Goal: Task Accomplishment & Management: Manage account settings

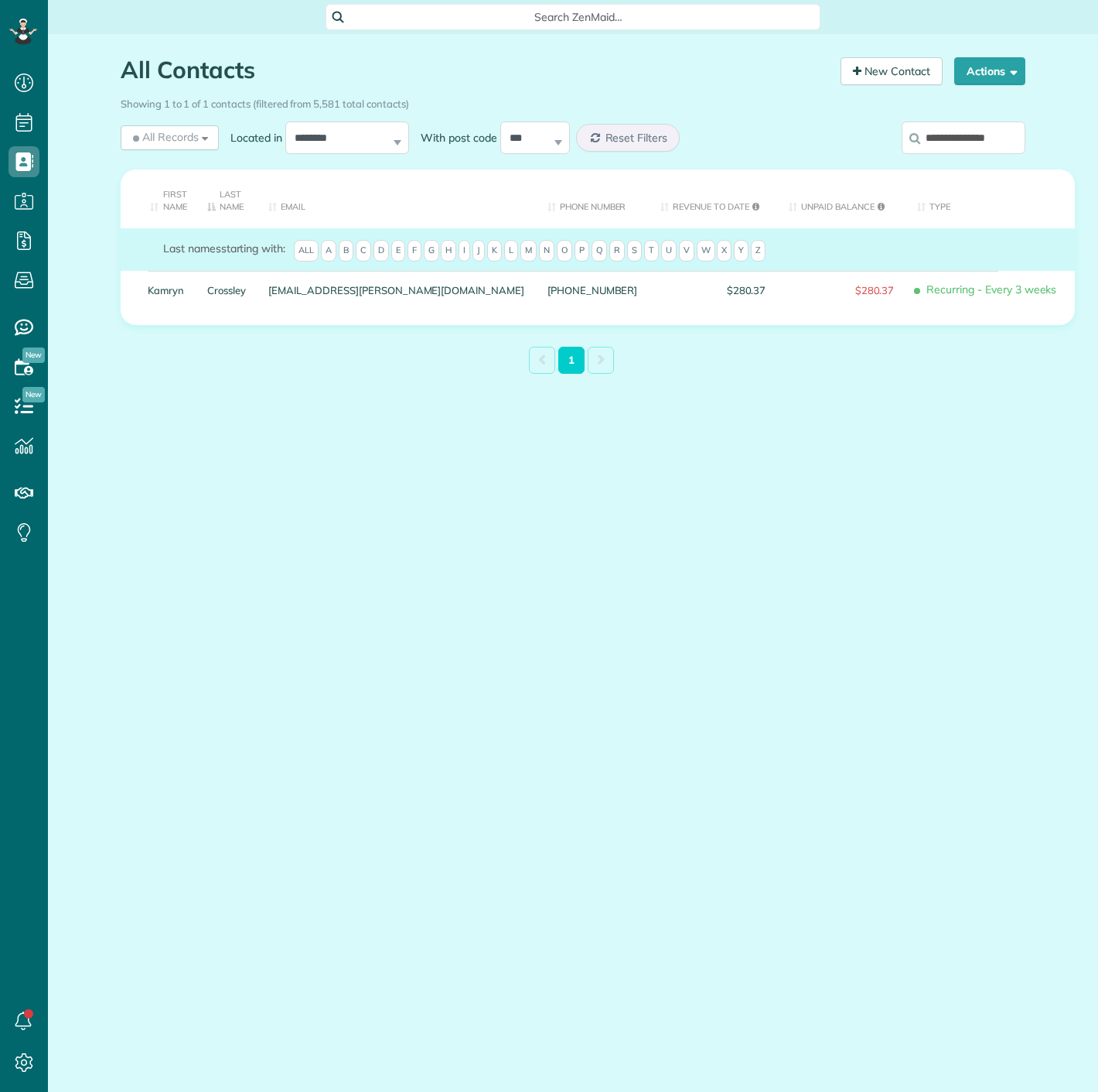
click at [984, 147] on input "**********" at bounding box center [963, 137] width 124 height 33
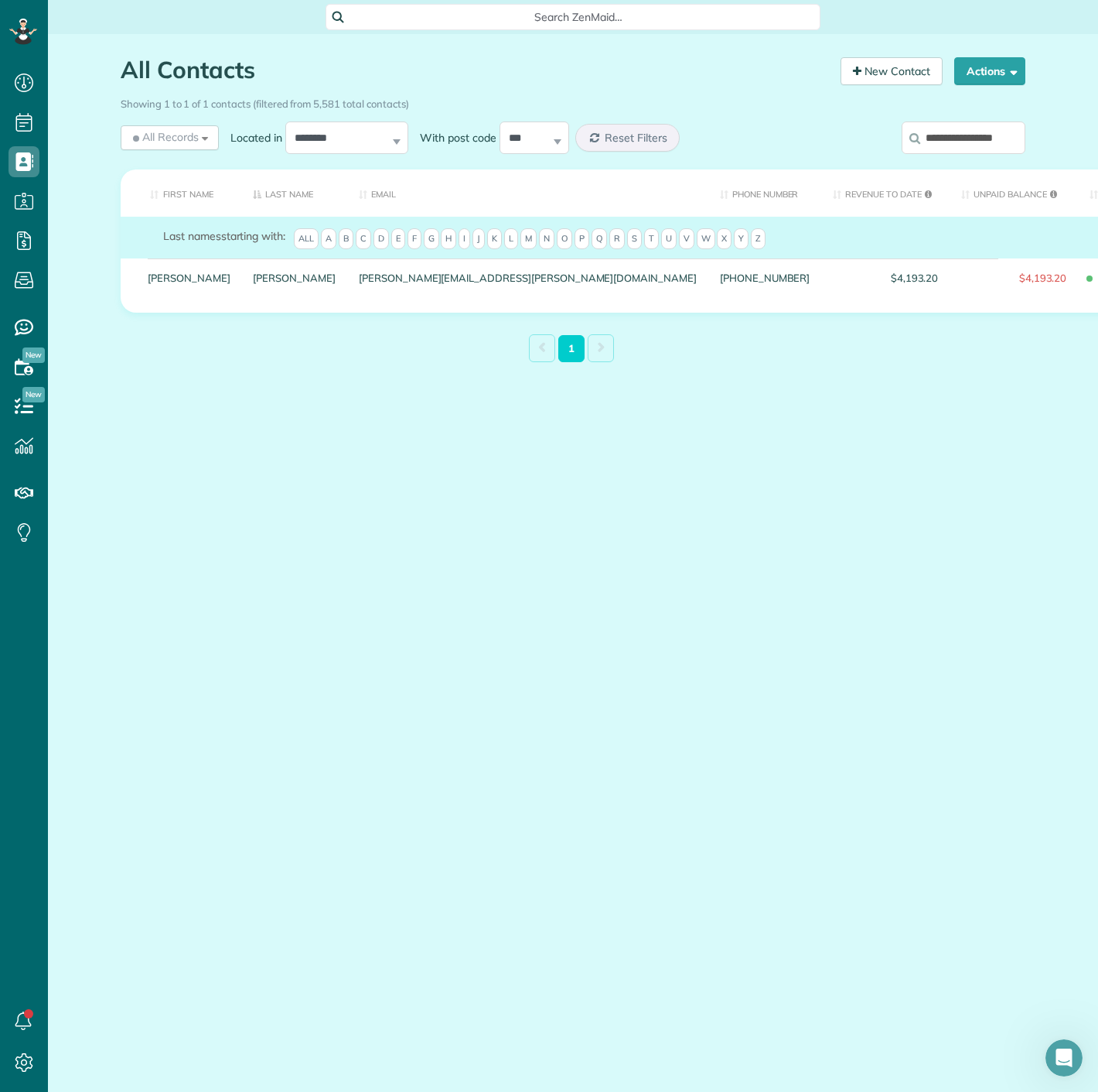
click at [992, 151] on input "**********" at bounding box center [963, 137] width 124 height 33
paste input "search"
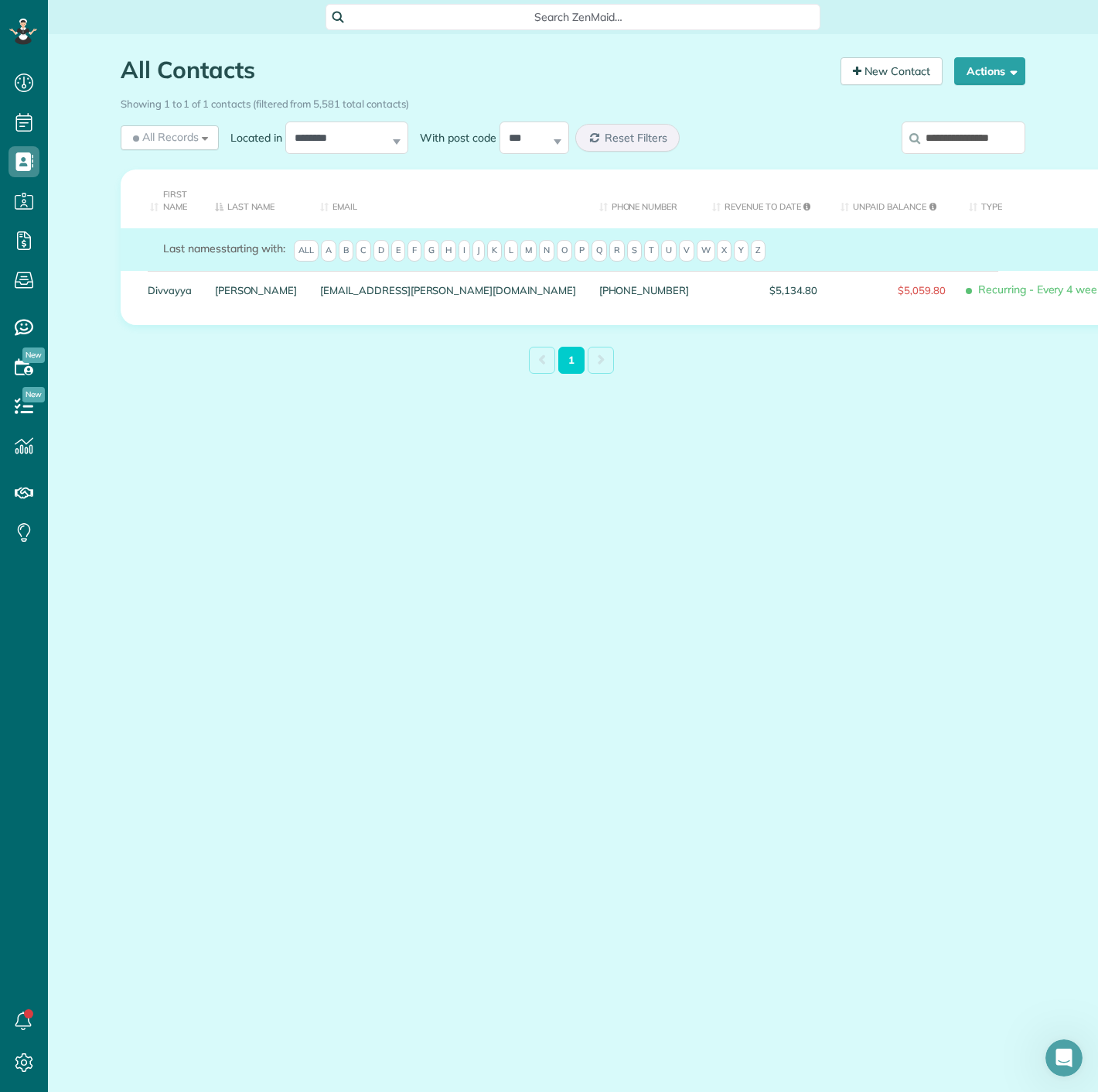
click at [932, 140] on input "**********" at bounding box center [963, 137] width 124 height 33
click at [933, 140] on input "**********" at bounding box center [963, 137] width 124 height 33
paste input "search"
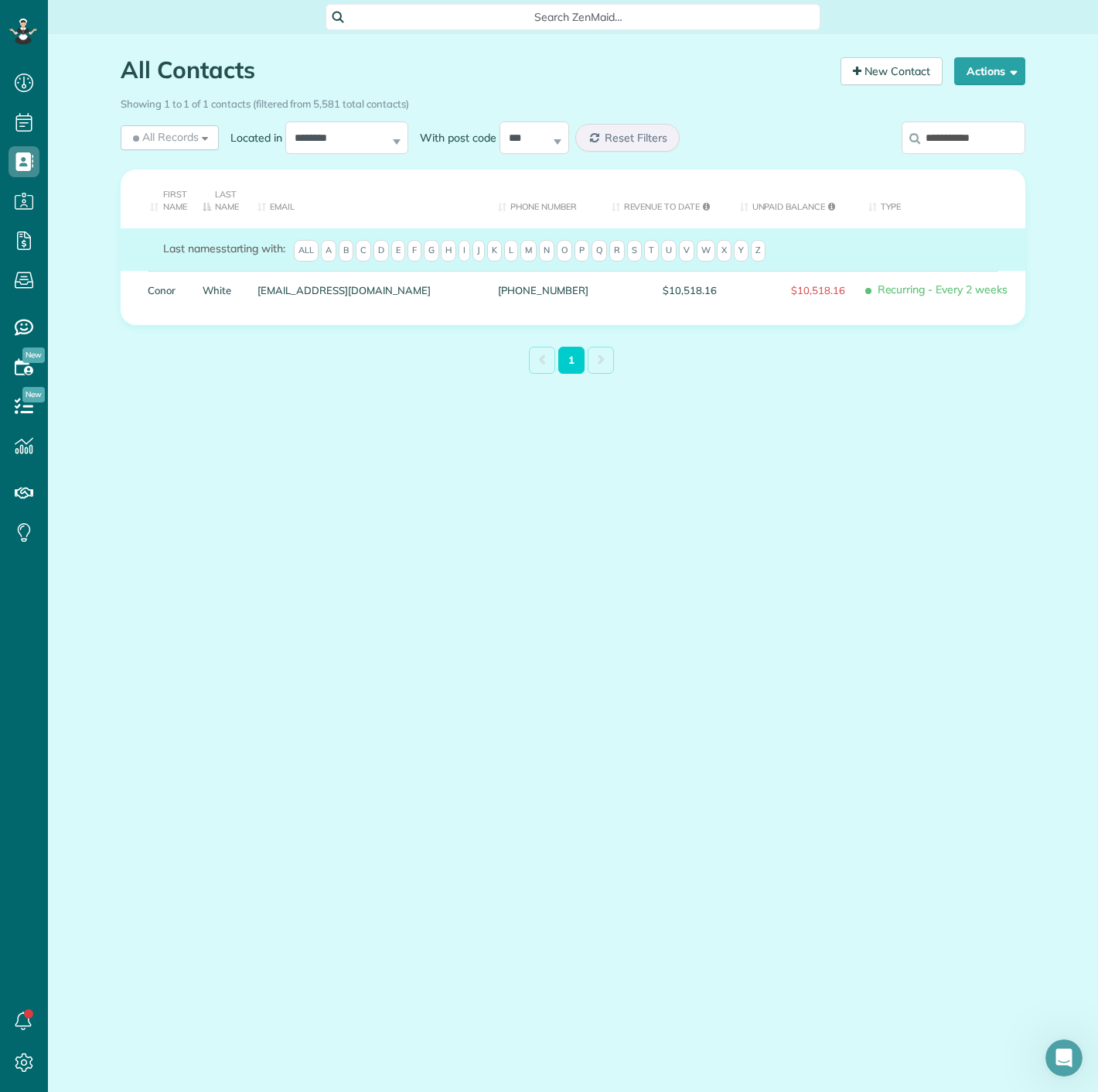
click at [917, 137] on icon at bounding box center [915, 138] width 11 height 12
click at [917, 137] on input "**********" at bounding box center [963, 137] width 124 height 33
click at [937, 137] on input "**********" at bounding box center [963, 137] width 124 height 33
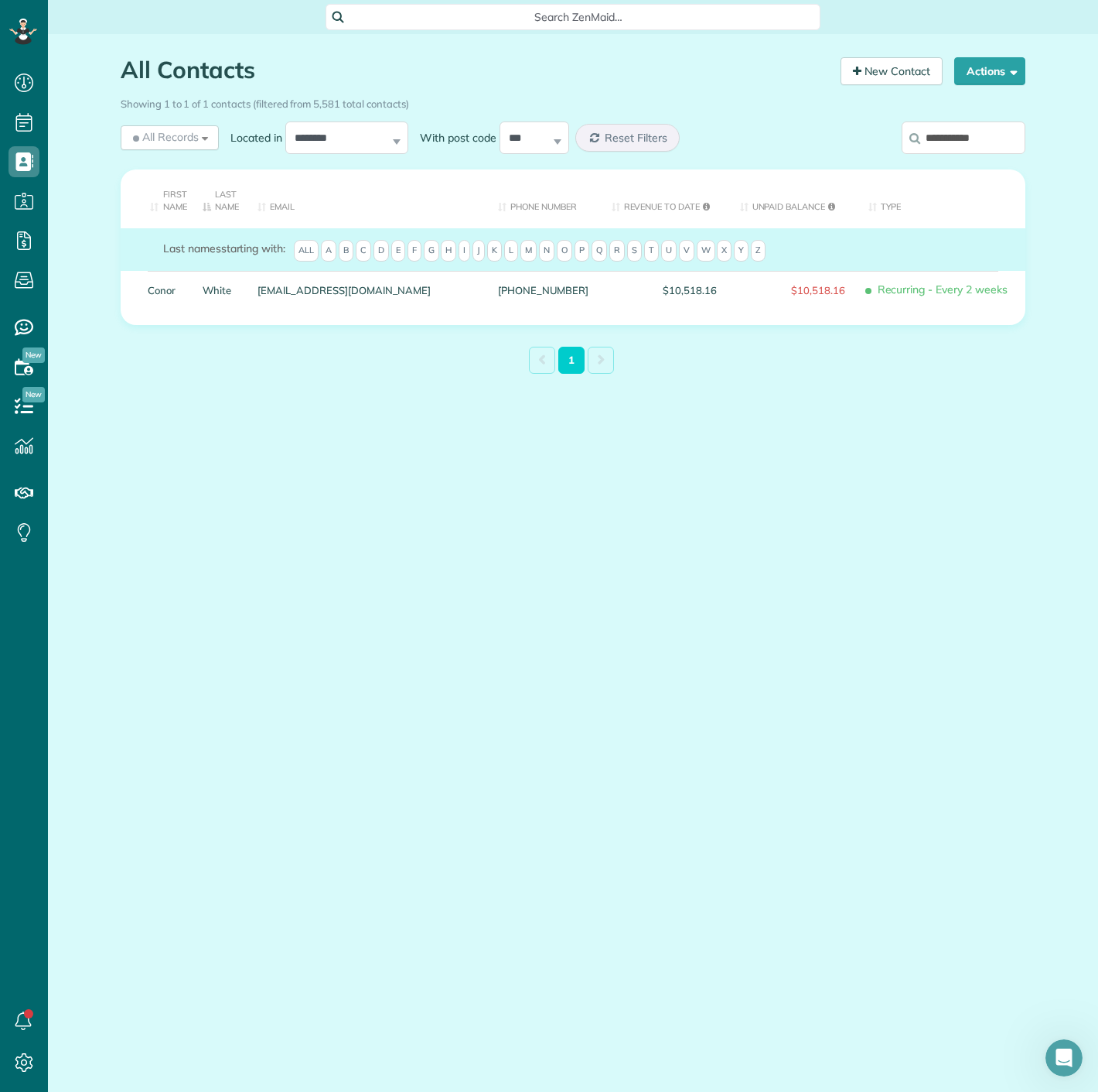
paste input "search"
click at [977, 139] on input "**********" at bounding box center [963, 137] width 124 height 33
paste input "******"
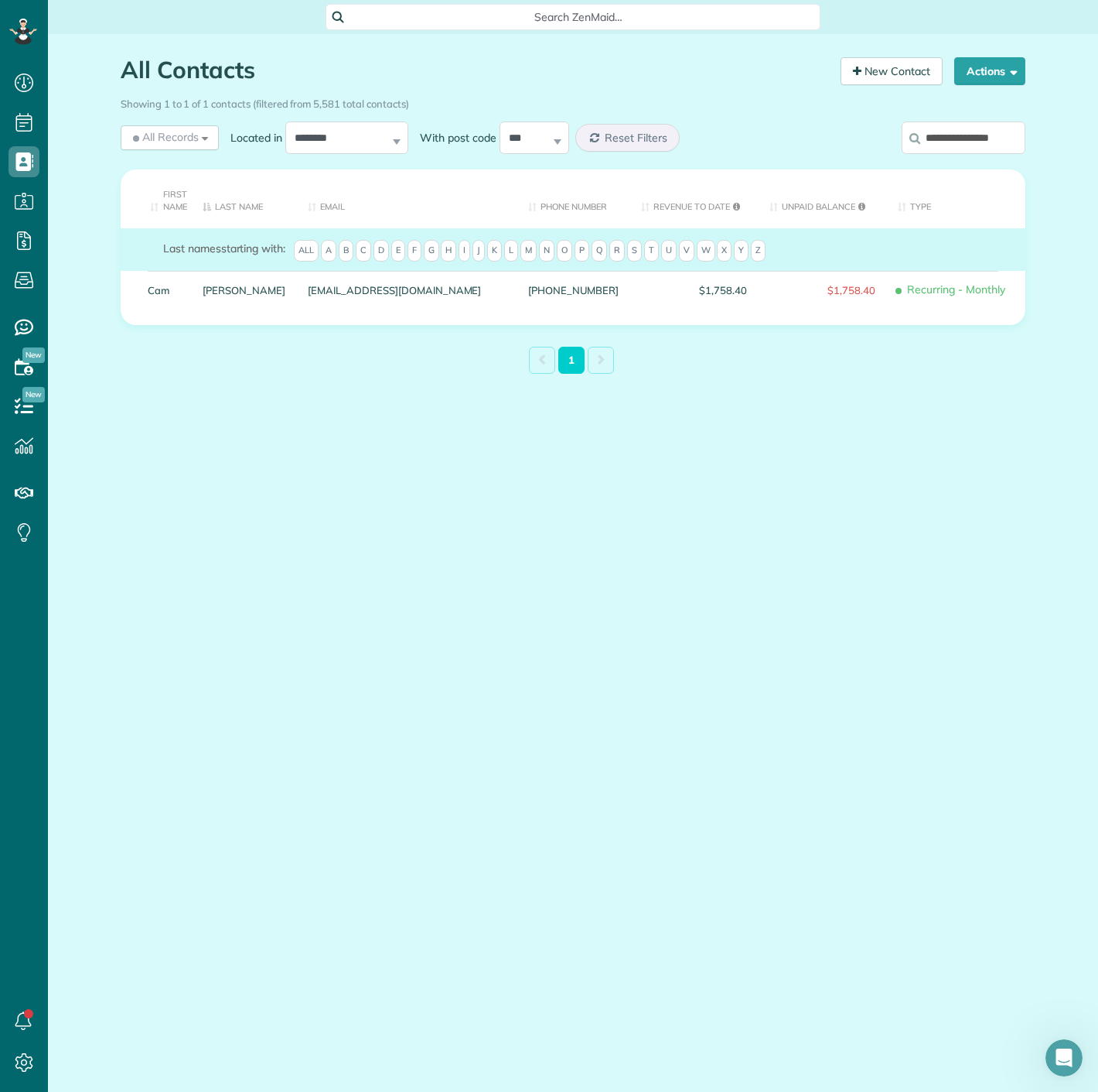
scroll to position [0, 1]
click at [1006, 120] on label "**********" at bounding box center [963, 137] width 124 height 40
click at [1006, 121] on input "**********" at bounding box center [963, 137] width 124 height 33
click at [992, 128] on input "**********" at bounding box center [963, 137] width 124 height 33
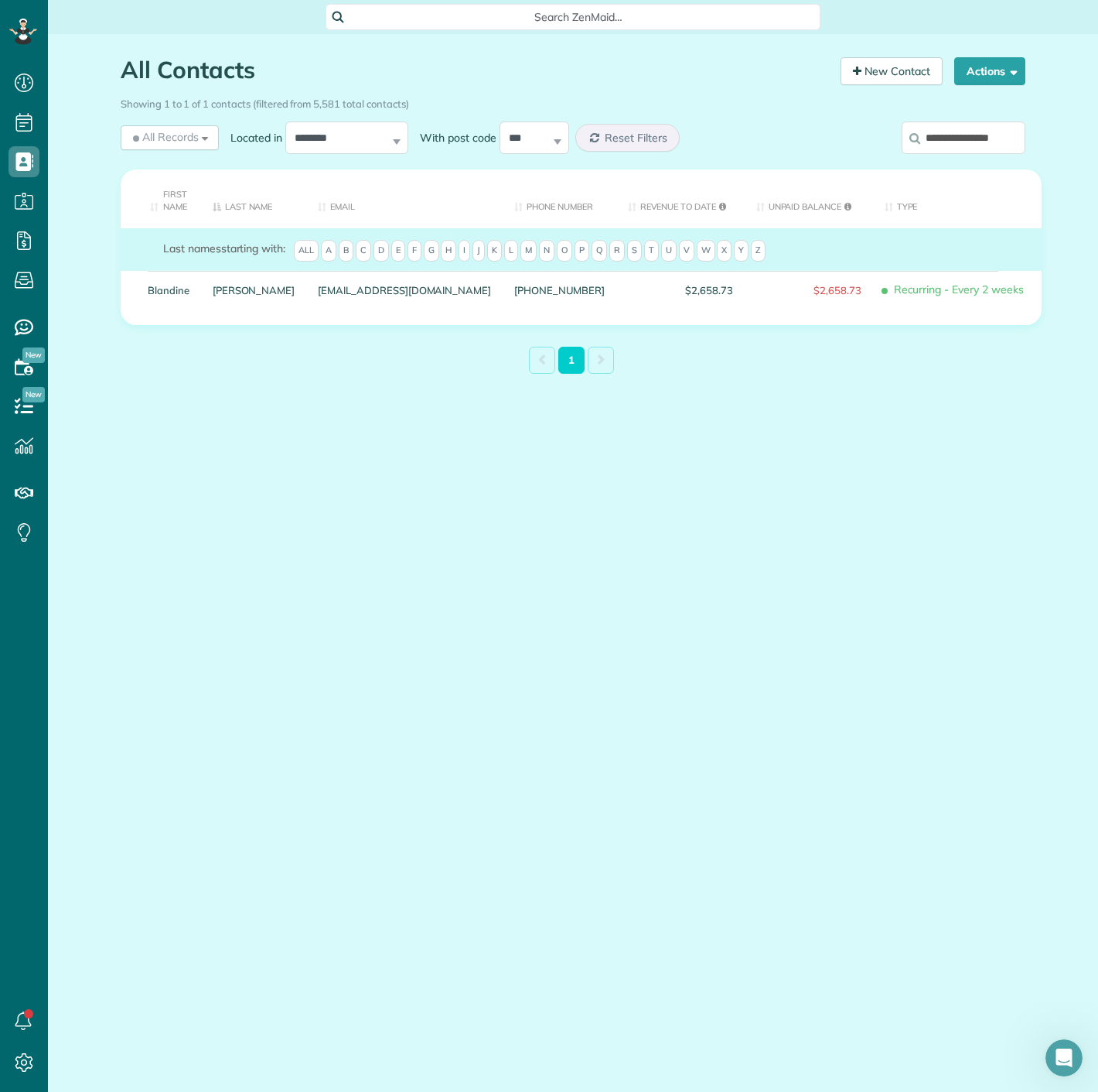
click at [992, 128] on input "**********" at bounding box center [963, 137] width 124 height 33
paste input "search"
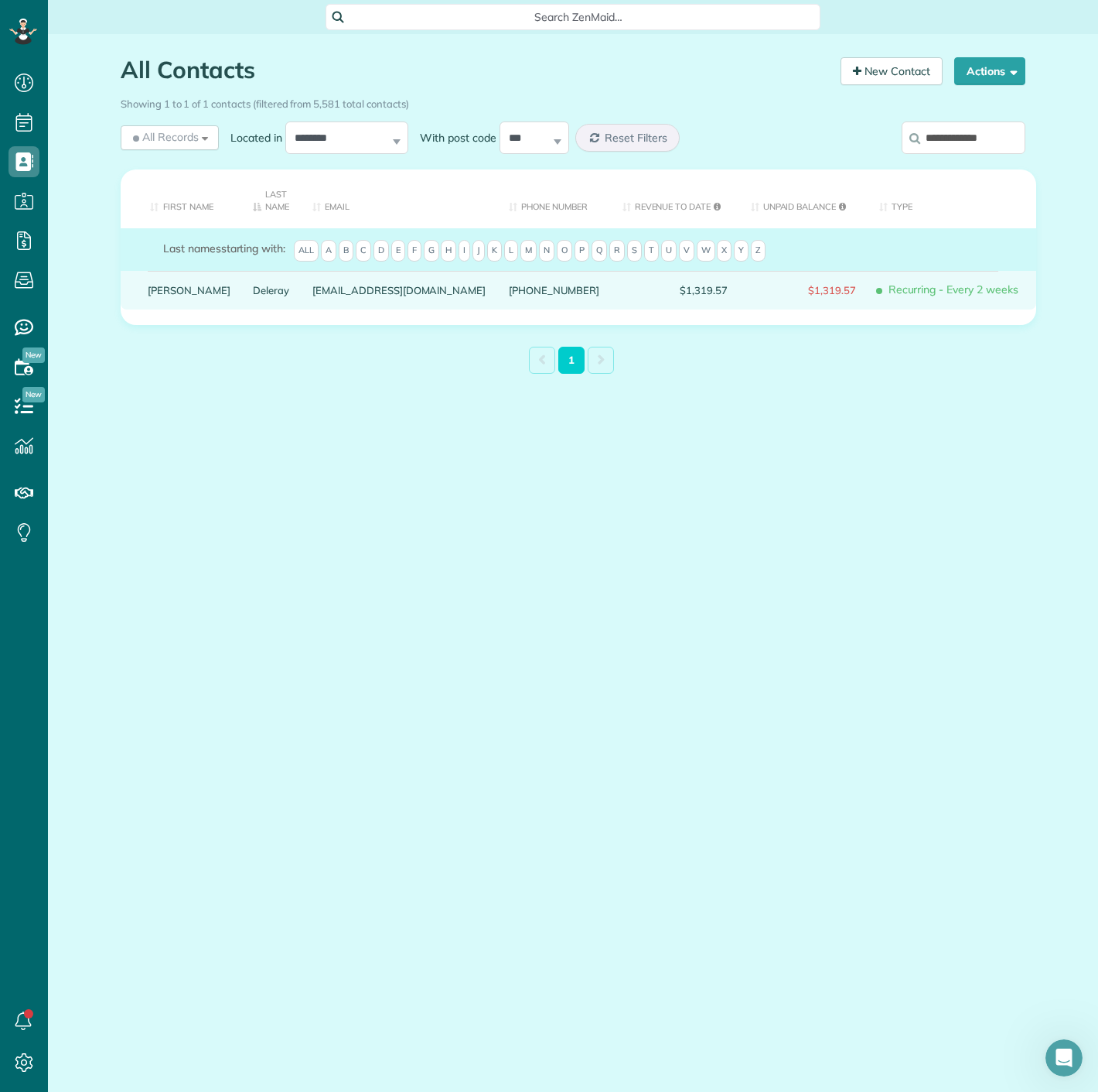
drag, startPoint x: 170, startPoint y: 294, endPoint x: 184, endPoint y: 304, distance: 17.2
click at [184, 304] on div "James" at bounding box center [188, 290] width 106 height 38
drag, startPoint x: 145, startPoint y: 287, endPoint x: 154, endPoint y: 289, distance: 9.2
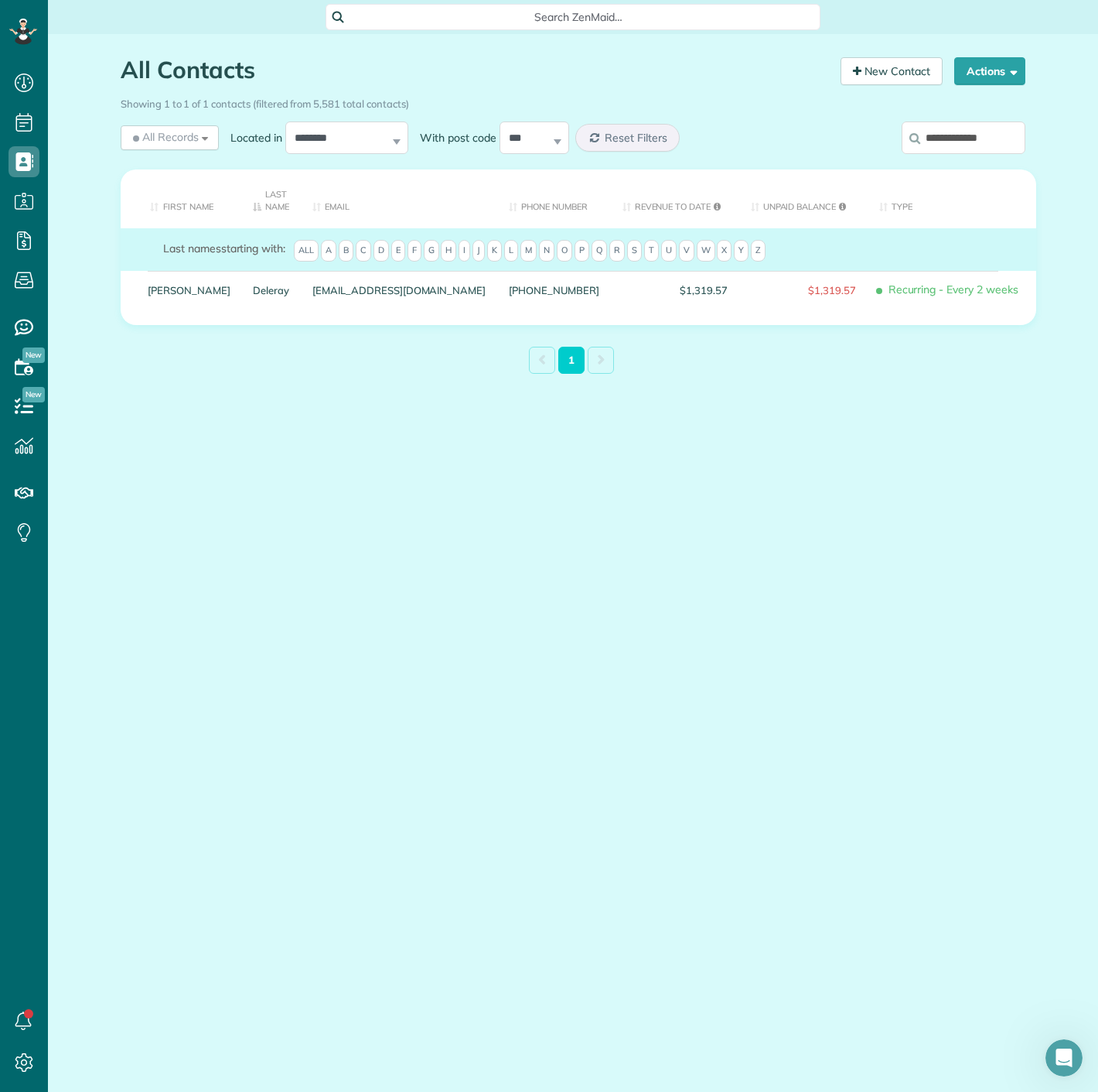
click at [941, 132] on input "**********" at bounding box center [963, 137] width 124 height 33
paste input "****"
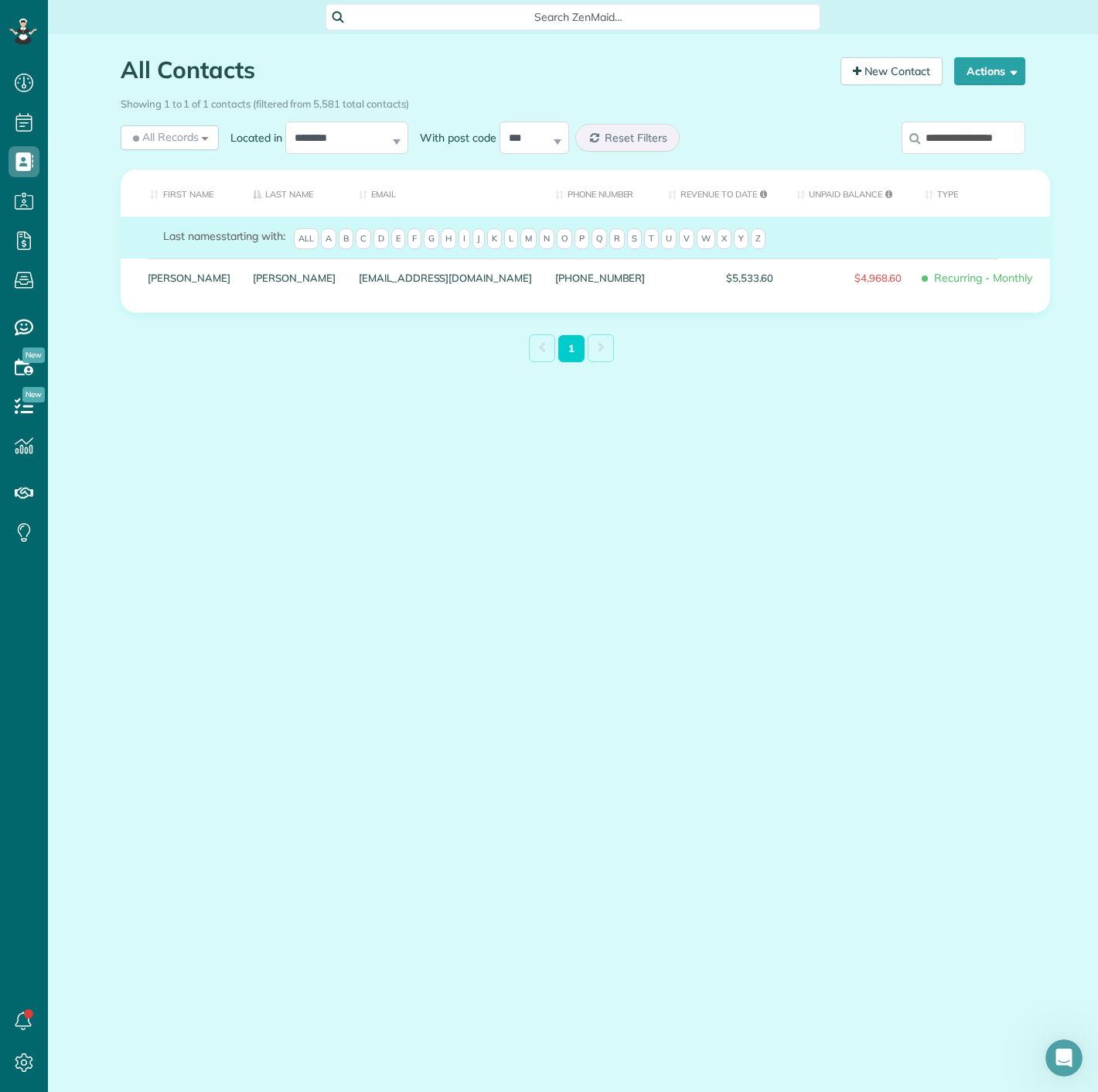
click at [946, 150] on input "**********" at bounding box center [963, 137] width 124 height 33
paste input "search"
click at [944, 129] on input "**********" at bounding box center [963, 137] width 124 height 33
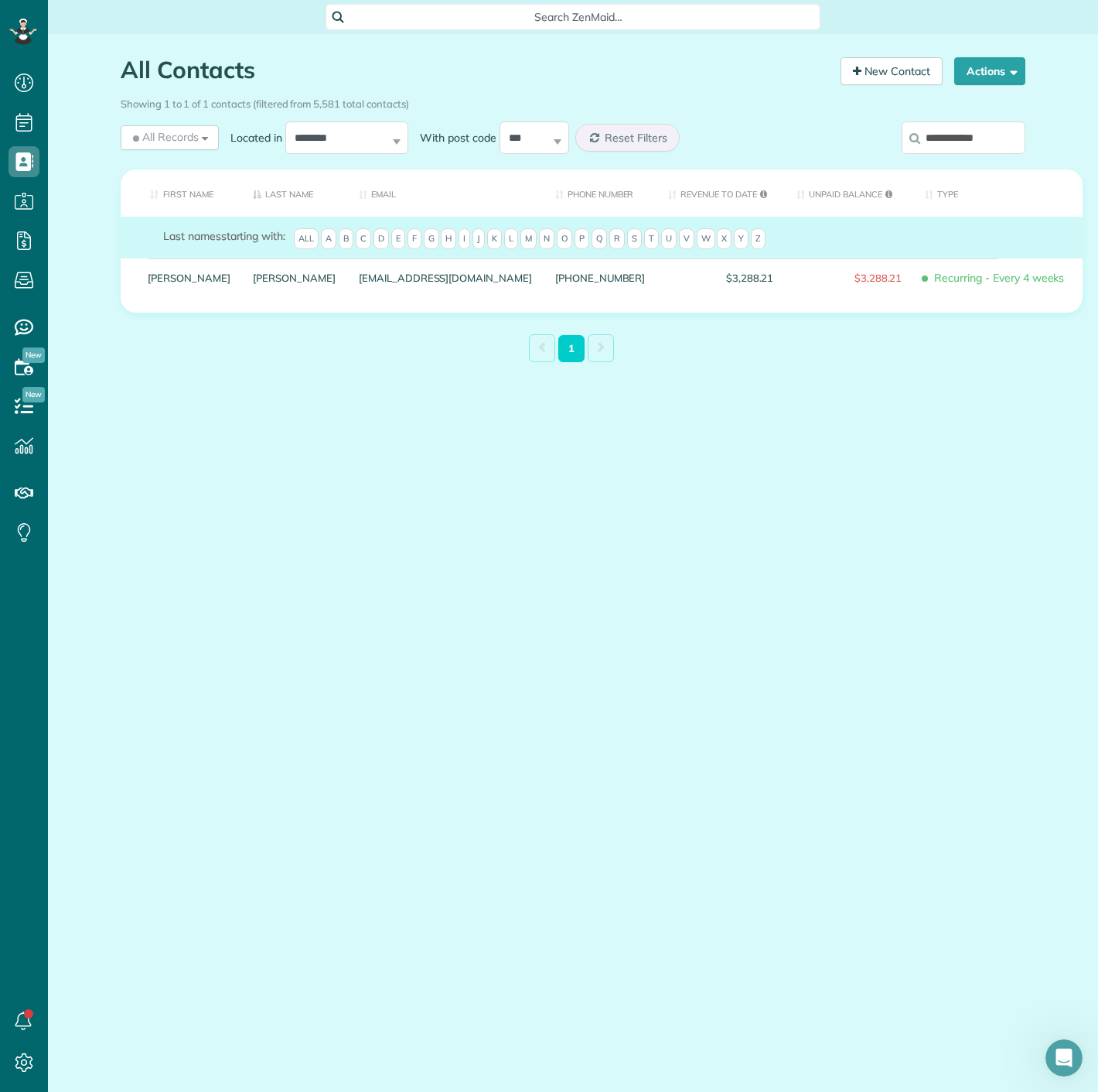
click at [945, 128] on input "**********" at bounding box center [963, 137] width 124 height 33
paste input "****"
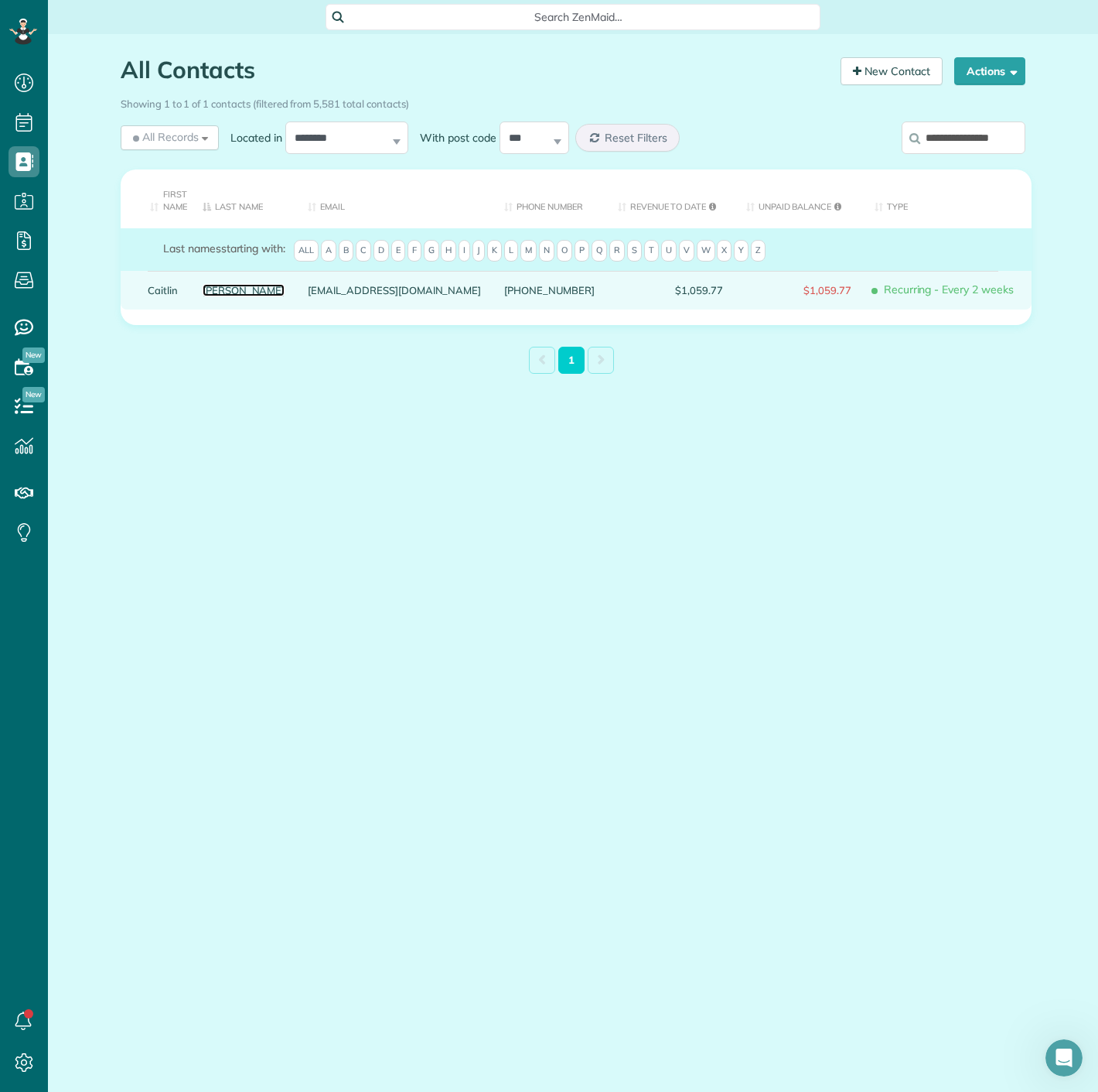
drag, startPoint x: 245, startPoint y: 283, endPoint x: 221, endPoint y: 290, distance: 25.0
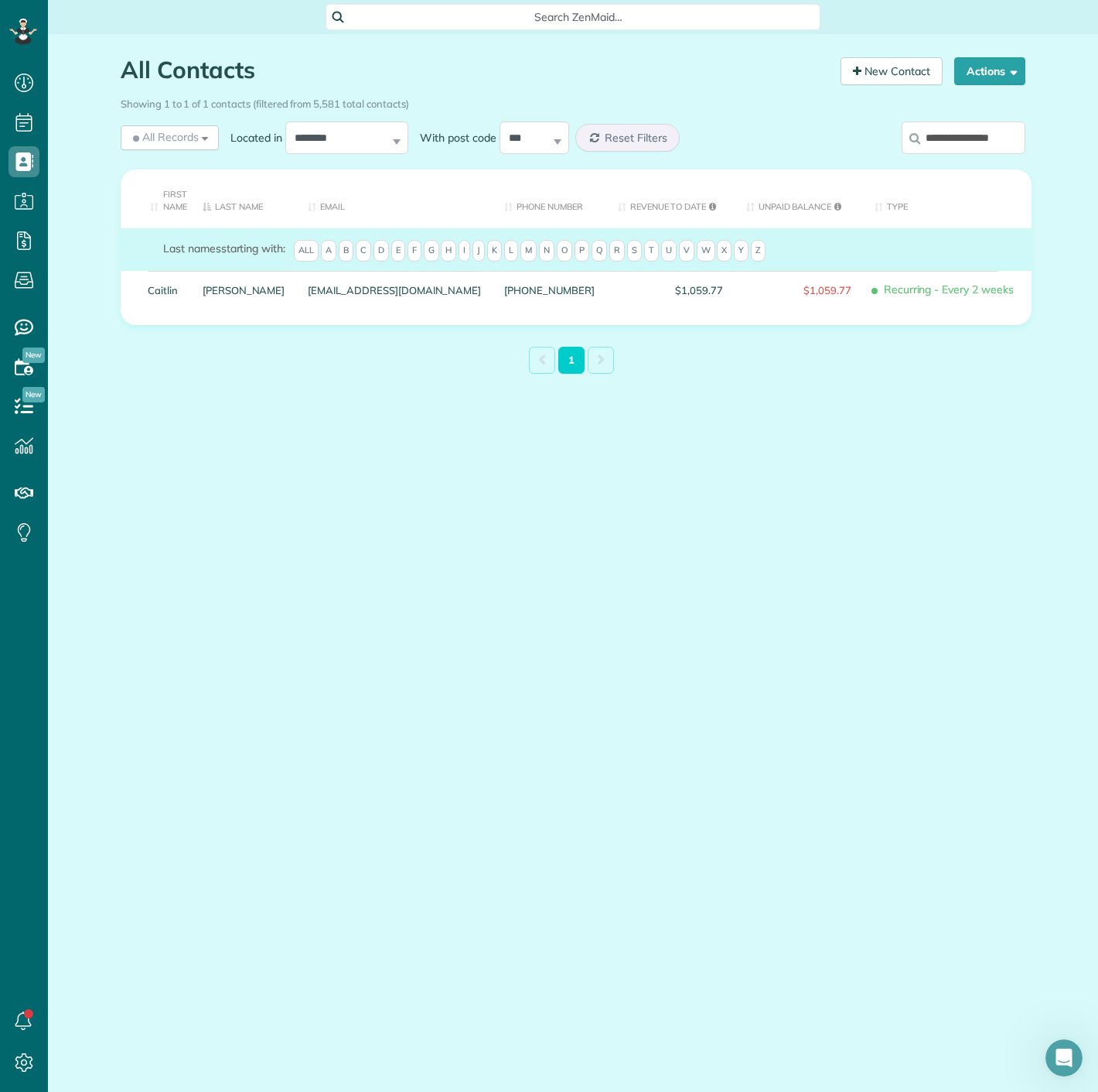
click at [972, 137] on input "**********" at bounding box center [963, 137] width 124 height 33
paste input "search"
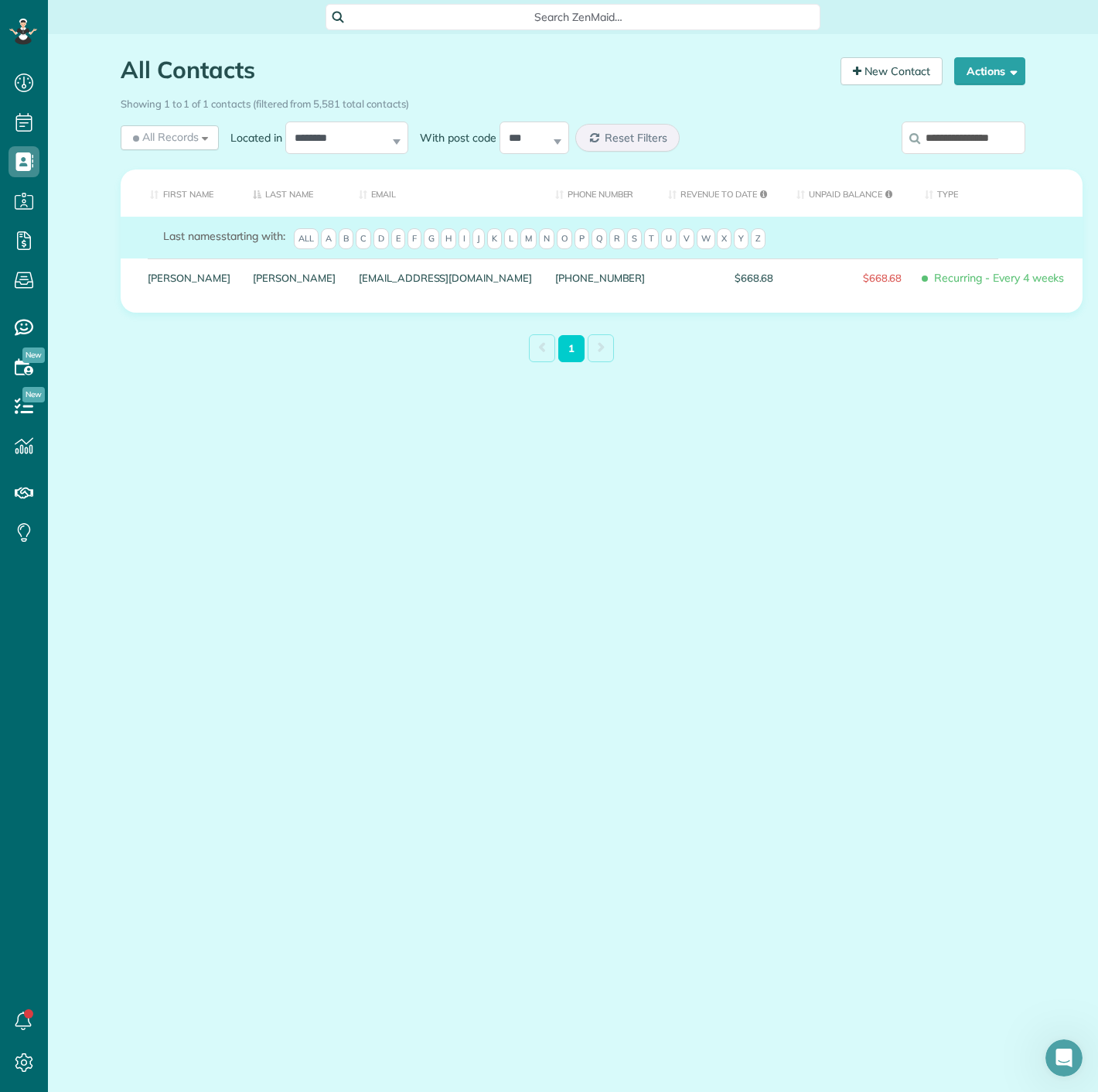
click at [989, 142] on input "**********" at bounding box center [963, 137] width 124 height 33
paste input "search"
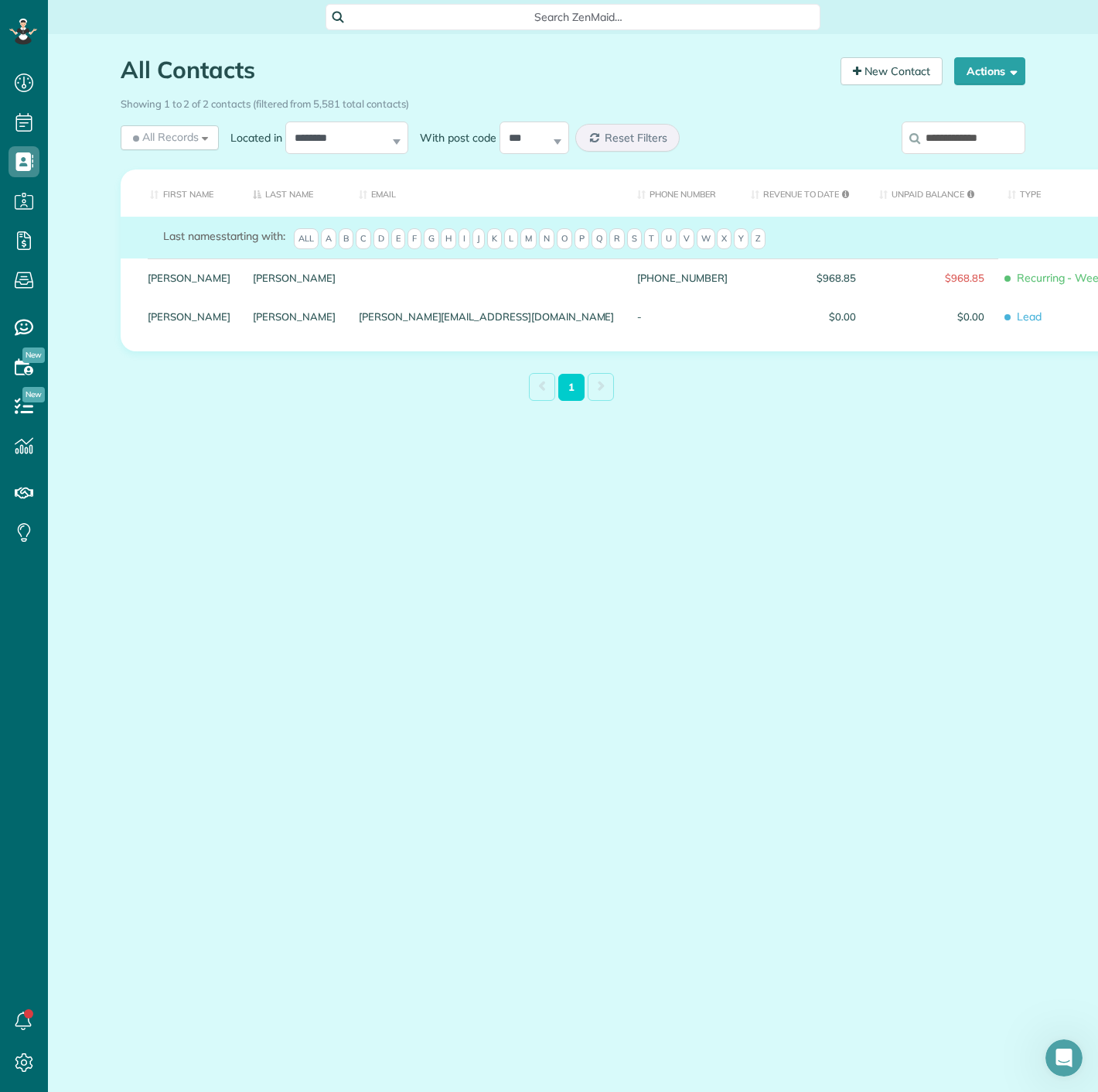
click at [989, 133] on input "**********" at bounding box center [963, 137] width 124 height 33
paste input "search"
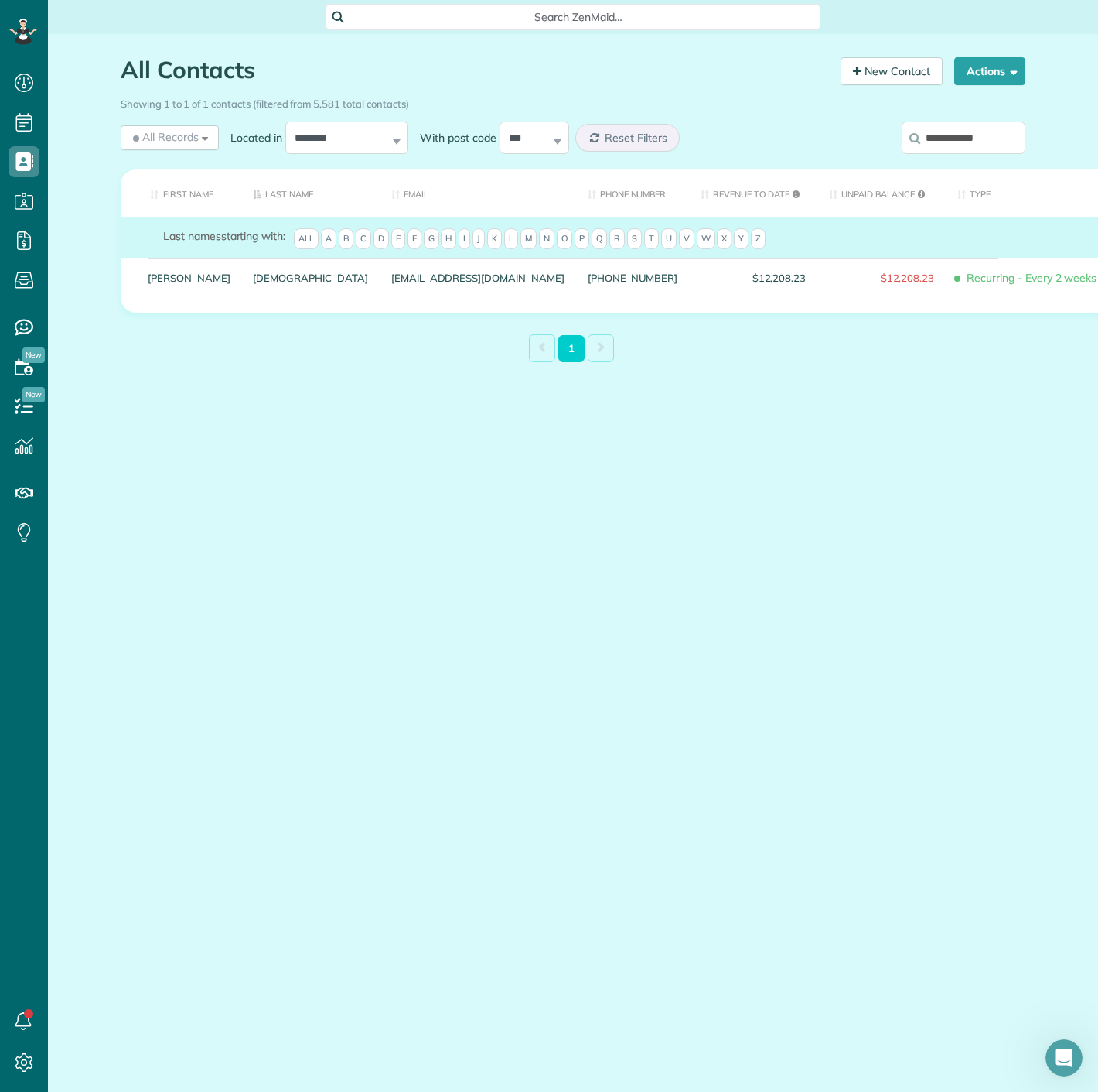
click at [952, 121] on input "**********" at bounding box center [963, 137] width 124 height 33
paste input "******"
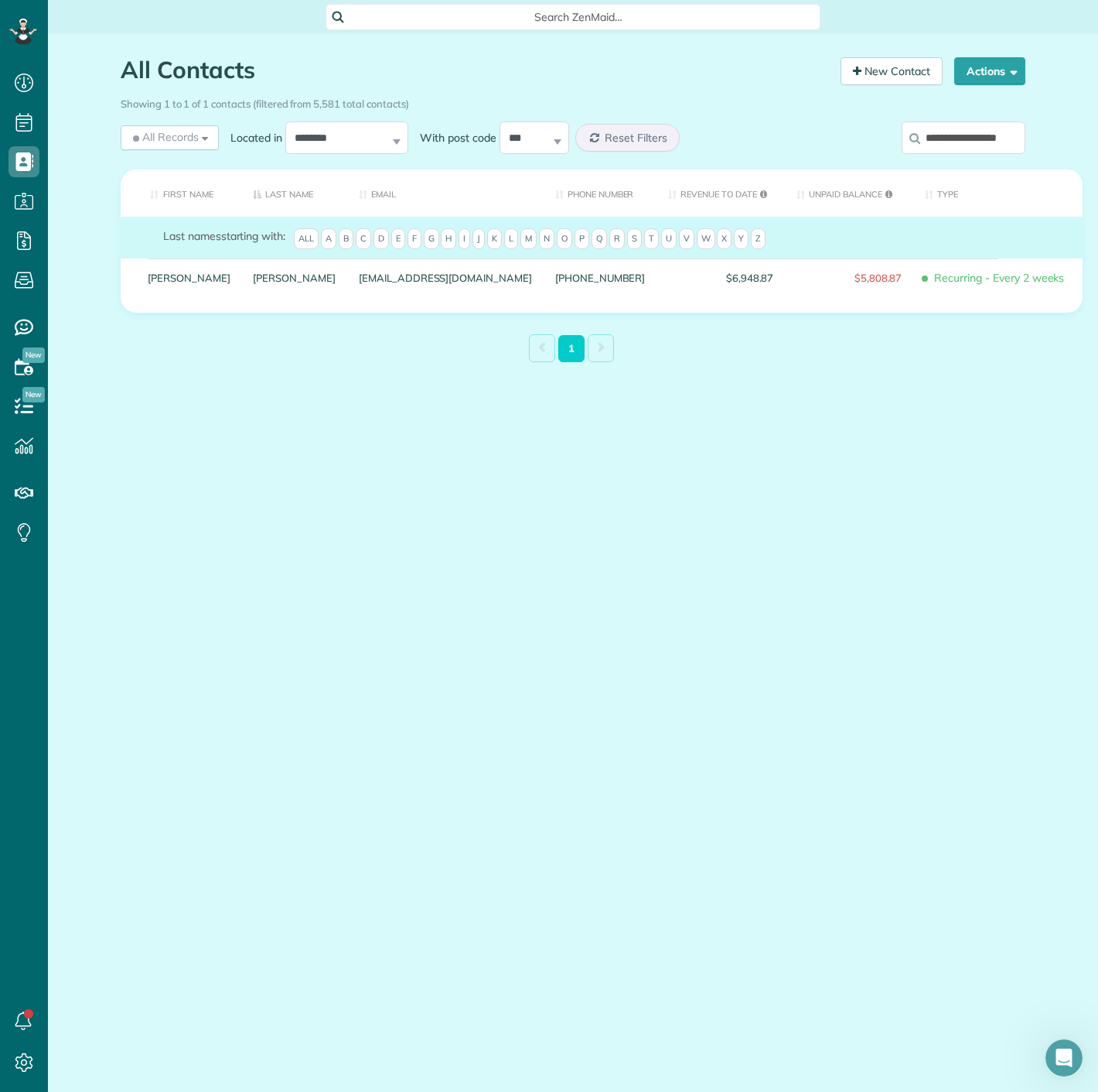
click at [962, 117] on label "**********" at bounding box center [963, 137] width 124 height 40
click at [962, 121] on input "**********" at bounding box center [963, 137] width 124 height 33
click at [956, 129] on input "**********" at bounding box center [963, 137] width 124 height 33
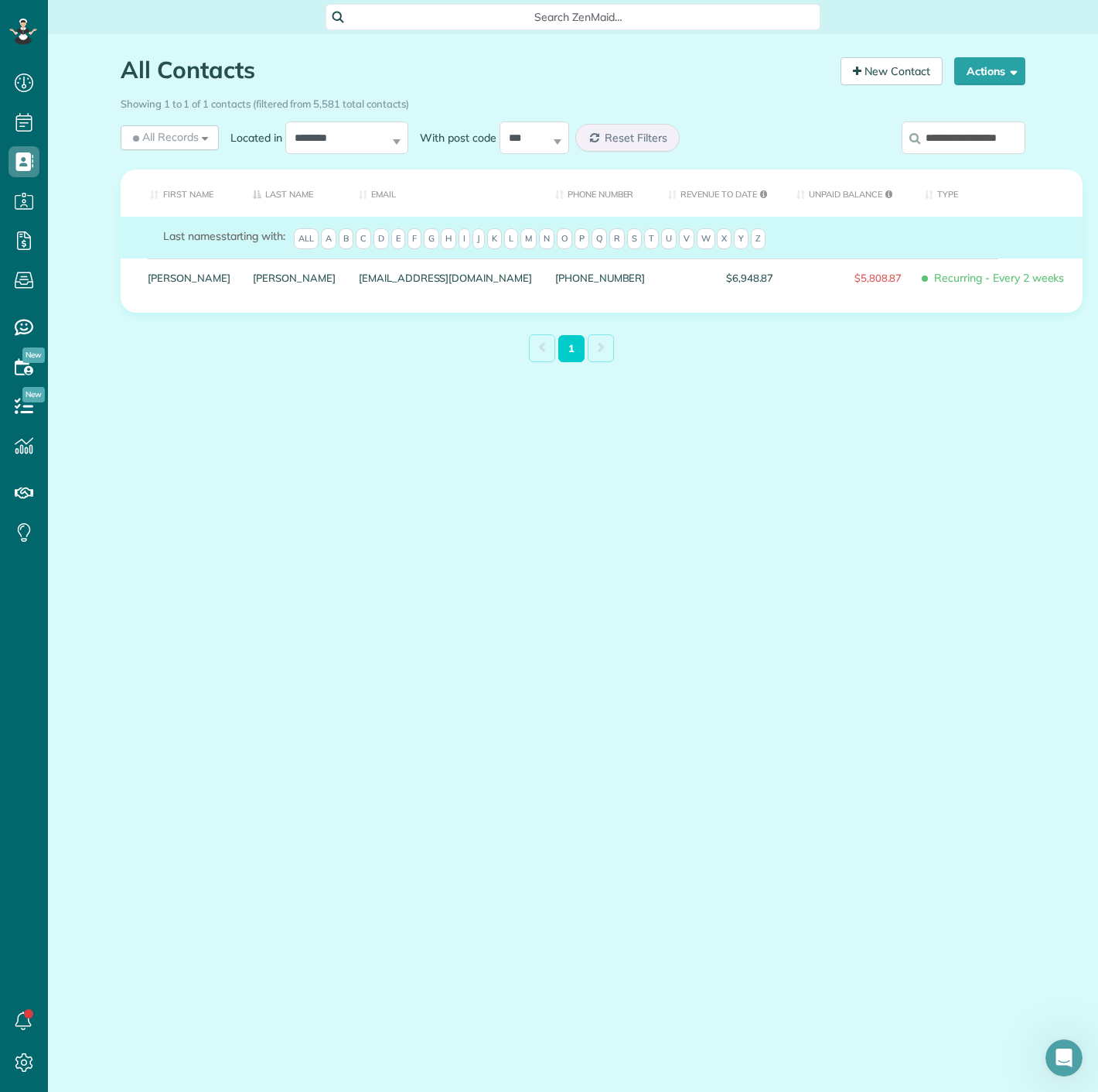
click at [956, 129] on input "**********" at bounding box center [963, 137] width 124 height 33
paste input "search"
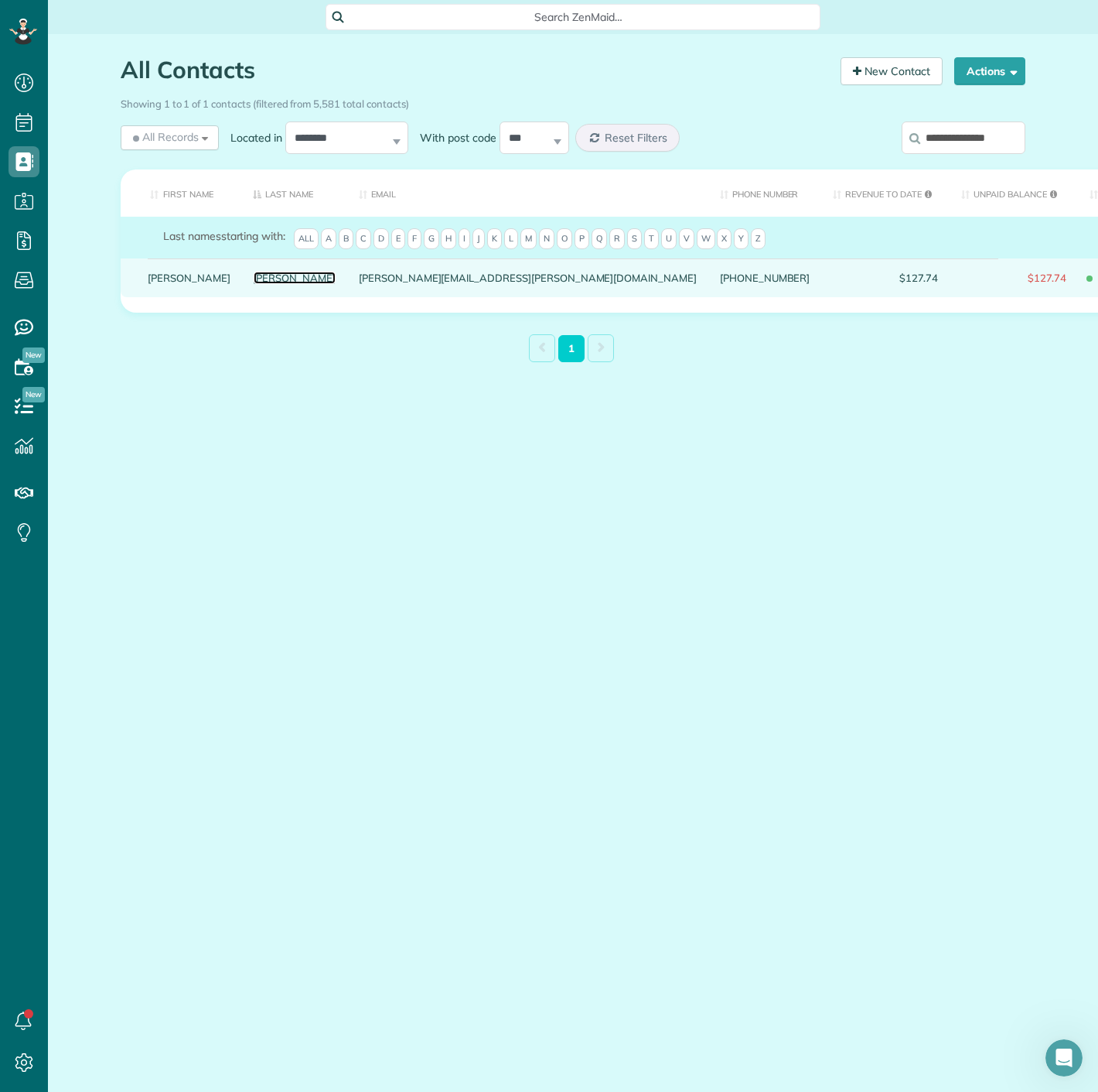
drag, startPoint x: 240, startPoint y: 282, endPoint x: 234, endPoint y: 292, distance: 11.7
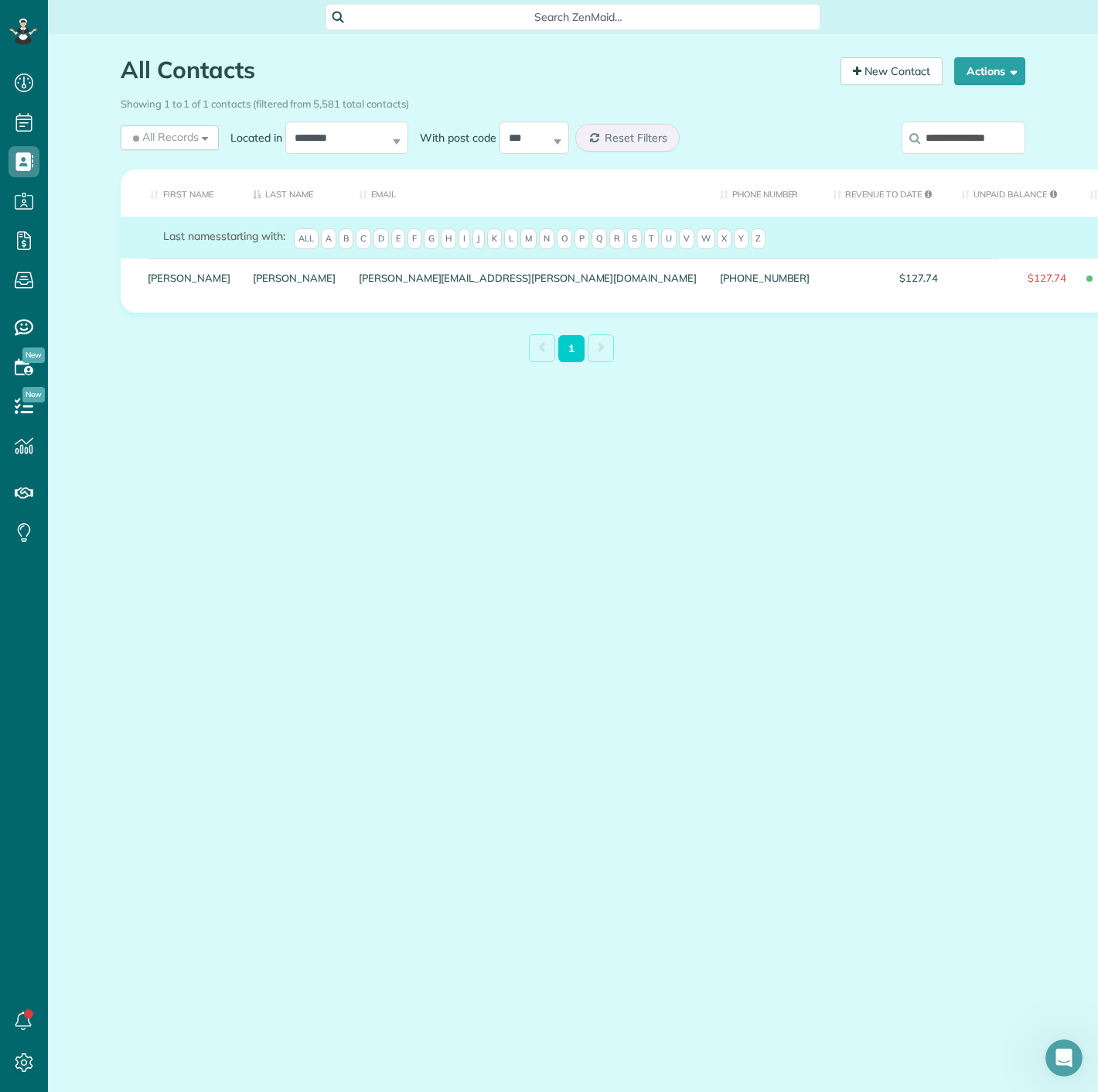
click at [906, 147] on input "**********" at bounding box center [963, 137] width 124 height 33
click at [957, 145] on input "**********" at bounding box center [963, 137] width 124 height 33
paste input "*"
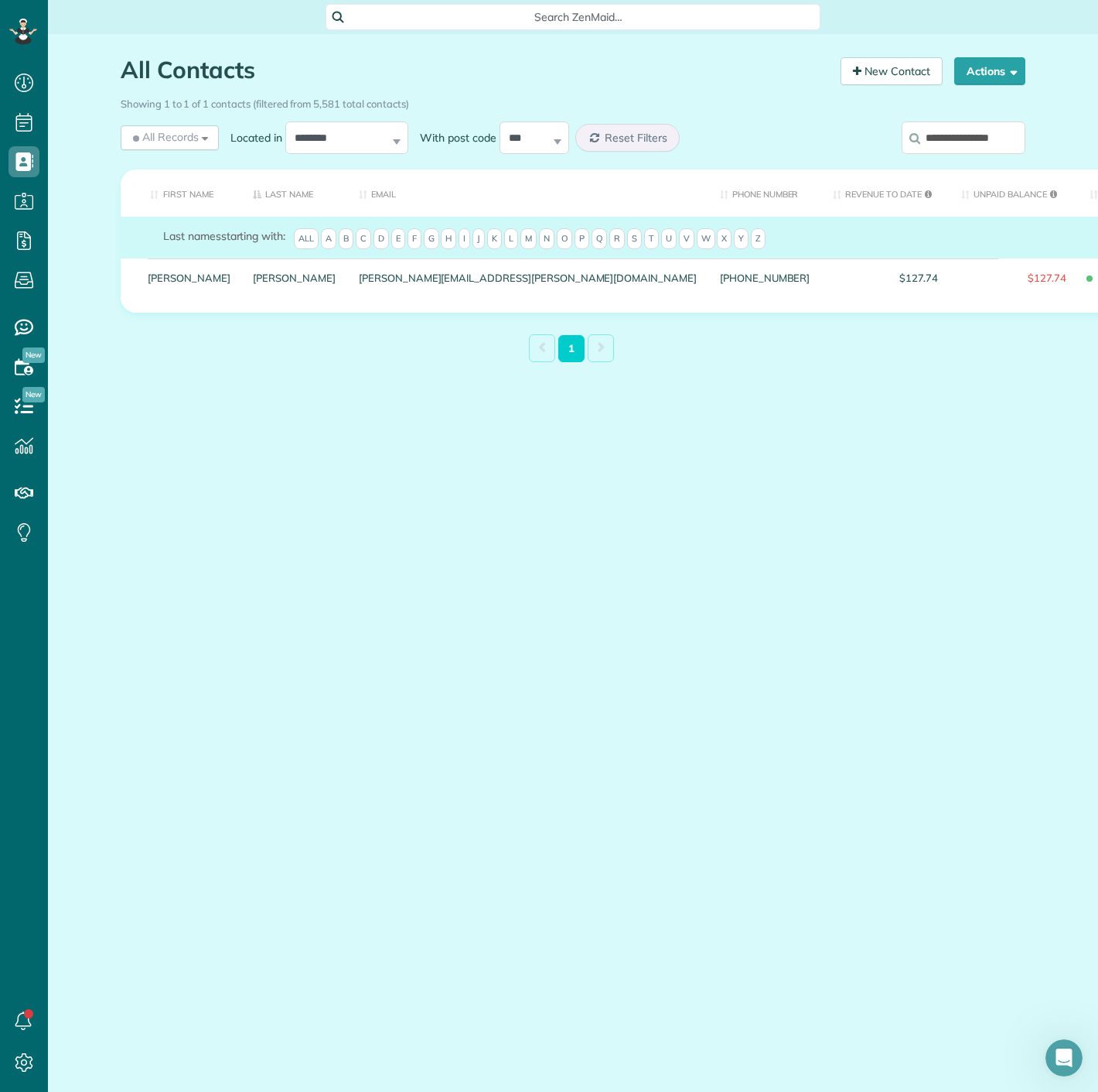
scroll to position [0, 6]
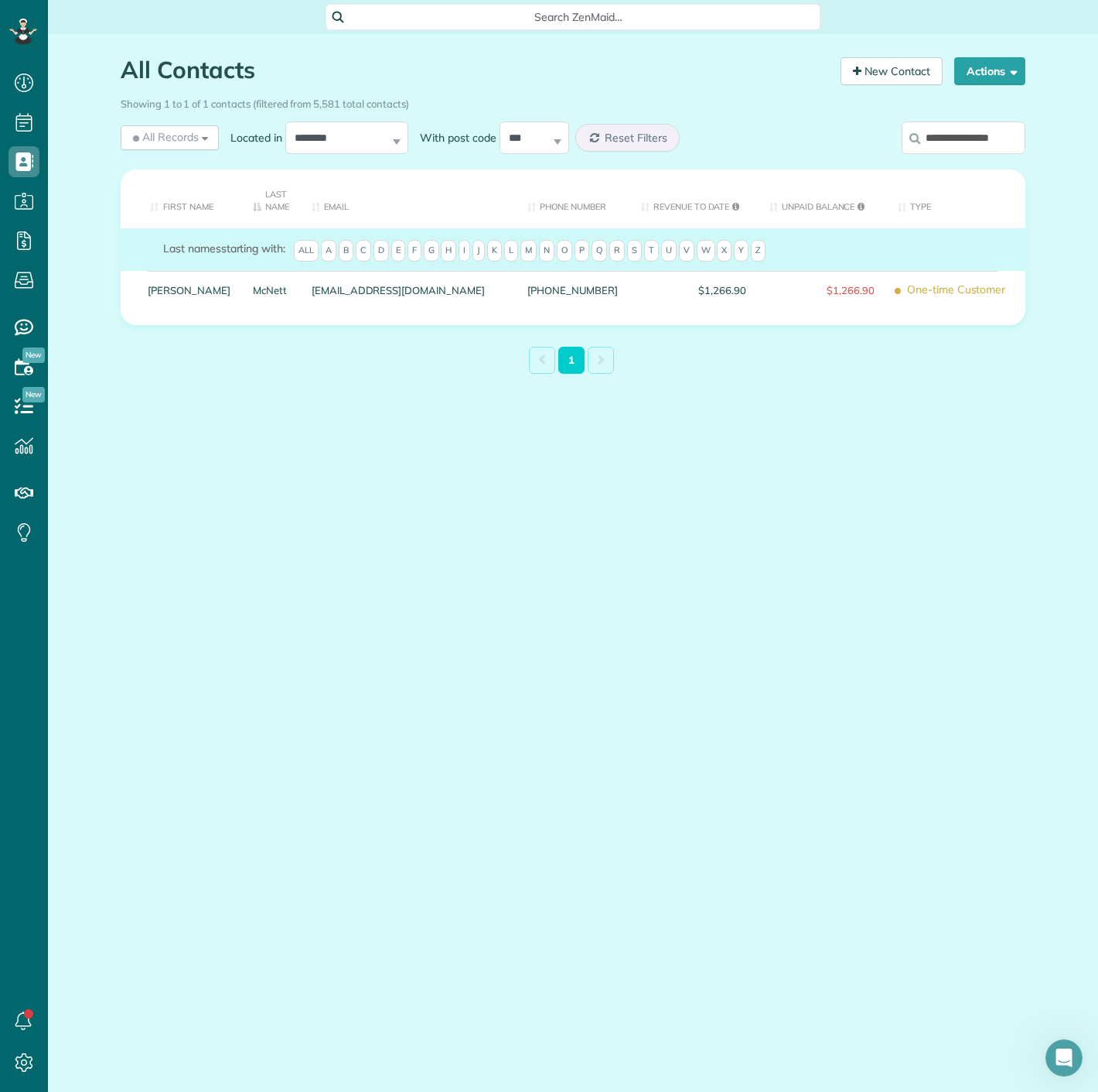
click at [964, 125] on input "**********" at bounding box center [963, 137] width 124 height 33
paste input "search"
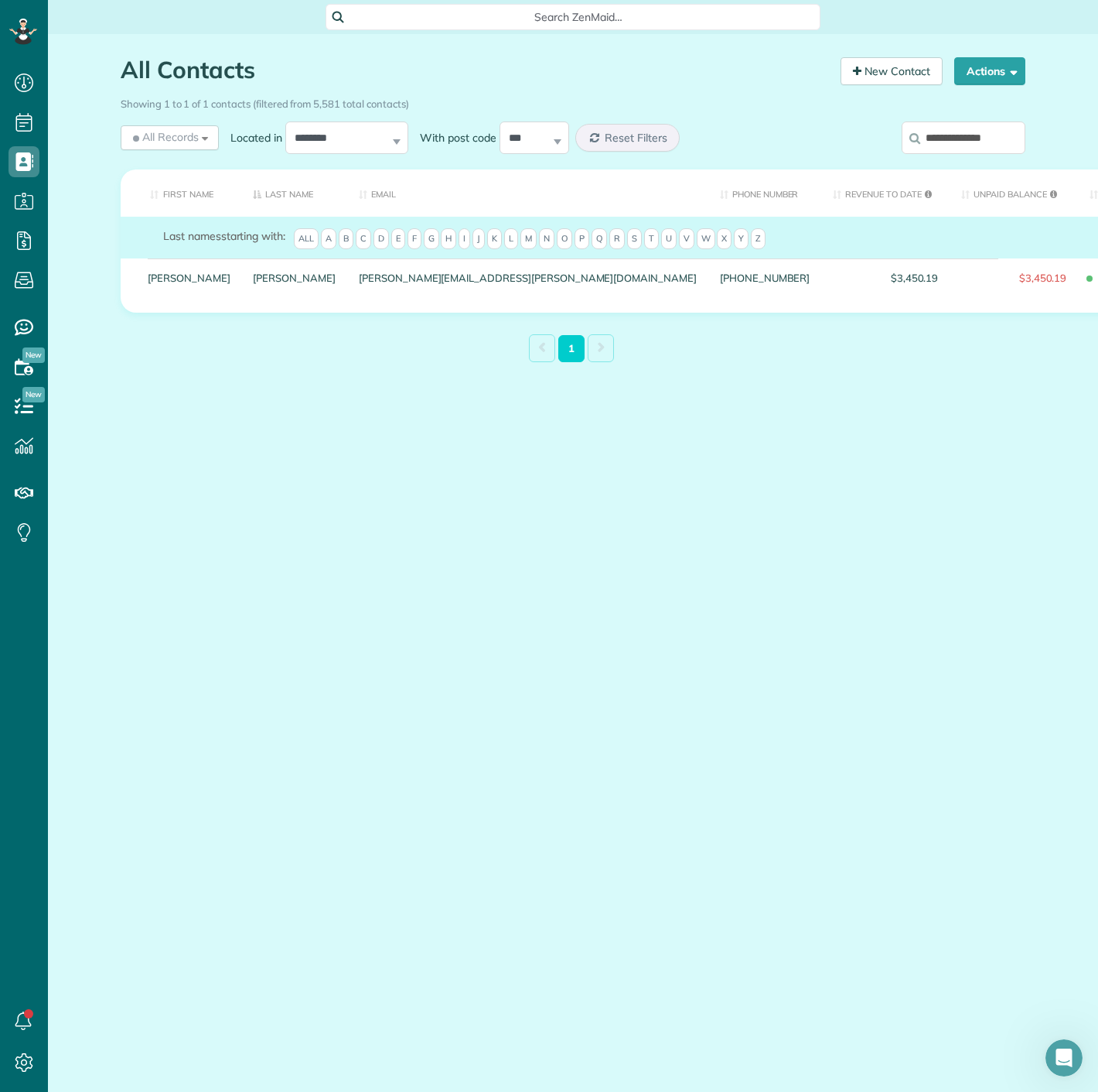
click at [979, 145] on input "**********" at bounding box center [963, 137] width 124 height 33
paste input "***"
click at [1014, 139] on input "**********" at bounding box center [963, 137] width 124 height 33
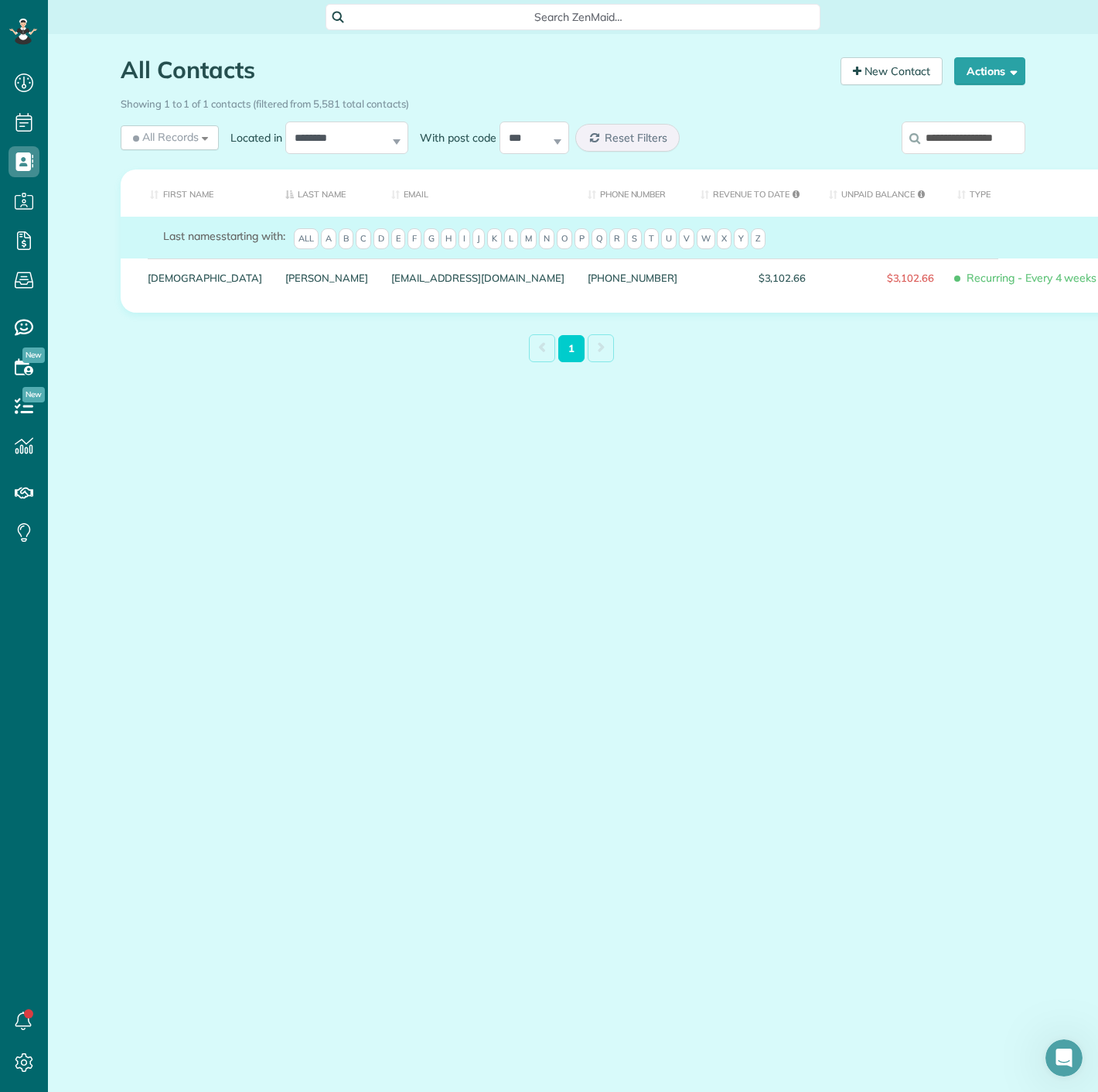
click at [1014, 139] on input "**********" at bounding box center [963, 137] width 124 height 33
paste input "search"
click at [1001, 137] on input "**********" at bounding box center [963, 137] width 124 height 33
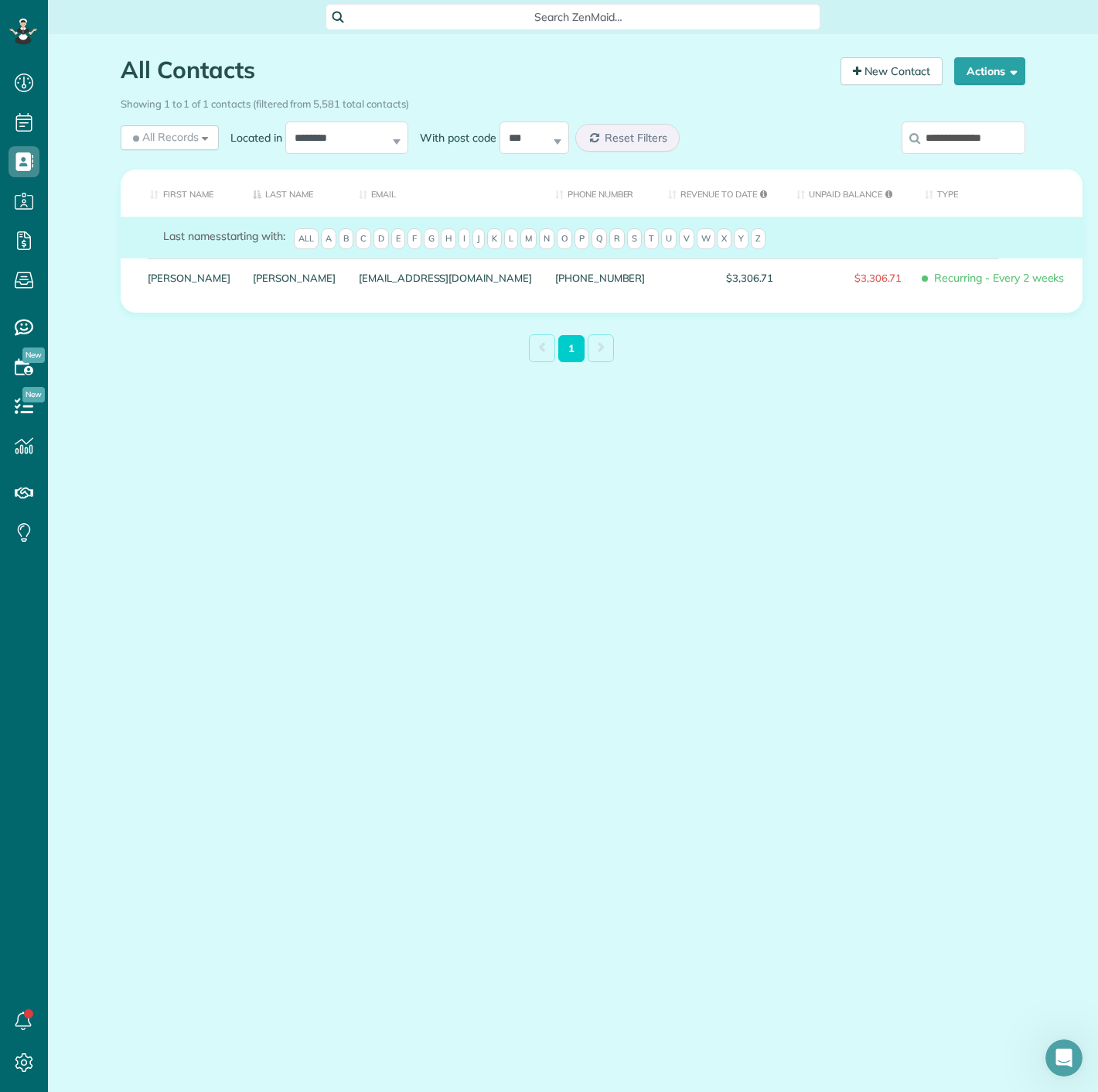
click at [1001, 137] on input "**********" at bounding box center [963, 137] width 124 height 33
paste input "search"
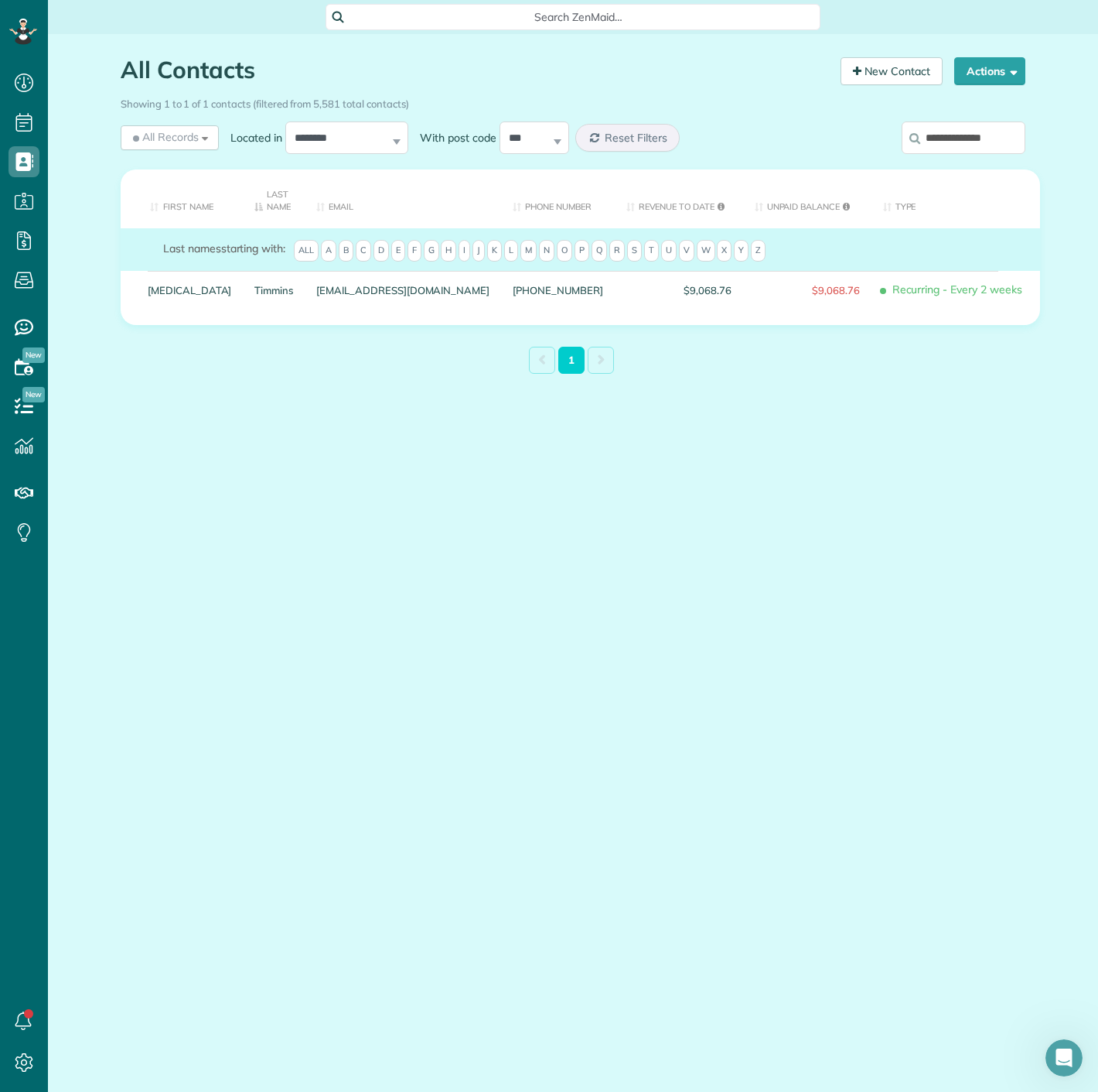
click at [959, 133] on input "**********" at bounding box center [963, 137] width 124 height 33
paste input "*"
click at [954, 149] on input "**********" at bounding box center [963, 137] width 124 height 33
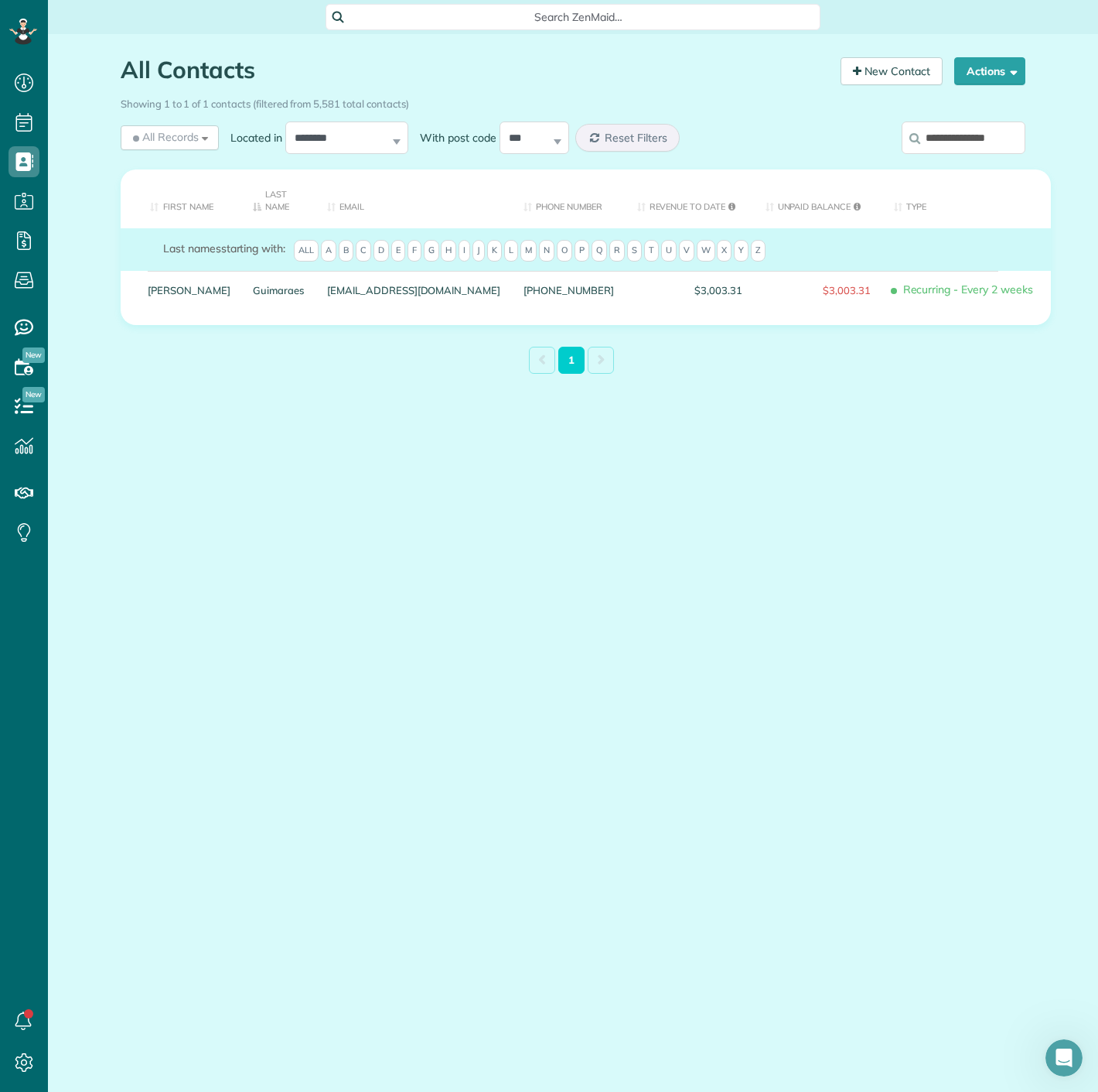
click at [954, 149] on input "**********" at bounding box center [963, 137] width 124 height 33
paste input "search"
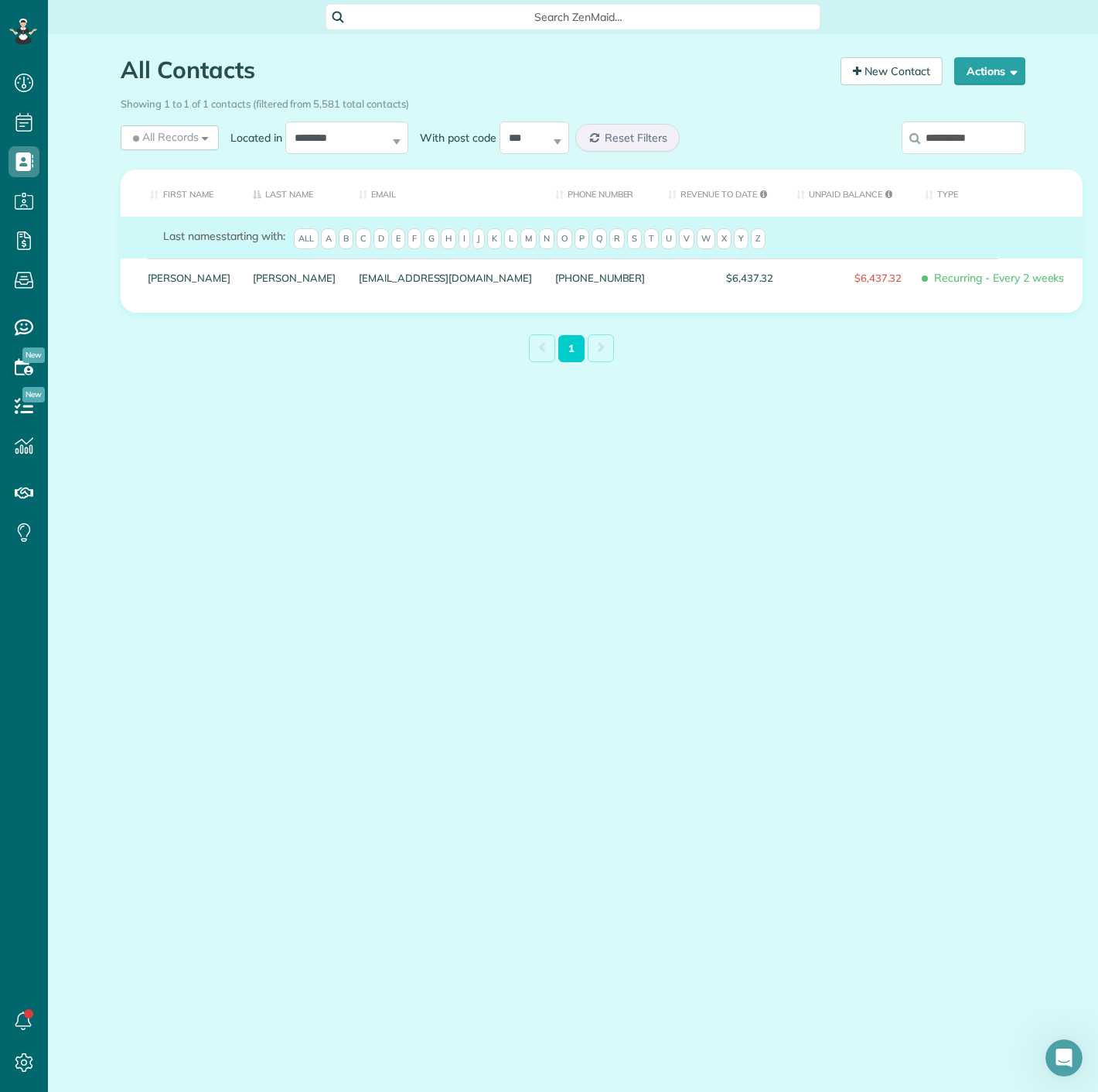
click at [951, 133] on input "**********" at bounding box center [963, 137] width 124 height 33
paste input "search"
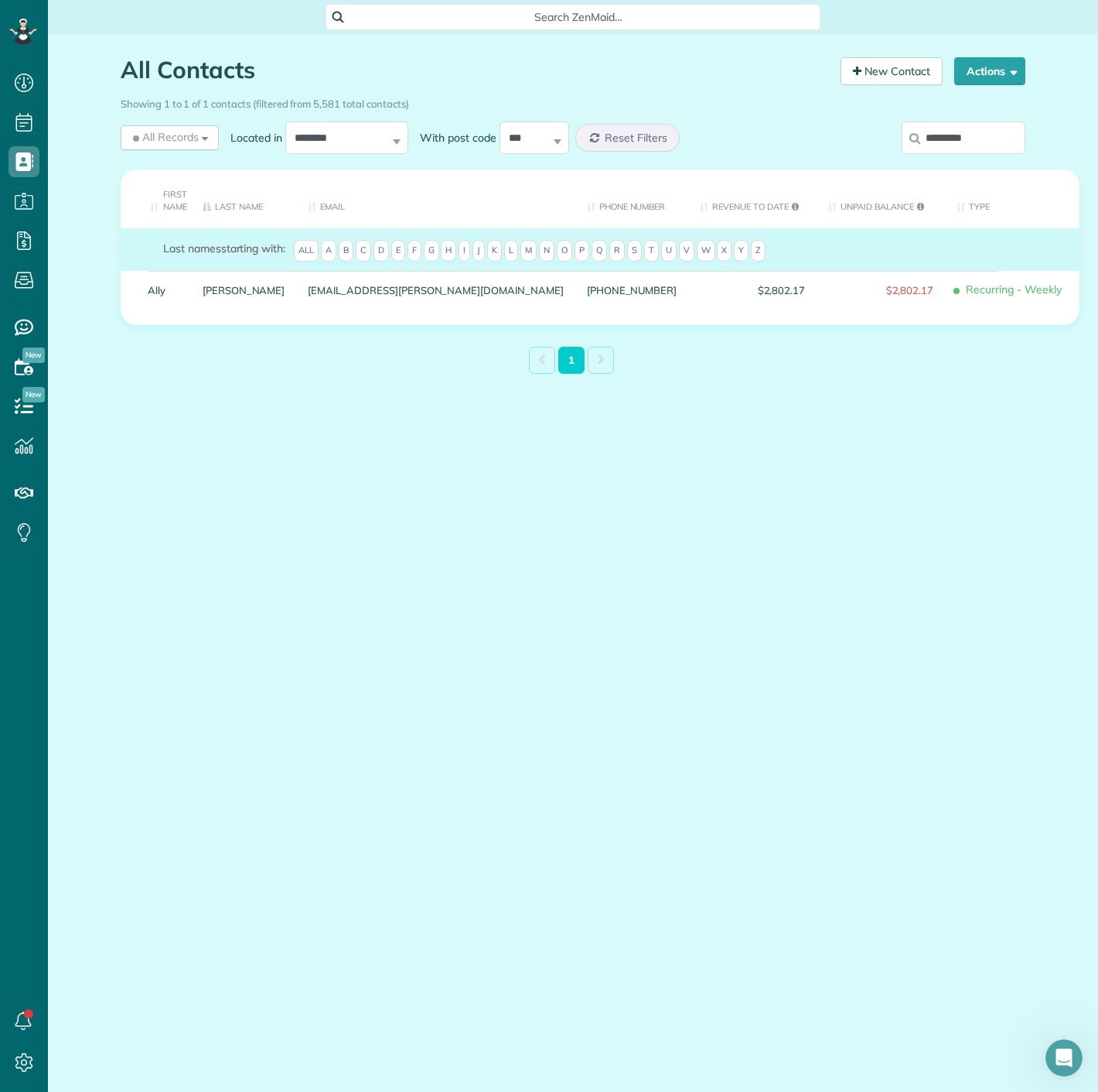
click at [961, 144] on input "*********" at bounding box center [963, 137] width 124 height 33
paste input "**"
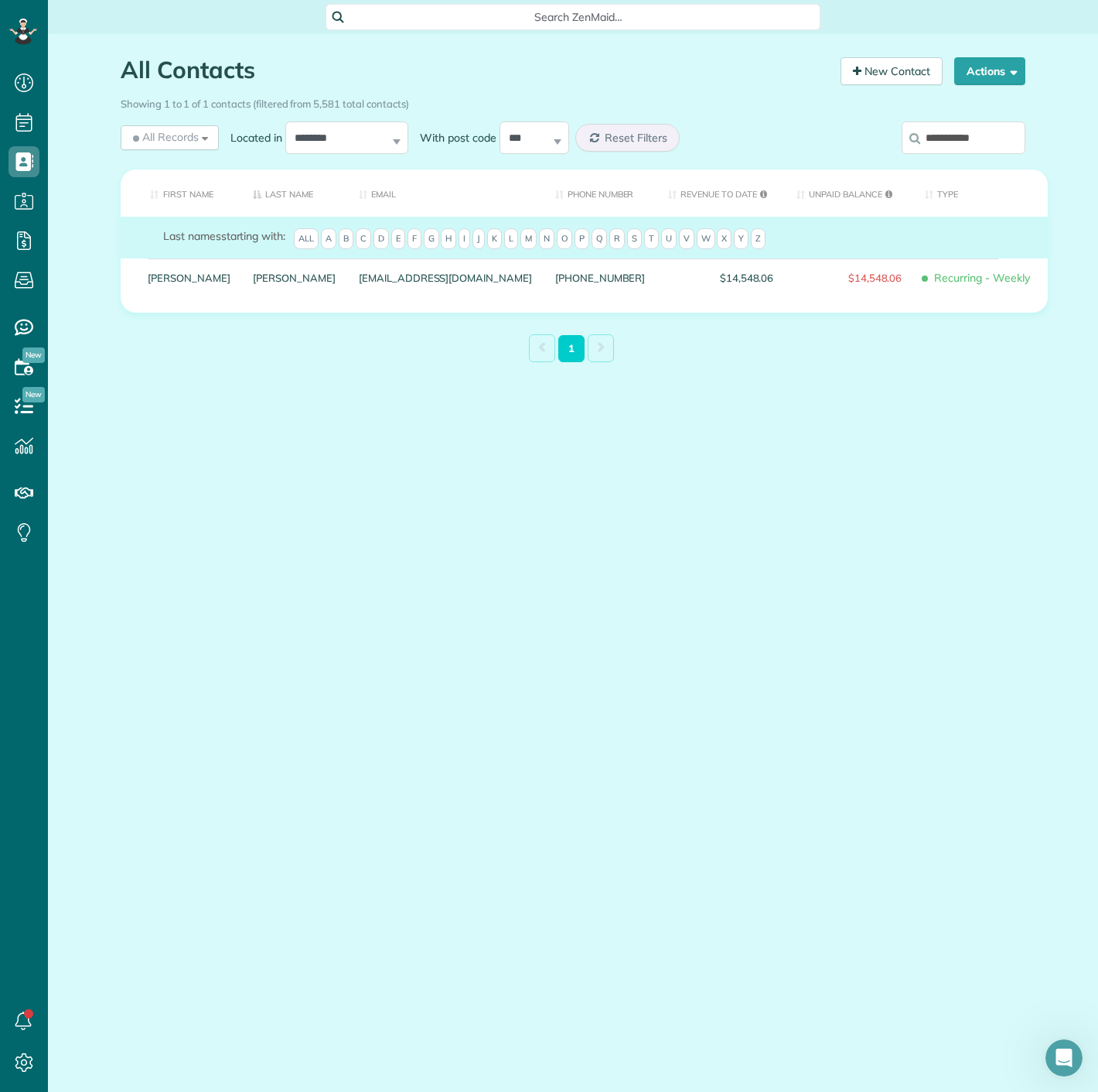
click at [1000, 139] on input "**********" at bounding box center [963, 137] width 124 height 33
paste input "***"
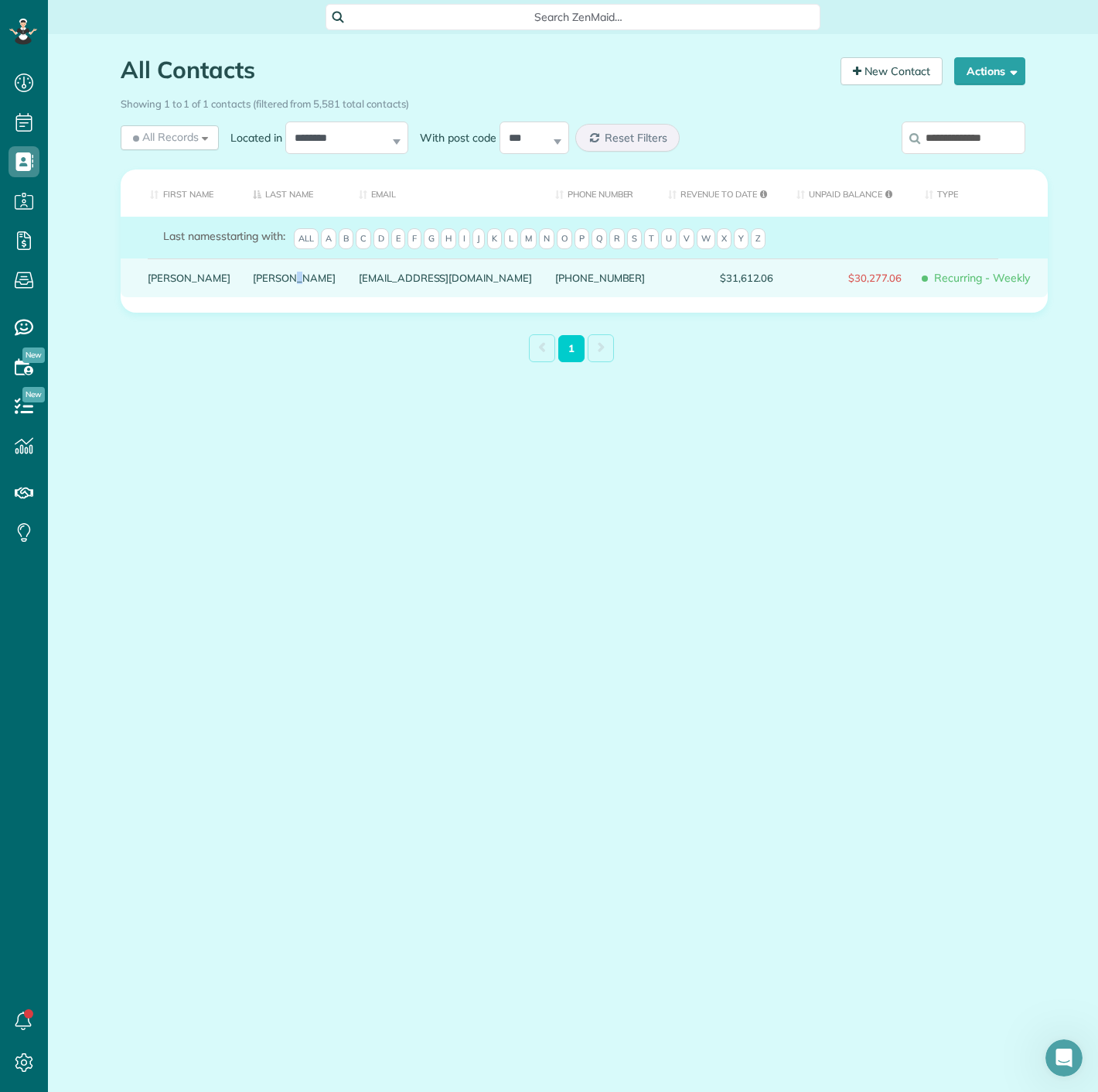
drag, startPoint x: 218, startPoint y: 288, endPoint x: 236, endPoint y: 300, distance: 21.6
click at [242, 297] on div "Dreiling" at bounding box center [295, 277] width 106 height 38
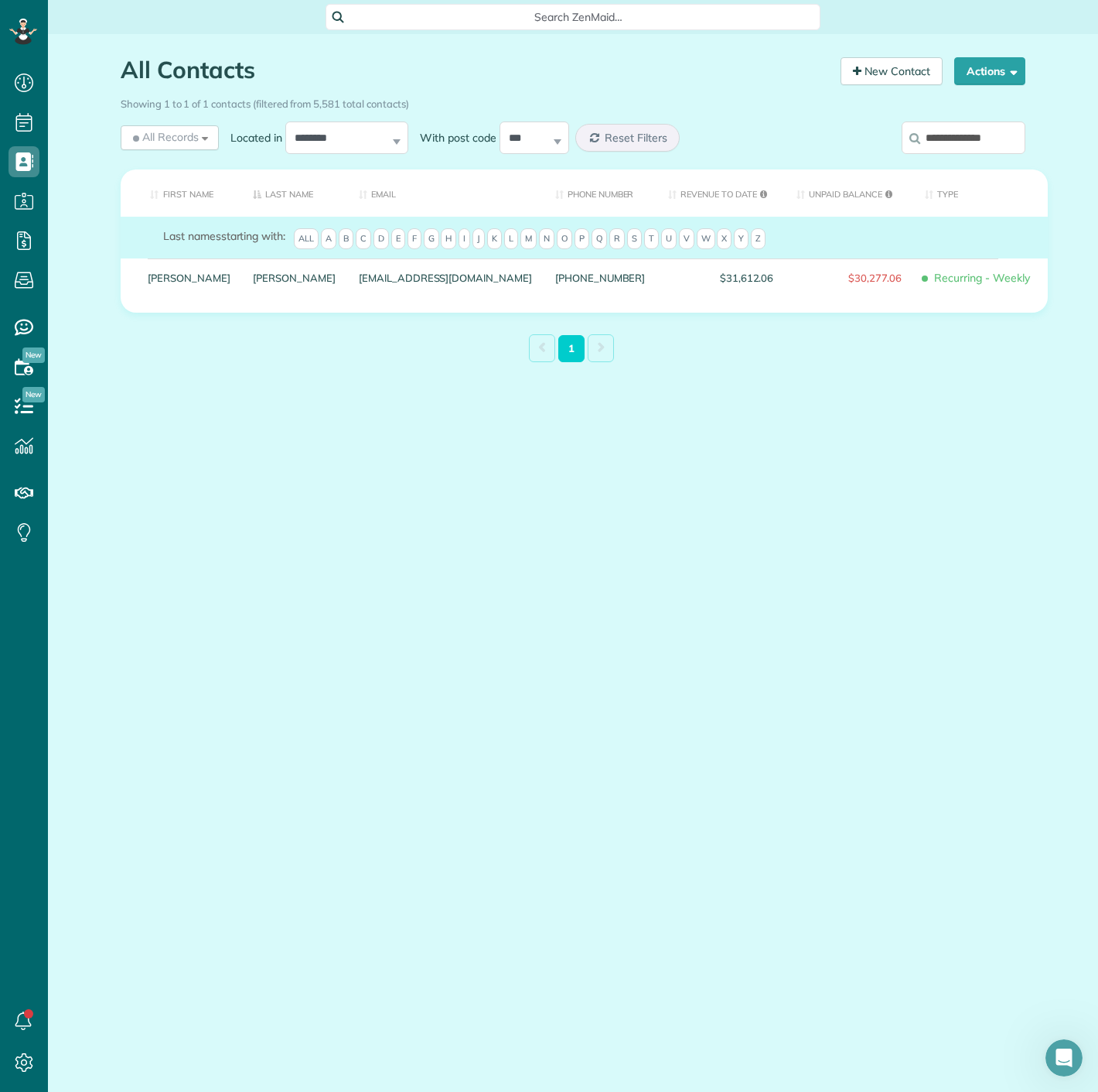
click at [946, 141] on input "**********" at bounding box center [963, 137] width 124 height 33
paste input "search"
click at [919, 145] on input "**********" at bounding box center [963, 137] width 124 height 33
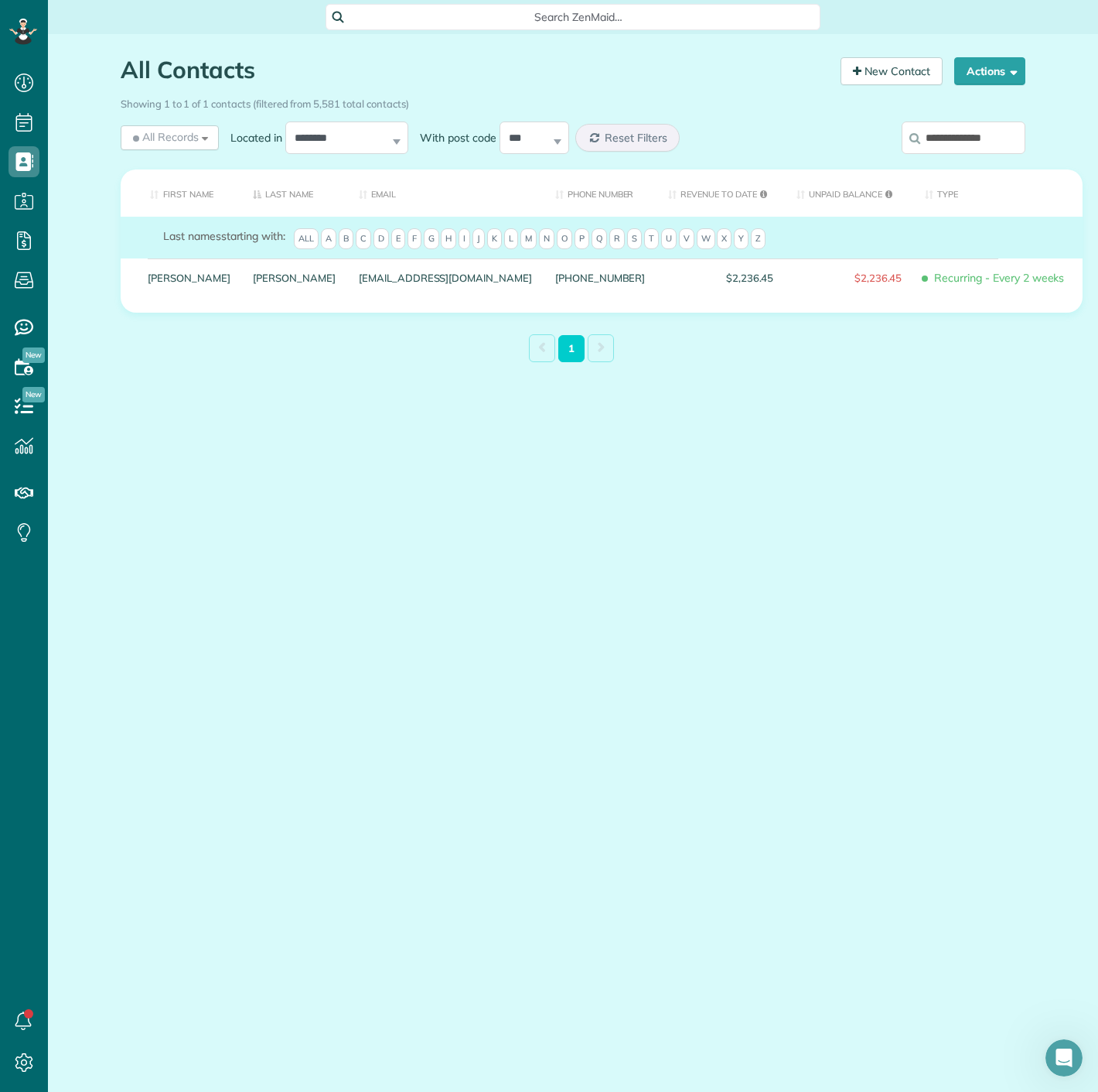
click at [919, 145] on input "**********" at bounding box center [963, 137] width 124 height 33
paste input "search"
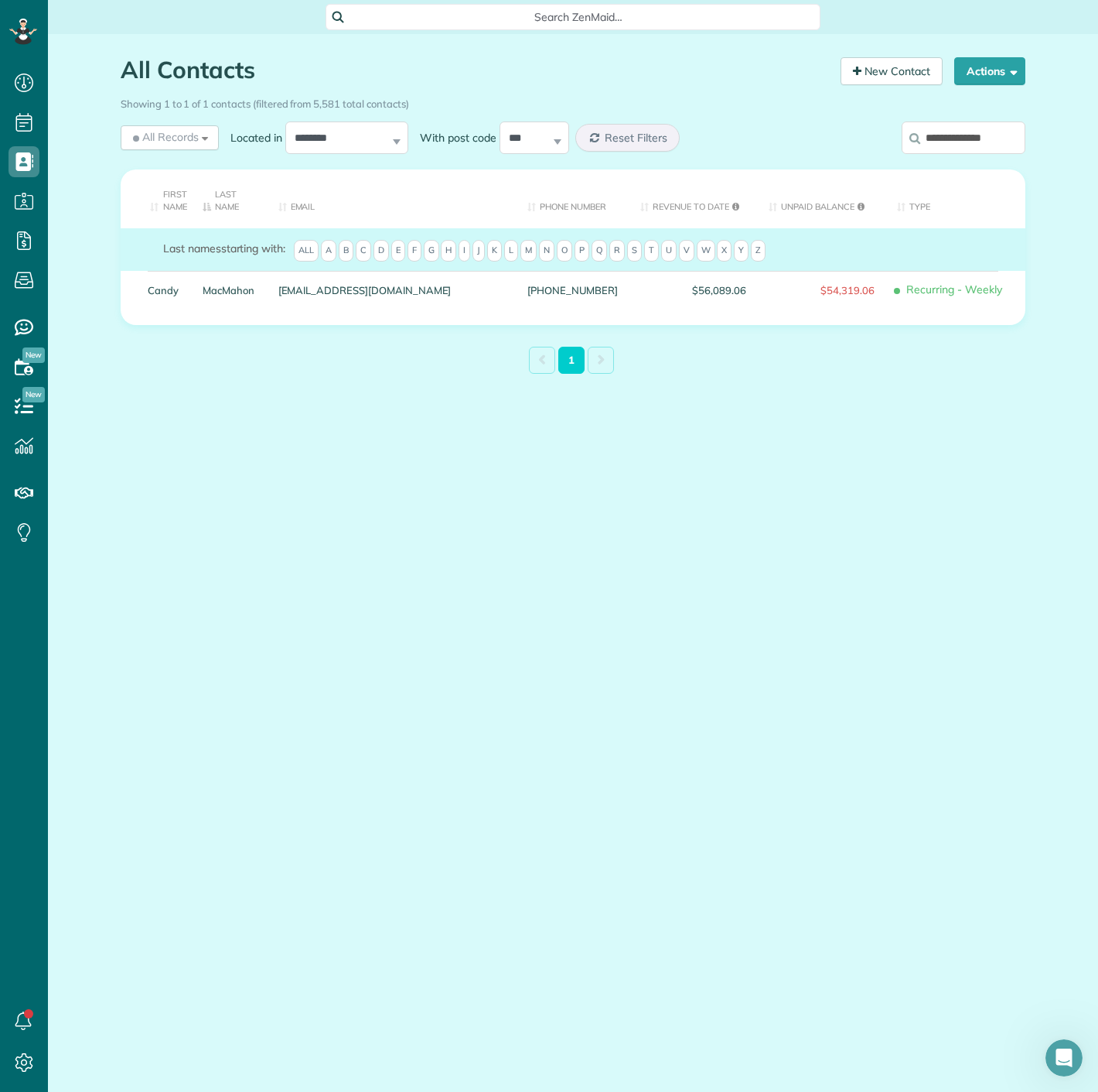
click at [982, 147] on input "**********" at bounding box center [963, 137] width 124 height 33
paste input "search"
click at [956, 142] on input "**********" at bounding box center [963, 137] width 124 height 33
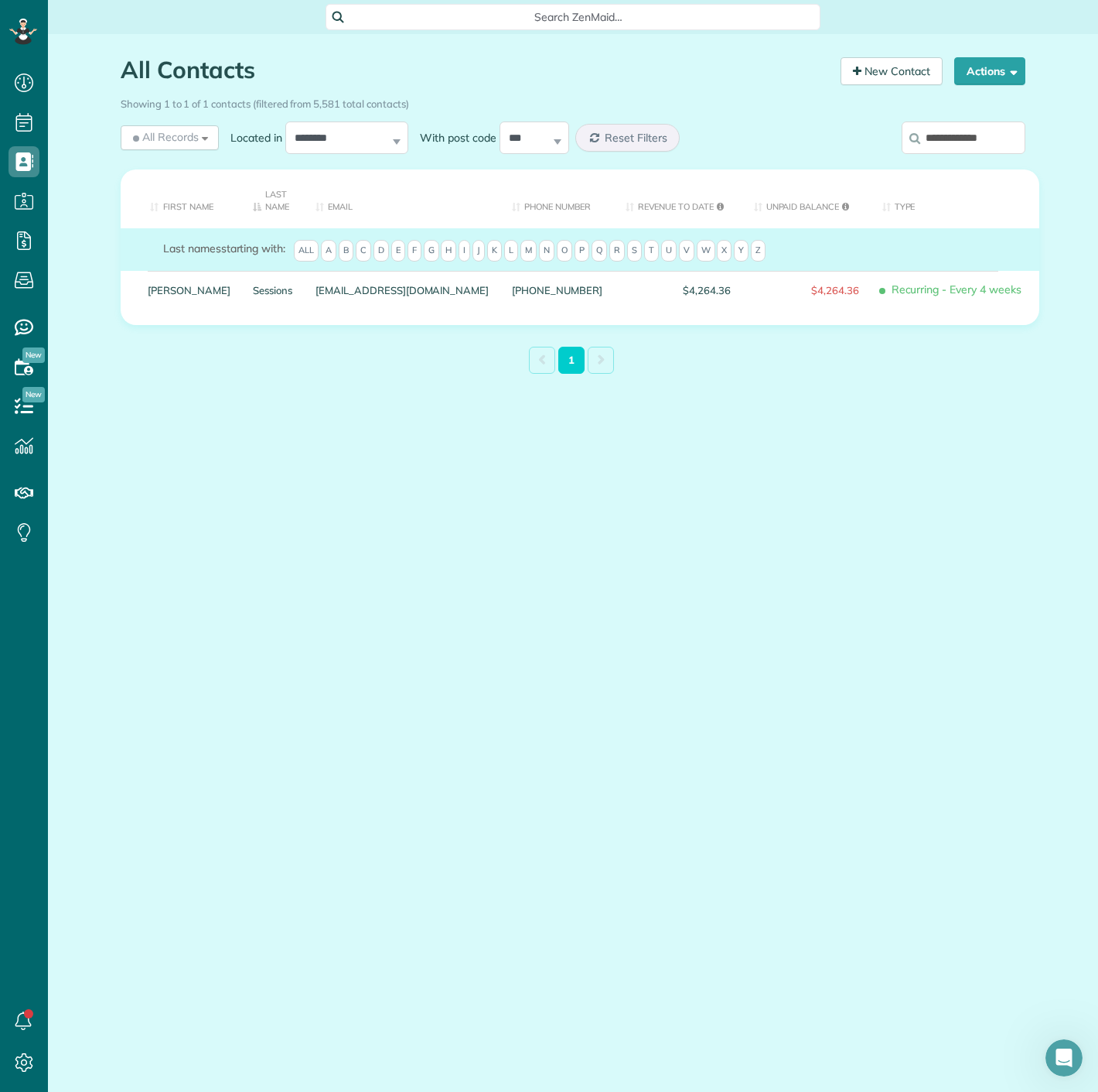
click at [956, 142] on input "**********" at bounding box center [963, 137] width 124 height 33
paste input "**"
click at [948, 137] on input "**********" at bounding box center [963, 137] width 124 height 33
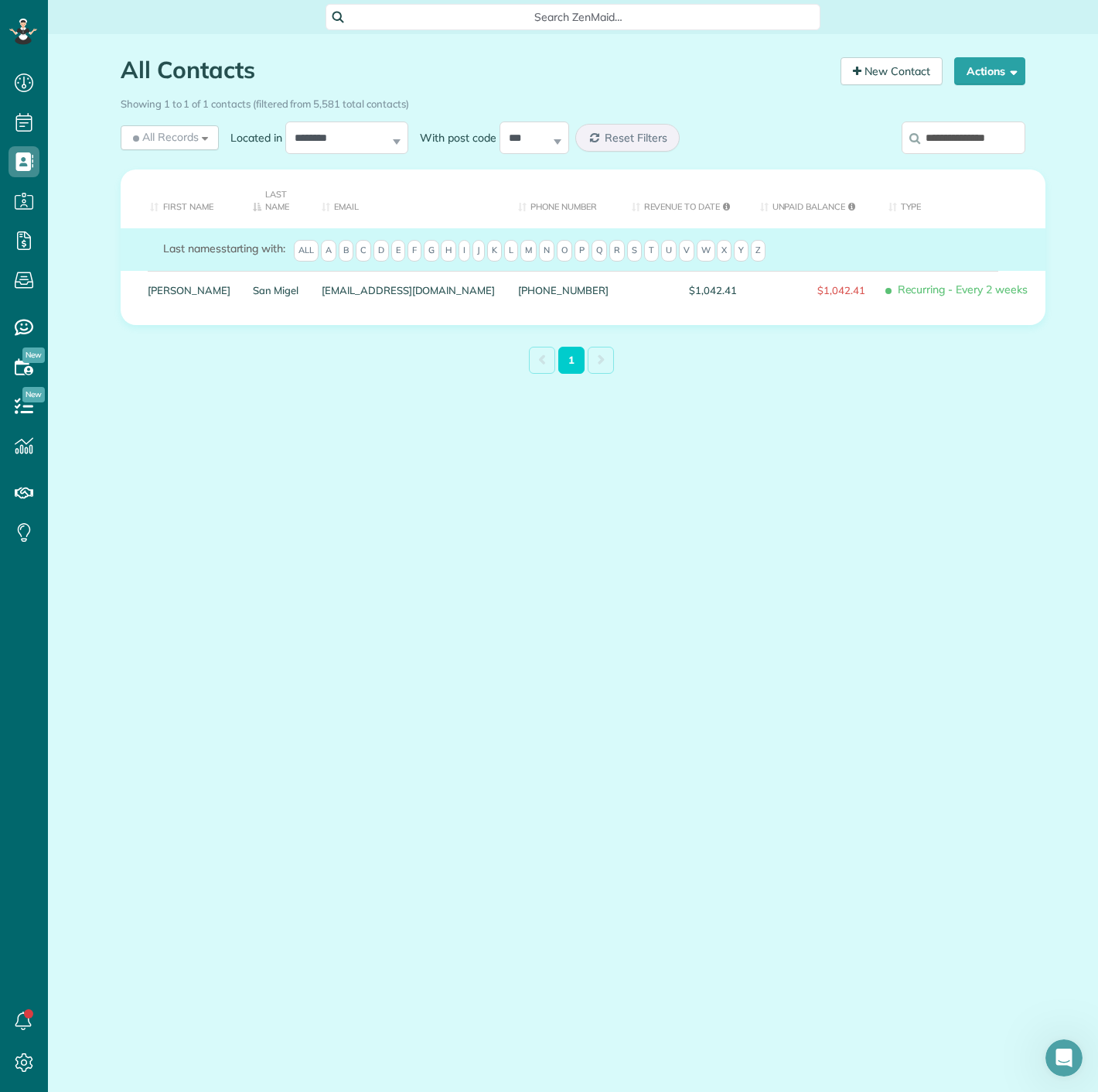
click at [948, 137] on input "**********" at bounding box center [963, 137] width 124 height 33
paste input "search"
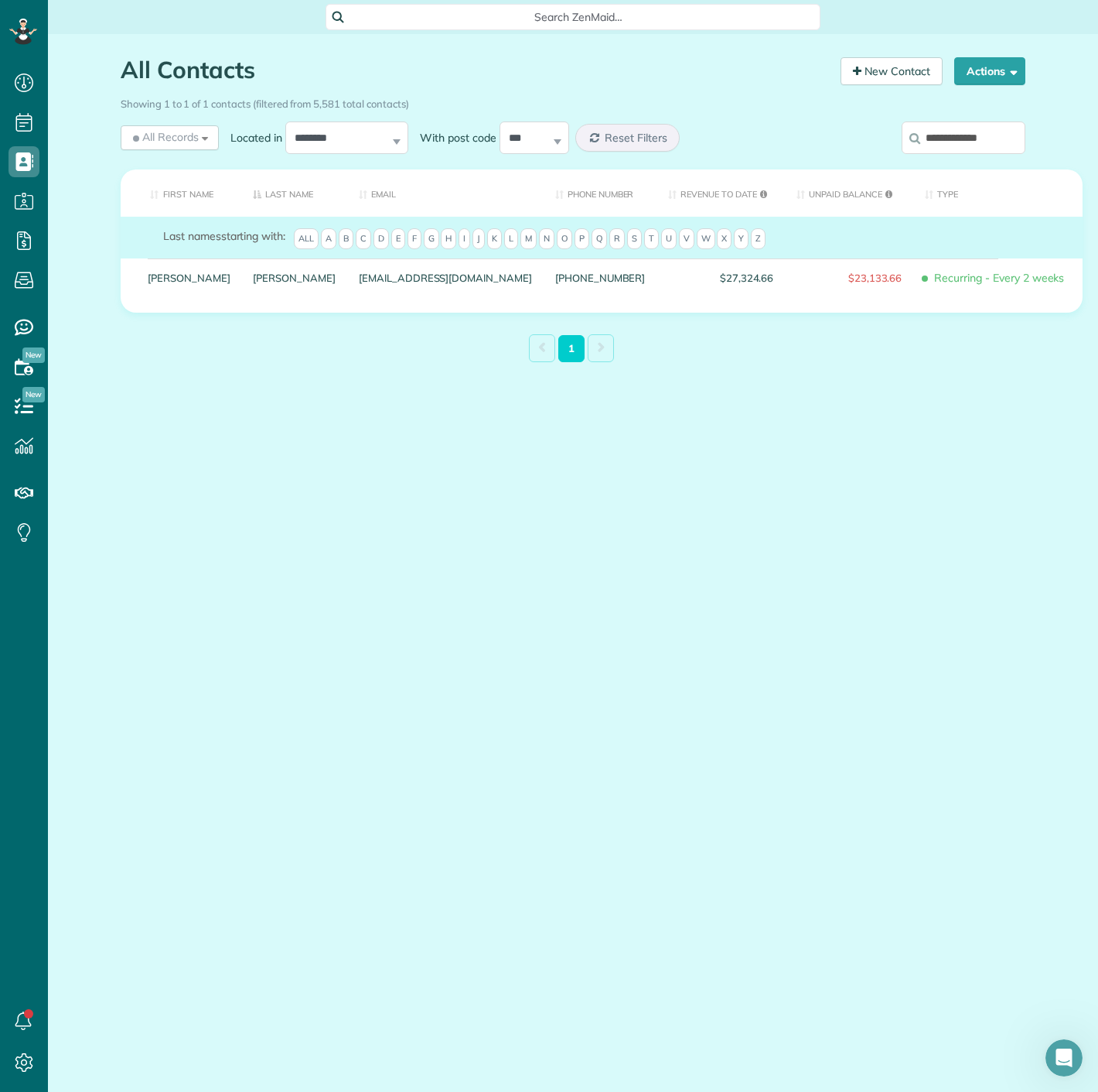
click at [925, 137] on input "**********" at bounding box center [963, 137] width 124 height 33
paste input "search"
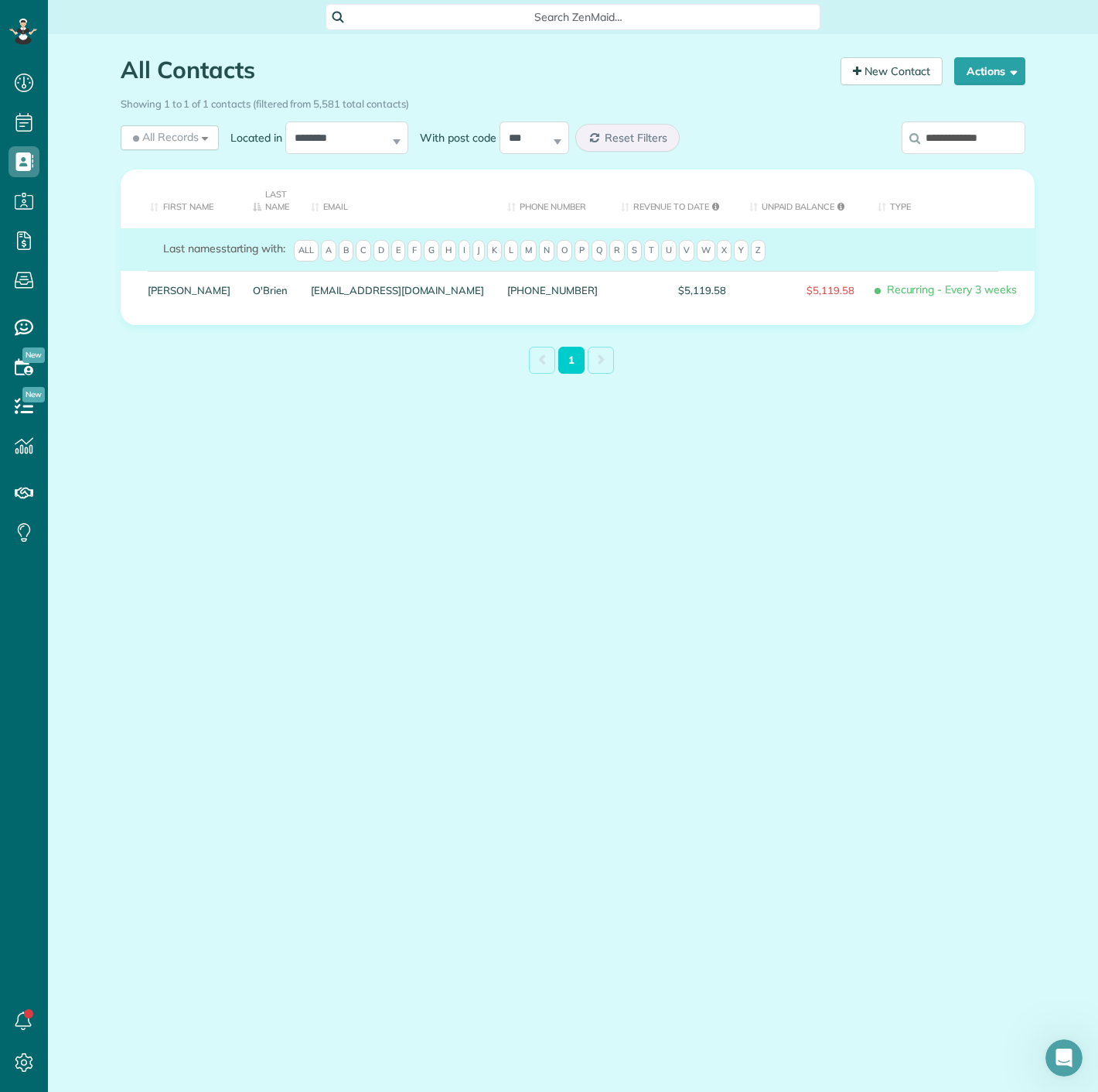
click at [972, 142] on input "**********" at bounding box center [963, 137] width 124 height 33
paste input "**********"
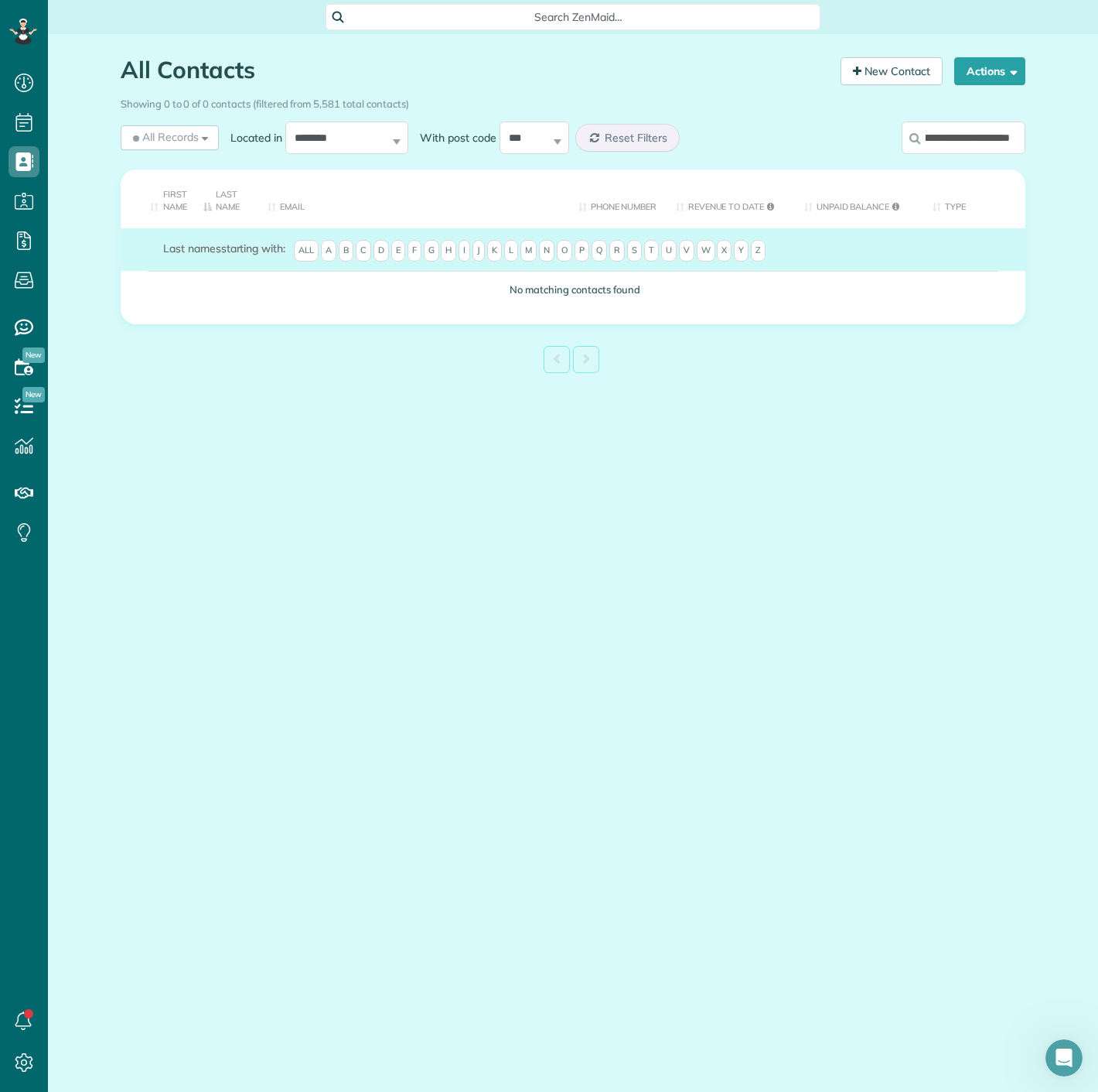
click at [953, 132] on input "**********" at bounding box center [963, 137] width 124 height 33
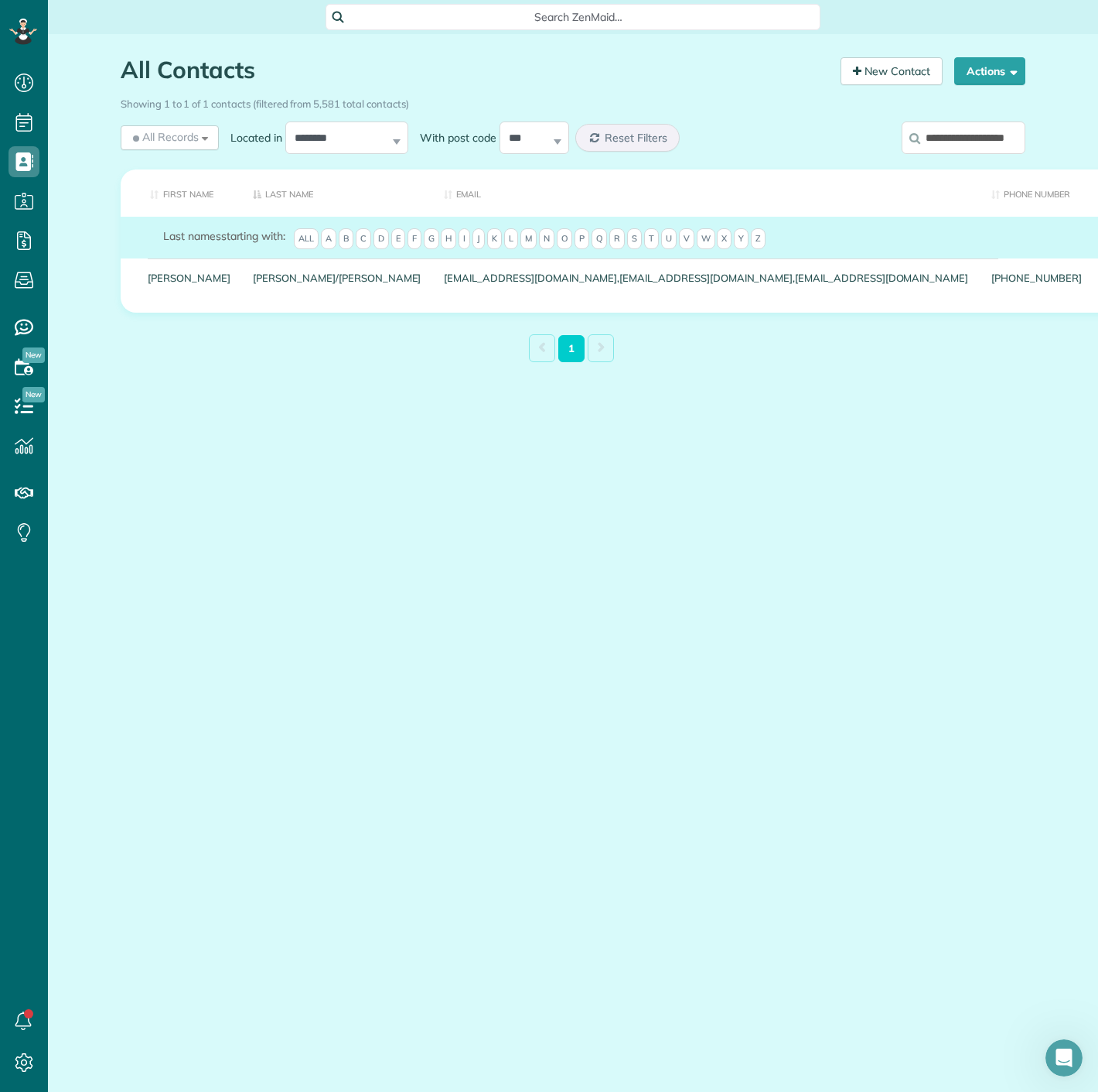
click at [969, 142] on input "**********" at bounding box center [963, 137] width 124 height 33
paste input "search"
click at [993, 145] on input "**********" at bounding box center [963, 137] width 124 height 33
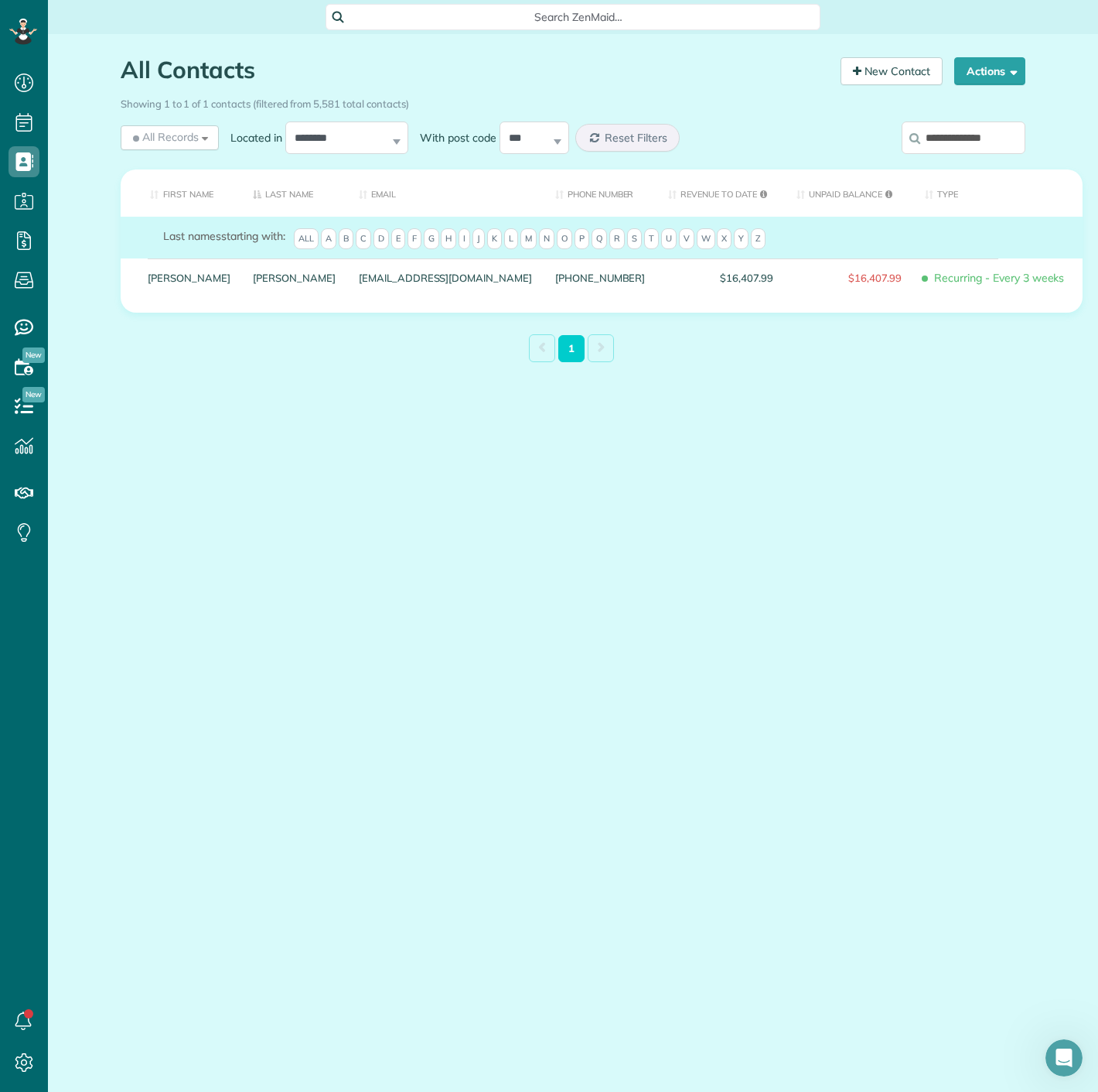
click at [993, 145] on input "**********" at bounding box center [963, 137] width 124 height 33
paste input "search"
click at [945, 132] on input "**********" at bounding box center [963, 137] width 124 height 33
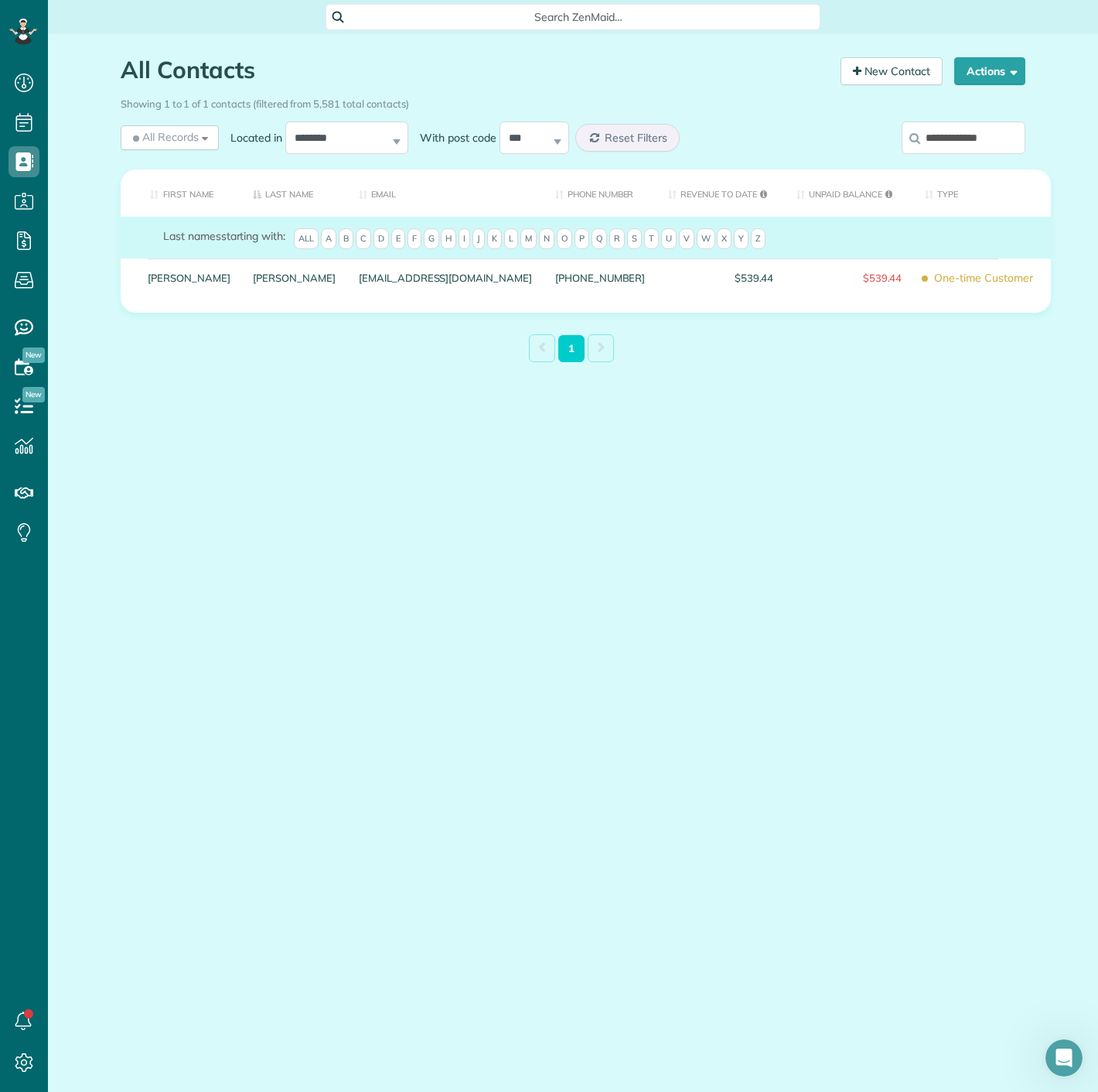
click at [945, 132] on input "**********" at bounding box center [963, 137] width 124 height 33
paste input "search"
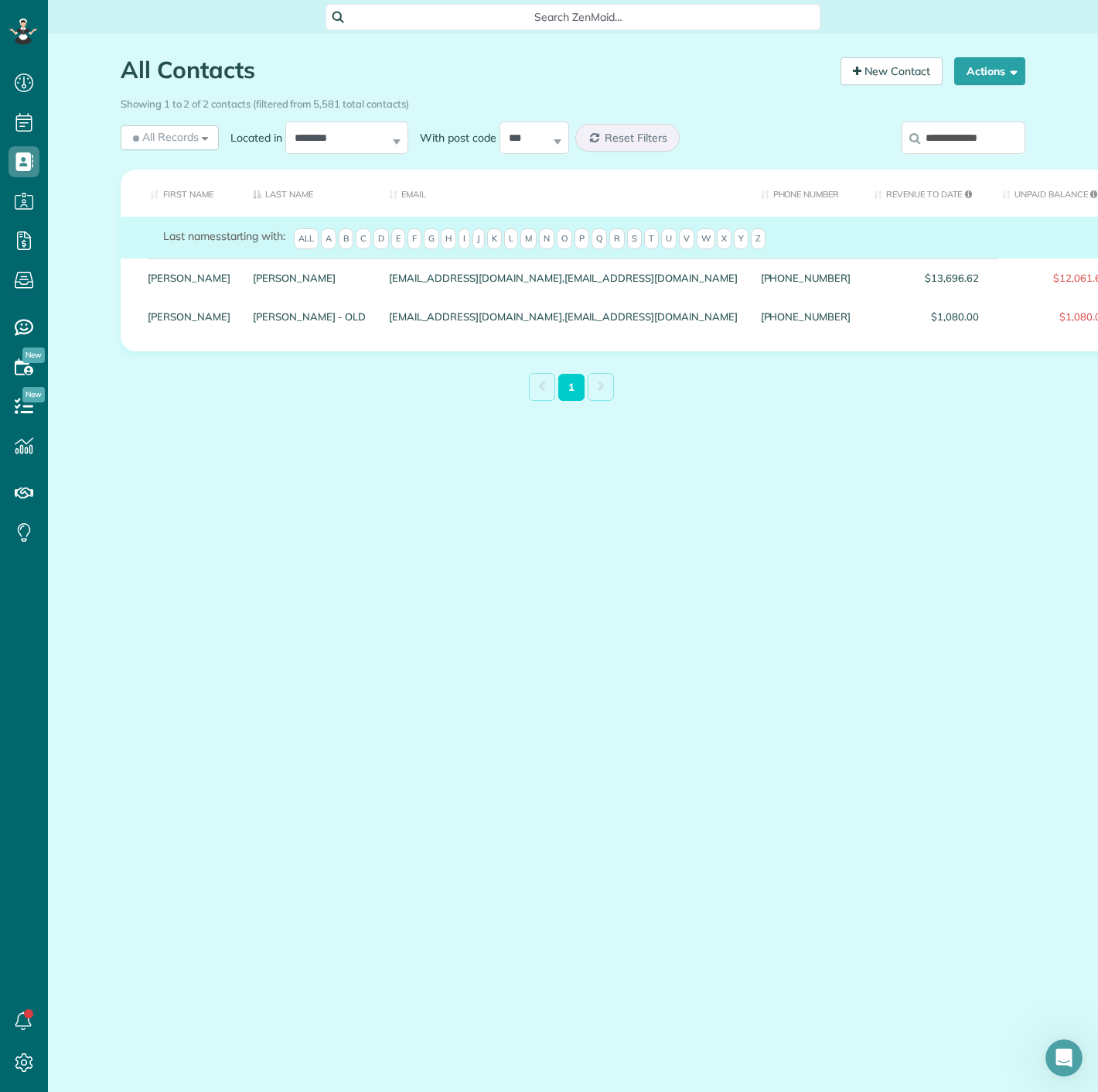
click at [951, 133] on input "**********" at bounding box center [963, 137] width 124 height 33
paste input "**"
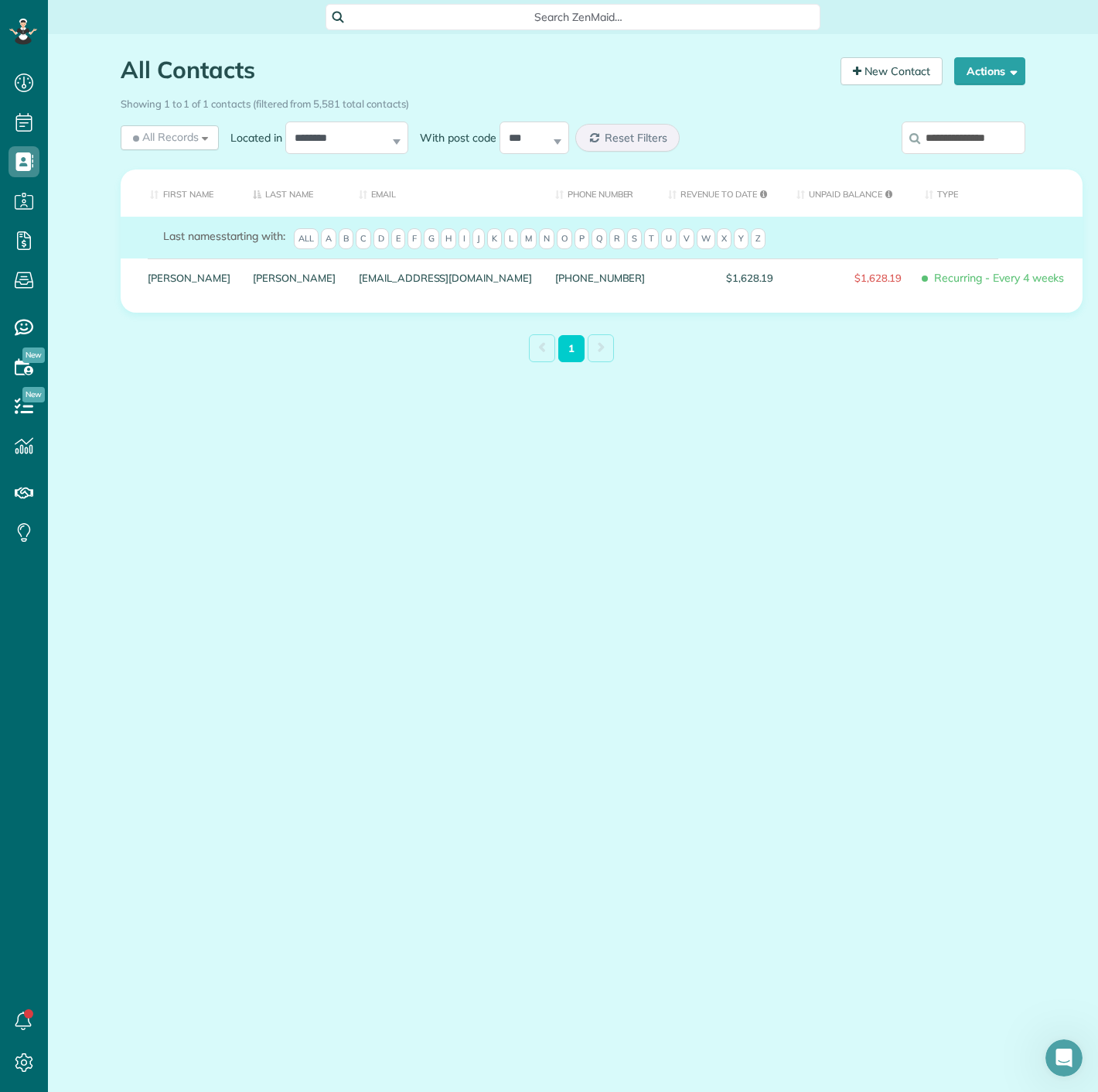
click at [977, 141] on input "**********" at bounding box center [963, 137] width 124 height 33
paste input "search"
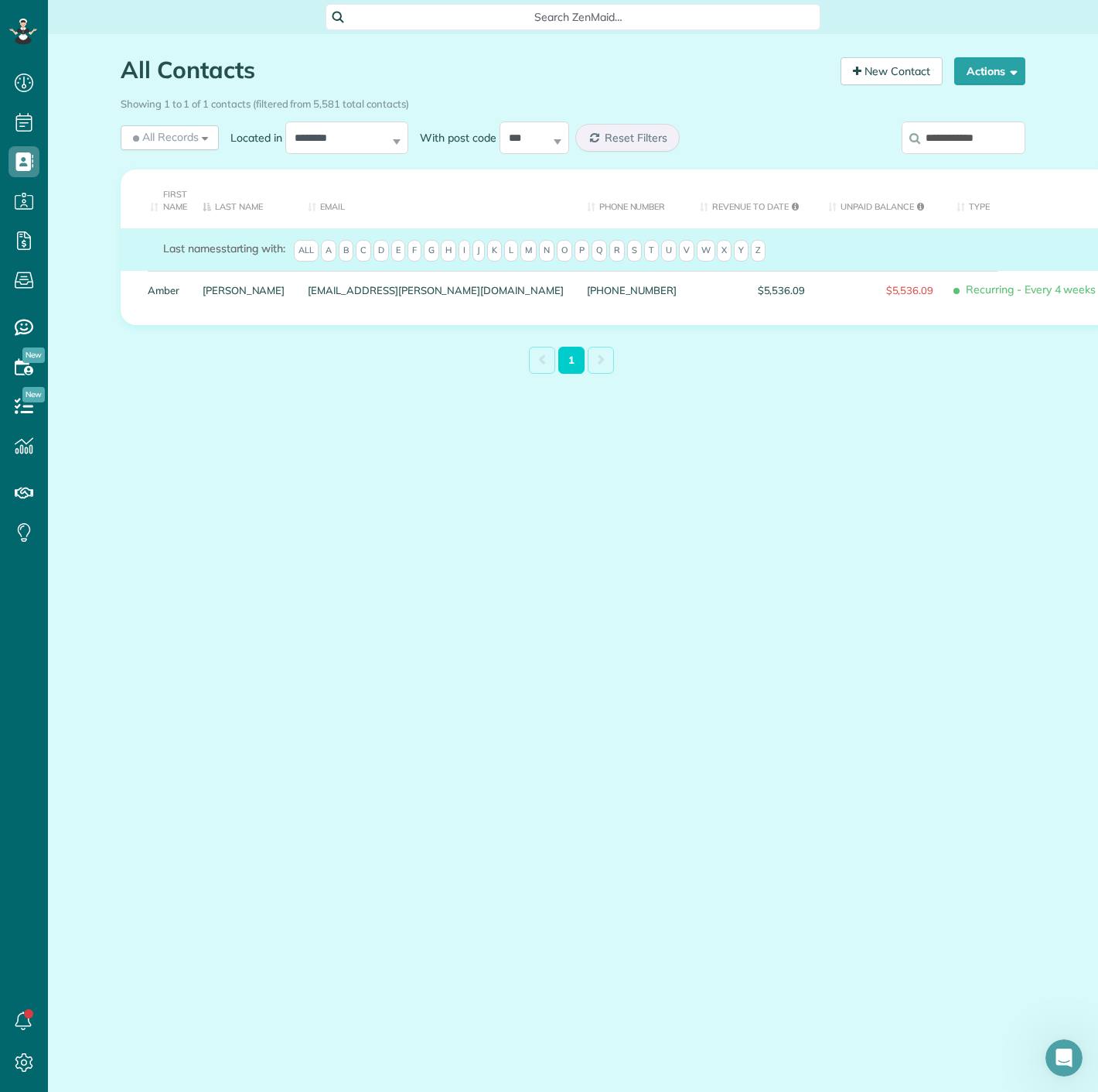
click at [953, 137] on input "**********" at bounding box center [963, 137] width 124 height 33
paste input "search"
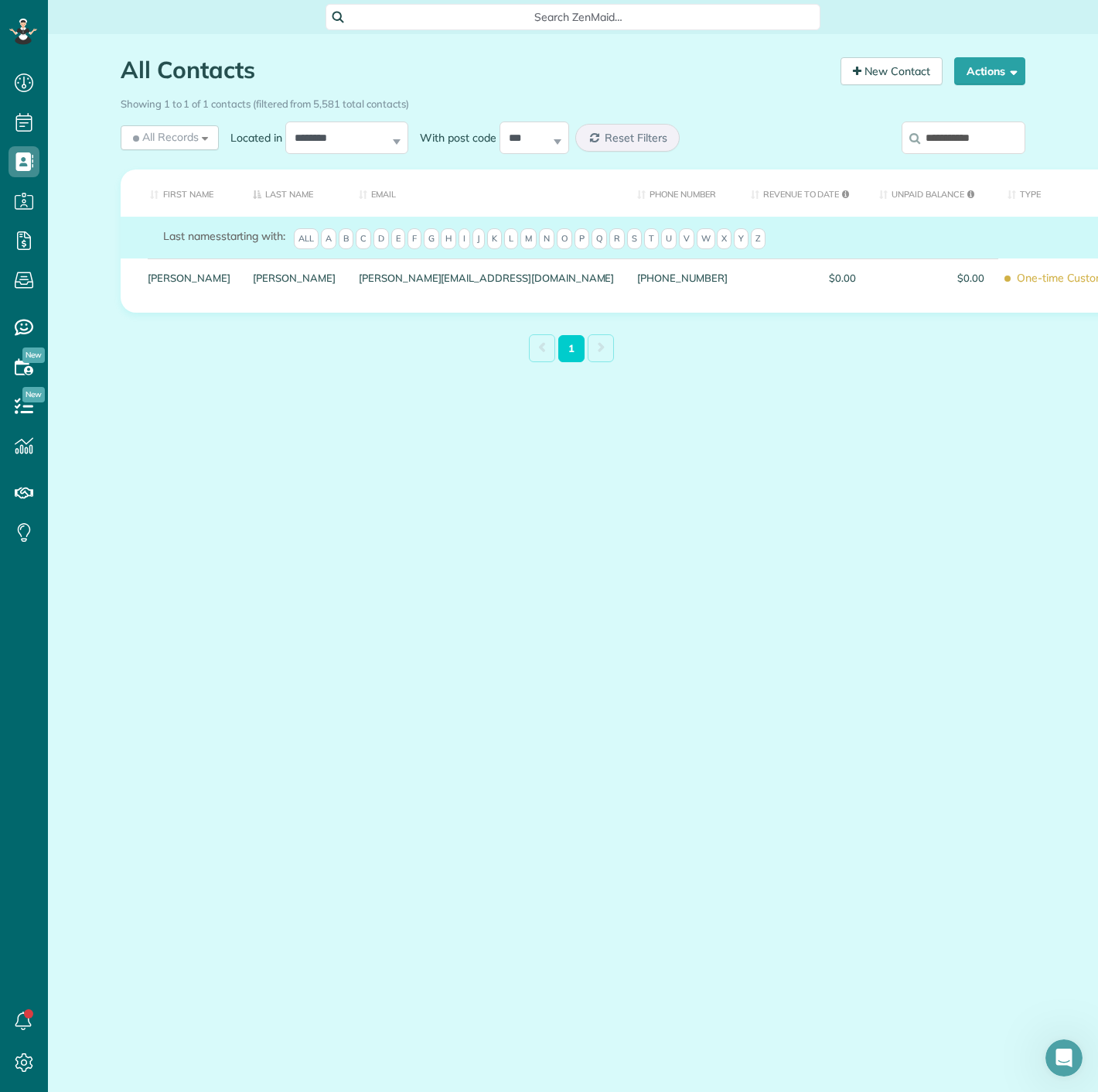
click at [981, 134] on input "**********" at bounding box center [963, 137] width 124 height 33
paste input "**"
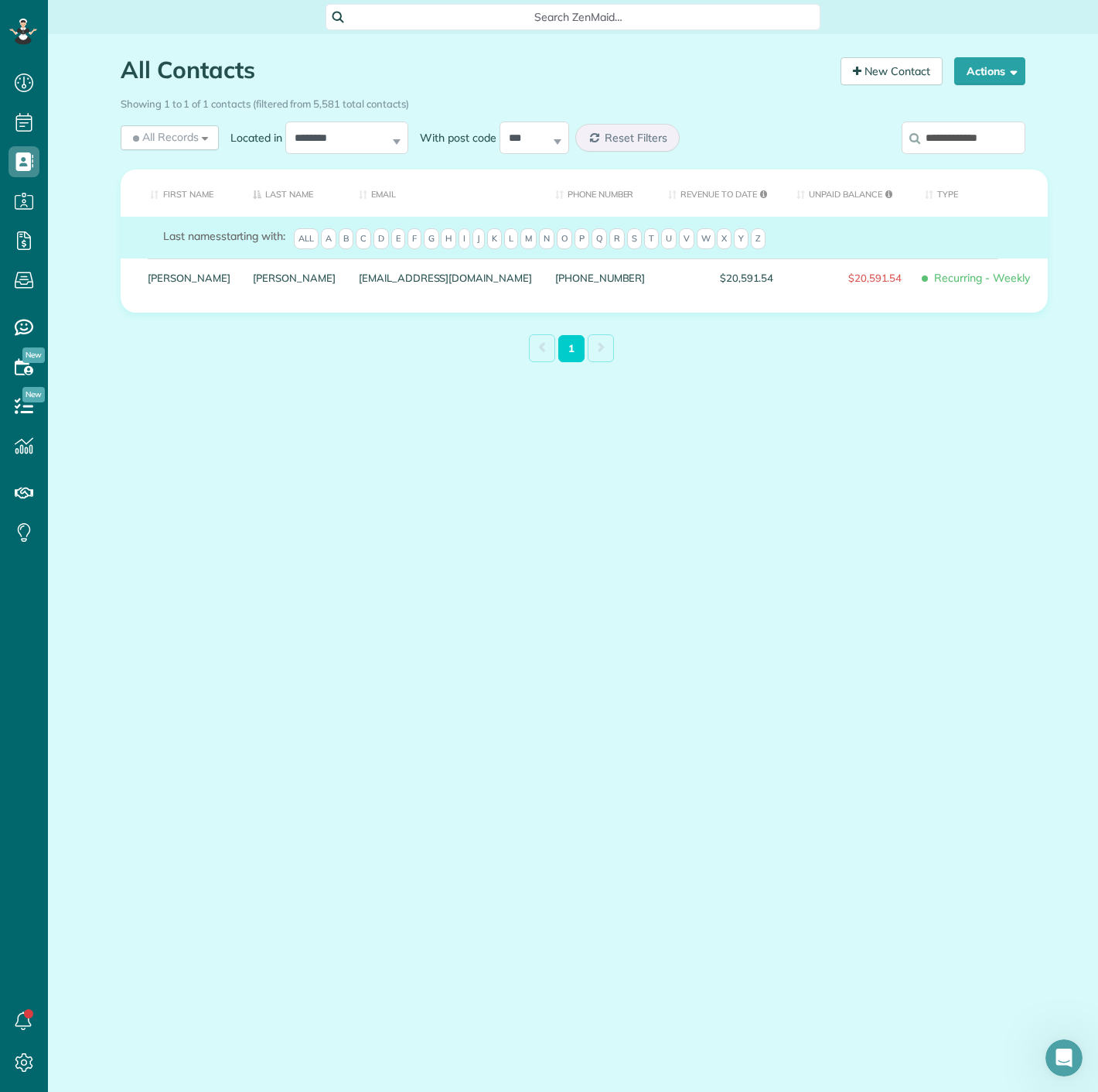
click at [939, 133] on input "**********" at bounding box center [963, 137] width 124 height 33
click at [938, 133] on input "**********" at bounding box center [963, 137] width 124 height 33
paste input "search"
click at [1017, 134] on input "**********" at bounding box center [963, 137] width 124 height 33
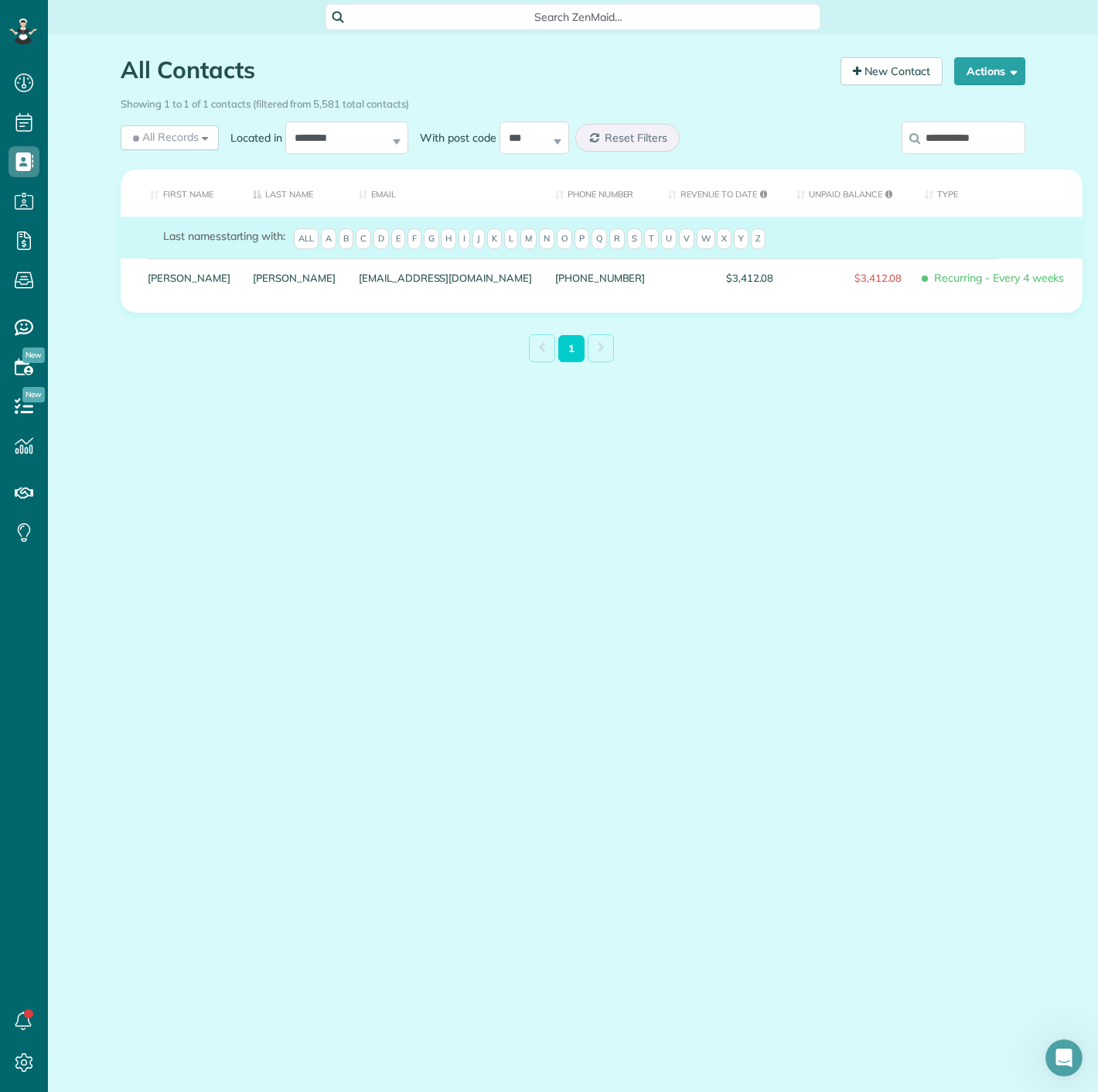
click at [1017, 134] on input "**********" at bounding box center [963, 137] width 124 height 33
paste input "****"
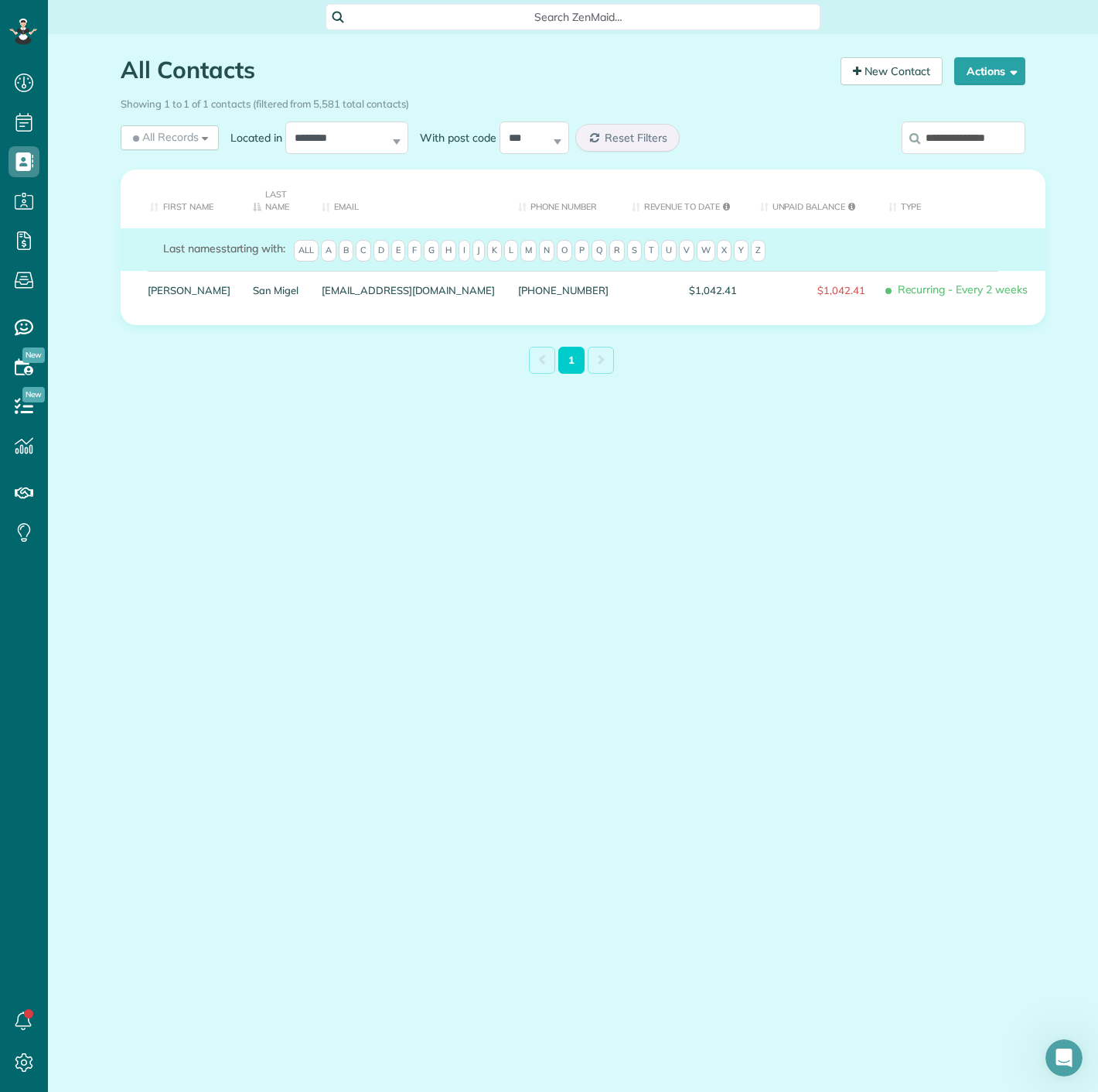
click at [592, 615] on main "Search ZenMaid… All Contacts Contacts in ZenMaid [2 min] New Contact Actions Ne…" at bounding box center [573, 546] width 1050 height 1092
click at [934, 125] on input "**********" at bounding box center [963, 137] width 124 height 33
paste input "search"
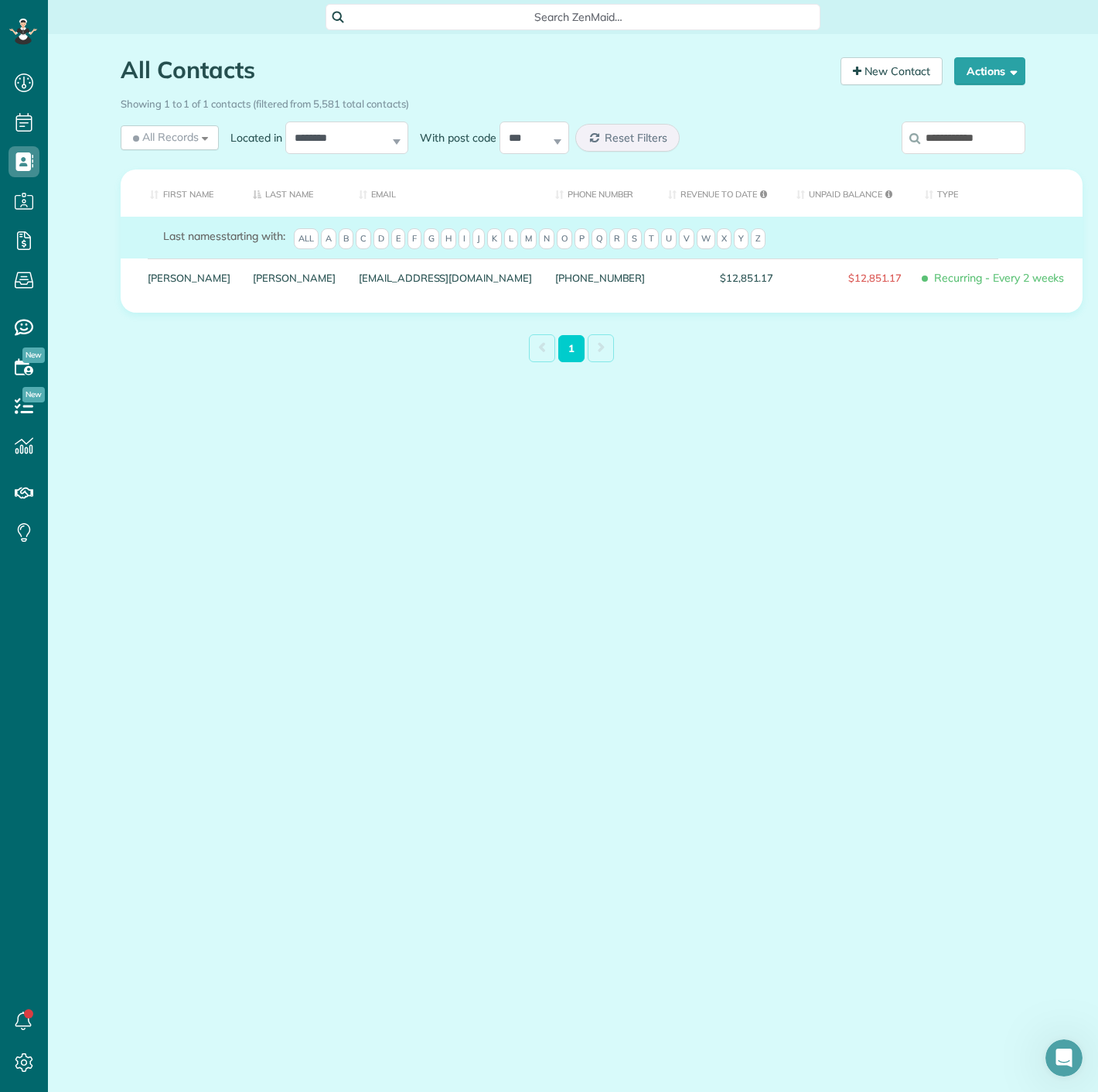
click at [937, 163] on div "**********" at bounding box center [921, 141] width 208 height 46
click at [937, 146] on input "**********" at bounding box center [963, 137] width 124 height 33
paste input "****"
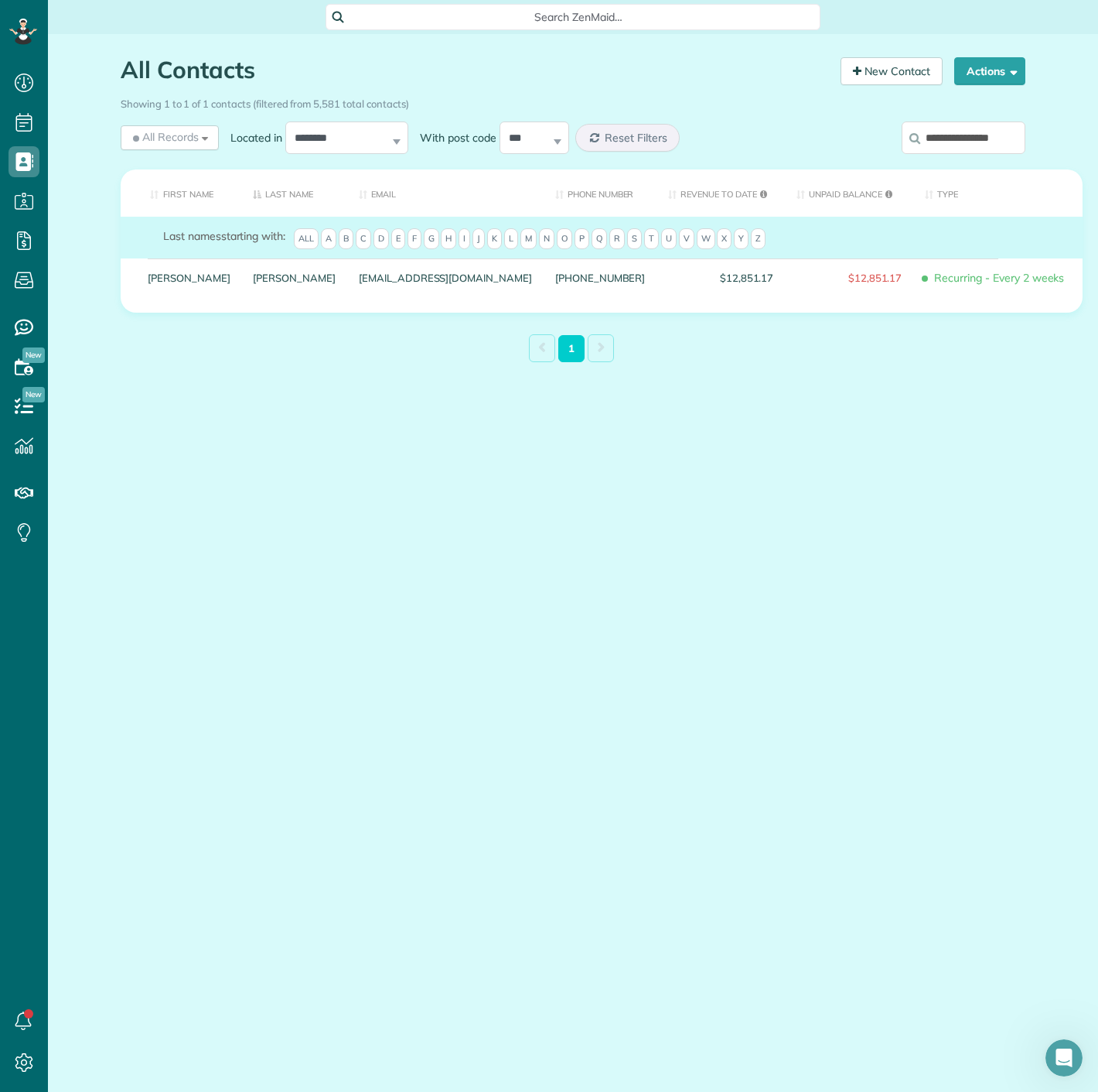
scroll to position [0, 4]
click at [927, 153] on input "**********" at bounding box center [963, 137] width 124 height 33
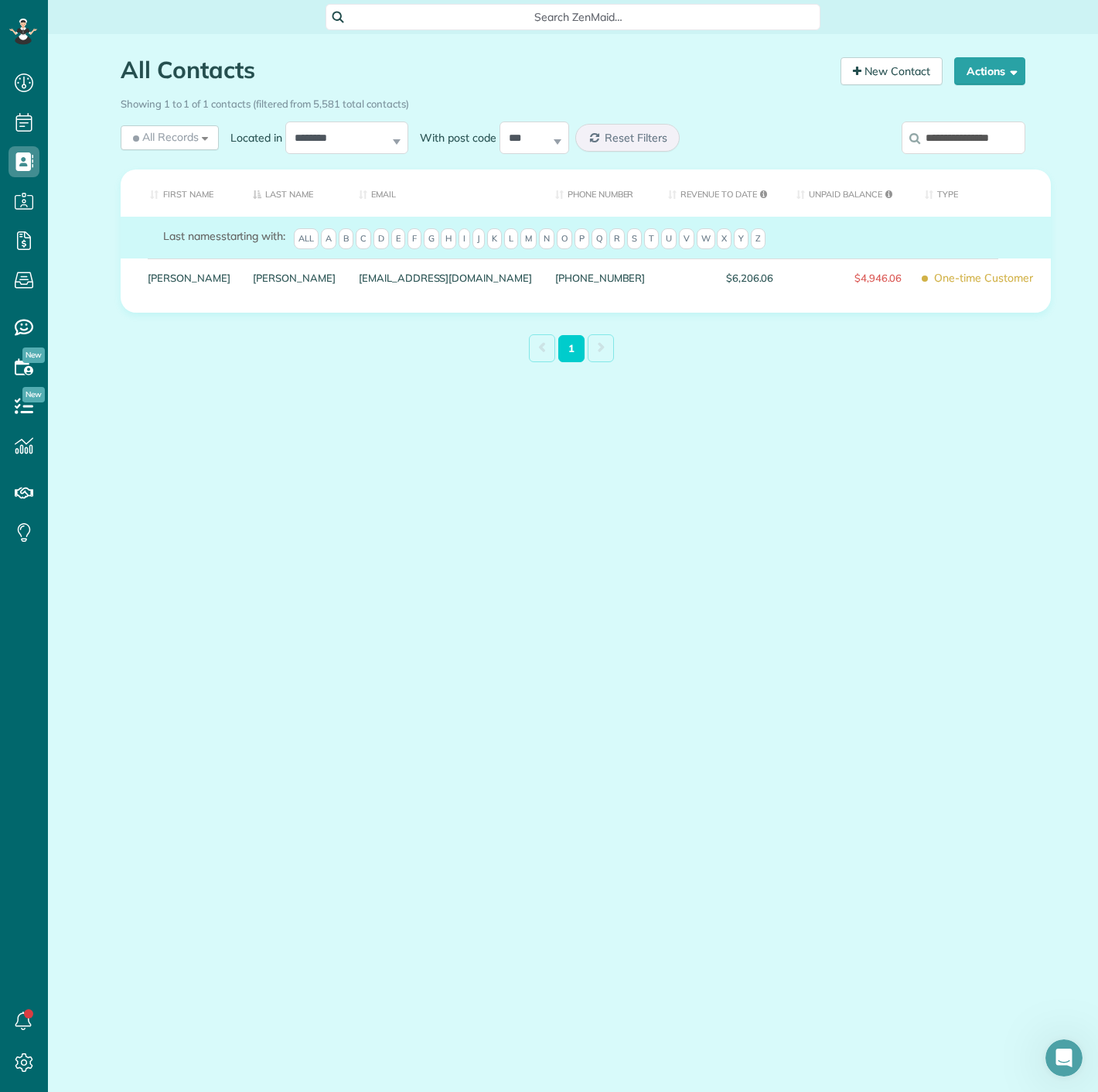
paste input "search"
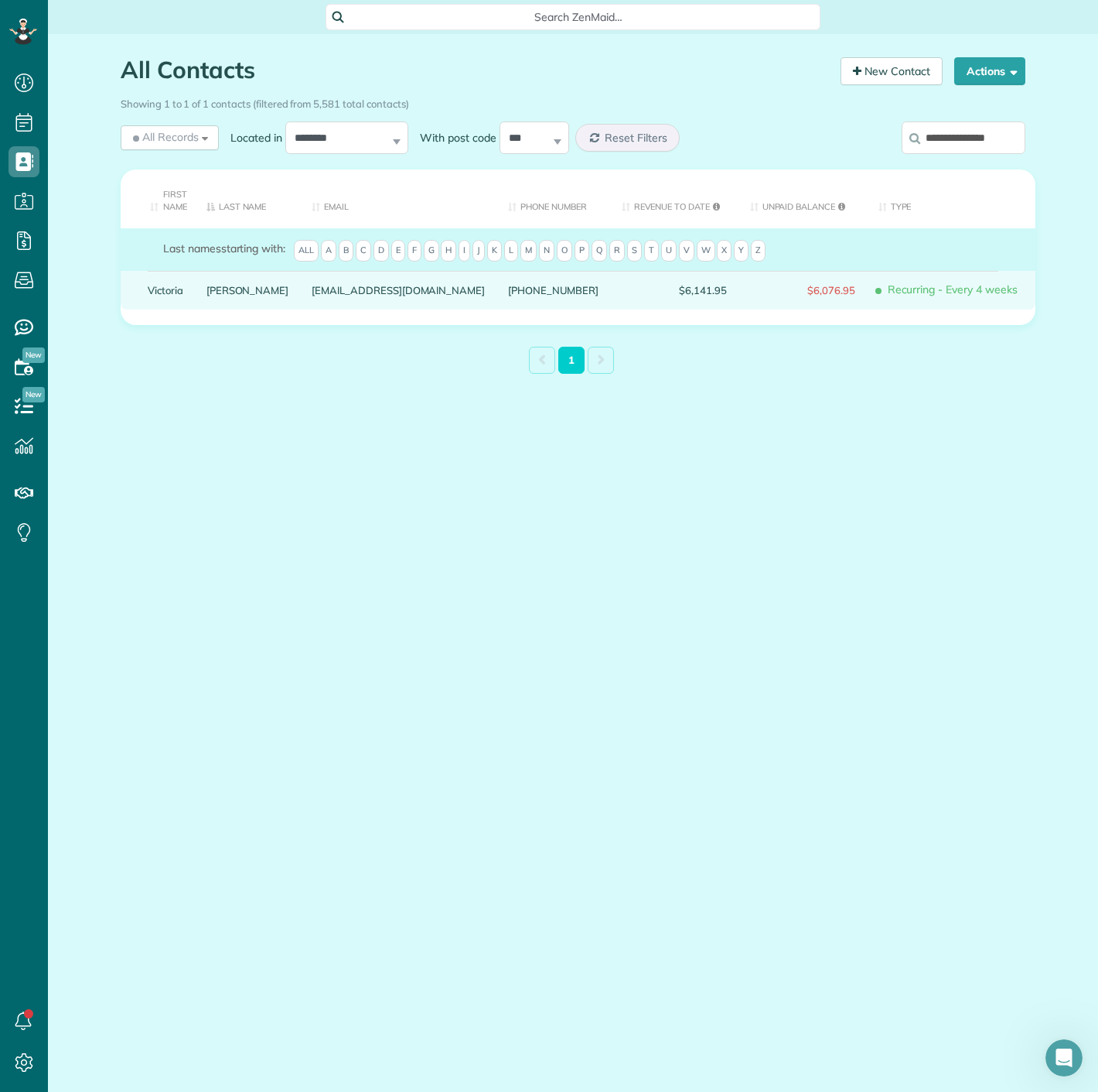
type input "**********"
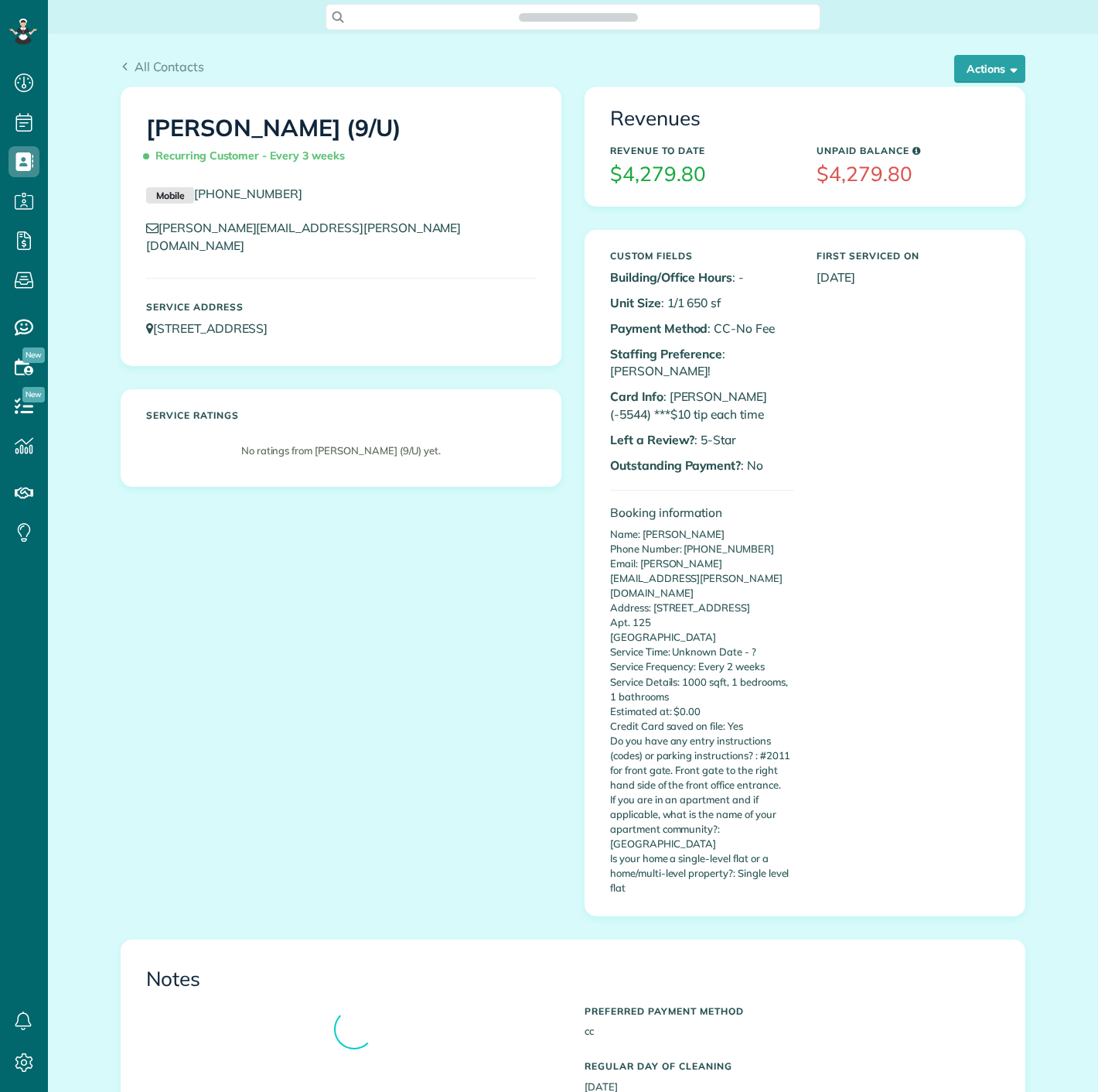
scroll to position [6, 6]
click at [1005, 69] on span "button" at bounding box center [1011, 68] width 12 height 12
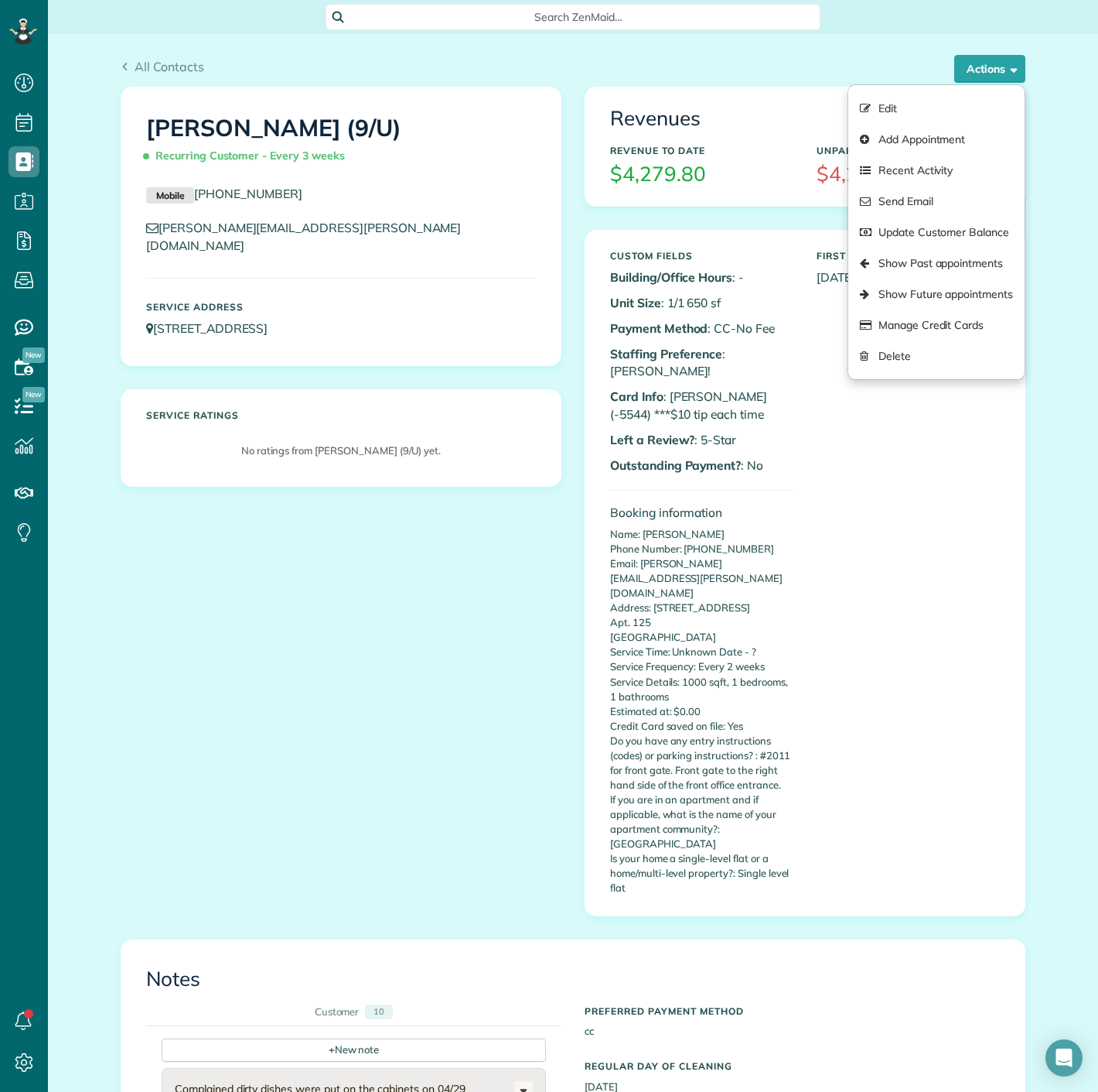
drag, startPoint x: 961, startPoint y: 272, endPoint x: 748, endPoint y: 267, distance: 213.1
click at [724, 268] on p "Building/Office Hours : -" at bounding box center [702, 277] width 184 height 18
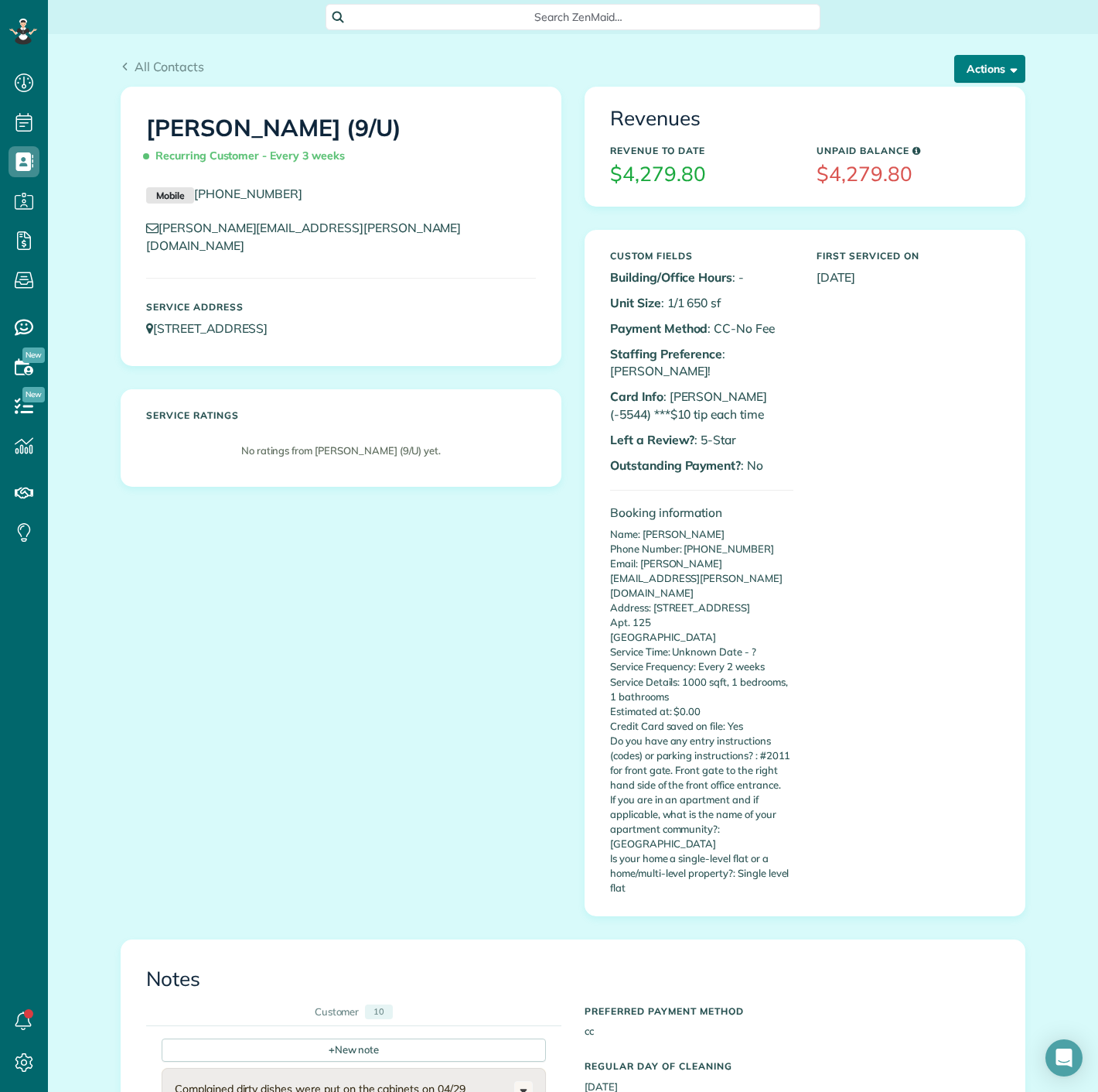
click at [994, 69] on button "Actions" at bounding box center [989, 69] width 71 height 28
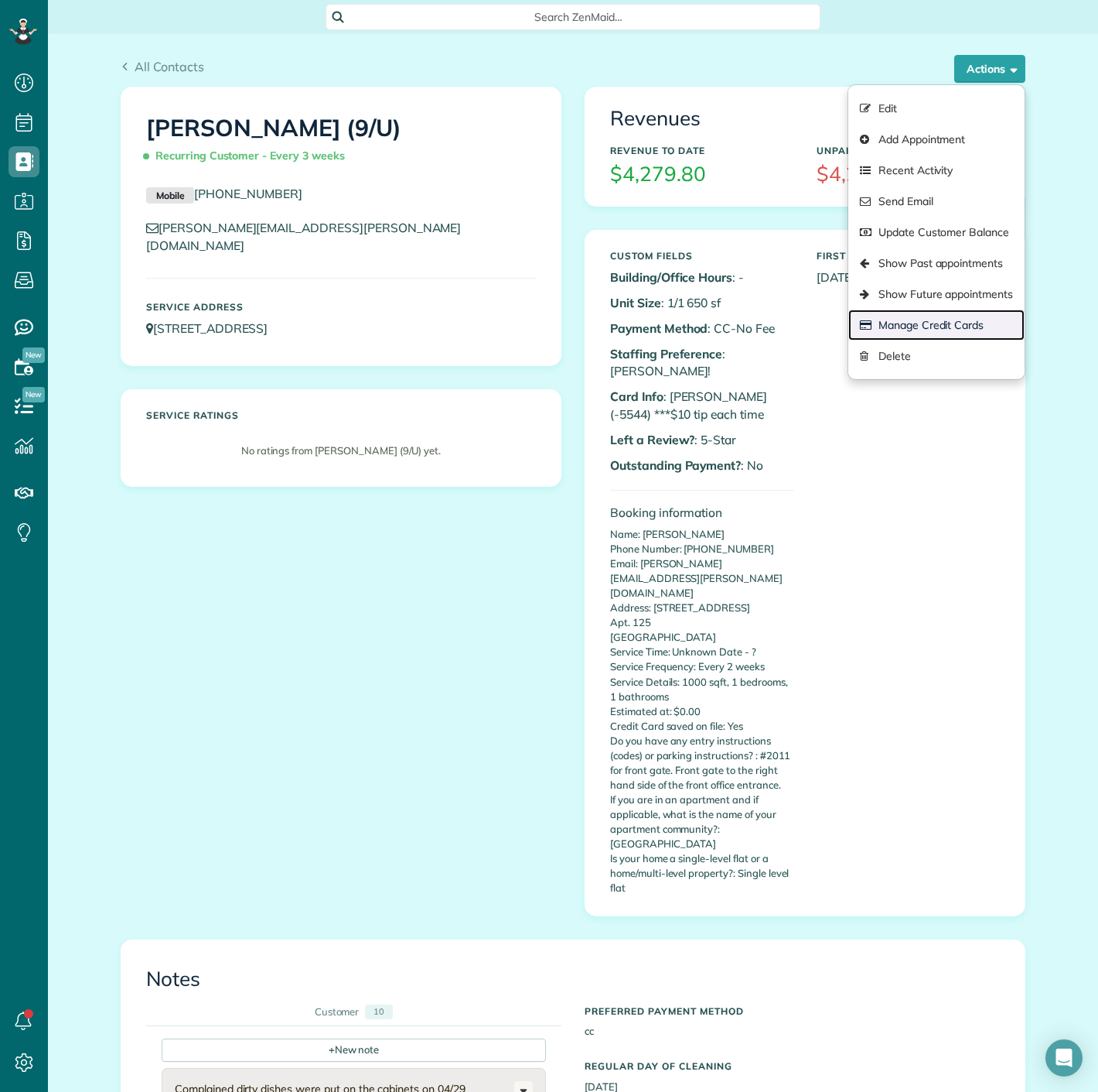
click at [942, 318] on link "Manage Credit Cards" at bounding box center [936, 324] width 176 height 31
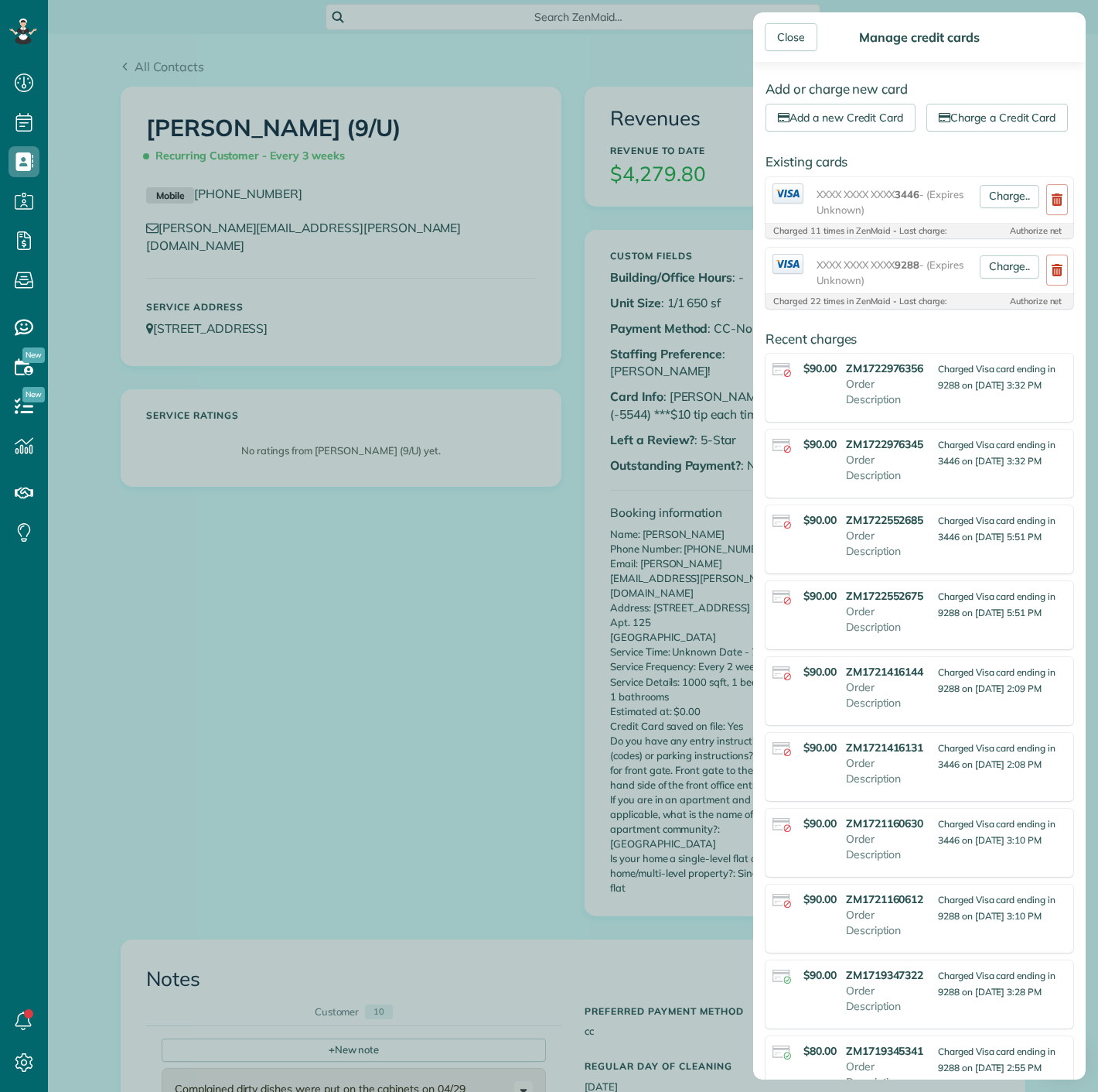
click at [740, 347] on div "Close Manage credit cards Add or charge new card Add a new Credit Card Charge a…" at bounding box center [549, 546] width 1098 height 1092
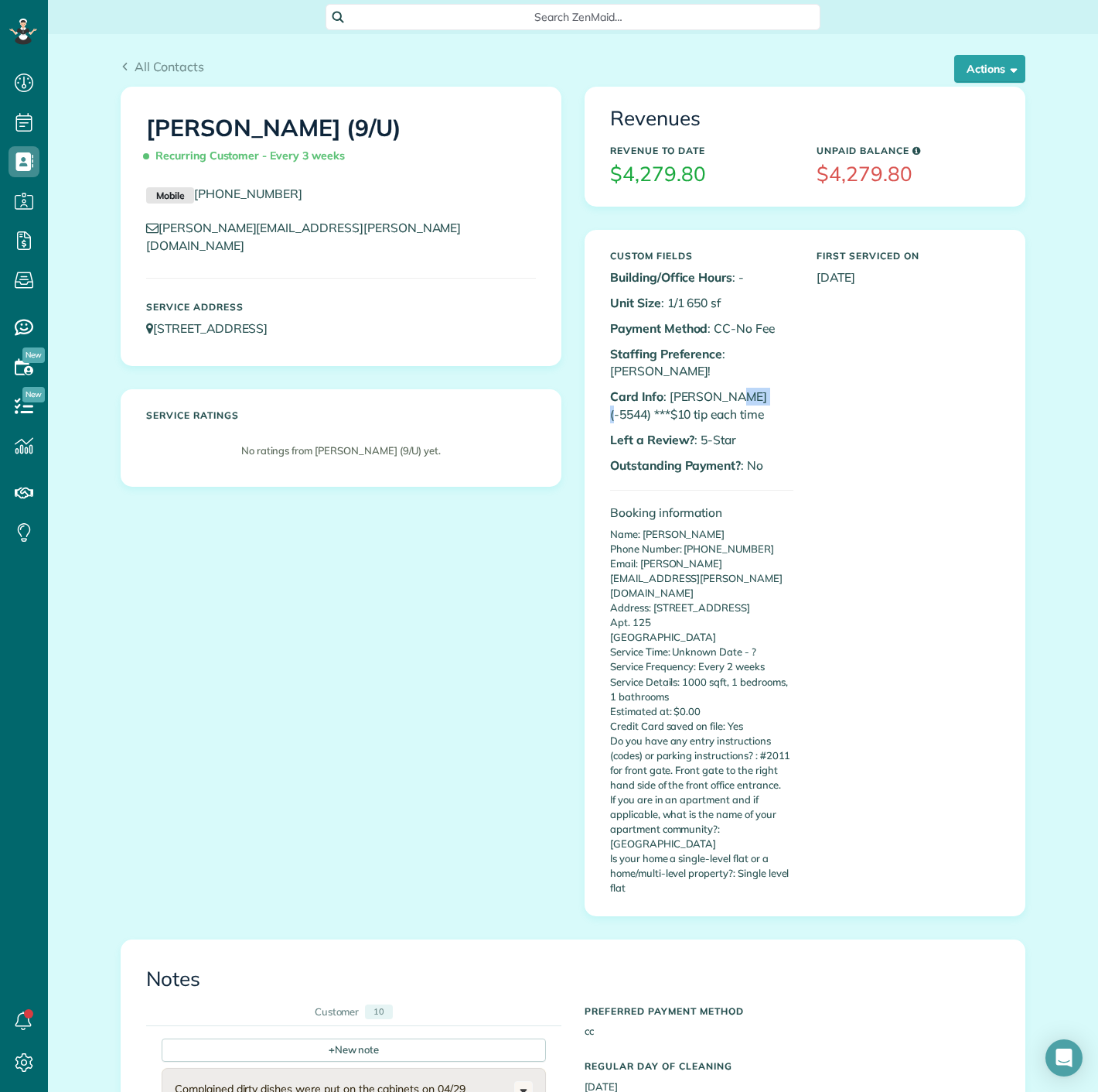
copy p "5544)"
copy p "5544"
drag, startPoint x: 718, startPoint y: 375, endPoint x: 745, endPoint y: 378, distance: 27.2
click at [745, 387] on p "Card Info : Holland (-5544) ***$10 tip each time" at bounding box center [702, 405] width 184 height 36
click at [500, 501] on div "Alexandra Caraway (9/U) Recurring Customer - Every 3 weeks Mobile (214) 680-995…" at bounding box center [573, 512] width 928 height 852
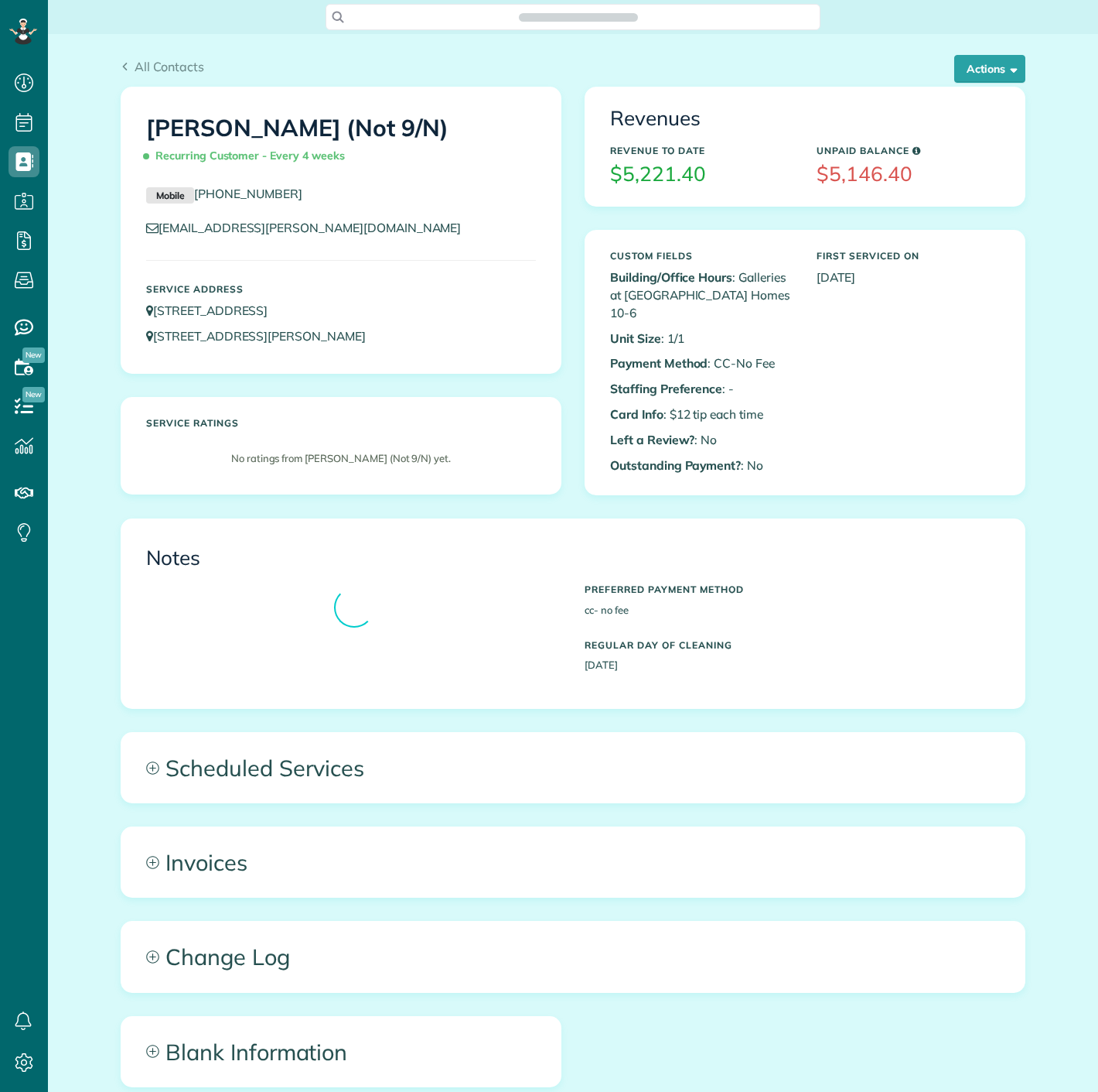
scroll to position [6, 6]
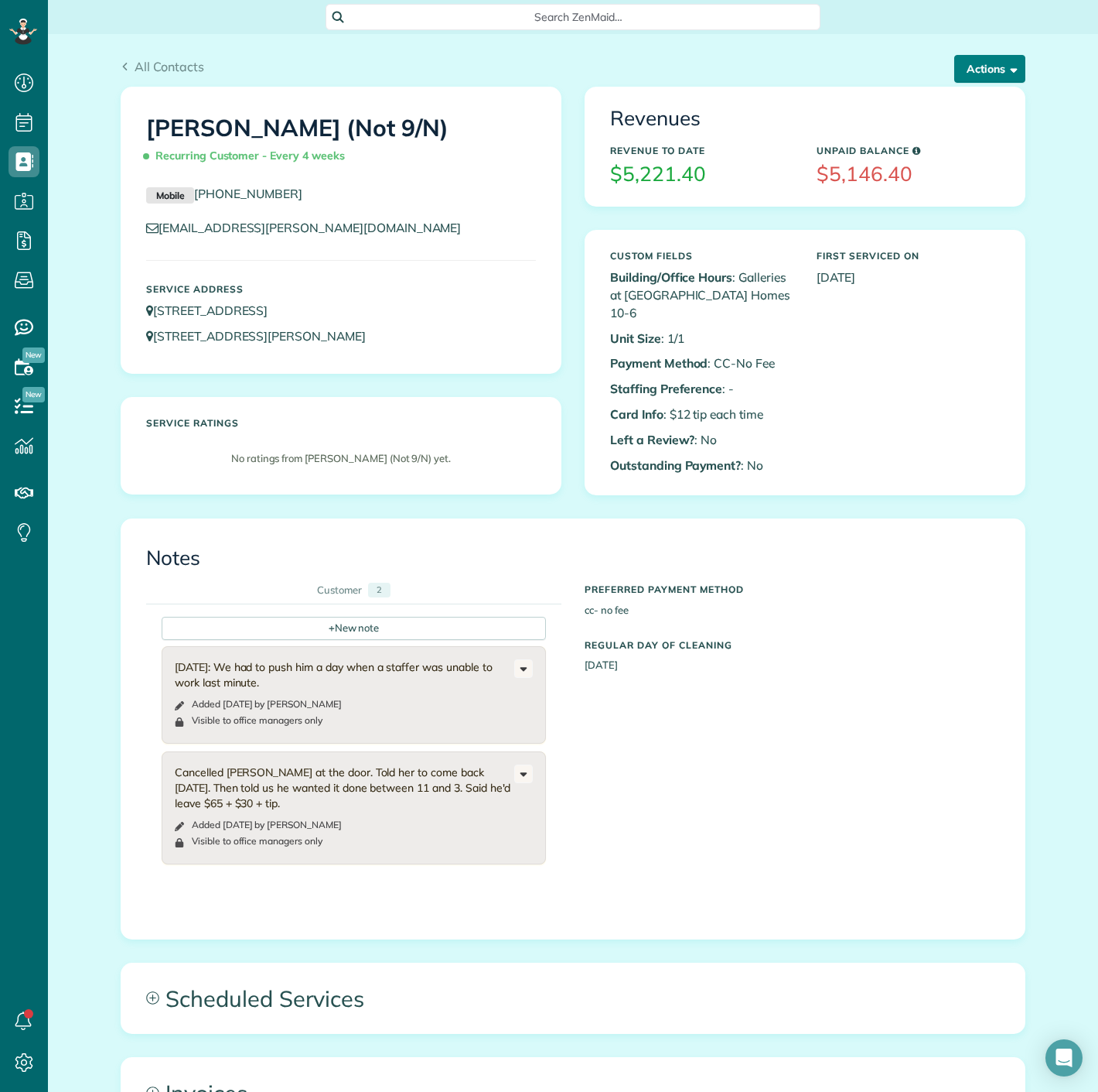
drag, startPoint x: 972, startPoint y: 69, endPoint x: 973, endPoint y: 106, distance: 37.0
click at [973, 69] on button "Actions" at bounding box center [989, 69] width 71 height 28
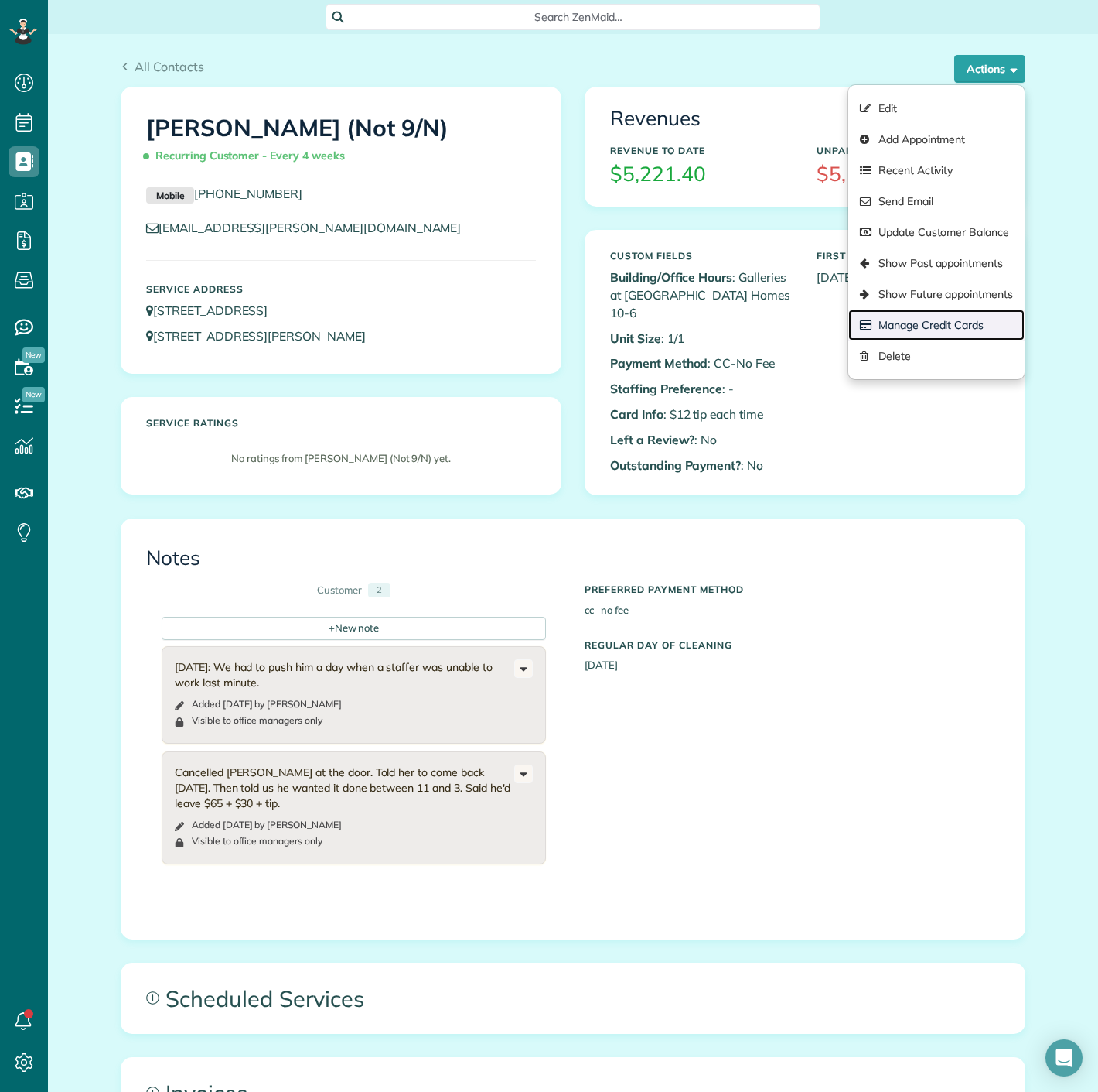
click at [914, 332] on link "Manage Credit Cards" at bounding box center [936, 324] width 176 height 31
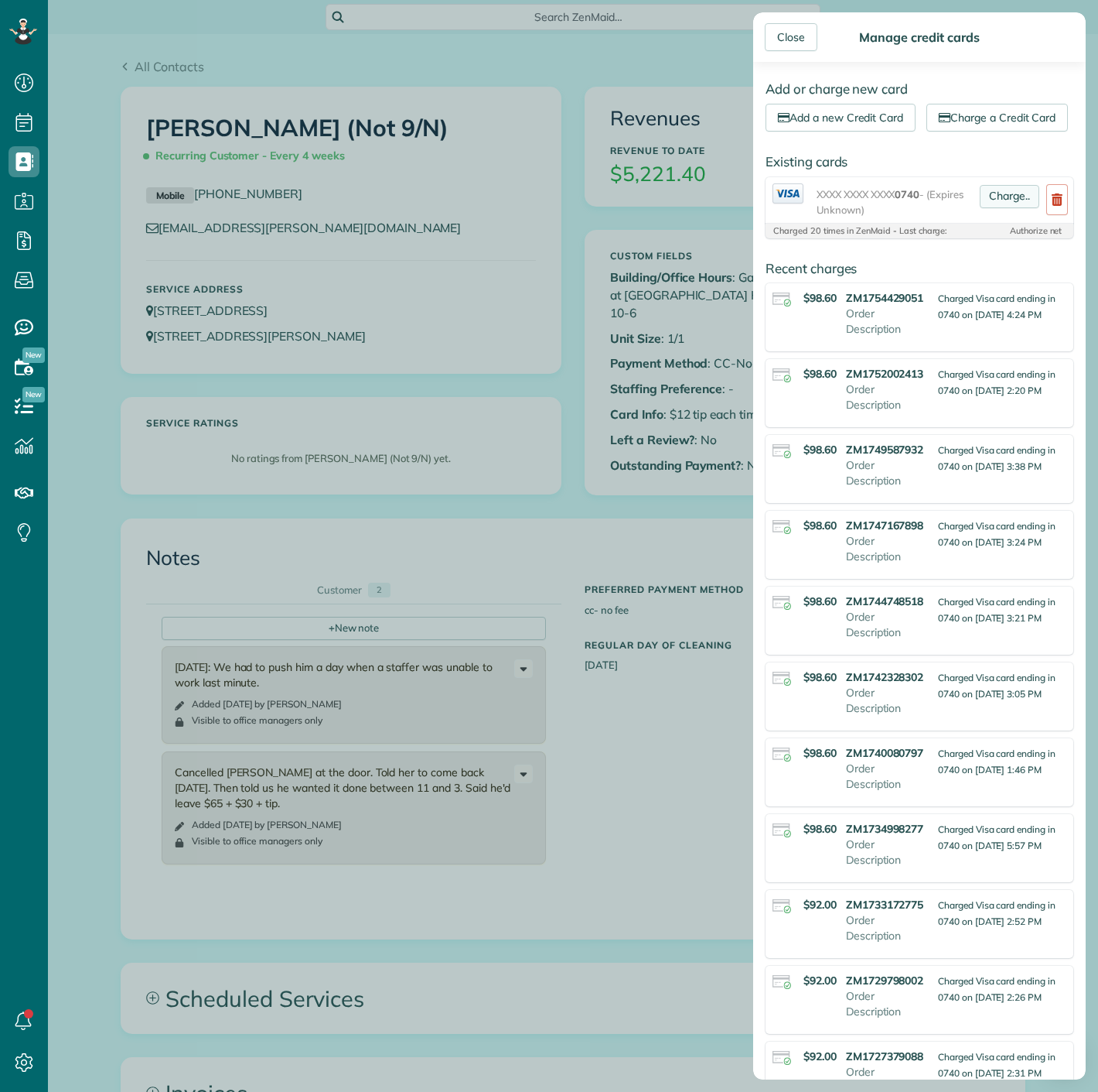
click at [1005, 208] on link "Charge.." at bounding box center [1009, 196] width 60 height 23
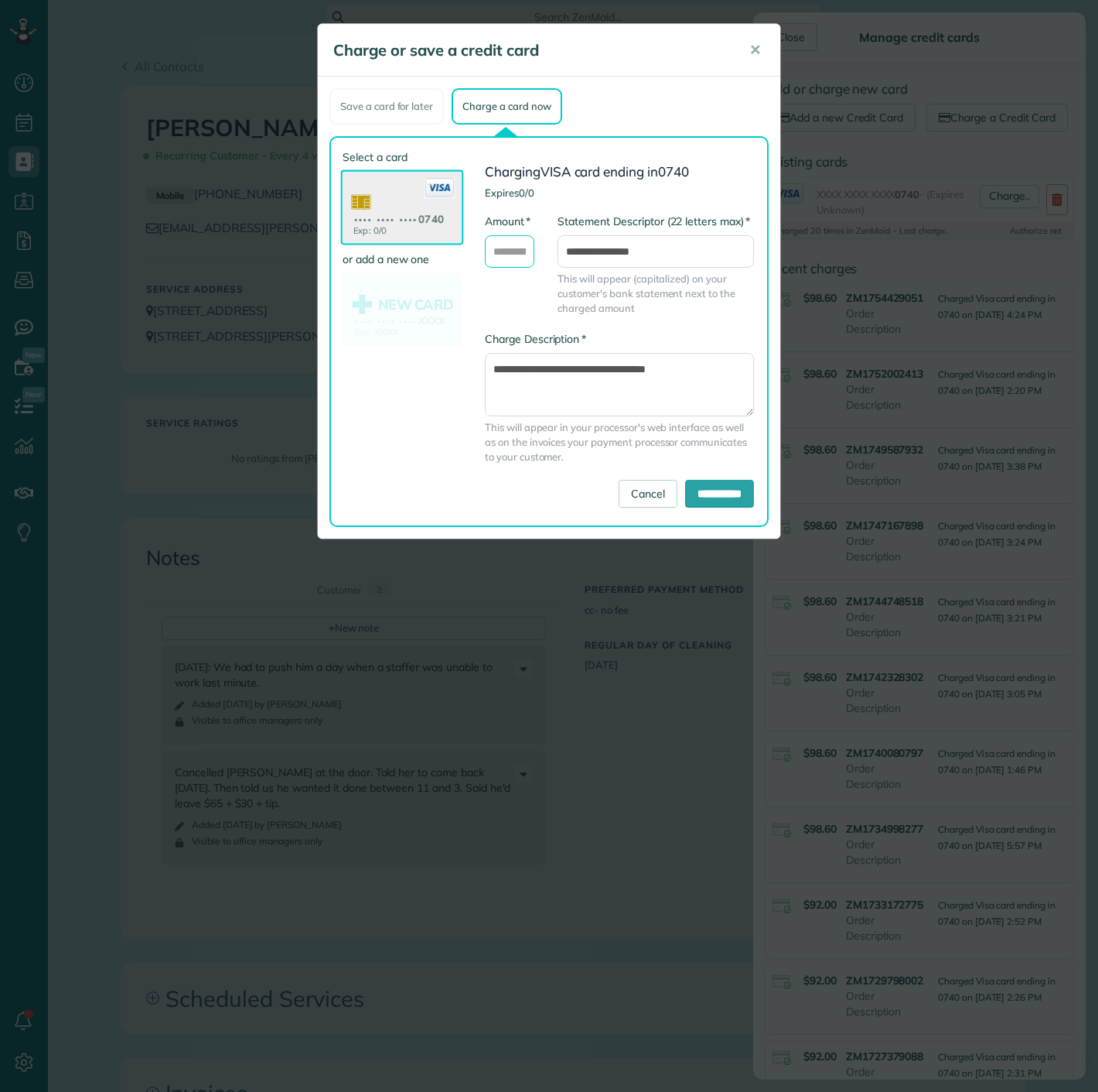
click at [506, 261] on input "* Amount" at bounding box center [509, 251] width 50 height 33
type input "*****"
click at [712, 482] on input "**********" at bounding box center [719, 493] width 69 height 28
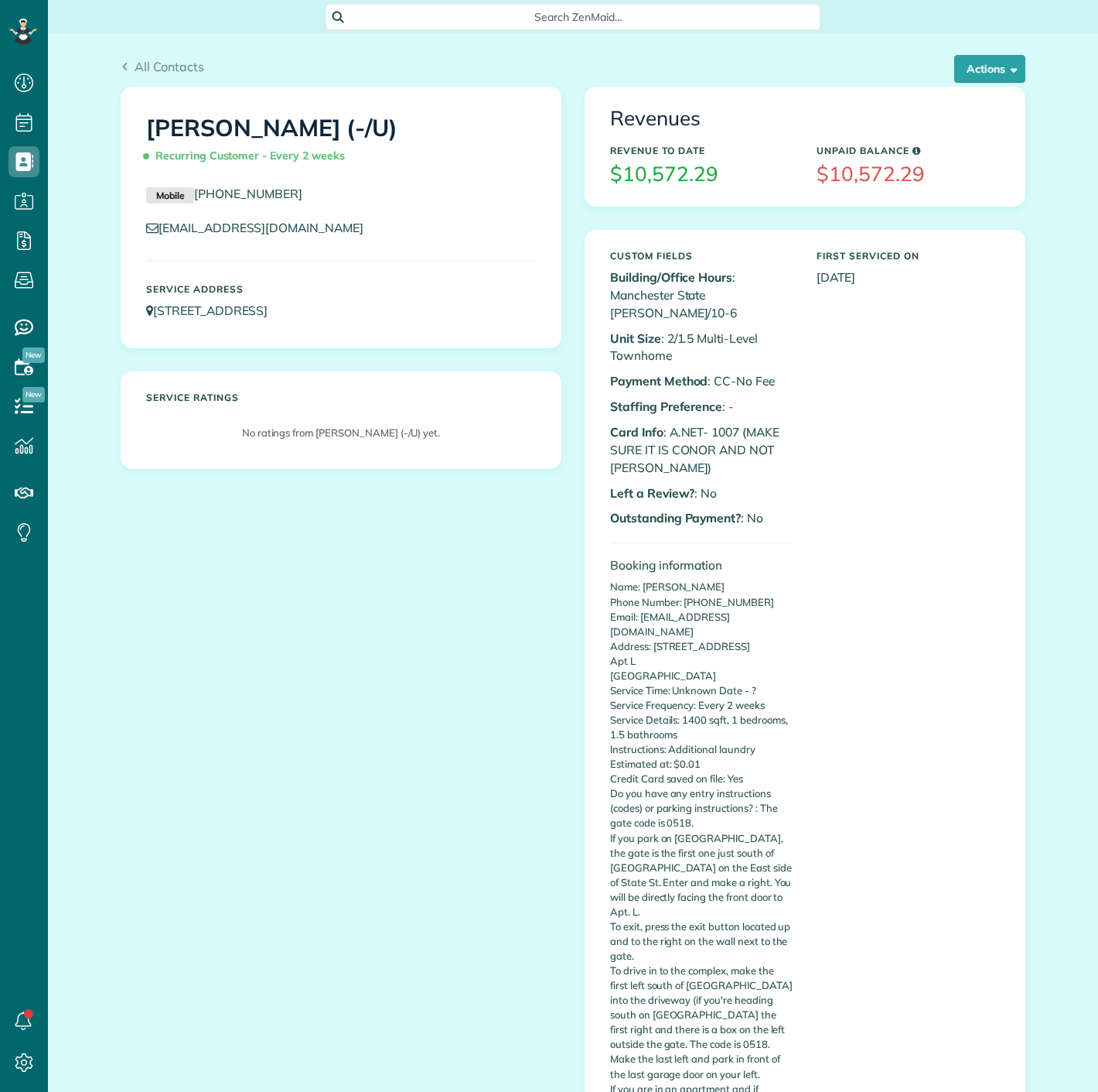
scroll to position [6, 6]
drag, startPoint x: 708, startPoint y: 411, endPoint x: 730, endPoint y: 411, distance: 22.0
click at [730, 423] on p "Card Info : A.NET- 1007 (MAKE SURE IT IS CONOR AND NOT MAUREEN)" at bounding box center [702, 450] width 184 height 54
copy p "1007"
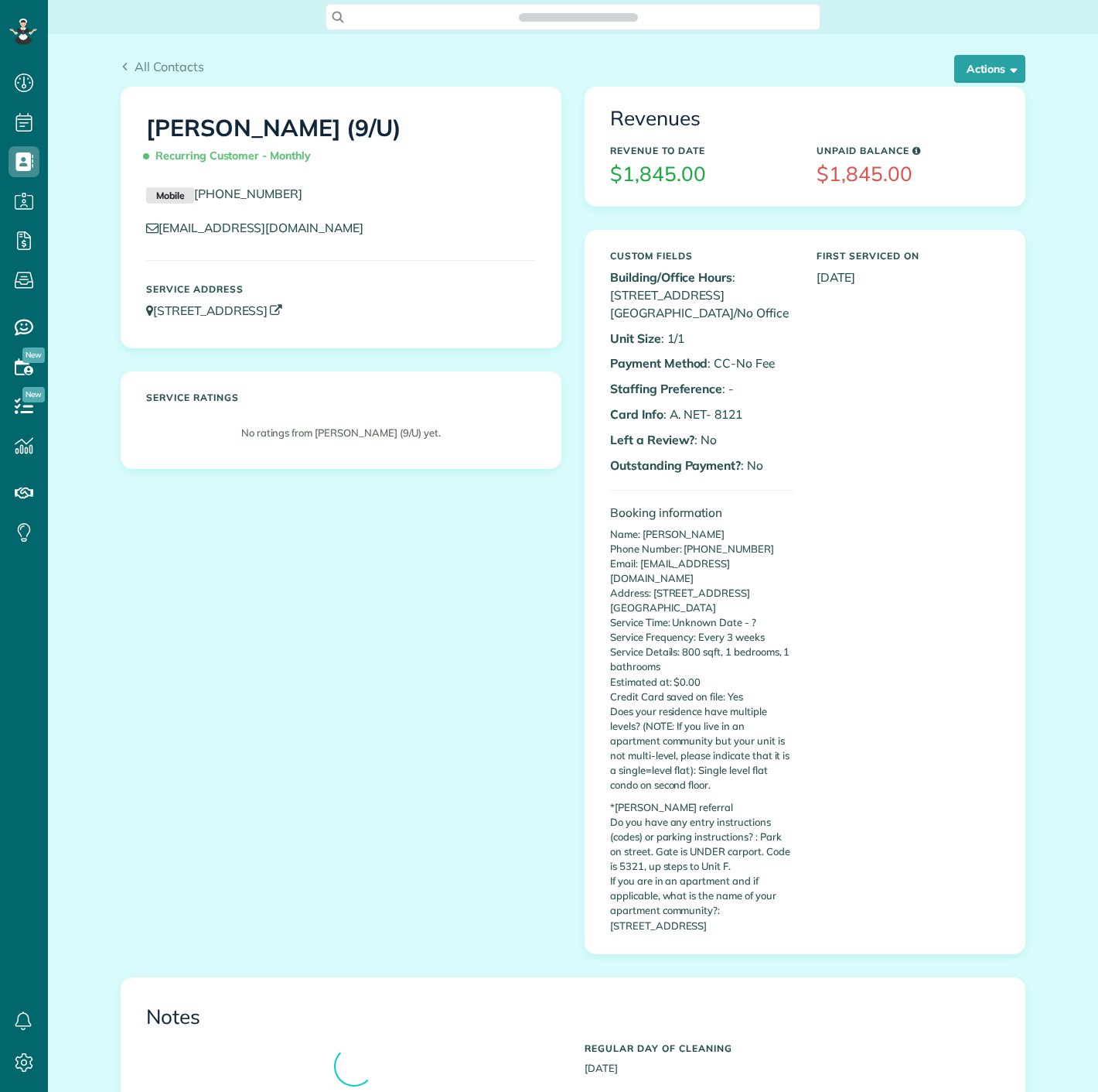
scroll to position [6, 6]
copy p "8121"
drag, startPoint x: 710, startPoint y: 410, endPoint x: 737, endPoint y: 411, distance: 27.0
click at [737, 411] on p "Card Info : A. NET- 8121" at bounding box center [702, 414] width 184 height 18
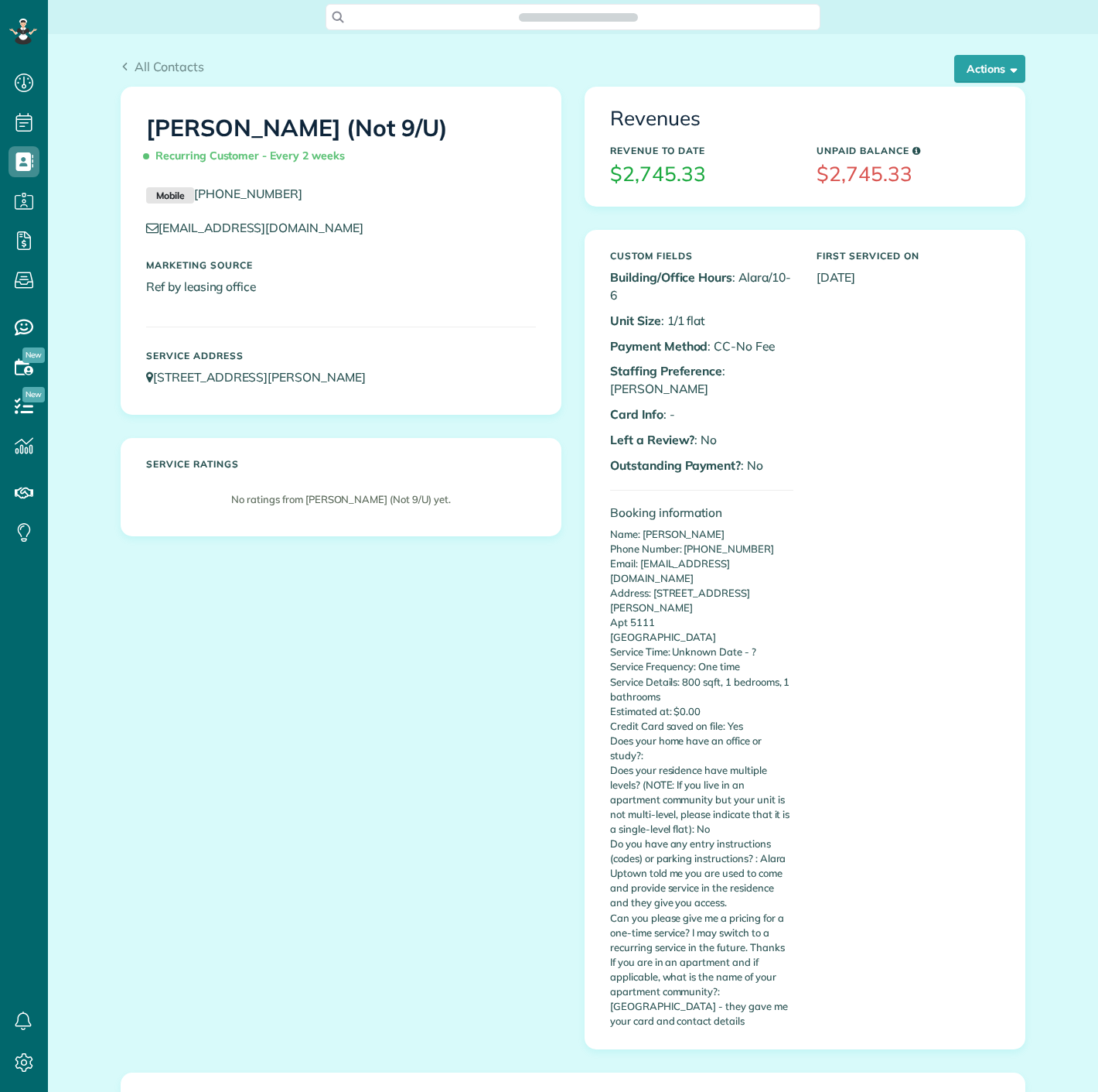
scroll to position [6, 6]
click at [981, 79] on button "Actions" at bounding box center [989, 69] width 71 height 28
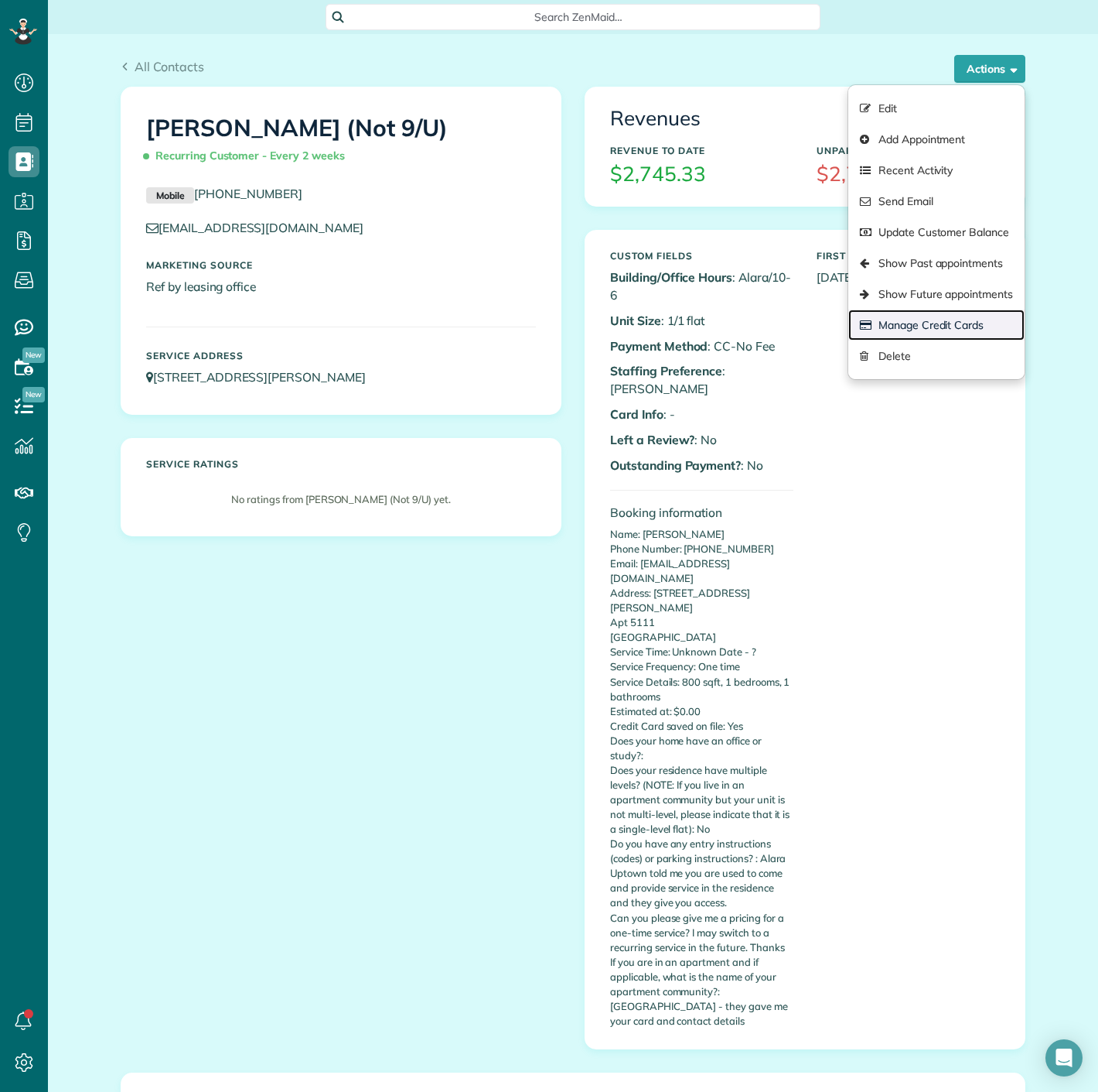
click at [949, 328] on link "Manage Credit Cards" at bounding box center [936, 324] width 176 height 31
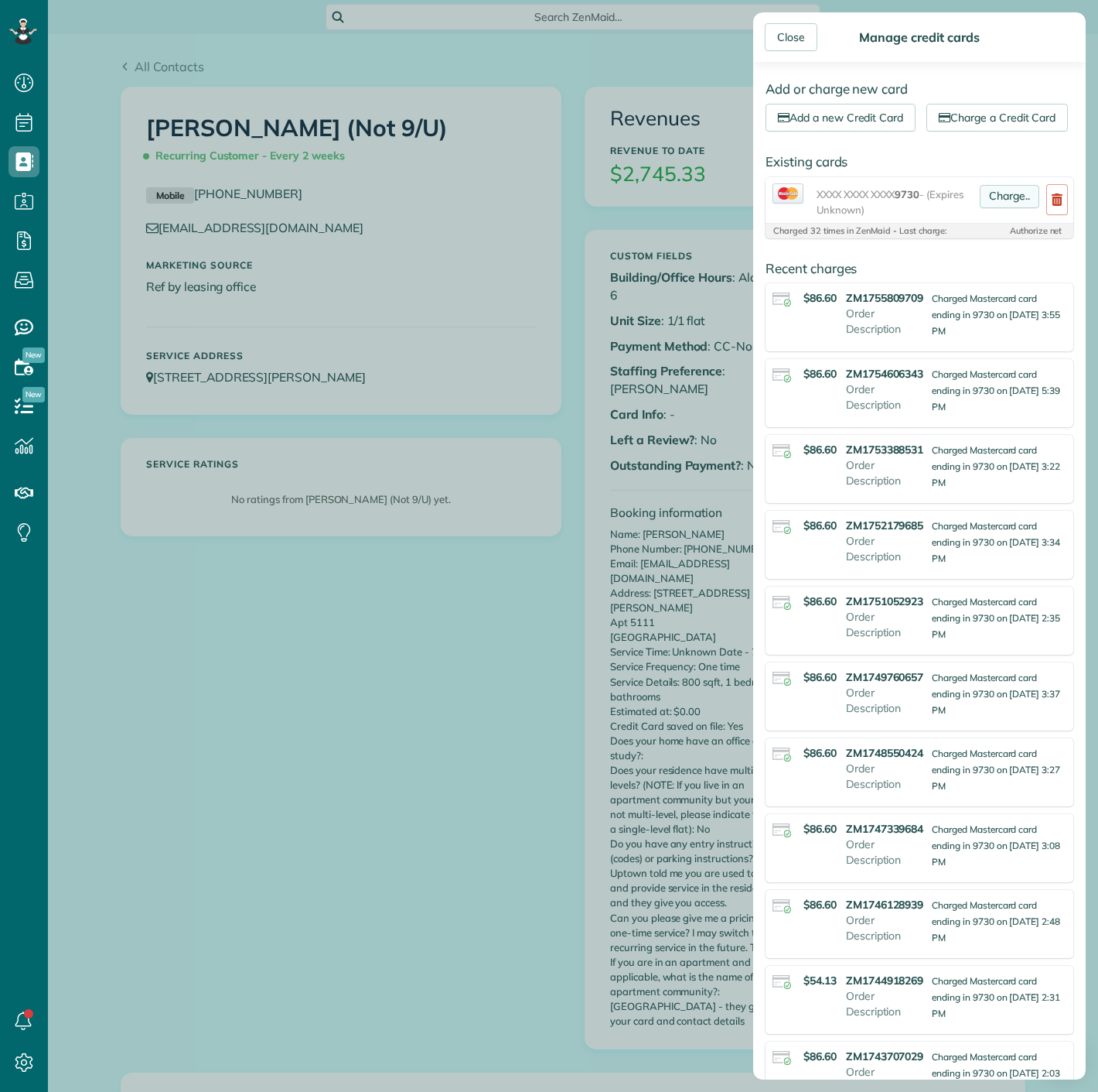
click at [995, 208] on link "Charge.." at bounding box center [1009, 196] width 60 height 23
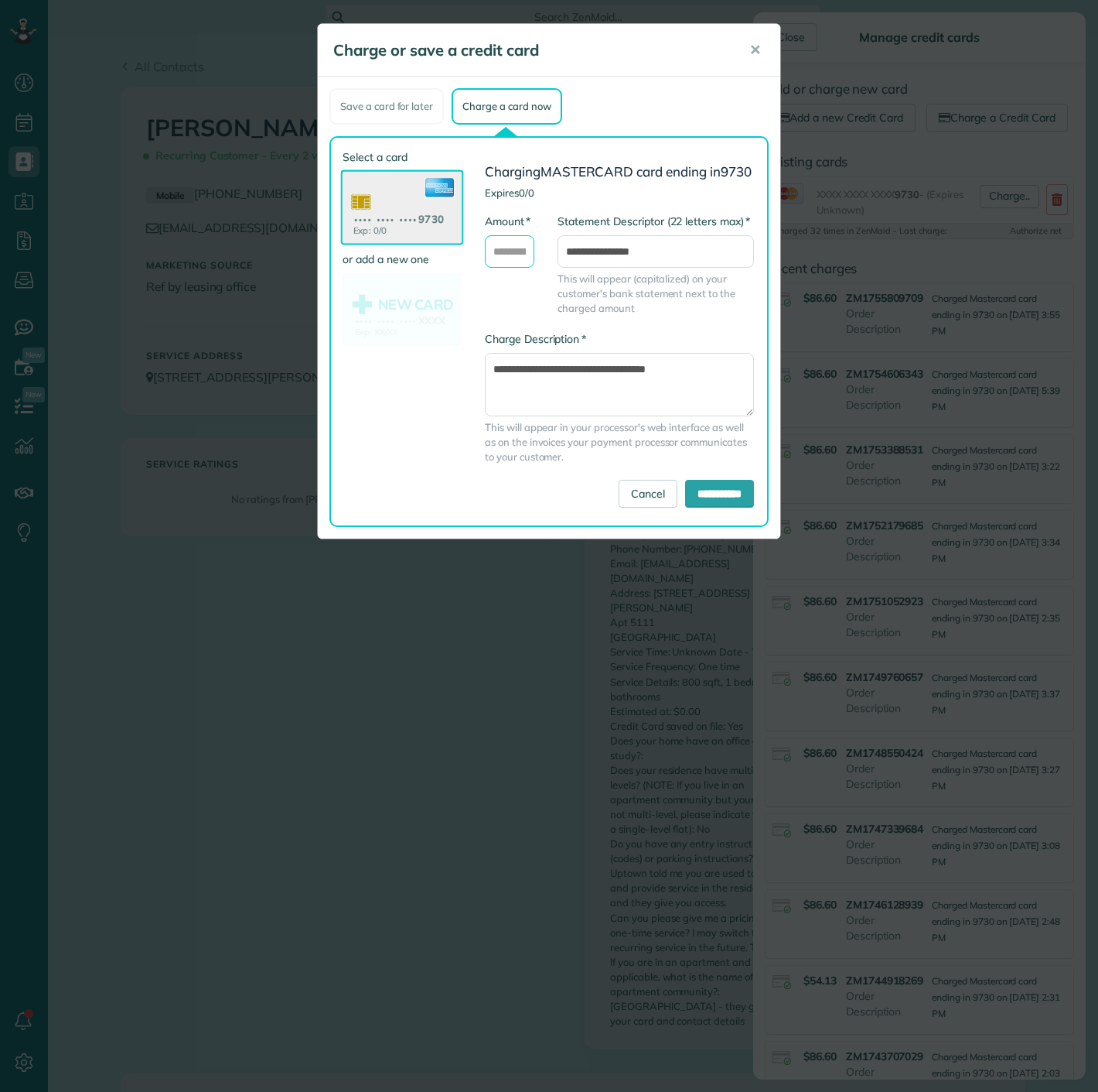
drag, startPoint x: 510, startPoint y: 269, endPoint x: 514, endPoint y: 280, distance: 11.7
click at [510, 268] on input "* Amount" at bounding box center [509, 251] width 50 height 33
type input "*****"
click at [732, 507] on input "**********" at bounding box center [719, 493] width 69 height 28
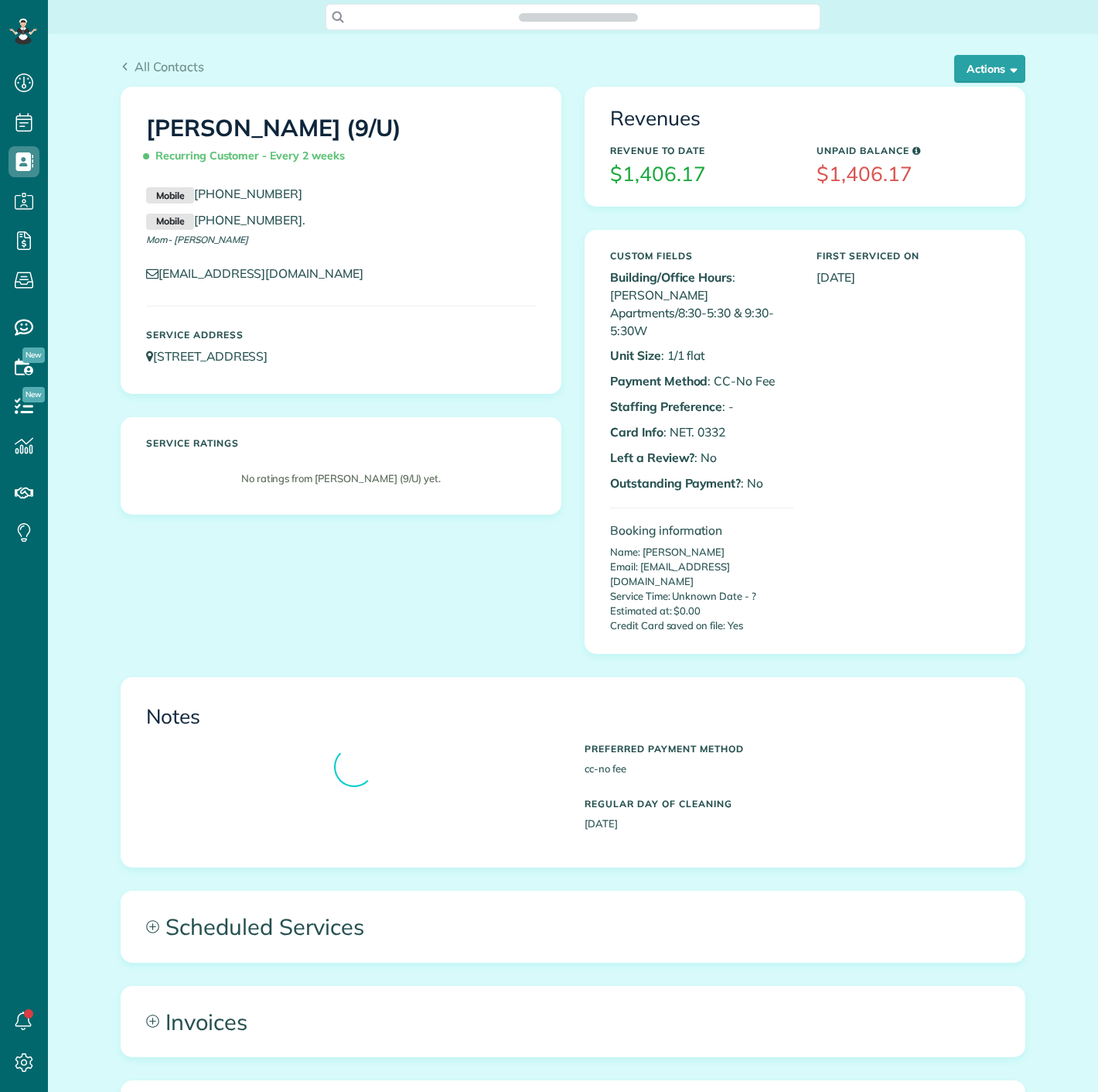
scroll to position [6, 6]
drag, startPoint x: 692, startPoint y: 415, endPoint x: 729, endPoint y: 414, distance: 37.0
click at [729, 423] on p "Card Info : NET. 0332" at bounding box center [702, 432] width 184 height 18
copy p "0332"
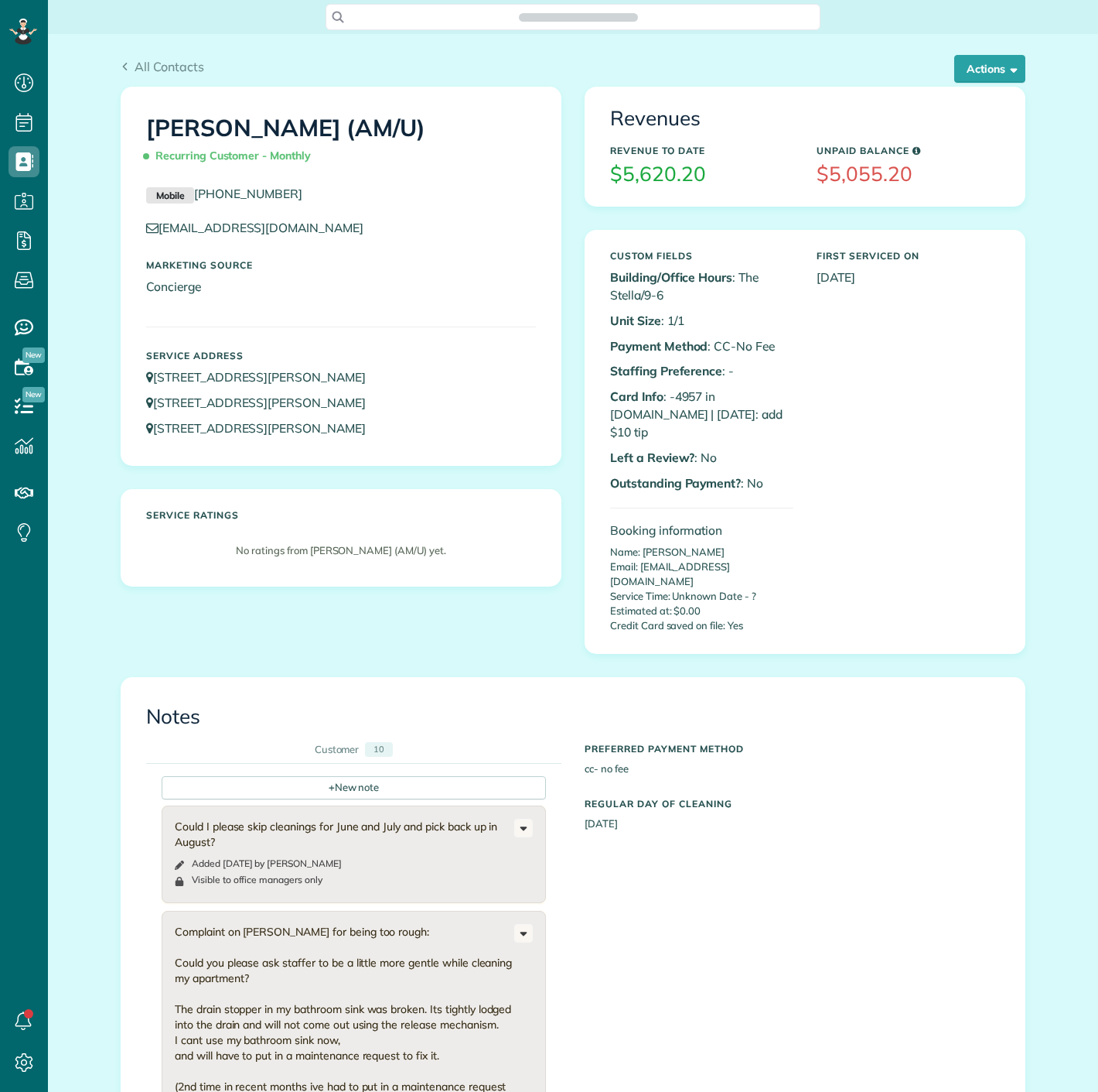
scroll to position [6, 6]
drag, startPoint x: 672, startPoint y: 399, endPoint x: 692, endPoint y: 395, distance: 20.4
click at [692, 395] on p "Card Info : -4957 in A.NET | 9/3/25: add $10 tip" at bounding box center [702, 414] width 184 height 54
click at [665, 399] on p "Card Info : -4957 in A.NET | 9/3/25: add $10 tip" at bounding box center [702, 414] width 184 height 54
copy p "4957"
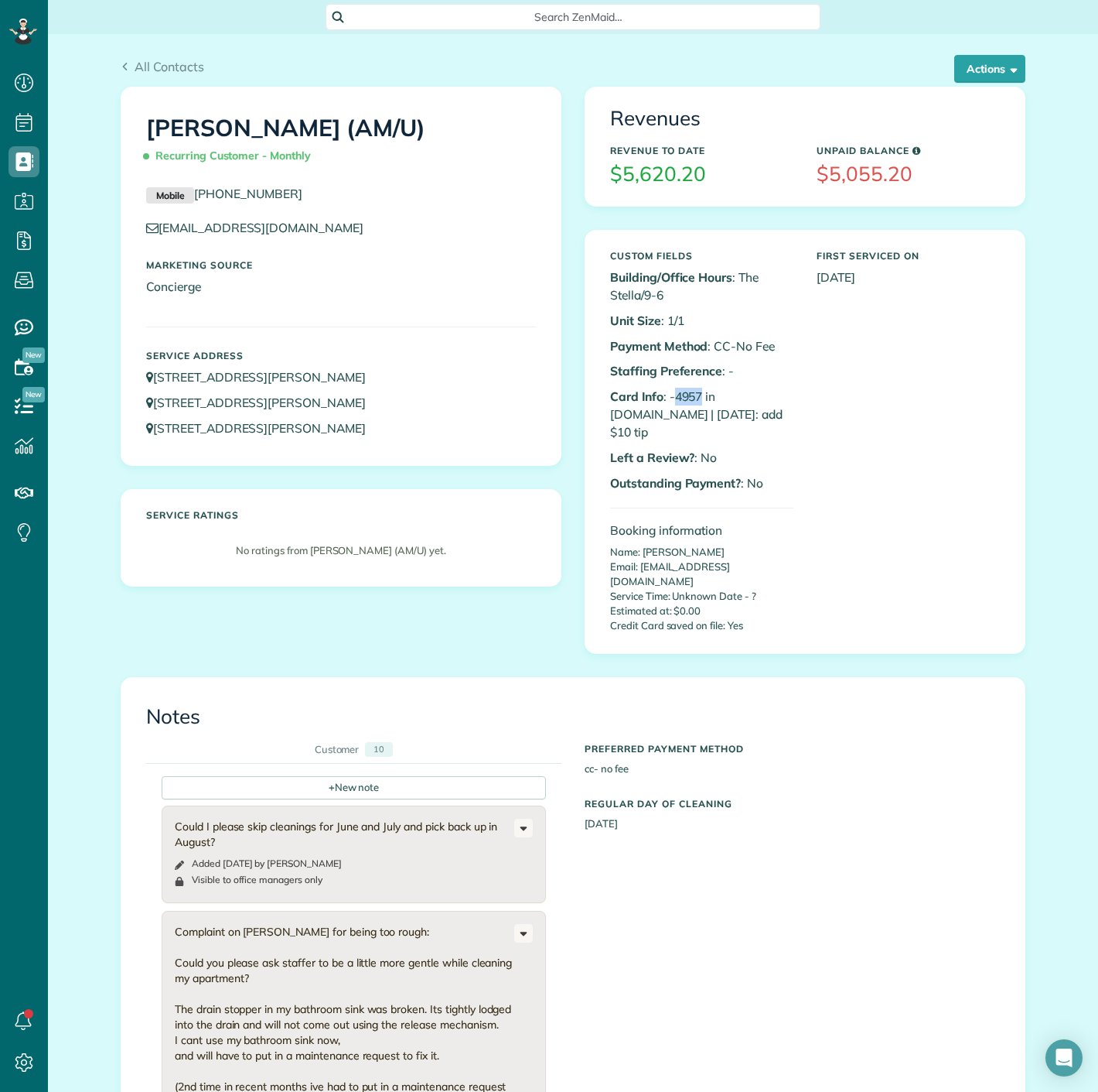
drag, startPoint x: 667, startPoint y: 397, endPoint x: 696, endPoint y: 396, distance: 29.0
click at [696, 396] on p "Card Info : -4957 in A.NET | 9/3/25: add $10 tip" at bounding box center [702, 414] width 184 height 54
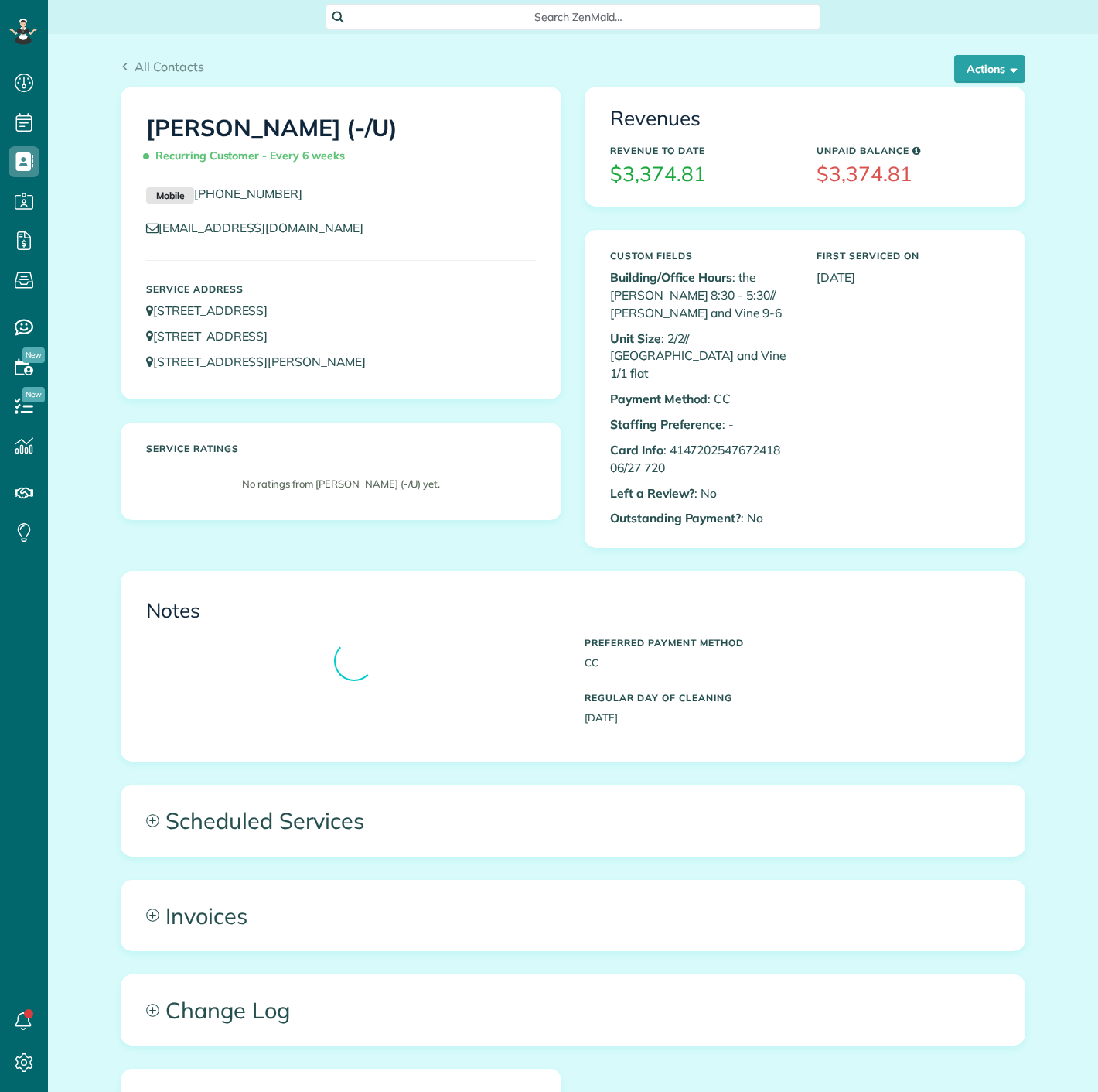
scroll to position [6, 6]
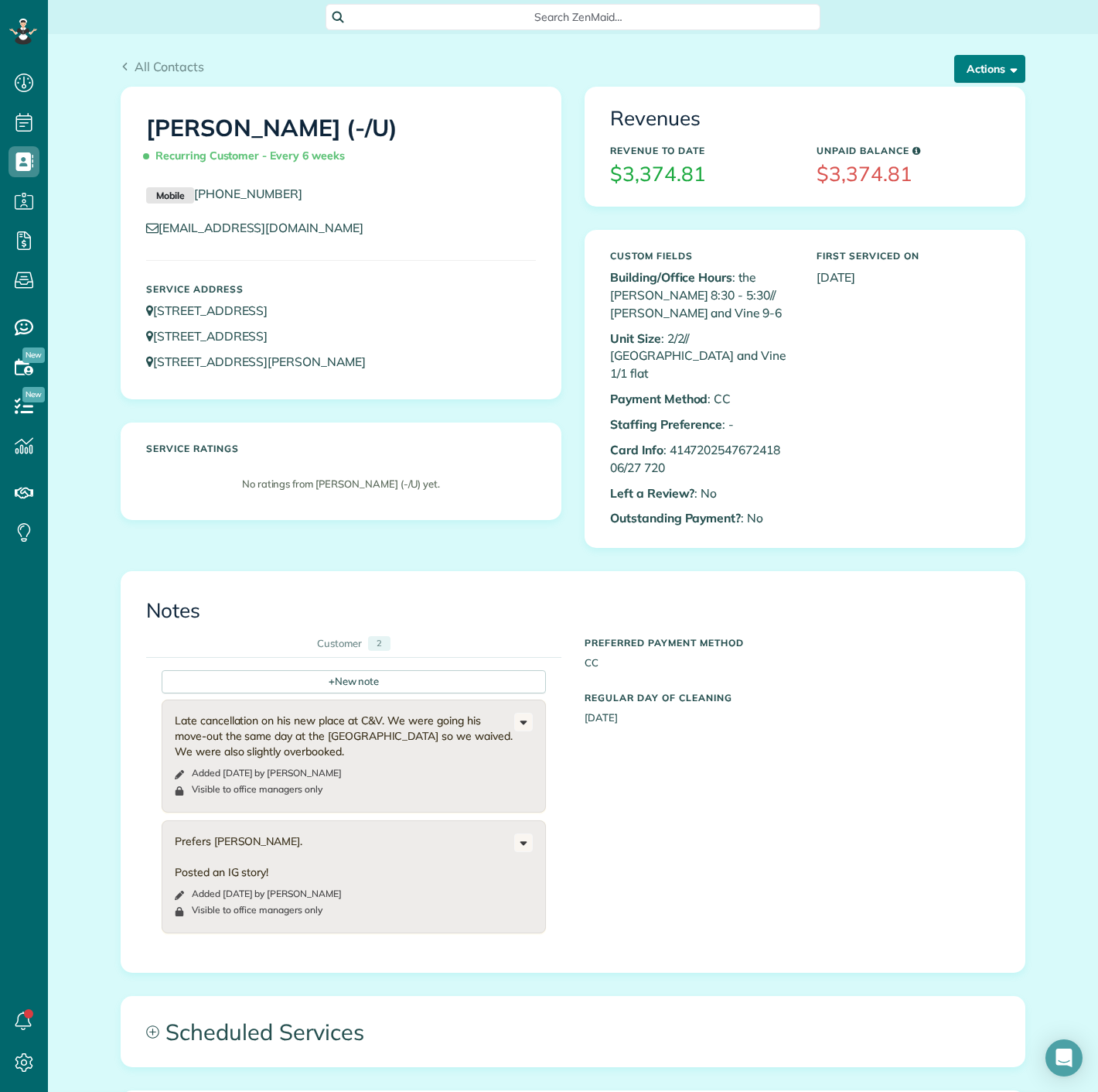
click at [975, 78] on button "Actions" at bounding box center [989, 69] width 71 height 28
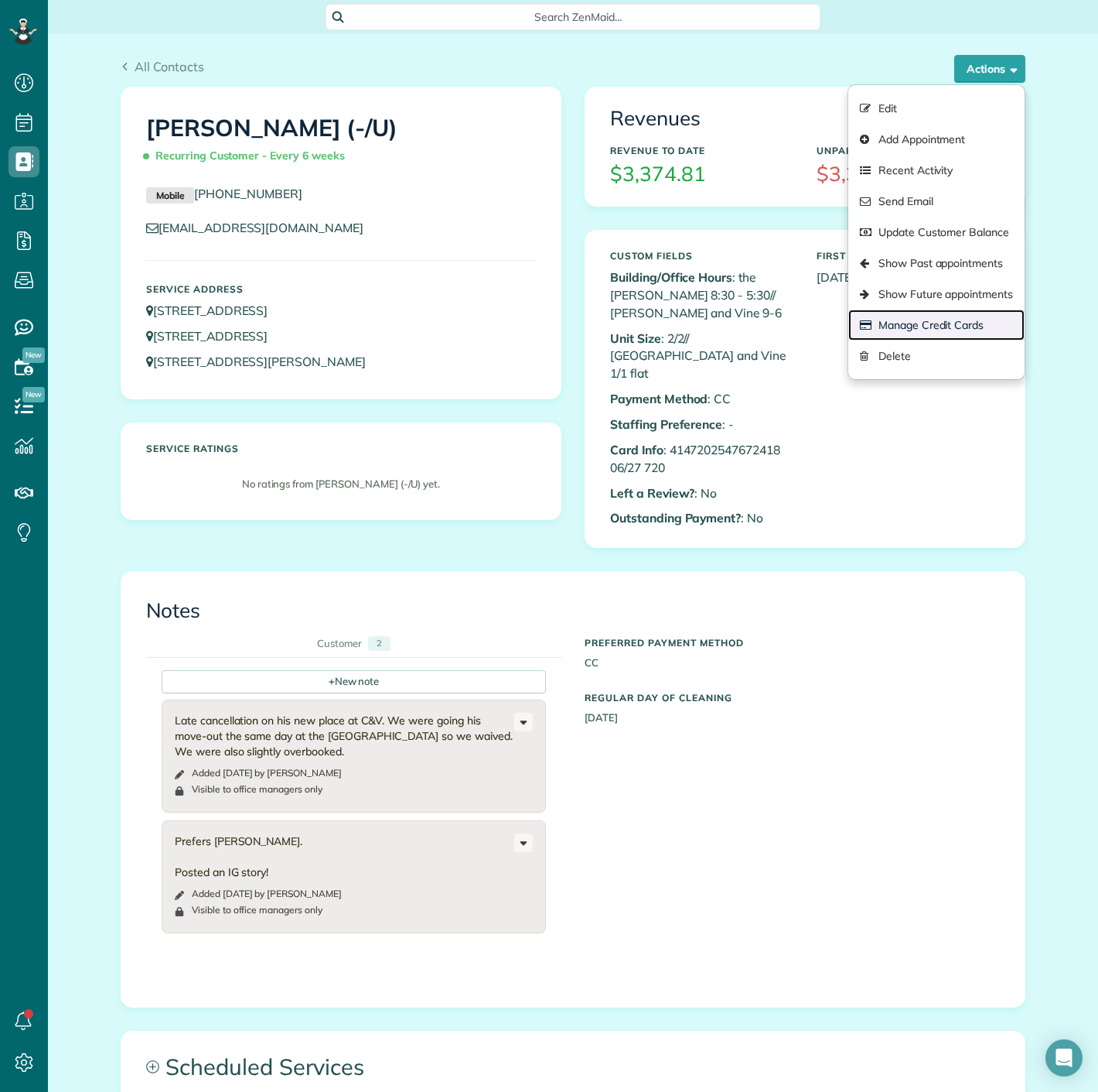
click at [928, 318] on link "Manage Credit Cards" at bounding box center [936, 324] width 176 height 31
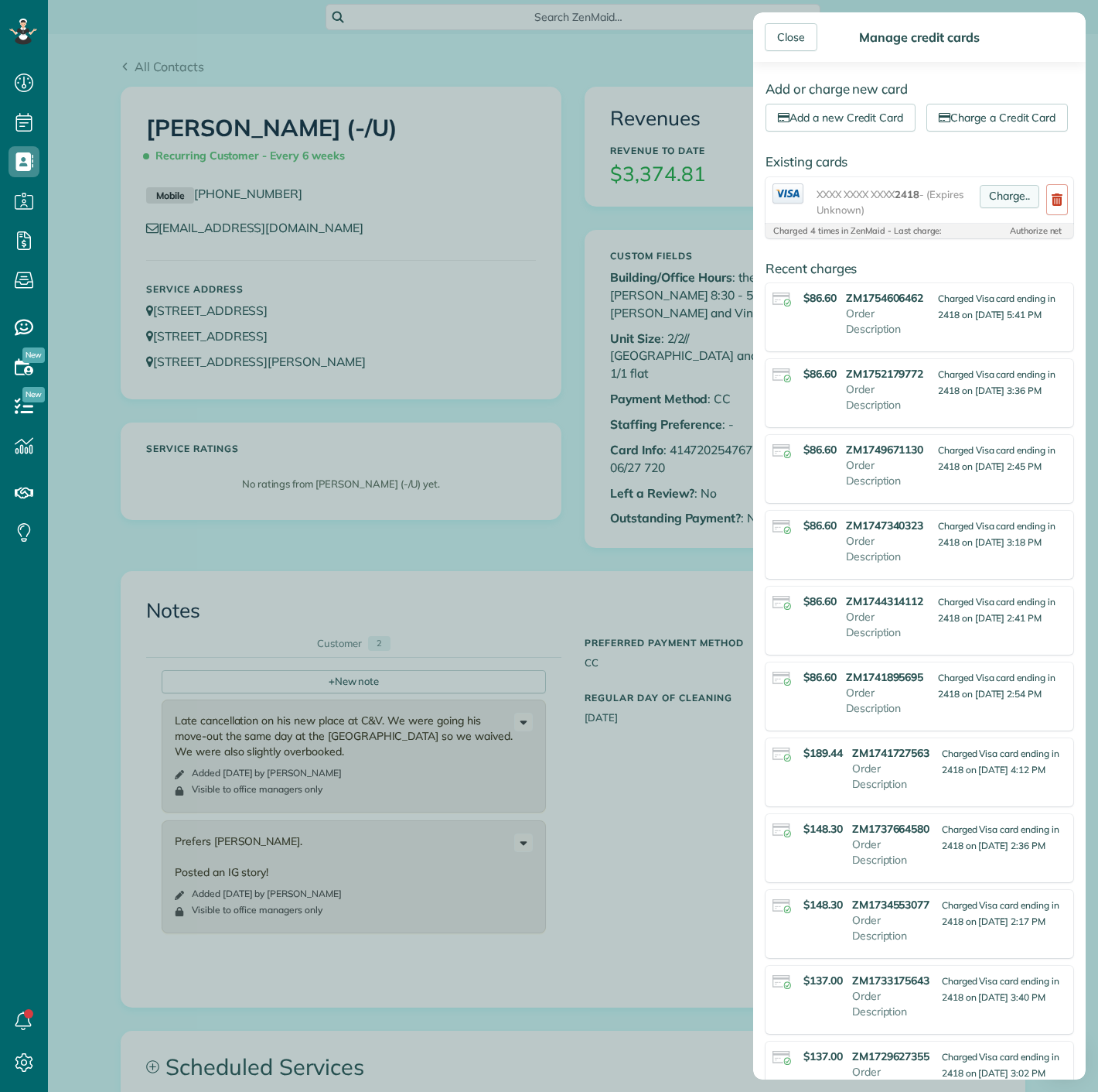
click at [997, 208] on link "Charge.." at bounding box center [1009, 196] width 60 height 23
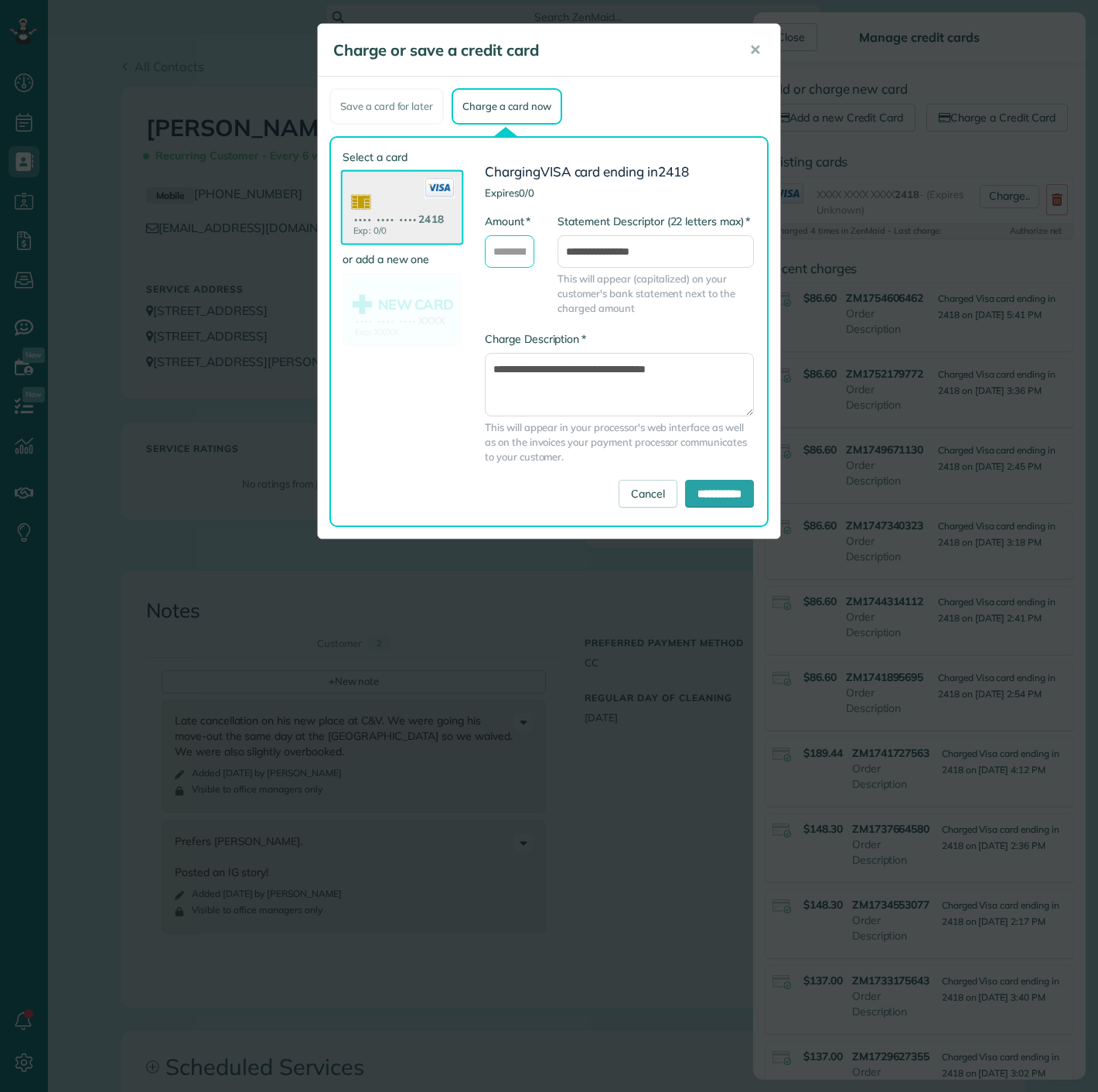
click at [519, 249] on input "* Amount" at bounding box center [509, 251] width 50 height 33
type input "*****"
click at [688, 489] on input "**********" at bounding box center [719, 493] width 69 height 28
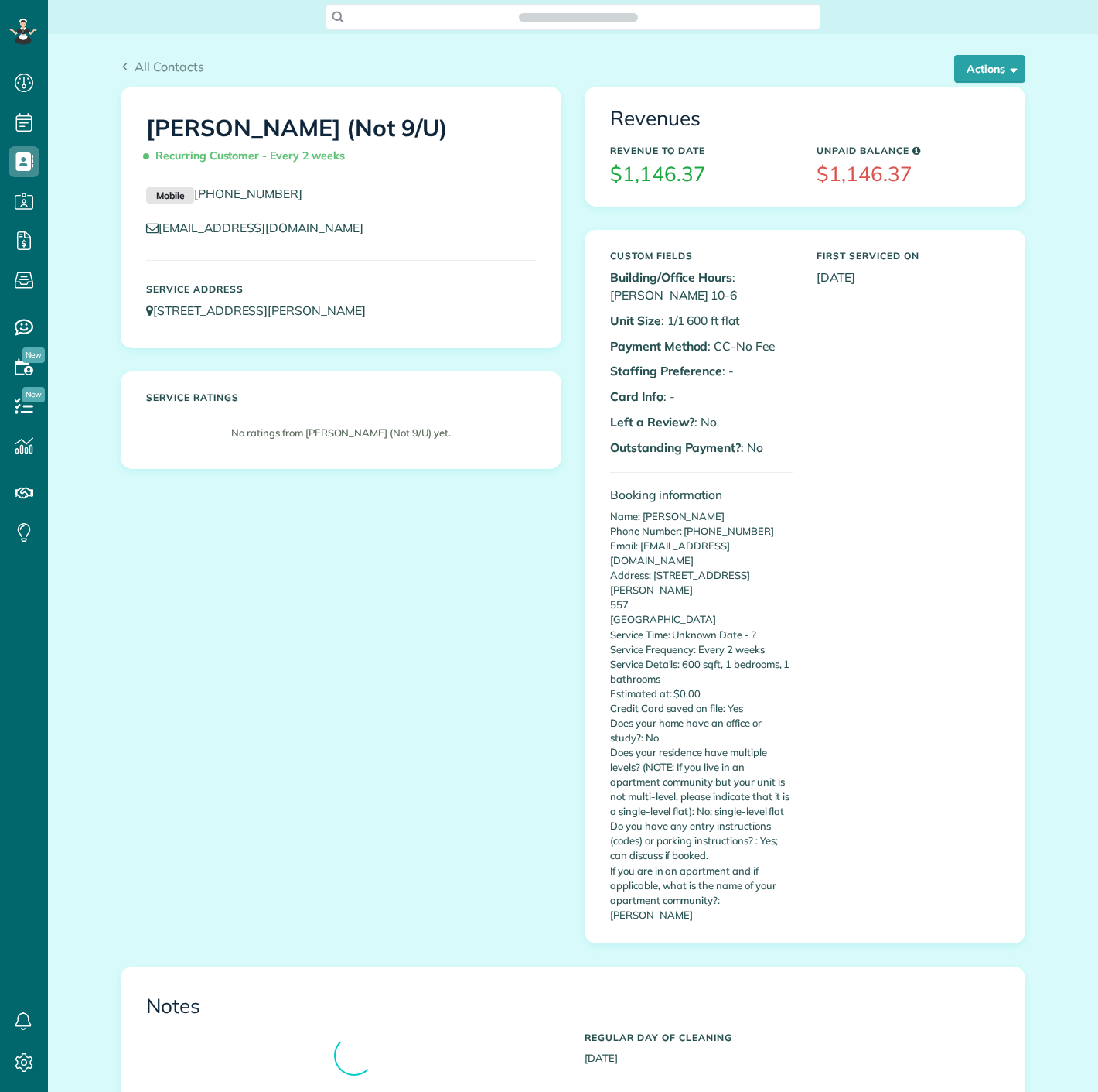
scroll to position [6, 6]
click at [979, 69] on button "Actions" at bounding box center [989, 69] width 71 height 28
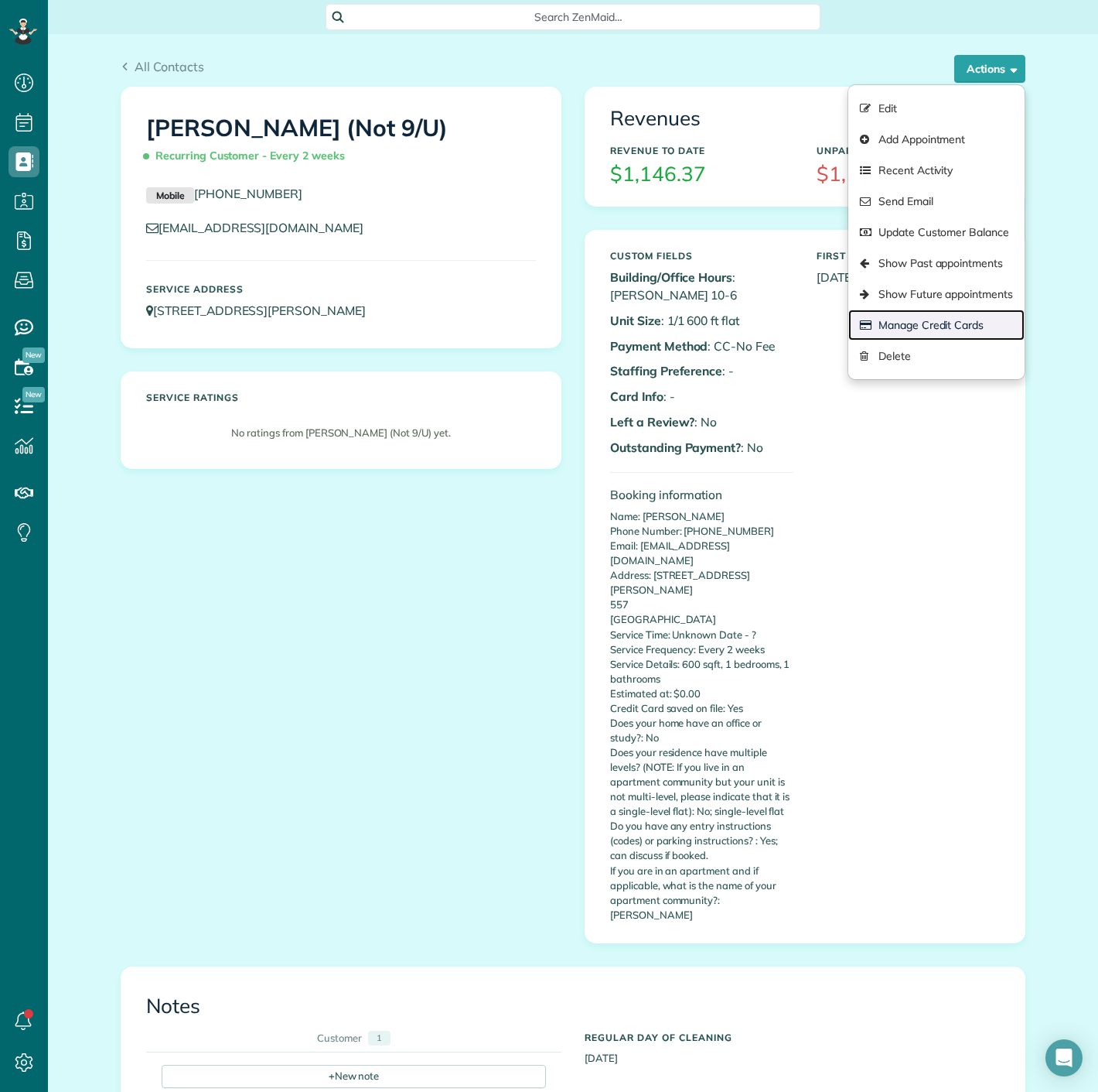
click at [918, 329] on link "Manage Credit Cards" at bounding box center [936, 324] width 176 height 31
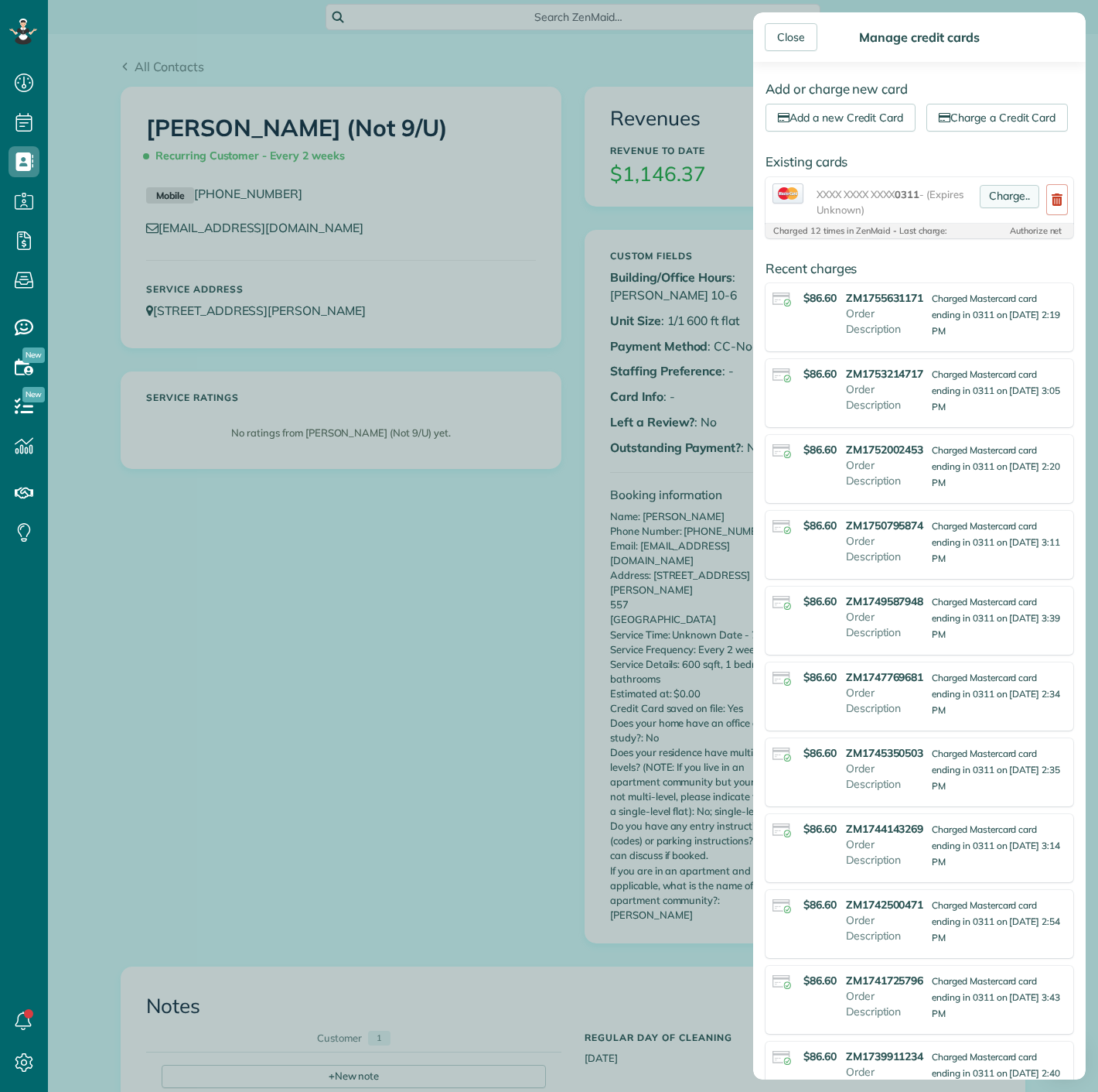
click at [987, 208] on link "Charge.." at bounding box center [1009, 196] width 60 height 23
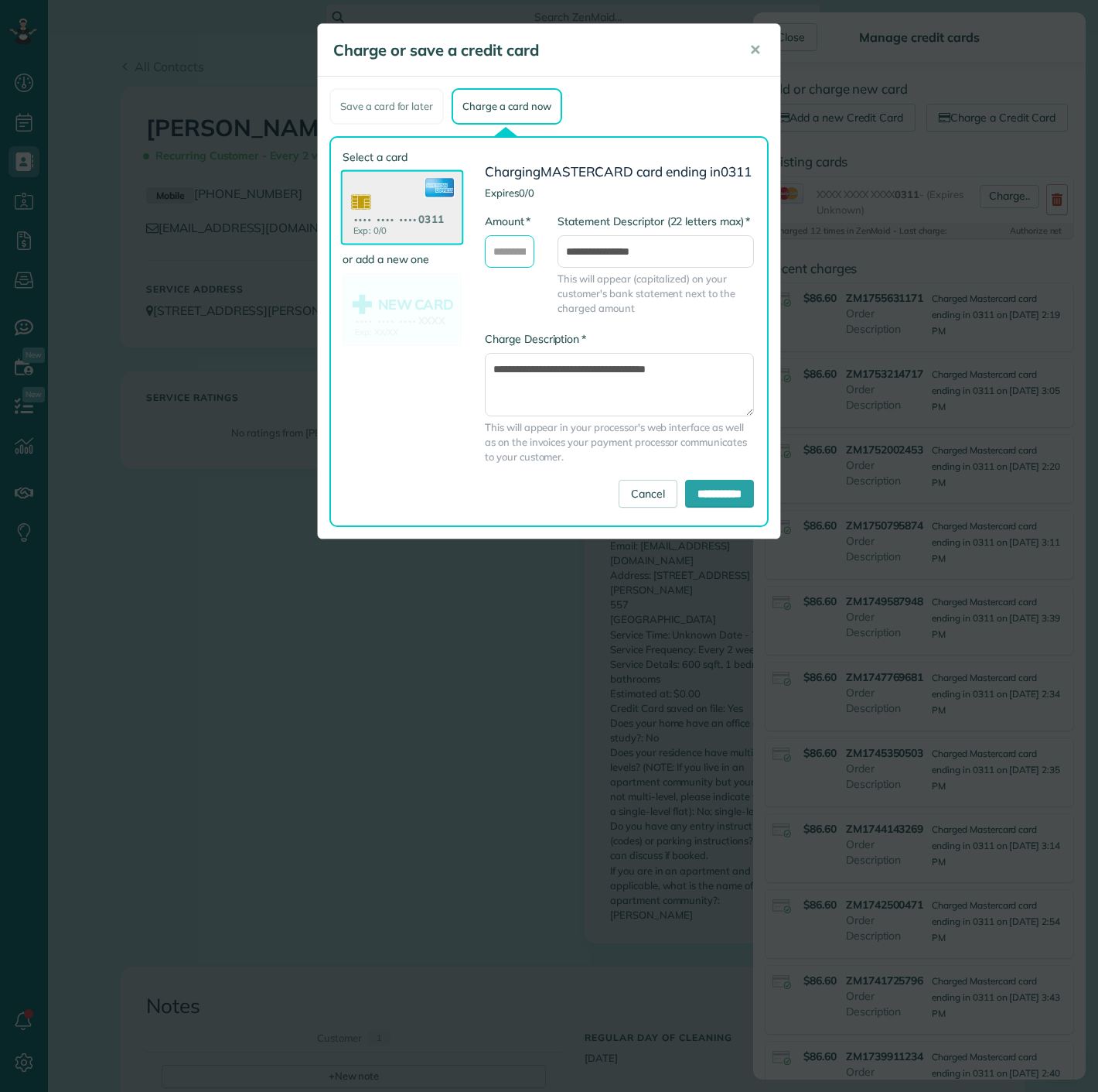
drag, startPoint x: 525, startPoint y: 271, endPoint x: 532, endPoint y: 280, distance: 11.4
click at [525, 268] on input "* Amount" at bounding box center [509, 251] width 50 height 33
type input "*****"
click at [685, 501] on input "**********" at bounding box center [719, 493] width 69 height 28
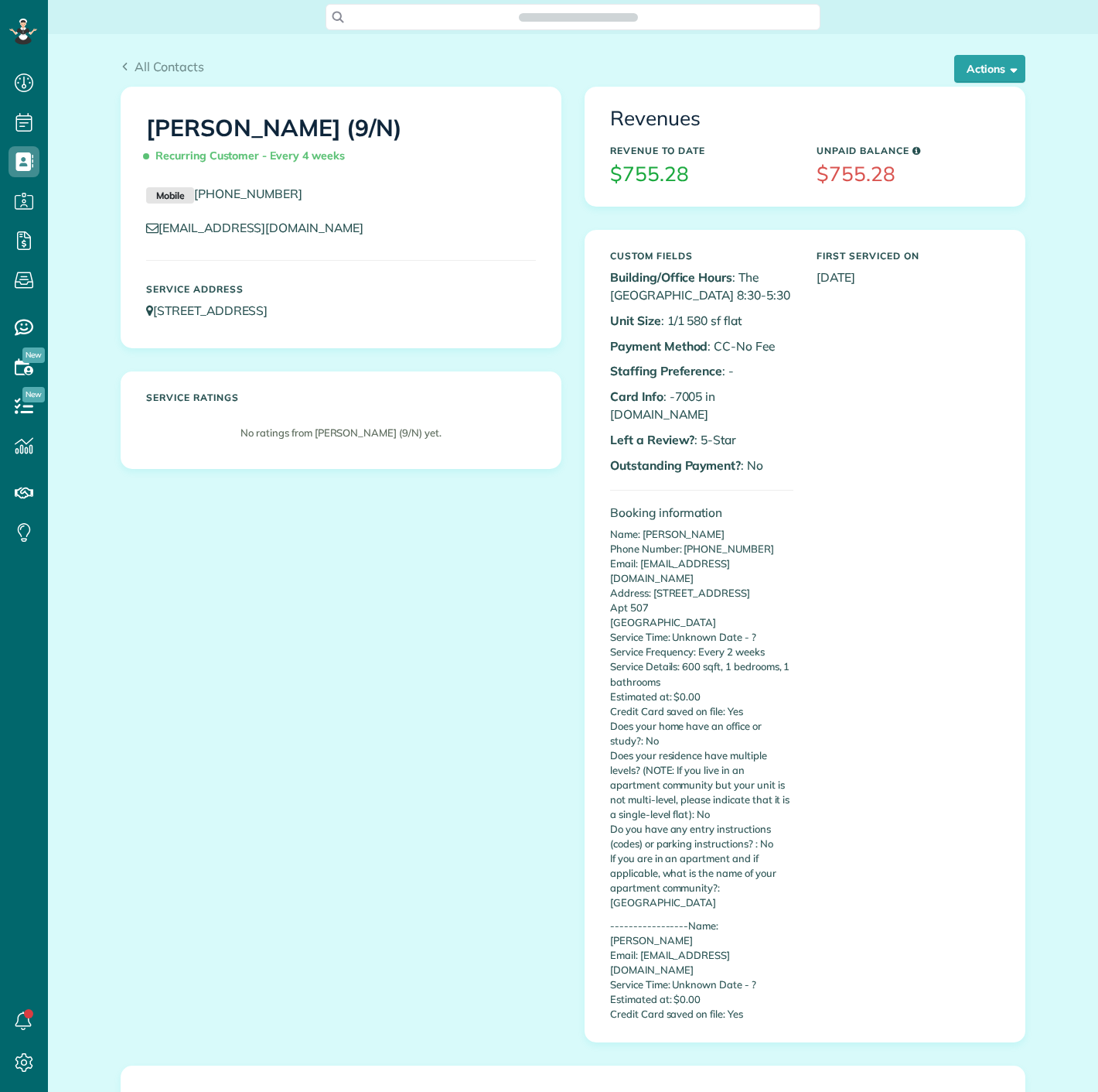
scroll to position [6, 6]
drag, startPoint x: 669, startPoint y: 399, endPoint x: 694, endPoint y: 399, distance: 25.0
click at [694, 399] on p "Card Info : -7005 in [DOMAIN_NAME]" at bounding box center [702, 405] width 184 height 36
copy p "7005"
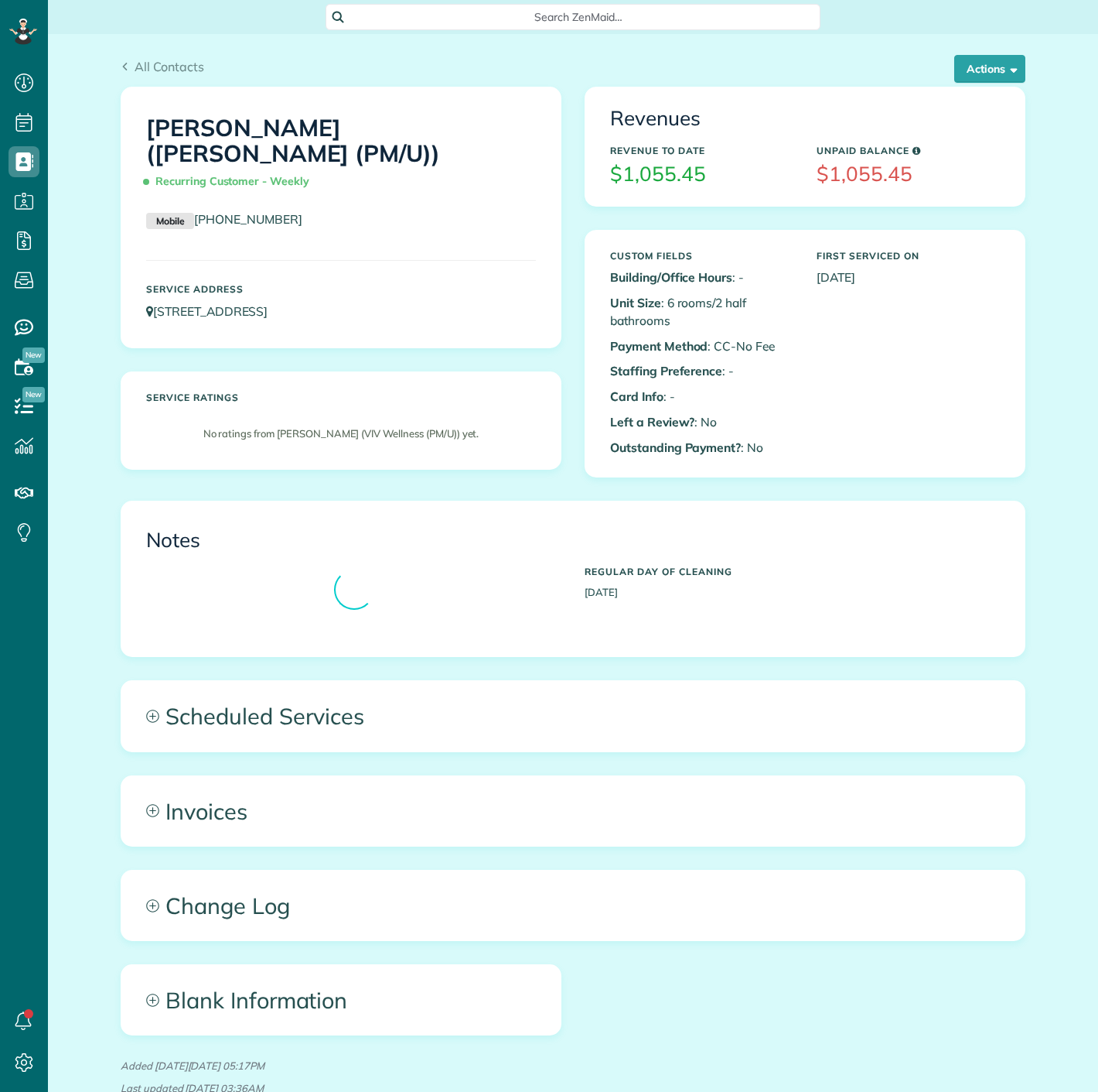
scroll to position [6, 6]
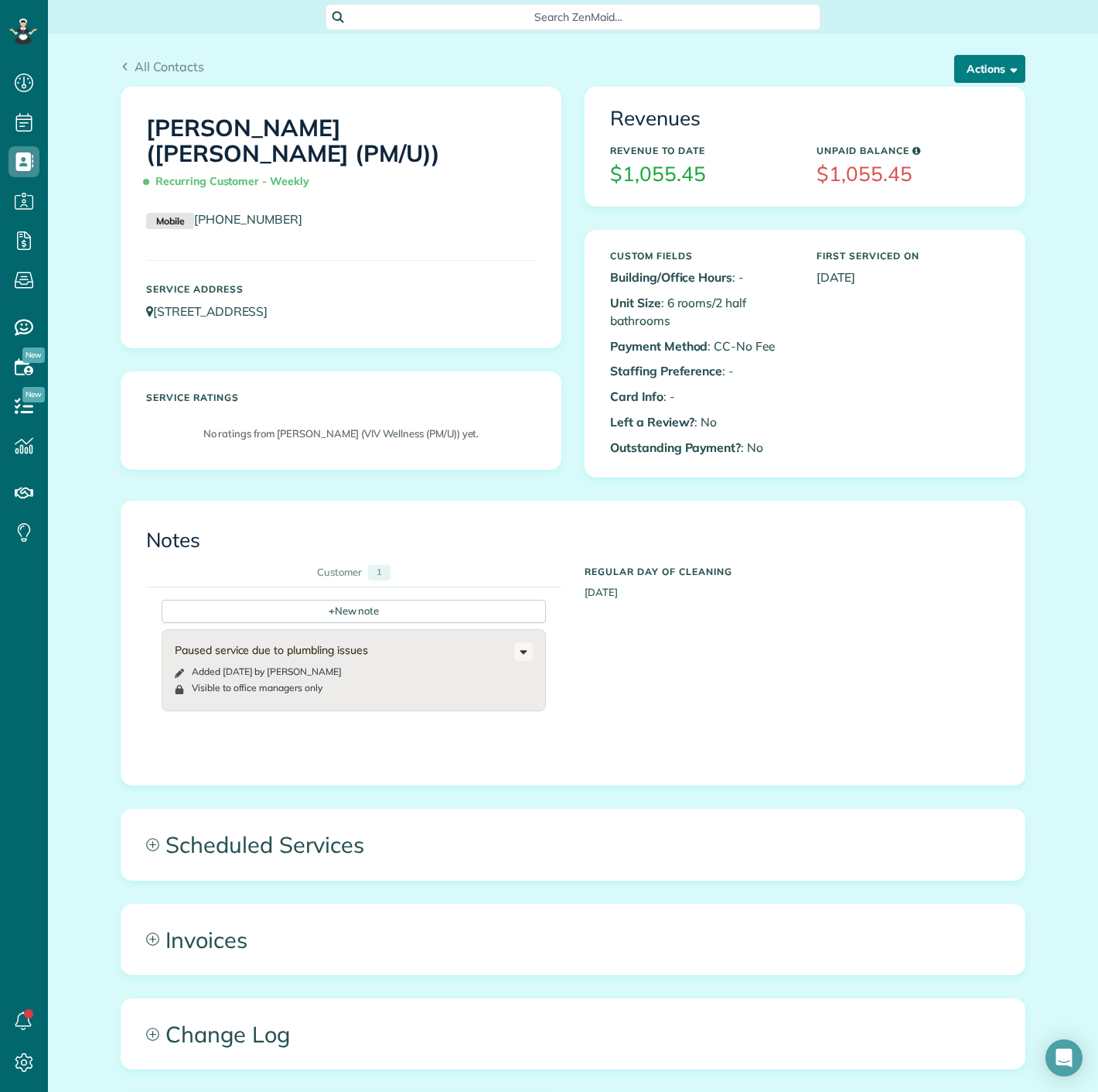
click at [971, 69] on button "Actions" at bounding box center [989, 69] width 71 height 28
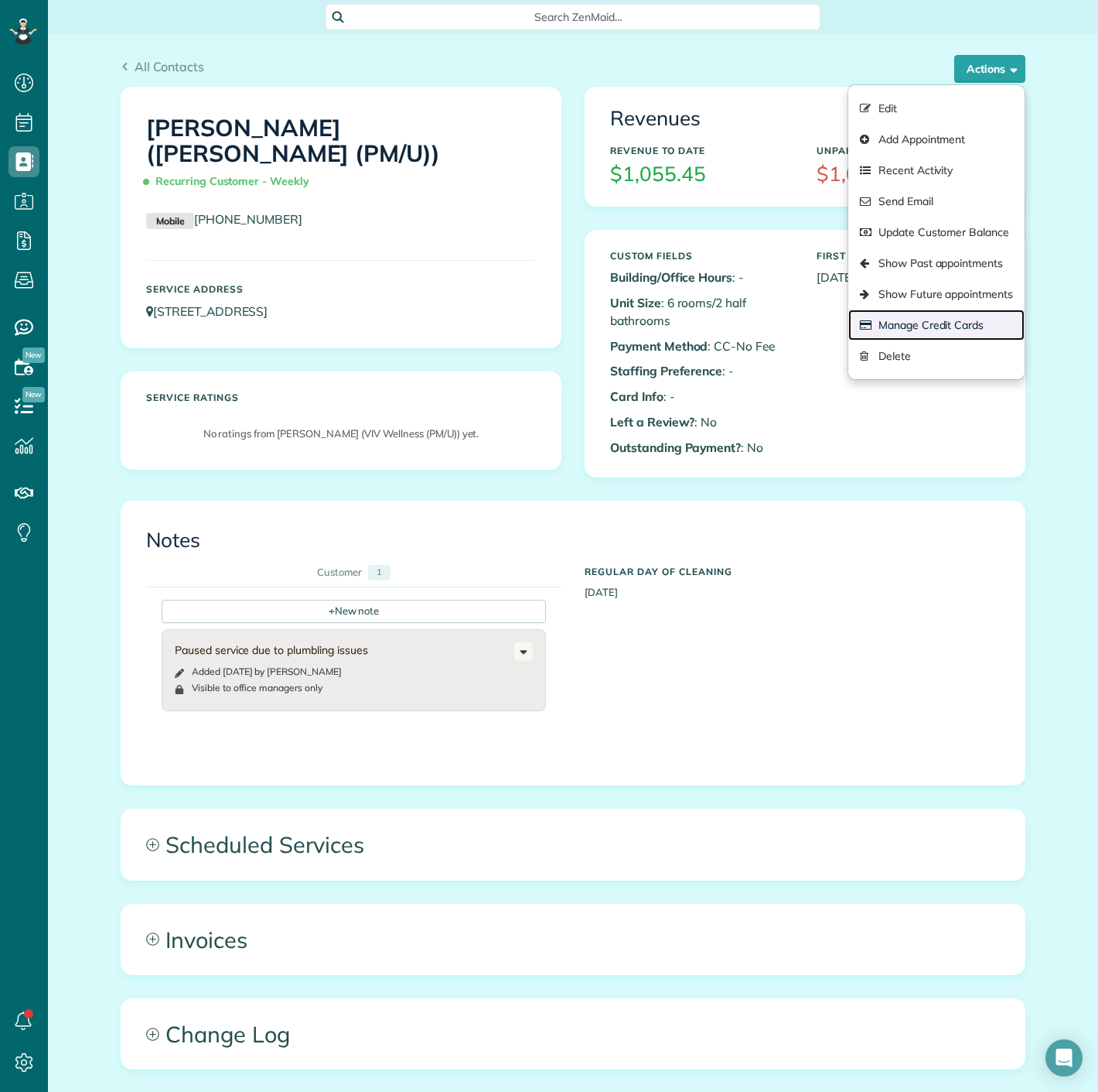
click at [913, 324] on link "Manage Credit Cards" at bounding box center [936, 324] width 176 height 31
click at [573, 257] on div "Close Manage credit cards Add or charge new card Add a new Credit Card Charge a…" at bounding box center [549, 546] width 1098 height 1092
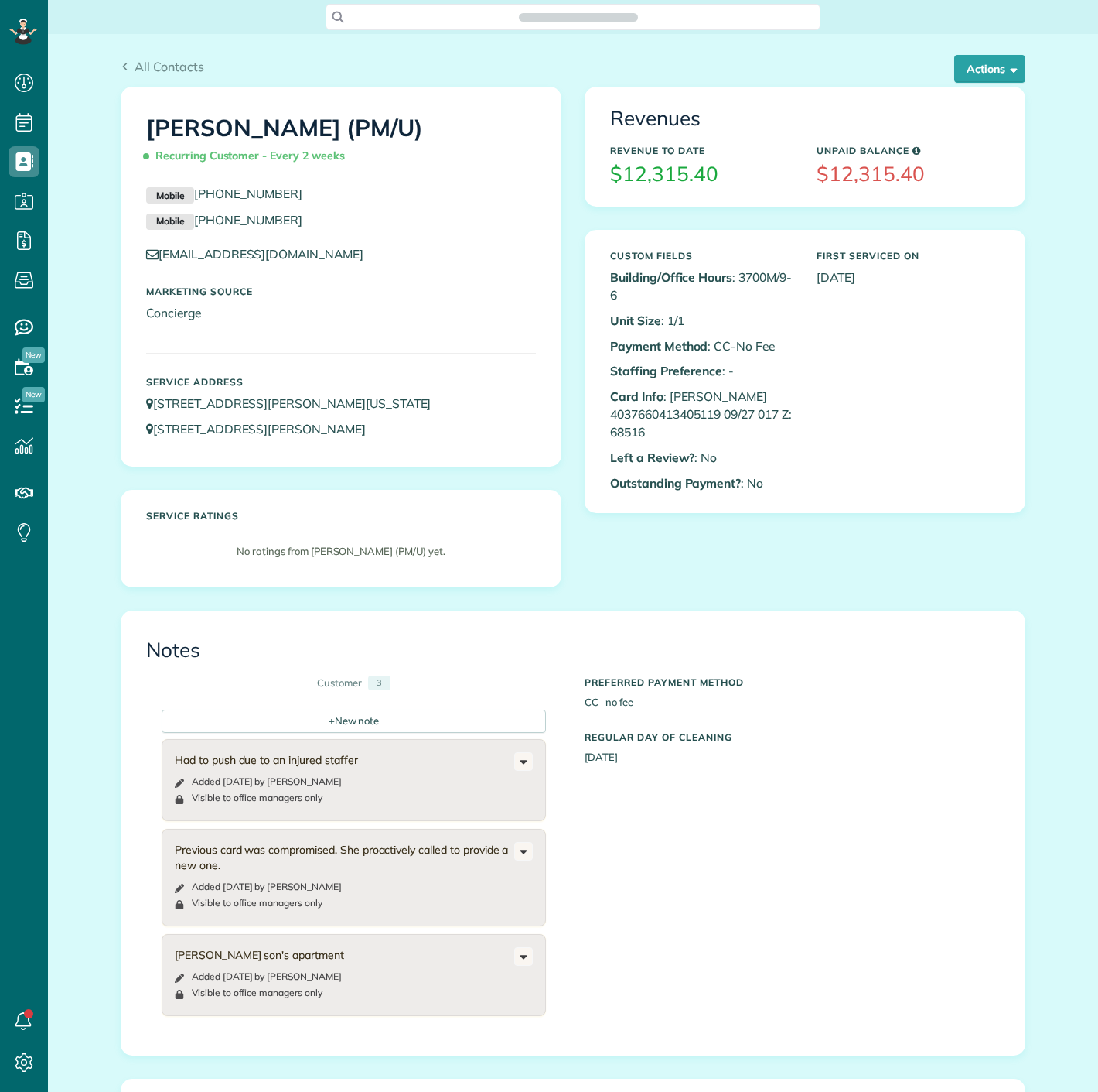
scroll to position [6, 6]
click at [981, 65] on button "Actions" at bounding box center [989, 69] width 71 height 28
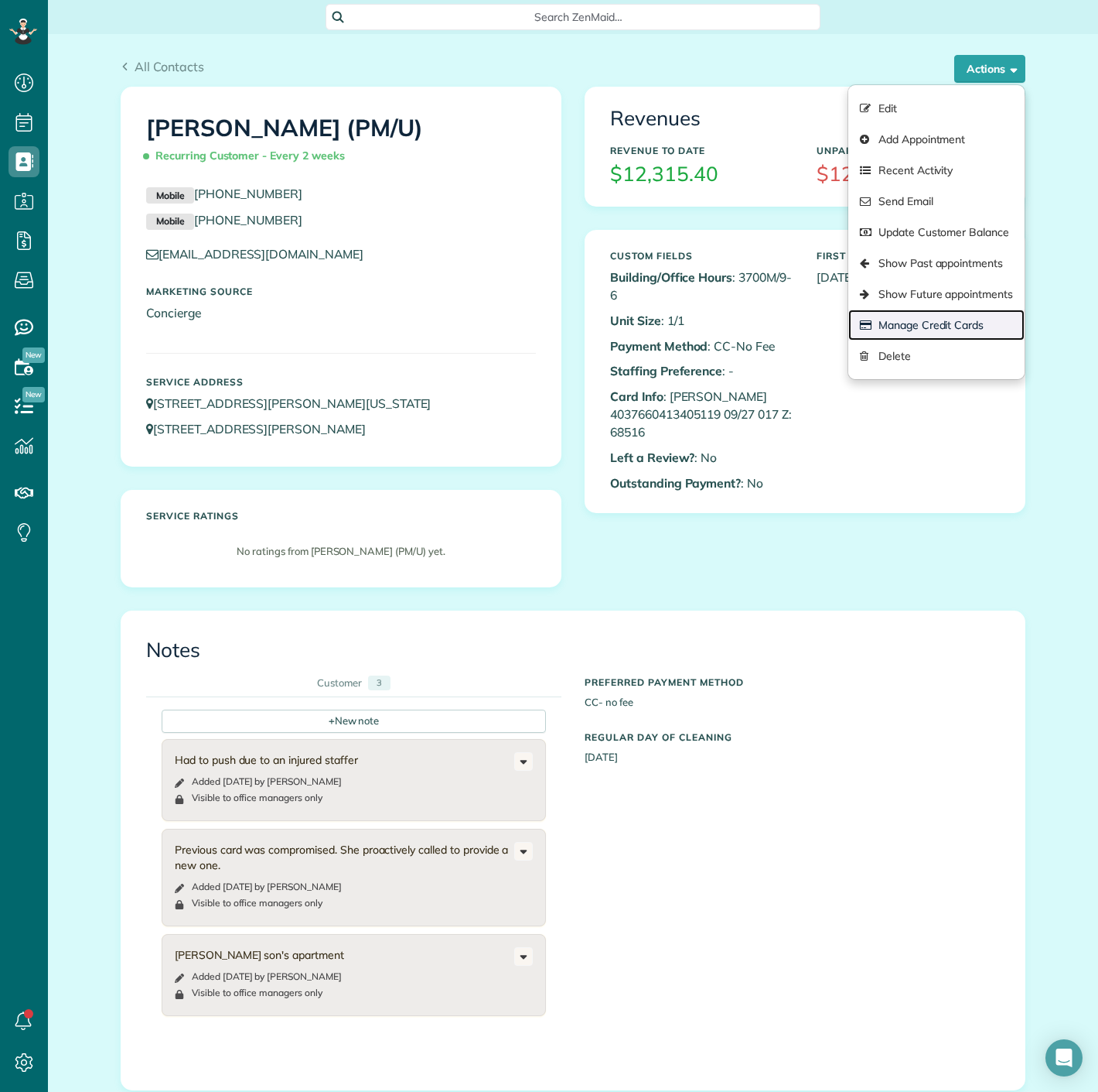
click at [913, 321] on link "Manage Credit Cards" at bounding box center [936, 324] width 176 height 31
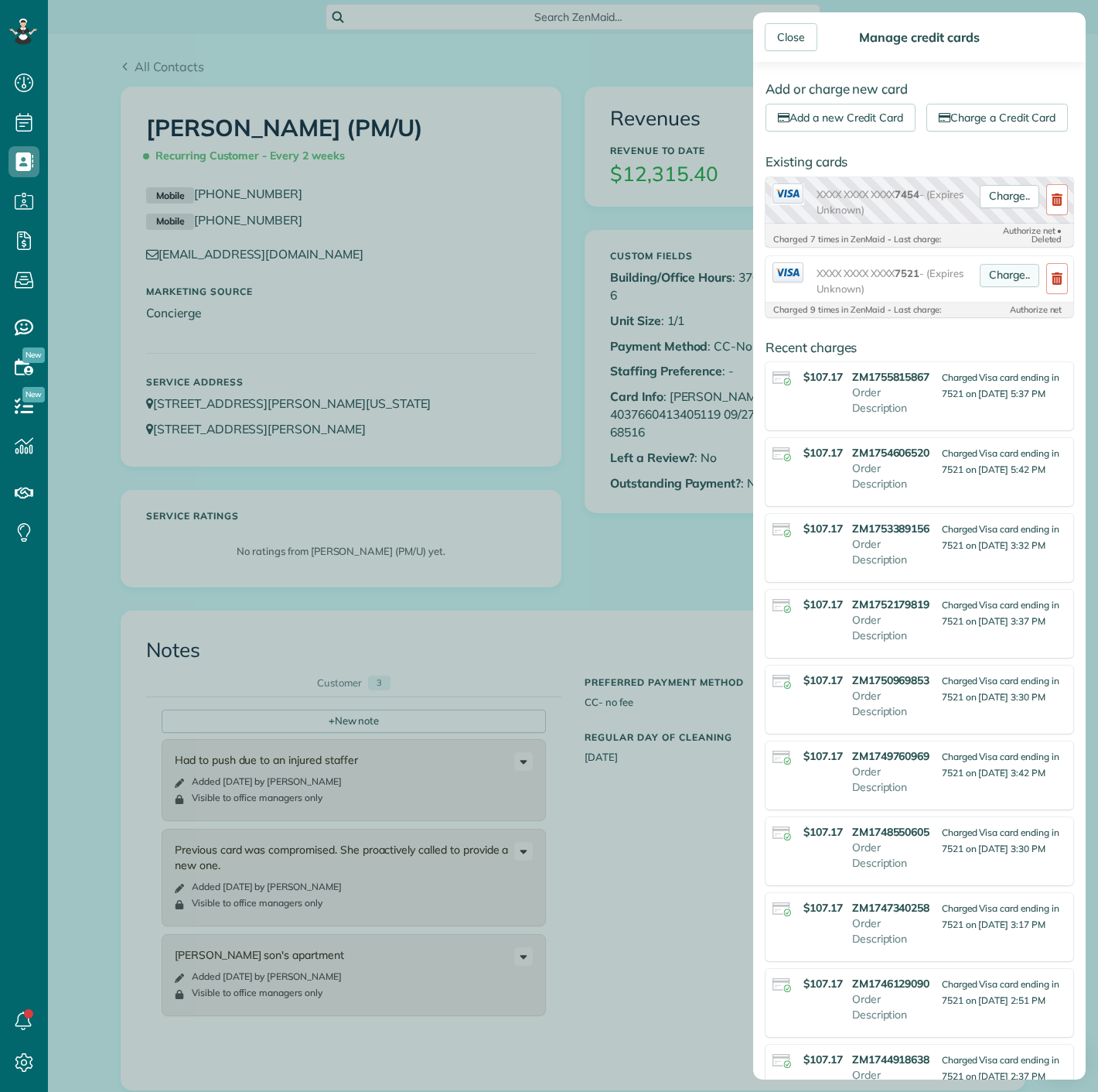
click at [1002, 287] on link "Charge.." at bounding box center [1009, 275] width 60 height 23
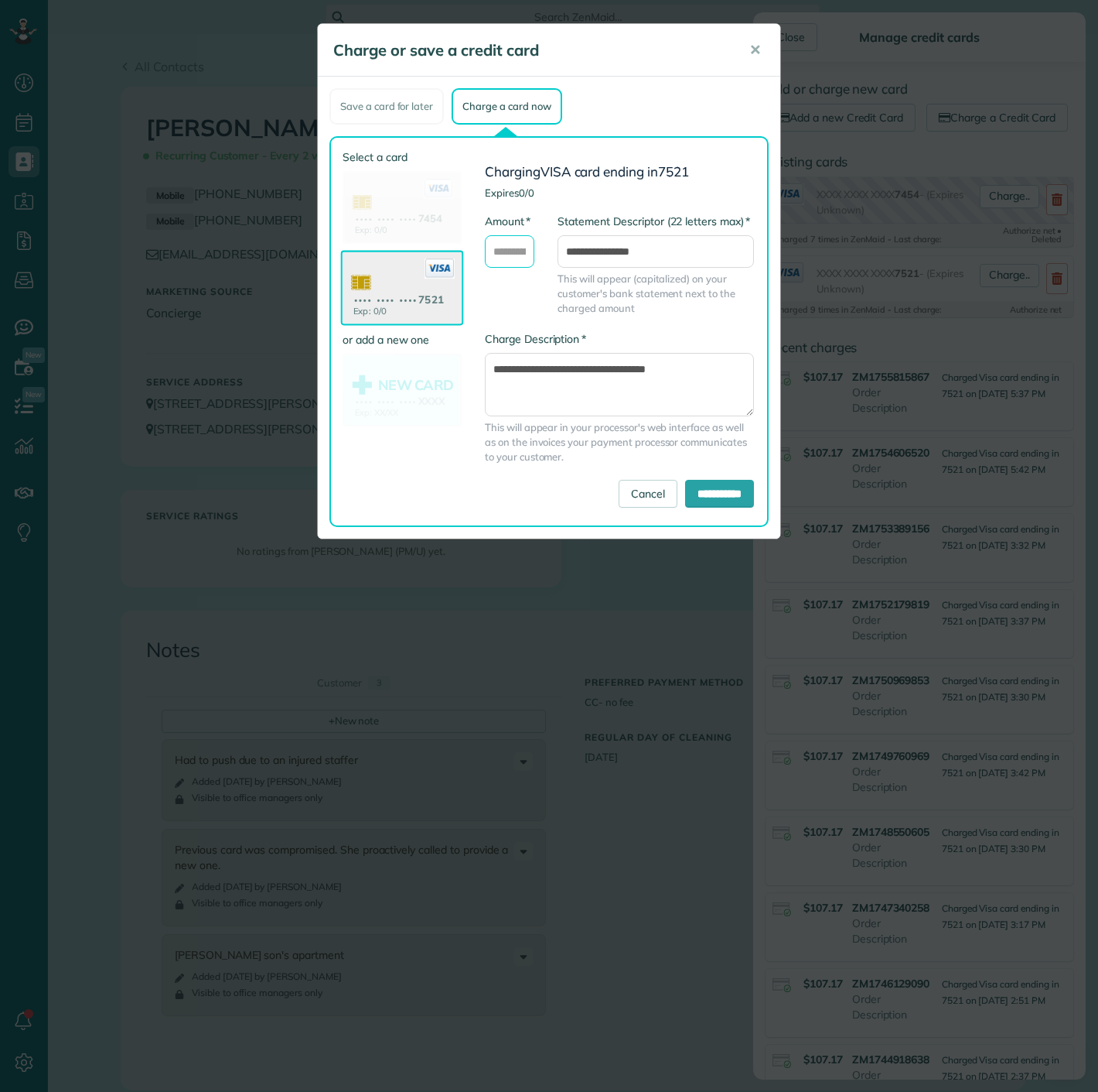
click at [516, 256] on input "* Amount" at bounding box center [509, 251] width 50 height 33
type input "******"
click at [716, 496] on input "**********" at bounding box center [719, 493] width 69 height 28
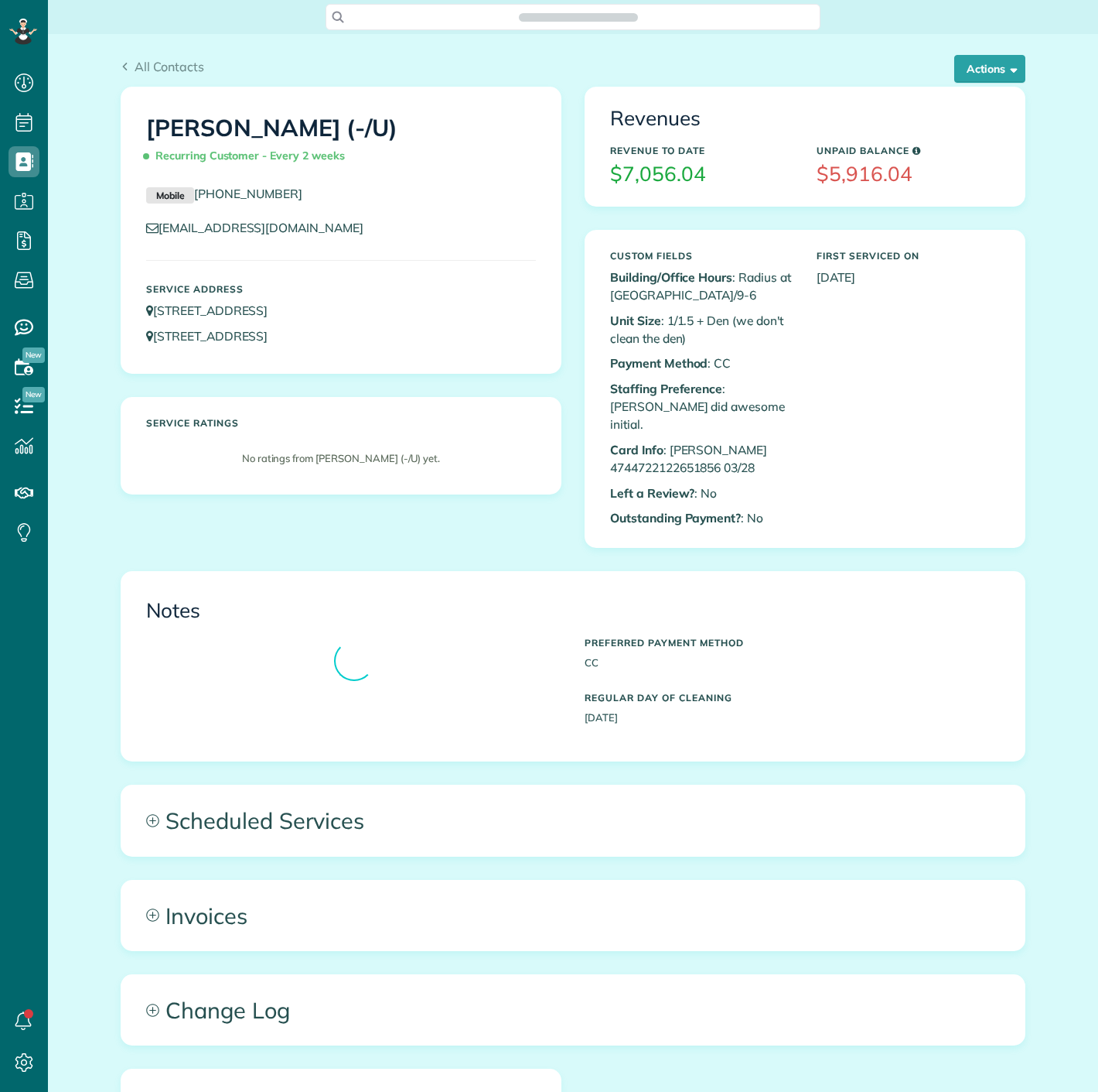
scroll to position [6, 6]
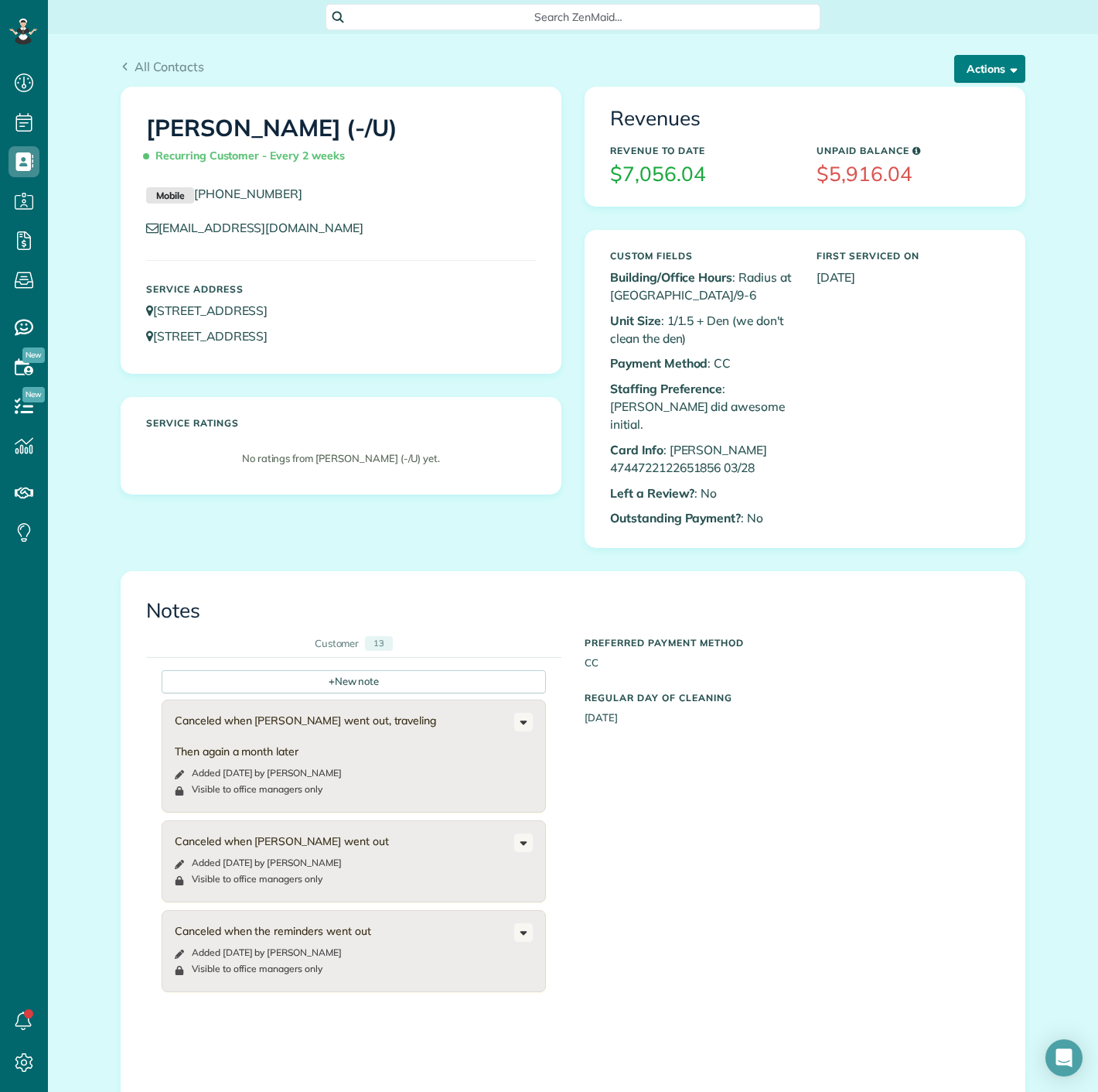
click at [983, 73] on button "Actions" at bounding box center [989, 69] width 71 height 28
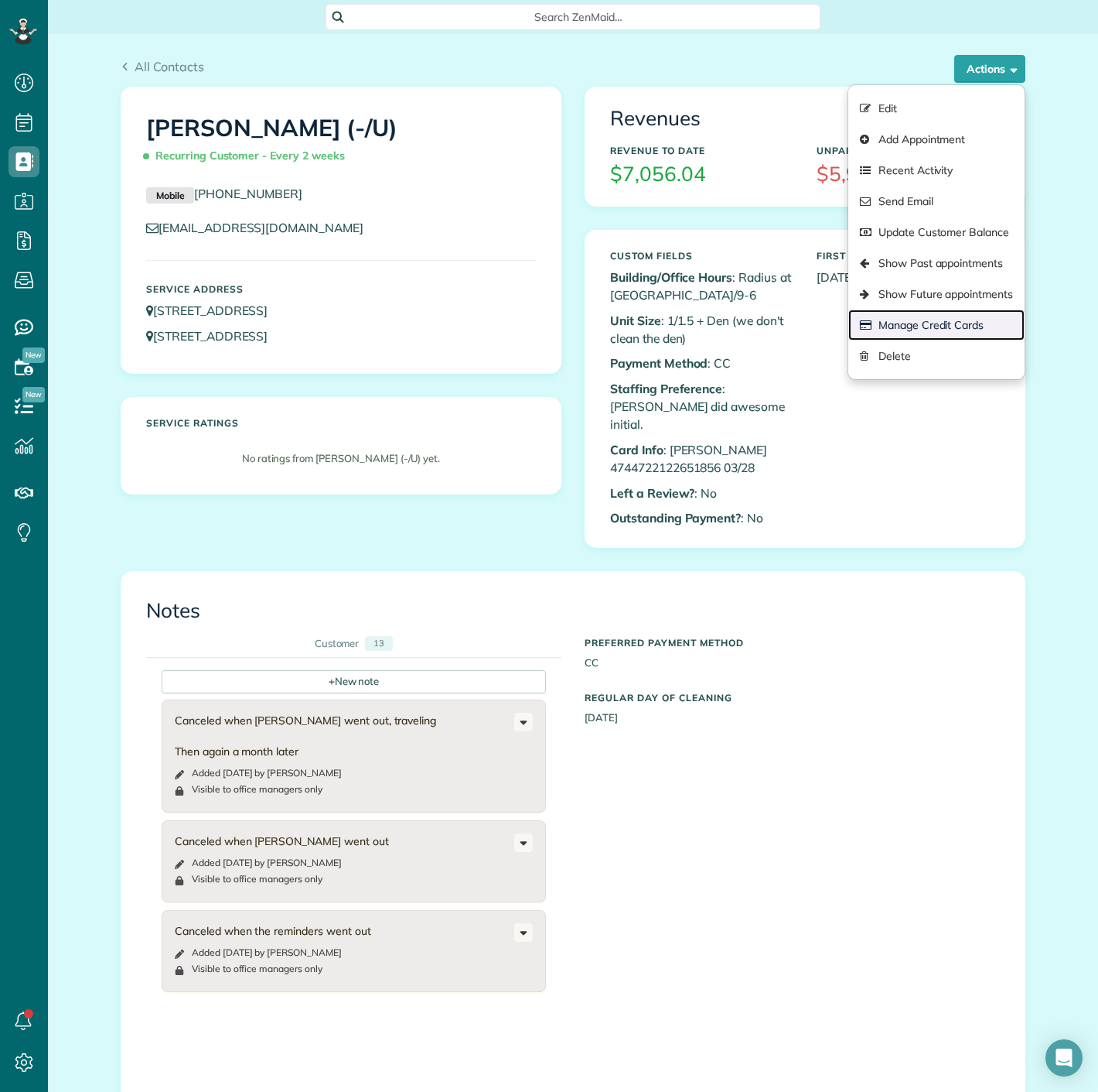
click at [947, 332] on link "Manage Credit Cards" at bounding box center [936, 324] width 176 height 31
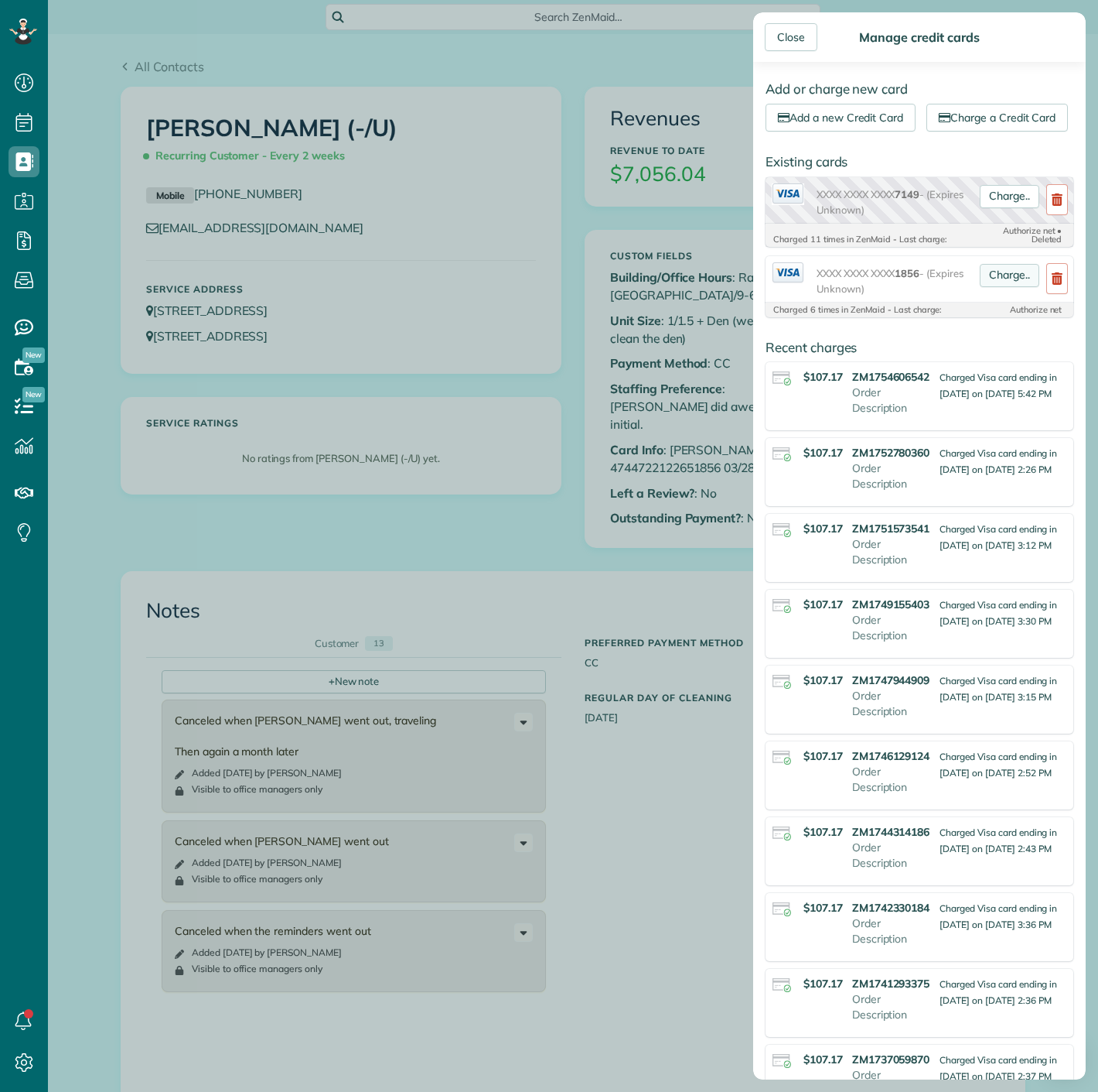
click at [1012, 287] on link "Charge.." at bounding box center [1009, 275] width 60 height 23
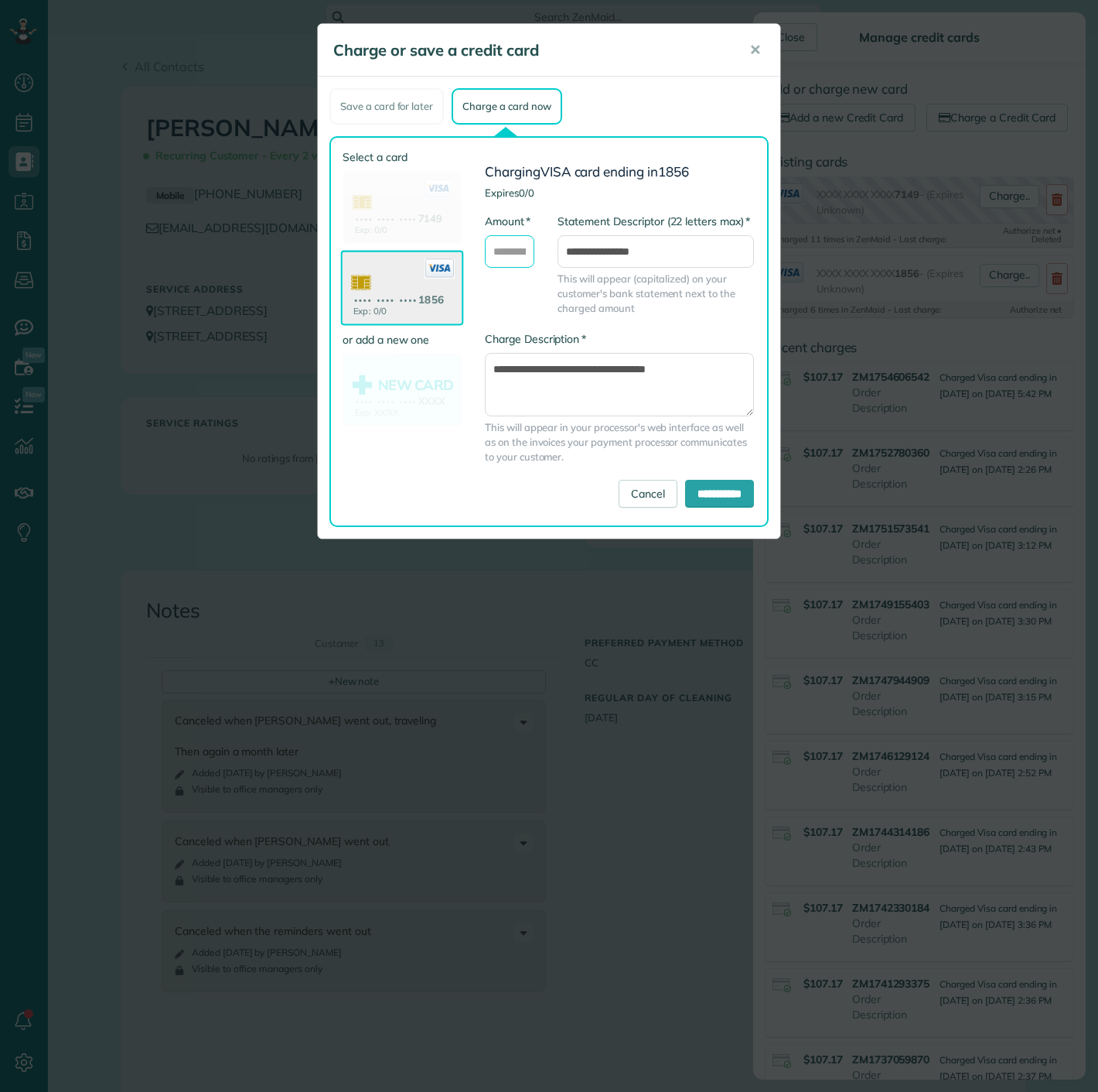
click at [517, 257] on input "* Amount" at bounding box center [509, 251] width 50 height 33
type input "******"
click at [708, 490] on input "**********" at bounding box center [719, 493] width 69 height 28
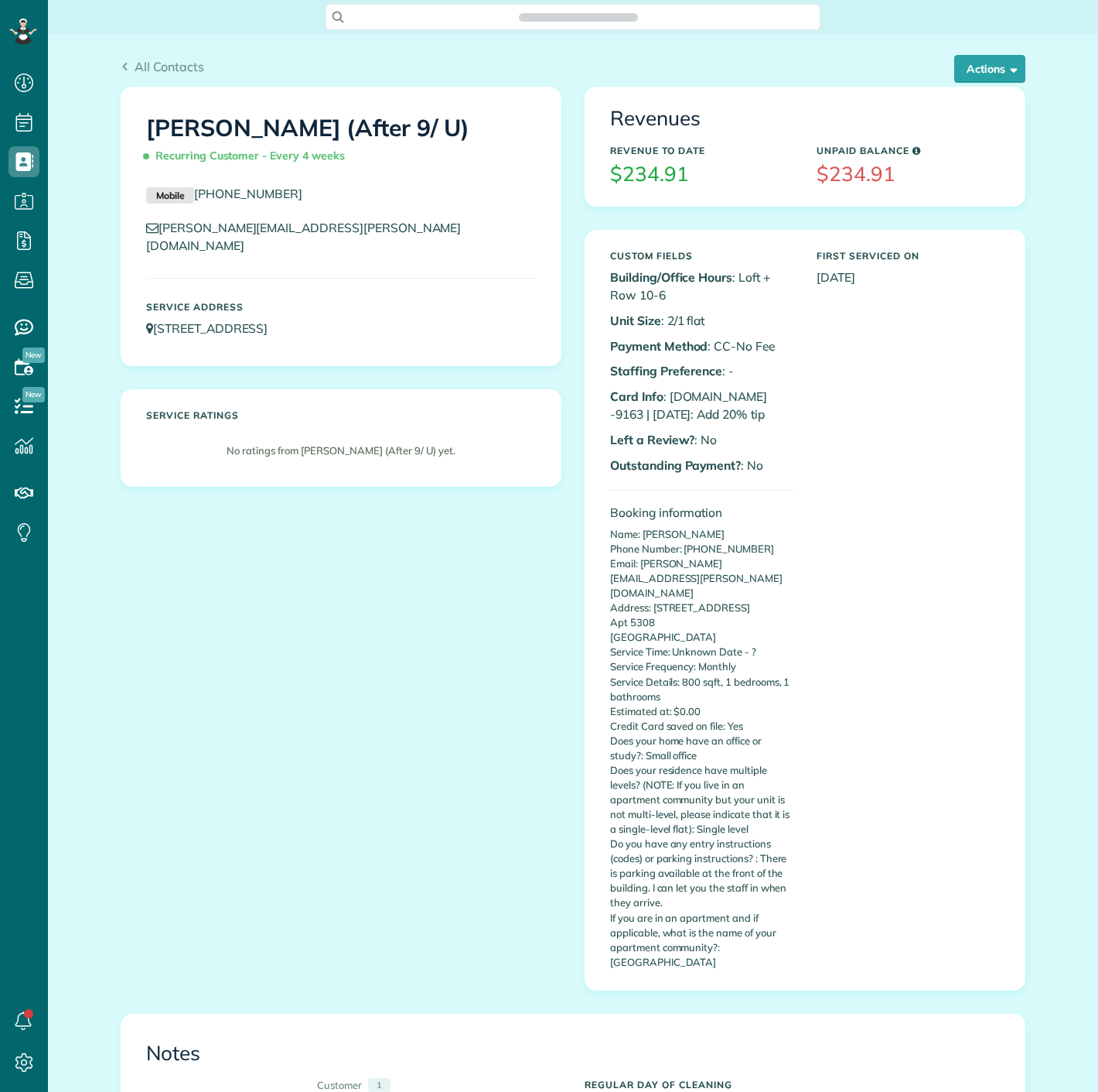
scroll to position [6, 6]
drag, startPoint x: 704, startPoint y: 399, endPoint x: 732, endPoint y: 396, distance: 28.2
click at [732, 396] on p "Card Info : [DOMAIN_NAME] -9163 | [DATE]: Add 20% tip" at bounding box center [702, 405] width 184 height 36
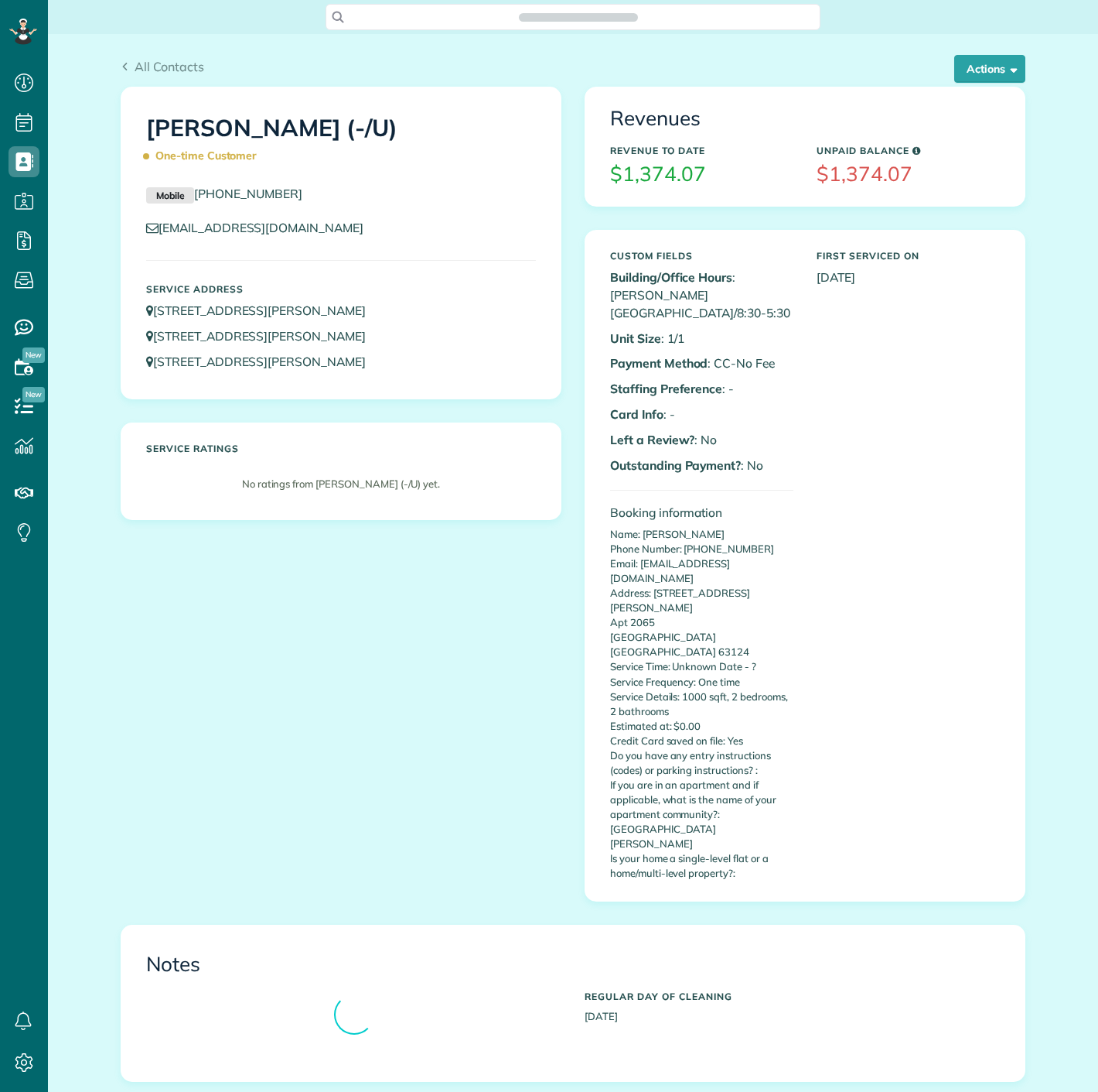
scroll to position [1092, 47]
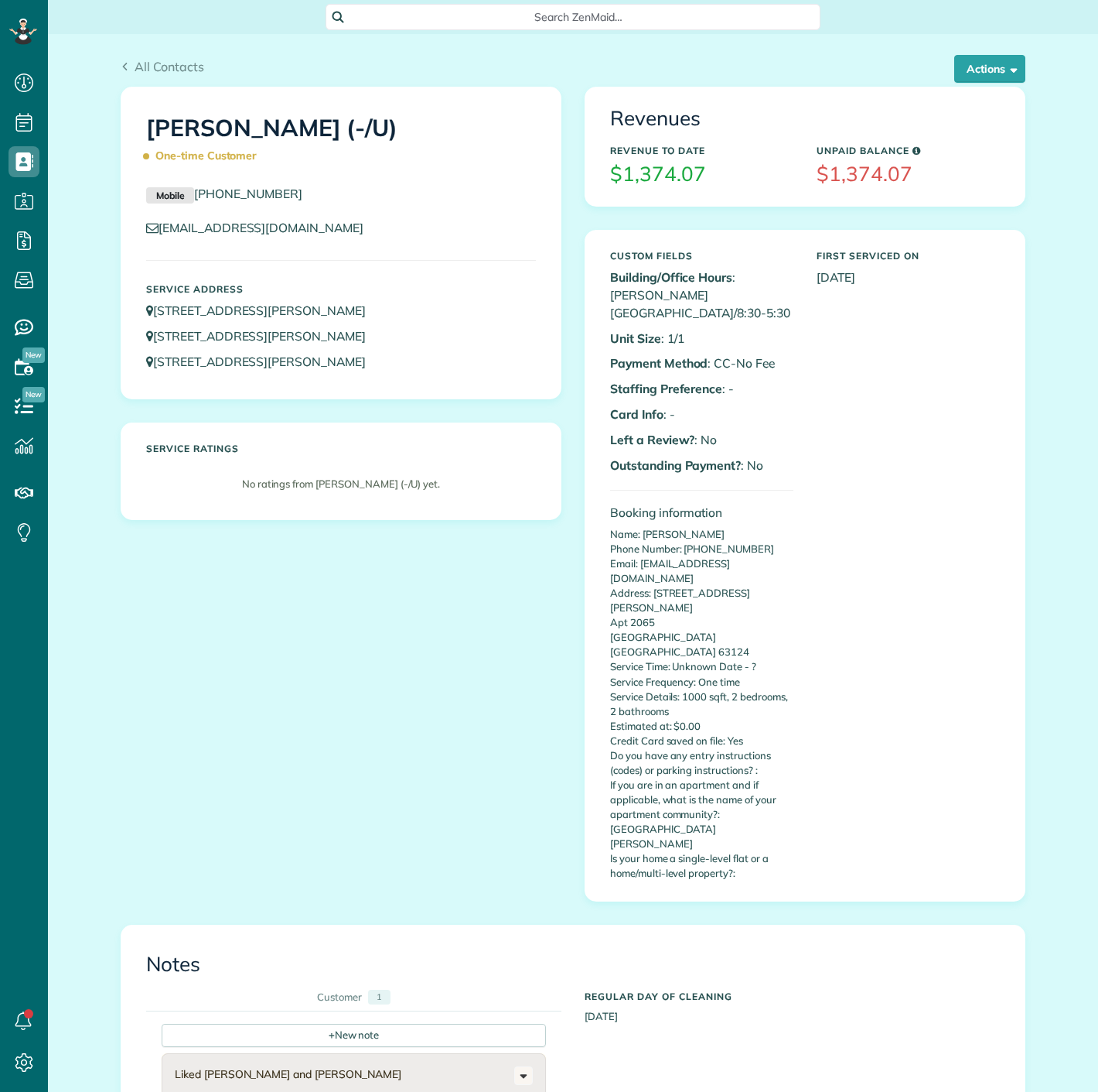
click at [972, 85] on div "All Contacts Actions Edit Add Appointment Recent Activity Send Email Update Cus…" at bounding box center [573, 72] width 905 height 30
click at [969, 79] on button "Actions" at bounding box center [989, 69] width 71 height 28
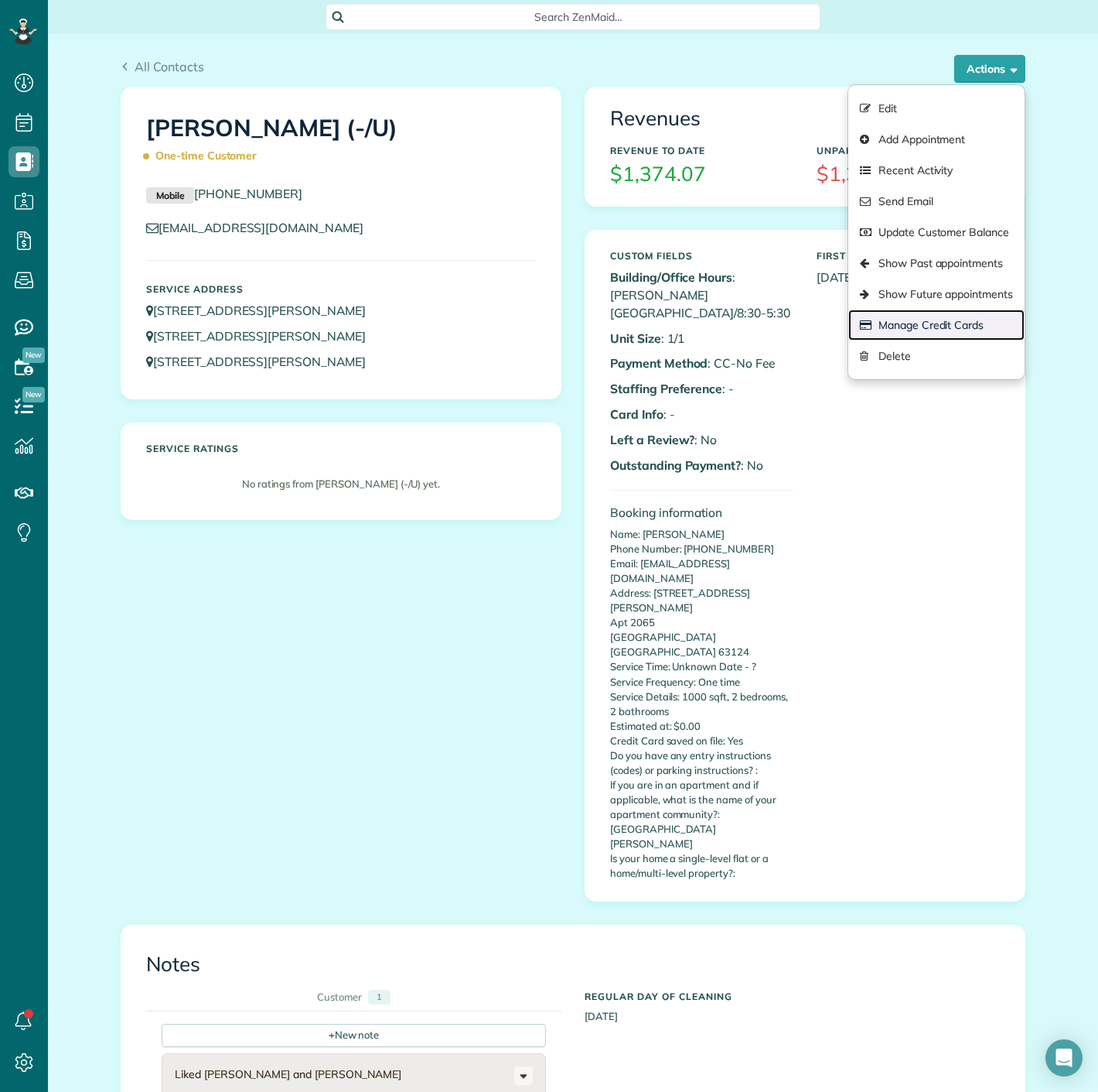
click at [923, 324] on link "Manage Credit Cards" at bounding box center [936, 324] width 176 height 31
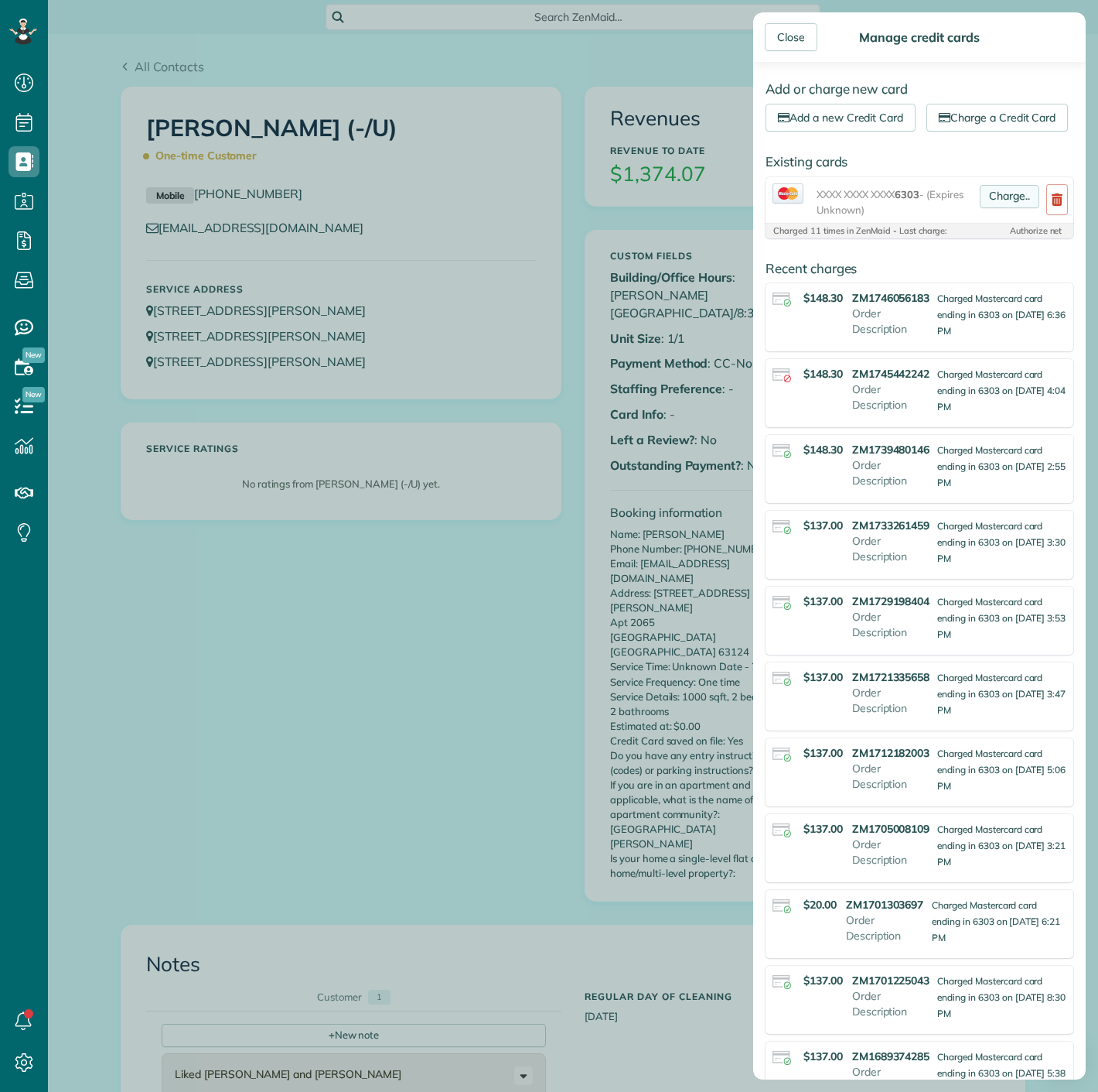
click at [989, 208] on link "Charge.." at bounding box center [1009, 196] width 60 height 23
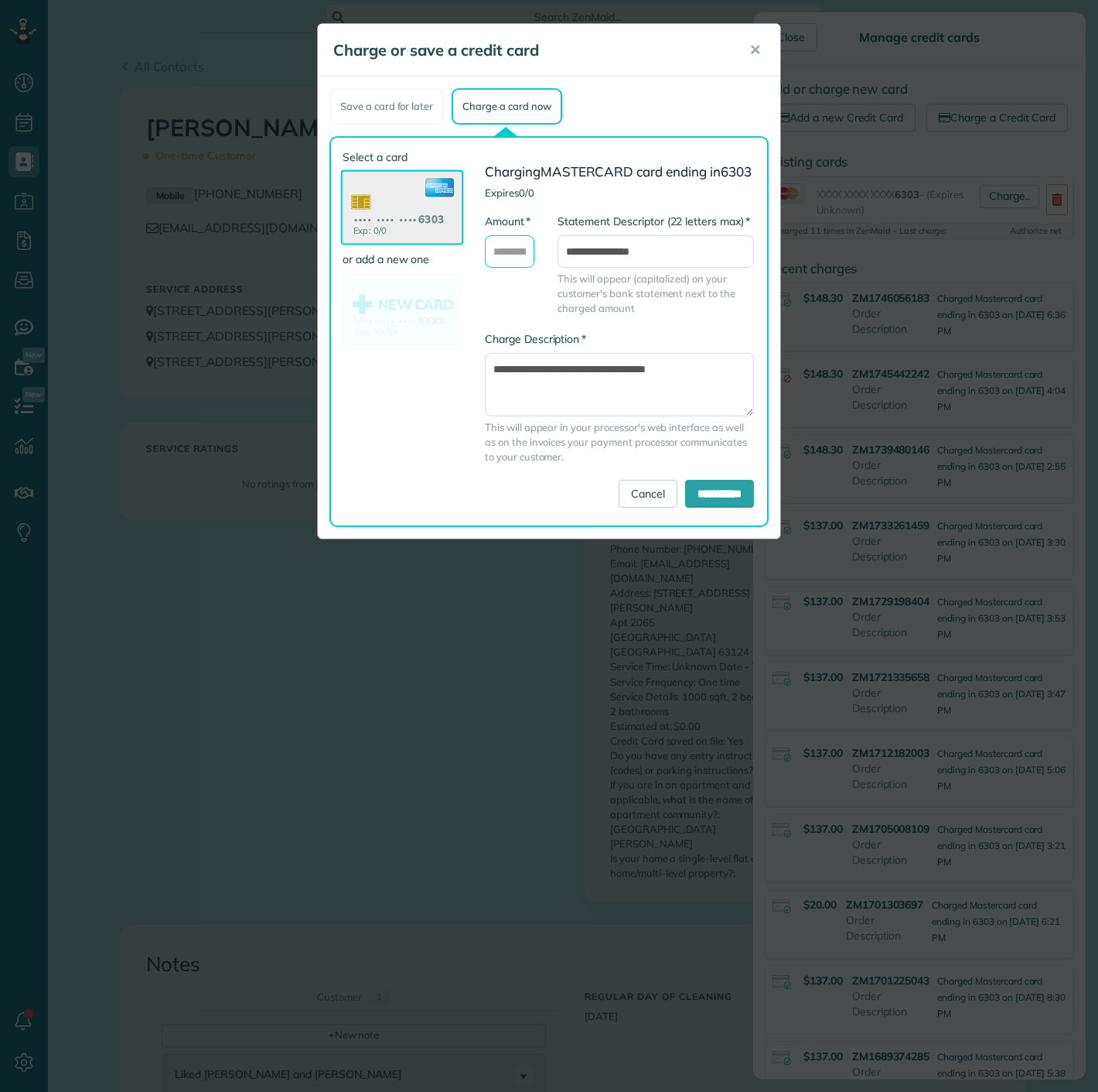
click at [501, 268] on input "* Amount" at bounding box center [509, 251] width 50 height 33
click at [755, 54] on span "✕" at bounding box center [755, 50] width 12 height 18
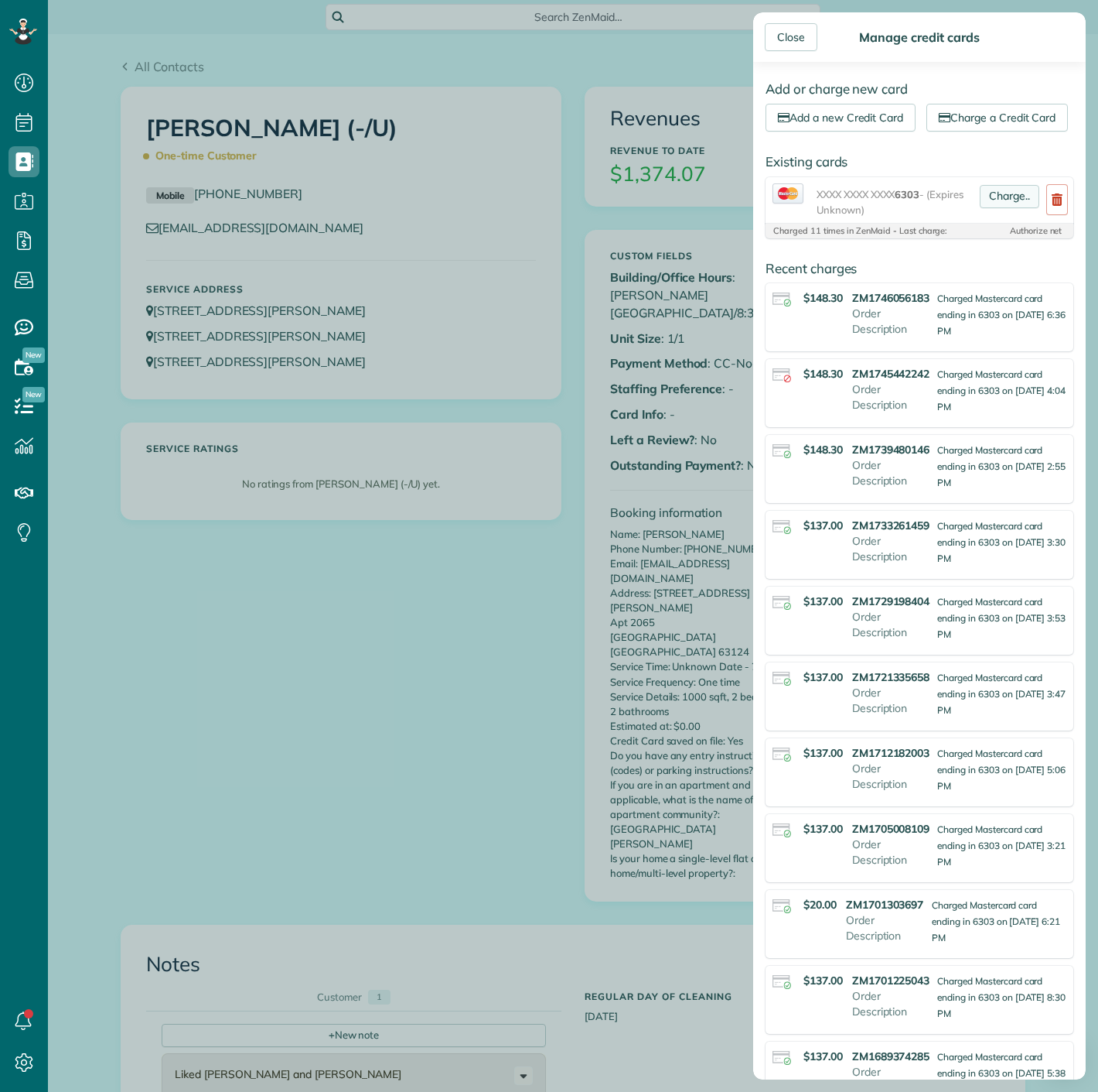
click at [1005, 208] on link "Charge.." at bounding box center [1009, 196] width 60 height 23
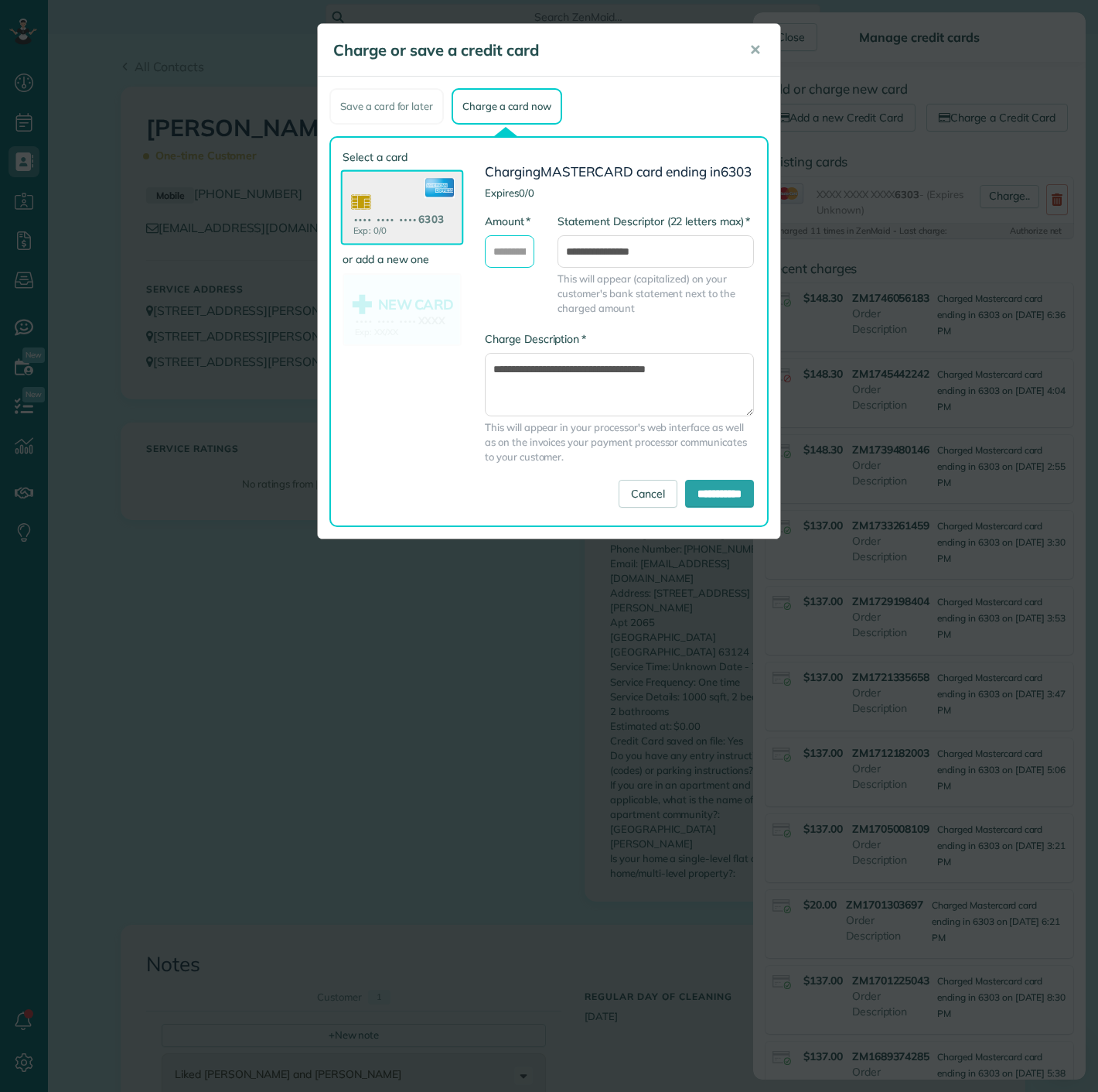
click at [514, 268] on input "* Amount" at bounding box center [509, 251] width 50 height 33
type input "******"
click at [699, 503] on input "**********" at bounding box center [719, 493] width 69 height 28
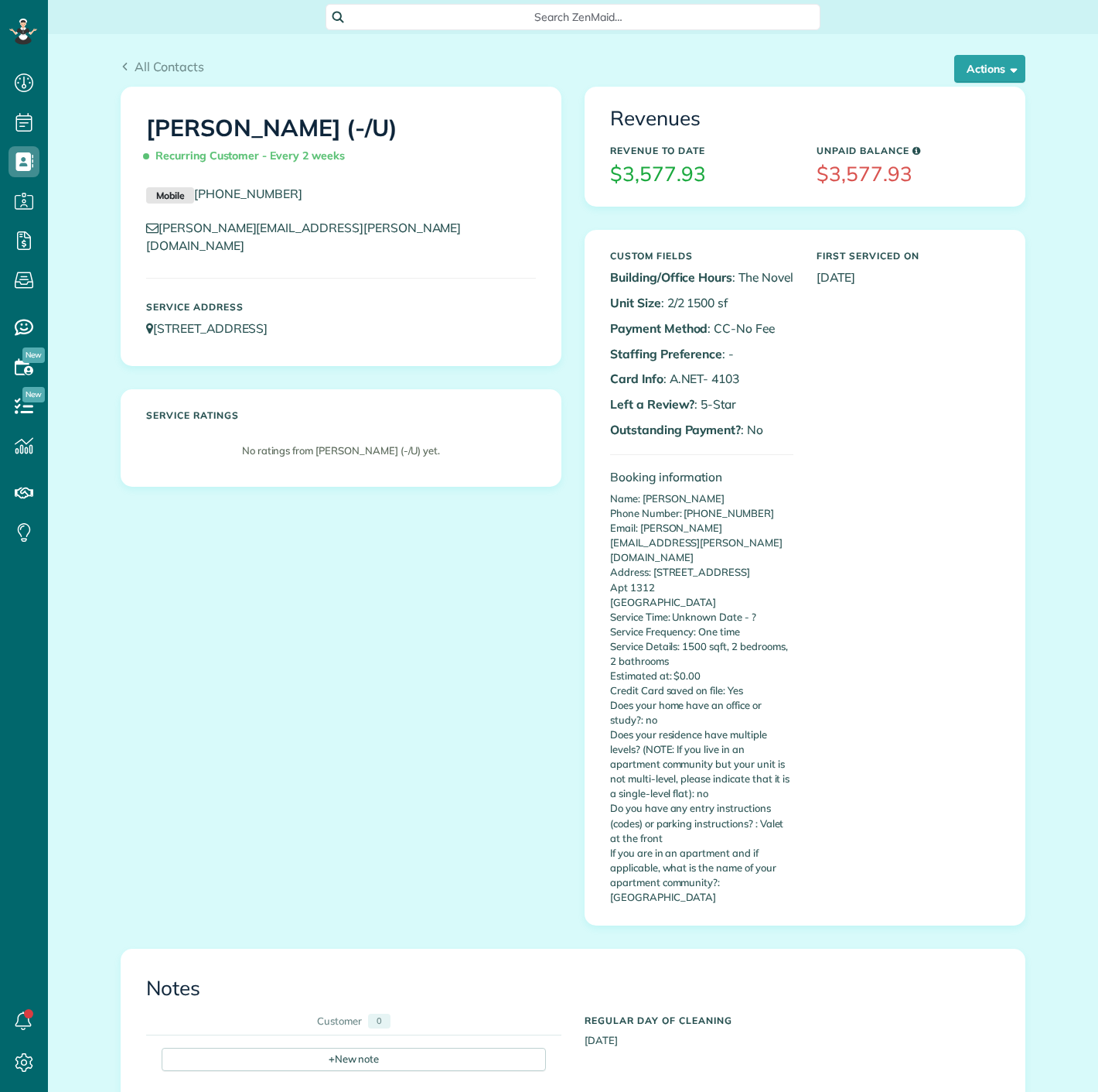
scroll to position [6, 6]
drag, startPoint x: 707, startPoint y: 377, endPoint x: 728, endPoint y: 377, distance: 21.0
click at [728, 377] on p "Card Info : A.NET- 4103" at bounding box center [702, 379] width 184 height 18
copy p "410"
click at [778, 405] on p "Left a Review? : 5-Star" at bounding box center [702, 404] width 184 height 18
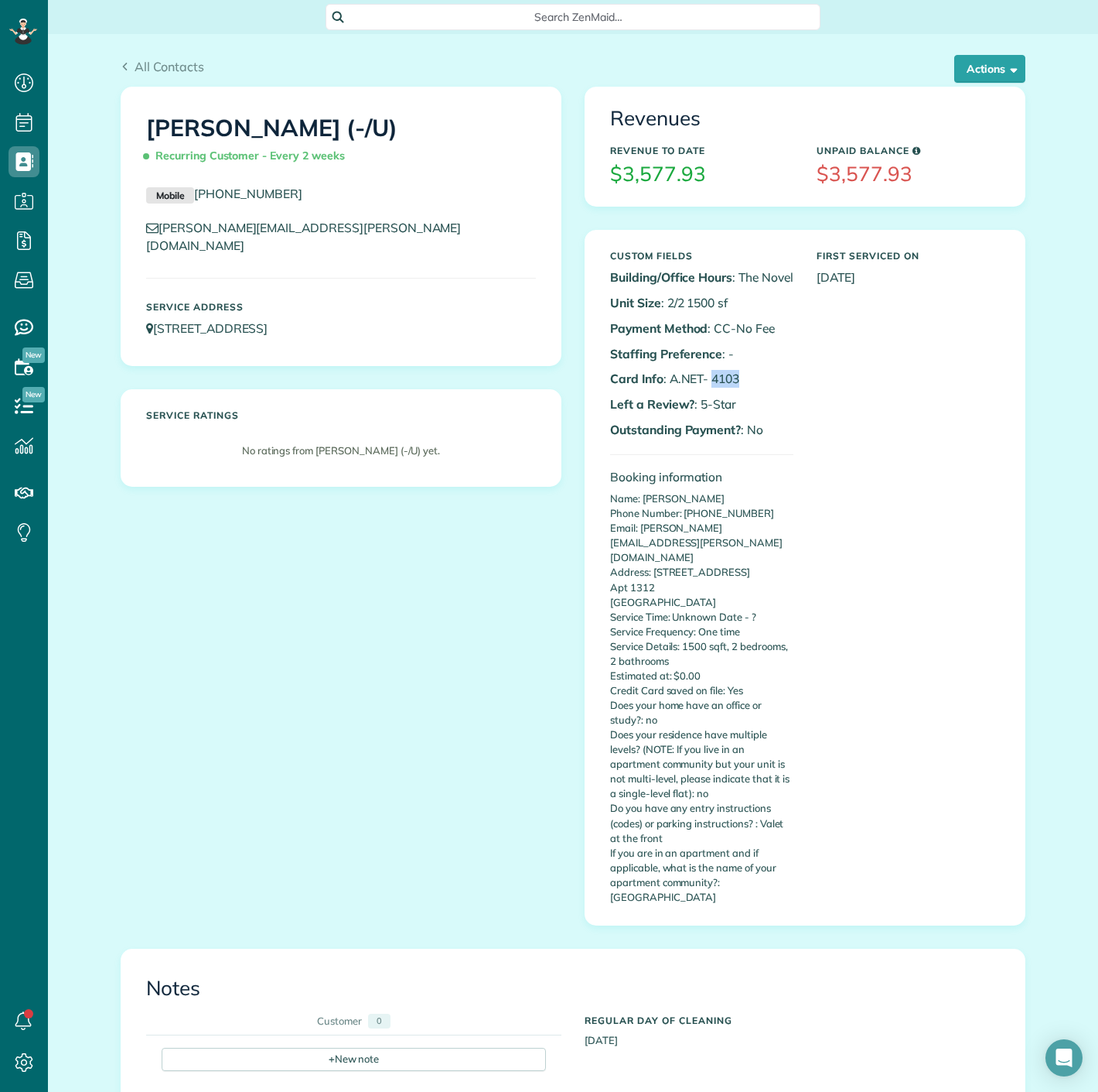
copy p "4103"
drag, startPoint x: 743, startPoint y: 385, endPoint x: 704, endPoint y: 384, distance: 39.0
click at [704, 384] on p "Card Info : A.NET- 4103" at bounding box center [702, 379] width 184 height 18
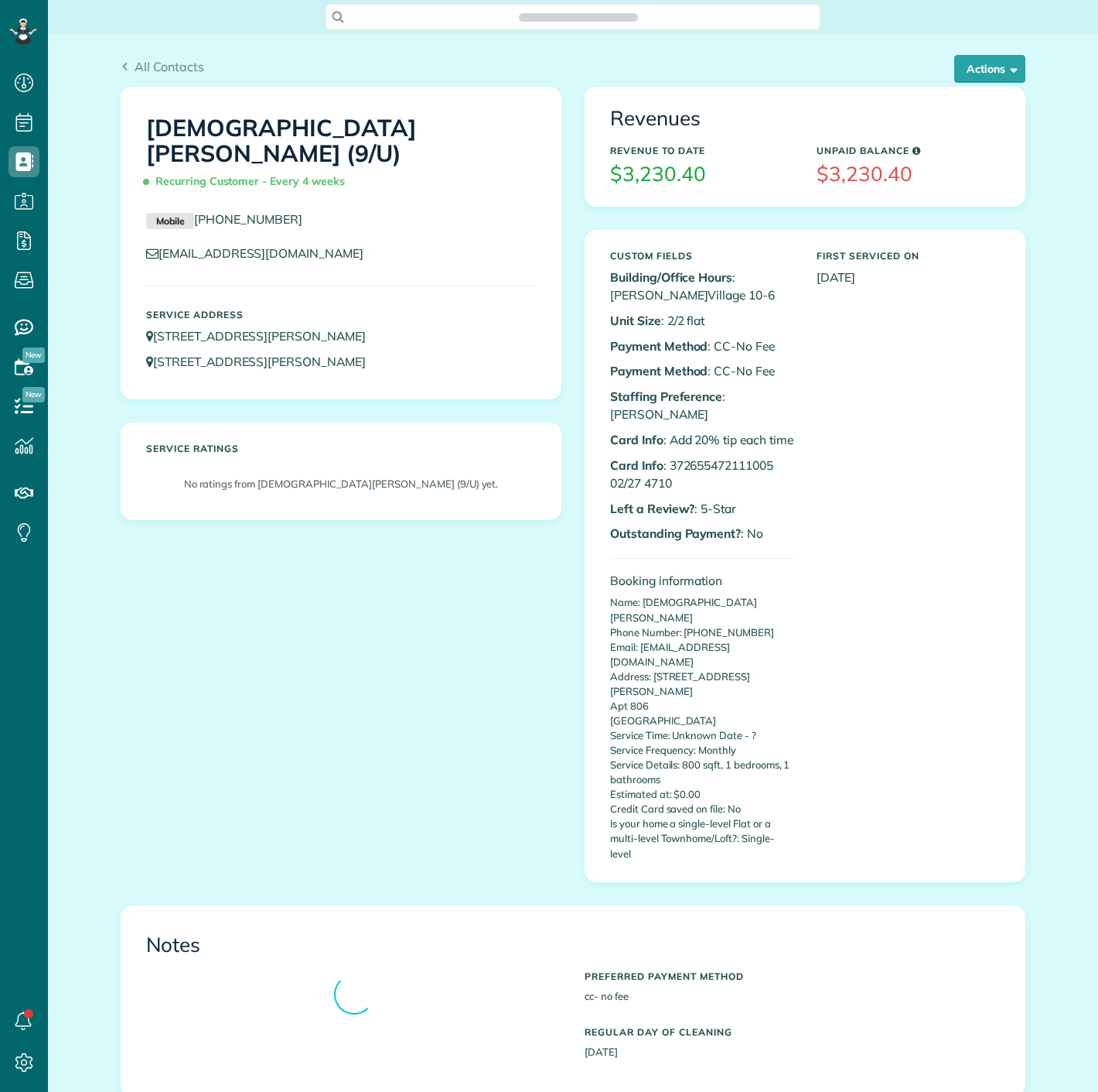
scroll to position [6, 6]
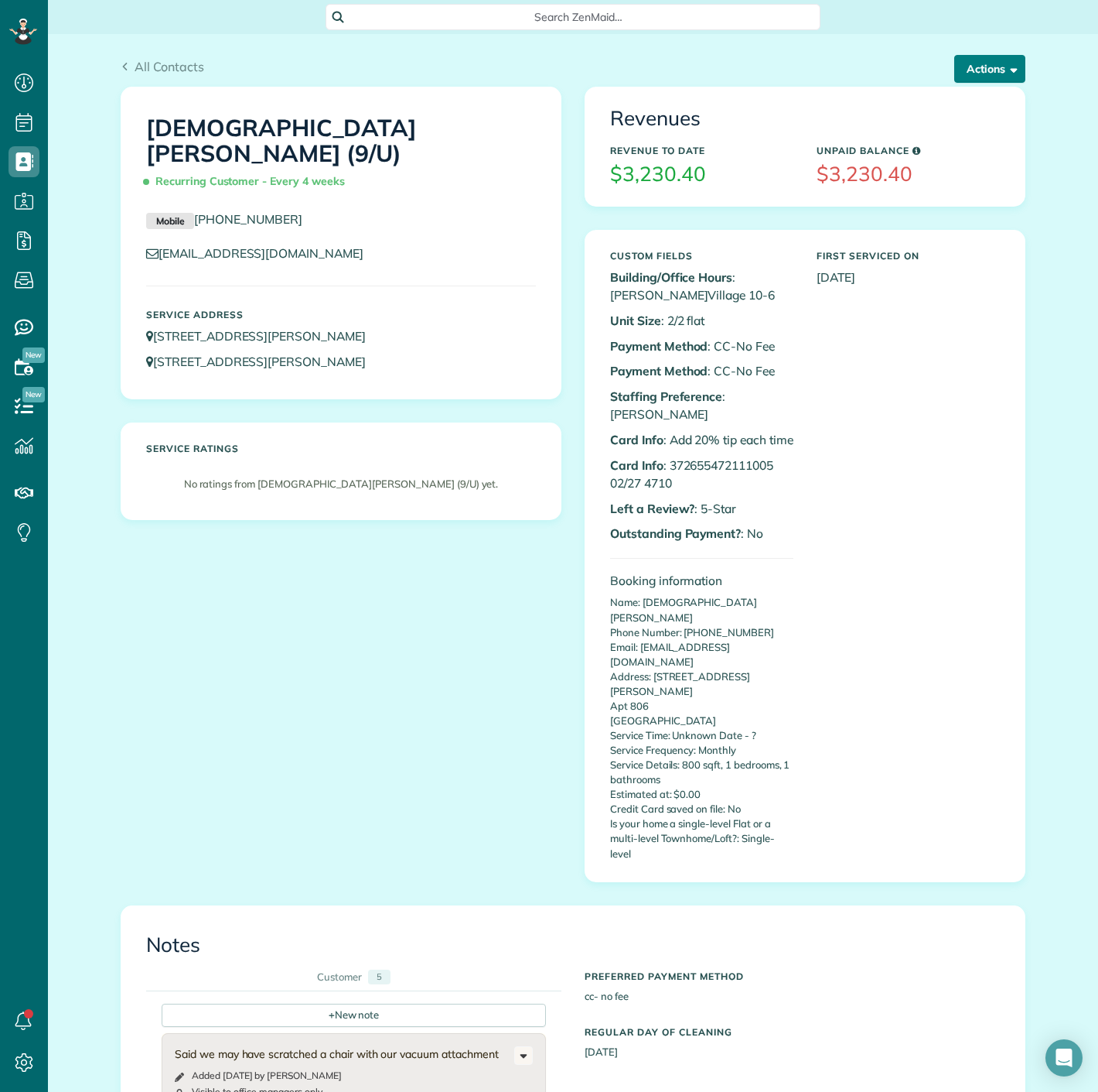
drag, startPoint x: 956, startPoint y: 77, endPoint x: 954, endPoint y: 113, distance: 36.1
click at [956, 77] on button "Actions" at bounding box center [989, 69] width 71 height 28
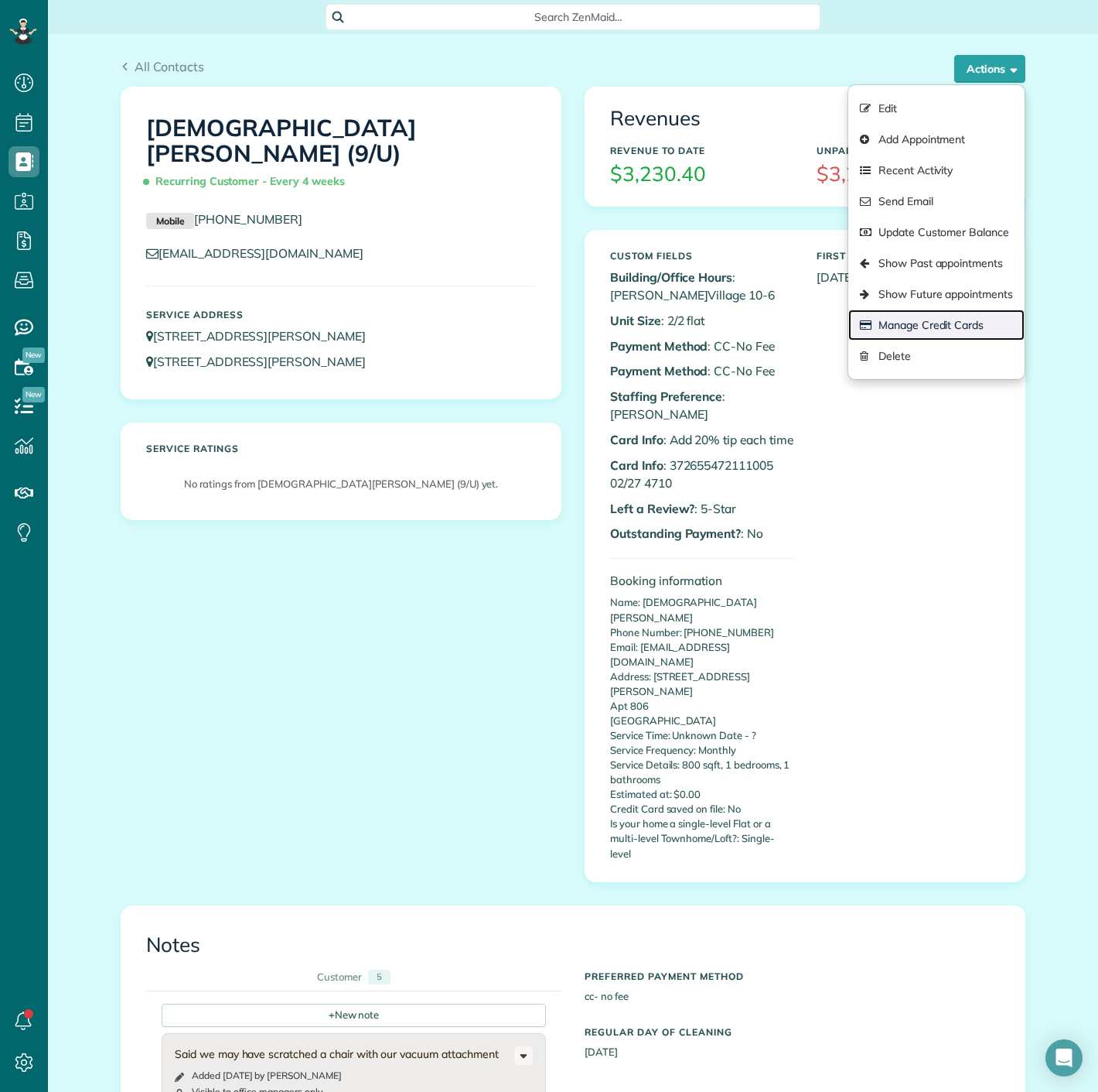
click at [956, 313] on link "Manage Credit Cards" at bounding box center [936, 324] width 176 height 31
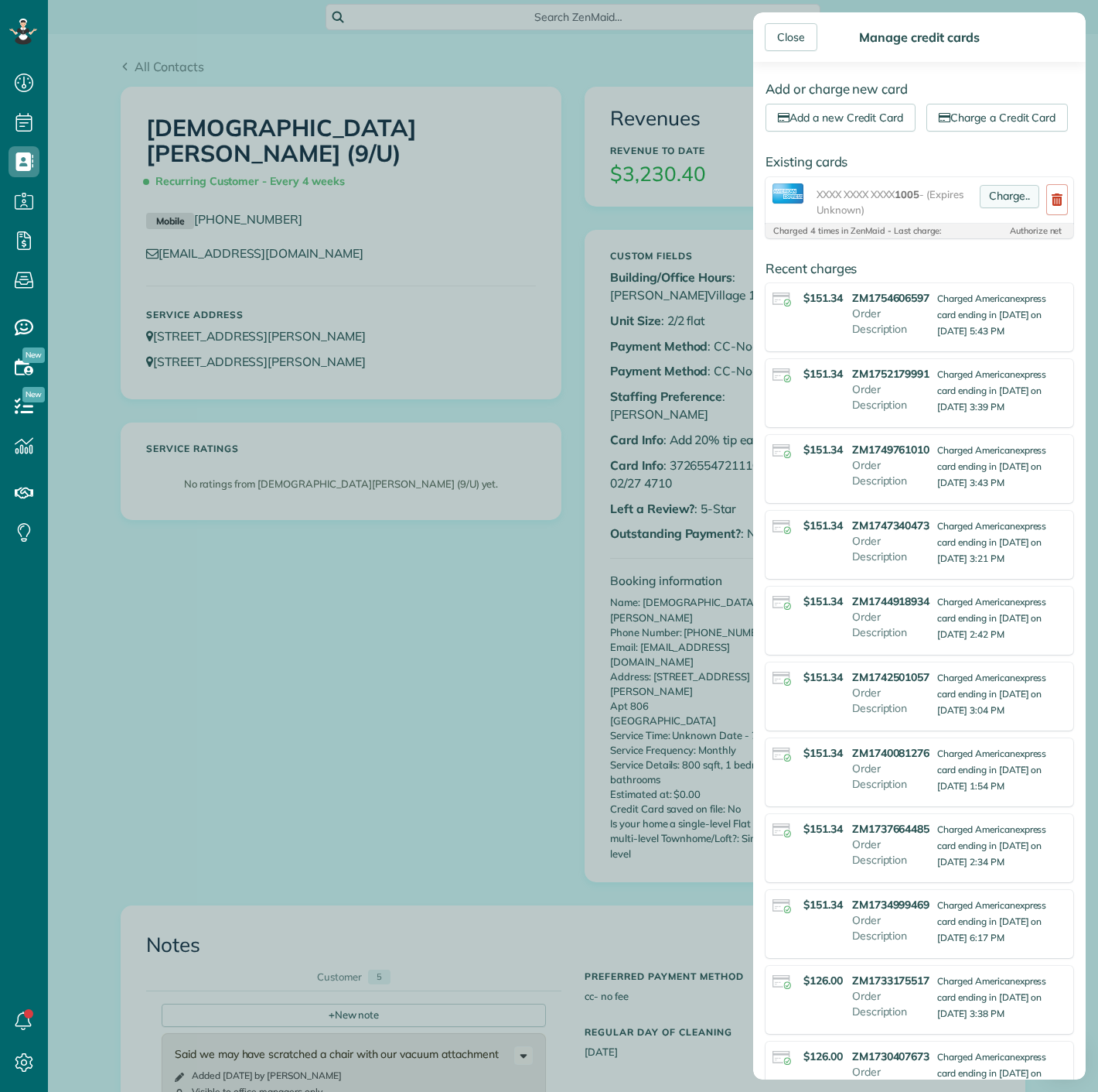
click at [1007, 208] on link "Charge.." at bounding box center [1009, 196] width 60 height 23
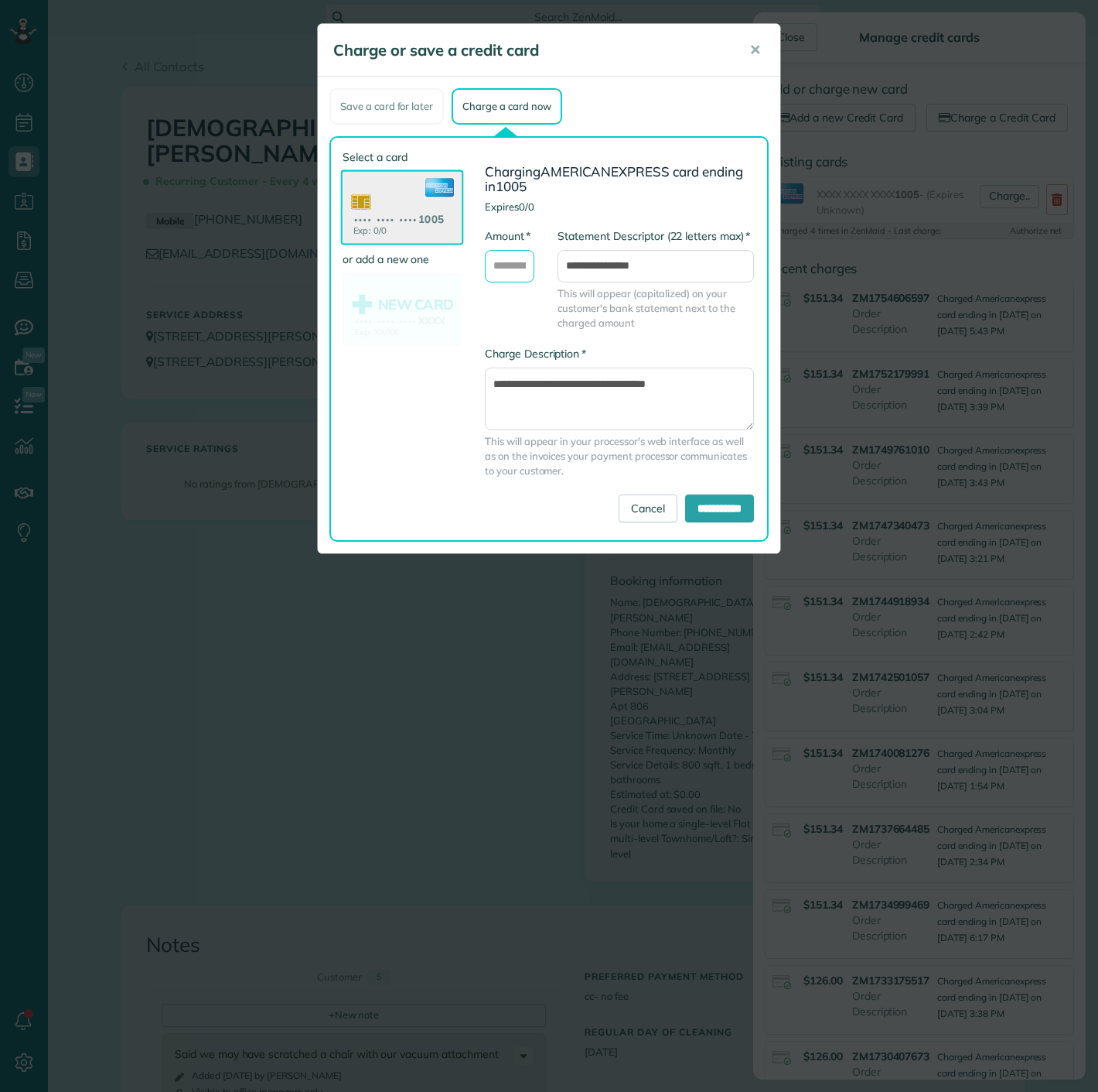
click at [503, 253] on input "* Amount" at bounding box center [509, 266] width 50 height 33
type input "******"
click at [685, 501] on input "**********" at bounding box center [719, 508] width 69 height 28
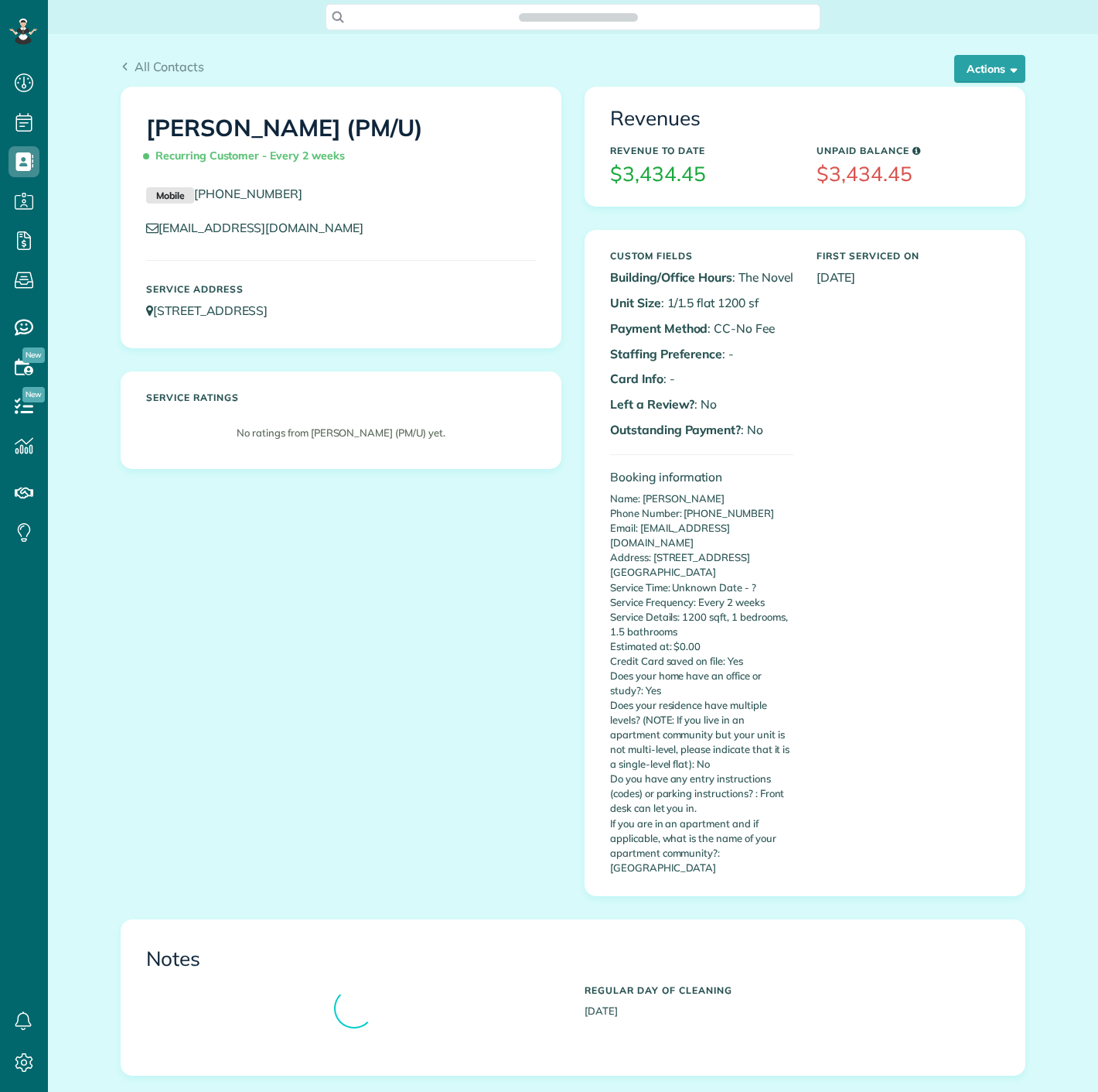
scroll to position [6, 6]
click at [1005, 62] on span "button" at bounding box center [1011, 68] width 12 height 12
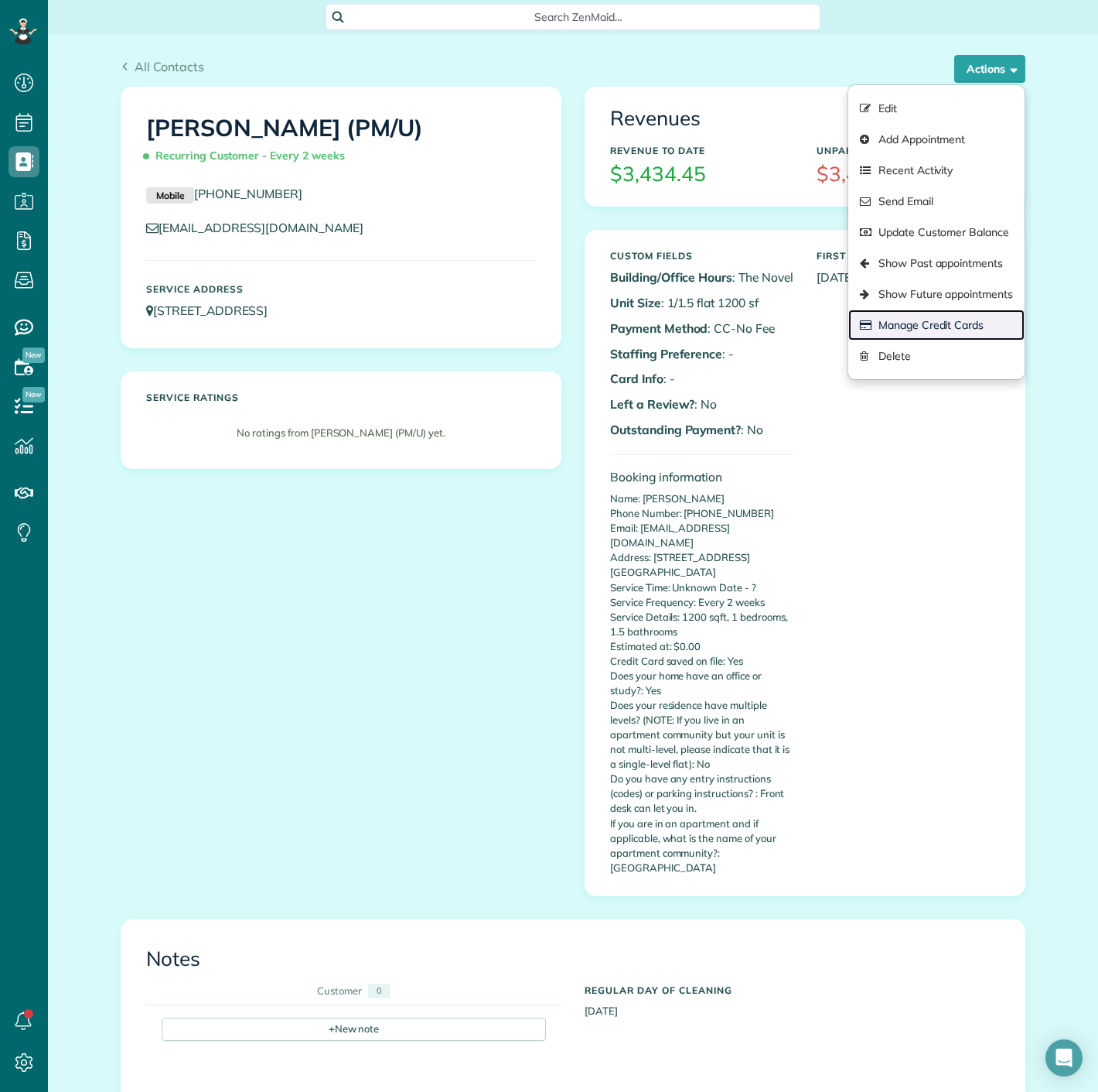
click at [936, 337] on link "Manage Credit Cards" at bounding box center [936, 324] width 176 height 31
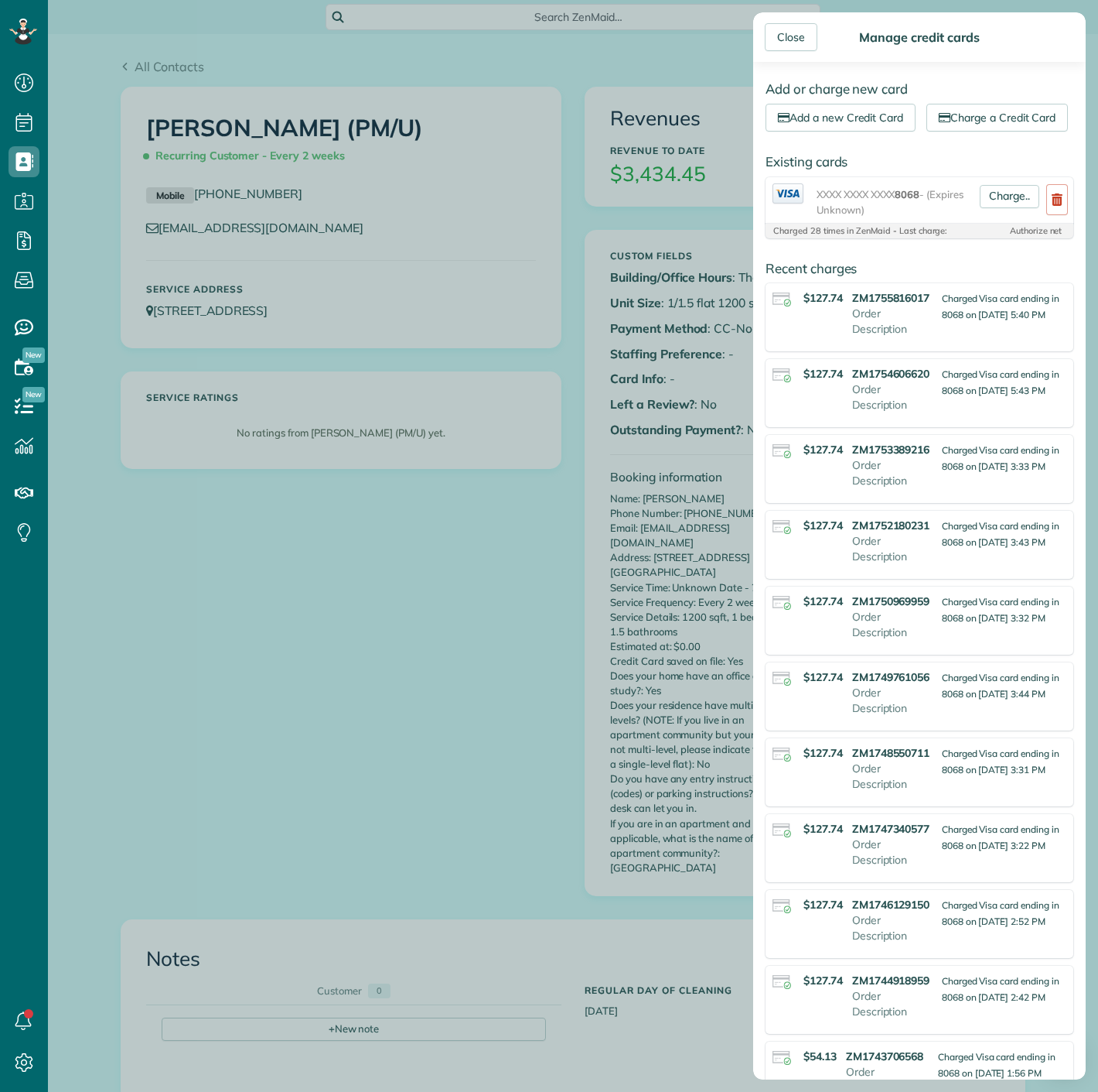
click at [996, 210] on div "Charge.." at bounding box center [1009, 201] width 72 height 34
click at [995, 208] on link "Charge.." at bounding box center [1009, 196] width 60 height 23
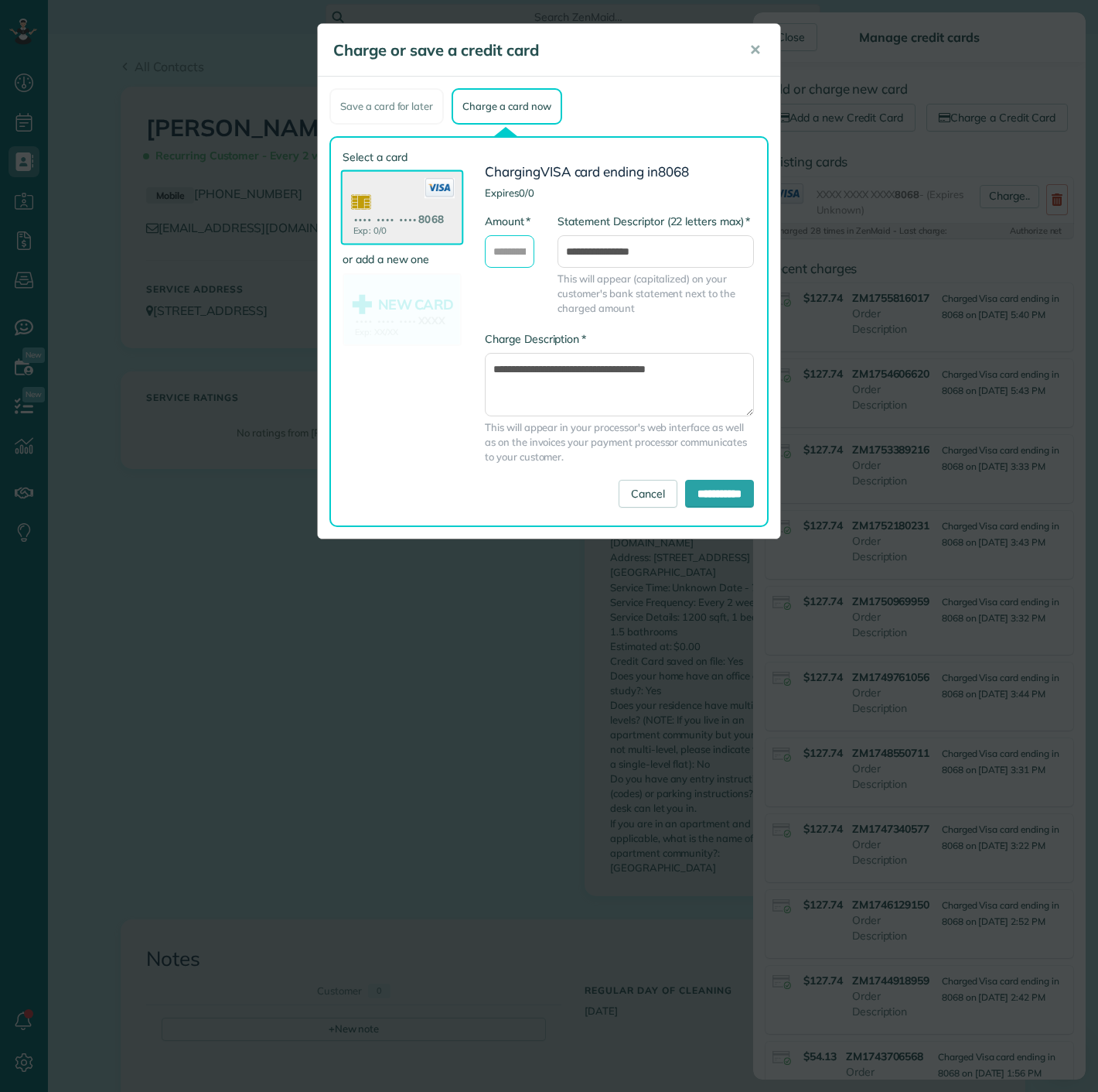
click at [524, 256] on input "* Amount" at bounding box center [509, 251] width 50 height 33
type input "******"
click at [722, 498] on input "**********" at bounding box center [719, 493] width 69 height 28
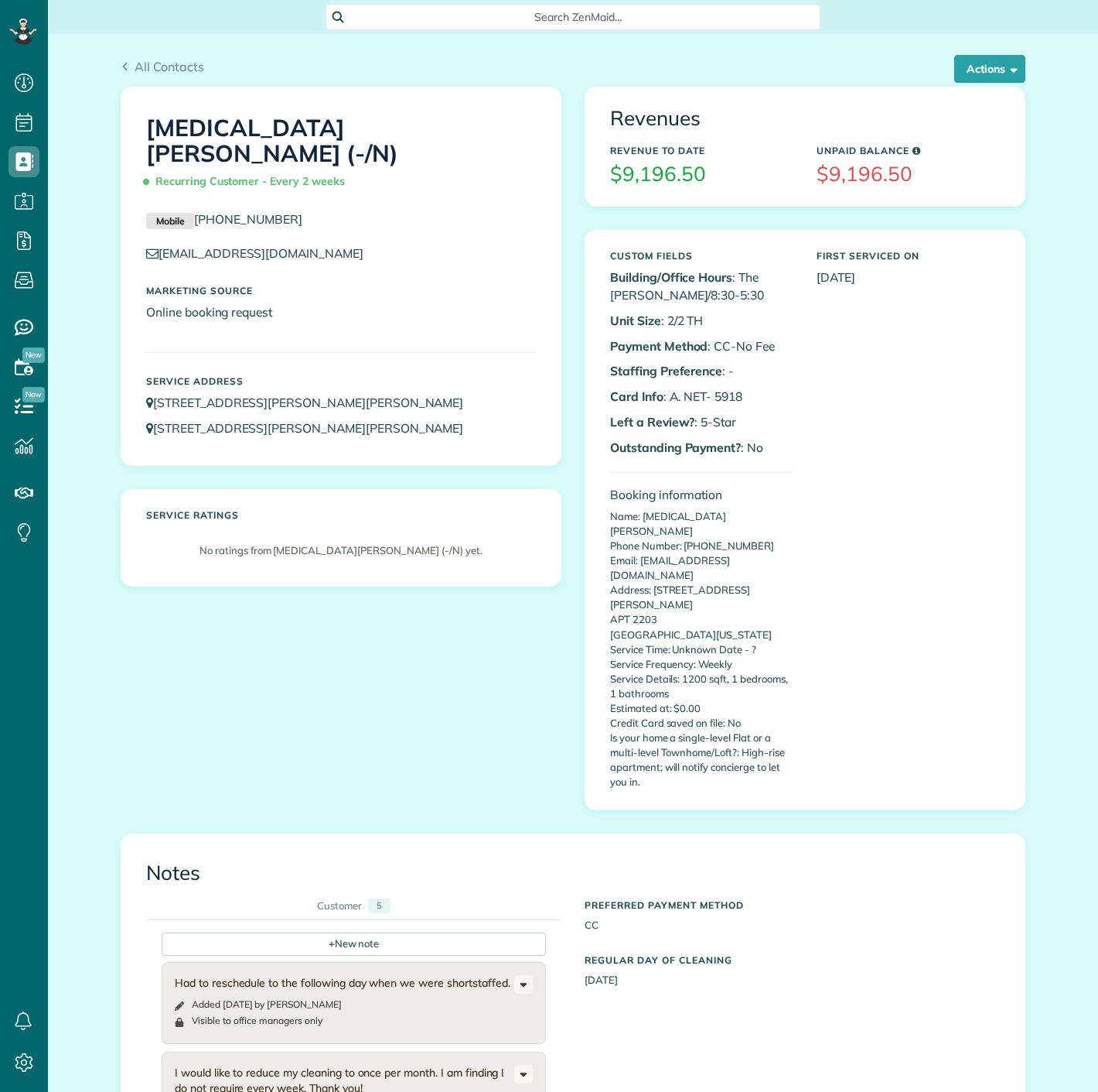
scroll to position [6, 6]
drag, startPoint x: 710, startPoint y: 394, endPoint x: 752, endPoint y: 392, distance: 42.0
click at [752, 392] on p "Card Info : A. NET- 5918" at bounding box center [702, 396] width 184 height 18
copy p "5918"
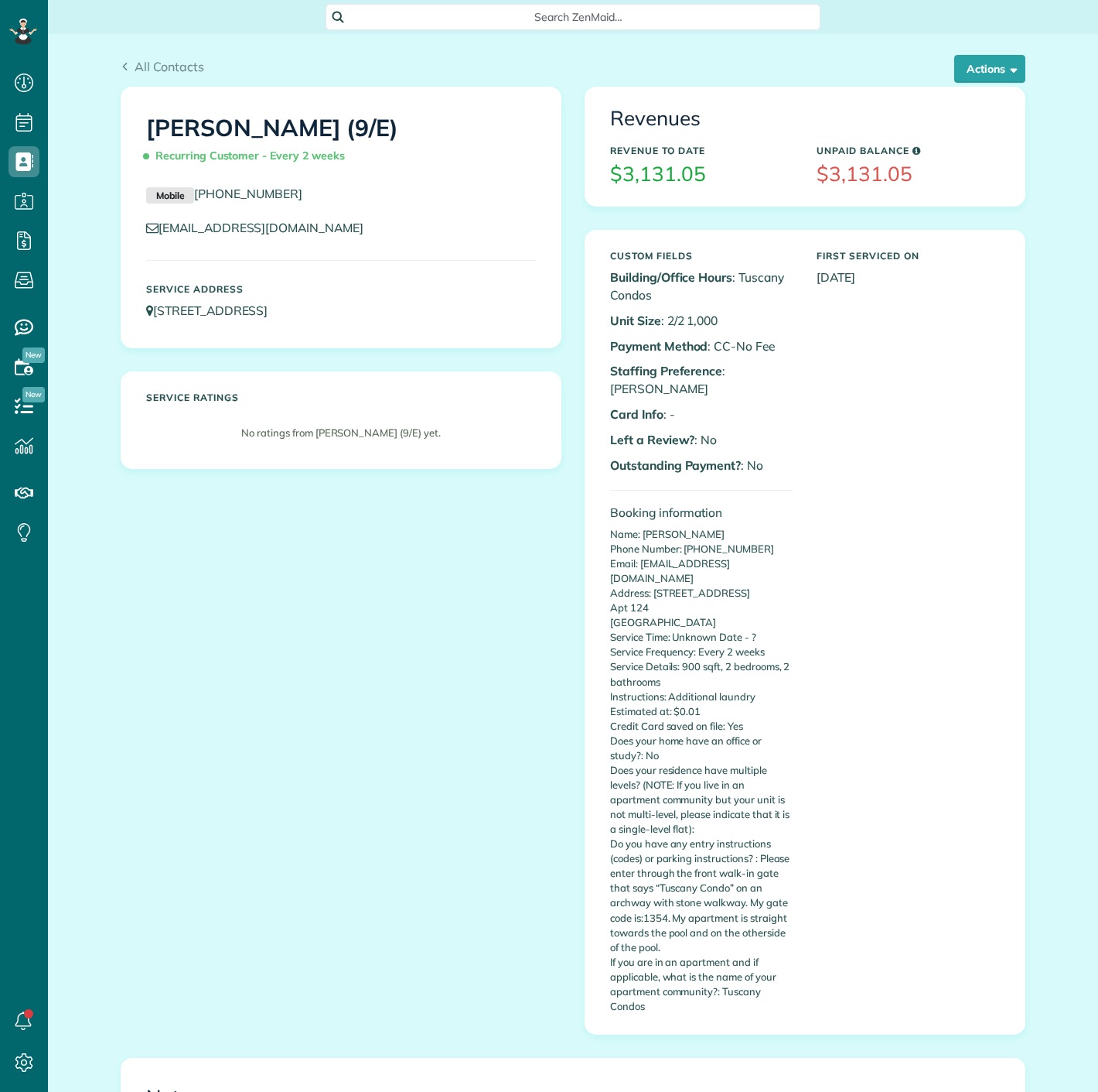
scroll to position [6, 6]
click at [972, 73] on button "Actions" at bounding box center [989, 69] width 71 height 28
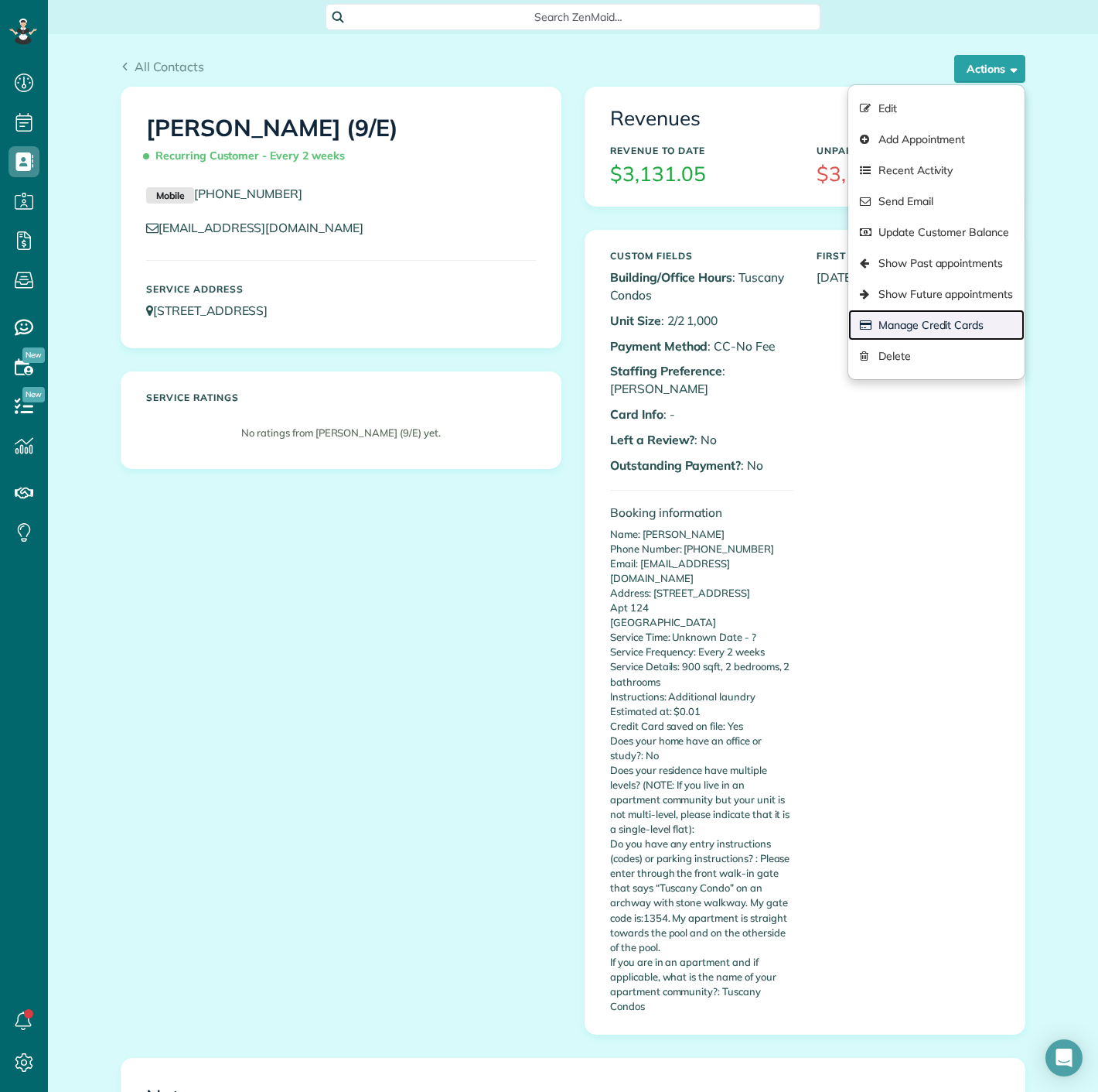
click at [927, 321] on link "Manage Credit Cards" at bounding box center [936, 324] width 176 height 31
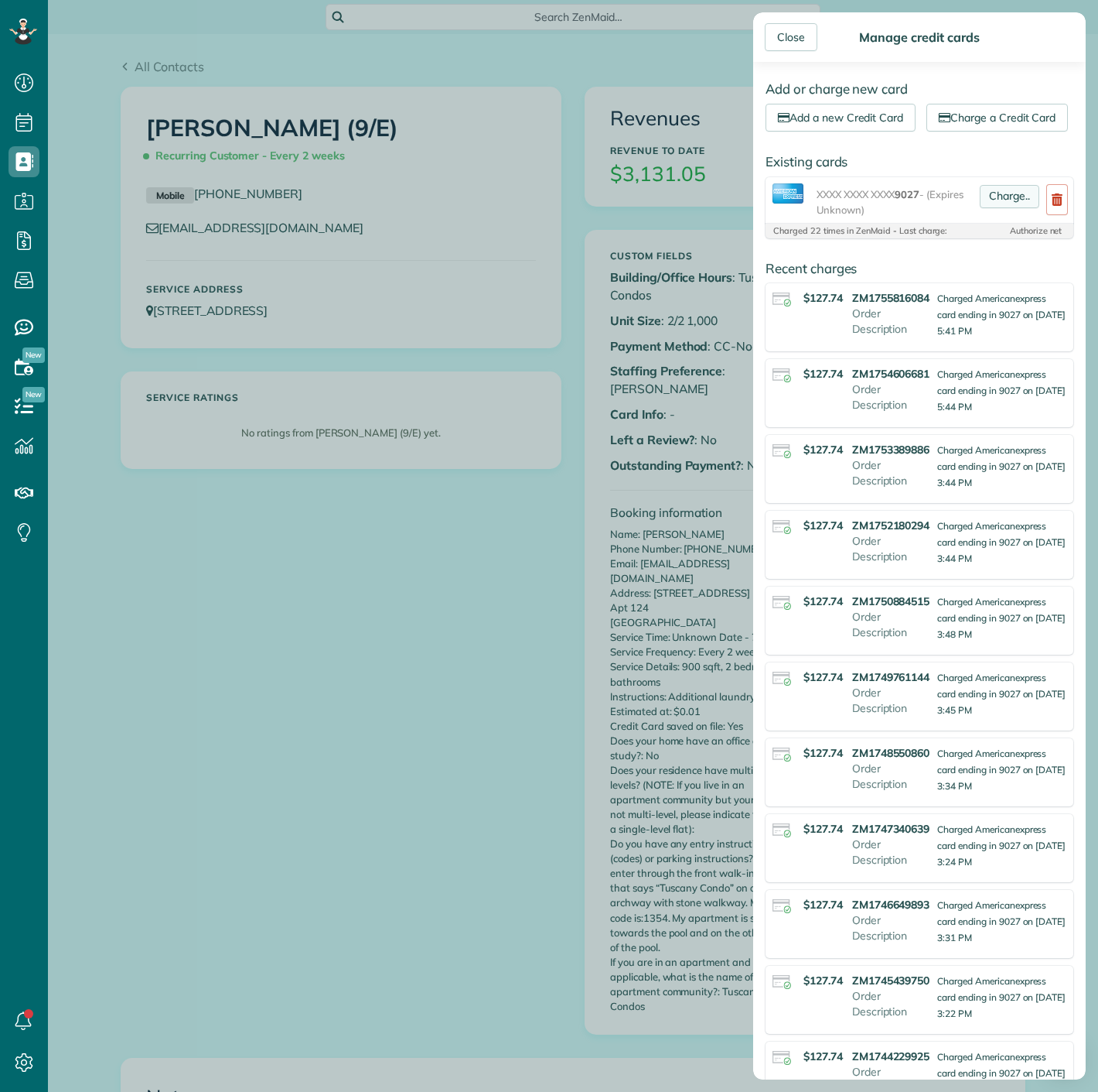
click at [984, 208] on link "Charge.." at bounding box center [1009, 196] width 60 height 23
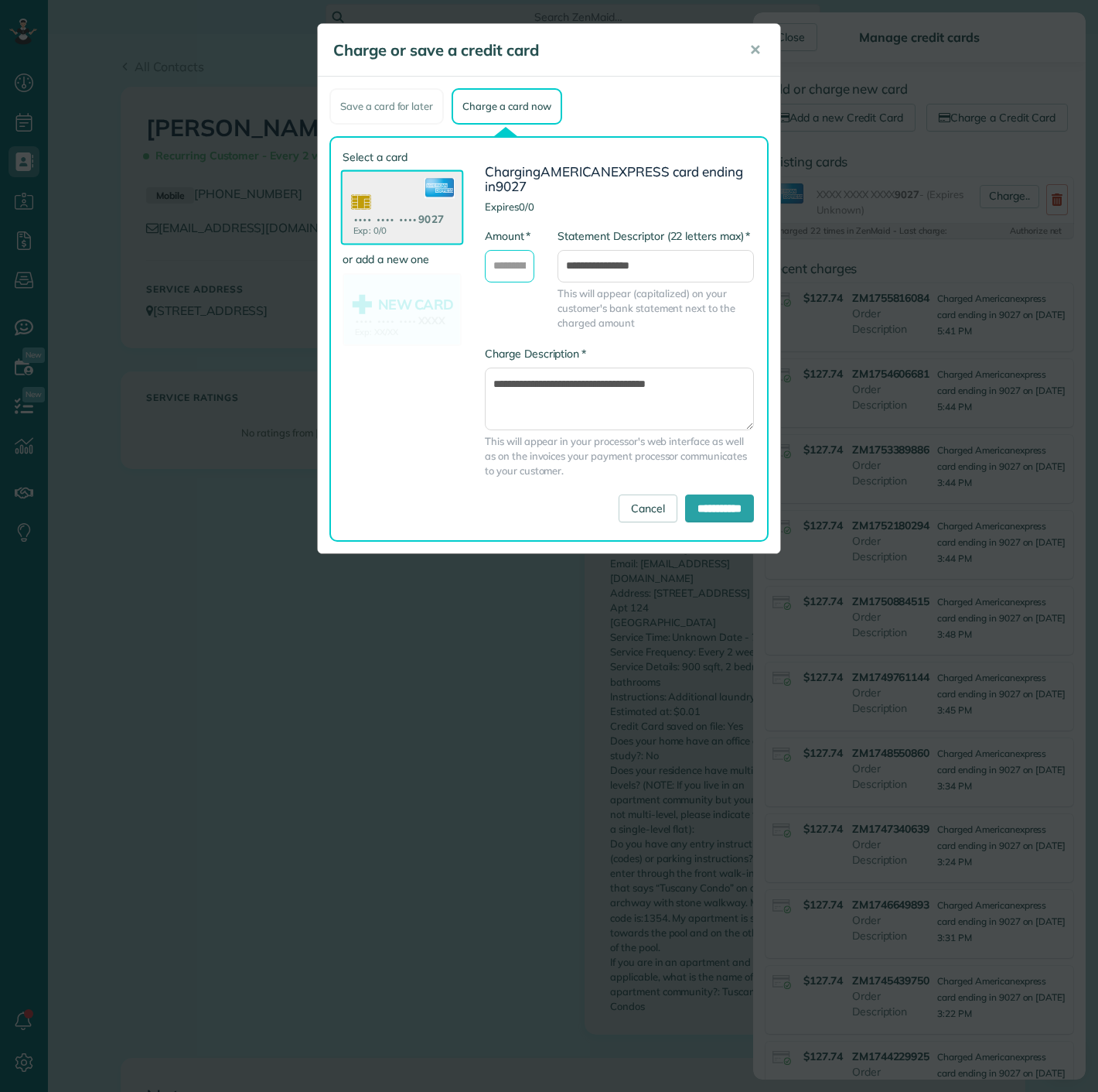
click at [522, 271] on input "* Amount" at bounding box center [509, 266] width 50 height 33
type input "******"
click at [695, 500] on input "**********" at bounding box center [719, 508] width 69 height 28
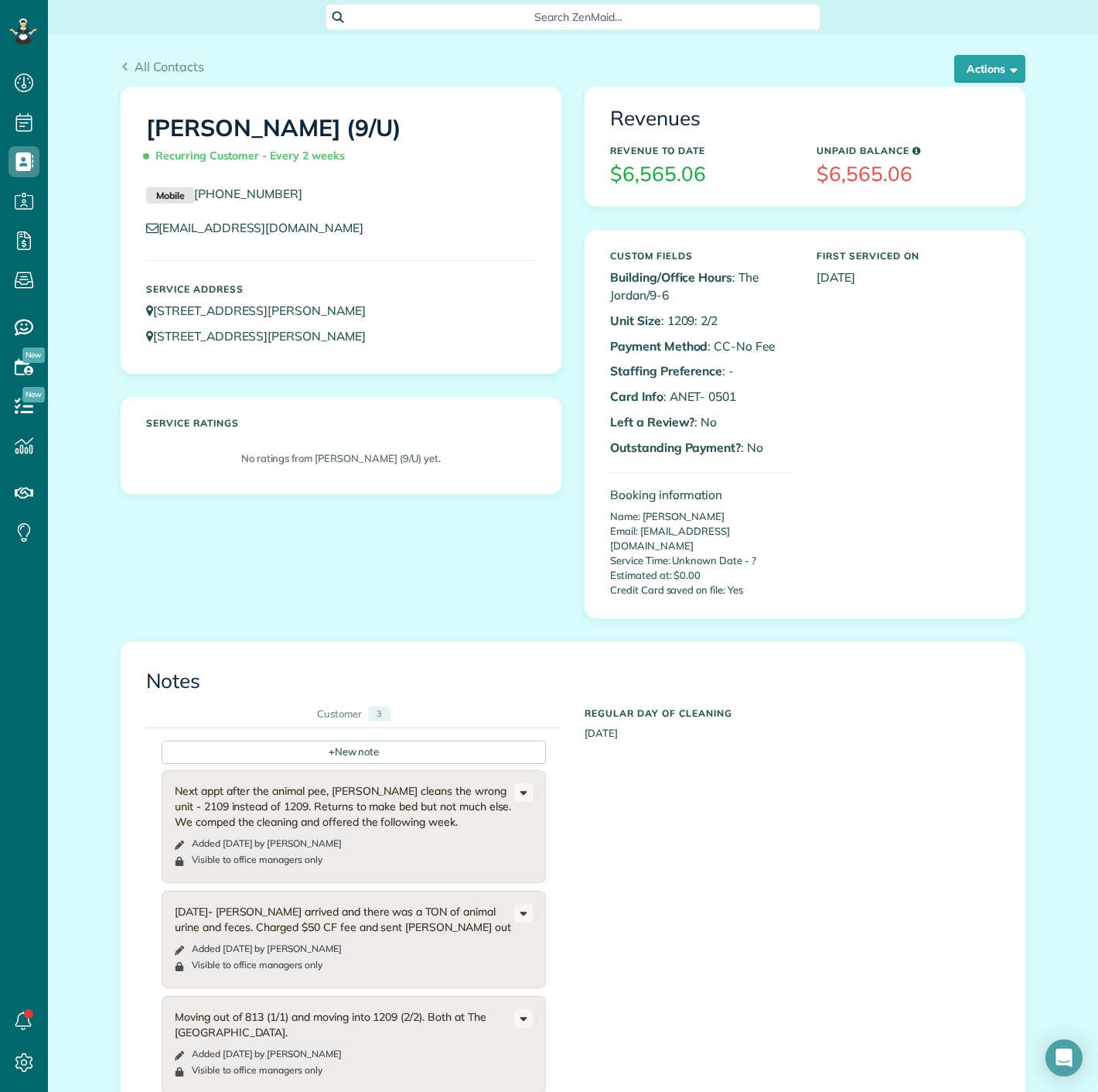
scroll to position [6, 6]
copy p "0501"
drag, startPoint x: 703, startPoint y: 395, endPoint x: 730, endPoint y: 395, distance: 27.0
click at [730, 395] on p "Card Info : ANET- 0501" at bounding box center [702, 396] width 184 height 18
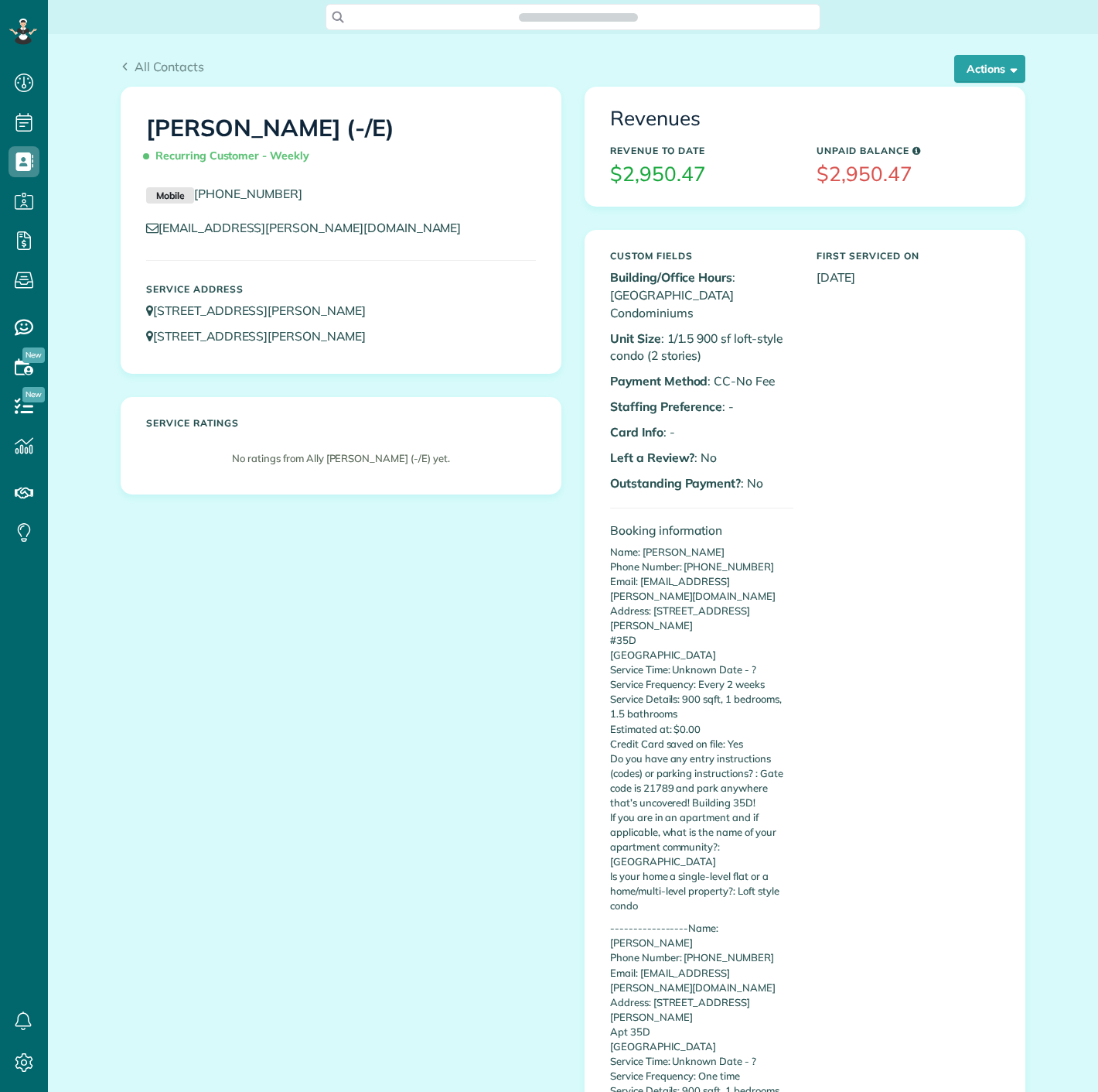
scroll to position [6, 6]
click at [980, 68] on button "Actions" at bounding box center [989, 69] width 71 height 28
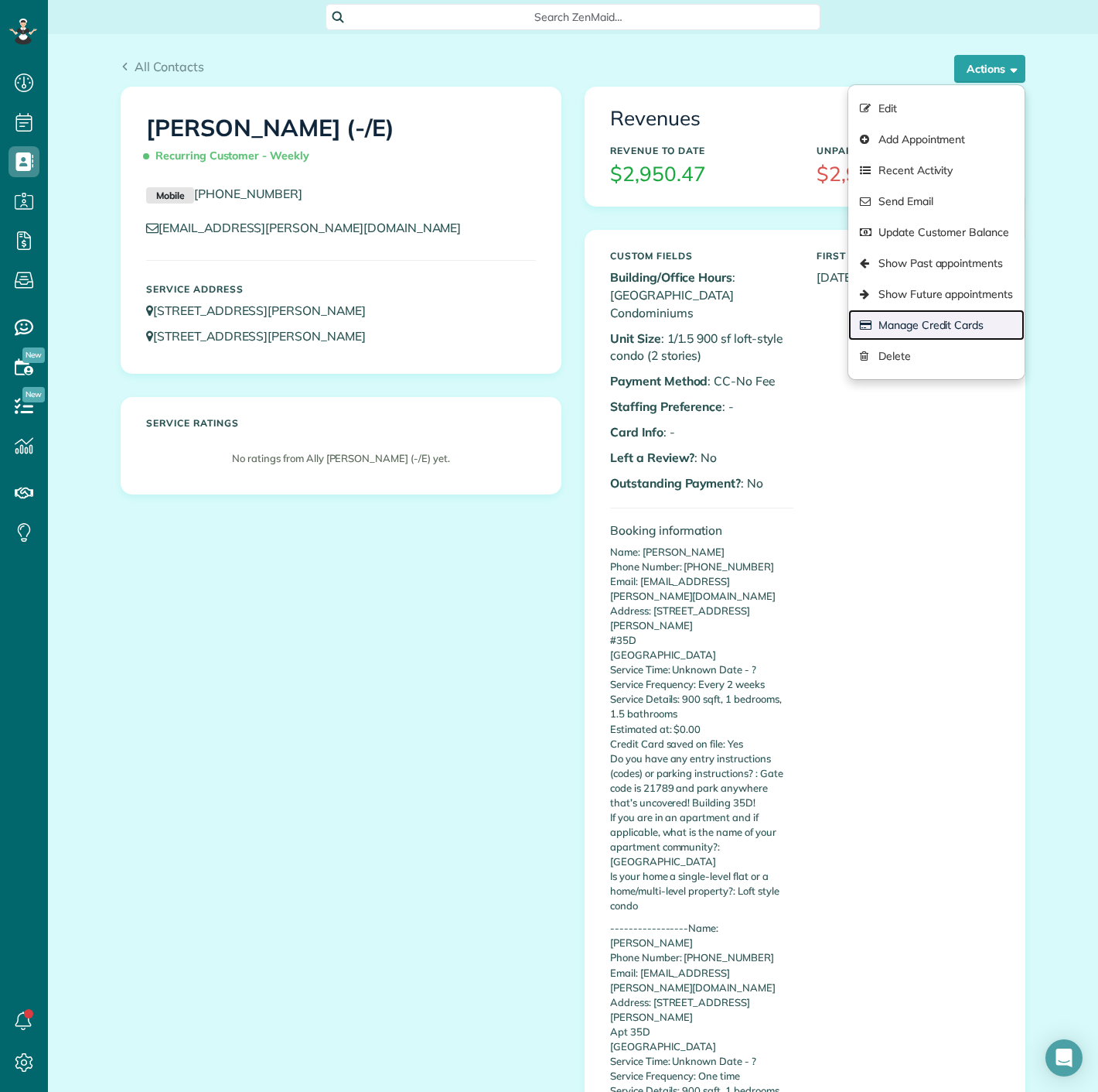
click at [934, 322] on link "Manage Credit Cards" at bounding box center [936, 324] width 176 height 31
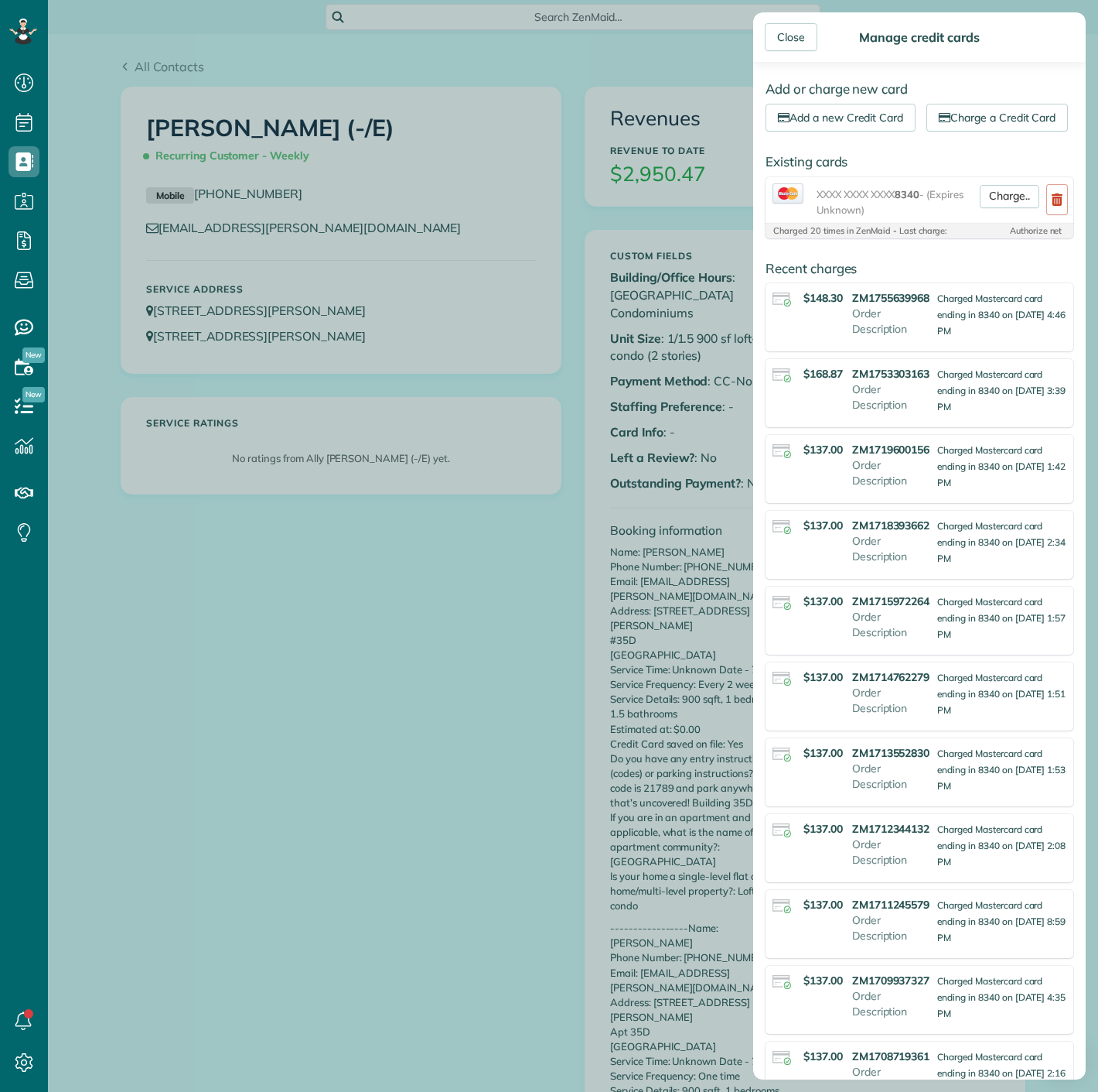
click at [1006, 208] on link "Charge.." at bounding box center [1009, 196] width 60 height 23
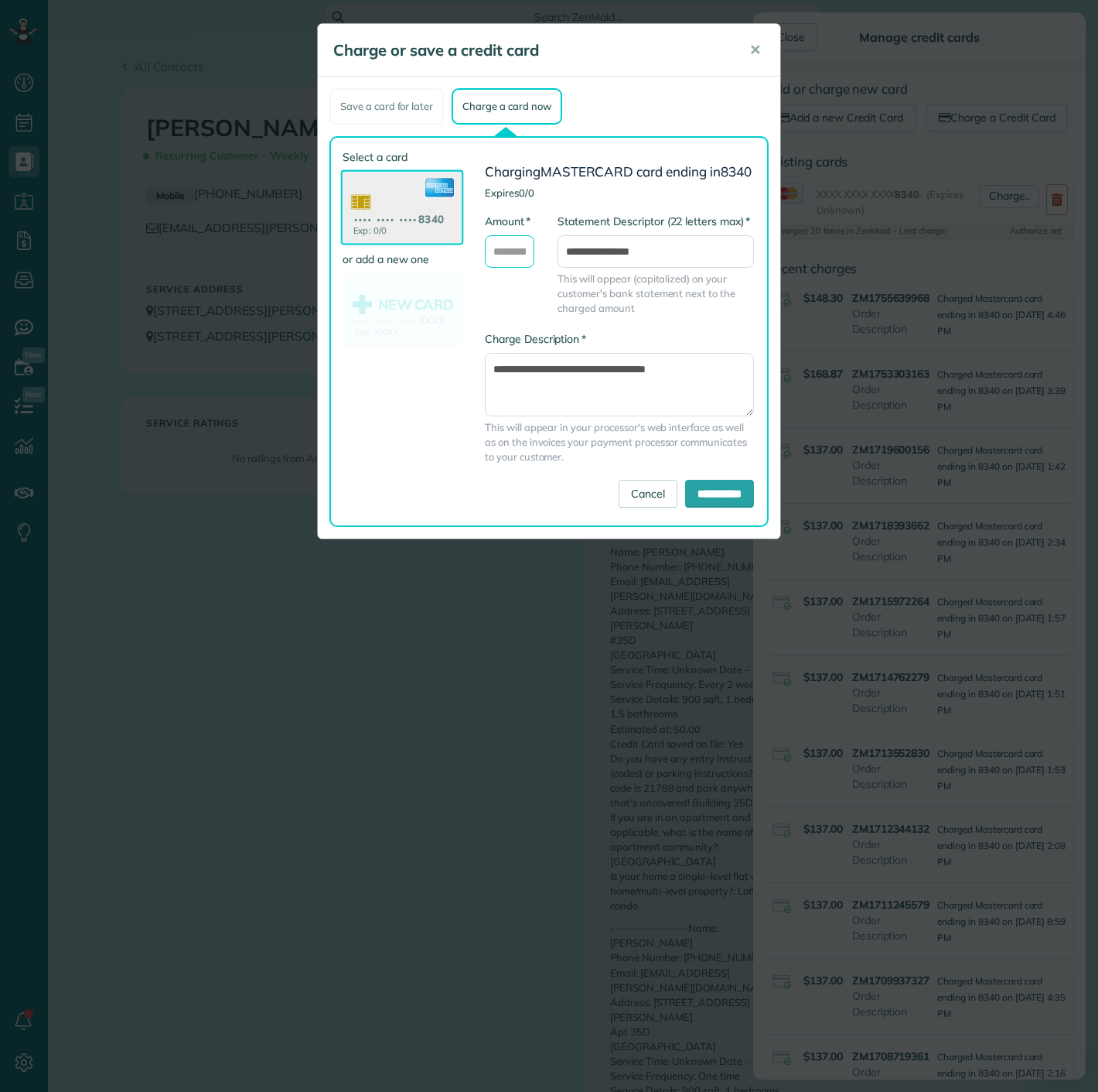
click at [495, 256] on input "* Amount" at bounding box center [509, 251] width 50 height 33
type input "******"
click at [685, 492] on input "**********" at bounding box center [719, 493] width 69 height 28
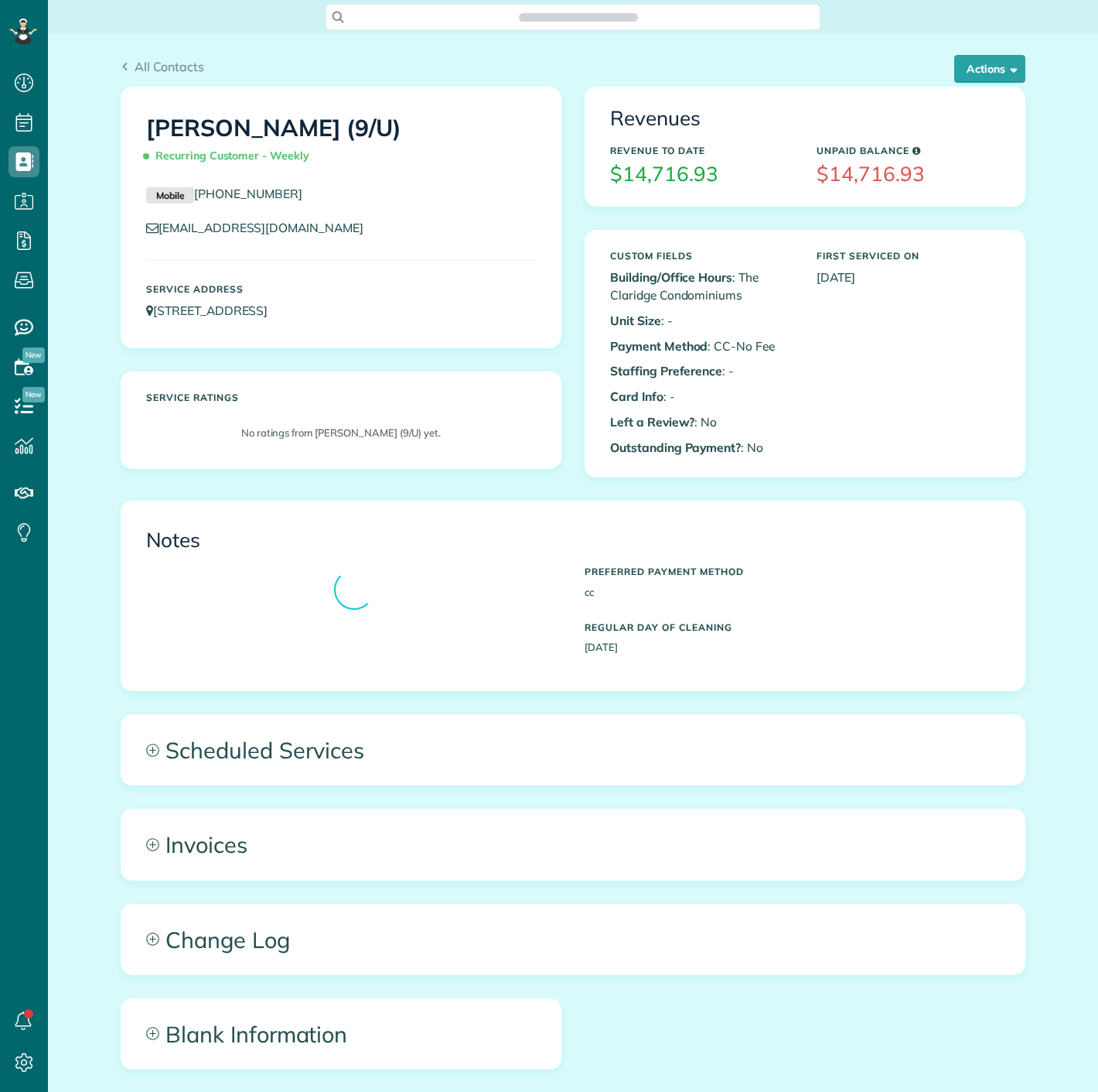
scroll to position [6, 6]
click at [954, 62] on button "Actions" at bounding box center [989, 69] width 71 height 28
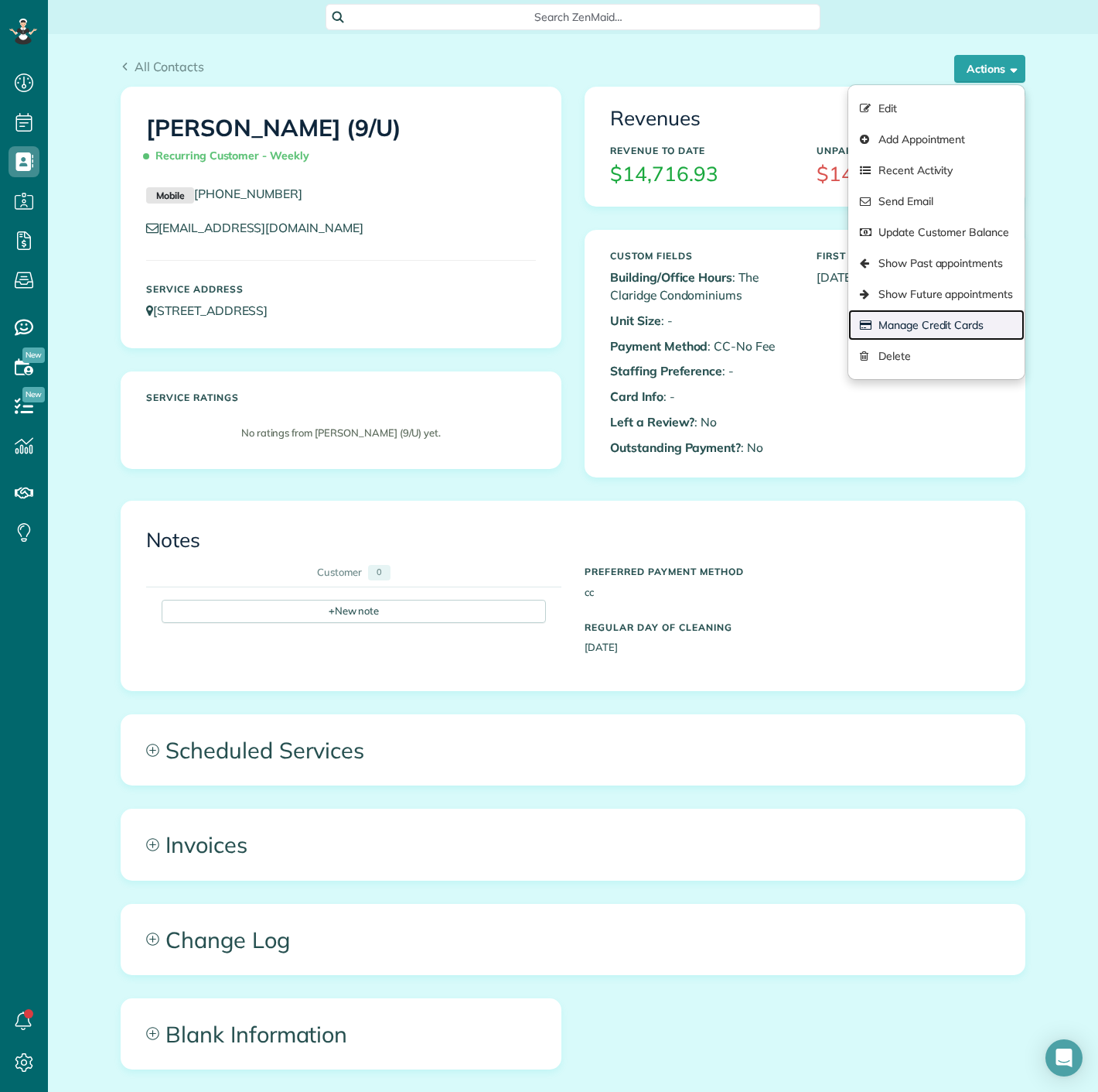
click at [932, 311] on link "Manage Credit Cards" at bounding box center [936, 324] width 176 height 31
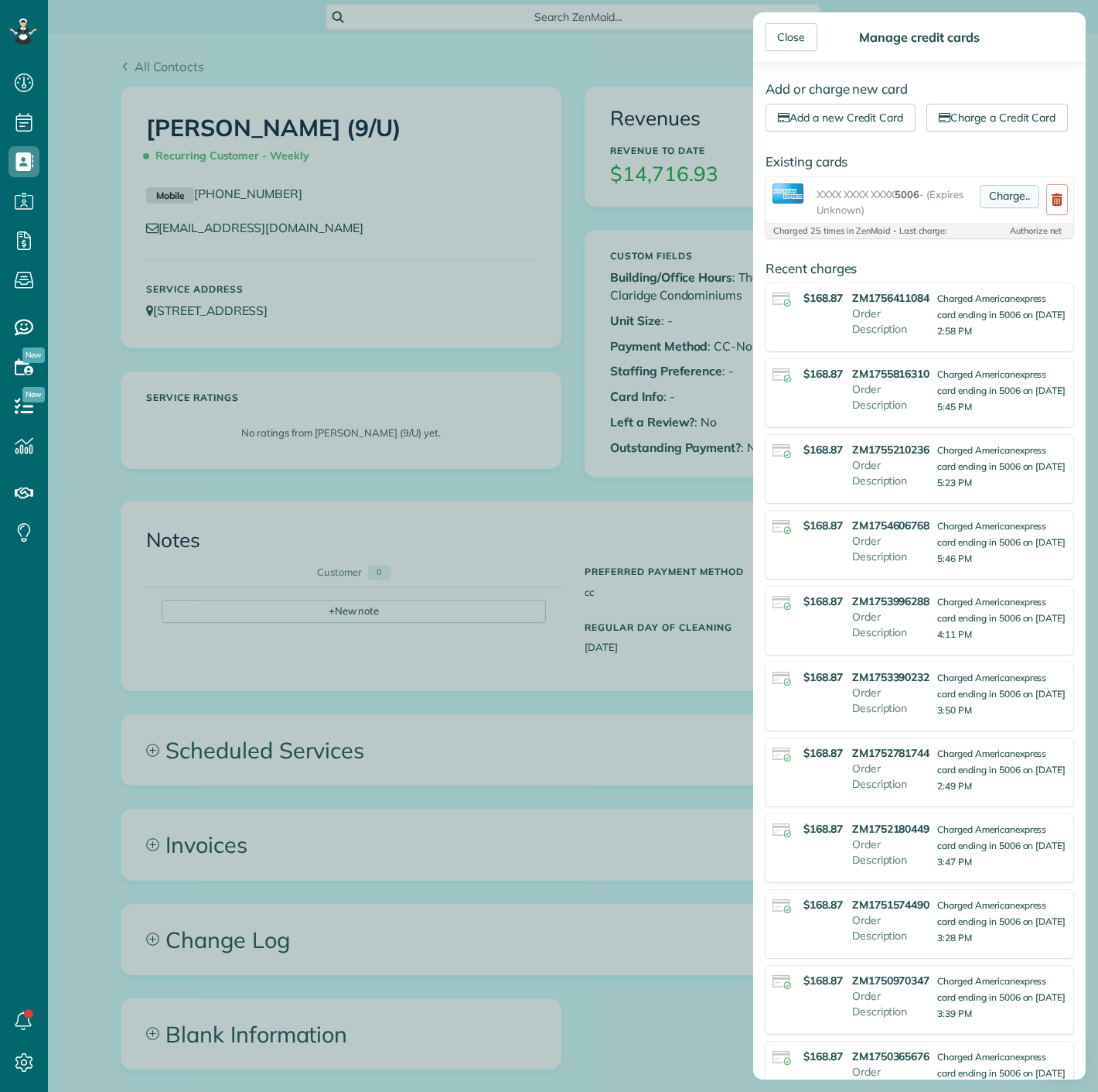
click at [988, 208] on link "Charge.." at bounding box center [1009, 196] width 60 height 23
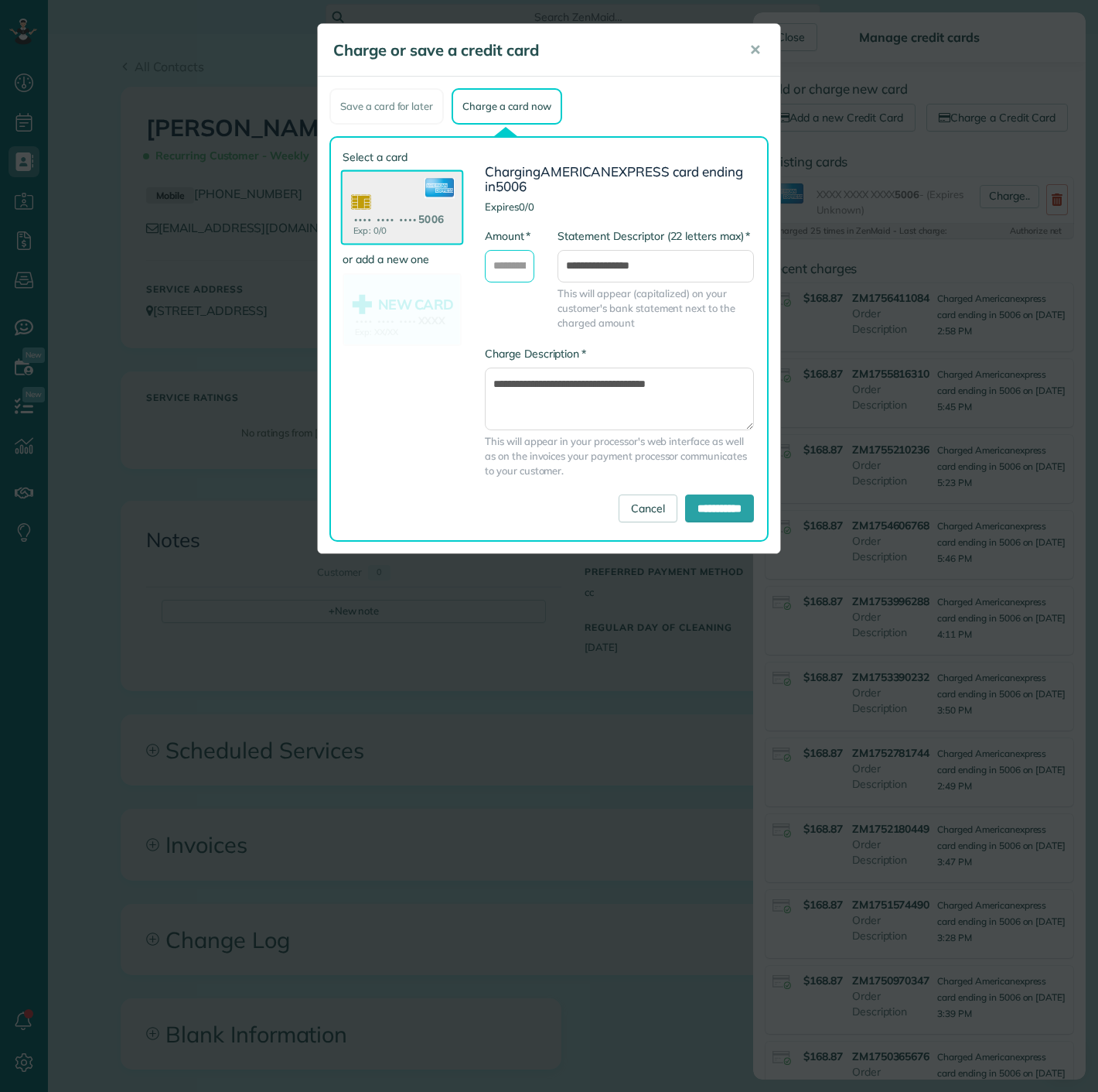
click at [509, 255] on input "* Amount" at bounding box center [509, 266] width 50 height 33
type input "******"
click at [689, 502] on input "**********" at bounding box center [719, 508] width 69 height 28
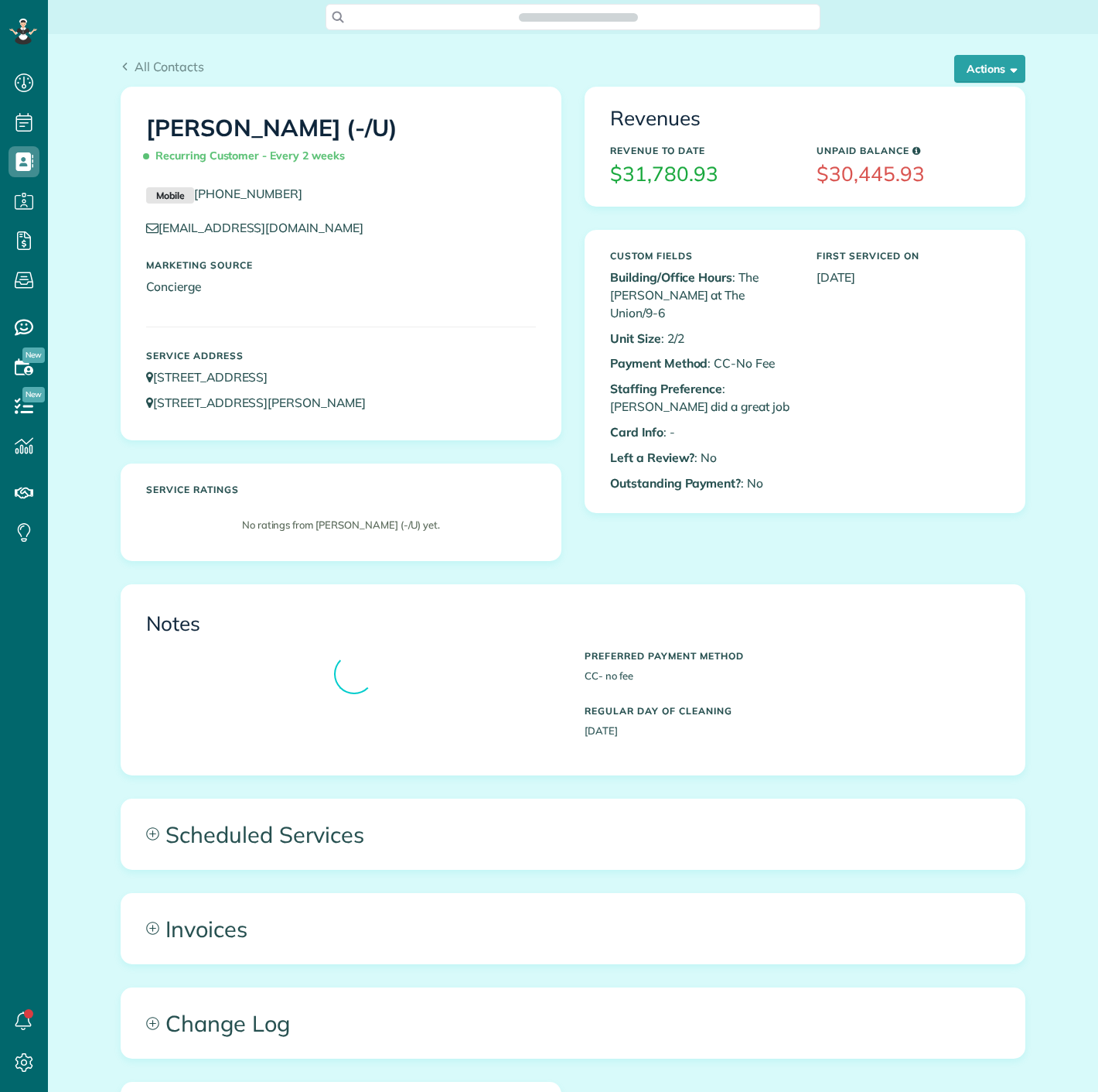
scroll to position [6, 6]
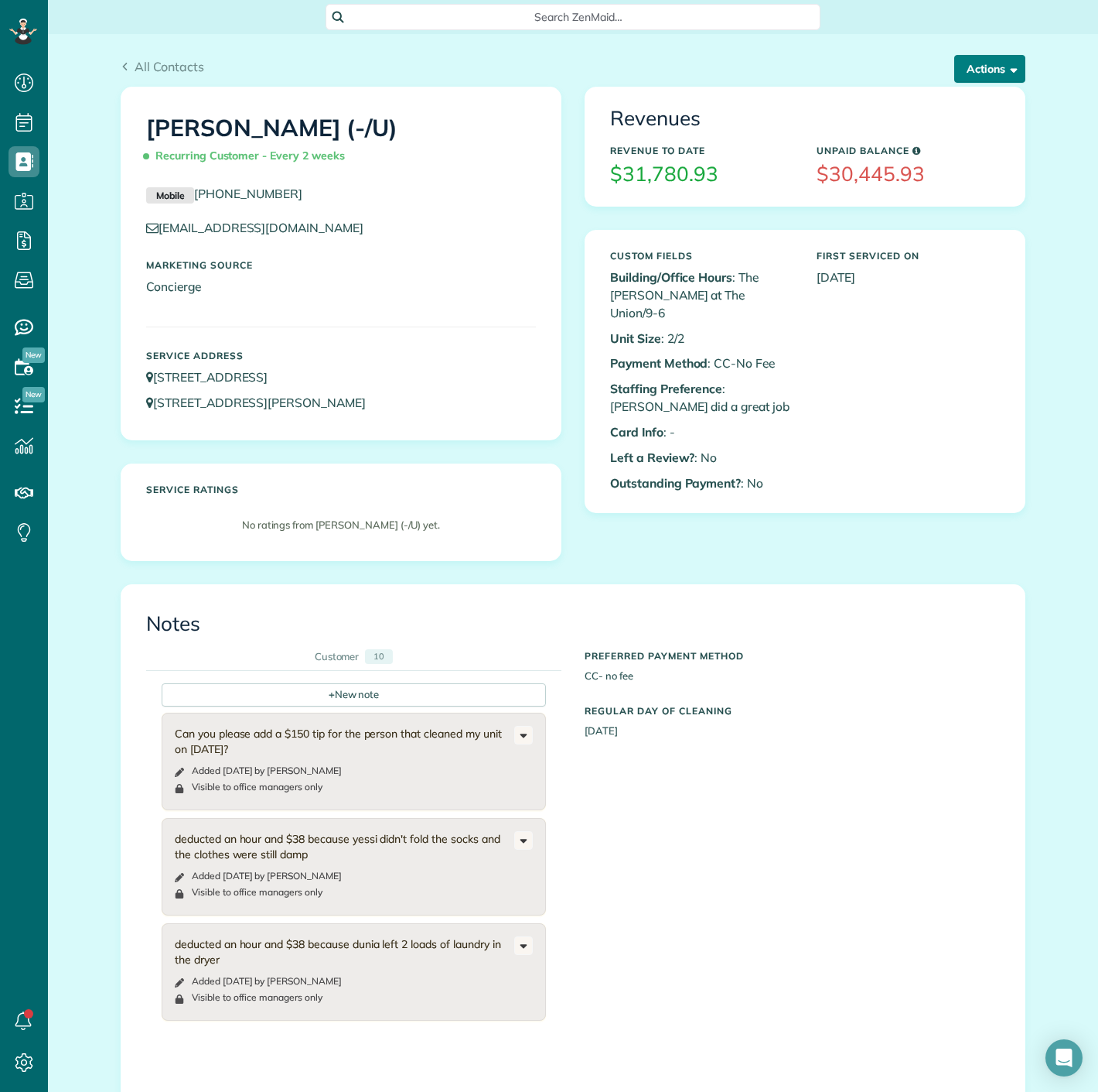
click at [977, 82] on button "Actions" at bounding box center [989, 69] width 71 height 28
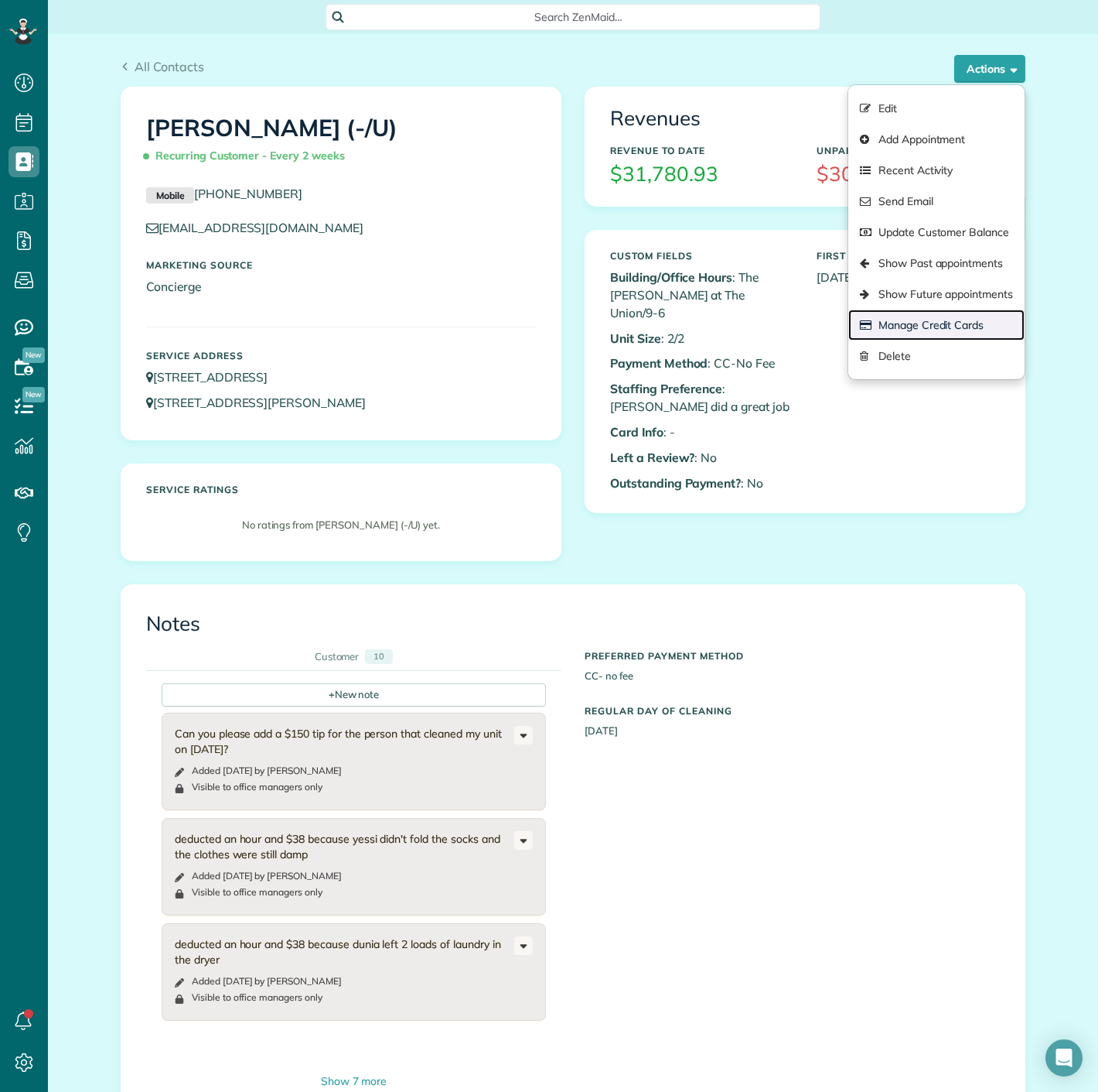
click at [933, 316] on link "Manage Credit Cards" at bounding box center [936, 324] width 176 height 31
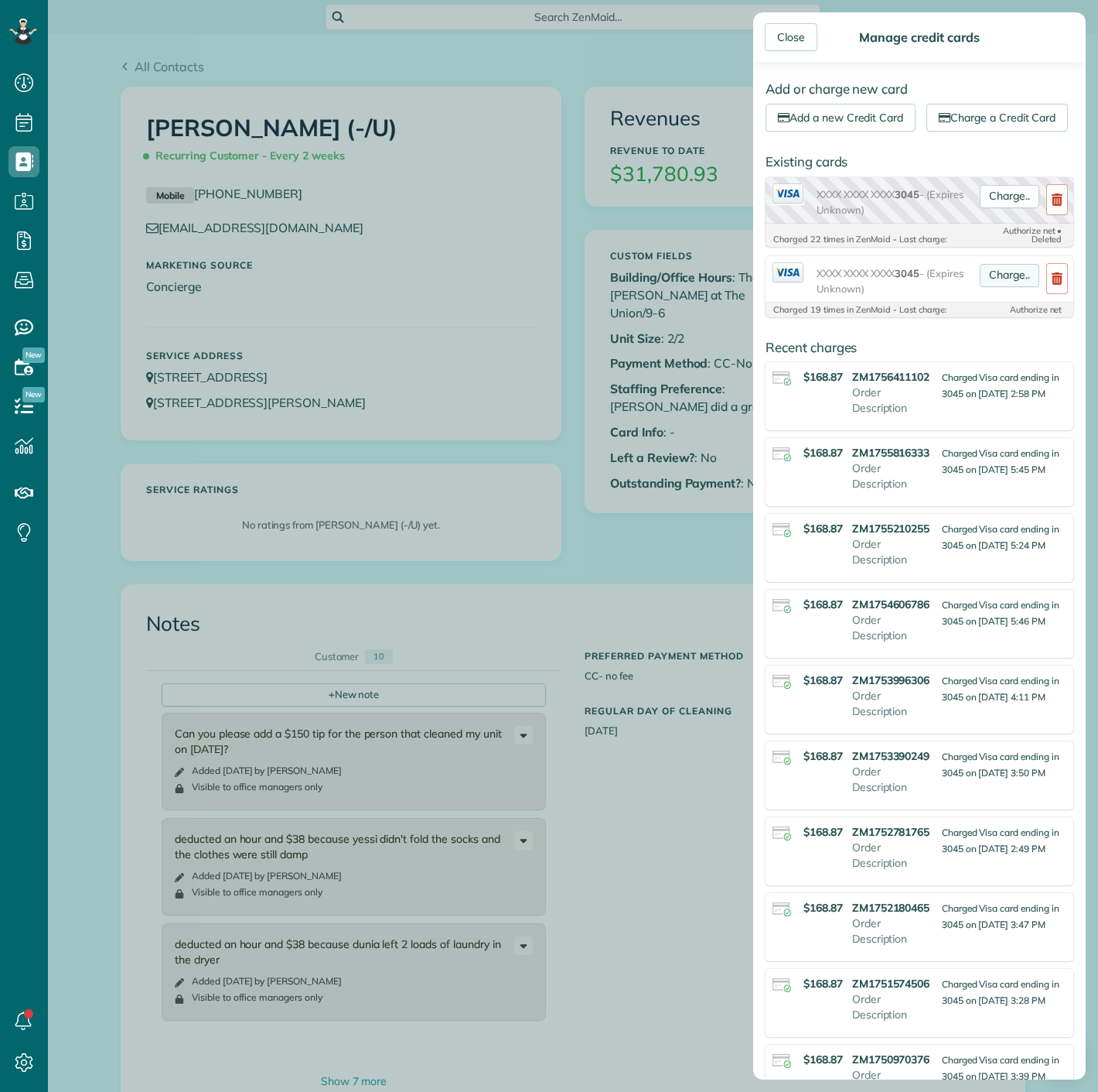
click at [988, 287] on link "Charge.." at bounding box center [1009, 275] width 60 height 23
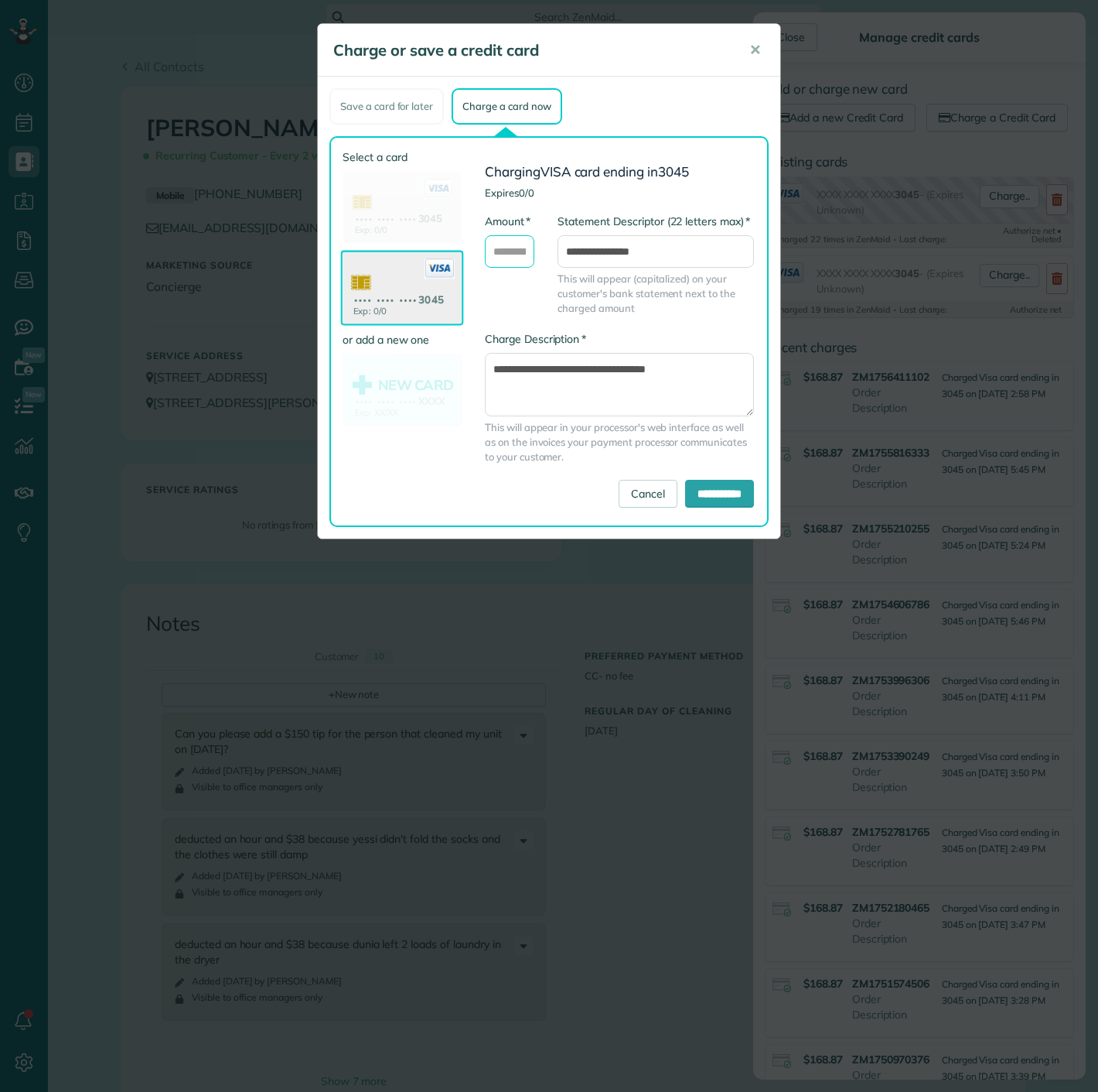
click at [508, 265] on input "* Amount" at bounding box center [509, 251] width 50 height 33
type input "******"
click at [690, 496] on input "**********" at bounding box center [719, 493] width 69 height 28
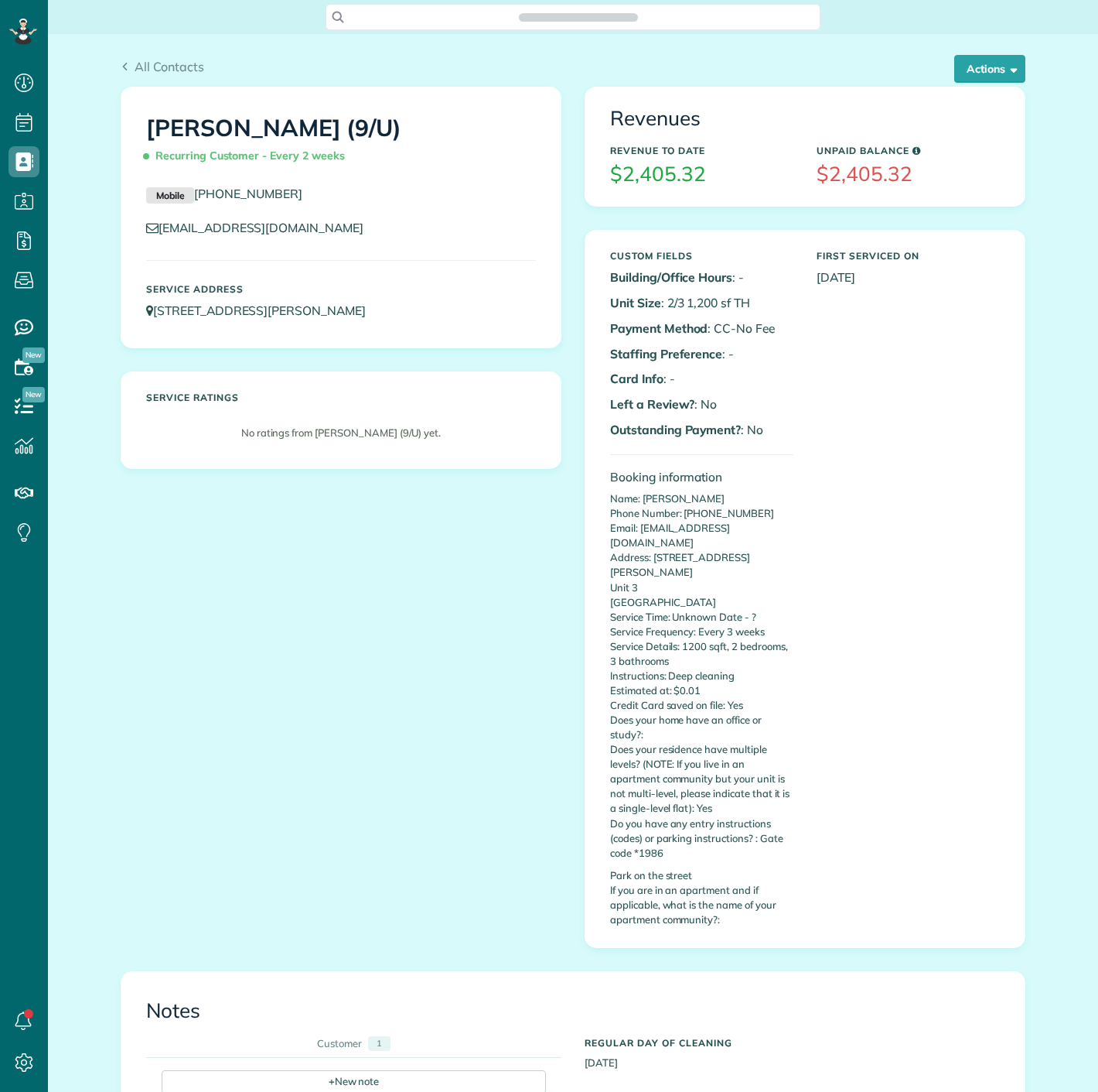
scroll to position [6, 6]
click at [981, 82] on button "Actions" at bounding box center [989, 69] width 71 height 28
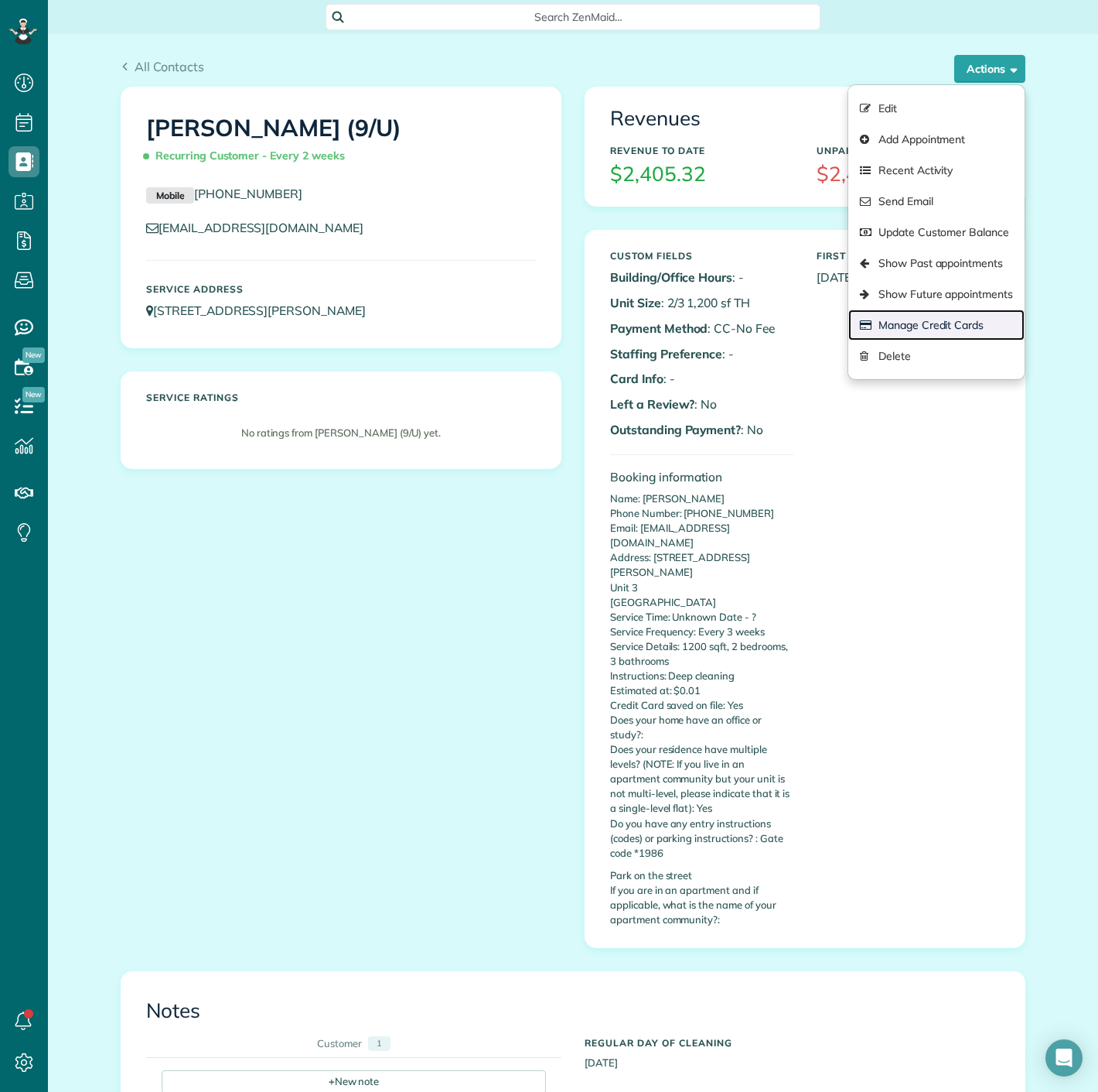
click at [934, 315] on link "Manage Credit Cards" at bounding box center [936, 324] width 176 height 31
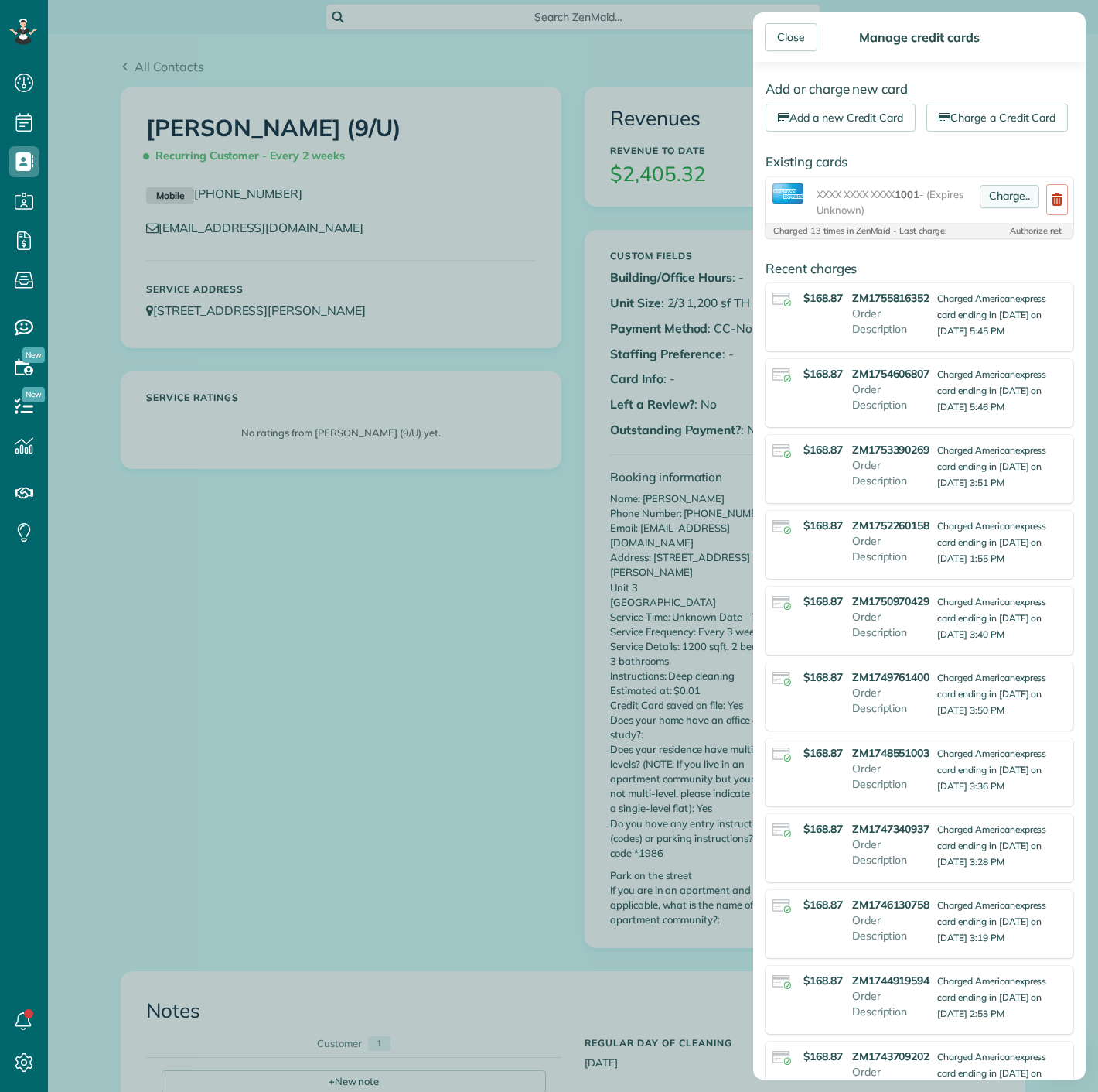
click at [997, 208] on link "Charge.." at bounding box center [1009, 196] width 60 height 23
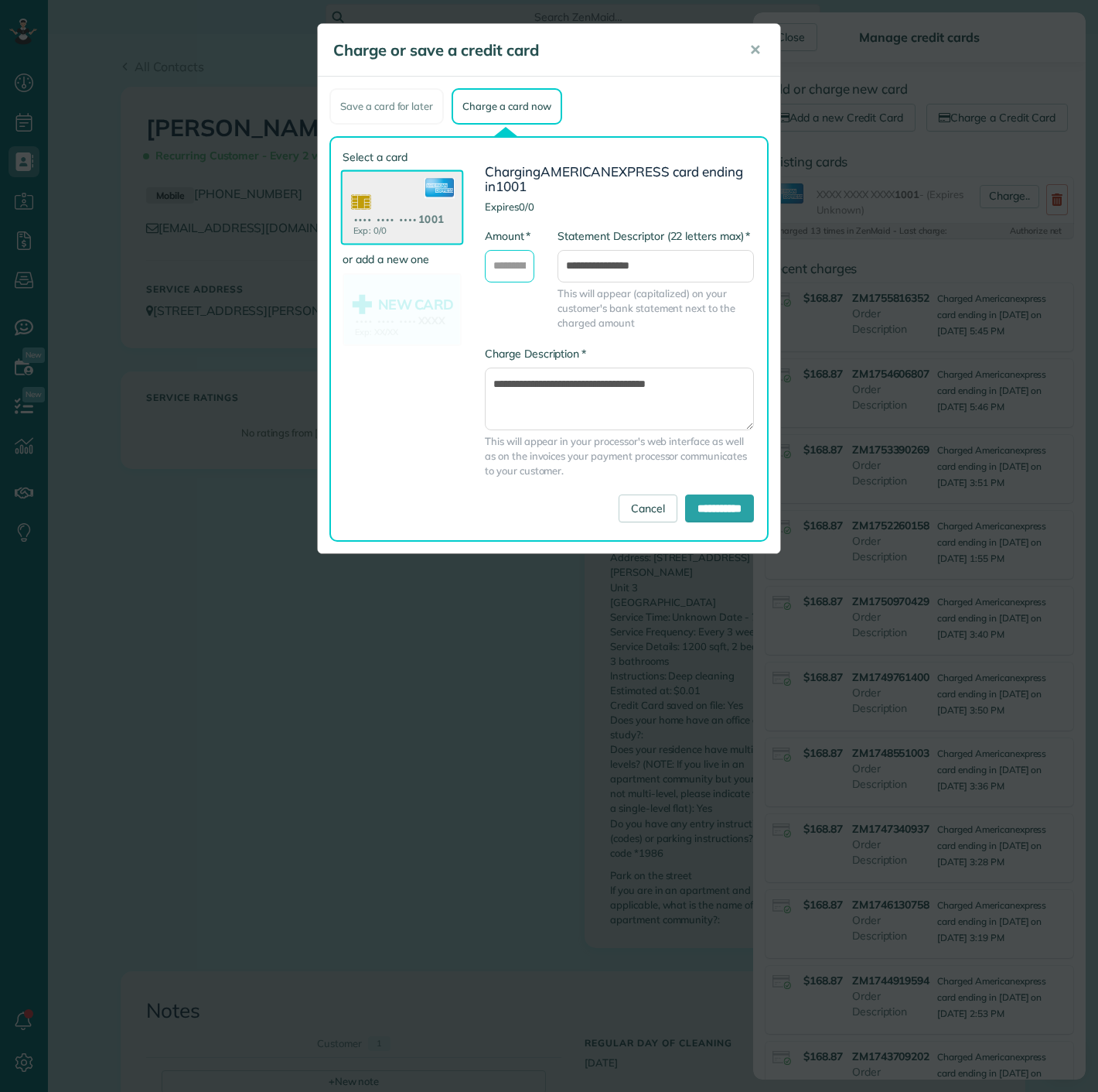
click at [516, 261] on input "* Amount" at bounding box center [509, 266] width 50 height 33
type input "******"
click at [723, 506] on input "**********" at bounding box center [719, 508] width 69 height 28
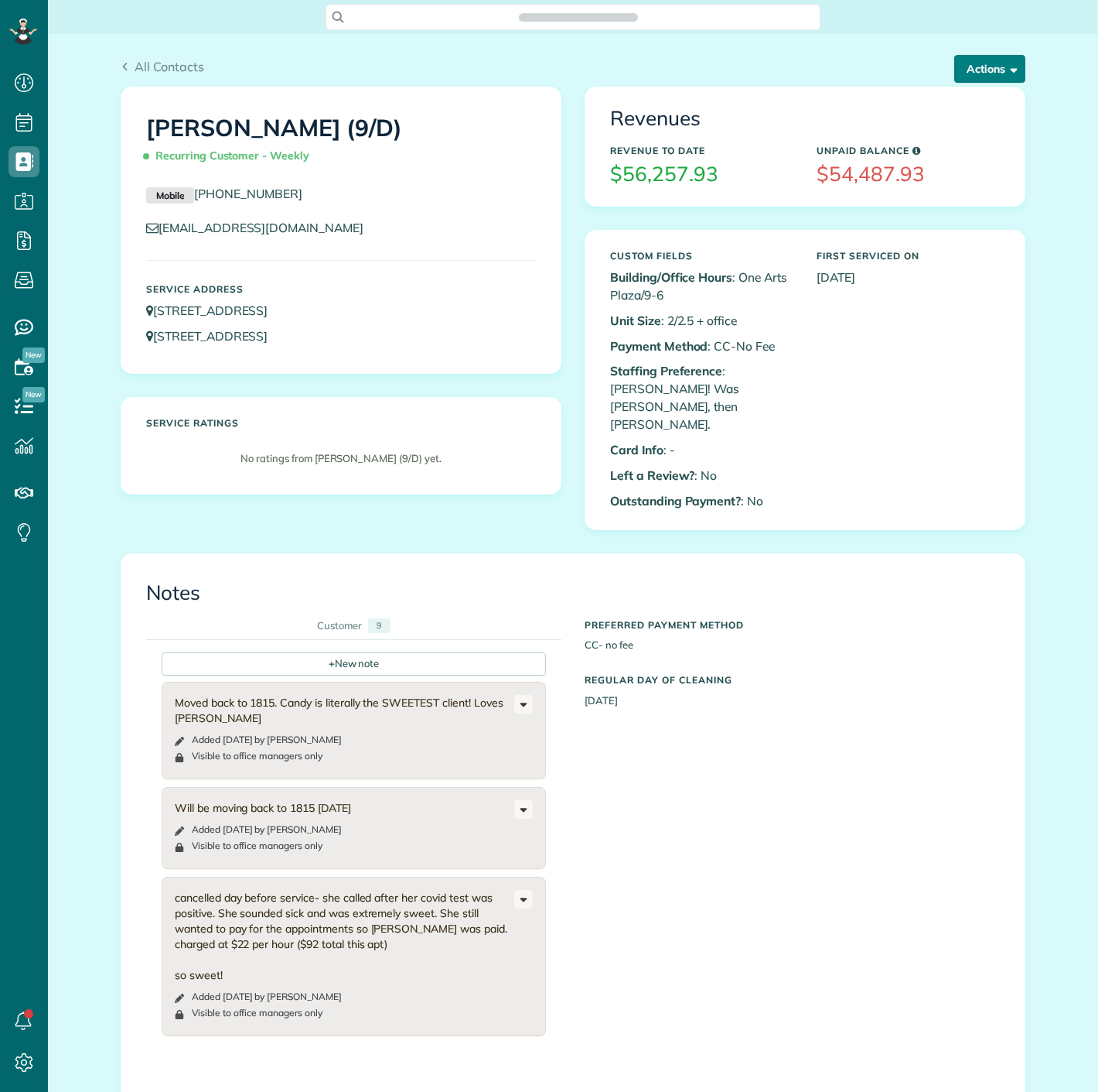
scroll to position [6, 6]
click at [977, 73] on button "Actions" at bounding box center [989, 69] width 71 height 28
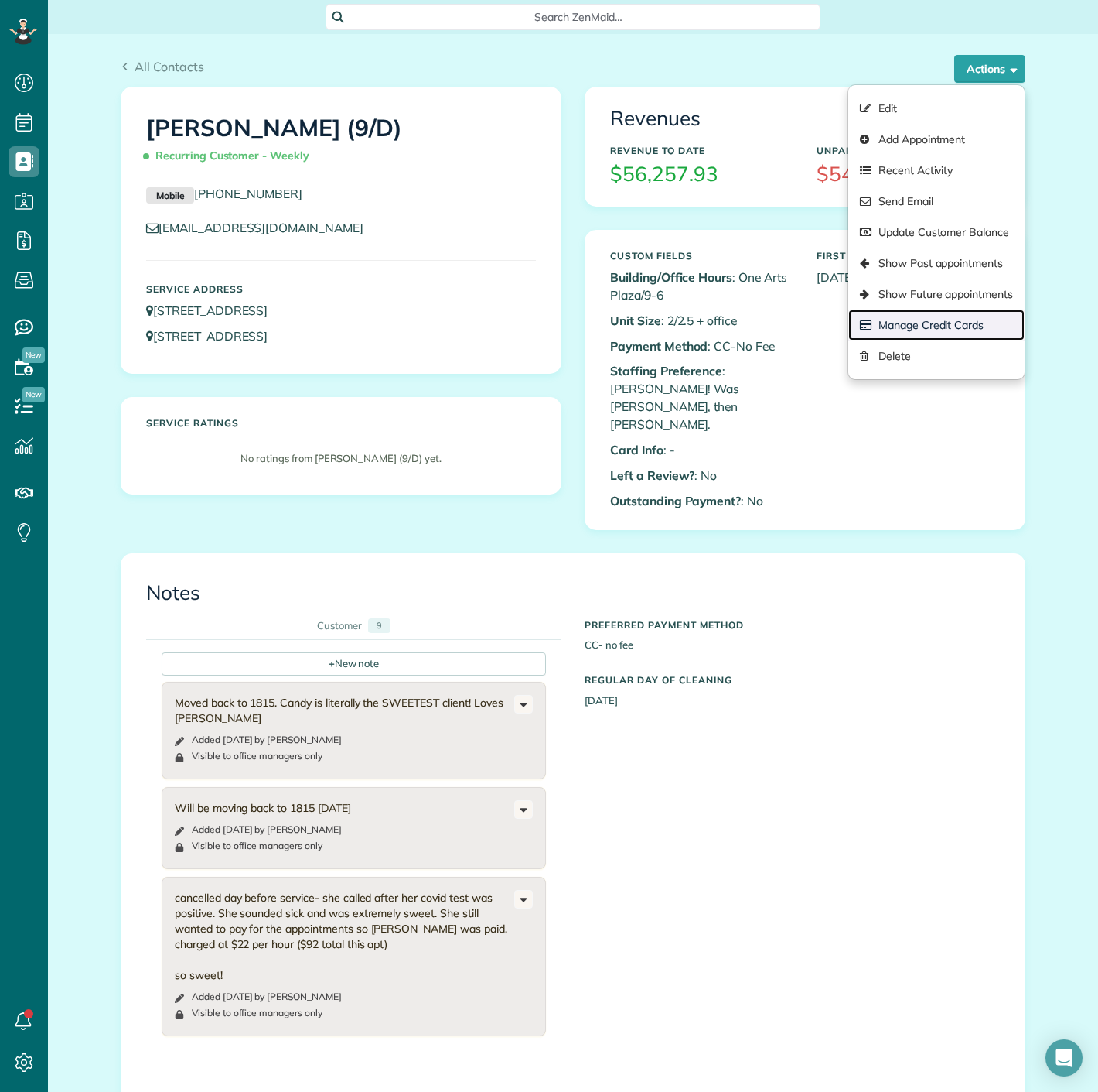
click at [937, 318] on link "Manage Credit Cards" at bounding box center [936, 324] width 176 height 31
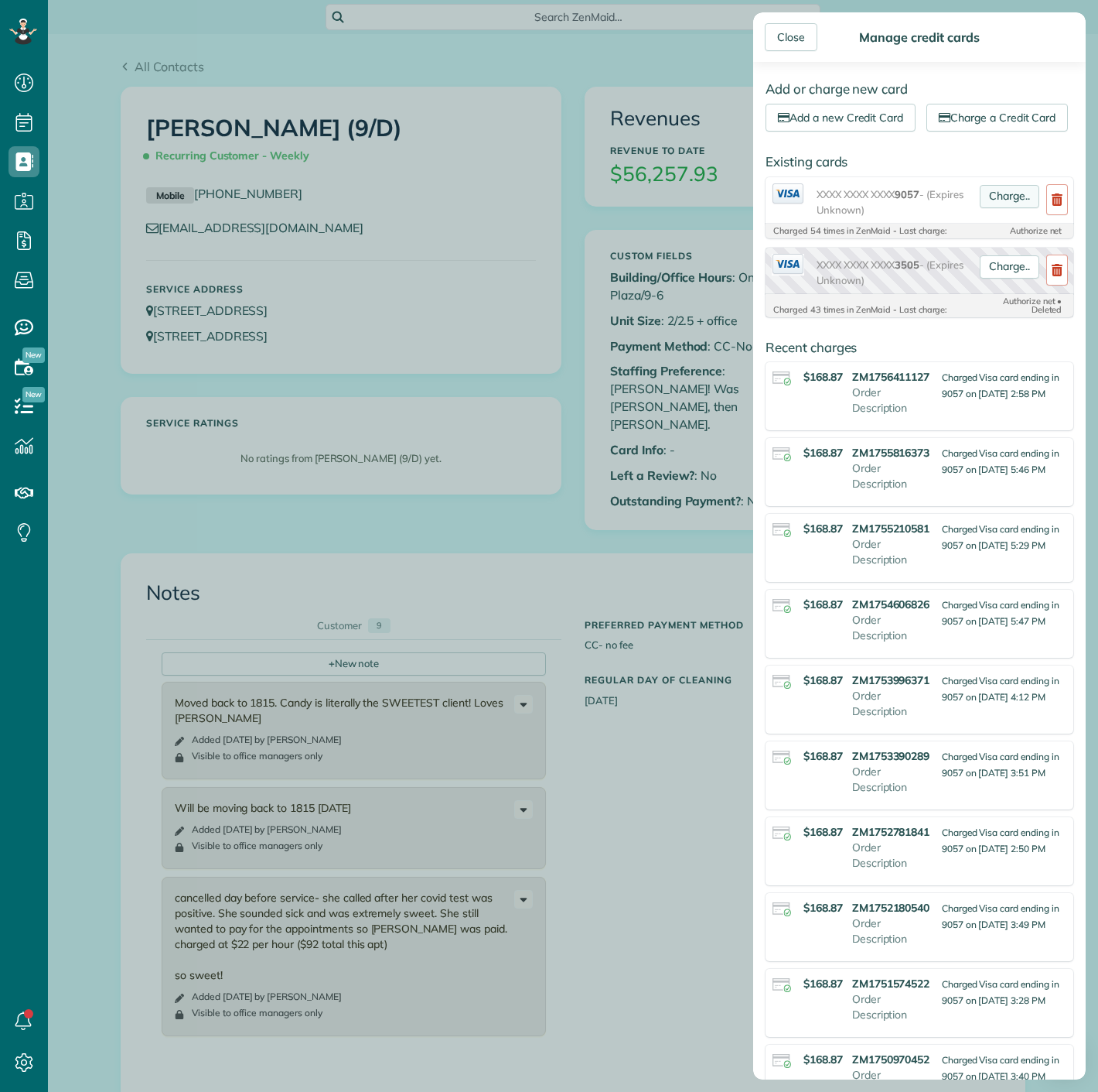
click at [987, 208] on link "Charge.." at bounding box center [1009, 196] width 60 height 23
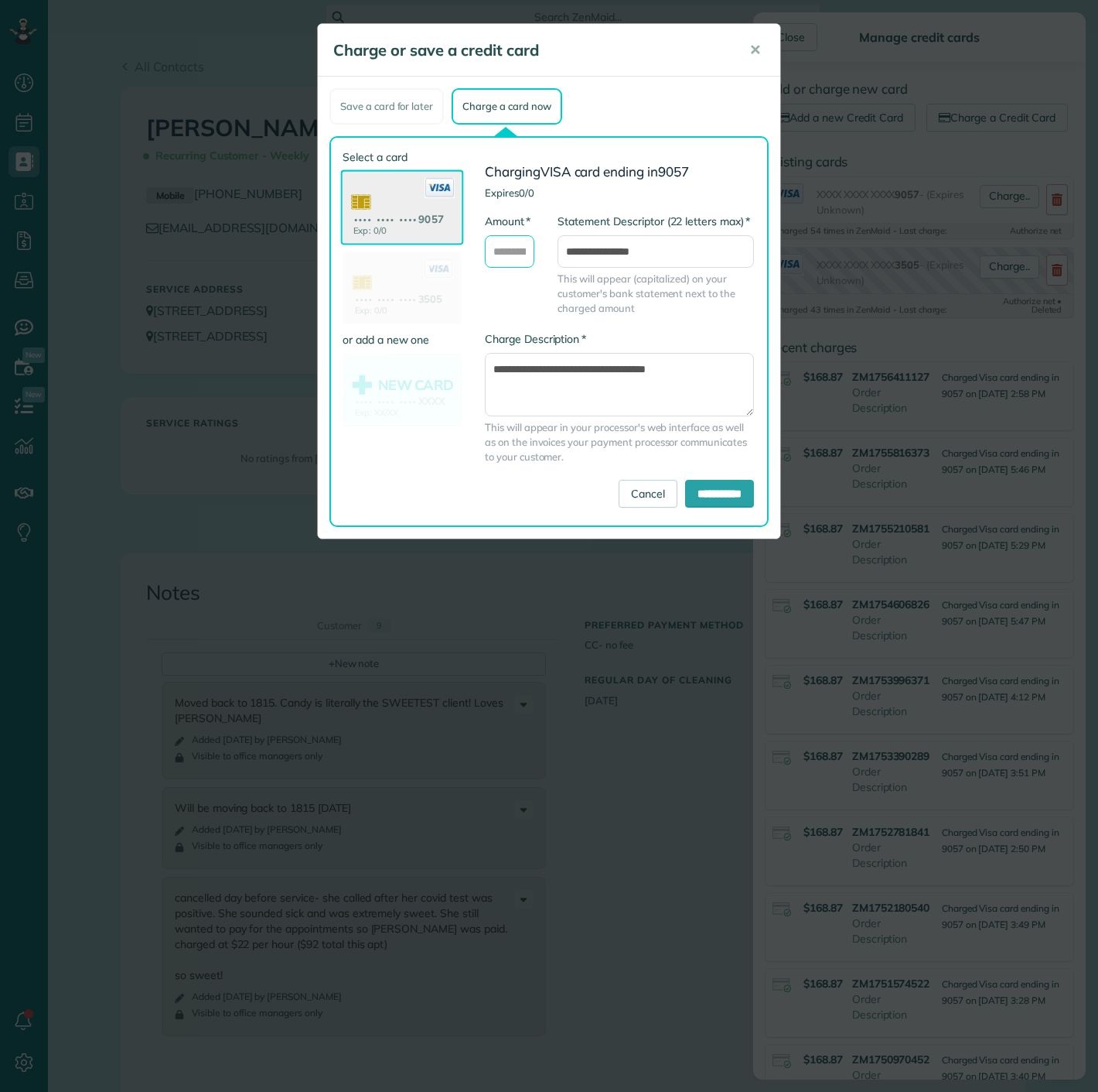
click at [507, 251] on input "* Amount" at bounding box center [509, 251] width 50 height 33
type input "******"
click at [706, 501] on input "**********" at bounding box center [719, 493] width 69 height 28
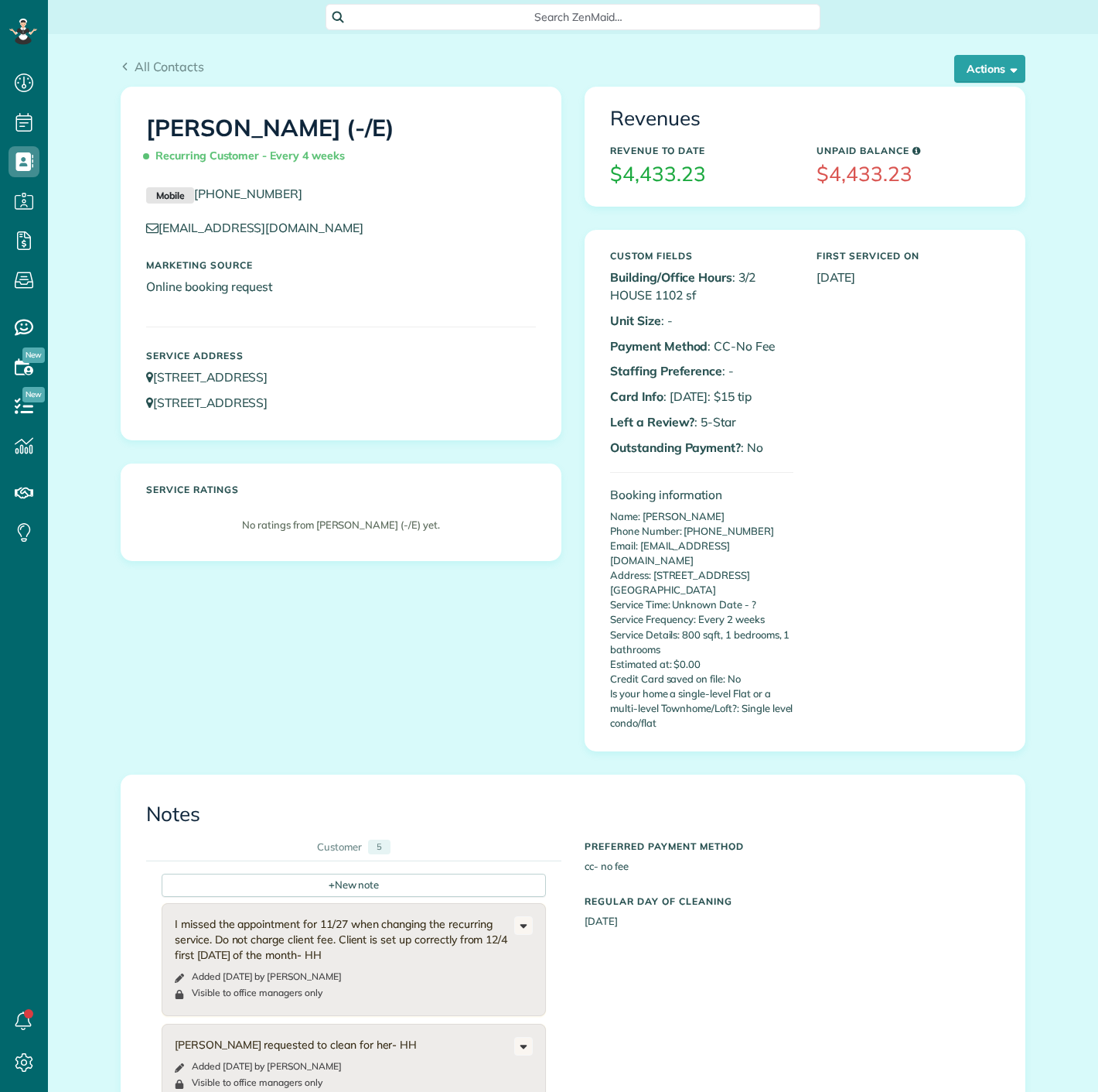
scroll to position [6, 6]
click at [959, 87] on div "Revenues Revenue to Date $4,433.23 Unpaid Balance $4,433.23" at bounding box center [805, 145] width 439 height 117
click at [964, 75] on button "Actions" at bounding box center [989, 69] width 71 height 28
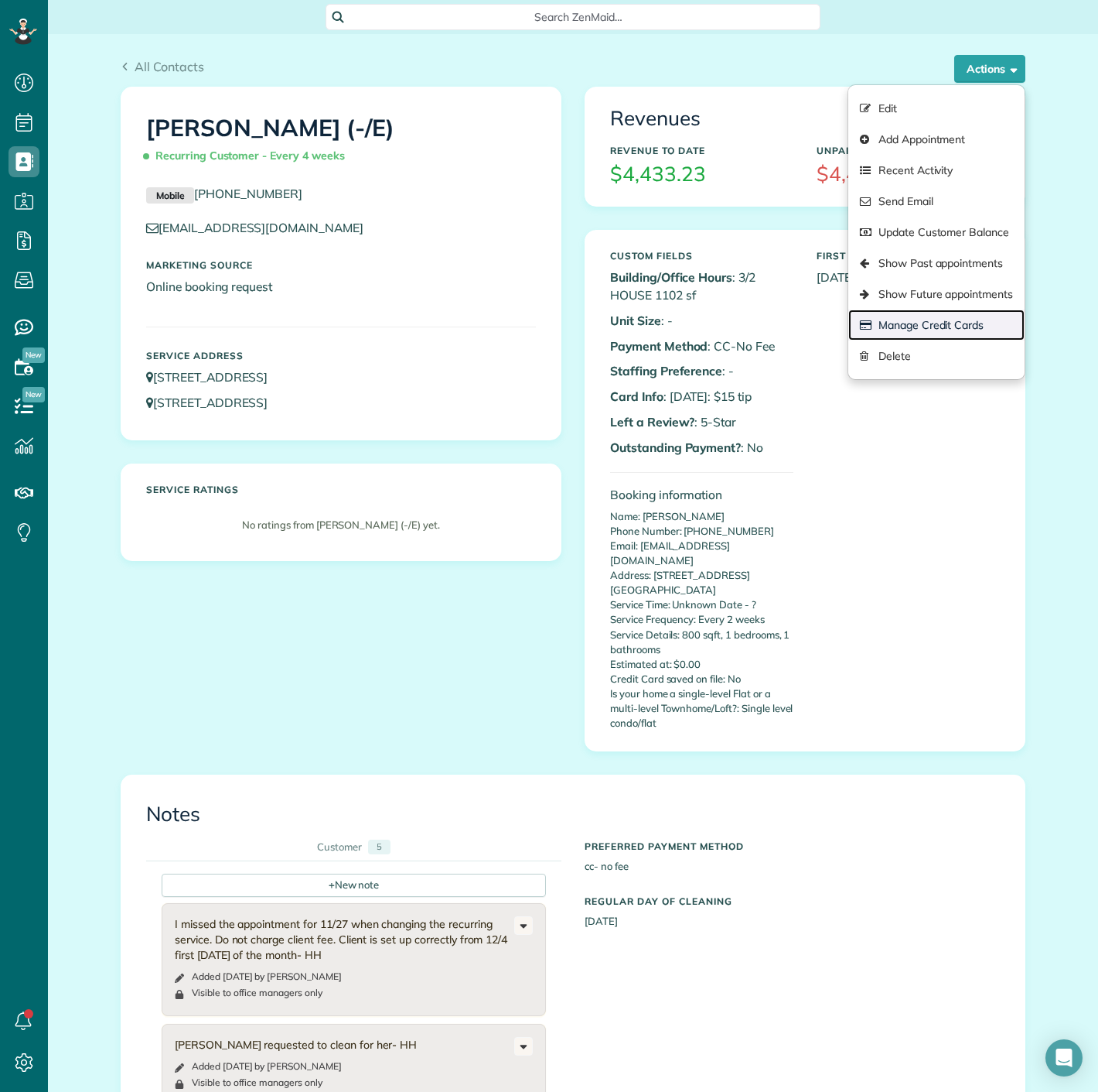
click at [947, 320] on link "Manage Credit Cards" at bounding box center [936, 324] width 176 height 31
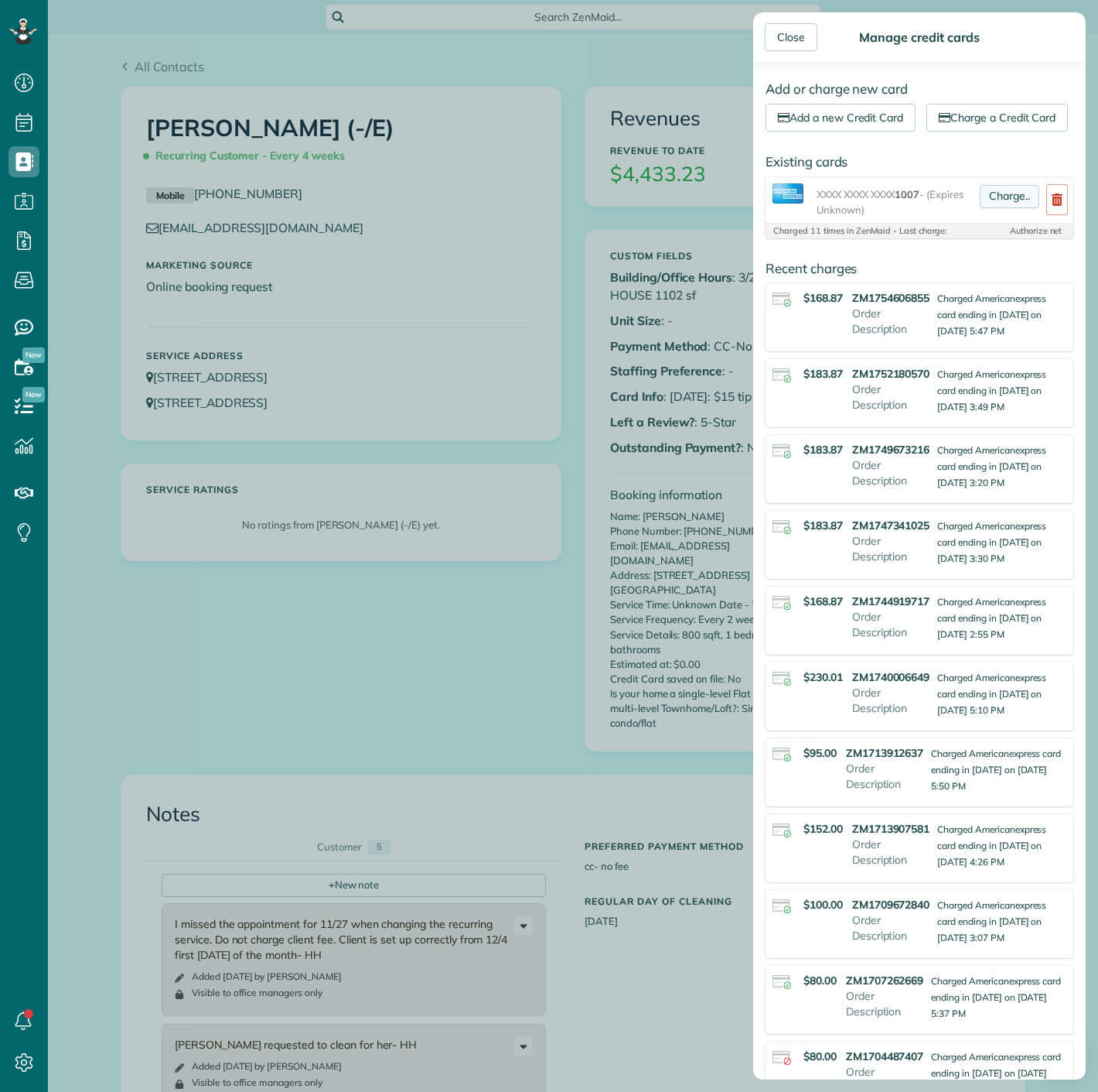
click at [987, 208] on link "Charge.." at bounding box center [1009, 196] width 60 height 23
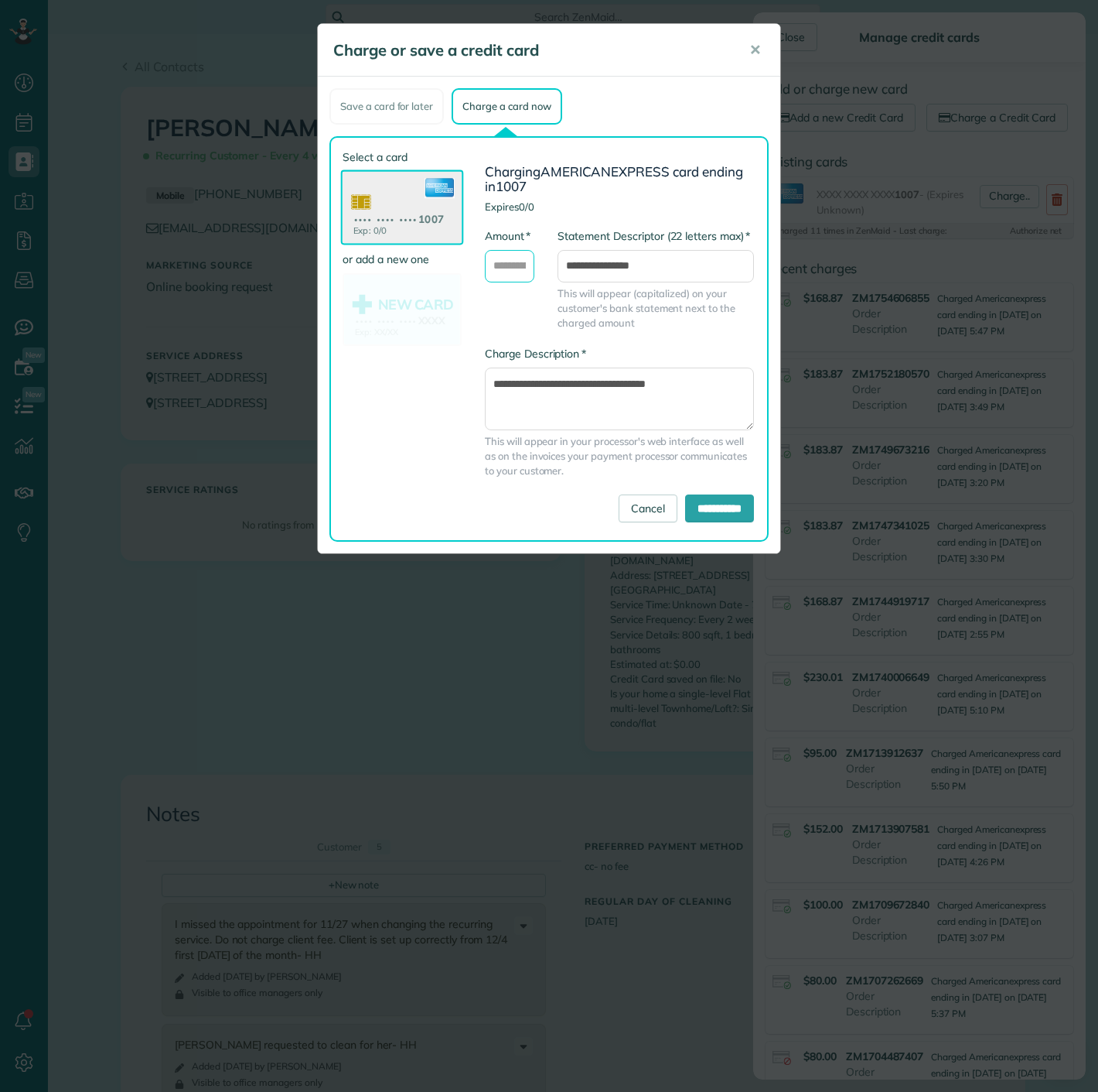
click at [517, 255] on input "* Amount" at bounding box center [509, 266] width 50 height 33
type input "******"
click at [696, 503] on input "**********" at bounding box center [719, 508] width 69 height 28
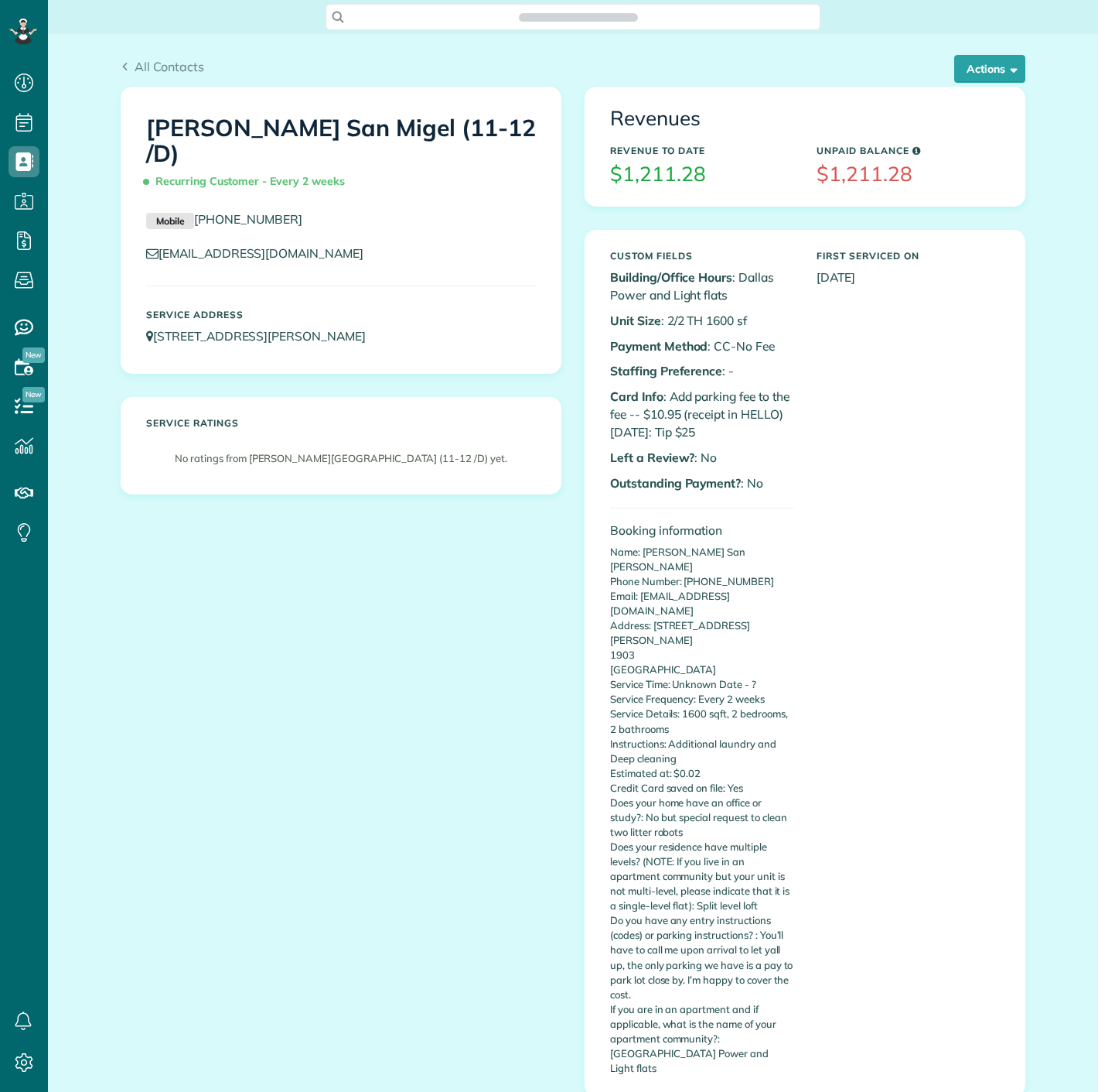
scroll to position [6, 6]
drag, startPoint x: 975, startPoint y: 72, endPoint x: 947, endPoint y: 160, distance: 92.3
click at [975, 72] on button "Actions" at bounding box center [989, 69] width 71 height 28
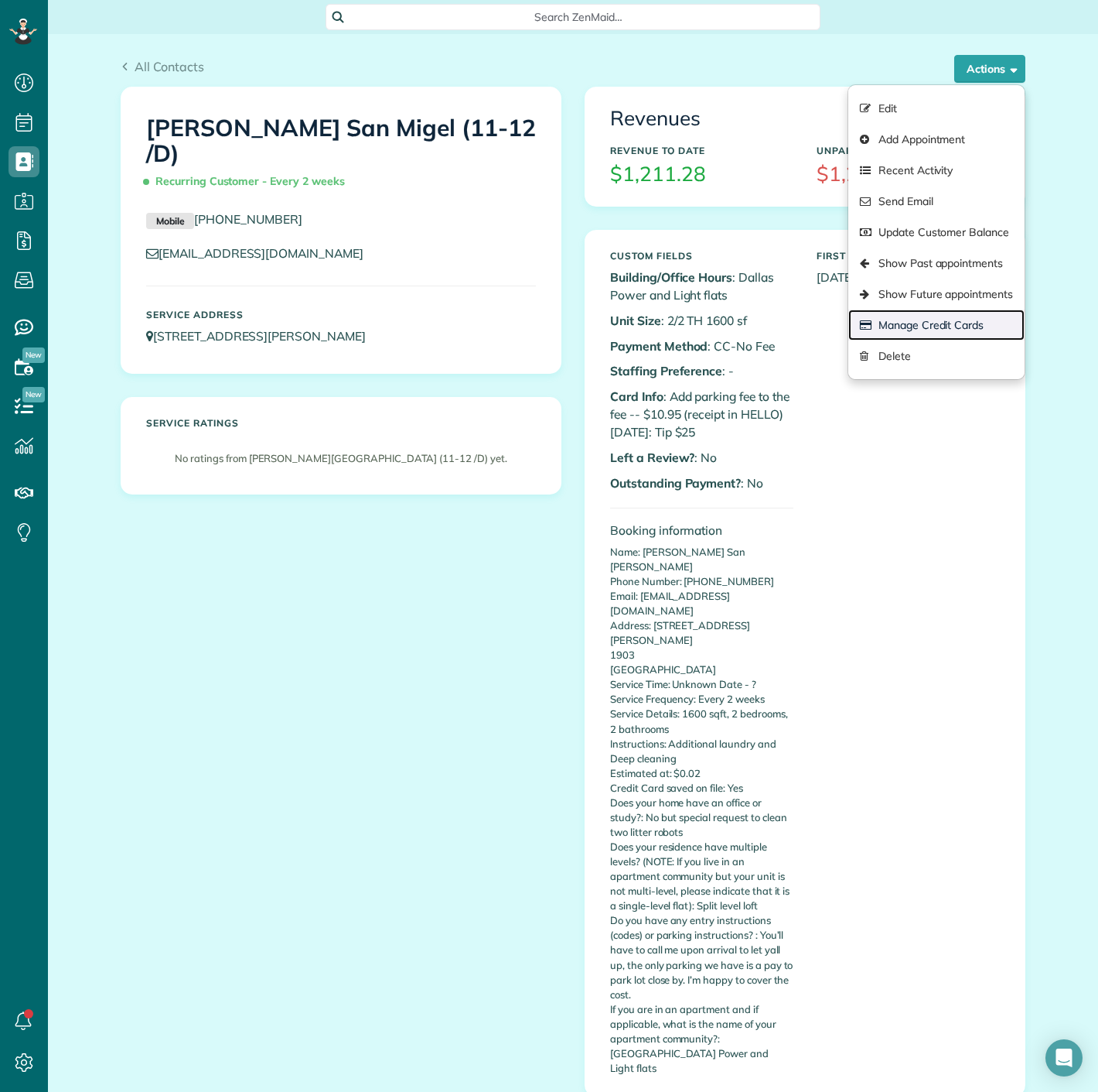
click at [915, 315] on link "Manage Credit Cards" at bounding box center [936, 324] width 176 height 31
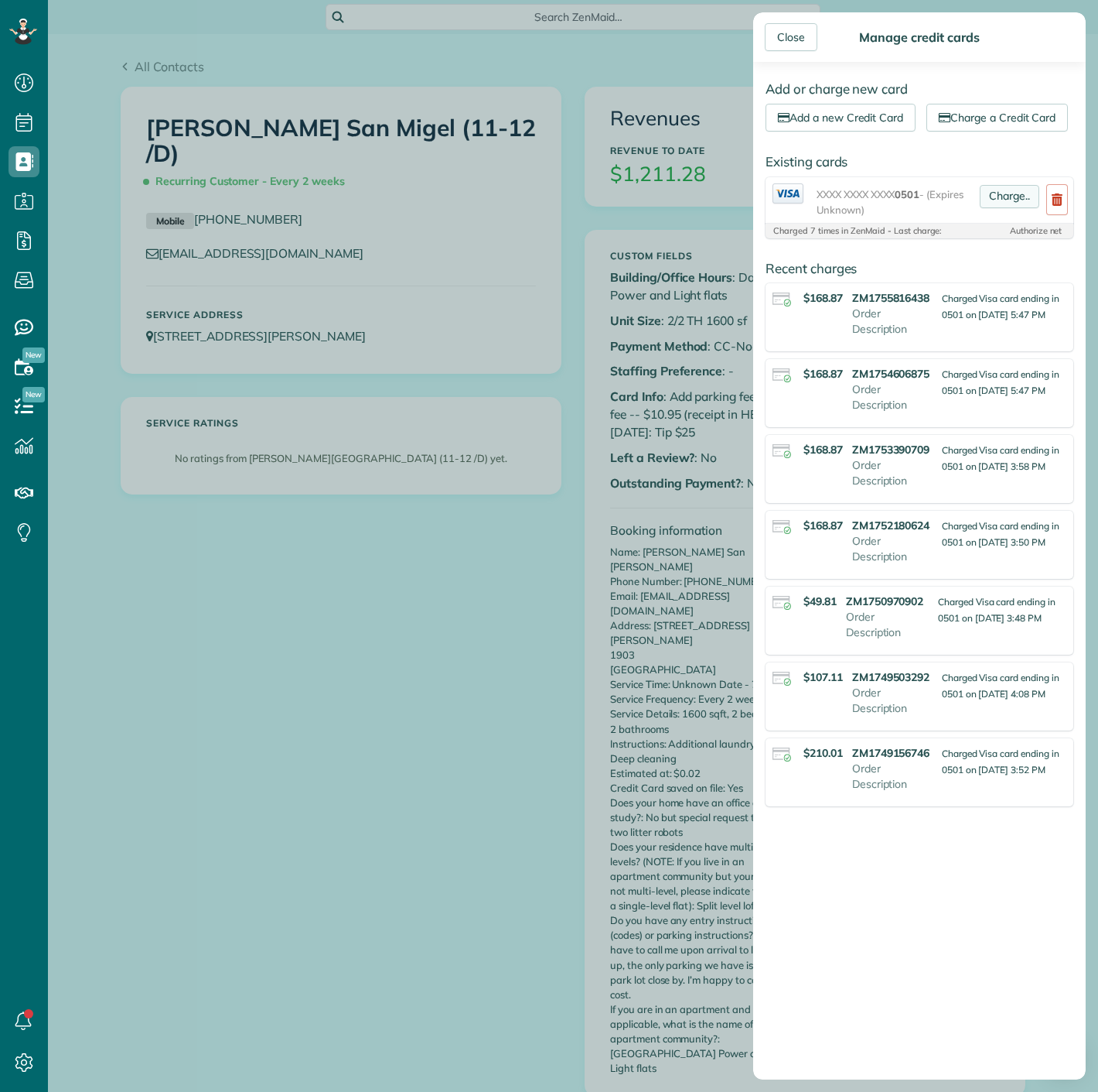
click at [1001, 208] on link "Charge.." at bounding box center [1009, 196] width 60 height 23
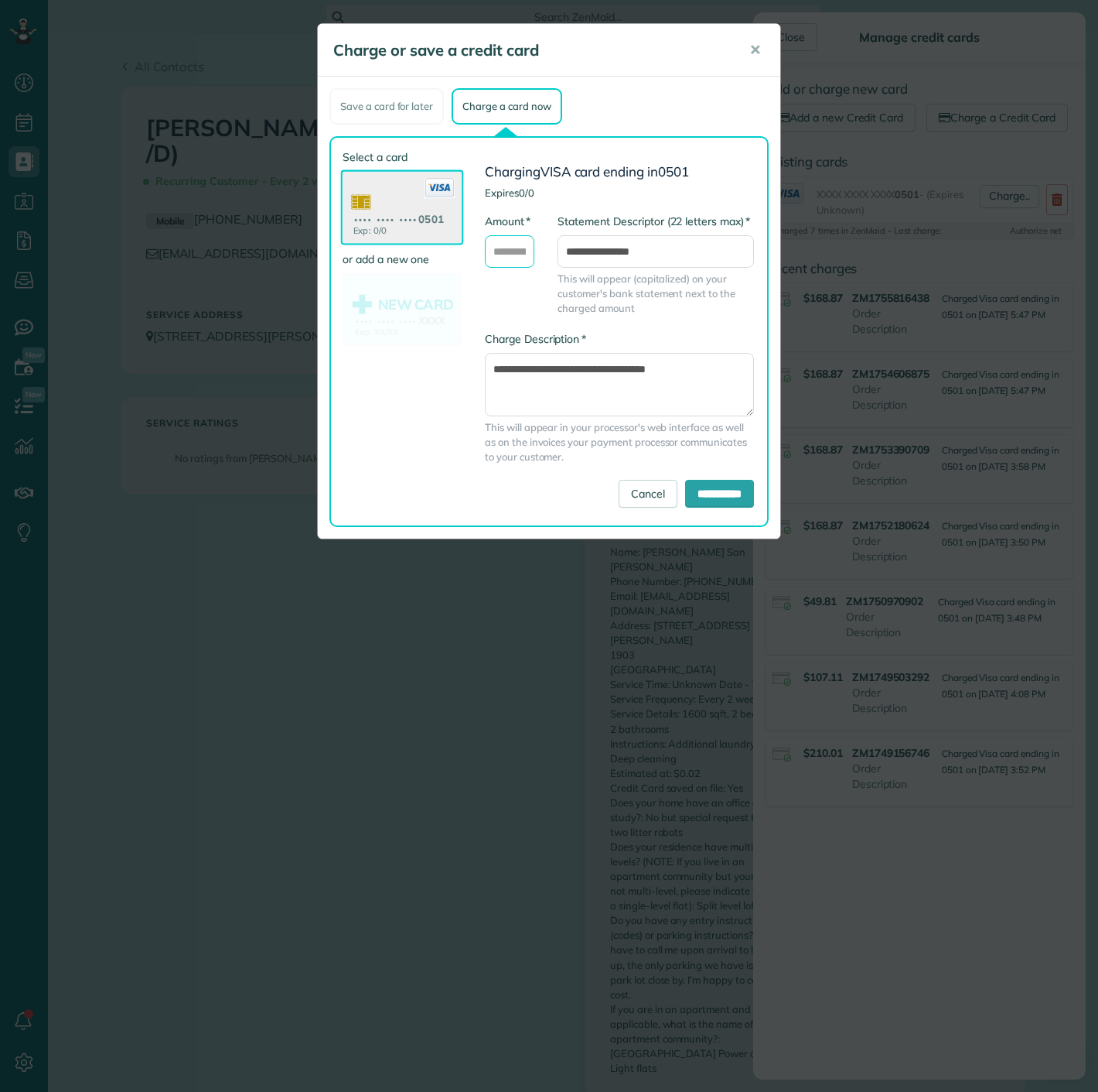
click at [502, 253] on input "* Amount" at bounding box center [509, 251] width 50 height 33
type input "******"
click at [687, 496] on input "**********" at bounding box center [719, 493] width 69 height 28
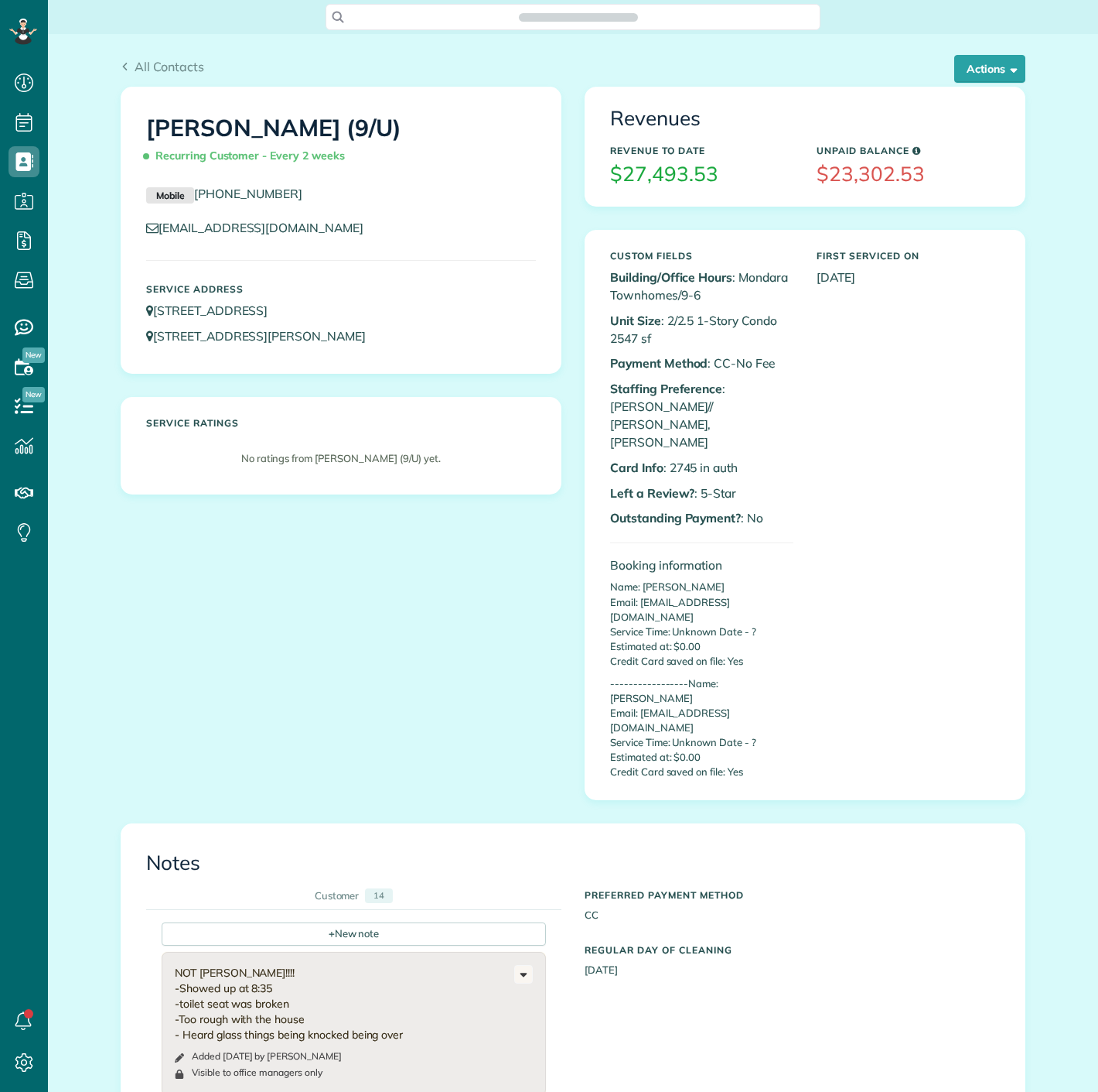
scroll to position [6, 6]
copy p "2745"
drag, startPoint x: 664, startPoint y: 434, endPoint x: 690, endPoint y: 430, distance: 26.3
click at [690, 459] on p "Card Info : 2745 in auth" at bounding box center [702, 467] width 184 height 18
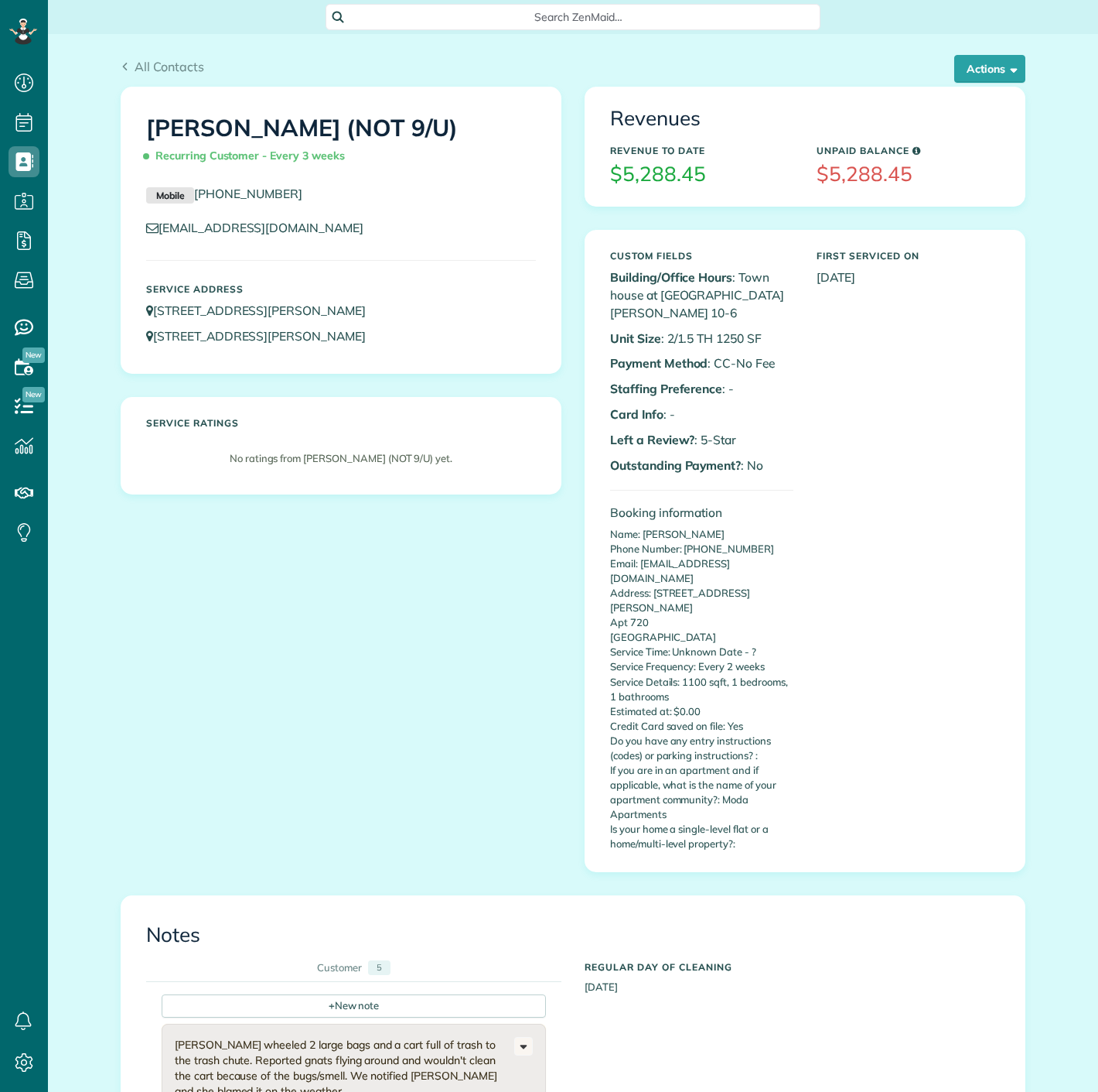
scroll to position [6, 6]
click at [976, 67] on button "Actions" at bounding box center [989, 69] width 71 height 28
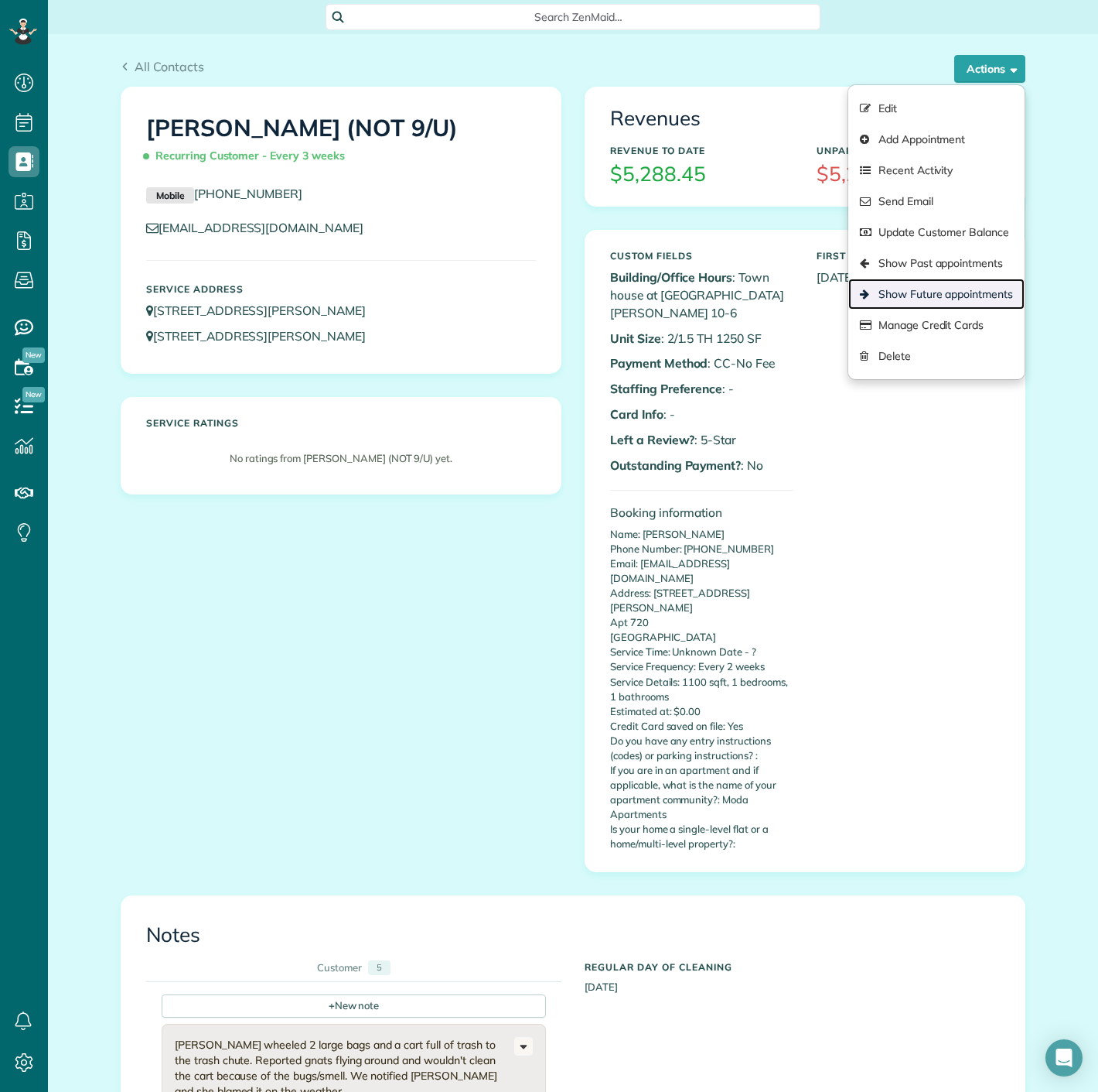
click at [917, 306] on link "Show Future appointments" at bounding box center [936, 294] width 176 height 31
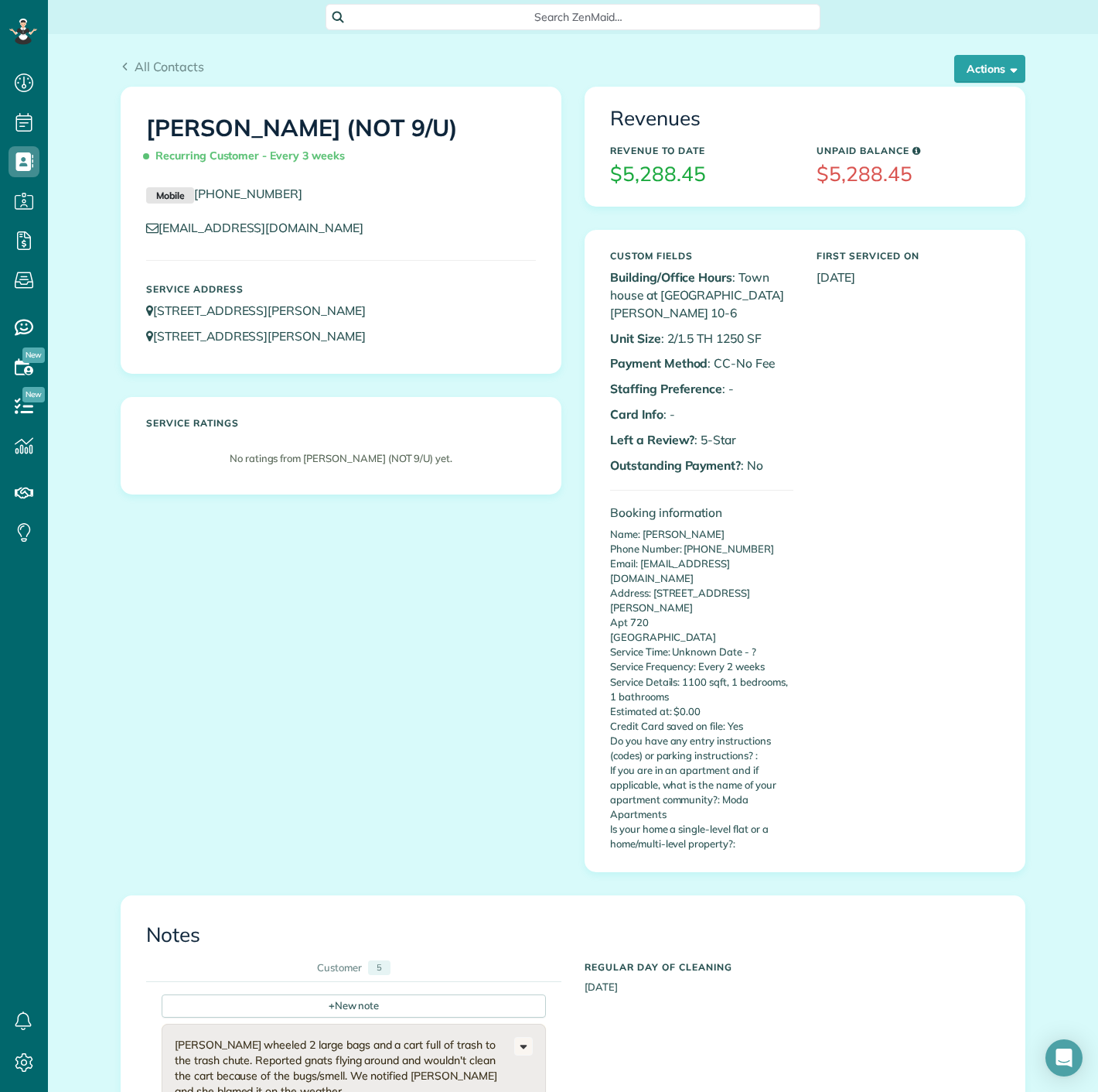
click at [917, 308] on div "Custom Fields Building/Office Hours : Town house at [GEOGRAPHIC_DATA][PERSON_NA…" at bounding box center [805, 550] width 413 height 616
click at [990, 64] on button "Actions" at bounding box center [989, 69] width 71 height 28
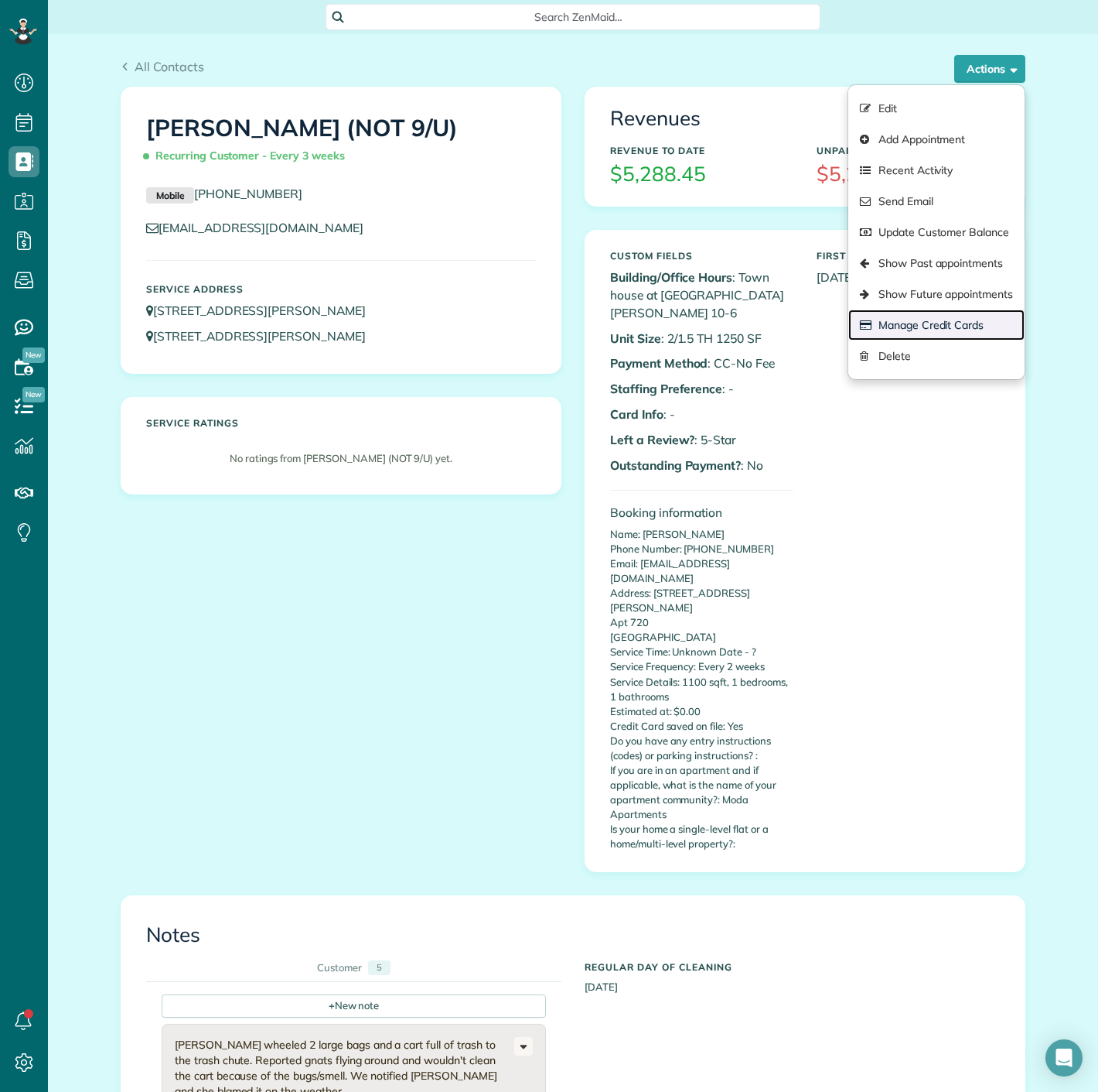
click at [954, 324] on link "Manage Credit Cards" at bounding box center [936, 324] width 176 height 31
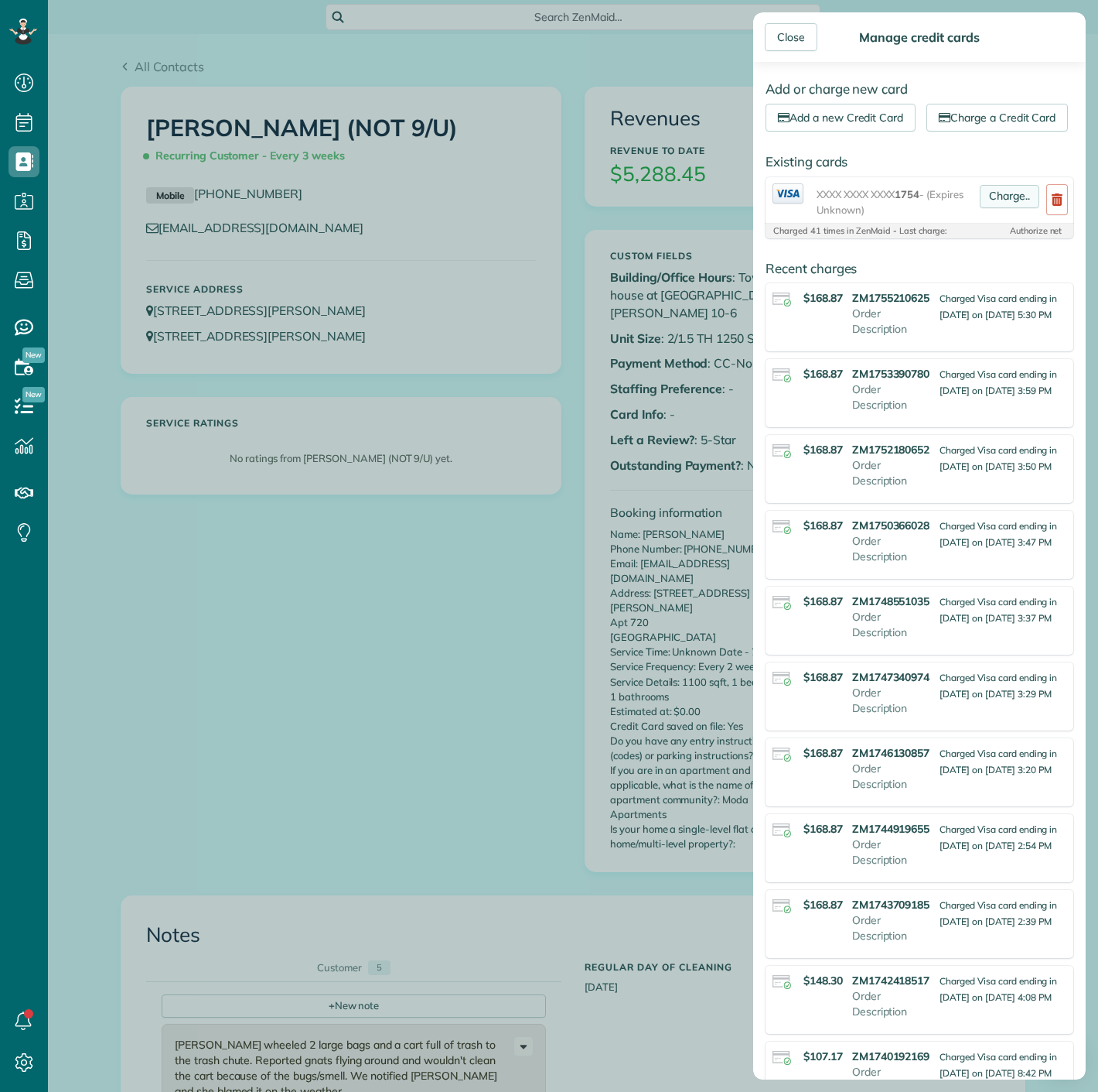
click at [993, 208] on link "Charge.." at bounding box center [1009, 196] width 60 height 23
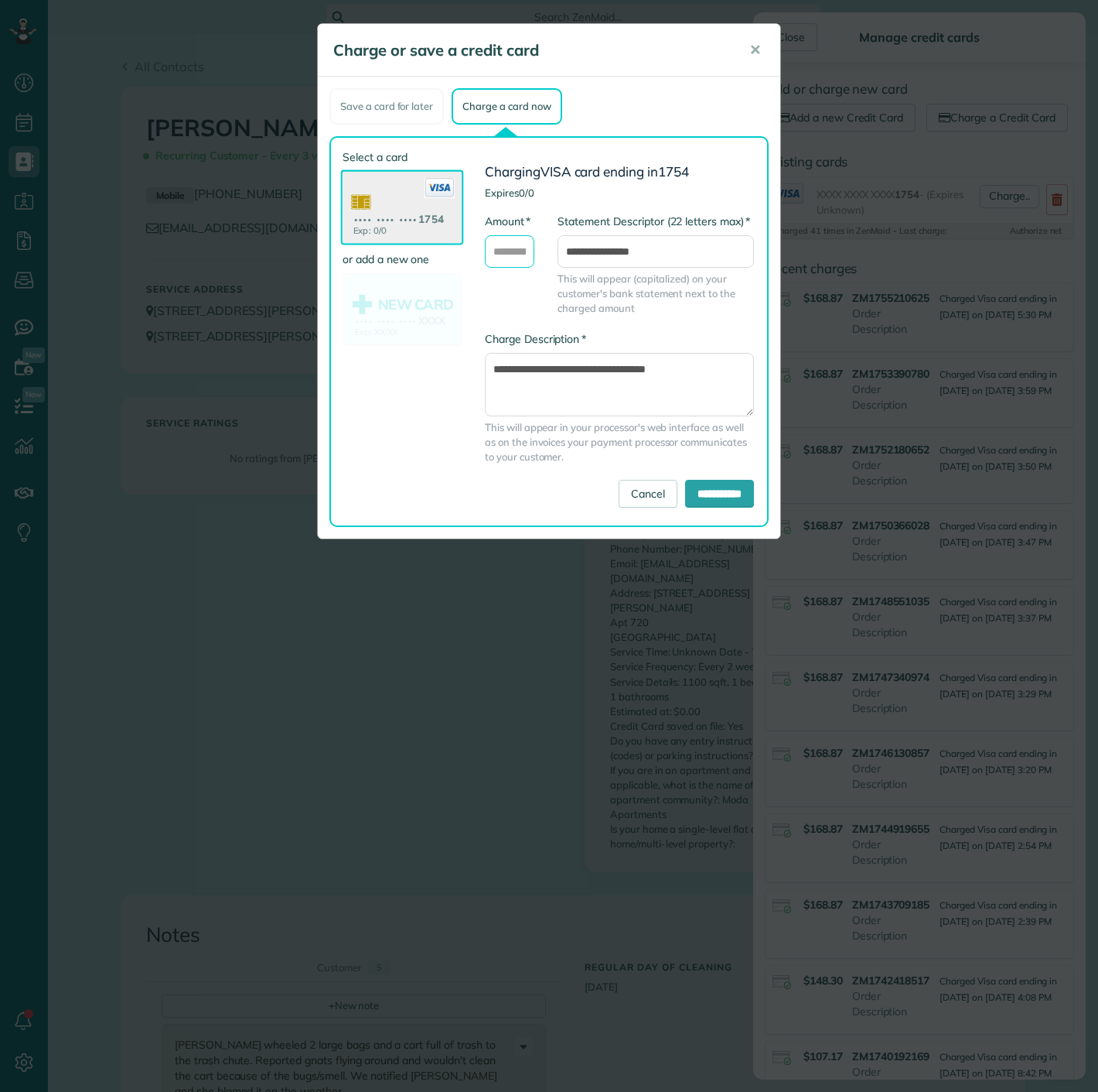
click at [501, 244] on input "* Amount" at bounding box center [509, 251] width 50 height 33
type input "******"
click at [687, 493] on input "**********" at bounding box center [719, 493] width 69 height 28
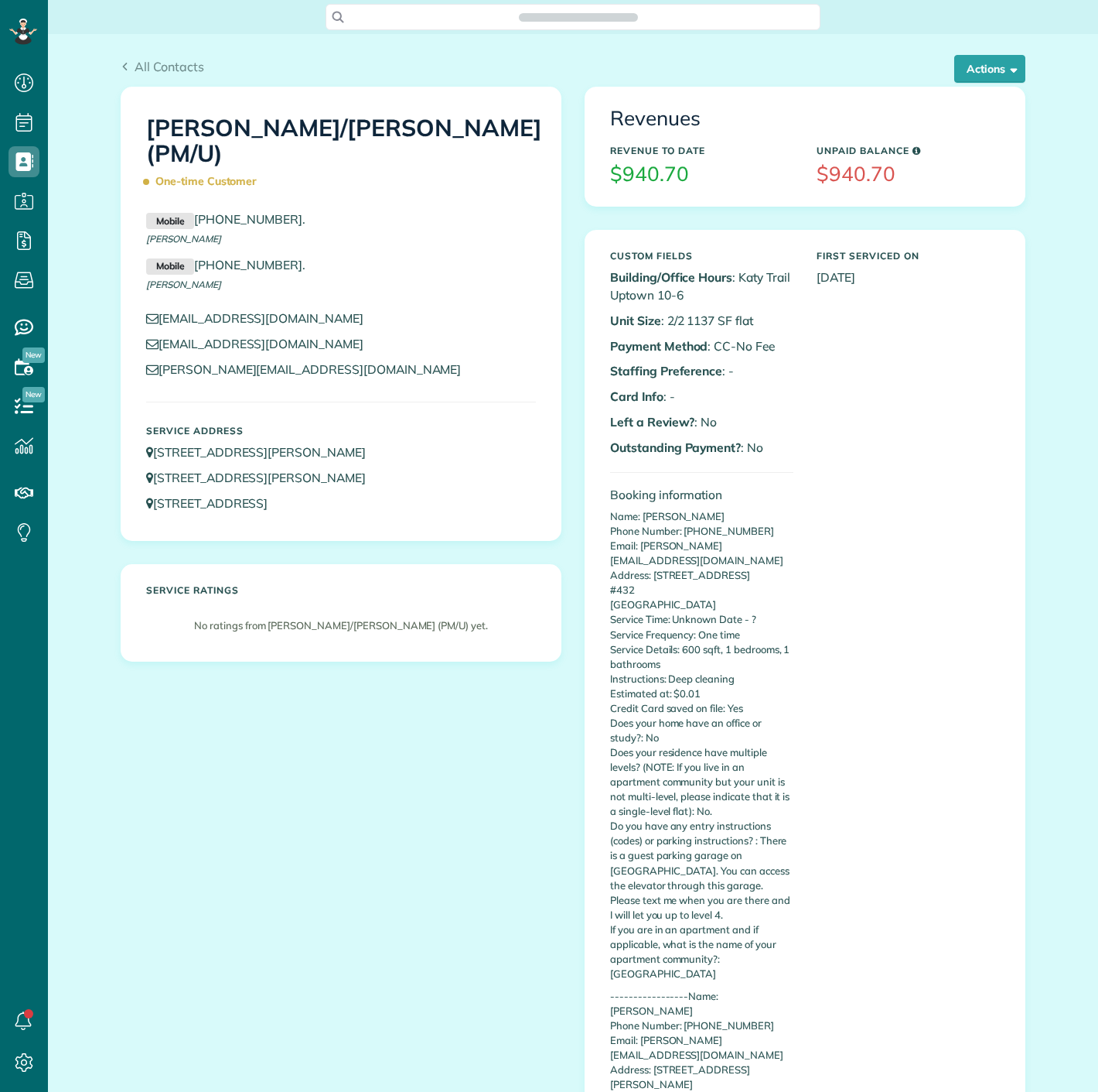
scroll to position [6, 6]
click at [1001, 54] on div "All Contacts Actions Edit Add Appointment Recent Activity Send Email Update Cus…" at bounding box center [573, 61] width 928 height 53
click at [1002, 56] on button "Actions" at bounding box center [989, 69] width 71 height 28
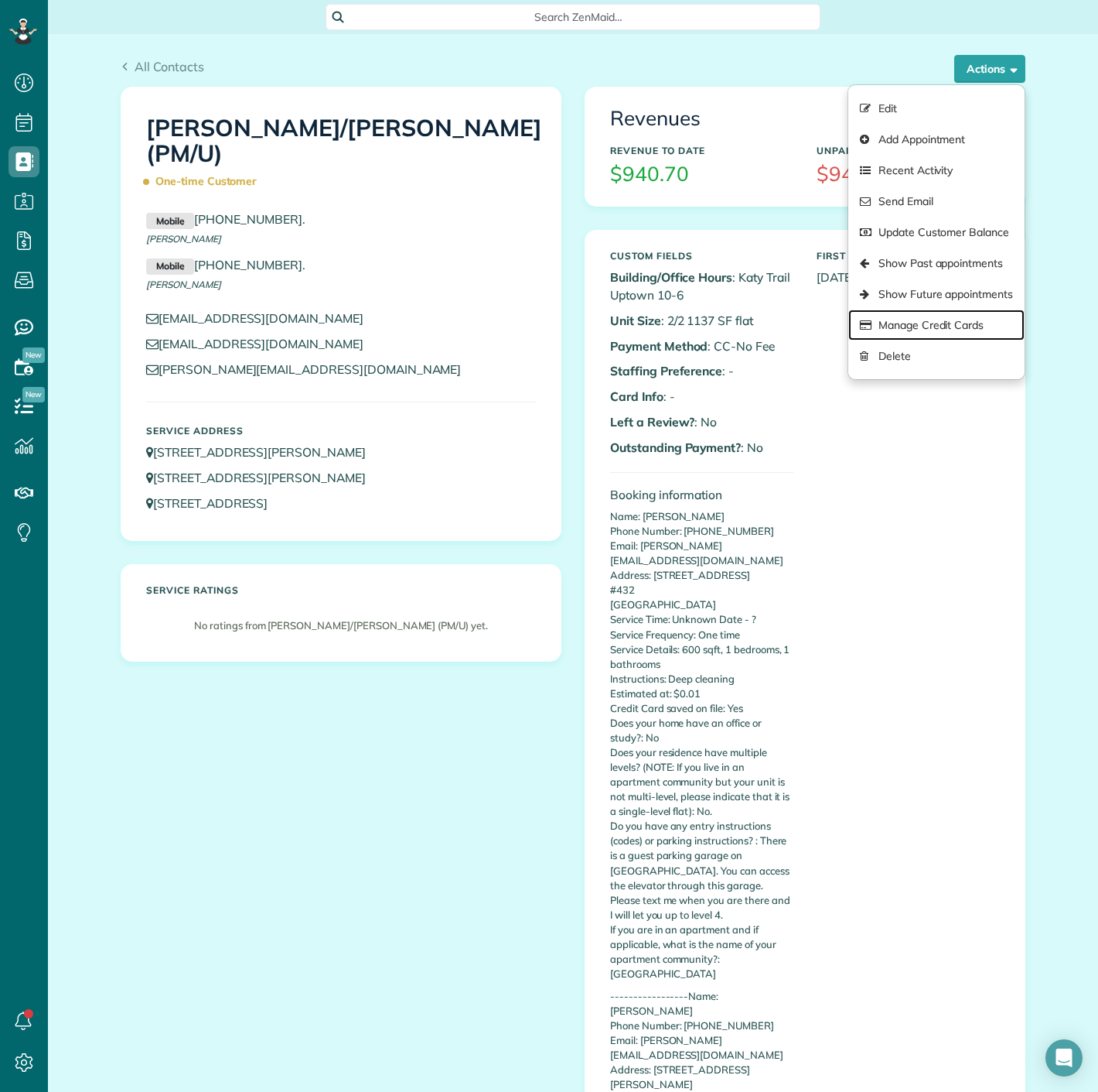
click at [936, 320] on link "Manage Credit Cards" at bounding box center [936, 324] width 176 height 31
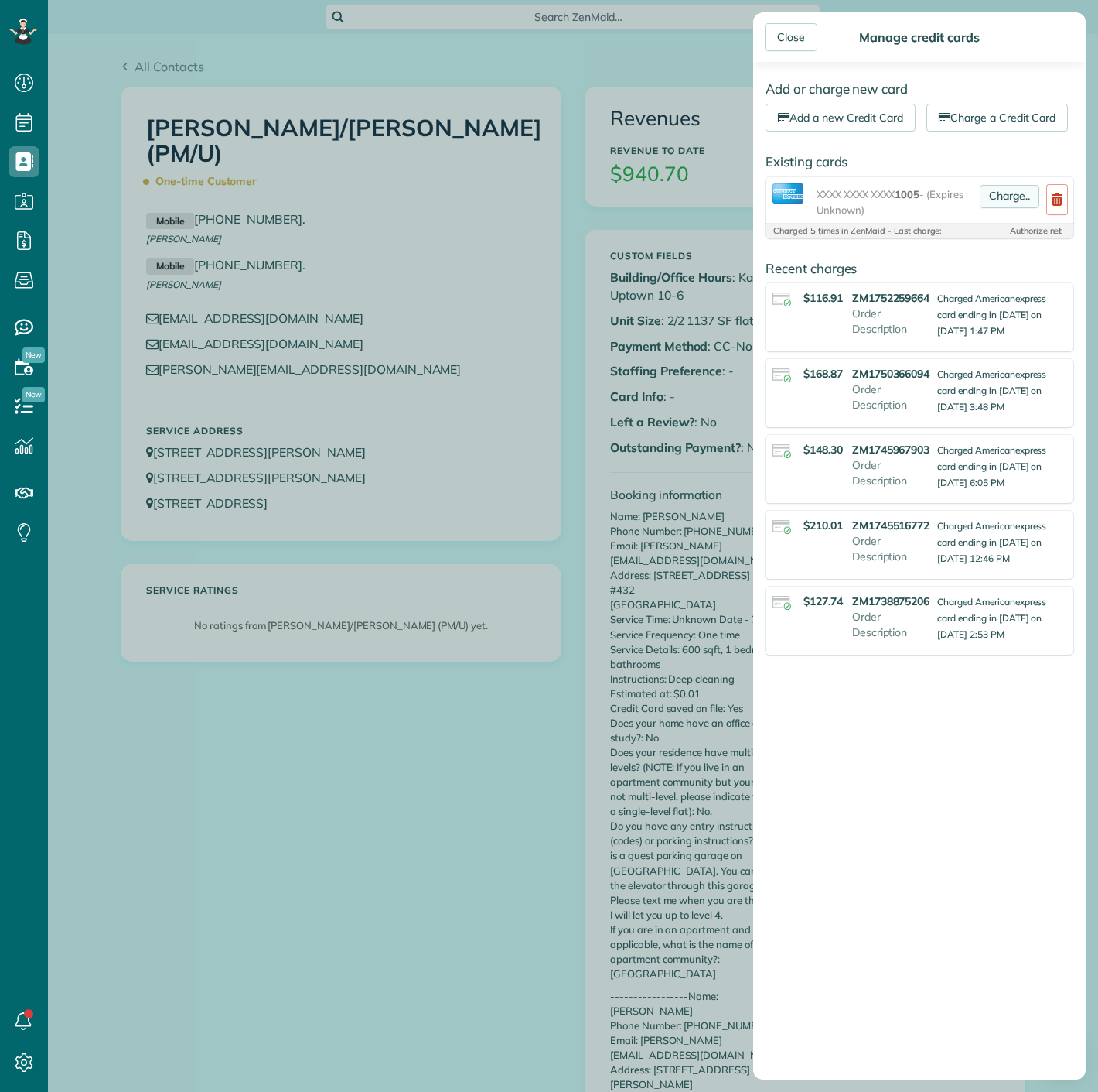
click at [1005, 208] on link "Charge.." at bounding box center [1009, 196] width 60 height 23
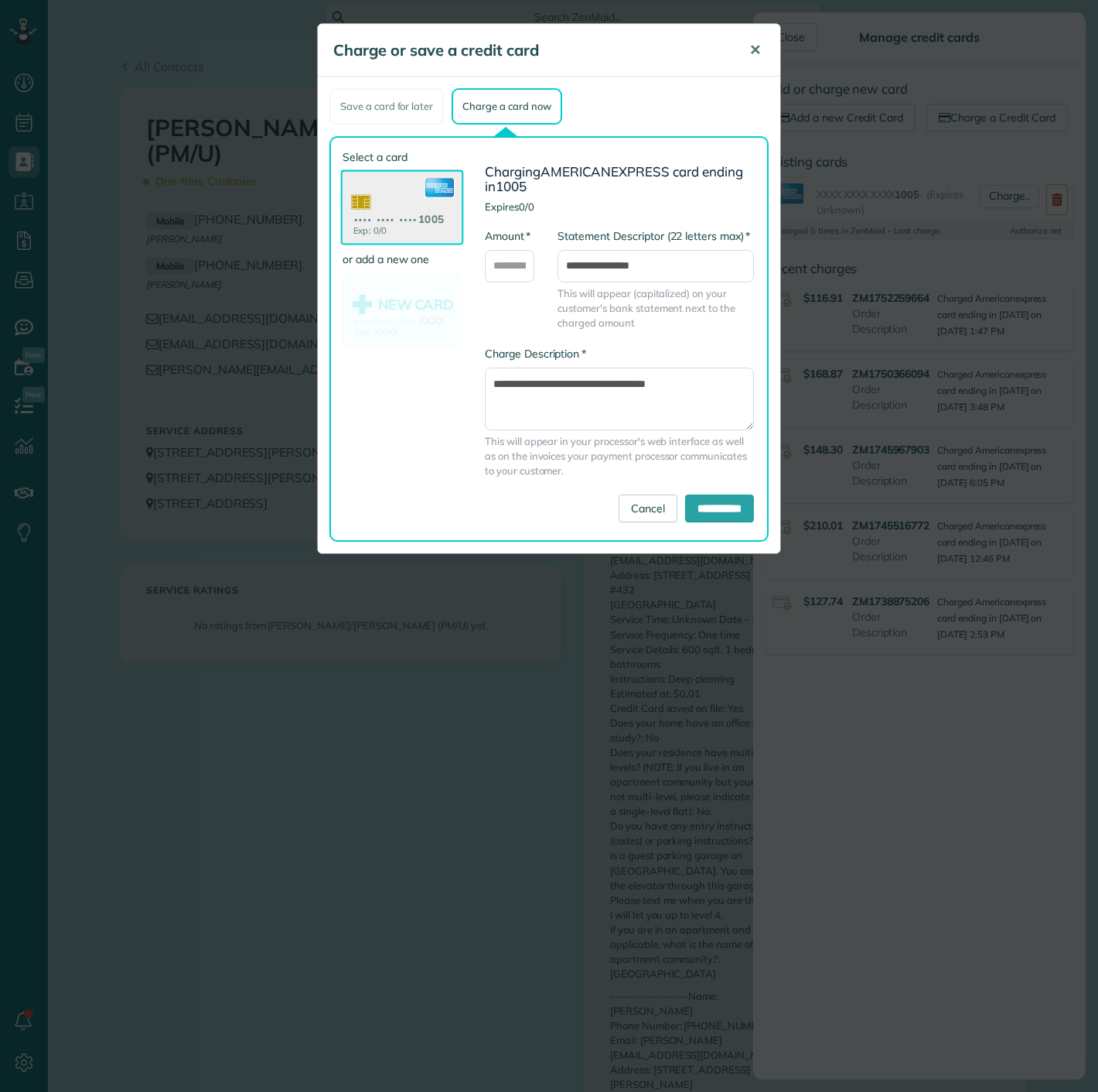
click at [761, 52] on button "✕" at bounding box center [755, 50] width 35 height 37
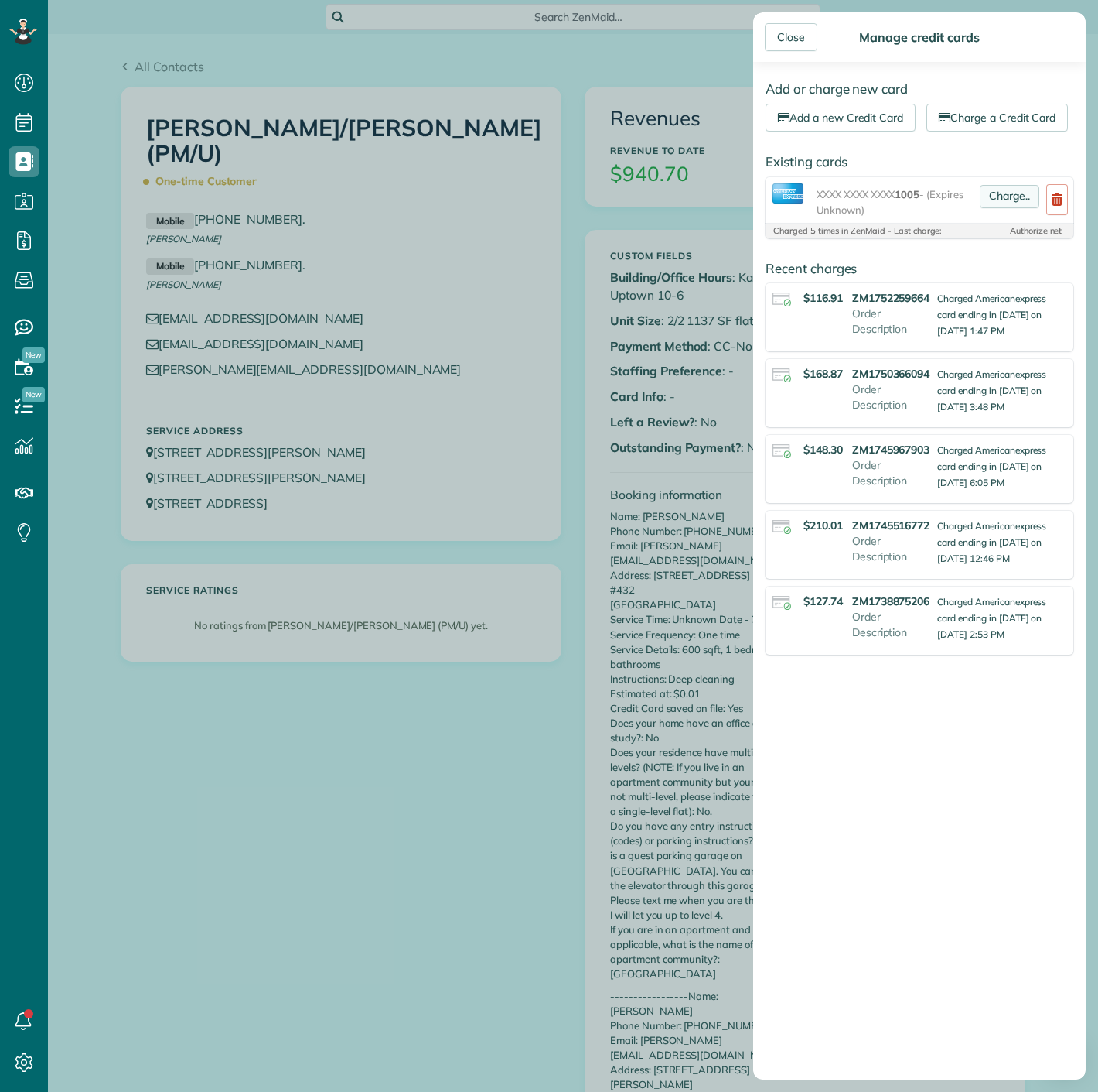
click at [995, 208] on link "Charge.." at bounding box center [1009, 196] width 60 height 23
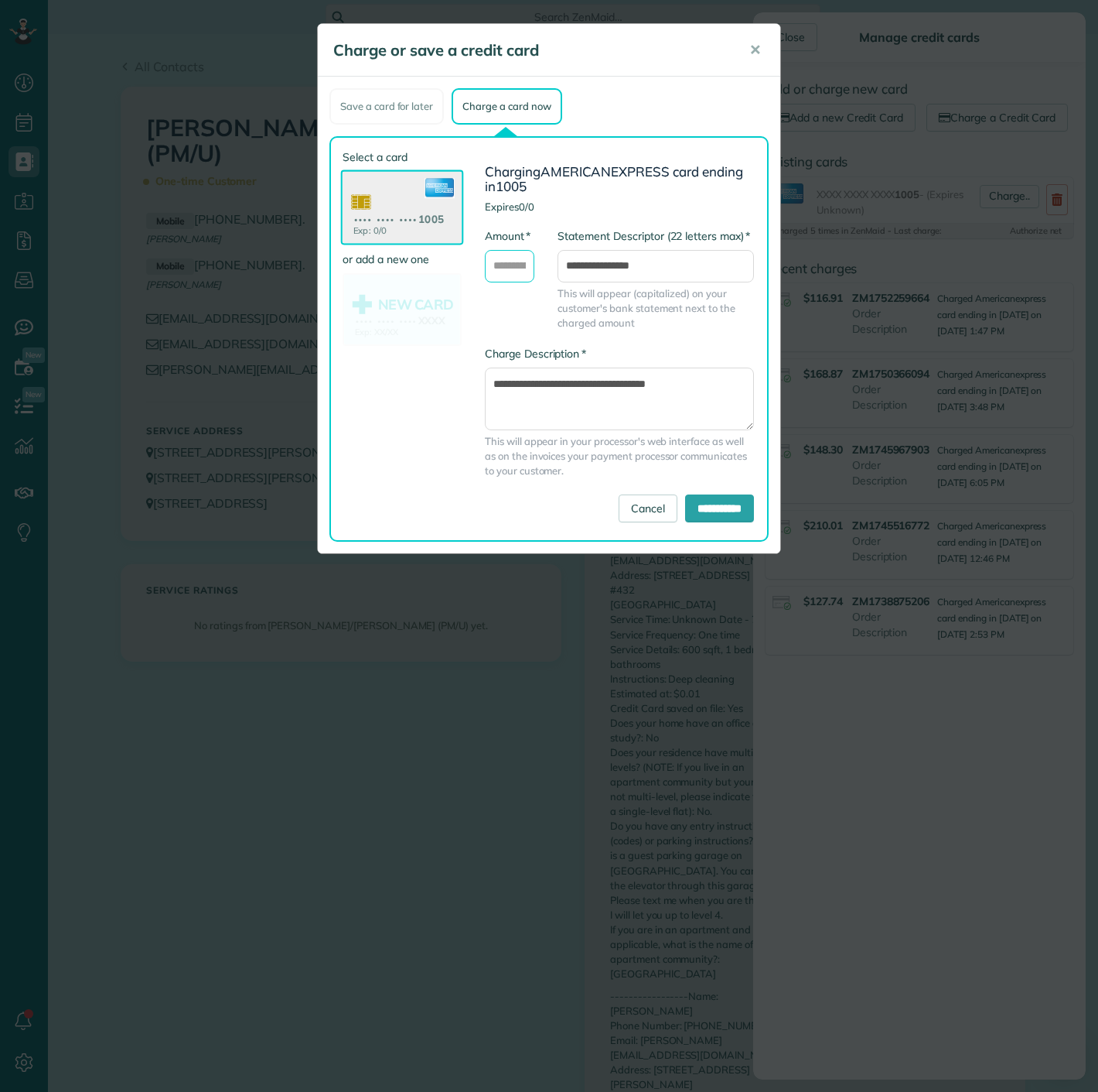
click at [502, 272] on input "* Amount" at bounding box center [509, 266] width 50 height 33
type input "******"
click at [698, 498] on input "**********" at bounding box center [719, 508] width 69 height 28
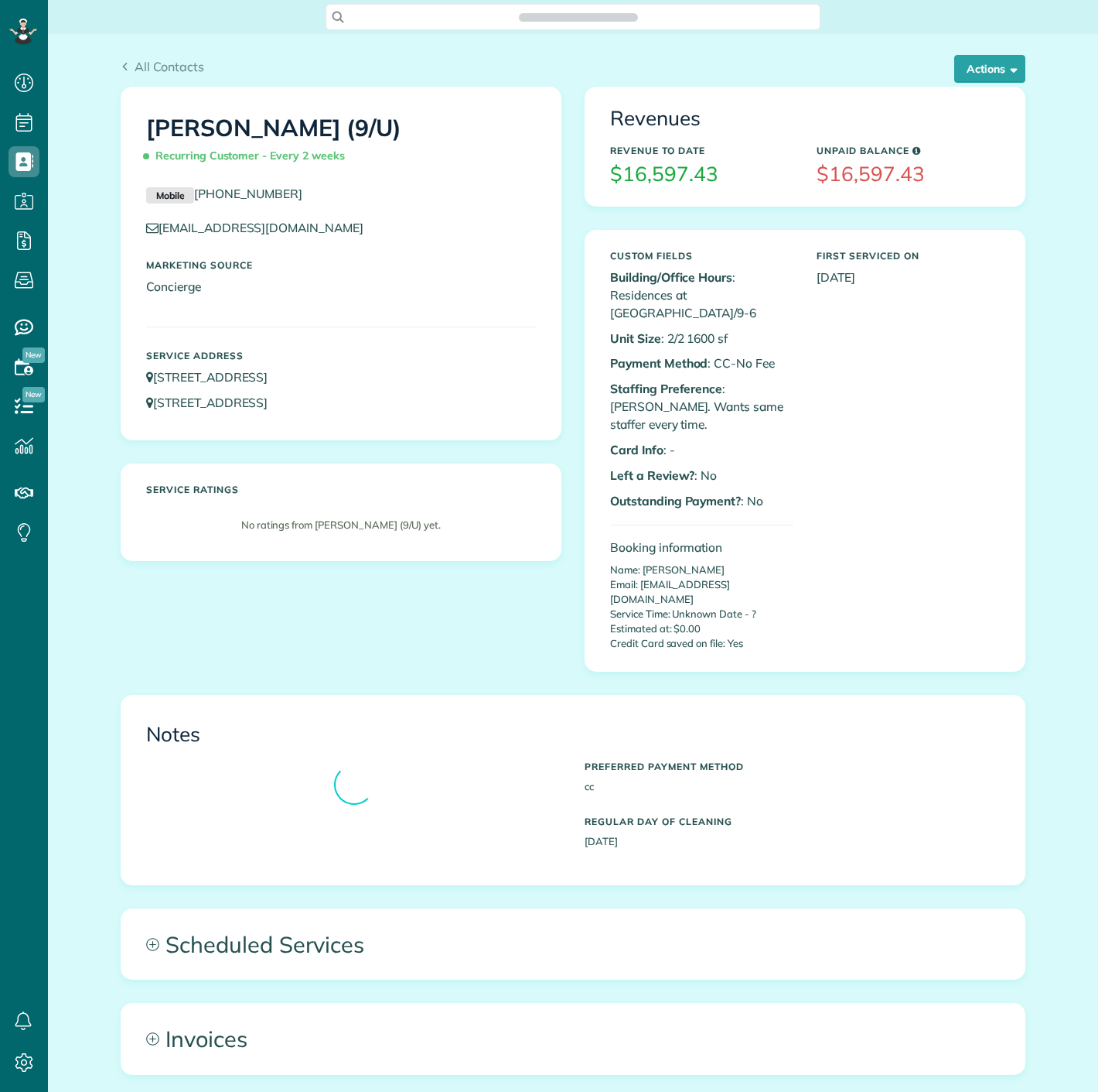
scroll to position [6, 6]
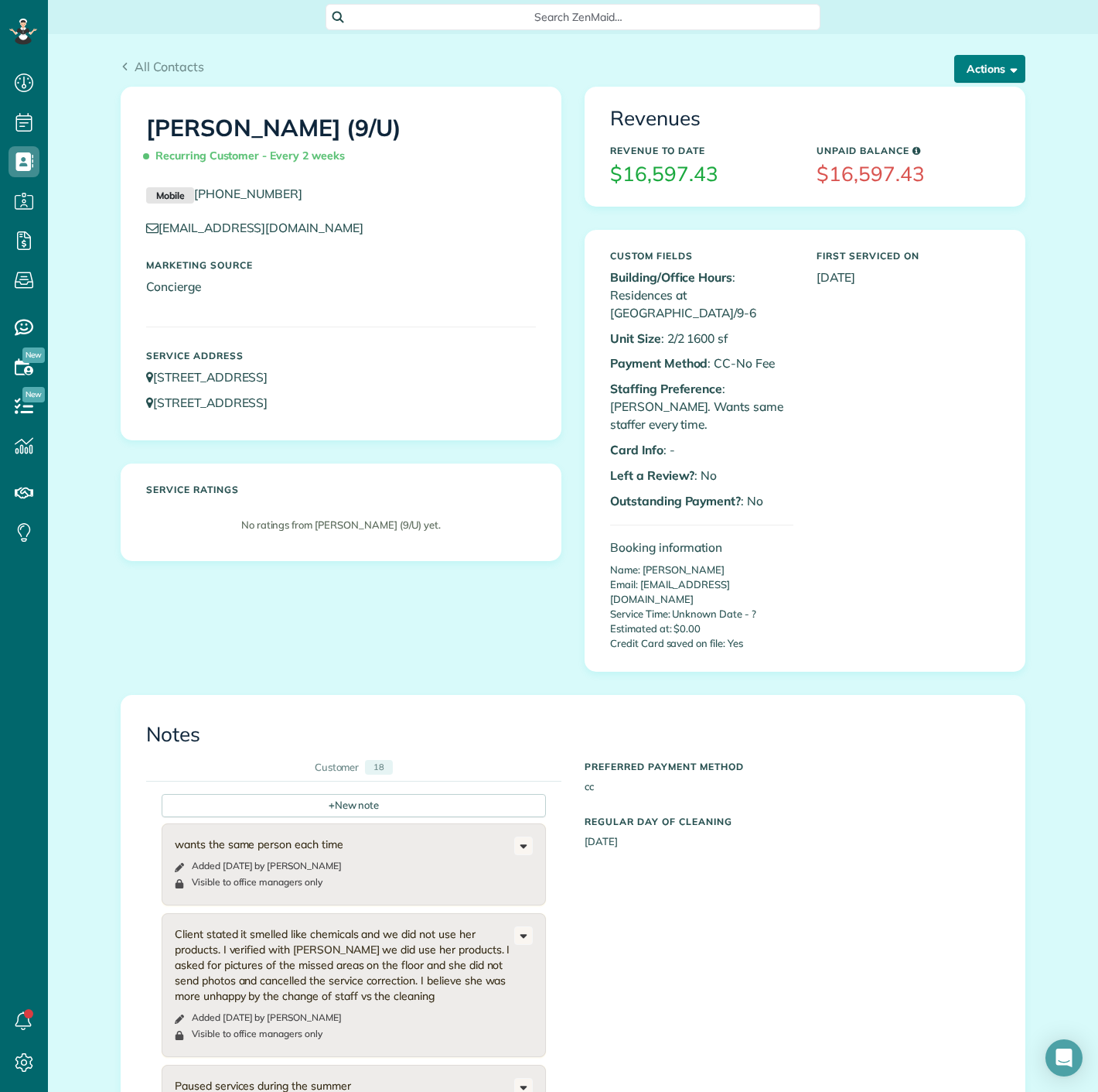
click at [983, 71] on button "Actions" at bounding box center [989, 69] width 71 height 28
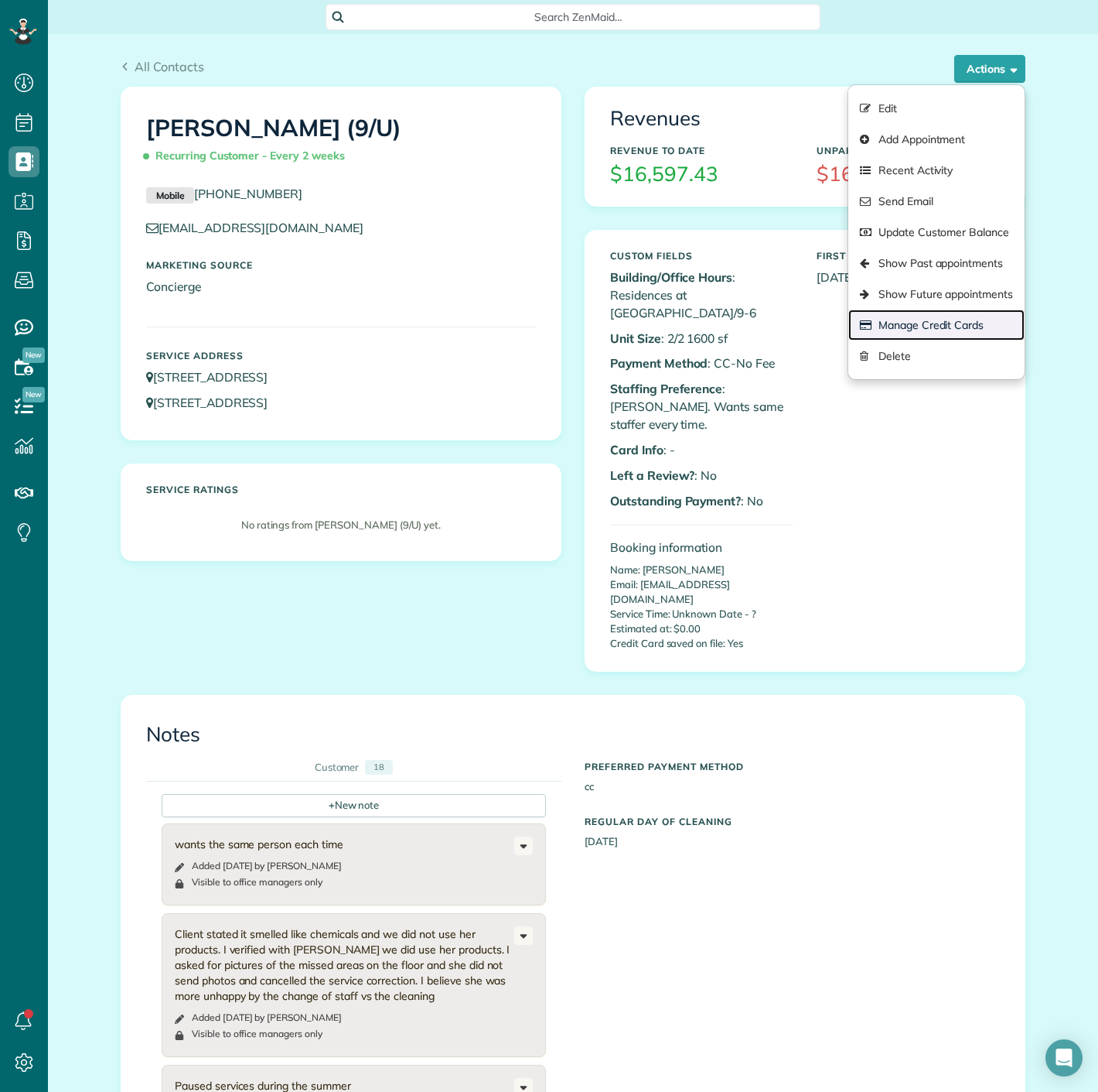
click at [965, 324] on link "Manage Credit Cards" at bounding box center [936, 324] width 176 height 31
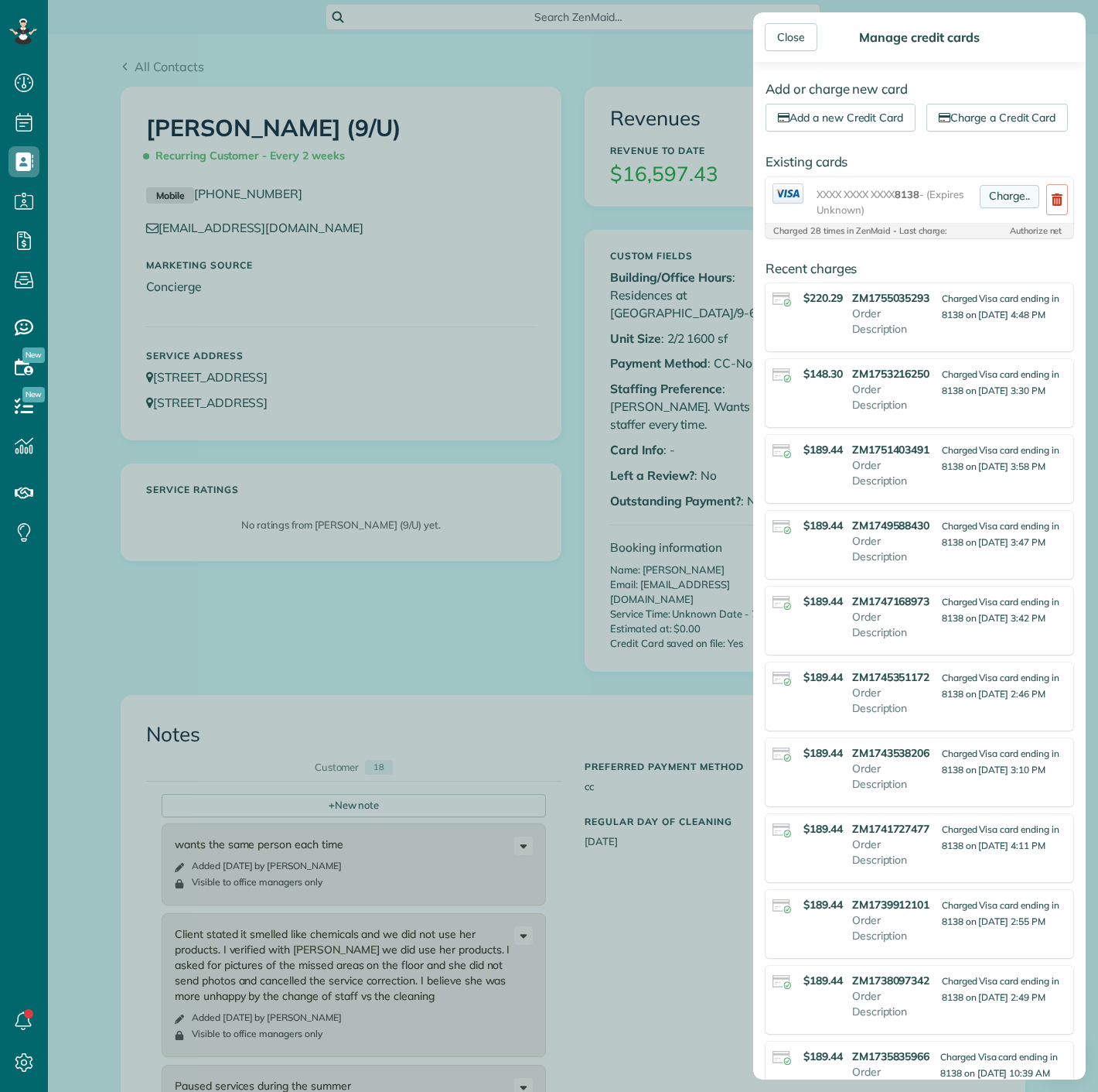
click at [999, 208] on link "Charge.." at bounding box center [1009, 196] width 60 height 23
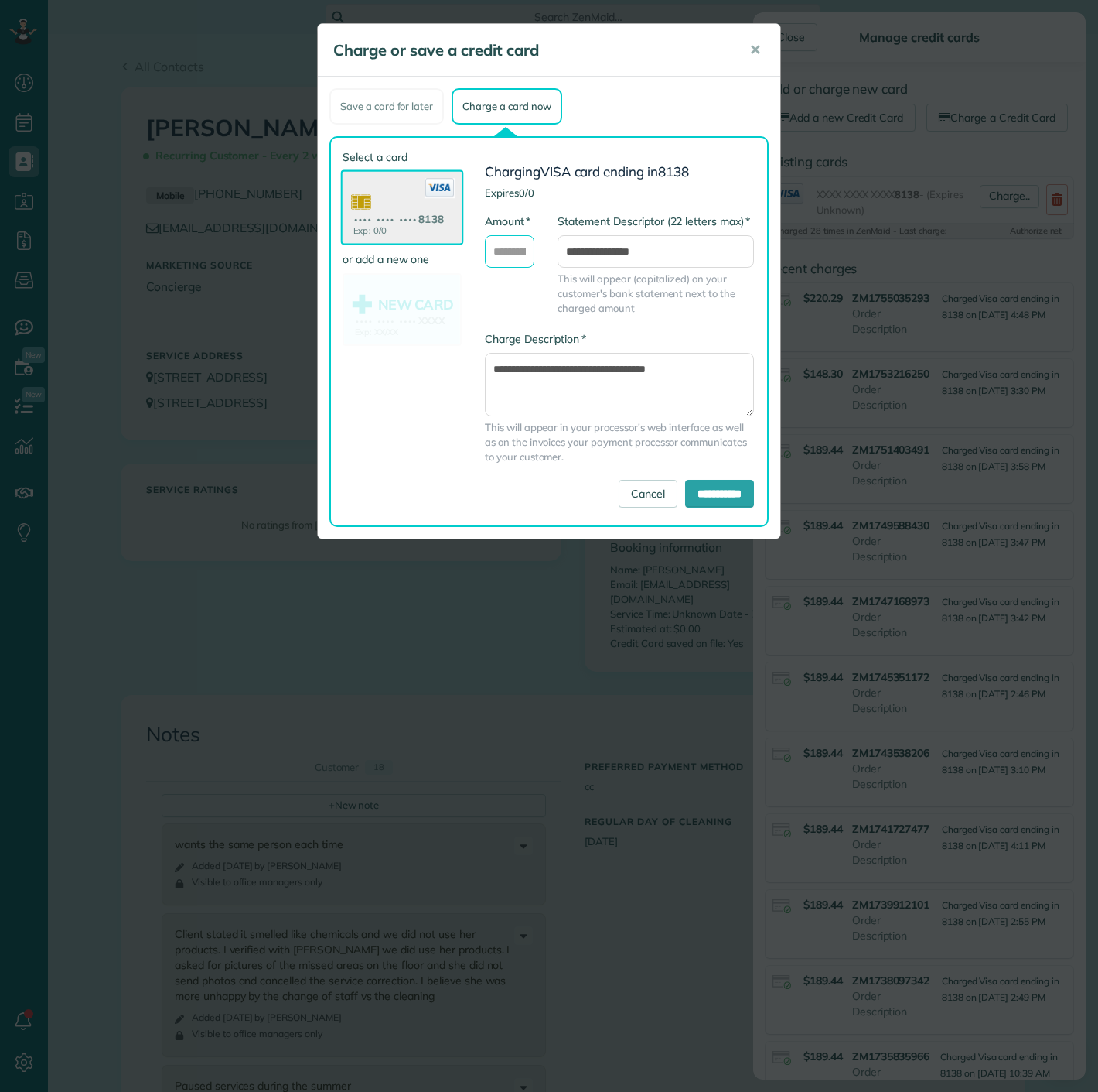
click at [504, 255] on input "* Amount" at bounding box center [509, 251] width 50 height 33
type input "******"
click at [747, 46] on button "✕" at bounding box center [755, 50] width 35 height 37
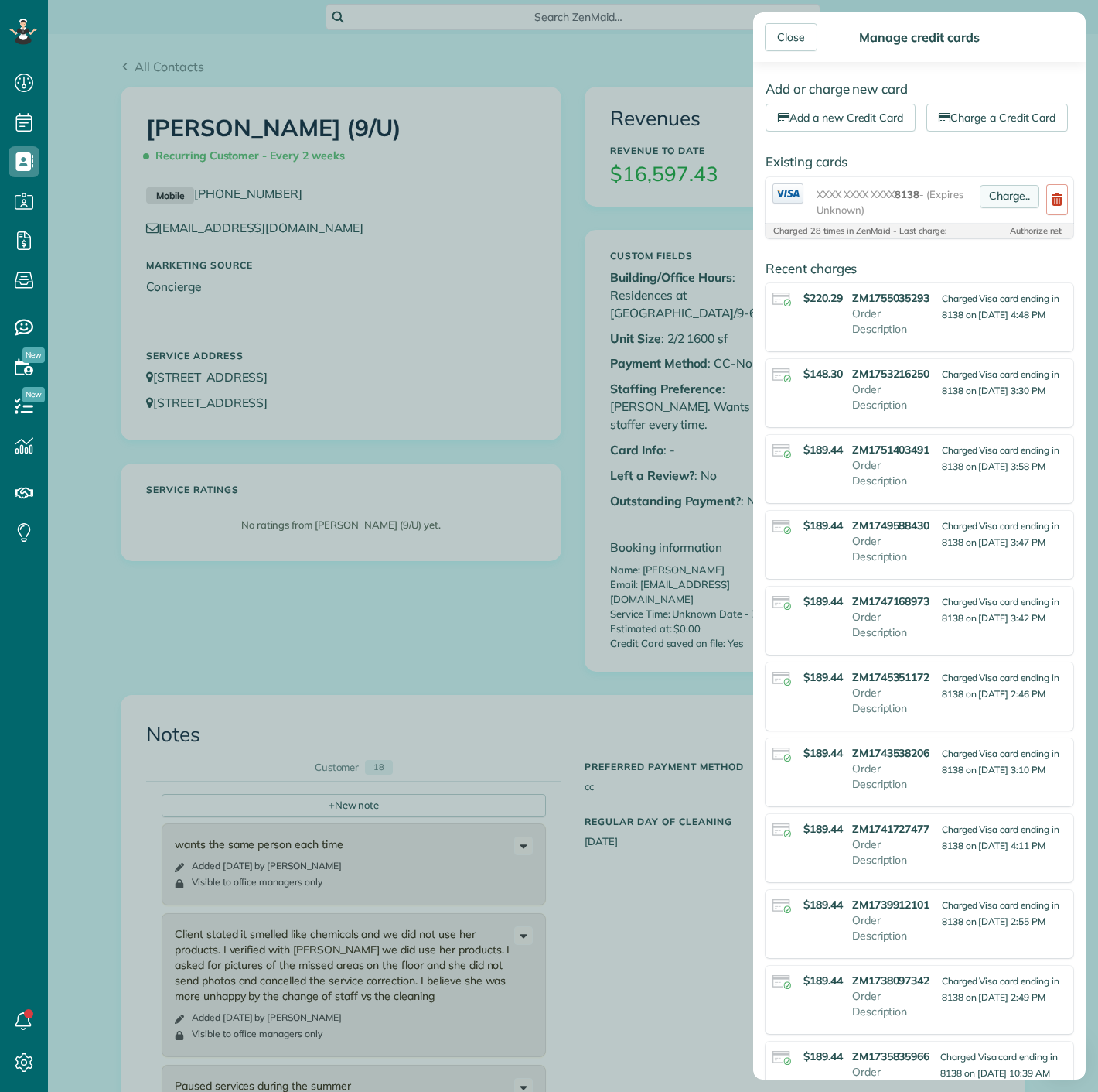
click at [993, 208] on link "Charge.." at bounding box center [1009, 196] width 60 height 23
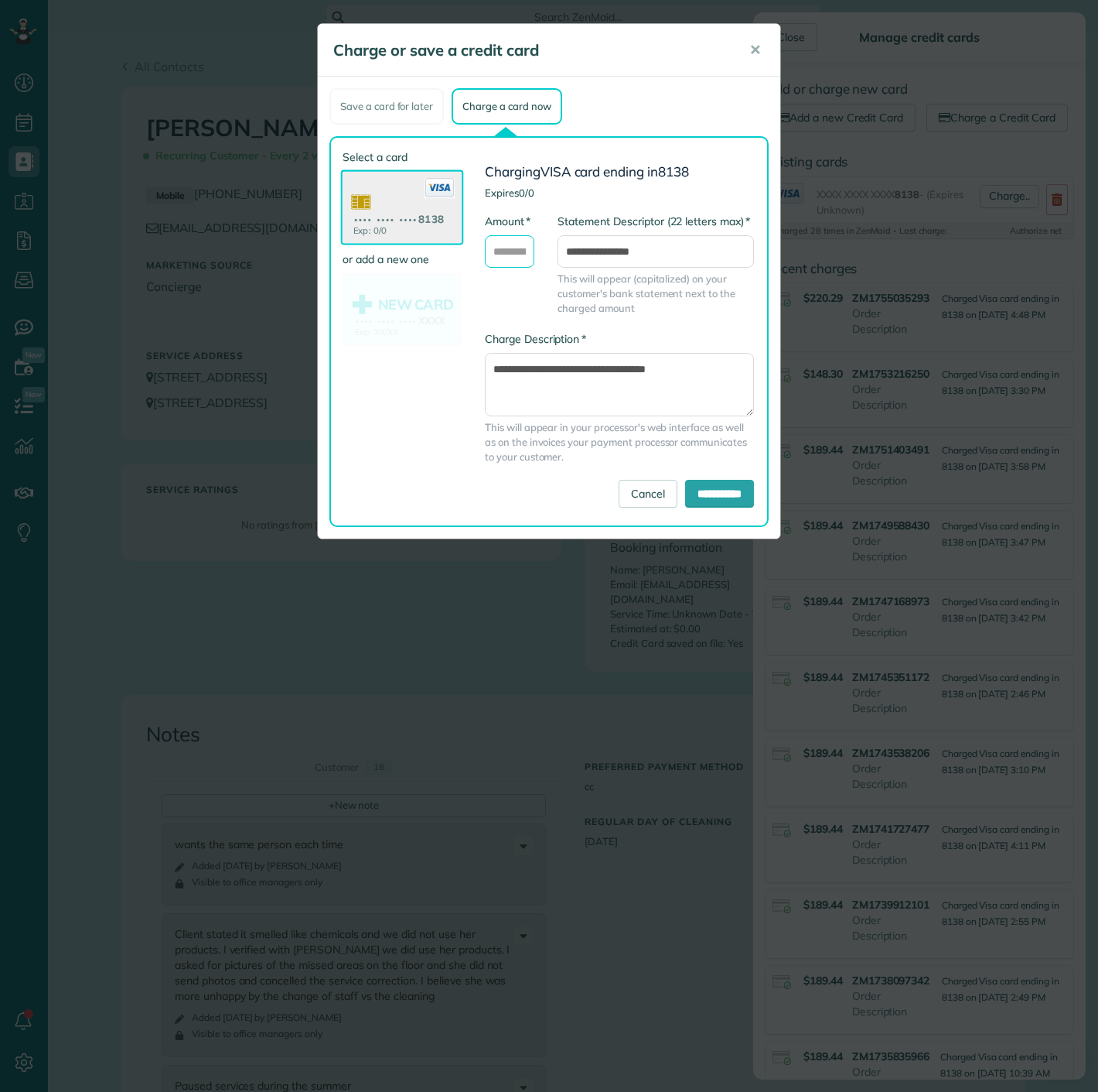
click at [521, 260] on input "* Amount" at bounding box center [509, 251] width 50 height 33
type input "******"
click at [728, 492] on input "**********" at bounding box center [719, 493] width 69 height 28
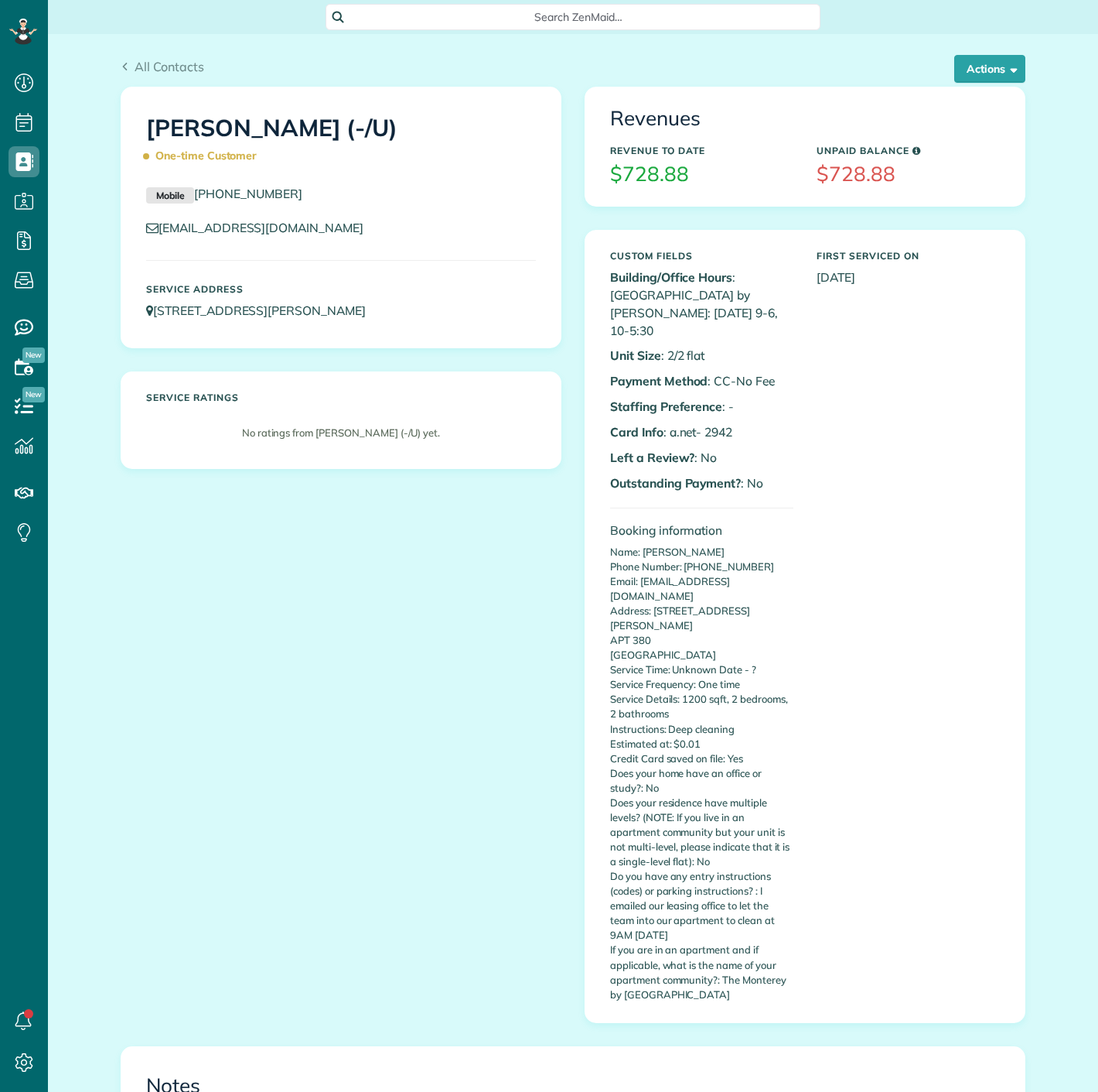
scroll to position [6, 6]
drag, startPoint x: 701, startPoint y: 393, endPoint x: 735, endPoint y: 393, distance: 34.0
click at [735, 423] on p "Card Info : a.net- 2942" at bounding box center [702, 432] width 184 height 18
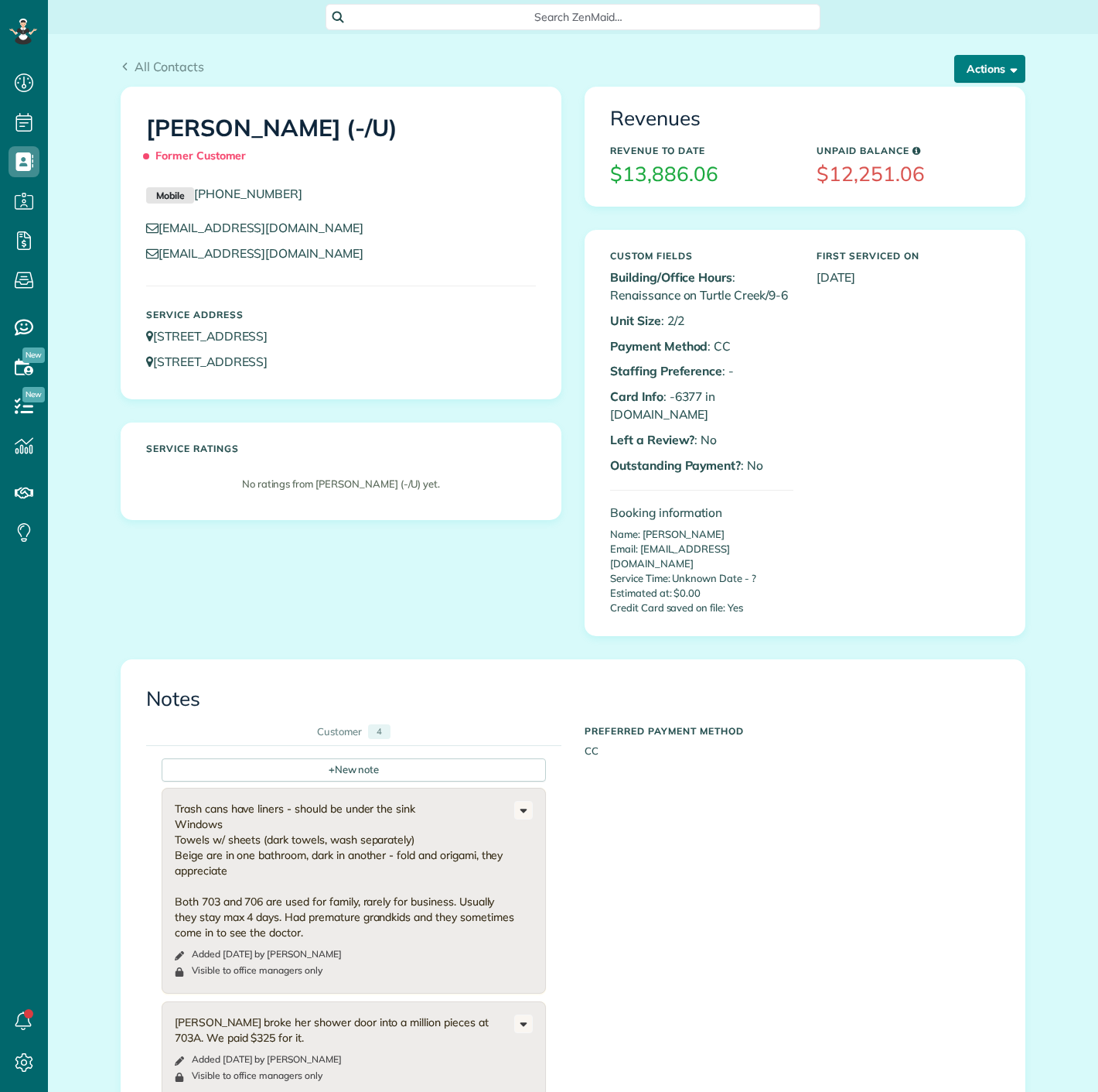
scroll to position [6, 6]
click at [1011, 81] on button "Actions" at bounding box center [989, 69] width 71 height 28
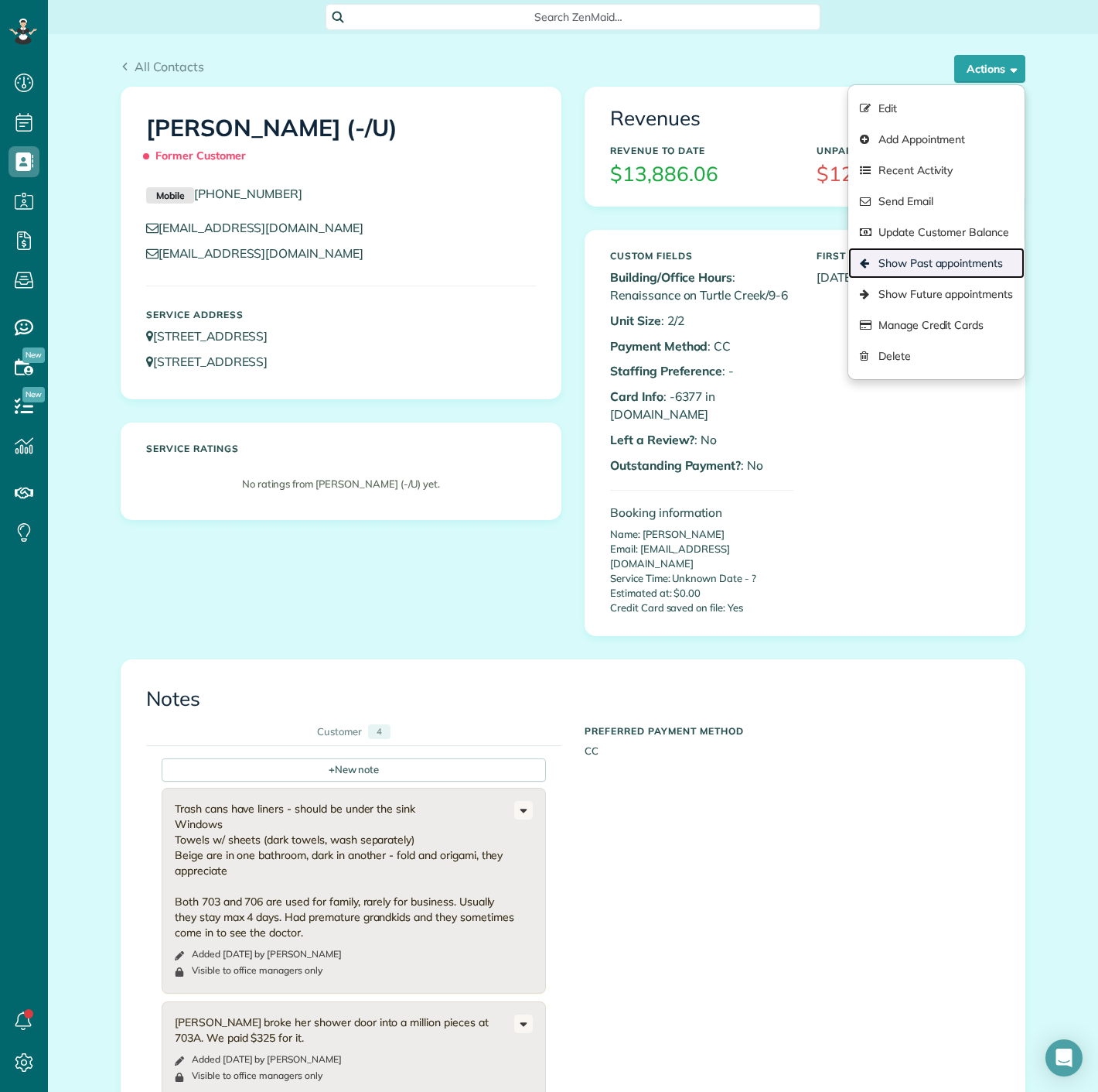
click at [916, 254] on link "Show Past appointments" at bounding box center [936, 263] width 176 height 31
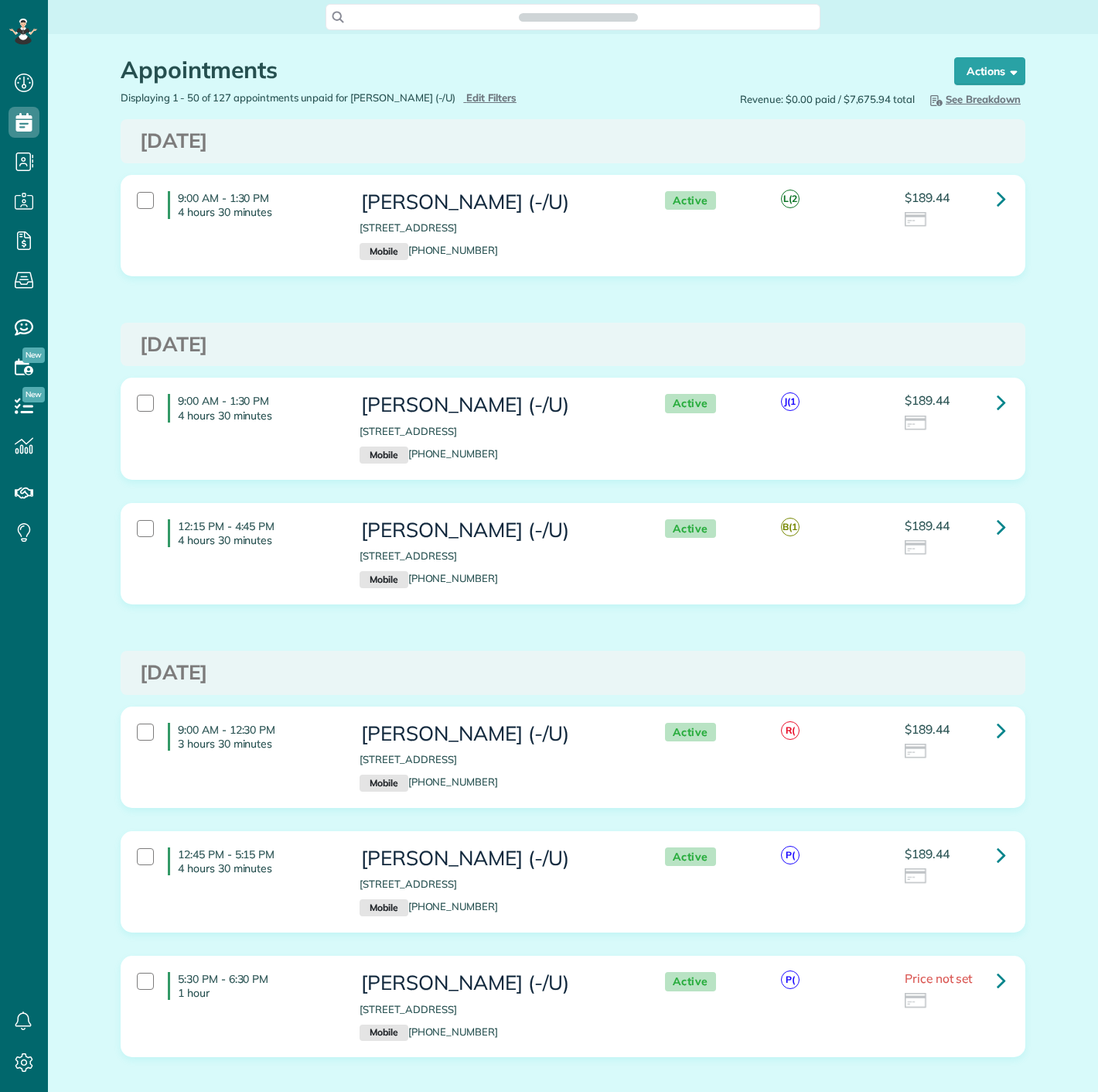
scroll to position [6, 6]
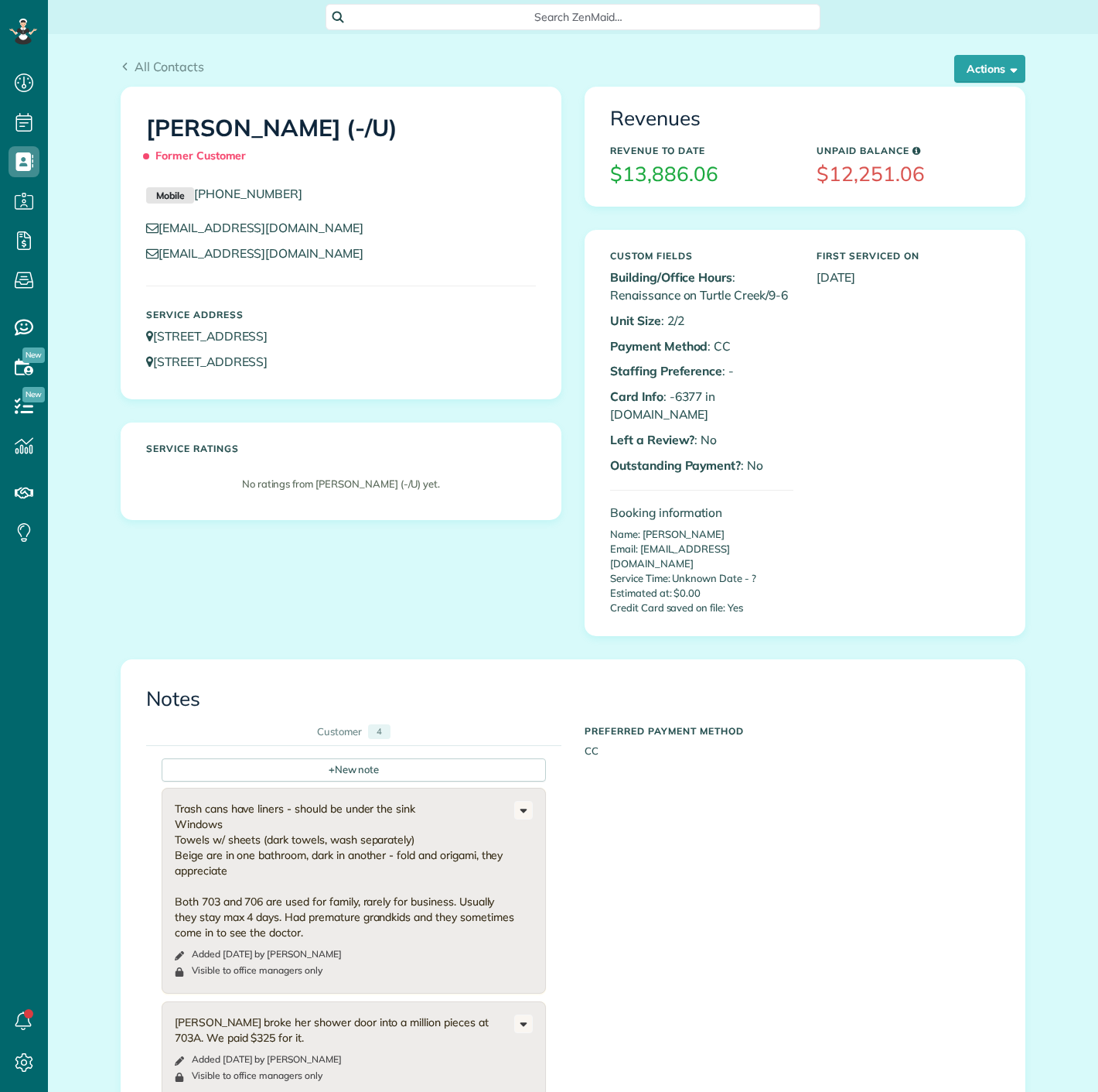
scroll to position [6, 6]
copy p "6377"
drag, startPoint x: 669, startPoint y: 395, endPoint x: 696, endPoint y: 395, distance: 27.0
click at [696, 395] on p "Card Info : -6377 in [DOMAIN_NAME]" at bounding box center [702, 405] width 184 height 36
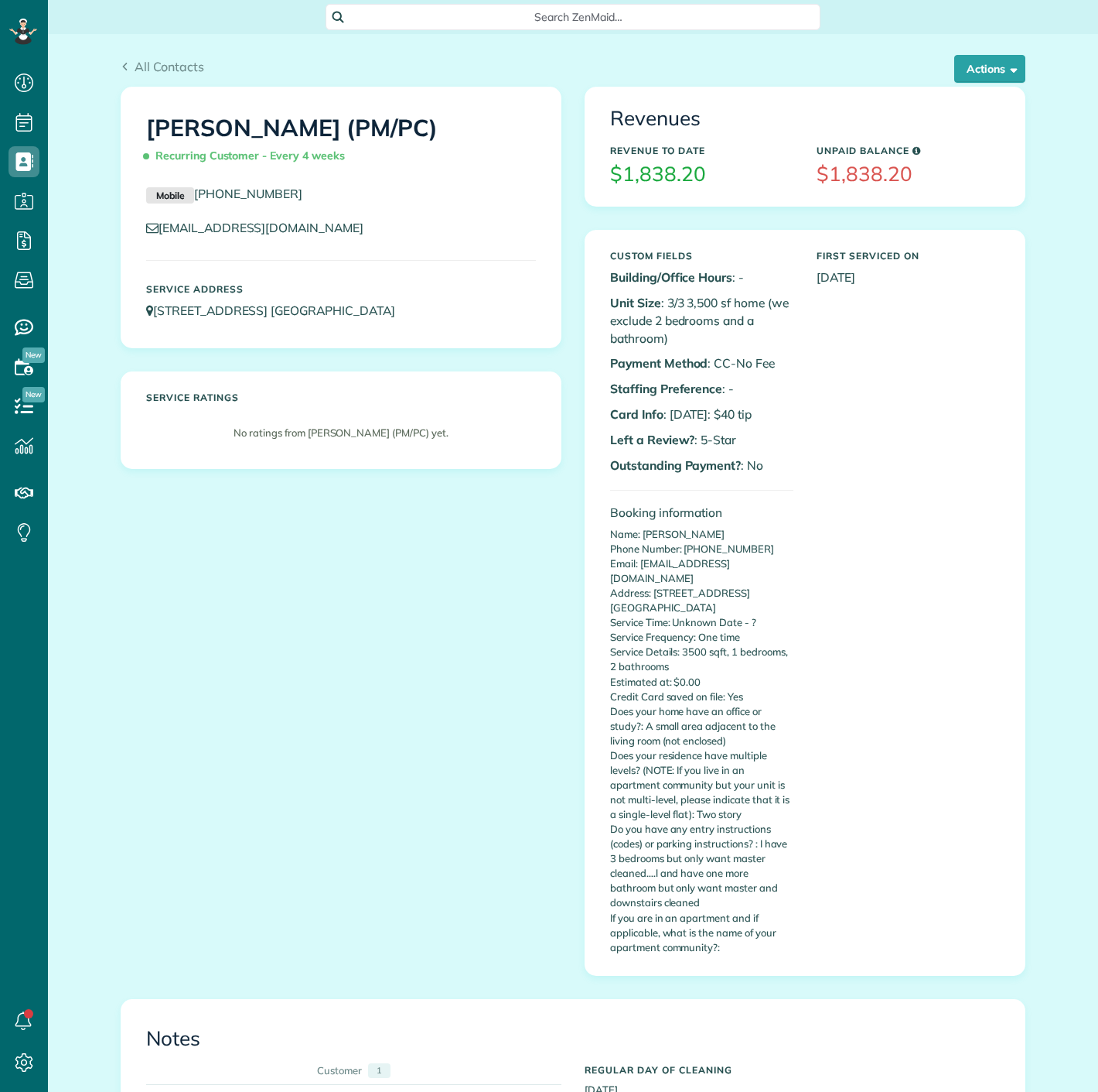
scroll to position [6, 6]
drag, startPoint x: 980, startPoint y: 69, endPoint x: 954, endPoint y: 116, distance: 53.7
click at [980, 69] on button "Actions" at bounding box center [989, 69] width 71 height 28
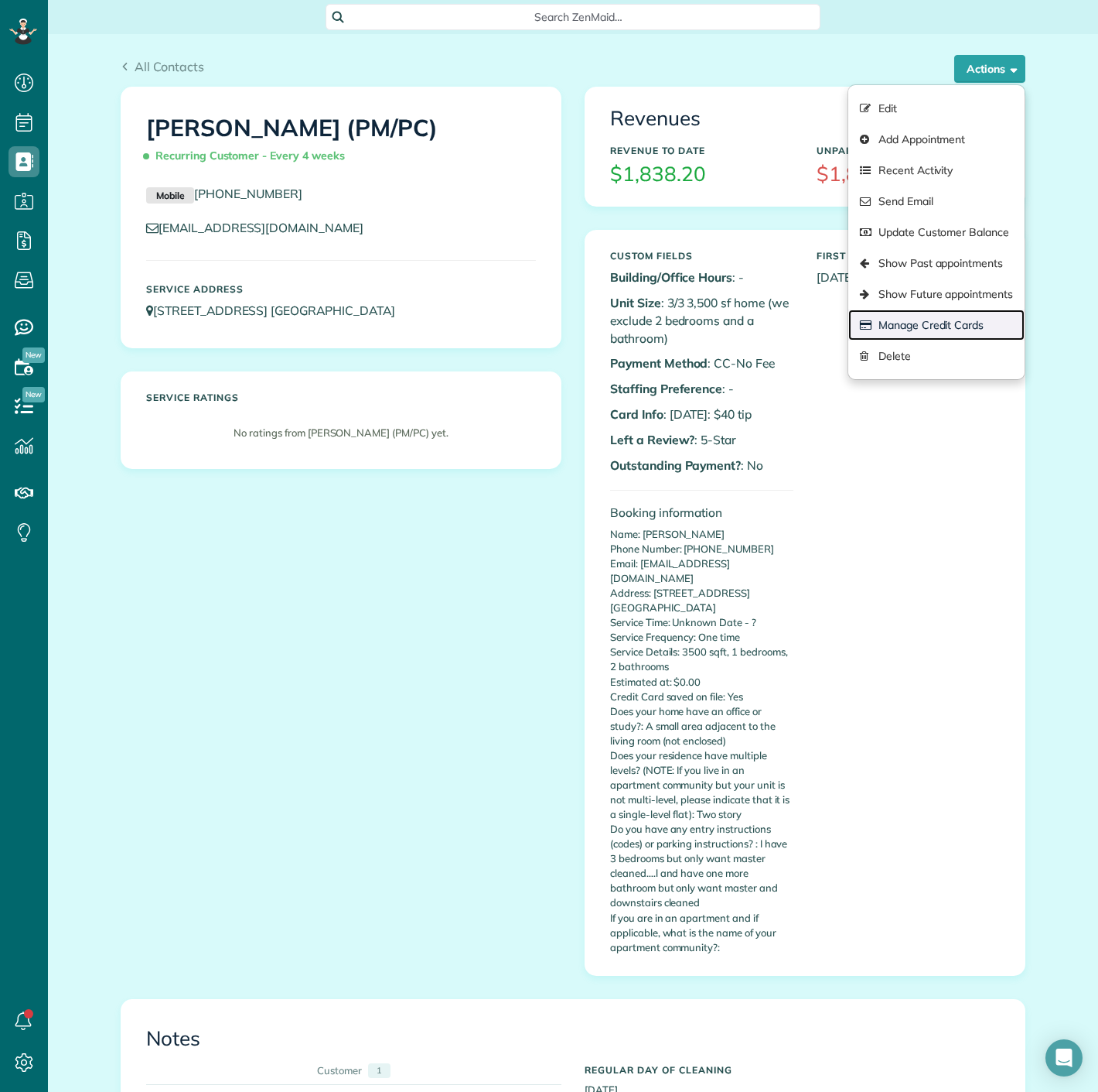
click at [879, 332] on link "Manage Credit Cards" at bounding box center [936, 324] width 176 height 31
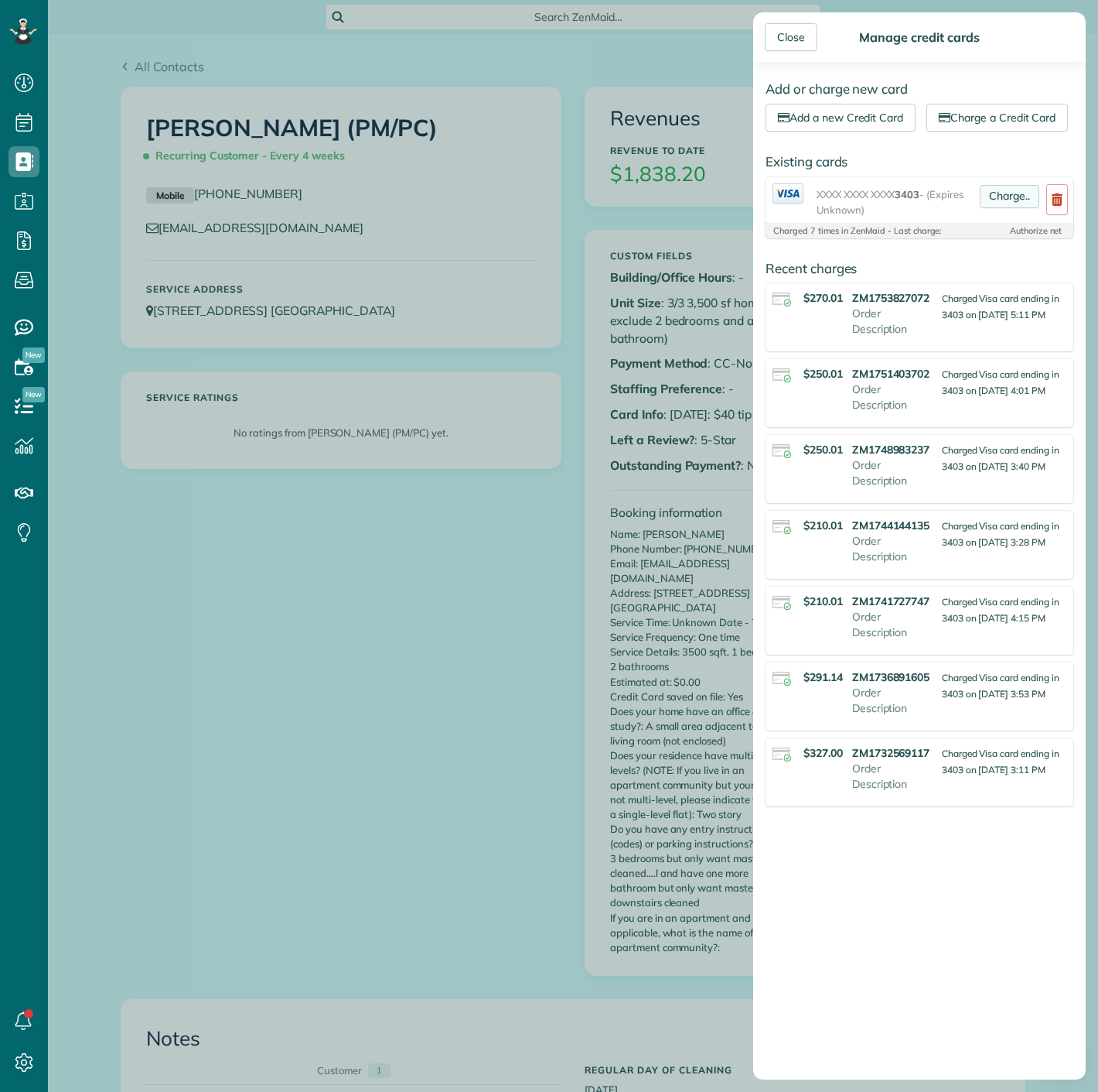
click at [992, 208] on link "Charge.." at bounding box center [1009, 196] width 60 height 23
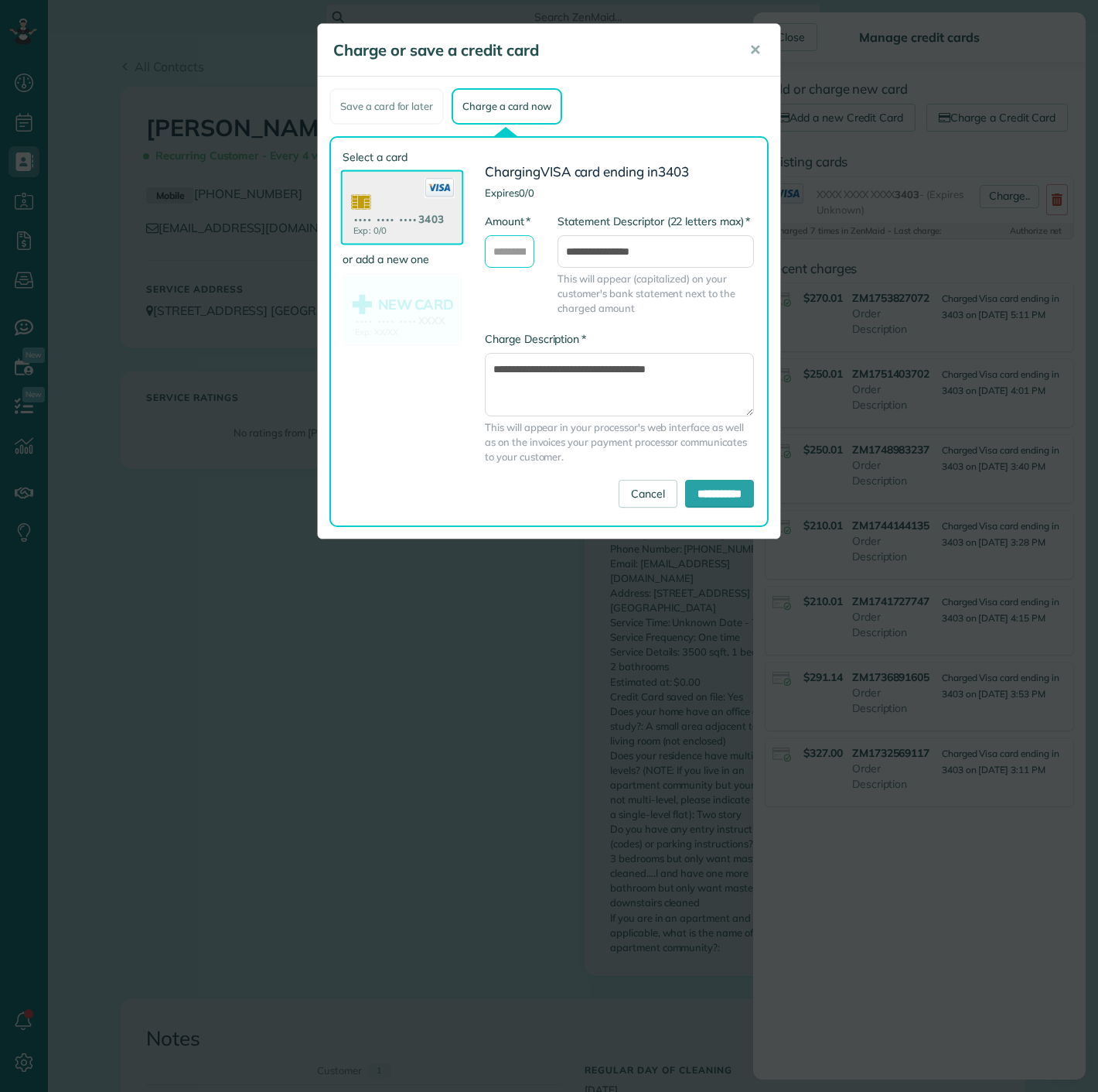
click at [505, 250] on input "* Amount" at bounding box center [509, 251] width 50 height 33
type input "******"
click at [715, 486] on input "**********" at bounding box center [719, 493] width 69 height 28
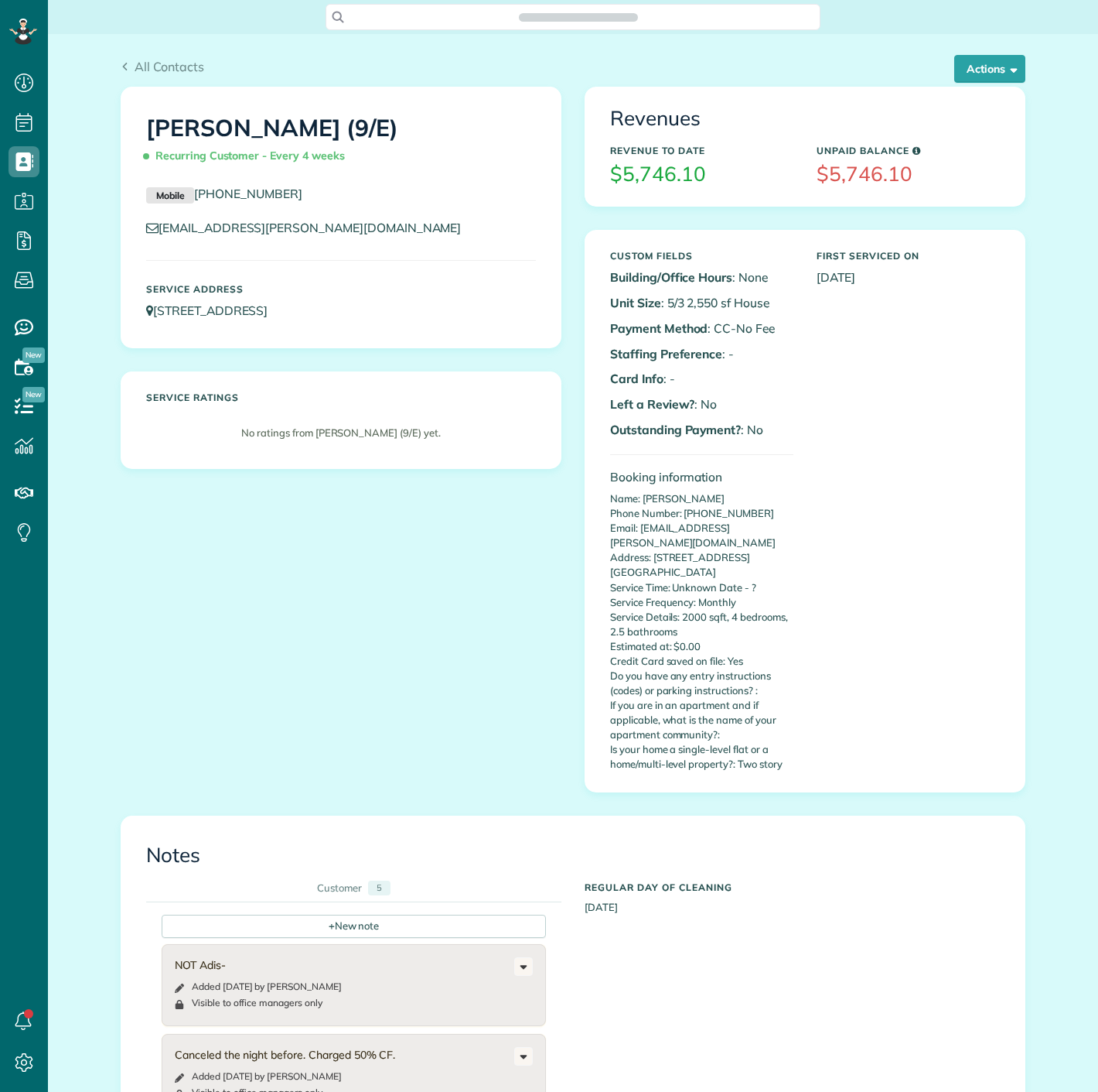
scroll to position [6, 6]
click at [1012, 67] on button "Actions" at bounding box center [989, 69] width 71 height 28
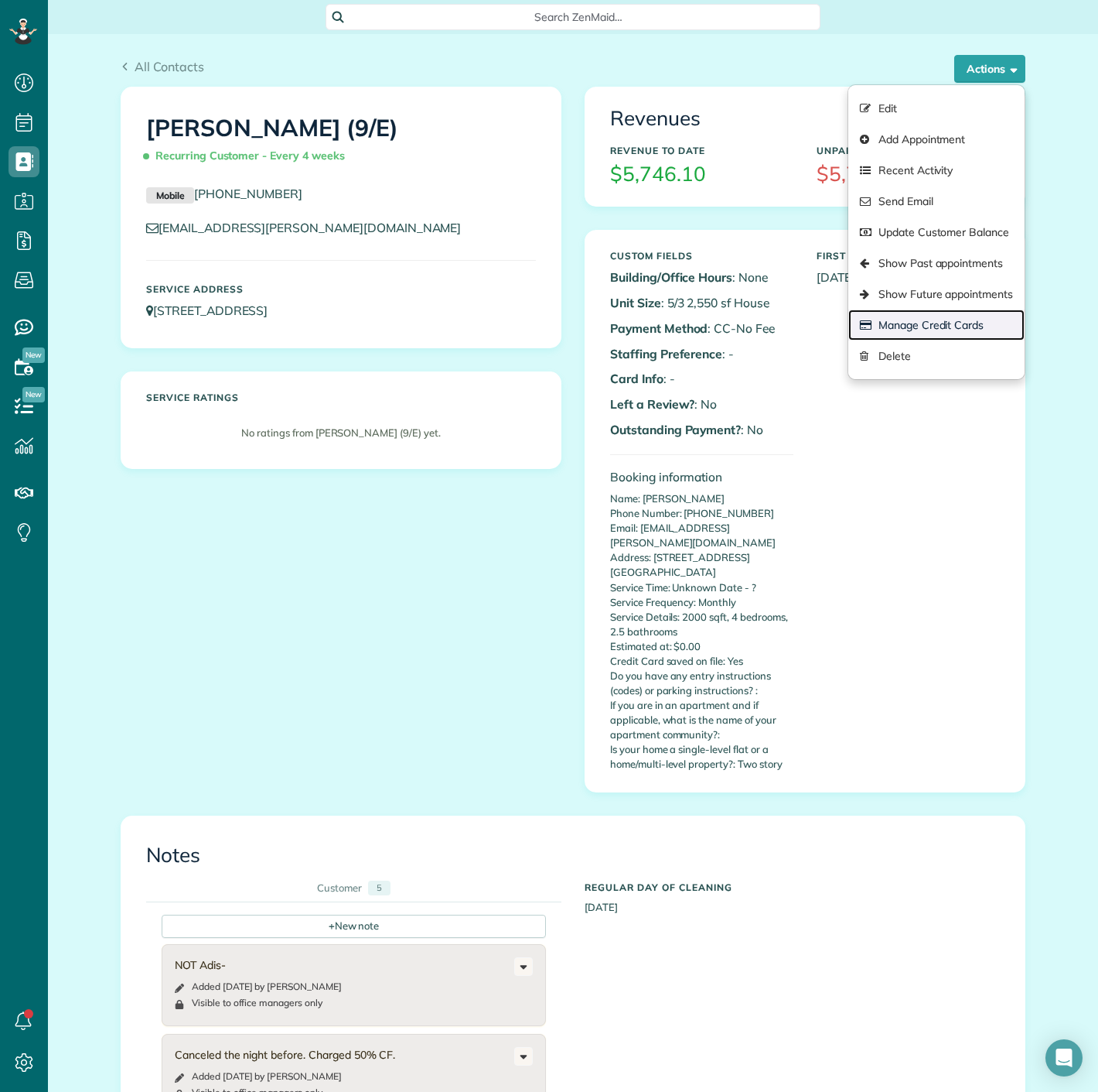
click at [941, 317] on link "Manage Credit Cards" at bounding box center [936, 324] width 176 height 31
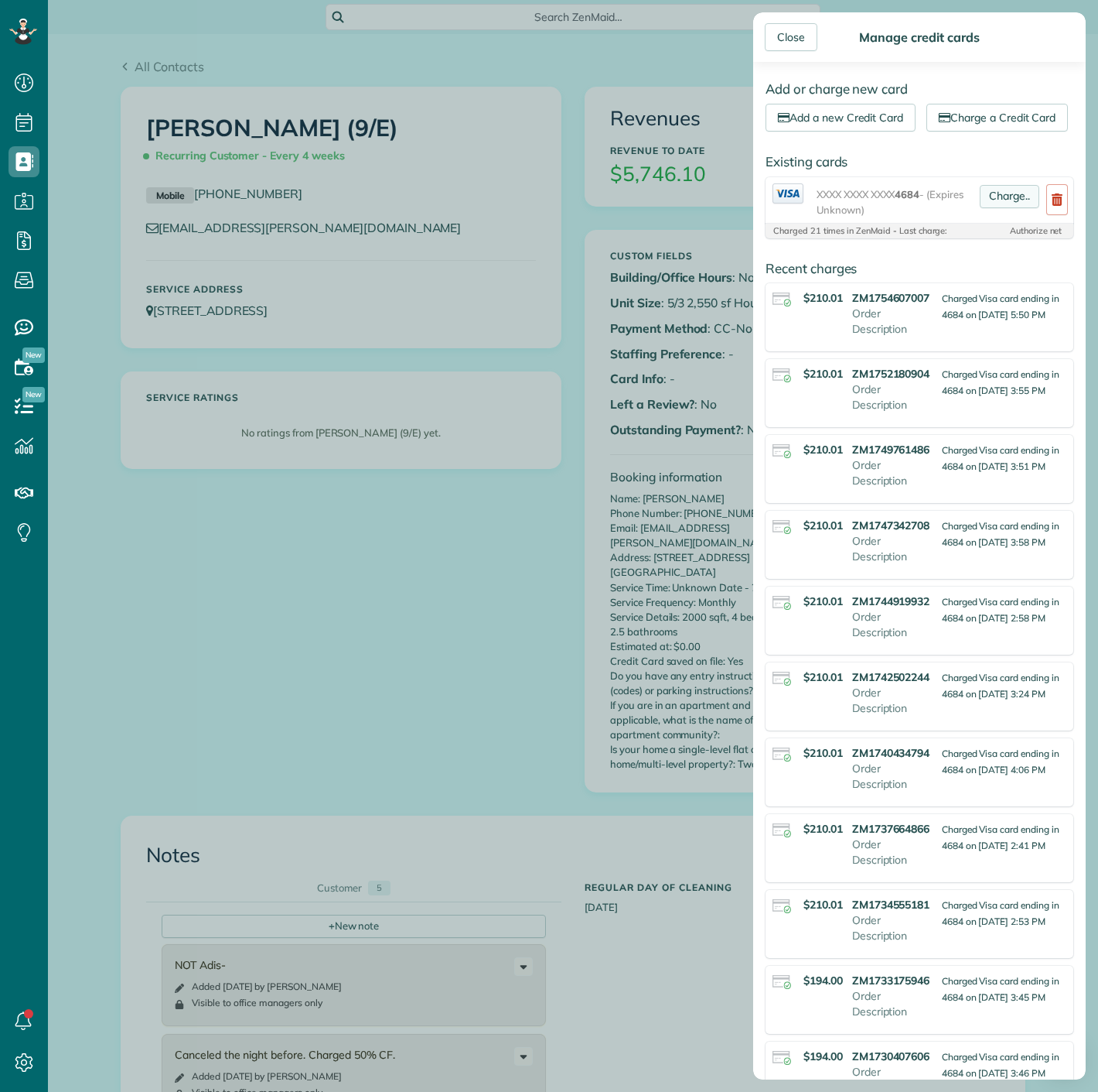
click at [994, 208] on link "Charge.." at bounding box center [1009, 196] width 60 height 23
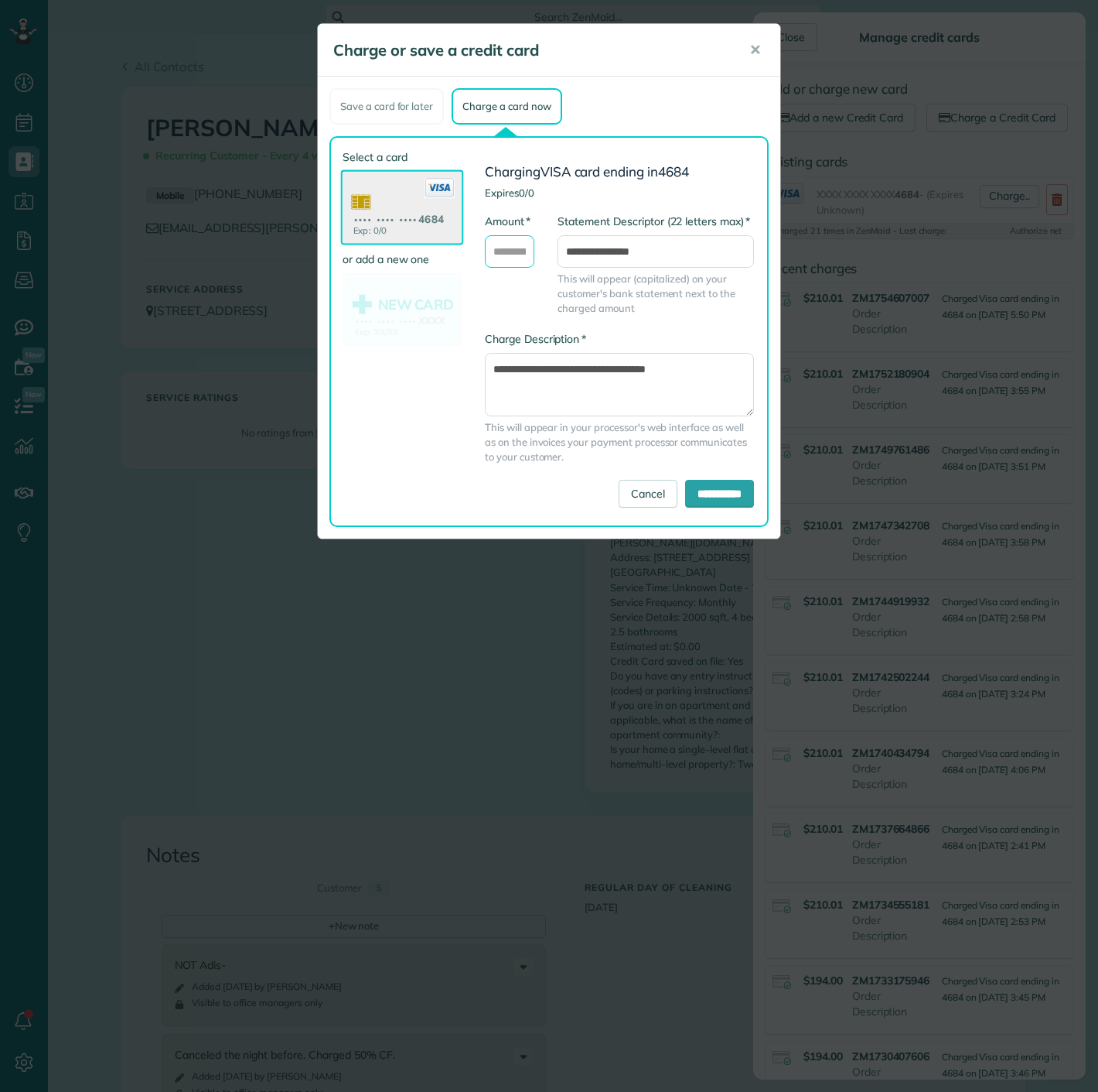
click at [505, 257] on input "* Amount" at bounding box center [509, 251] width 50 height 33
type input "******"
click at [685, 483] on input "**********" at bounding box center [719, 493] width 69 height 28
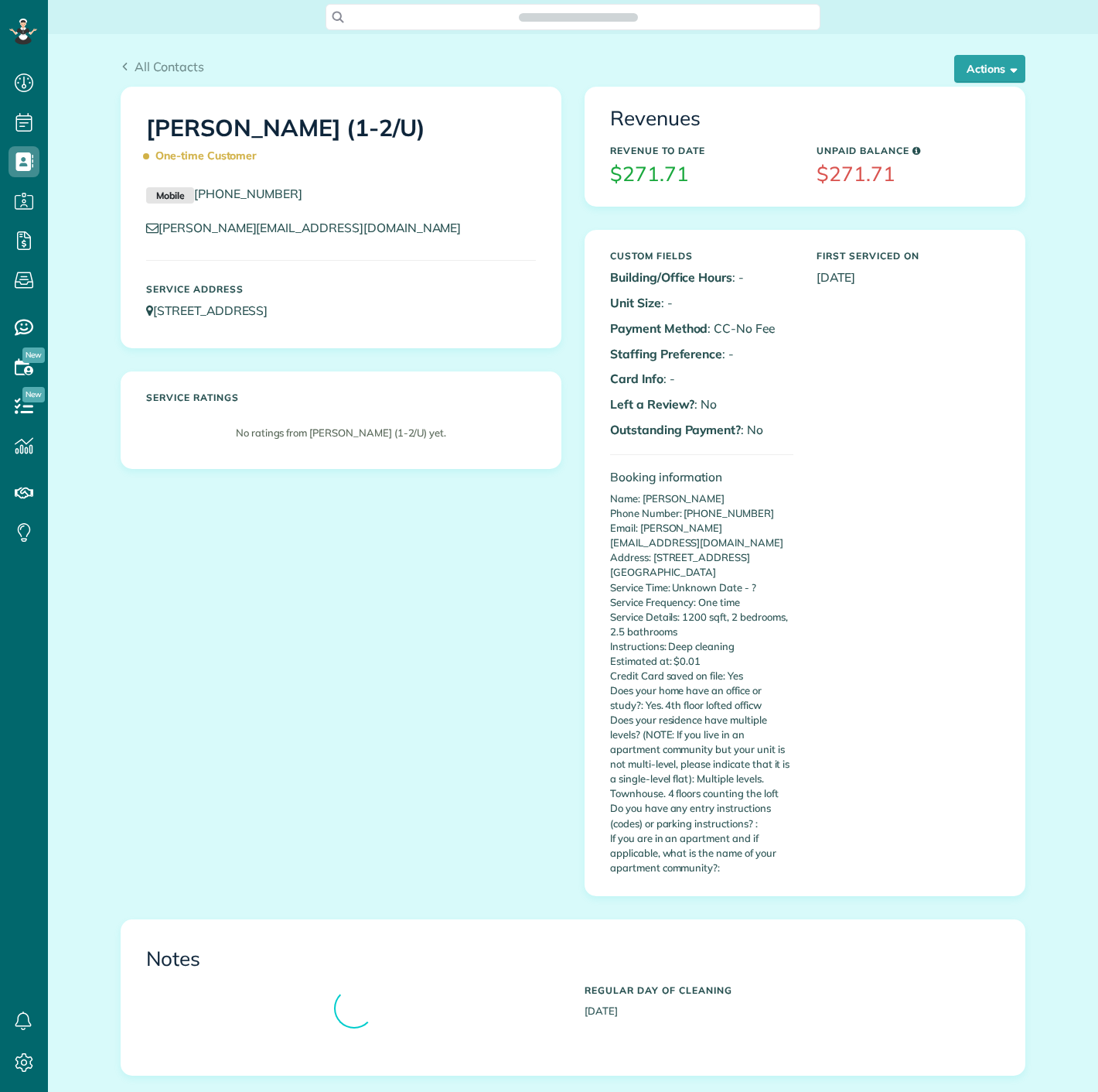
scroll to position [6, 6]
click at [972, 76] on button "Actions" at bounding box center [989, 69] width 71 height 28
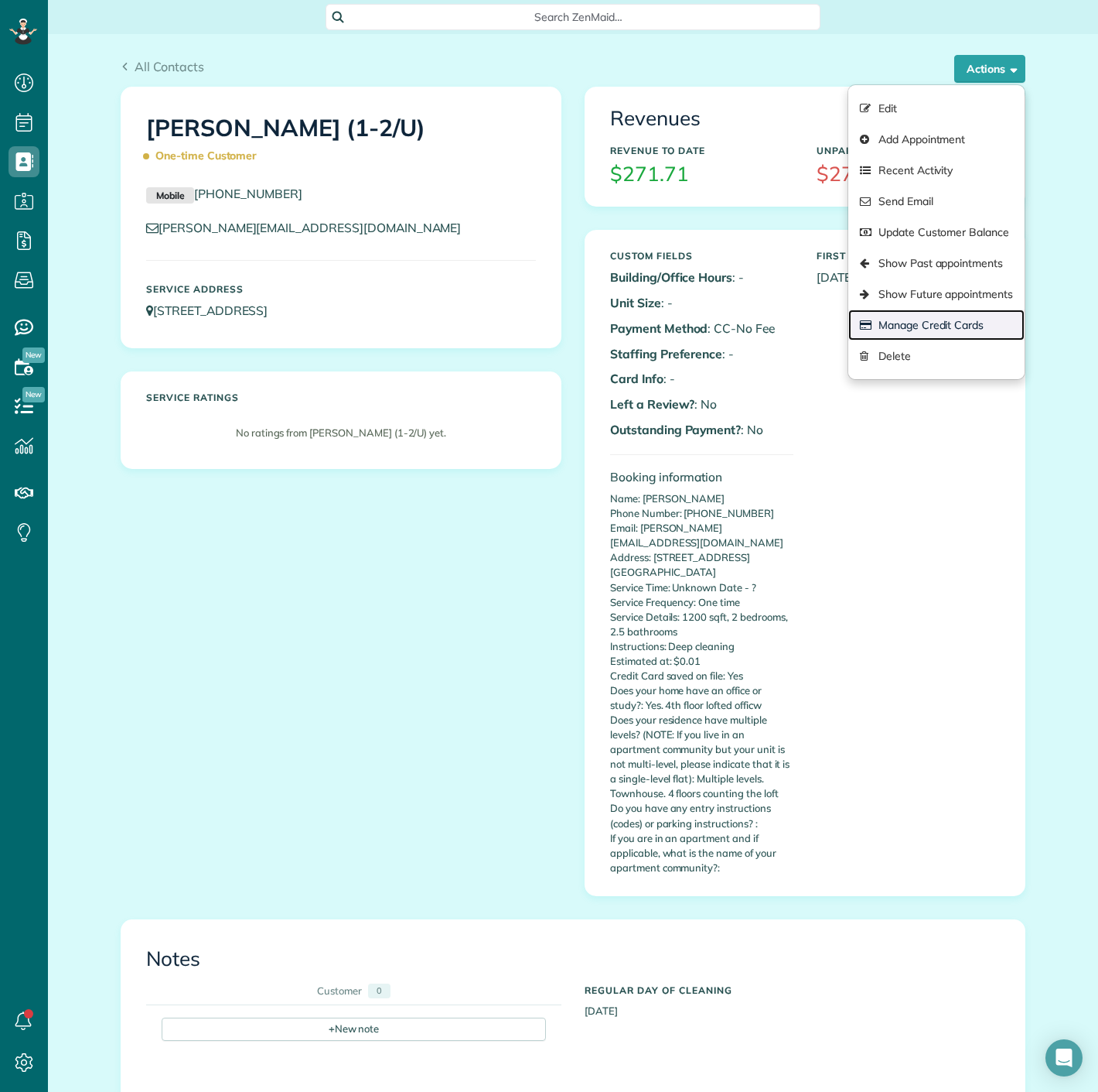
click at [895, 328] on link "Manage Credit Cards" at bounding box center [936, 324] width 176 height 31
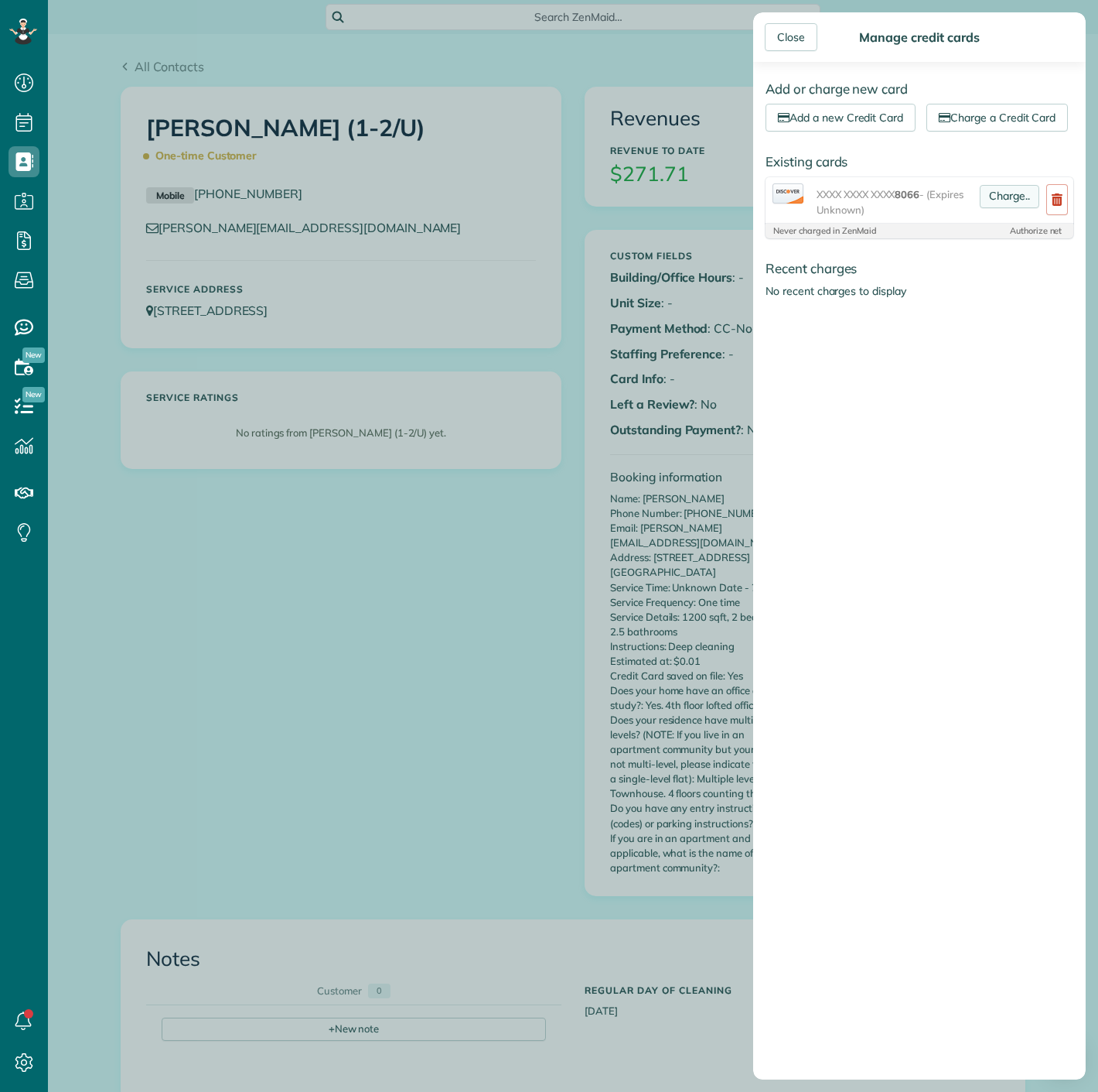
click at [1012, 208] on link "Charge.." at bounding box center [1009, 196] width 60 height 23
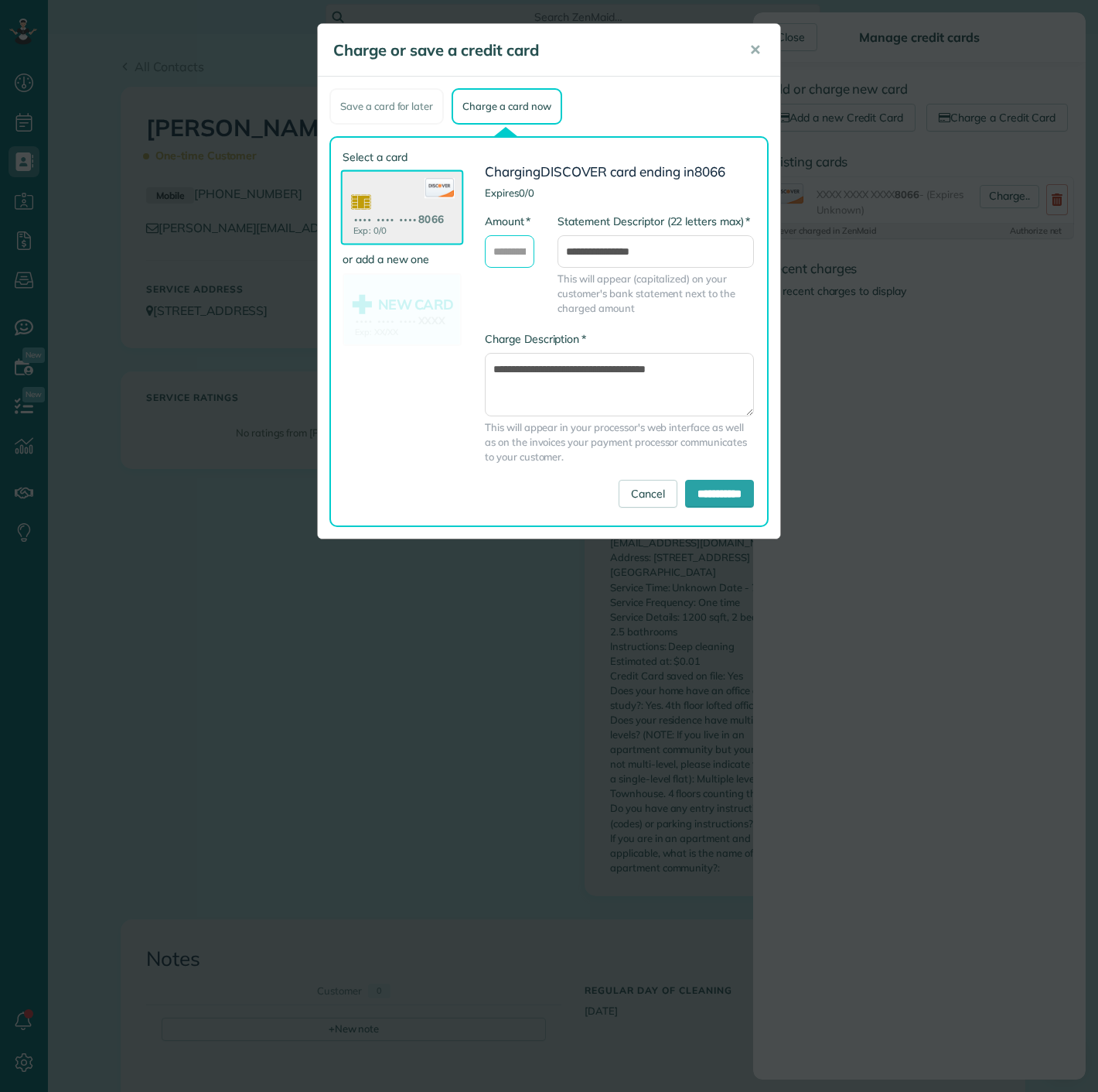
click at [515, 244] on input "* Amount" at bounding box center [509, 251] width 50 height 33
type input "******"
click at [692, 481] on input "**********" at bounding box center [719, 493] width 69 height 28
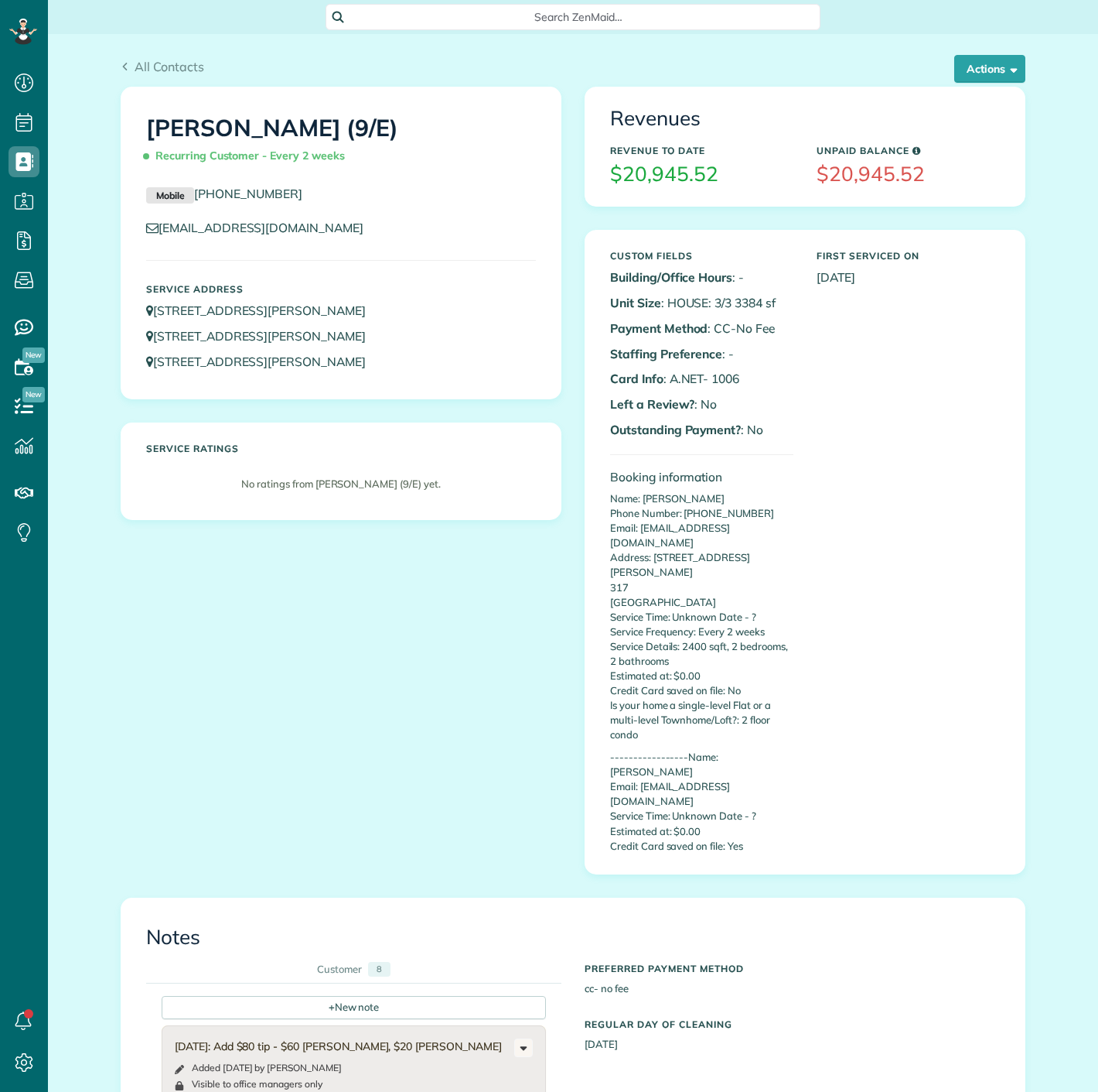
scroll to position [6, 6]
drag, startPoint x: 703, startPoint y: 379, endPoint x: 778, endPoint y: 379, distance: 75.0
click at [778, 379] on p "Card Info : A.NET- 1006" at bounding box center [702, 379] width 184 height 18
copy p "1006"
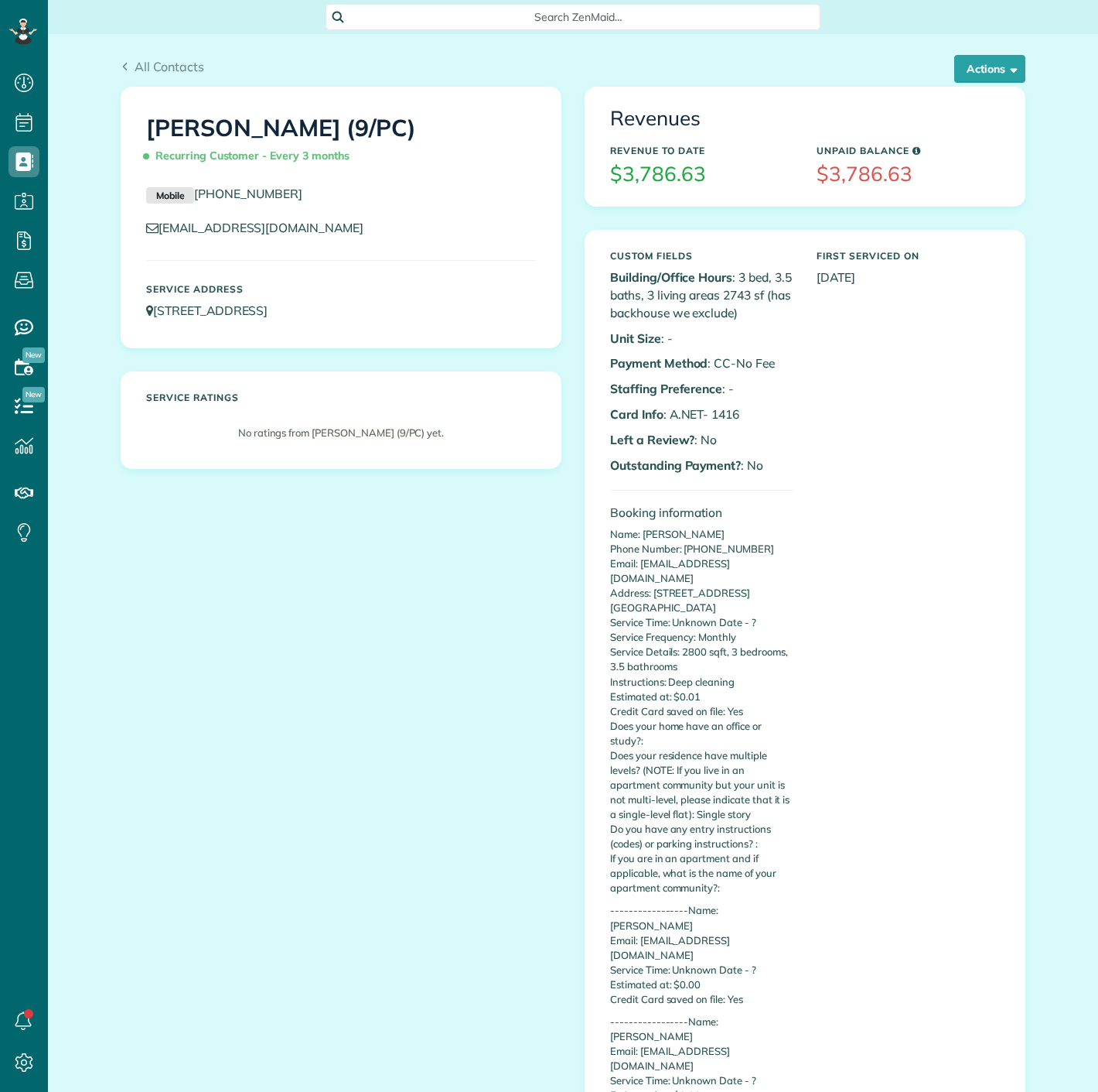
scroll to position [6, 6]
click at [704, 413] on p "Card Info : A.NET- 1416" at bounding box center [702, 414] width 184 height 18
click at [707, 413] on p "Card Info : A.NET- 1416" at bounding box center [702, 414] width 184 height 18
drag, startPoint x: 707, startPoint y: 417, endPoint x: 747, endPoint y: 409, distance: 40.8
click at [747, 409] on p "Card Info : A.NET- 1416" at bounding box center [702, 414] width 184 height 18
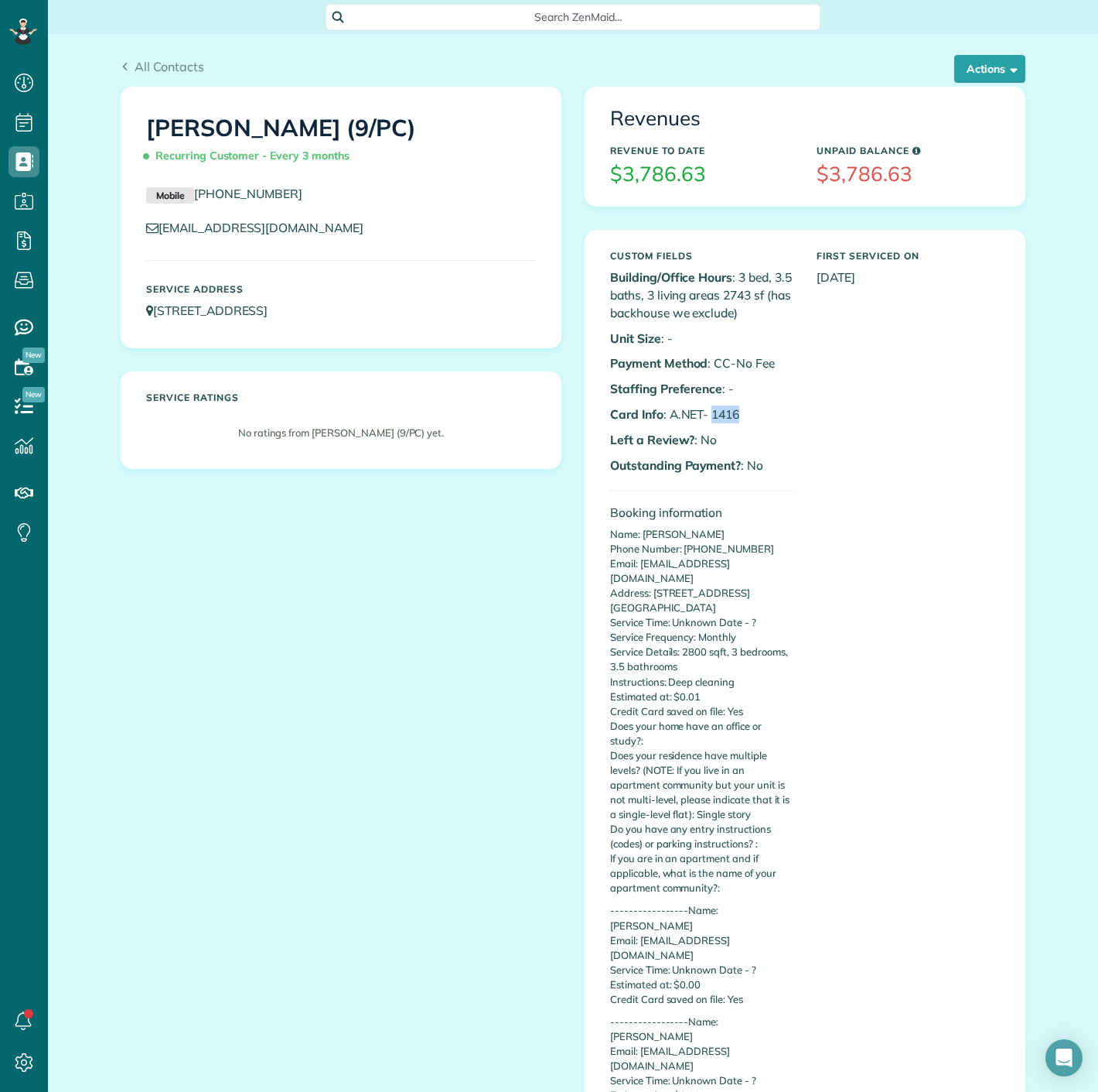
copy p "1416"
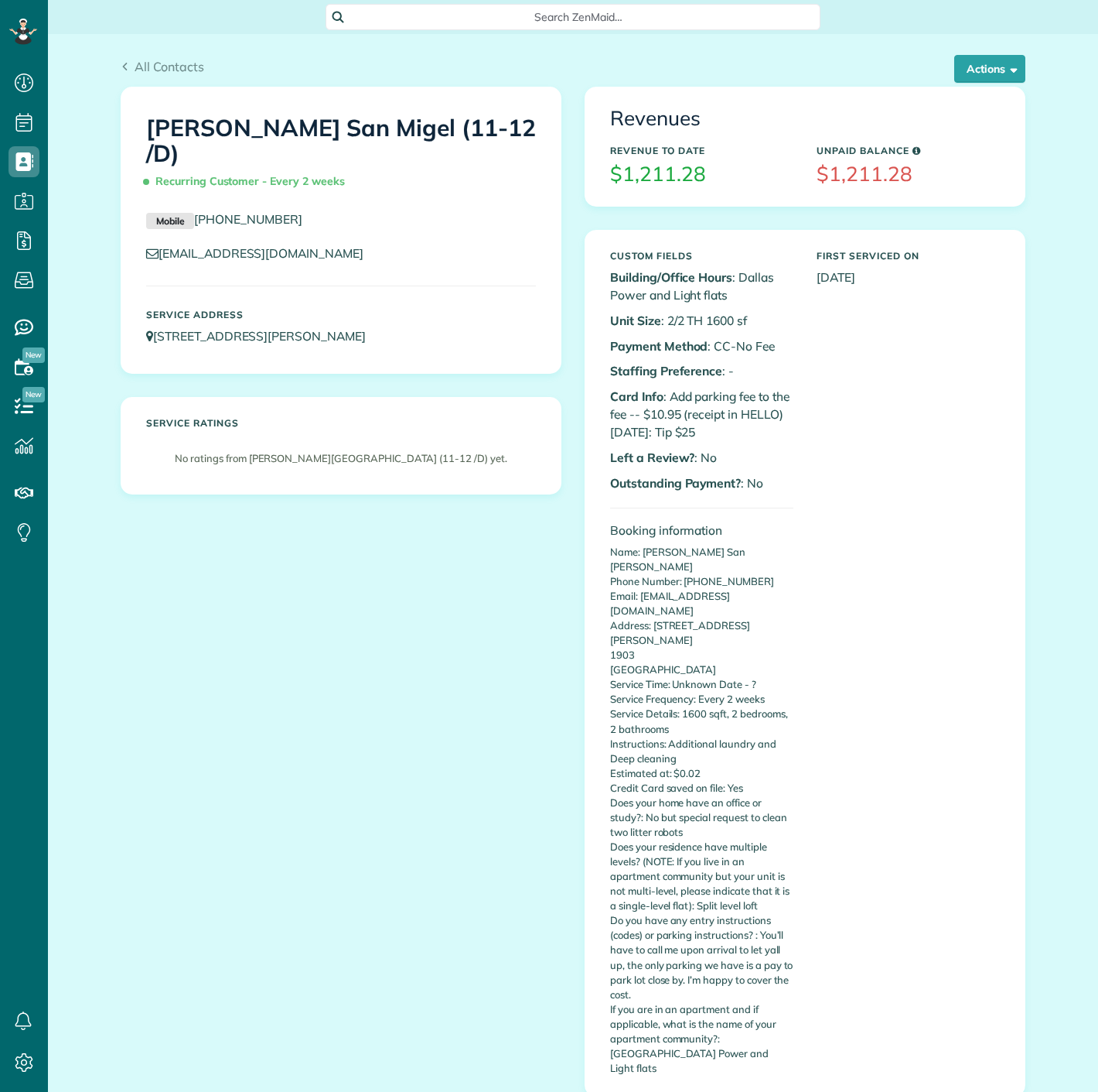
scroll to position [6, 6]
click at [993, 62] on button "Actions" at bounding box center [989, 69] width 71 height 28
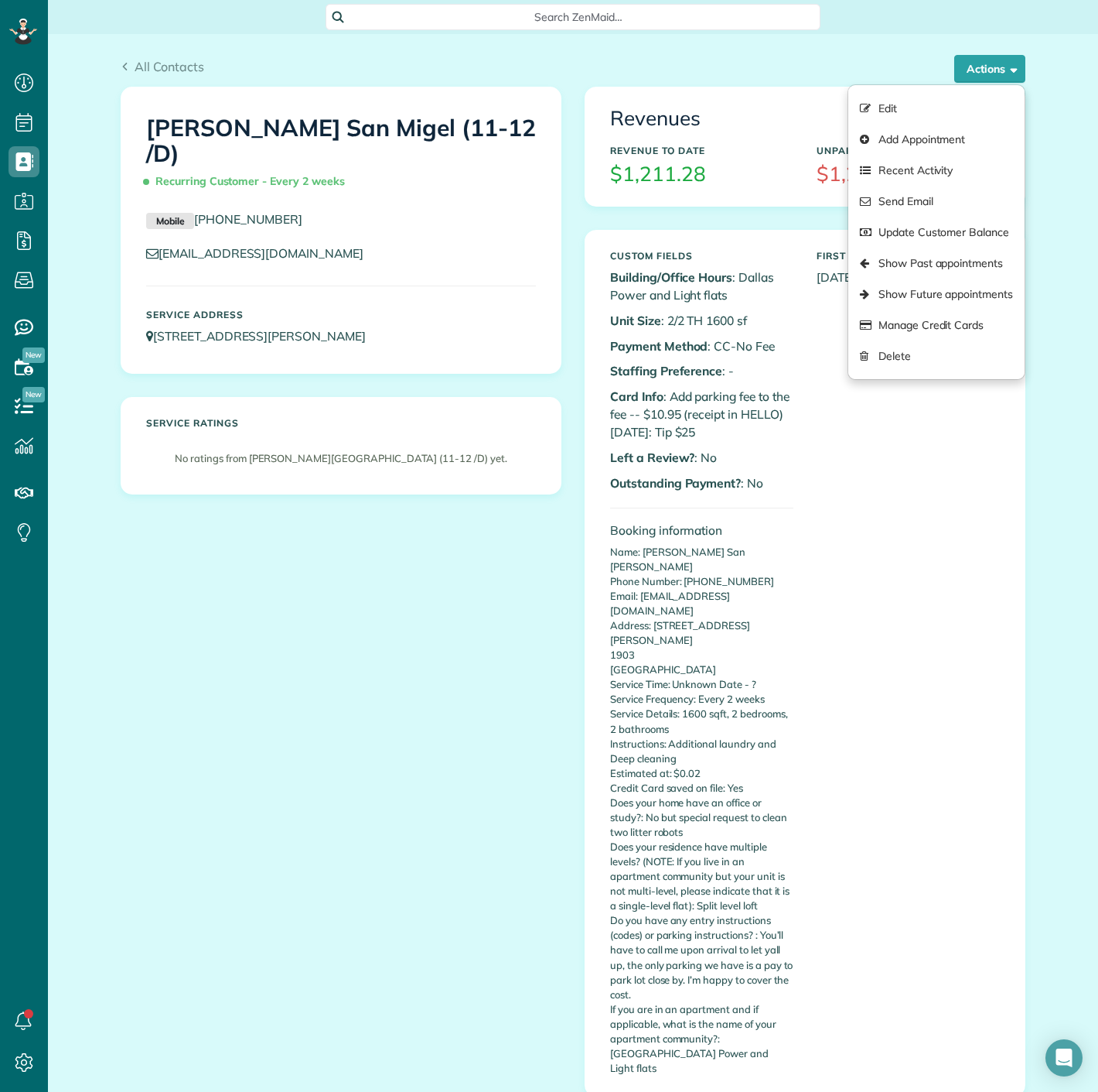
click at [537, 594] on div "Tasha San Migel (11-12 /D) Recurring Customer - Every 2 weeks Mobile (682) 377-…" at bounding box center [573, 602] width 928 height 1033
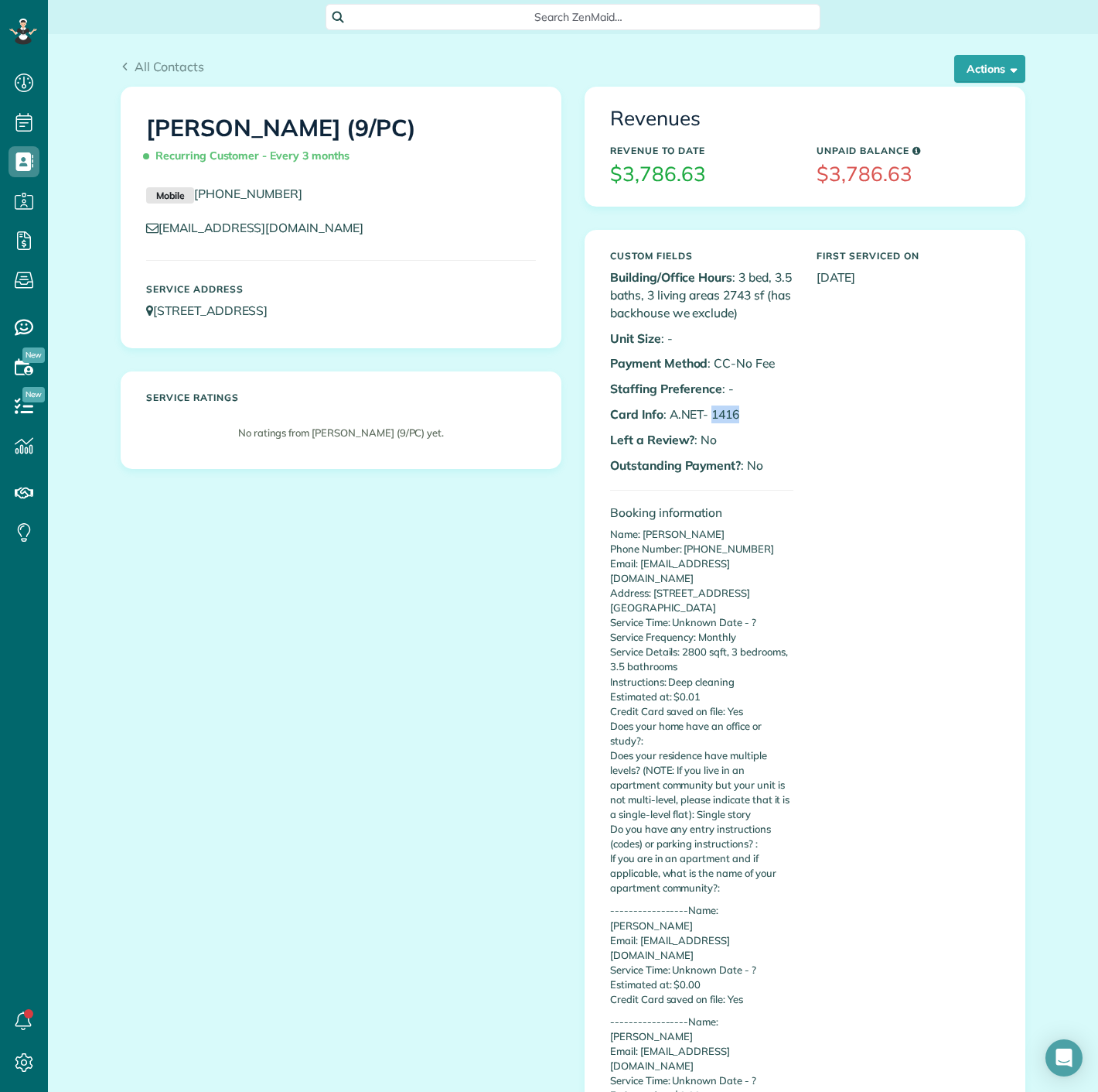
scroll to position [6, 6]
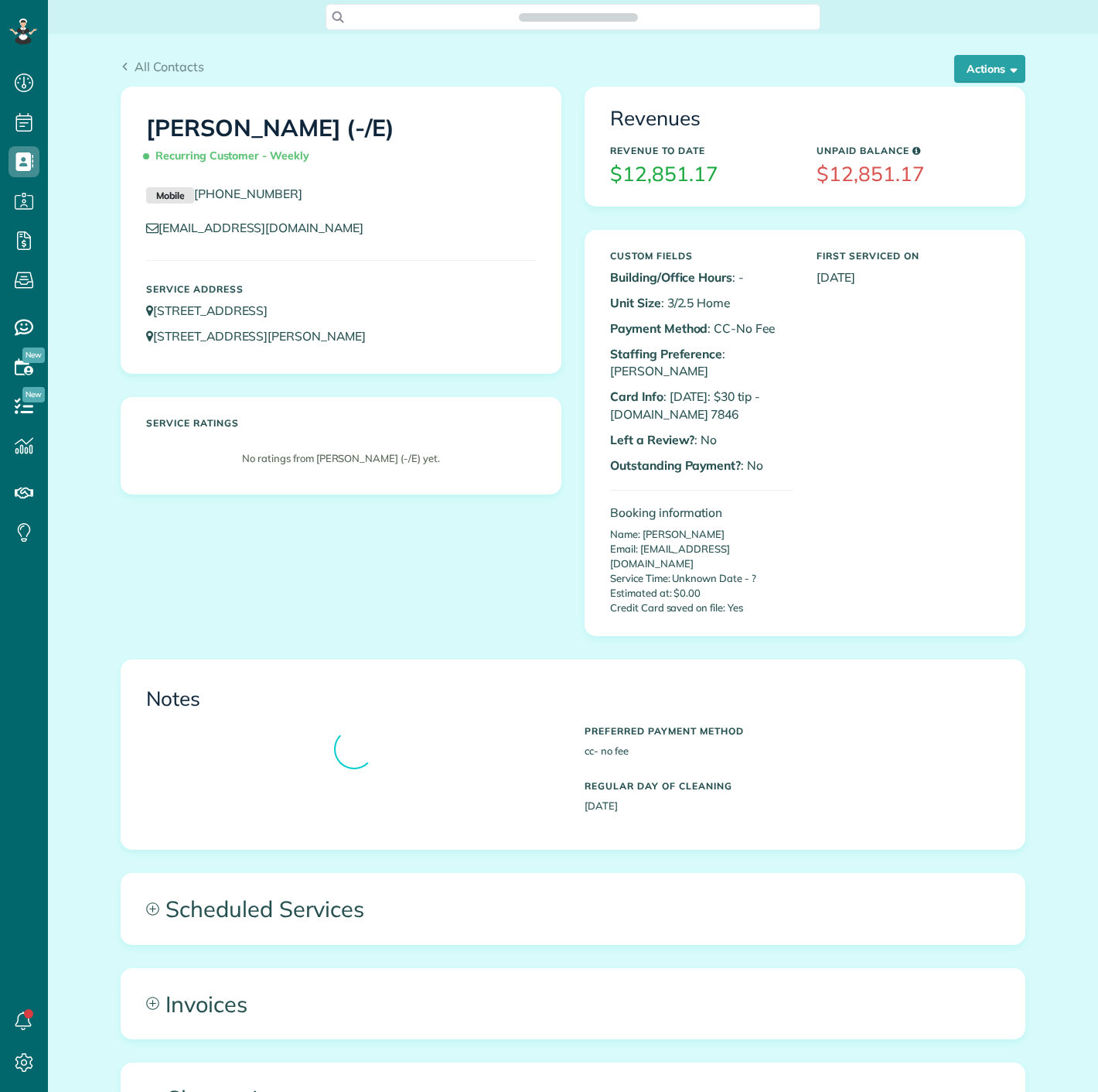
scroll to position [6, 6]
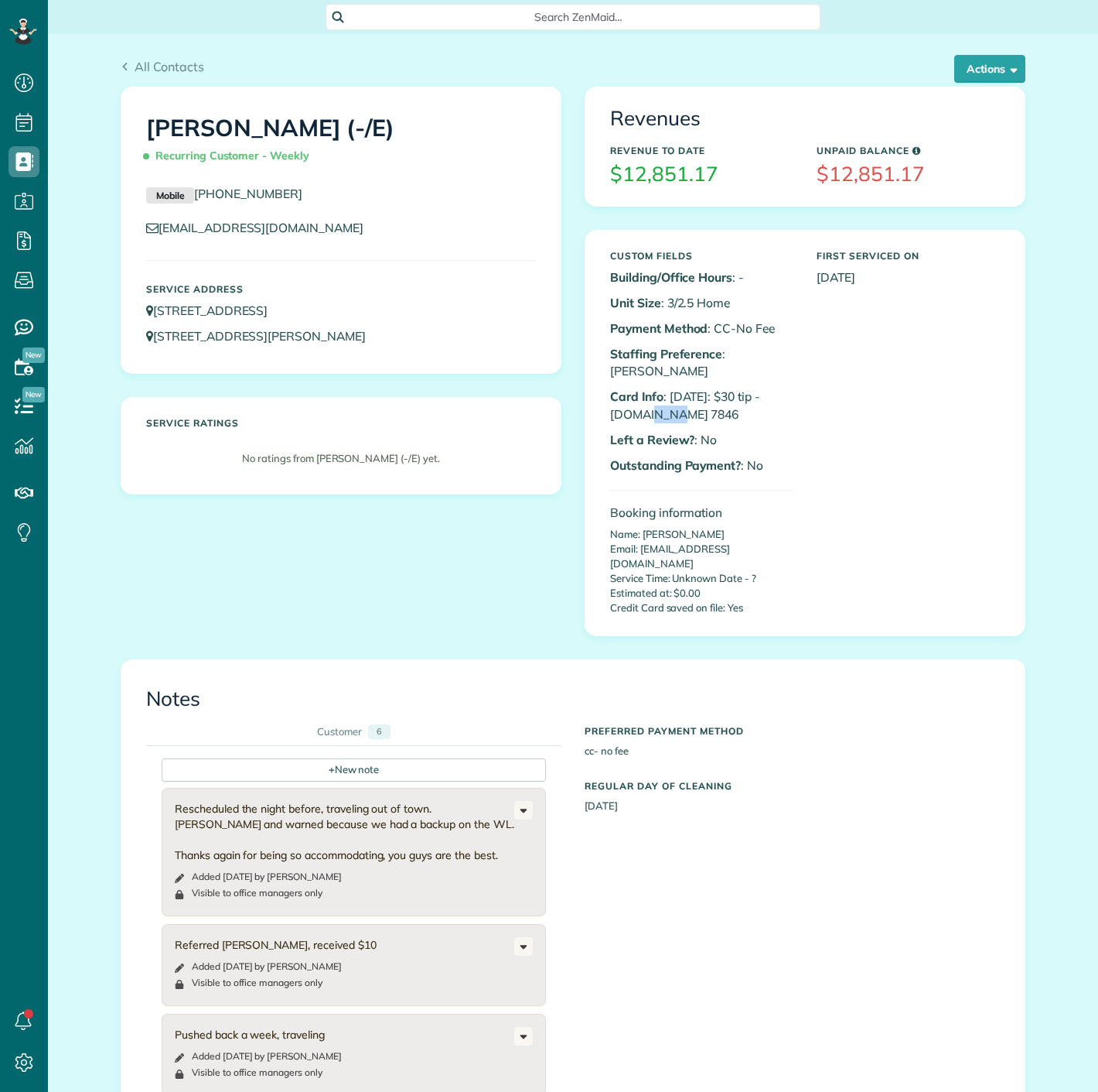
drag, startPoint x: 643, startPoint y: 395, endPoint x: 675, endPoint y: 395, distance: 32.0
click at [675, 395] on p "Card Info : [DATE]: $30 tip - [DOMAIN_NAME] 7846" at bounding box center [702, 405] width 184 height 36
copy p "7846"
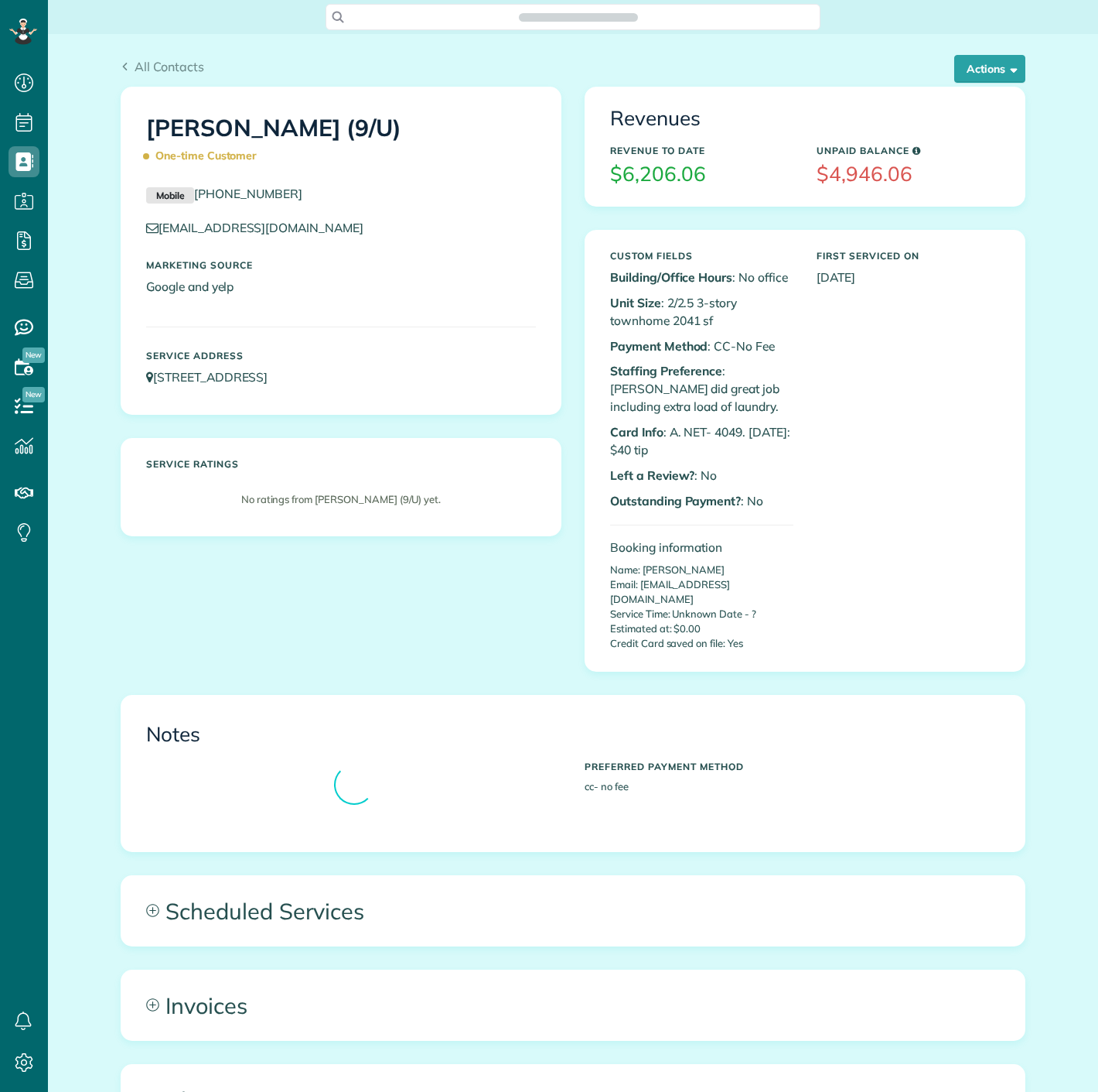
scroll to position [1092, 47]
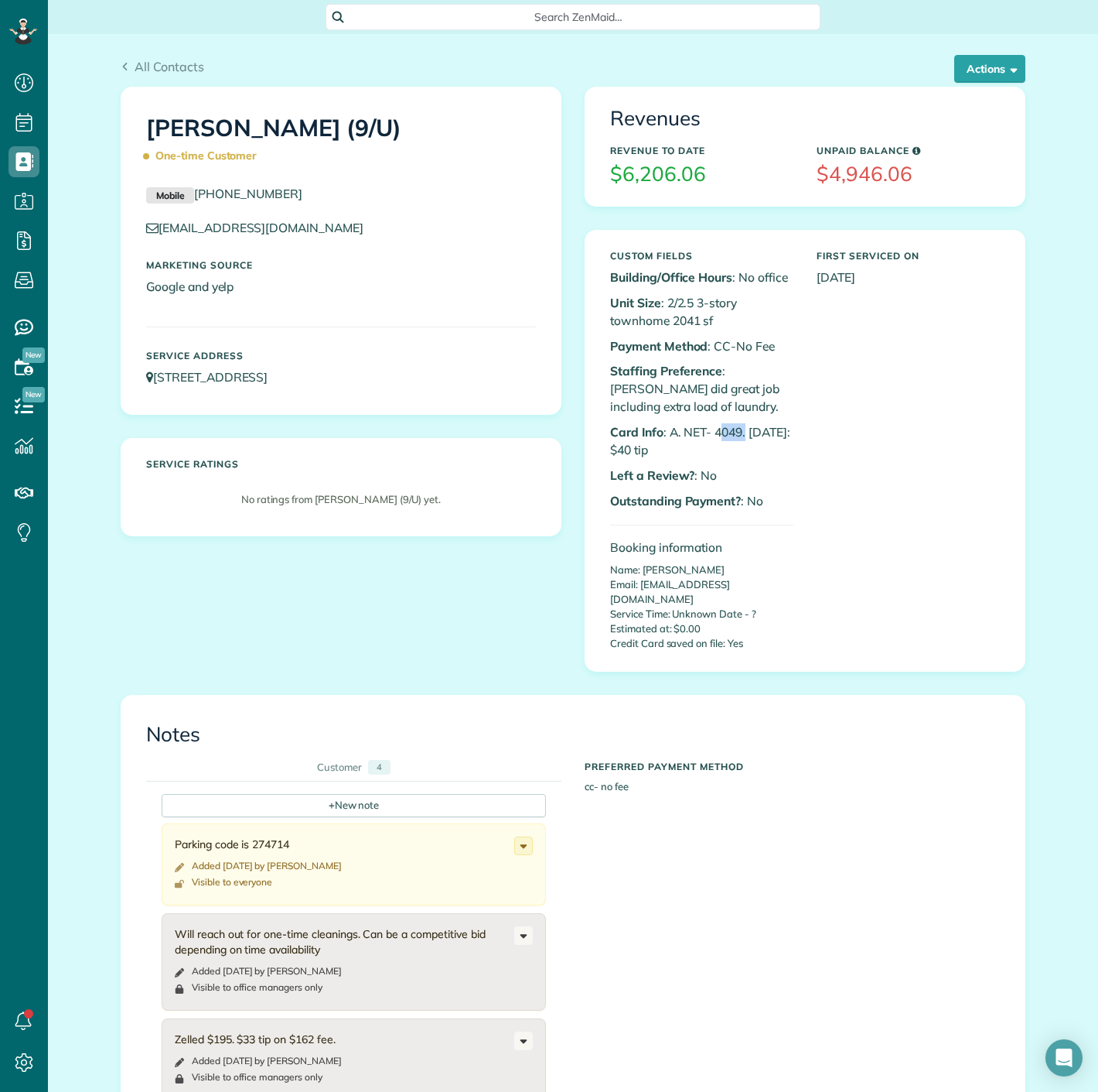
click at [740, 426] on p "Card Info : A. NET- 4049. [DATE]: $40 tip" at bounding box center [702, 441] width 184 height 36
click at [699, 427] on p "Card Info : A. NET- 4049. [DATE]: $40 tip" at bounding box center [702, 441] width 184 height 36
copy p "4049"
drag, startPoint x: 709, startPoint y: 427, endPoint x: 733, endPoint y: 427, distance: 24.0
click at [733, 427] on p "Card Info : A. NET- 4049. [DATE]: $40 tip" at bounding box center [702, 441] width 184 height 36
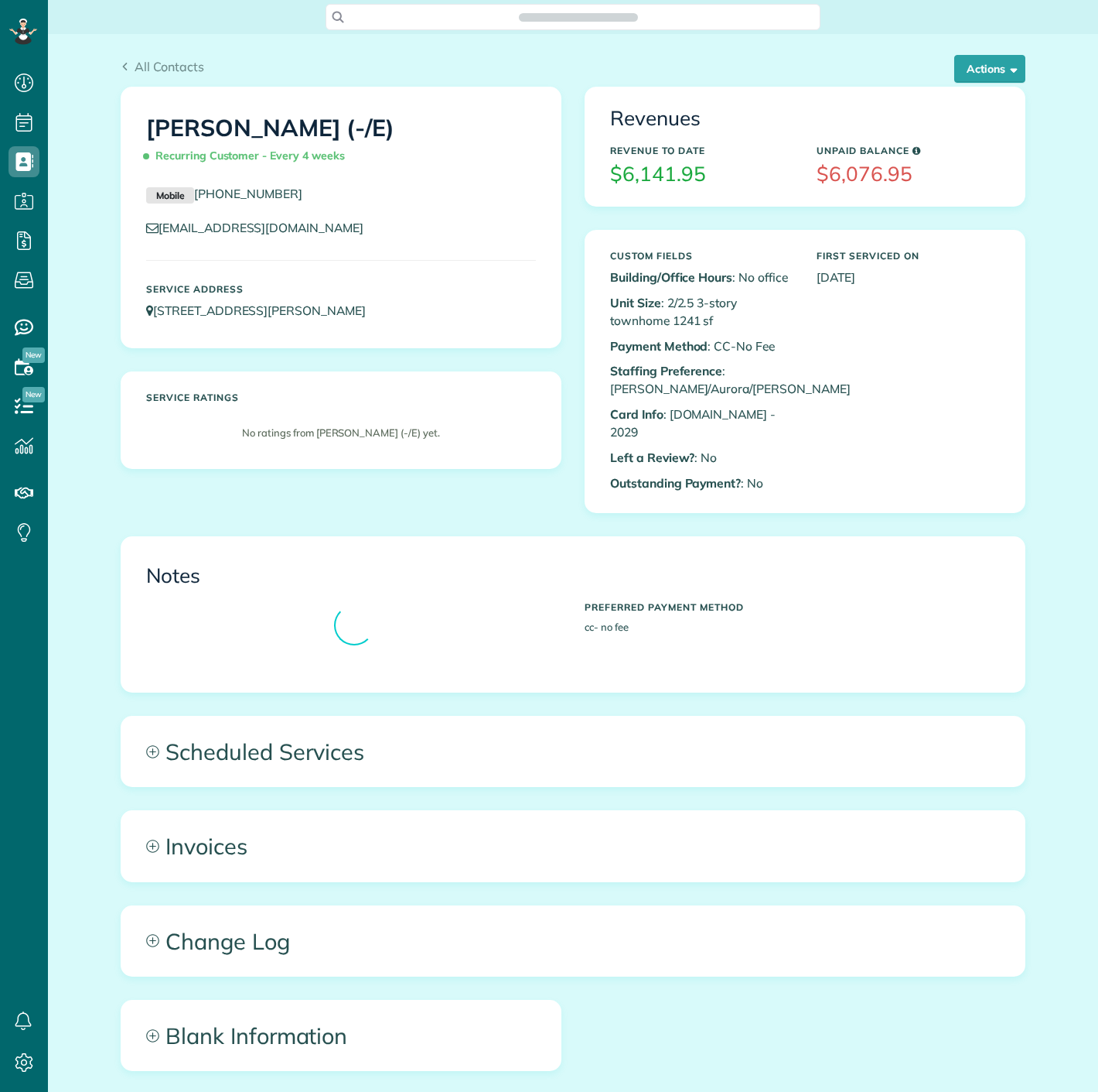
scroll to position [1092, 47]
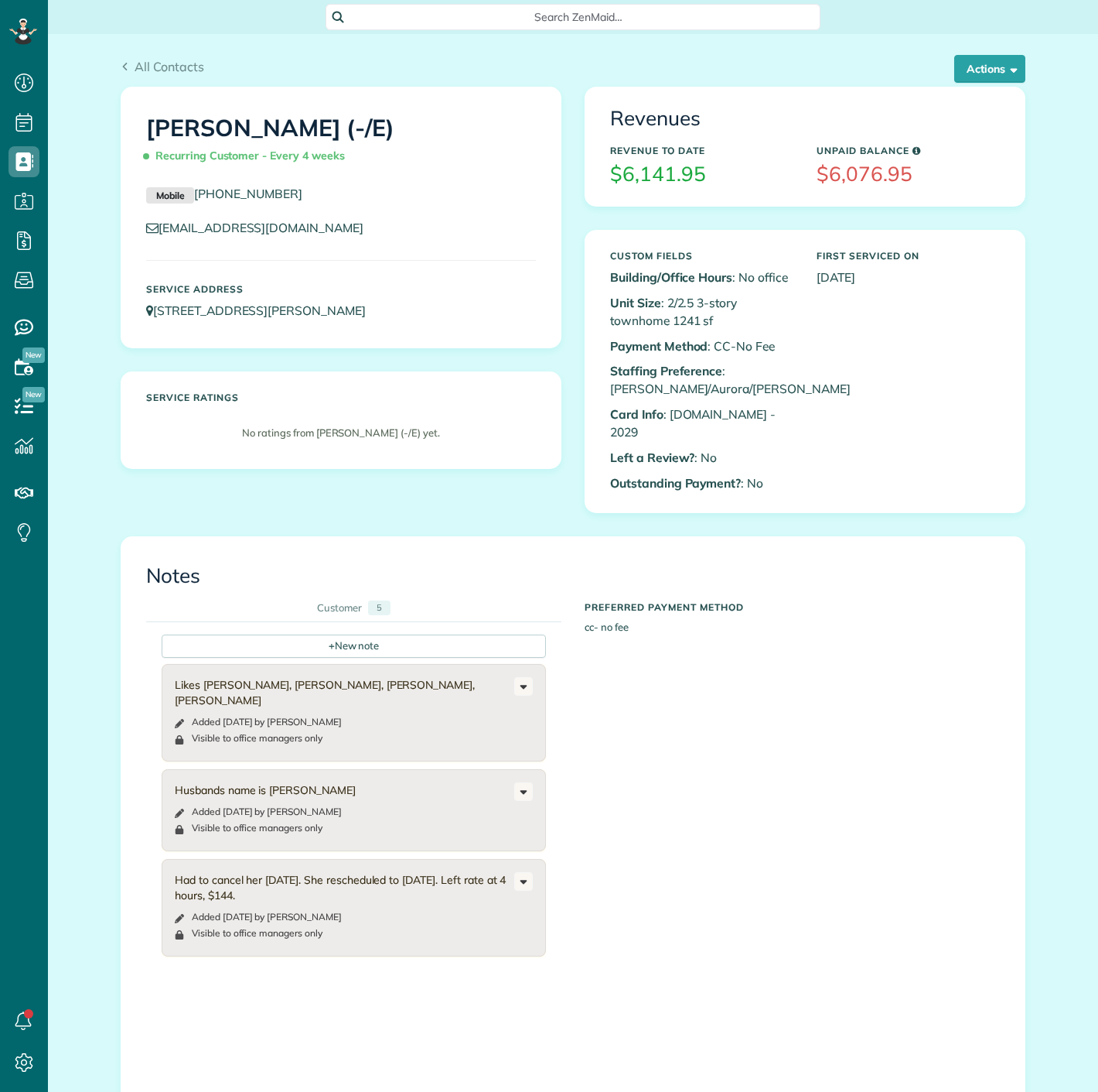
click at [707, 416] on p "Card Info : [DOMAIN_NAME] - 2029" at bounding box center [702, 423] width 184 height 36
click at [731, 412] on p "Card Info : [DOMAIN_NAME] - 2029" at bounding box center [702, 423] width 184 height 36
copy p "2029"
drag, startPoint x: 738, startPoint y: 412, endPoint x: 707, endPoint y: 412, distance: 31.0
click at [707, 412] on p "Card Info : [DOMAIN_NAME] - 2029" at bounding box center [702, 423] width 184 height 36
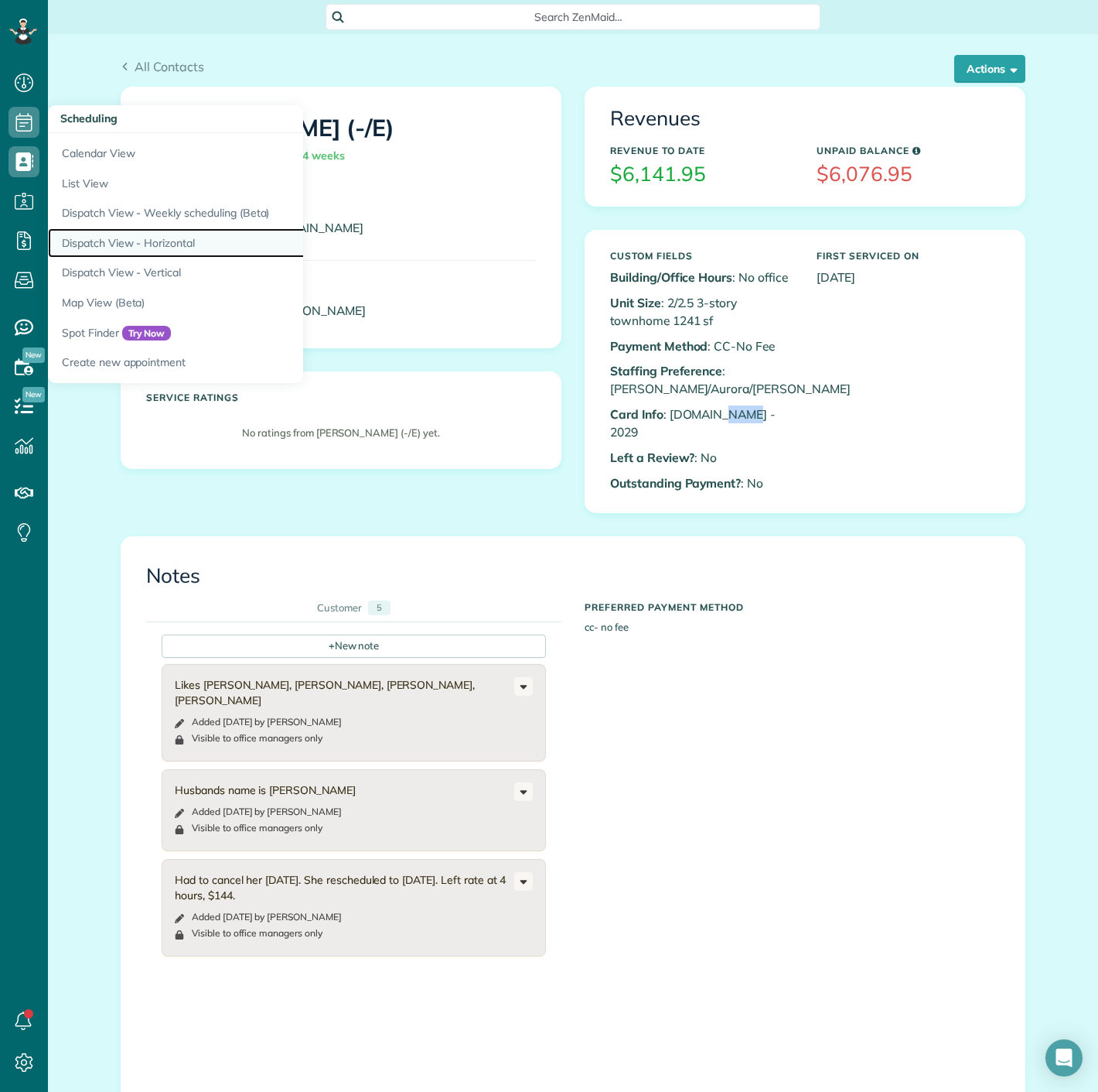
click at [119, 253] on link "Dispatch View - Horizontal" at bounding box center [241, 244] width 386 height 30
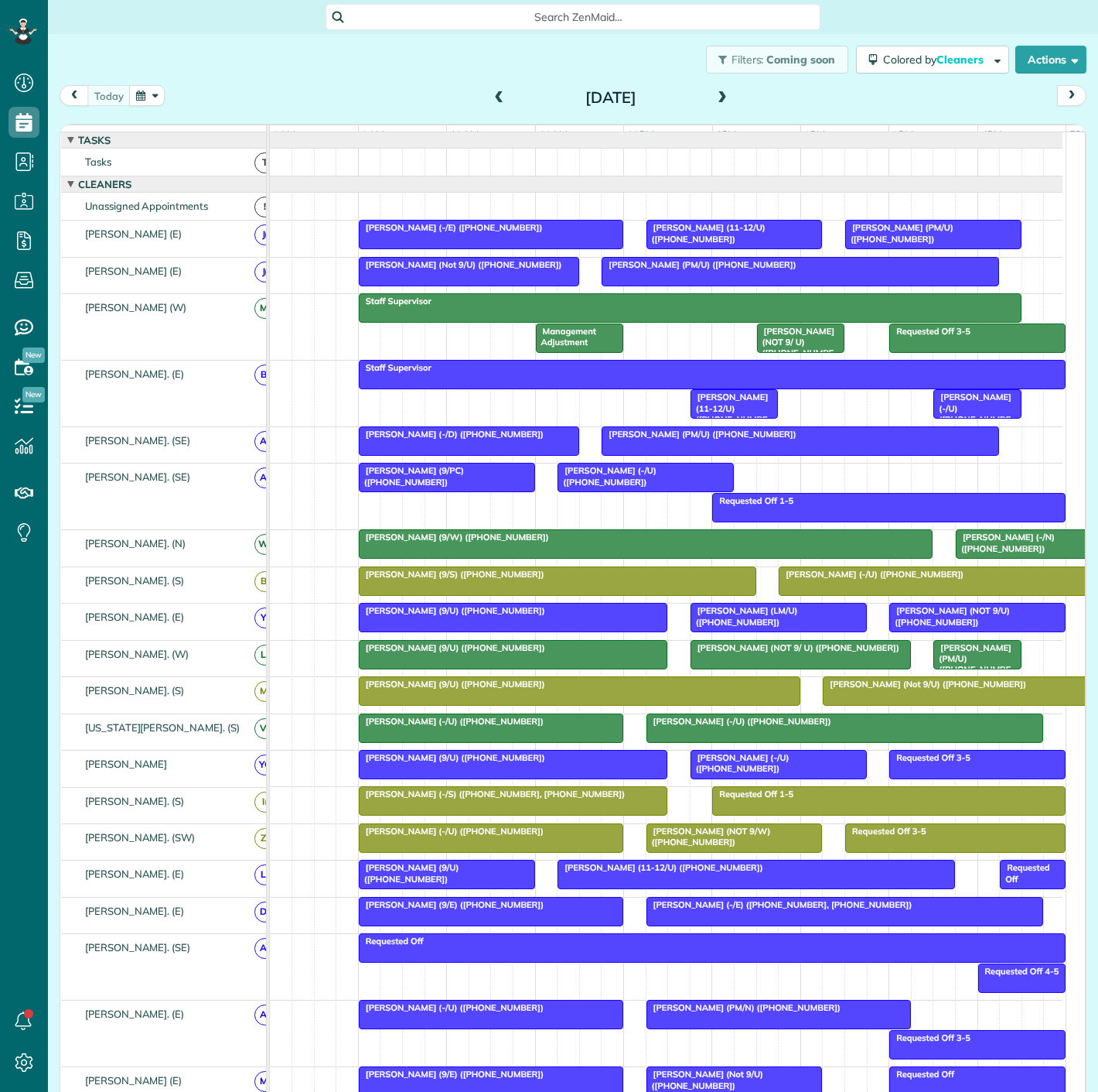
scroll to position [6, 6]
click at [161, 96] on button "button" at bounding box center [147, 96] width 36 height 21
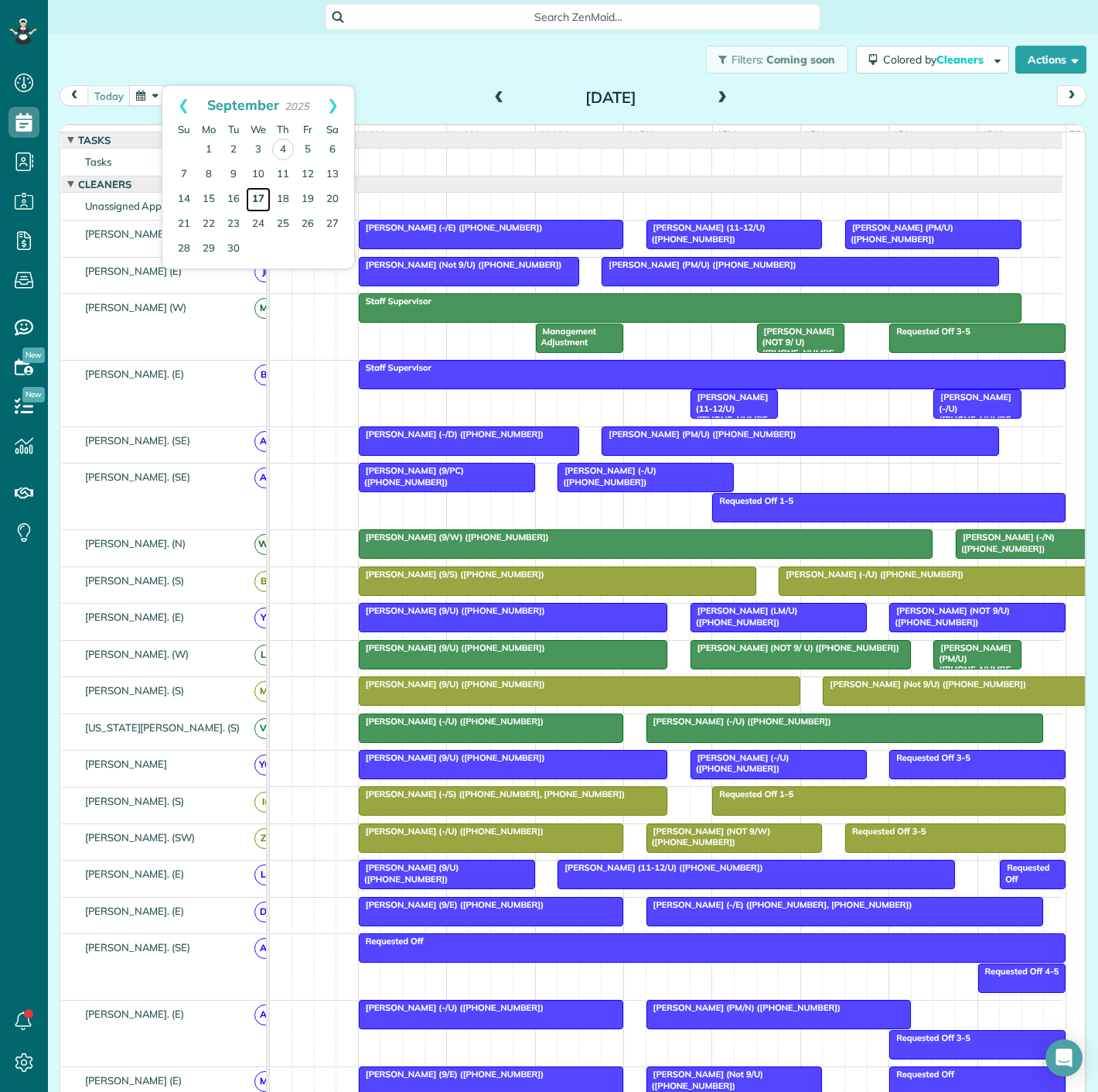
click at [260, 197] on link "17" at bounding box center [258, 199] width 25 height 25
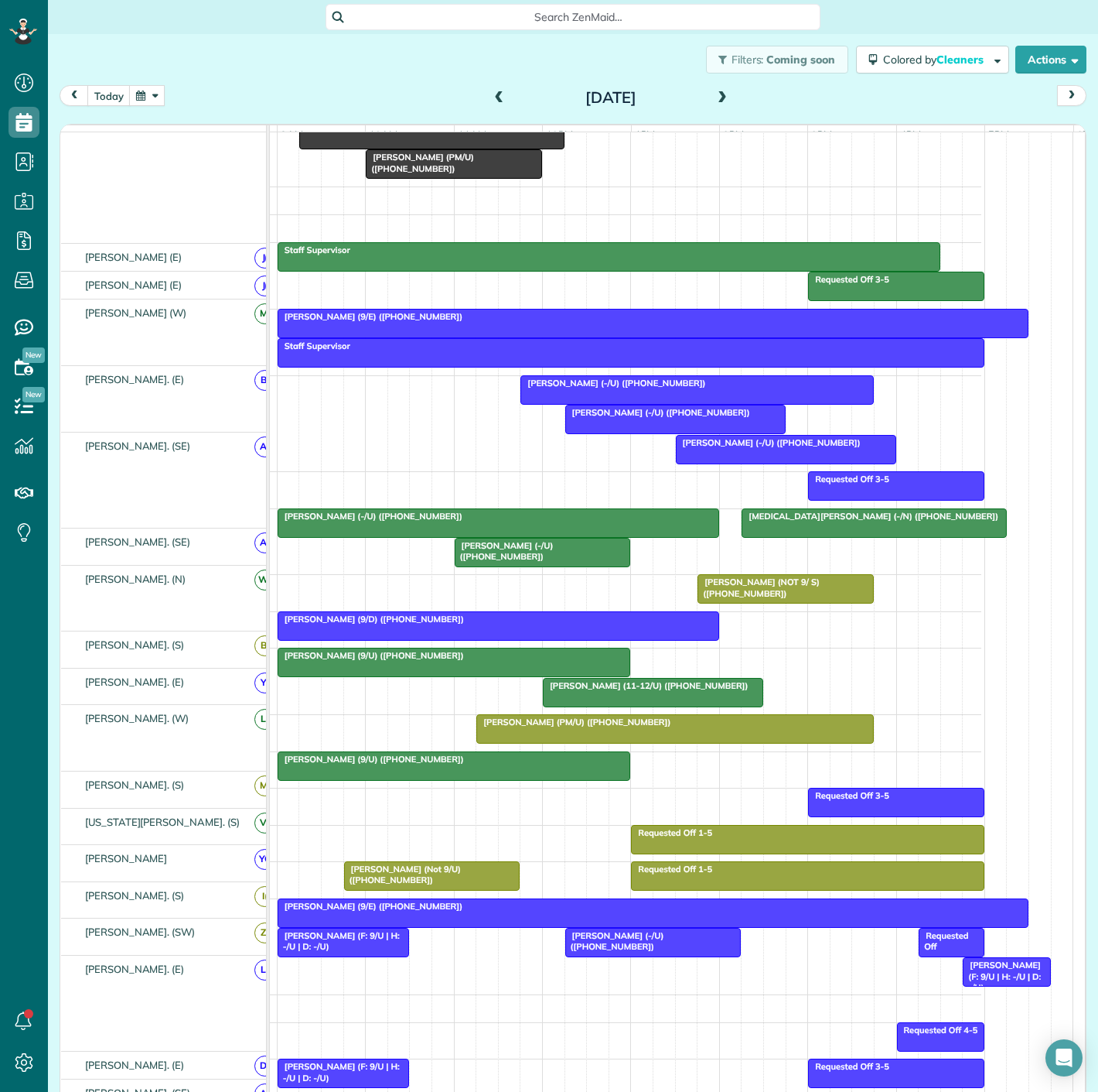
scroll to position [430, 0]
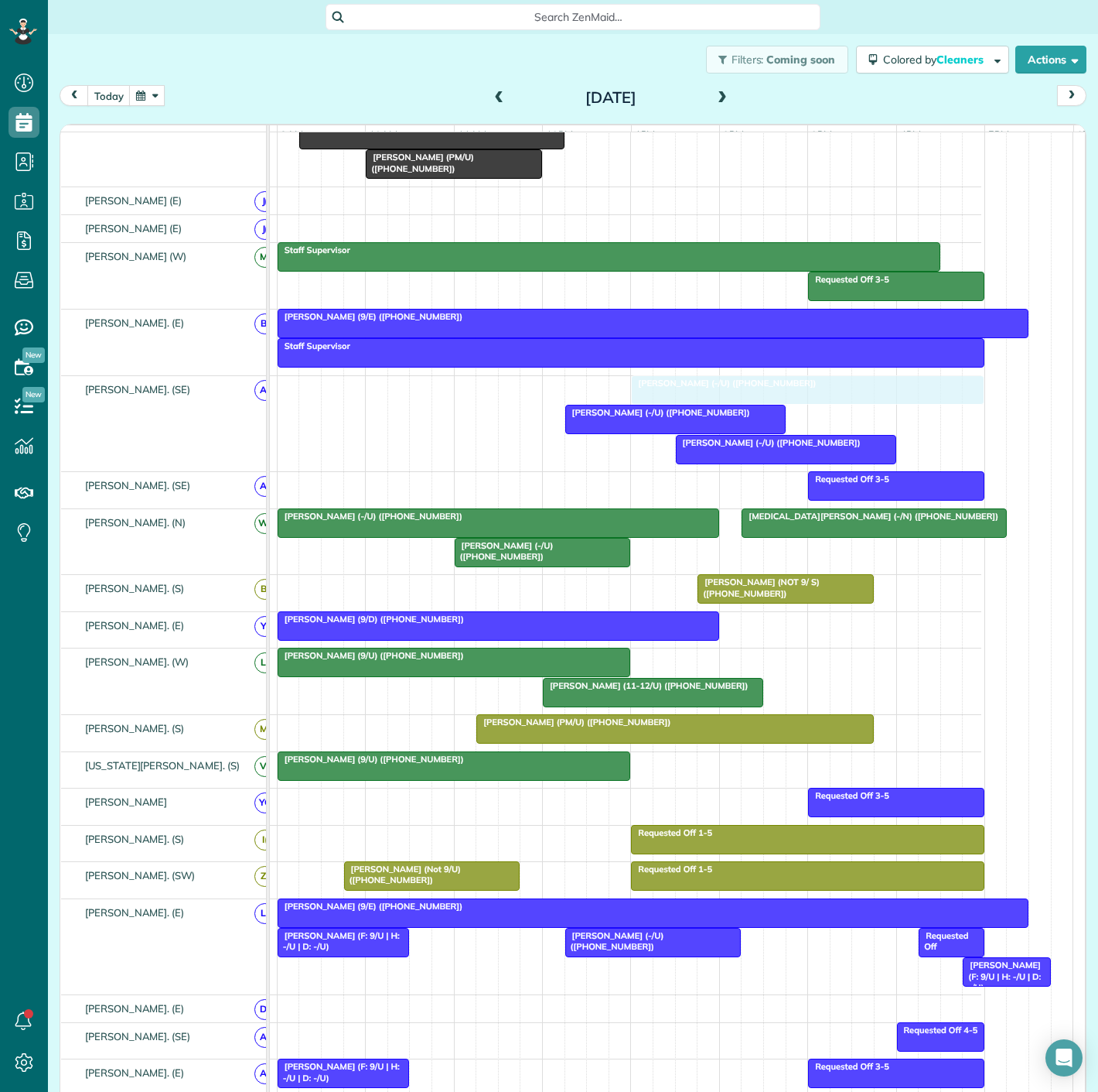
drag, startPoint x: 616, startPoint y: 392, endPoint x: 730, endPoint y: 393, distance: 114.0
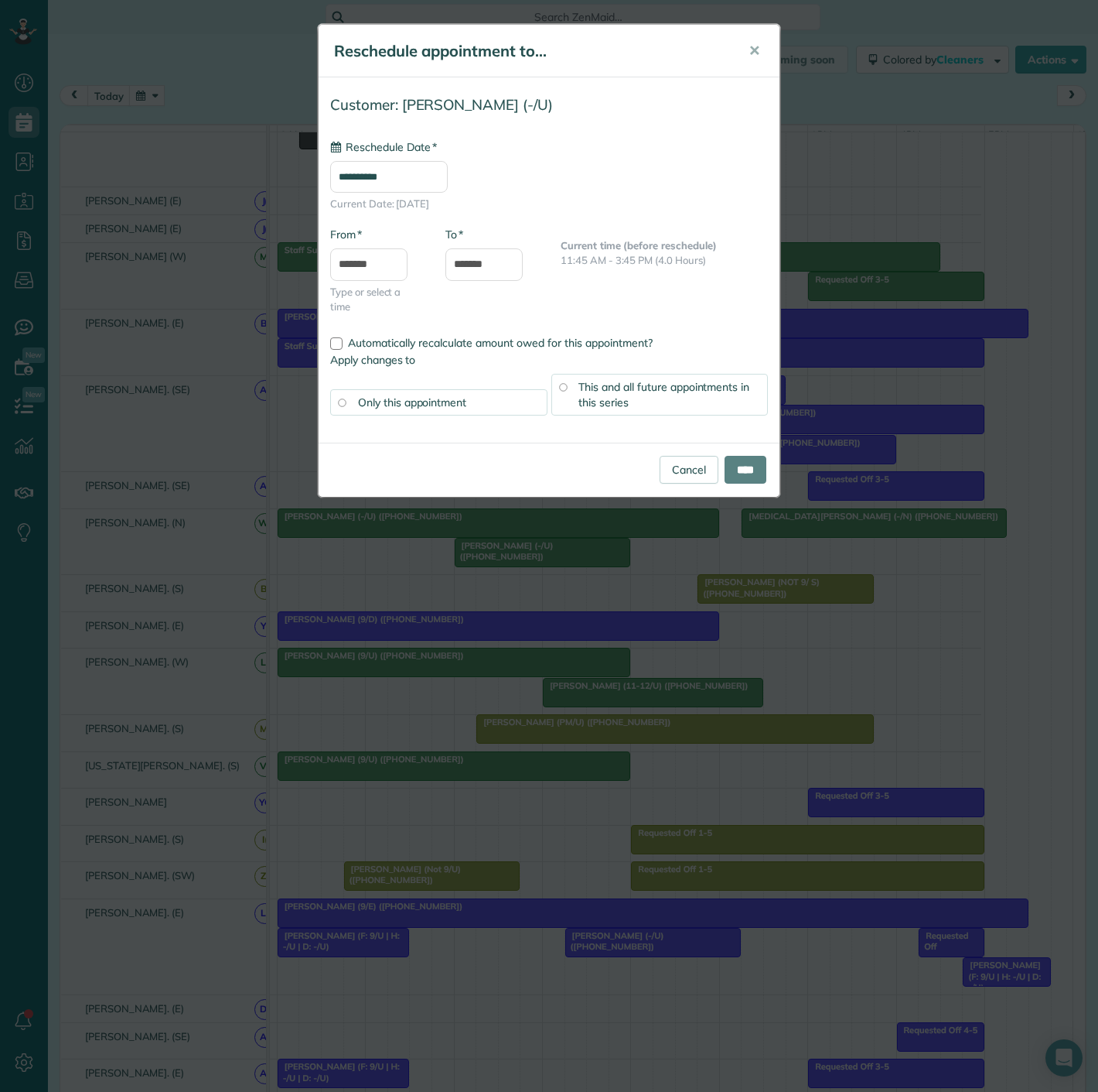
type input "**********"
click at [727, 474] on input "****" at bounding box center [745, 469] width 42 height 28
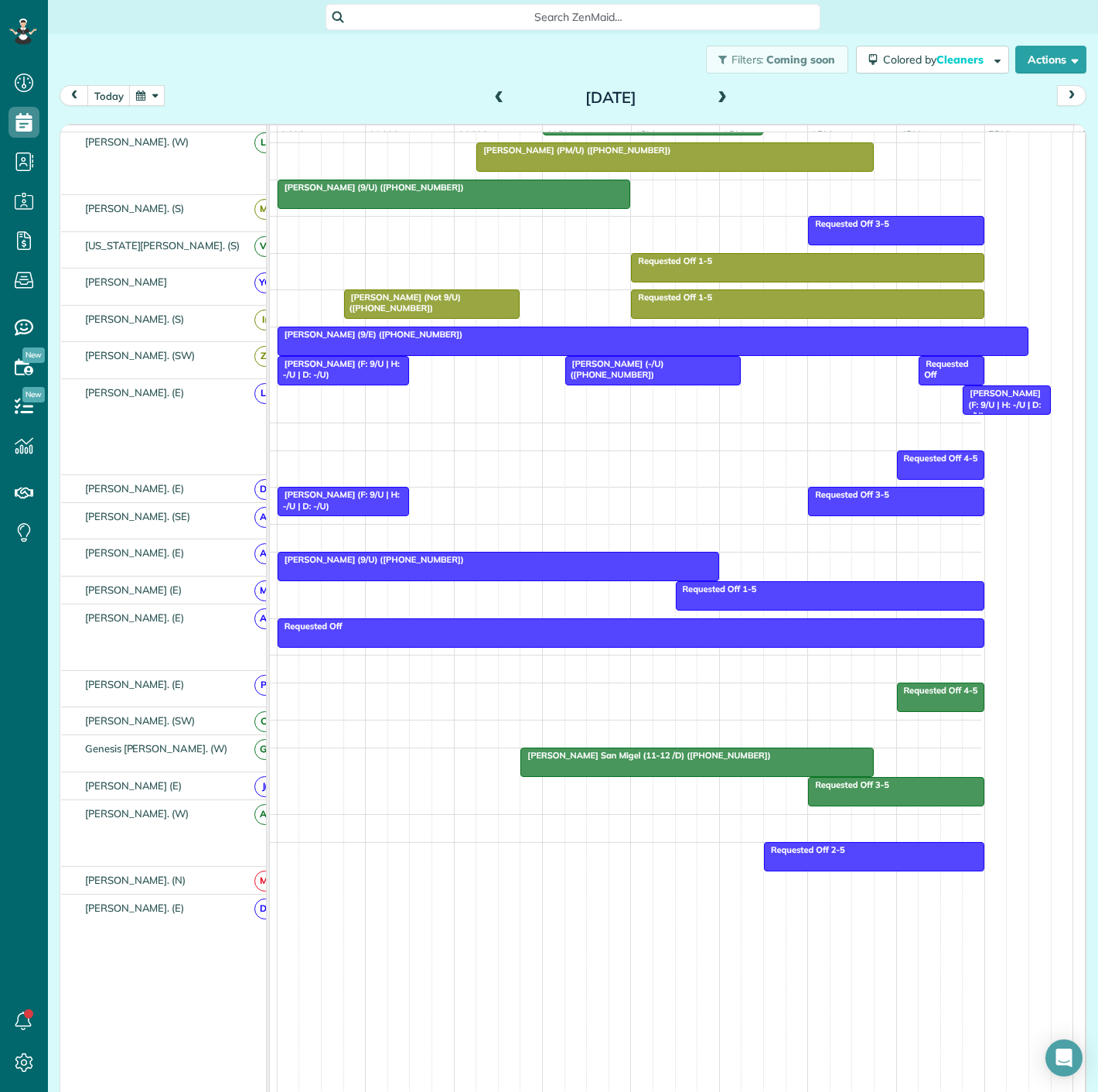
scroll to position [1007, 0]
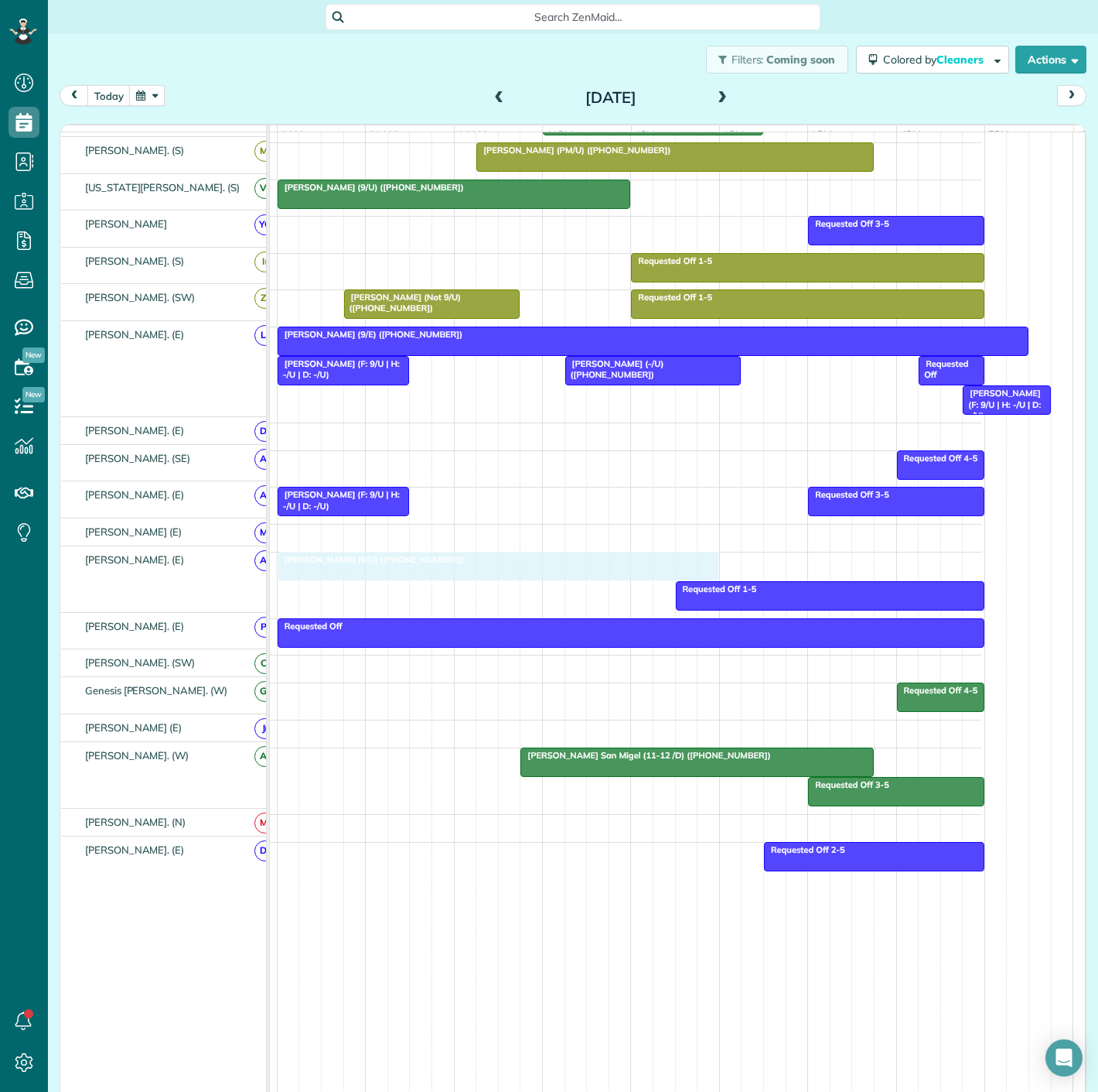
drag, startPoint x: 345, startPoint y: 565, endPoint x: 336, endPoint y: 566, distance: 9.1
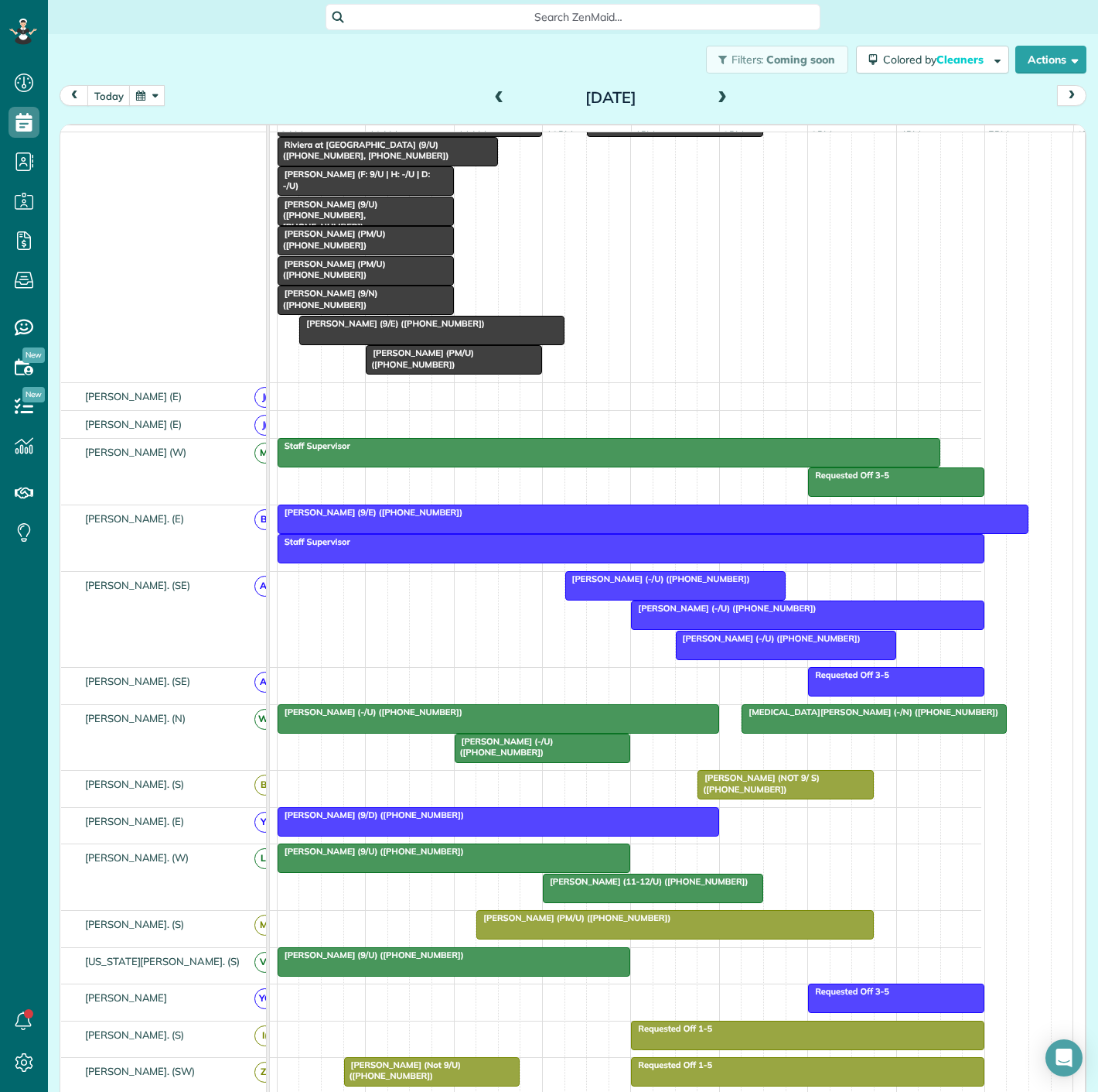
scroll to position [0, 0]
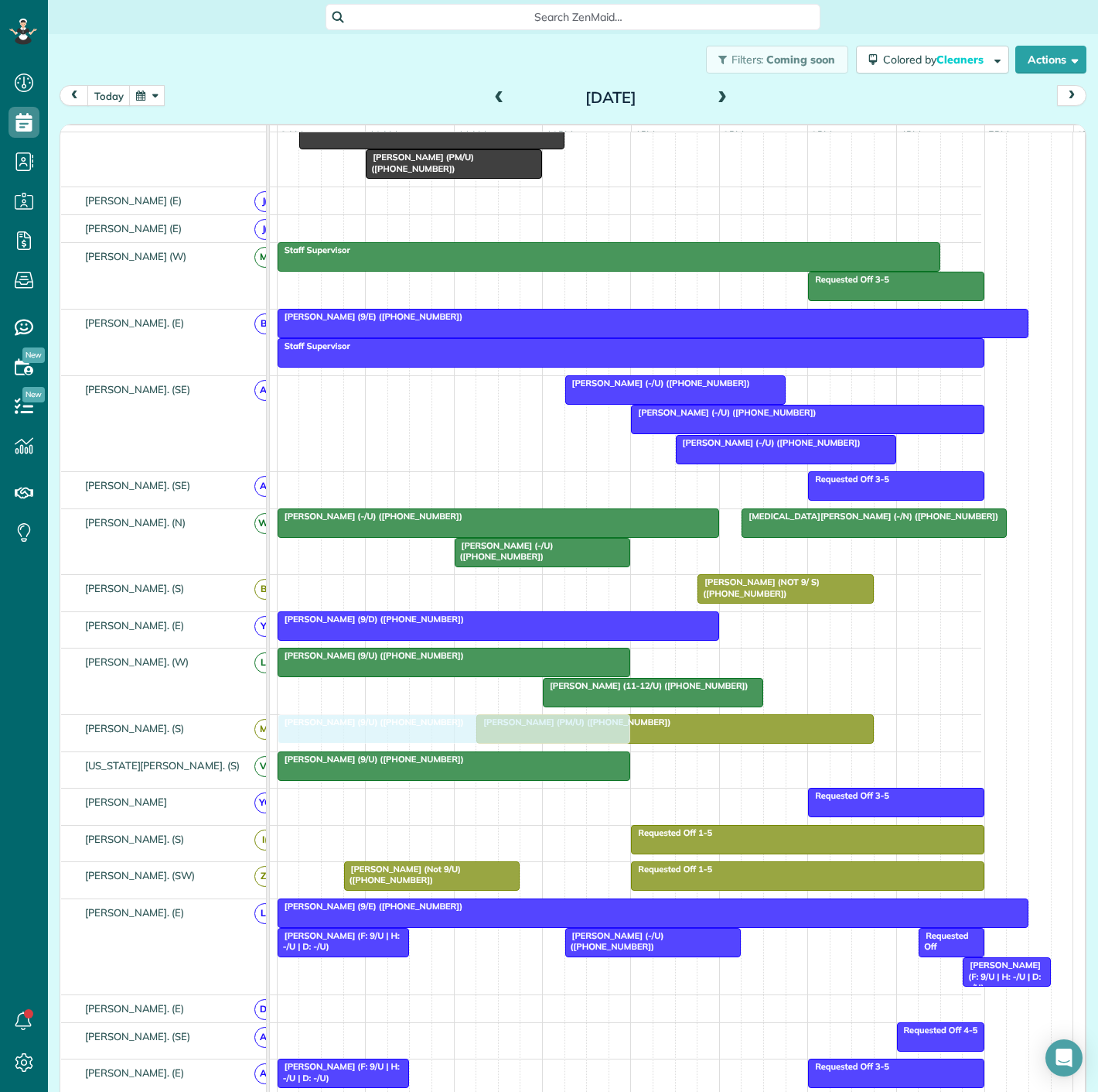
drag, startPoint x: 390, startPoint y: 244, endPoint x: 387, endPoint y: 729, distance: 485.0
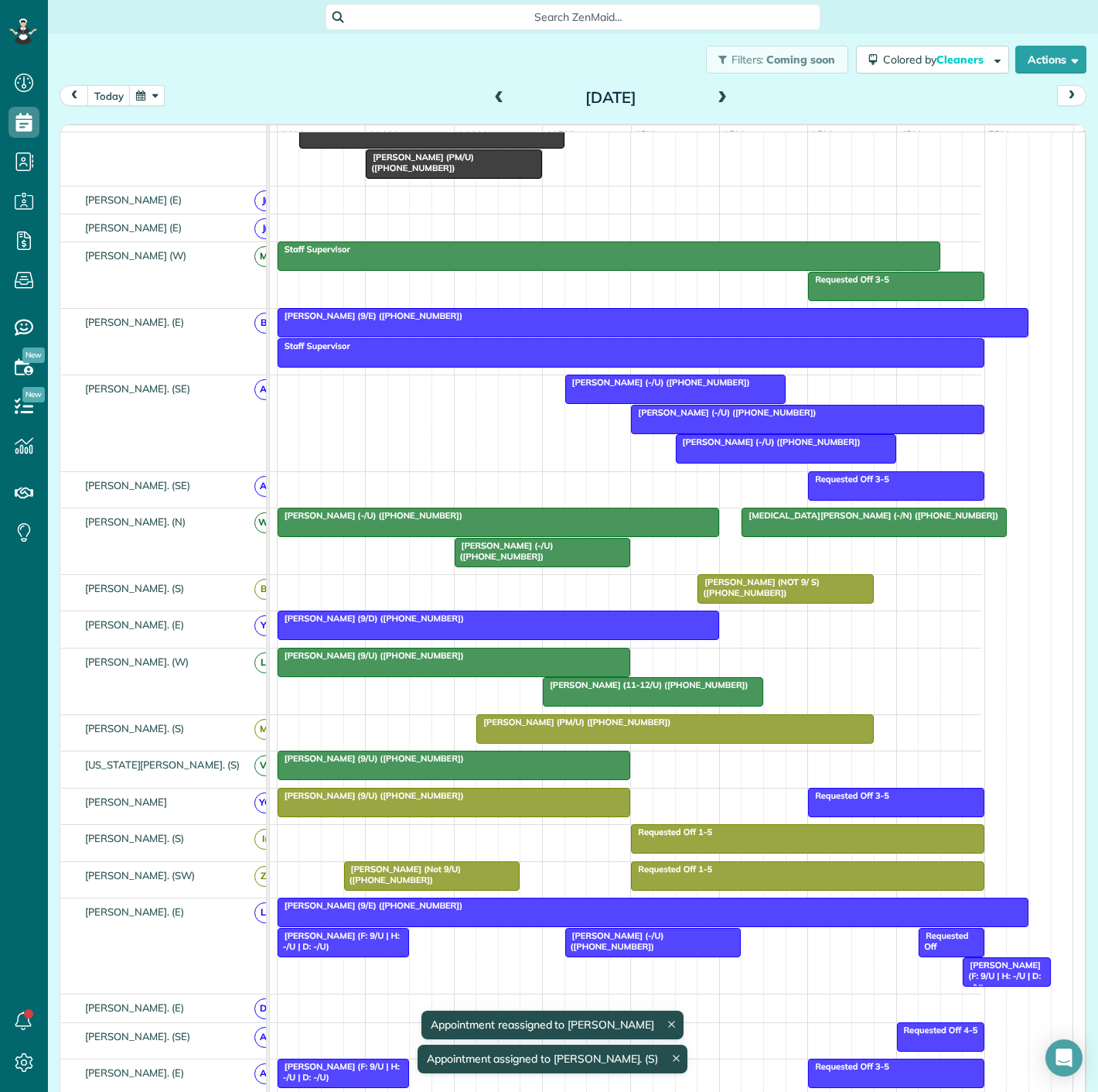
click at [406, 800] on span "[PERSON_NAME] (9/U) ([PHONE_NUMBER])" at bounding box center [371, 796] width 188 height 11
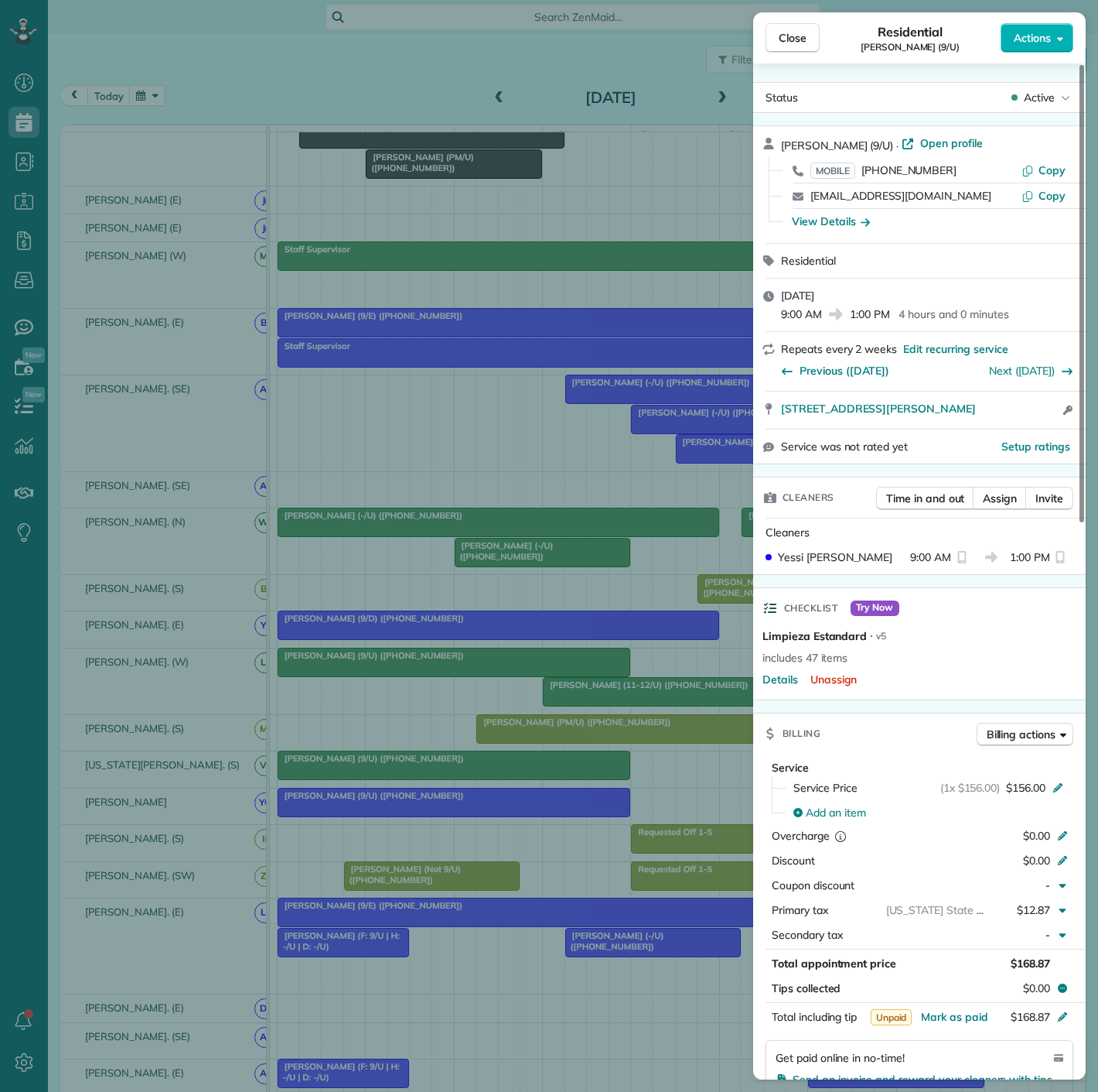
click at [378, 500] on div "Close Residential Addison Cathey (9/U) Actions Status Active Addison Cathey (9/…" at bounding box center [549, 546] width 1098 height 1092
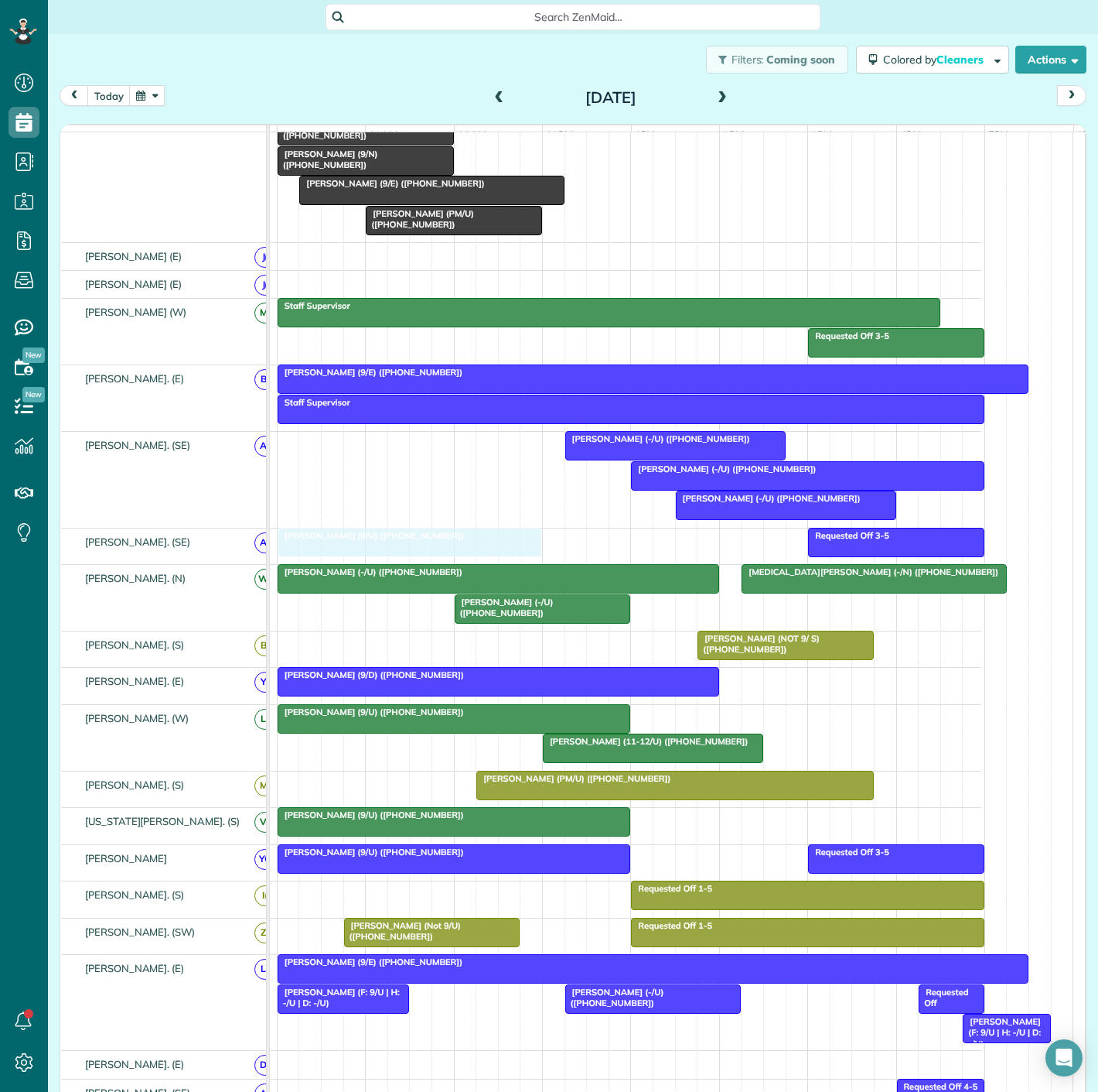
drag, startPoint x: 419, startPoint y: 302, endPoint x: 416, endPoint y: 557, distance: 255.0
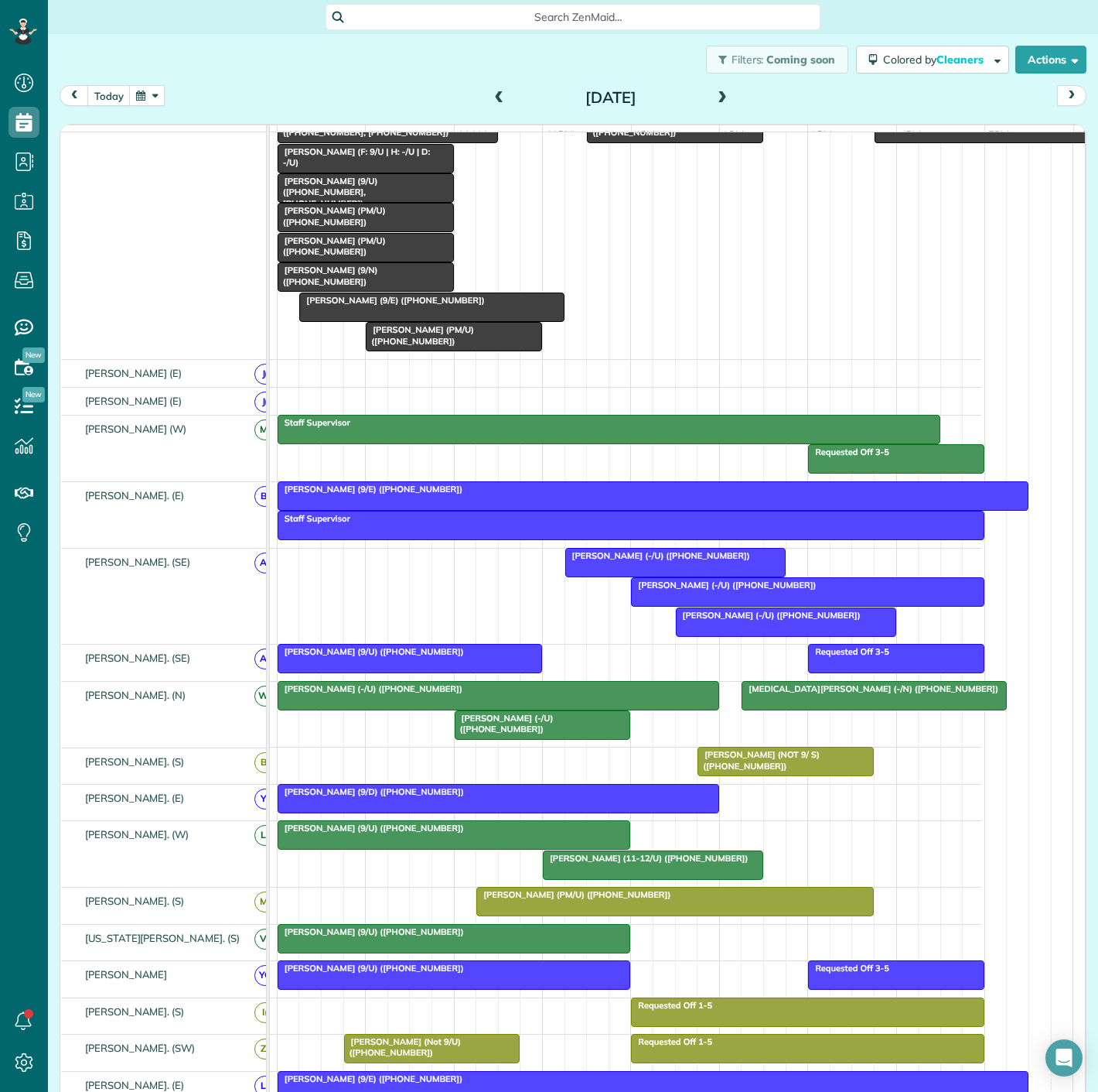
scroll to position [340, 0]
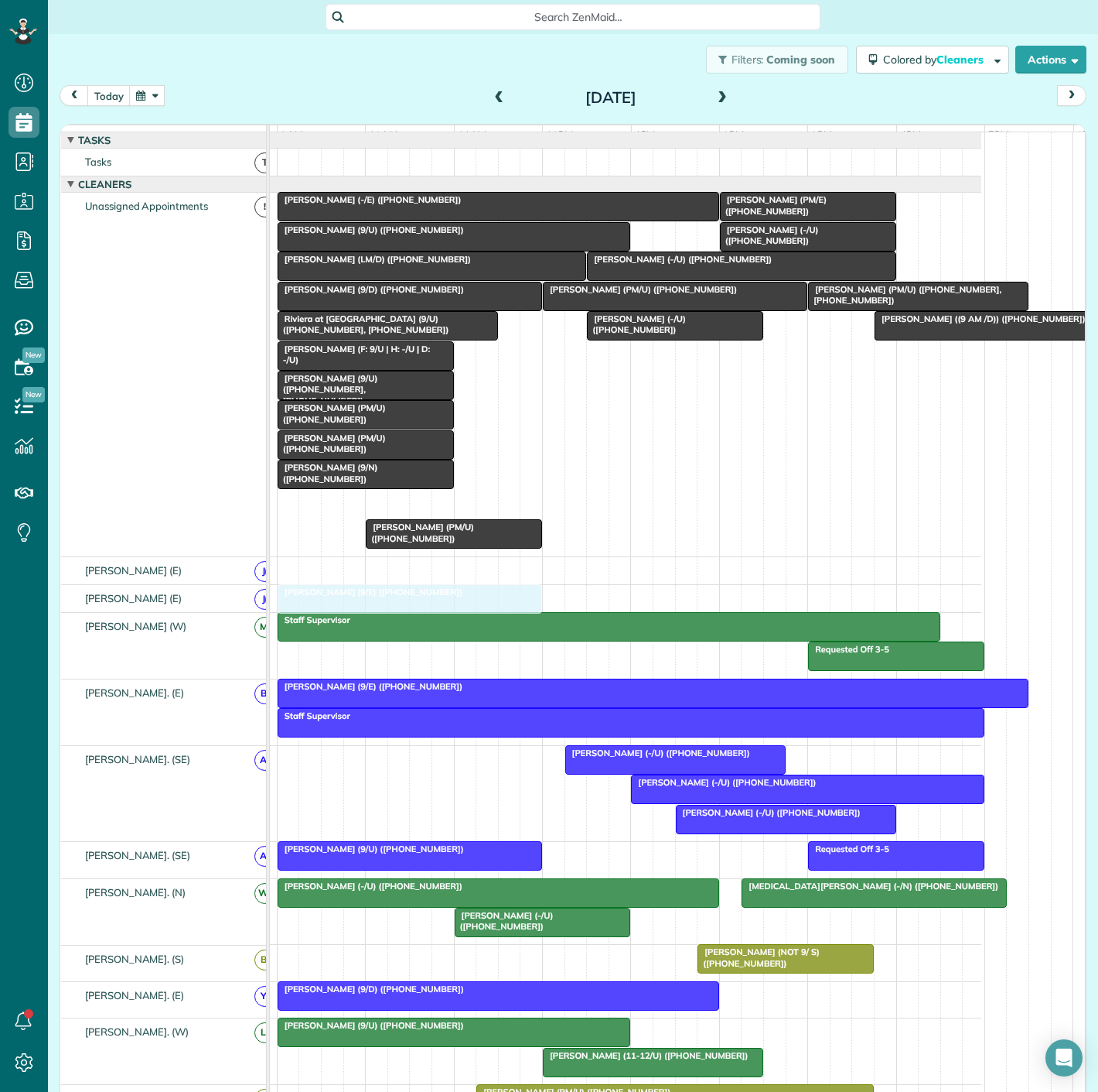
drag, startPoint x: 406, startPoint y: 513, endPoint x: 384, endPoint y: 604, distance: 93.6
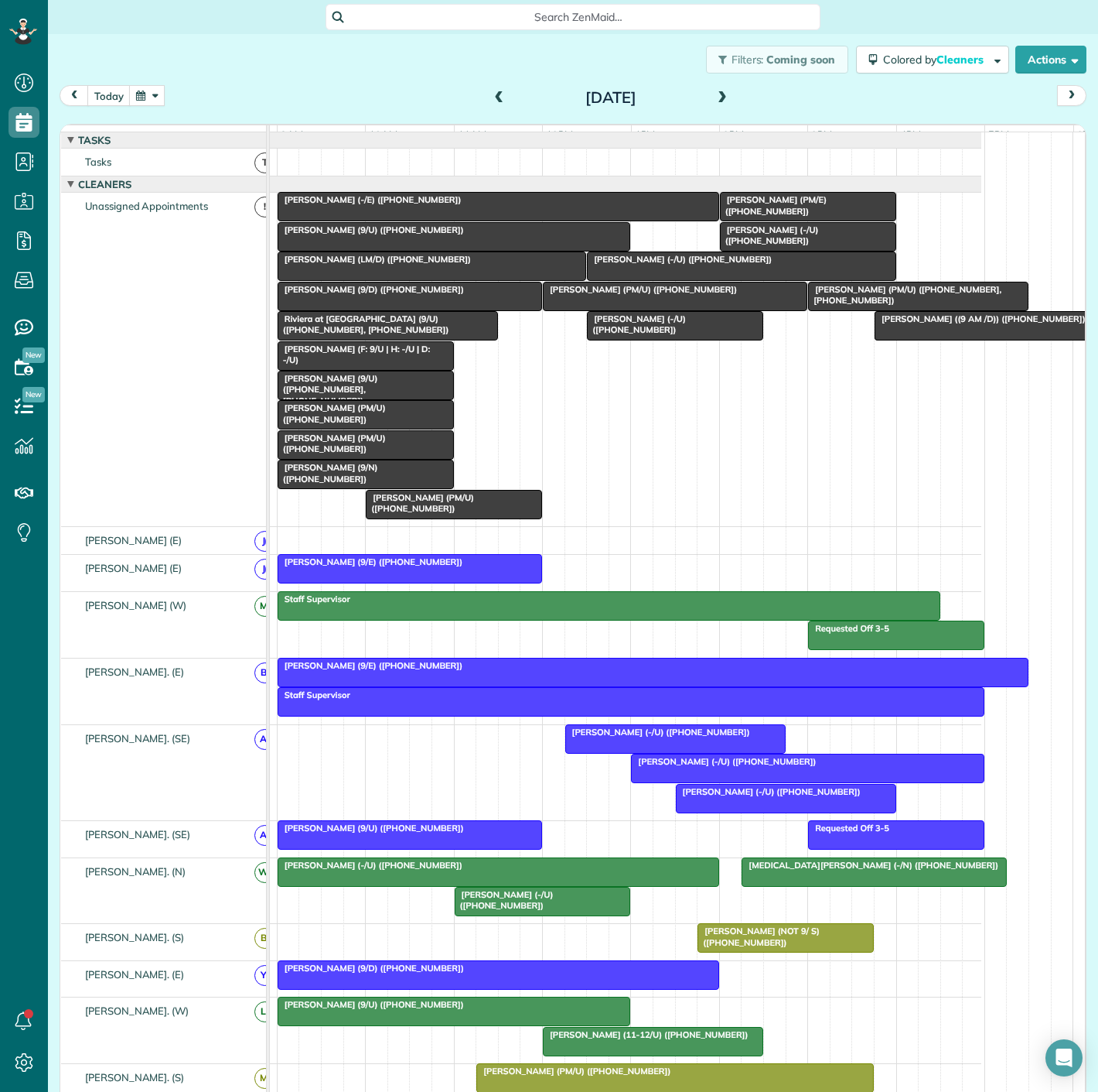
scroll to position [79, 0]
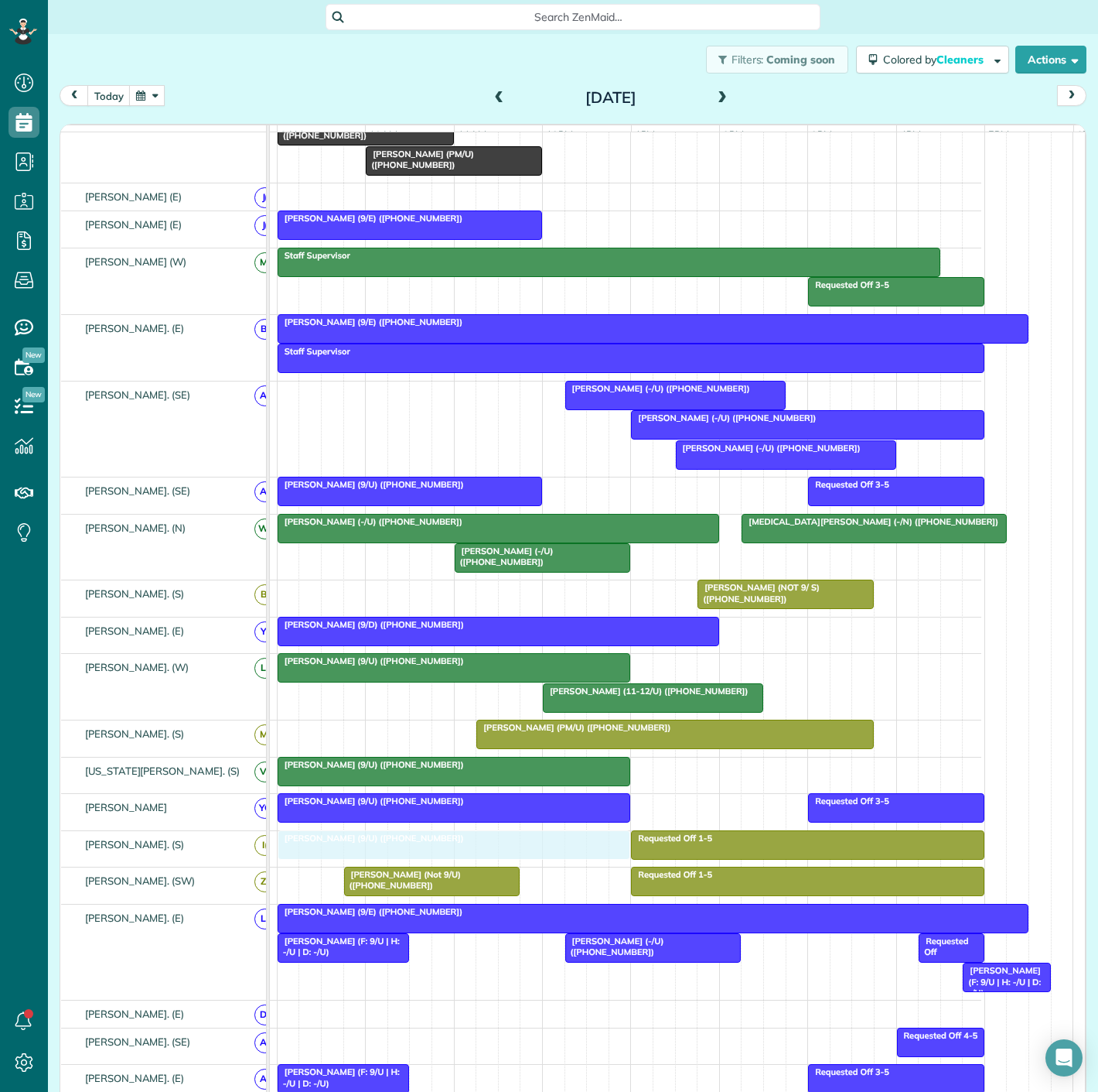
drag, startPoint x: 437, startPoint y: 243, endPoint x: 446, endPoint y: 861, distance: 618.1
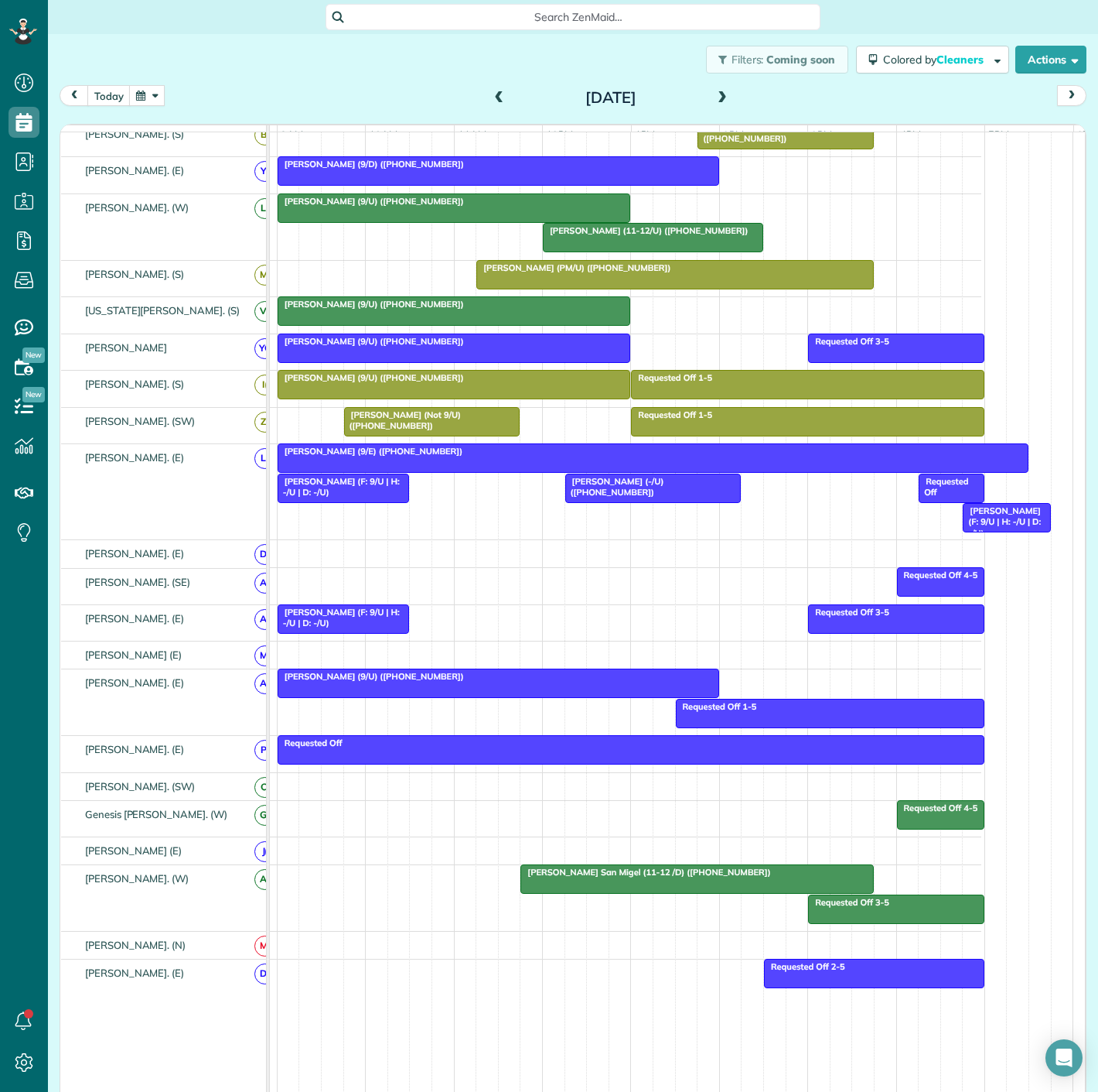
click at [323, 456] on span "[PERSON_NAME] (9/E) ([PHONE_NUMBER])" at bounding box center [370, 451] width 186 height 11
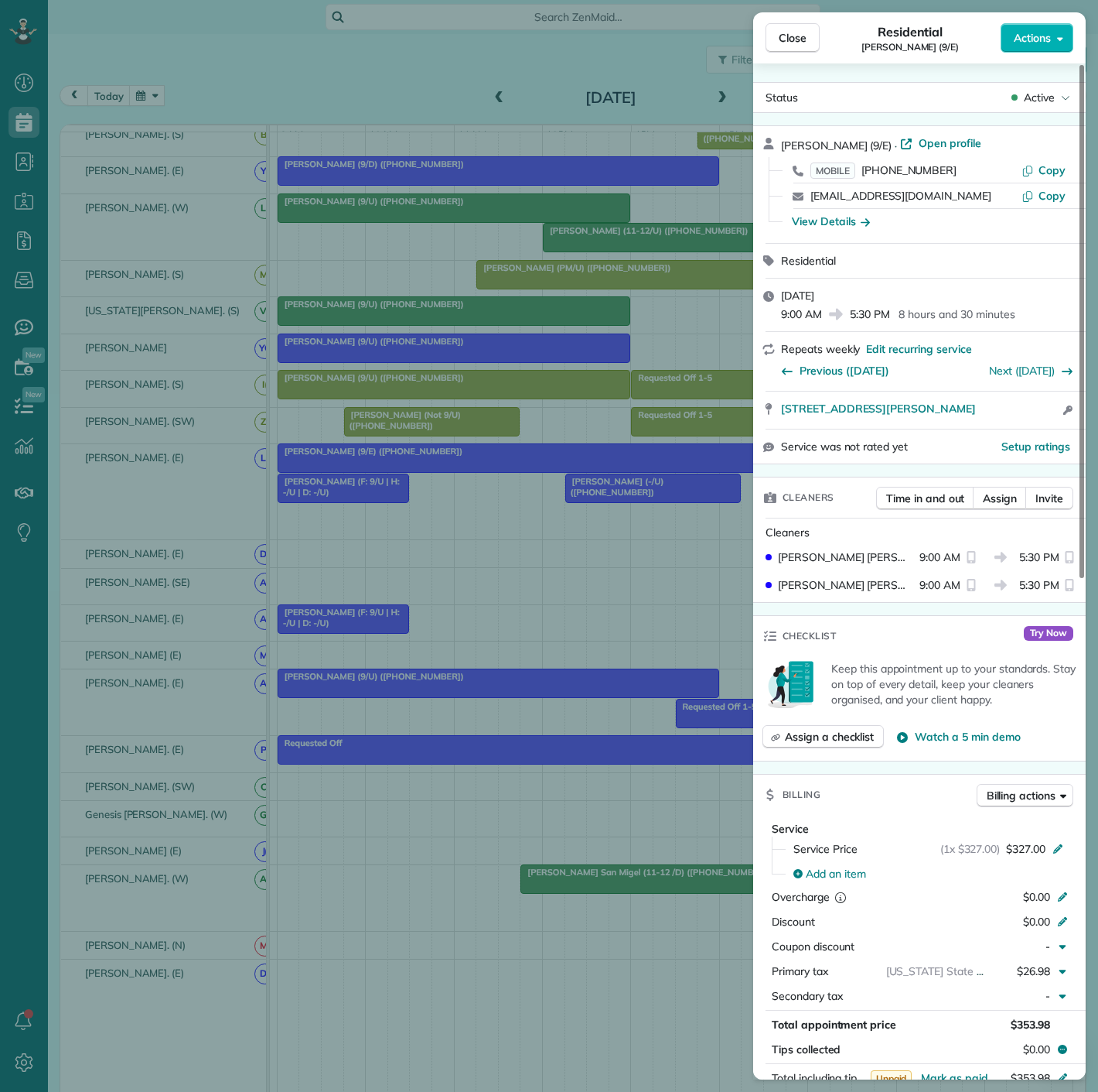
click at [1052, 54] on div "Close Residential Richard Idell (9/E) Actions" at bounding box center [919, 38] width 332 height 51
click at [1050, 38] on span "Actions" at bounding box center [1033, 38] width 37 height 15
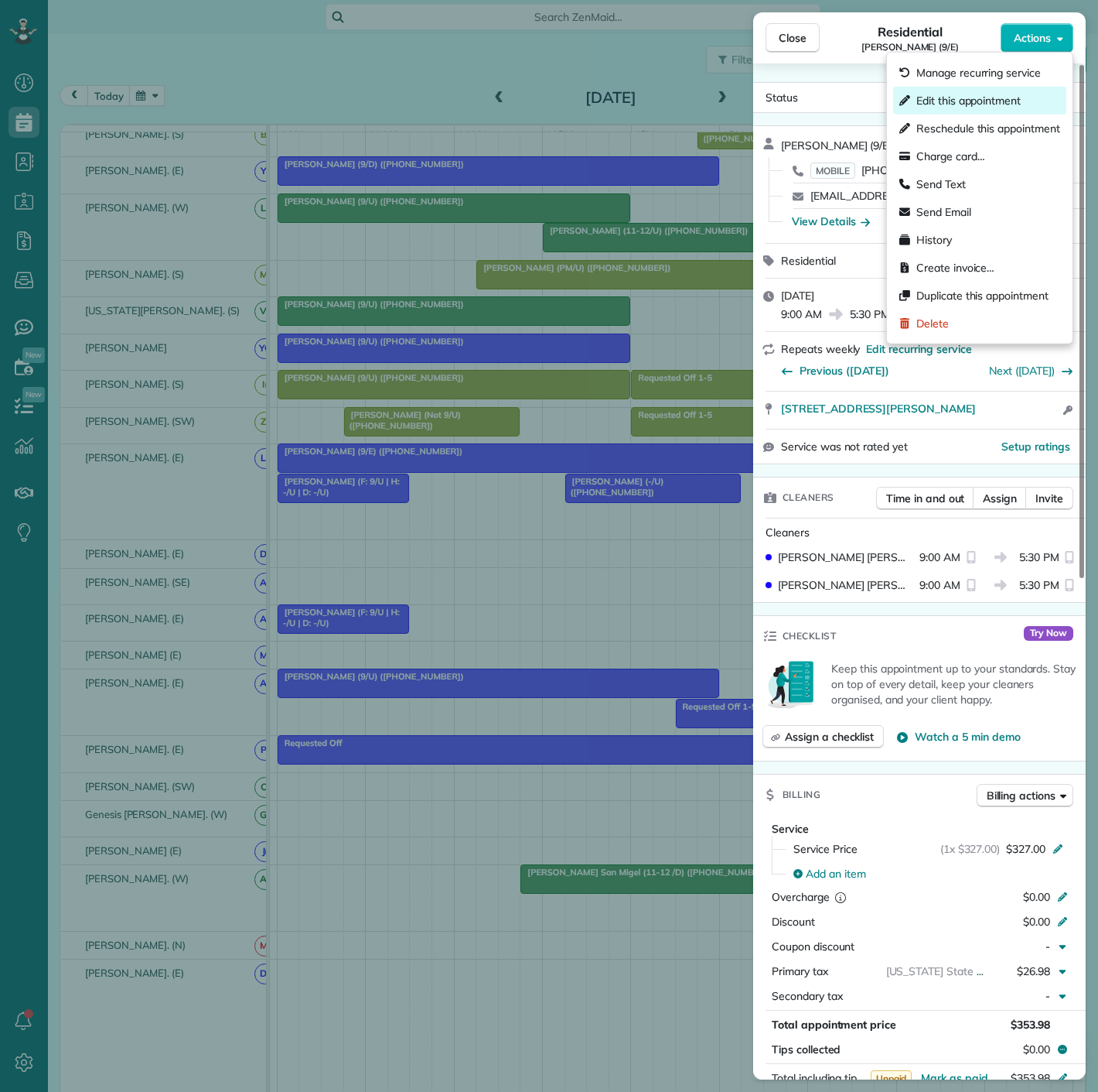
click at [982, 105] on span "Edit this appointment" at bounding box center [969, 100] width 105 height 15
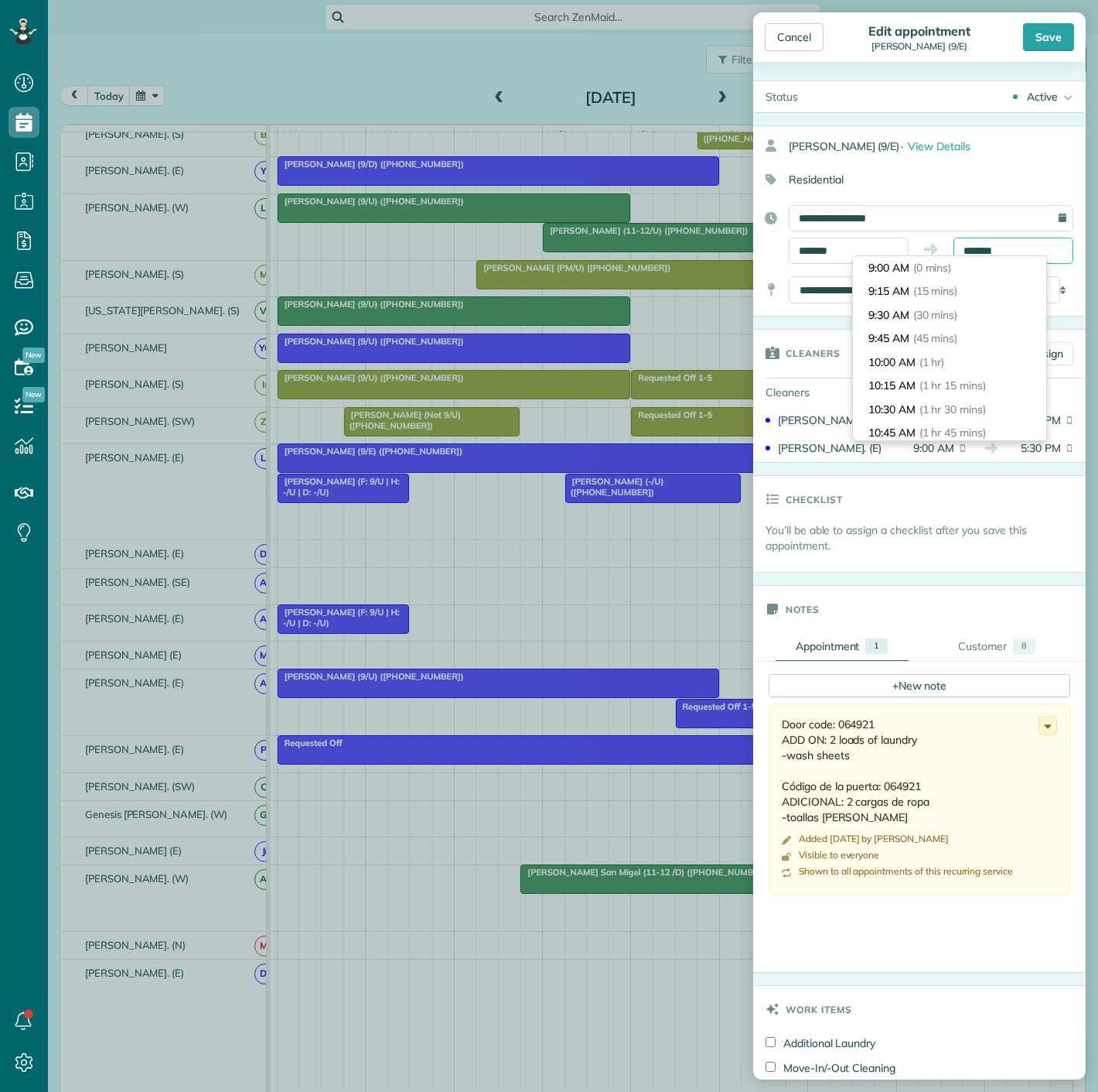
click at [1019, 256] on body "Dashboard Scheduling Calendar View List View Dispatch View - Weekly scheduling …" at bounding box center [549, 546] width 1098 height 1092
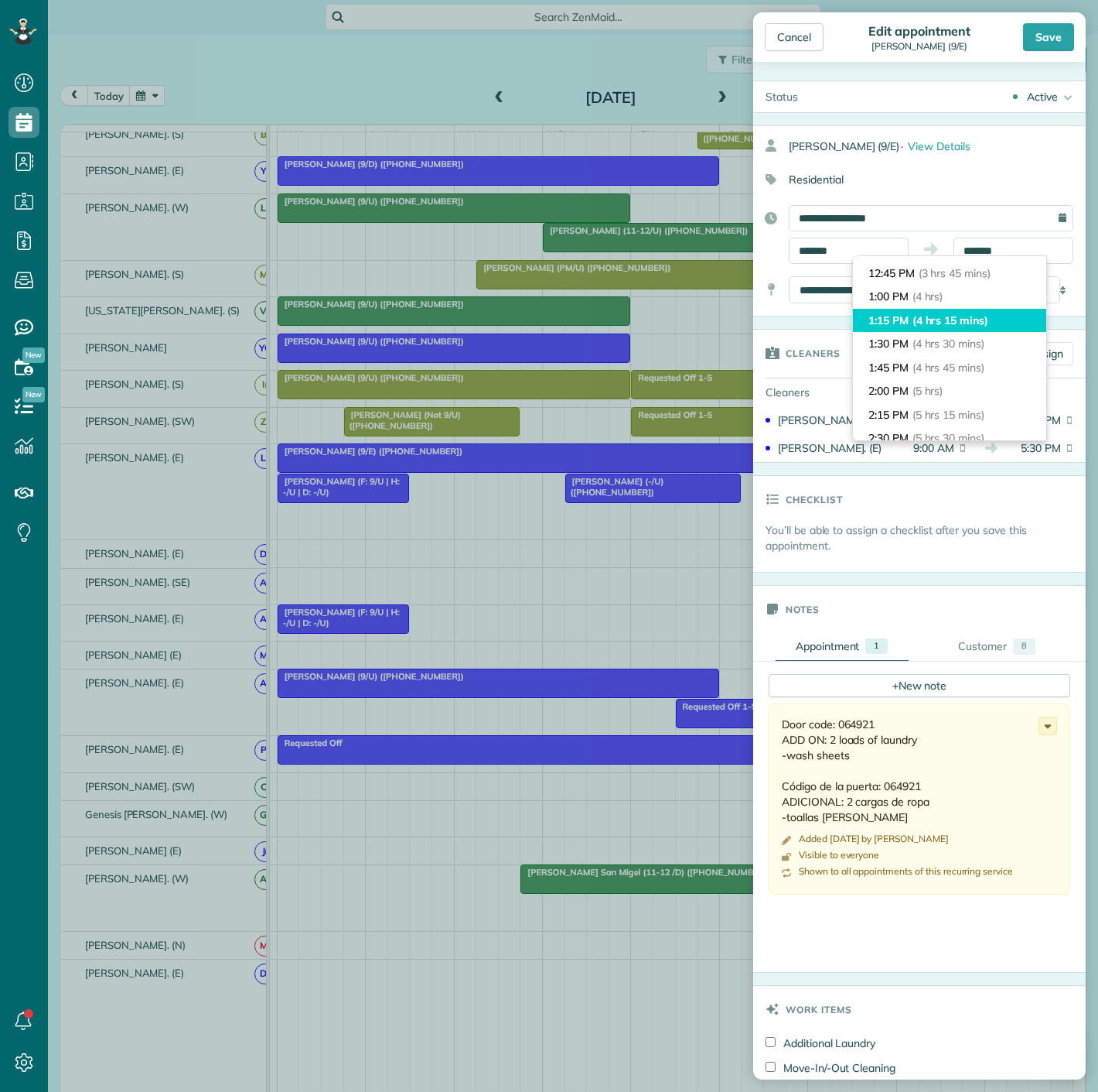
type input "*******"
click at [969, 320] on span "(4 hrs 15 mins)" at bounding box center [950, 320] width 76 height 14
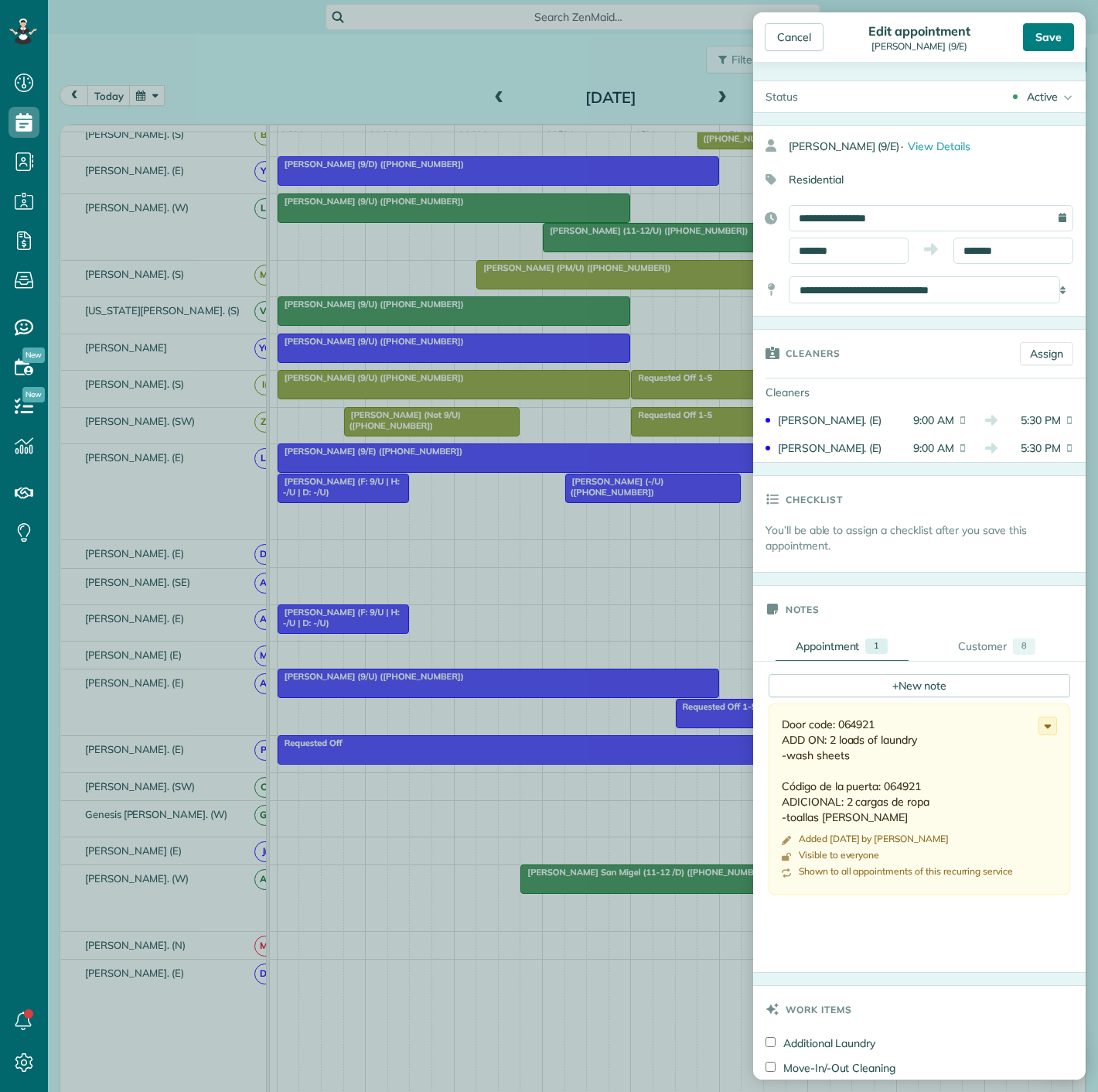
click at [1043, 40] on div "Save" at bounding box center [1048, 37] width 51 height 28
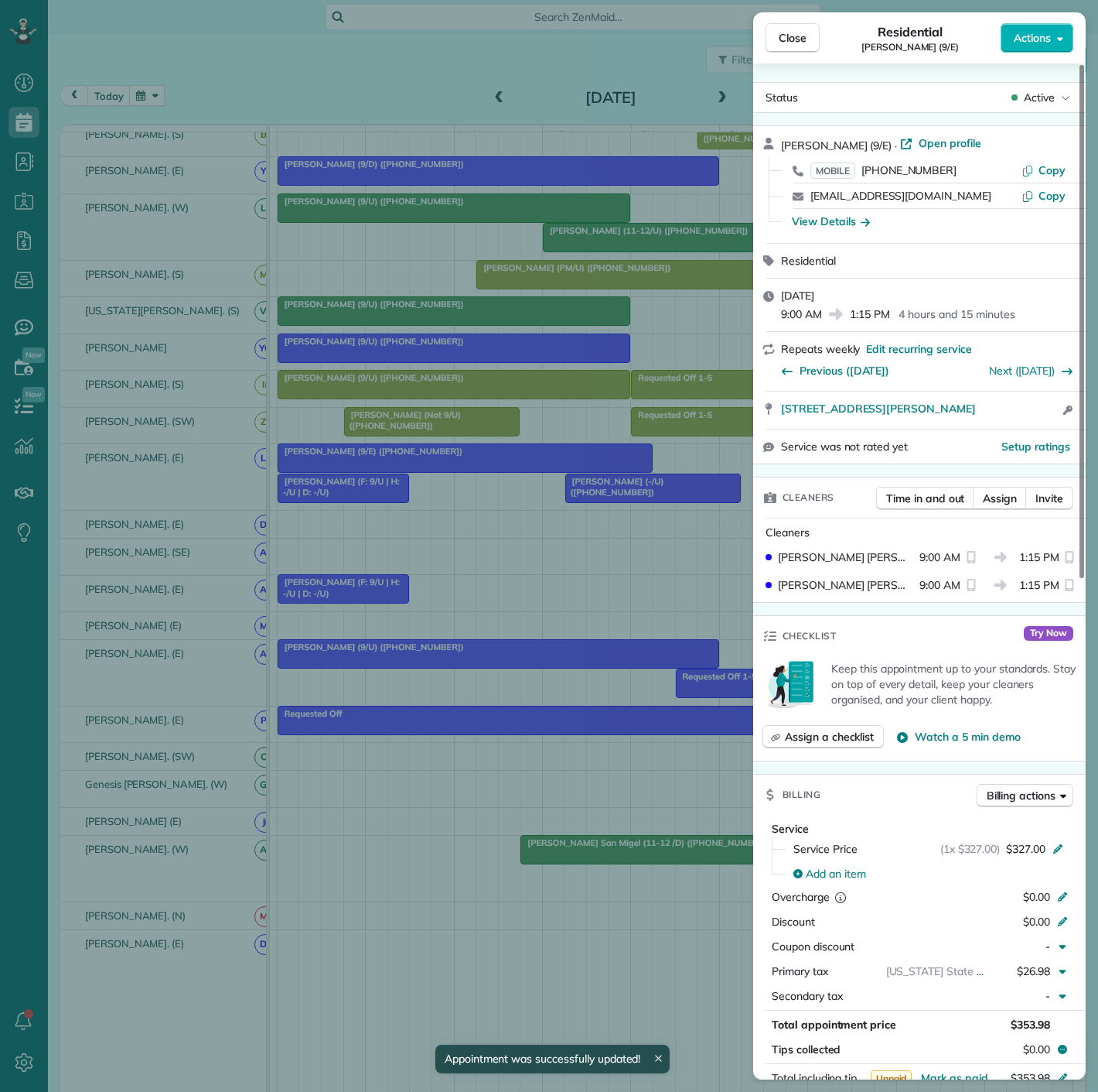
click at [496, 495] on div "Close Residential Richard Idell (9/E) Actions Status Active Richard Idell (9/E)…" at bounding box center [549, 546] width 1098 height 1092
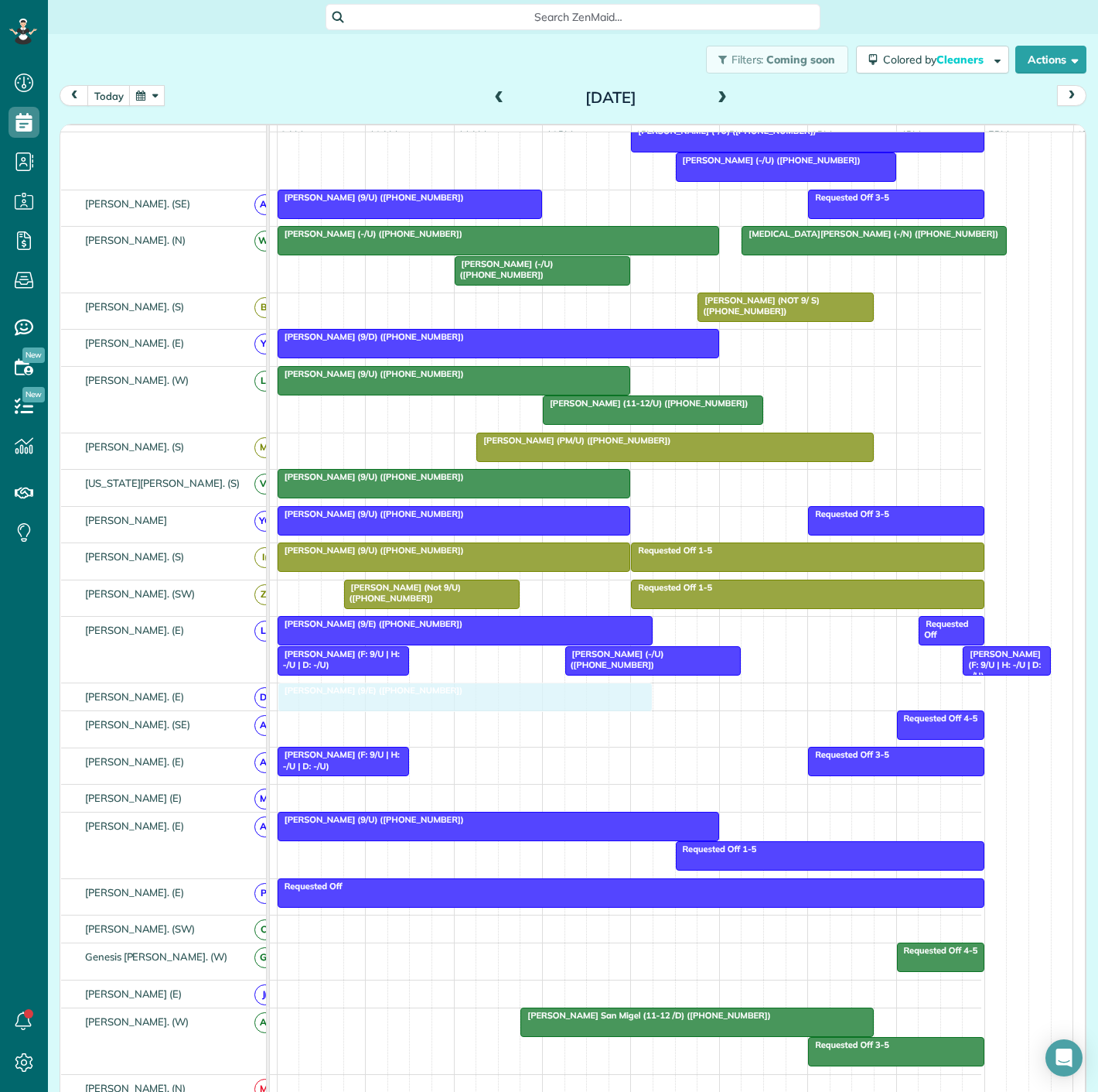
drag, startPoint x: 468, startPoint y: 430, endPoint x: 466, endPoint y: 718, distance: 288.0
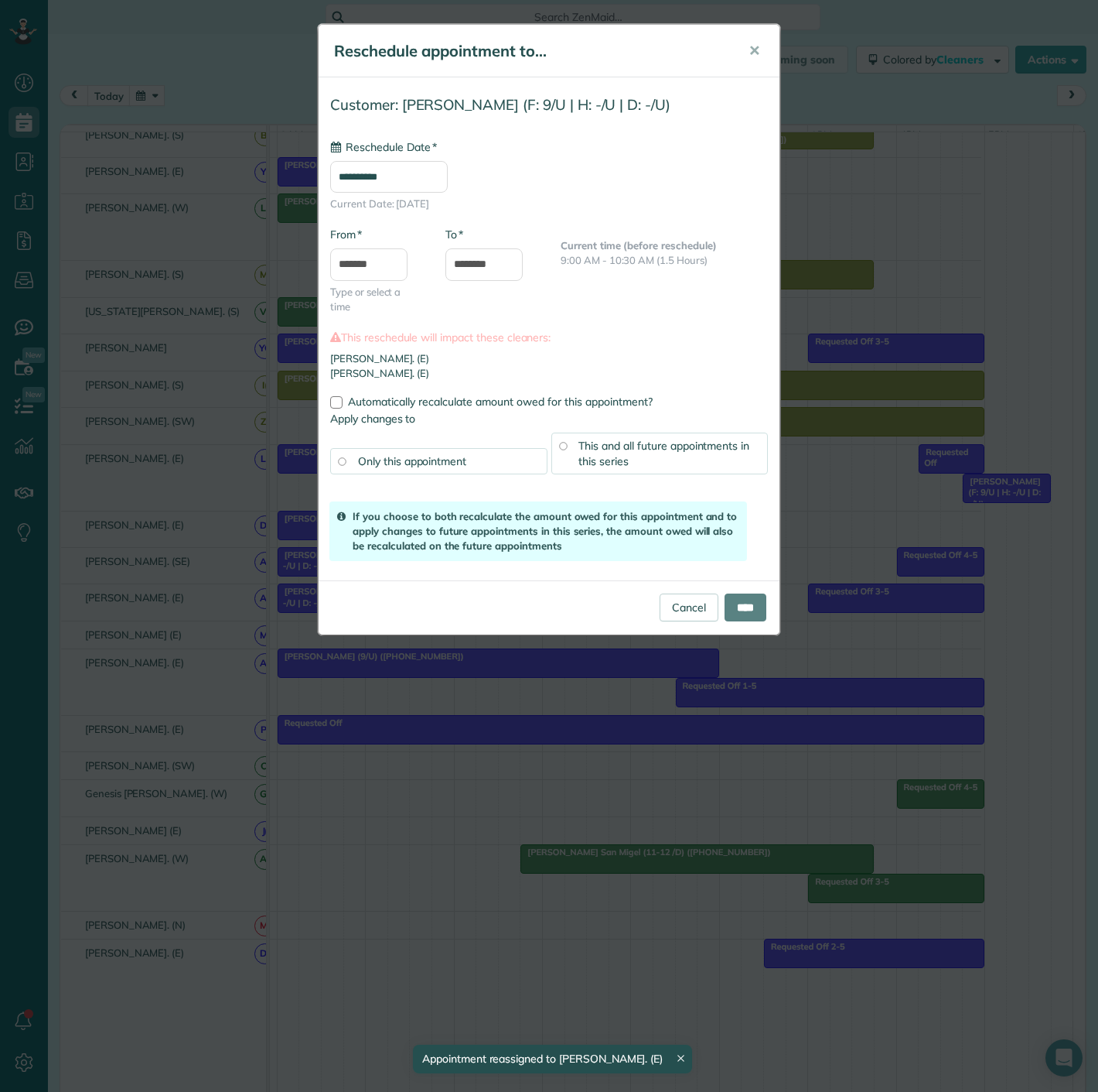
drag, startPoint x: 356, startPoint y: 499, endPoint x: 369, endPoint y: 612, distance: 113.7
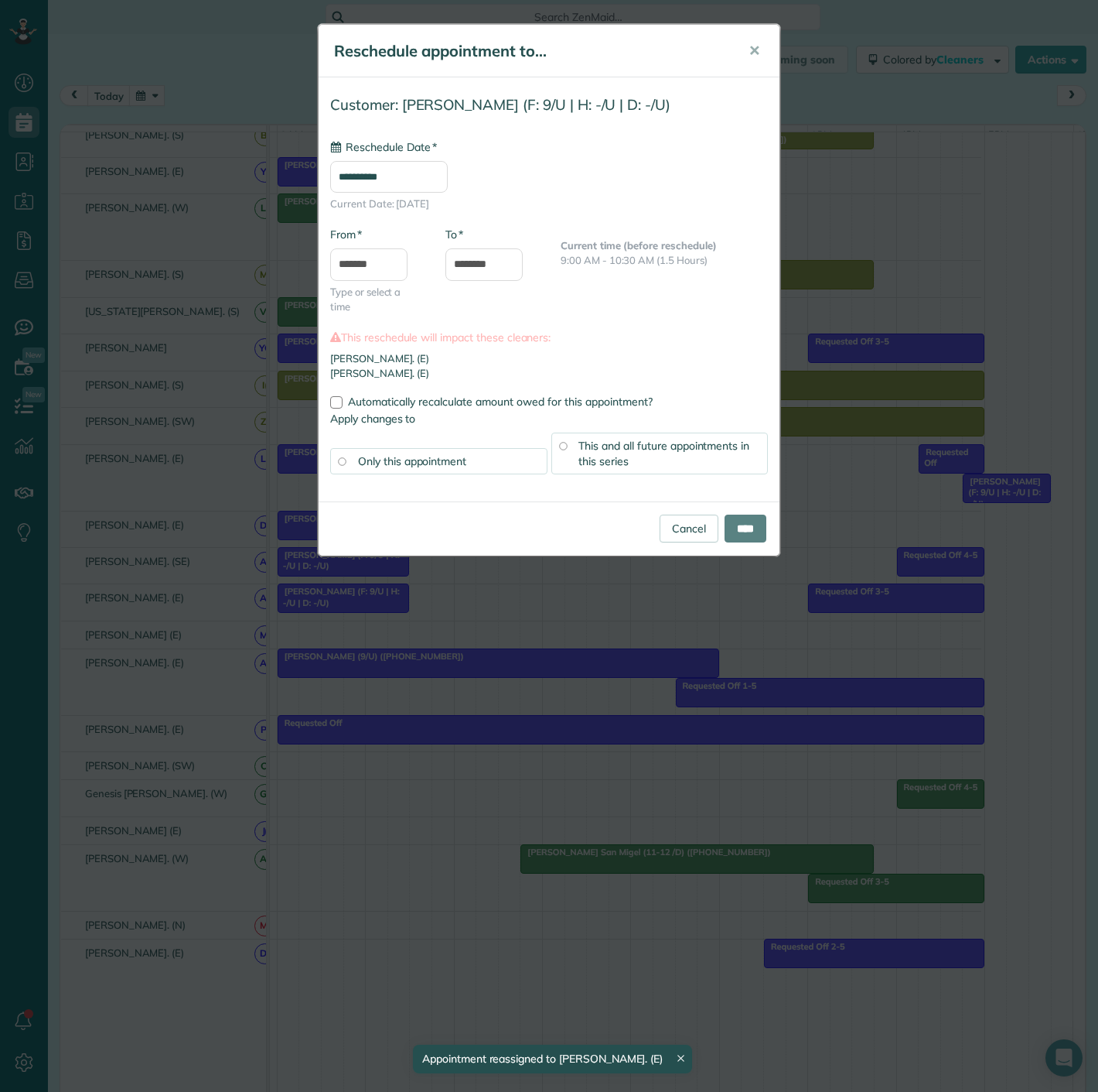
type input "**********"
click at [749, 531] on input "****" at bounding box center [745, 528] width 42 height 28
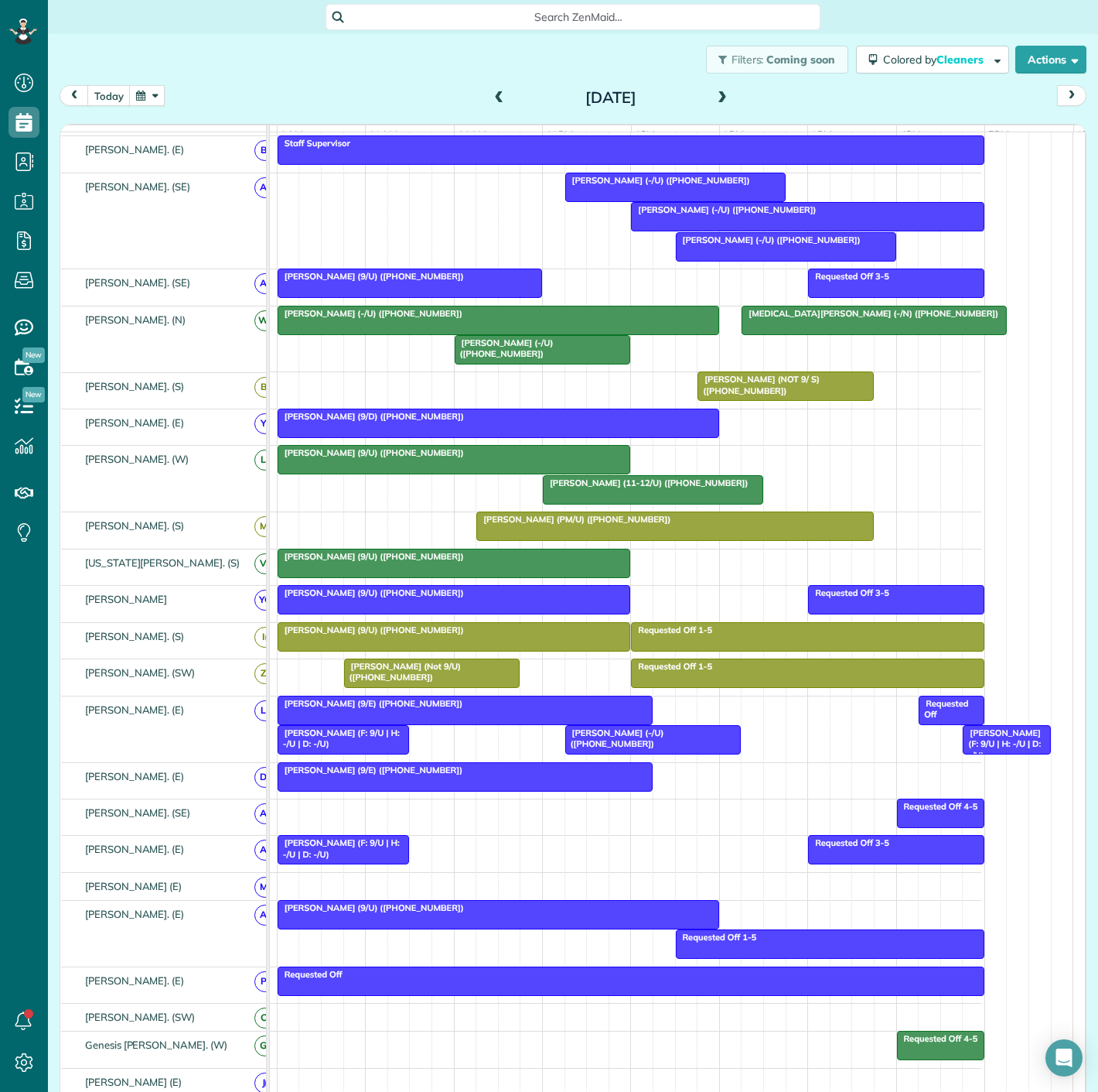
scroll to position [515, 0]
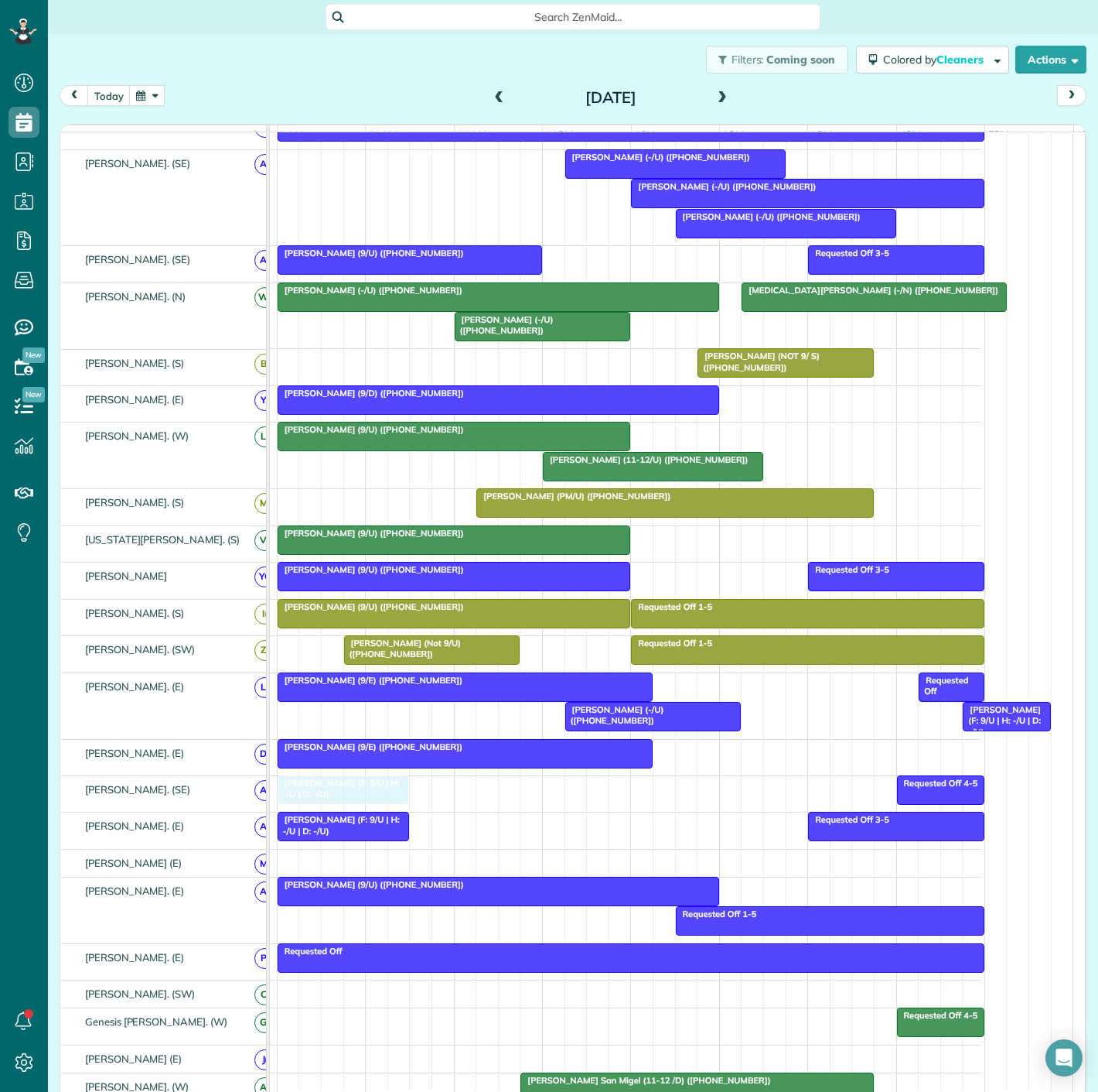
drag, startPoint x: 361, startPoint y: 728, endPoint x: 361, endPoint y: 796, distance: 68.0
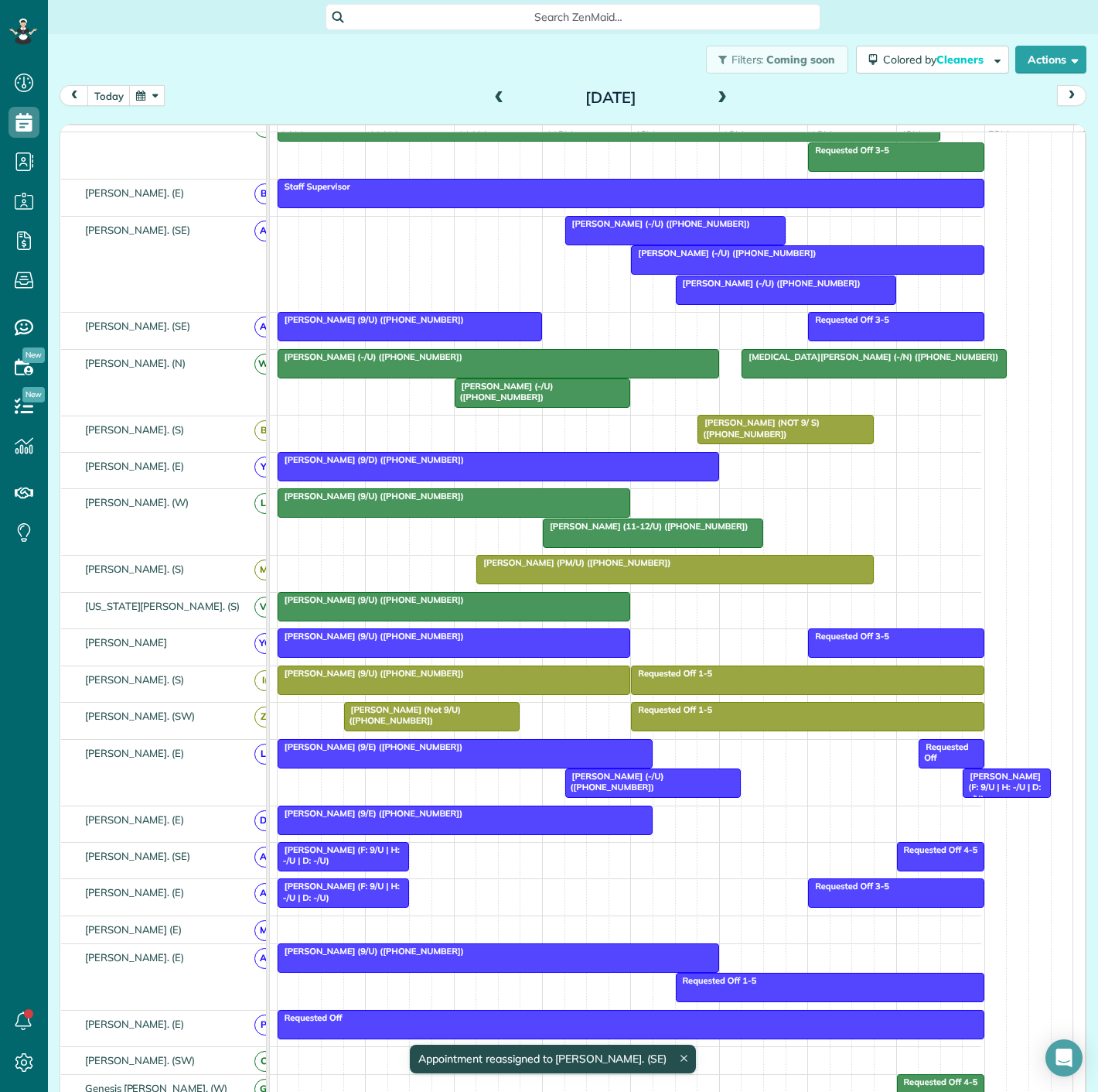
scroll to position [430, 0]
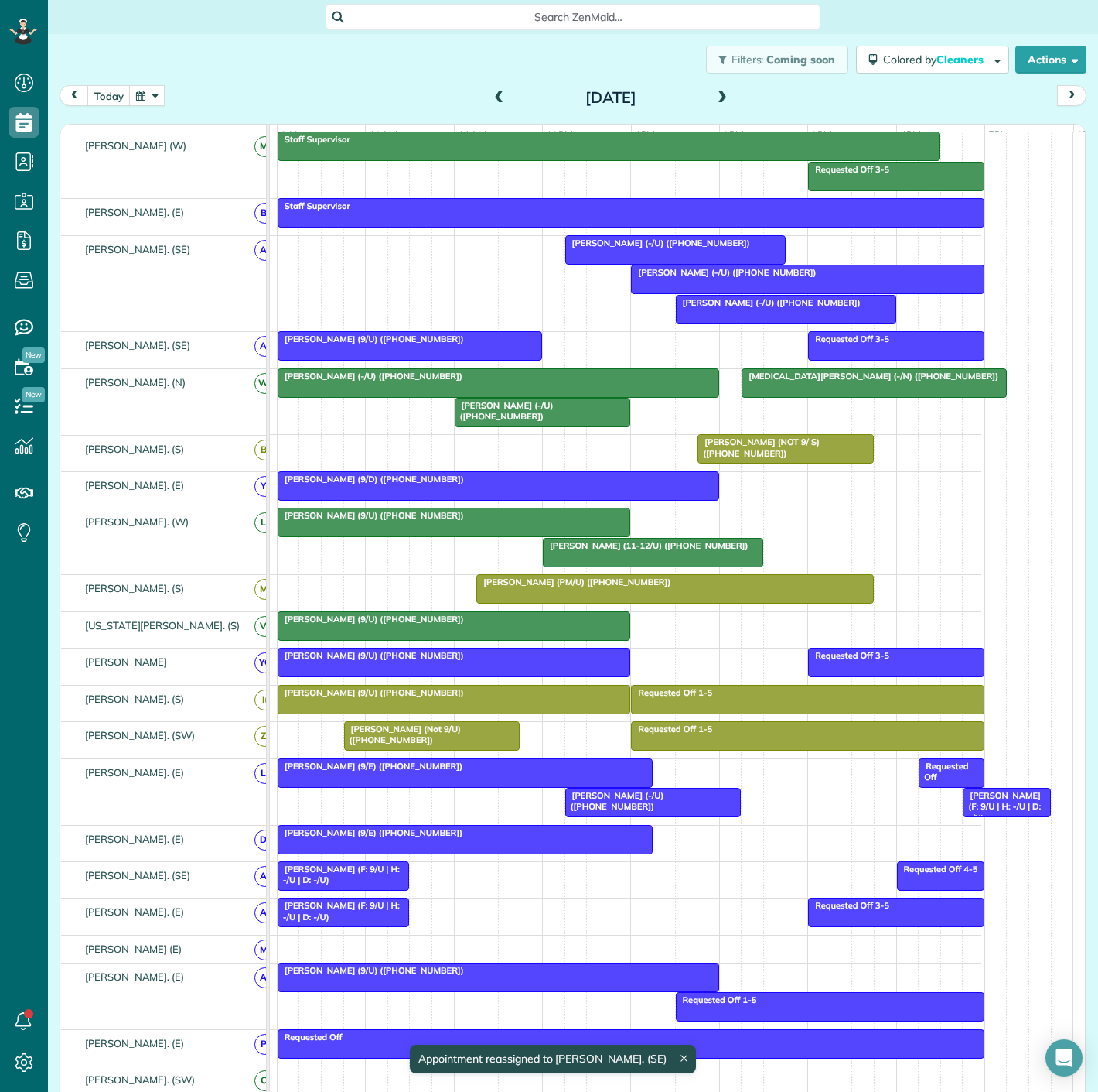
click at [515, 676] on div at bounding box center [454, 662] width 352 height 28
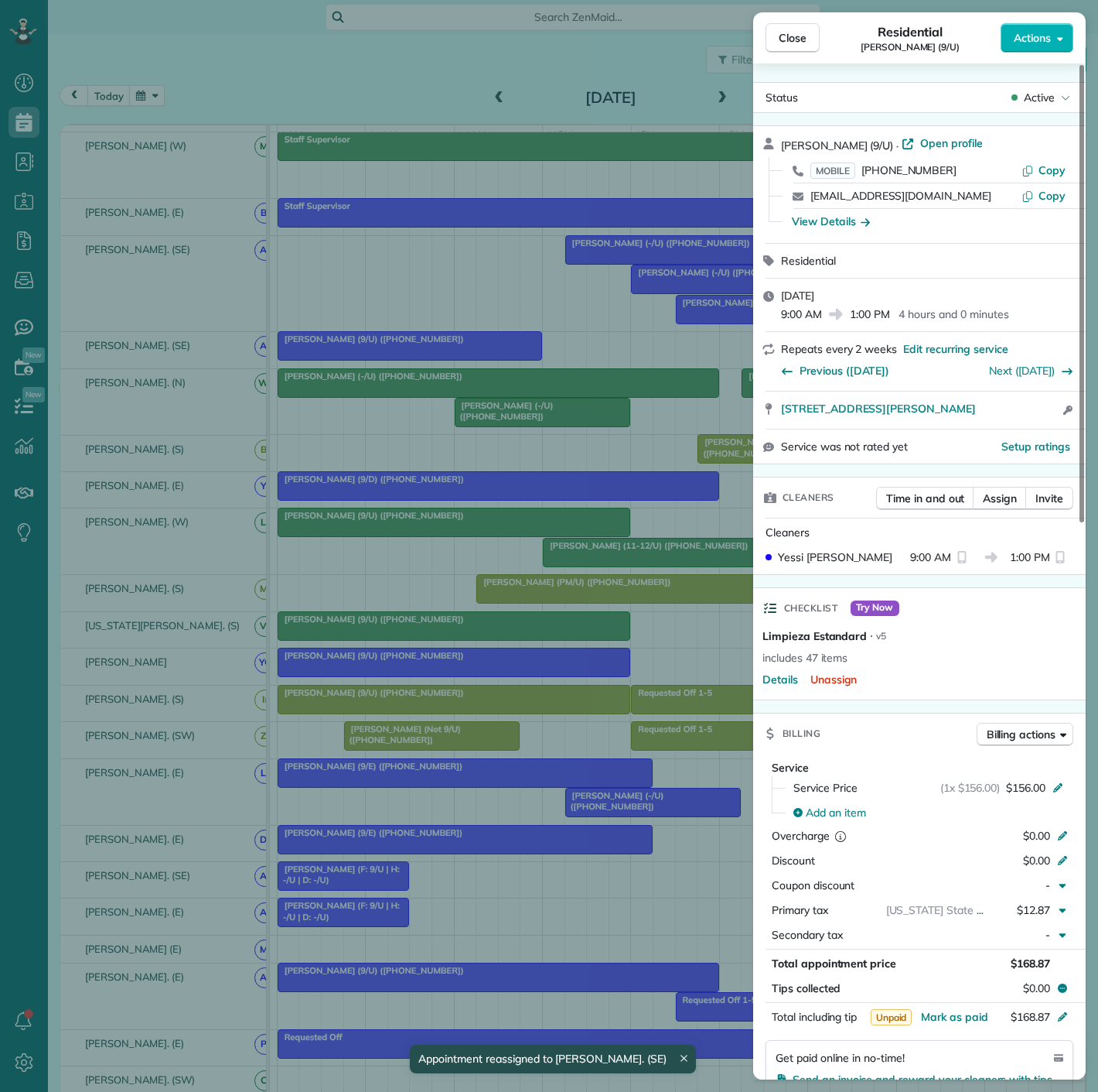
click at [515, 677] on div "Close Residential Addison Cathey (9/U) Actions Status Active Addison Cathey (9/…" at bounding box center [549, 546] width 1098 height 1092
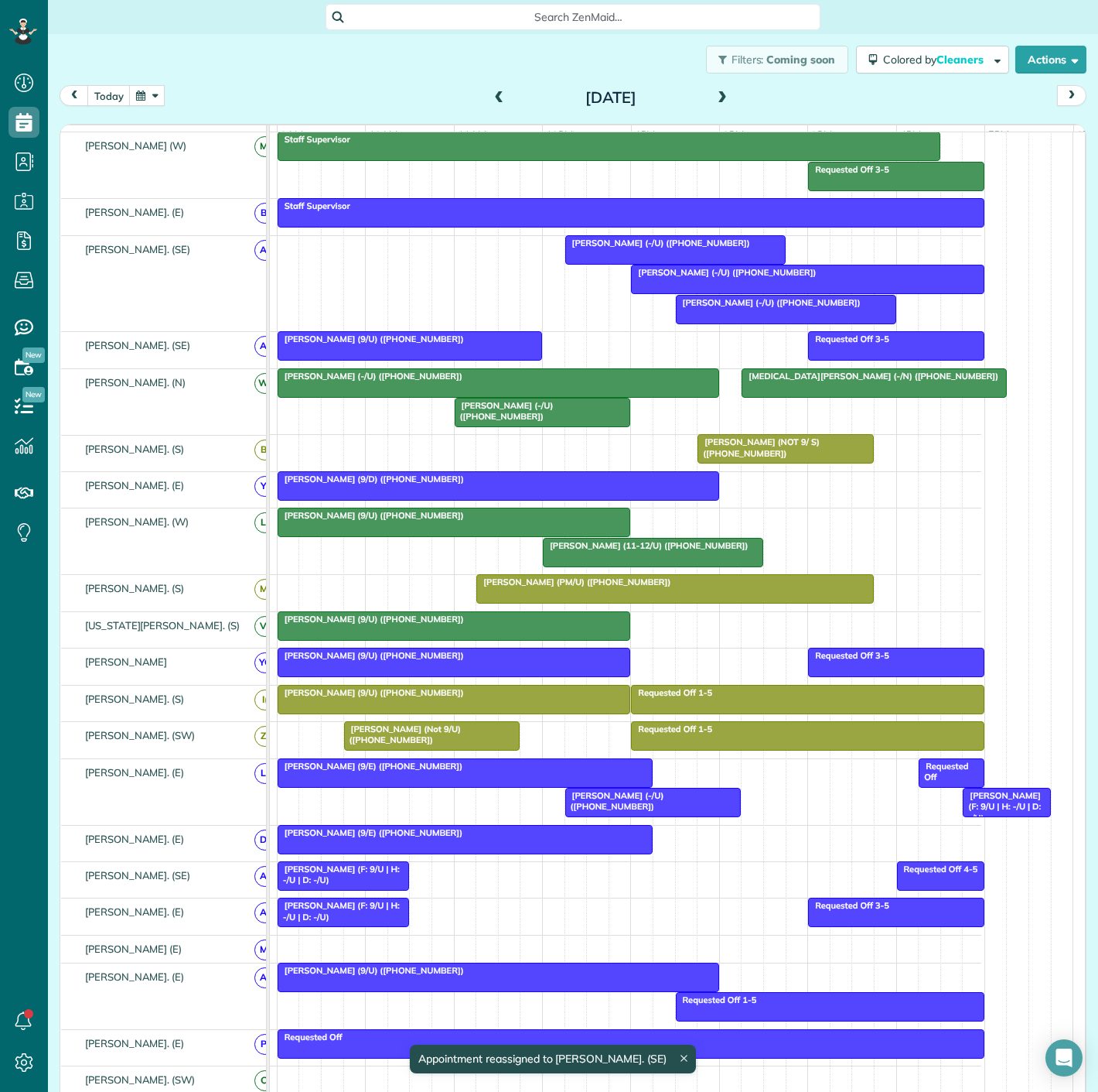
click at [577, 798] on span "[PERSON_NAME] (-/U) ([PHONE_NUMBER])" at bounding box center [614, 800] width 100 height 22
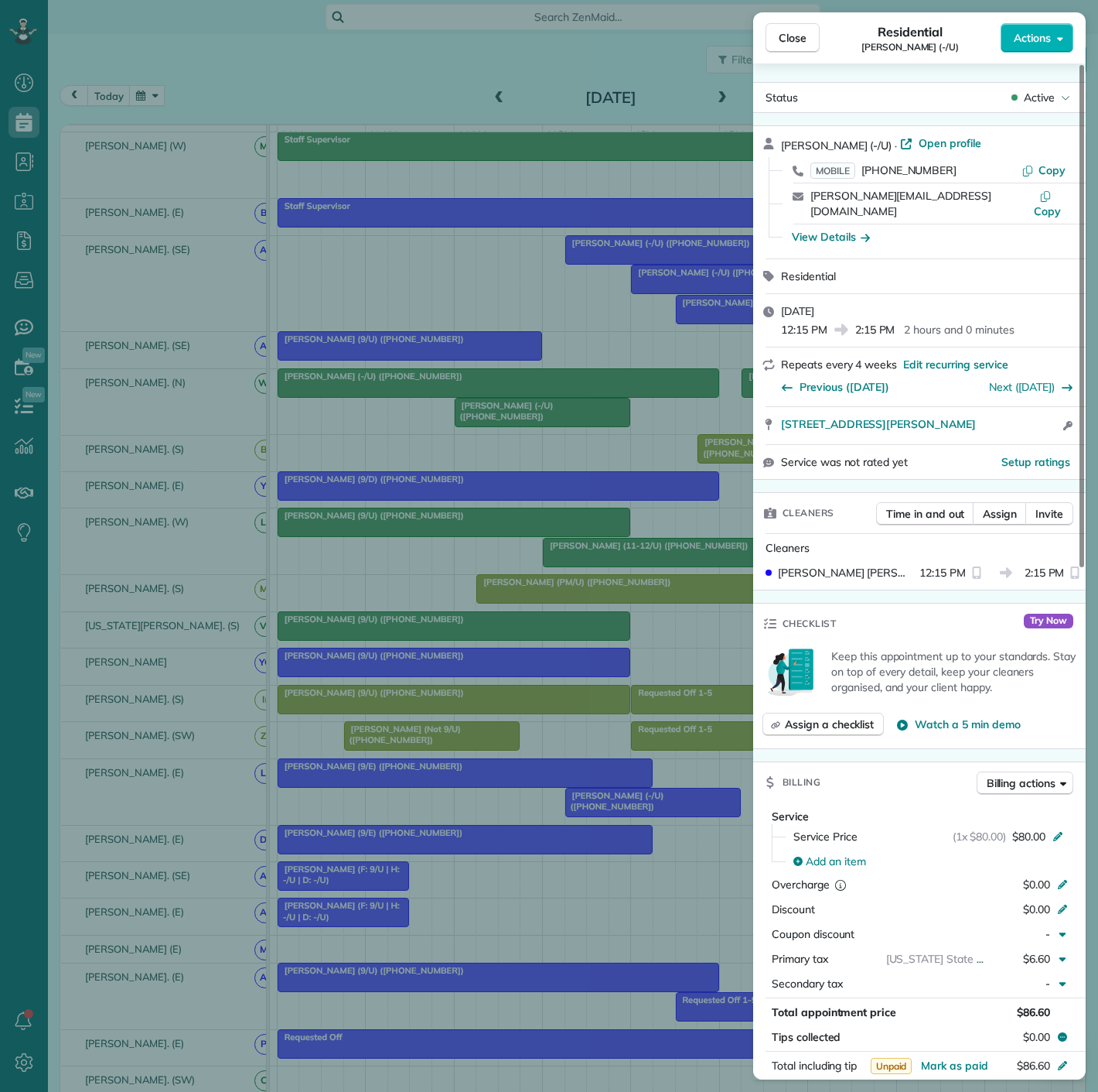
click at [577, 798] on div "Close Residential Sebastian Lopez (-/U) Actions Status Active Sebastian Lopez (…" at bounding box center [549, 546] width 1098 height 1092
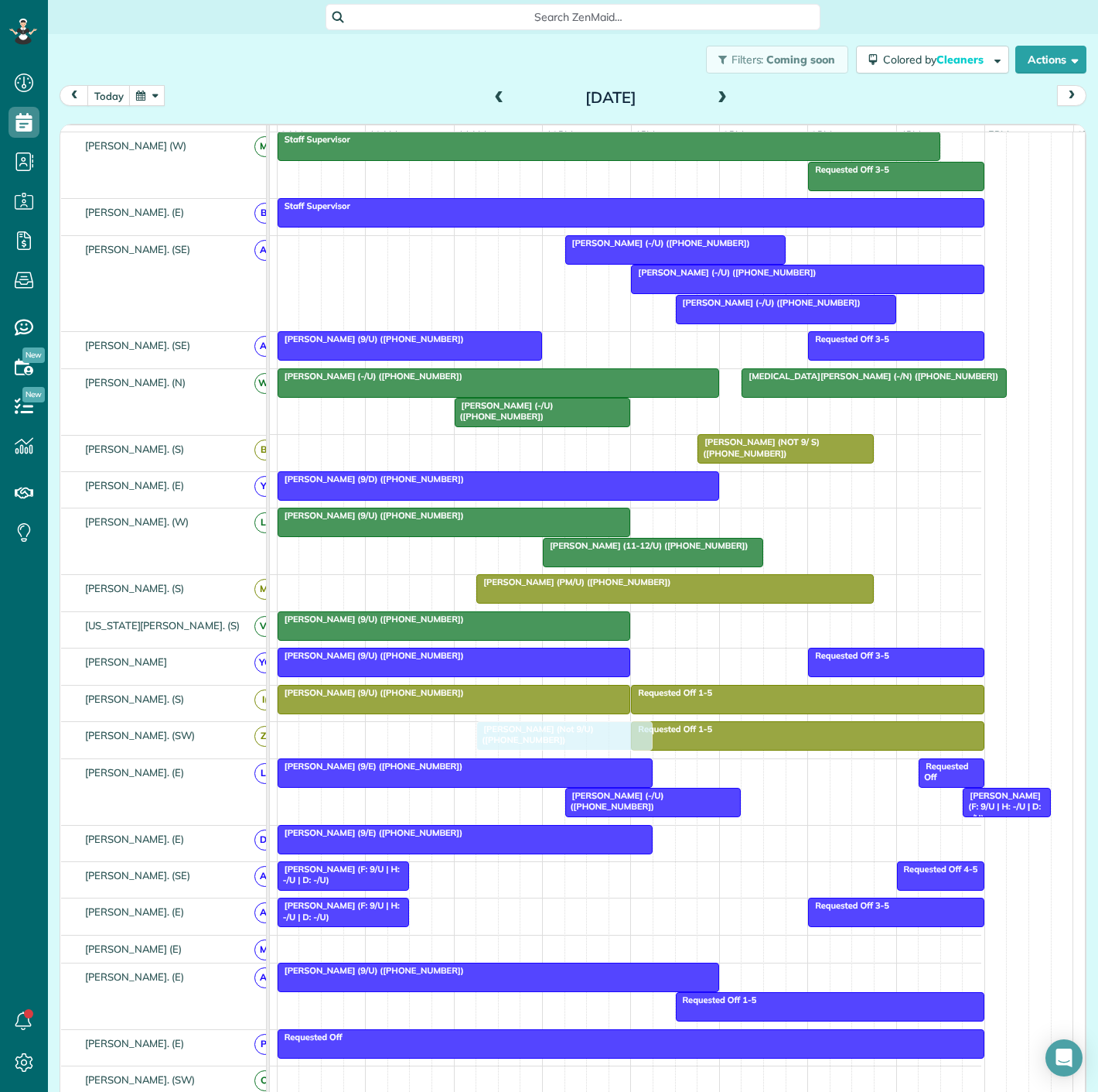
drag, startPoint x: 419, startPoint y: 741, endPoint x: 542, endPoint y: 741, distance: 123.0
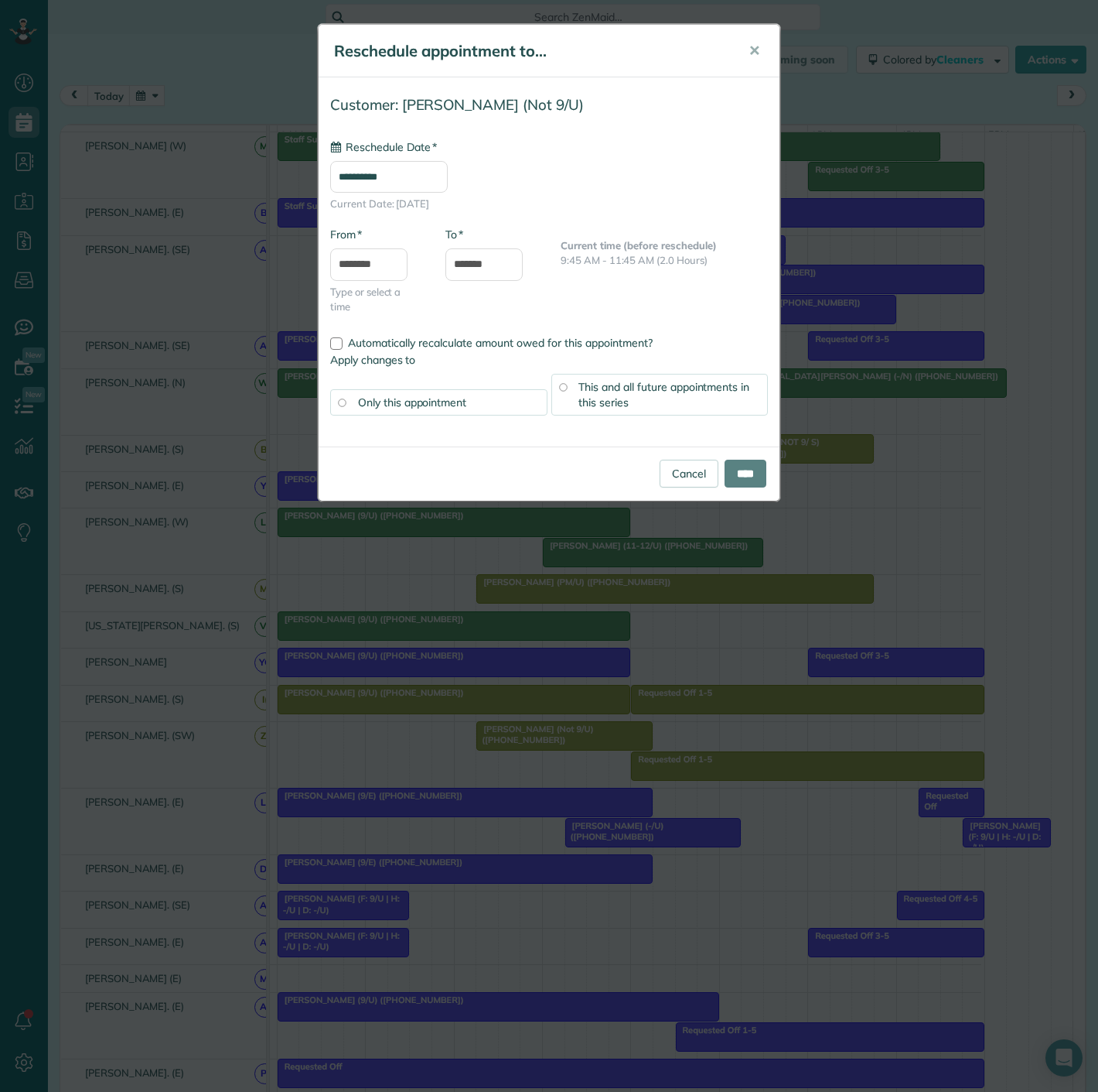
click at [541, 741] on div "**********" at bounding box center [549, 546] width 1098 height 1092
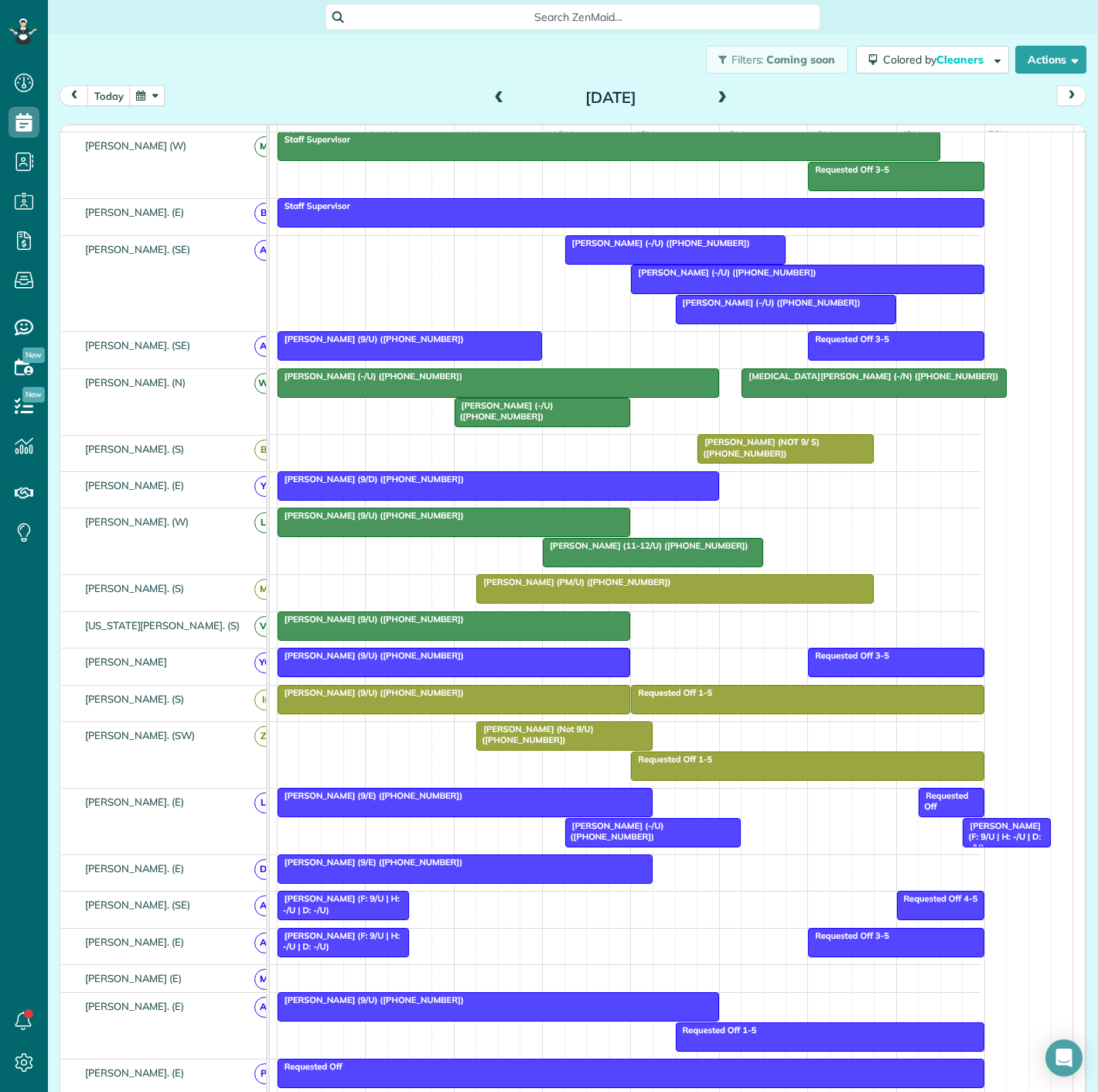
click at [576, 739] on span "[PERSON_NAME] (Not 9/U) ([PHONE_NUMBER])" at bounding box center [534, 734] width 117 height 22
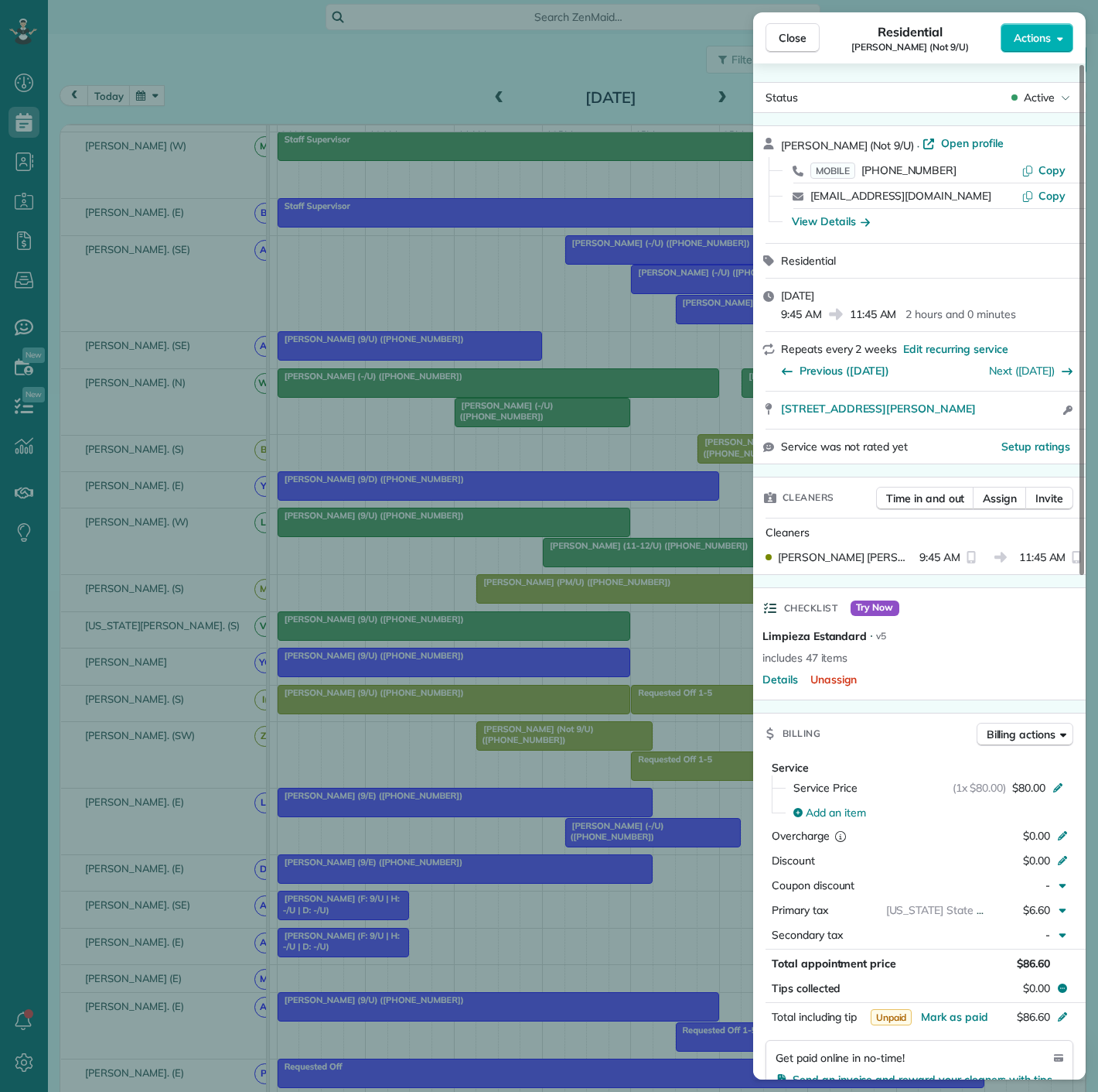
click at [495, 737] on div "Close Residential Blandine Roussel (Not 9/U) Actions Status Active Blandine Rou…" at bounding box center [549, 546] width 1098 height 1092
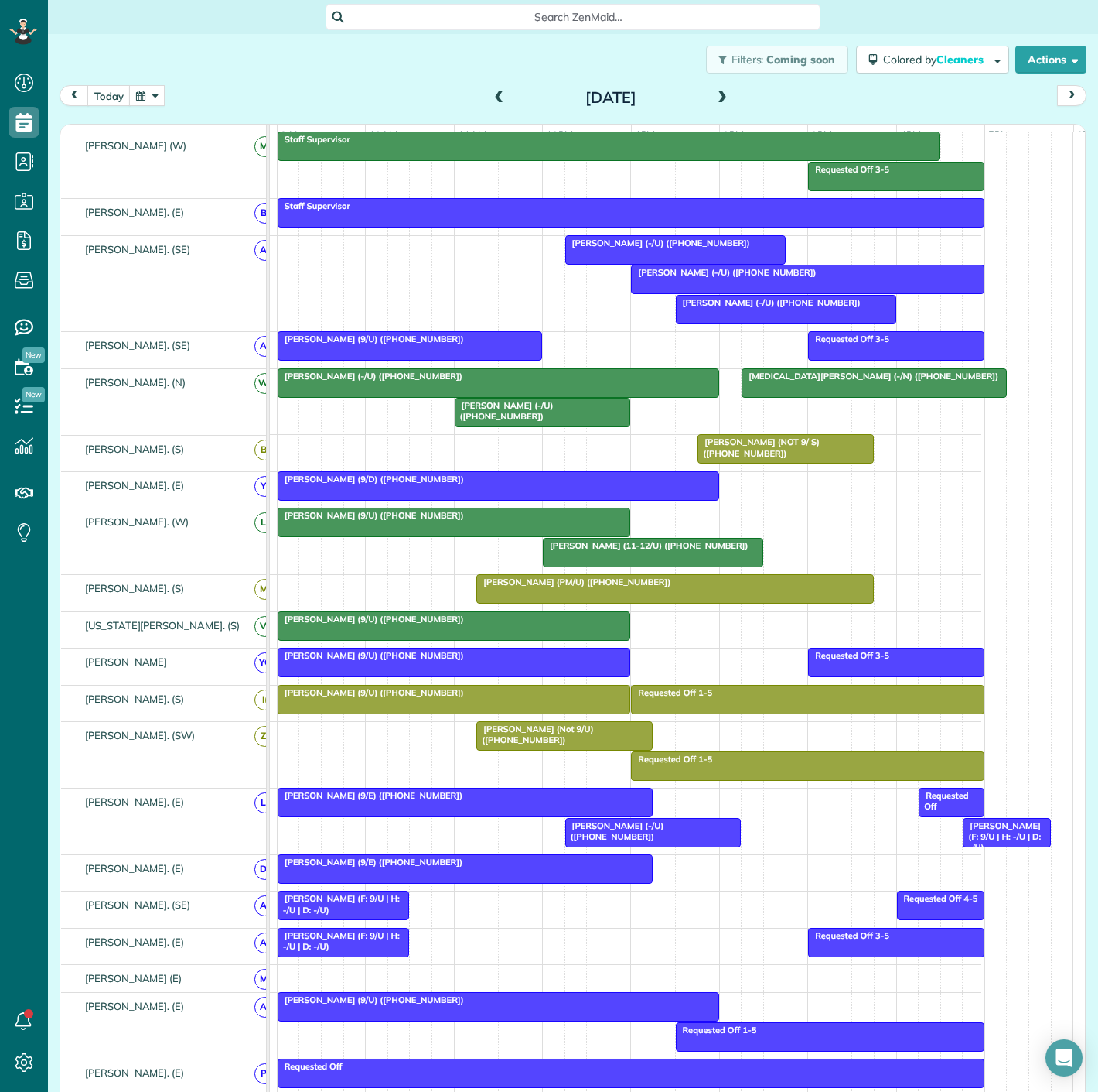
click at [627, 837] on span "[PERSON_NAME] (-/U) ([PHONE_NUMBER])" at bounding box center [614, 831] width 100 height 22
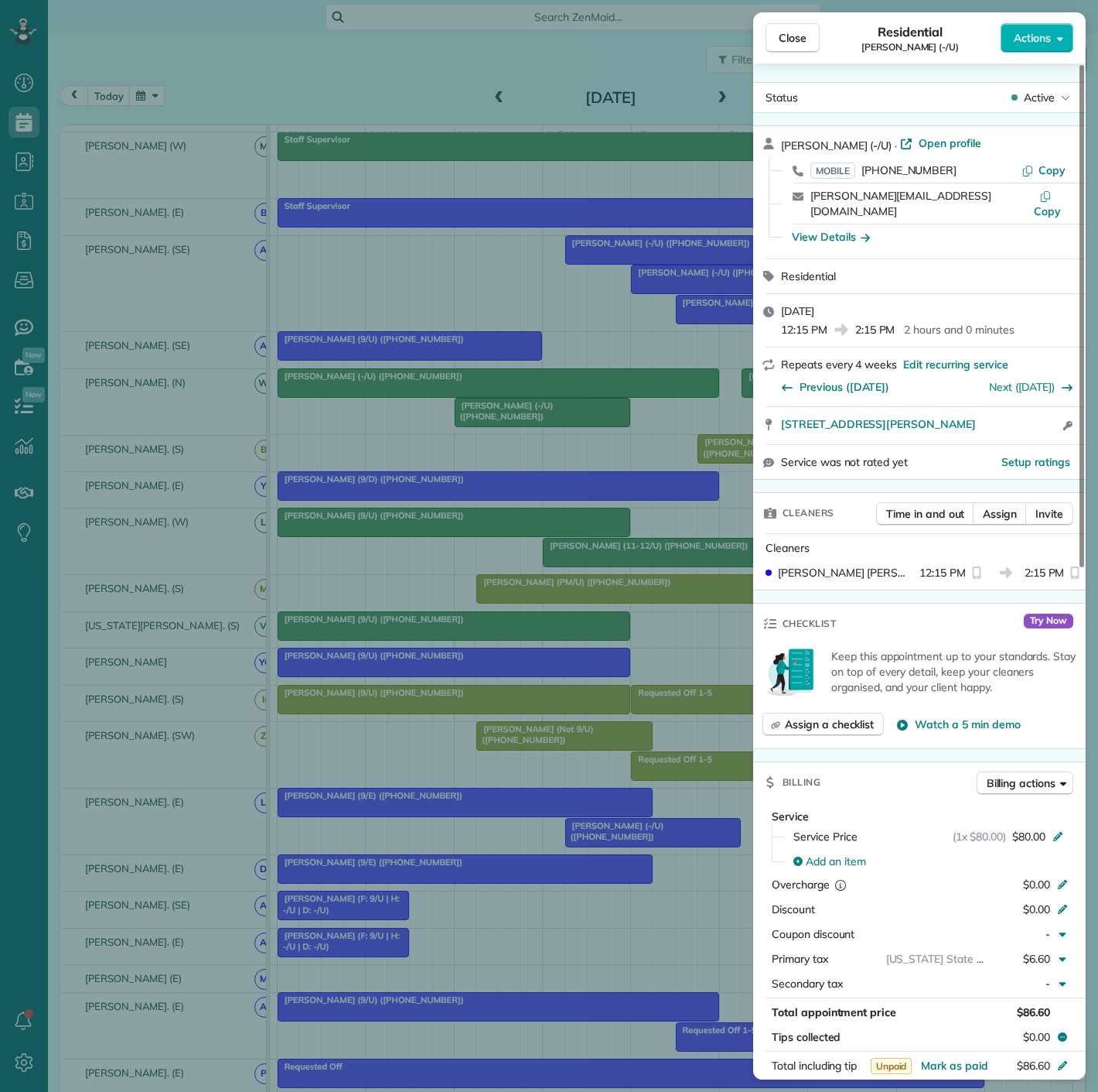
click at [627, 837] on div "Close Residential Sebastian Lopez (-/U) Actions Status Active Sebastian Lopez (…" at bounding box center [549, 546] width 1098 height 1092
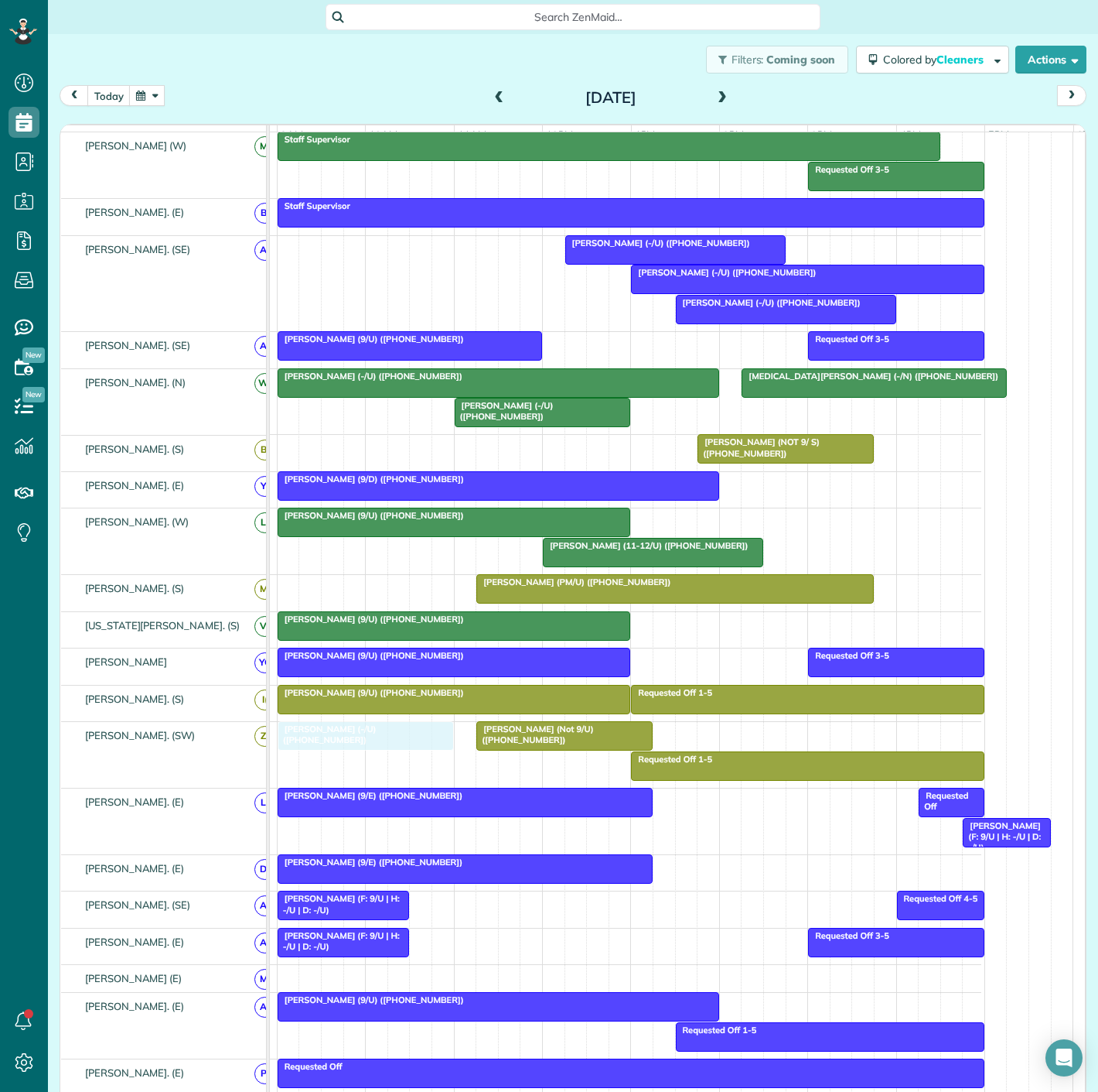
drag, startPoint x: 642, startPoint y: 840, endPoint x: 358, endPoint y: 766, distance: 293.5
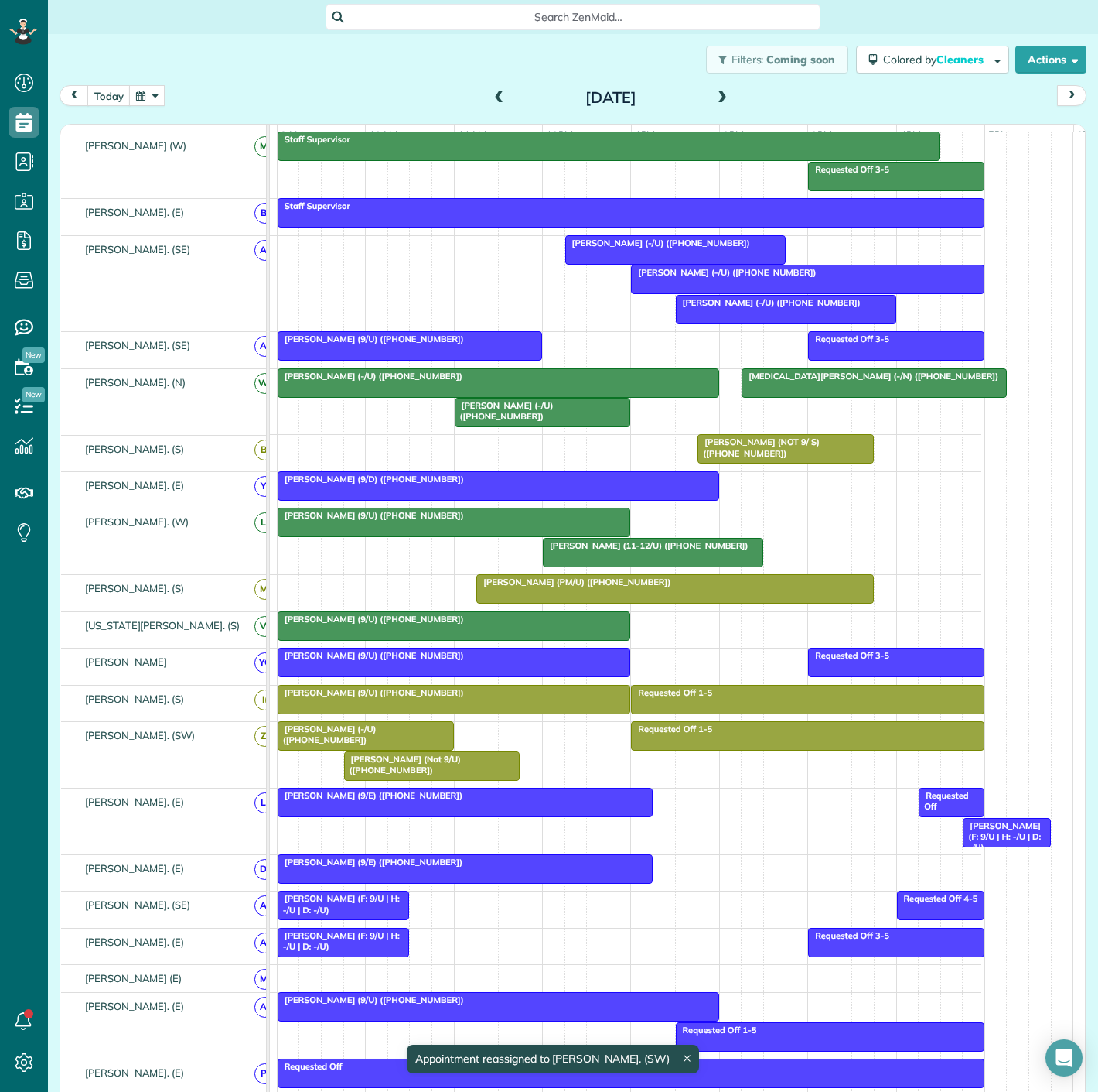
scroll to position [343, 0]
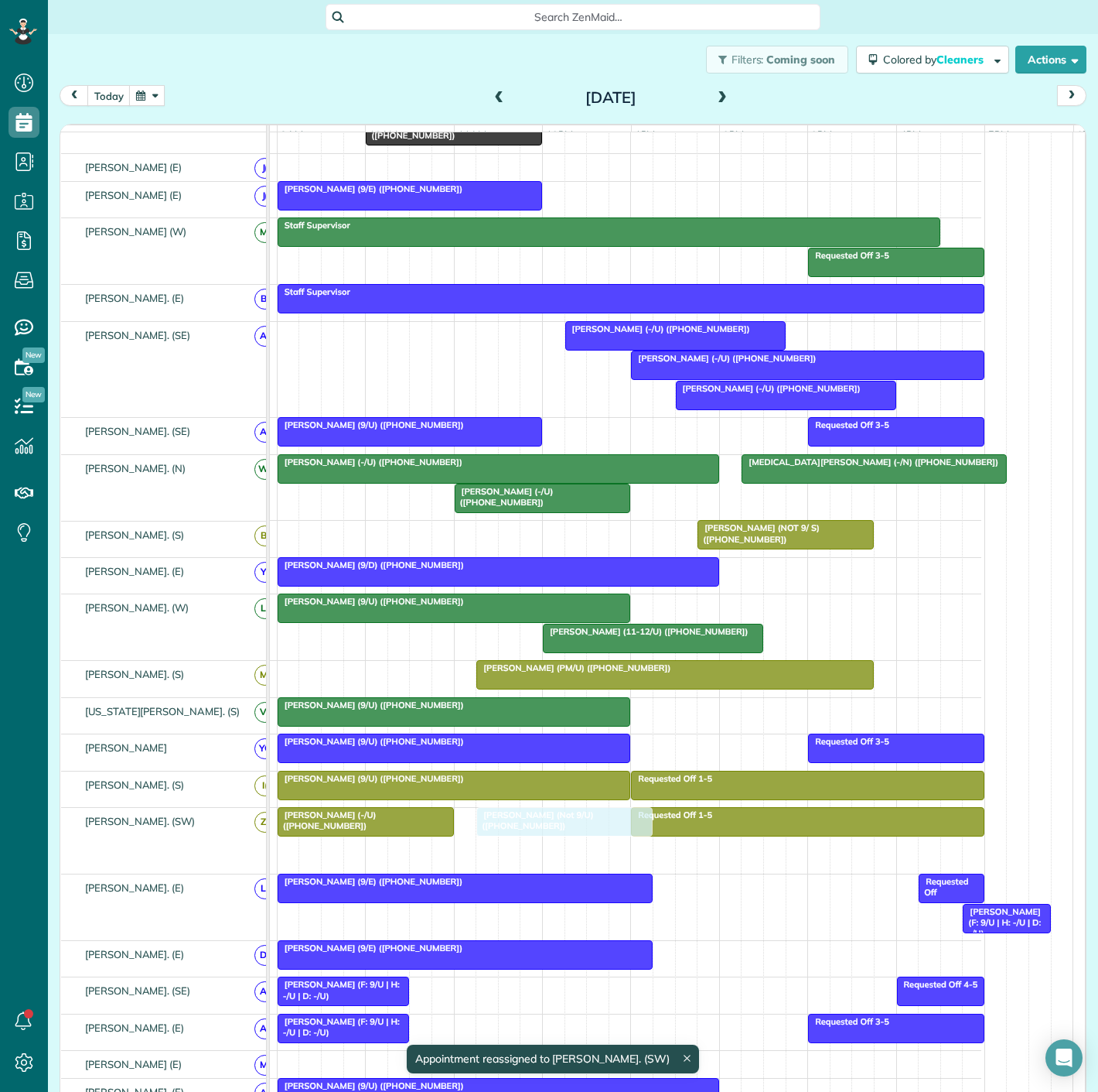
drag, startPoint x: 378, startPoint y: 857, endPoint x: 503, endPoint y: 843, distance: 125.8
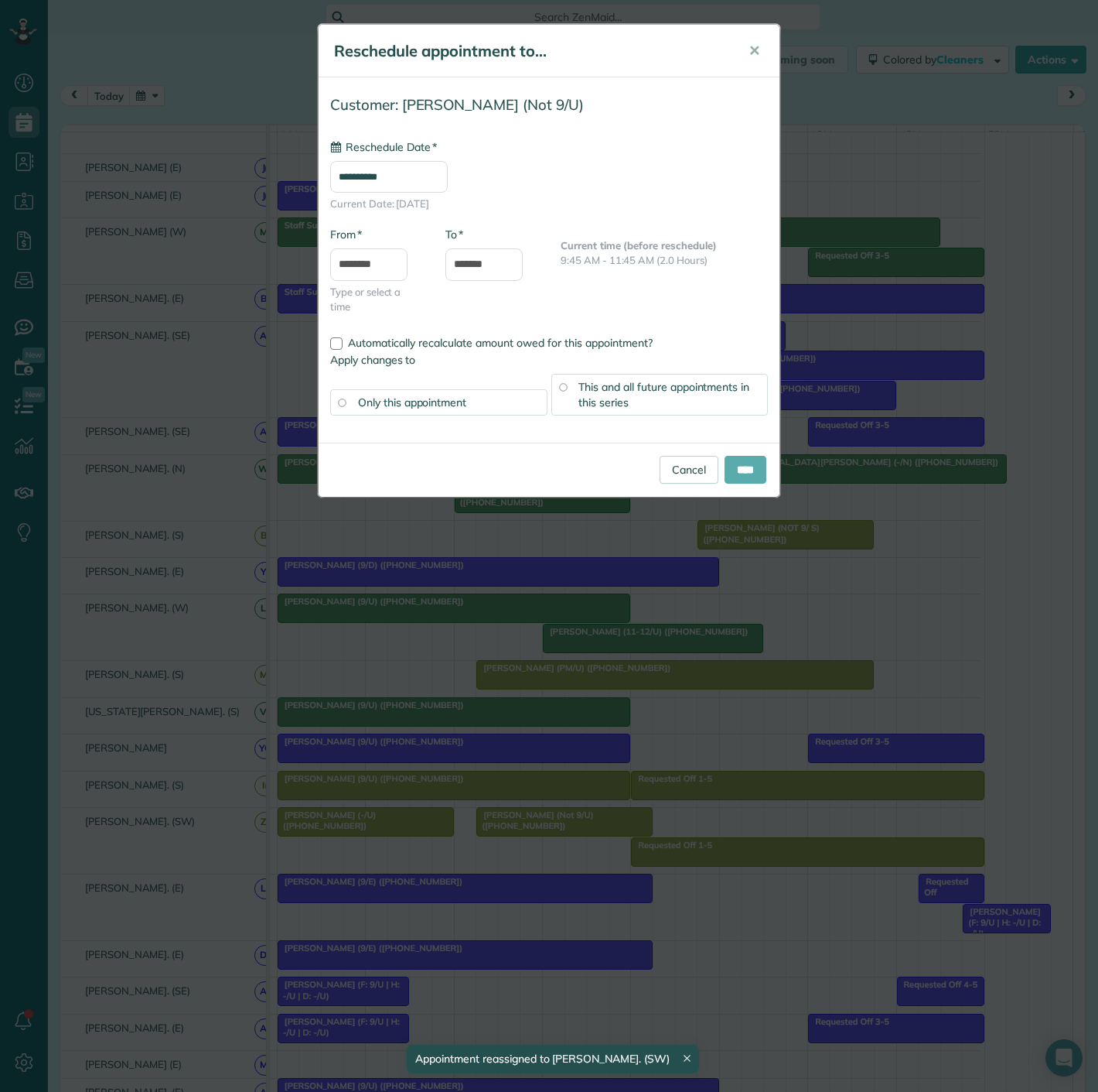
type input "**********"
click at [724, 475] on input "****" at bounding box center [745, 469] width 42 height 28
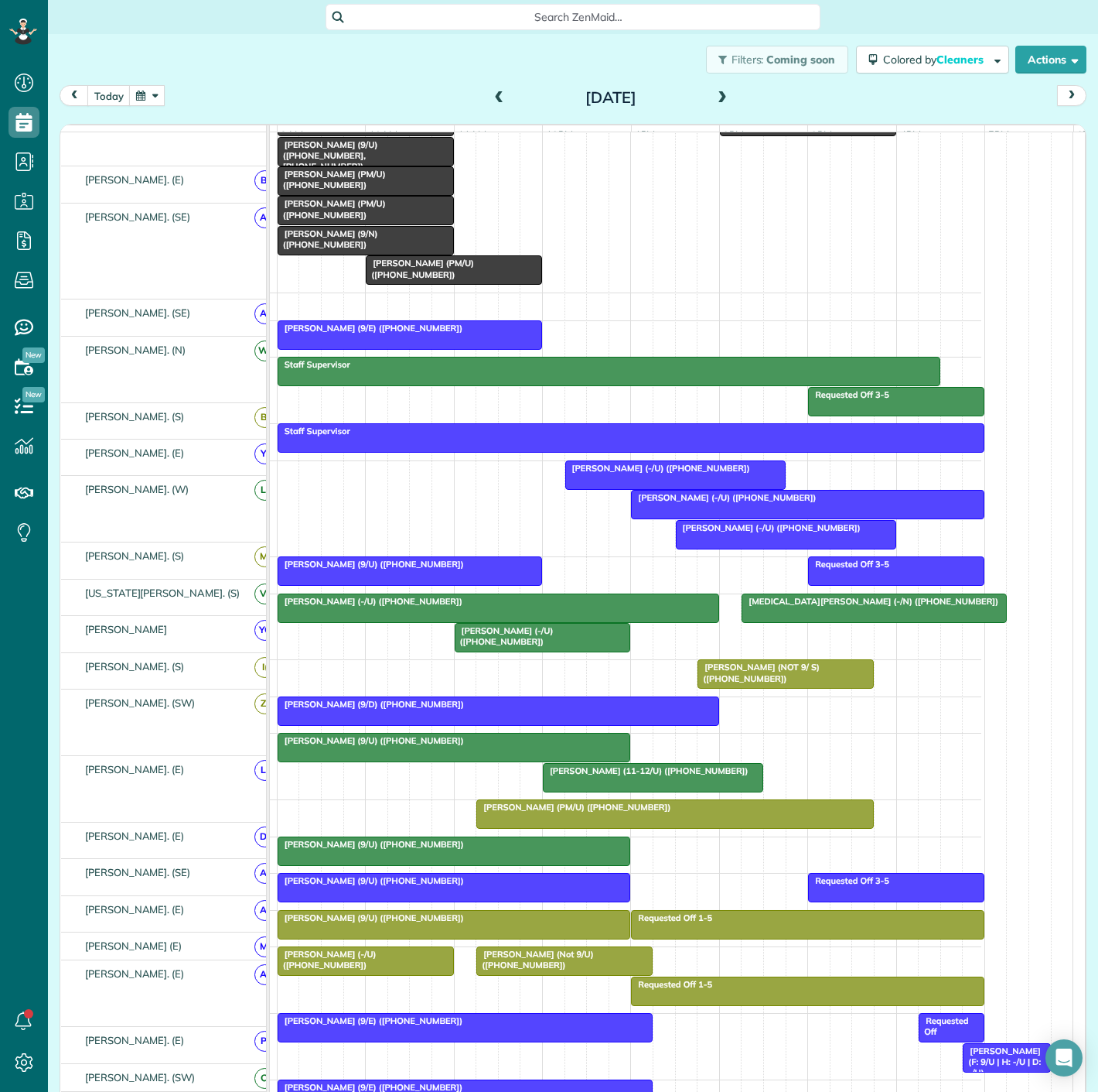
scroll to position [172, 0]
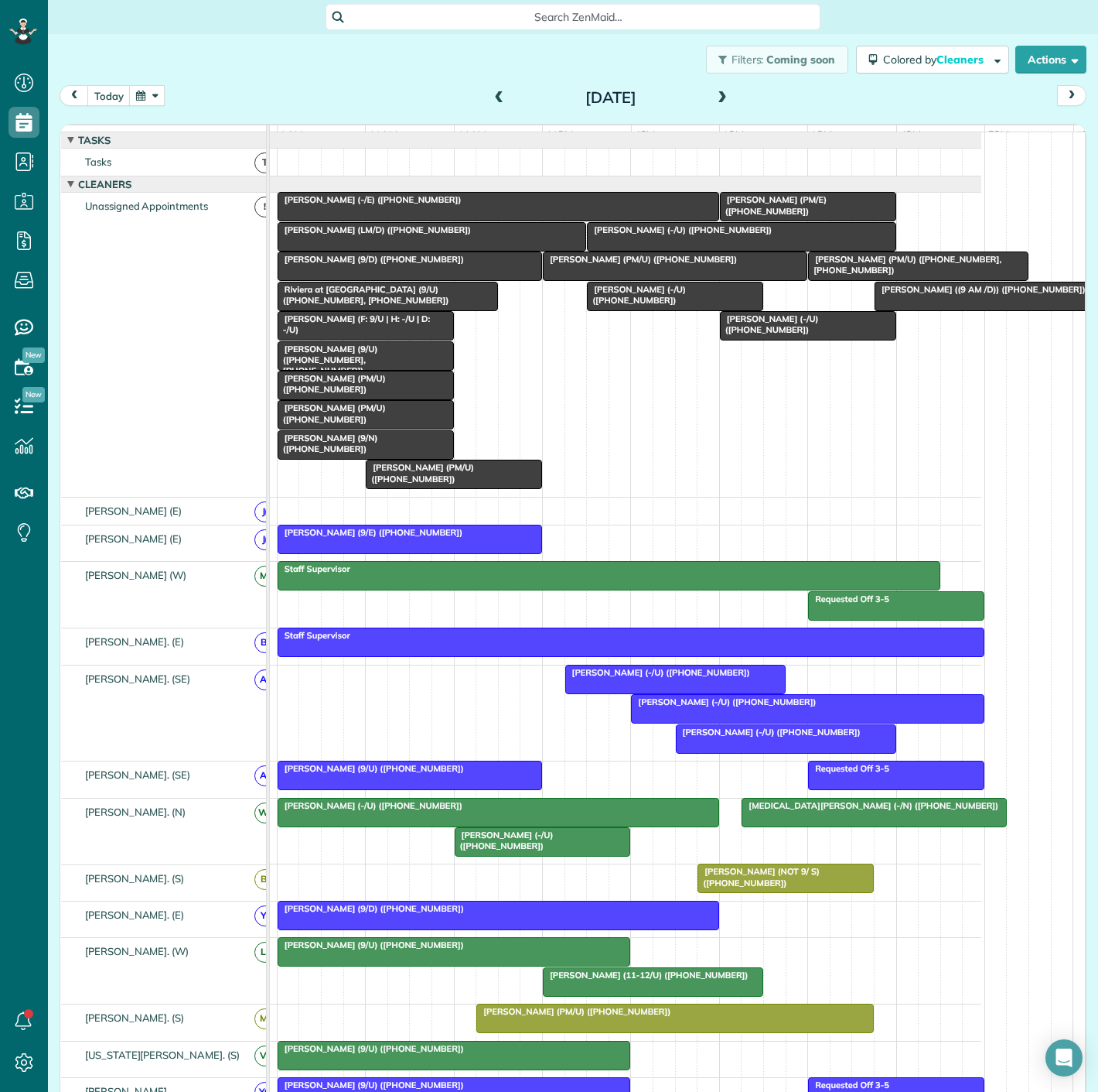
click at [466, 553] on div at bounding box center [410, 539] width 263 height 28
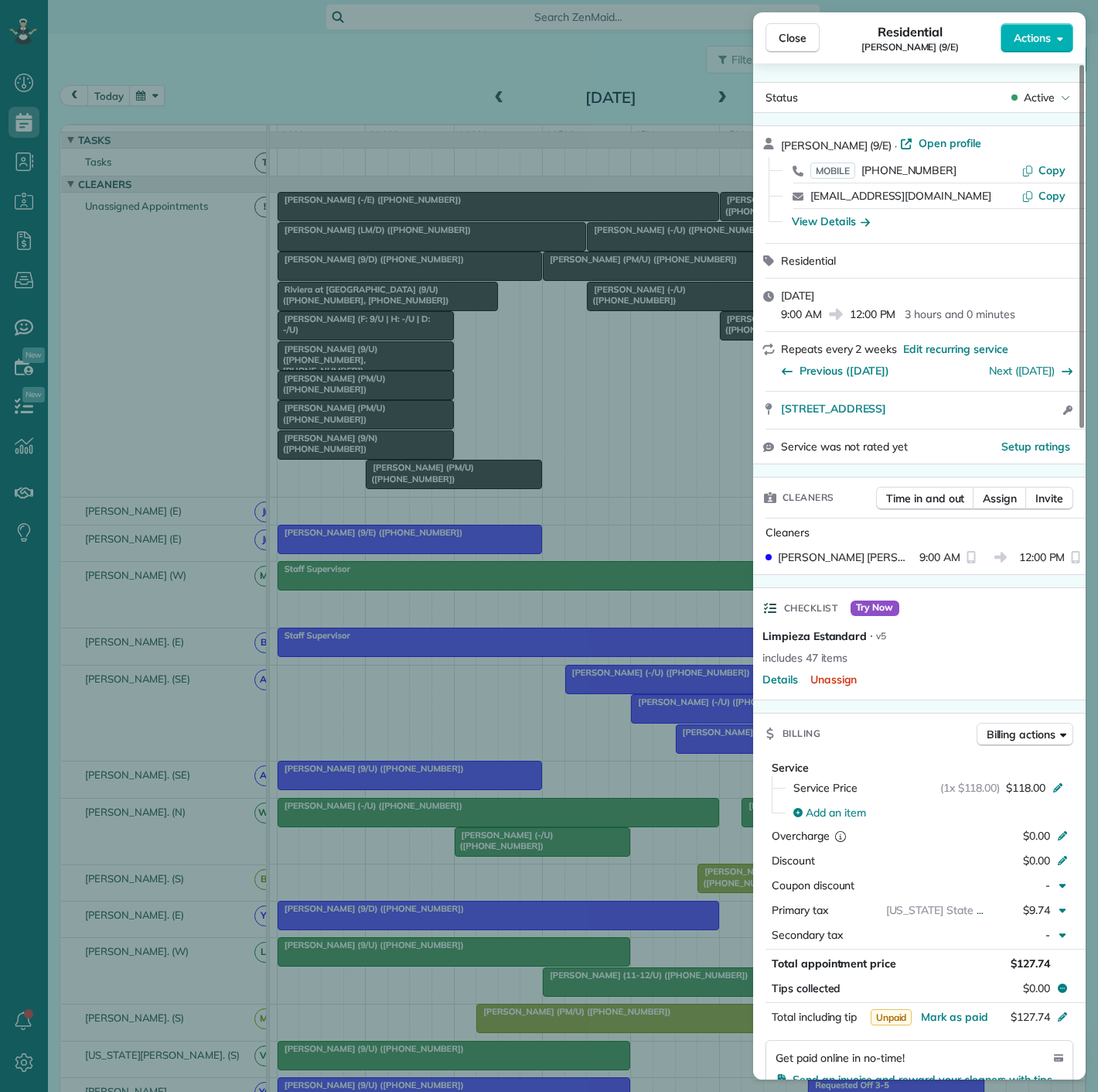
click at [466, 553] on div "Close Residential Julia Guimaraes (9/E) Actions Status Active Julia Guimaraes (…" at bounding box center [549, 546] width 1098 height 1092
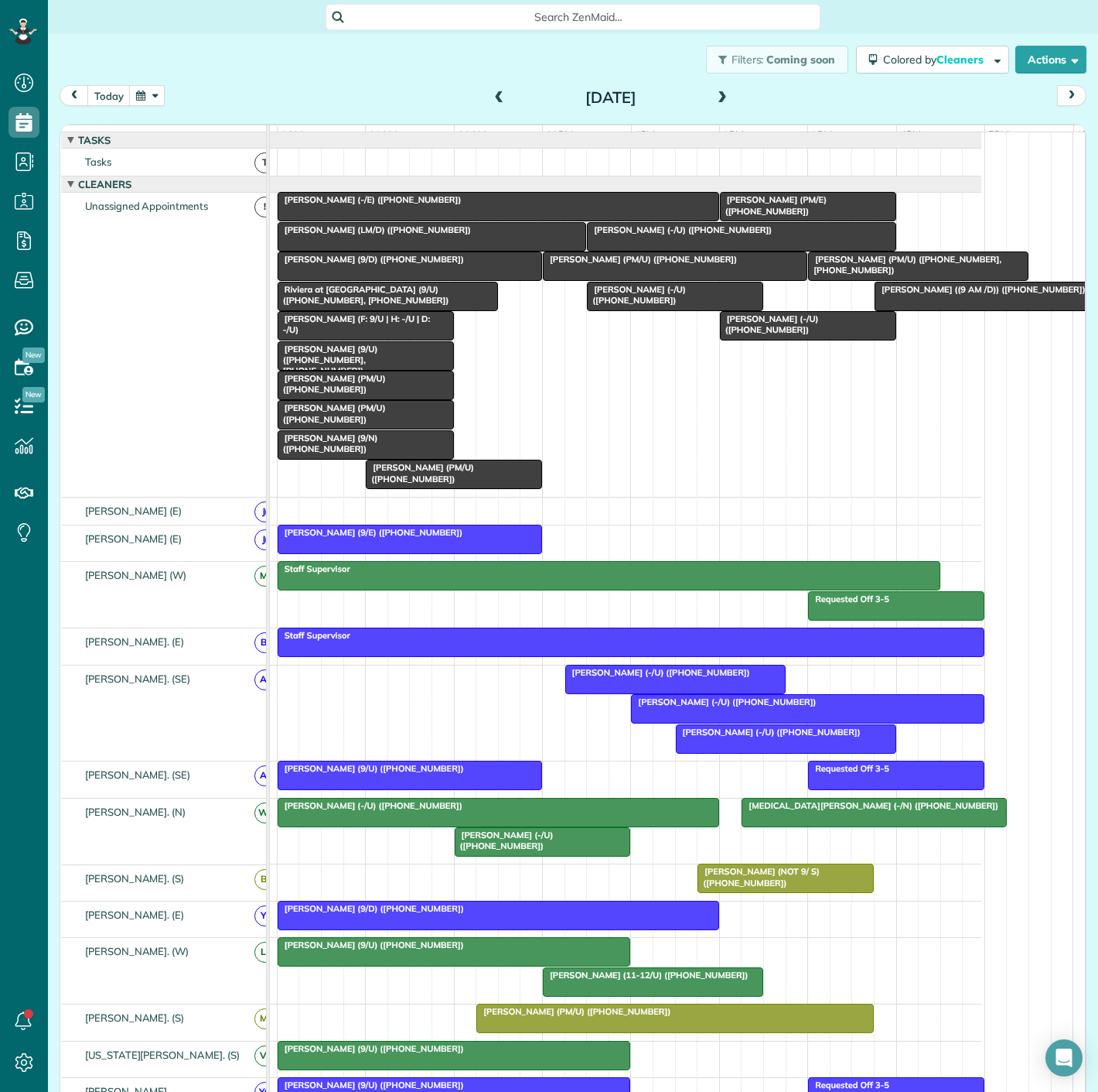
click at [823, 220] on div at bounding box center [808, 206] width 175 height 28
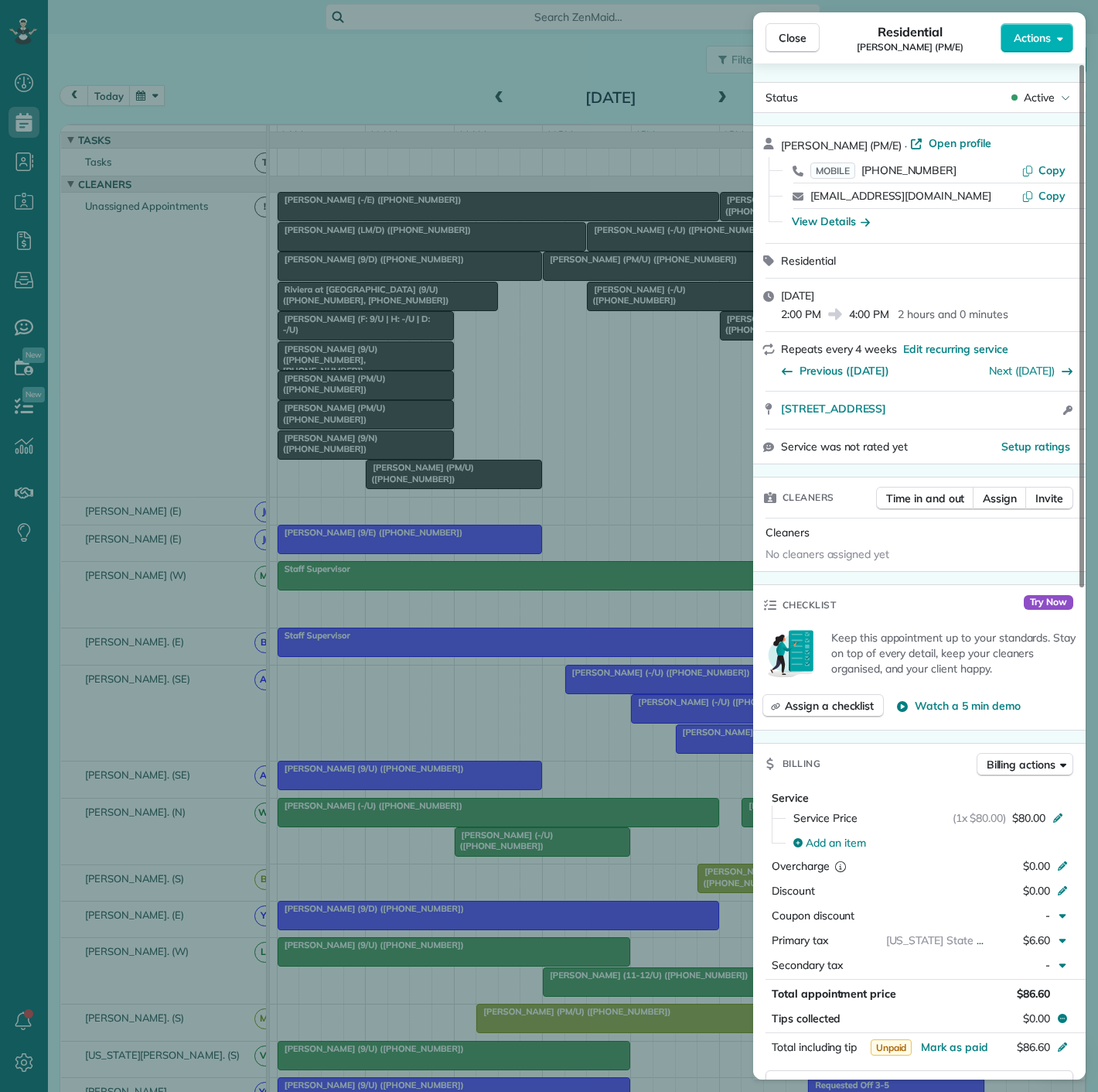
click at [635, 220] on div "Close Residential Conor Freeman (PM/E) Actions Status Active Conor Freeman (PM/…" at bounding box center [549, 546] width 1098 height 1092
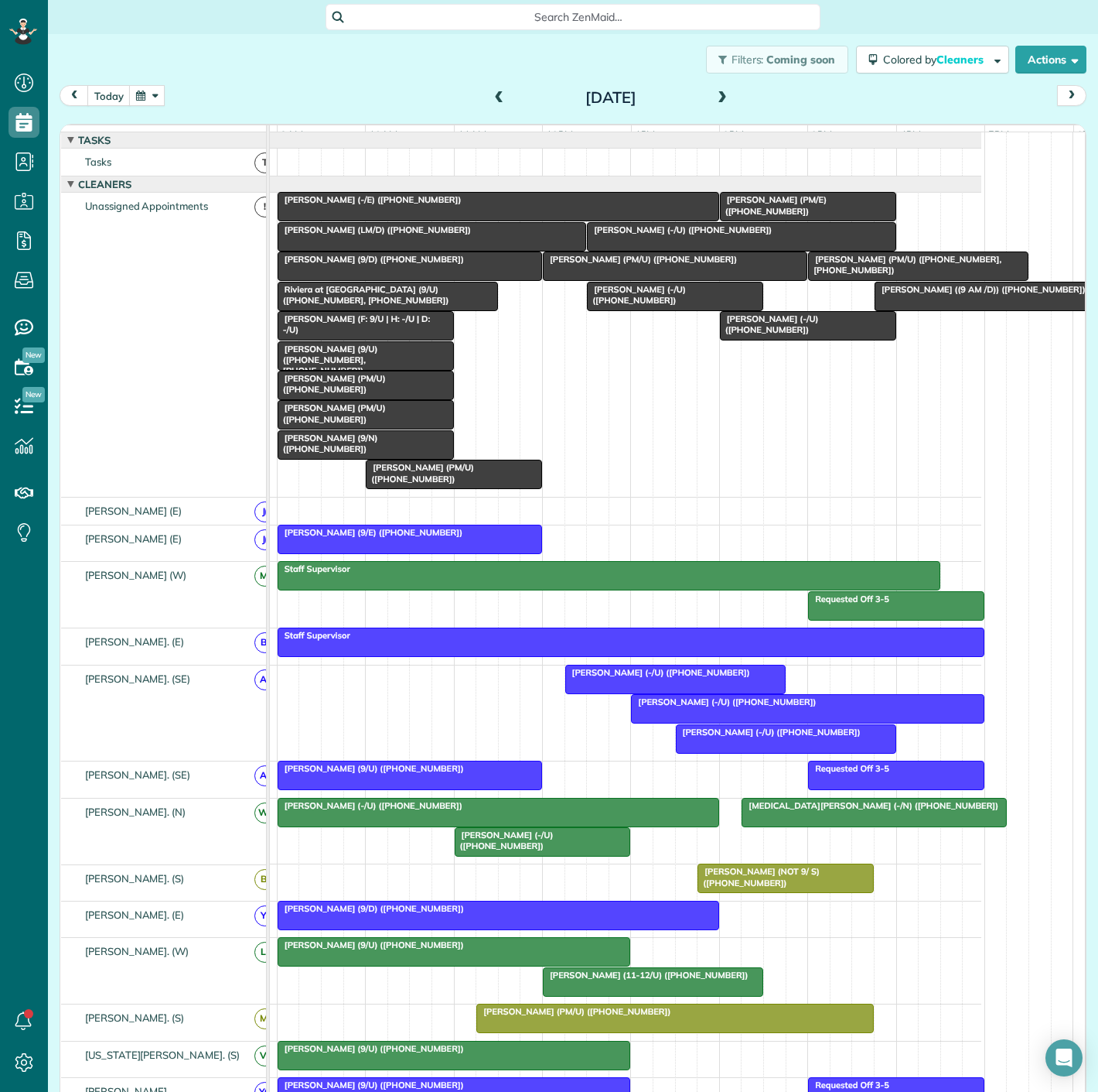
click at [453, 538] on div "[PERSON_NAME] (9/E) ([PHONE_NUMBER])" at bounding box center [410, 533] width 256 height 11
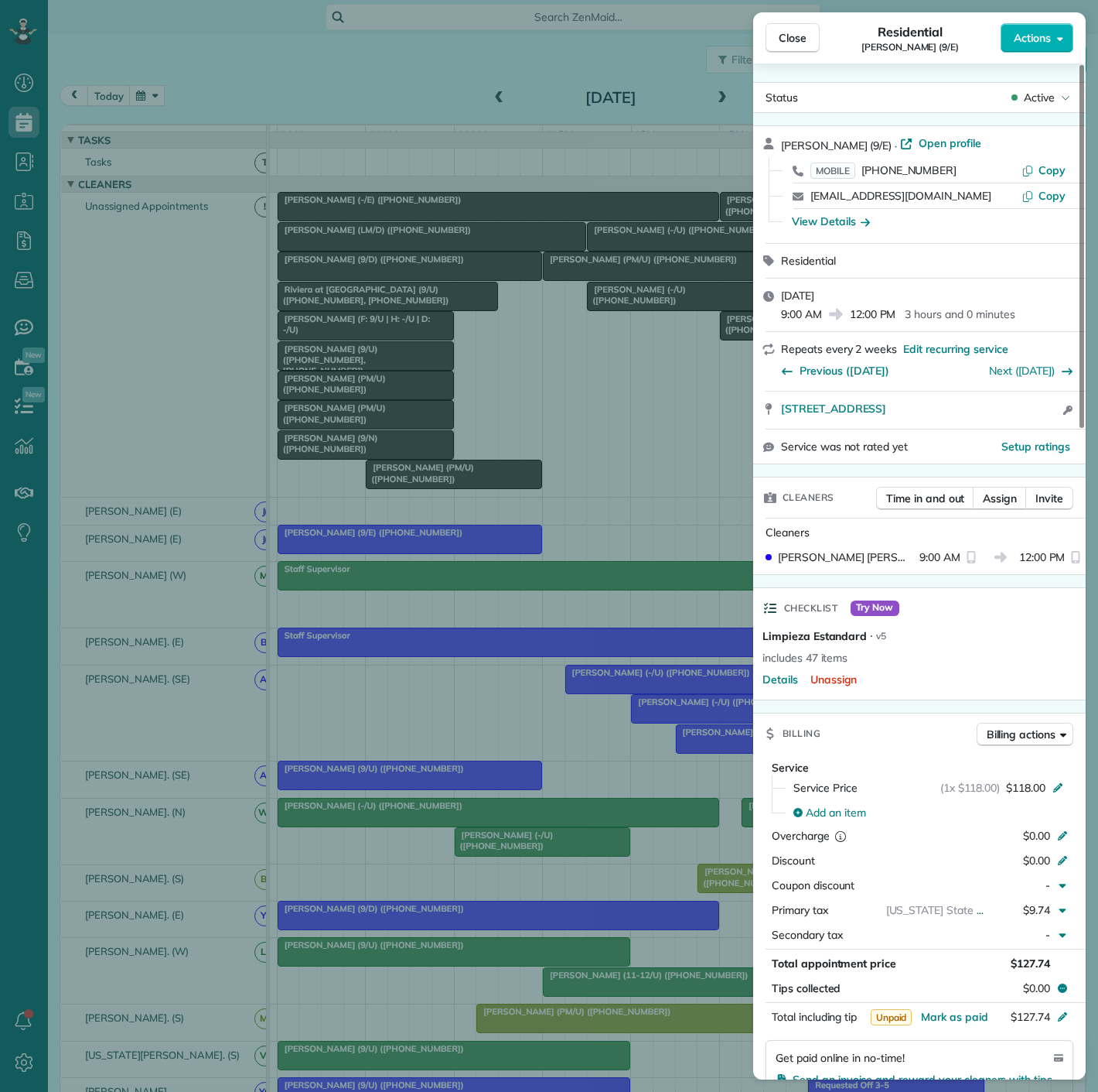
click at [453, 544] on div "Close Residential Julia Guimaraes (9/E) Actions Status Active Julia Guimaraes (…" at bounding box center [549, 546] width 1098 height 1092
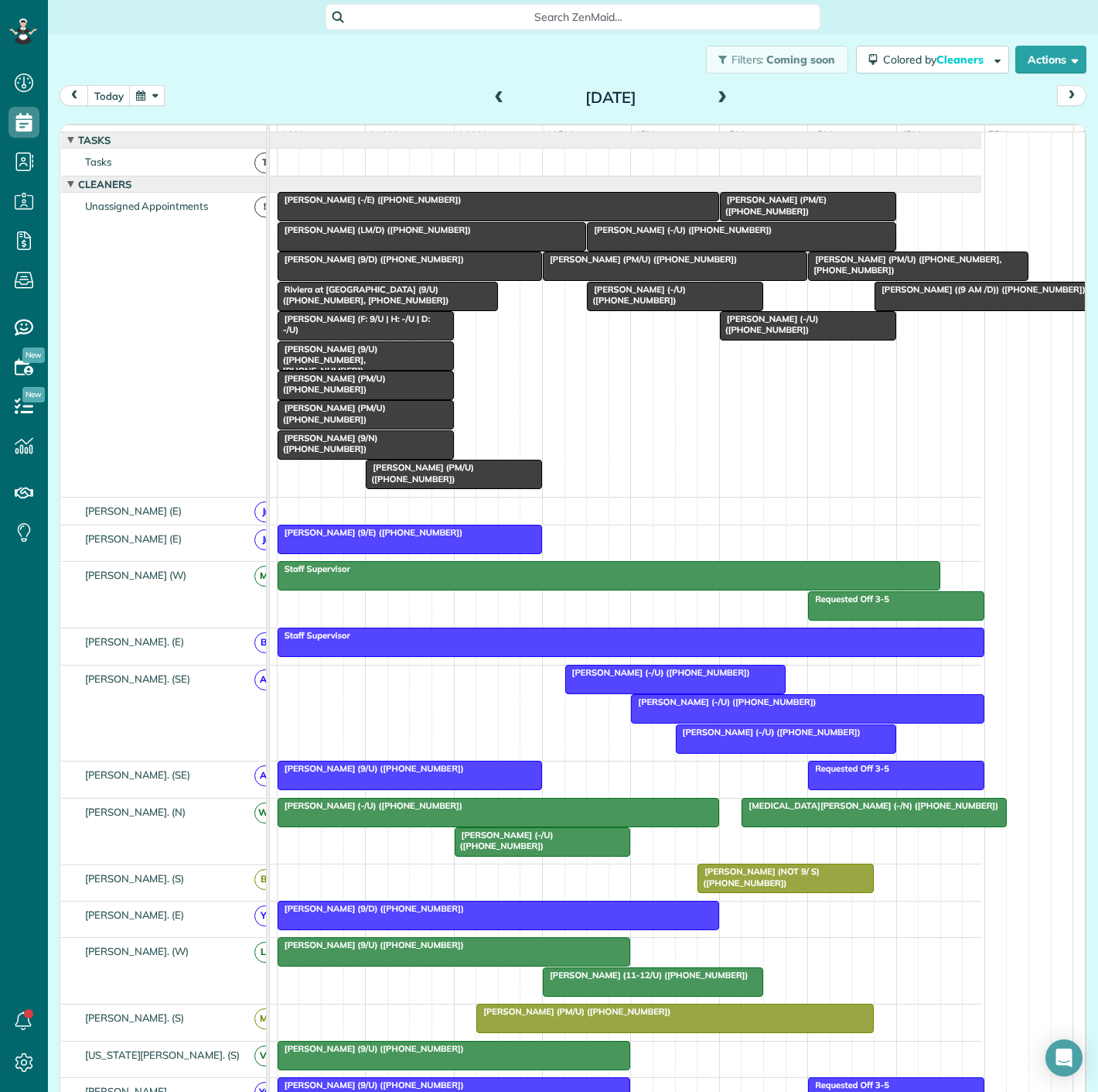
click at [795, 220] on div at bounding box center [808, 206] width 175 height 28
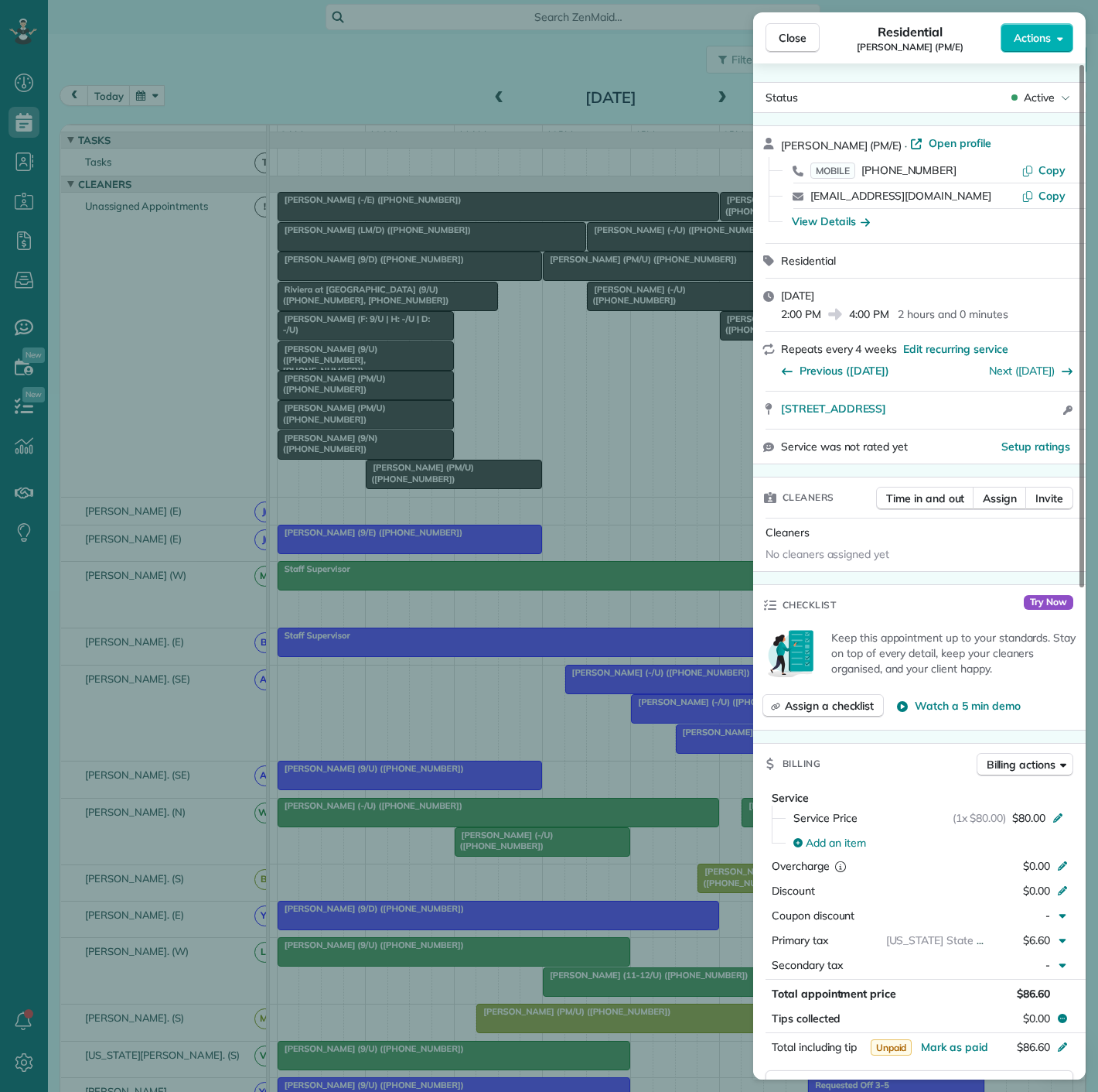
click at [676, 233] on div "Close Residential Conor Freeman (PM/E) Actions Status Active Conor Freeman (PM/…" at bounding box center [549, 546] width 1098 height 1092
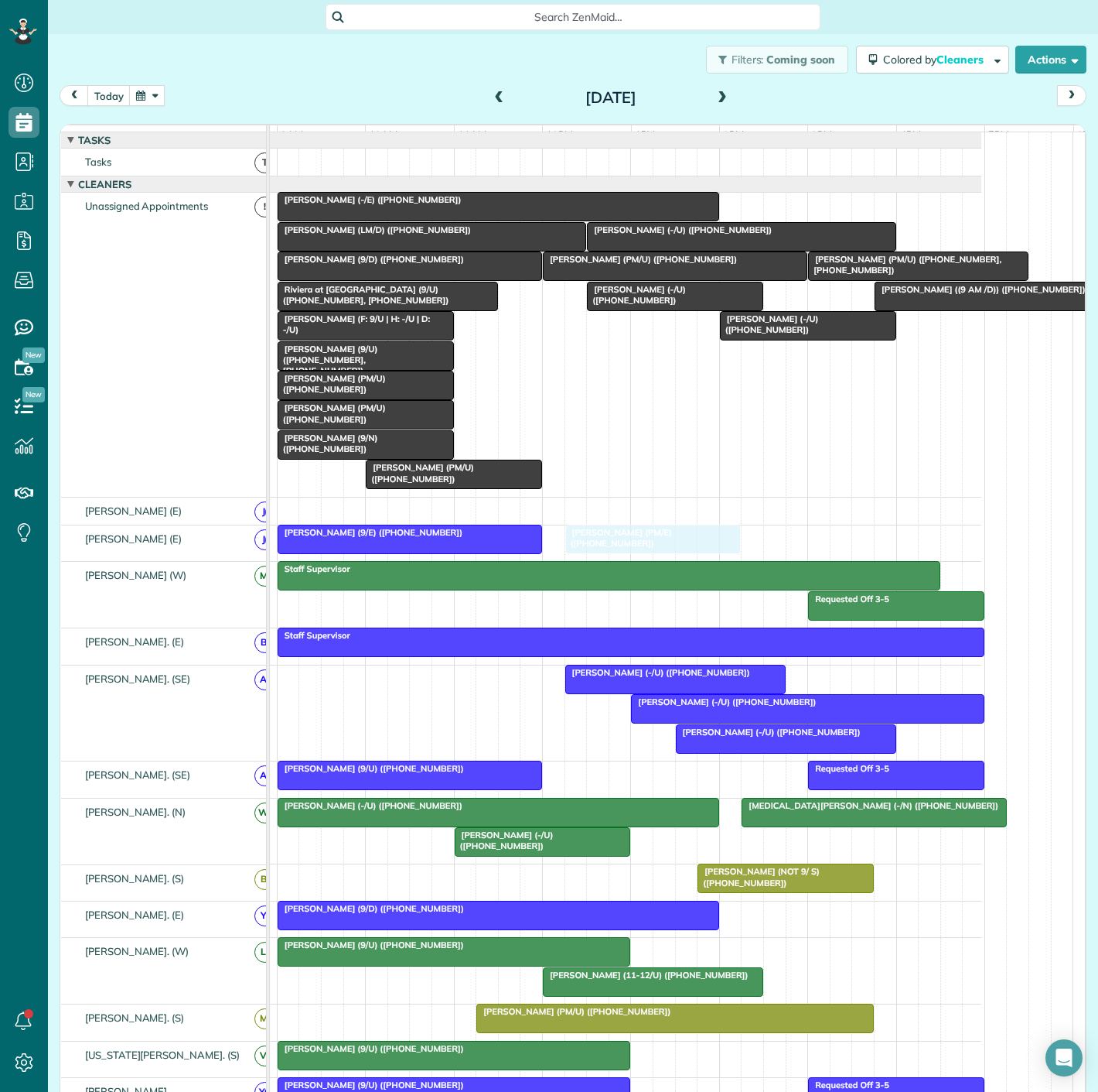
drag, startPoint x: 767, startPoint y: 214, endPoint x: 603, endPoint y: 534, distance: 359.6
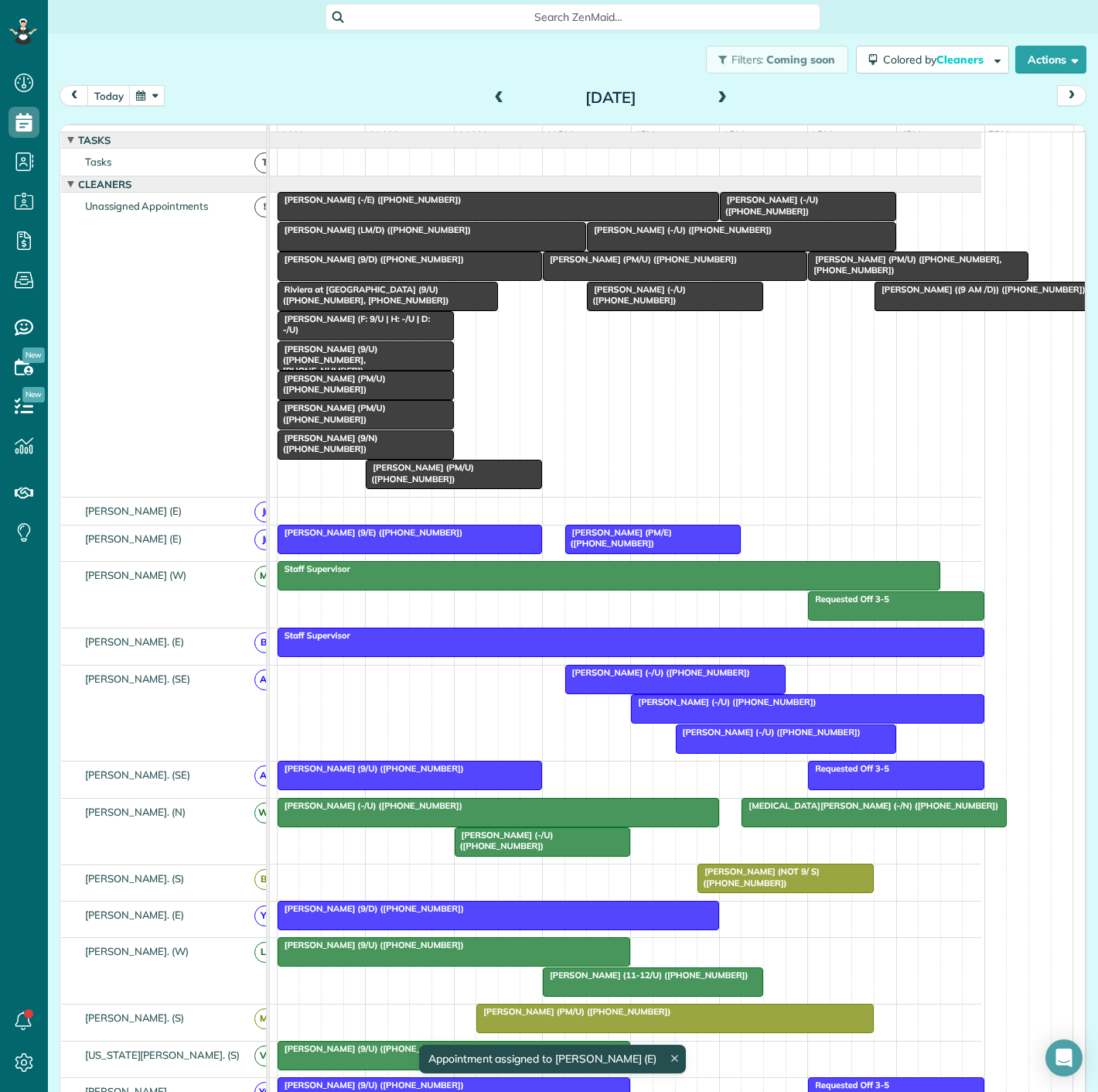
click at [363, 205] on span "[PERSON_NAME] (-/E) ([PHONE_NUMBER])" at bounding box center [370, 200] width 185 height 11
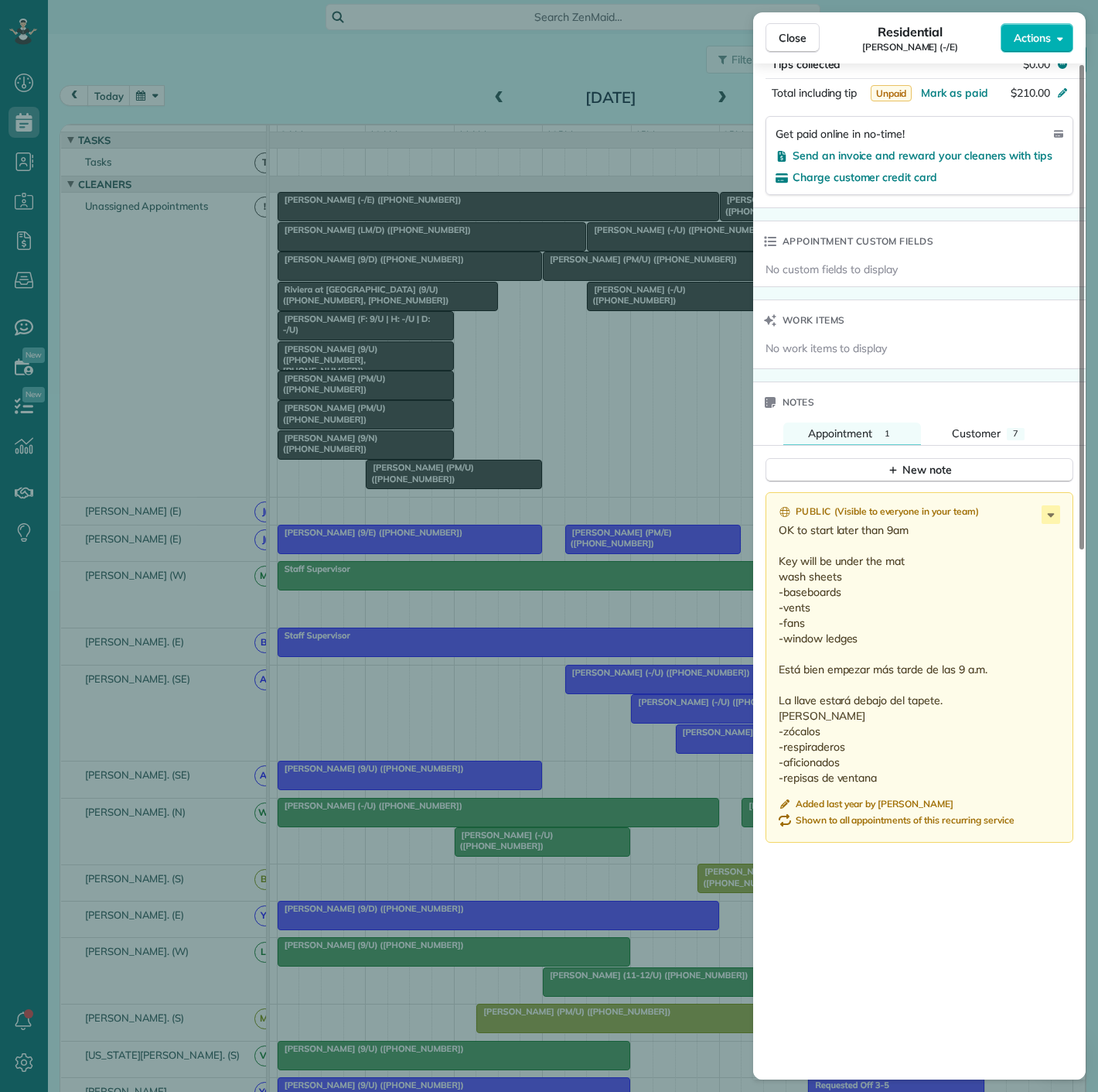
drag, startPoint x: 478, startPoint y: 342, endPoint x: 446, endPoint y: 299, distance: 53.6
click at [478, 342] on div "Close Residential Jeremy Ayer (-/E) Actions Status Active Jeremy Ayer (-/E) · O…" at bounding box center [549, 546] width 1098 height 1092
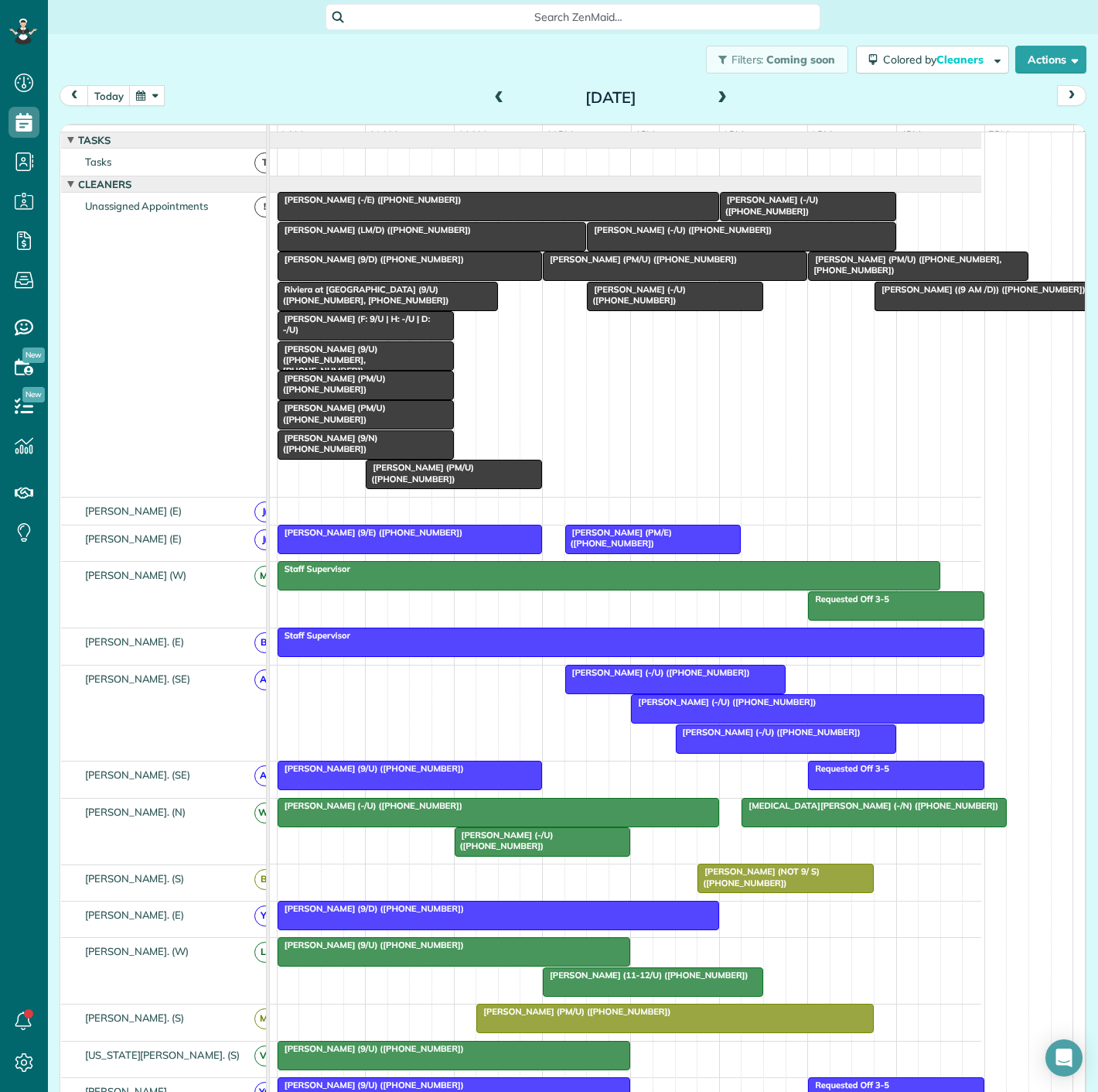
click at [388, 205] on span "[PERSON_NAME] (-/E) ([PHONE_NUMBER])" at bounding box center [370, 200] width 185 height 11
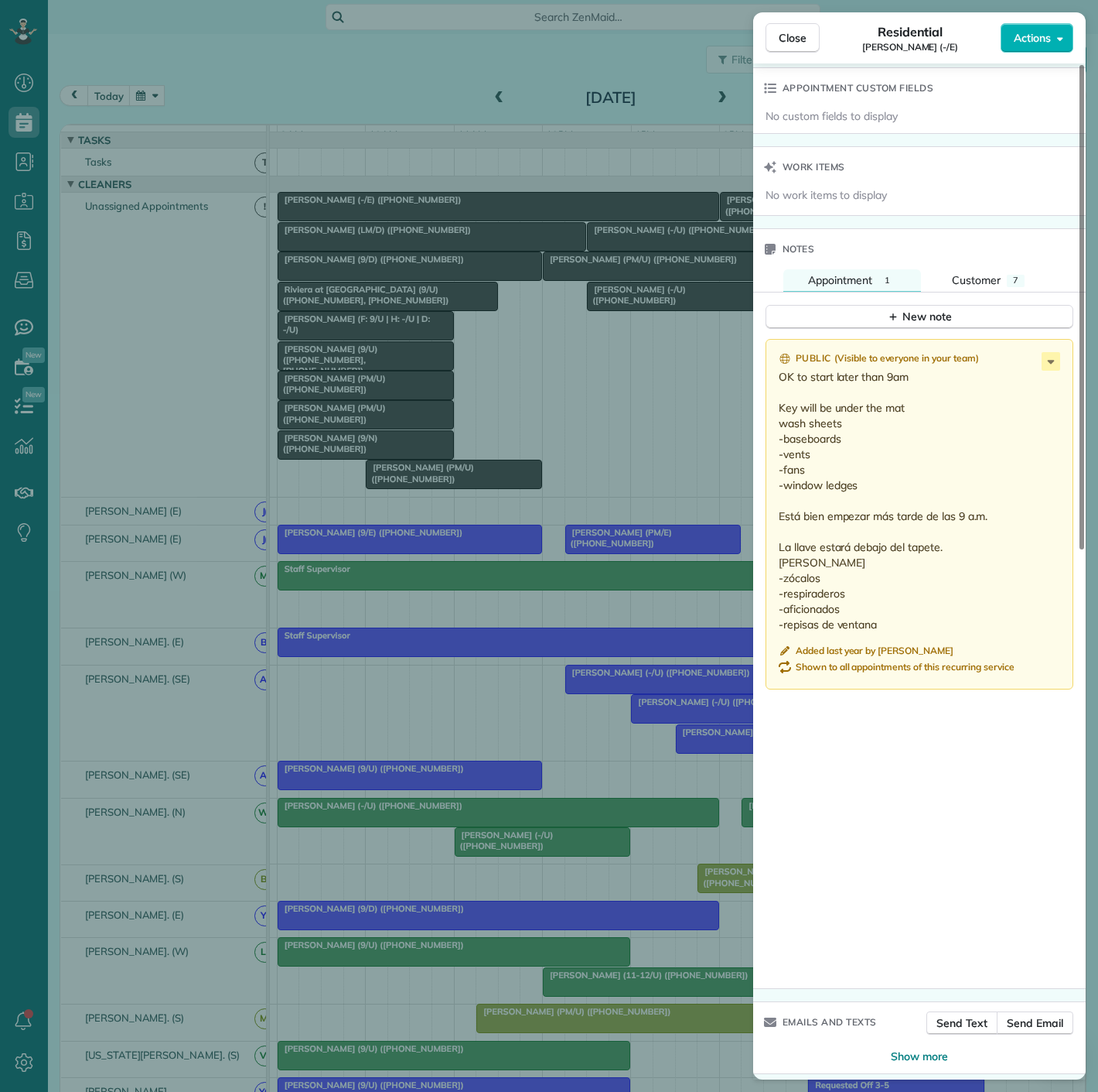
click at [520, 280] on div "Close Residential Jeremy Ayer (-/E) Actions Status Active Jeremy Ayer (-/E) · O…" at bounding box center [549, 546] width 1098 height 1092
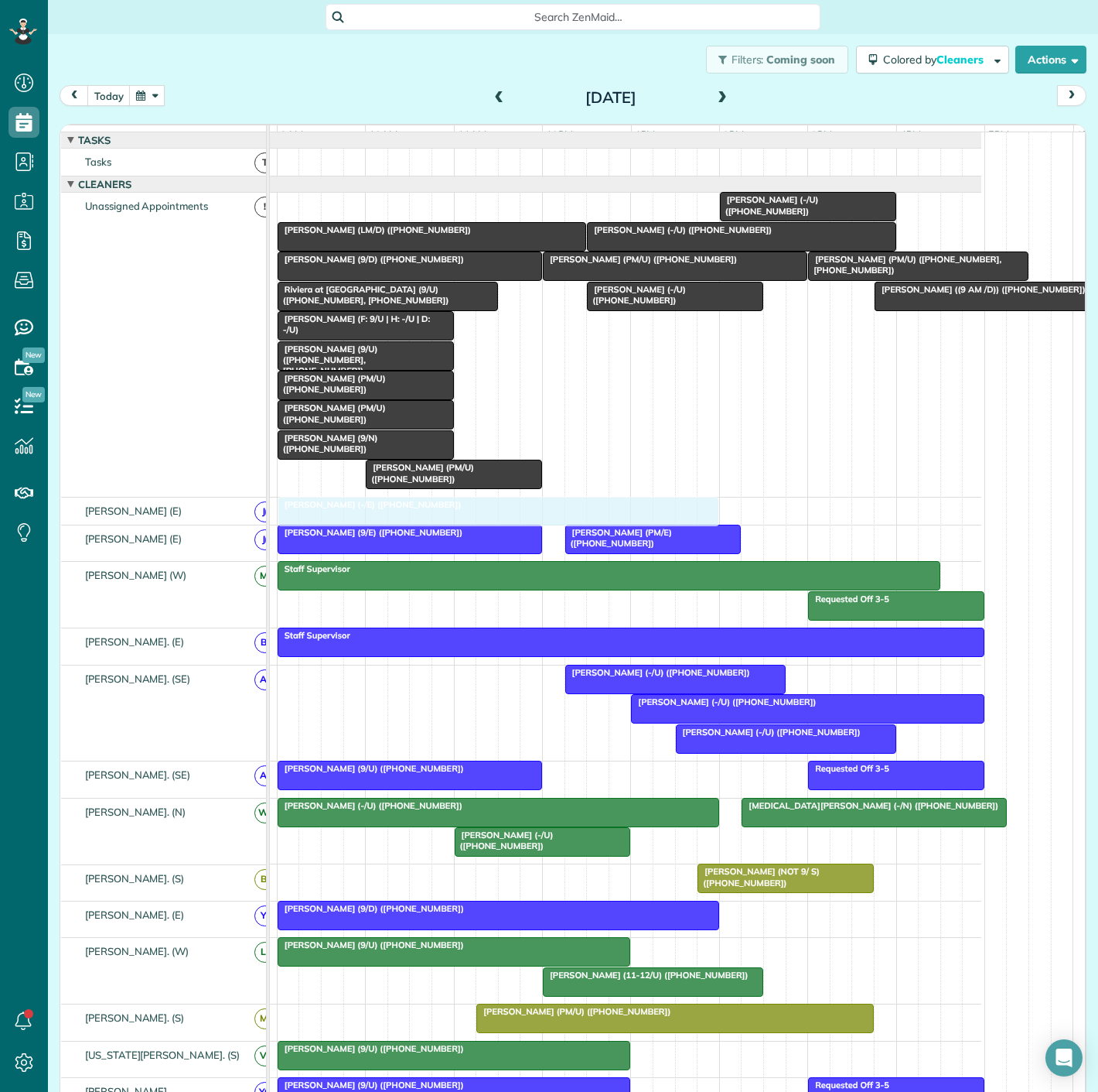
drag, startPoint x: 486, startPoint y: 230, endPoint x: 485, endPoint y: 522, distance: 292.0
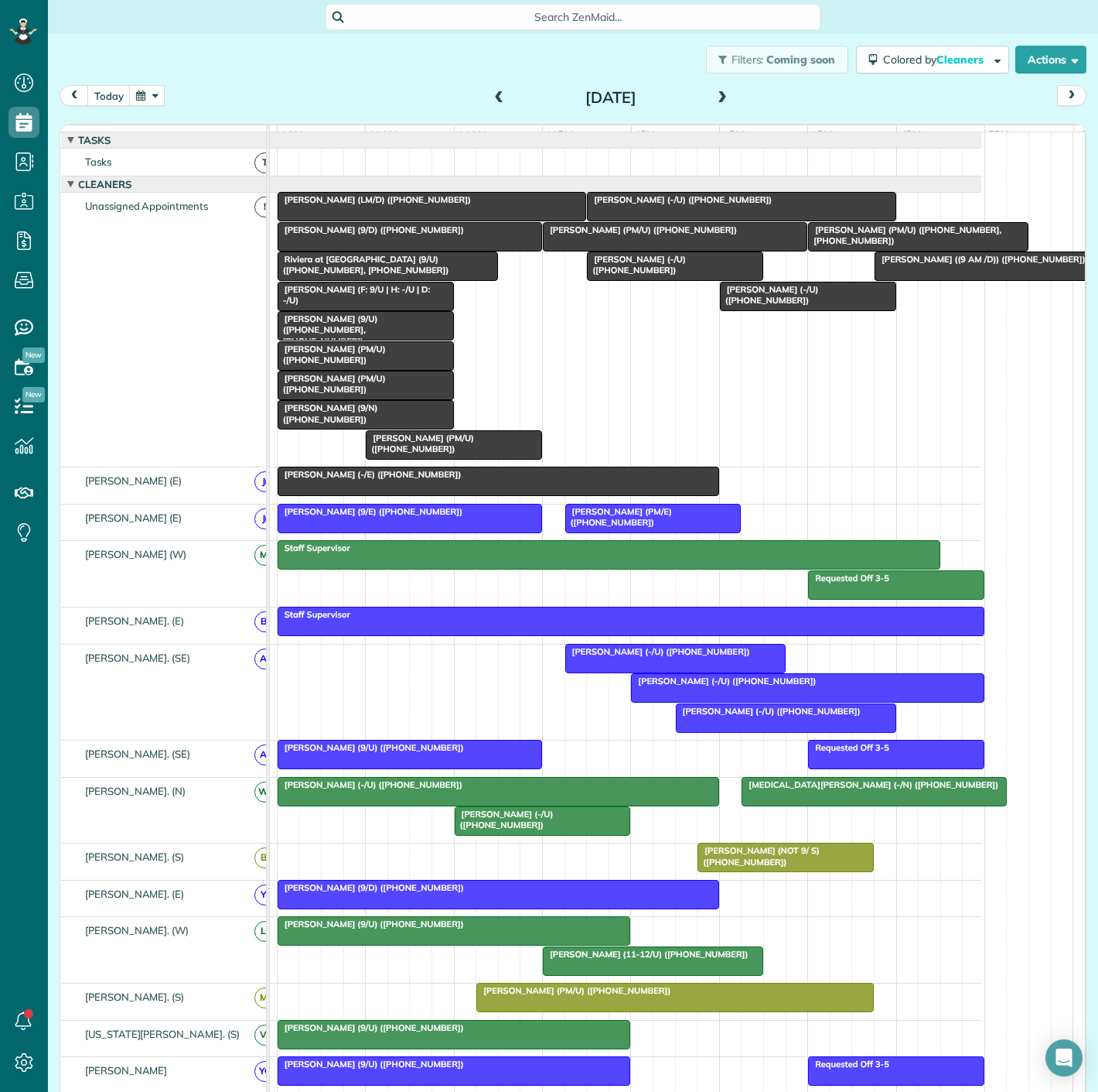
click at [601, 495] on div at bounding box center [498, 481] width 440 height 28
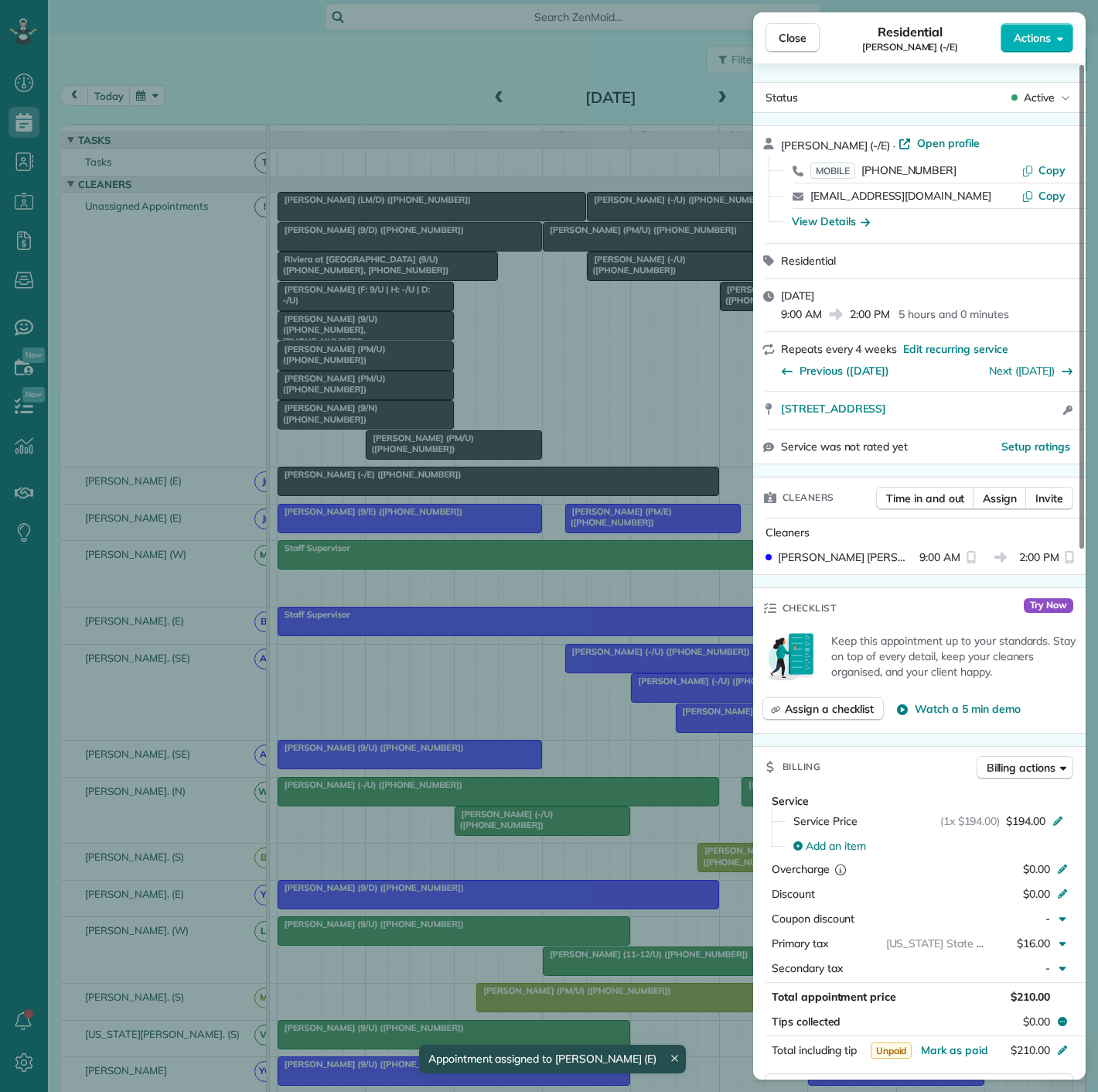
click at [601, 498] on div "Close Residential Jeremy Ayer (-/E) Actions Status Active Jeremy Ayer (-/E) · O…" at bounding box center [549, 546] width 1098 height 1092
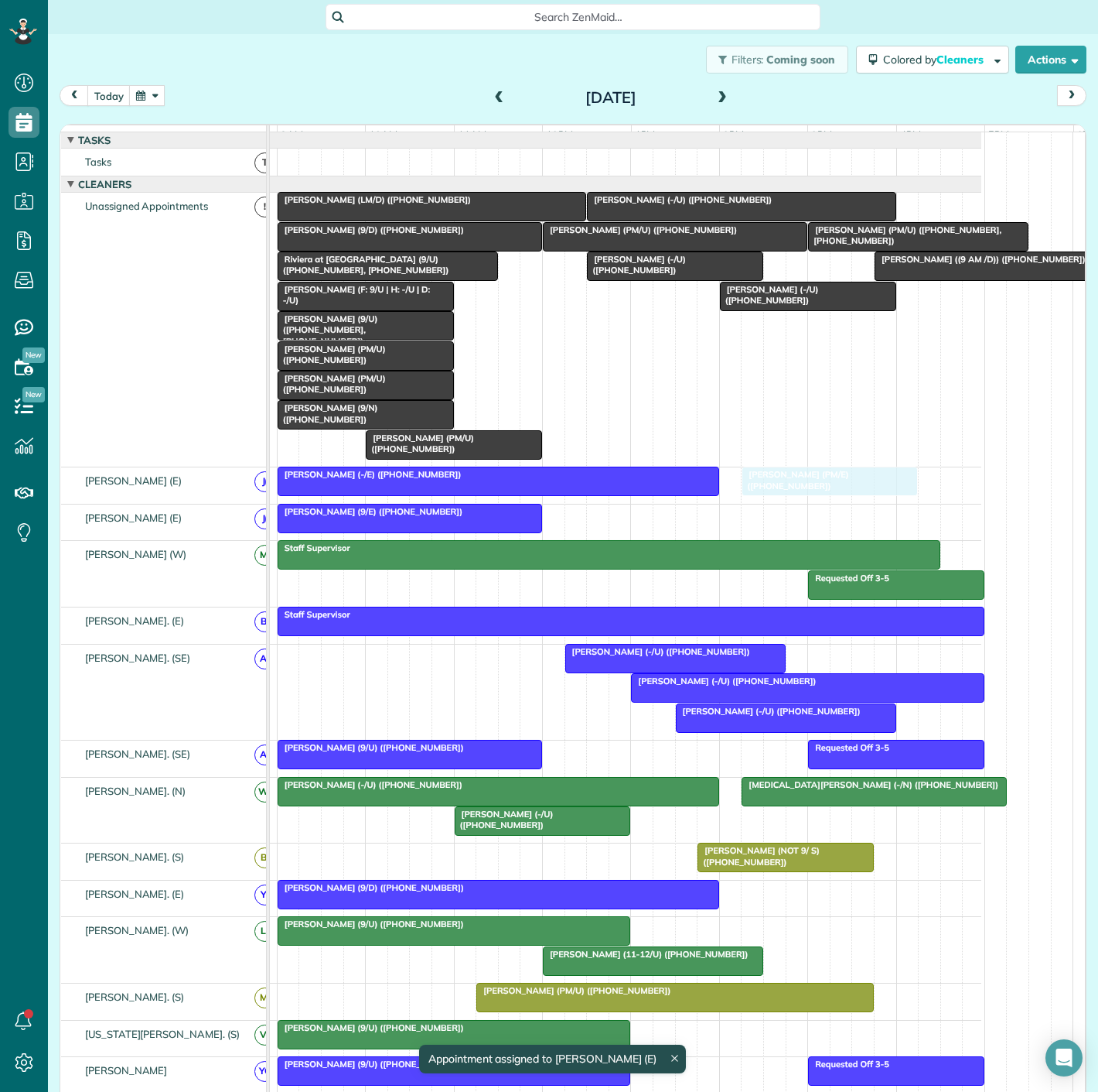
drag, startPoint x: 624, startPoint y: 535, endPoint x: 798, endPoint y: 514, distance: 175.3
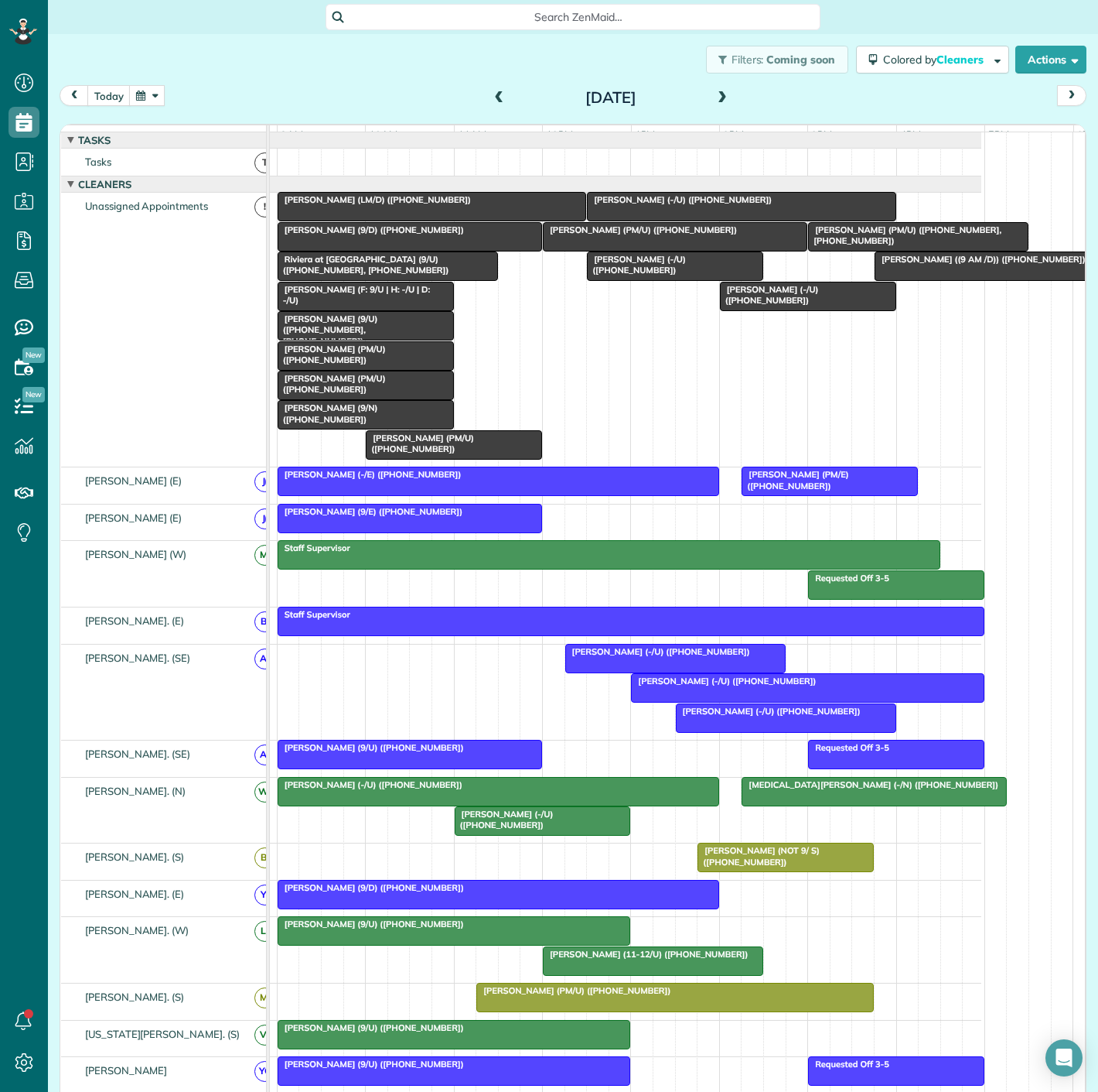
click at [392, 768] on div at bounding box center [410, 754] width 263 height 28
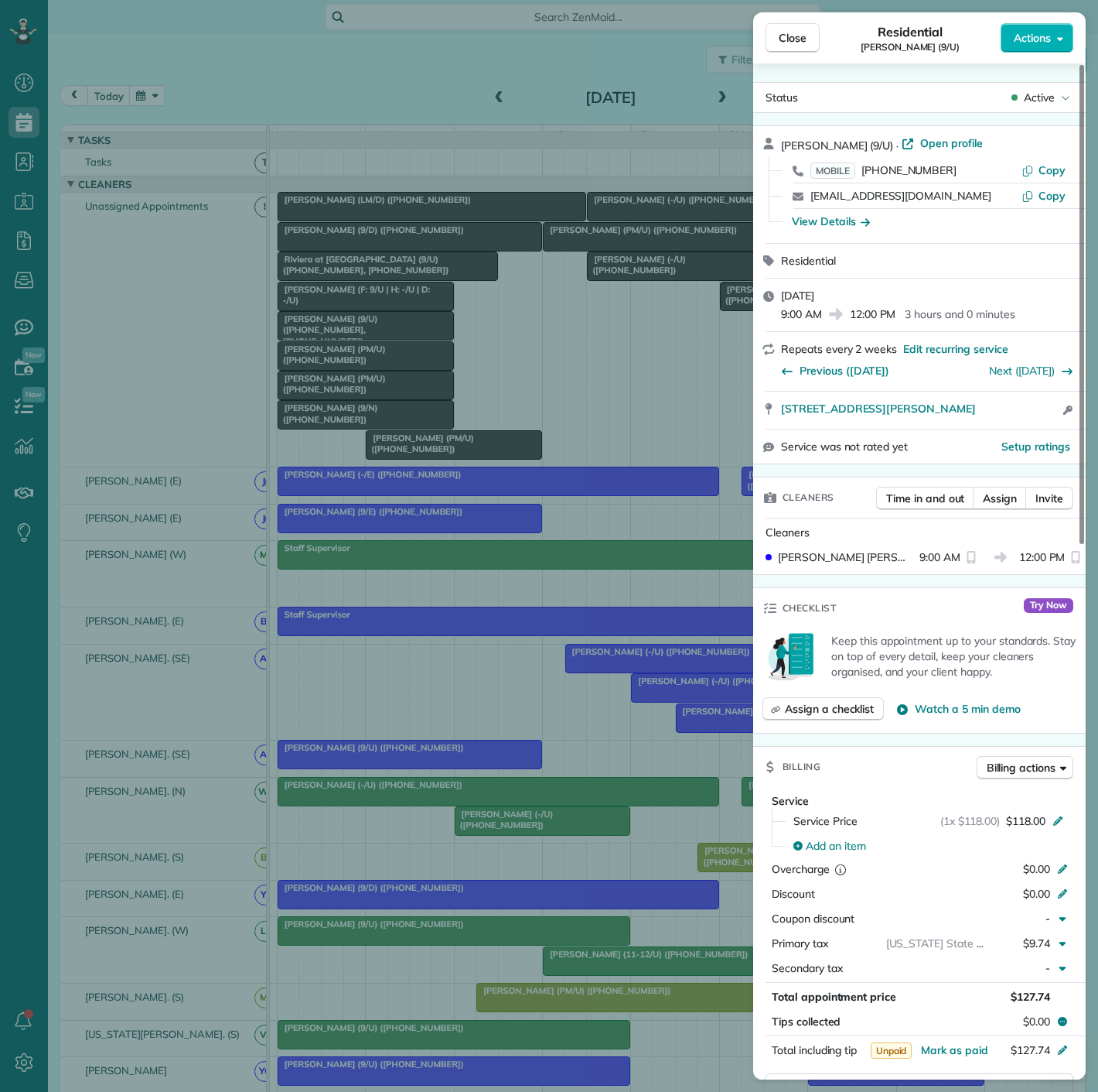
click at [392, 770] on div "Close Residential Bob Widner (9/U) Actions Status Active Bob Widner (9/U) · Ope…" at bounding box center [549, 546] width 1098 height 1092
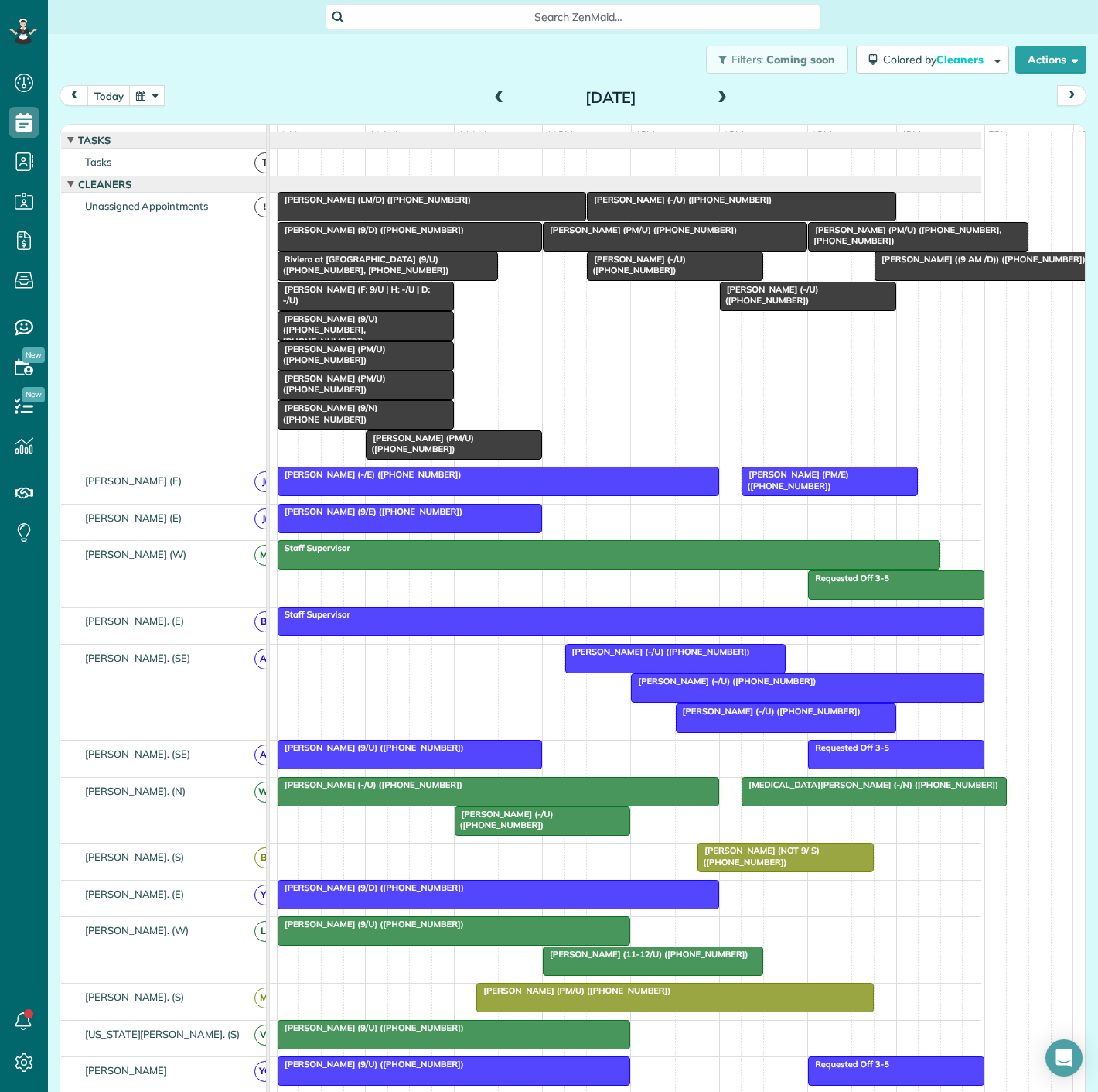
click at [343, 394] on span "[PERSON_NAME] (PM/U) ([PHONE_NUMBER])" at bounding box center [331, 383] width 109 height 22
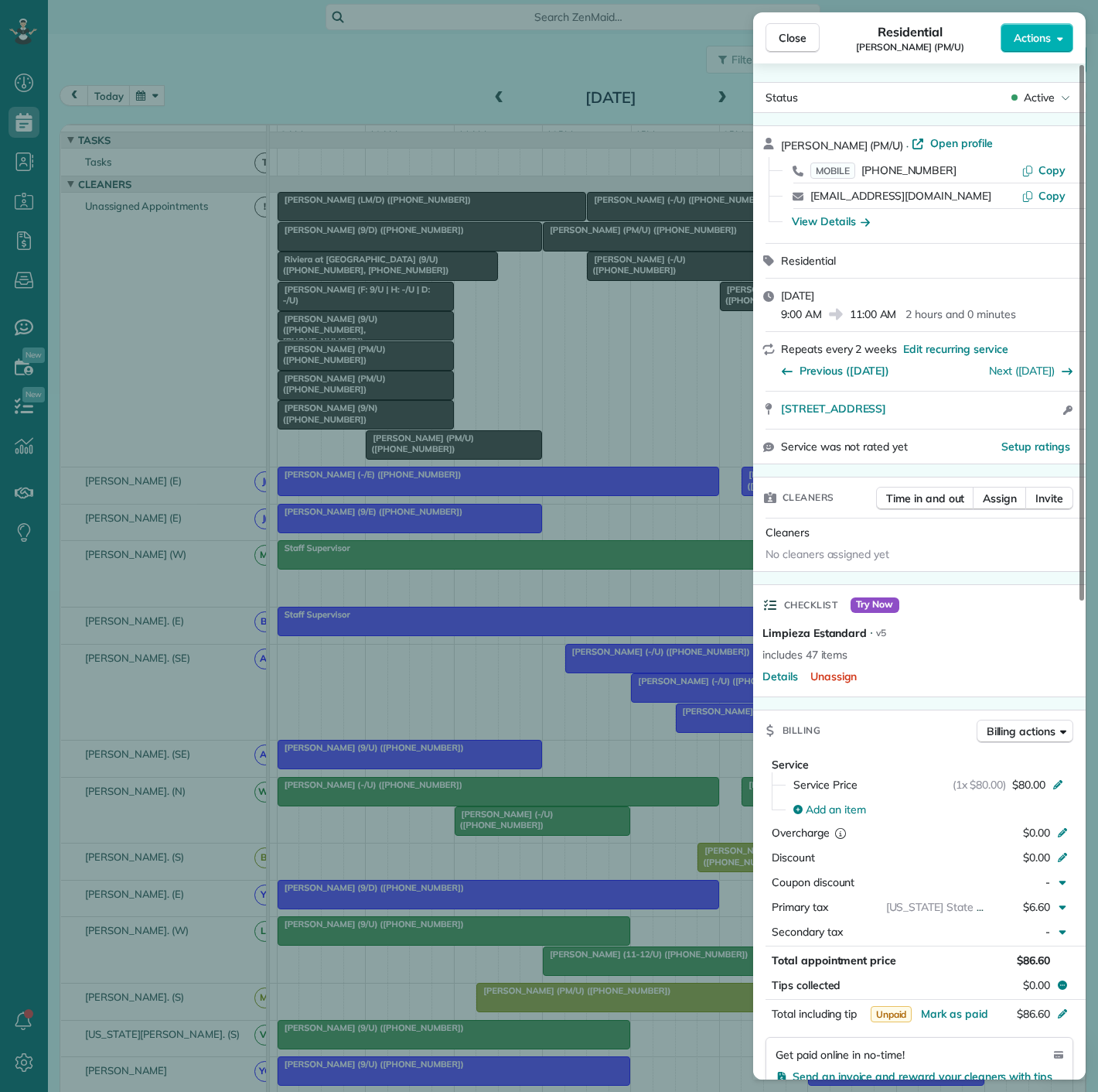
click at [343, 394] on div "Close Residential Mark Horn (PM/U) Actions Status Active Mark Horn (PM/U) · Ope…" at bounding box center [549, 546] width 1098 height 1092
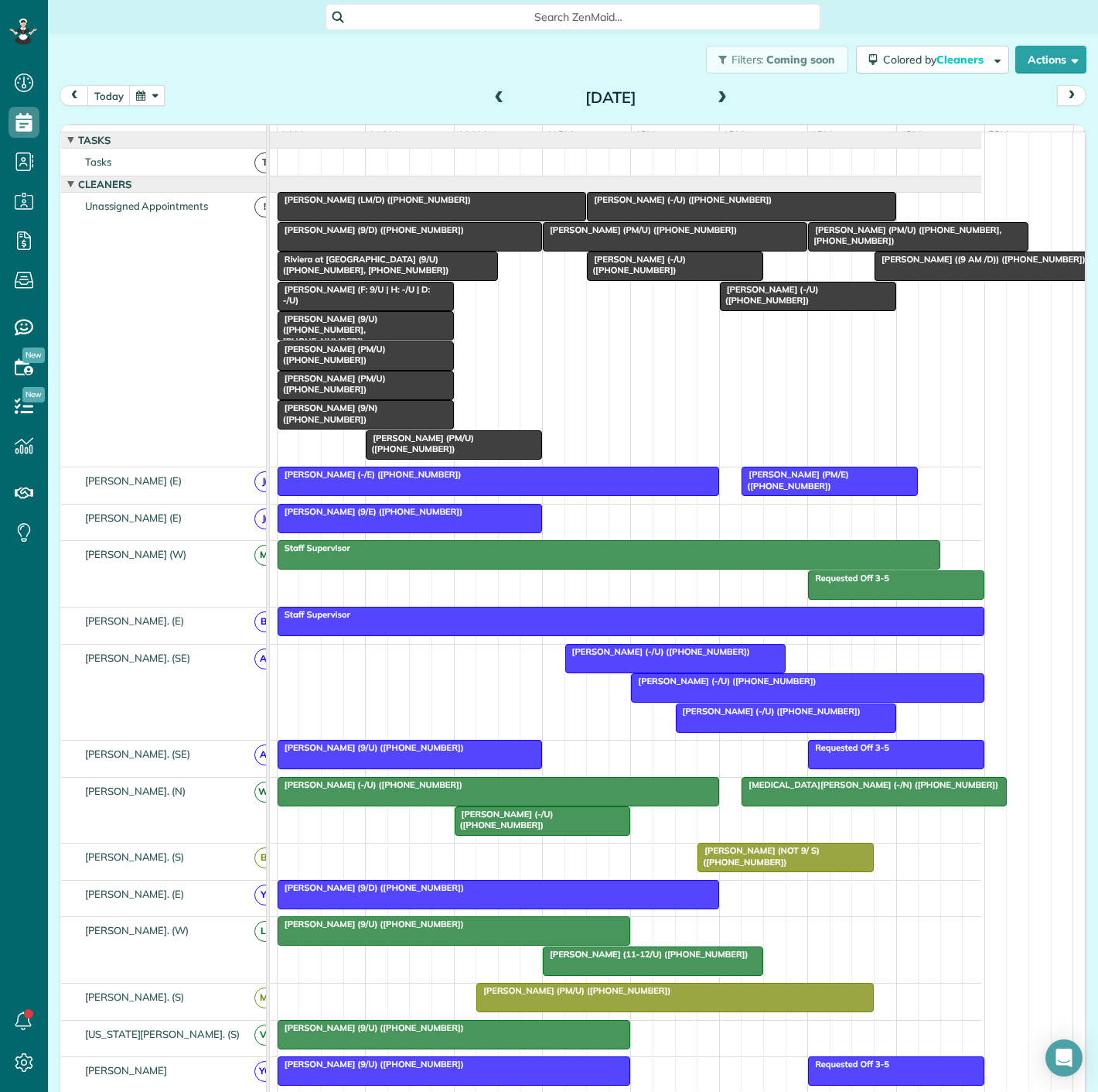
click at [343, 422] on span "[PERSON_NAME] (9/N) ([PHONE_NUMBER])" at bounding box center [327, 413] width 101 height 22
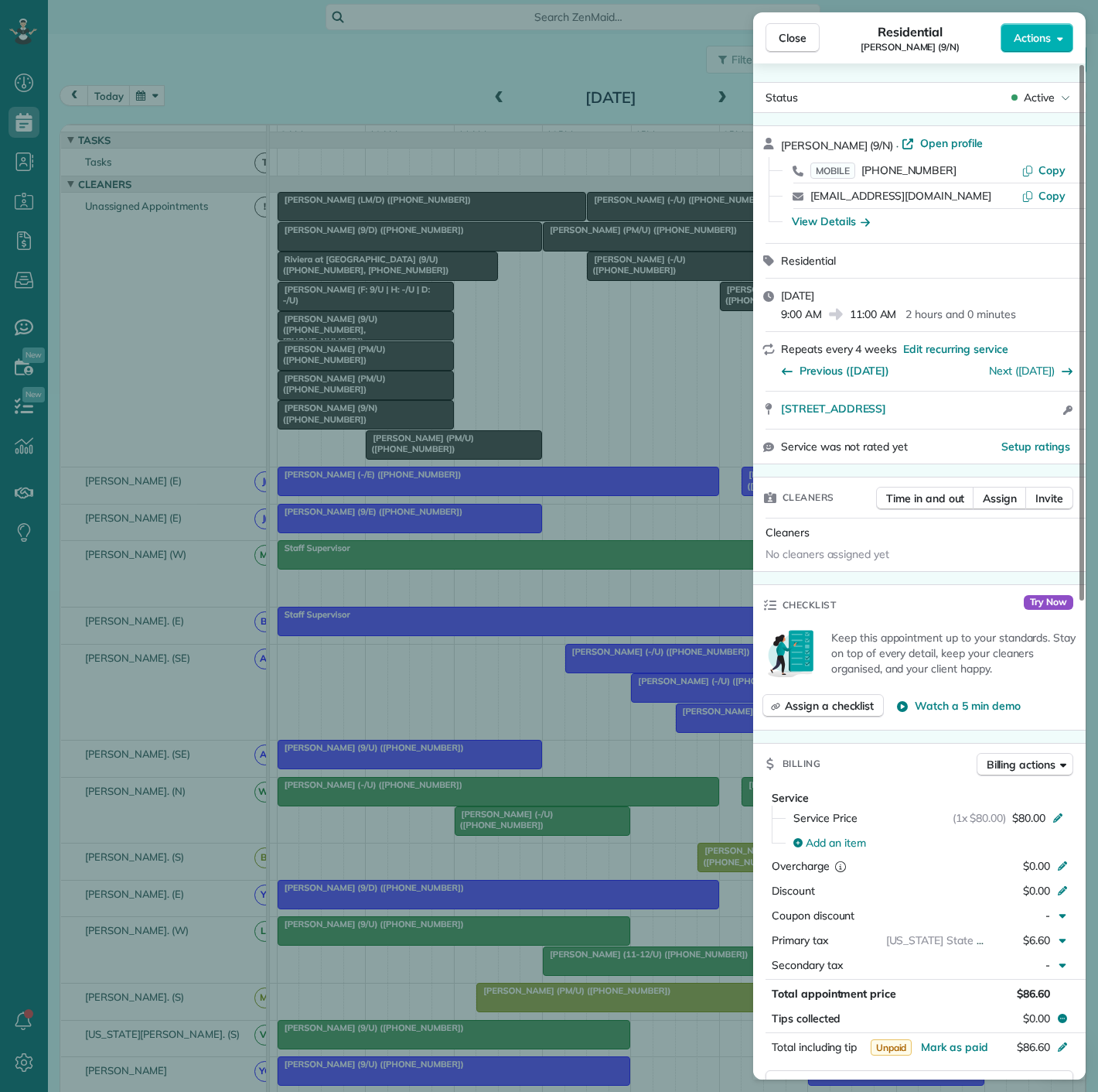
click at [343, 422] on div "Close Residential Matthew Browning (9/N) Actions Status Active Matthew Browning…" at bounding box center [549, 546] width 1098 height 1092
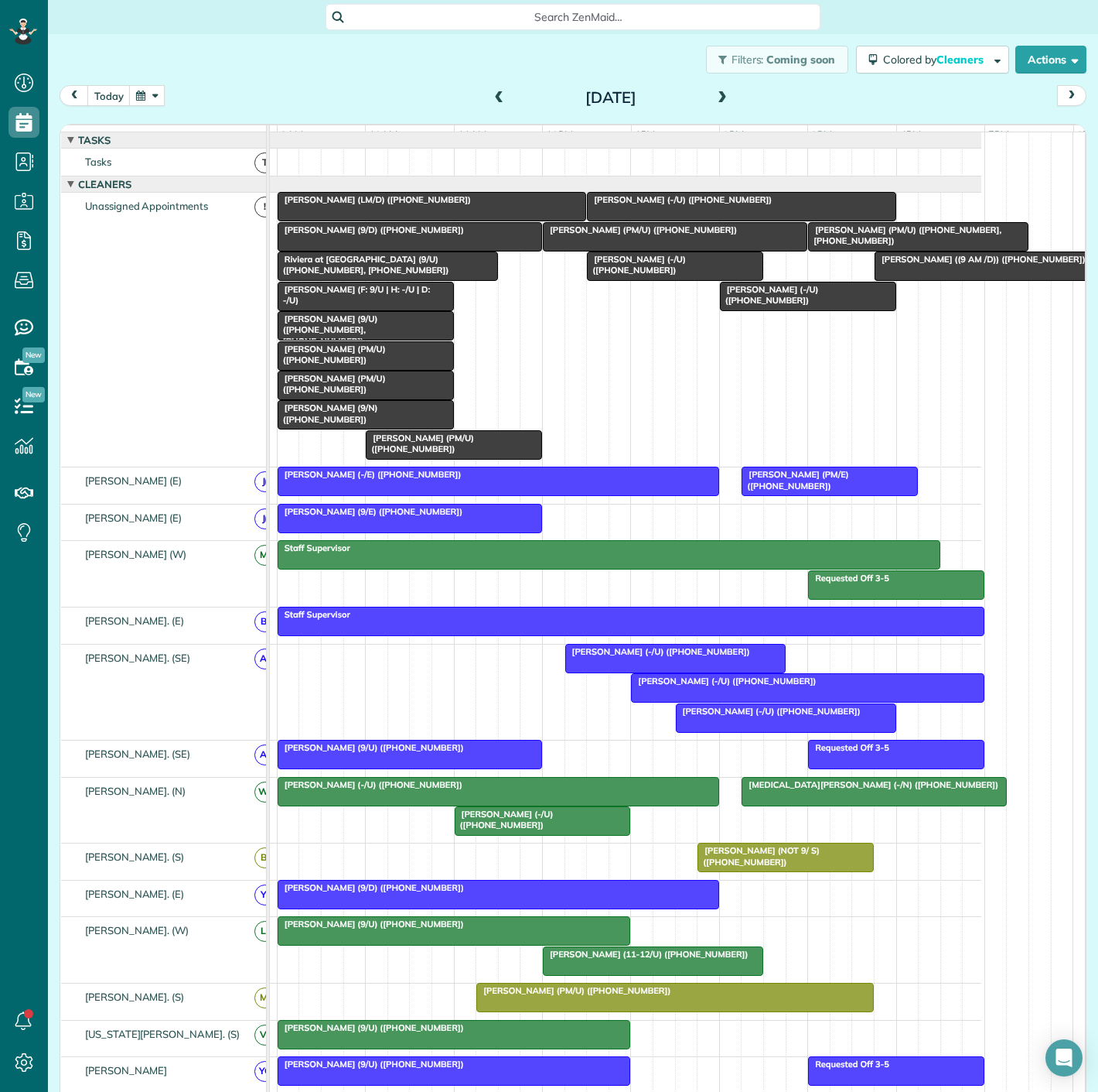
click at [608, 270] on span "[PERSON_NAME] (-/U) ([PHONE_NUMBER])" at bounding box center [636, 264] width 100 height 22
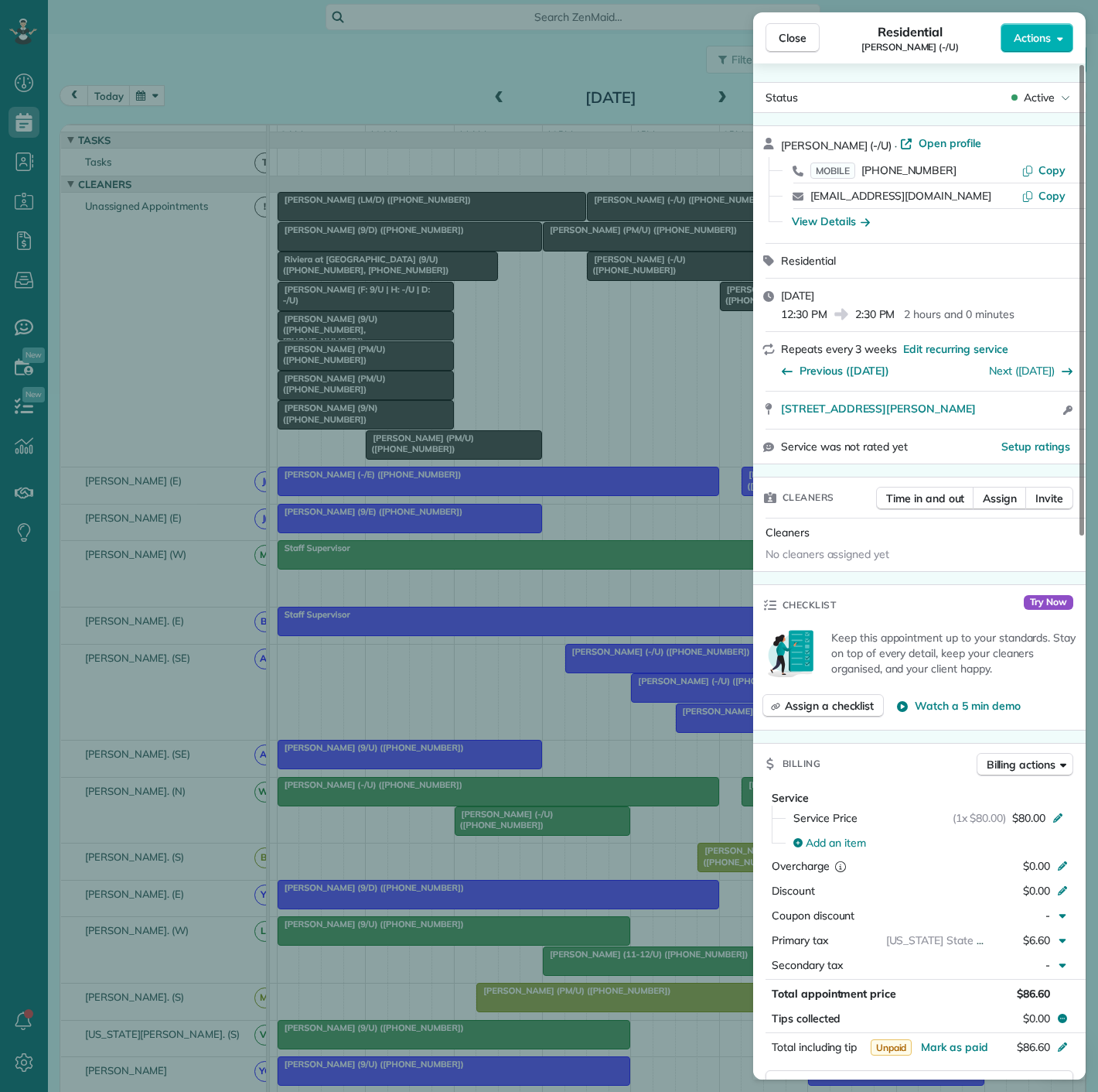
click at [608, 270] on div "Close Residential Lark Tibbs (-/U) Actions Status Active Lark Tibbs (-/U) · Ope…" at bounding box center [549, 546] width 1098 height 1092
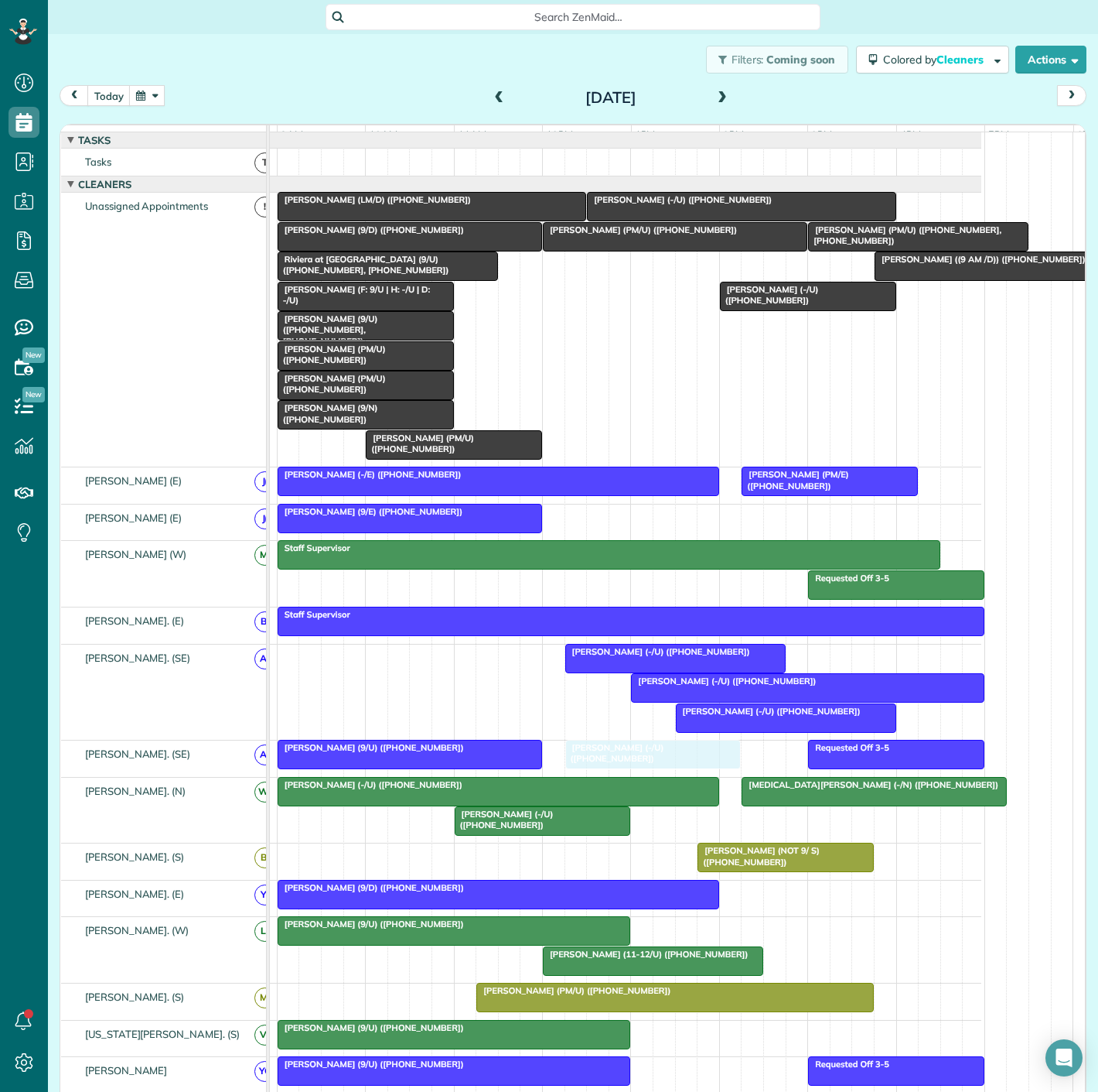
drag, startPoint x: 643, startPoint y: 276, endPoint x: 617, endPoint y: 773, distance: 497.7
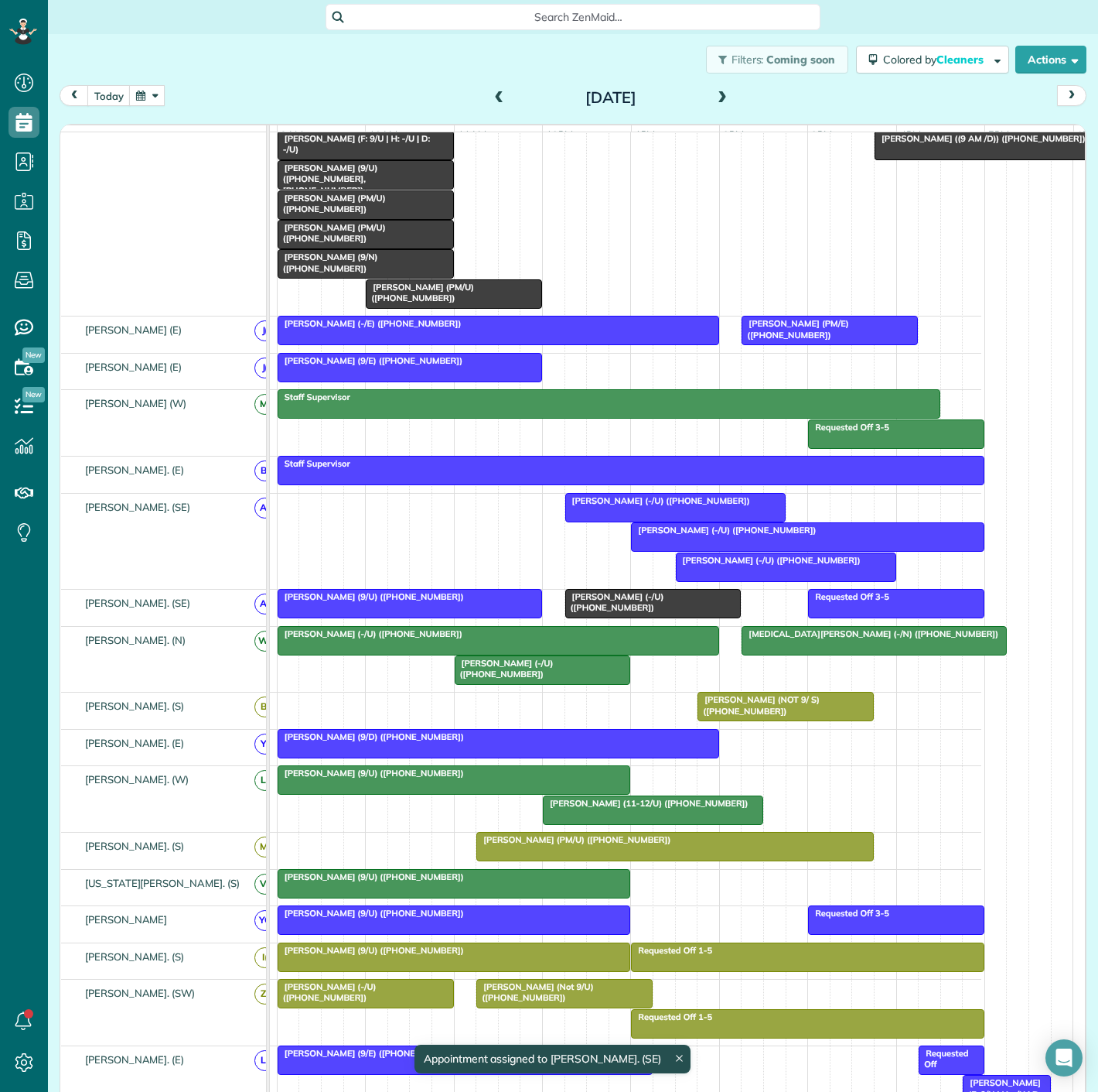
scroll to position [172, 0]
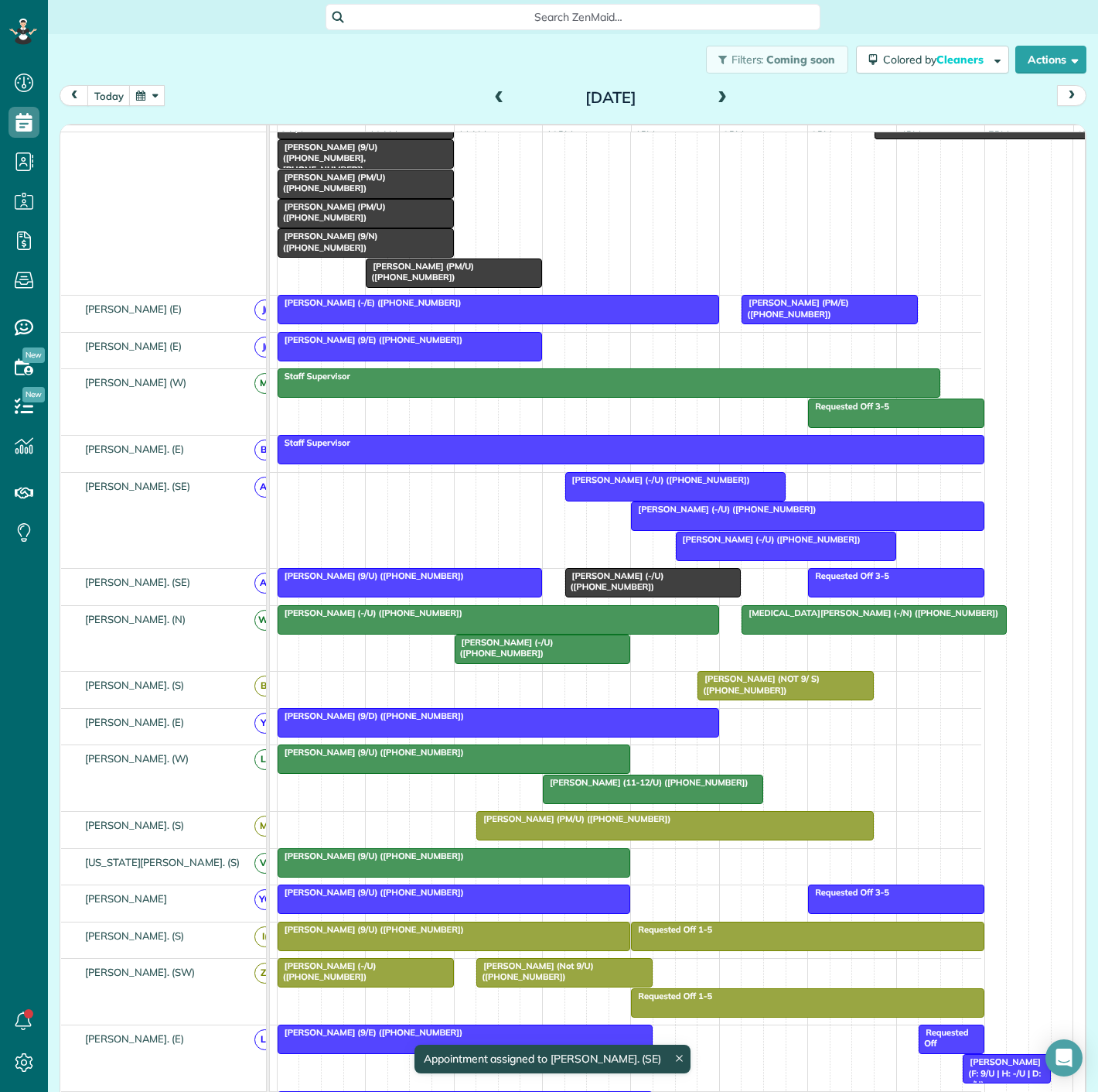
click at [533, 757] on div "[PERSON_NAME] (9/U) ([PHONE_NUMBER])" at bounding box center [454, 752] width 344 height 11
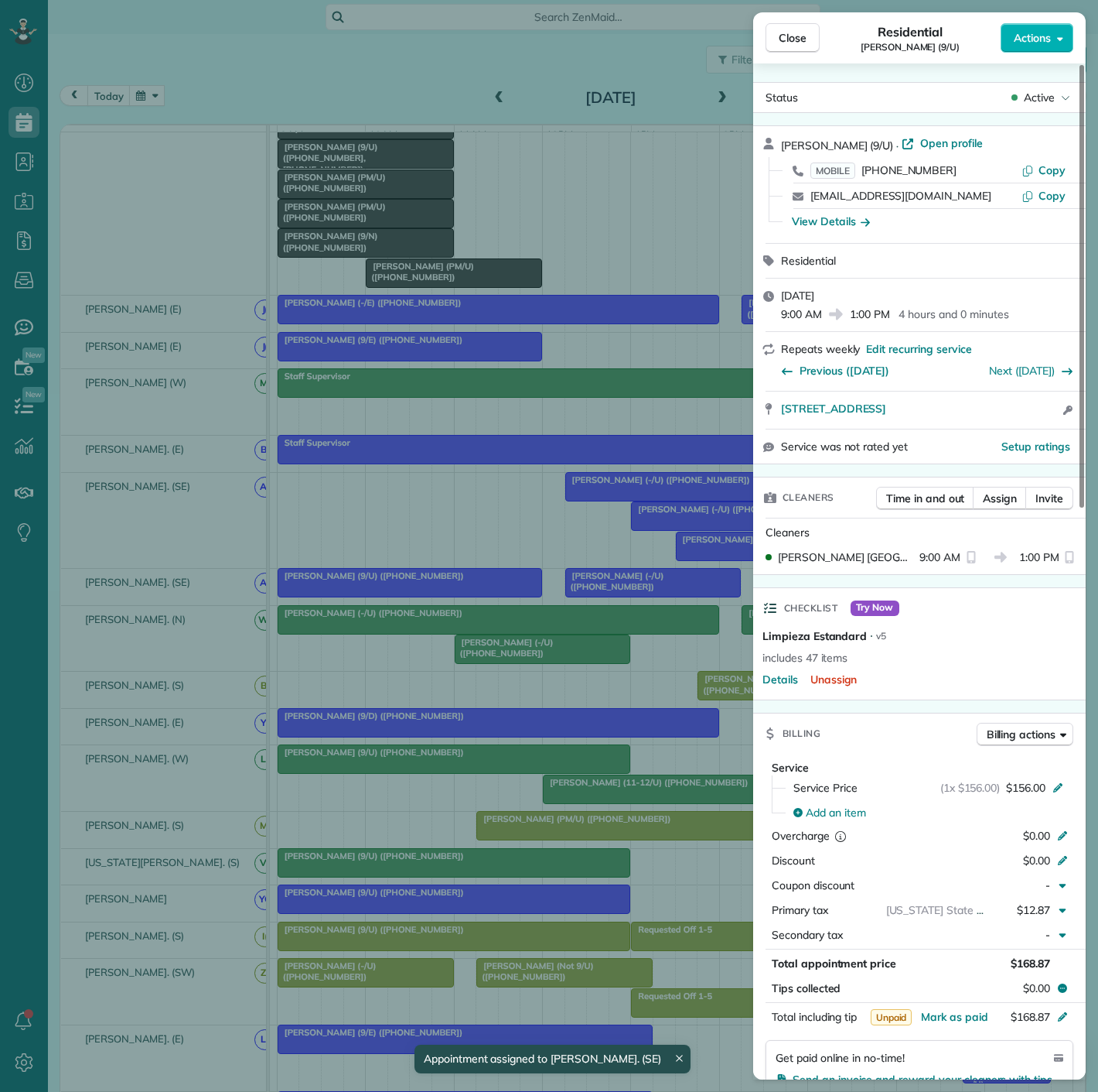
click at [533, 767] on div "Close Residential Fred Turner (9/U) Actions Status Active Fred Turner (9/U) · O…" at bounding box center [549, 546] width 1098 height 1092
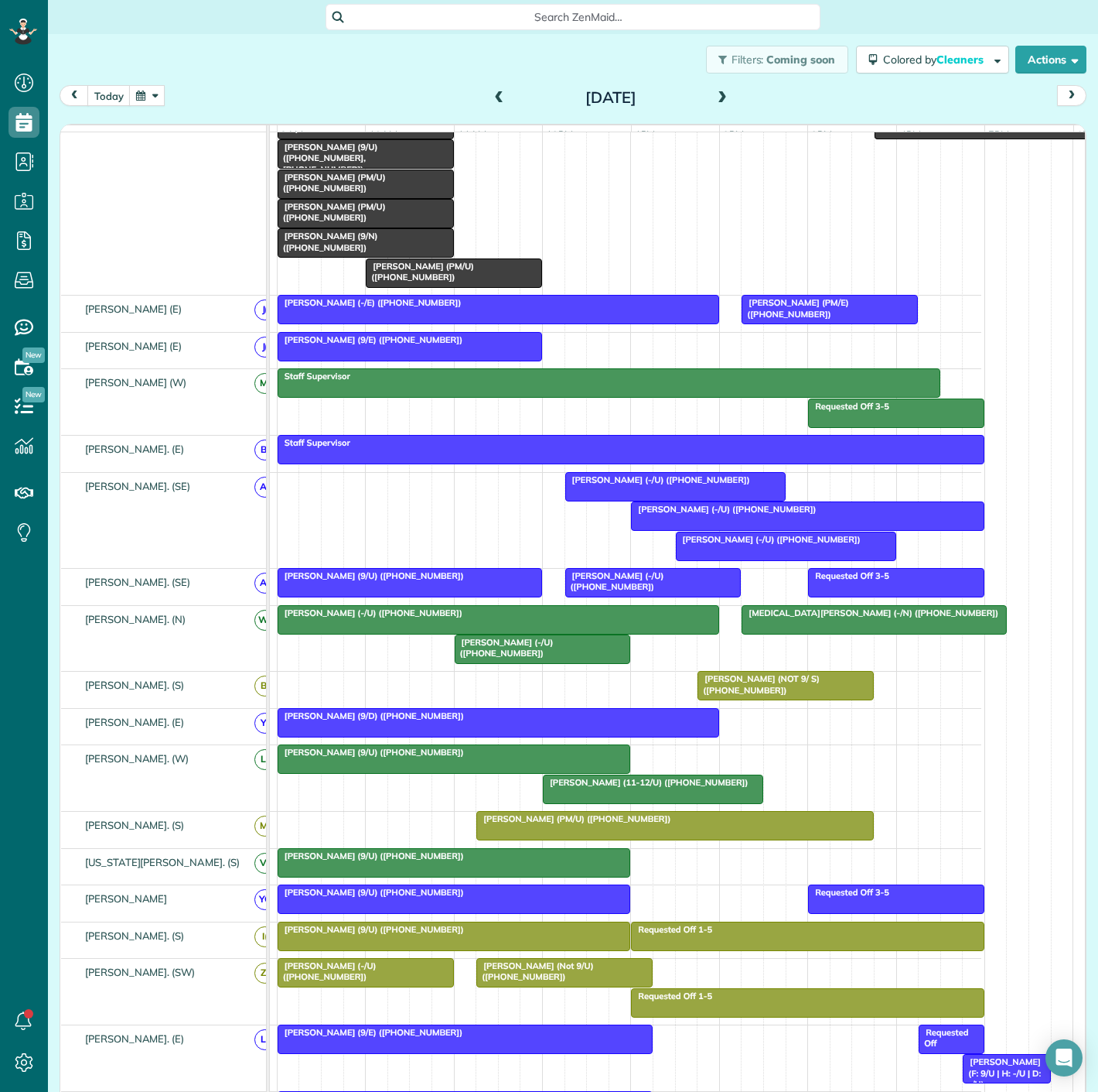
click at [751, 560] on div at bounding box center [786, 546] width 219 height 28
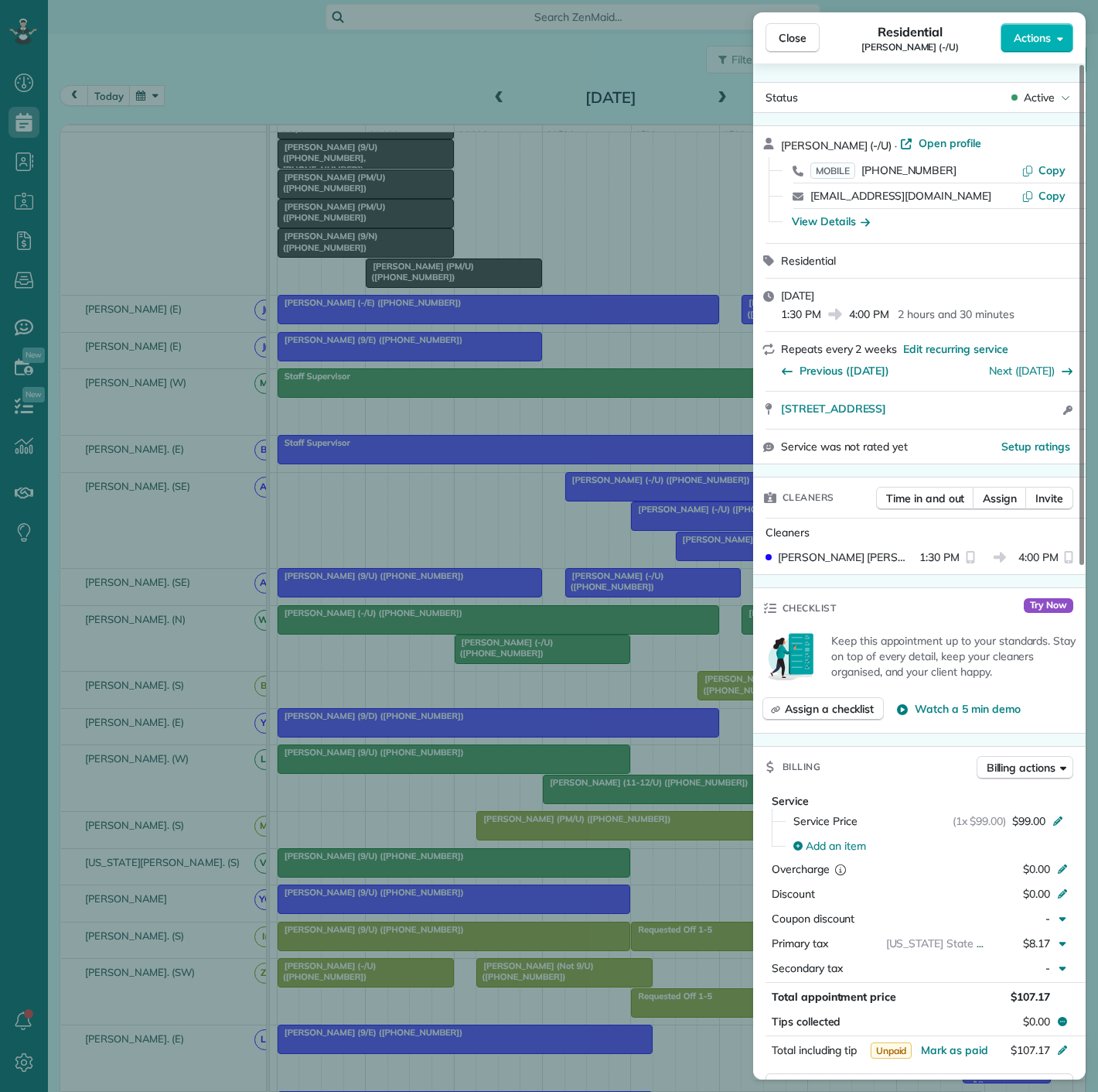
click at [573, 565] on div "Close Residential Michael Winemiller (-/U) Actions Status Active Michael Winemi…" at bounding box center [549, 546] width 1098 height 1092
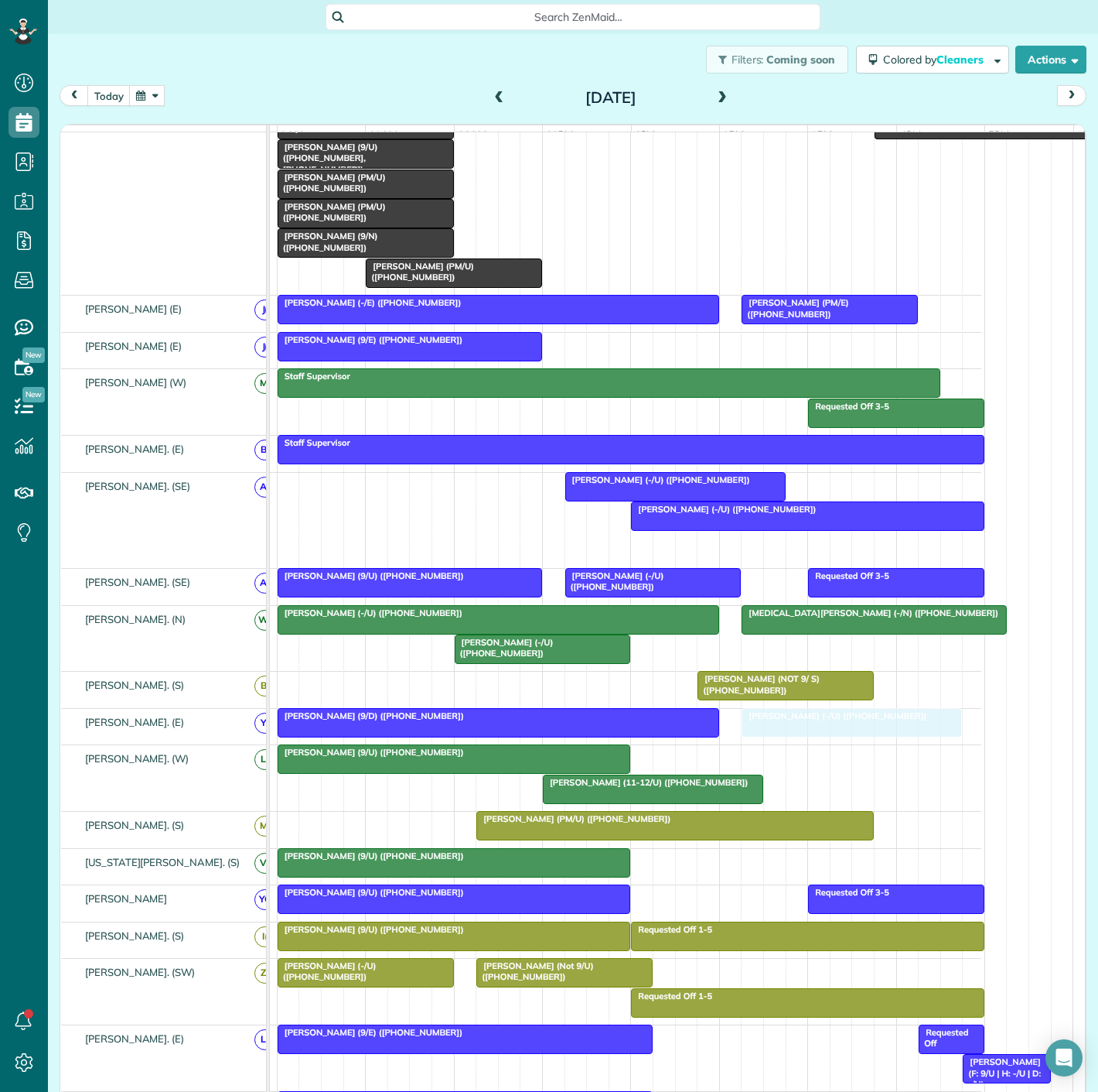
drag, startPoint x: 739, startPoint y: 560, endPoint x: 815, endPoint y: 746, distance: 200.9
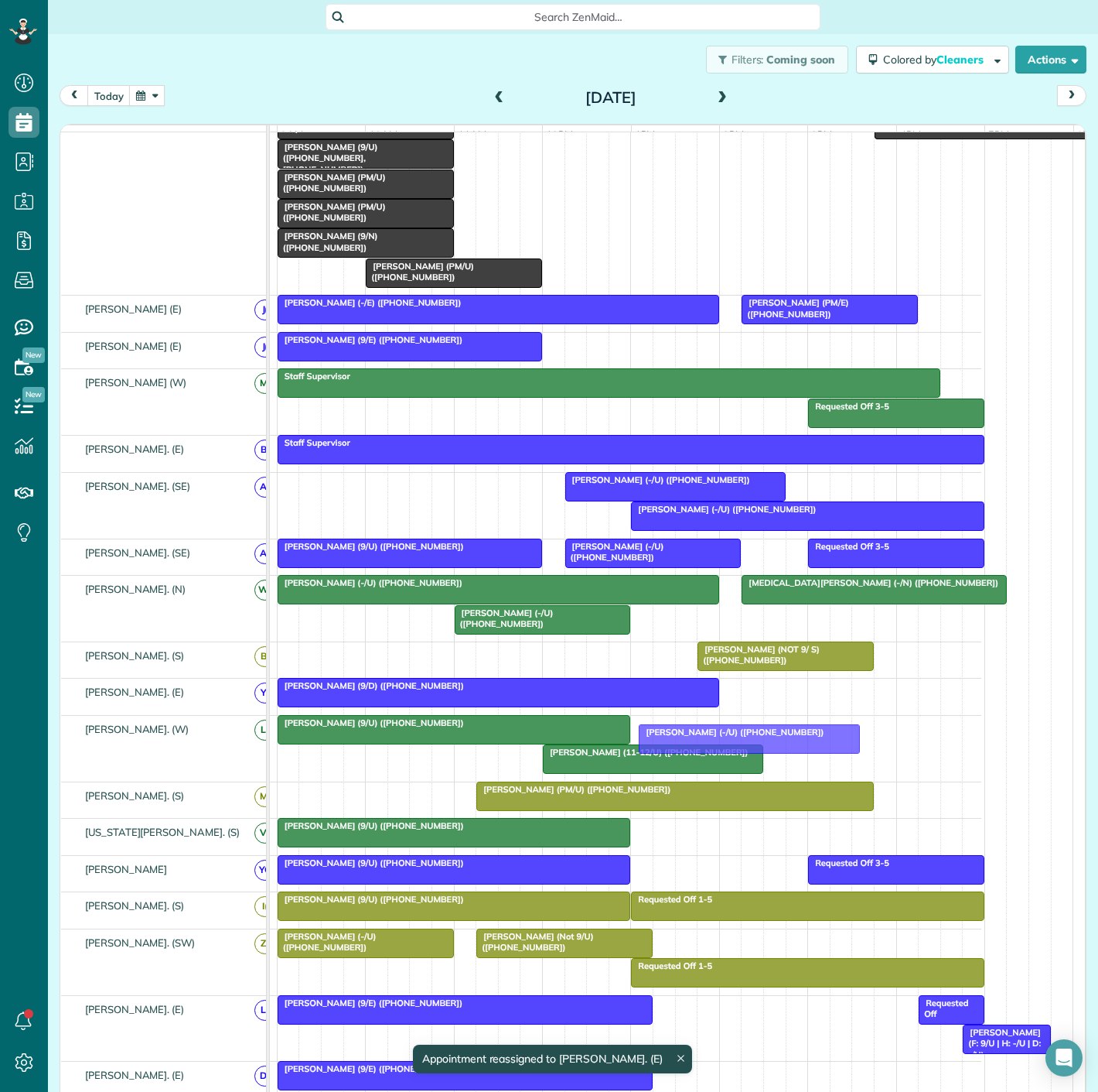
drag, startPoint x: 829, startPoint y: 700, endPoint x: 729, endPoint y: 735, distance: 105.9
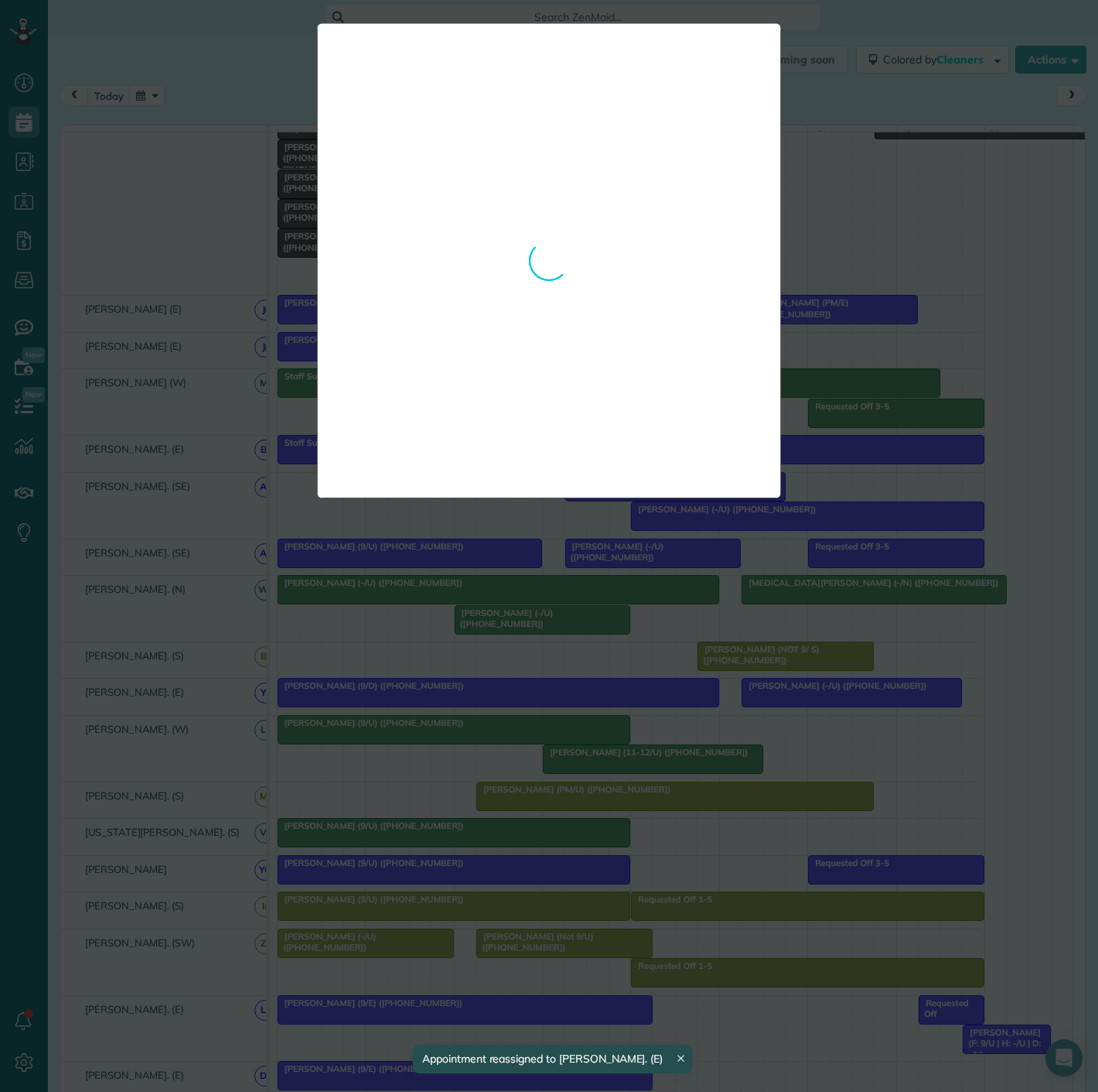
click at [742, 735] on div "**********" at bounding box center [549, 546] width 1098 height 1092
drag, startPoint x: 802, startPoint y: 701, endPoint x: 795, endPoint y: 691, distance: 12.2
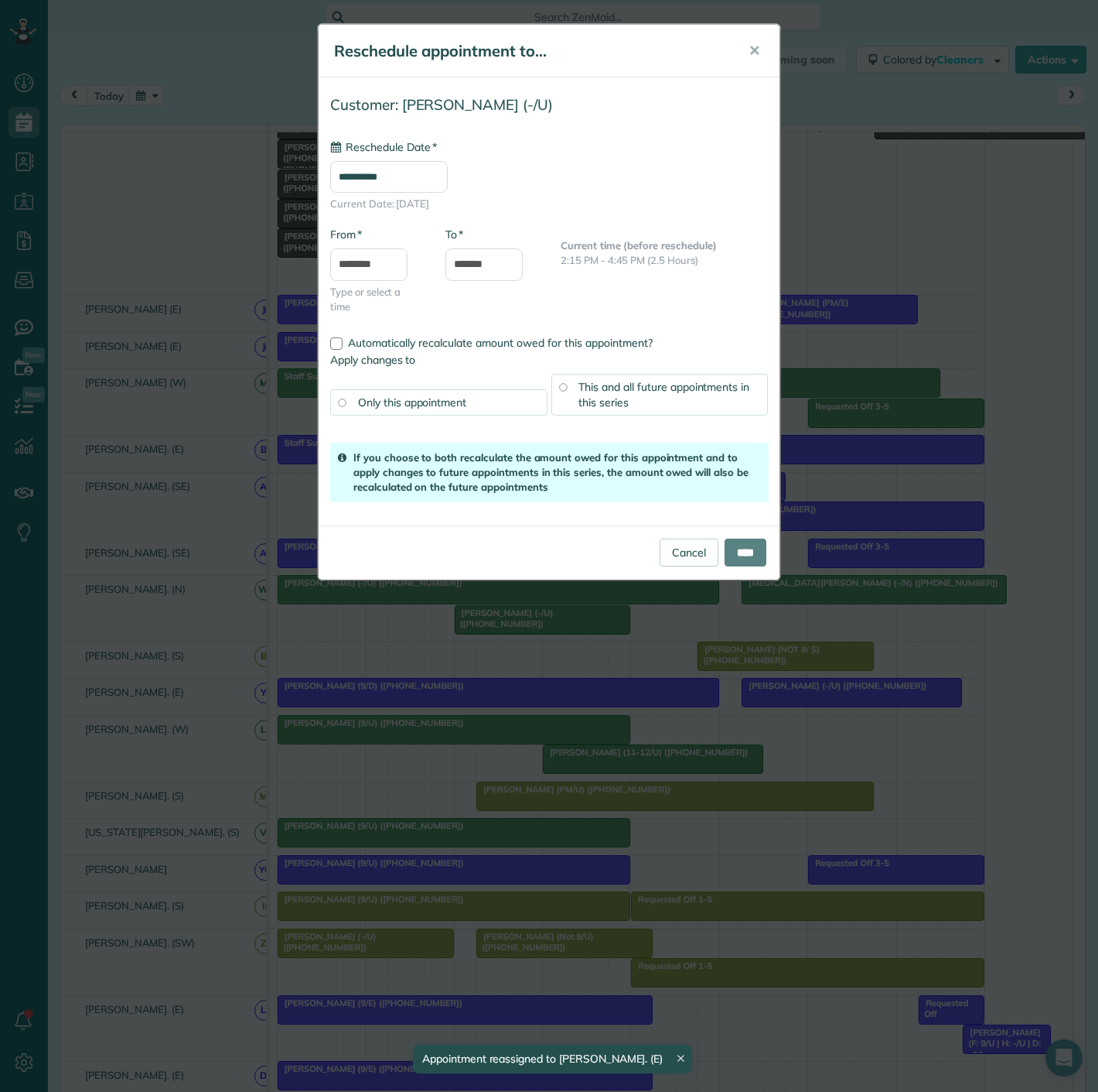
click at [533, 721] on div "**********" at bounding box center [549, 546] width 1098 height 1092
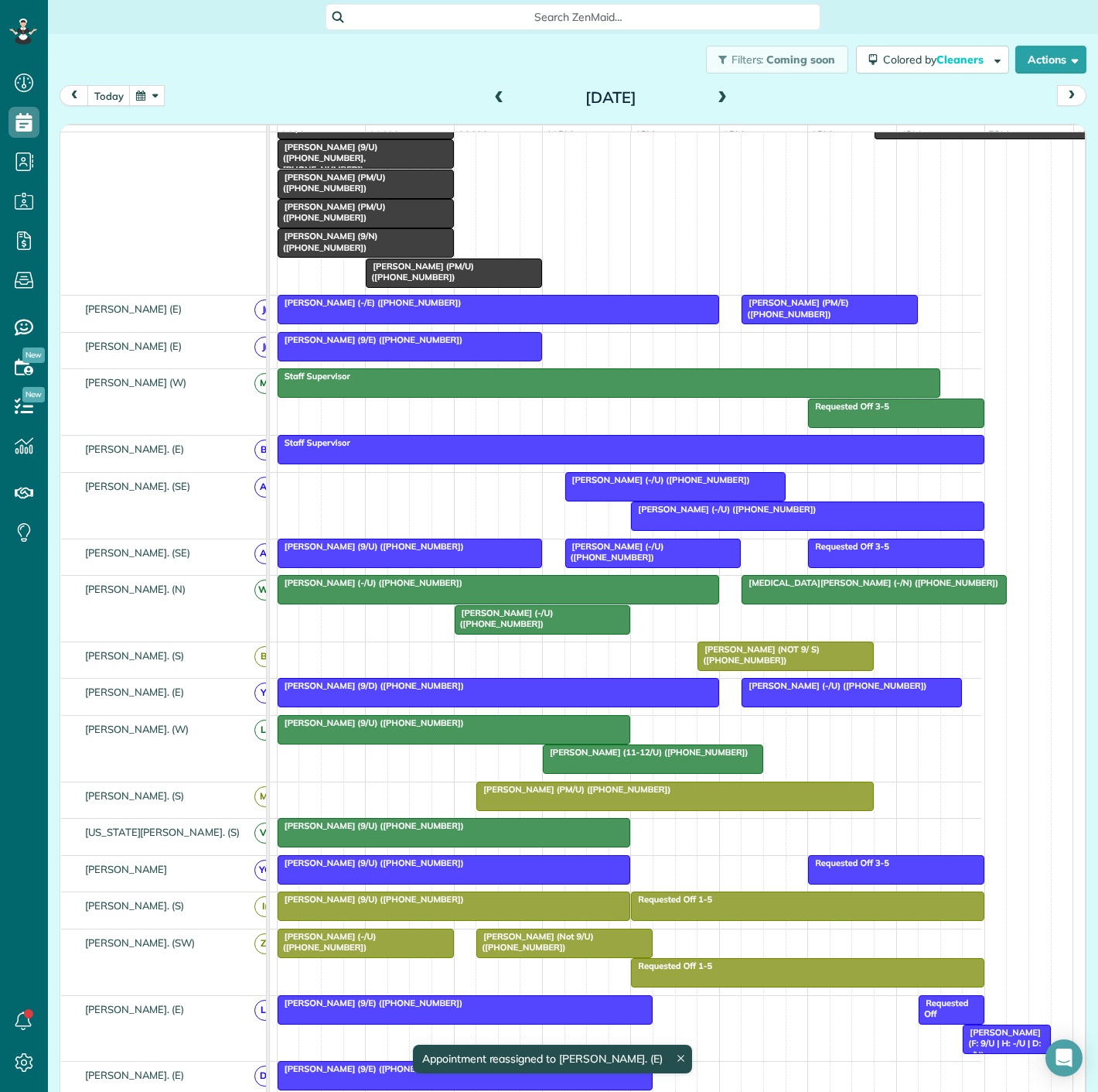
click at [532, 691] on div "[PERSON_NAME] (9/D) ([PHONE_NUMBER])" at bounding box center [498, 685] width 432 height 11
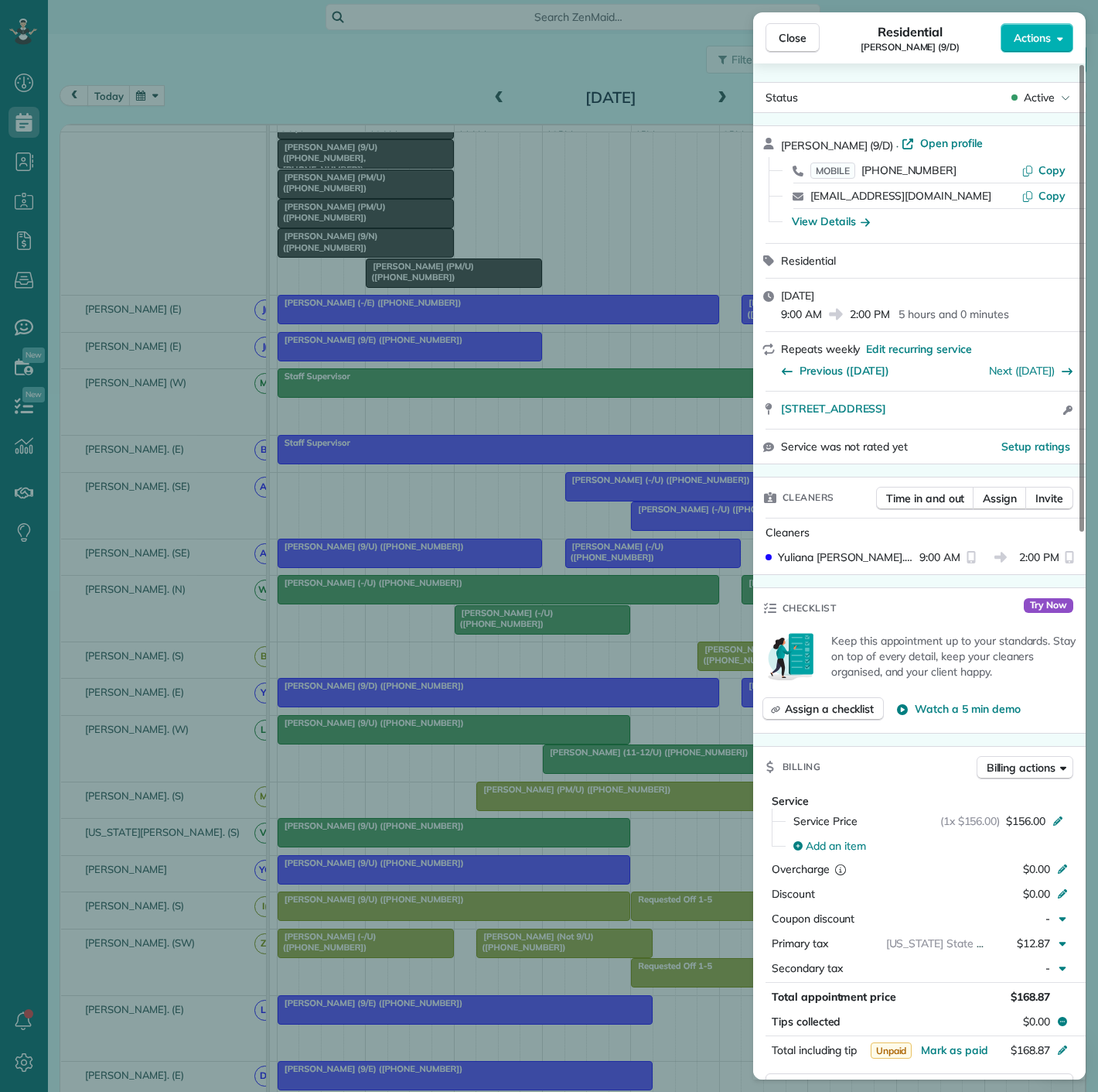
click at [532, 699] on div "Close Residential Candy MacMahon (9/D) Actions Status Active Candy MacMahon (9/…" at bounding box center [549, 546] width 1098 height 1092
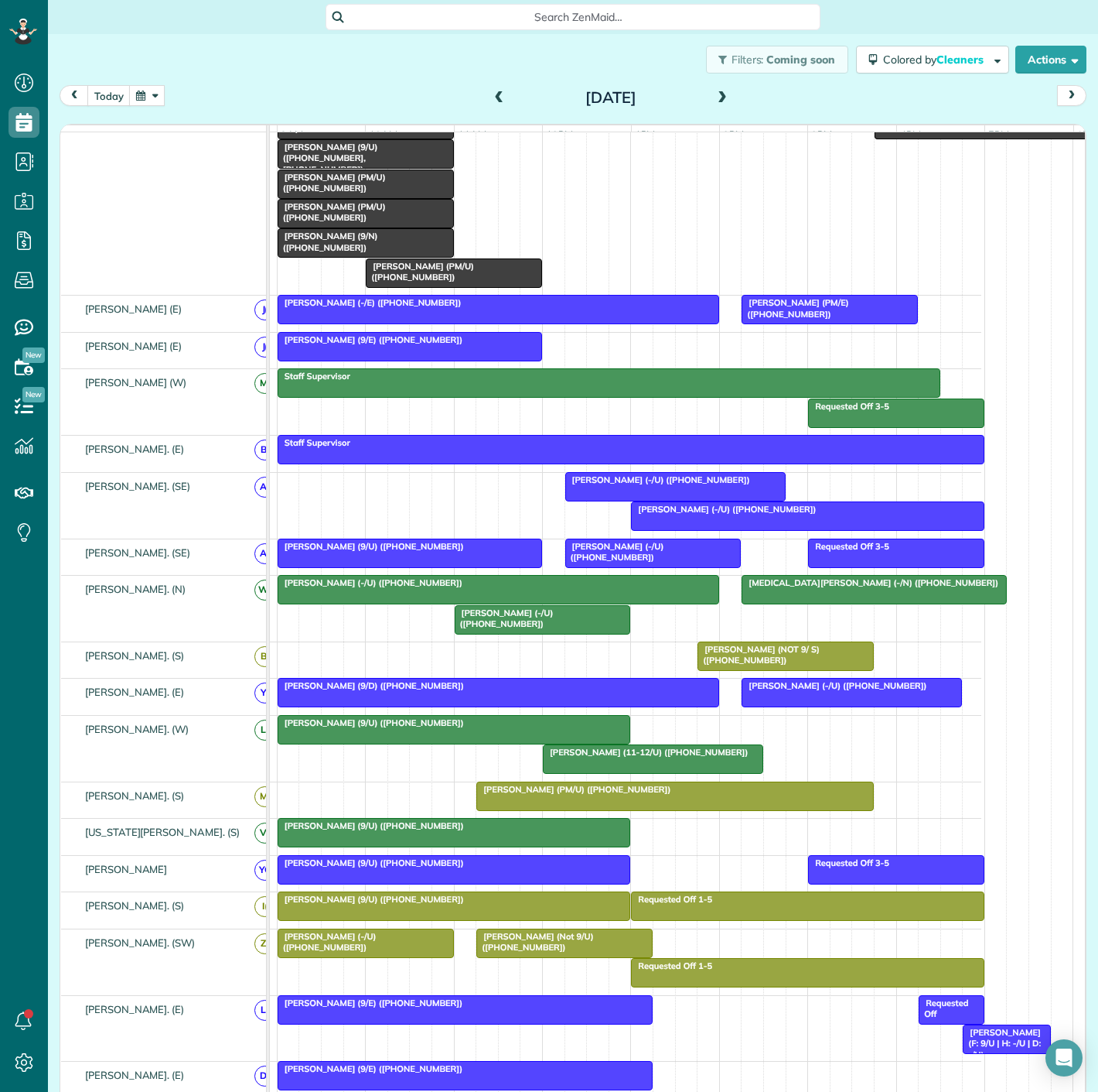
click at [763, 705] on div at bounding box center [852, 692] width 219 height 28
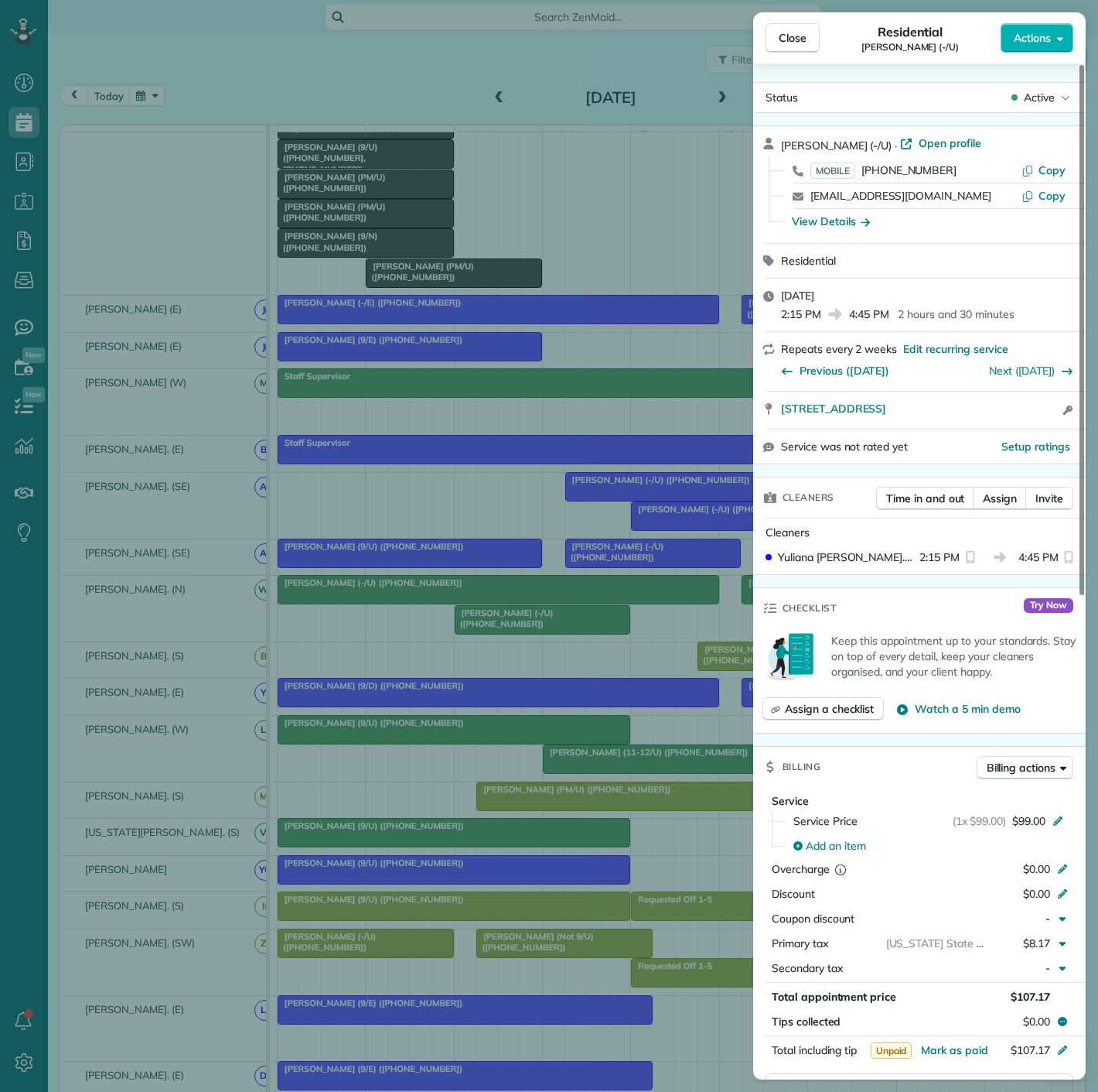
click at [650, 707] on div "Close Residential Michael Winemiller (-/U) Actions Status Active Michael Winemi…" at bounding box center [549, 546] width 1098 height 1092
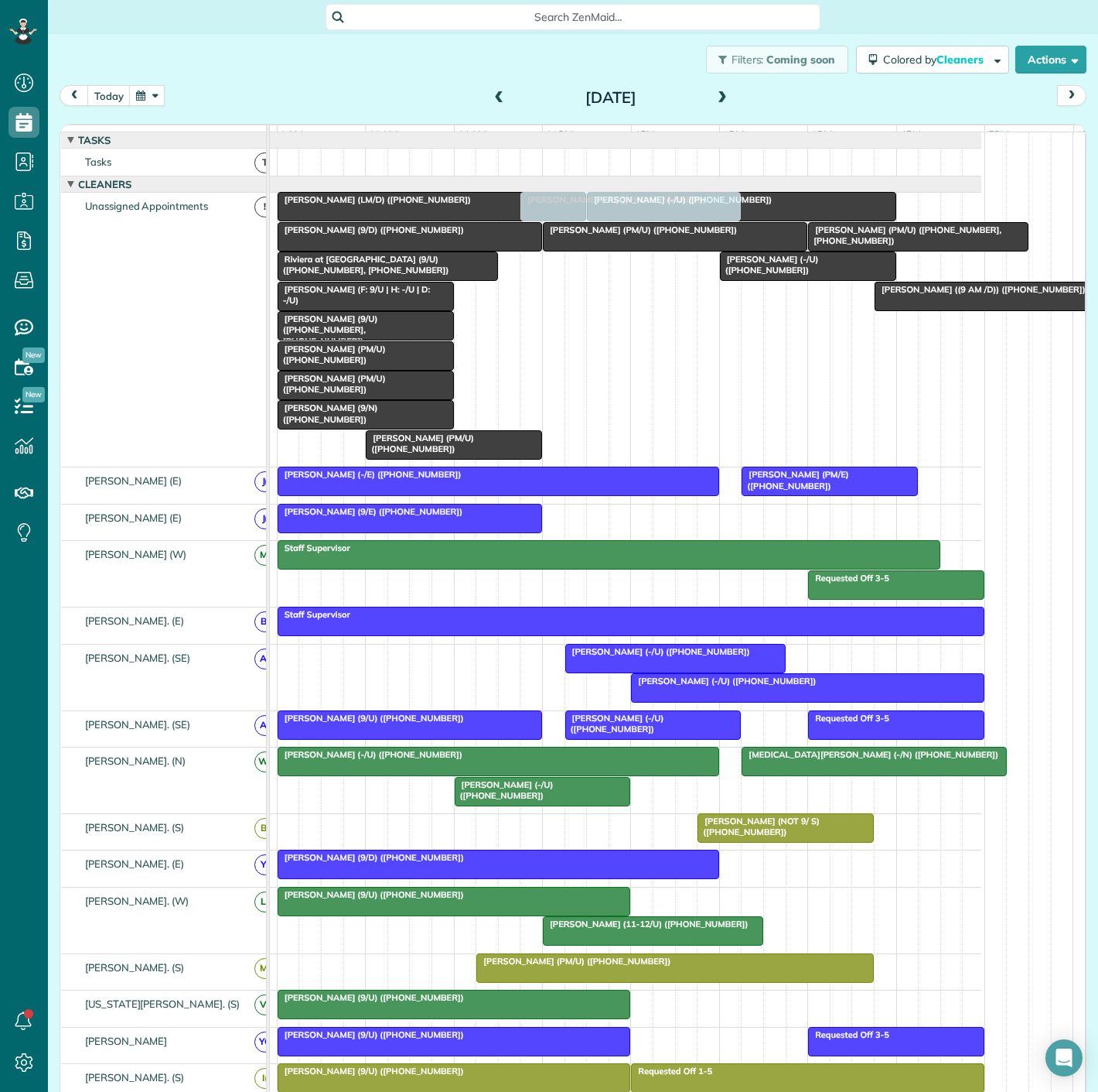
drag, startPoint x: 802, startPoint y: 708, endPoint x: 585, endPoint y: 332, distance: 434.1
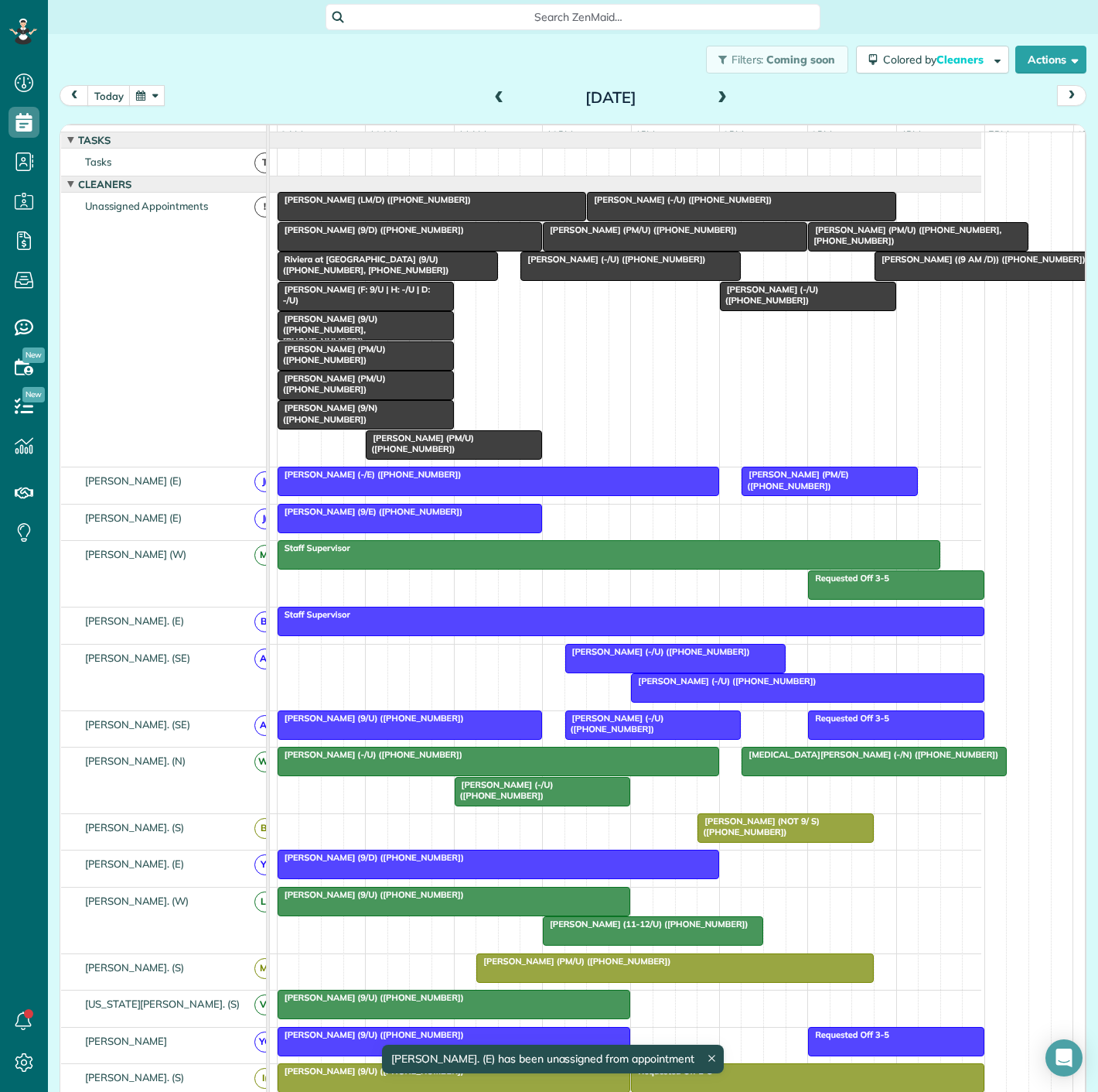
click at [615, 248] on div at bounding box center [675, 236] width 263 height 28
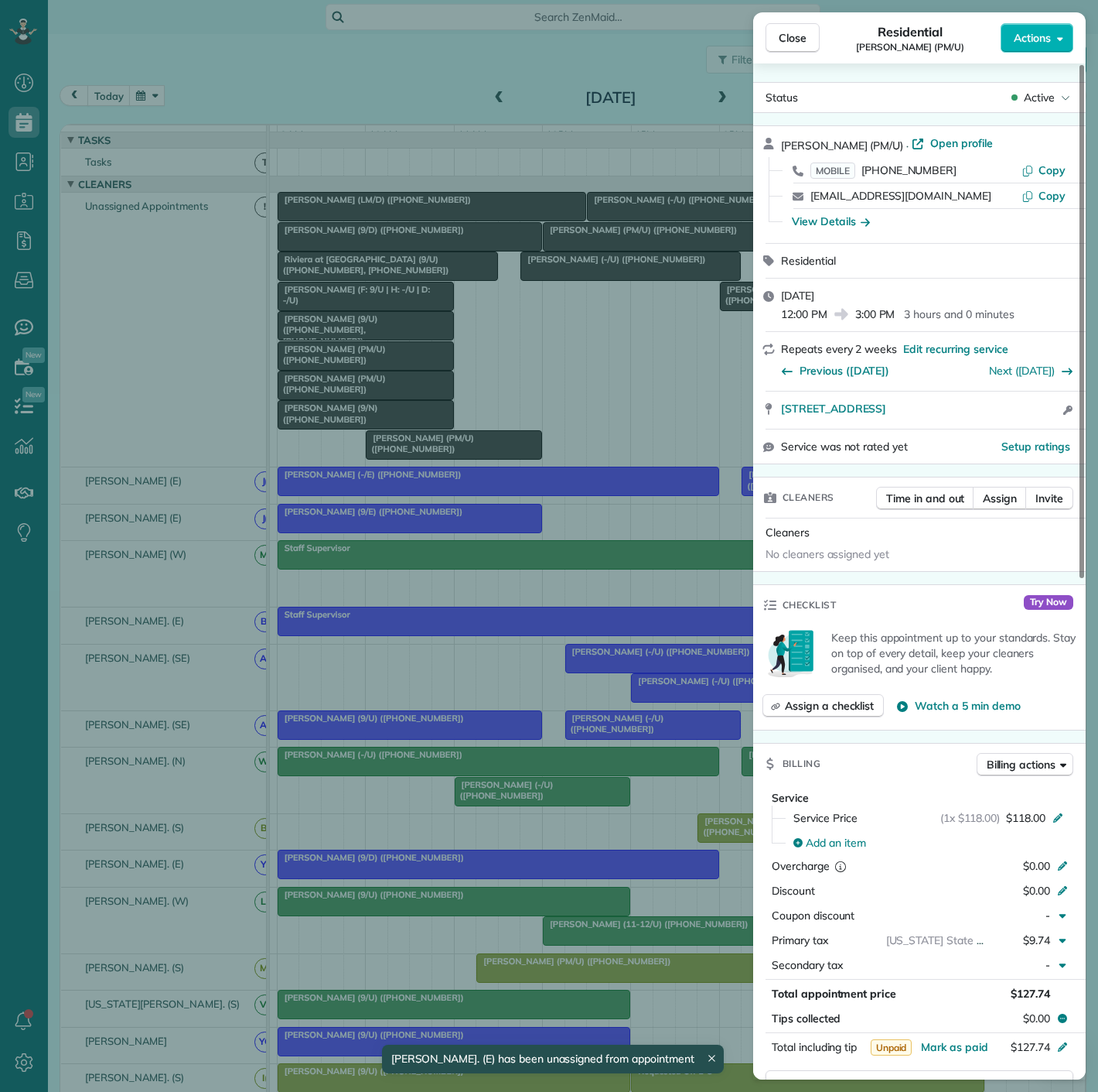
click at [615, 248] on div "Close Residential Paul Citarella (PM/U) Actions Status Active Paul Citarella (P…" at bounding box center [549, 546] width 1098 height 1092
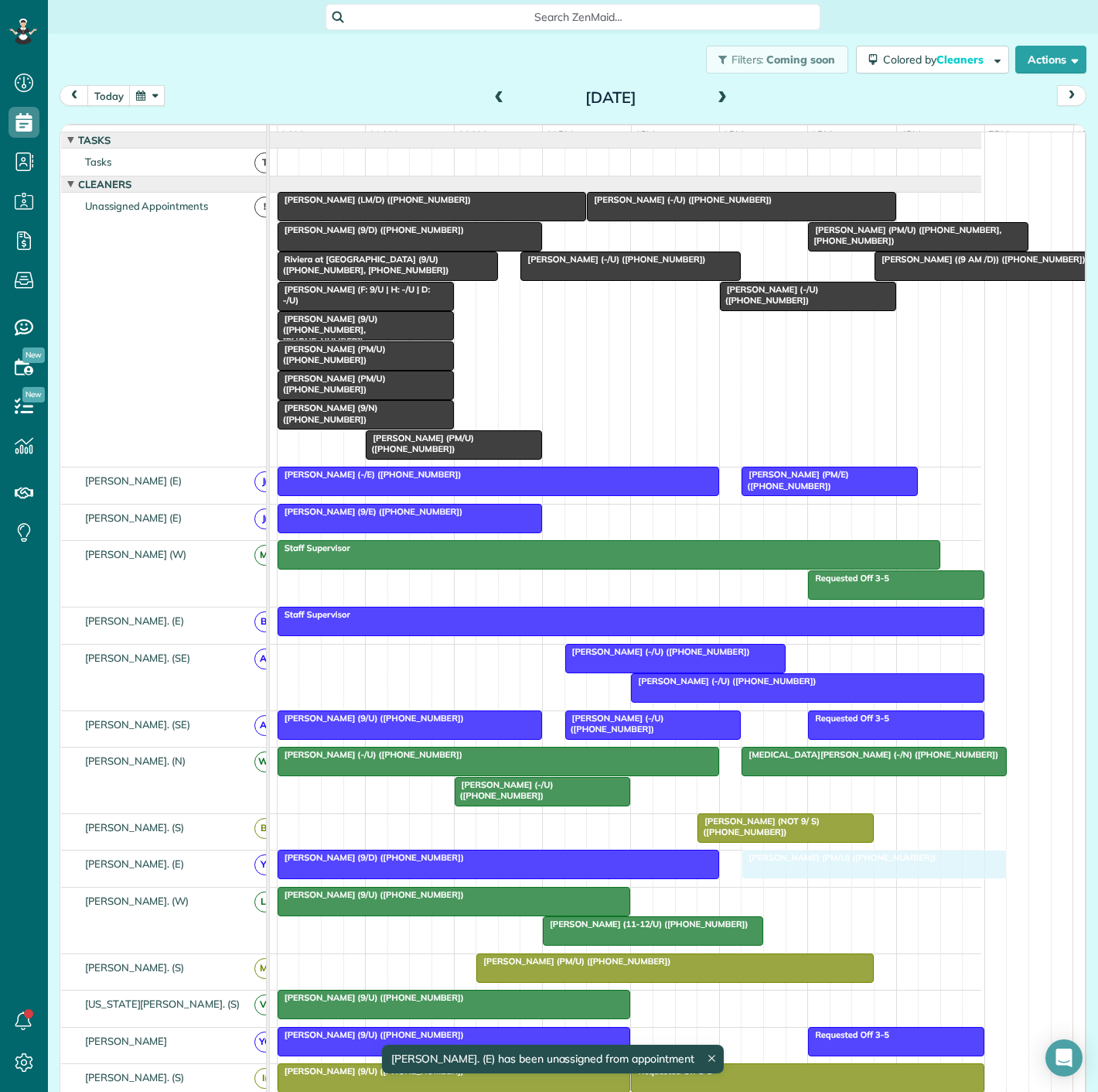
drag, startPoint x: 615, startPoint y: 247, endPoint x: 810, endPoint y: 880, distance: 662.4
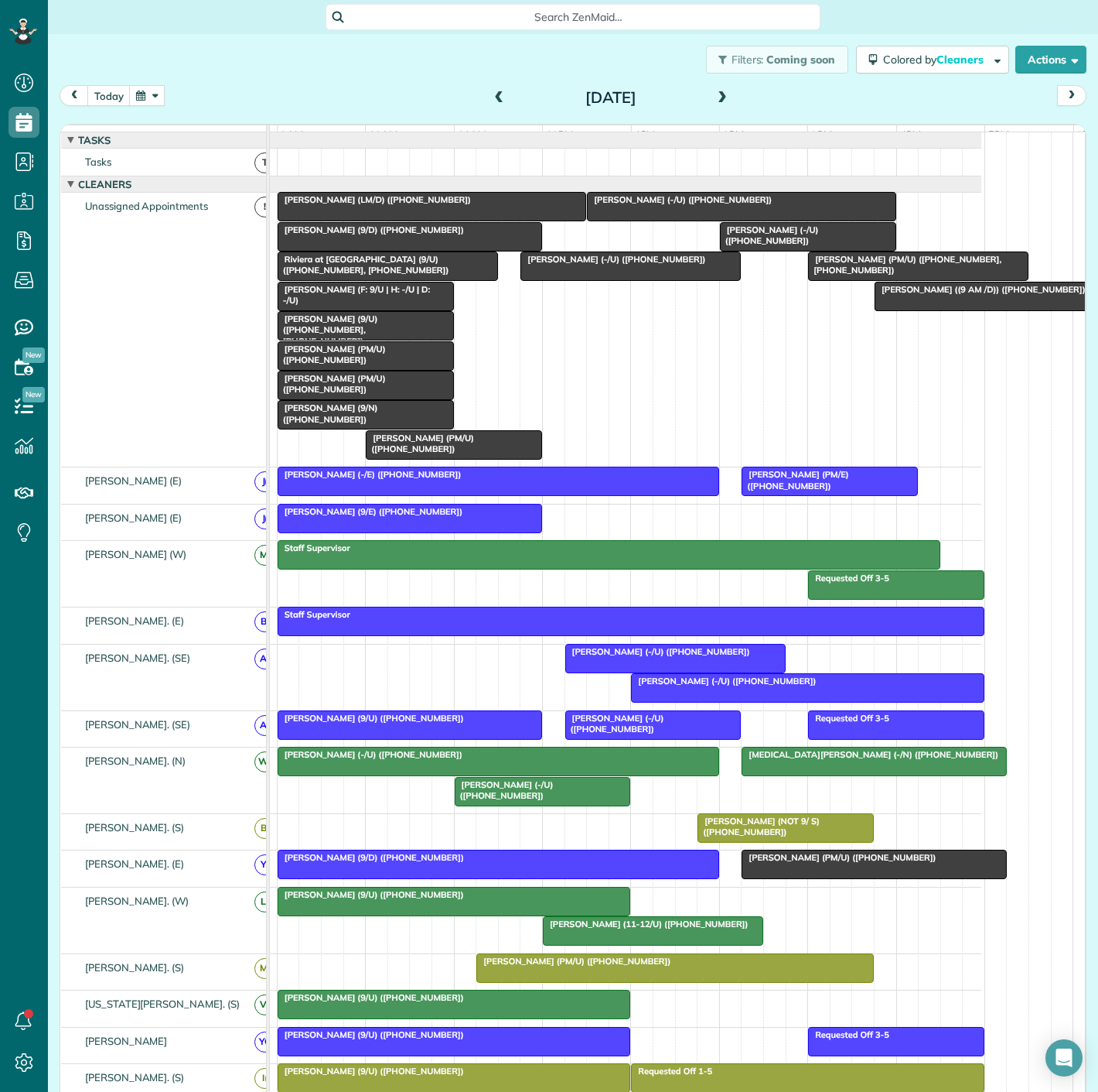
click at [643, 873] on div at bounding box center [498, 864] width 440 height 28
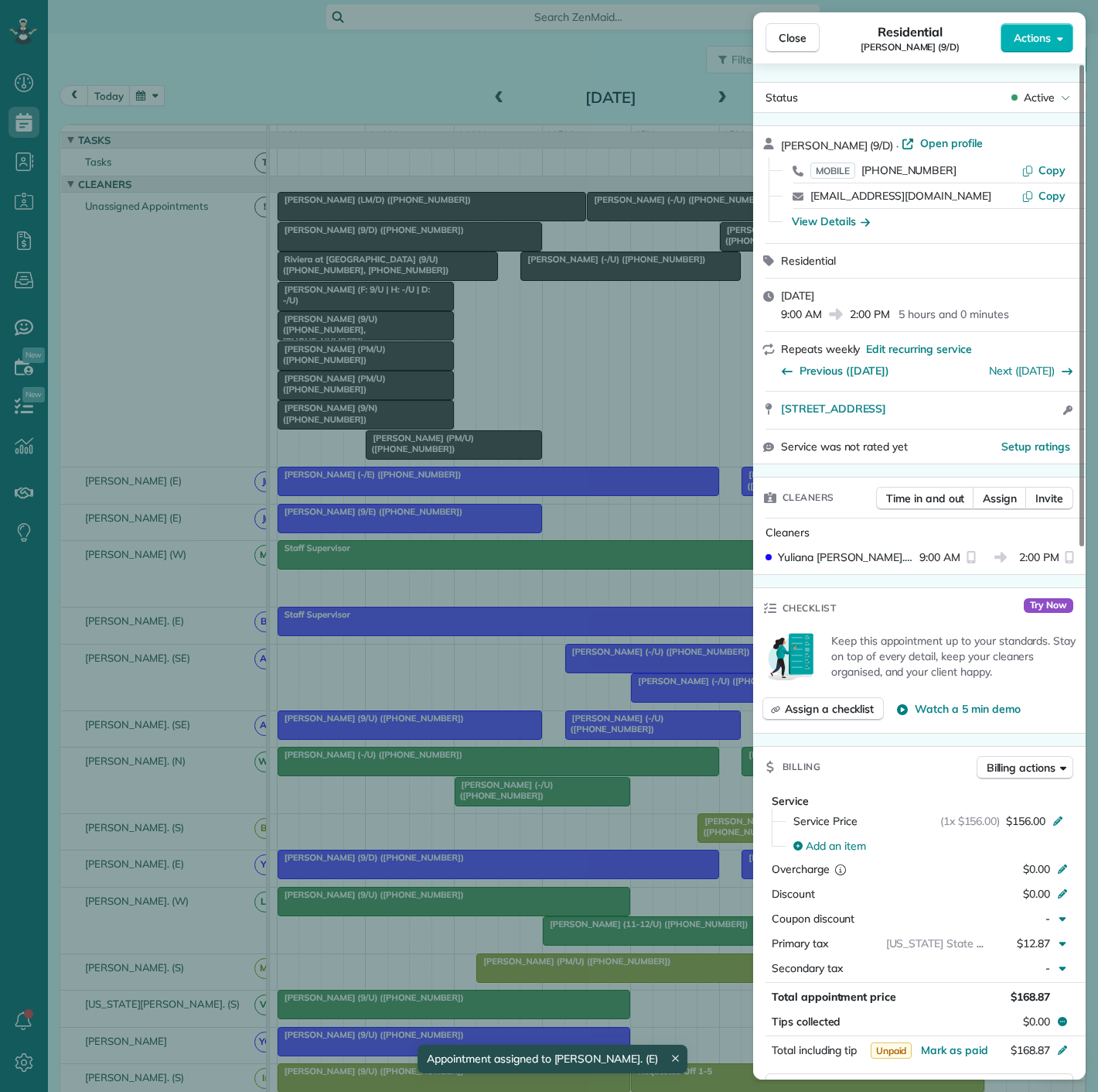
drag, startPoint x: 875, startPoint y: 416, endPoint x: 781, endPoint y: 417, distance: 94.0
click at [781, 417] on div "1717 Arts Plaza 1815 Dallas TX 75201 Open access information" at bounding box center [919, 410] width 332 height 37
drag, startPoint x: 418, startPoint y: 606, endPoint x: 628, endPoint y: 776, distance: 270.2
click at [418, 606] on div "Close Residential Candy MacMahon (9/D) Actions Status Active Candy MacMahon (9/…" at bounding box center [549, 546] width 1098 height 1092
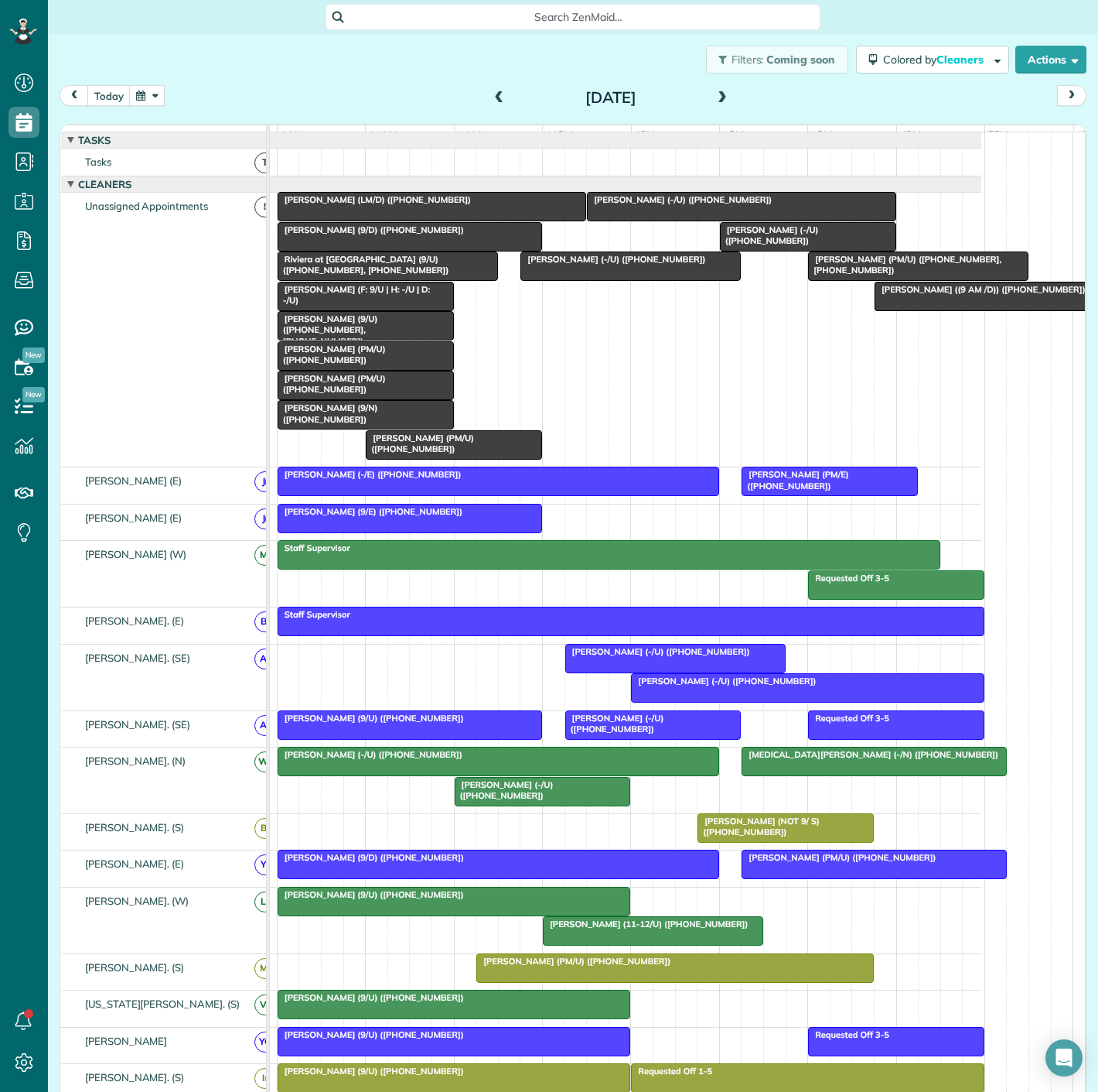
click at [766, 760] on span "[MEDICAL_DATA][PERSON_NAME] (-/N) ([PHONE_NUMBER])" at bounding box center [870, 755] width 258 height 11
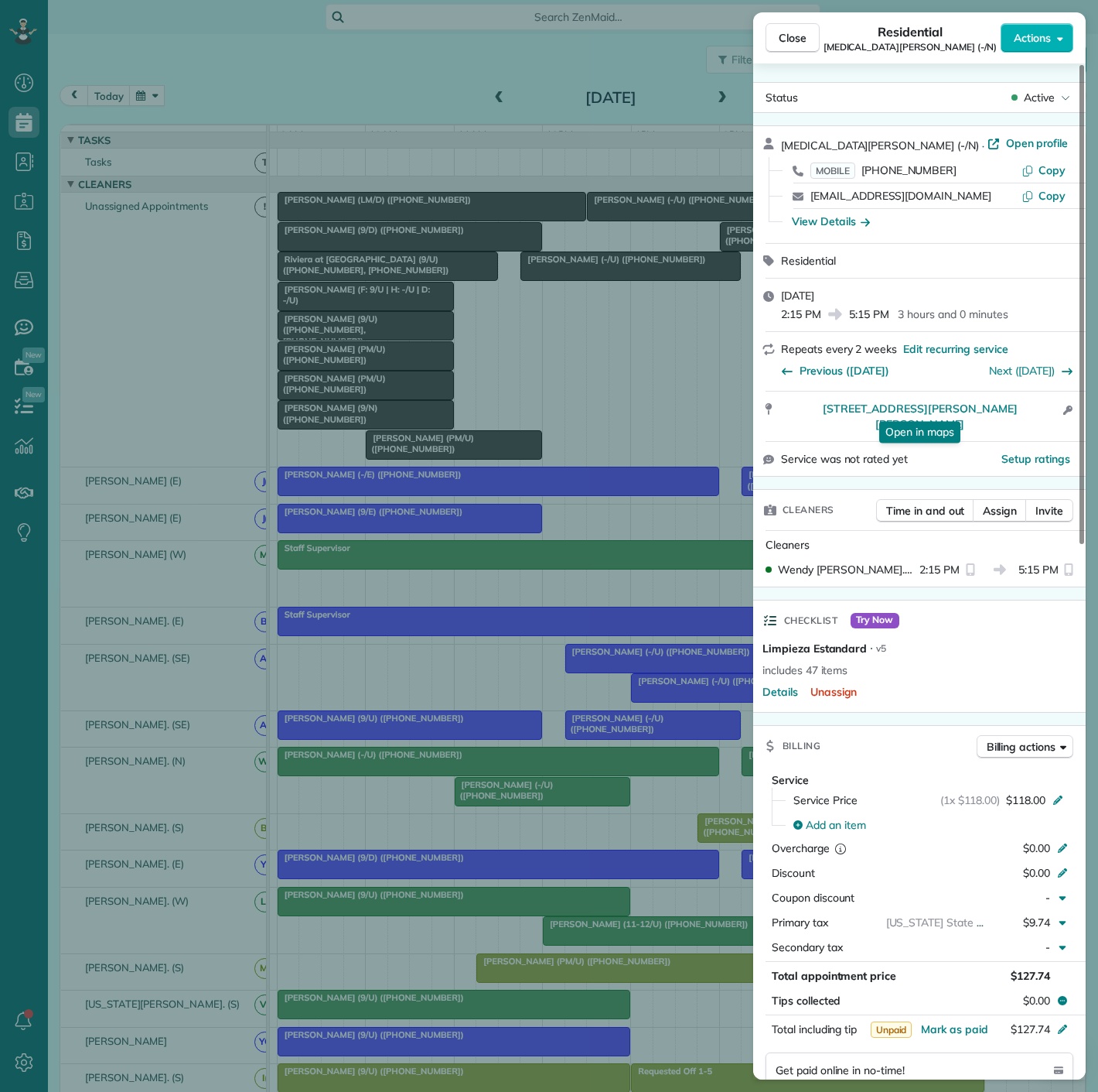
drag, startPoint x: 773, startPoint y: 411, endPoint x: 1037, endPoint y: 419, distance: 264.1
click at [1037, 419] on div "5445 Caruth Haven Lane #924 Dallas TX 75225 Open in maps Open in maps Open acce…" at bounding box center [919, 416] width 332 height 50
click at [629, 580] on div "Close Residential Makena Timmins (-/N) Actions Status Active Makena Timmins (-/…" at bounding box center [549, 546] width 1098 height 1092
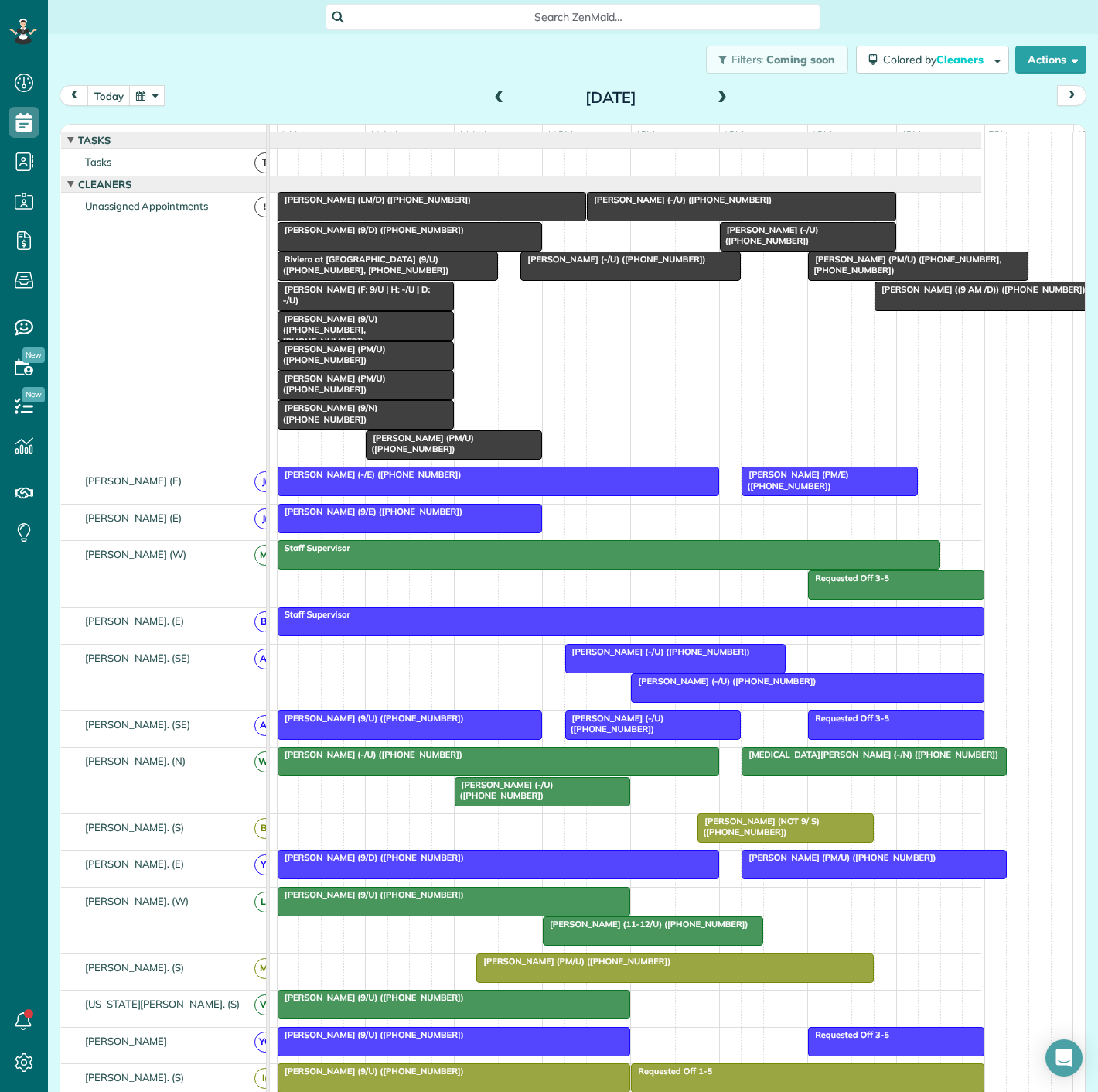
click at [809, 760] on span "[MEDICAL_DATA][PERSON_NAME] (-/N) ([PHONE_NUMBER])" at bounding box center [870, 755] width 258 height 11
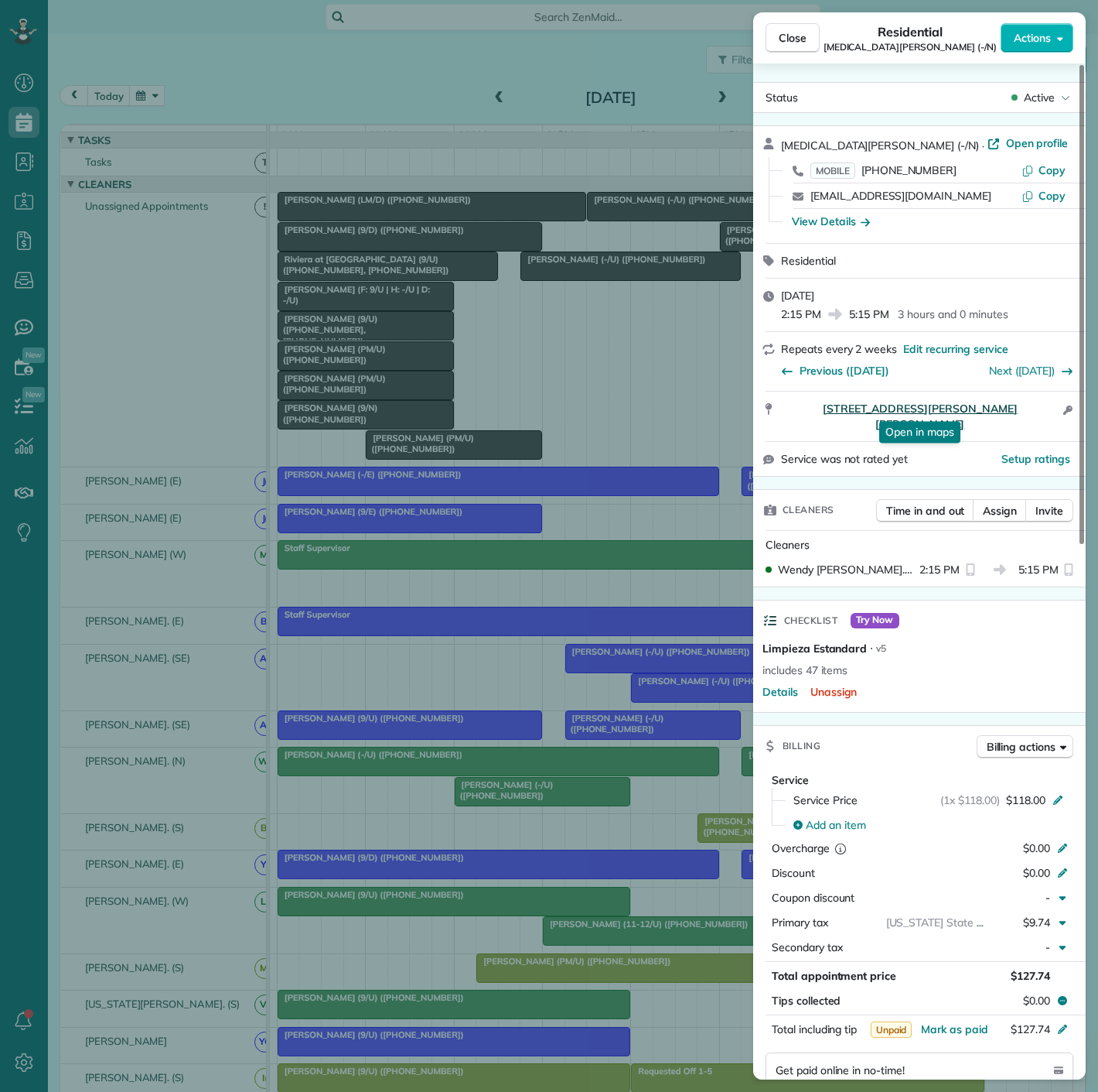
drag, startPoint x: 780, startPoint y: 419, endPoint x: 1032, endPoint y: 412, distance: 252.1
click at [1032, 412] on div "5445 Caruth Haven Lane #924 Dallas TX 75225 Open in maps Open in maps Open acce…" at bounding box center [919, 416] width 332 height 50
drag, startPoint x: 395, startPoint y: 804, endPoint x: 756, endPoint y: 830, distance: 361.9
click at [395, 804] on div "Close Residential Makena Timmins (-/N) Actions Status Active Makena Timmins (-/…" at bounding box center [549, 546] width 1098 height 1092
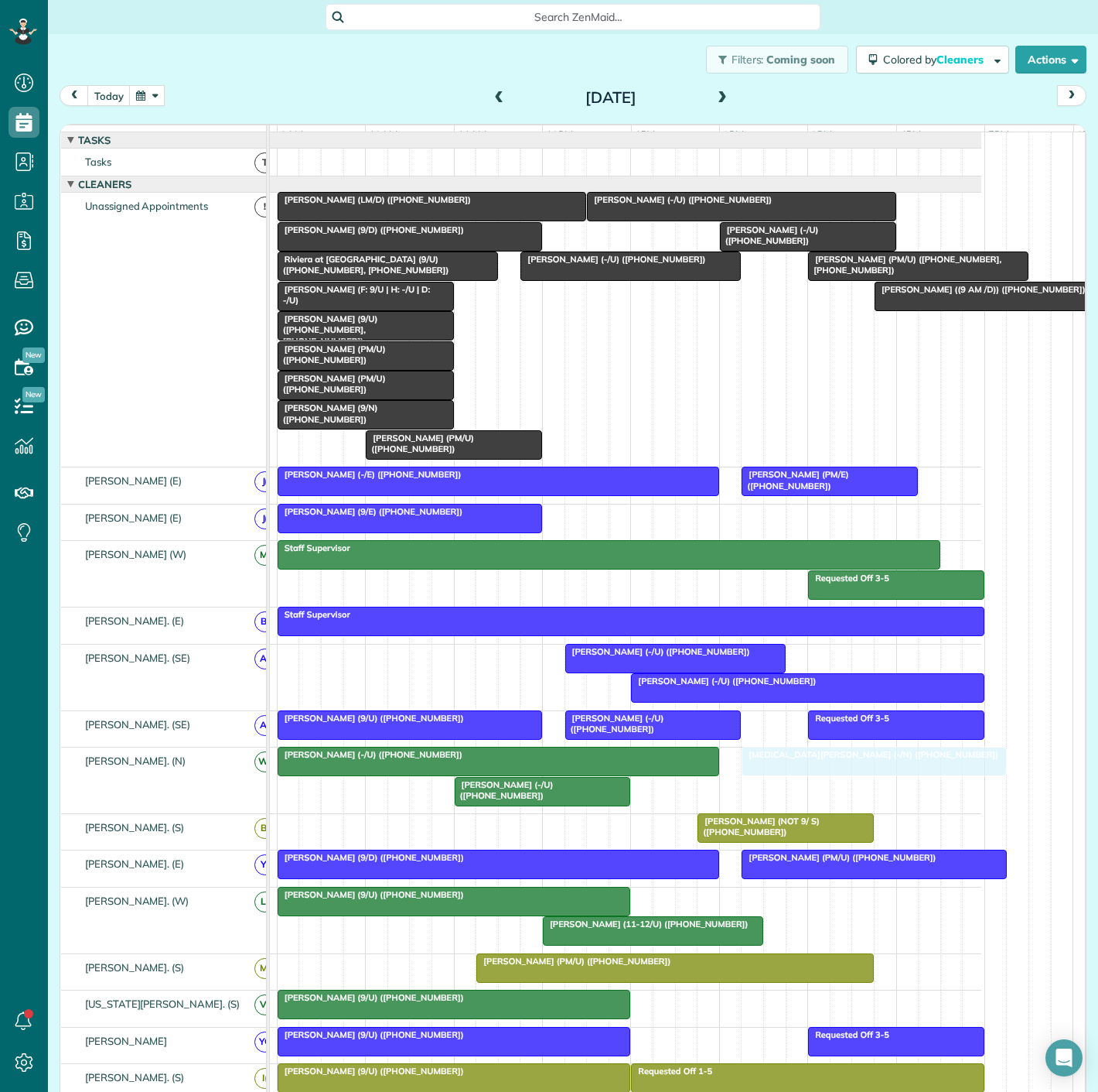
drag, startPoint x: 804, startPoint y: 771, endPoint x: 795, endPoint y: 762, distance: 12.7
click at [488, 863] on div "[PERSON_NAME] (9/D) ([PHONE_NUMBER])" at bounding box center [498, 857] width 432 height 11
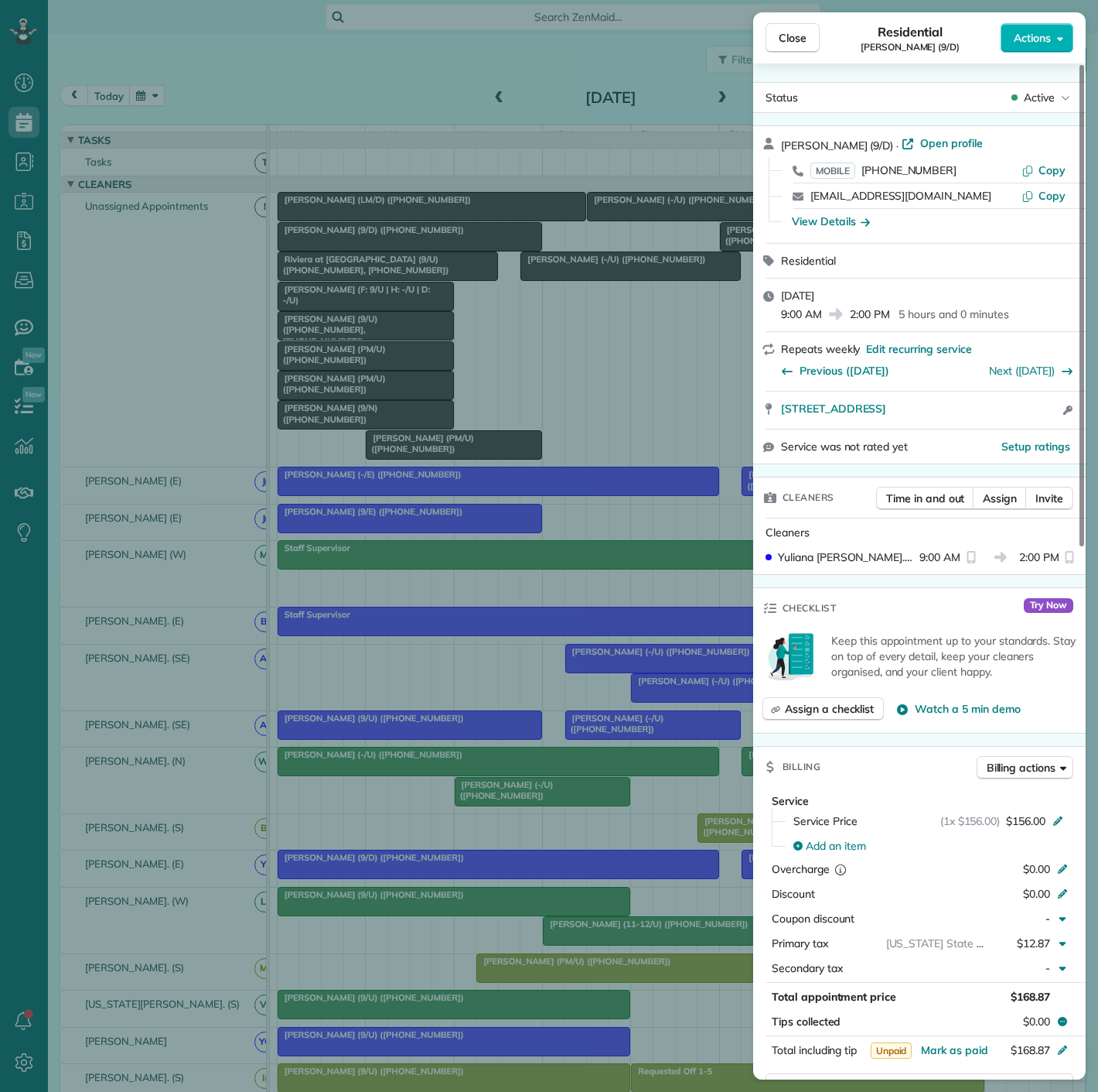
drag, startPoint x: 779, startPoint y: 414, endPoint x: 978, endPoint y: 419, distance: 199.1
click at [978, 419] on div "1717 Arts Plaza 1815 Dallas TX 75201 Open access information" at bounding box center [919, 410] width 332 height 37
click at [393, 792] on div "Close Residential Candy MacMahon (9/D) Actions Status Active Candy MacMahon (9/…" at bounding box center [549, 546] width 1098 height 1092
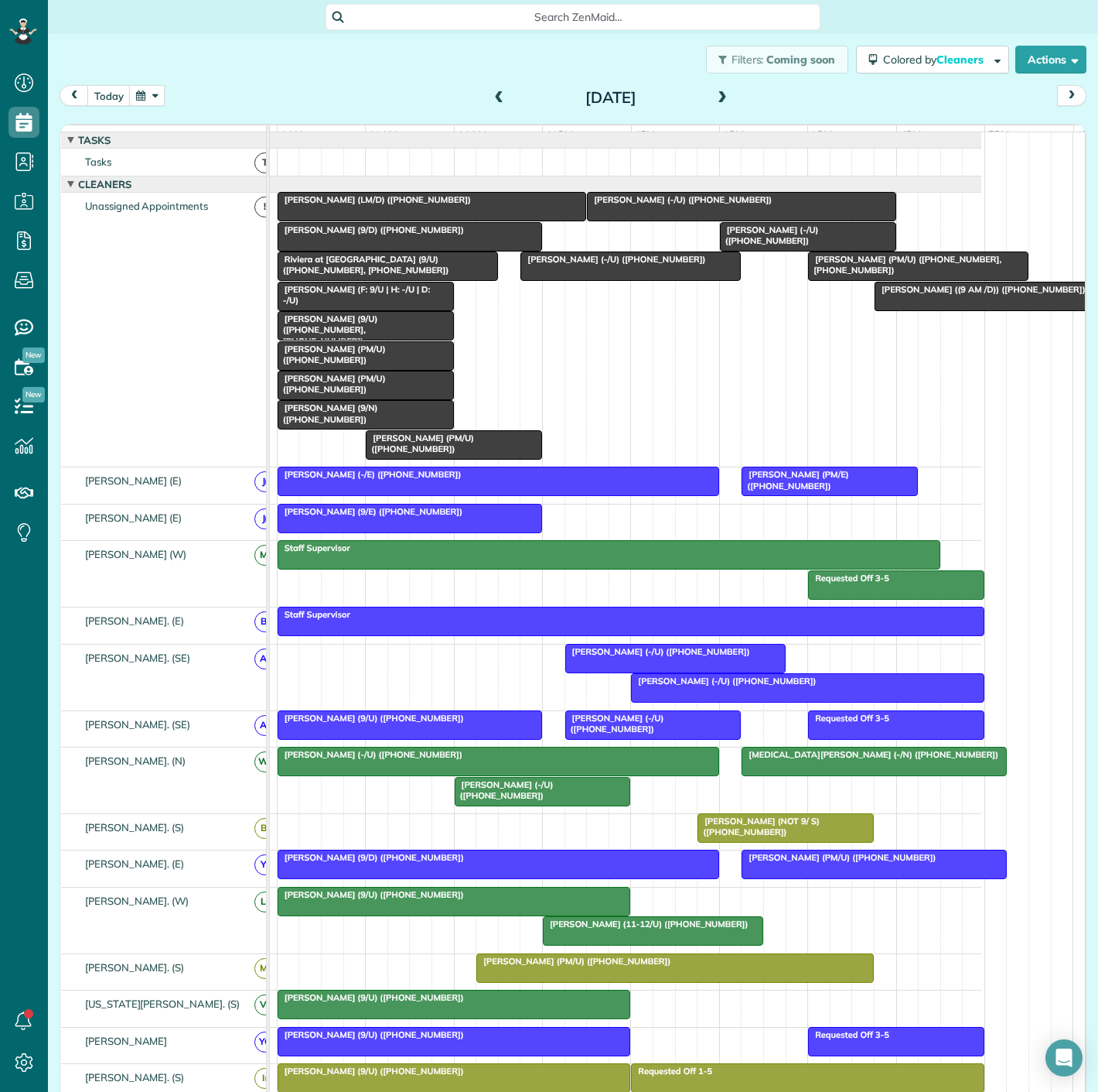
click at [509, 876] on div at bounding box center [498, 864] width 440 height 28
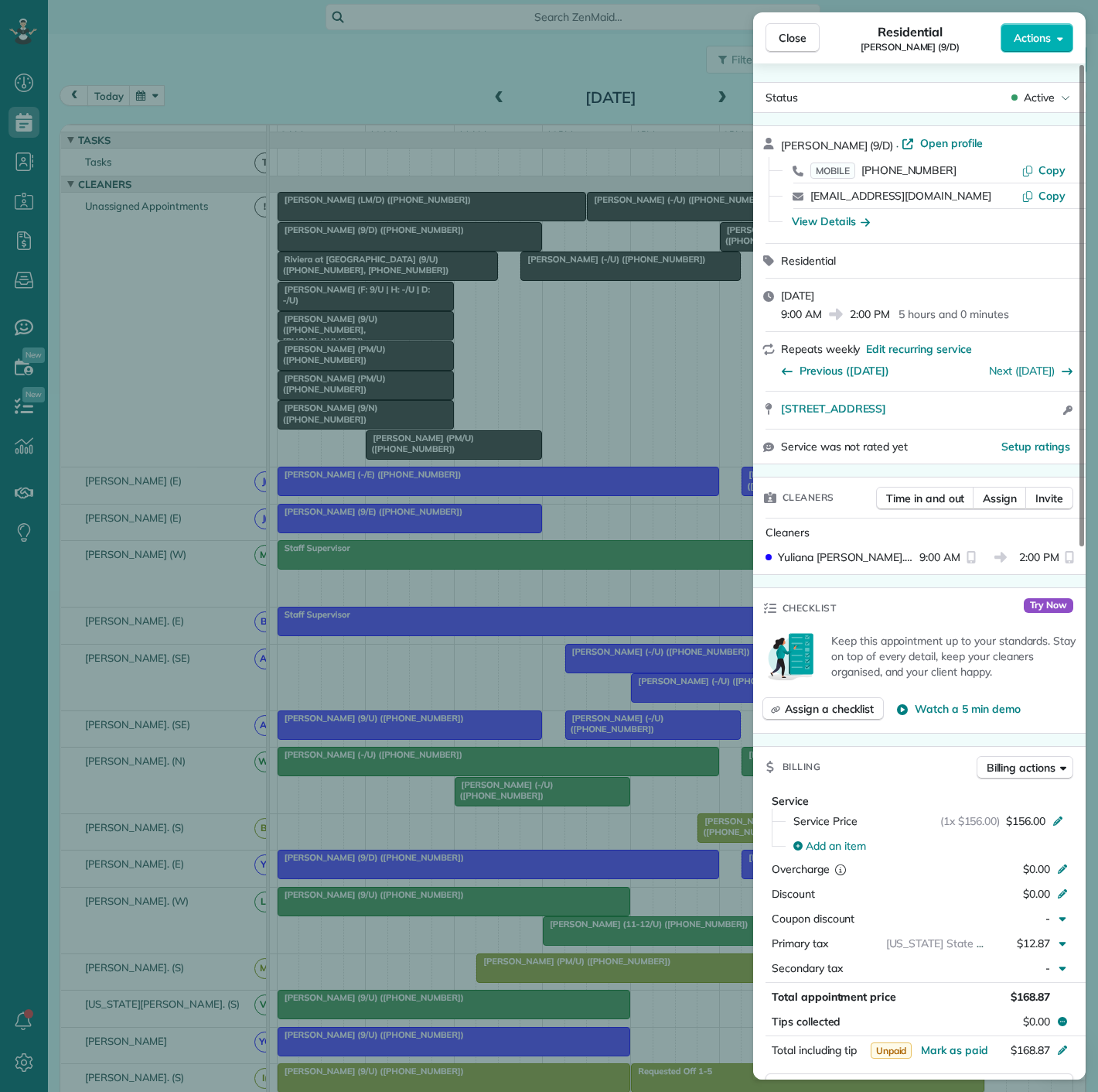
click at [509, 876] on div "Close Residential Candy MacMahon (9/D) Actions Status Active Candy MacMahon (9/…" at bounding box center [549, 546] width 1098 height 1092
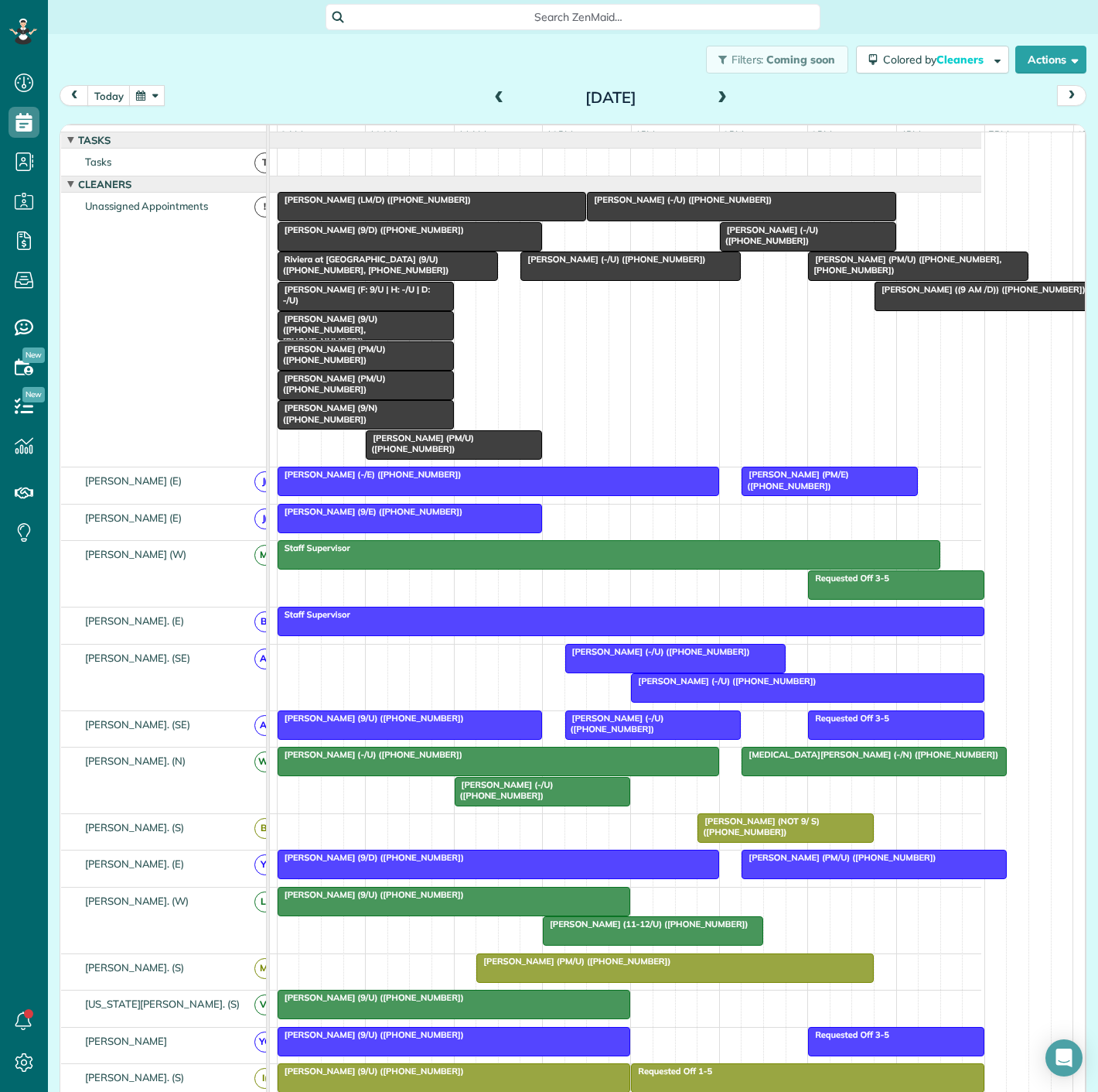
click at [802, 876] on div at bounding box center [874, 864] width 263 height 28
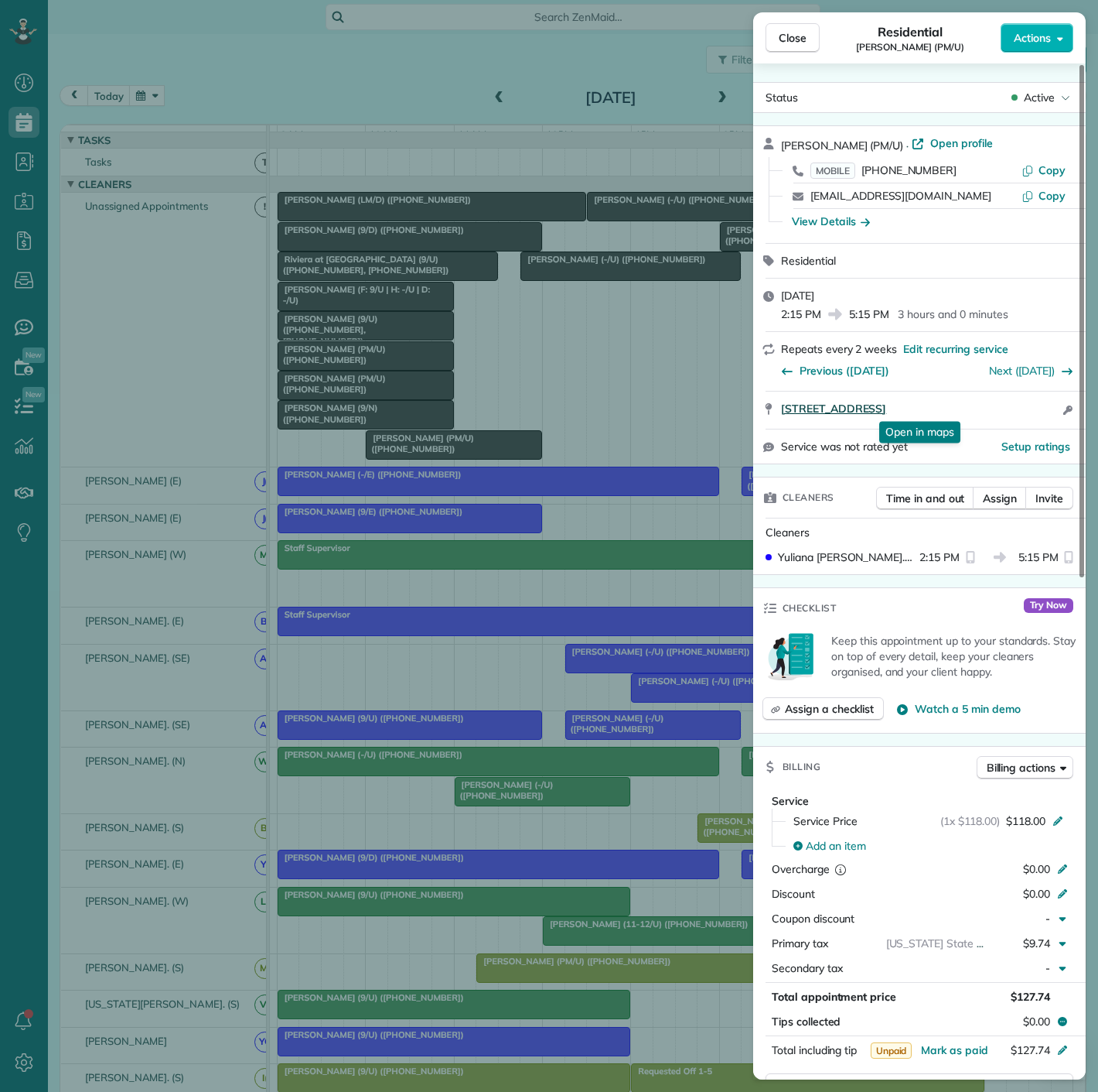
drag, startPoint x: 776, startPoint y: 419, endPoint x: 1001, endPoint y: 409, distance: 225.2
click at [1001, 409] on div "4251 Irving Ave Apt 1808 Dallas TX 75219 Open in maps Open in maps Open access …" at bounding box center [919, 410] width 332 height 37
click at [328, 576] on div "Close Residential Paul Citarella (PM/U) Actions Status Active Paul Citarella (P…" at bounding box center [549, 546] width 1098 height 1092
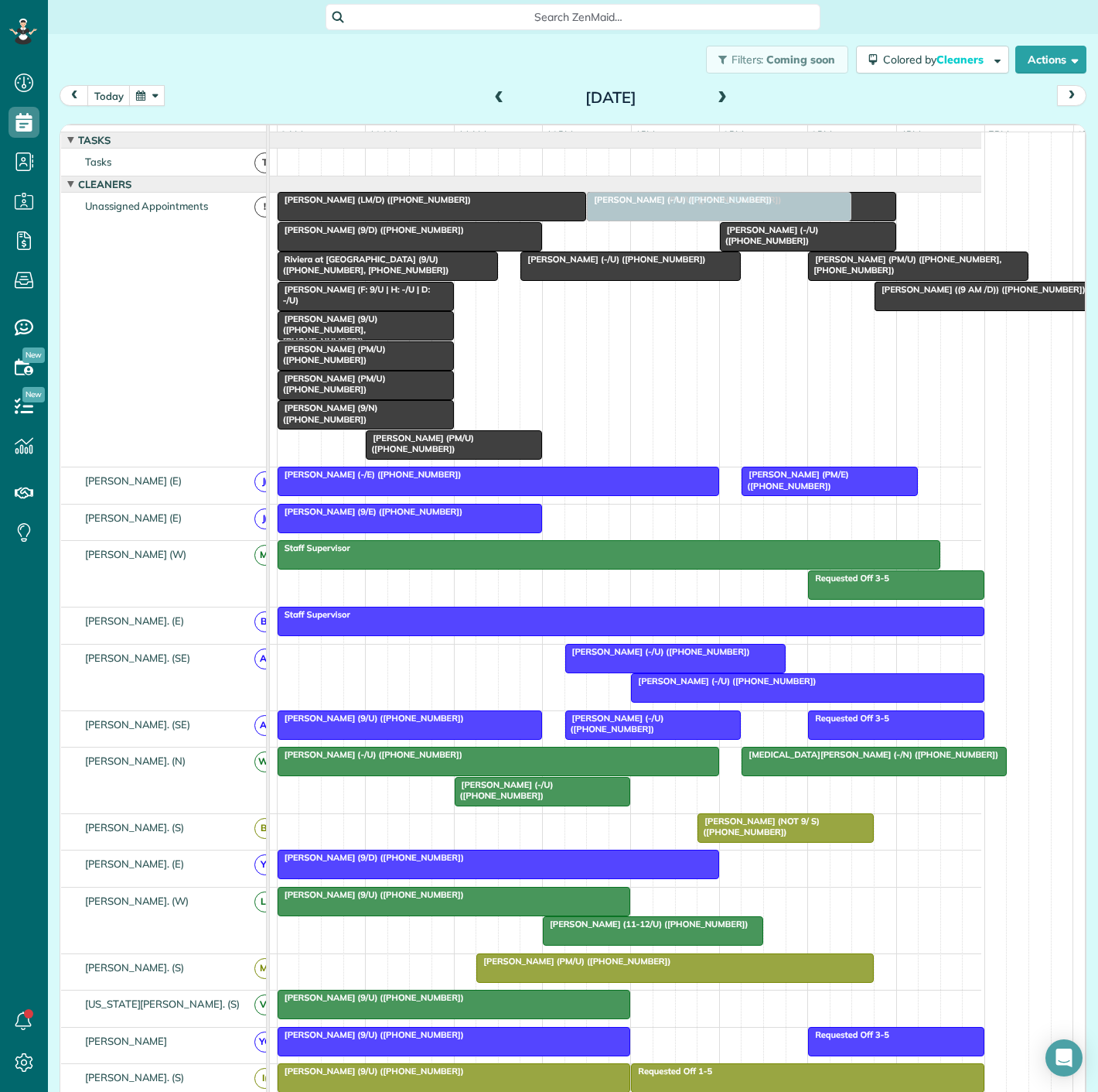
drag, startPoint x: 811, startPoint y: 880, endPoint x: 656, endPoint y: 407, distance: 497.7
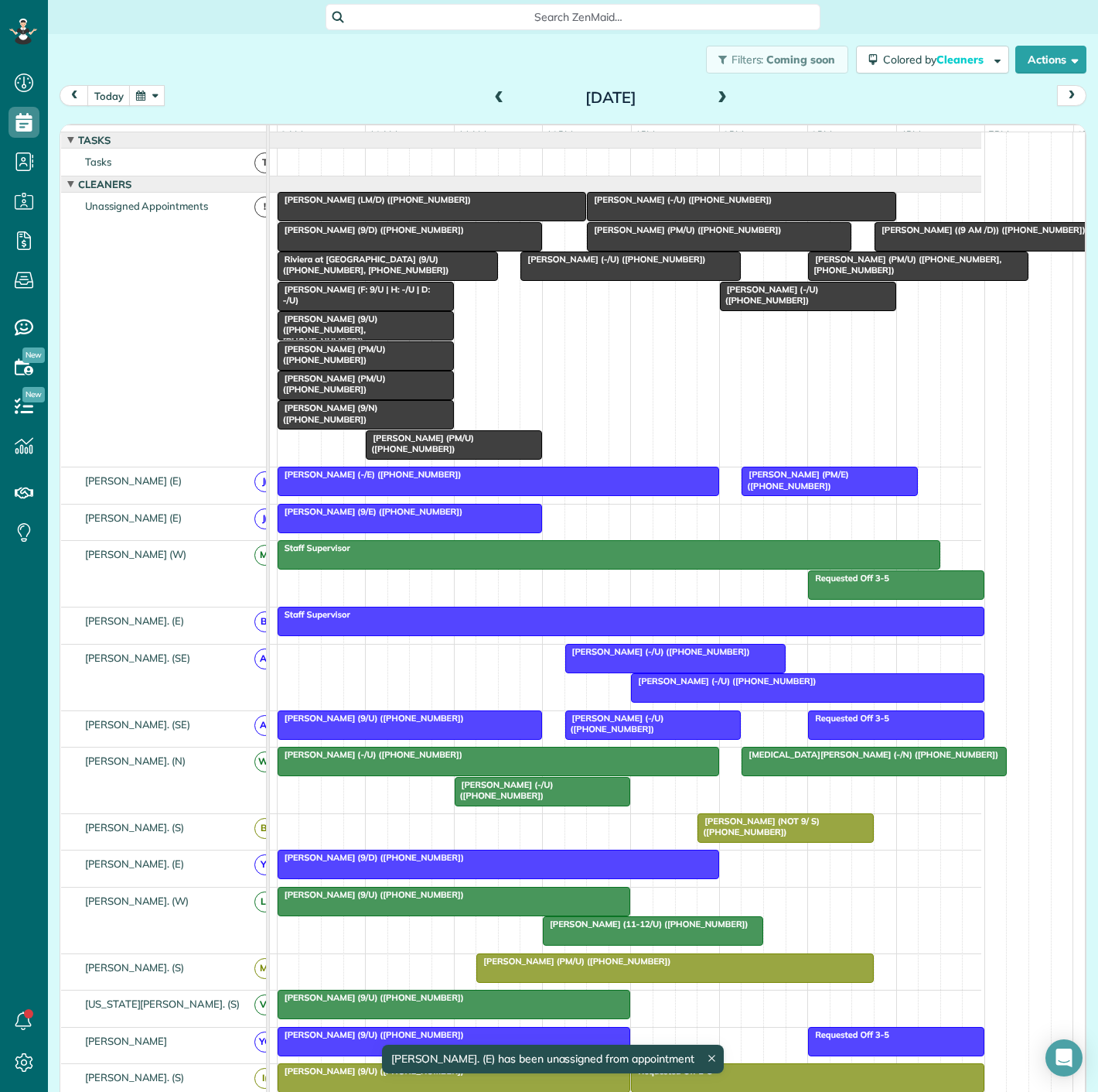
click at [356, 235] on span "[PERSON_NAME] (9/D) ([PHONE_NUMBER])" at bounding box center [371, 230] width 188 height 11
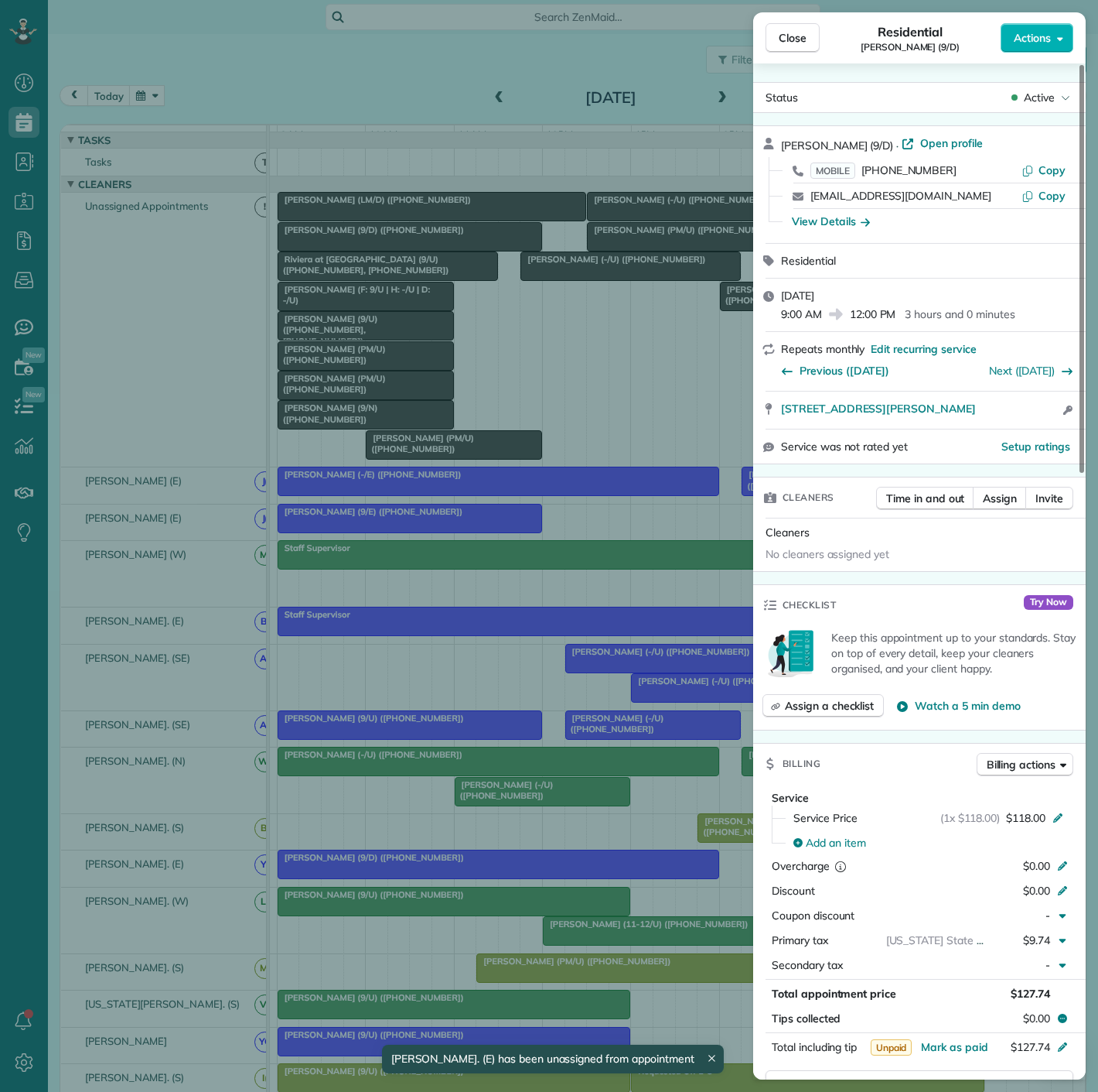
click at [356, 244] on div "Close Residential Nicole Roberts (9/D) Actions Status Active Nicole Roberts (9/…" at bounding box center [549, 546] width 1098 height 1092
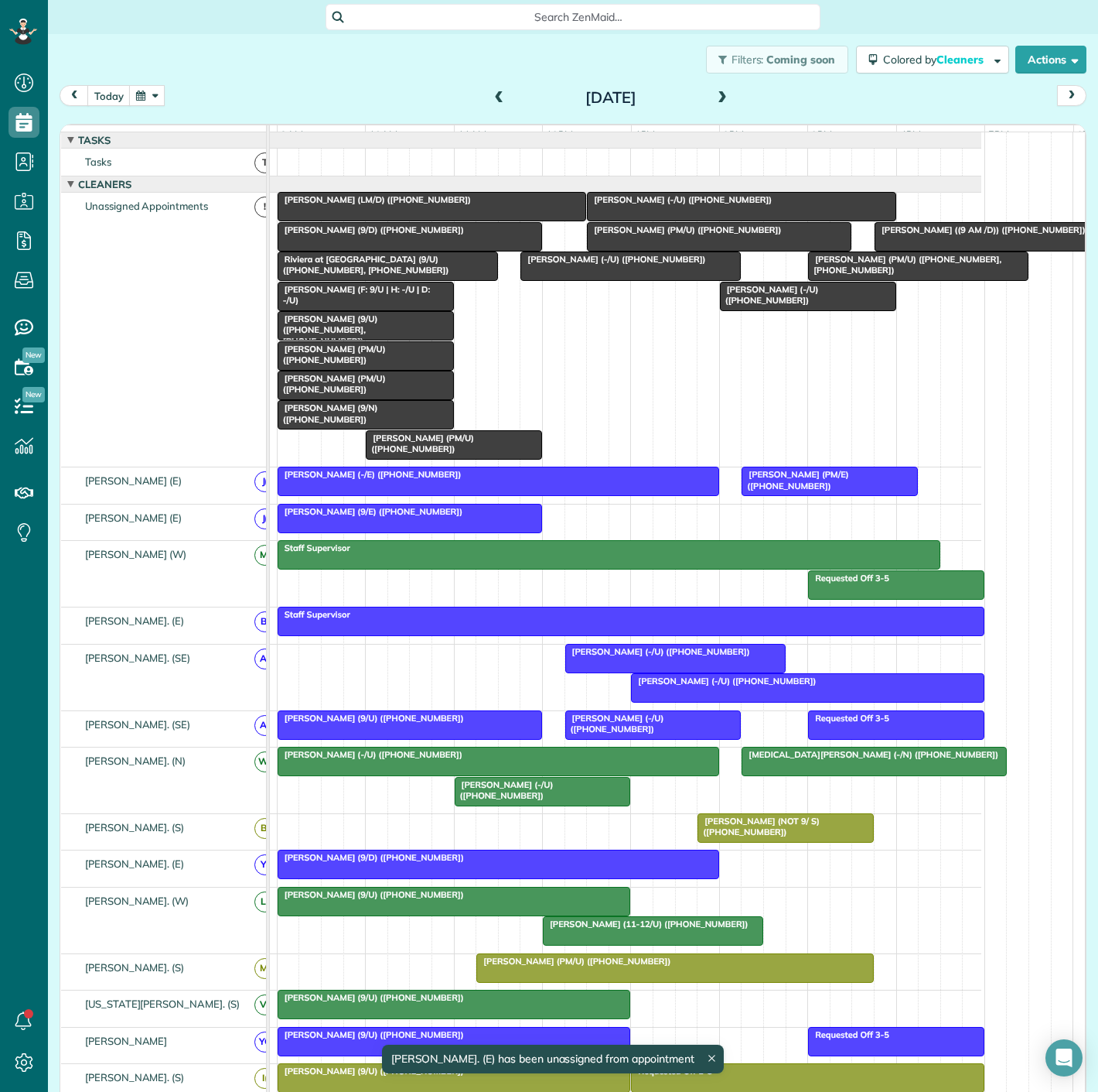
click at [356, 235] on span "[PERSON_NAME] (9/D) ([PHONE_NUMBER])" at bounding box center [371, 230] width 188 height 11
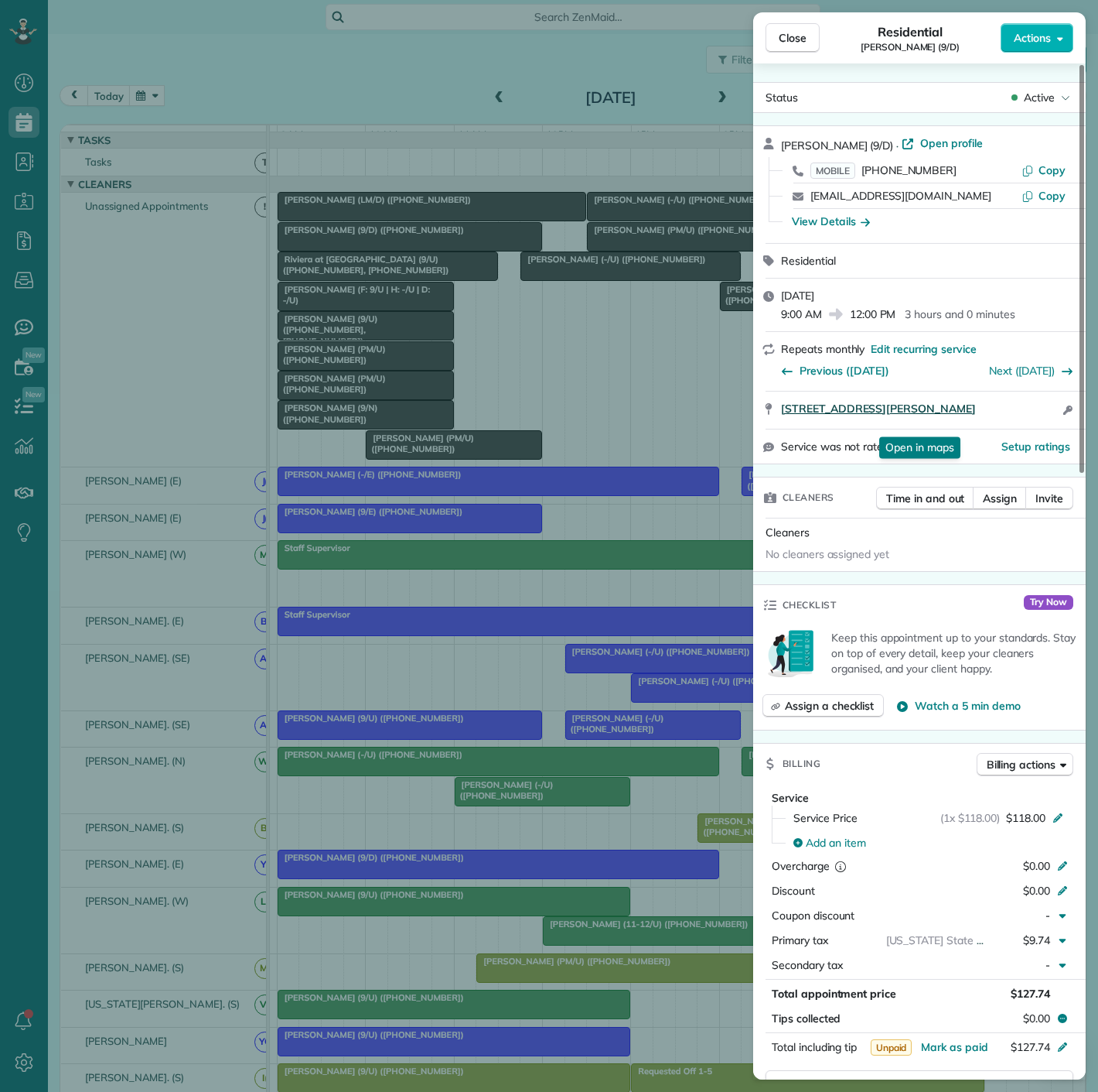
drag, startPoint x: 775, startPoint y: 413, endPoint x: 973, endPoint y: 428, distance: 198.6
click at [973, 428] on div "315 South Cesar Chavez Boulevard Apt 1317 Dallas TX 75201 Open in maps Open in …" at bounding box center [919, 410] width 332 height 37
drag, startPoint x: 359, startPoint y: 359, endPoint x: 355, endPoint y: 351, distance: 8.9
click at [359, 359] on div "Close Residential Nicole Roberts (9/D) Actions Status Active Nicole Roberts (9/…" at bounding box center [549, 546] width 1098 height 1092
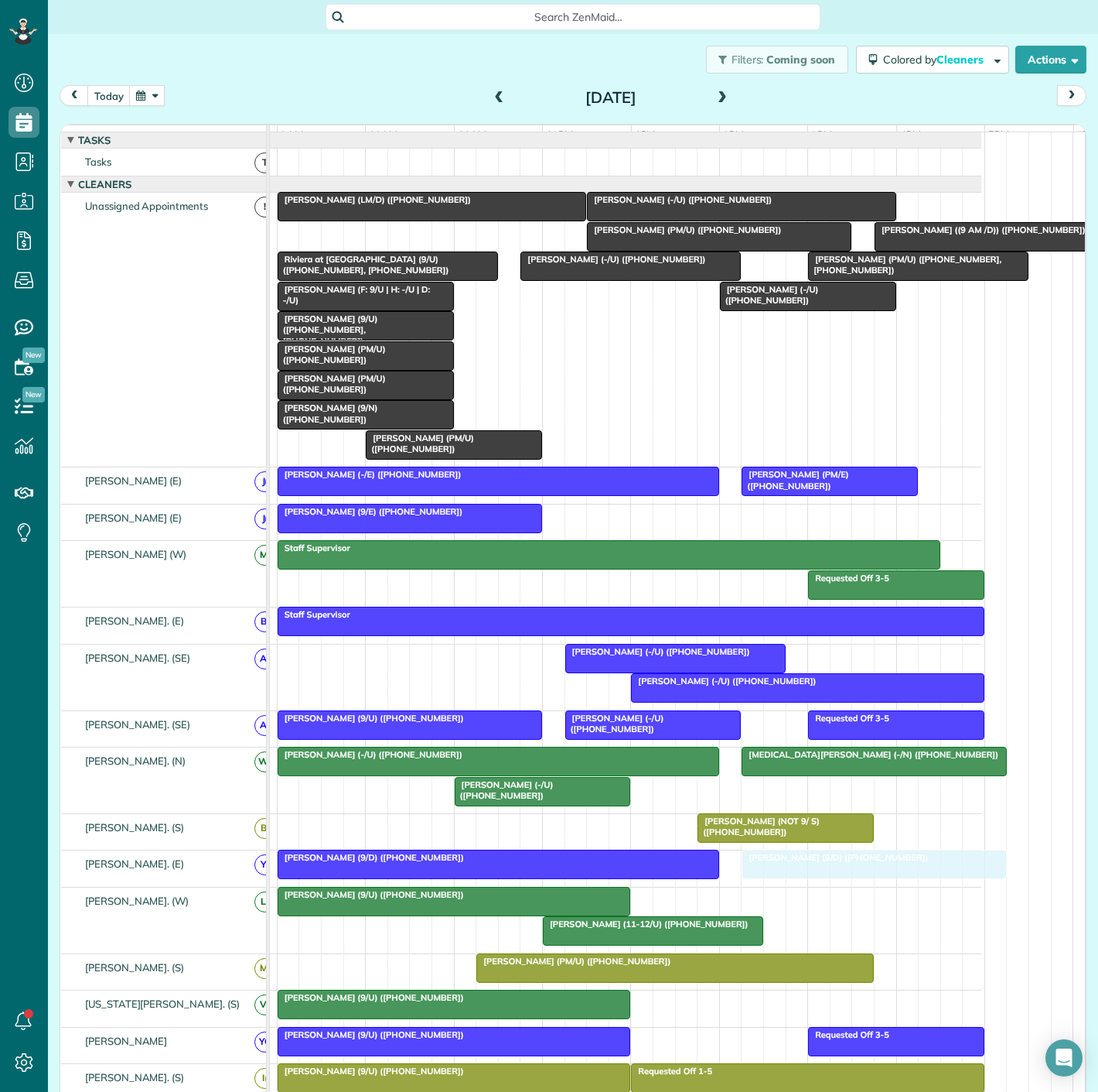
drag, startPoint x: 342, startPoint y: 247, endPoint x: 803, endPoint y: 894, distance: 794.4
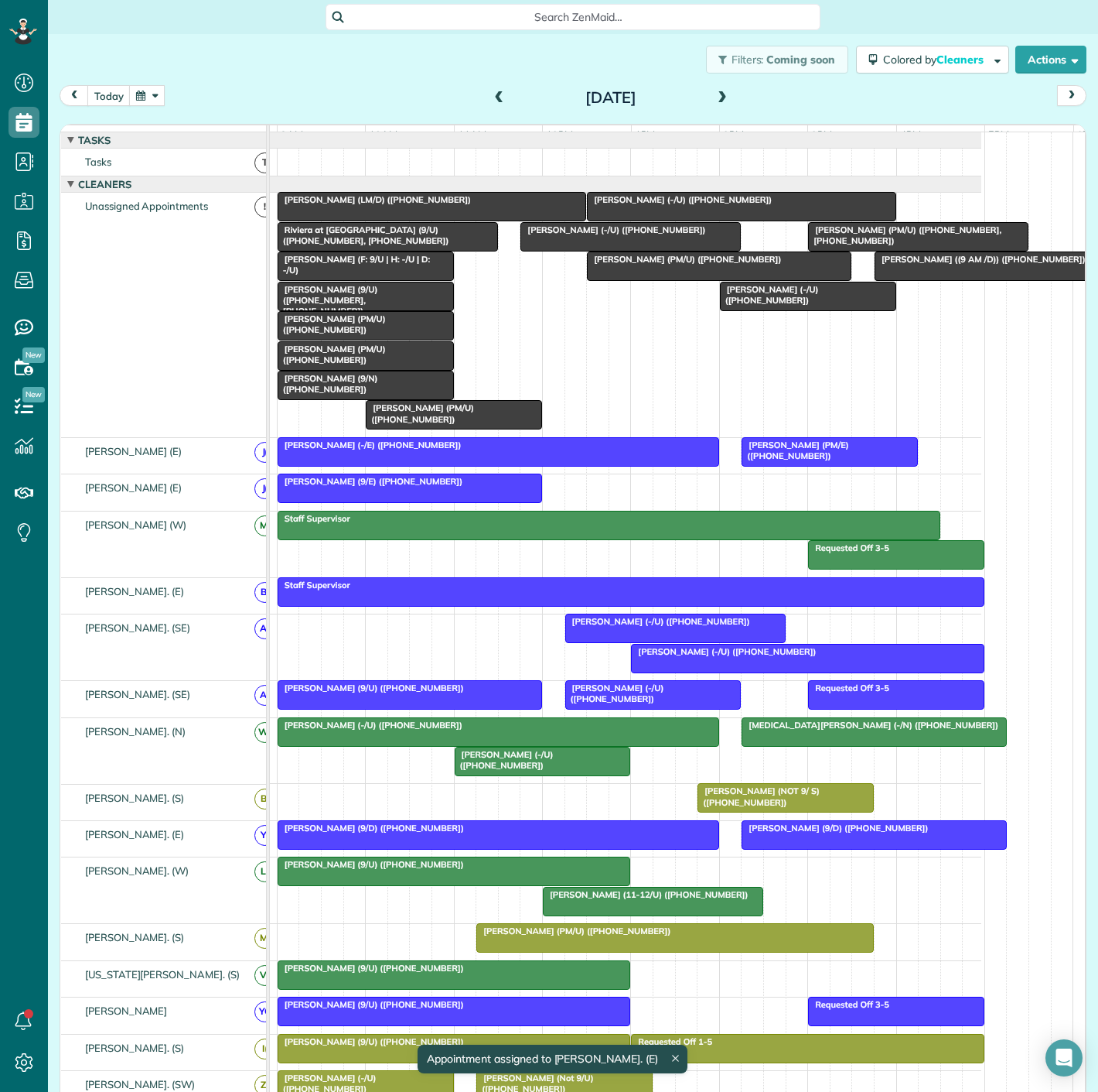
click at [573, 885] on div at bounding box center [454, 871] width 352 height 28
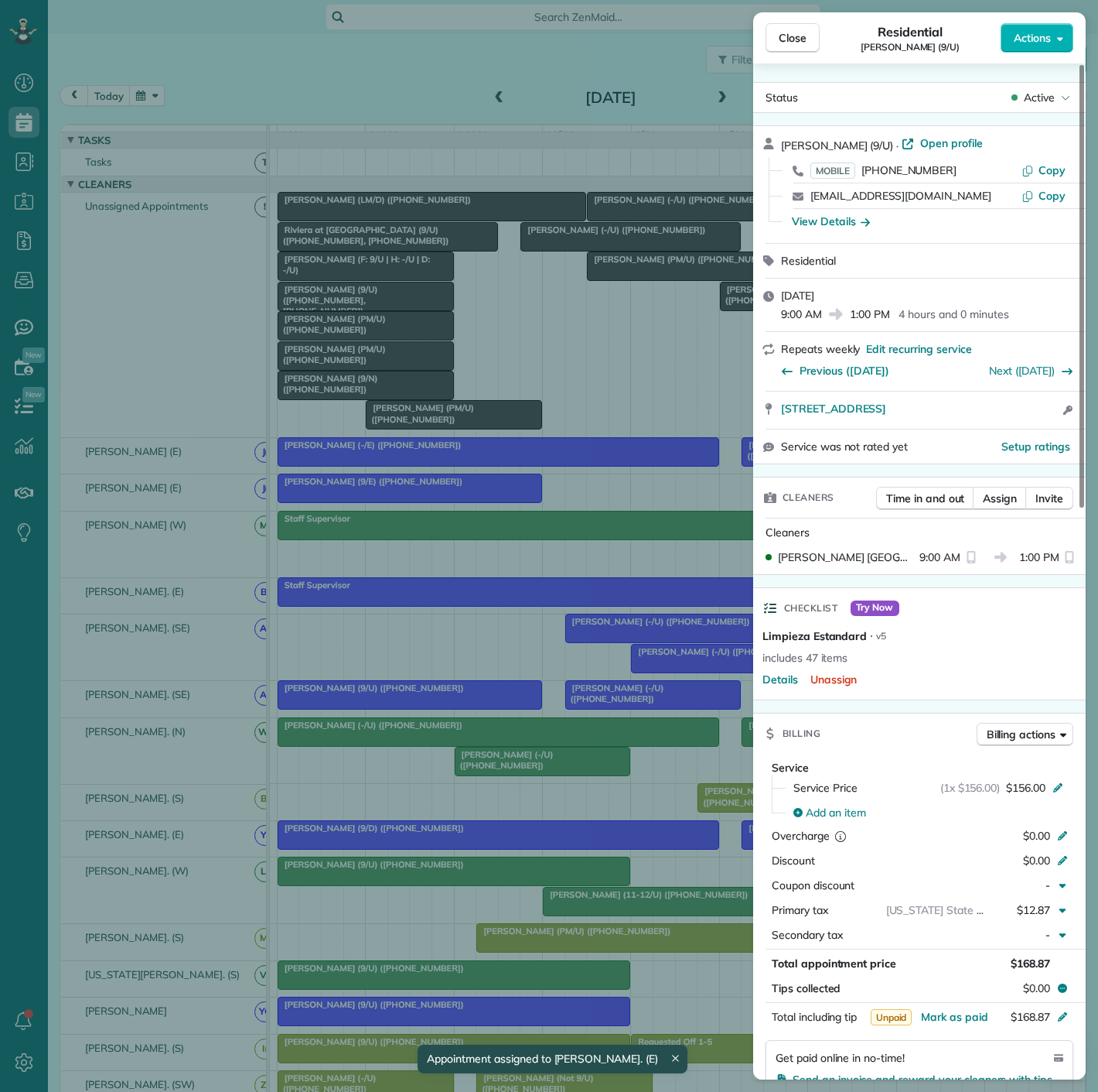
drag, startPoint x: 783, startPoint y: 419, endPoint x: 1033, endPoint y: 423, distance: 250.0
click at [1033, 423] on div "3510 Turtle Creek Boulevard 14C Dallas TX 75219 Open access information" at bounding box center [919, 410] width 332 height 37
drag, startPoint x: 499, startPoint y: 294, endPoint x: 652, endPoint y: 229, distance: 166.2
click at [499, 294] on div "Close Residential Fred Turner (9/U) Actions Status Active Fred Turner (9/U) · O…" at bounding box center [549, 546] width 1098 height 1092
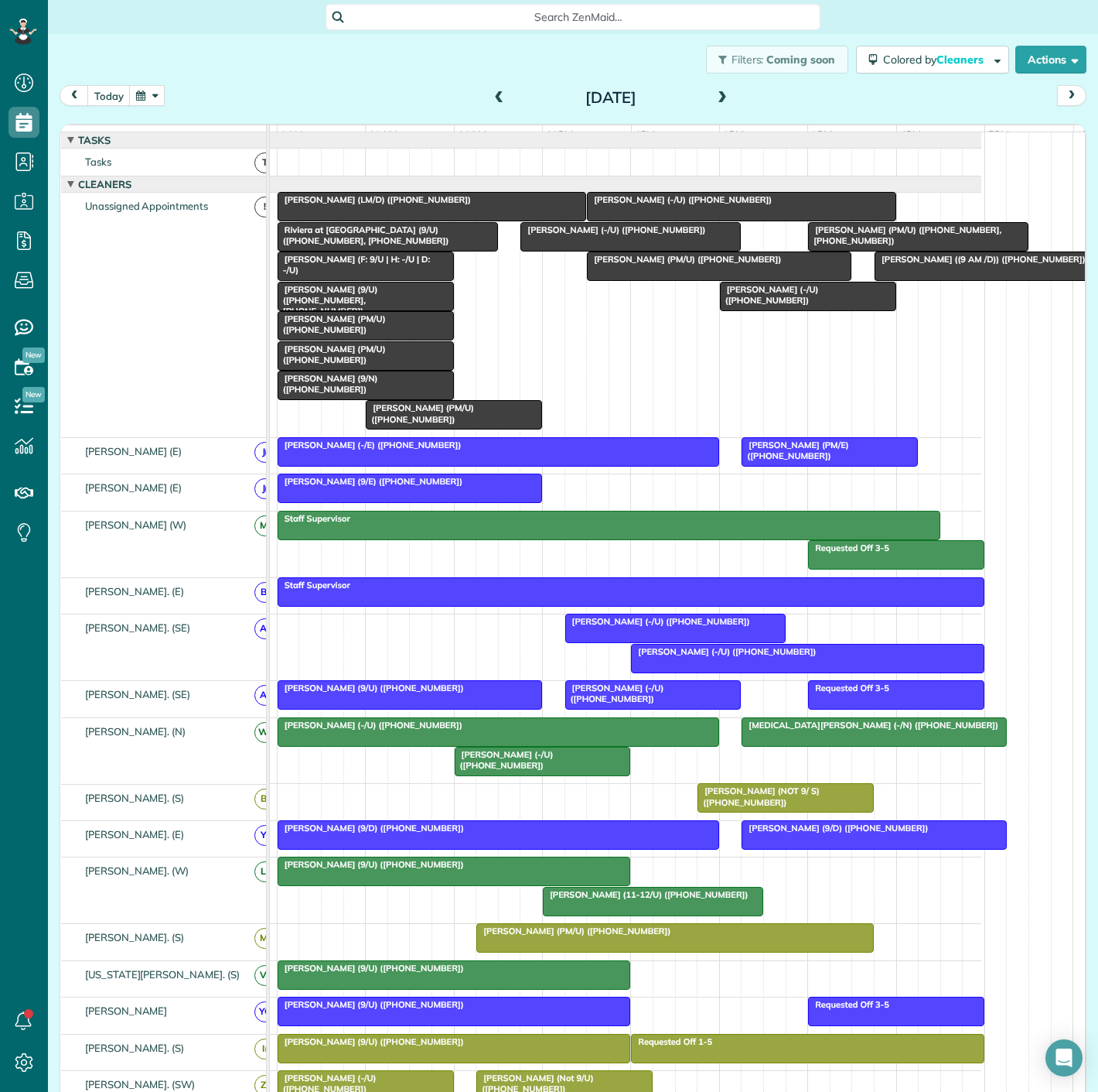
click at [656, 220] on div at bounding box center [741, 206] width 307 height 28
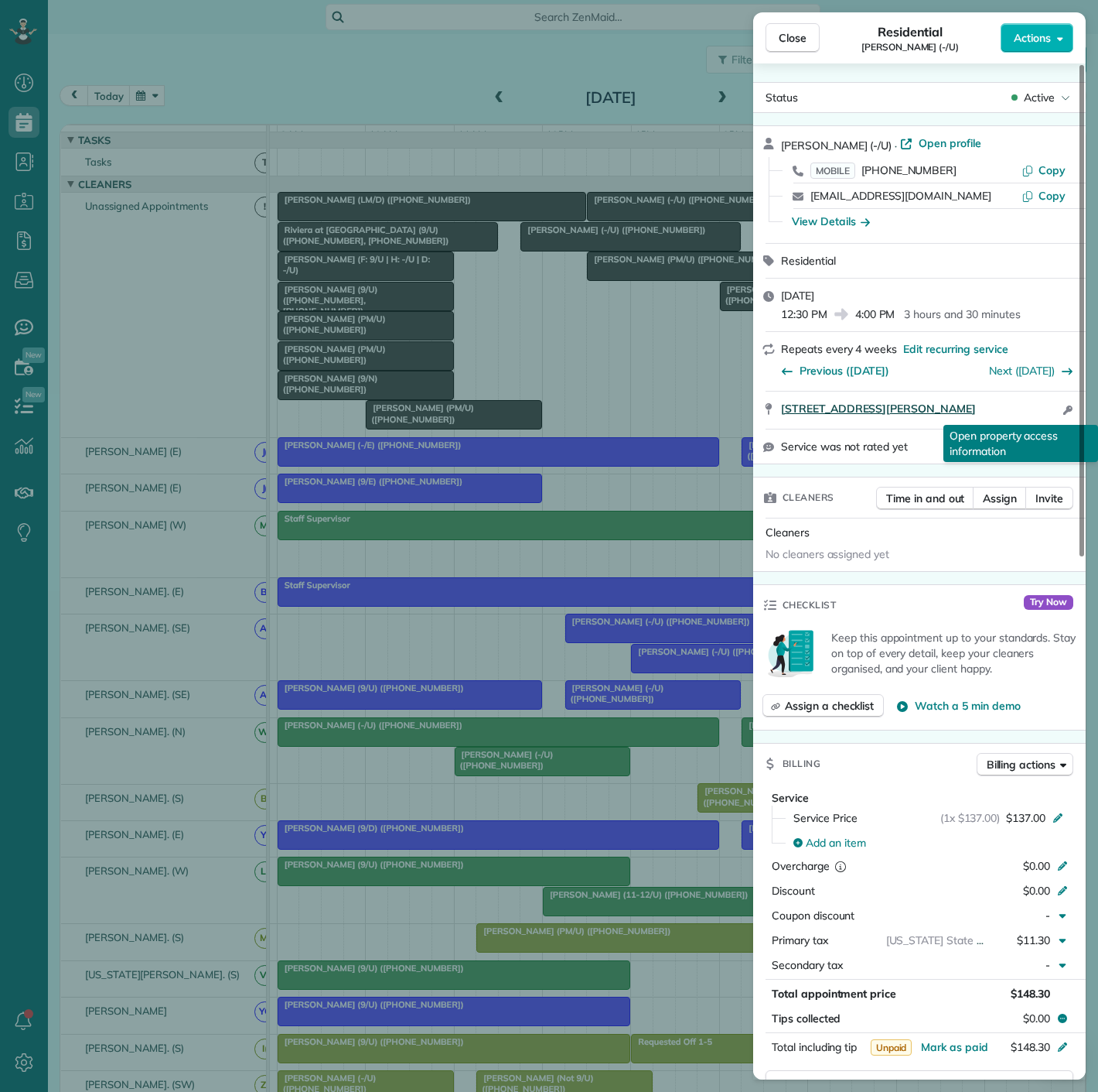
drag, startPoint x: 779, startPoint y: 417, endPoint x: 1034, endPoint y: 415, distance: 255.0
click at [1034, 415] on div "3130 N Harwood St Apt 2502 Dallas TX 75201 Open access information Open propert…" at bounding box center [919, 410] width 332 height 37
click at [608, 566] on div "Close Residential Akhil Bedapudi (-/U) Actions Status Active Akhil Bedapudi (-/…" at bounding box center [549, 546] width 1098 height 1092
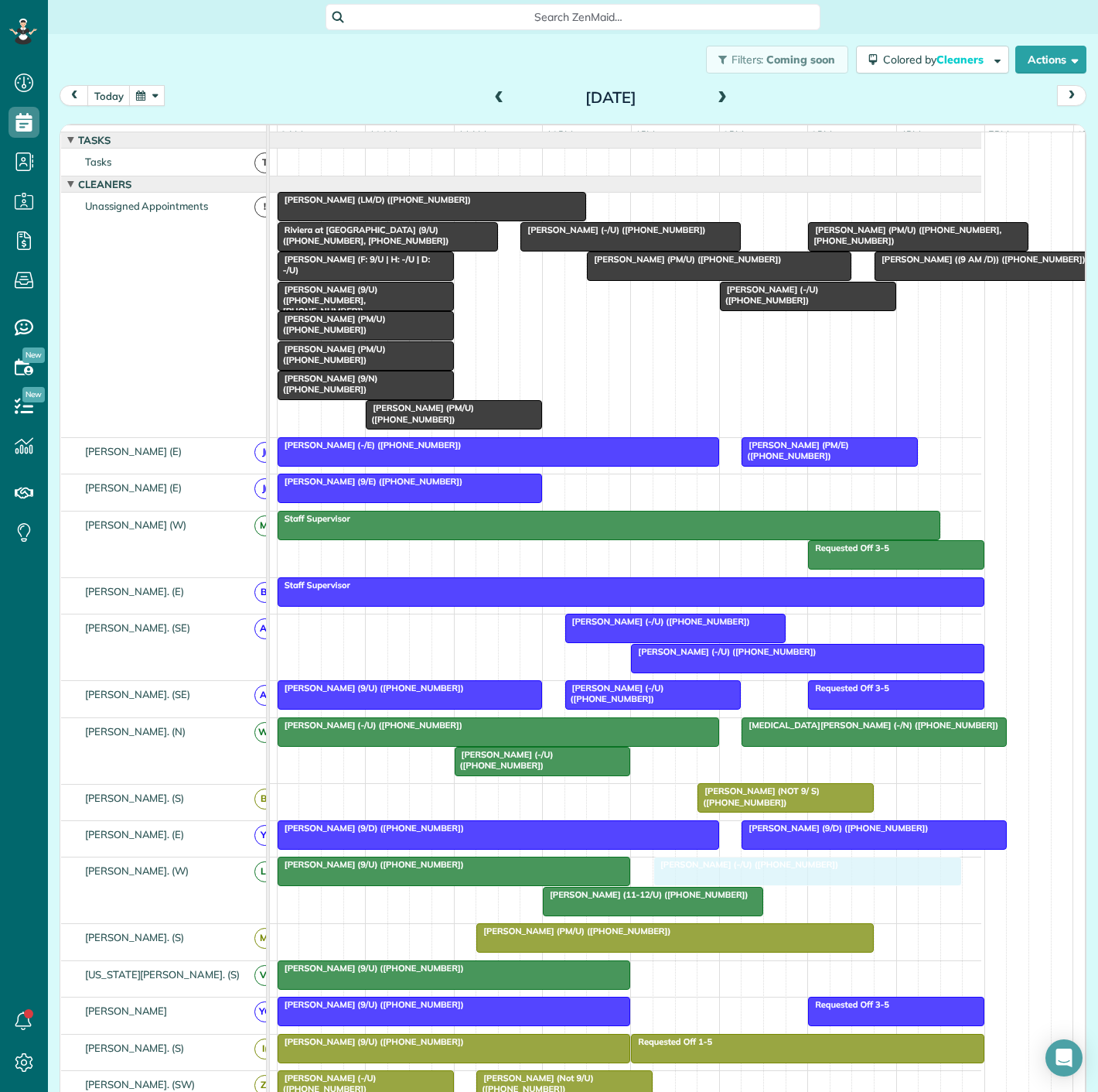
drag, startPoint x: 674, startPoint y: 216, endPoint x: 749, endPoint y: 872, distance: 660.3
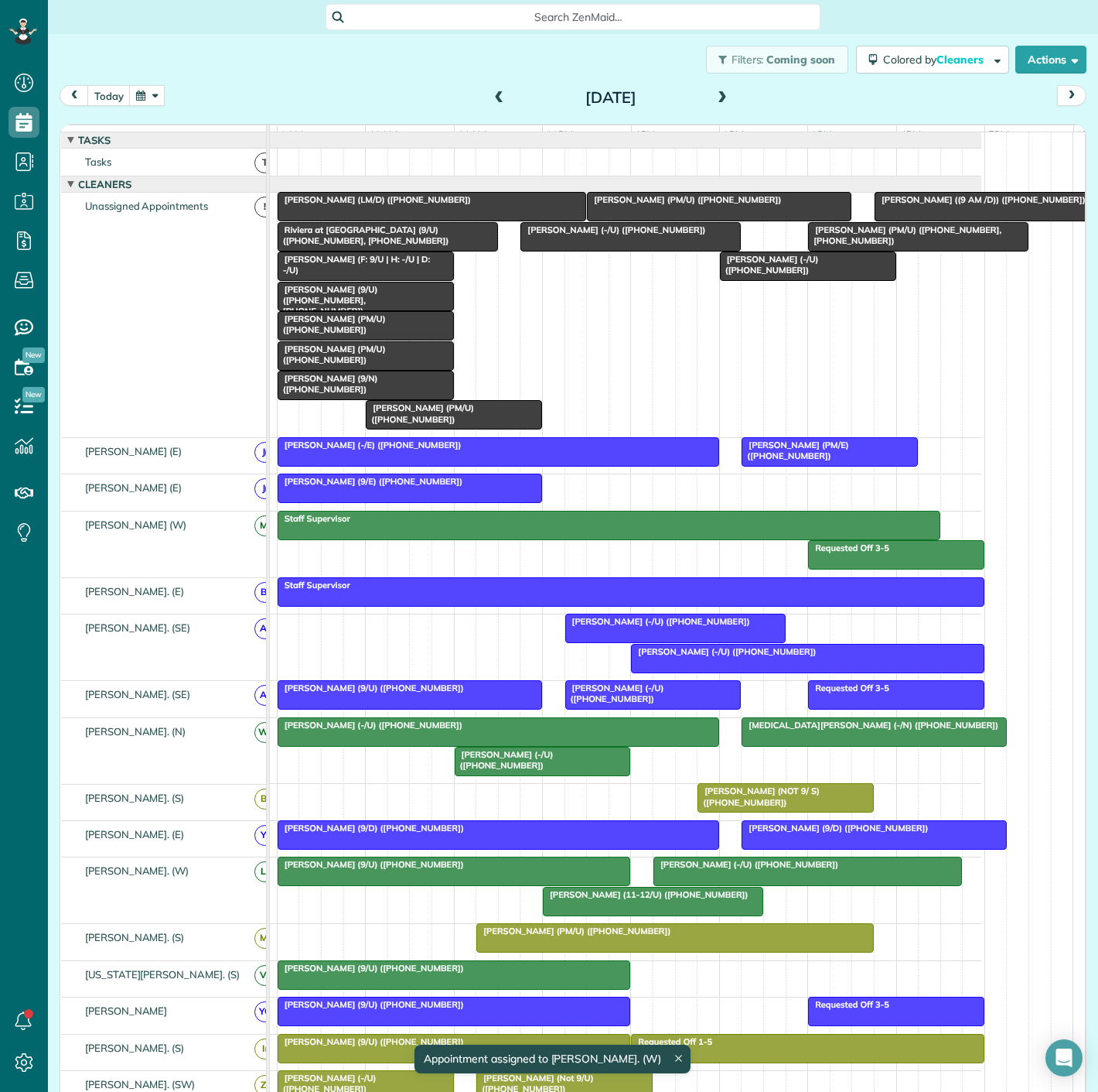
scroll to position [86, 0]
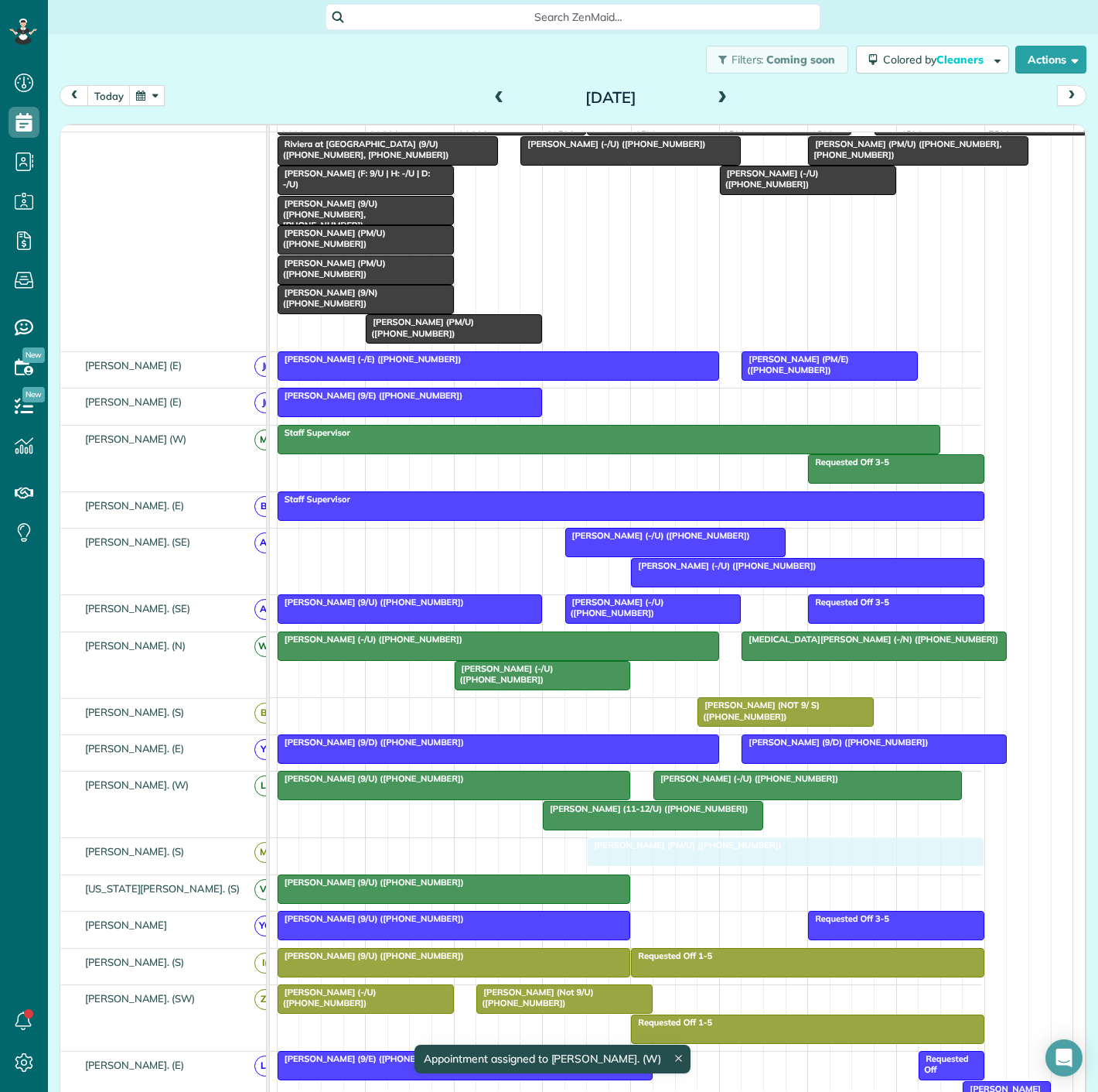
drag, startPoint x: 541, startPoint y: 854, endPoint x: 640, endPoint y: 855, distance: 99.0
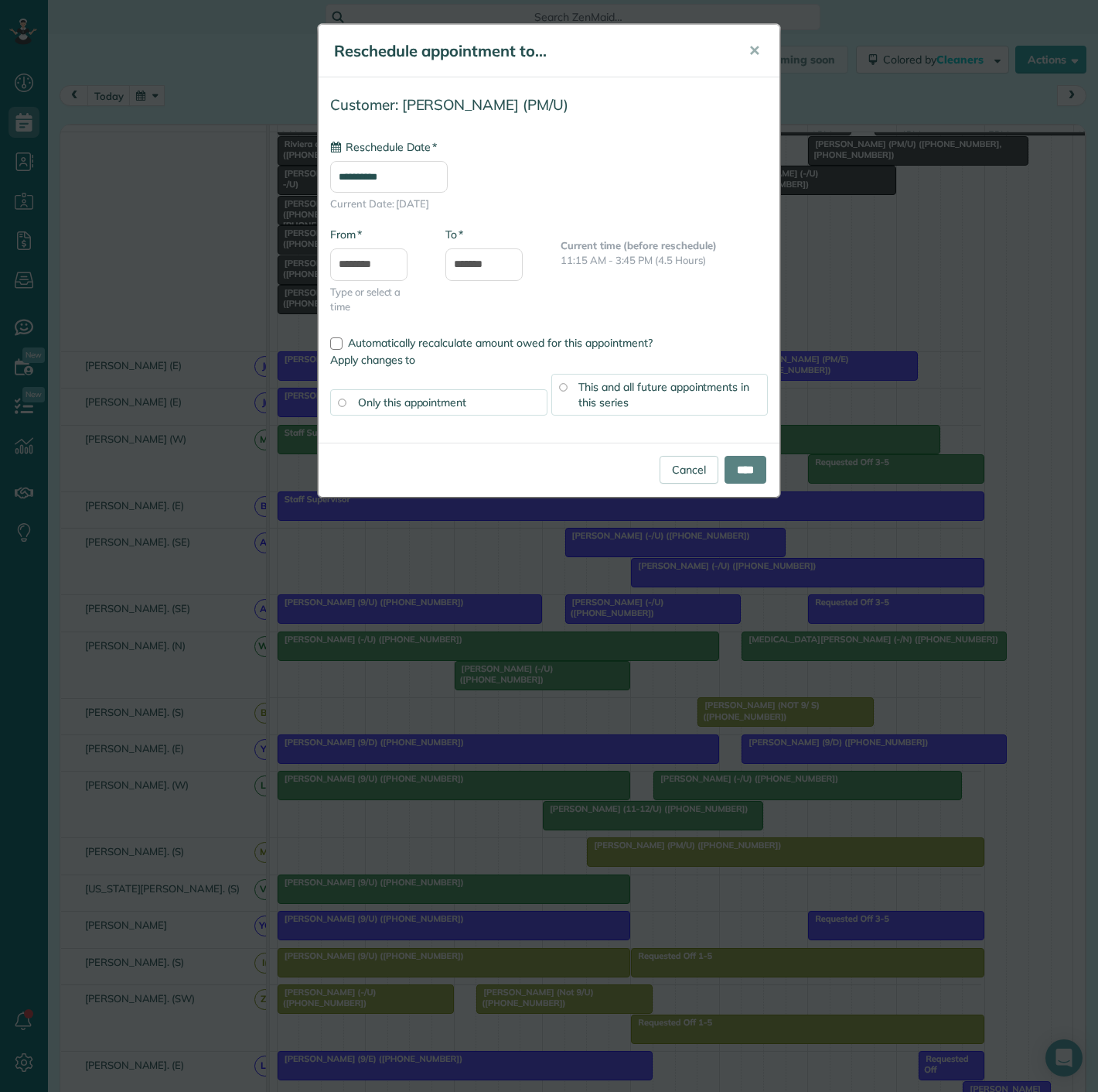
type input "**********"
click at [742, 471] on input "****" at bounding box center [745, 469] width 42 height 28
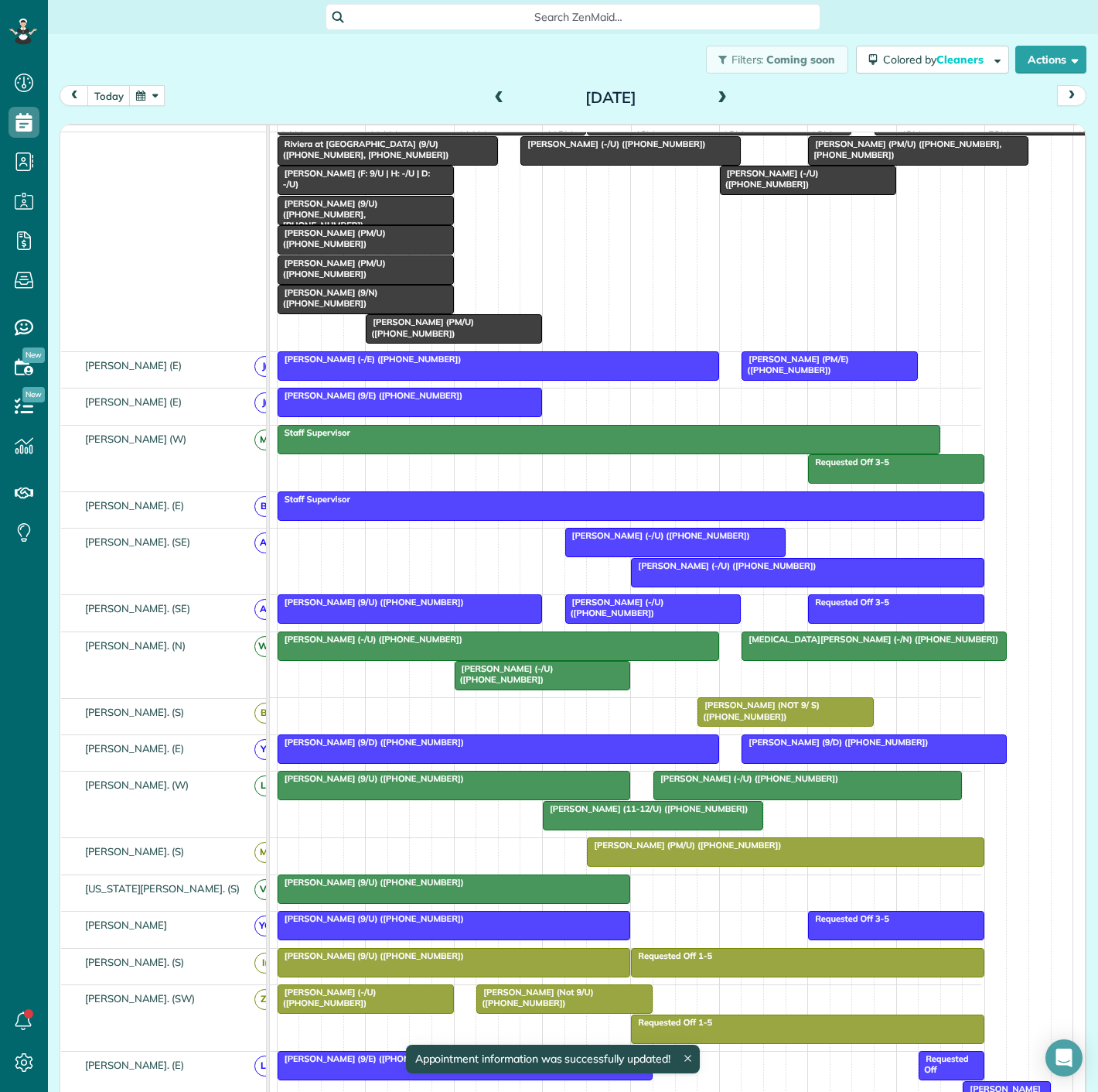
click at [680, 850] on span "[PERSON_NAME] (PM/U) ([PHONE_NUMBER])" at bounding box center [684, 845] width 196 height 11
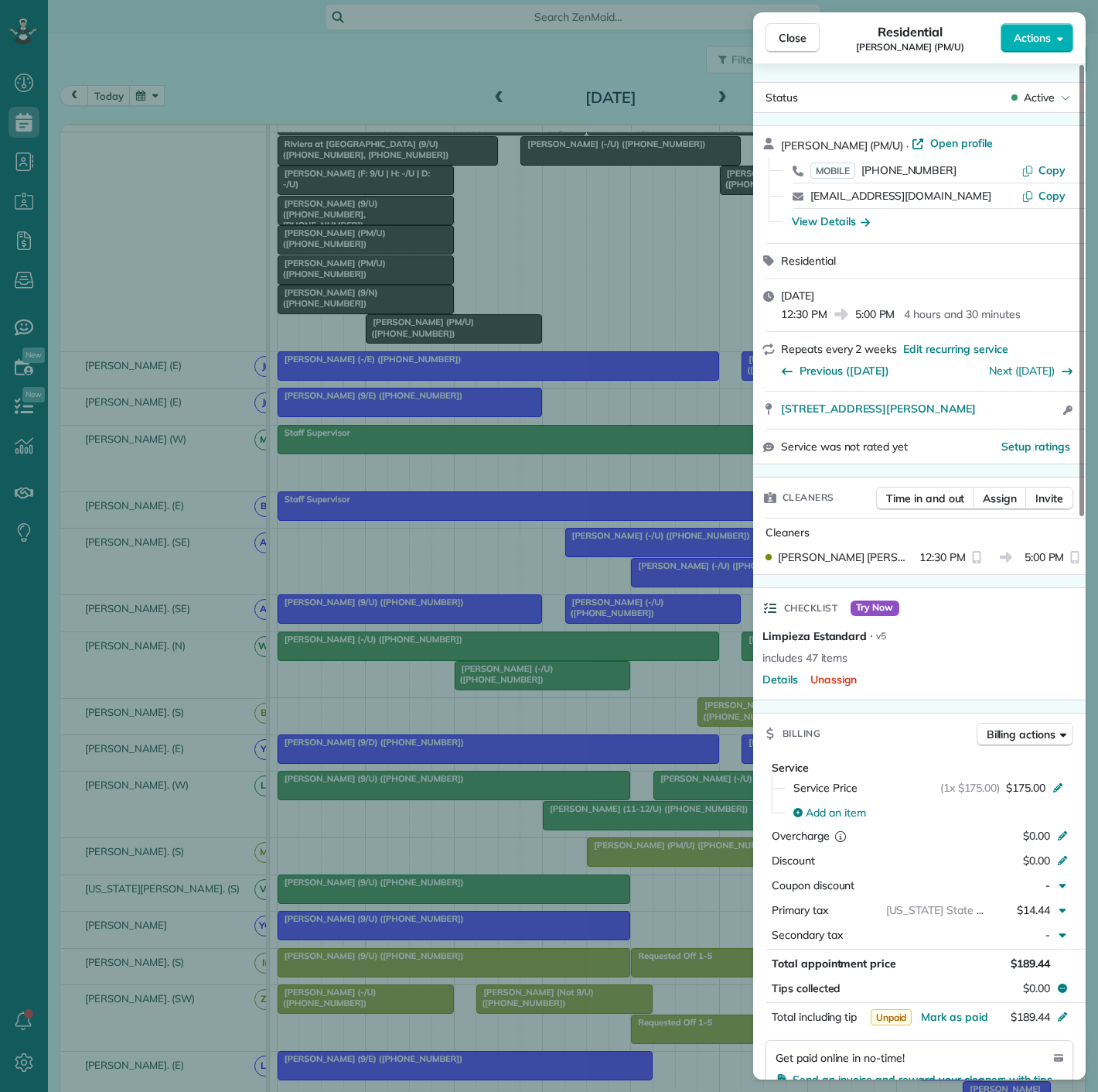
click at [680, 857] on div "Close Residential [PERSON_NAME] (PM/U) Actions Status Active [PERSON_NAME] (PM/…" at bounding box center [549, 546] width 1098 height 1092
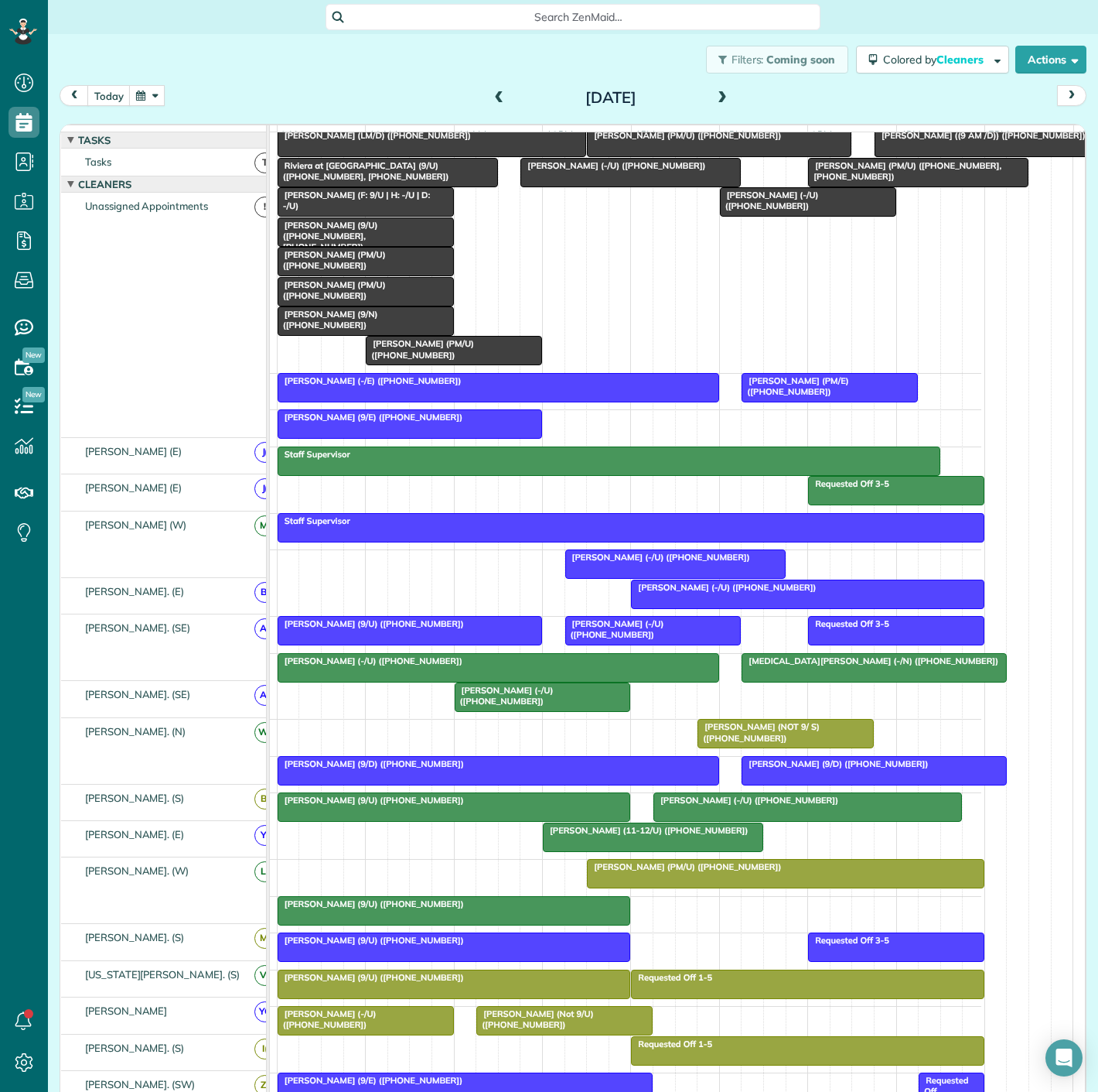
scroll to position [86, 0]
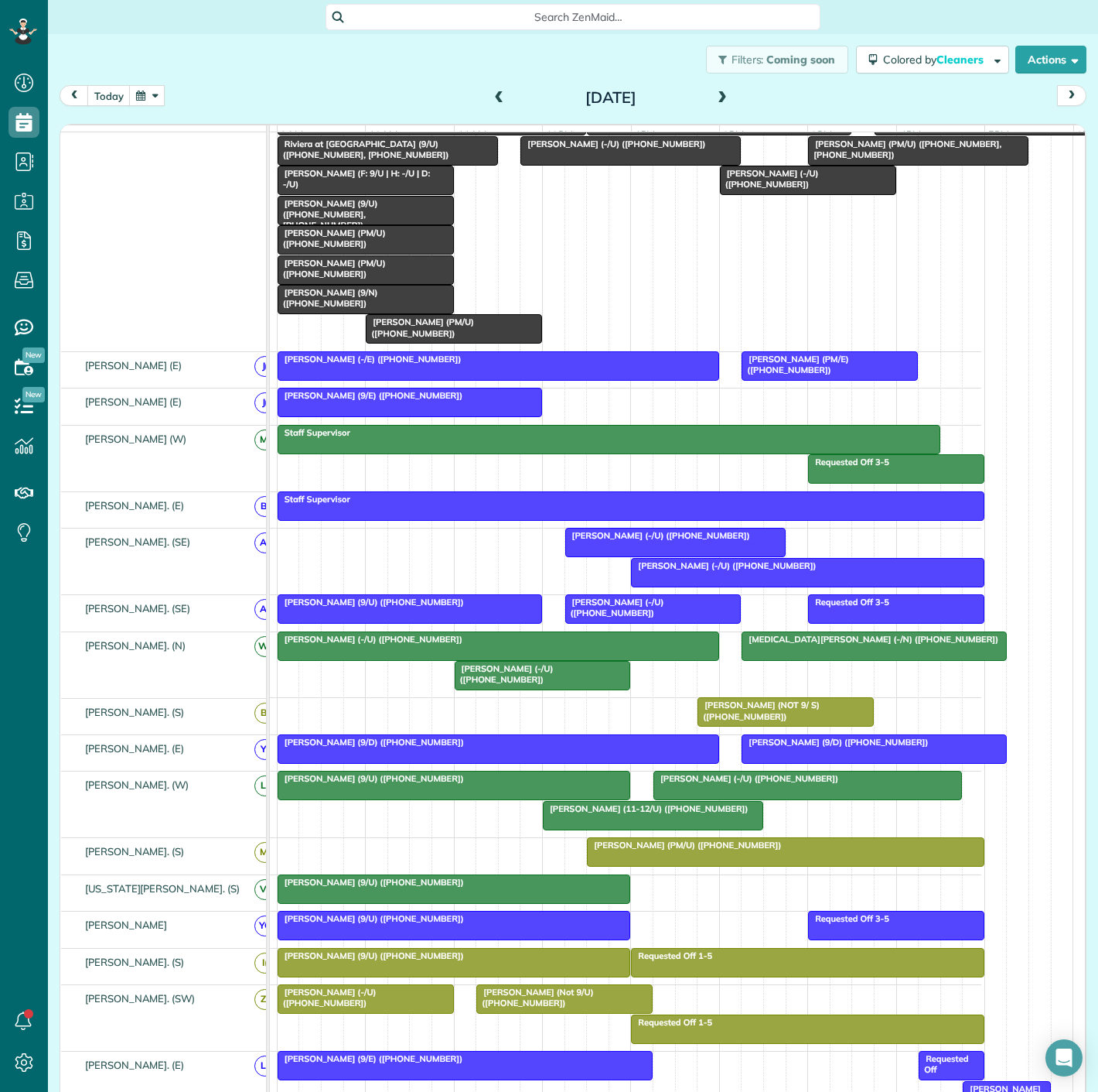
click at [694, 850] on span "[PERSON_NAME] (PM/U) ([PHONE_NUMBER])" at bounding box center [684, 845] width 196 height 11
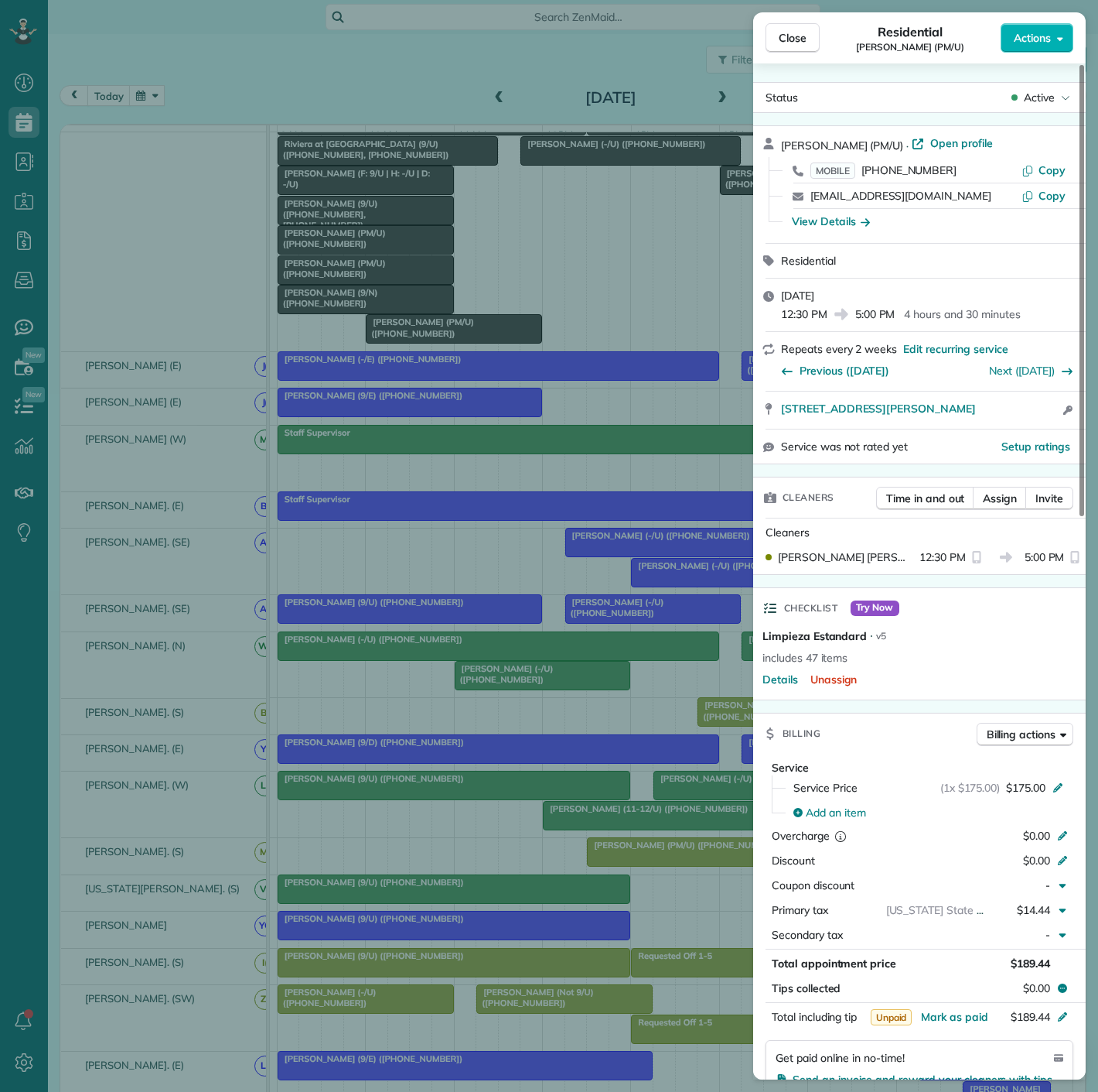
click at [694, 860] on div "Close Residential [PERSON_NAME] (PM/U) Actions Status Active [PERSON_NAME] (PM/…" at bounding box center [549, 546] width 1098 height 1092
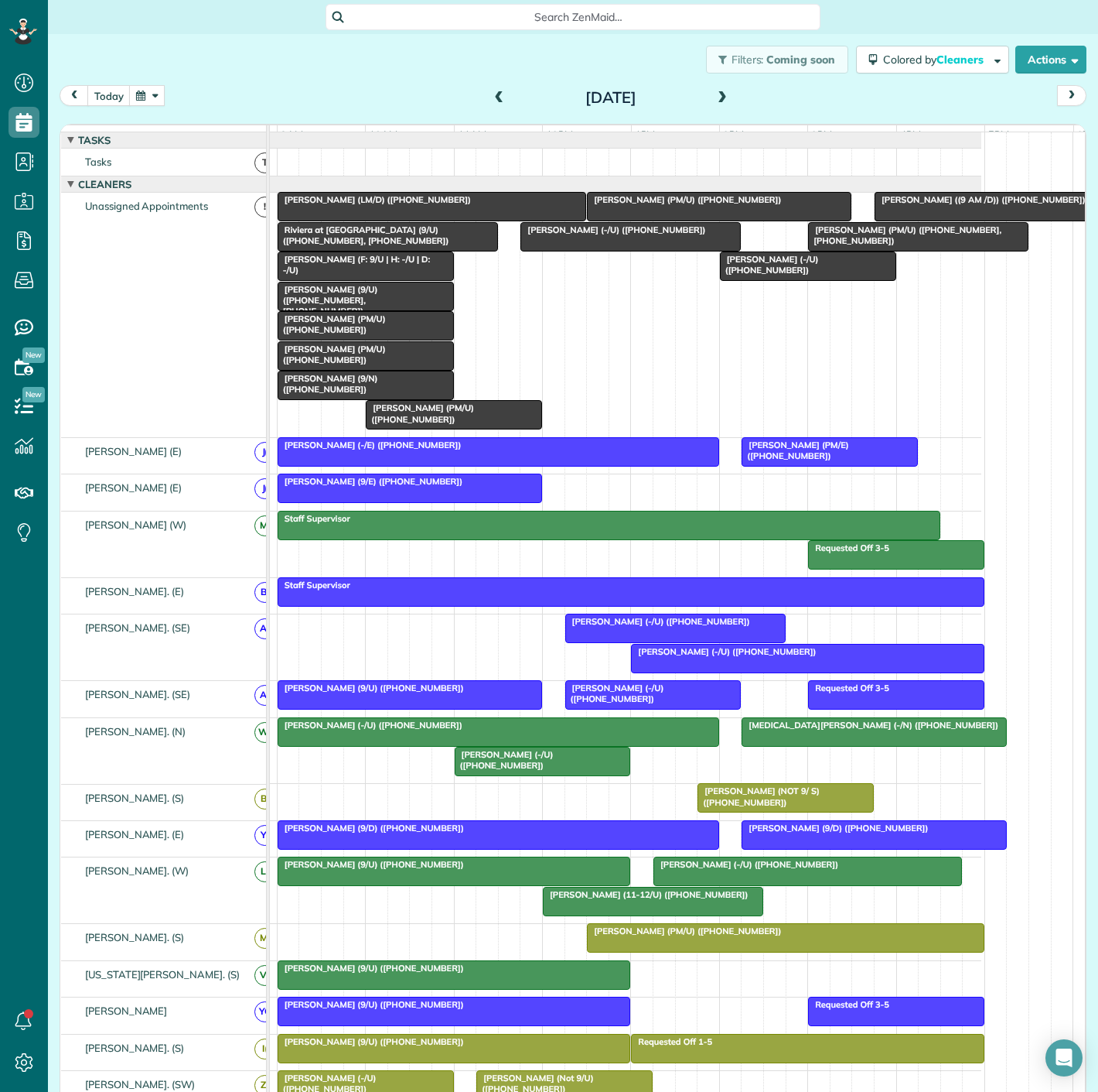
click at [927, 205] on span "[PERSON_NAME] ((9 AM /D)) ([PHONE_NUMBER])" at bounding box center [980, 200] width 212 height 11
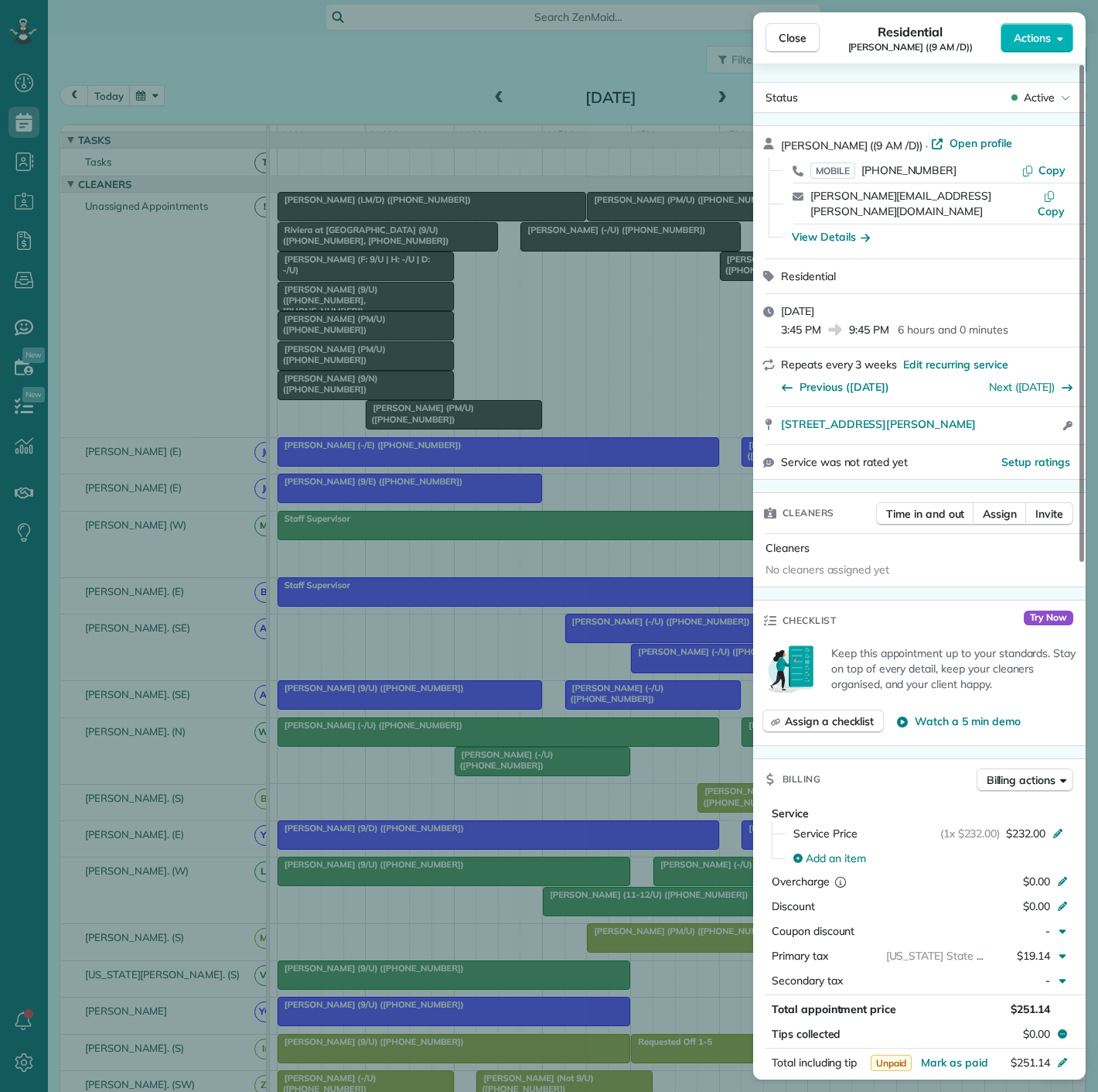
click at [499, 263] on div "Close Residential Brett Havens ((9 AM /D)) Actions Status Active Brett Havens (…" at bounding box center [549, 546] width 1098 height 1092
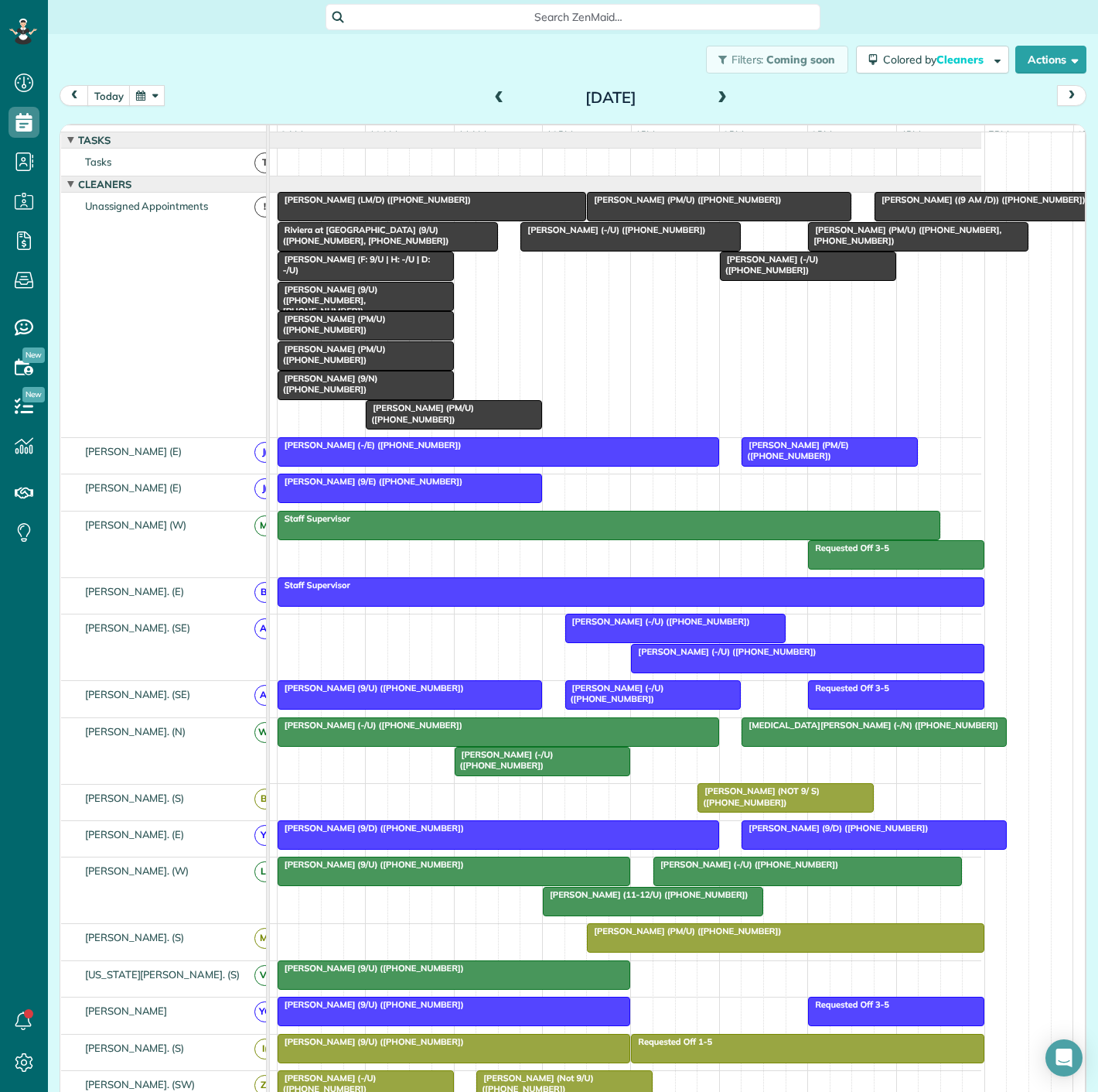
click at [609, 248] on div at bounding box center [631, 236] width 219 height 28
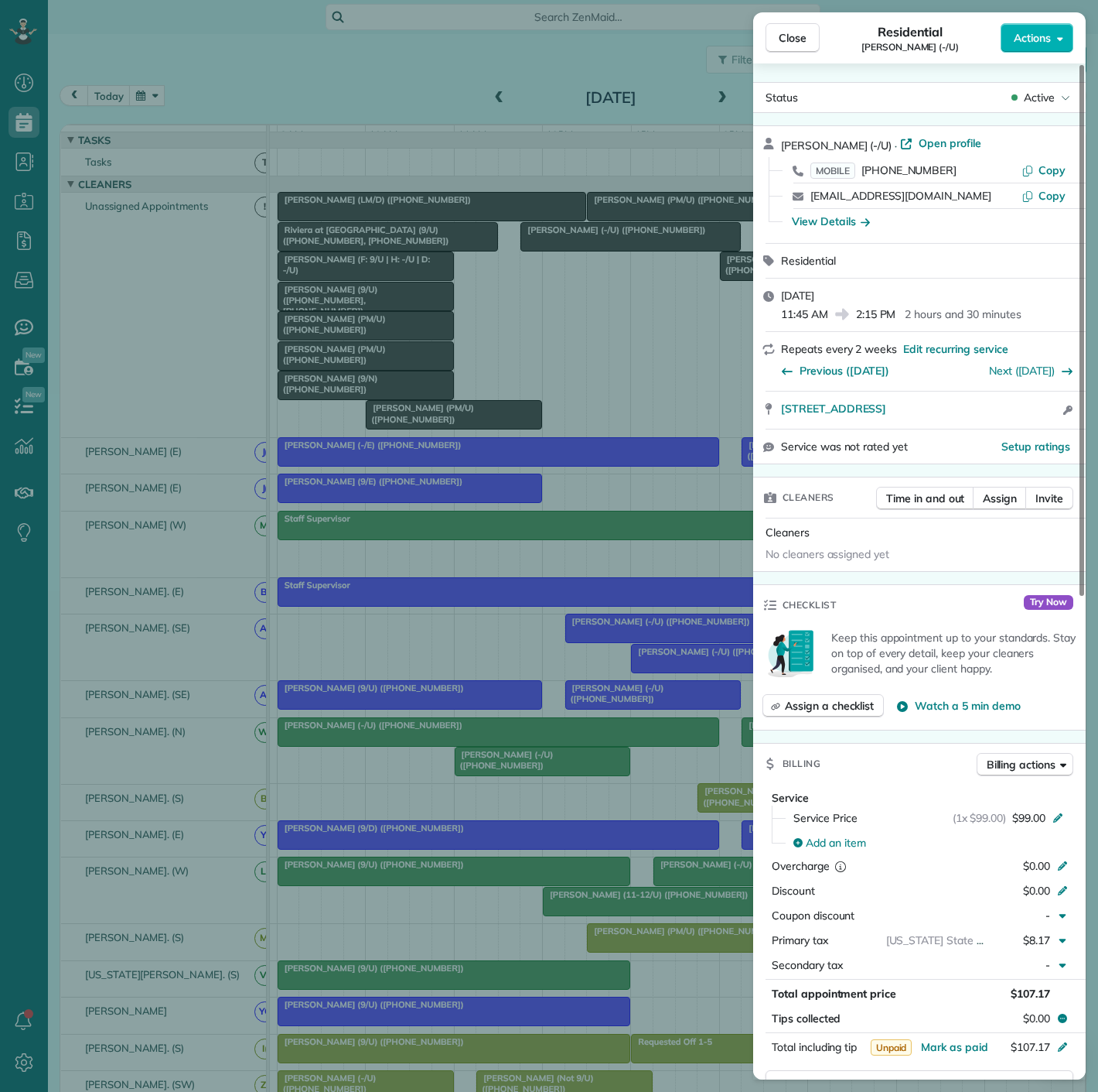
click at [609, 248] on div "Close Residential Michael Winemiller (-/U) Actions Status Active Michael Winemi…" at bounding box center [549, 546] width 1098 height 1092
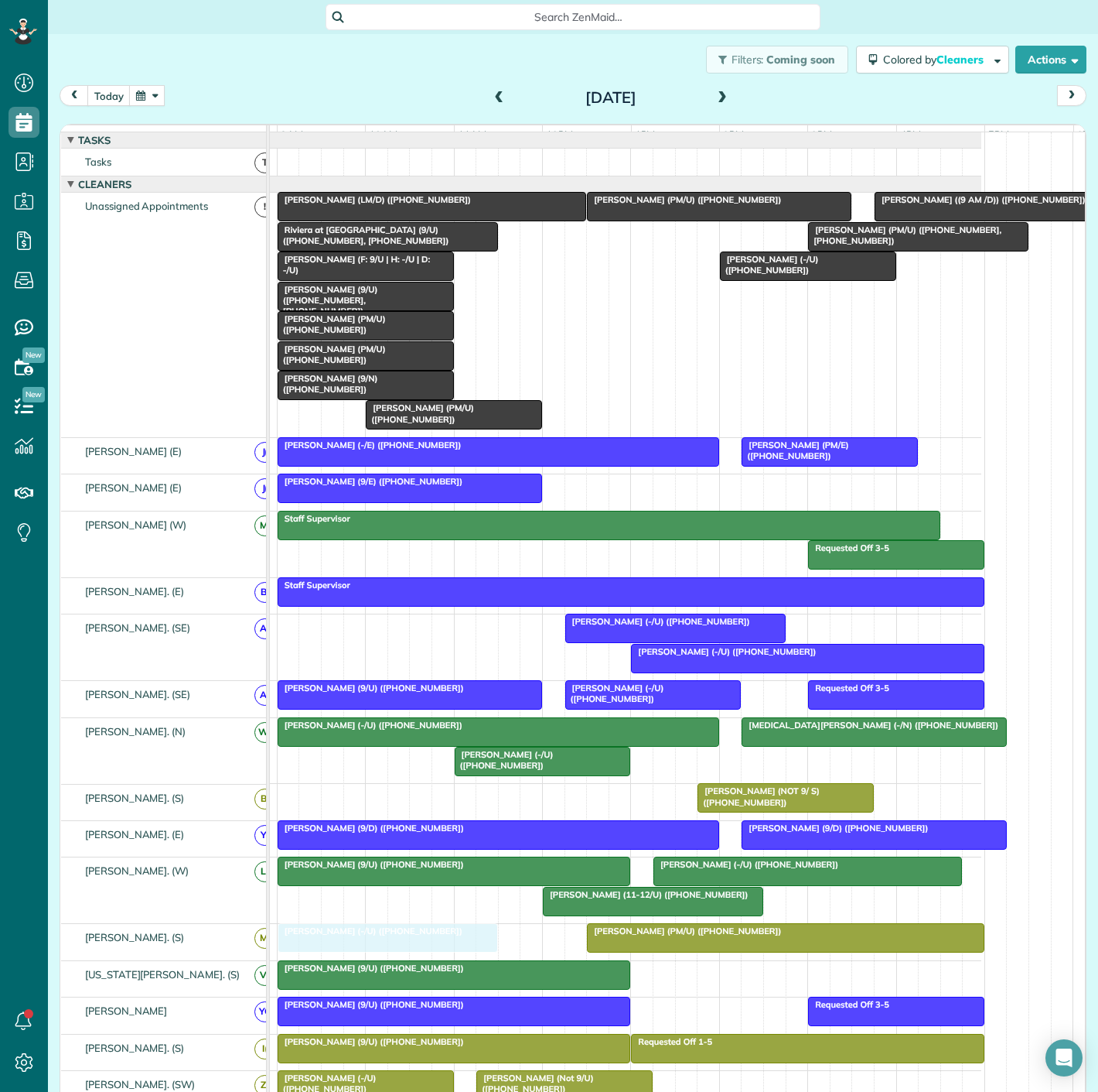
drag, startPoint x: 623, startPoint y: 248, endPoint x: 382, endPoint y: 966, distance: 757.4
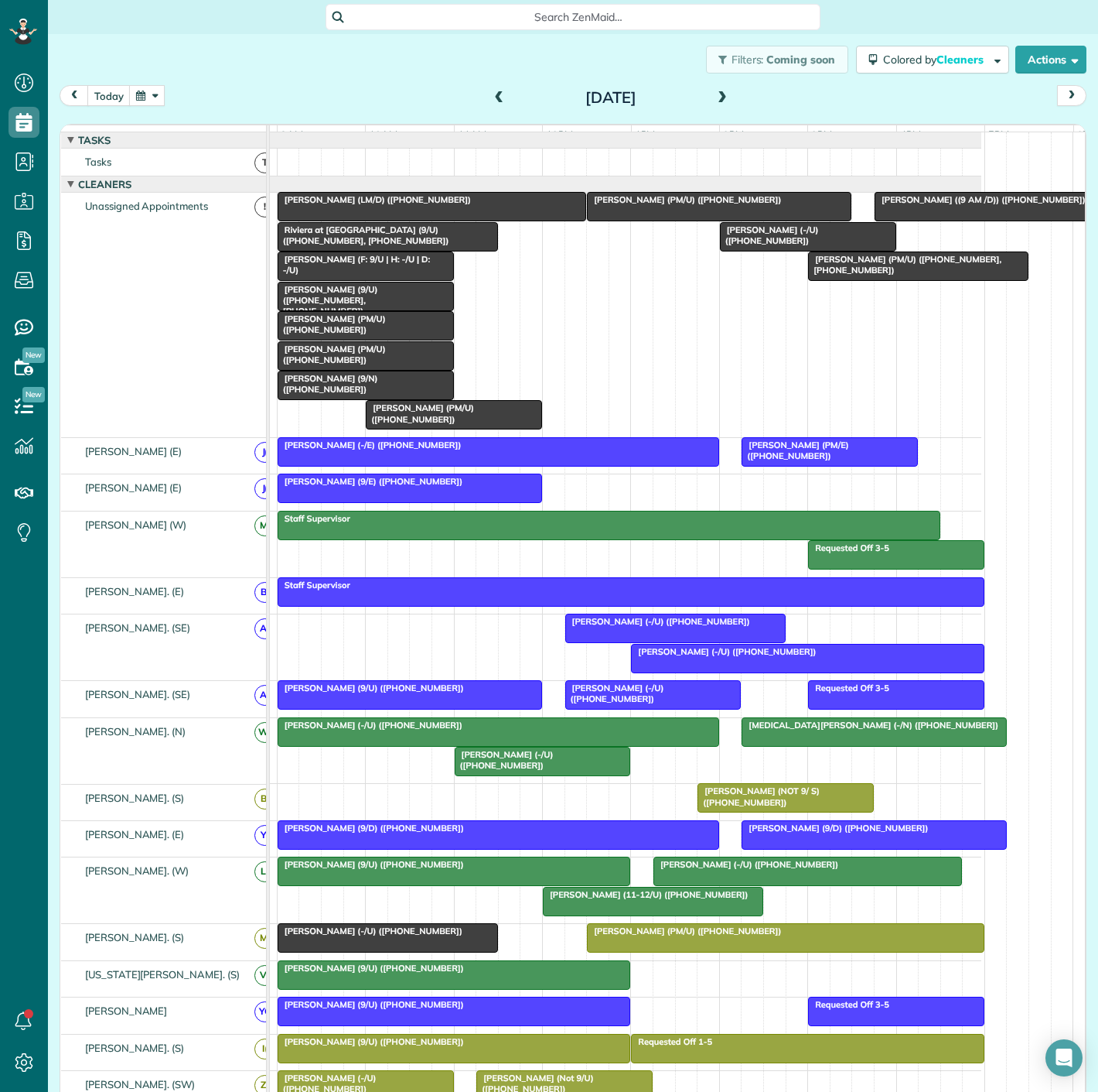
click at [387, 947] on div at bounding box center [388, 937] width 219 height 28
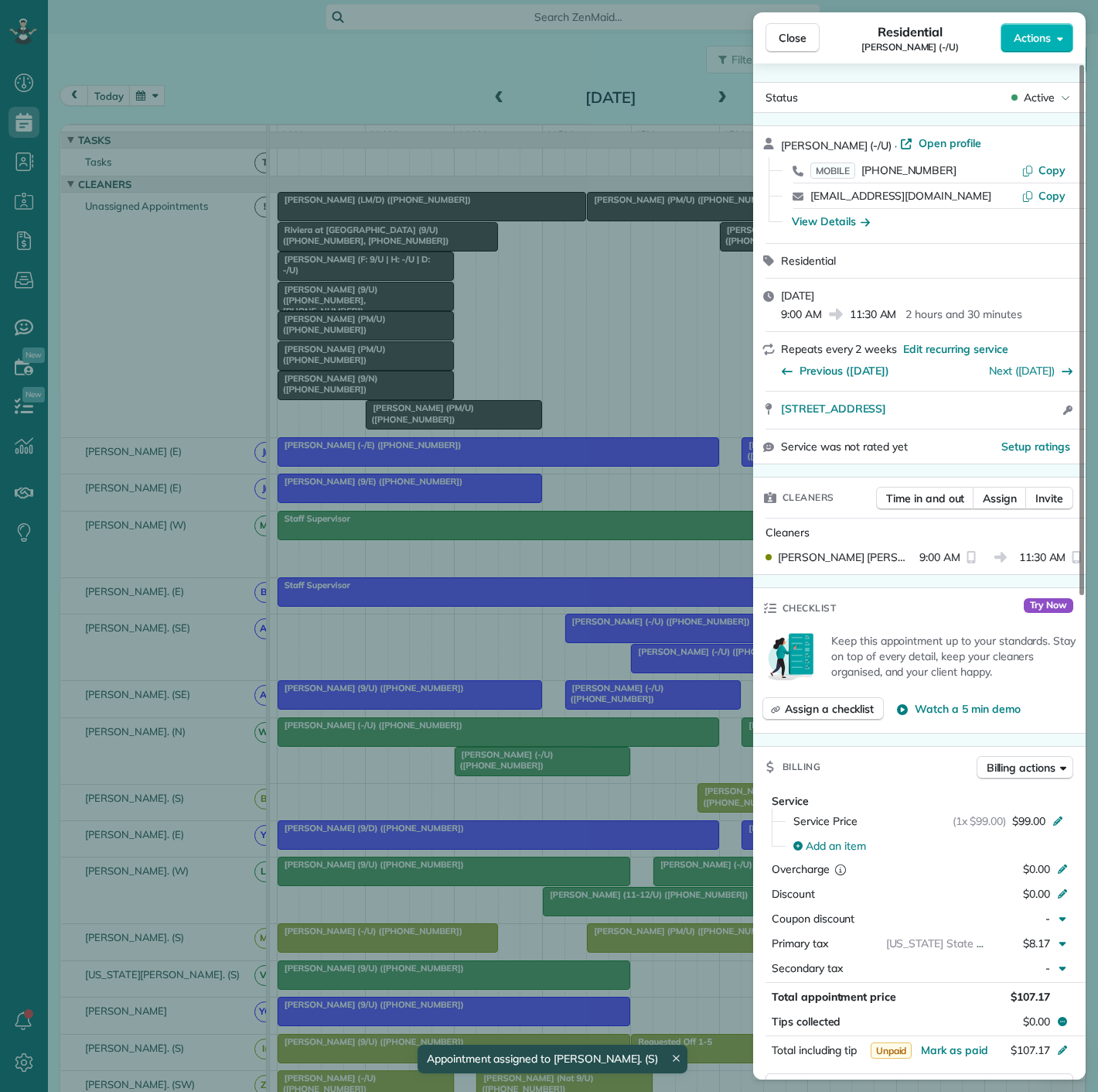
click at [387, 947] on div "Close Residential Michael Winemiller (-/U) Actions Status Active Michael Winemi…" at bounding box center [549, 546] width 1098 height 1092
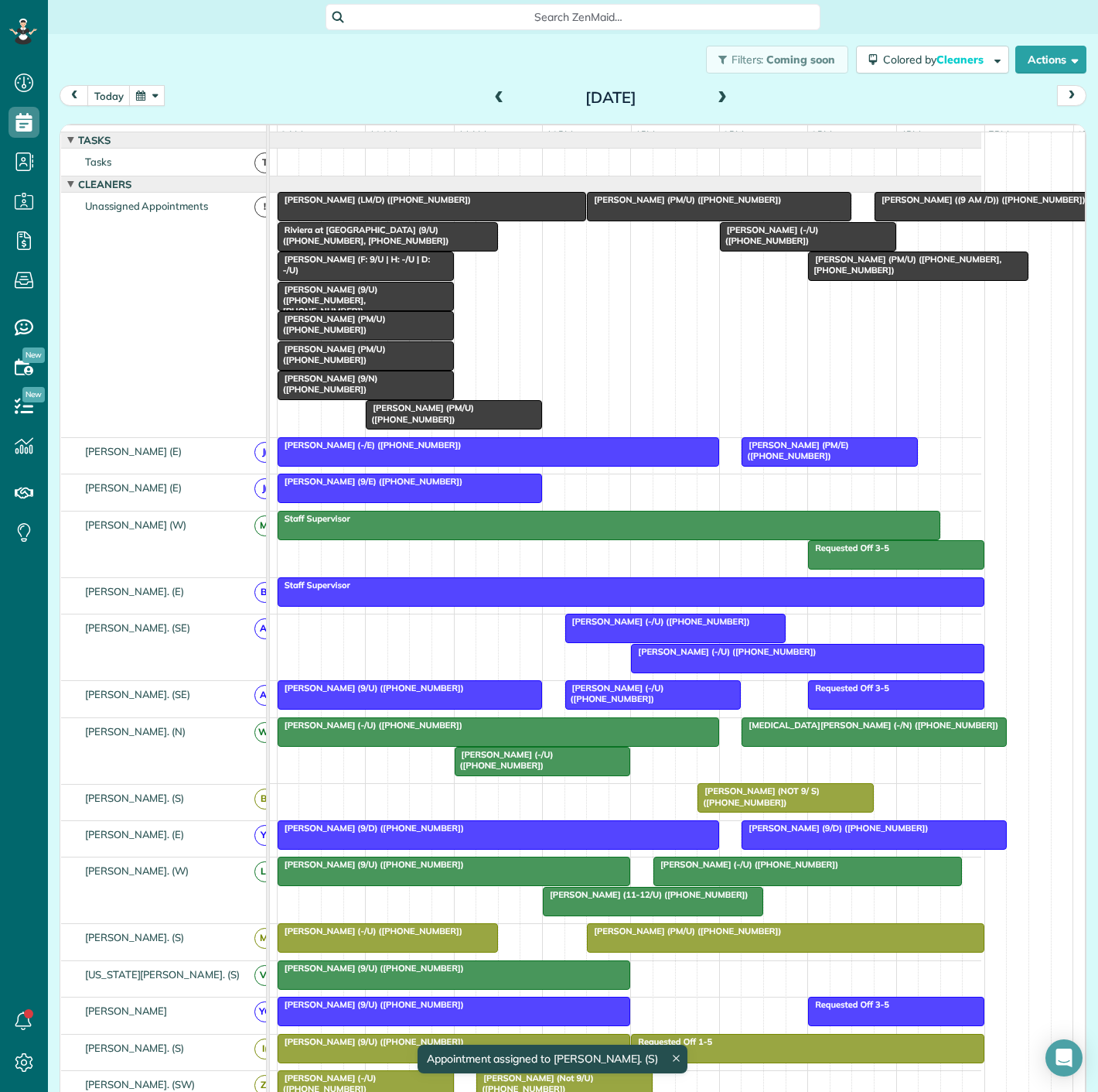
click at [620, 947] on div at bounding box center [786, 937] width 396 height 28
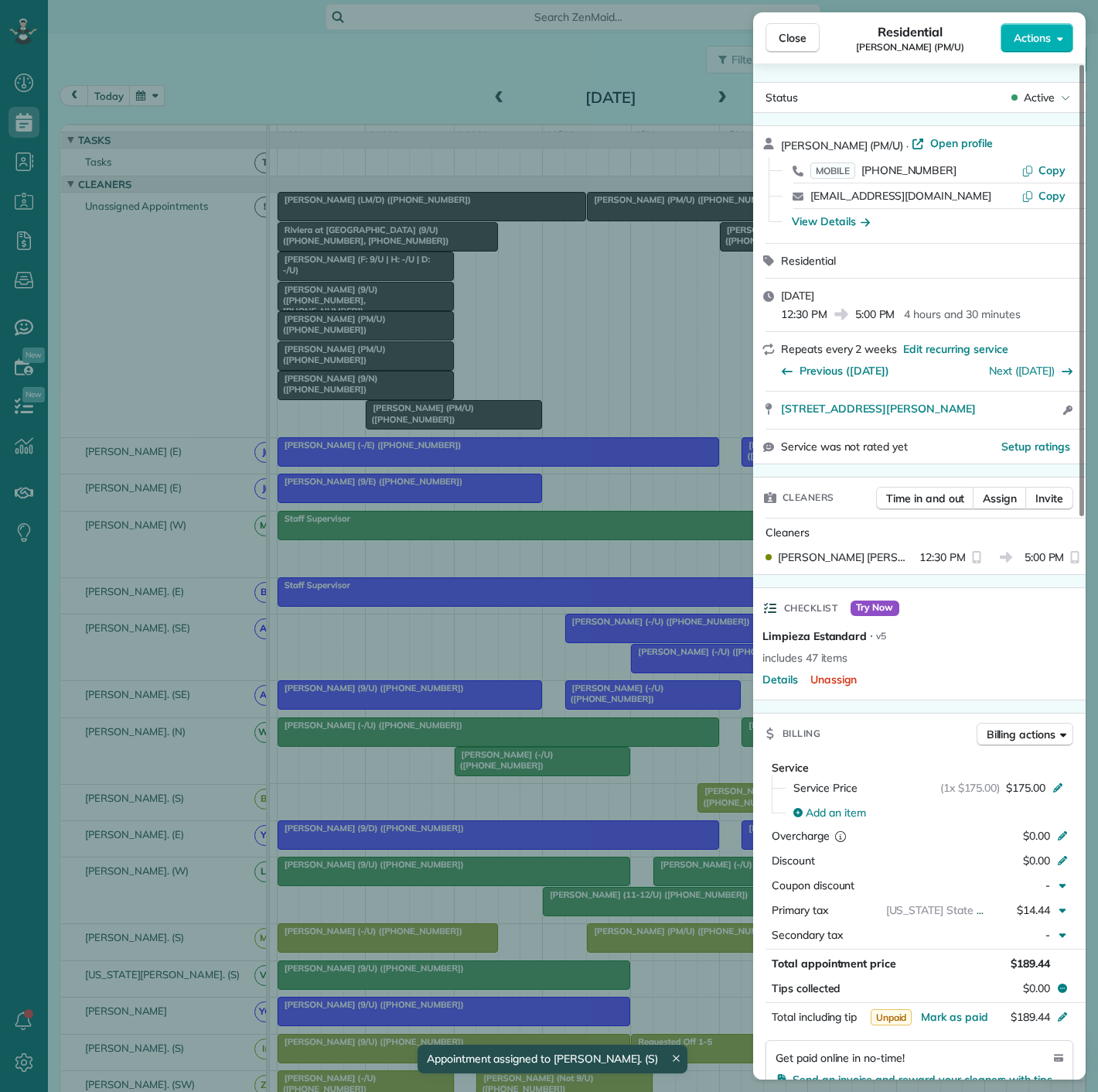
click at [620, 947] on div "Close Residential [PERSON_NAME] (PM/U) Actions Status Active [PERSON_NAME] (PM/…" at bounding box center [549, 546] width 1098 height 1092
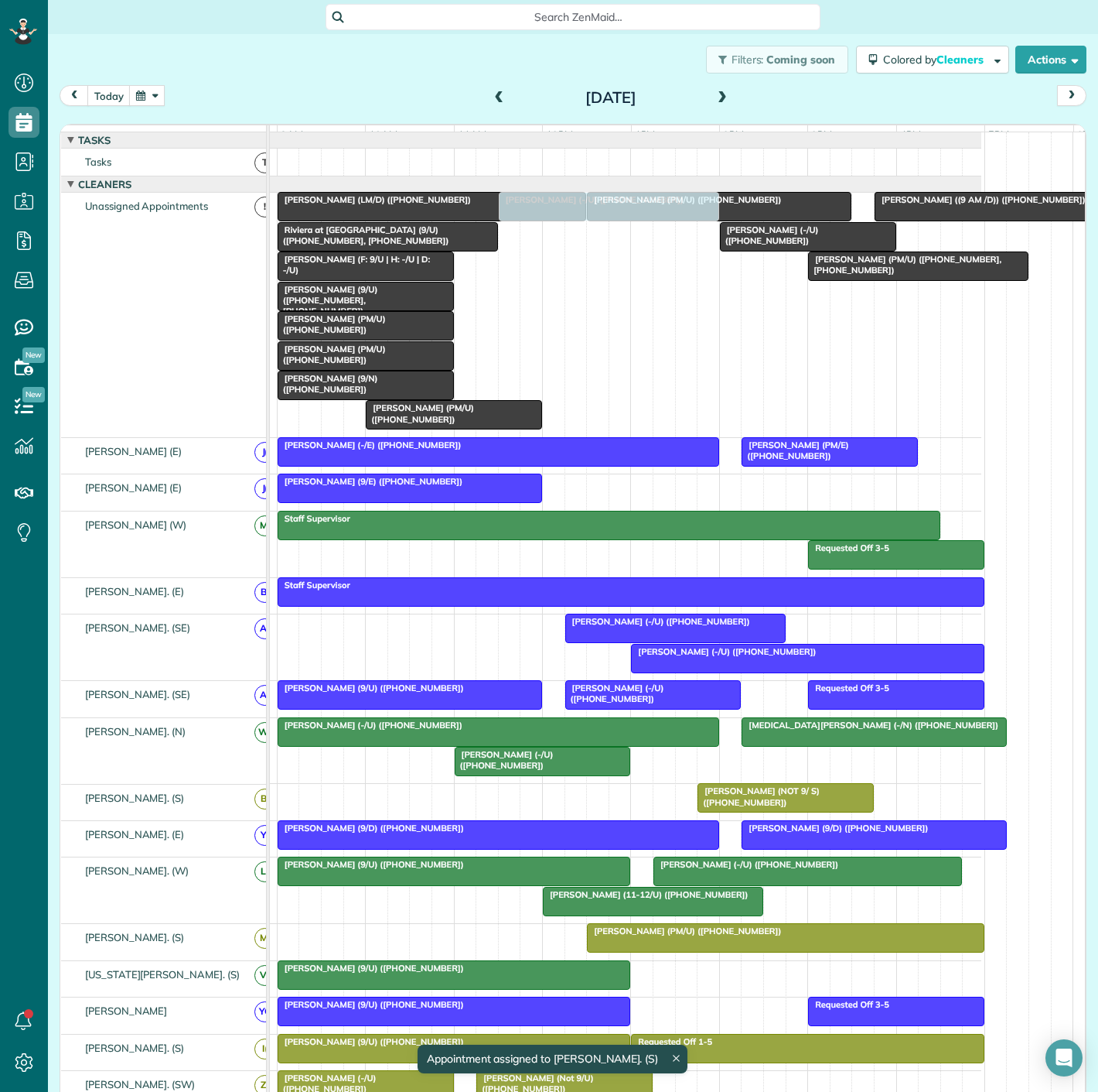
drag, startPoint x: 379, startPoint y: 948, endPoint x: 599, endPoint y: 355, distance: 632.5
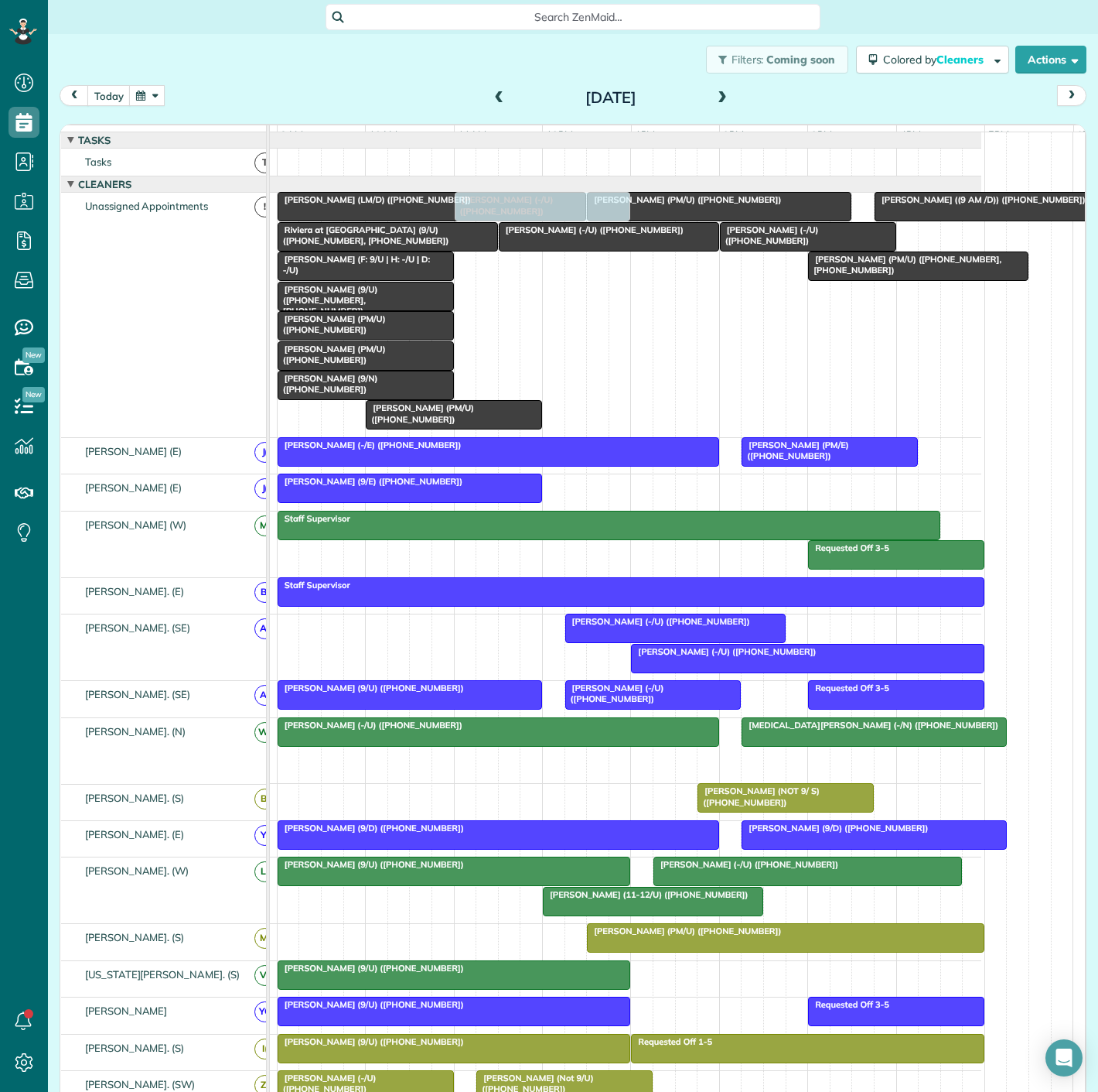
drag, startPoint x: 535, startPoint y: 776, endPoint x: 533, endPoint y: 328, distance: 448.0
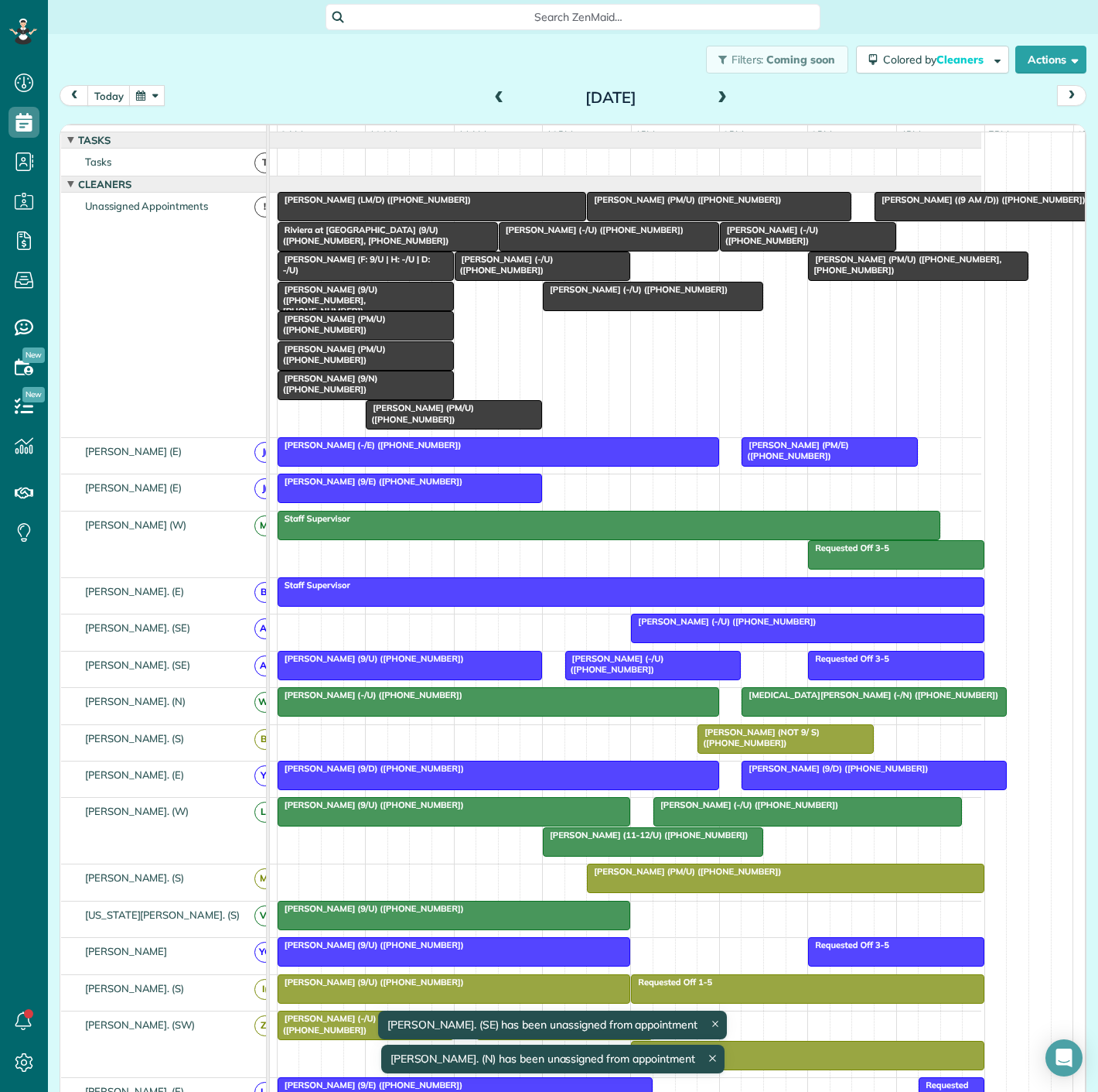
click at [383, 205] on span "[PERSON_NAME] (LM/D) ([PHONE_NUMBER])" at bounding box center [375, 200] width 195 height 11
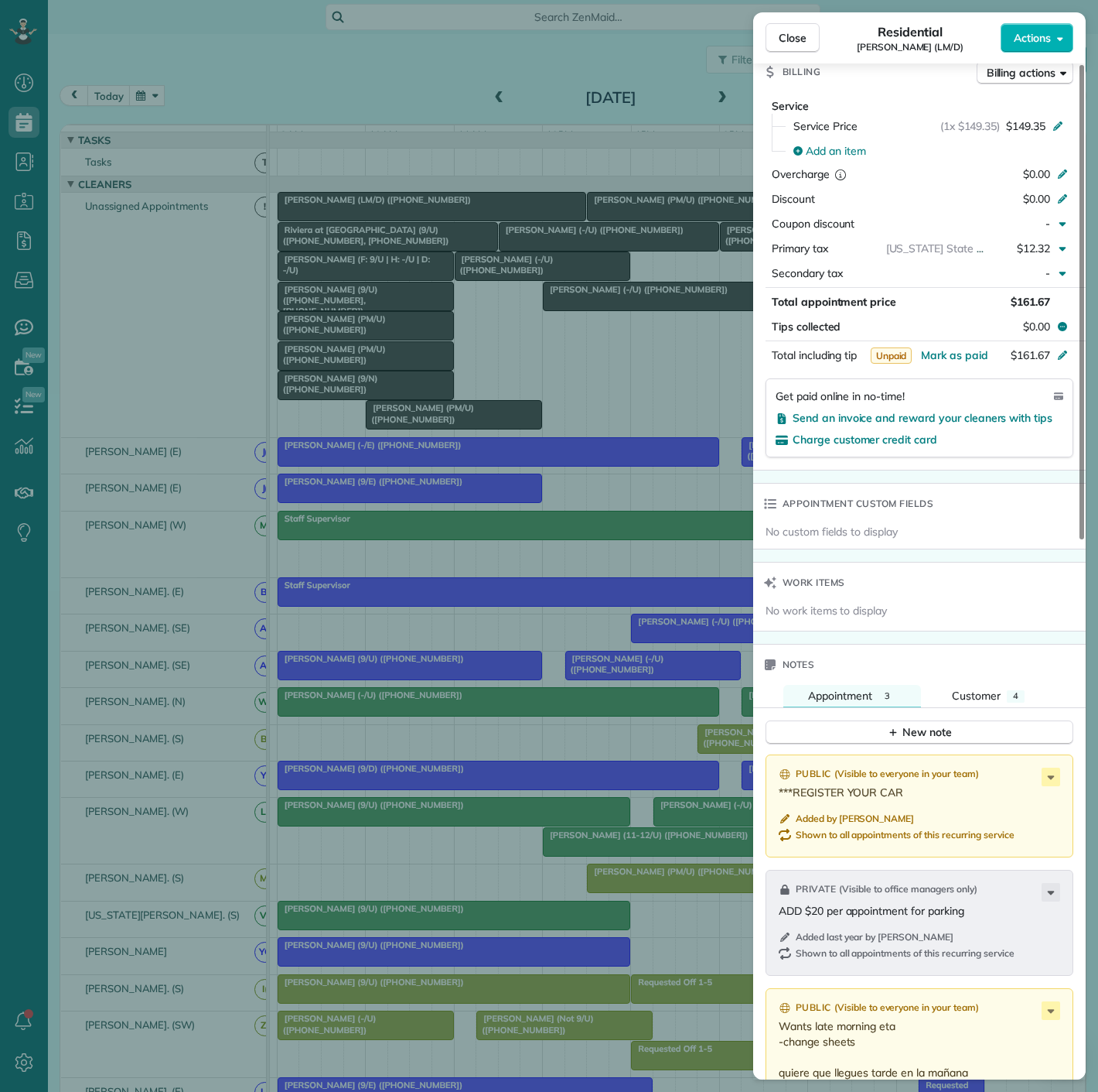
scroll to position [946, 0]
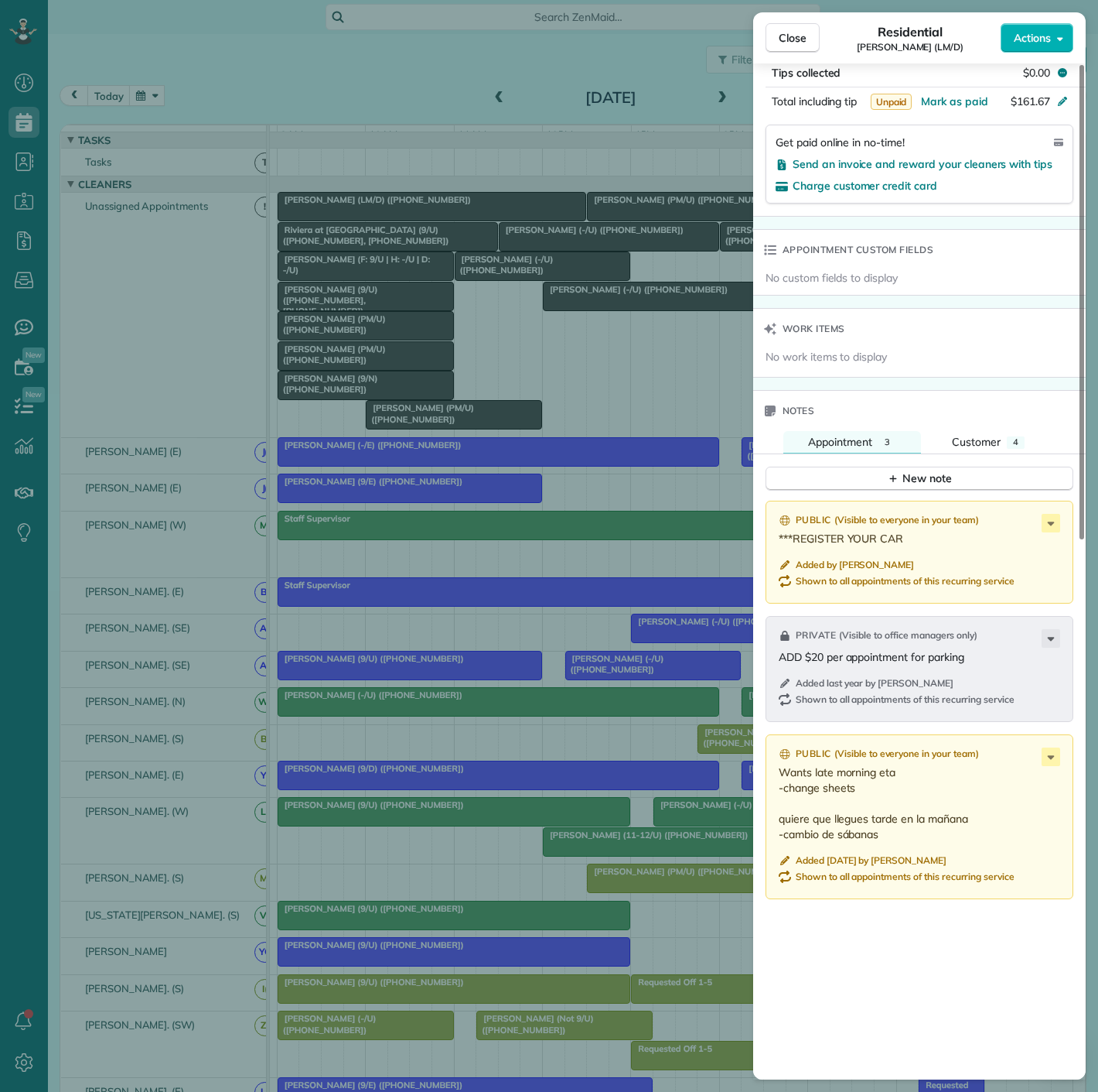
click at [529, 496] on div "Close Residential Lynn Palmer (LM/D) Actions Status Active Lynn Palmer (LM/D) ·…" at bounding box center [549, 546] width 1098 height 1092
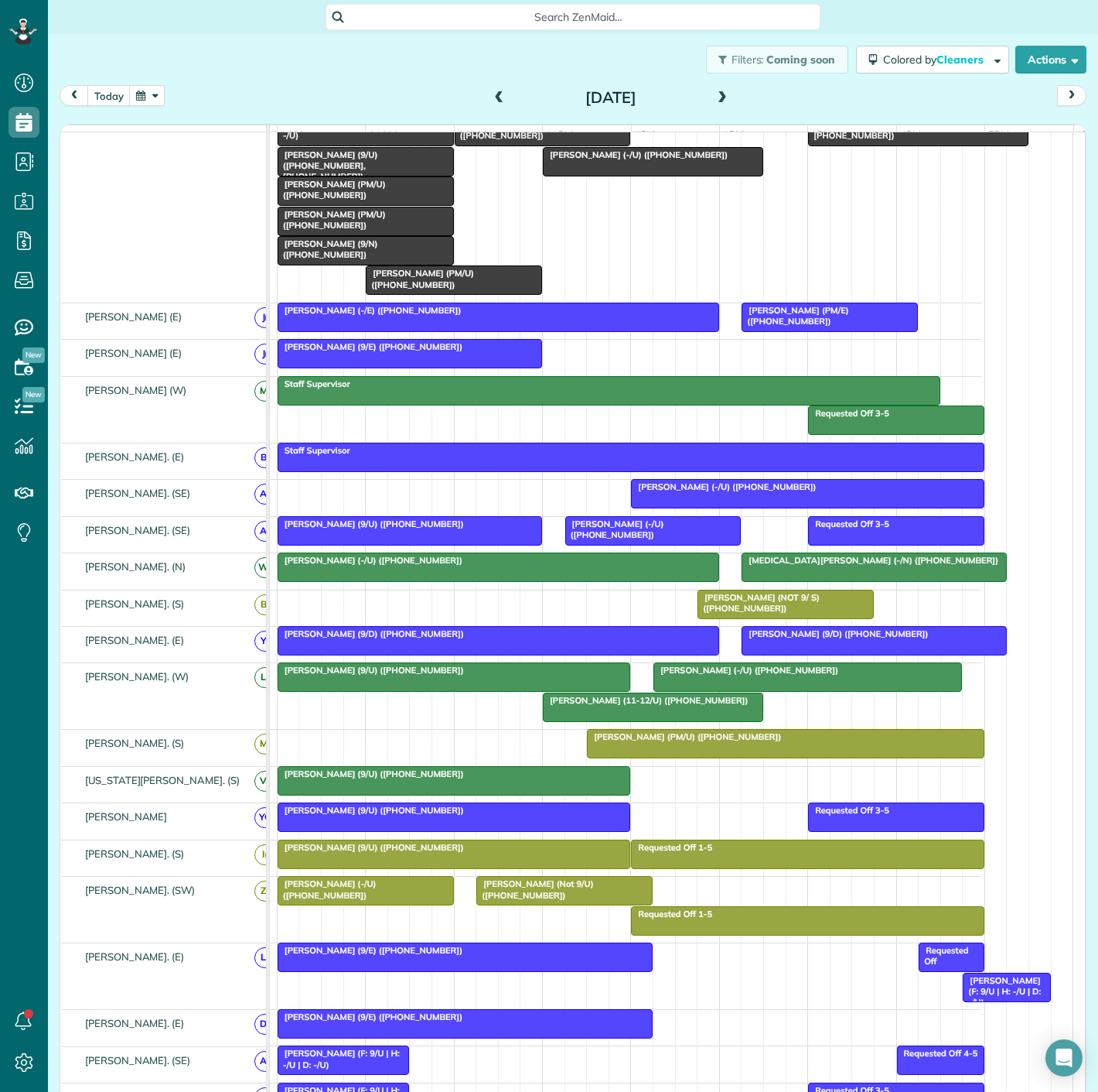
scroll to position [2, 0]
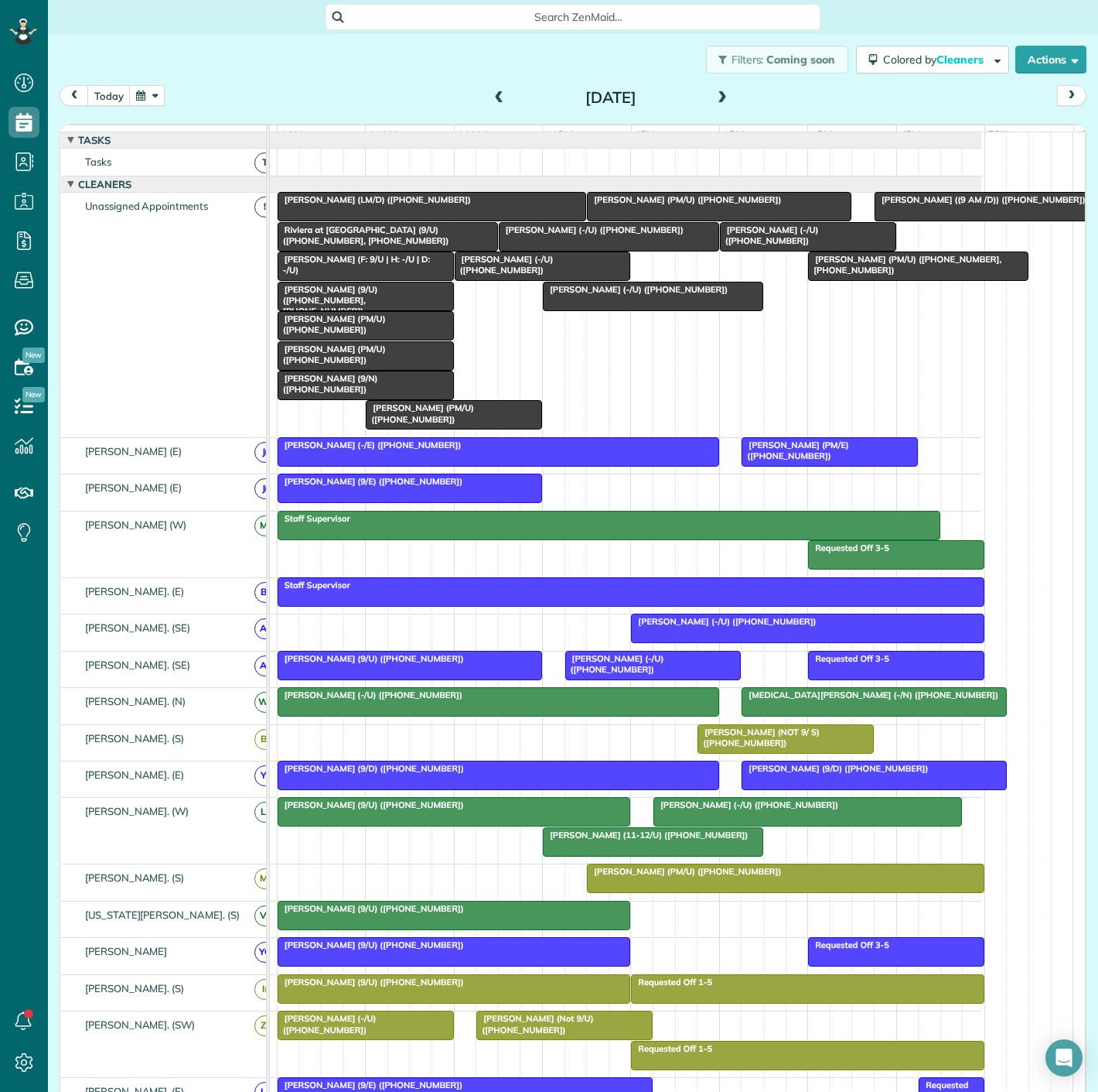
click at [434, 810] on div "[PERSON_NAME] (9/U) ([PHONE_NUMBER])" at bounding box center [454, 804] width 344 height 11
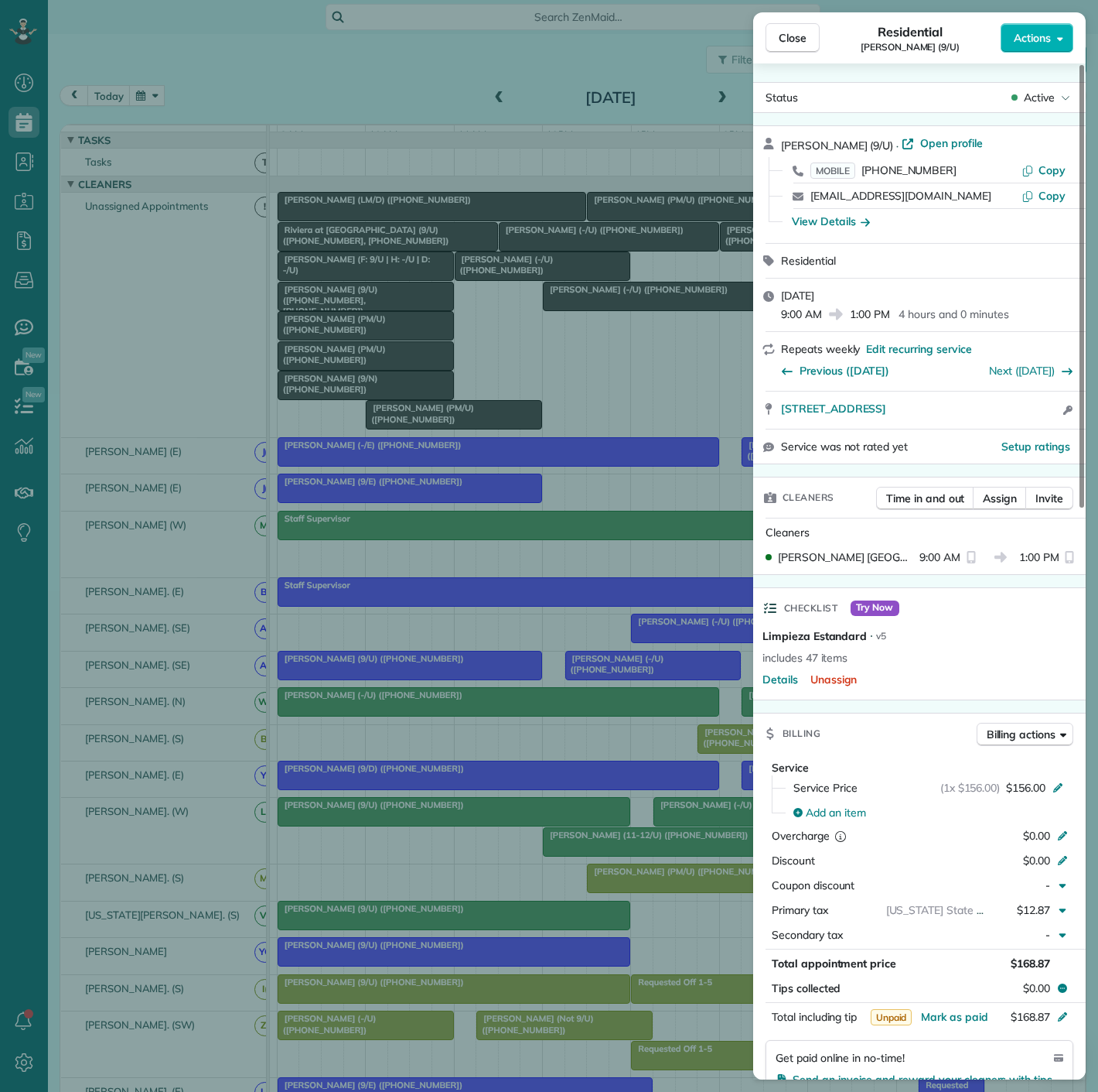
click at [434, 816] on div "Close Residential Fred Turner (9/U) Actions Status Active Fred Turner (9/U) · O…" at bounding box center [549, 546] width 1098 height 1092
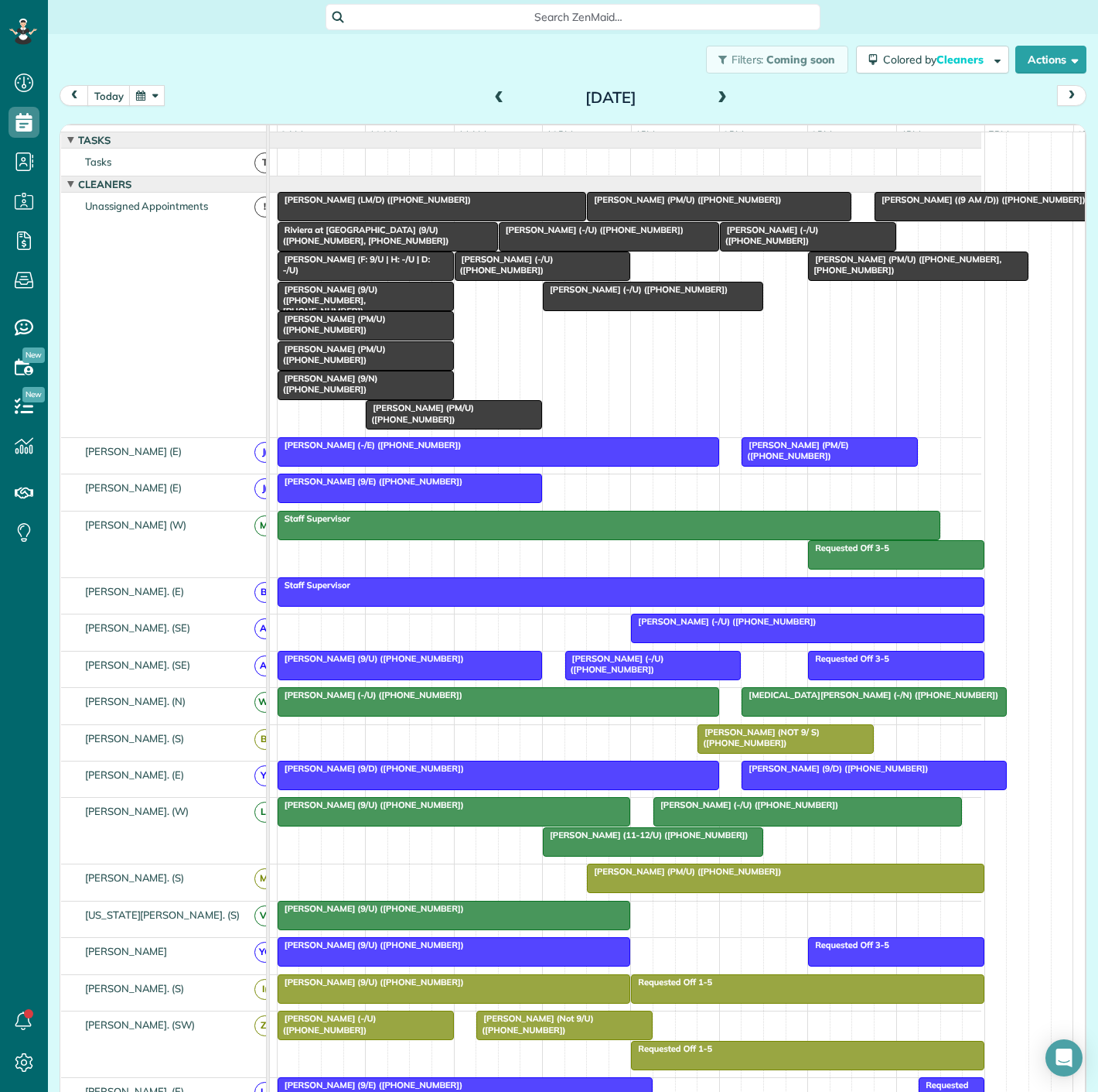
click at [727, 810] on span "[PERSON_NAME] (-/U) ([PHONE_NUMBER])" at bounding box center [745, 804] width 186 height 11
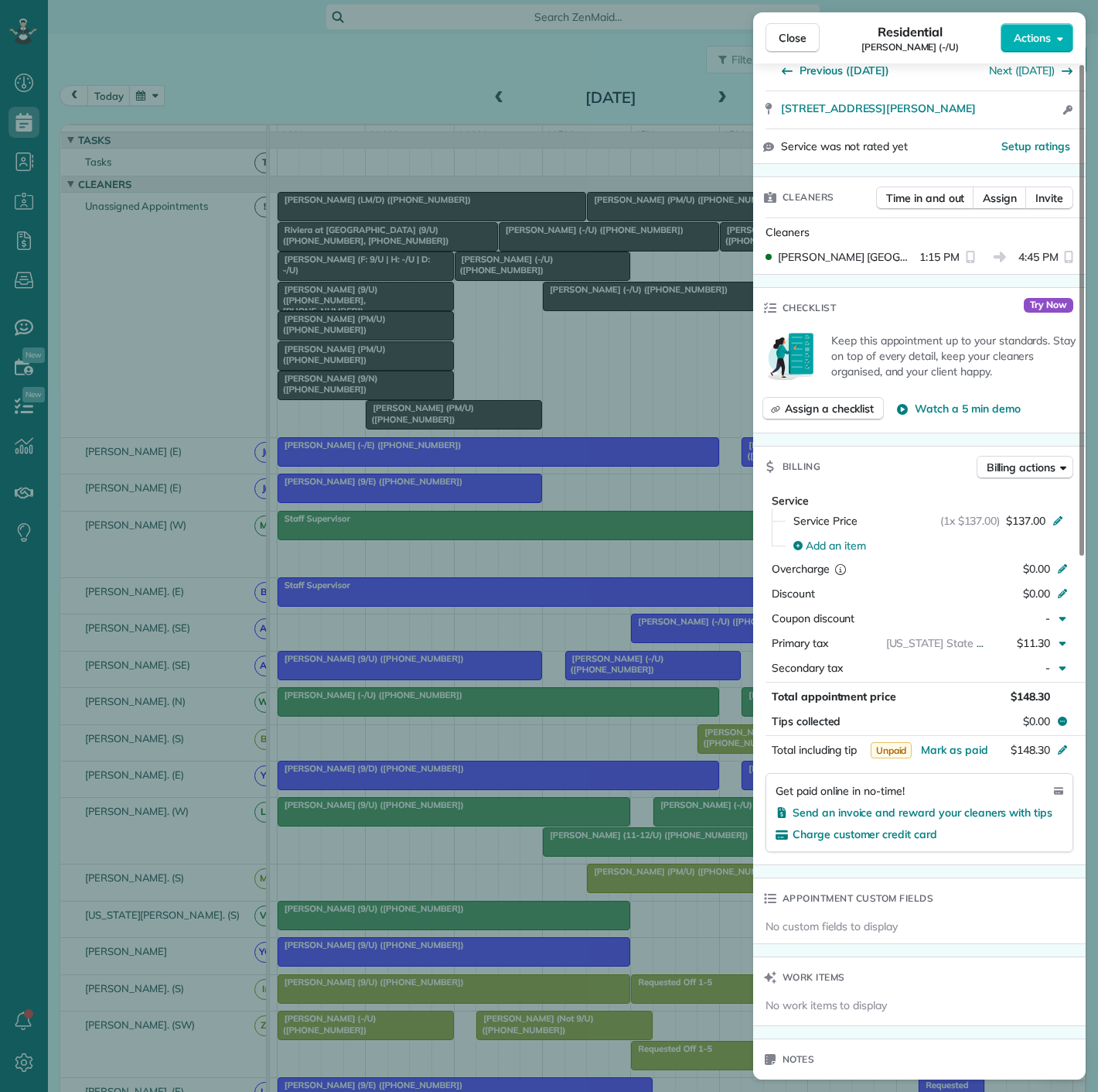
scroll to position [1079, 0]
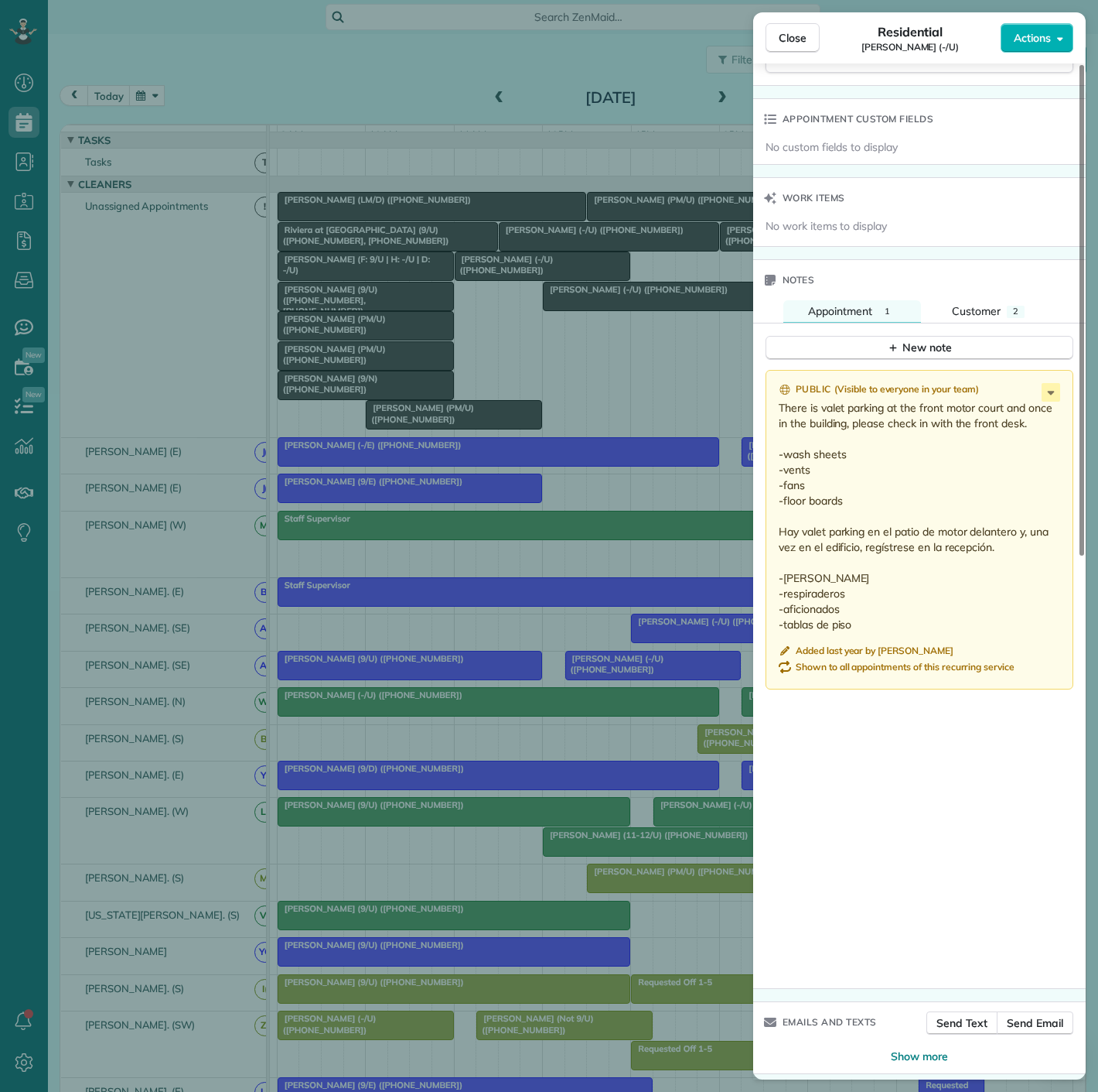
click at [519, 731] on div "Close Residential Akhil Bedapudi (-/U) Actions Status Active Akhil Bedapudi (-/…" at bounding box center [549, 546] width 1098 height 1092
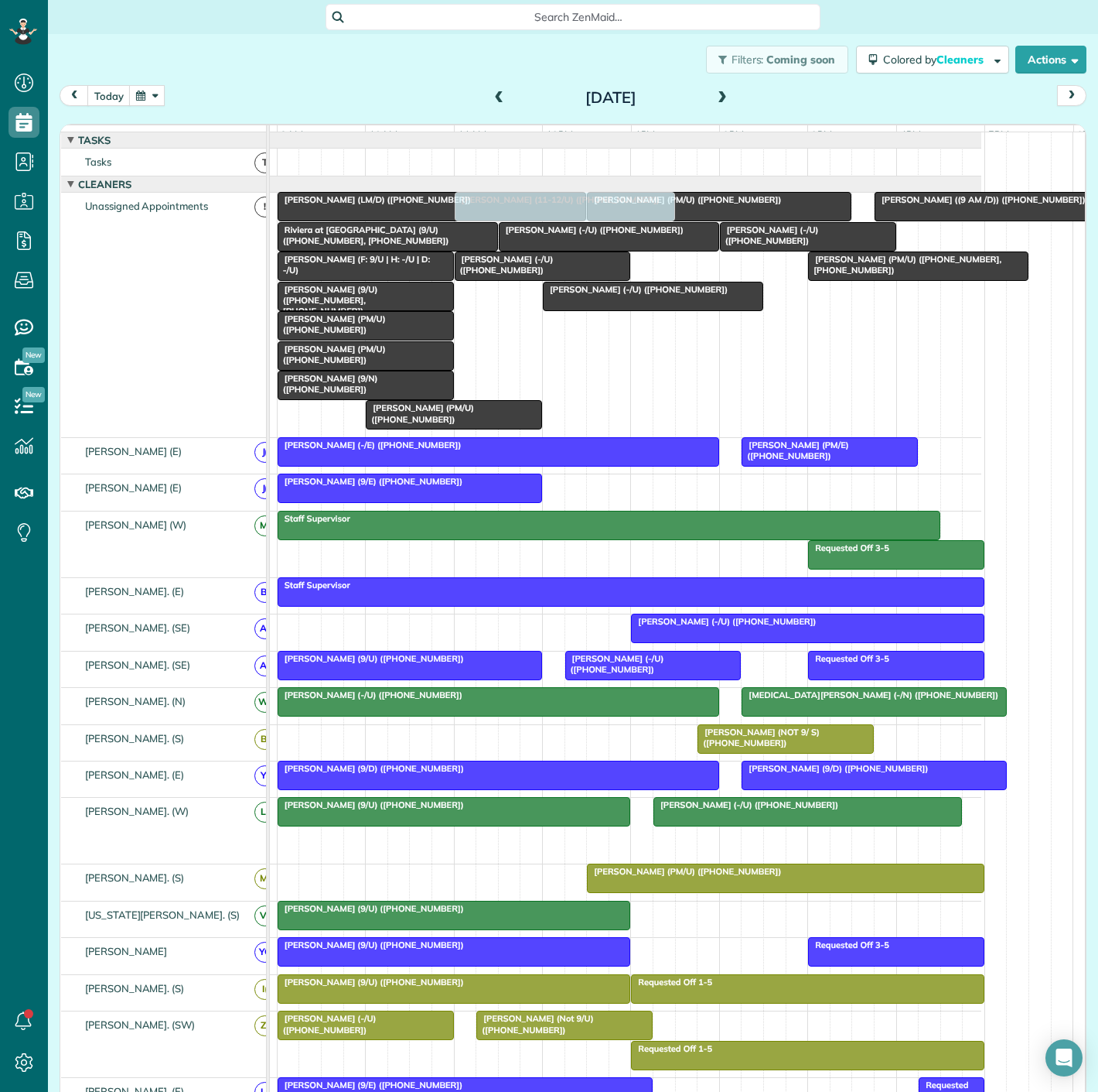
drag, startPoint x: 689, startPoint y: 848, endPoint x: 603, endPoint y: 379, distance: 476.8
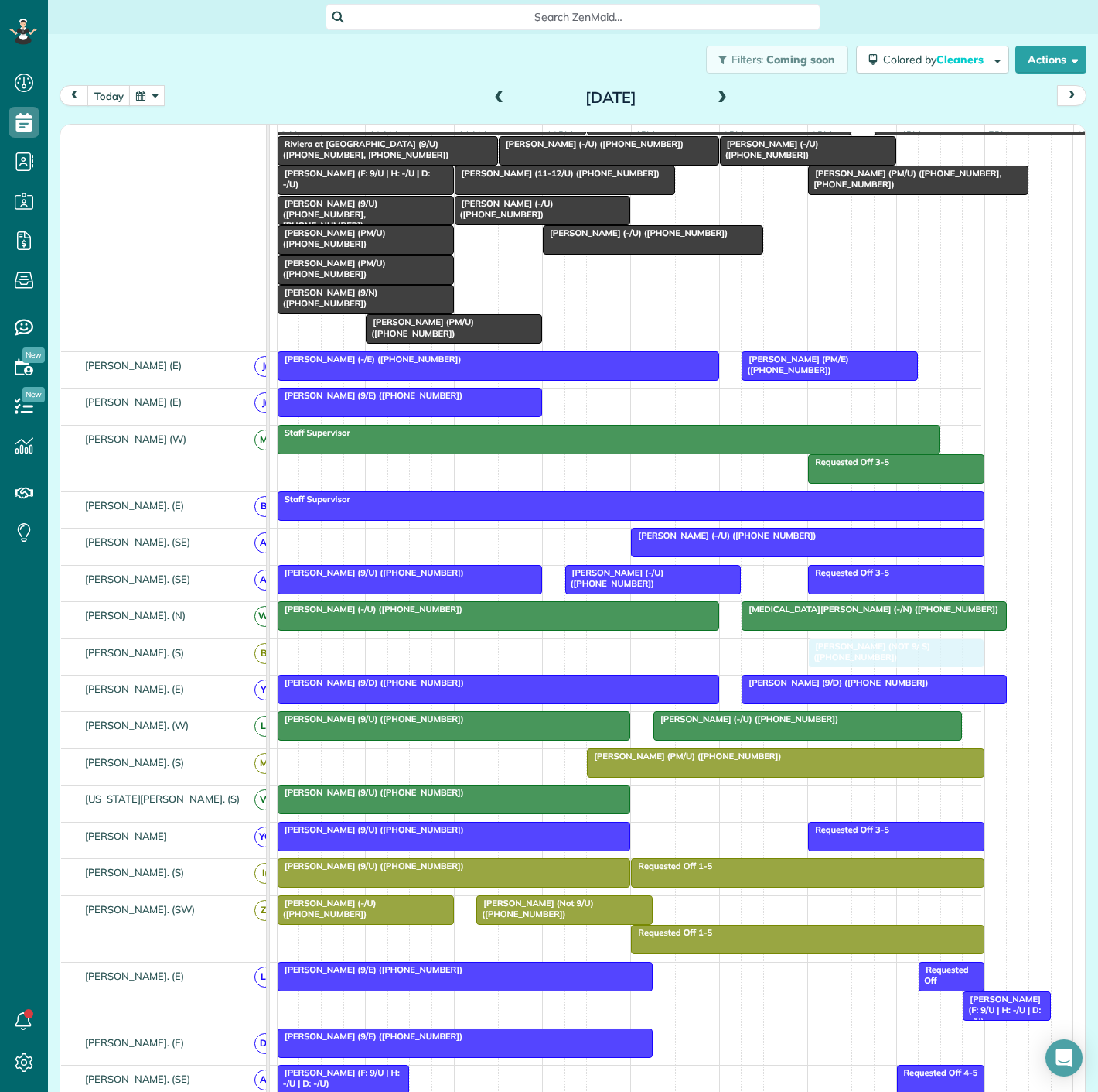
drag, startPoint x: 720, startPoint y: 661, endPoint x: 799, endPoint y: 661, distance: 79.0
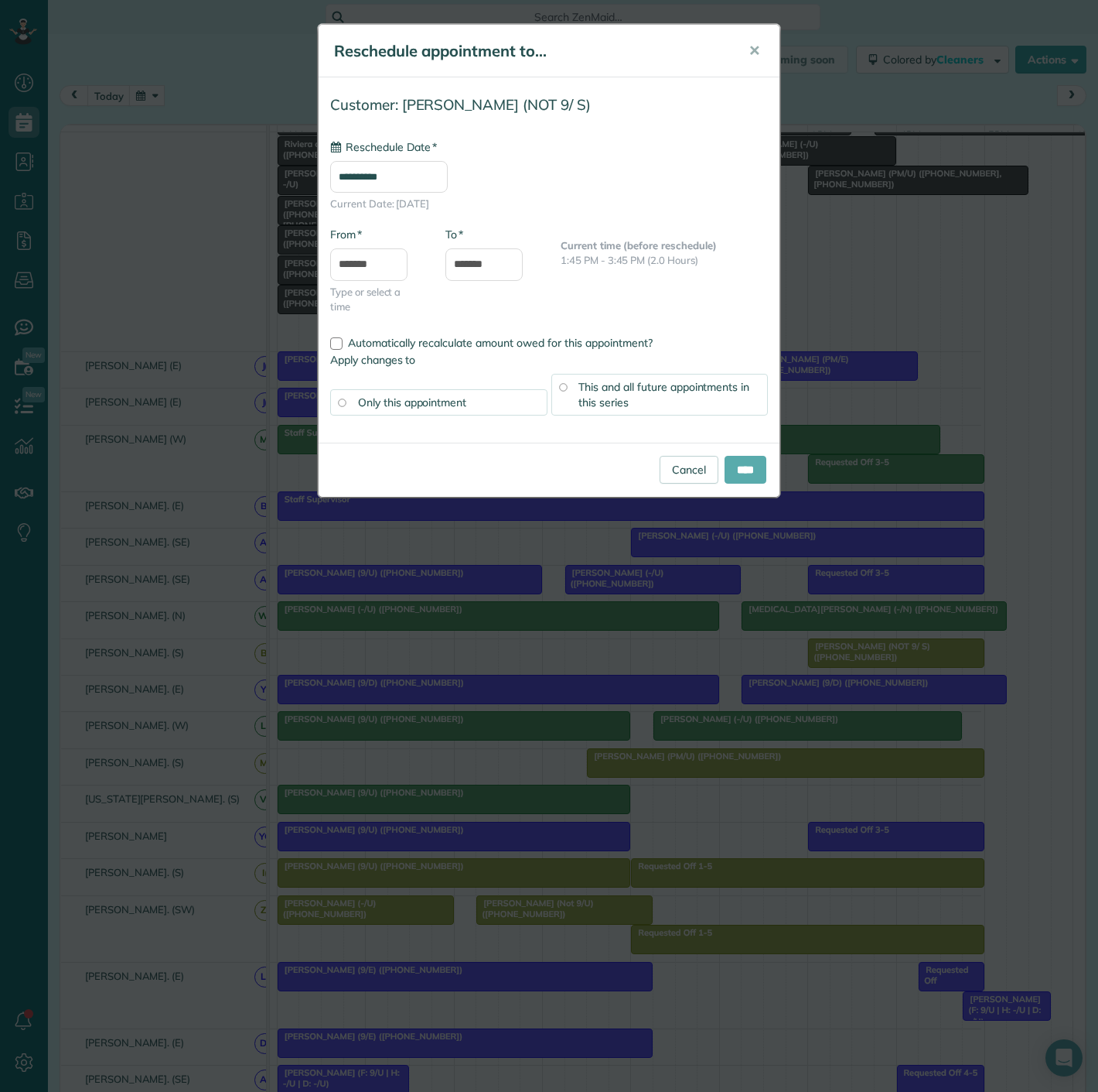
type input "**********"
click at [755, 474] on input "****" at bounding box center [745, 469] width 42 height 28
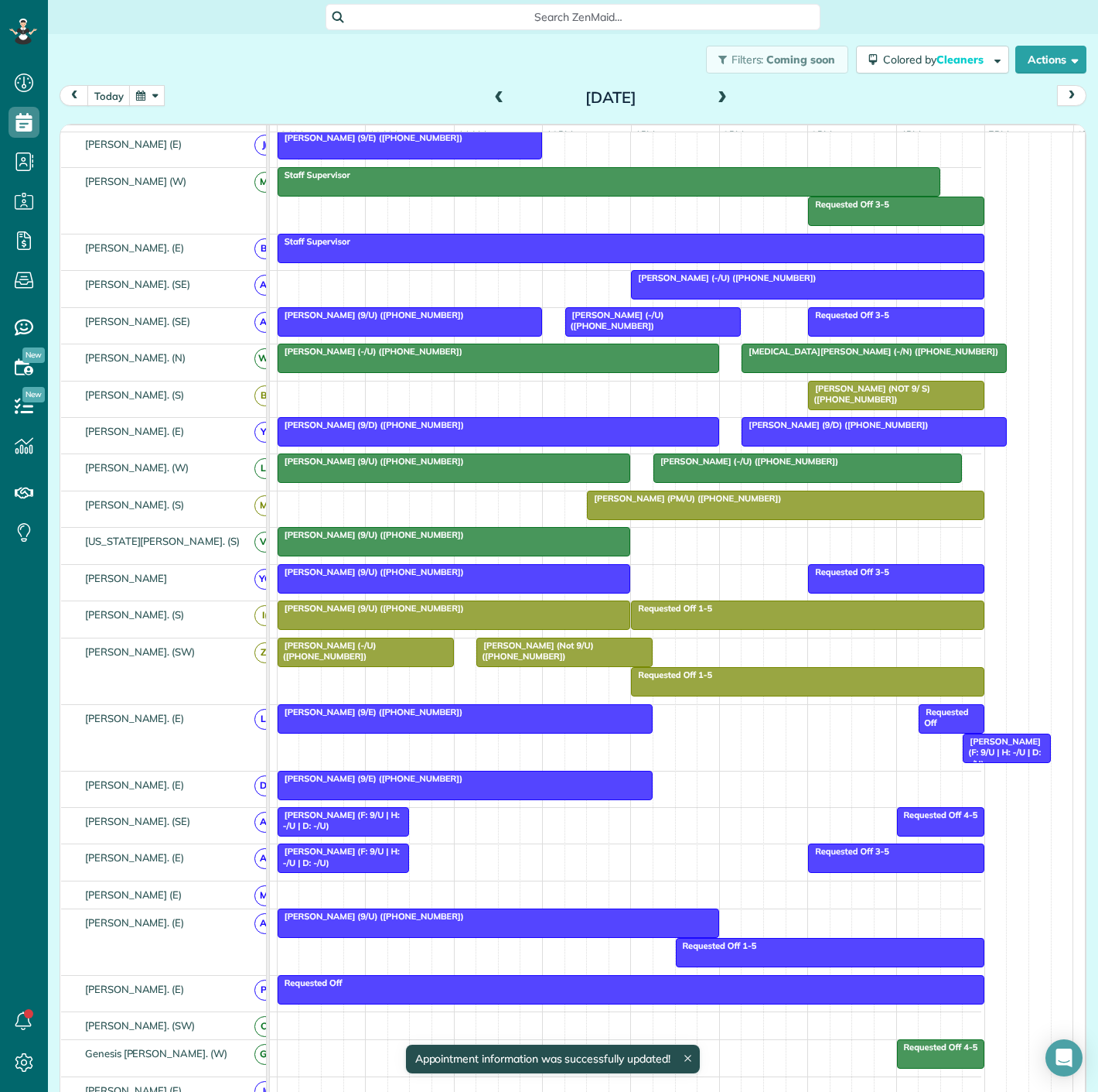
scroll to position [480, 0]
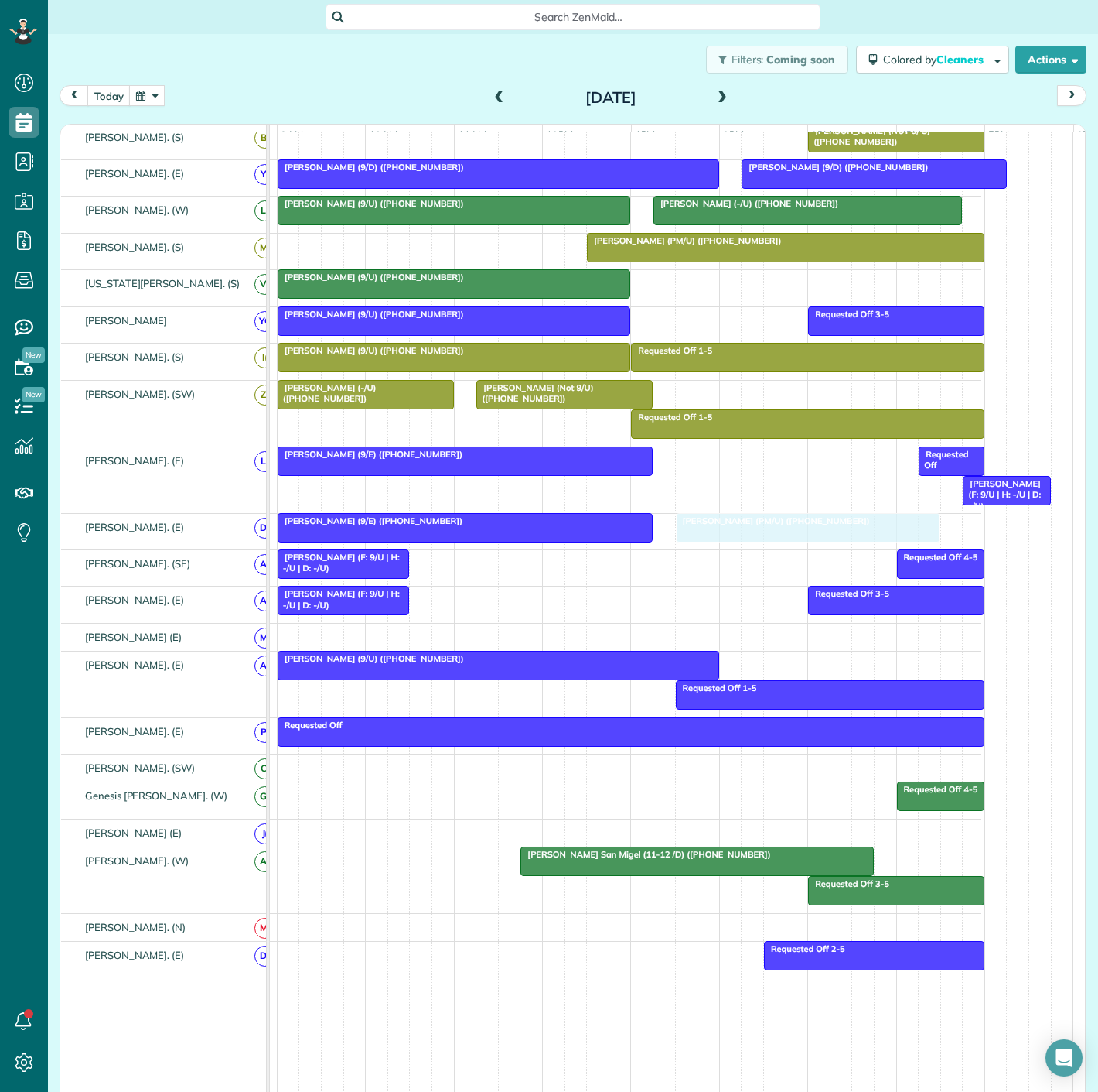
drag, startPoint x: 642, startPoint y: 216, endPoint x: 735, endPoint y: 539, distance: 336.1
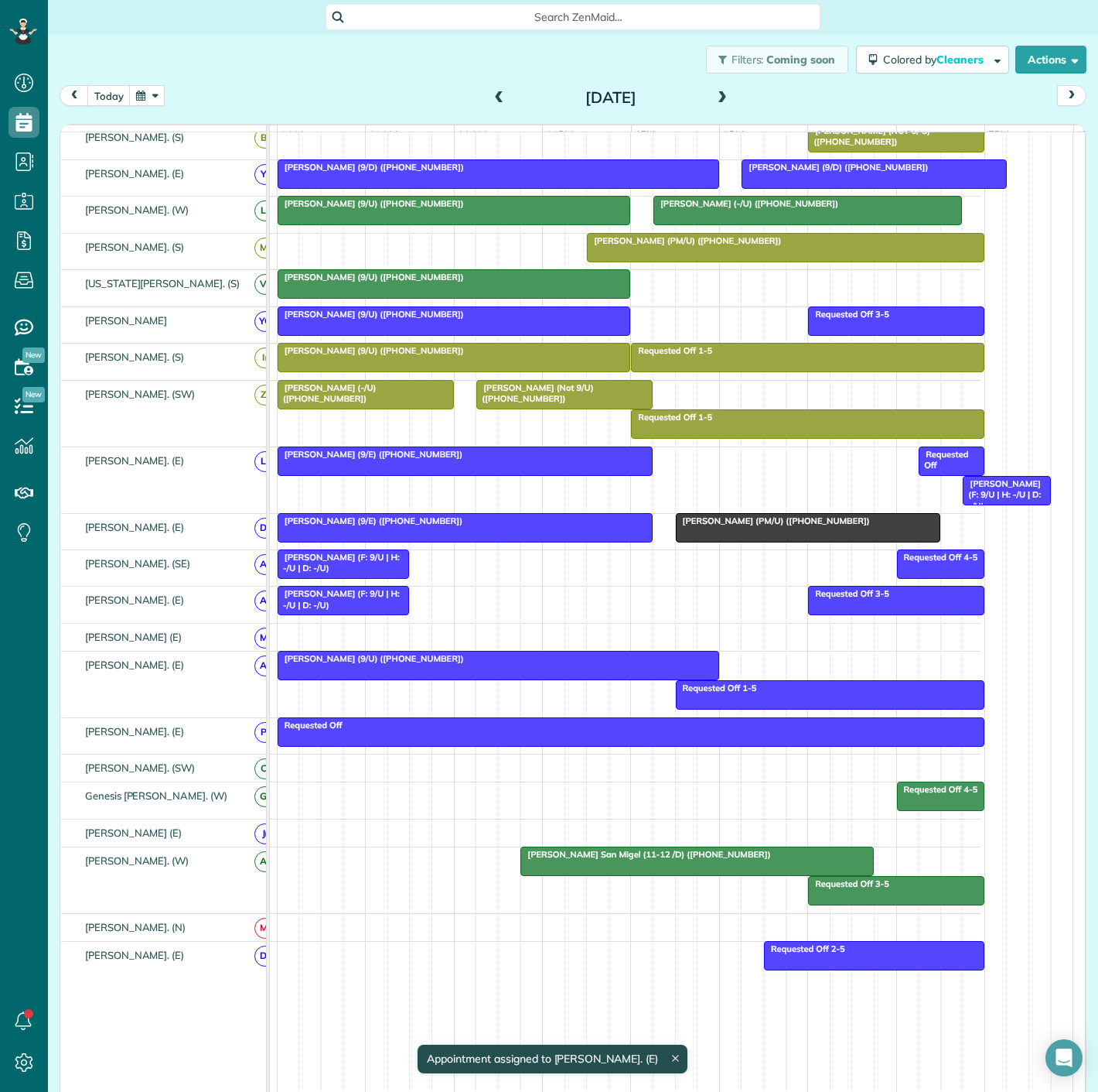
click at [593, 539] on div at bounding box center [466, 527] width 374 height 28
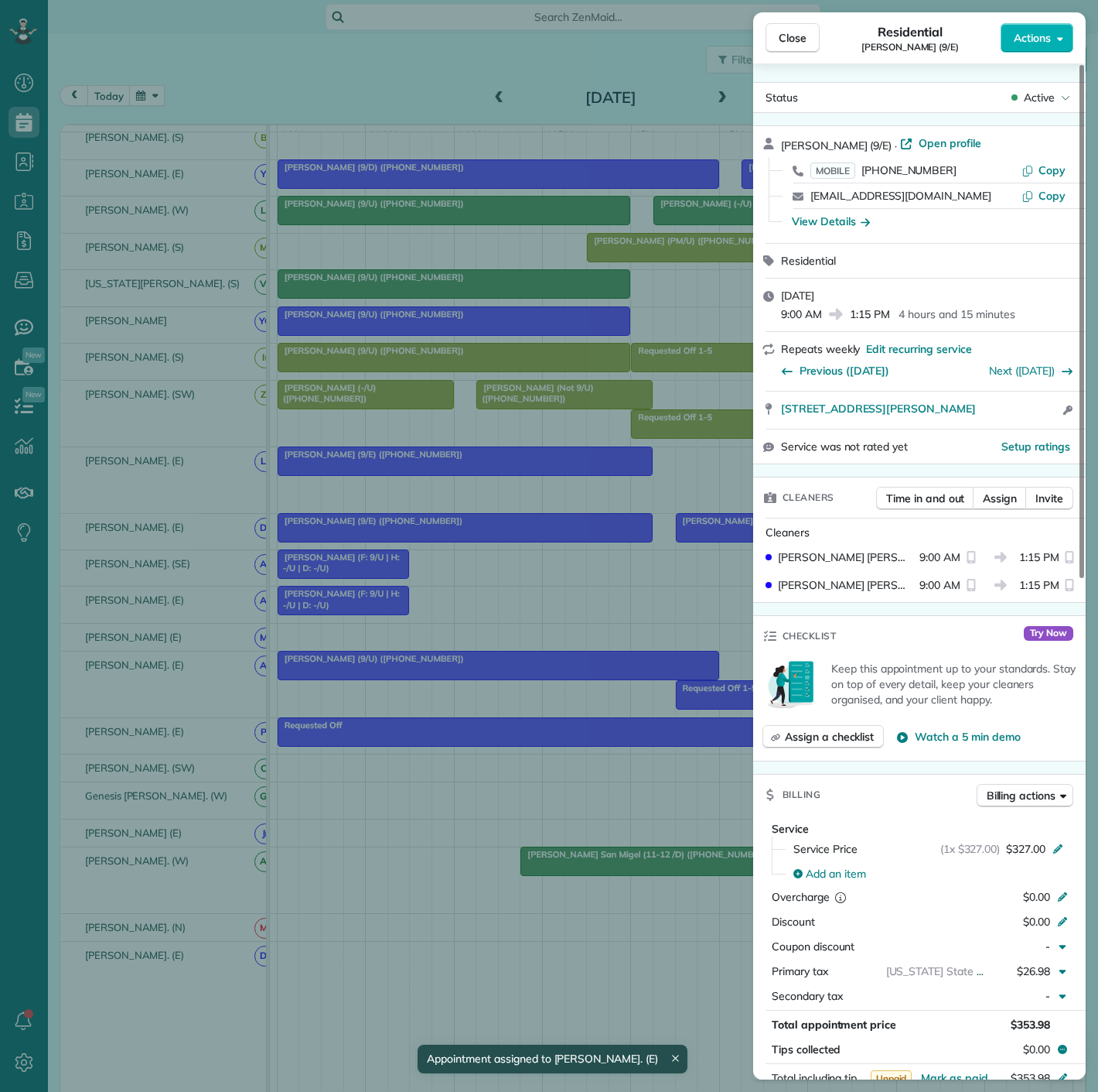
click at [593, 539] on div "Close Residential Richard Idell (9/E) Actions Status Active Richard Idell (9/E)…" at bounding box center [549, 546] width 1098 height 1092
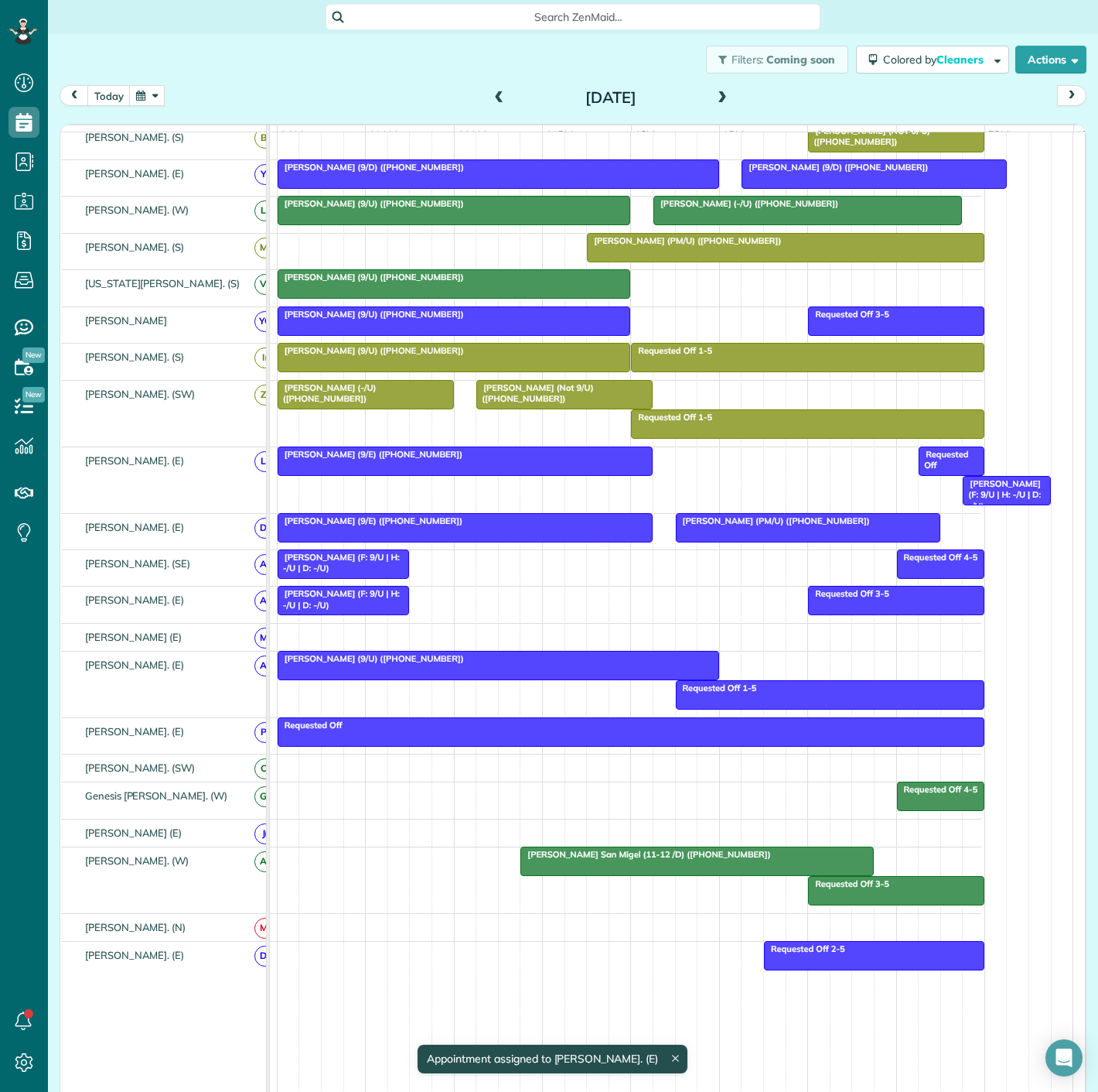
click at [691, 539] on div at bounding box center [807, 527] width 263 height 28
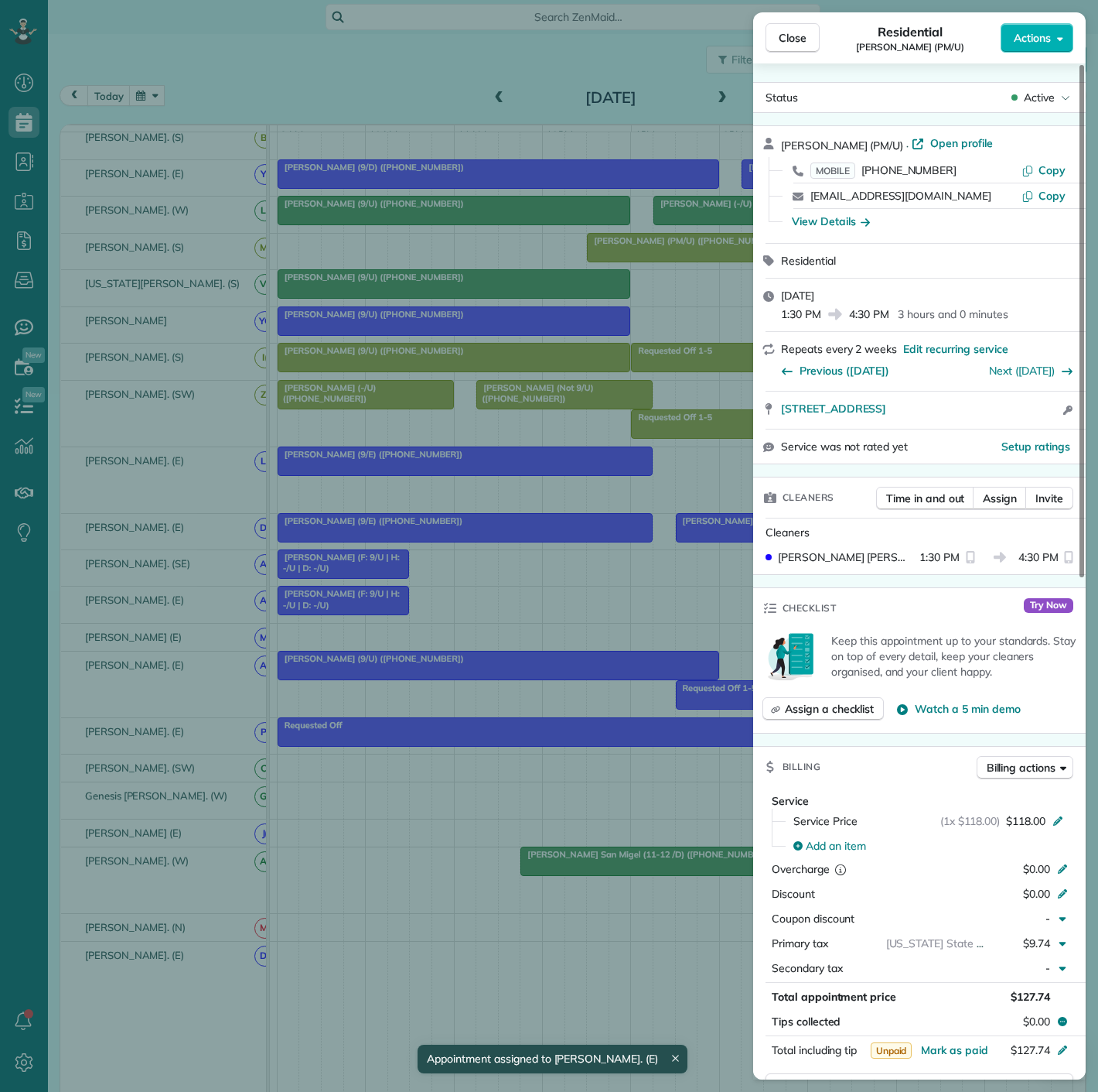
click at [533, 528] on div "Close Residential Paul Citarella (PM/U) Actions Status Active Paul Citarella (P…" at bounding box center [549, 546] width 1098 height 1092
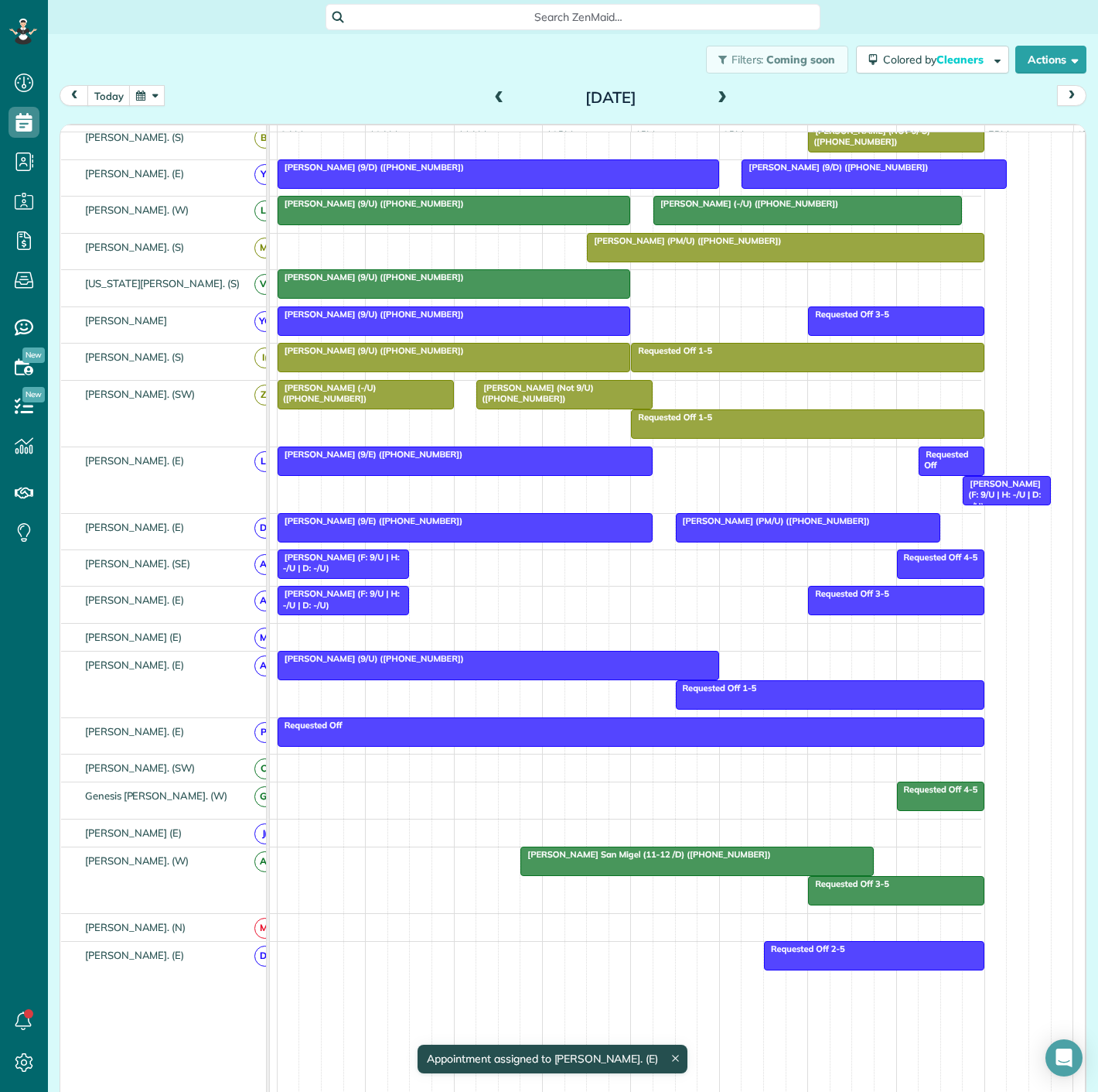
click at [603, 526] on div "[PERSON_NAME] (9/E) ([PHONE_NUMBER])" at bounding box center [466, 521] width 366 height 11
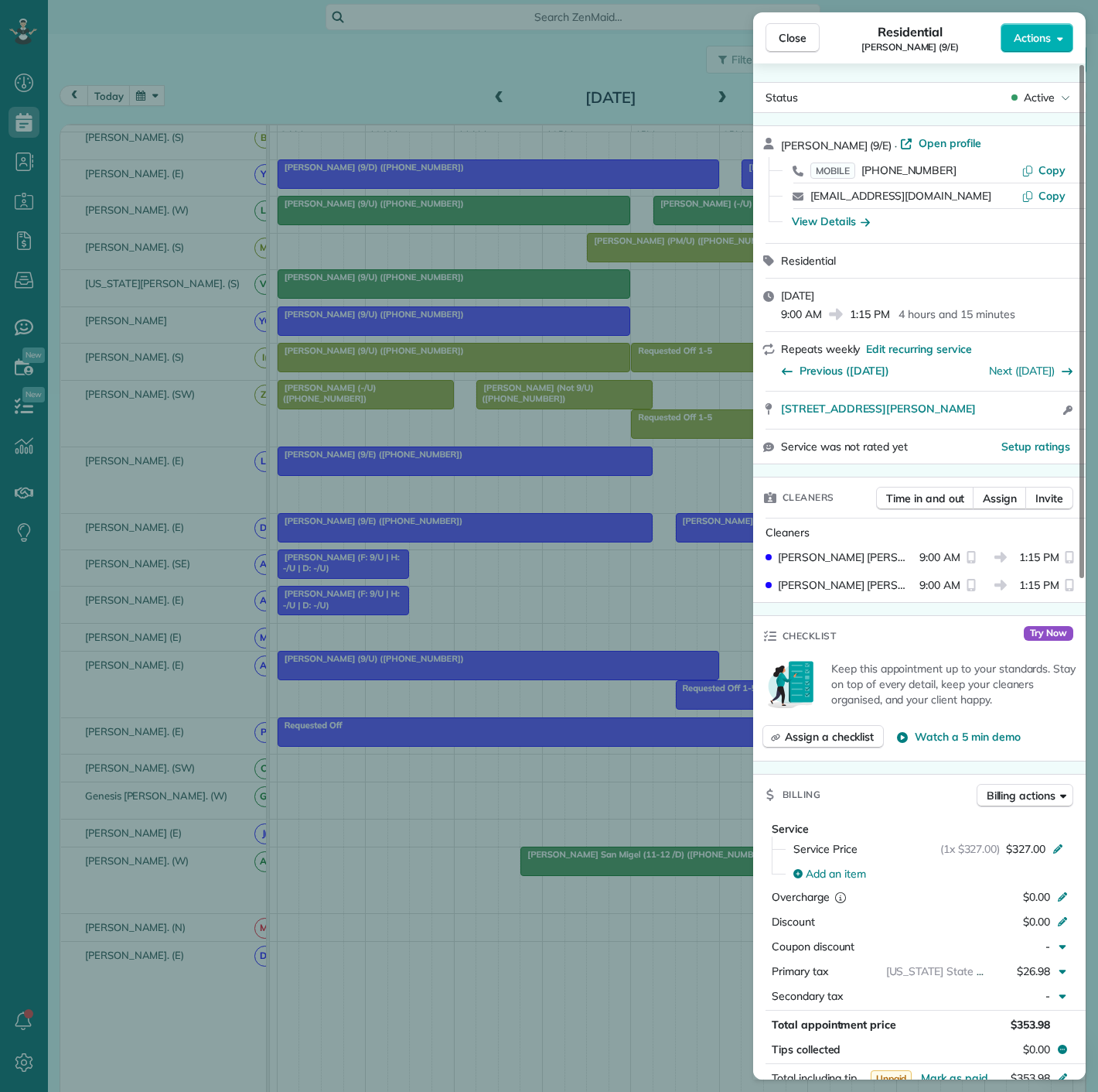
drag, startPoint x: 772, startPoint y: 412, endPoint x: 985, endPoint y: 416, distance: 213.0
click at [985, 416] on div "5211 Milam Street Dallas TX 75206 Open access information" at bounding box center [919, 410] width 332 height 37
drag, startPoint x: 578, startPoint y: 538, endPoint x: 629, endPoint y: 534, distance: 51.2
click at [578, 538] on div "Close Residential Richard Idell (9/E) Actions Status Active Richard Idell (9/E)…" at bounding box center [549, 546] width 1098 height 1092
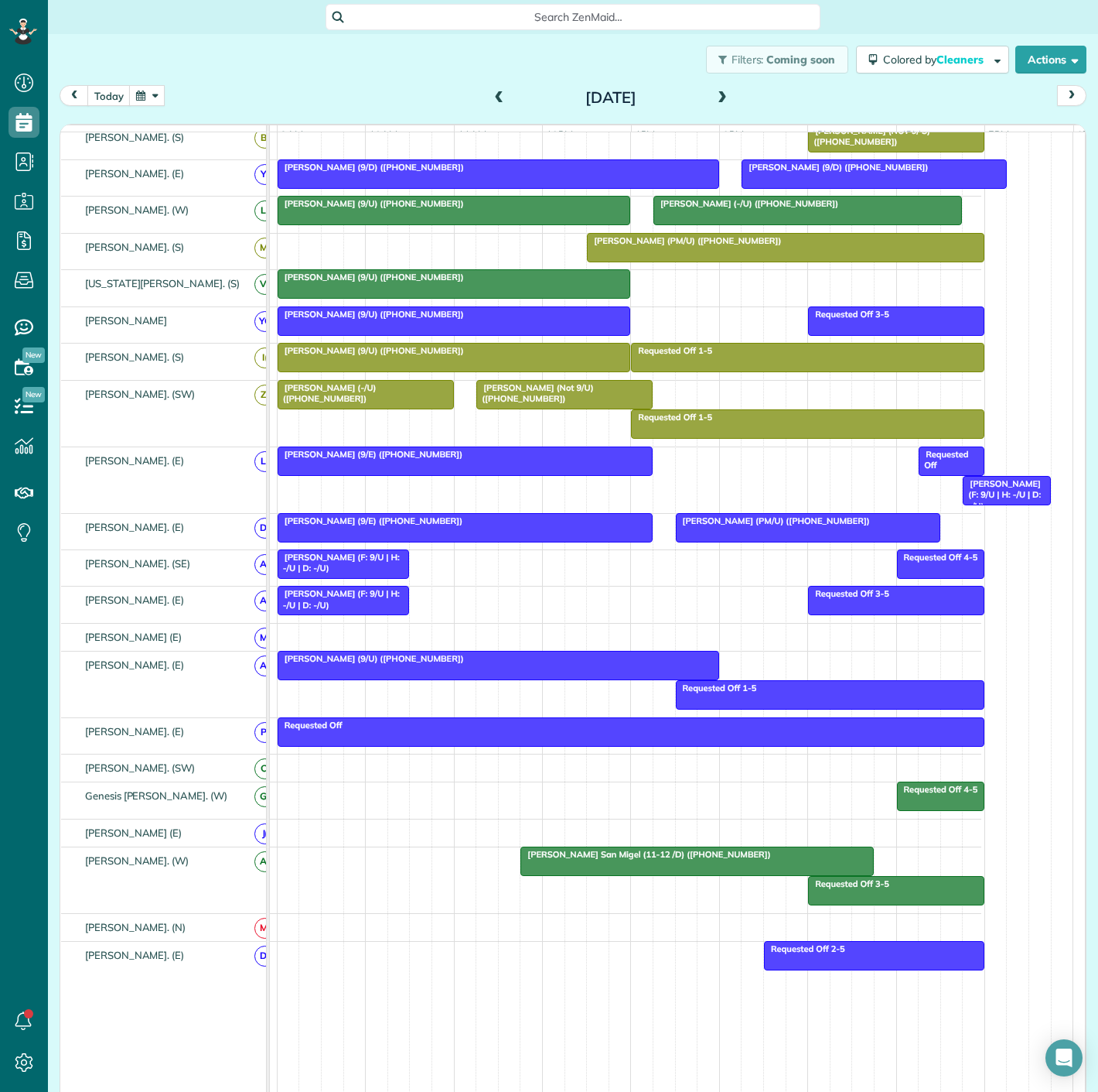
click at [737, 526] on span "[PERSON_NAME] (PM/U) ([PHONE_NUMBER])" at bounding box center [772, 521] width 196 height 11
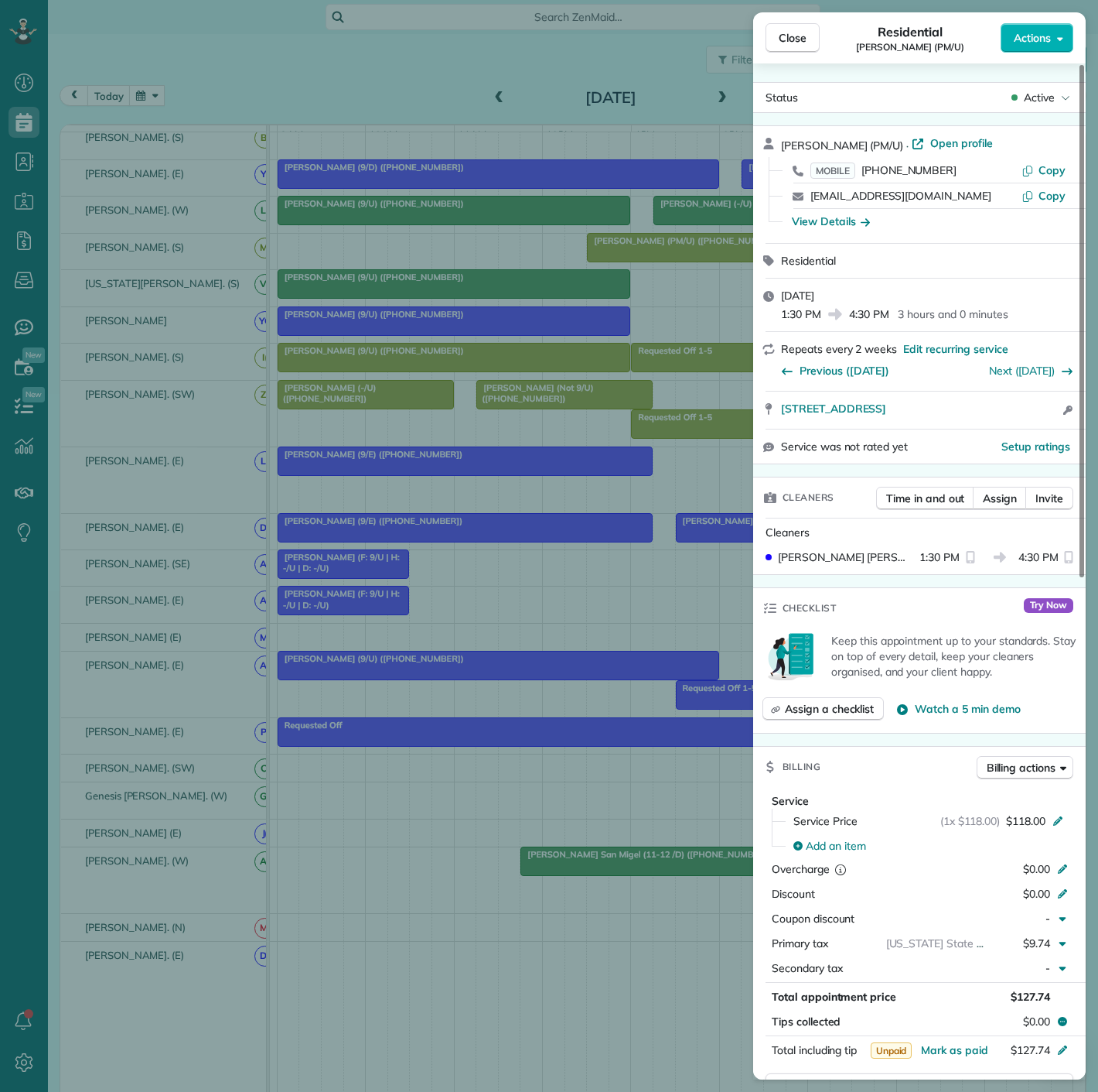
drag, startPoint x: 837, startPoint y: 429, endPoint x: 779, endPoint y: 402, distance: 64.0
click at [779, 402] on div "Paul Citarella (PM/U) · Open profile MOBILE (201) 669-9805 Copy pcitarel@gmail.…" at bounding box center [919, 295] width 332 height 339
drag, startPoint x: 570, startPoint y: 543, endPoint x: 664, endPoint y: 496, distance: 105.1
click at [570, 543] on div "Close Residential Paul Citarella (PM/U) Actions Status Active Paul Citarella (P…" at bounding box center [549, 546] width 1098 height 1092
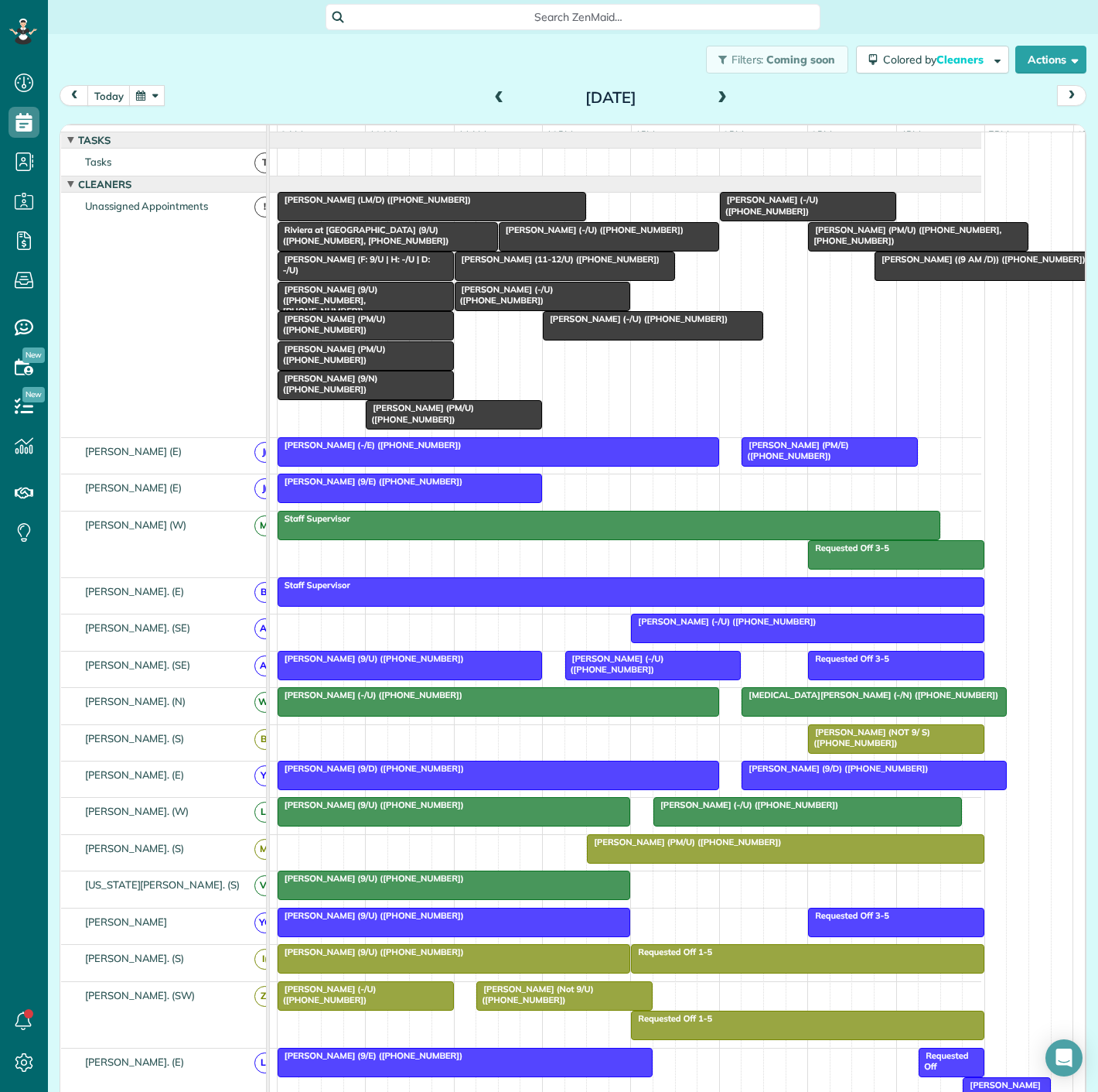
click at [871, 237] on span "[PERSON_NAME] (PM/U) ([PHONE_NUMBER], [PHONE_NUMBER])" at bounding box center [904, 235] width 194 height 22
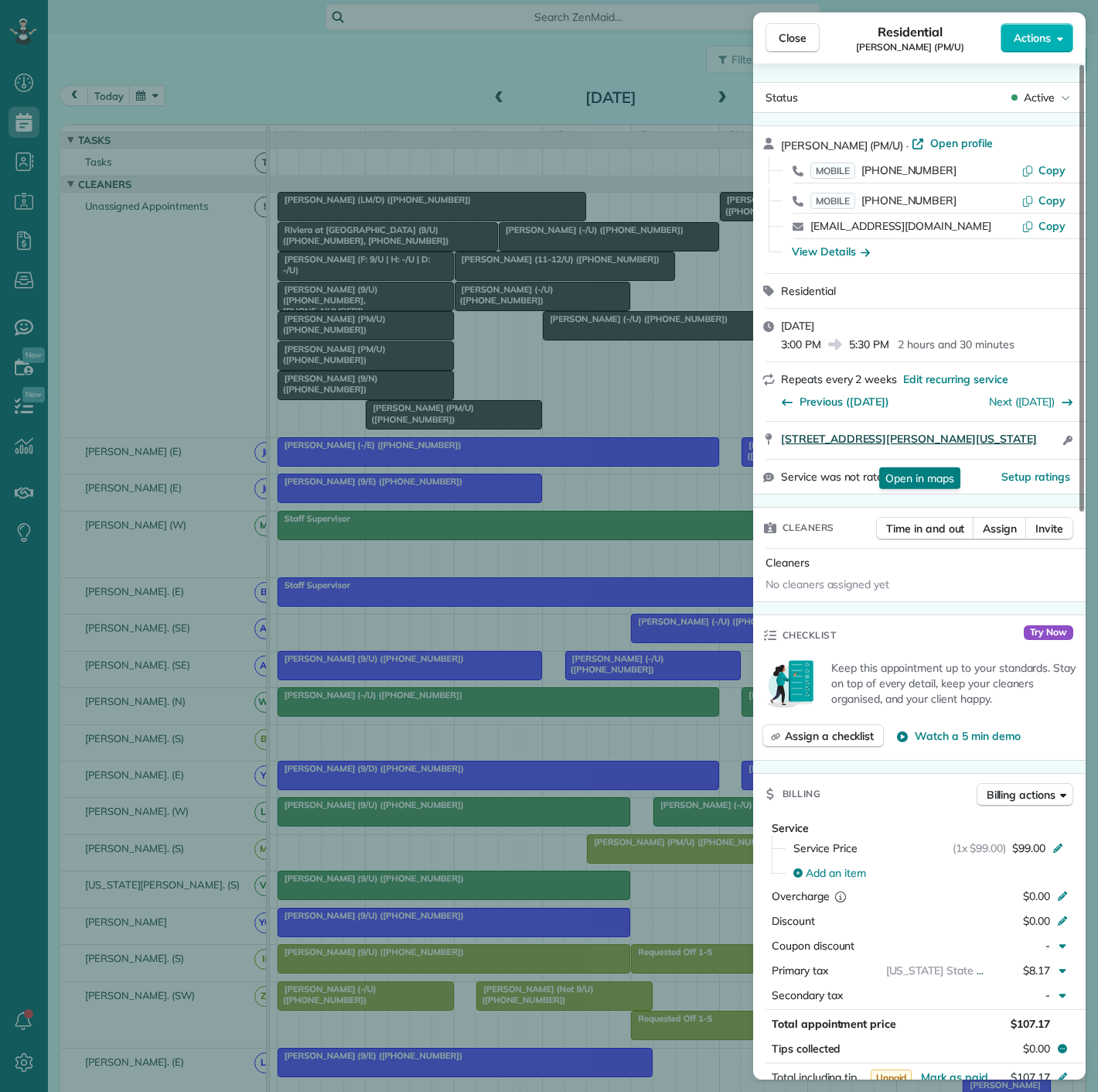
drag, startPoint x: 787, startPoint y: 414, endPoint x: 941, endPoint y: 457, distance: 159.9
click at [941, 457] on div "Karen Heibel (PM/U) · Open profile MOBILE (402) 525-4024 Copy MOBILE (402) 617-…" at bounding box center [919, 310] width 332 height 369
click at [920, 418] on div "Repeats every 2 weeks Edit recurring service Previous (Sep 03) Next (Oct 01)" at bounding box center [919, 391] width 332 height 58
drag, startPoint x: 1041, startPoint y: 469, endPoint x: 775, endPoint y: 430, distance: 268.8
click at [775, 430] on div "3700 McKinney Avenue Unit #1101 Dallas Texas 75204 Open access information" at bounding box center [919, 440] width 332 height 37
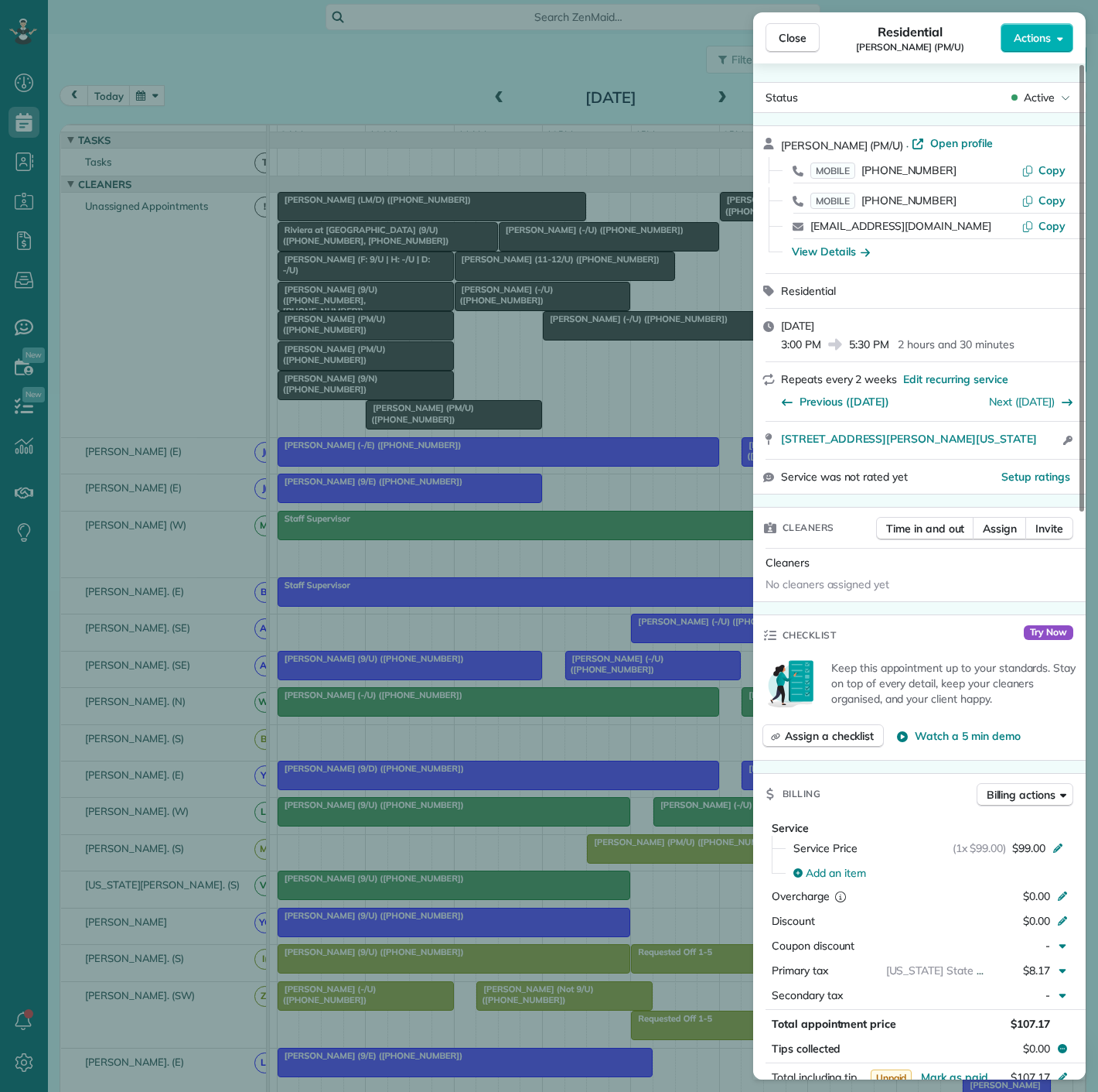
drag, startPoint x: 565, startPoint y: 527, endPoint x: 552, endPoint y: 484, distance: 44.9
click at [565, 527] on div "Close Residential Karen Heibel (PM/U) Actions Status Active Karen Heibel (PM/U)…" at bounding box center [549, 546] width 1098 height 1092
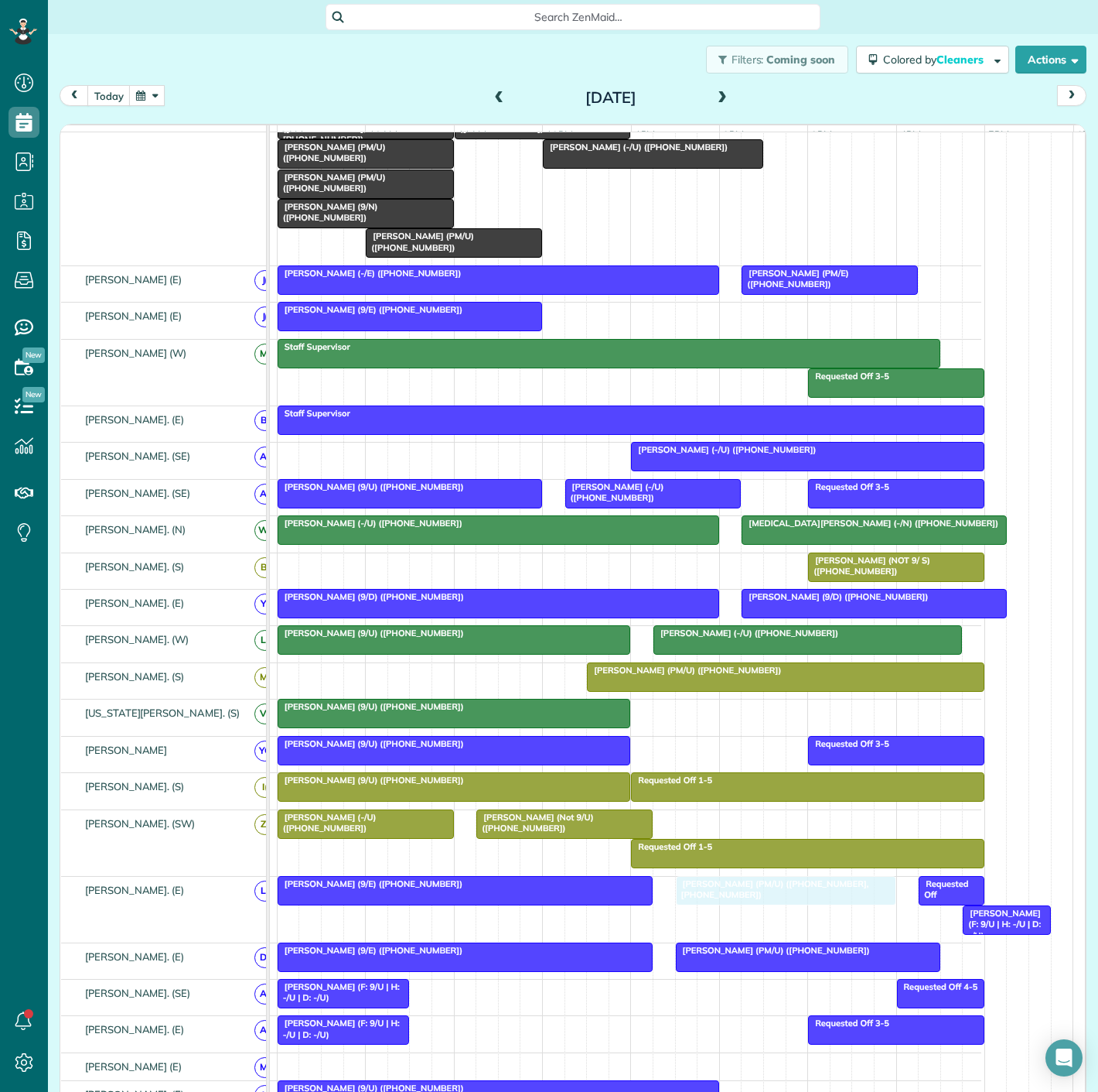
drag, startPoint x: 868, startPoint y: 249, endPoint x: 725, endPoint y: 904, distance: 670.4
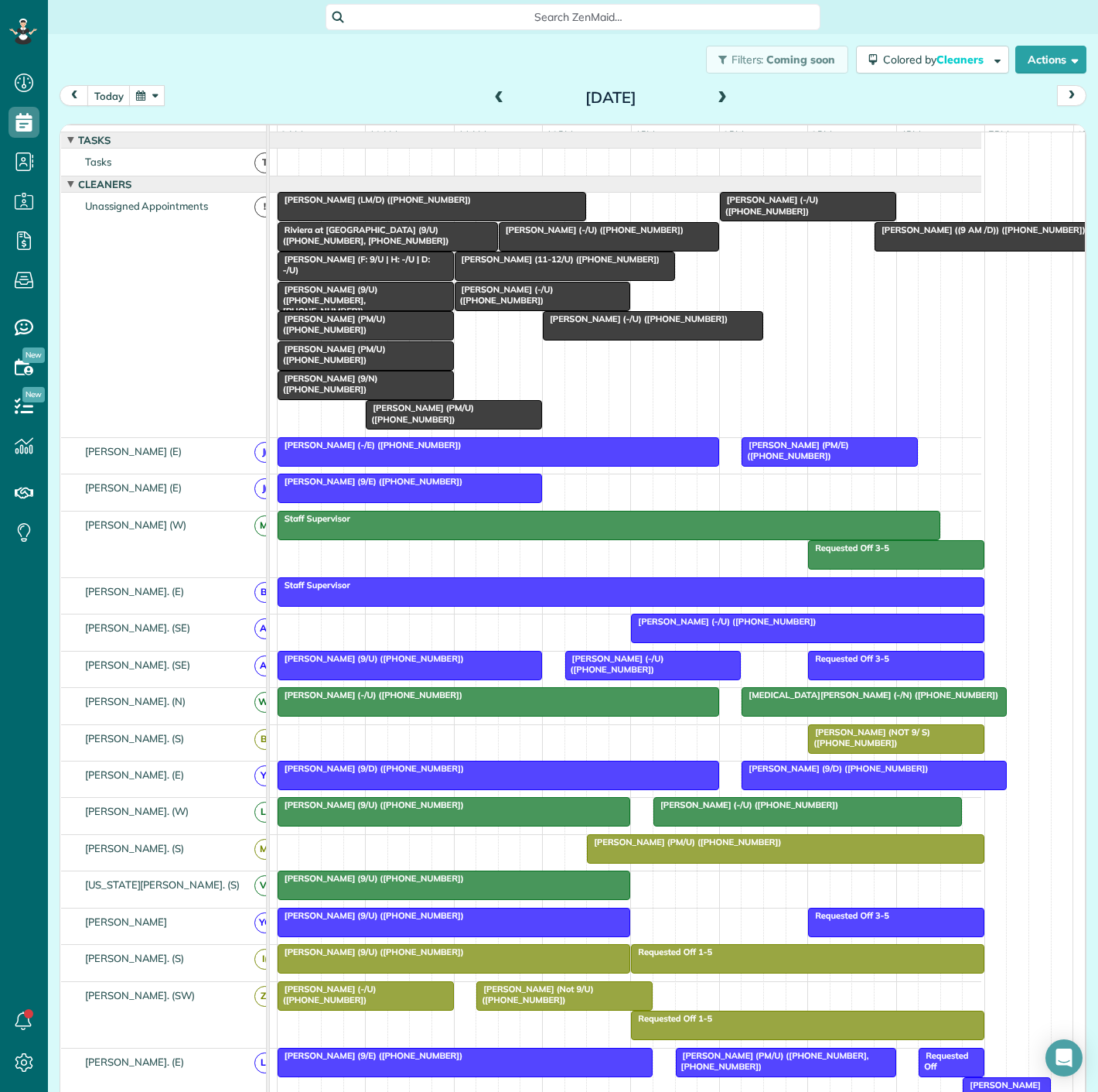
click at [486, 899] on div at bounding box center [454, 885] width 352 height 28
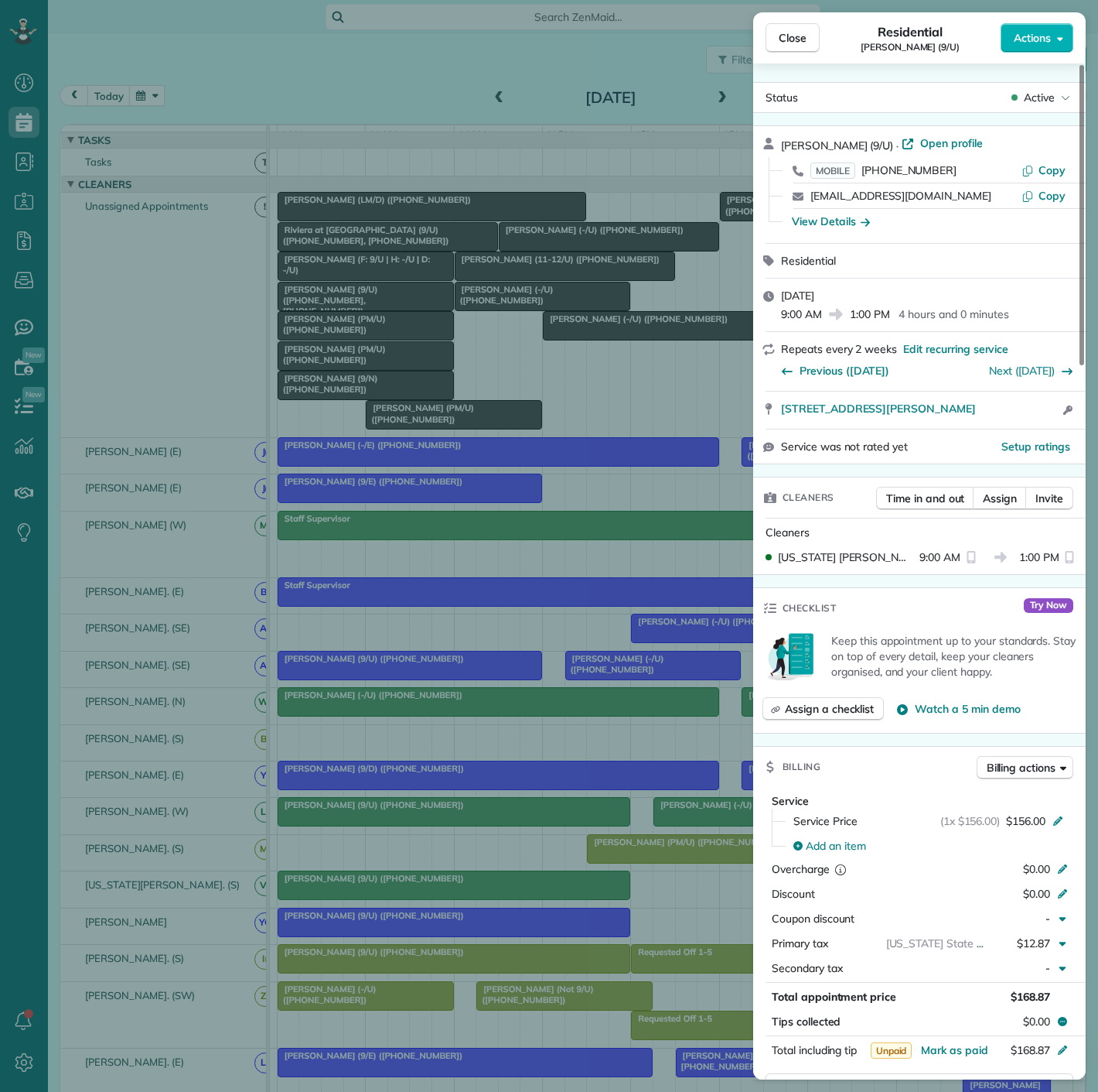
drag, startPoint x: 767, startPoint y: 413, endPoint x: 1033, endPoint y: 397, distance: 266.5
click at [1033, 397] on div "4502 Abbott Avenue #206 Dallas TX 75205 Open access information" at bounding box center [919, 410] width 332 height 37
drag, startPoint x: 141, startPoint y: 405, endPoint x: 254, endPoint y: 531, distance: 169.2
click at [141, 405] on div "Close Residential Mary Lessmann (9/U) Actions Status Active Mary Lessmann (9/U)…" at bounding box center [549, 546] width 1098 height 1092
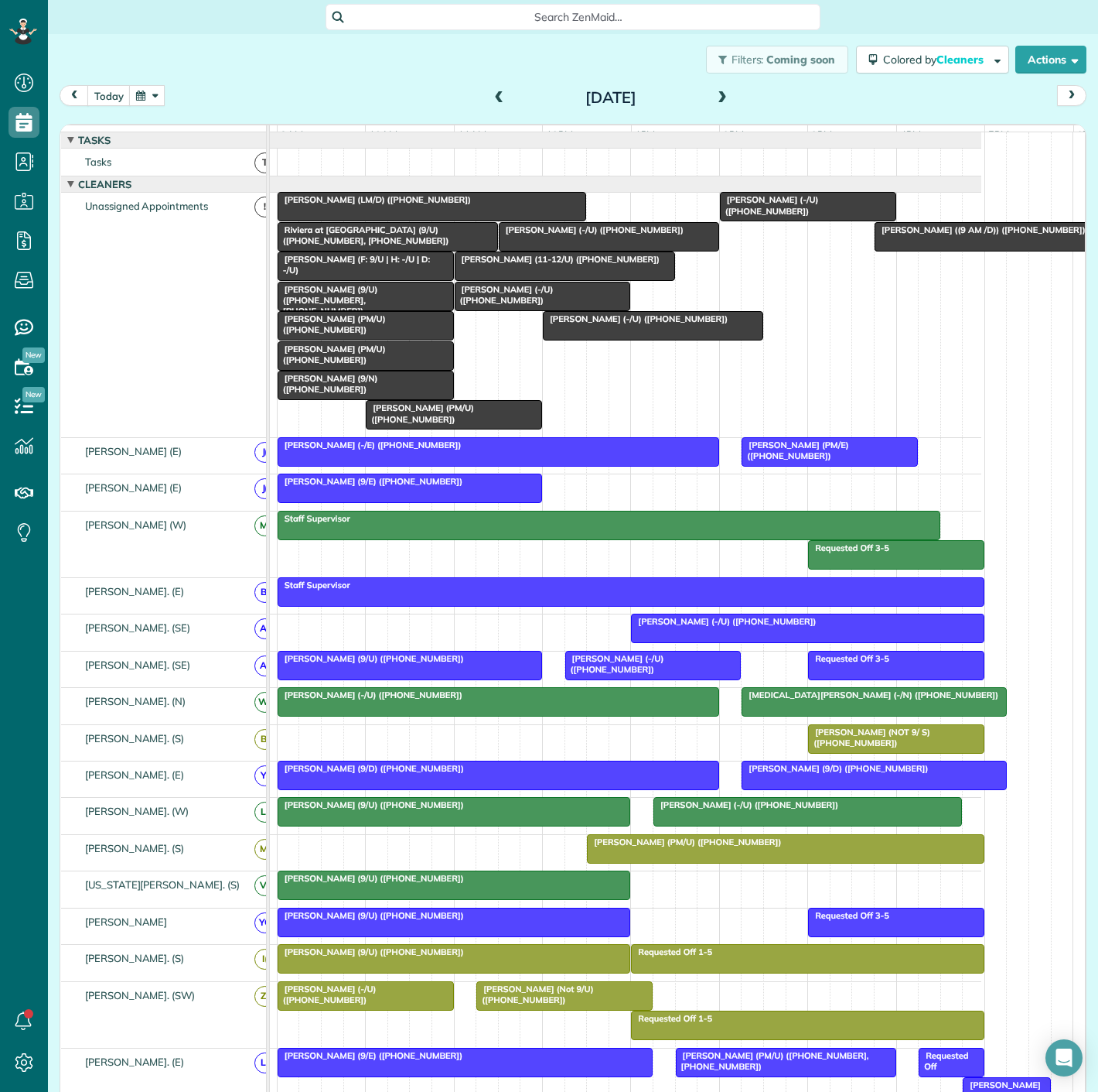
click at [305, 205] on span "[PERSON_NAME] (LM/D) ([PHONE_NUMBER])" at bounding box center [375, 200] width 195 height 11
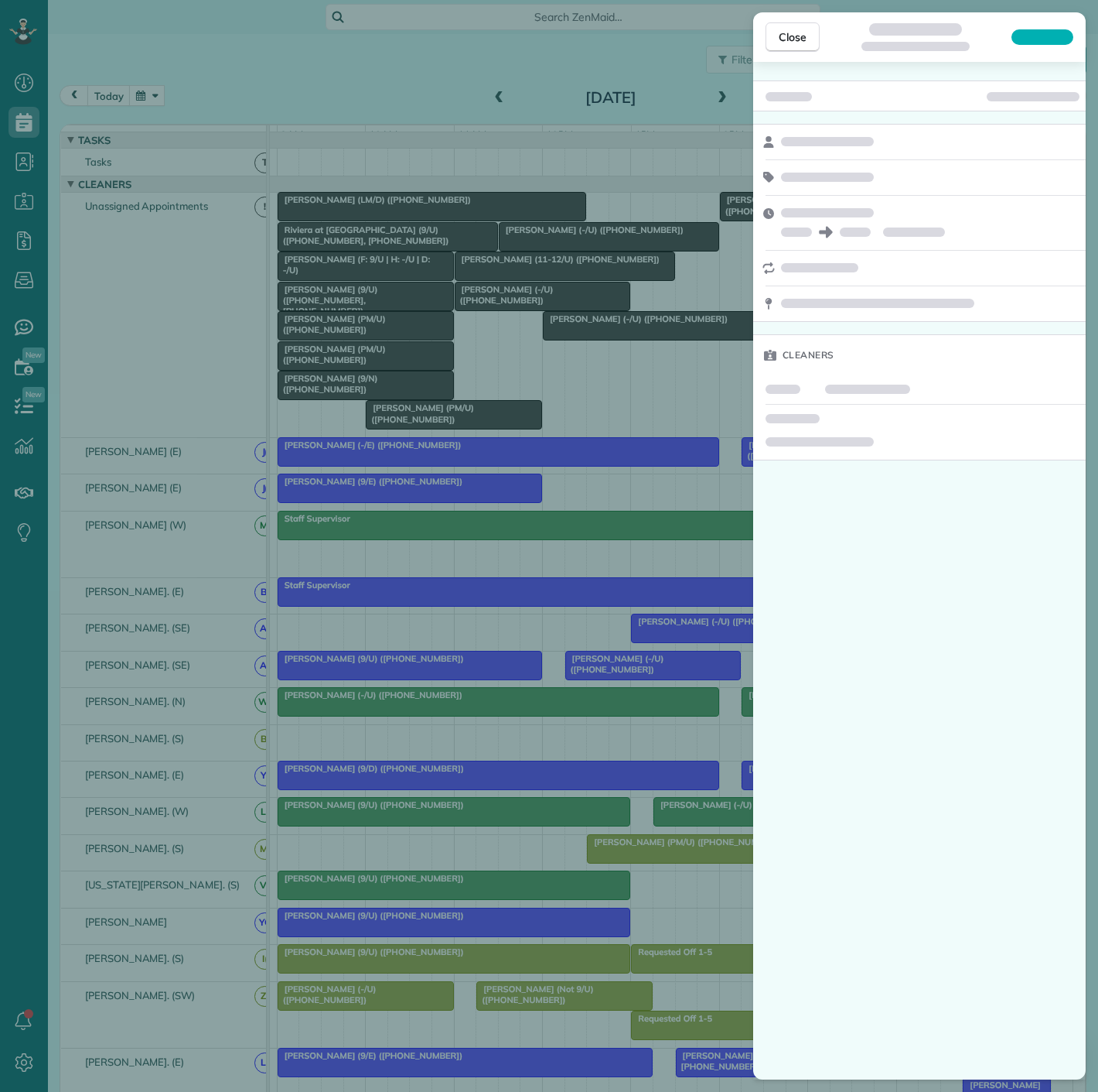
click at [305, 216] on div "Close Cleaners" at bounding box center [549, 546] width 1098 height 1092
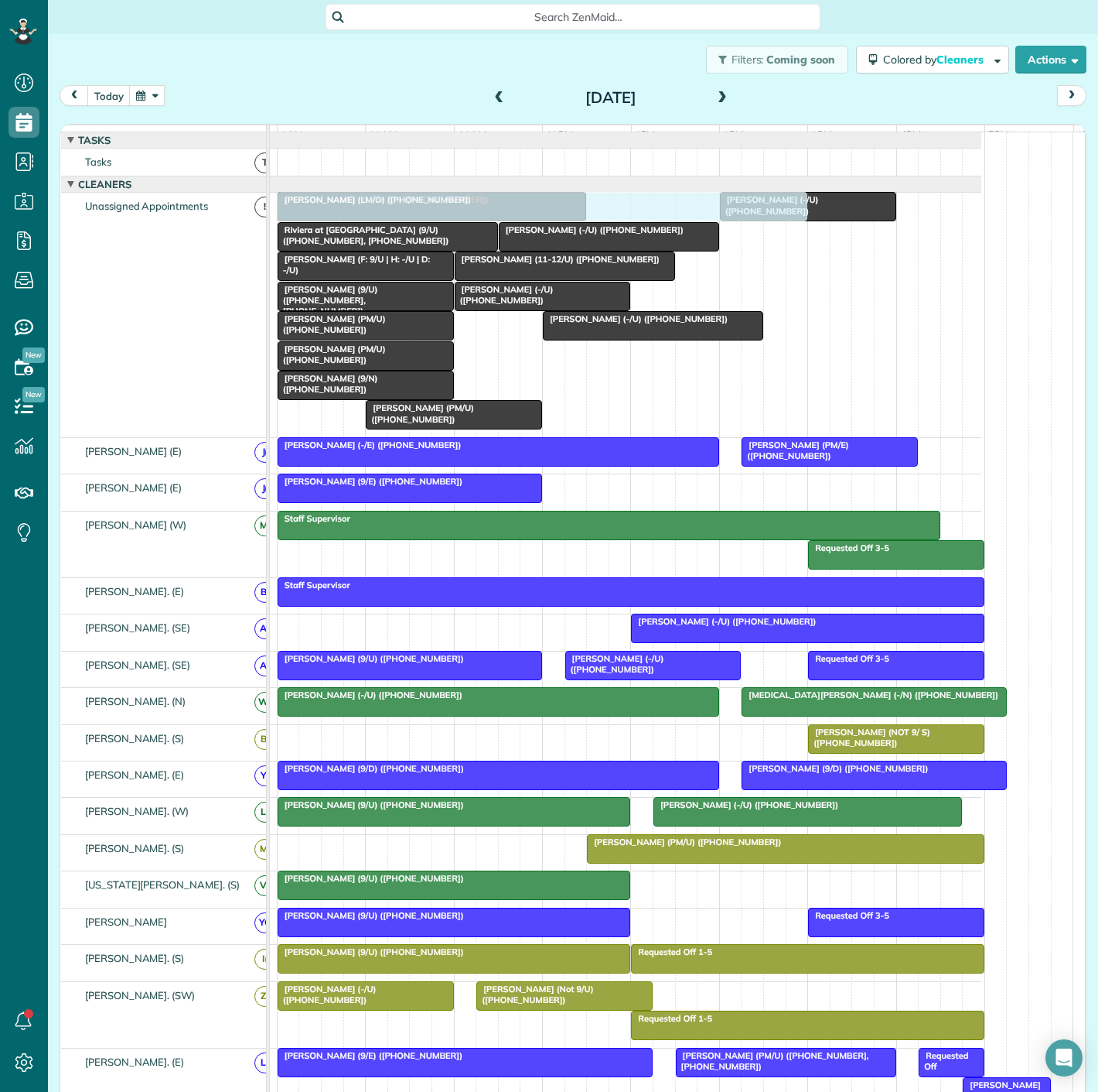
drag, startPoint x: 994, startPoint y: 246, endPoint x: 406, endPoint y: 253, distance: 588.0
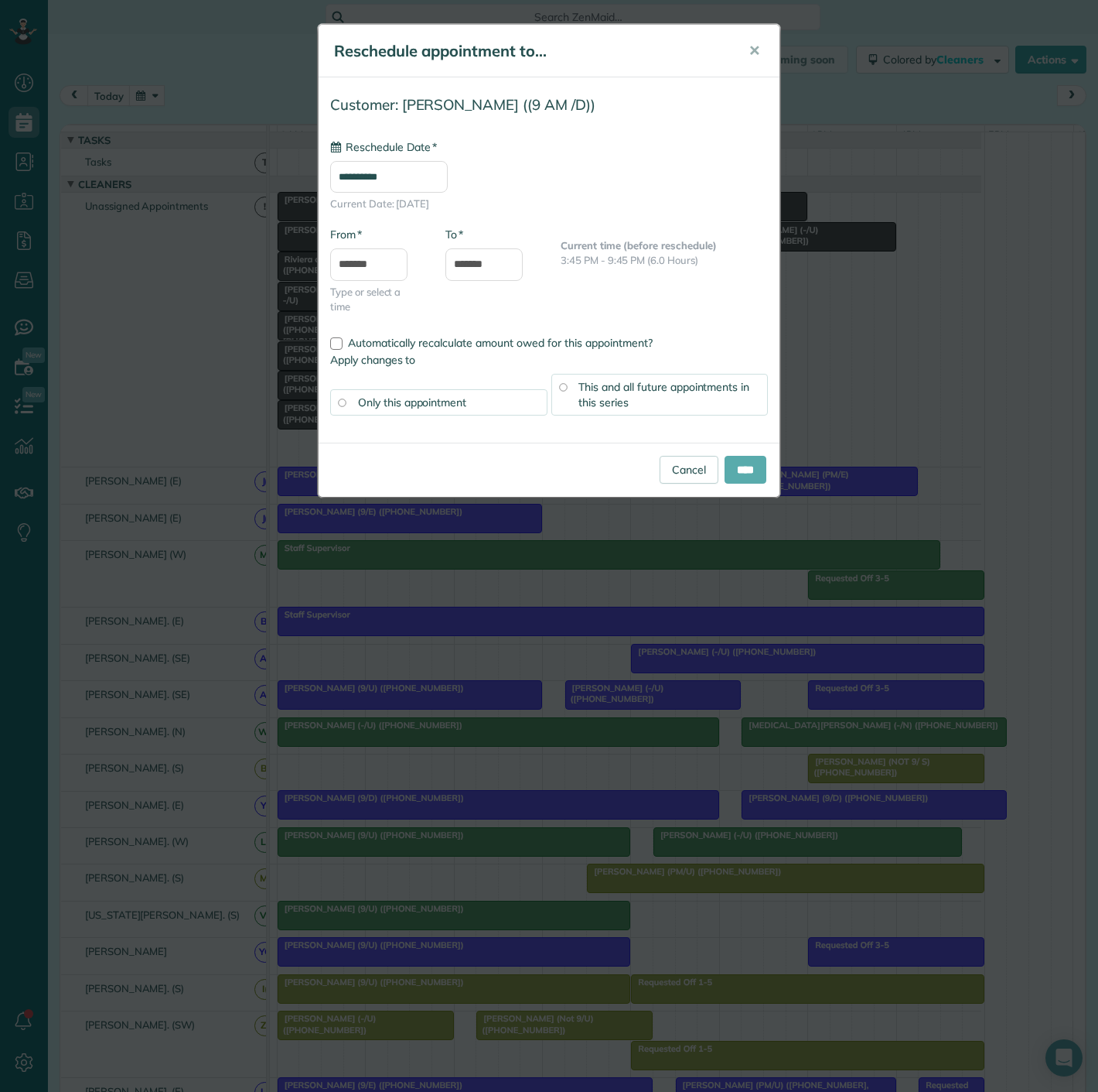
type input "**********"
click at [743, 465] on input "****" at bounding box center [745, 469] width 42 height 28
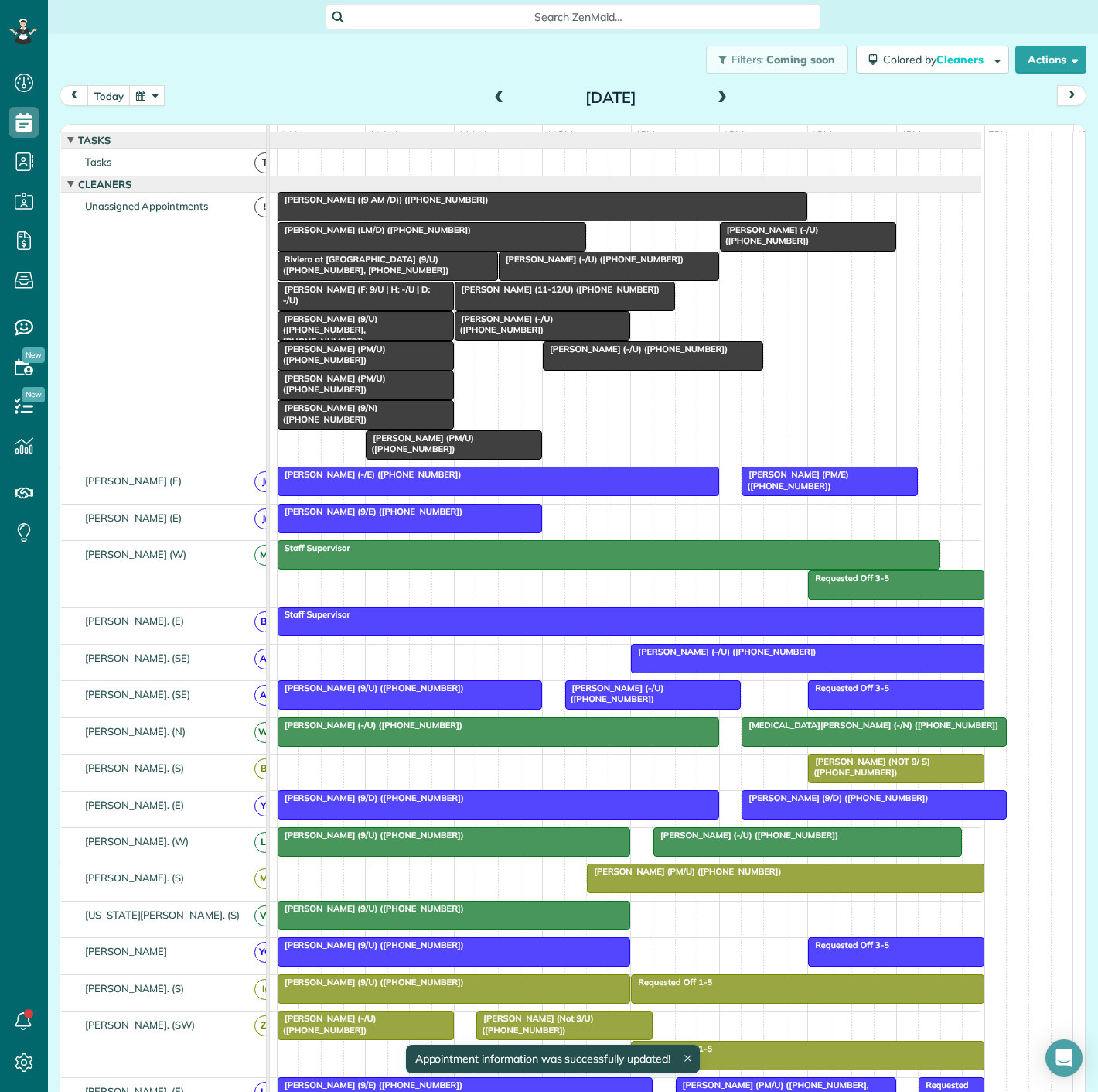
click at [452, 220] on div at bounding box center [542, 206] width 528 height 28
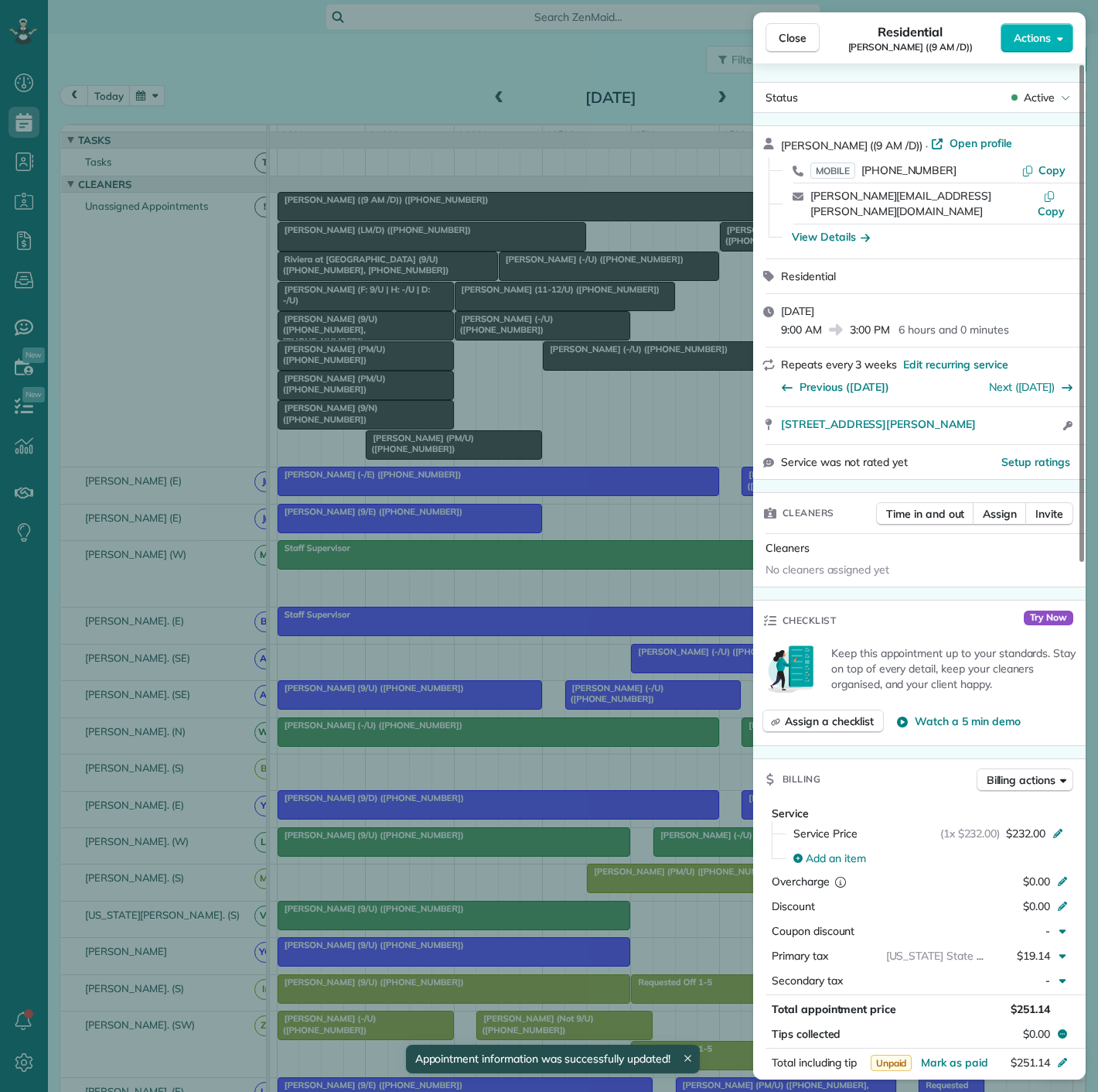
click at [452, 220] on div "Close Residential Brett Havens ((9 AM /D)) Actions Status Active Brett Havens (…" at bounding box center [549, 546] width 1098 height 1092
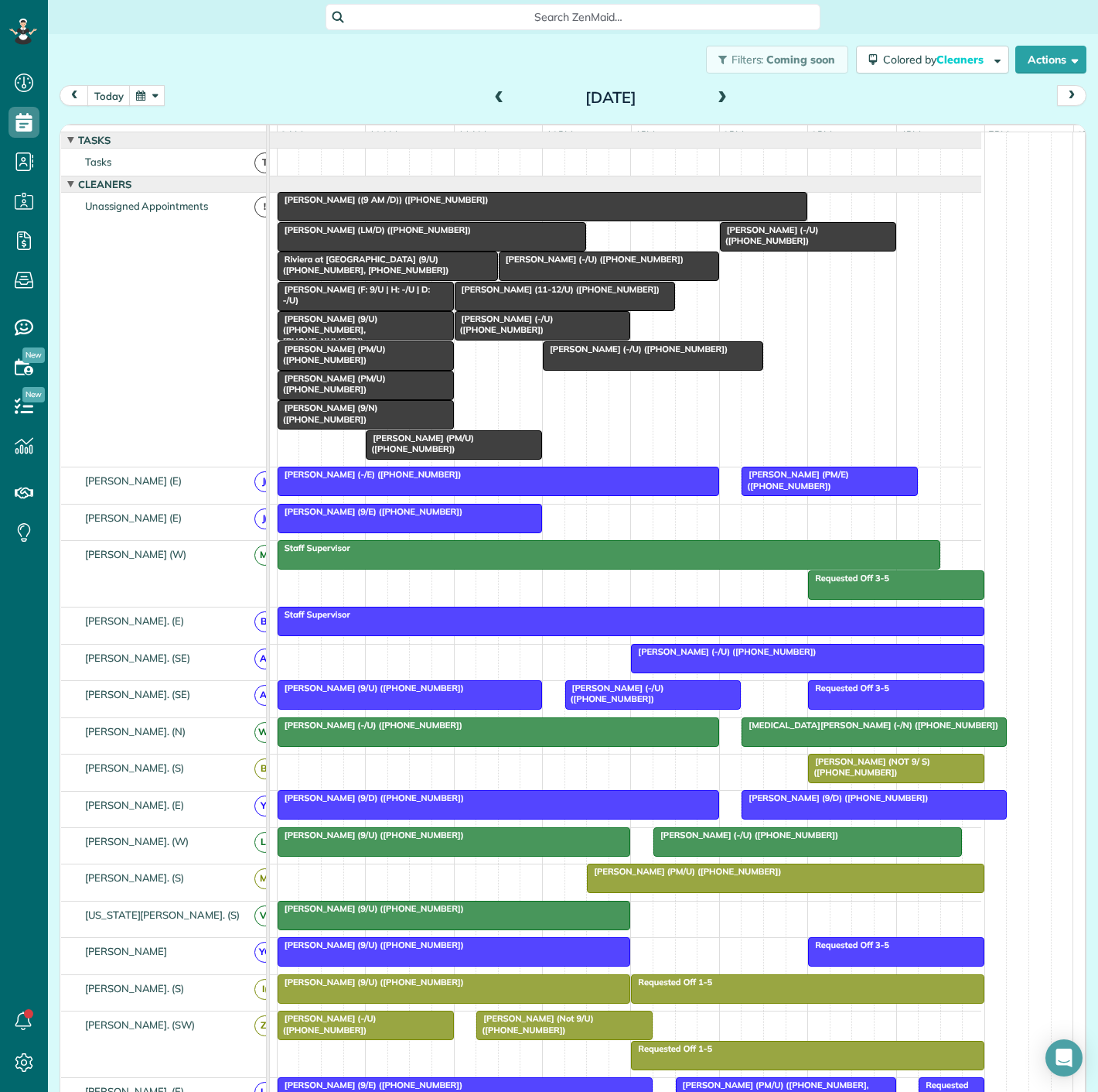
click at [452, 220] on div at bounding box center [542, 206] width 528 height 28
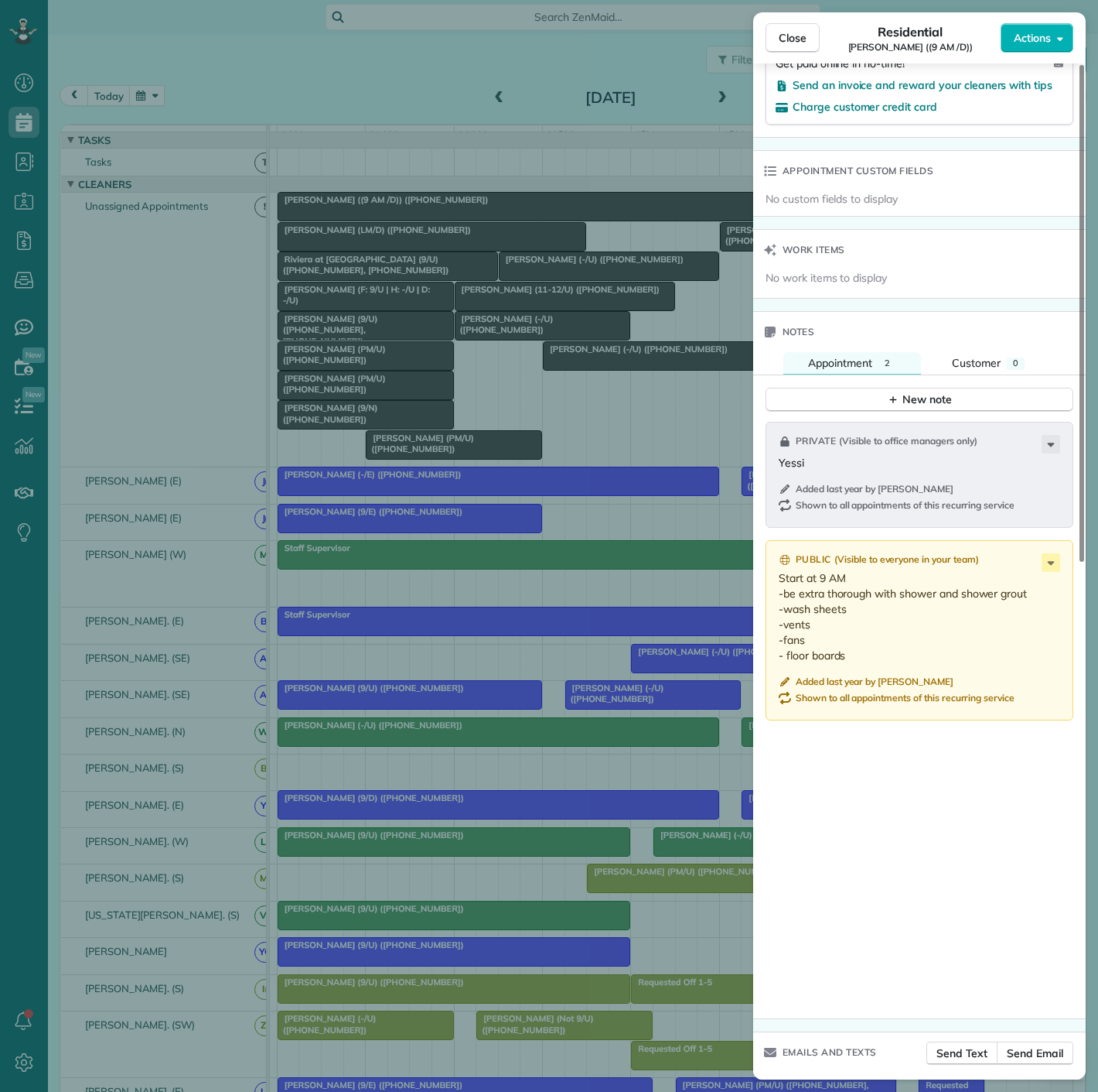
click at [363, 304] on div "Close Residential Brett Havens ((9 AM /D)) Actions Status Active Brett Havens (…" at bounding box center [549, 546] width 1098 height 1092
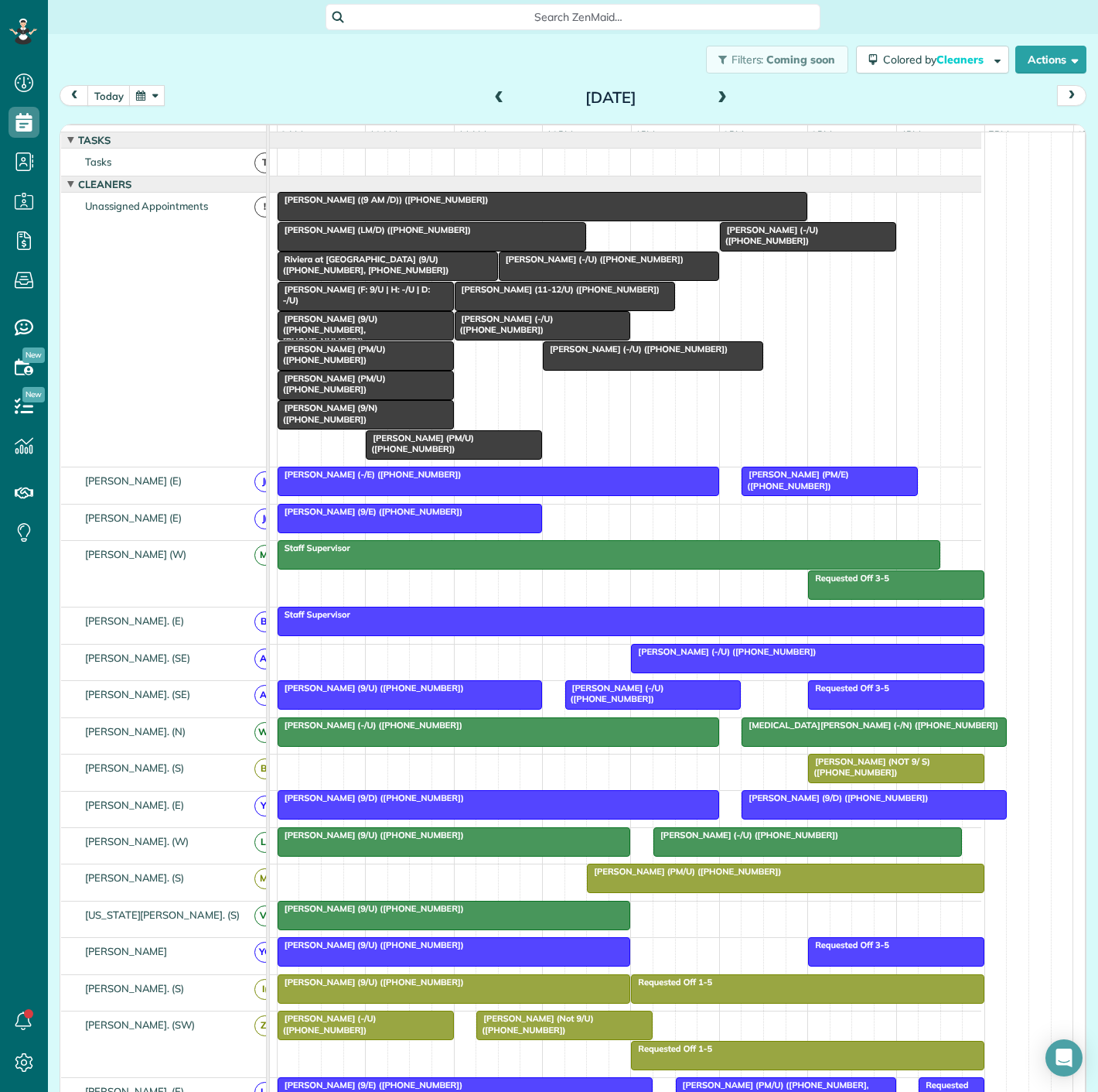
click at [454, 220] on div at bounding box center [542, 206] width 528 height 28
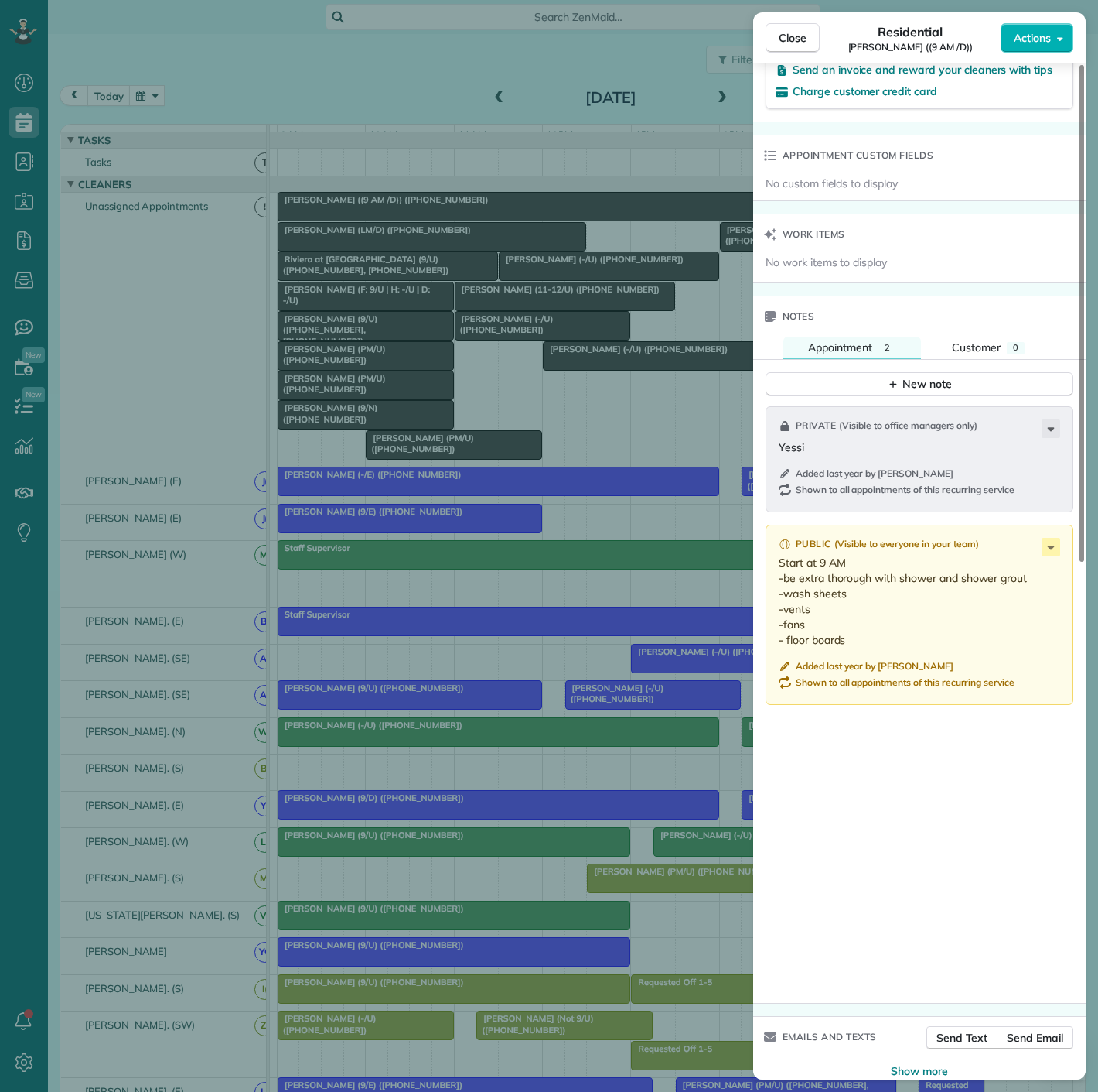
click at [483, 346] on div "Close Residential Brett Havens ((9 AM /D)) Actions Status Active Brett Havens (…" at bounding box center [549, 546] width 1098 height 1092
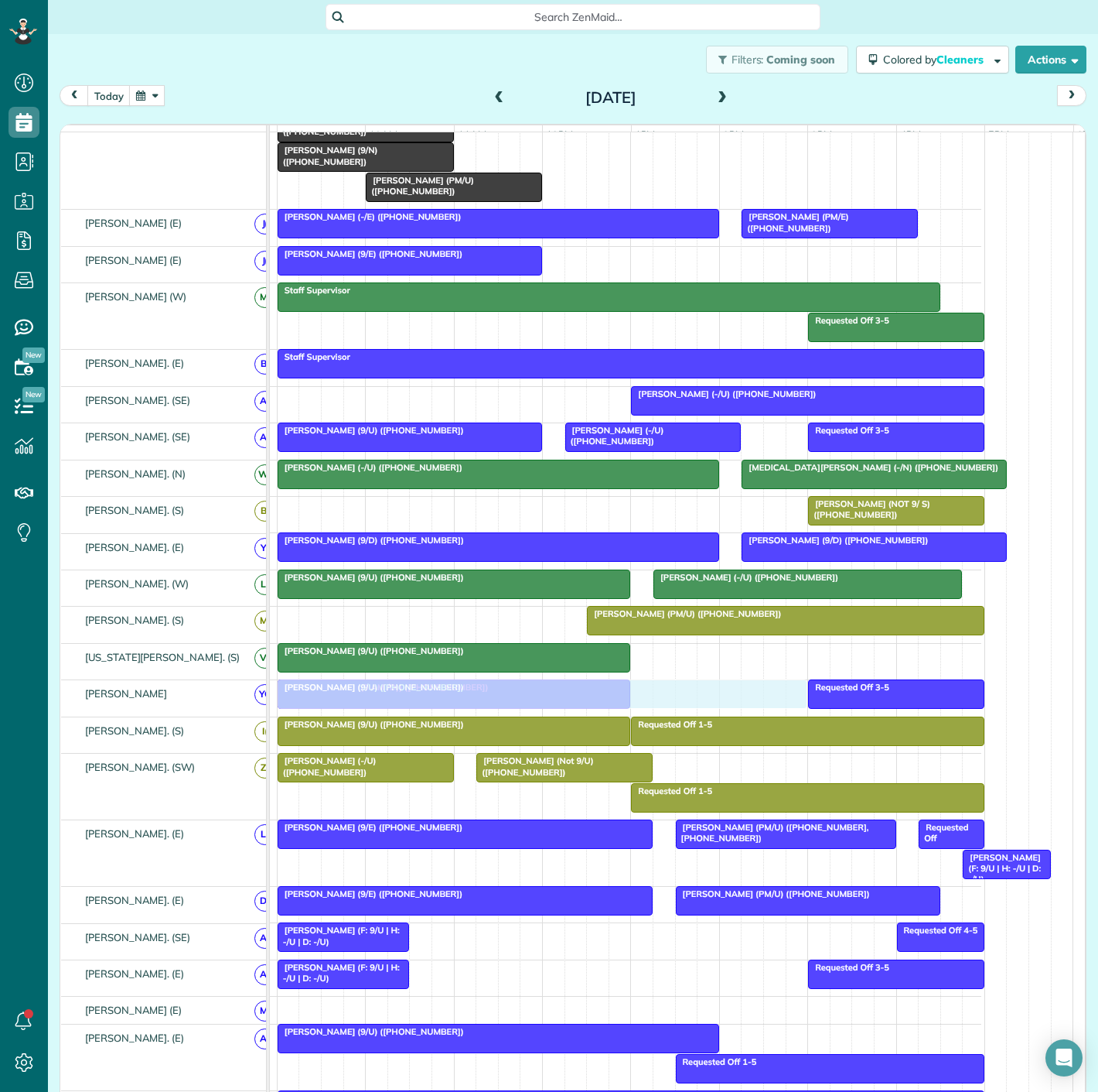
drag, startPoint x: 472, startPoint y: 215, endPoint x: 473, endPoint y: 697, distance: 482.0
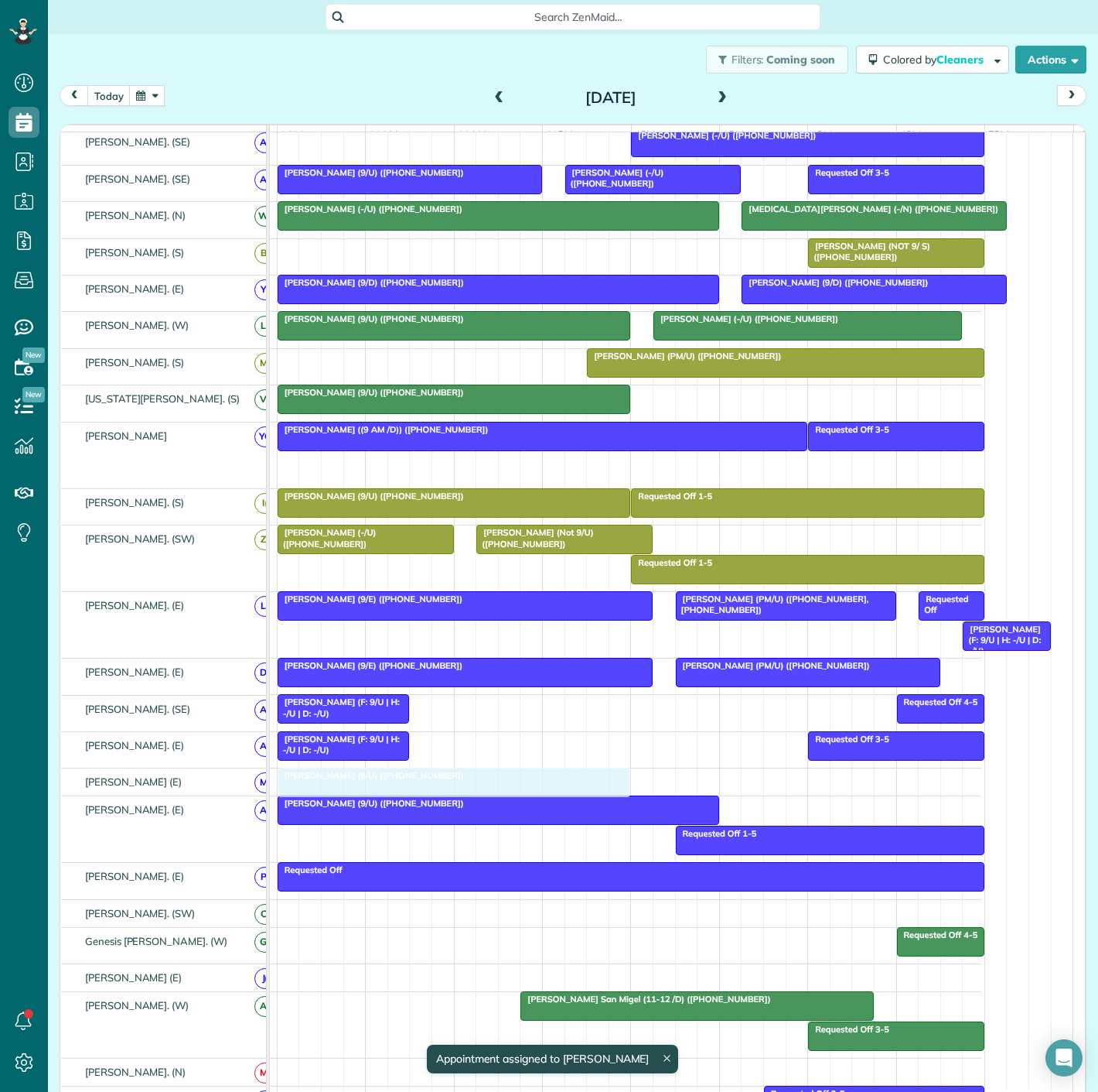
drag, startPoint x: 476, startPoint y: 471, endPoint x: 470, endPoint y: 798, distance: 327.1
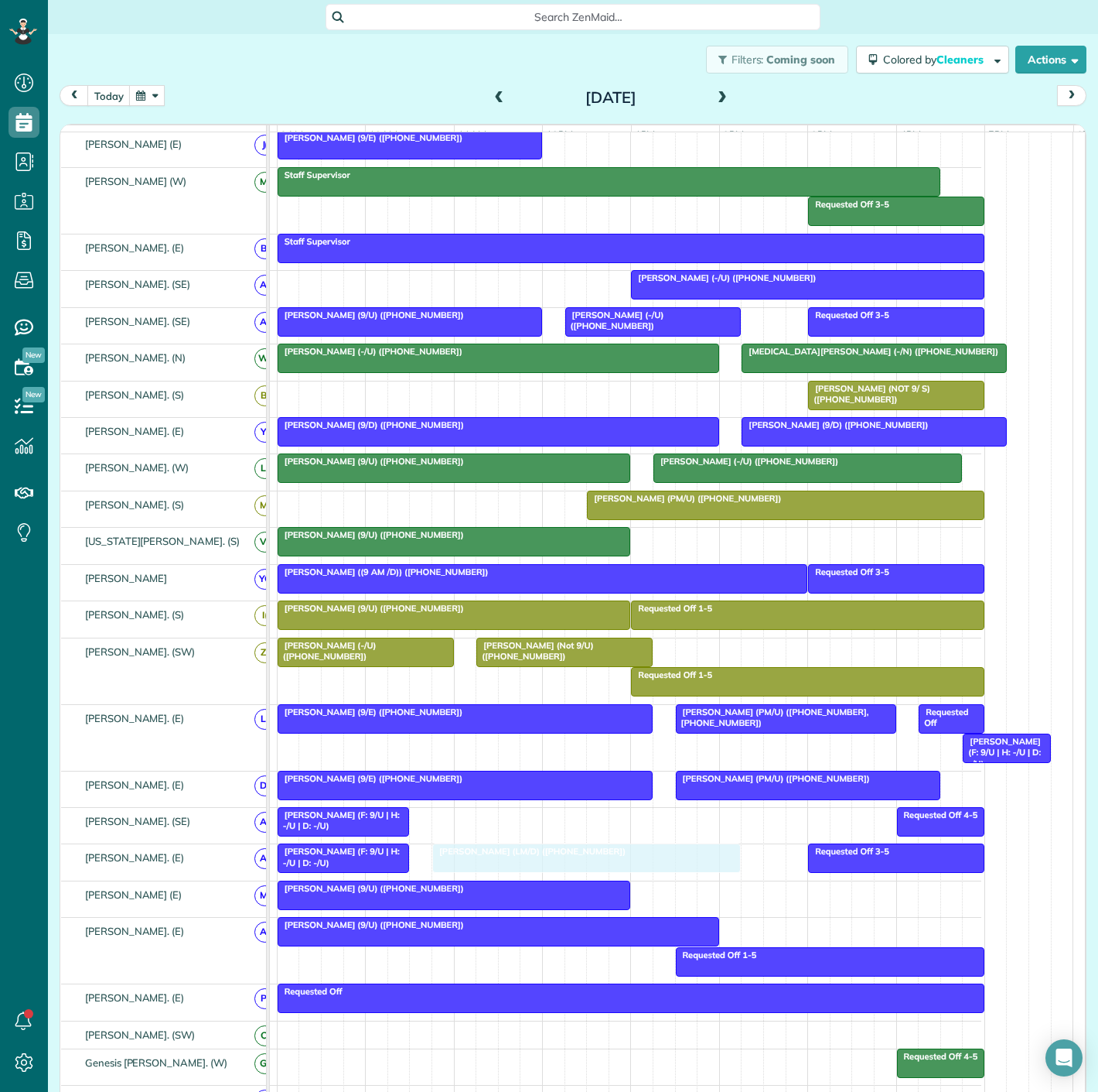
drag, startPoint x: 375, startPoint y: 224, endPoint x: 528, endPoint y: 880, distance: 673.6
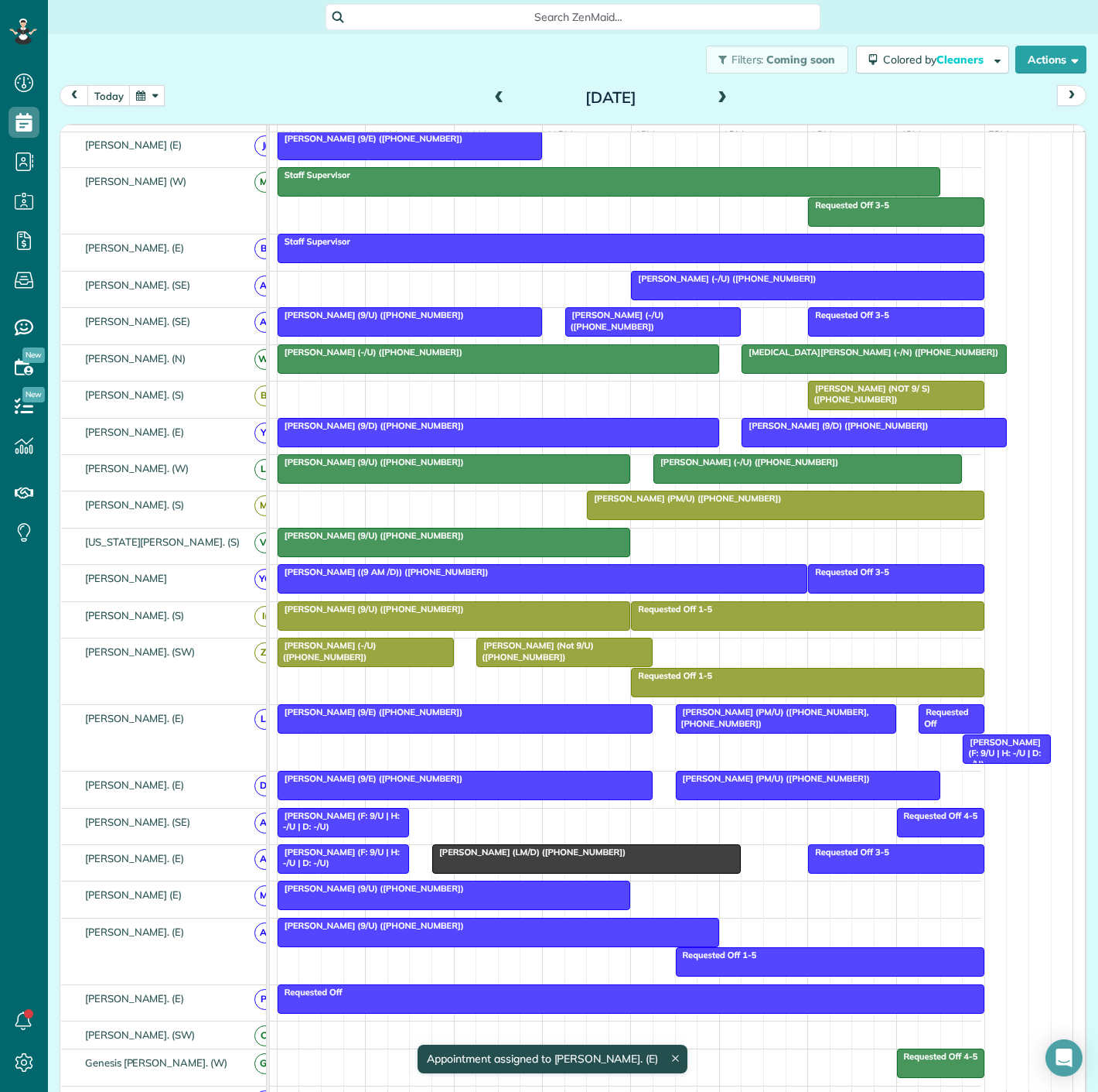
click at [337, 863] on span "[PERSON_NAME] (F: 9/U | H: -/U | D: -/U)" at bounding box center [339, 857] width 123 height 22
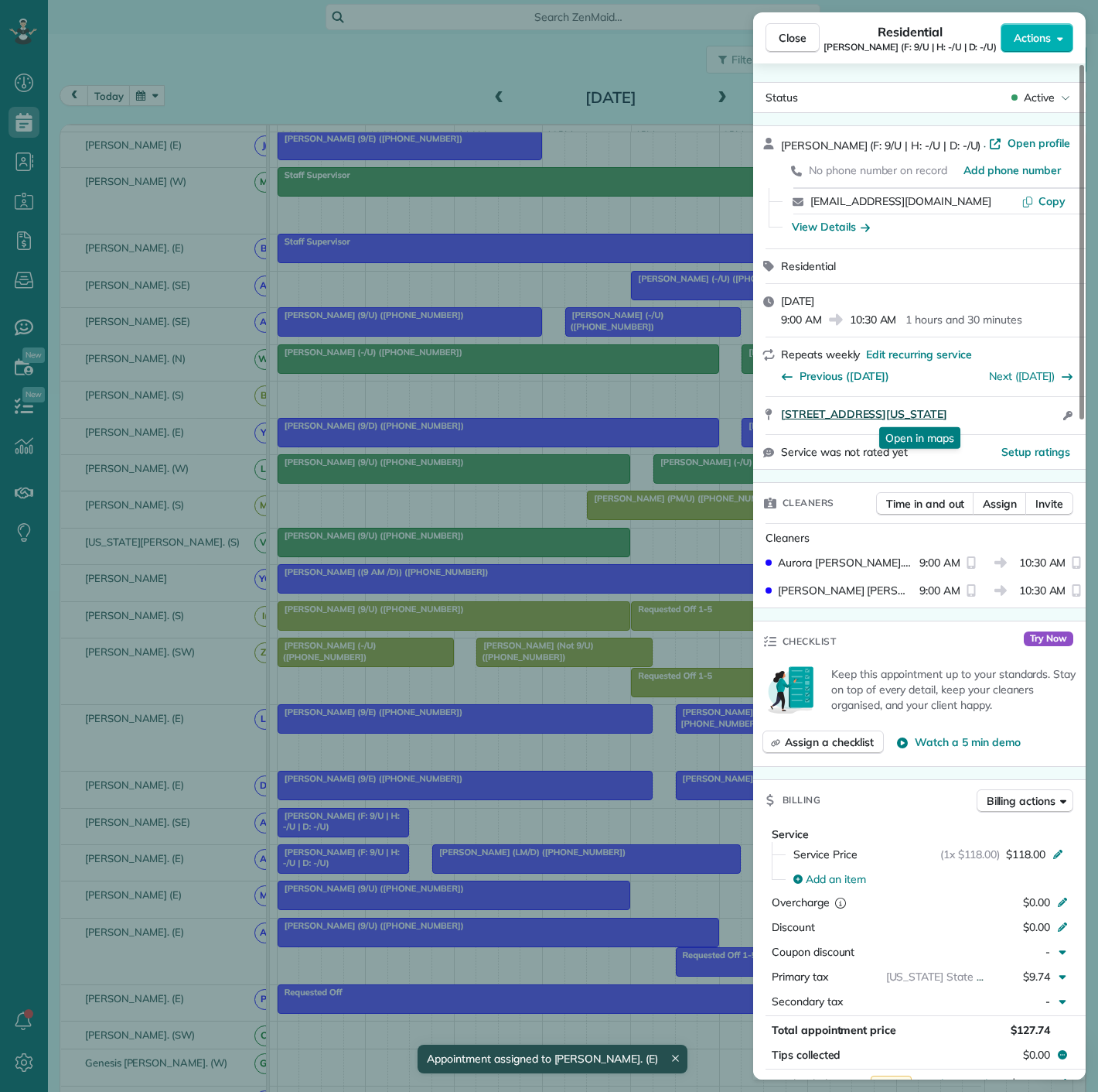
drag, startPoint x: 773, startPoint y: 414, endPoint x: 998, endPoint y: 414, distance: 225.0
click at [998, 414] on div "2527 Fairmount Street Dallas Texas 75201 Open in maps Open in maps Open access …" at bounding box center [919, 415] width 332 height 37
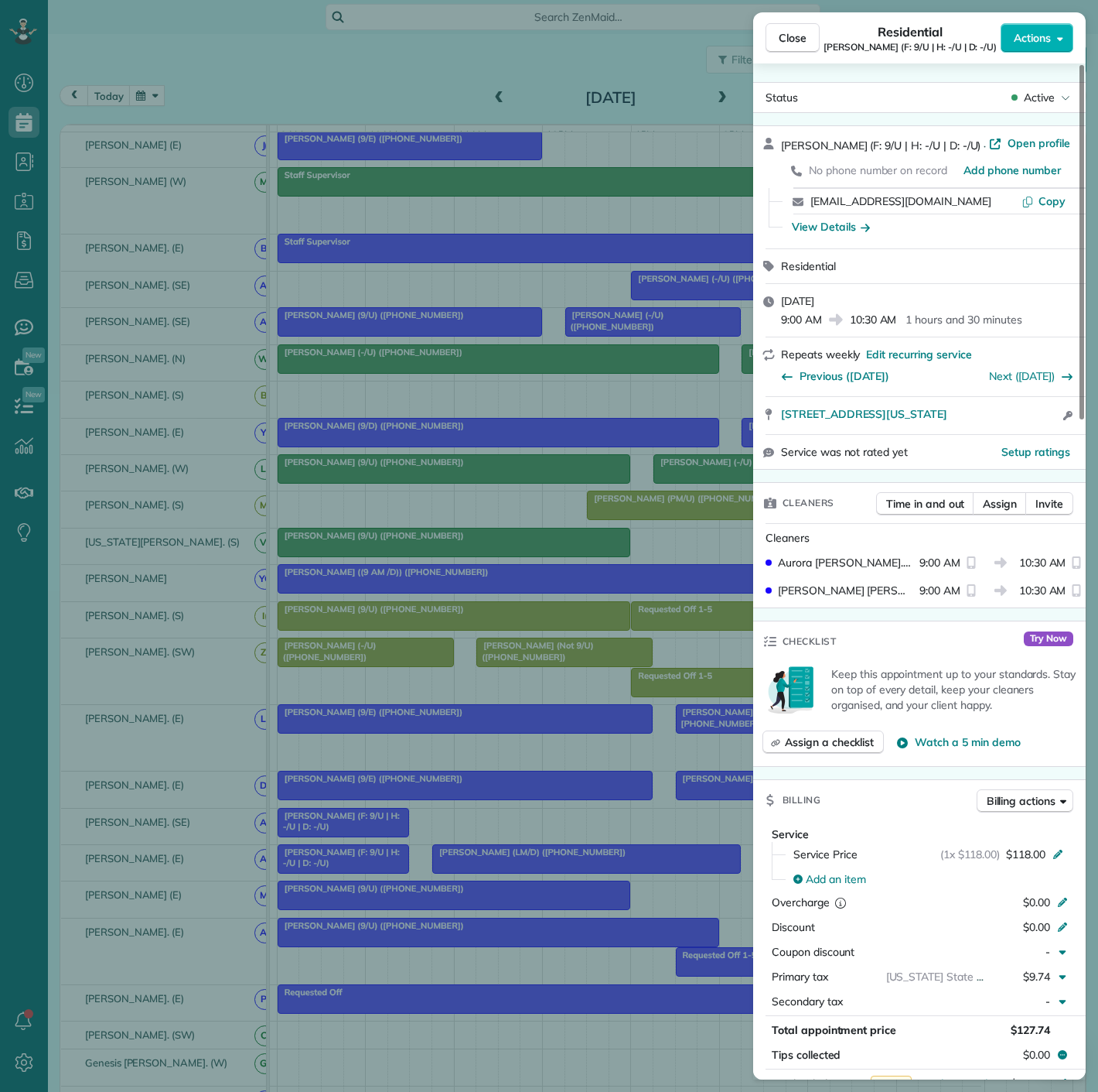
drag, startPoint x: 410, startPoint y: 825, endPoint x: 454, endPoint y: 848, distance: 49.6
click at [410, 825] on div "Close Residential [PERSON_NAME] (F: 9/U | H: -/U | D: -/U) Actions Status Activ…" at bounding box center [549, 546] width 1098 height 1092
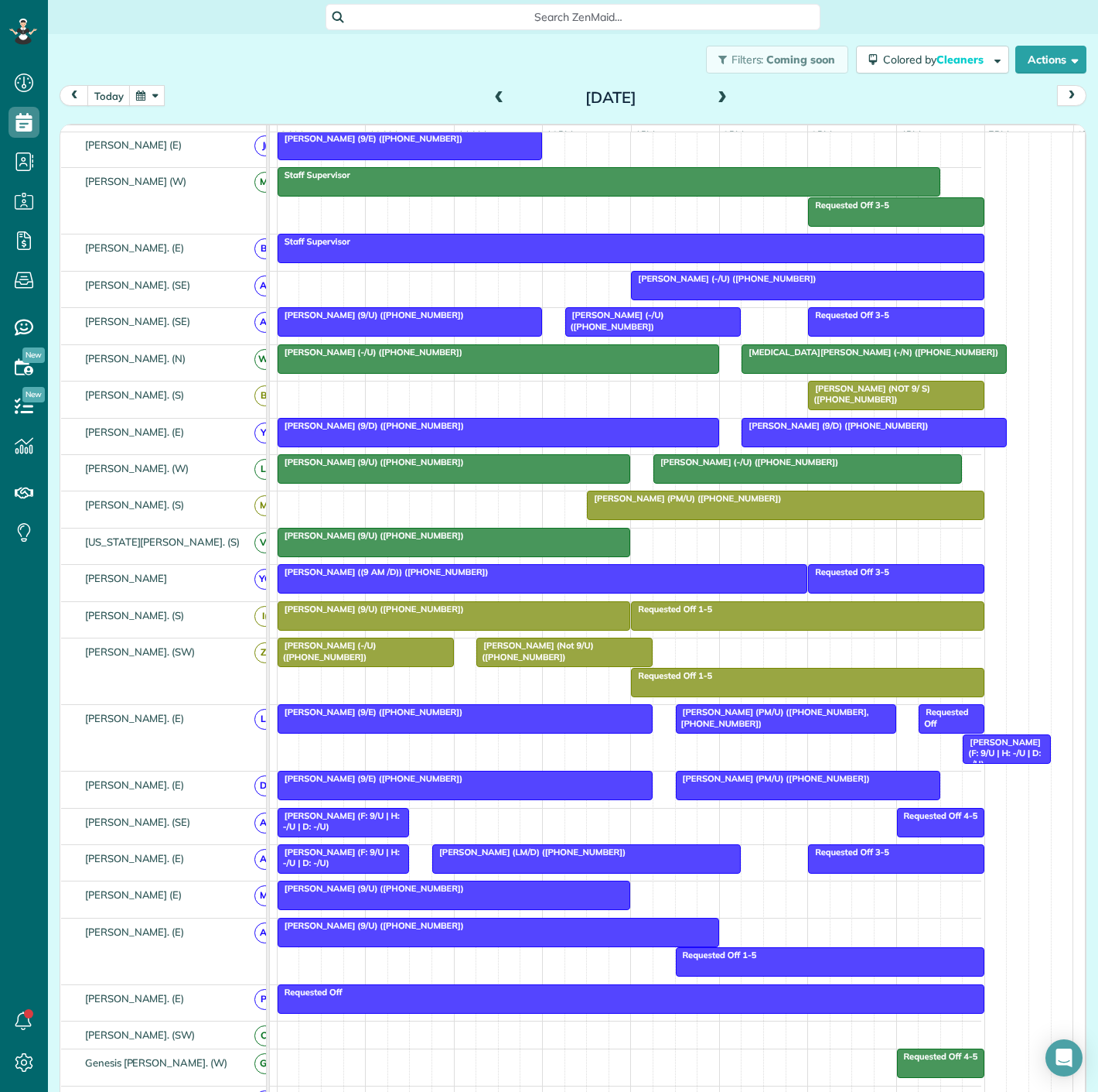
click at [475, 857] on span "[PERSON_NAME] (LM/D) ([PHONE_NUMBER])" at bounding box center [529, 852] width 195 height 11
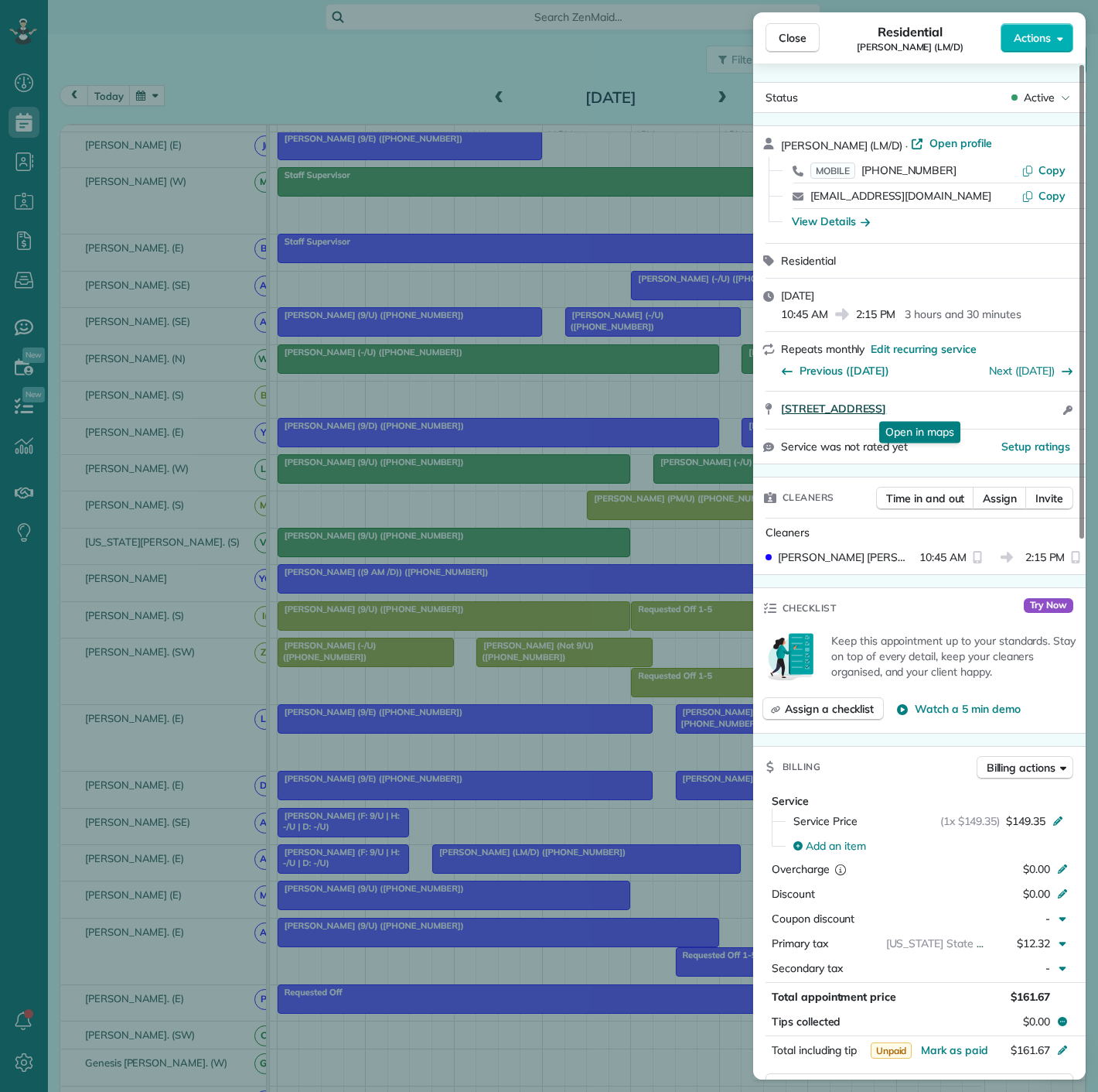
drag, startPoint x: 771, startPoint y: 421, endPoint x: 337, endPoint y: 275, distance: 457.9
click at [1043, 414] on div "1801 North Pearl Street Apt 1802 Dallas TX 75201 Open in maps Open in maps Open…" at bounding box center [919, 410] width 332 height 37
drag, startPoint x: 315, startPoint y: 800, endPoint x: 307, endPoint y: 834, distance: 34.9
click at [315, 800] on div "Close Residential Lynn Palmer (LM/D) Actions Status Active Lynn Palmer (LM/D) ·…" at bounding box center [549, 546] width 1098 height 1092
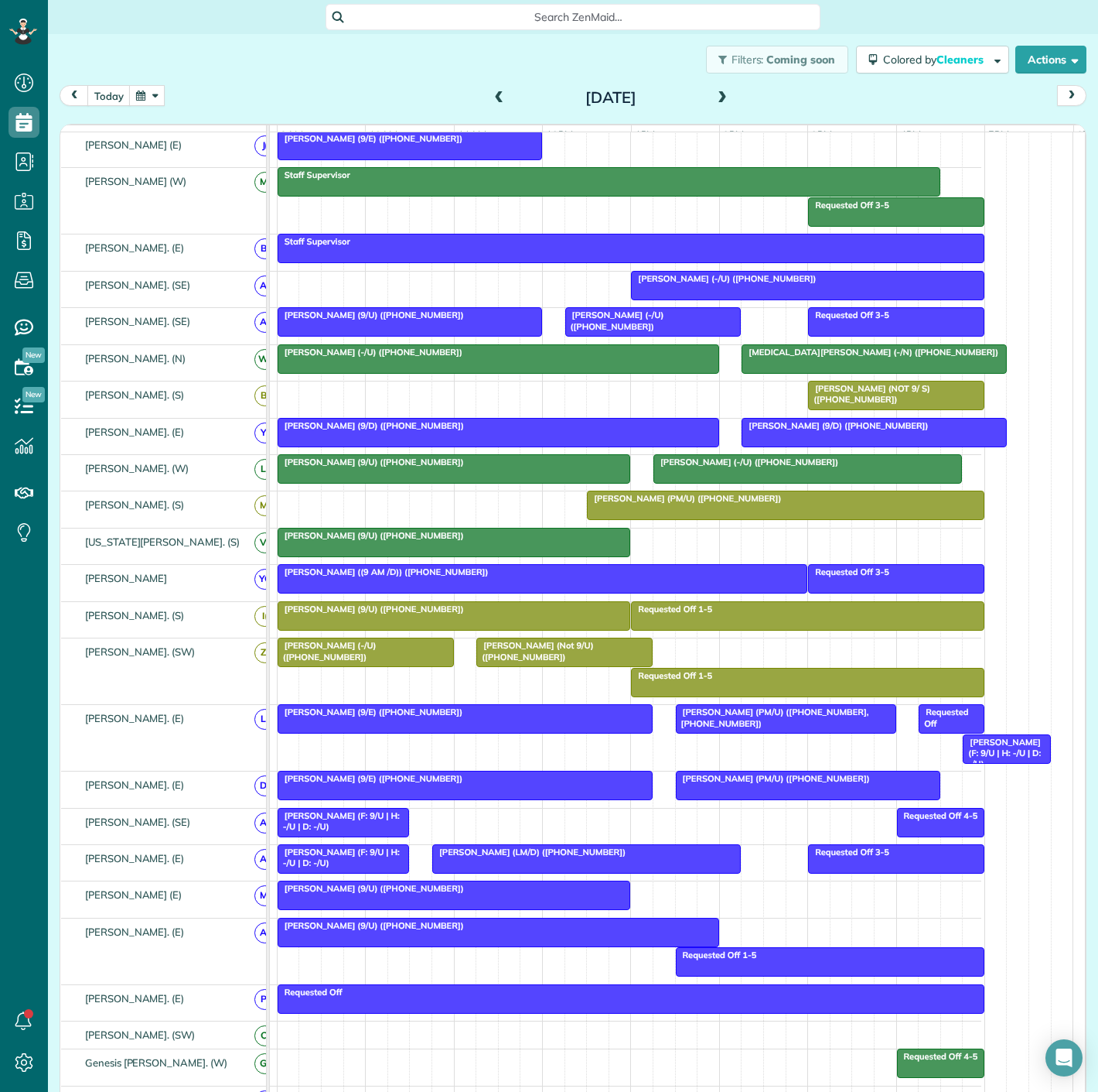
click at [307, 854] on span "[PERSON_NAME] (F: 9/U | H: -/U | D: -/U)" at bounding box center [339, 857] width 123 height 22
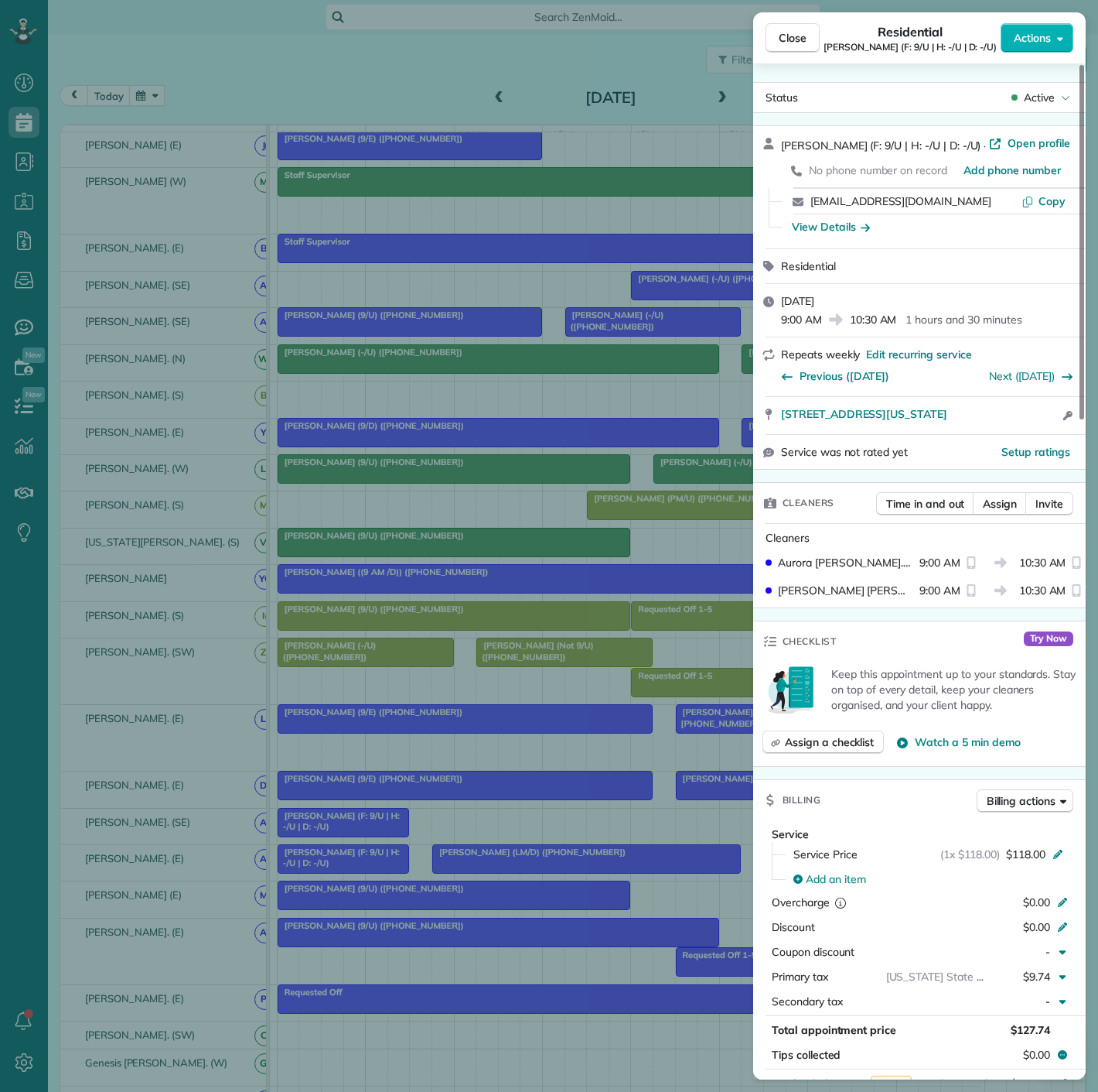
drag, startPoint x: 767, startPoint y: 413, endPoint x: 1012, endPoint y: 424, distance: 245.2
click at [1012, 424] on div "2527 Fairmount Street Dallas Texas 75201 Open access information" at bounding box center [919, 415] width 332 height 37
click at [145, 756] on div "Close Residential [PERSON_NAME] (F: 9/U | H: -/U | D: -/U) Actions Status Activ…" at bounding box center [549, 546] width 1098 height 1092
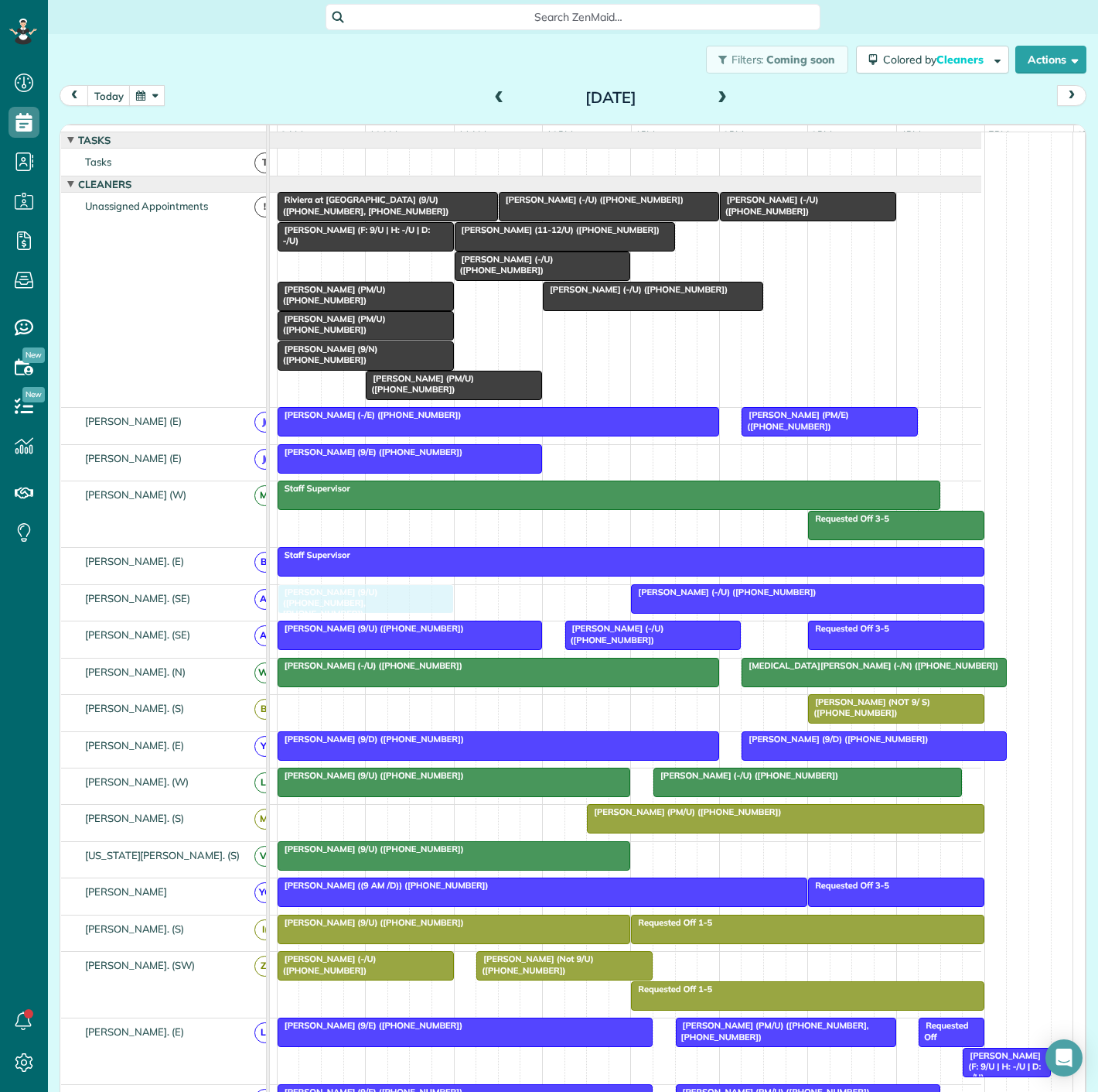
drag, startPoint x: 400, startPoint y: 280, endPoint x: 395, endPoint y: 602, distance: 322.0
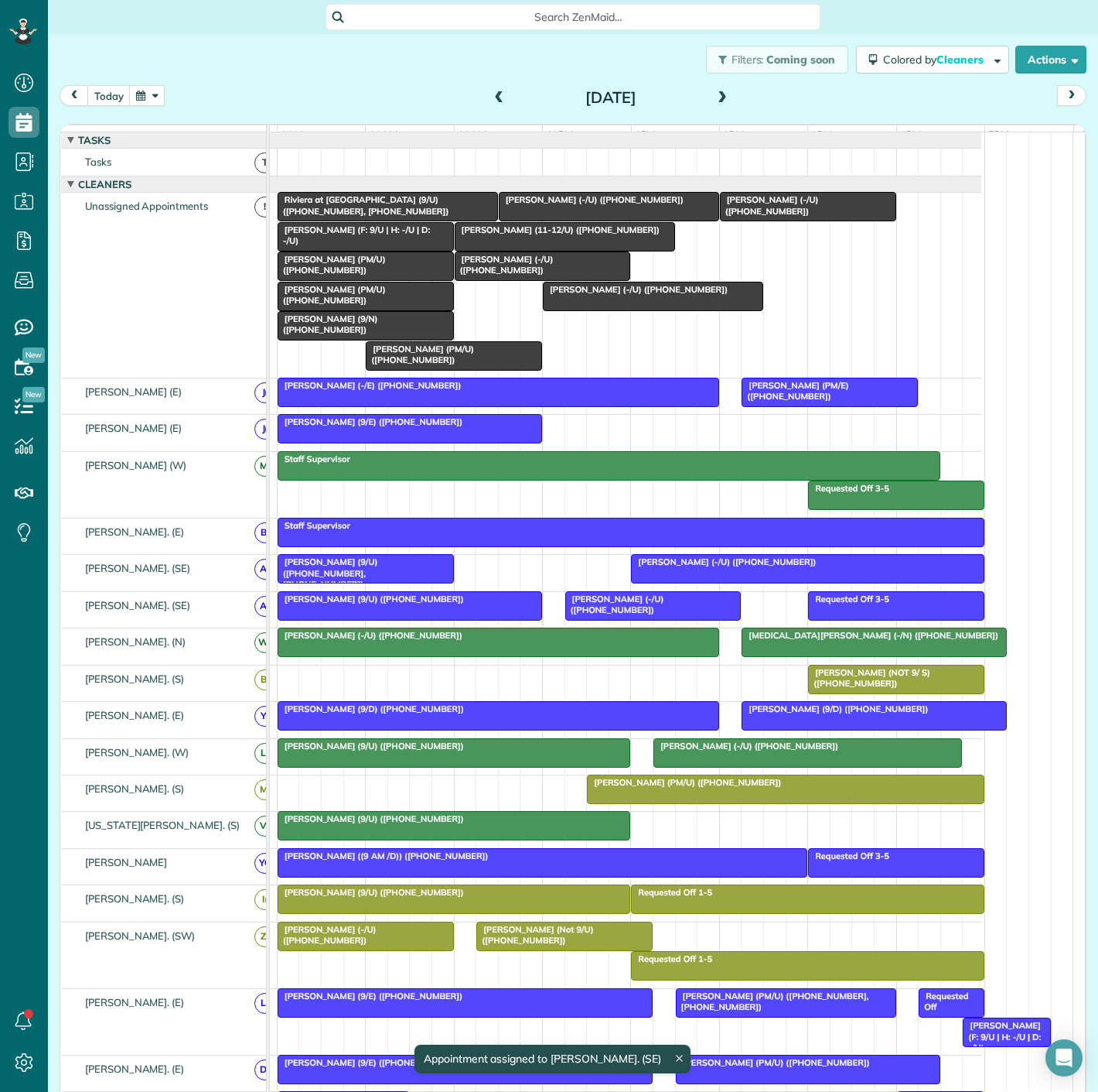
click at [410, 251] on div at bounding box center [366, 236] width 175 height 28
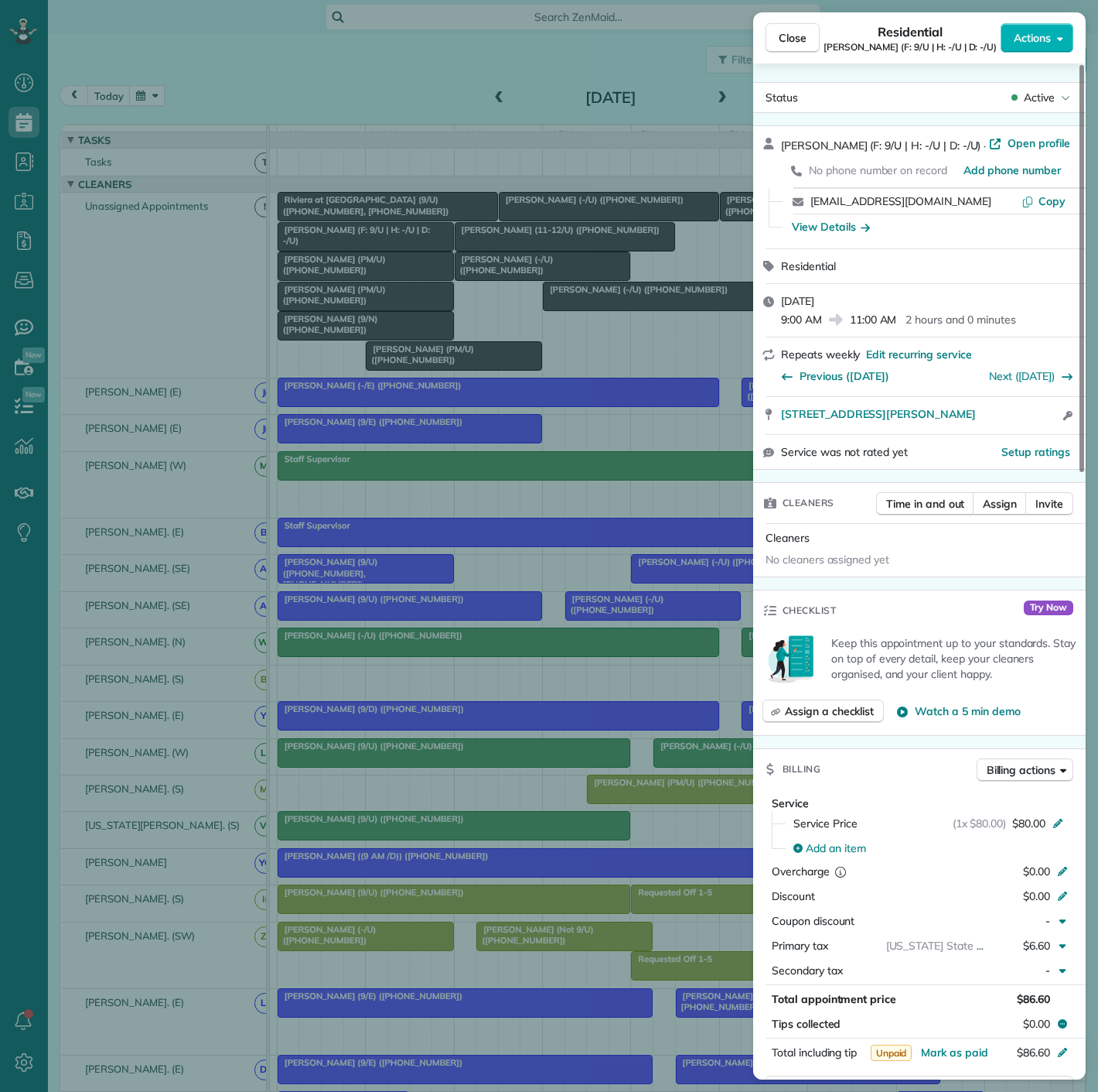
click at [410, 256] on div "Close Residential [PERSON_NAME] (F: 9/U | H: -/U | D: -/U) Actions Status Activ…" at bounding box center [549, 546] width 1098 height 1092
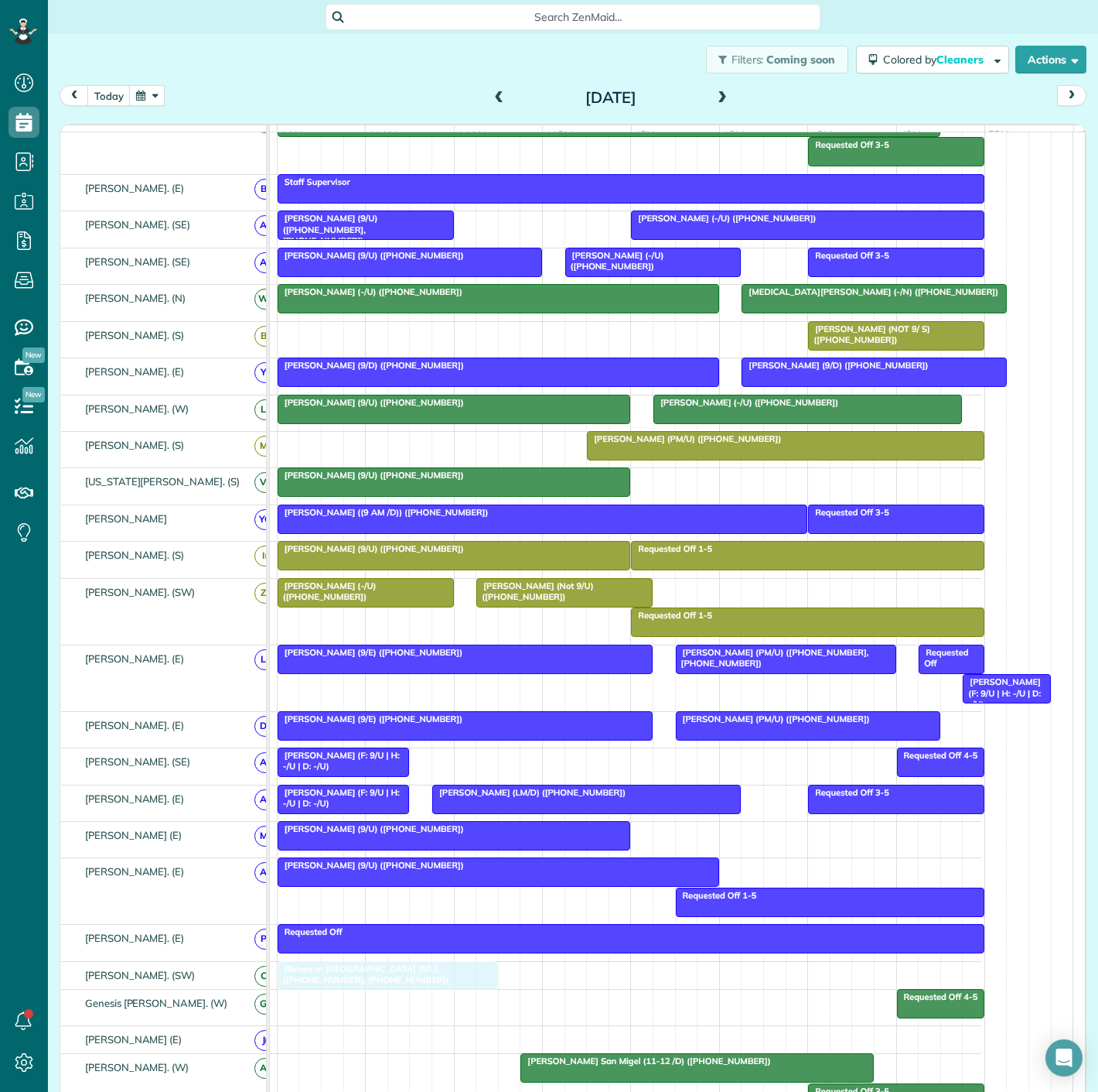
drag, startPoint x: 436, startPoint y: 220, endPoint x: 427, endPoint y: 979, distance: 759.1
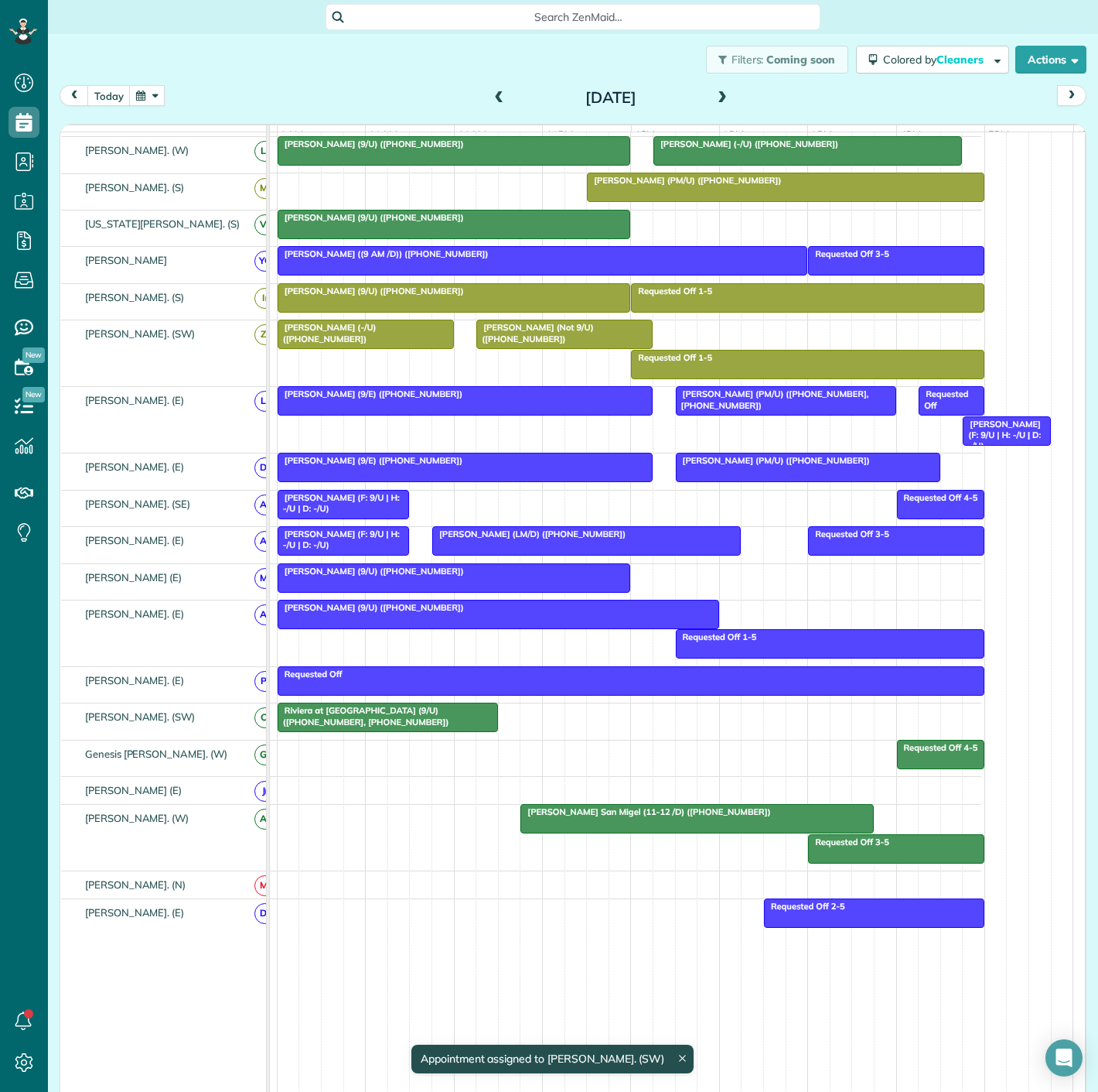
click at [380, 717] on span "Riviera at [GEOGRAPHIC_DATA] (9/U) ([PHONE_NUMBER], [PHONE_NUMBER])" at bounding box center [363, 715] width 173 height 22
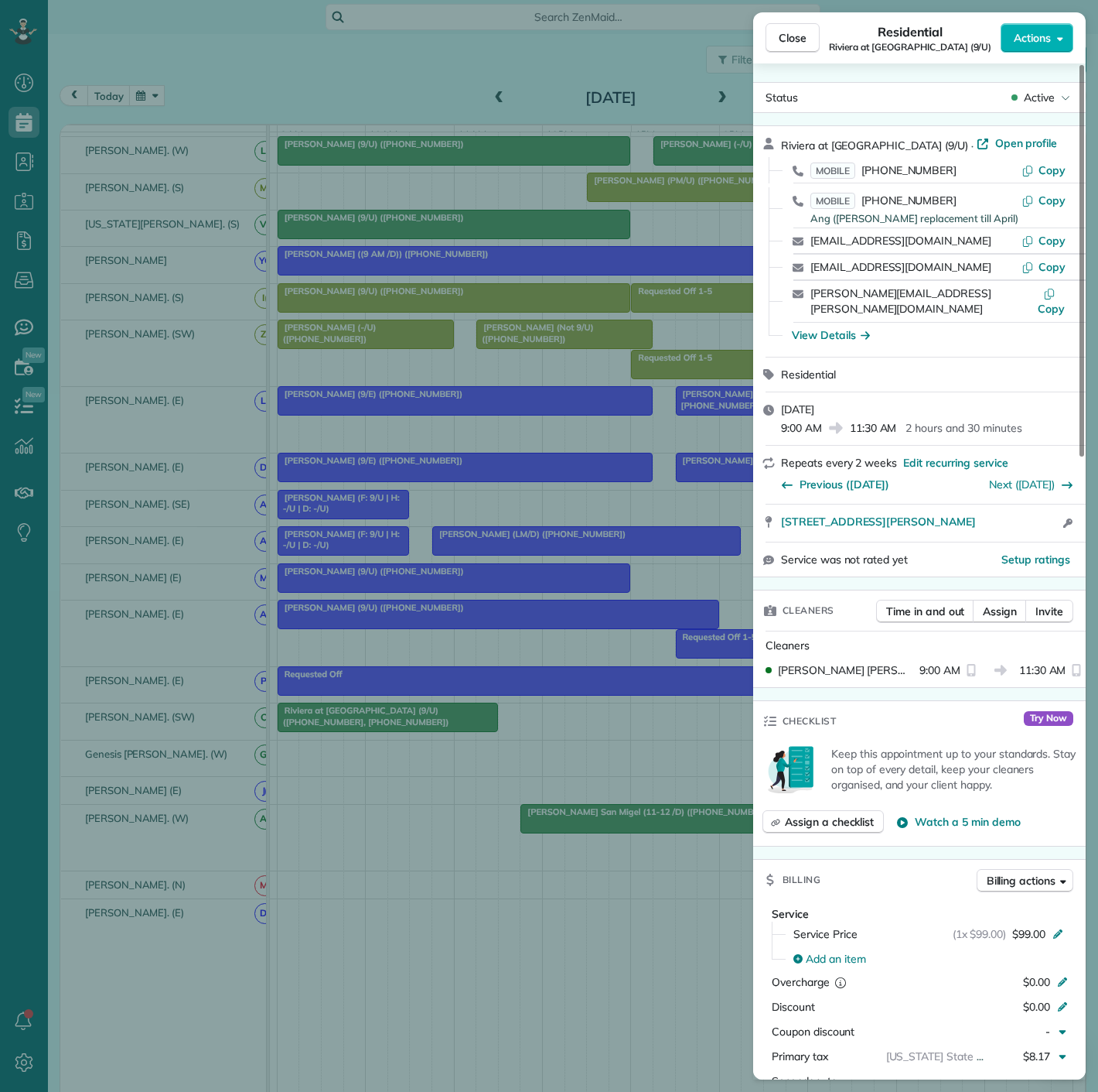
drag, startPoint x: 478, startPoint y: 653, endPoint x: 447, endPoint y: 651, distance: 31.1
click at [478, 653] on div "Close Residential Riviera at West Village Apartments (9/U) Actions Status Activ…" at bounding box center [549, 546] width 1098 height 1092
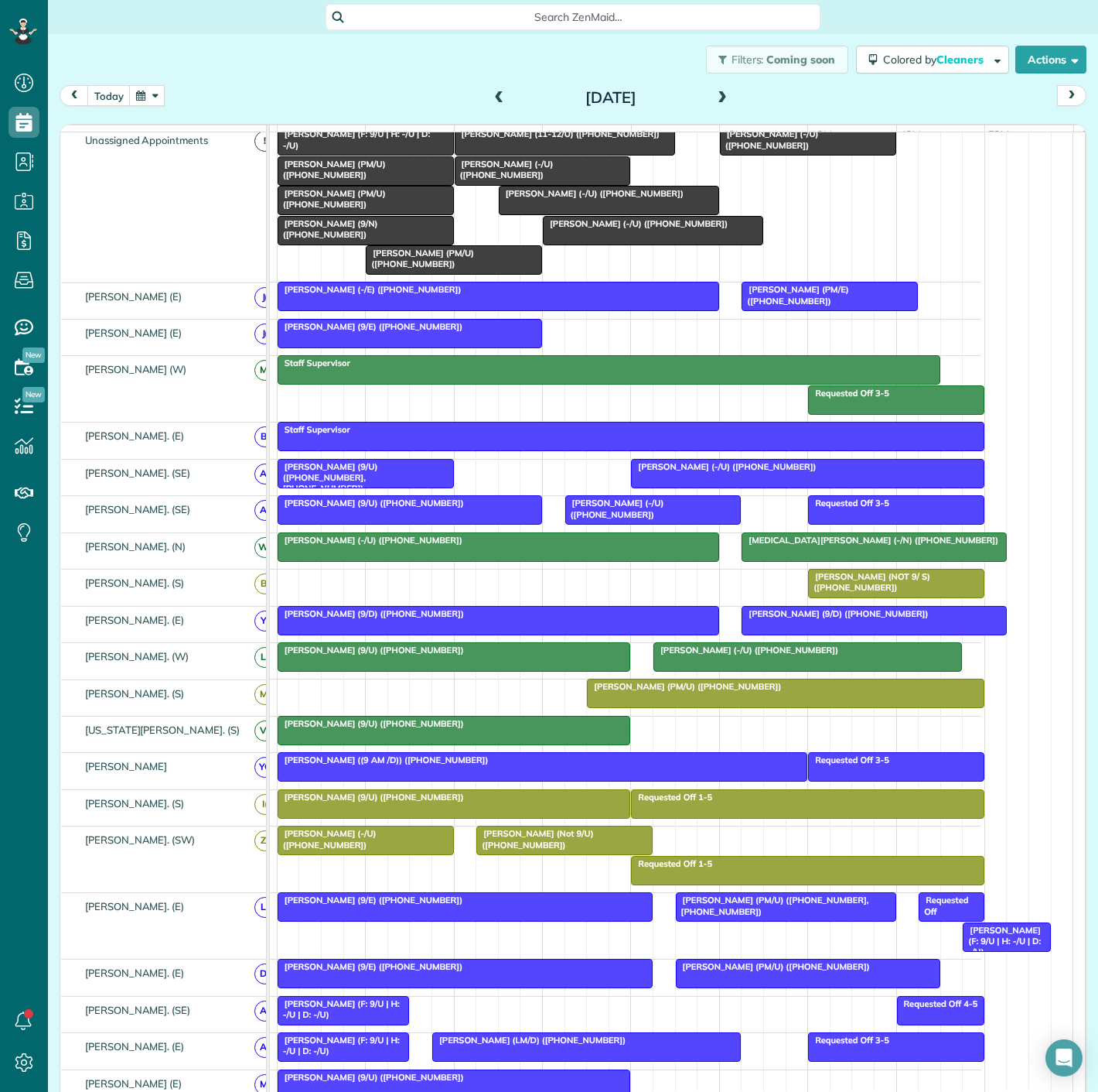
scroll to position [86, 0]
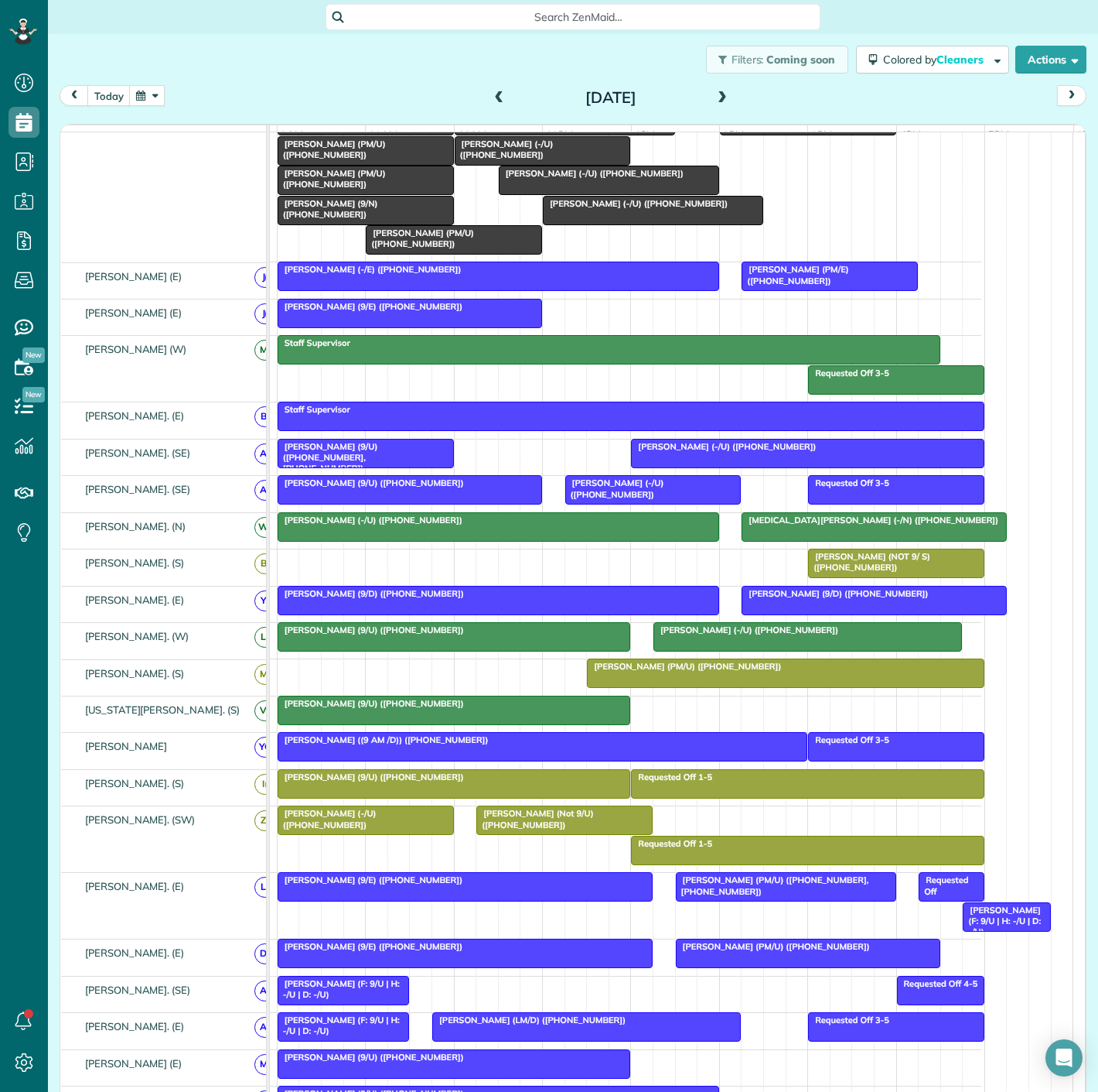
click at [461, 709] on div "[PERSON_NAME] (9/U) ([PHONE_NUMBER])" at bounding box center [454, 704] width 344 height 11
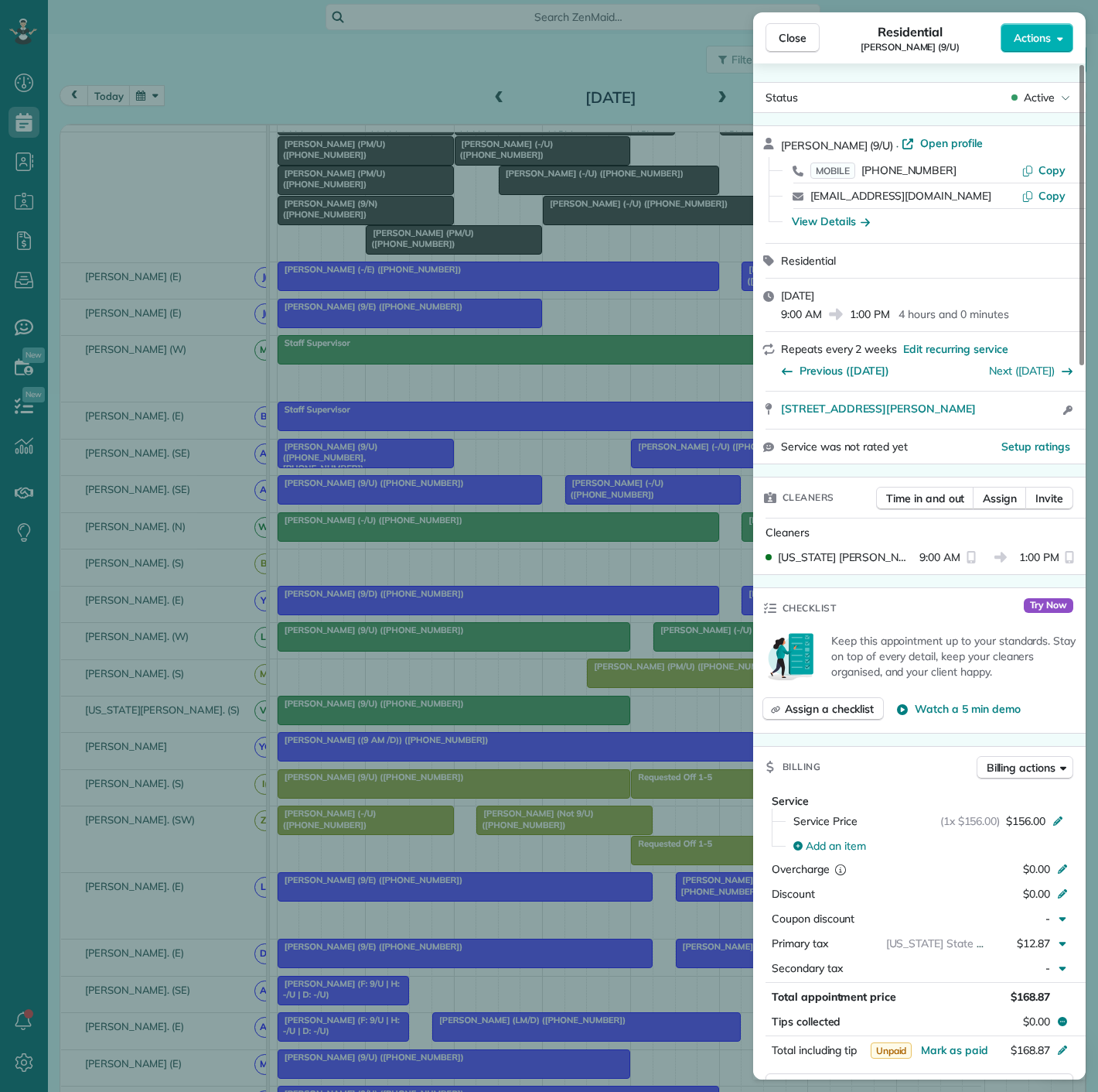
click at [461, 710] on div "Close Residential Mary Lessmann (9/U) Actions Status Active Mary Lessmann (9/U)…" at bounding box center [549, 546] width 1098 height 1092
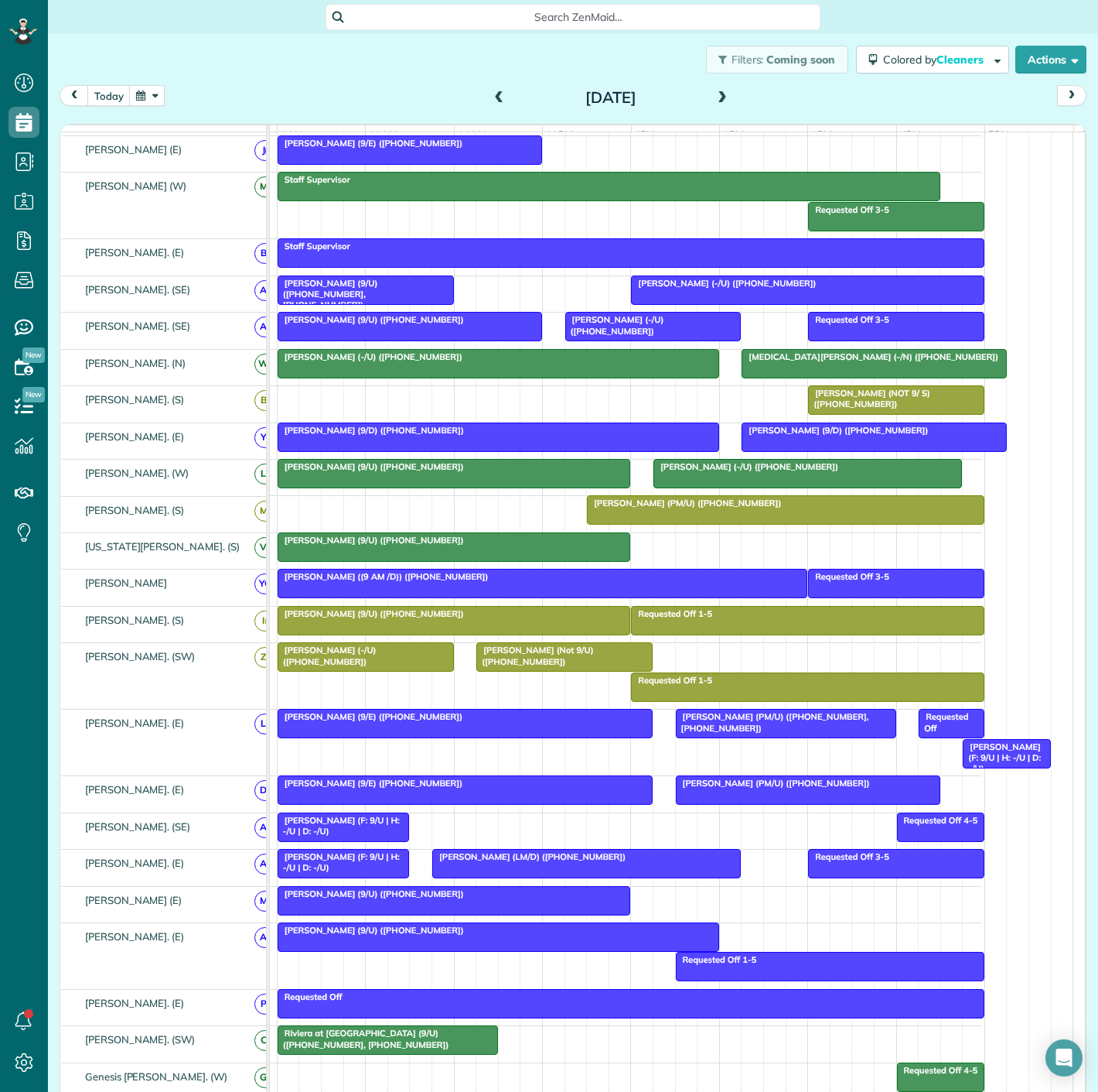
scroll to position [343, 0]
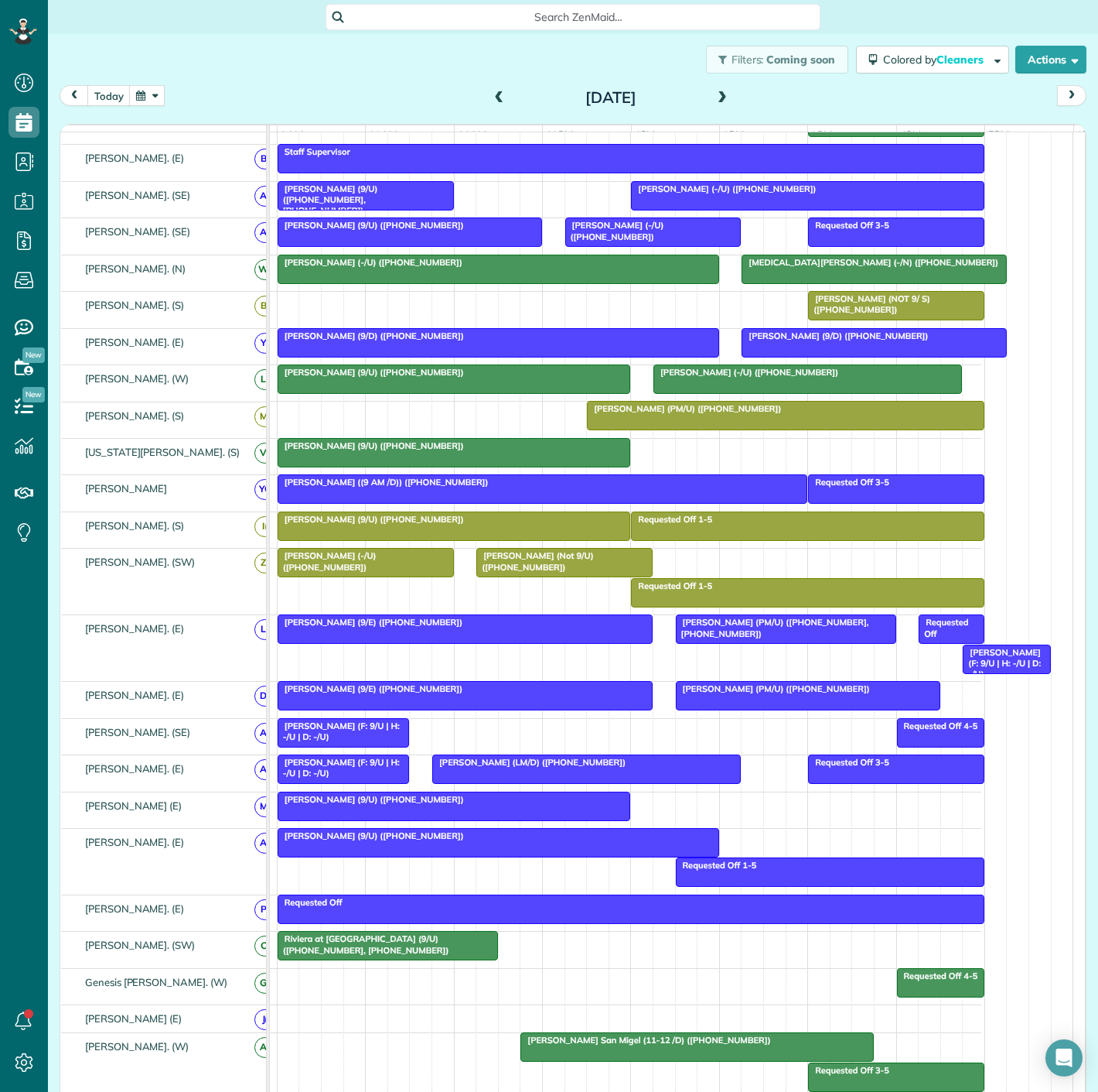
click at [513, 812] on div at bounding box center [454, 806] width 352 height 28
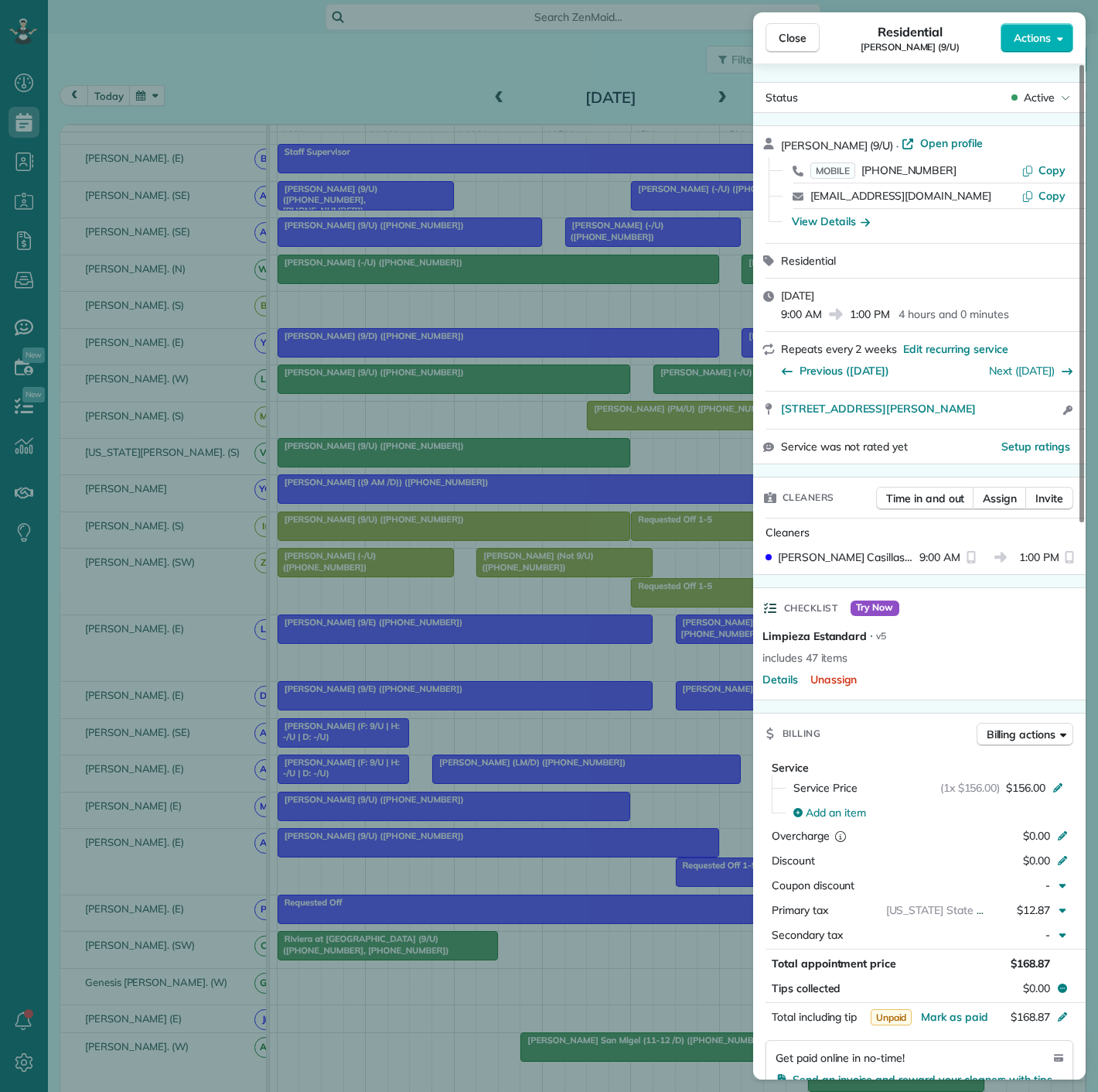
click at [472, 606] on div "Close Residential [PERSON_NAME] (9/U) Actions Status Active [PERSON_NAME] (9/U)…" at bounding box center [549, 546] width 1098 height 1092
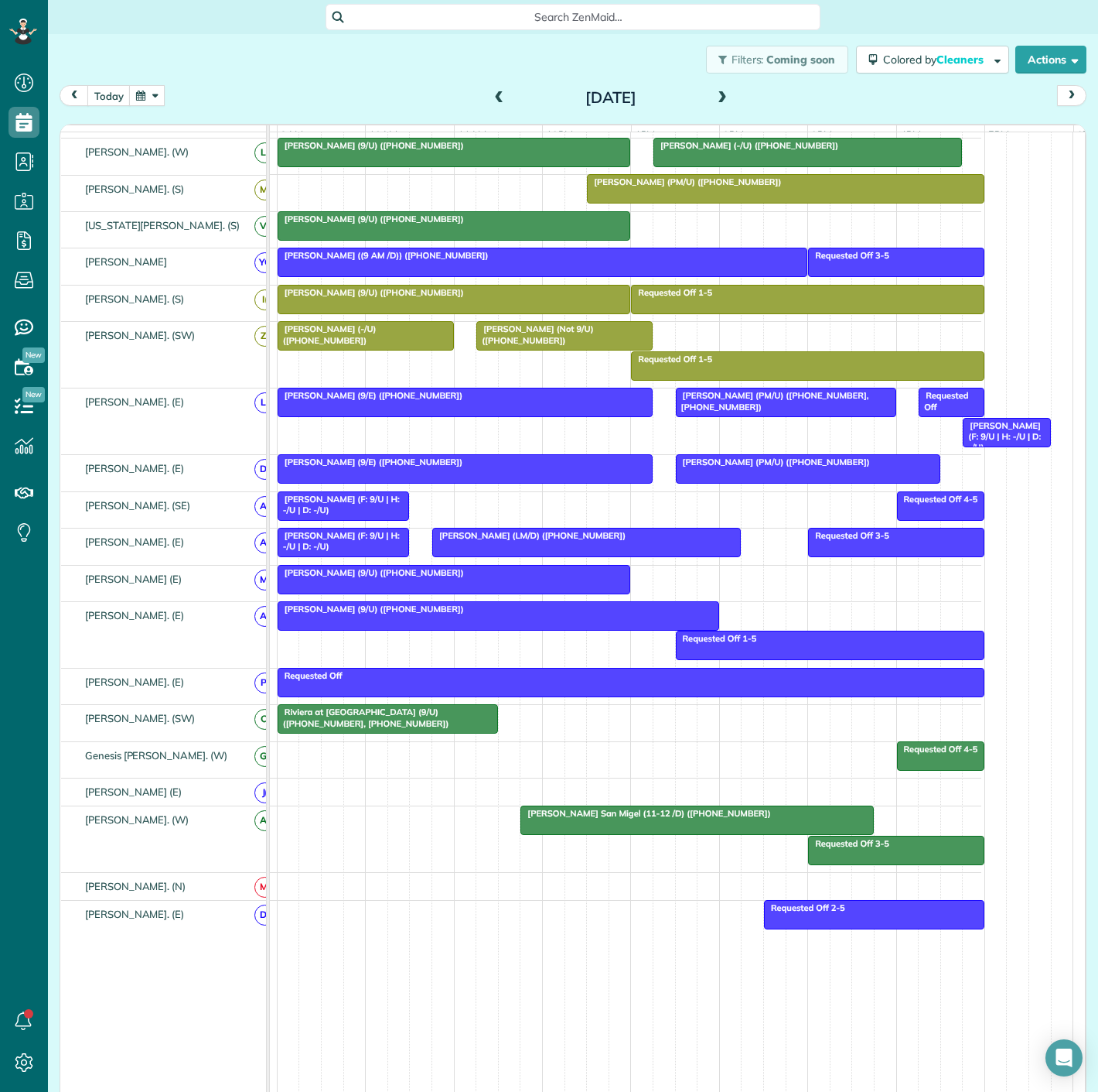
scroll to position [602, 81]
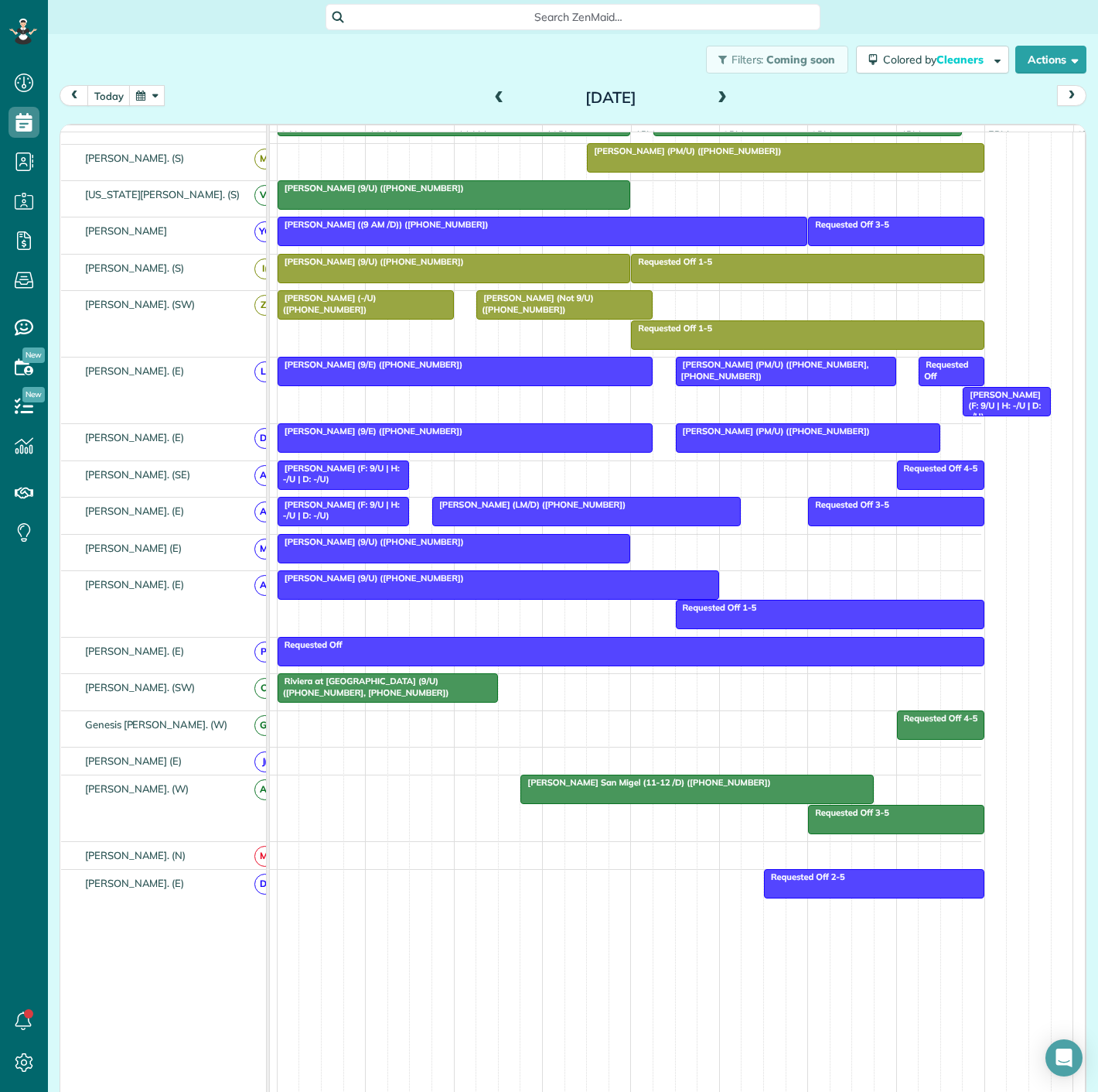
click at [465, 698] on div "Riviera at [GEOGRAPHIC_DATA] (9/U) ([PHONE_NUMBER], [PHONE_NUMBER])" at bounding box center [388, 686] width 211 height 22
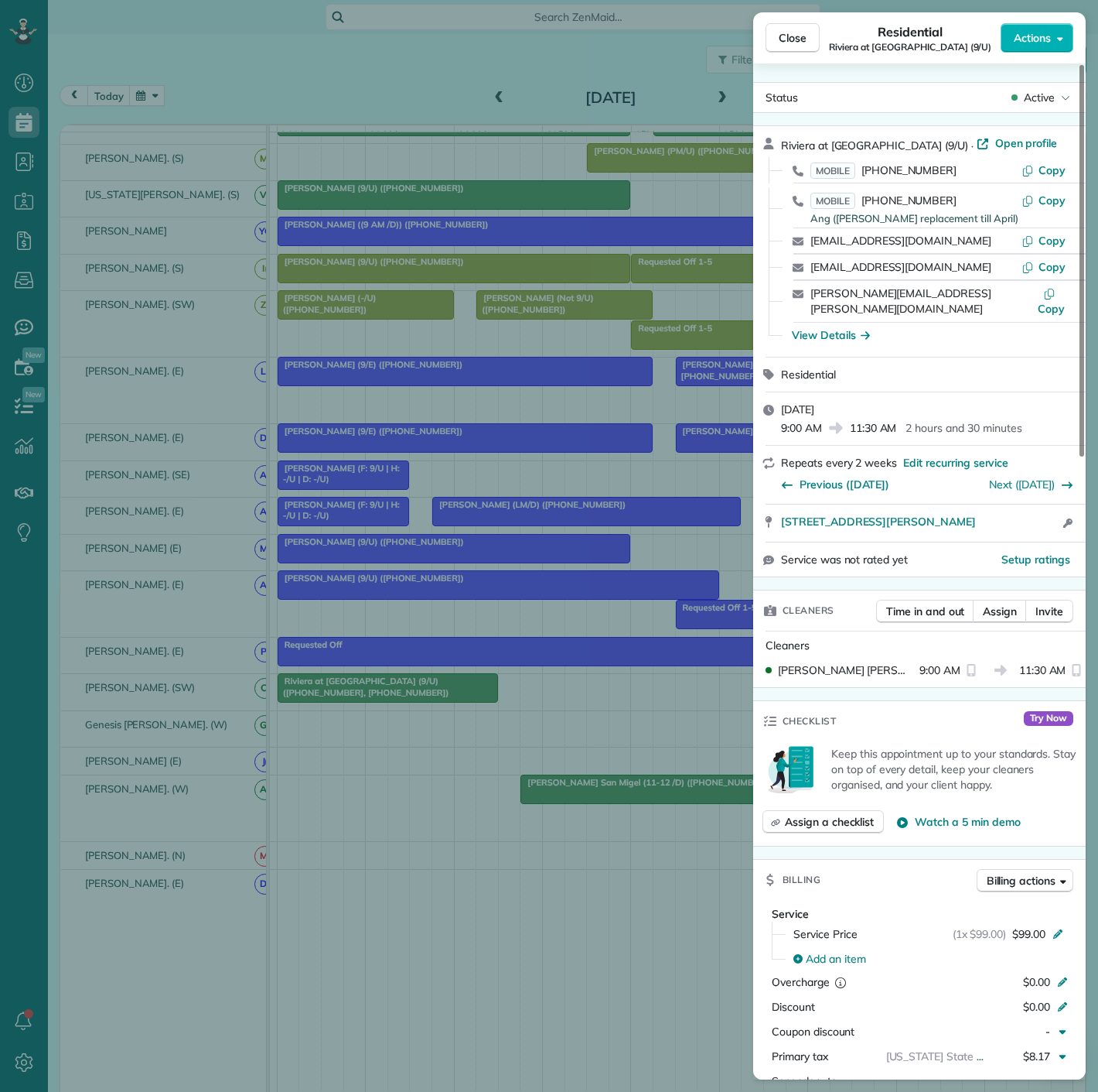
click at [465, 700] on div "Close Residential Riviera at West Village Apartments (9/U) Actions Status Activ…" at bounding box center [549, 546] width 1098 height 1092
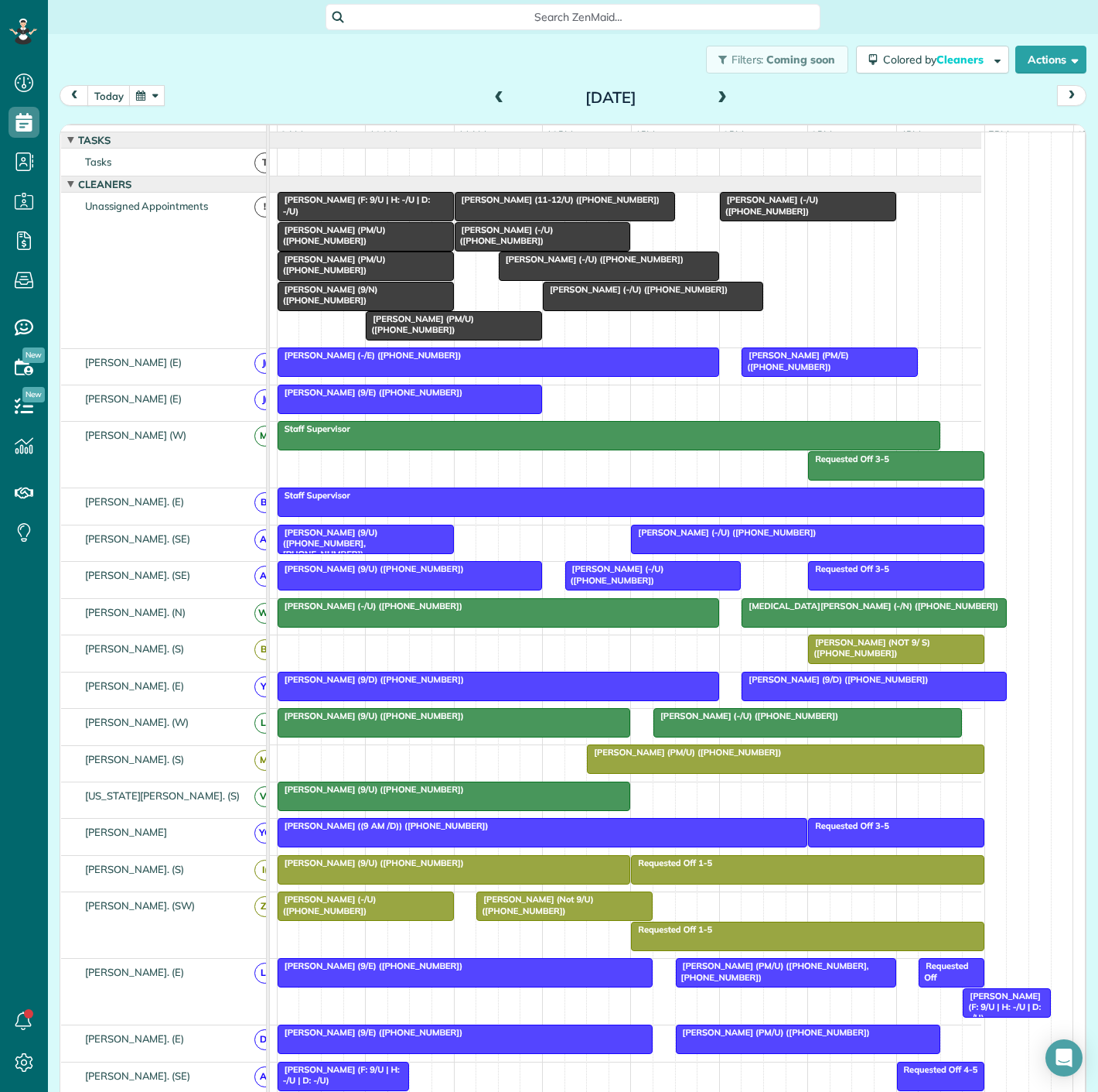
click at [578, 280] on div at bounding box center [609, 266] width 219 height 28
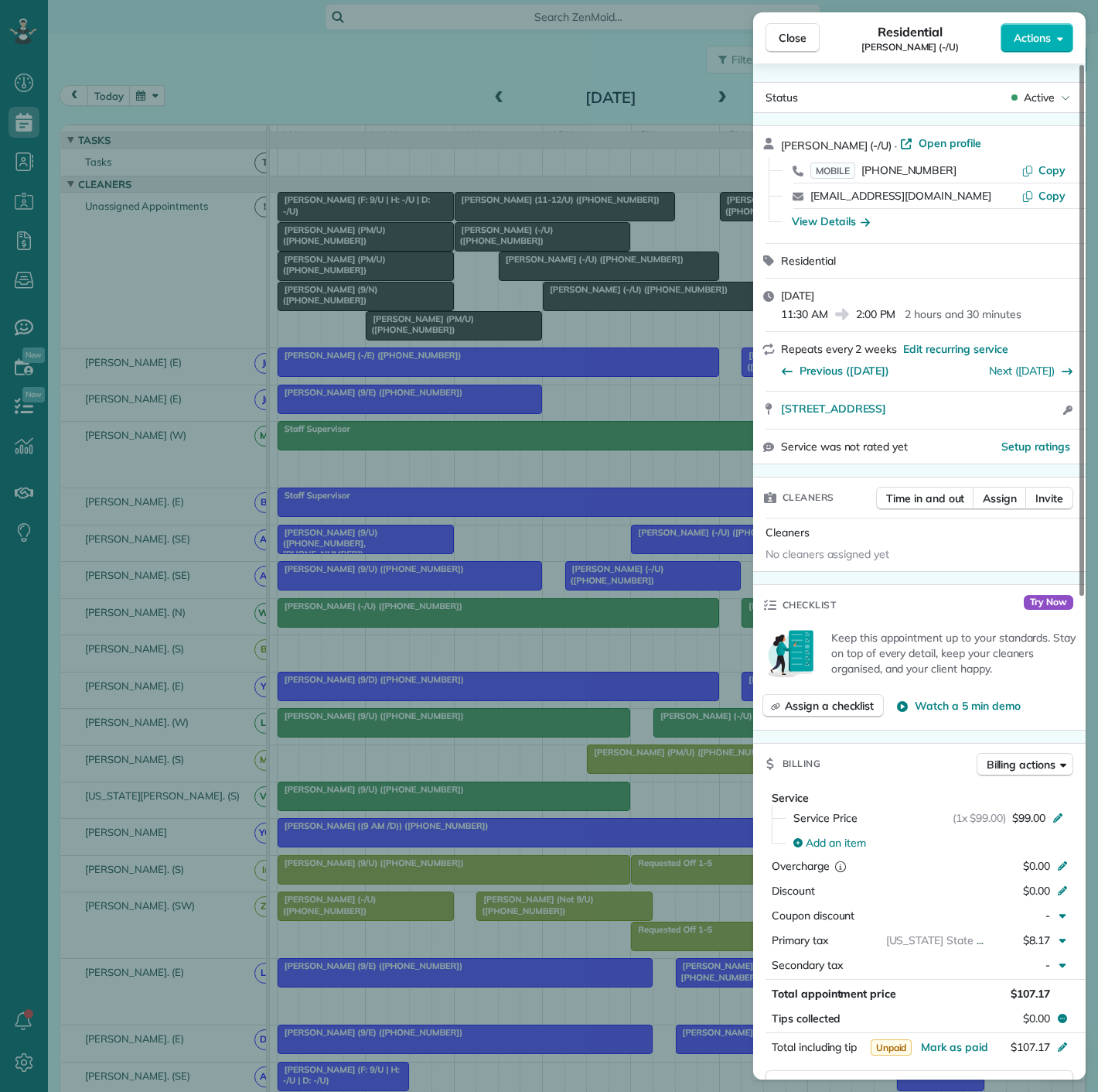
click at [578, 282] on div "Close Residential Michael Winemiller (-/U) Actions Status Active Michael Winemi…" at bounding box center [549, 546] width 1098 height 1092
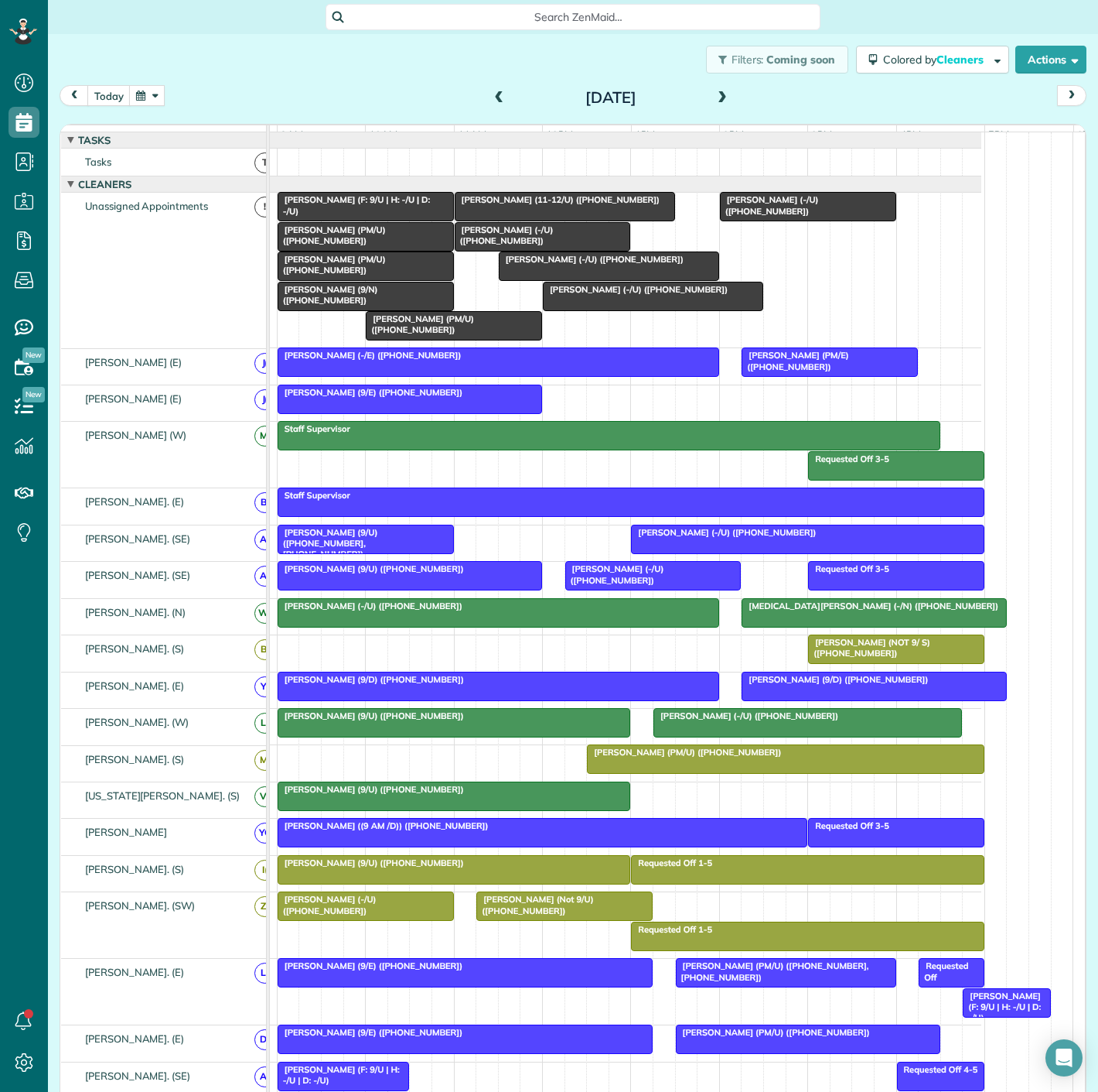
click at [604, 310] on div at bounding box center [653, 296] width 219 height 28
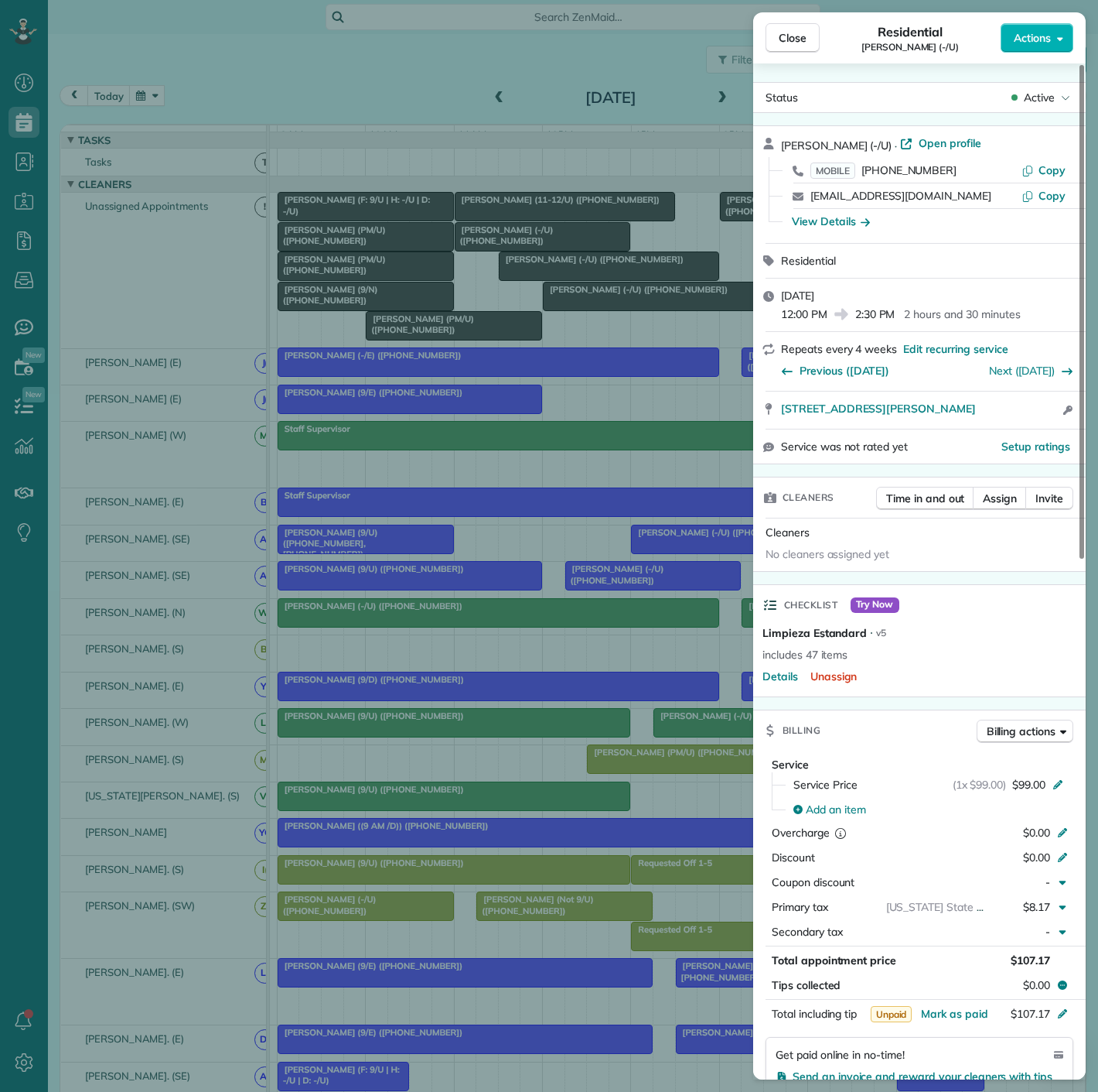
click at [604, 312] on div "Close Residential Gabriel DeJong (-/U) Actions Status Active Gabriel DeJong (-/…" at bounding box center [549, 546] width 1098 height 1092
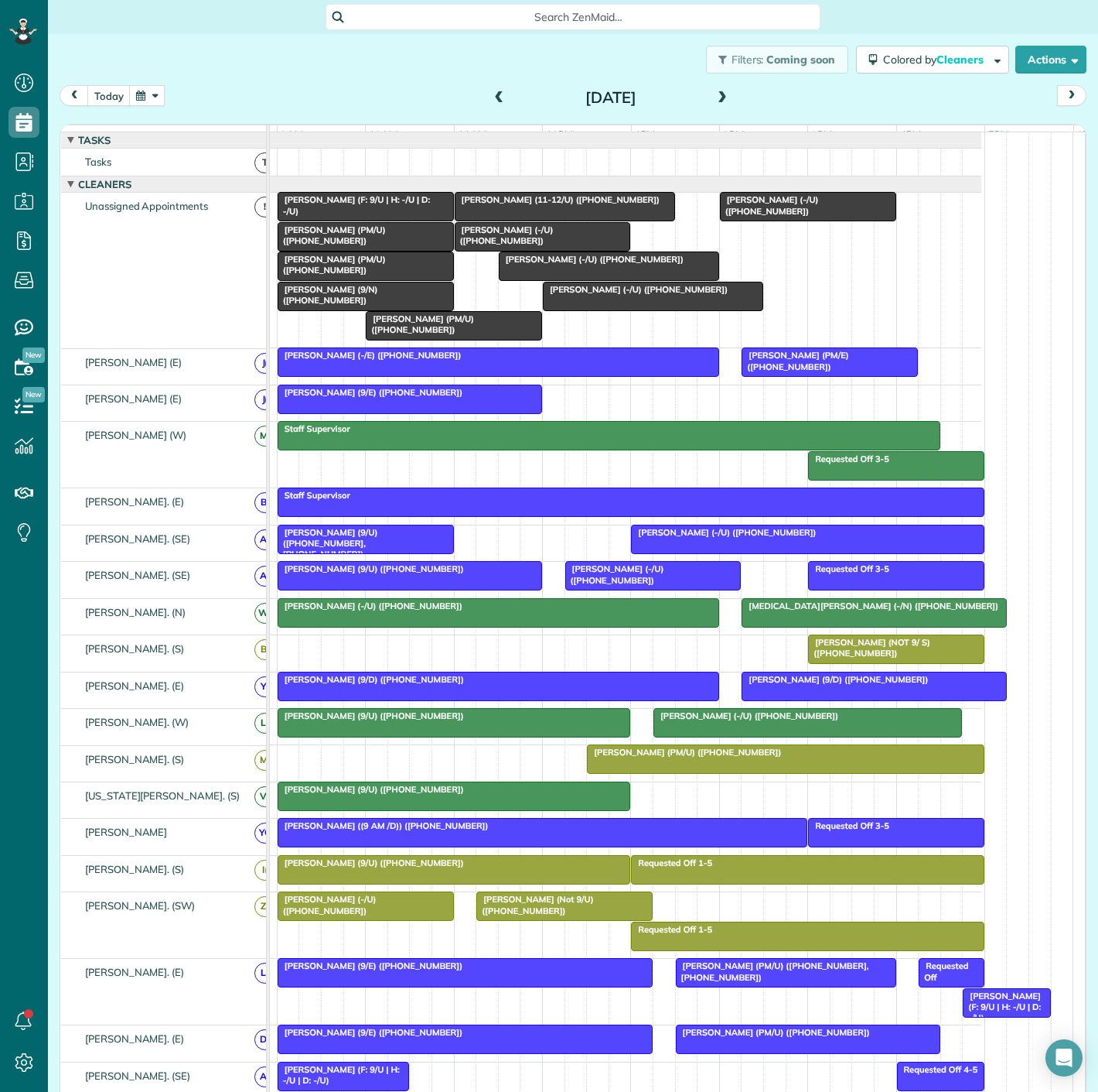
click at [325, 242] on span "[PERSON_NAME] (PM/U) ([PHONE_NUMBER])" at bounding box center [331, 235] width 109 height 22
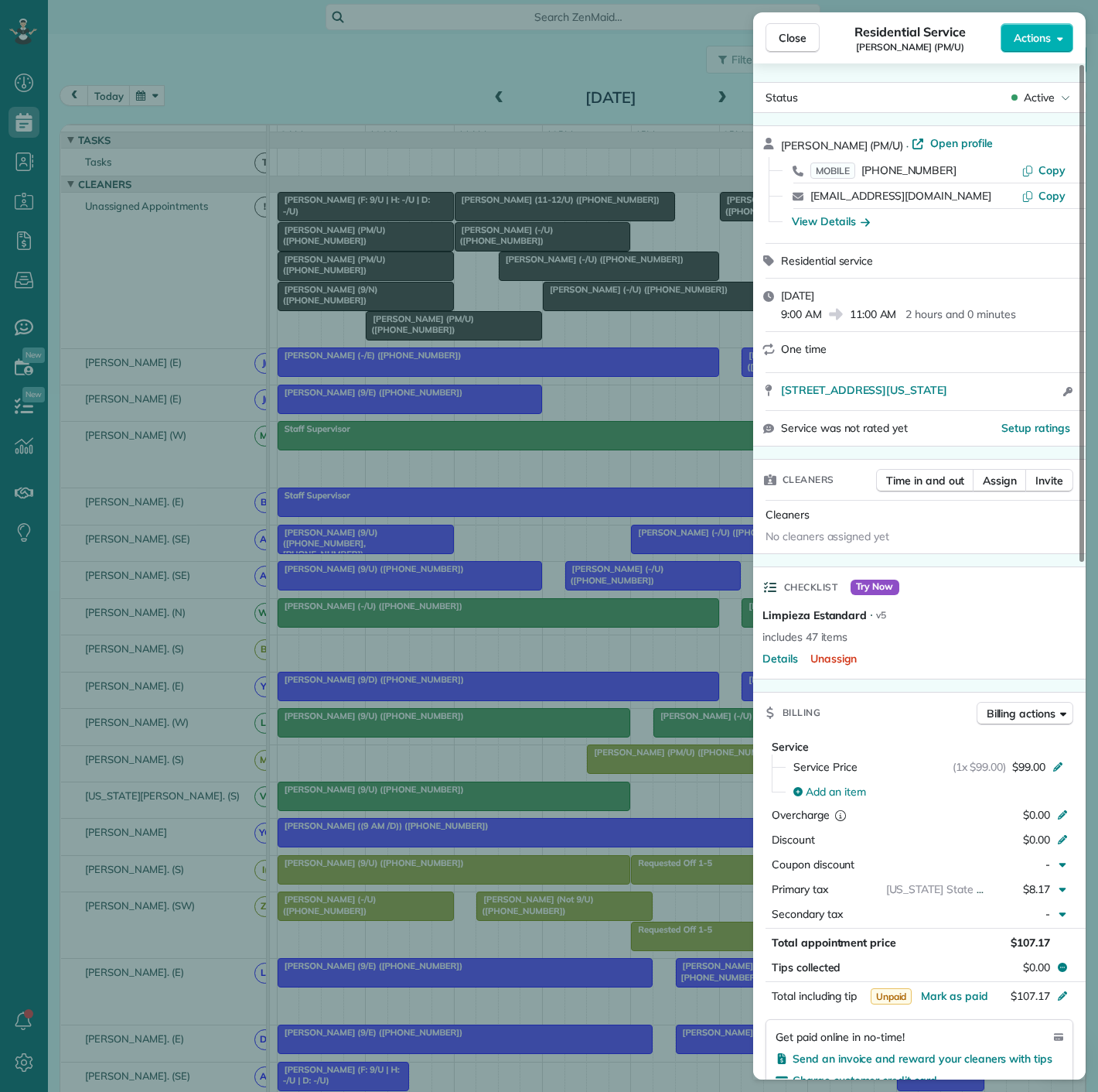
click at [325, 242] on div "Close Residential Service Jimin Hwang (PM/U) Actions Status Active Jimin Hwang …" at bounding box center [549, 546] width 1098 height 1092
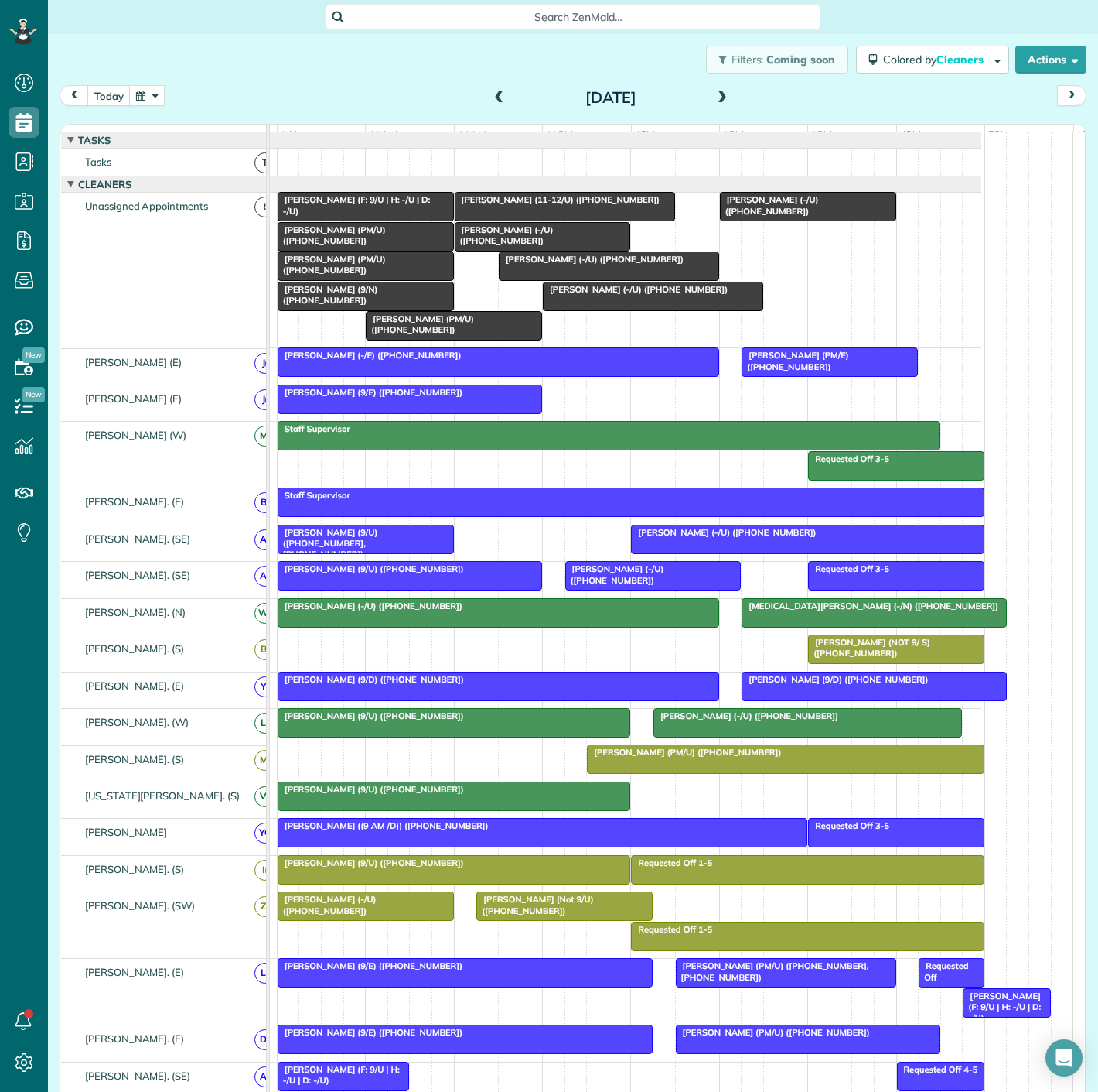
click at [352, 292] on div "Michael Winemiller (-/U) (+12149866860) Mark Horn (PM/U) (+13256685932) Darden …" at bounding box center [585, 270] width 793 height 155
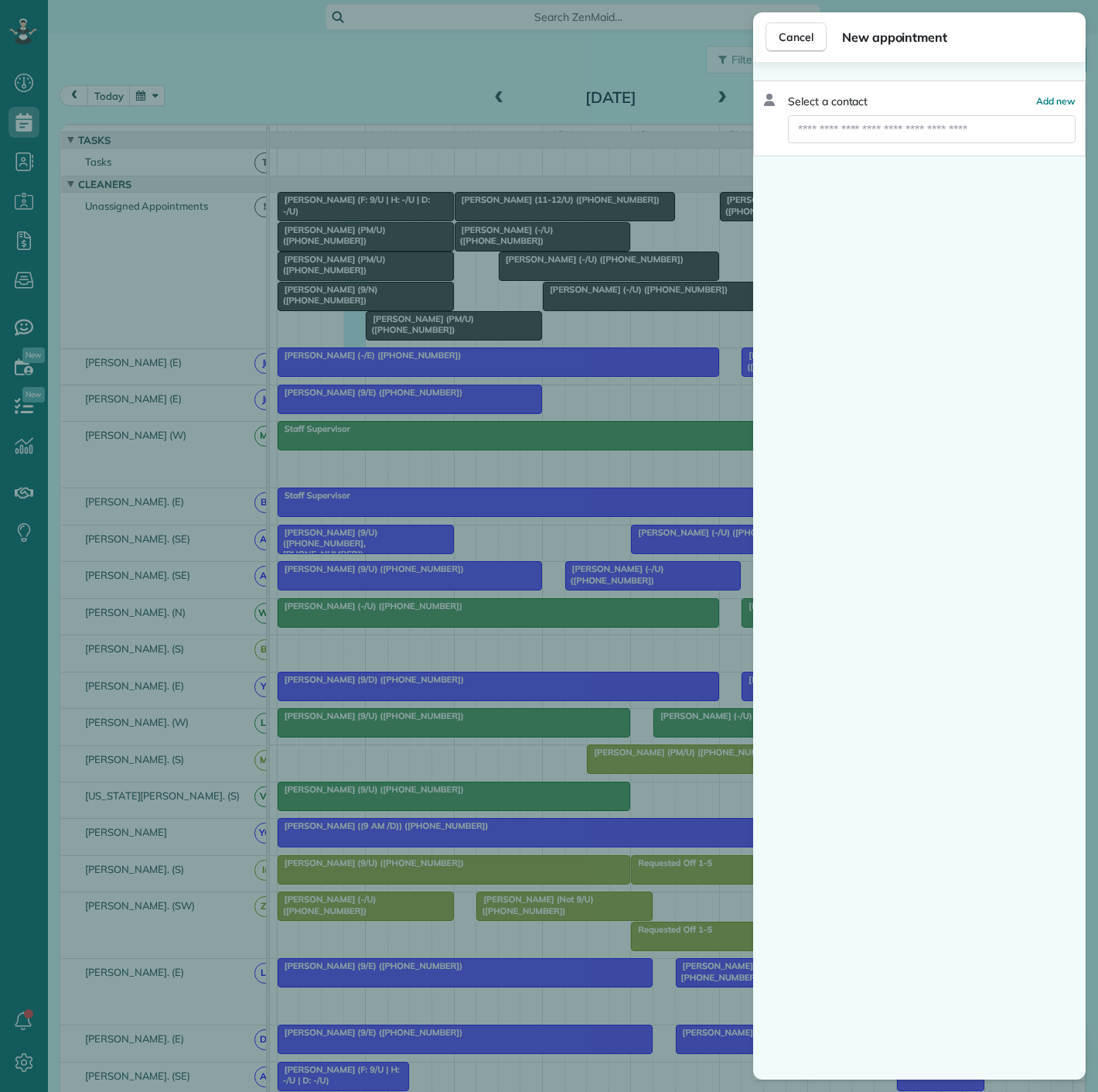
click at [351, 281] on div "Cancel New appointment Select a contact Add new" at bounding box center [549, 546] width 1098 height 1092
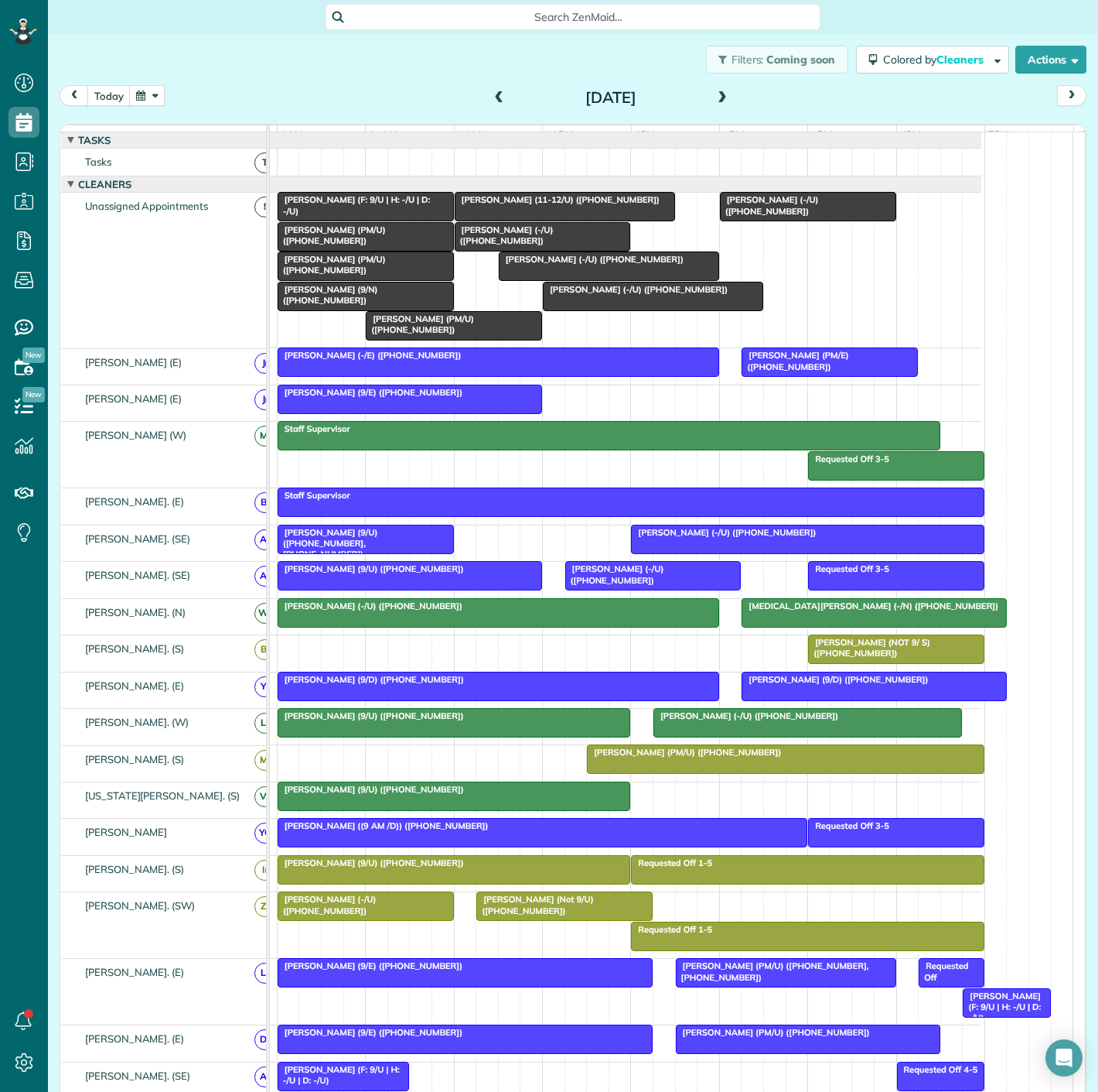
click at [355, 280] on div at bounding box center [366, 266] width 175 height 28
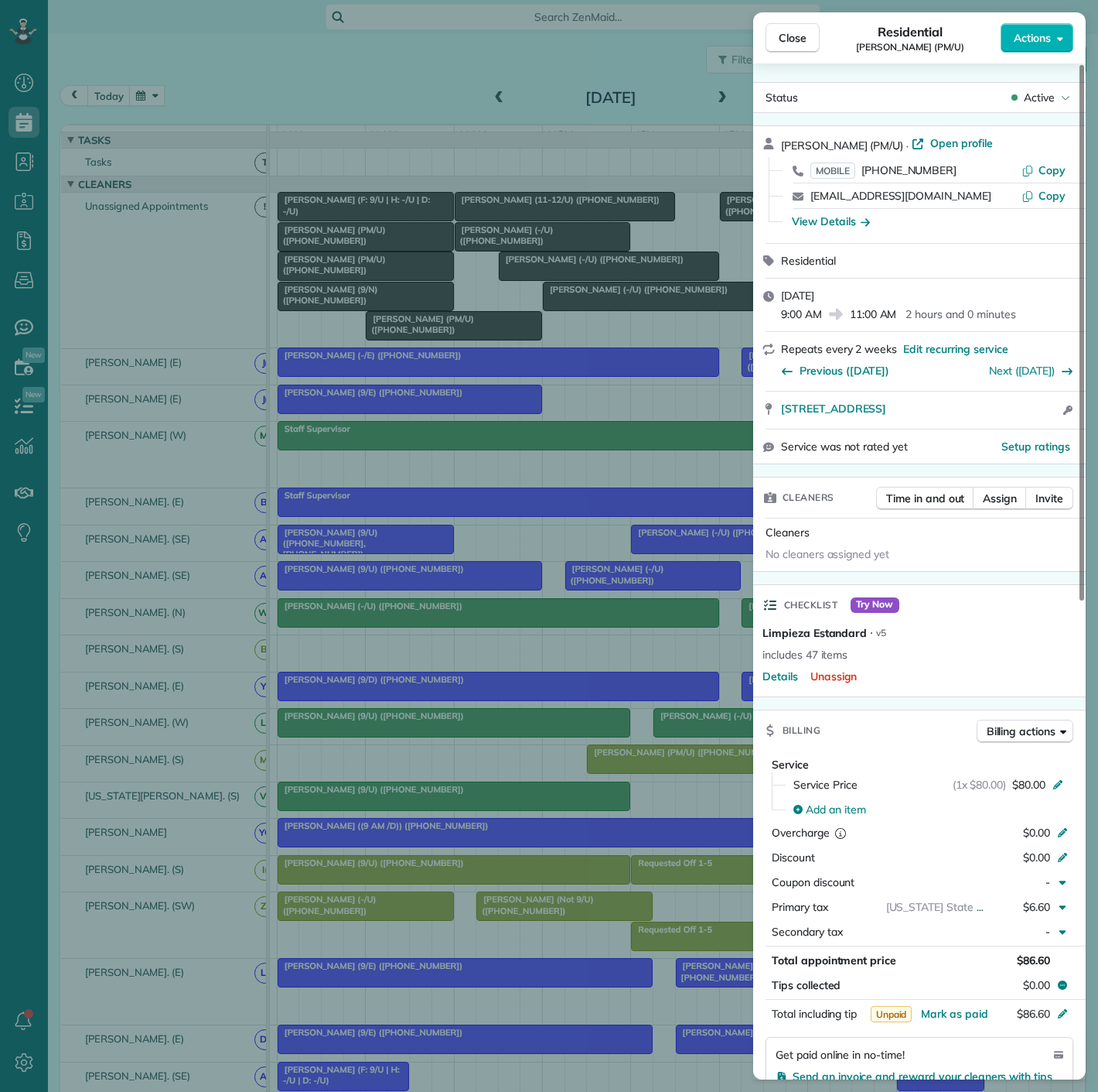
click at [355, 280] on div "Close Residential Mark Horn (PM/U) Actions Status Active Mark Horn (PM/U) · Ope…" at bounding box center [549, 546] width 1098 height 1092
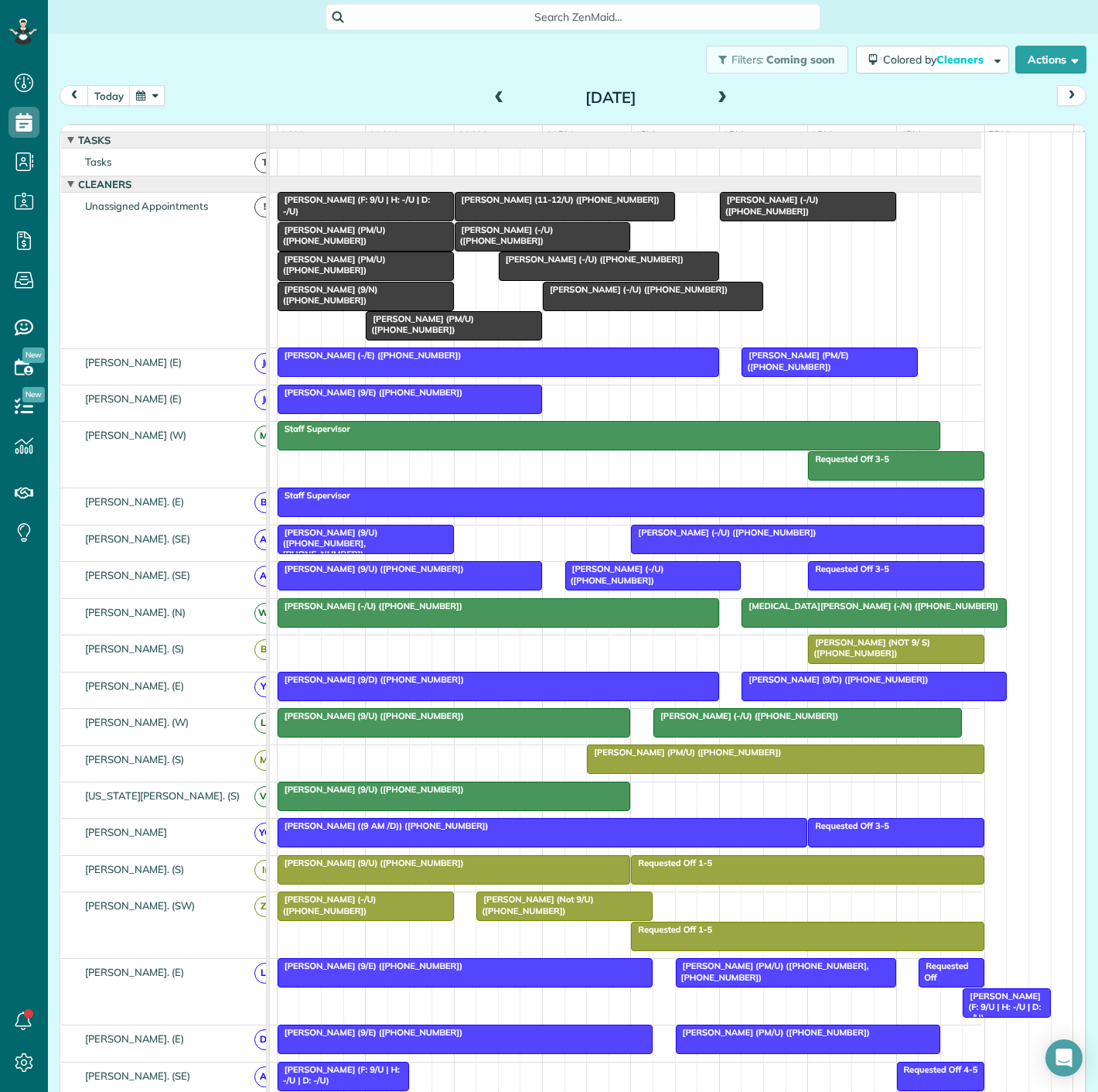
click at [773, 221] on link "[PERSON_NAME] (-/U) ([PHONE_NUMBER])" at bounding box center [808, 206] width 176 height 30
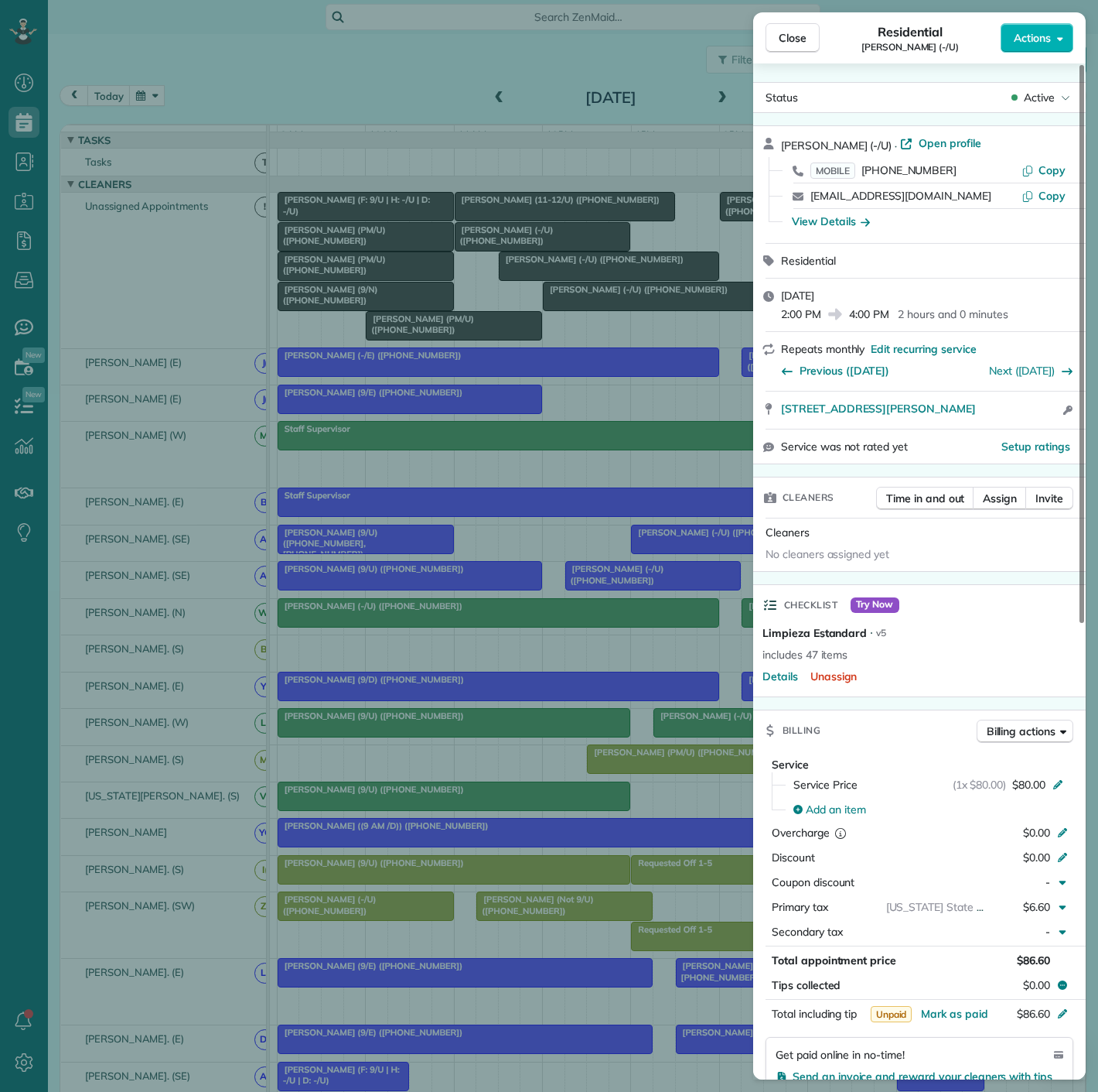
click at [558, 292] on div "Close Residential Lauren Torsch (-/U) Actions Status Active Lauren Torsch (-/U)…" at bounding box center [549, 546] width 1098 height 1092
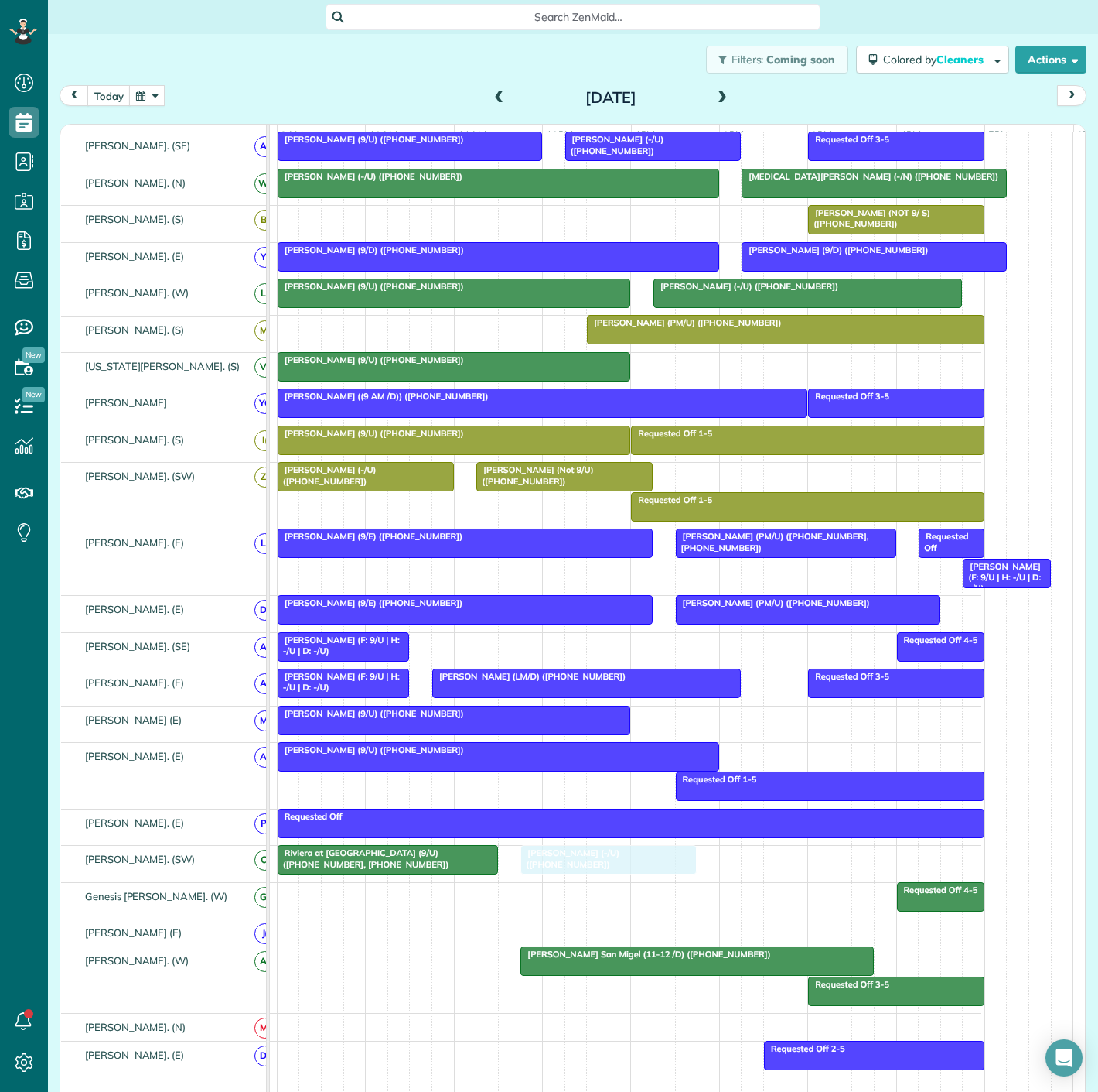
drag, startPoint x: 763, startPoint y: 210, endPoint x: 574, endPoint y: 860, distance: 676.9
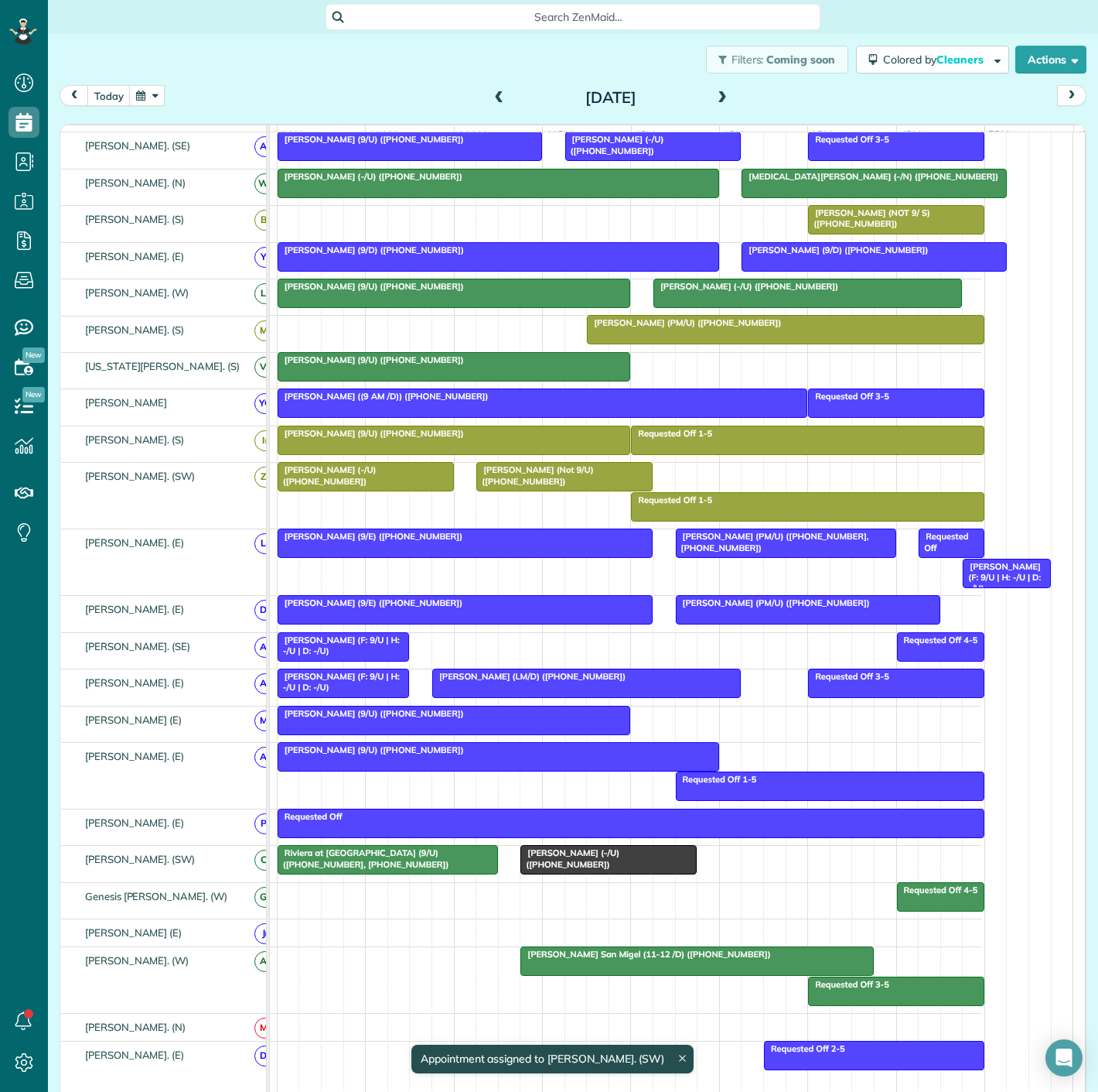
click at [461, 860] on div "Riviera at [GEOGRAPHIC_DATA] (9/U) ([PHONE_NUMBER], [PHONE_NUMBER])" at bounding box center [388, 859] width 211 height 22
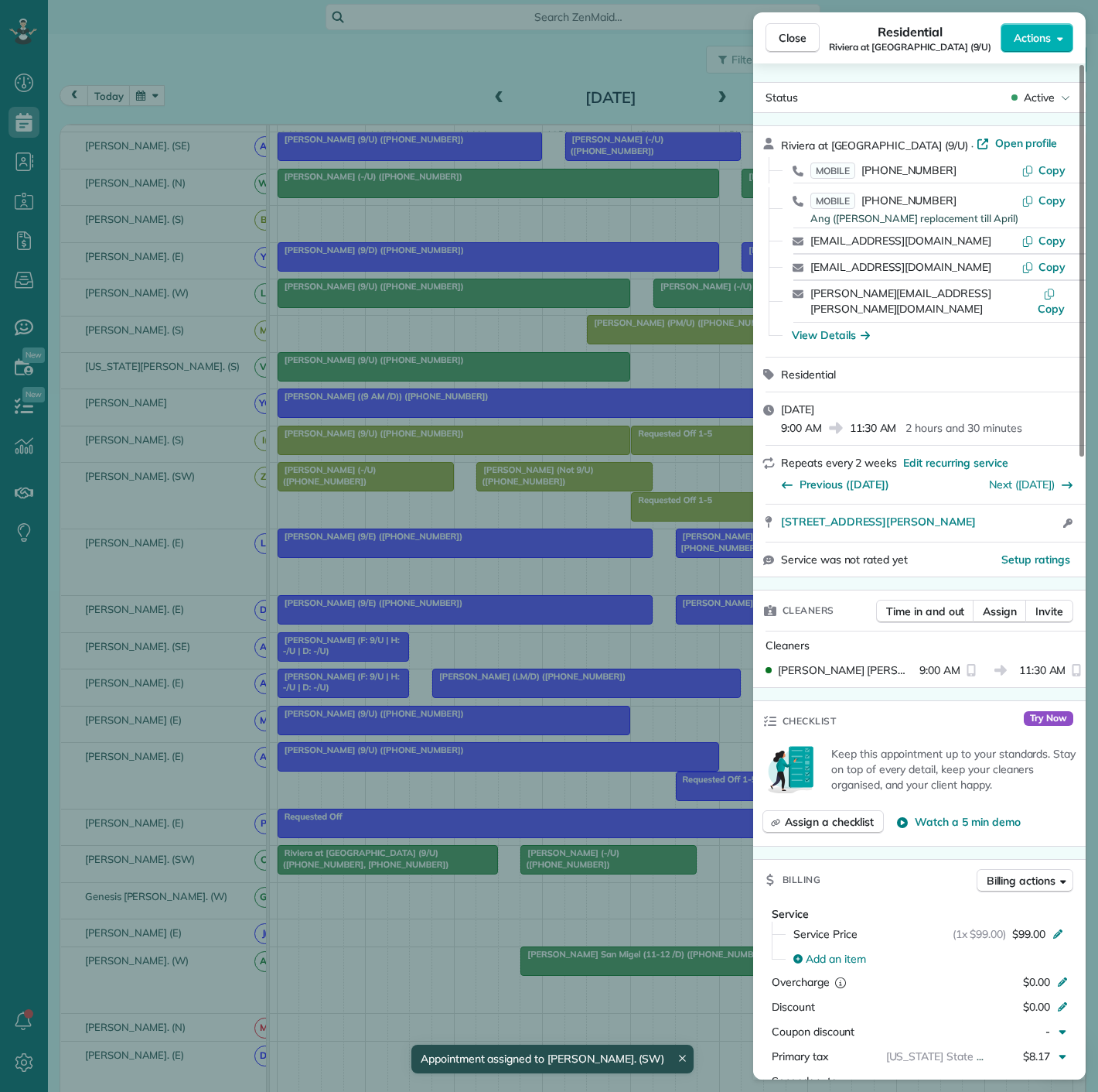
drag, startPoint x: 769, startPoint y: 518, endPoint x: 1006, endPoint y: 518, distance: 237.0
click at [1006, 518] on div "3530 Travis Street OFFICE Dallas TX 75204 Open access information" at bounding box center [919, 522] width 332 height 37
click at [556, 860] on div "Close Residential Riviera at West Village Apartments (9/U) Actions Status Activ…" at bounding box center [549, 546] width 1098 height 1092
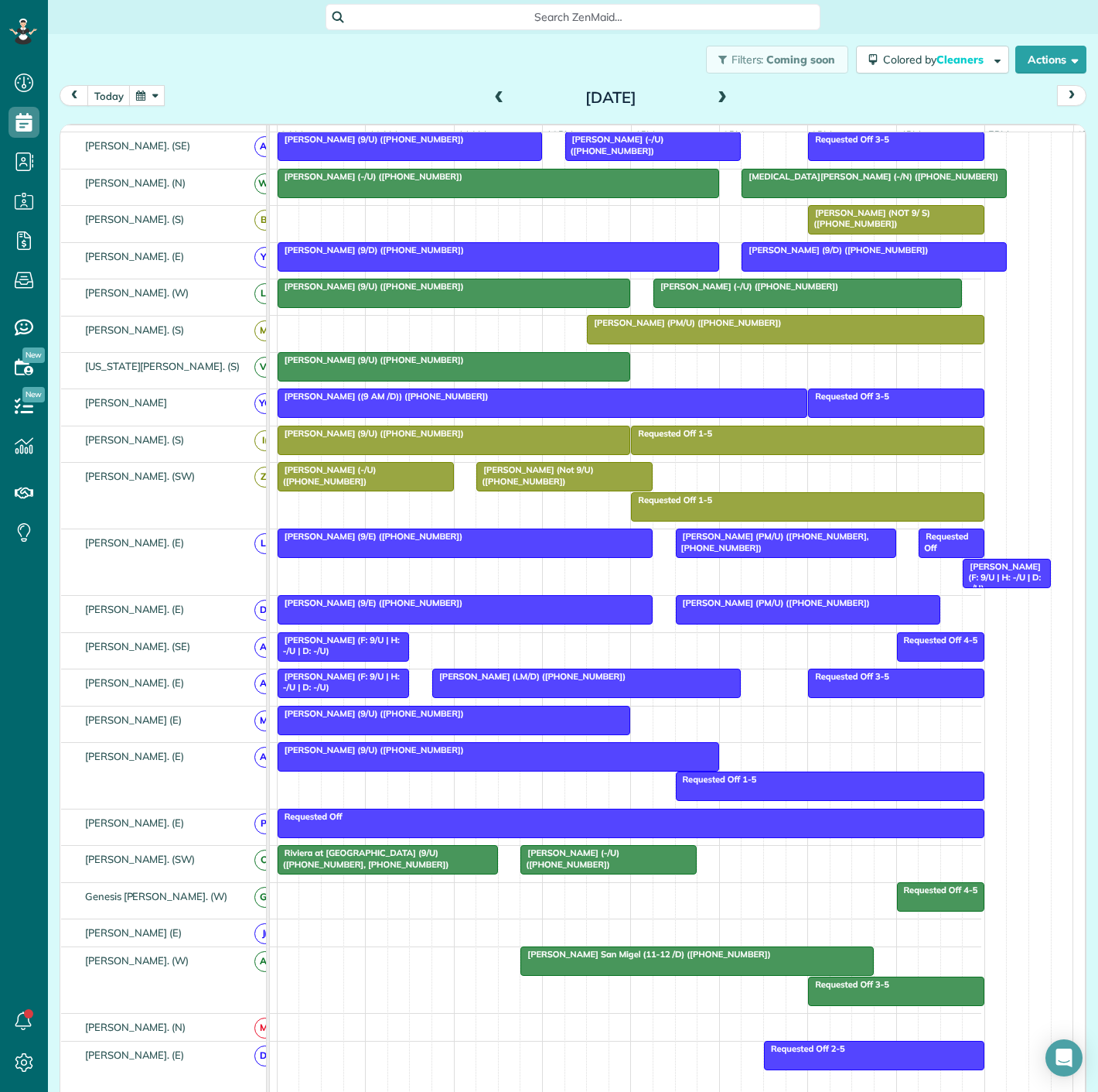
click at [556, 860] on span "[PERSON_NAME] (-/U) ([PHONE_NUMBER])" at bounding box center [569, 858] width 100 height 22
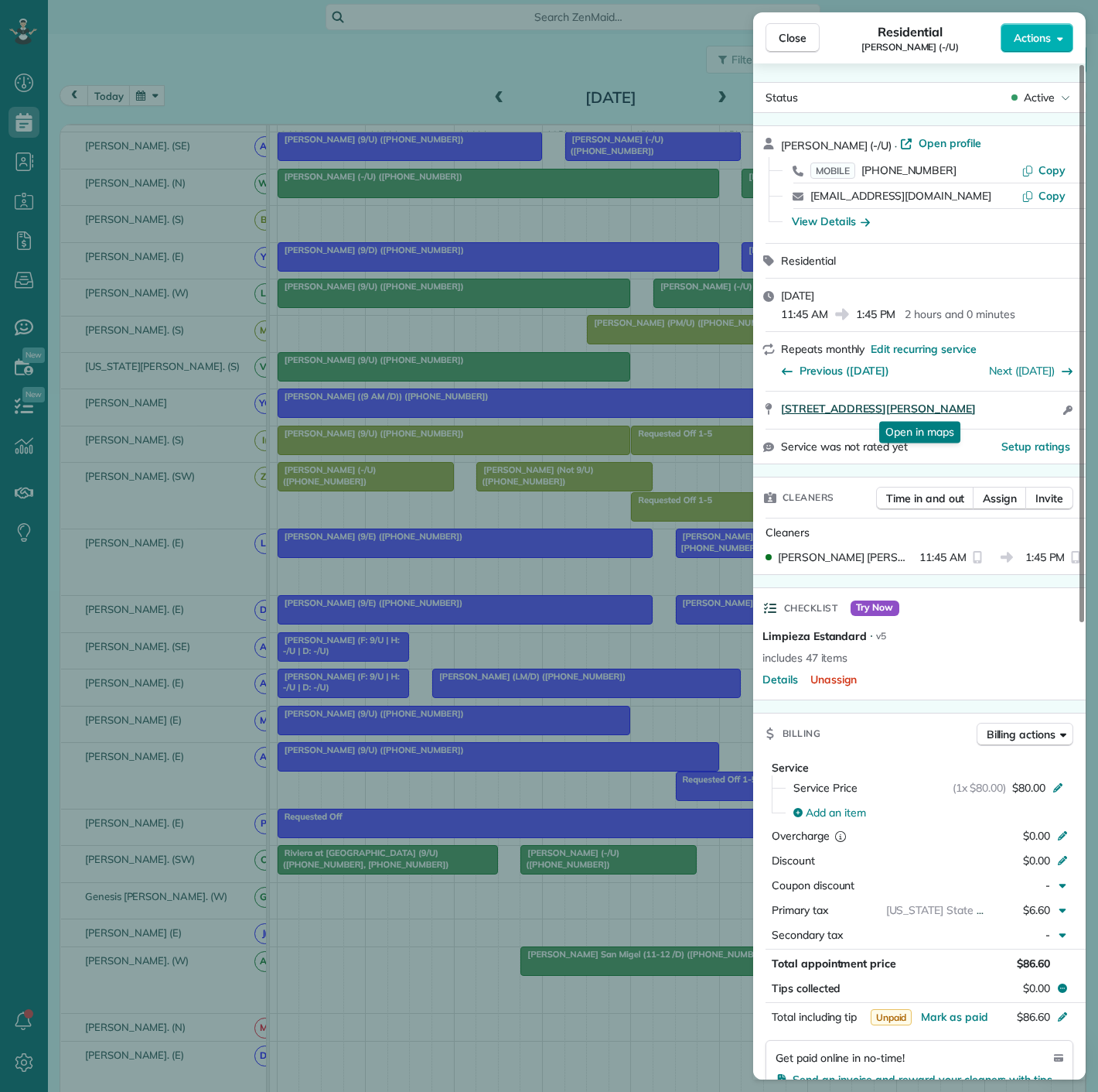
drag, startPoint x: 878, startPoint y: 410, endPoint x: 1015, endPoint y: 410, distance: 137.0
click at [1015, 410] on div "2828 Lemmon Ave Apt. 4106 Dallas TX 75204 Open in maps Open in maps Open access…" at bounding box center [919, 410] width 332 height 37
drag, startPoint x: 92, startPoint y: 514, endPoint x: 100, endPoint y: 510, distance: 8.9
click at [92, 514] on div "Close Residential Lauren Torsch (-/U) Actions Status Active Lauren Torsch (-/U)…" at bounding box center [549, 546] width 1098 height 1092
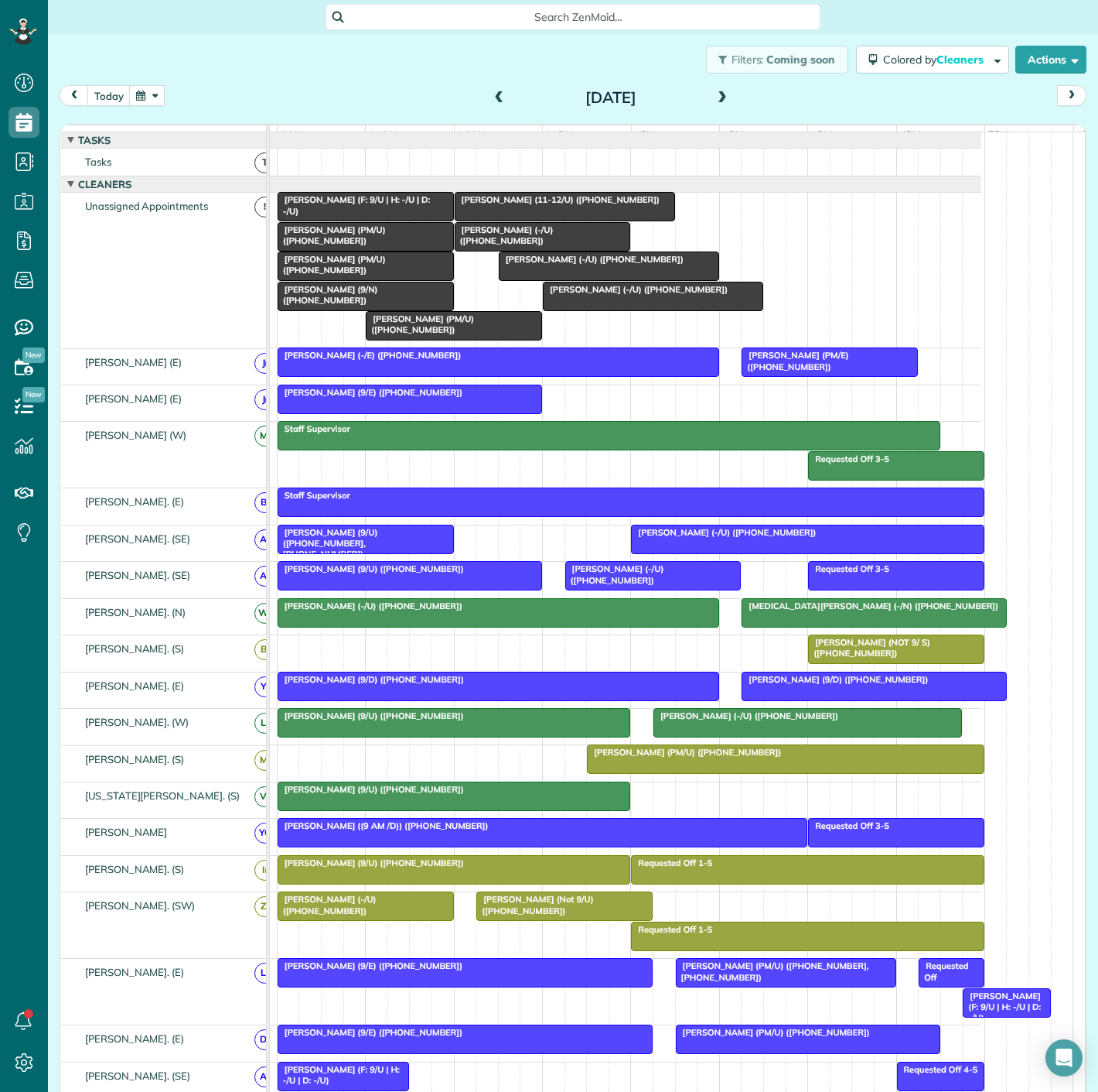
click at [348, 248] on div at bounding box center [366, 236] width 175 height 28
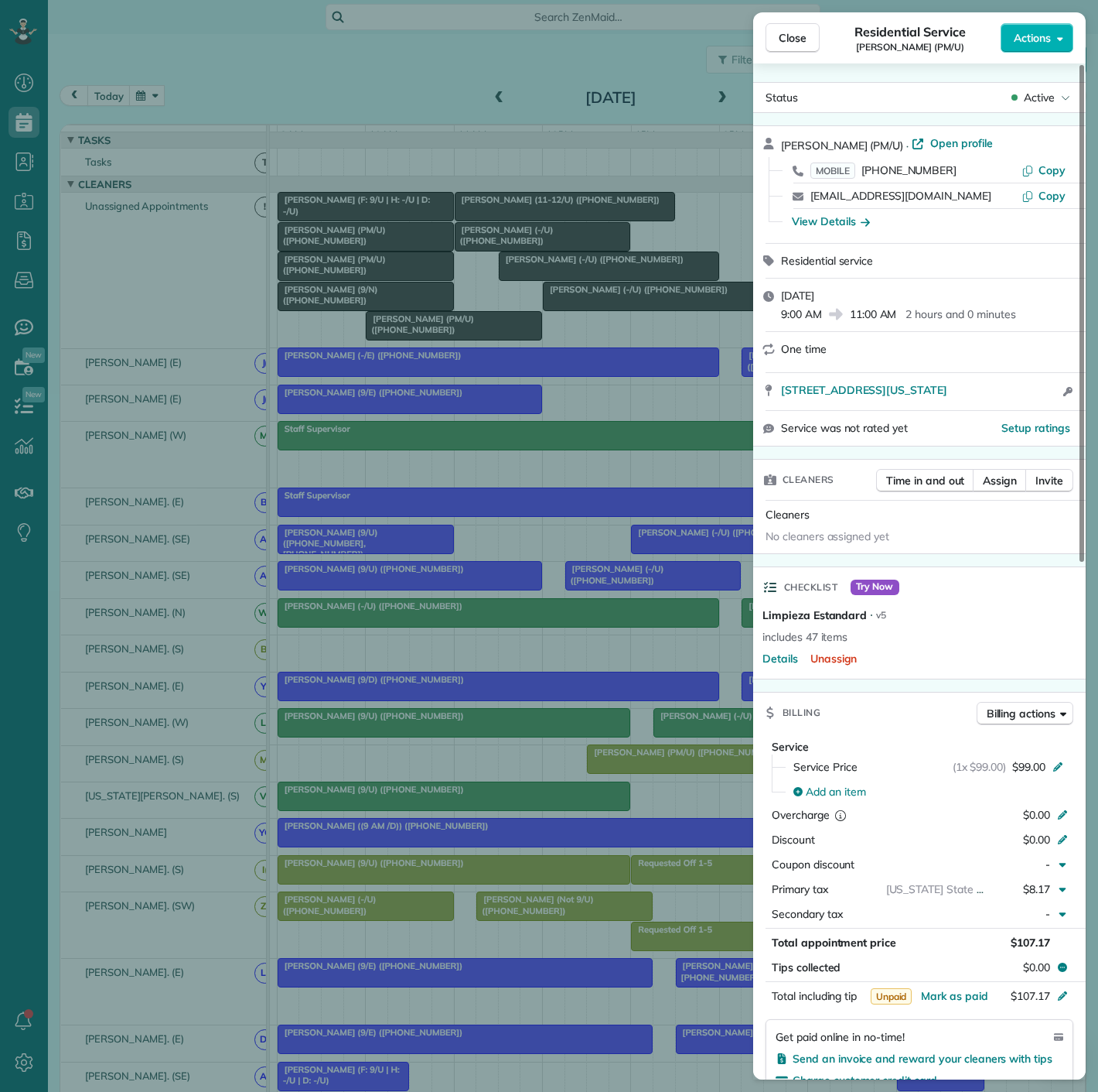
click at [382, 282] on div "Close Residential Service Jimin Hwang (PM/U) Actions Status Active Jimin Hwang …" at bounding box center [549, 546] width 1098 height 1092
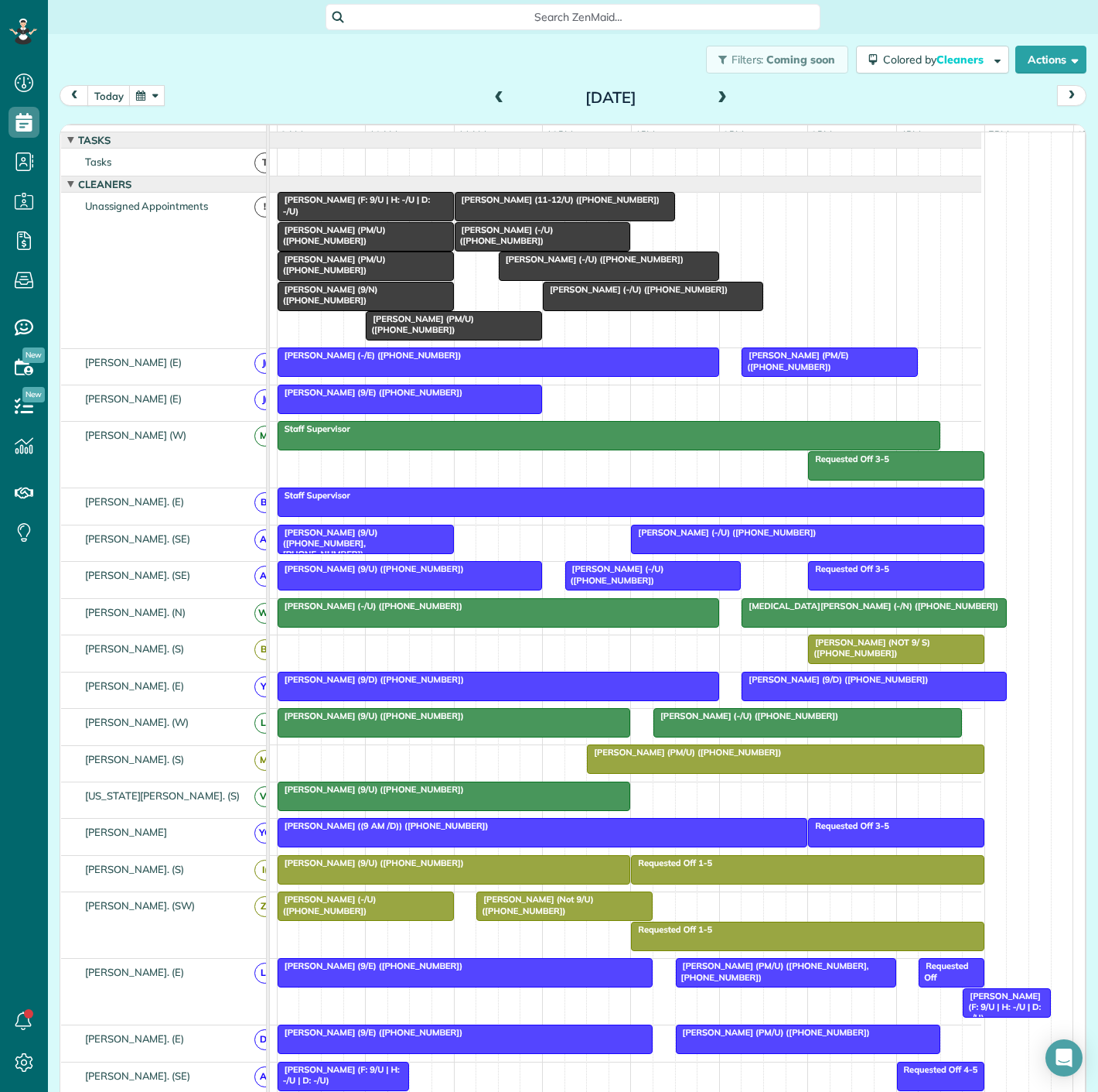
click at [369, 280] on div at bounding box center [366, 266] width 175 height 28
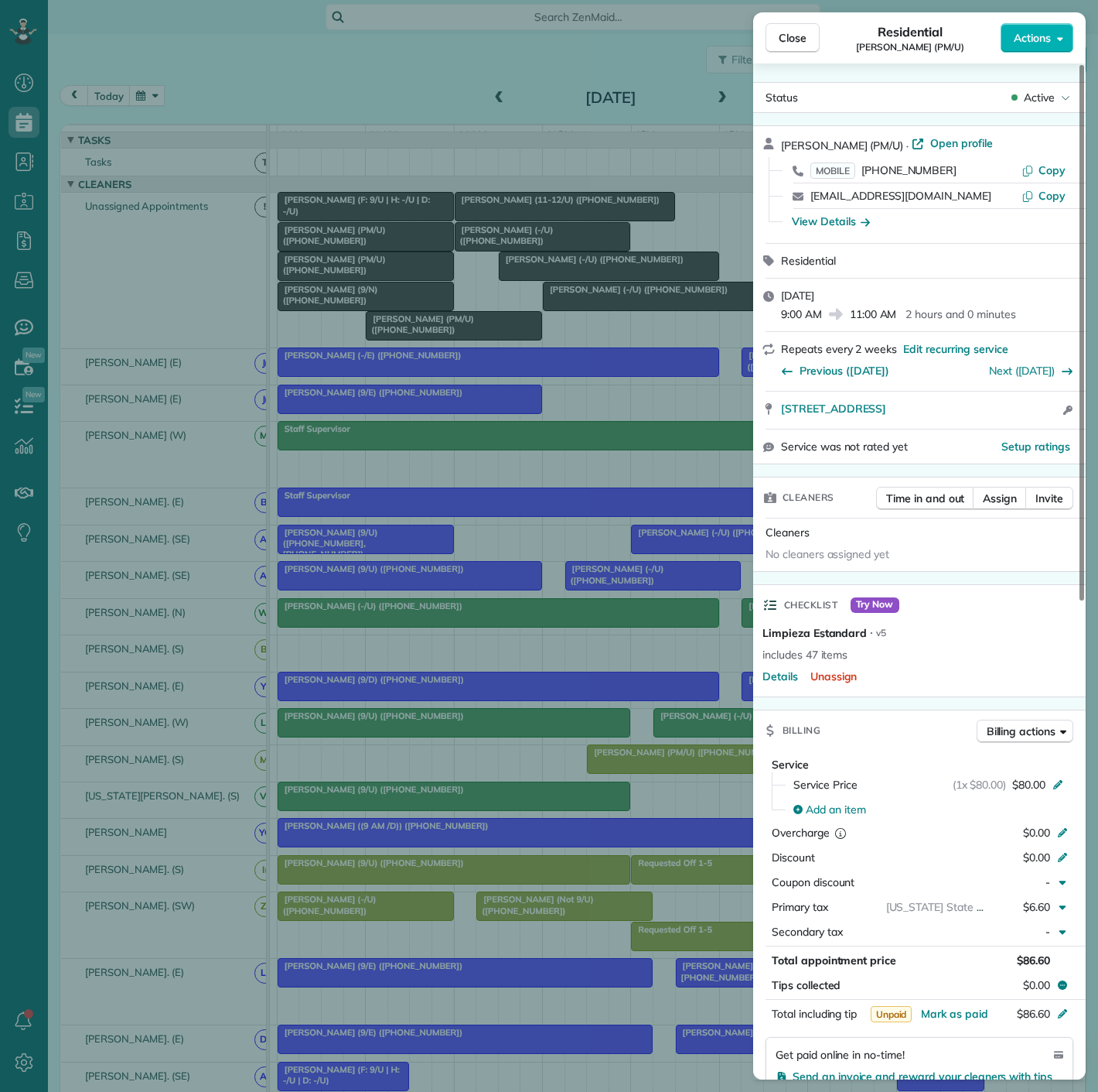
drag, startPoint x: 773, startPoint y: 413, endPoint x: 1056, endPoint y: 416, distance: 283.0
click at [1056, 416] on div "3140 Harvard Avenue Apt 1110 Dallas TX 75205 Open access information" at bounding box center [919, 410] width 332 height 37
drag, startPoint x: 391, startPoint y: 276, endPoint x: 365, endPoint y: 296, distance: 32.8
click at [391, 276] on div "Close Residential Mark Horn (PM/U) Actions Status Active Mark Horn (PM/U) · Ope…" at bounding box center [549, 546] width 1098 height 1092
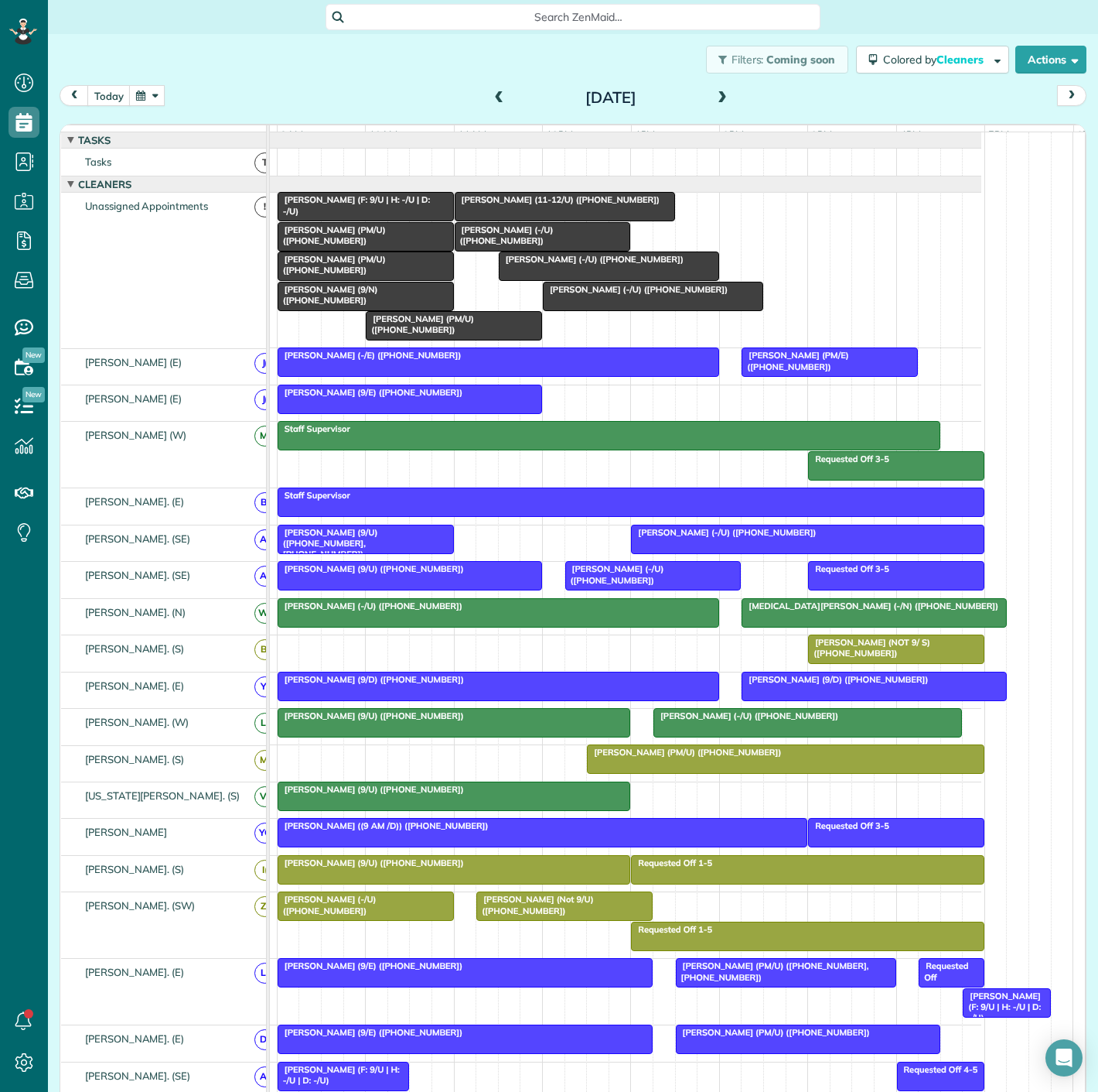
click at [442, 332] on span "[PERSON_NAME] (PM/U) ([PHONE_NUMBER])" at bounding box center [419, 324] width 109 height 22
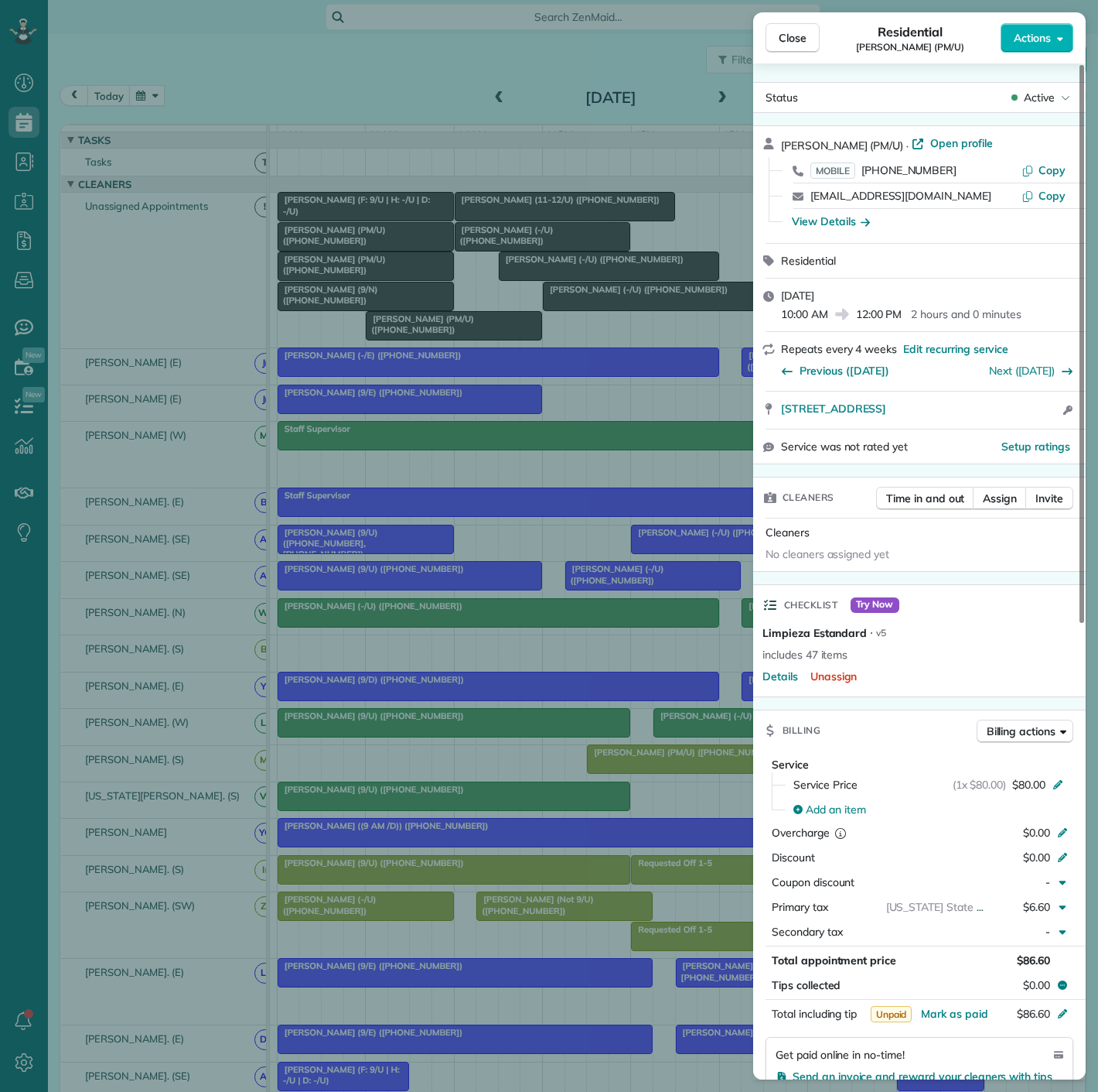
drag, startPoint x: 775, startPoint y: 421, endPoint x: 1013, endPoint y: 427, distance: 238.1
click at [1013, 427] on div "4251 Irving Avenue 1113 Dallas TX 75219 Open access information" at bounding box center [919, 410] width 332 height 37
drag, startPoint x: 479, startPoint y: 367, endPoint x: 529, endPoint y: 338, distance: 57.8
click at [479, 367] on div "Close Residential Maya Moses (PM/U) Actions Status Active Maya Moses (PM/U) · O…" at bounding box center [549, 546] width 1098 height 1092
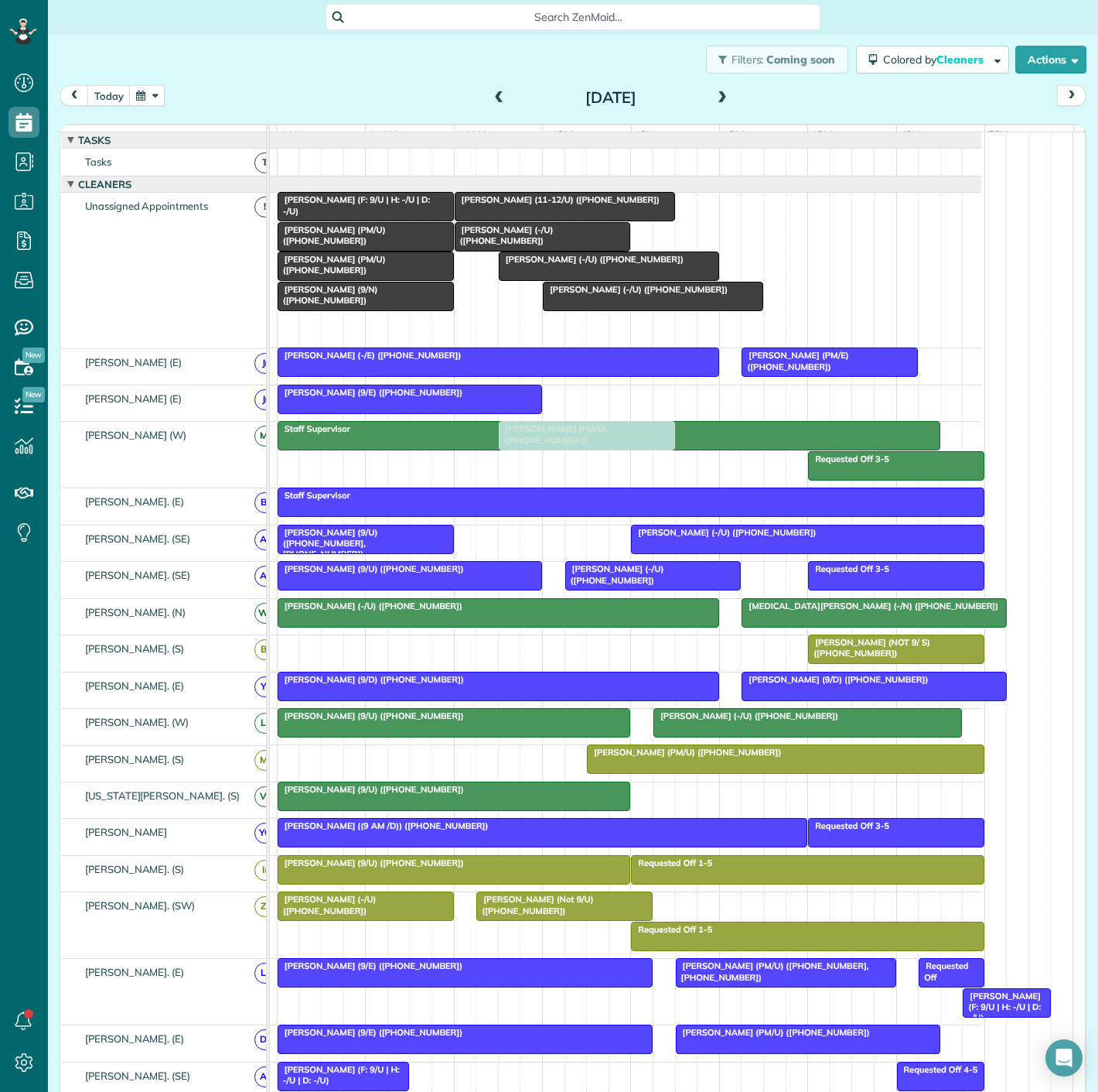
scroll to position [276, 0]
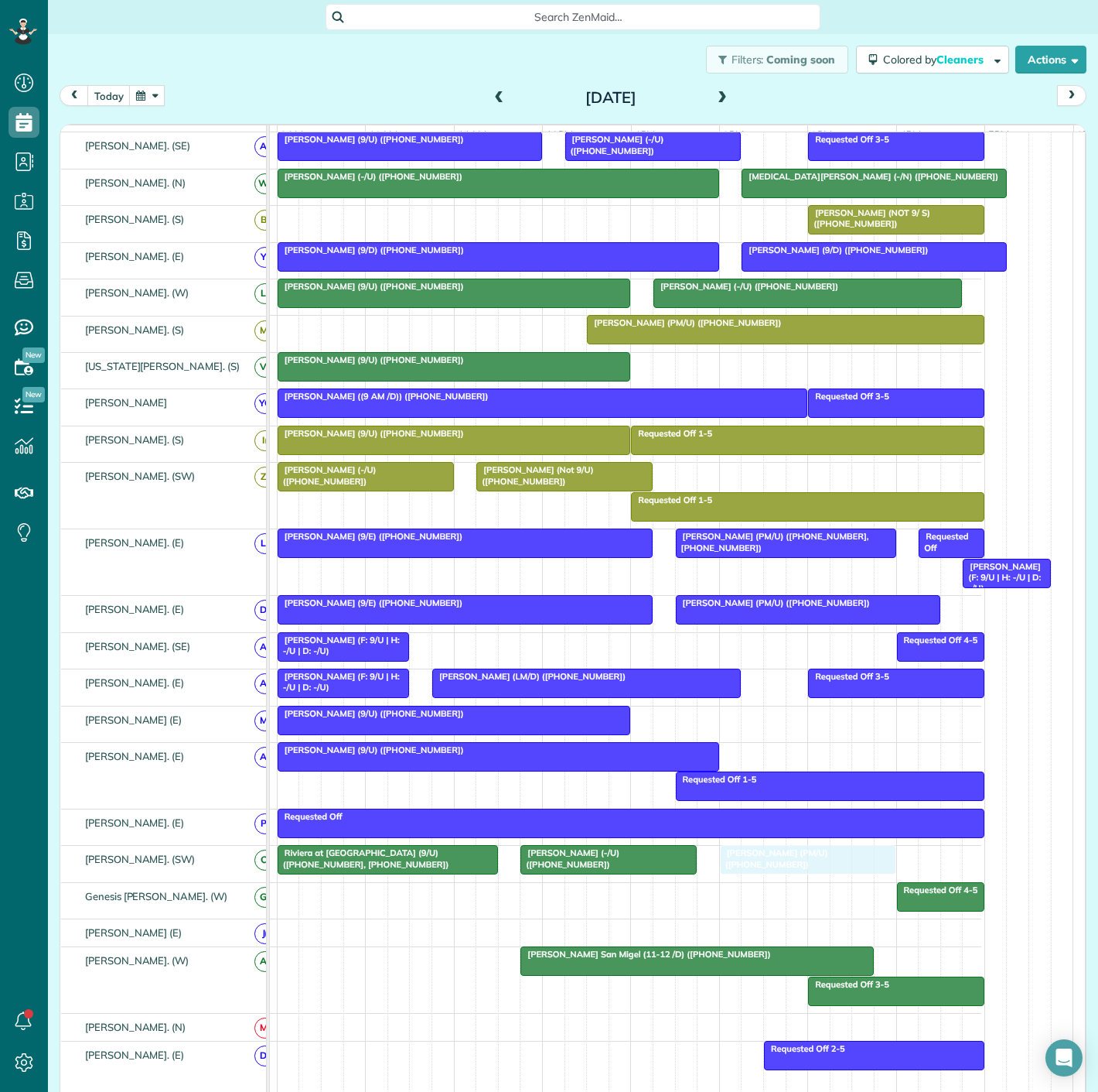
drag, startPoint x: 422, startPoint y: 343, endPoint x: 776, endPoint y: 870, distance: 634.9
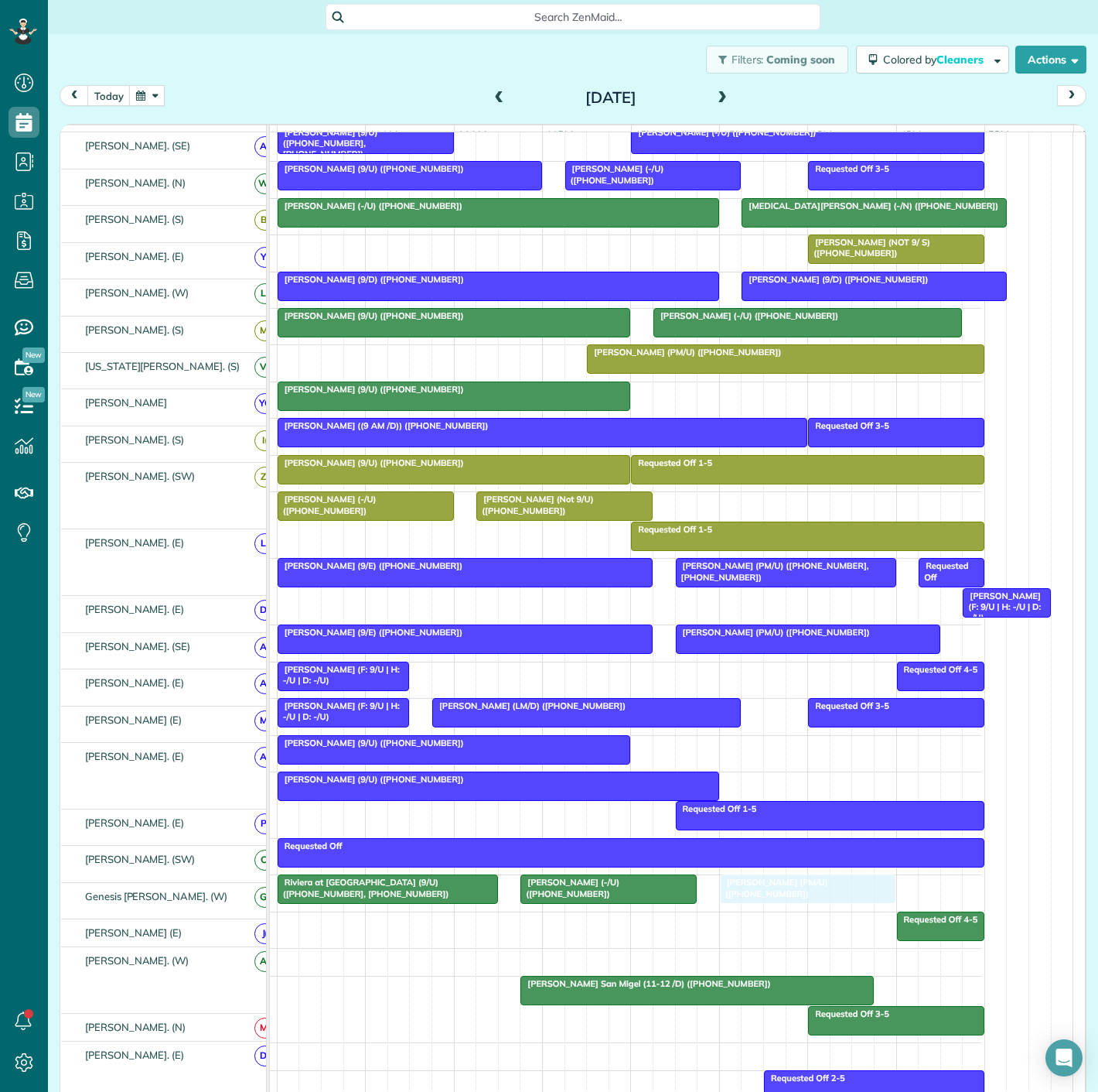
scroll to position [400, 0]
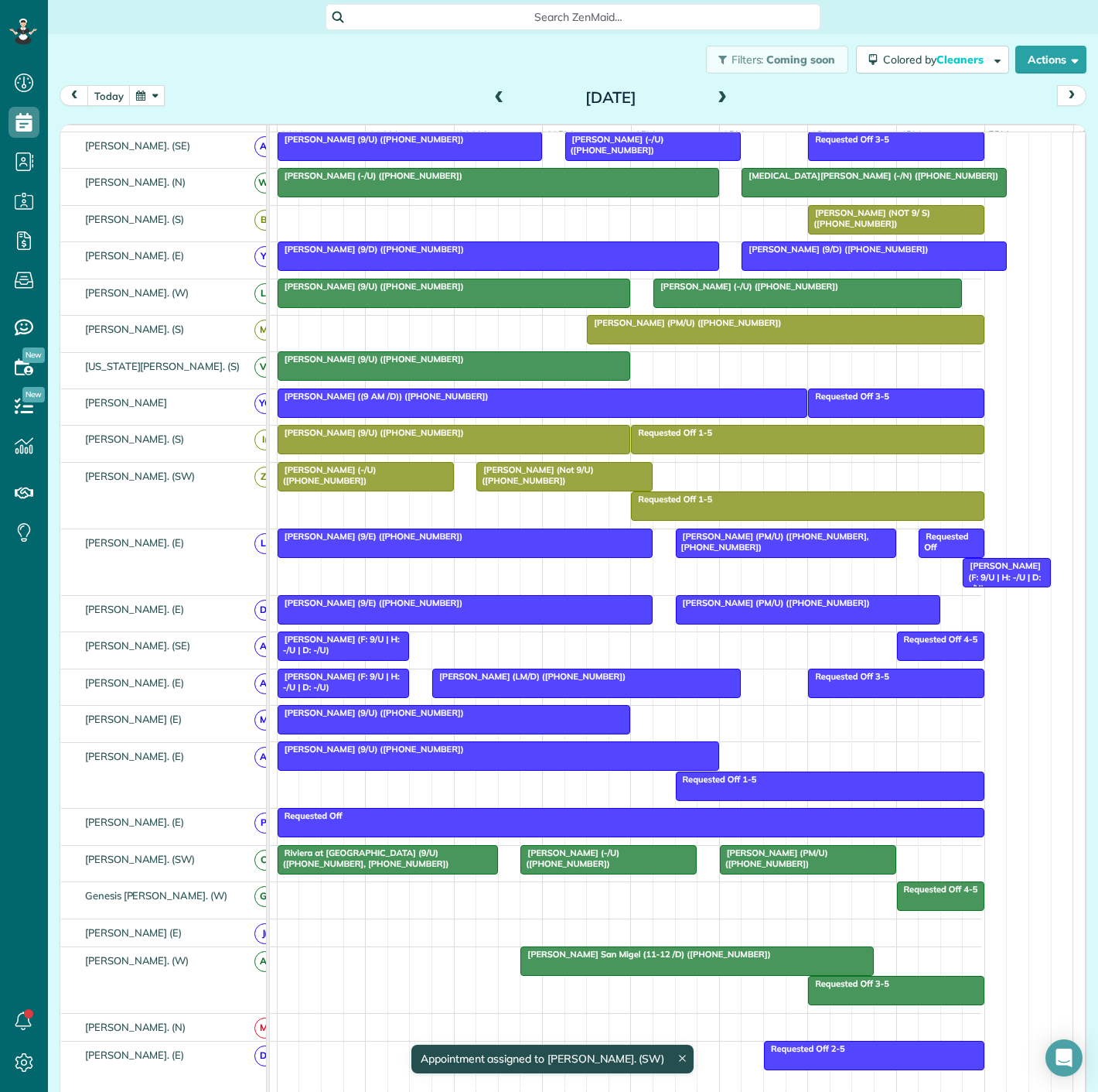
drag, startPoint x: 347, startPoint y: 863, endPoint x: 354, endPoint y: 905, distance: 42.6
drag, startPoint x: 354, startPoint y: 872, endPoint x: 359, endPoint y: 905, distance: 33.4
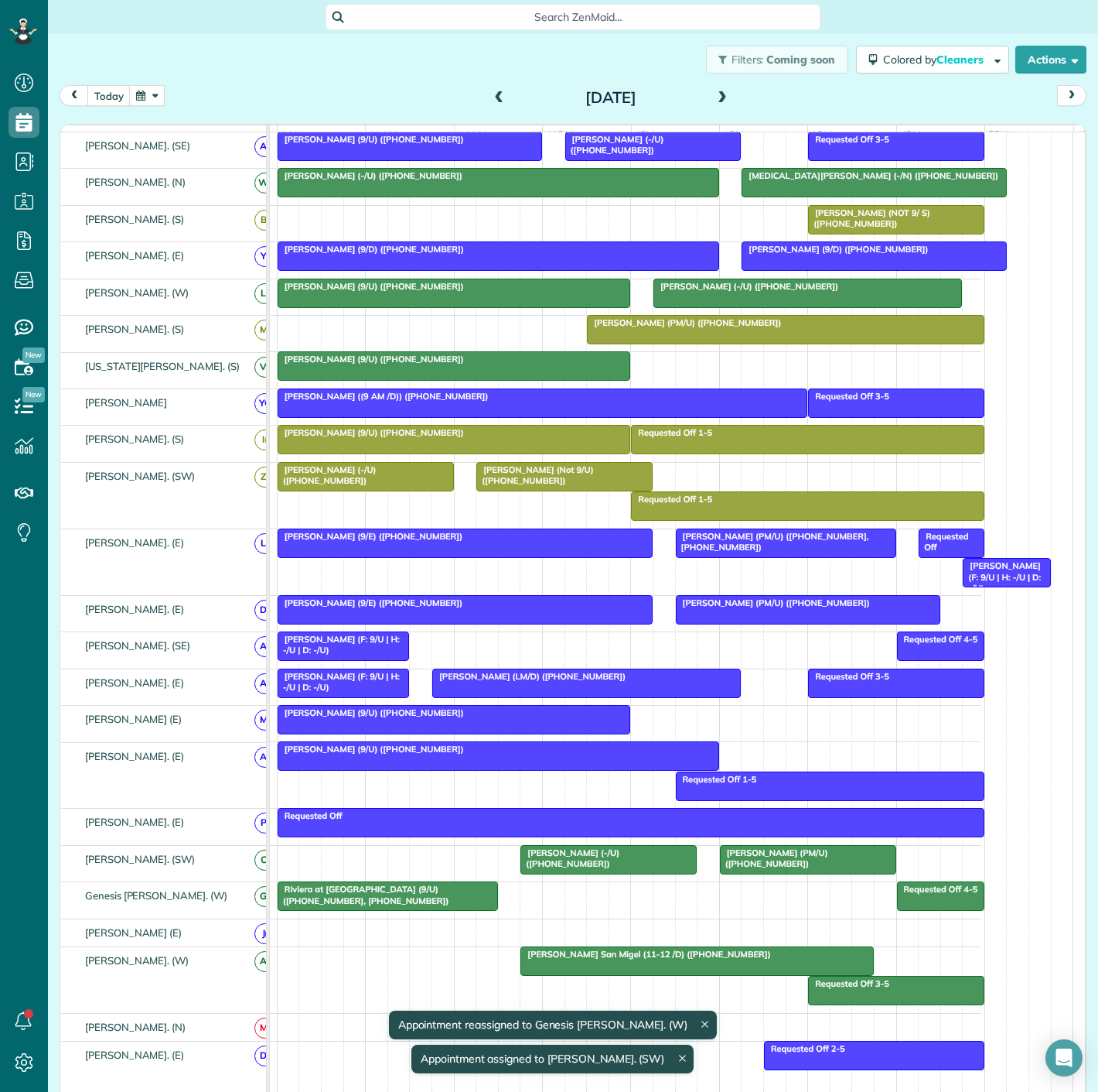
drag, startPoint x: 573, startPoint y: 864, endPoint x: 572, endPoint y: 890, distance: 26.0
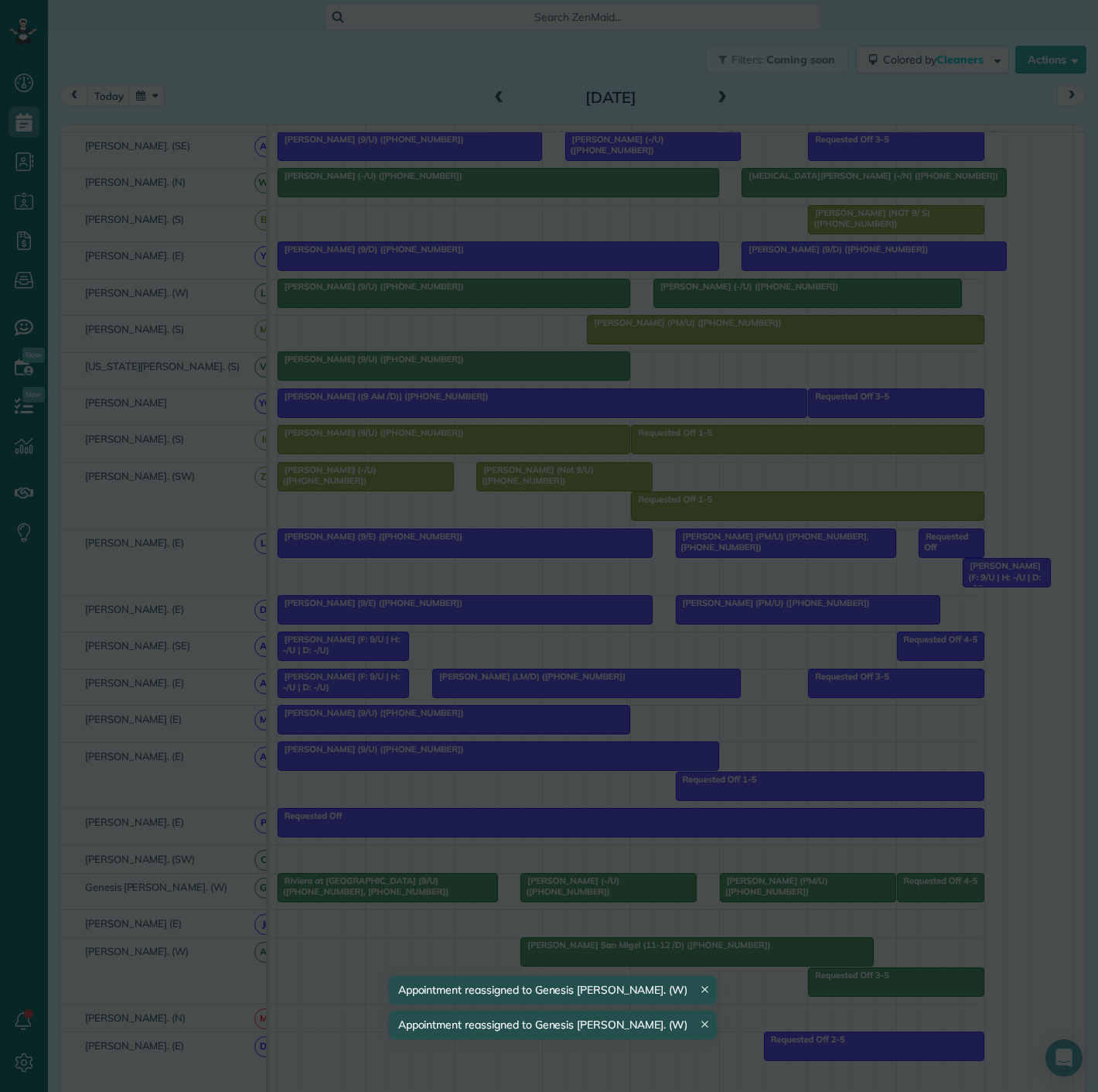
drag, startPoint x: 798, startPoint y: 865, endPoint x: 807, endPoint y: 888, distance: 24.7
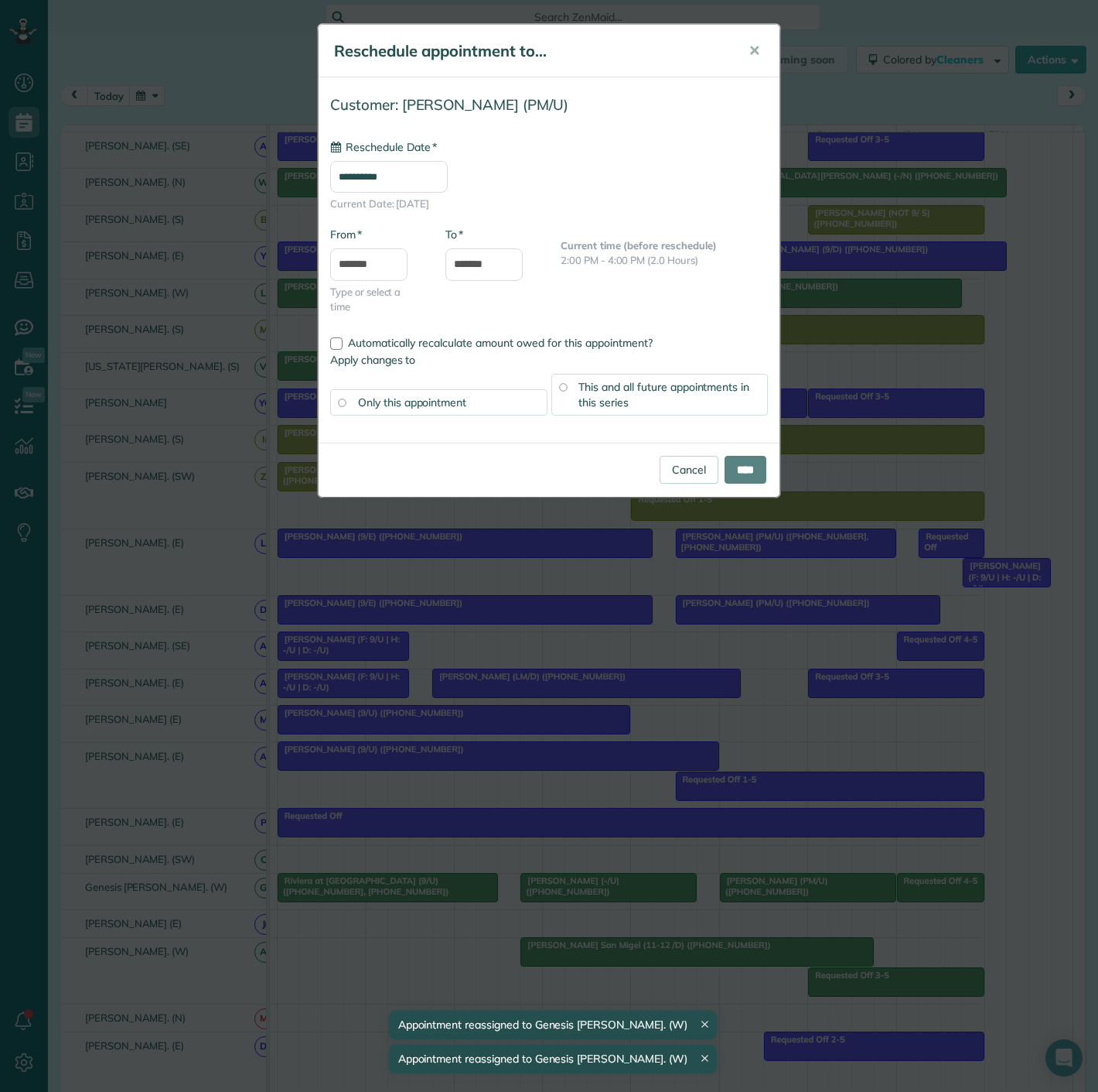
type input "**********"
click at [731, 482] on div "Cancel ****" at bounding box center [549, 470] width 461 height 54
click at [736, 472] on input "****" at bounding box center [745, 469] width 42 height 28
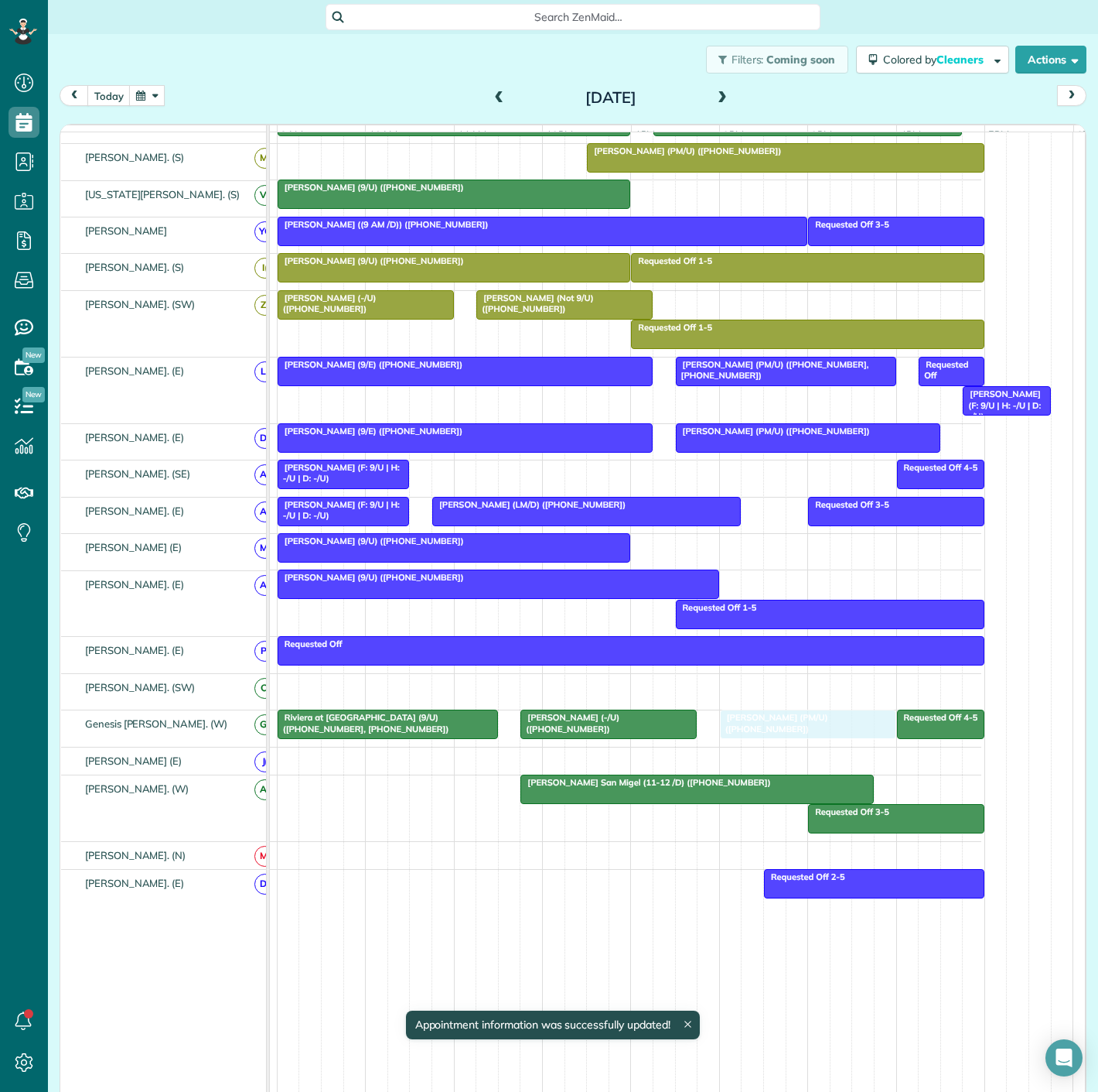
drag, startPoint x: 745, startPoint y: 701, endPoint x: 747, endPoint y: 726, distance: 25.1
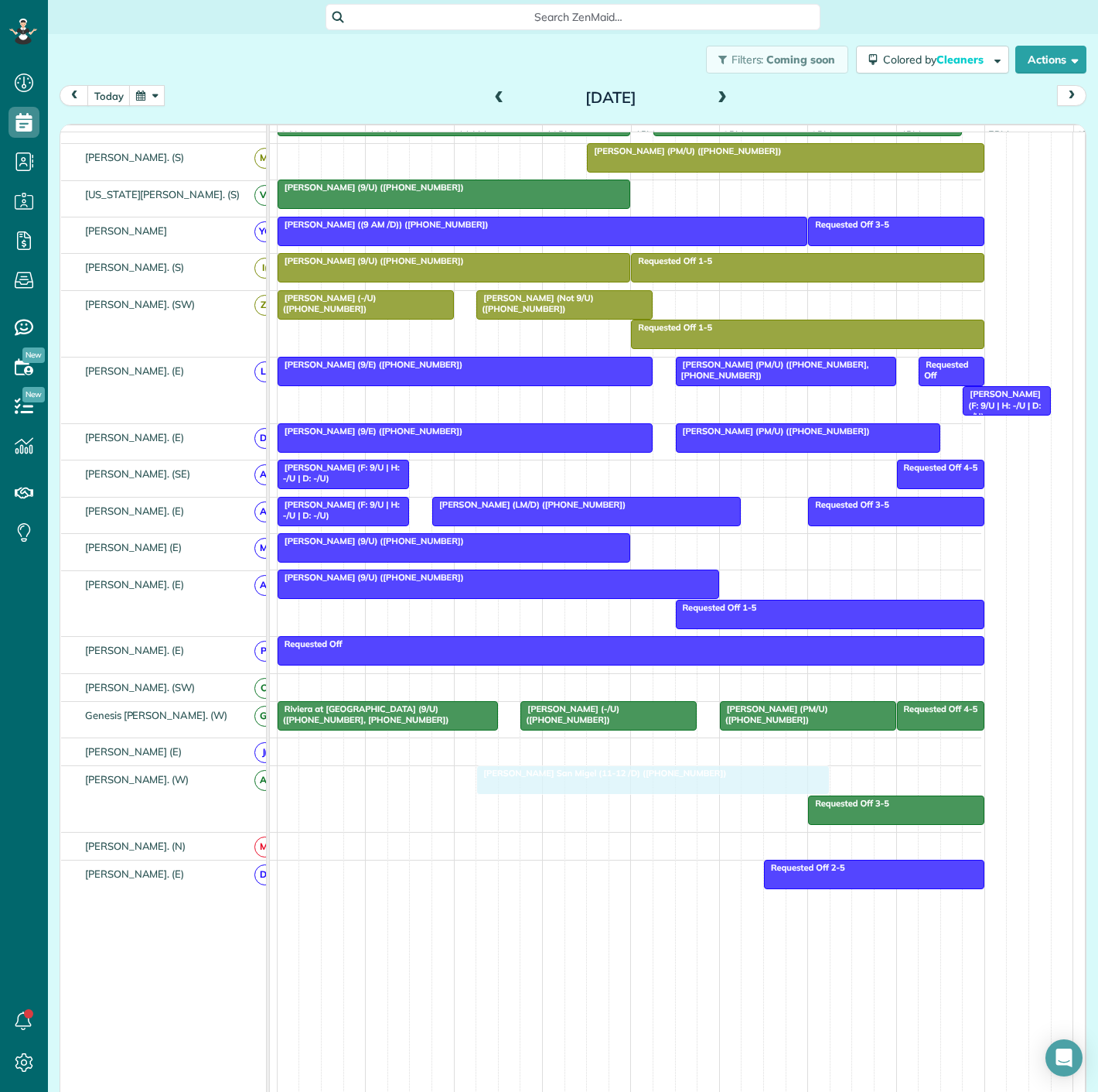
drag, startPoint x: 605, startPoint y: 789, endPoint x: 558, endPoint y: 793, distance: 47.2
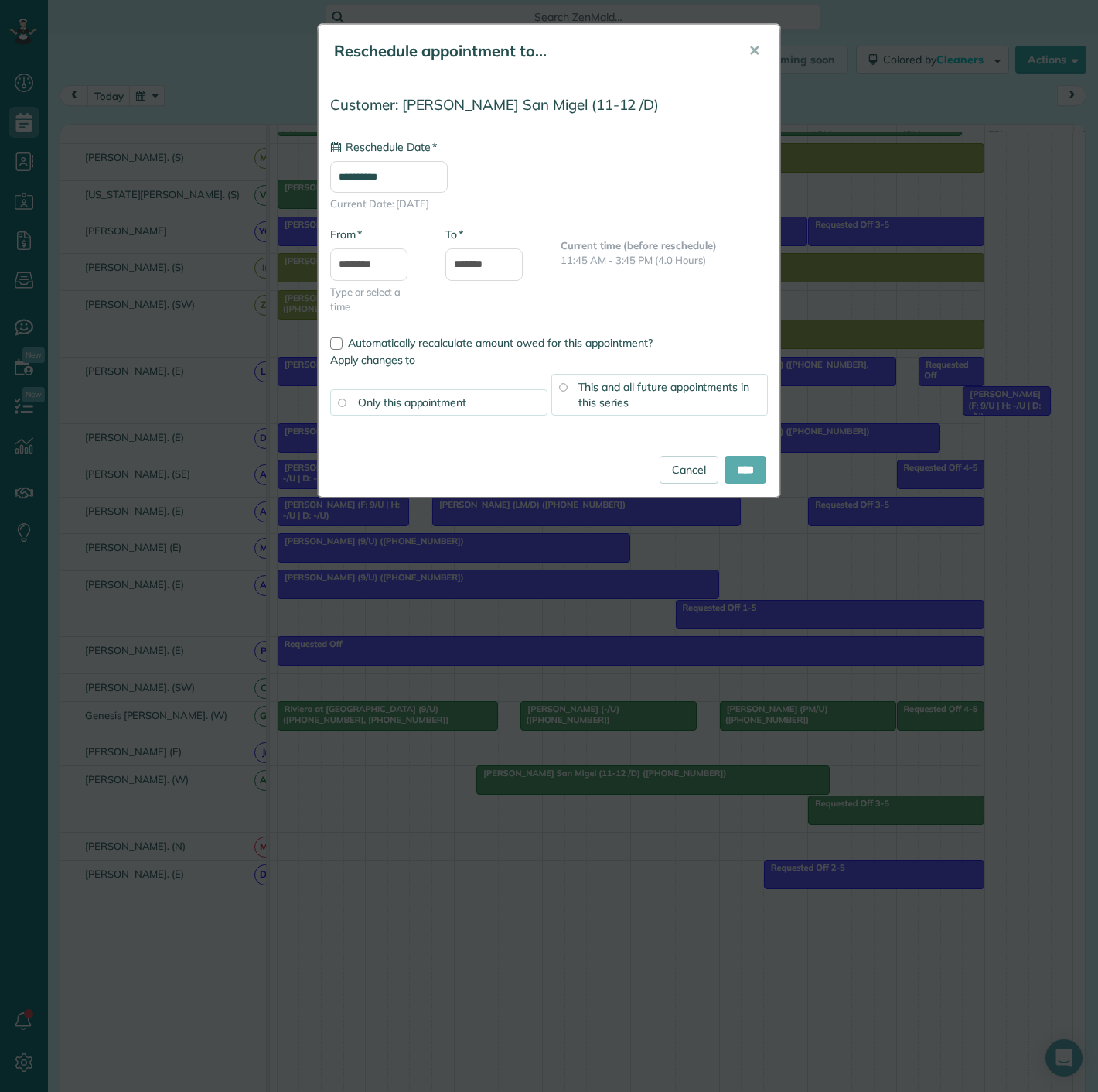
type input "**********"
click at [758, 468] on input "****" at bounding box center [745, 469] width 42 height 28
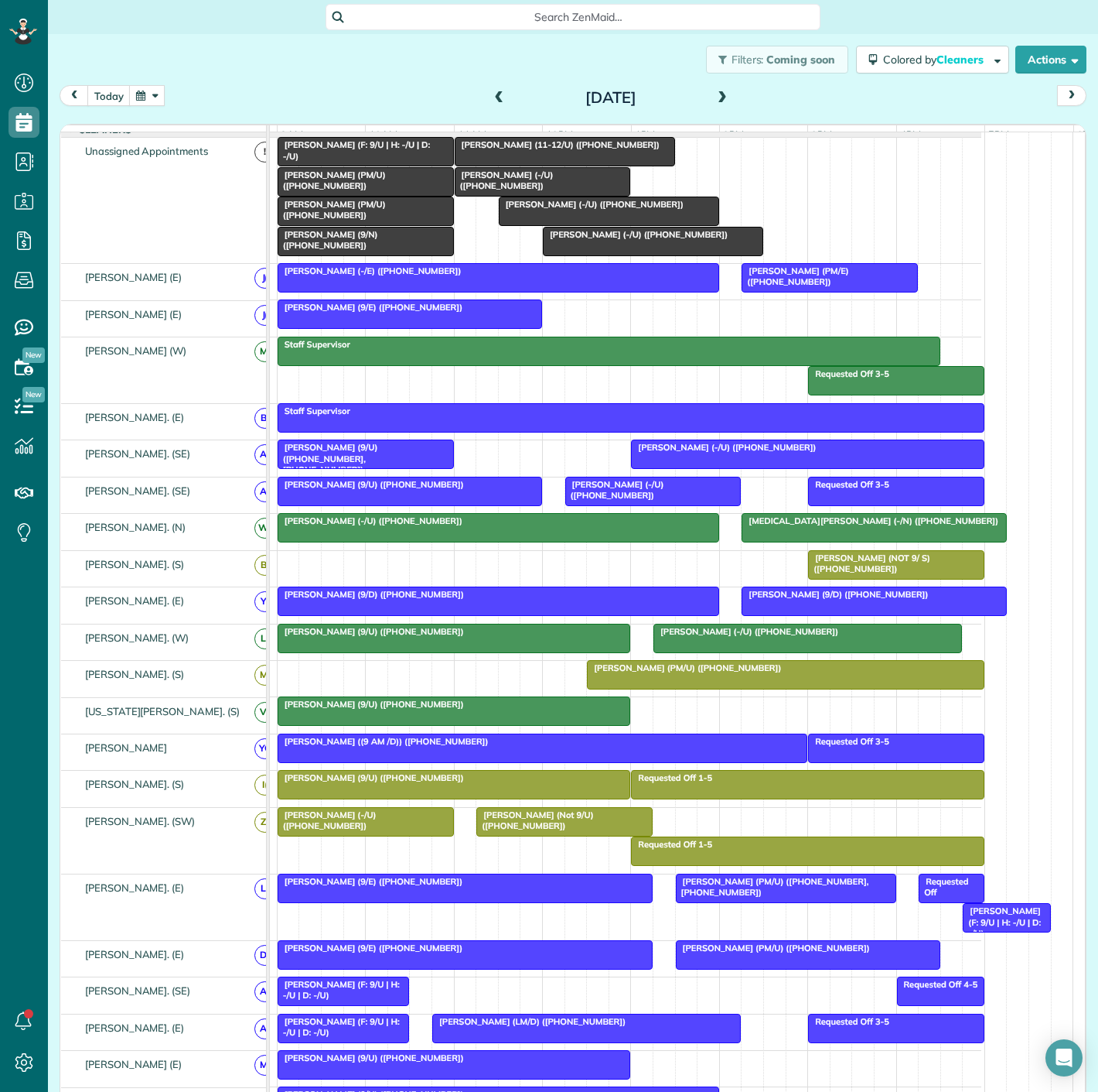
scroll to position [0, 0]
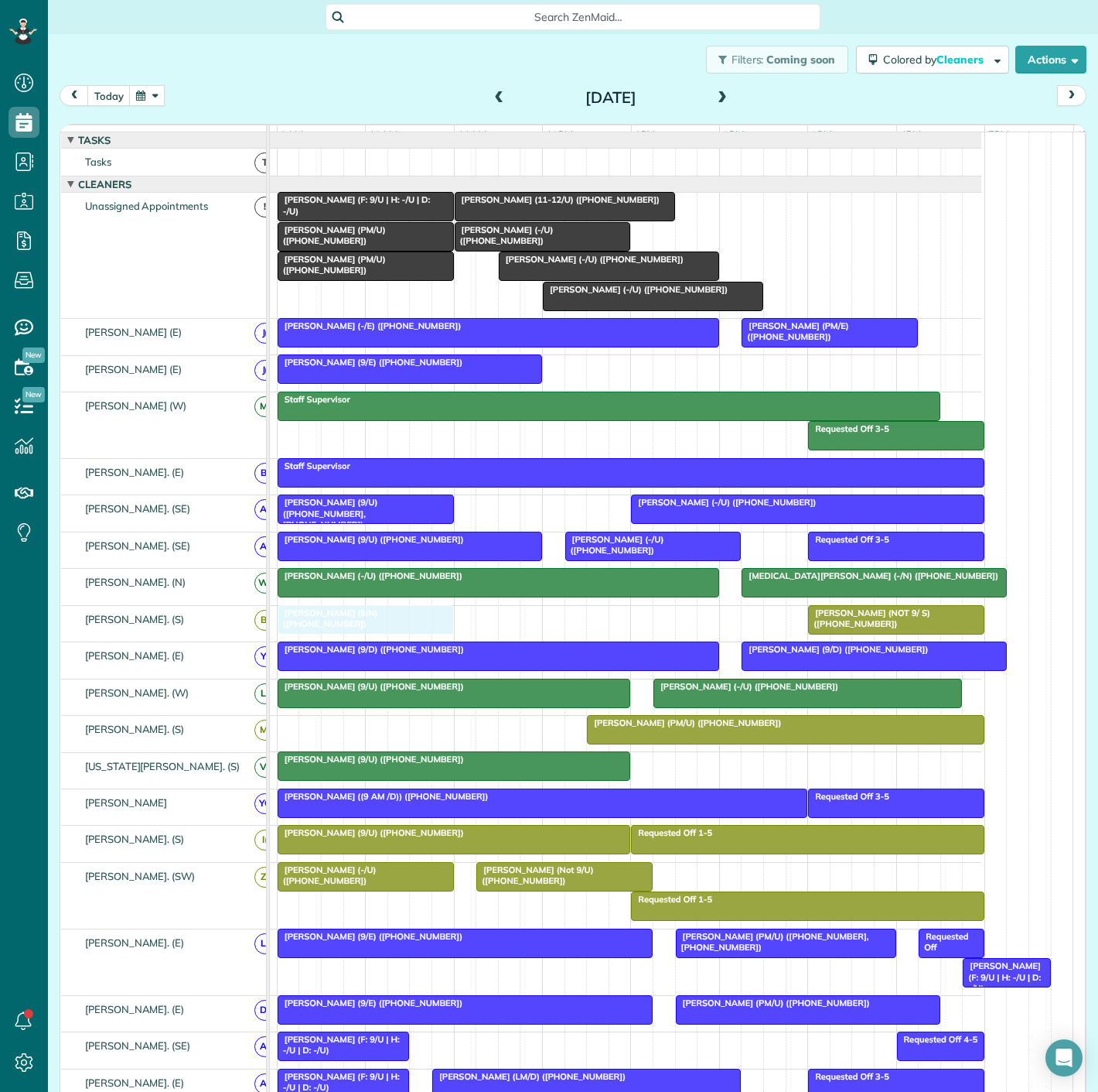
drag, startPoint x: 363, startPoint y: 307, endPoint x: 353, endPoint y: 629, distance: 322.2
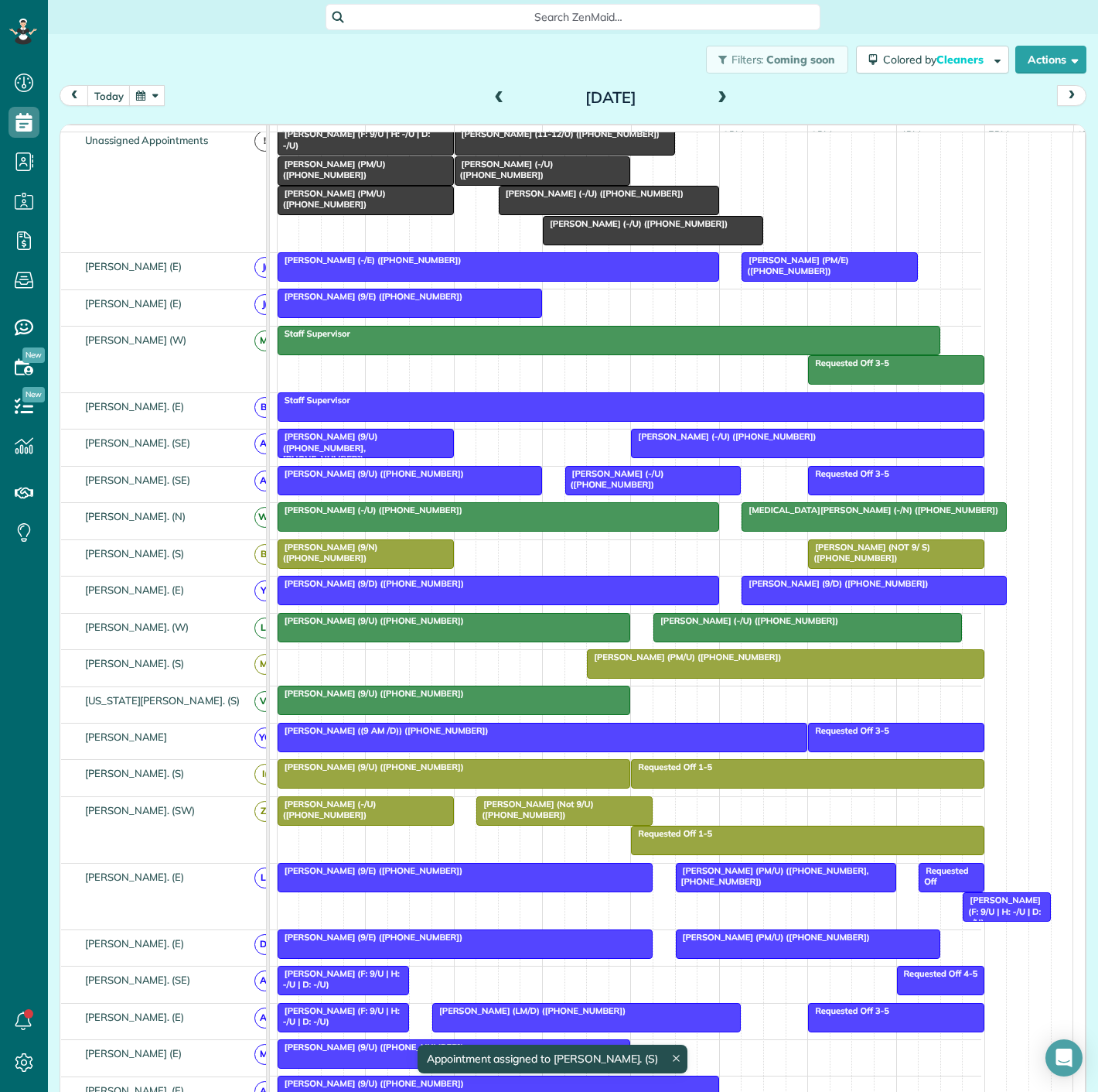
scroll to position [86, 0]
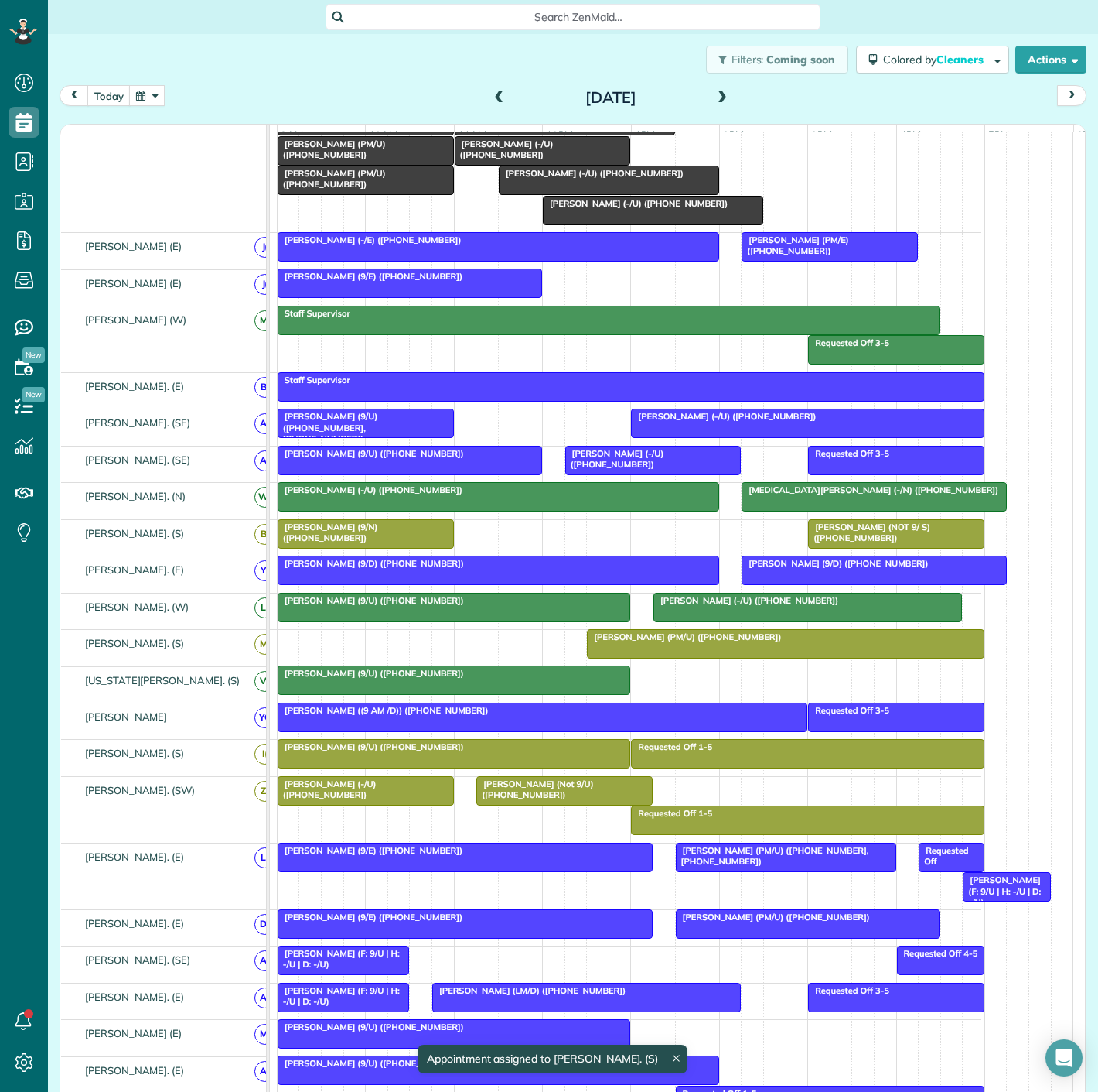
click at [545, 690] on div at bounding box center [454, 680] width 352 height 28
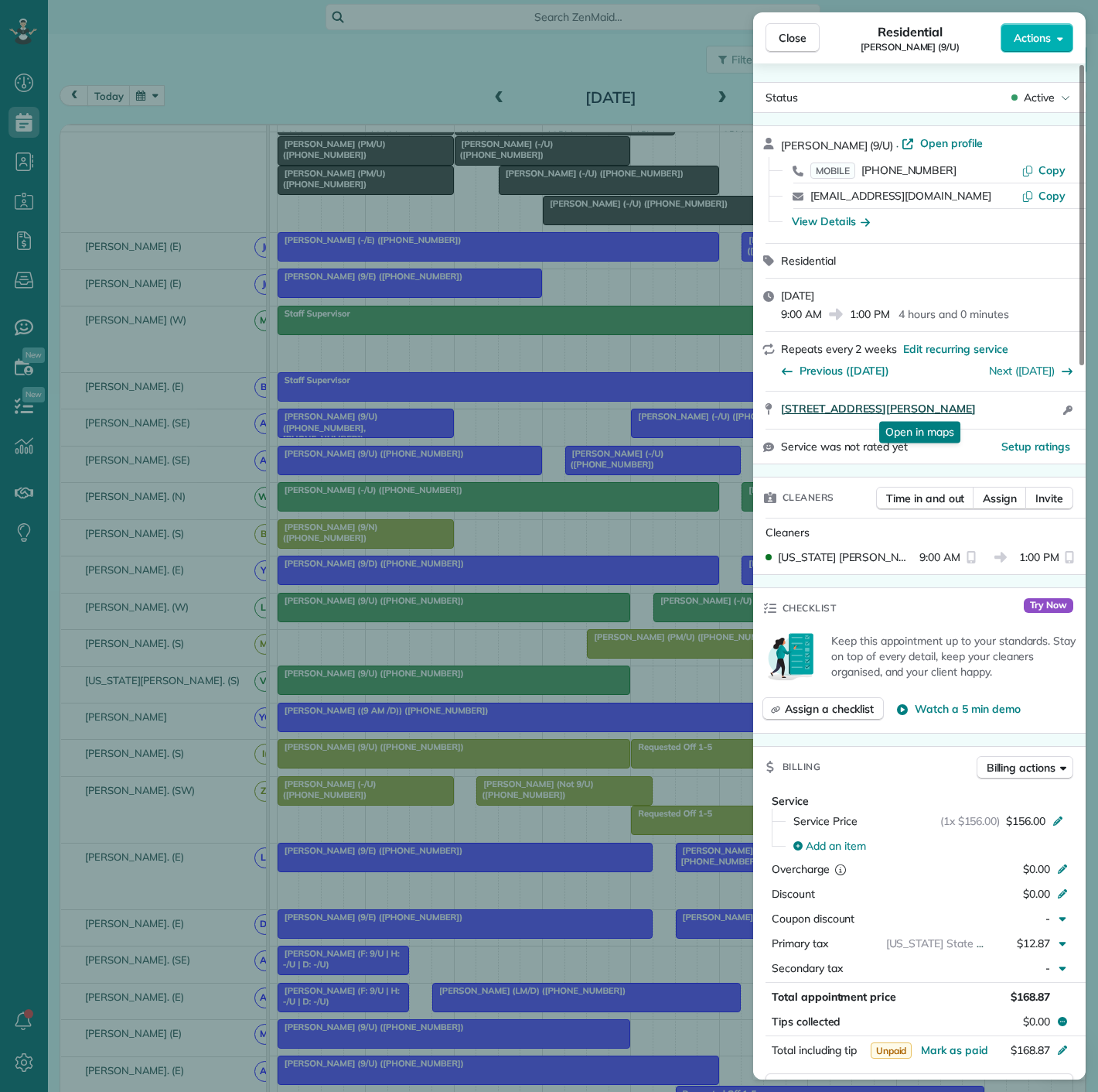
drag, startPoint x: 778, startPoint y: 413, endPoint x: 1019, endPoint y: 413, distance: 241.0
click at [1019, 413] on div "4502 Abbott Avenue #206 Dallas TX 75205 Open in maps Open in maps Open access i…" at bounding box center [919, 410] width 332 height 37
drag, startPoint x: 328, startPoint y: 199, endPoint x: 369, endPoint y: 202, distance: 41.1
click at [328, 199] on div "Close Residential Mary Lessmann (9/U) Actions Status Active Mary Lessmann (9/U)…" at bounding box center [549, 546] width 1098 height 1092
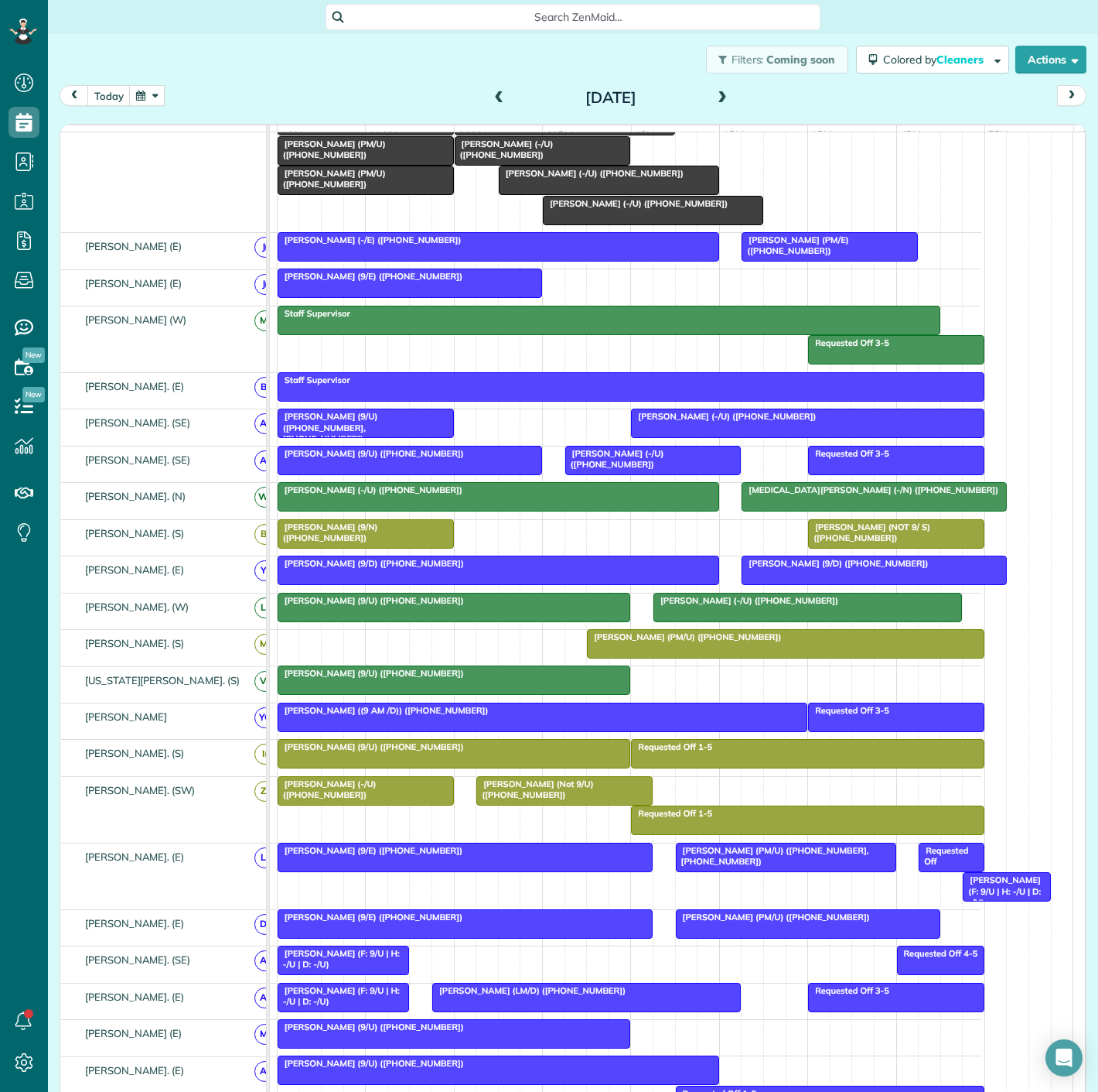
click at [392, 191] on div at bounding box center [366, 180] width 175 height 28
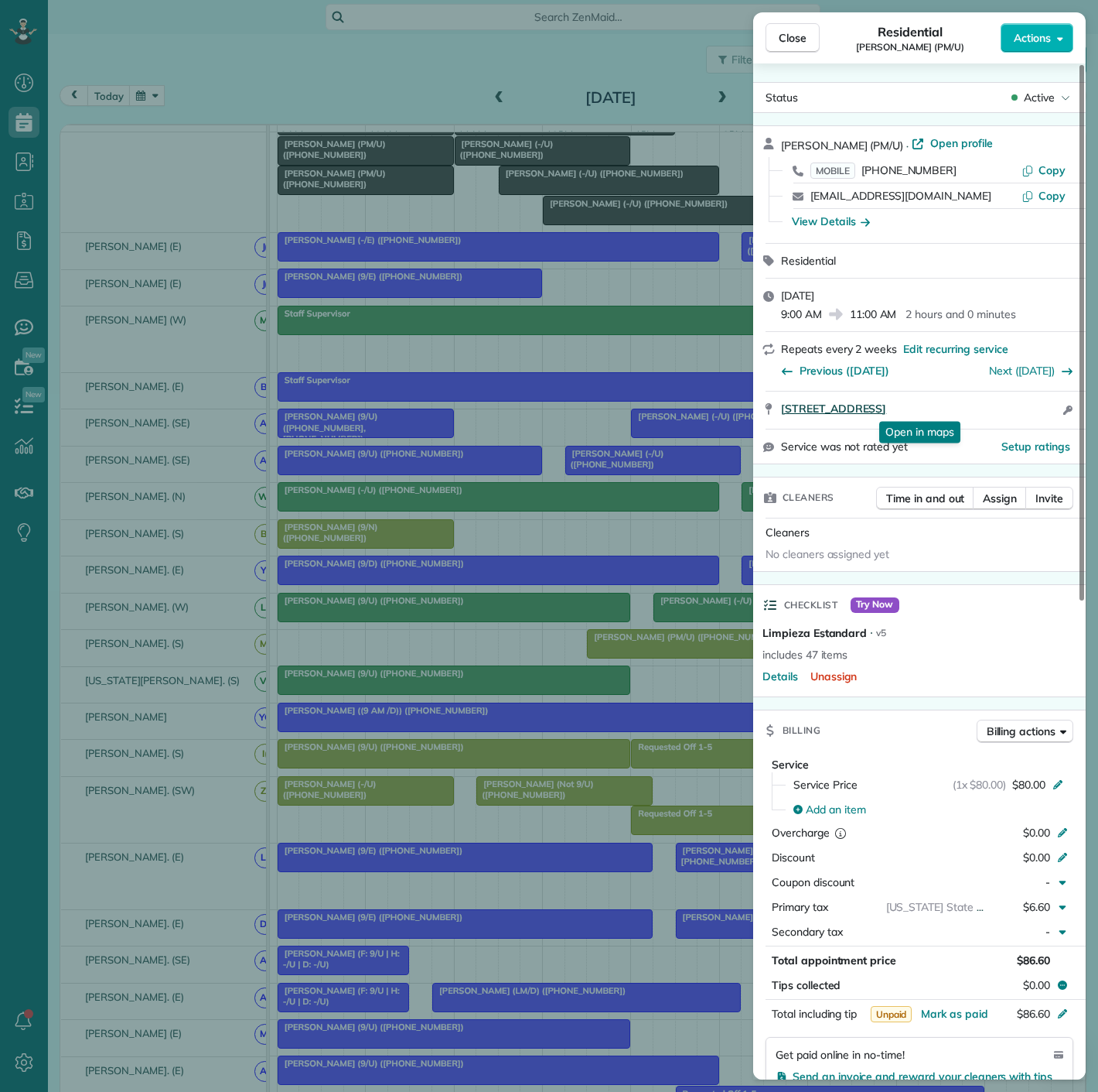
drag, startPoint x: 779, startPoint y: 417, endPoint x: 1032, endPoint y: 414, distance: 253.0
click at [1032, 414] on div "3140 Harvard Avenue Apt 1110 Dallas TX 75205 Open in maps Open in maps Open acc…" at bounding box center [919, 410] width 332 height 37
drag, startPoint x: 387, startPoint y: 282, endPoint x: 390, endPoint y: 256, distance: 26.2
click at [387, 282] on div "Close Residential Mark Horn (PM/U) Actions Status Active Mark Horn (PM/U) · Ope…" at bounding box center [549, 546] width 1098 height 1092
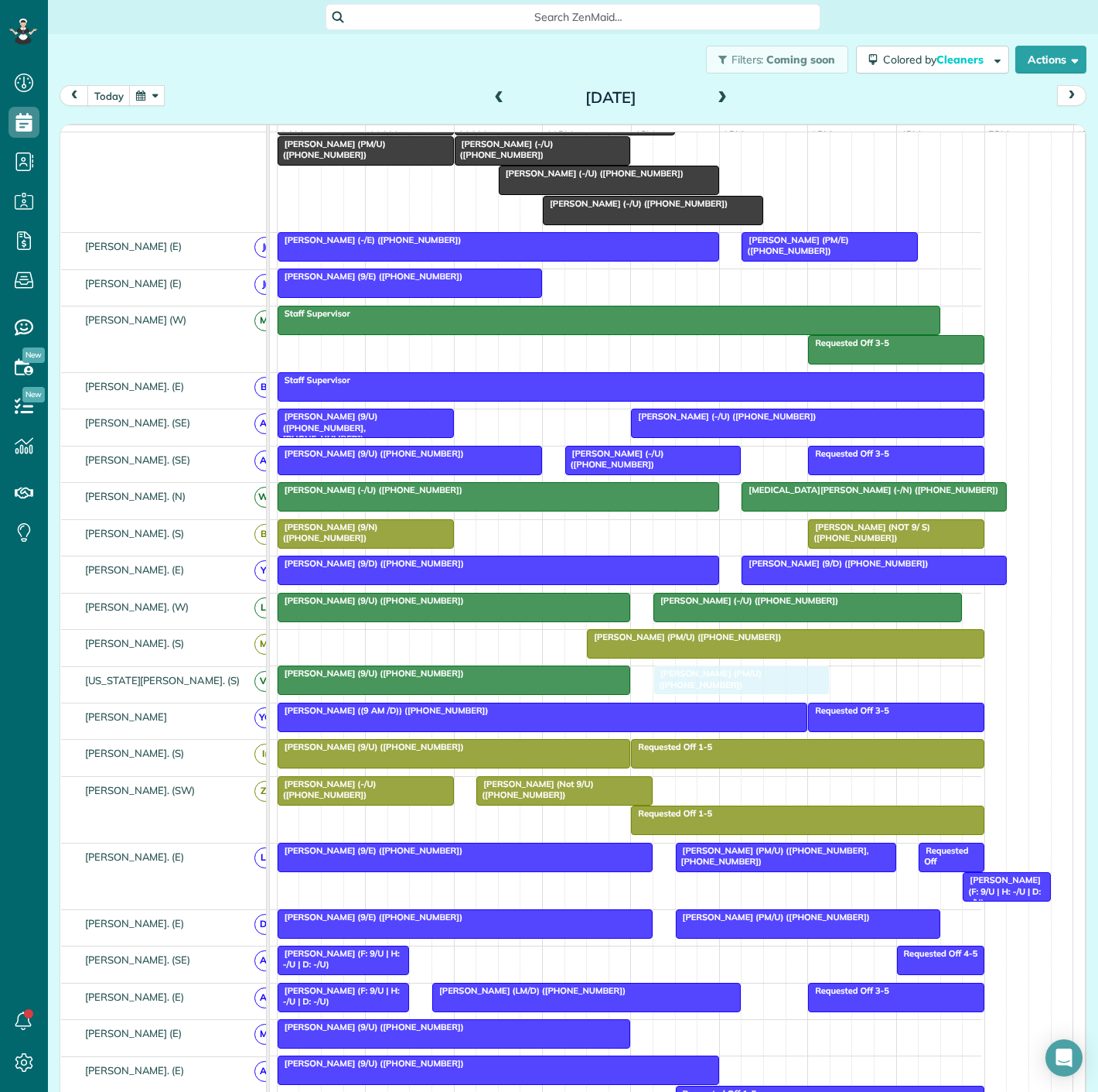
drag, startPoint x: 354, startPoint y: 186, endPoint x: 731, endPoint y: 704, distance: 640.7
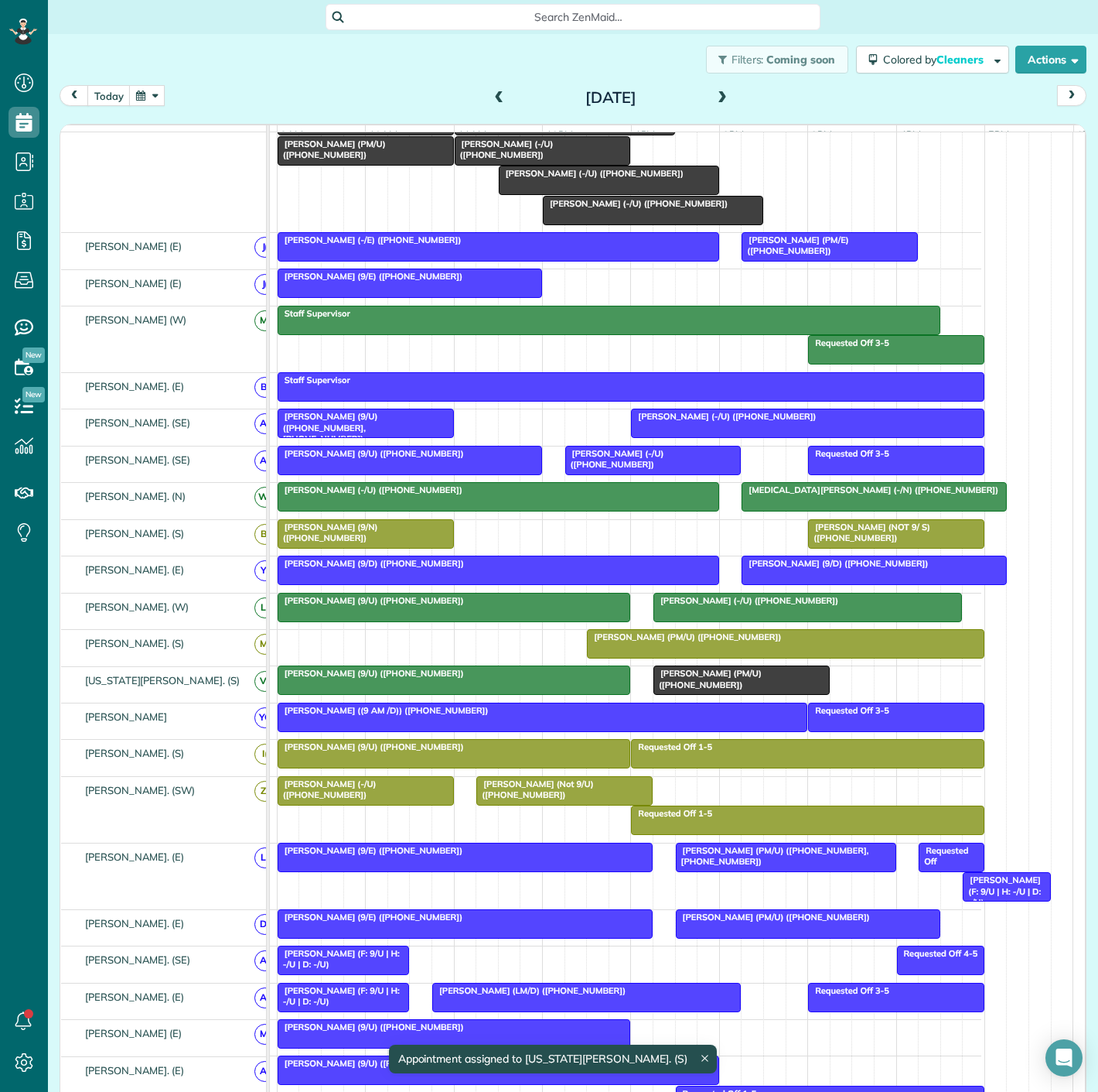
click at [500, 677] on div "[PERSON_NAME] (9/U) ([PHONE_NUMBER])" at bounding box center [454, 673] width 344 height 11
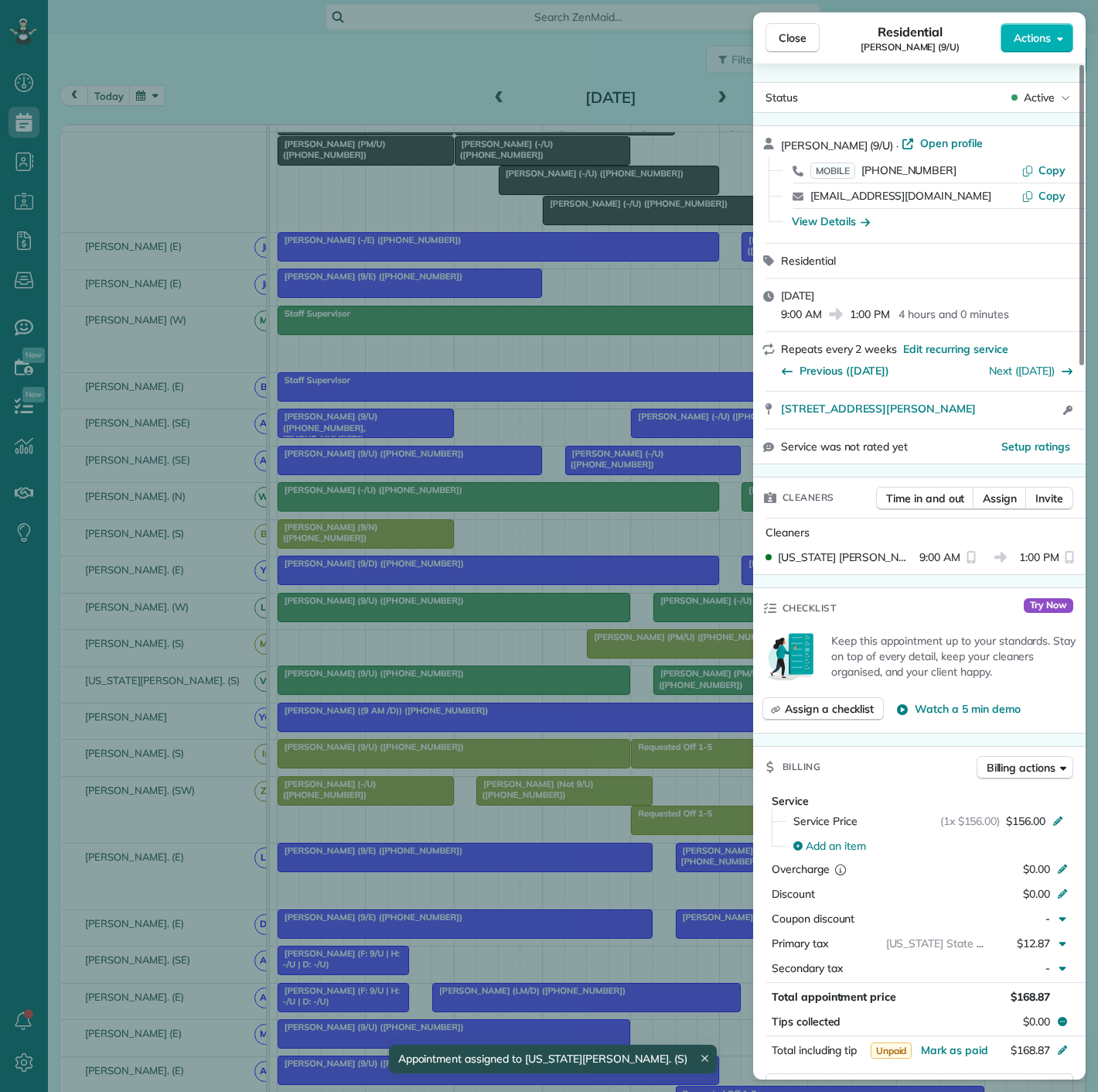
click at [497, 693] on div "Close Residential Mary Lessmann (9/U) Actions Status Active Mary Lessmann (9/U)…" at bounding box center [549, 546] width 1098 height 1092
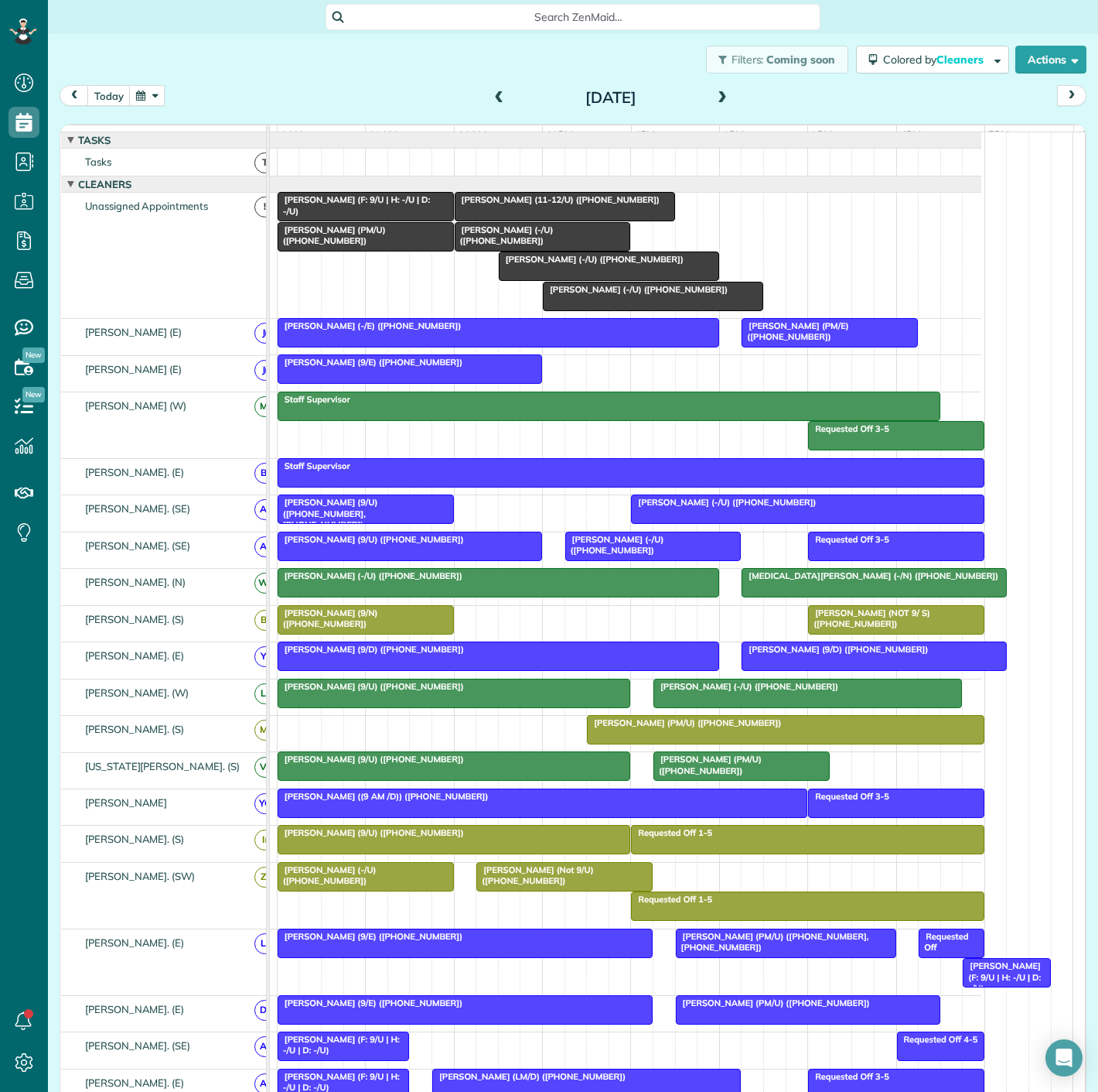
click at [507, 246] on span "[PERSON_NAME] (-/U) ([PHONE_NUMBER])" at bounding box center [504, 235] width 100 height 22
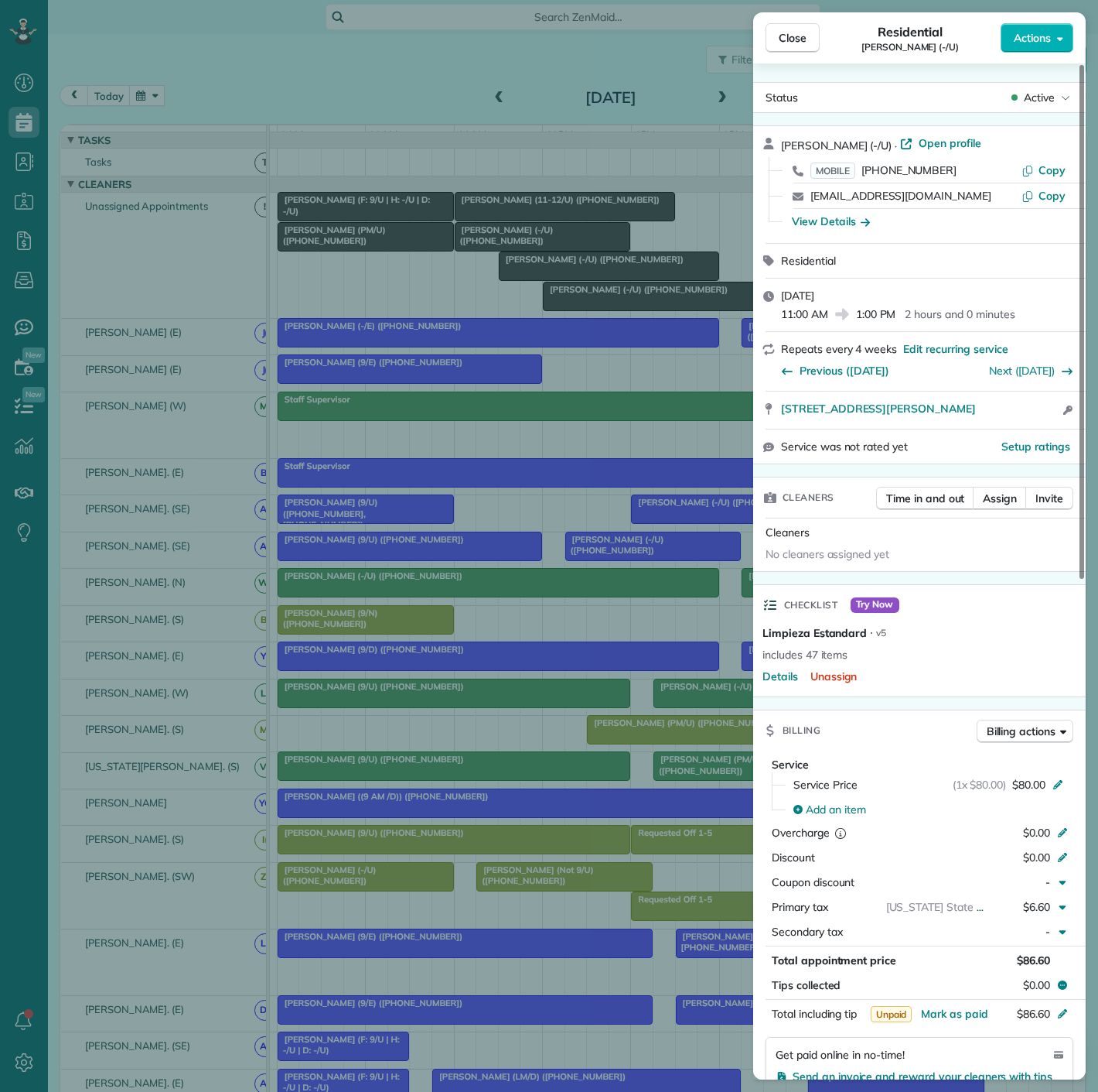
click at [507, 248] on div "Close Residential Anthony Andrews (-/U) Actions Status Active Anthony Andrews (…" at bounding box center [549, 546] width 1098 height 1092
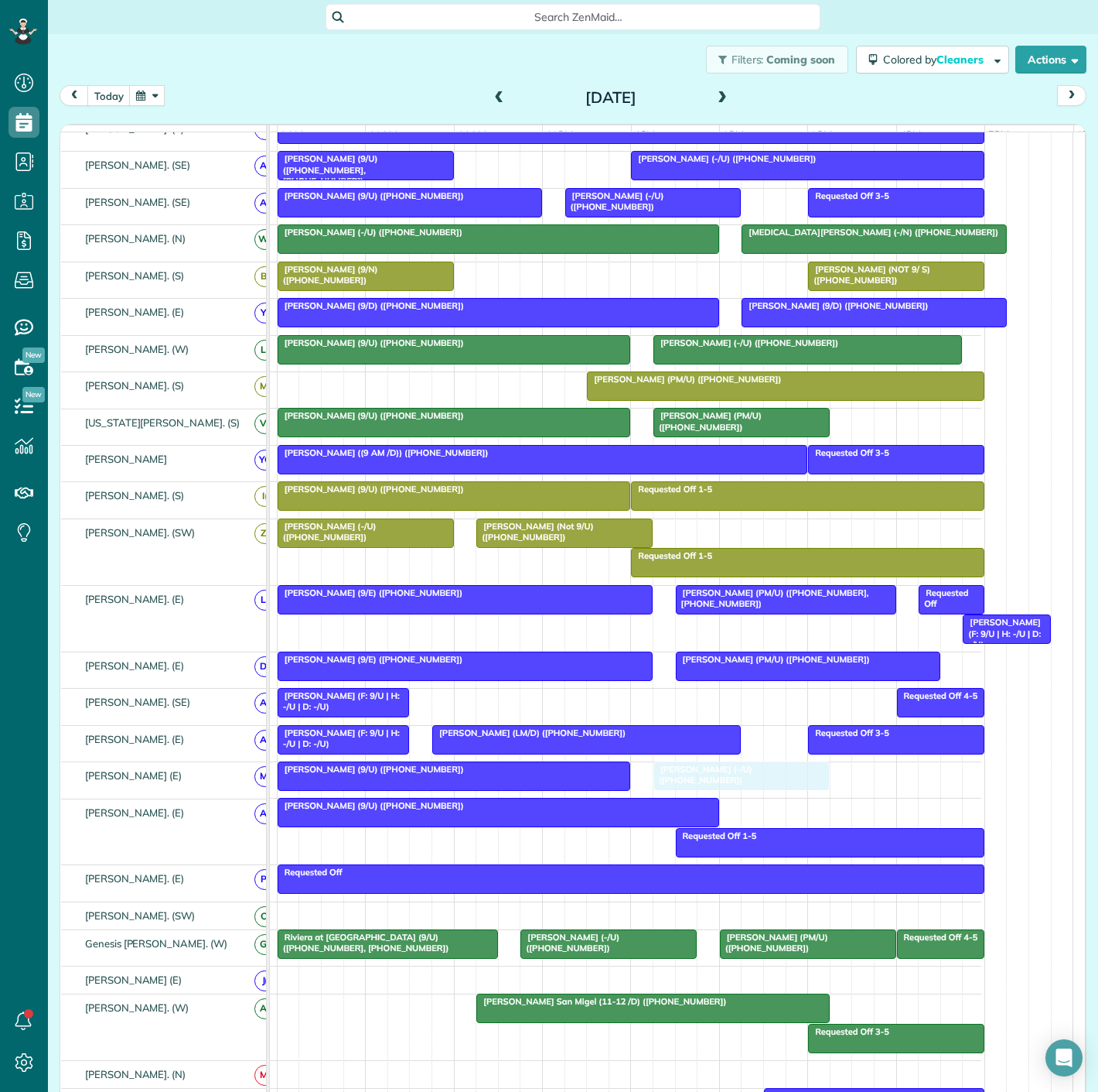
drag, startPoint x: 507, startPoint y: 248, endPoint x: 702, endPoint y: 781, distance: 567.6
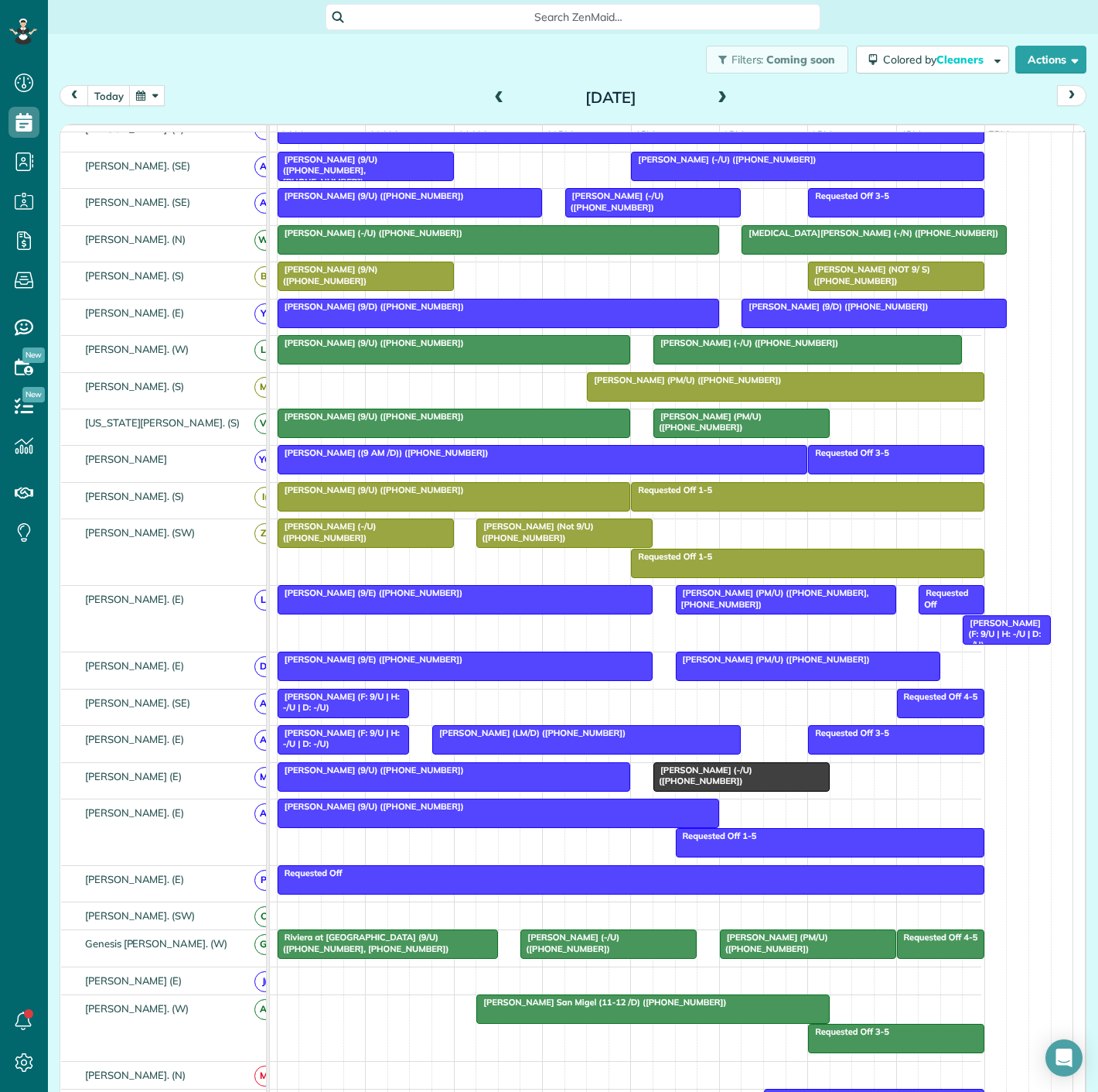
click at [533, 775] on div "[PERSON_NAME] (9/U) ([PHONE_NUMBER])" at bounding box center [454, 770] width 344 height 11
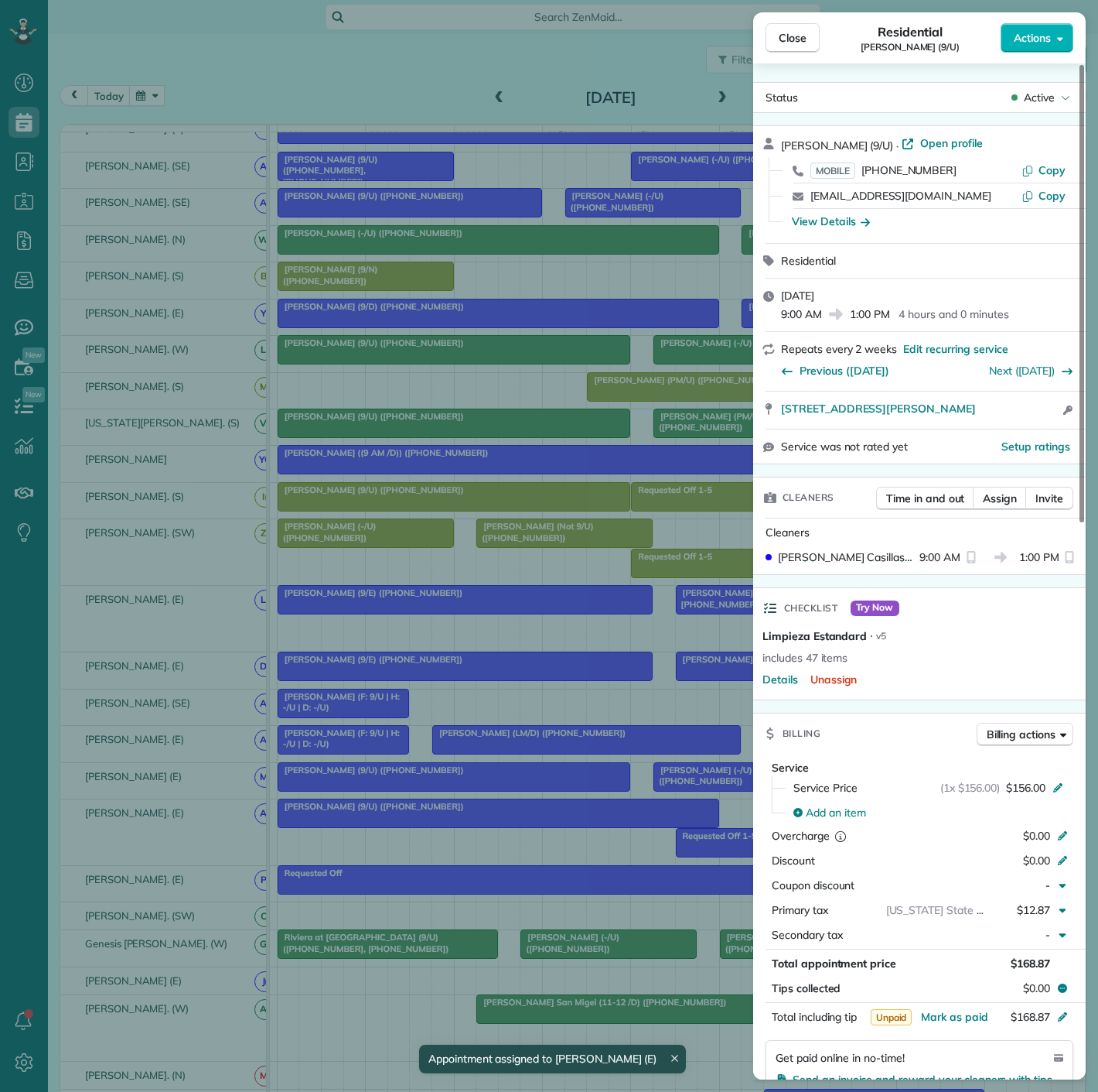
click at [524, 760] on div "Close Residential [PERSON_NAME] (9/U) Actions Status Active [PERSON_NAME] (9/U)…" at bounding box center [549, 546] width 1098 height 1092
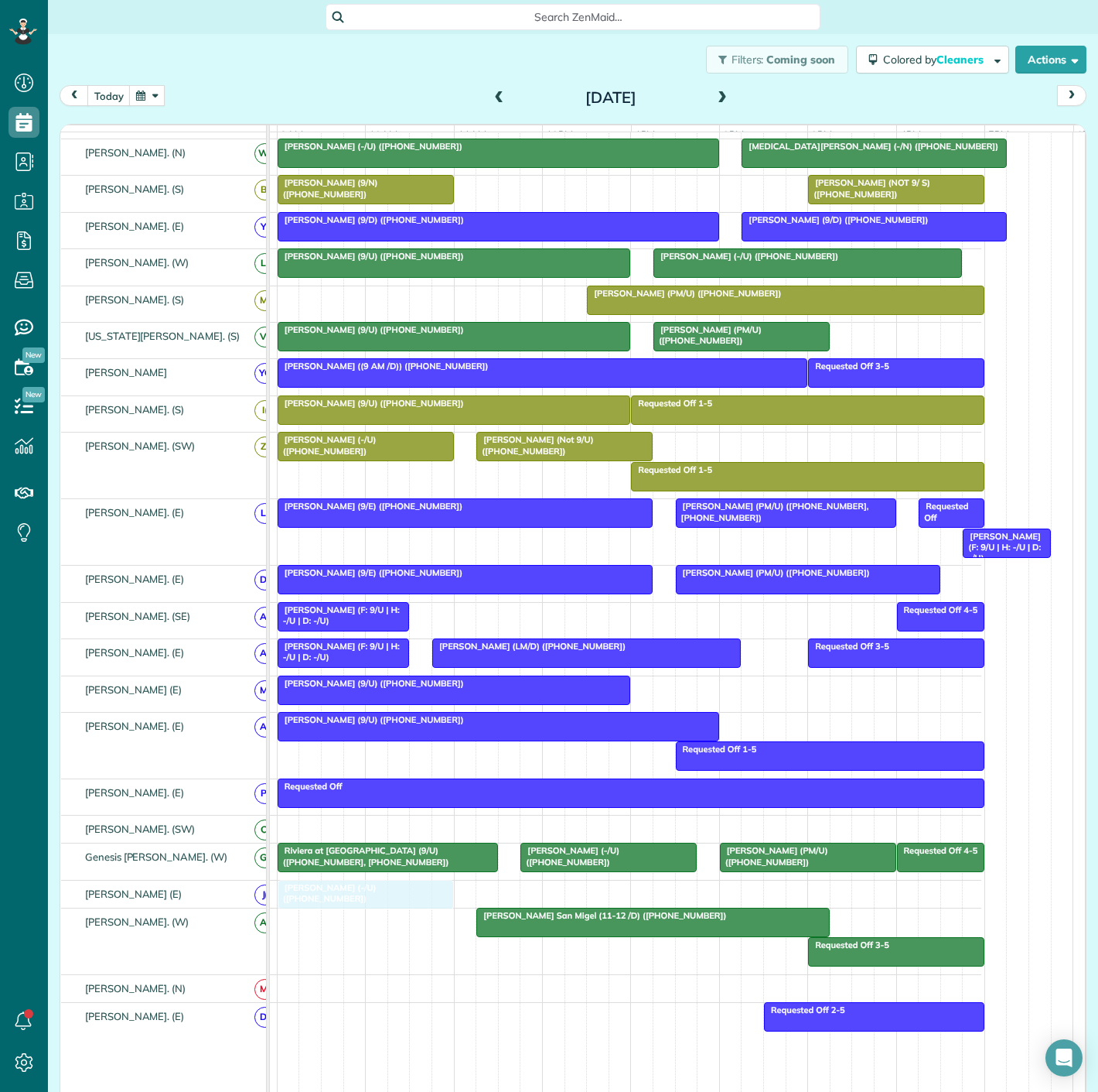
drag, startPoint x: 704, startPoint y: 696, endPoint x: 339, endPoint y: 890, distance: 413.4
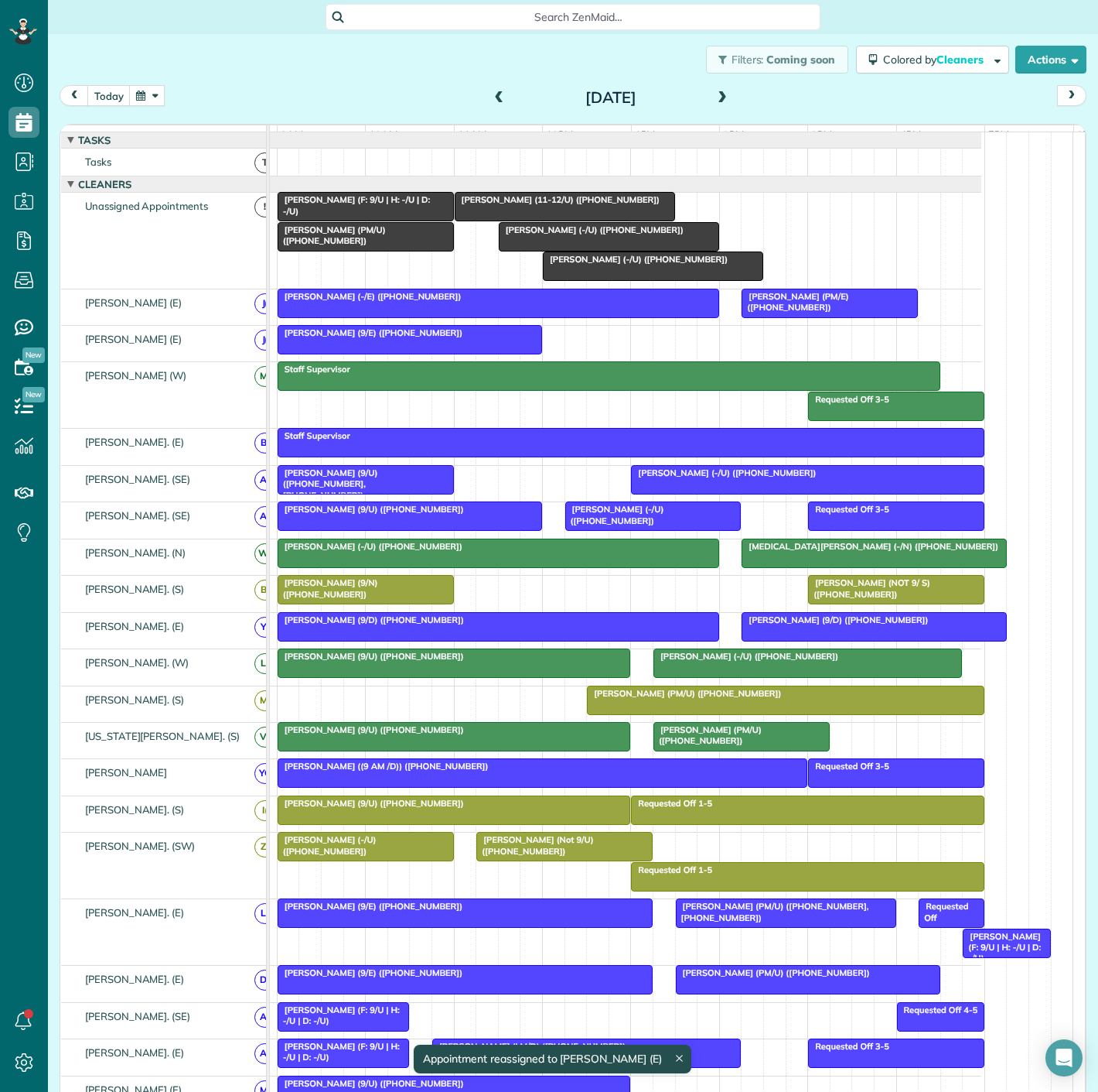
click at [318, 211] on span "[PERSON_NAME] (F: 9/U | H: -/U | D: -/U)" at bounding box center [354, 205] width 153 height 22
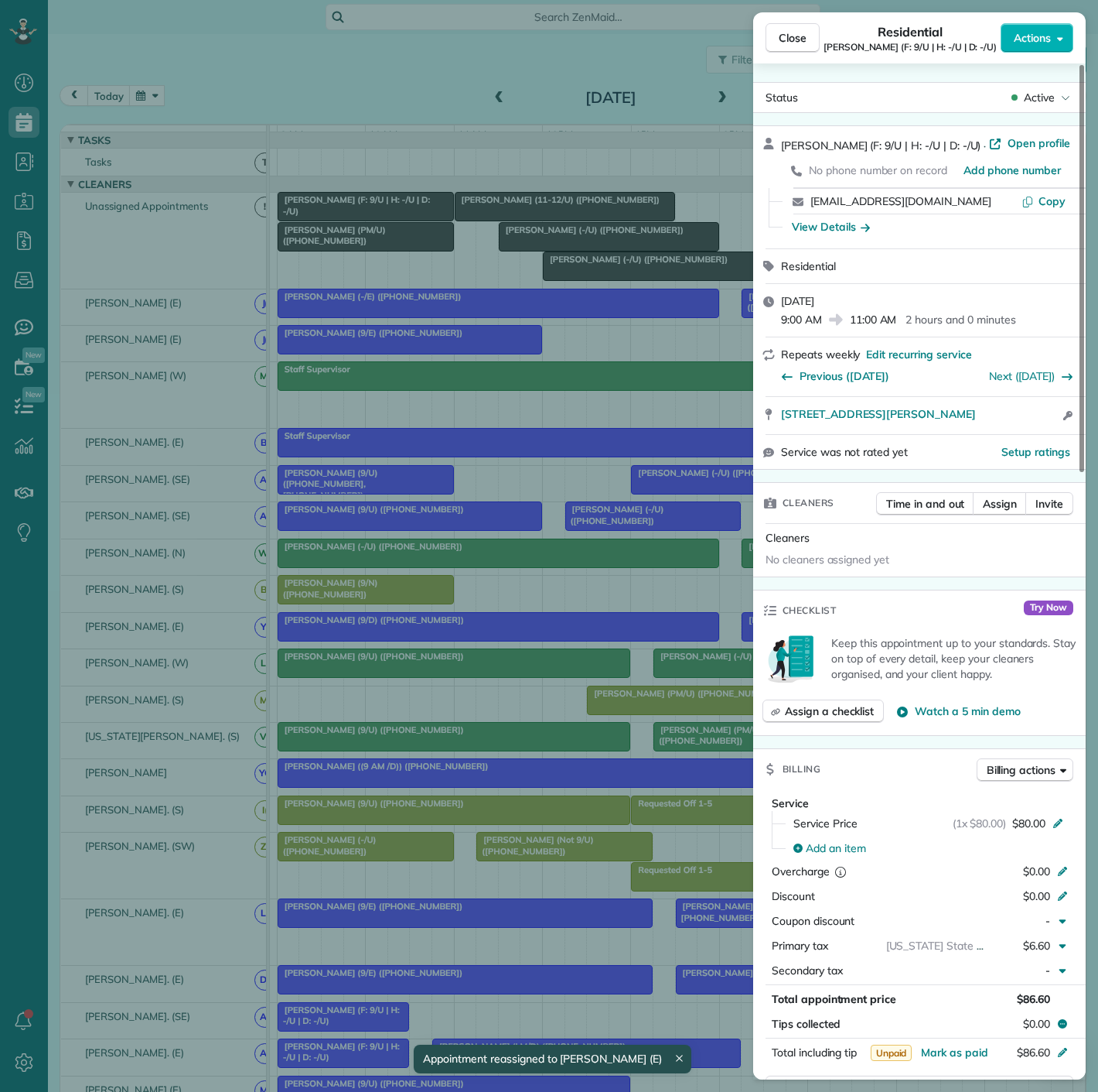
click at [318, 211] on div "Close Residential [PERSON_NAME] (F: 9/U | H: -/U | D: -/U) Actions Status Activ…" at bounding box center [549, 546] width 1098 height 1092
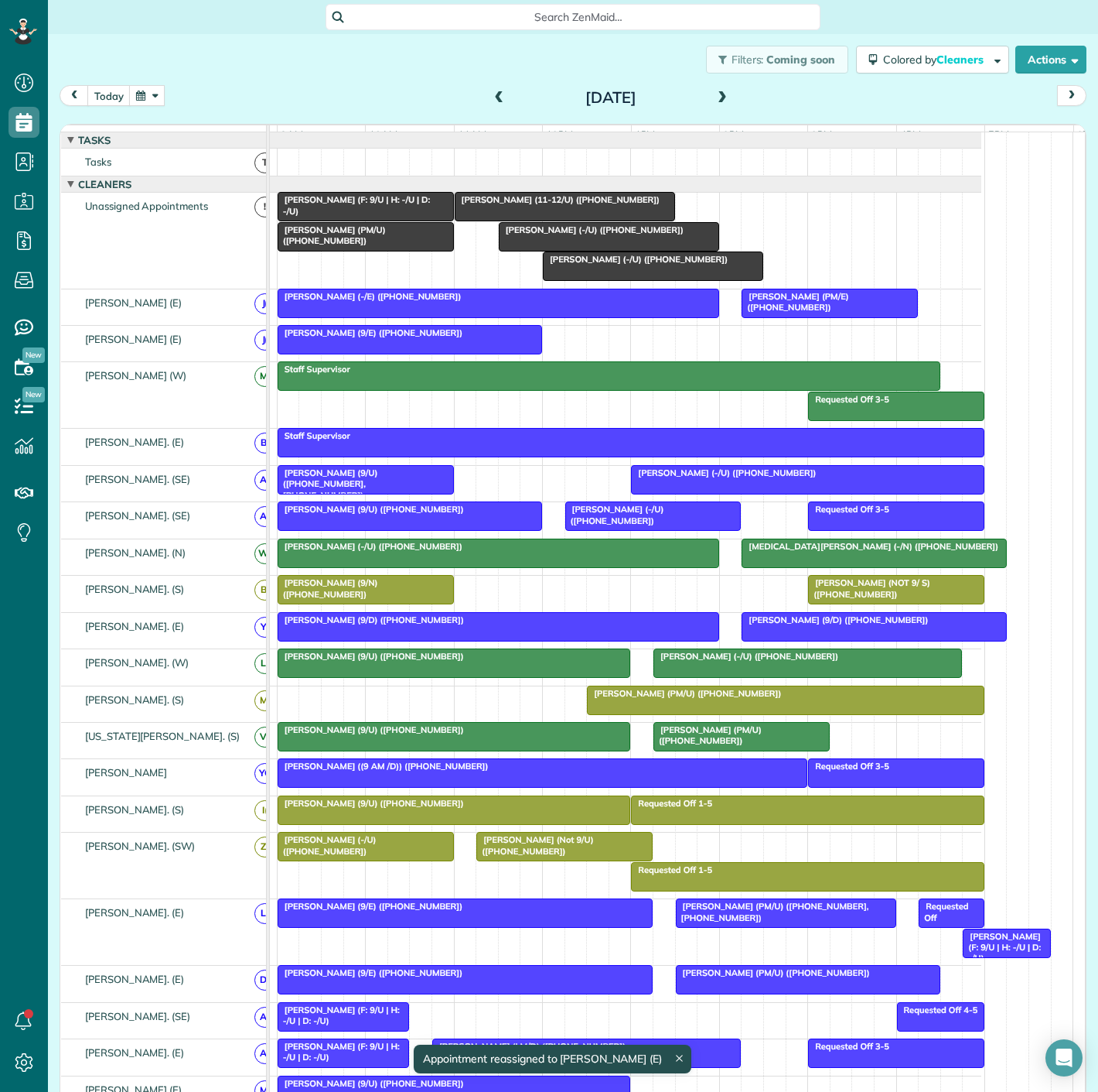
click at [591, 220] on div at bounding box center [565, 206] width 219 height 28
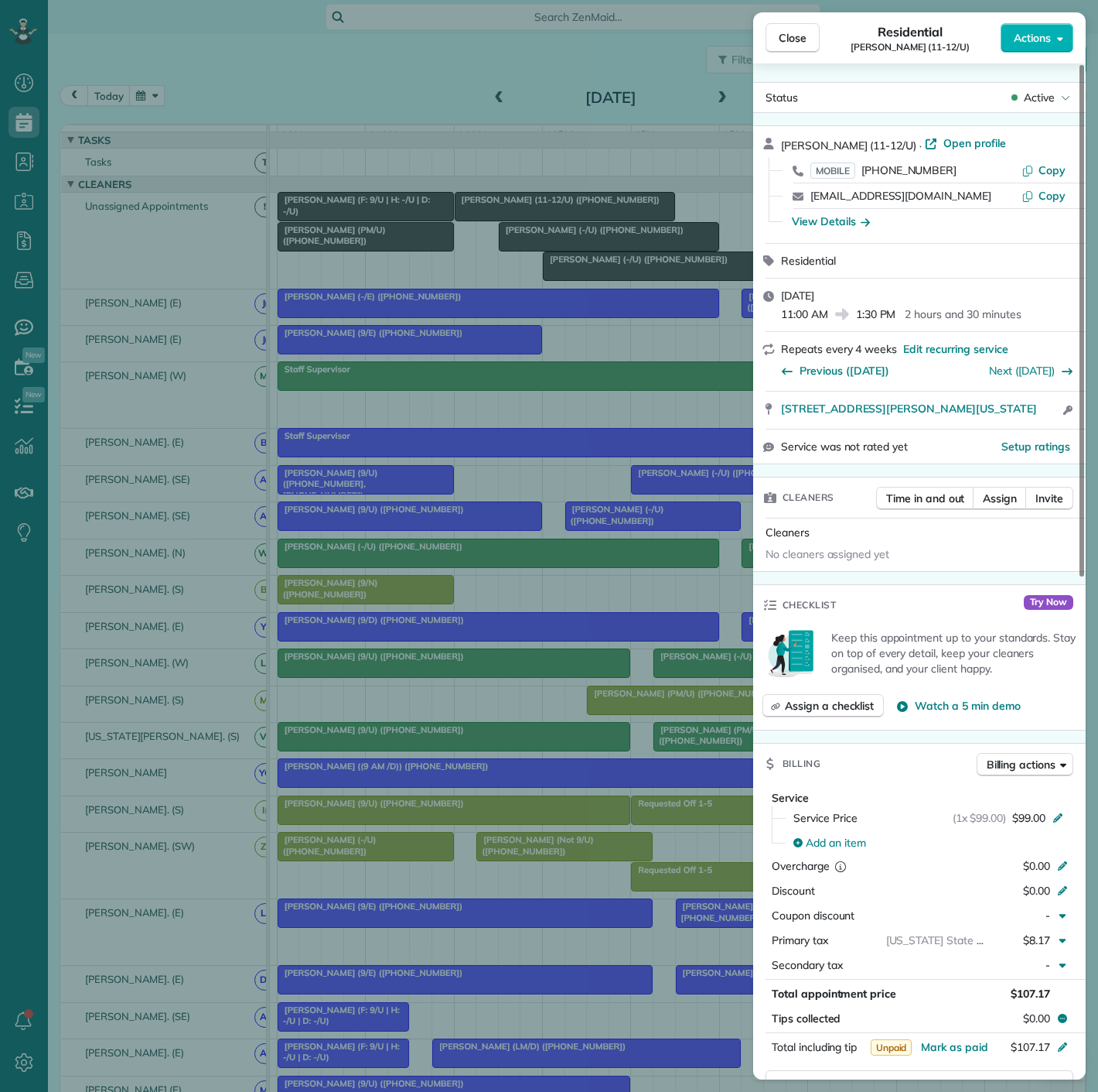
click at [591, 220] on div "Close Residential Meghan Stritof (11-12/U) Actions Status Active Meghan Stritof…" at bounding box center [549, 546] width 1098 height 1092
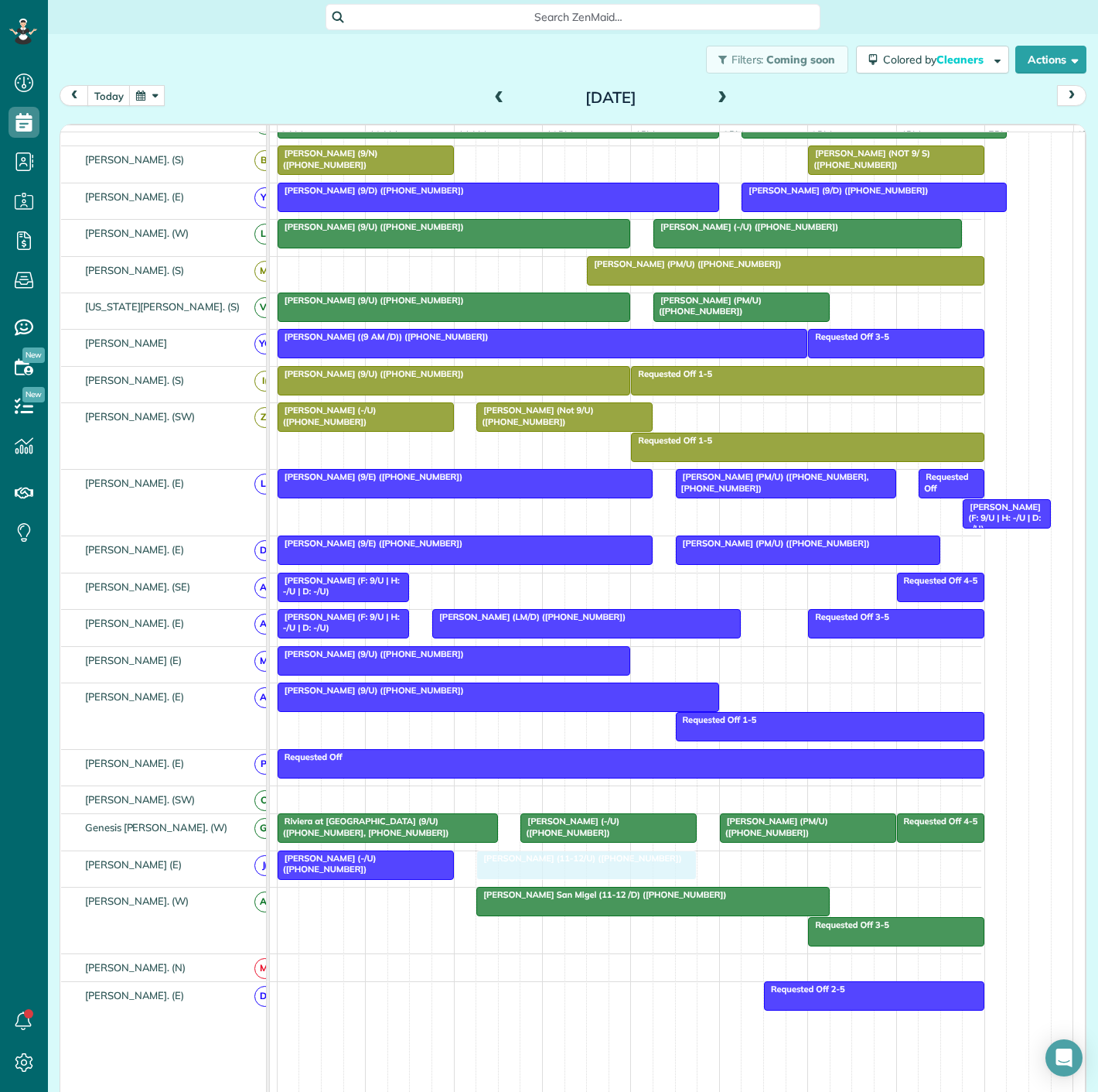
drag, startPoint x: 589, startPoint y: 214, endPoint x: 614, endPoint y: 868, distance: 654.5
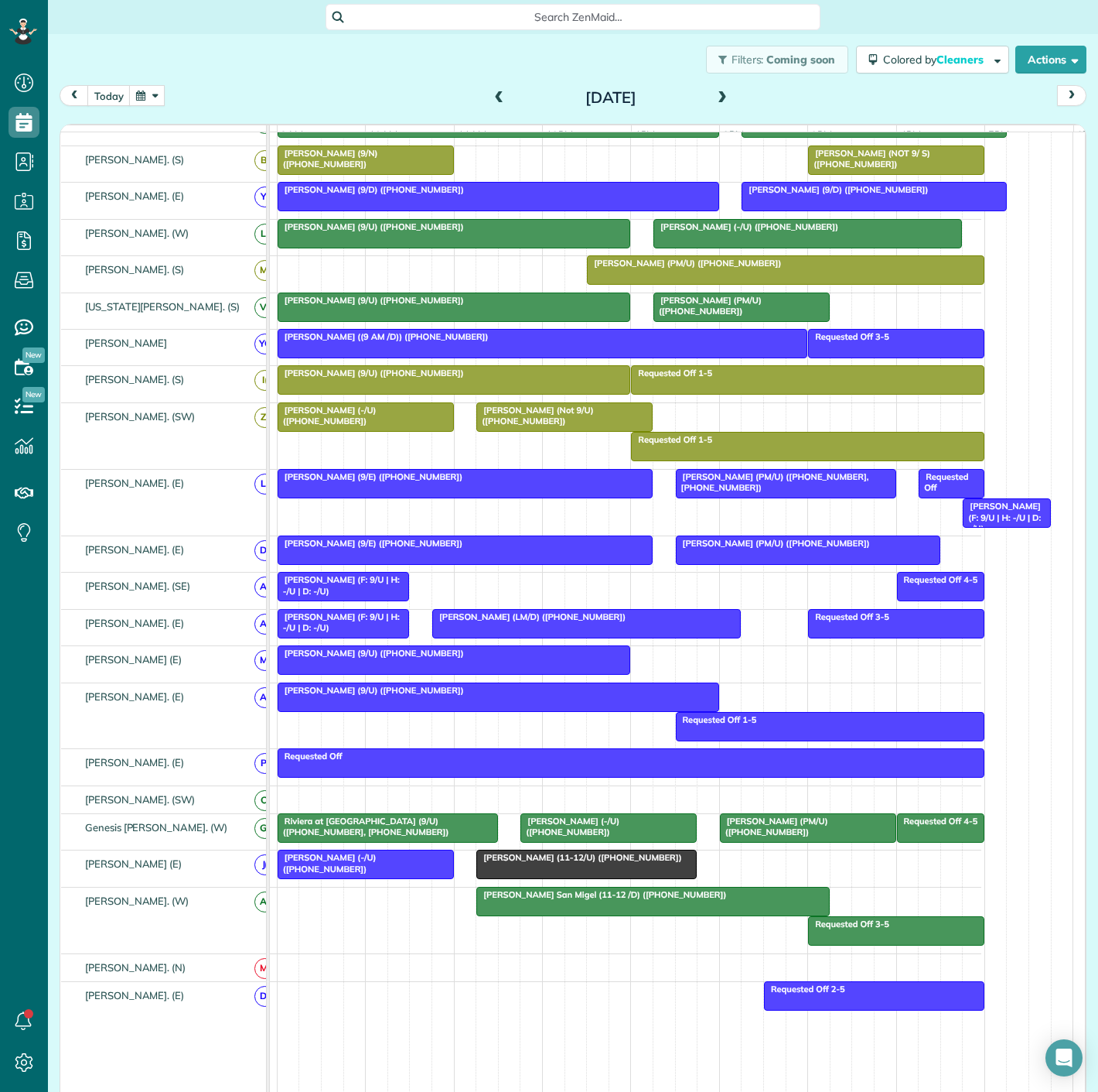
click at [380, 870] on div "[PERSON_NAME] (-/U) ([PHONE_NUMBER])" at bounding box center [366, 863] width 167 height 22
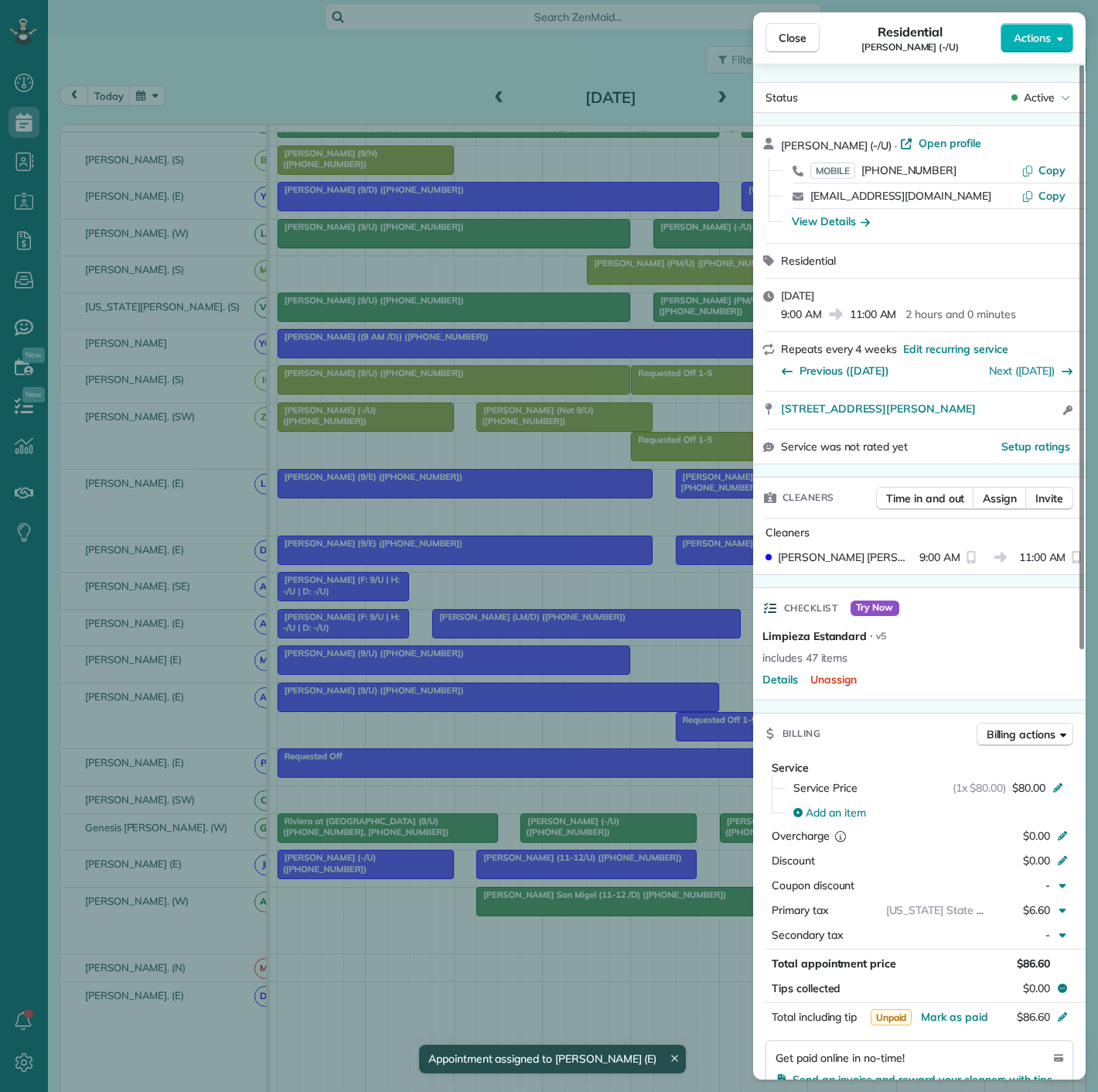
drag, startPoint x: 792, startPoint y: 419, endPoint x: 1017, endPoint y: 415, distance: 225.0
click at [1017, 415] on div "2355 Thomas Avenue 1106 Dallas TX 75201 Open access information" at bounding box center [919, 410] width 332 height 37
click at [548, 873] on div "Close Residential Anthony Andrews (-/U) Actions Status Active Anthony Andrews (…" at bounding box center [549, 546] width 1098 height 1092
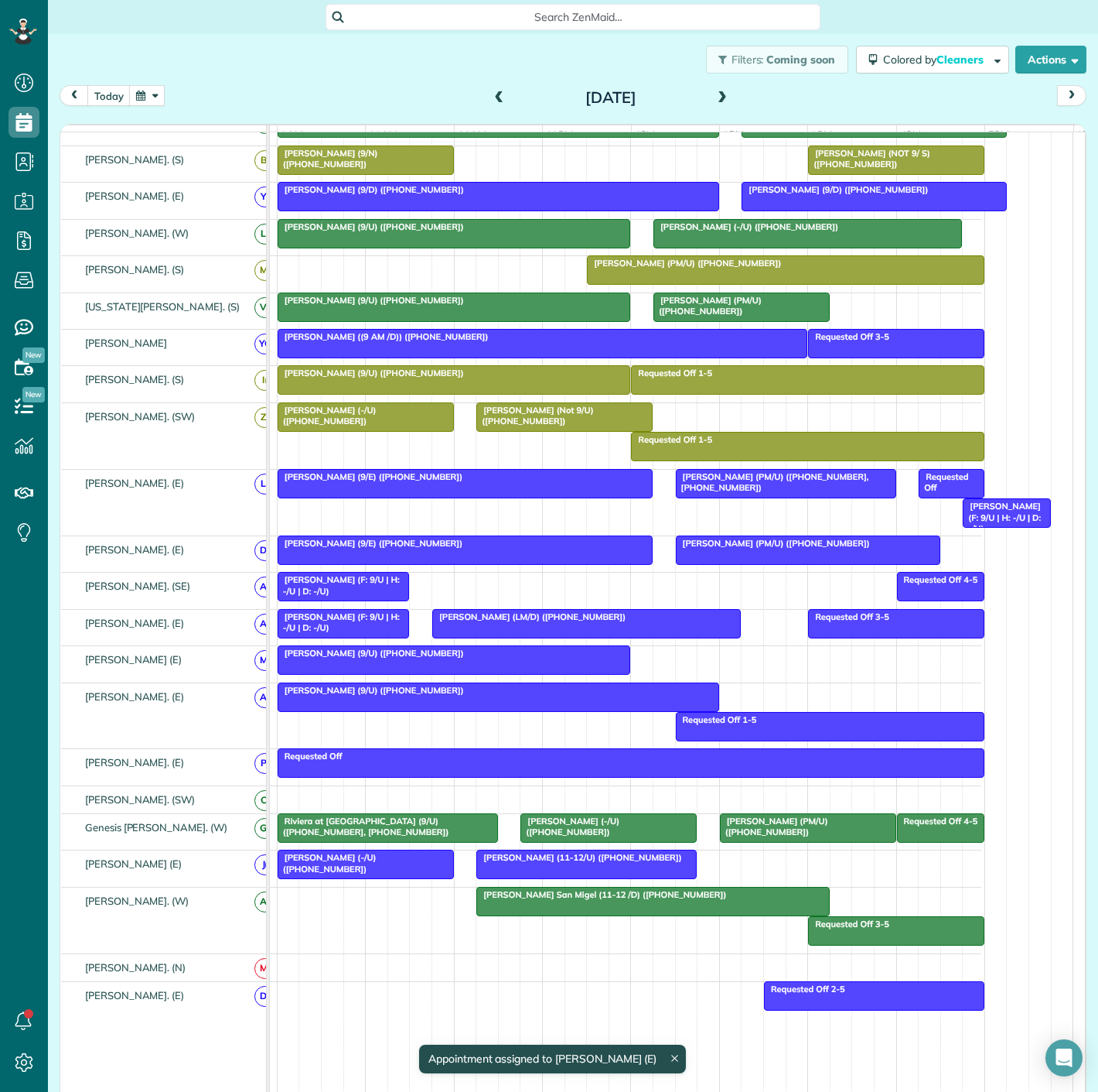
click at [548, 873] on div at bounding box center [587, 864] width 219 height 28
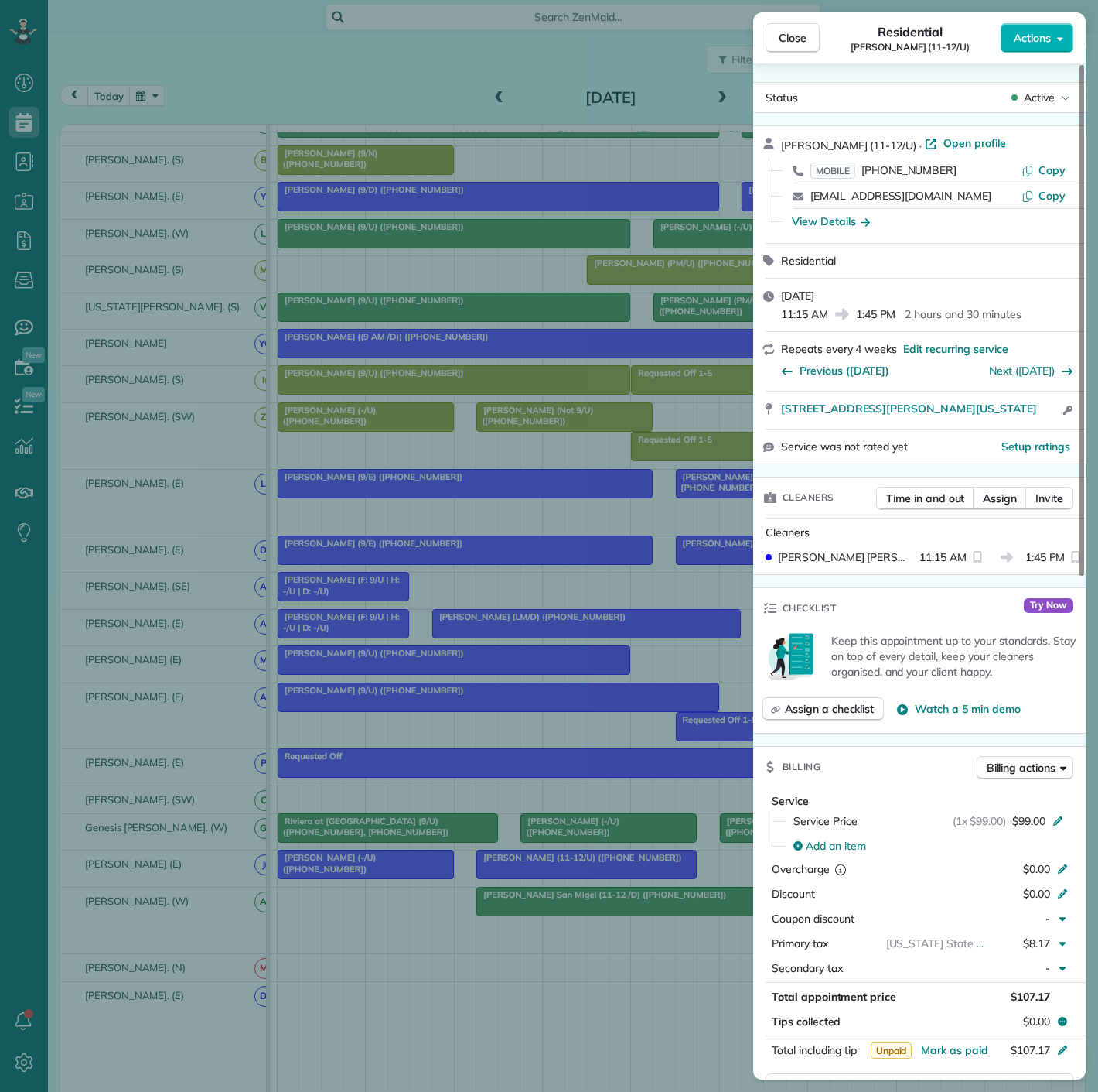
drag, startPoint x: 852, startPoint y: 408, endPoint x: 1000, endPoint y: 435, distance: 150.4
click at [1000, 429] on div "3333 Harry Hines Blvd APT14148 Dallas TEXAS 75201 Open access information" at bounding box center [919, 410] width 332 height 37
click at [53, 739] on div "Close Residential Meghan Stritof (11-12/U) Actions Status Active Meghan Stritof…" at bounding box center [549, 546] width 1098 height 1092
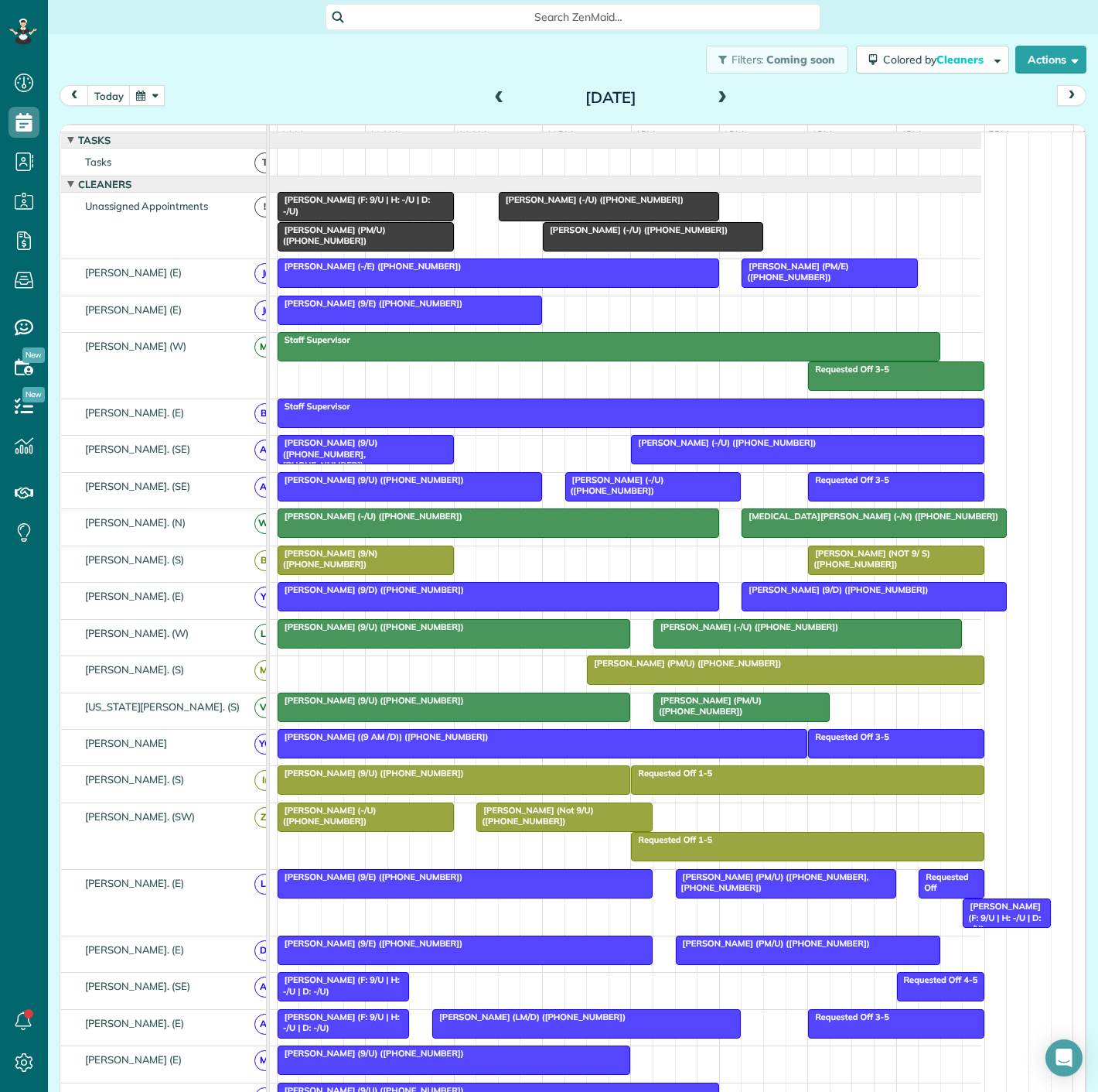
click at [327, 244] on span "[PERSON_NAME] (PM/U) ([PHONE_NUMBER])" at bounding box center [331, 235] width 109 height 22
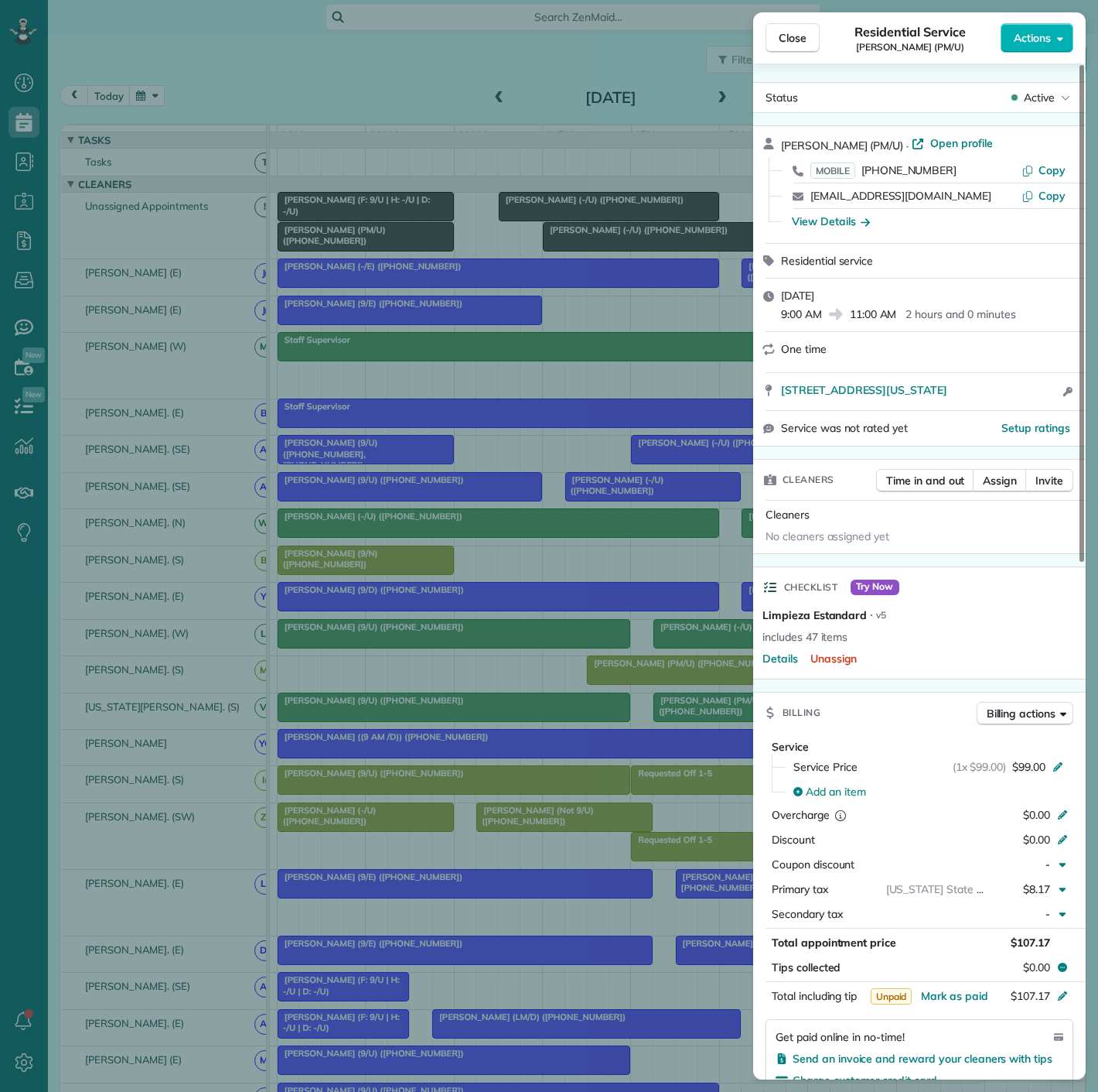
drag, startPoint x: 773, startPoint y: 395, endPoint x: 1032, endPoint y: 403, distance: 259.1
click at [1032, 403] on div "2509 Colby Street Apt 342 Dallas Texas 75201 Open access information" at bounding box center [919, 391] width 332 height 37
drag, startPoint x: 216, startPoint y: 282, endPoint x: 514, endPoint y: 282, distance: 298.0
click at [216, 282] on div "Close Residential Service Jimin Hwang (PM/U) Actions Status Active Jimin Hwang …" at bounding box center [549, 546] width 1098 height 1092
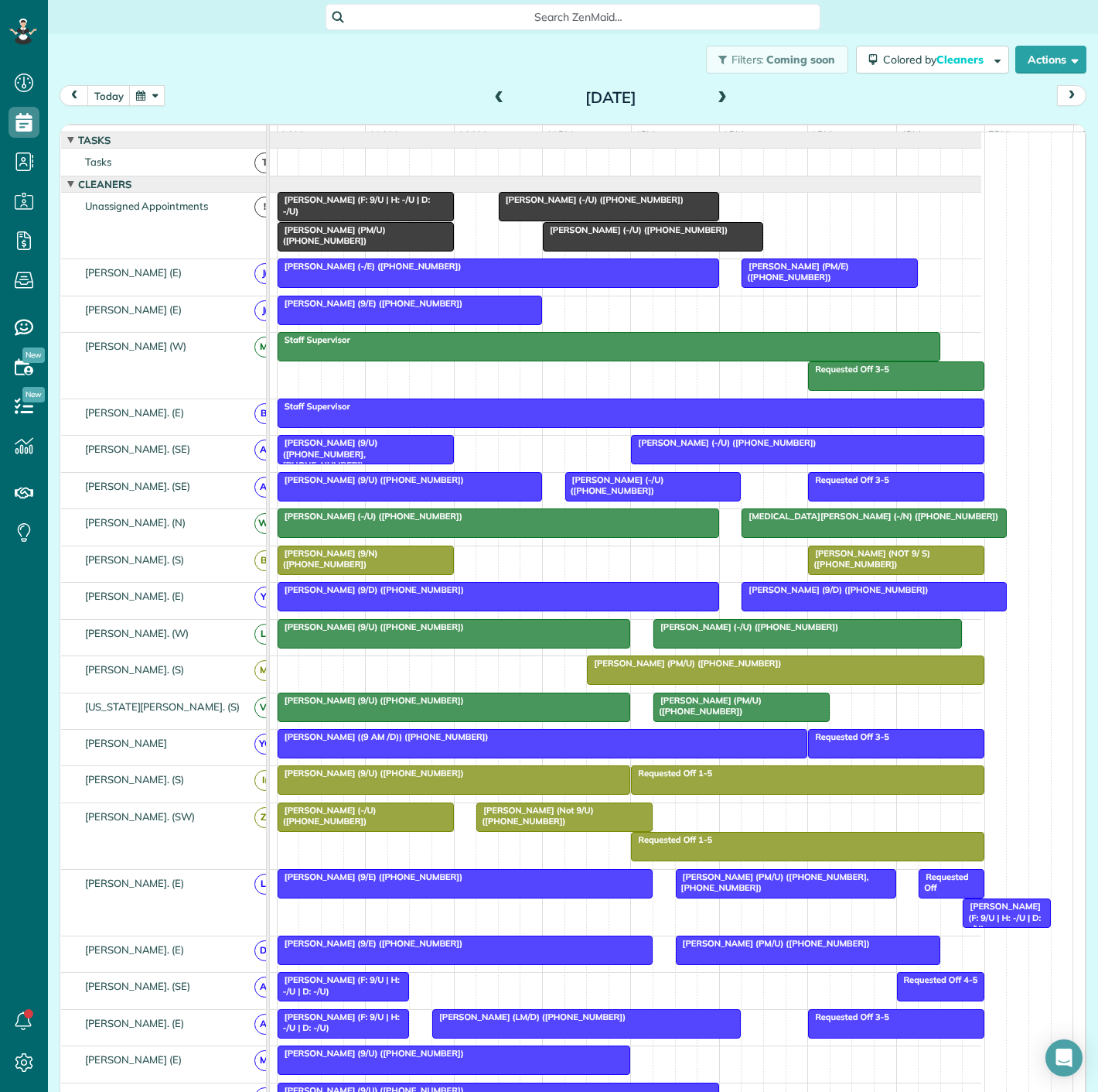
click at [588, 251] on div at bounding box center [653, 236] width 219 height 28
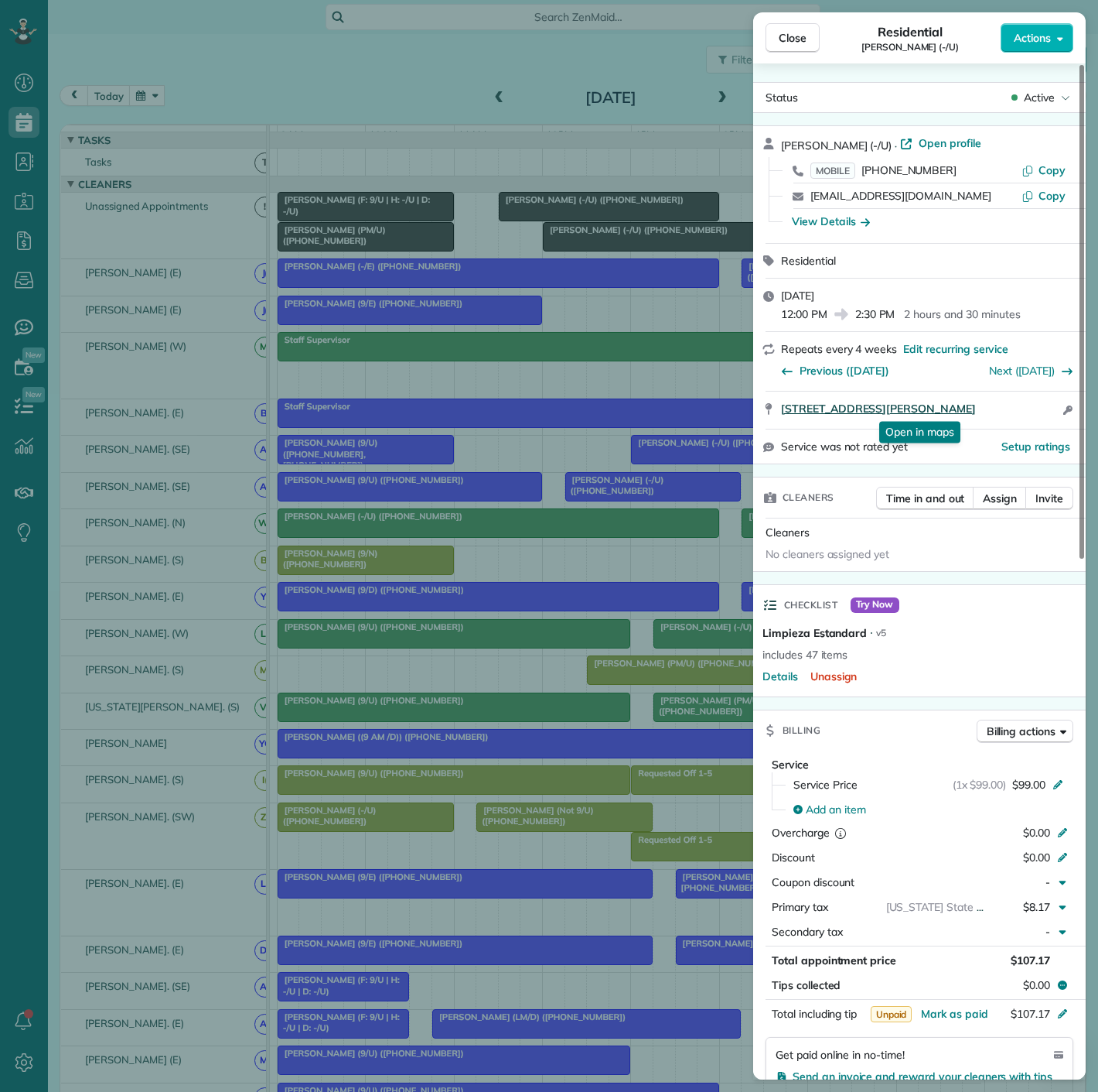
drag, startPoint x: 771, startPoint y: 412, endPoint x: 1024, endPoint y: 412, distance: 253.0
click at [1024, 412] on div "[STREET_ADDRESS][PERSON_NAME] Open in maps Open in maps Open access information" at bounding box center [919, 410] width 332 height 37
click at [454, 264] on div "Close Residential Gabriel DeJong (-/U) Actions Status Active Gabriel DeJong (-/…" at bounding box center [549, 546] width 1098 height 1092
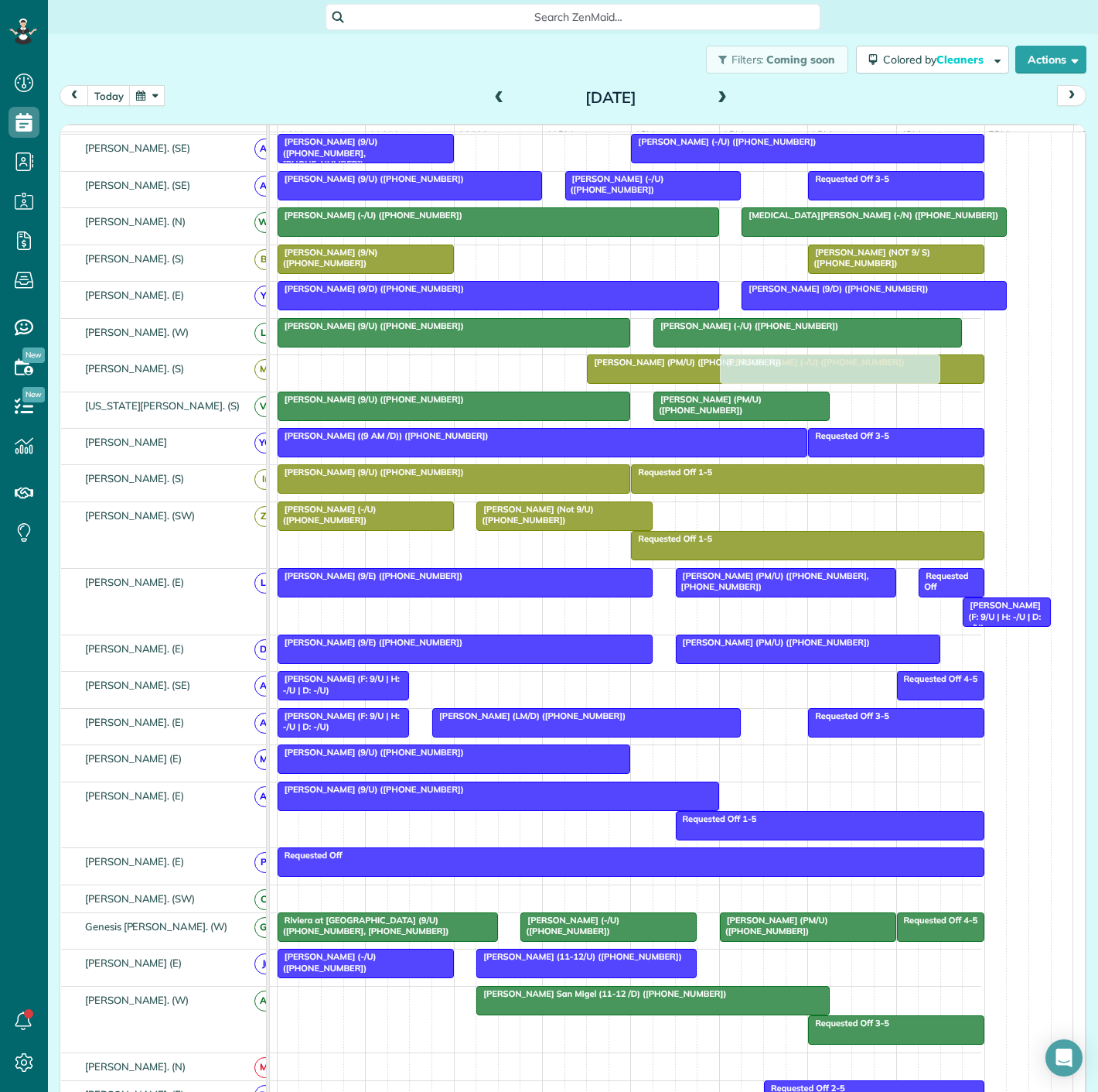
scroll to position [430, 0]
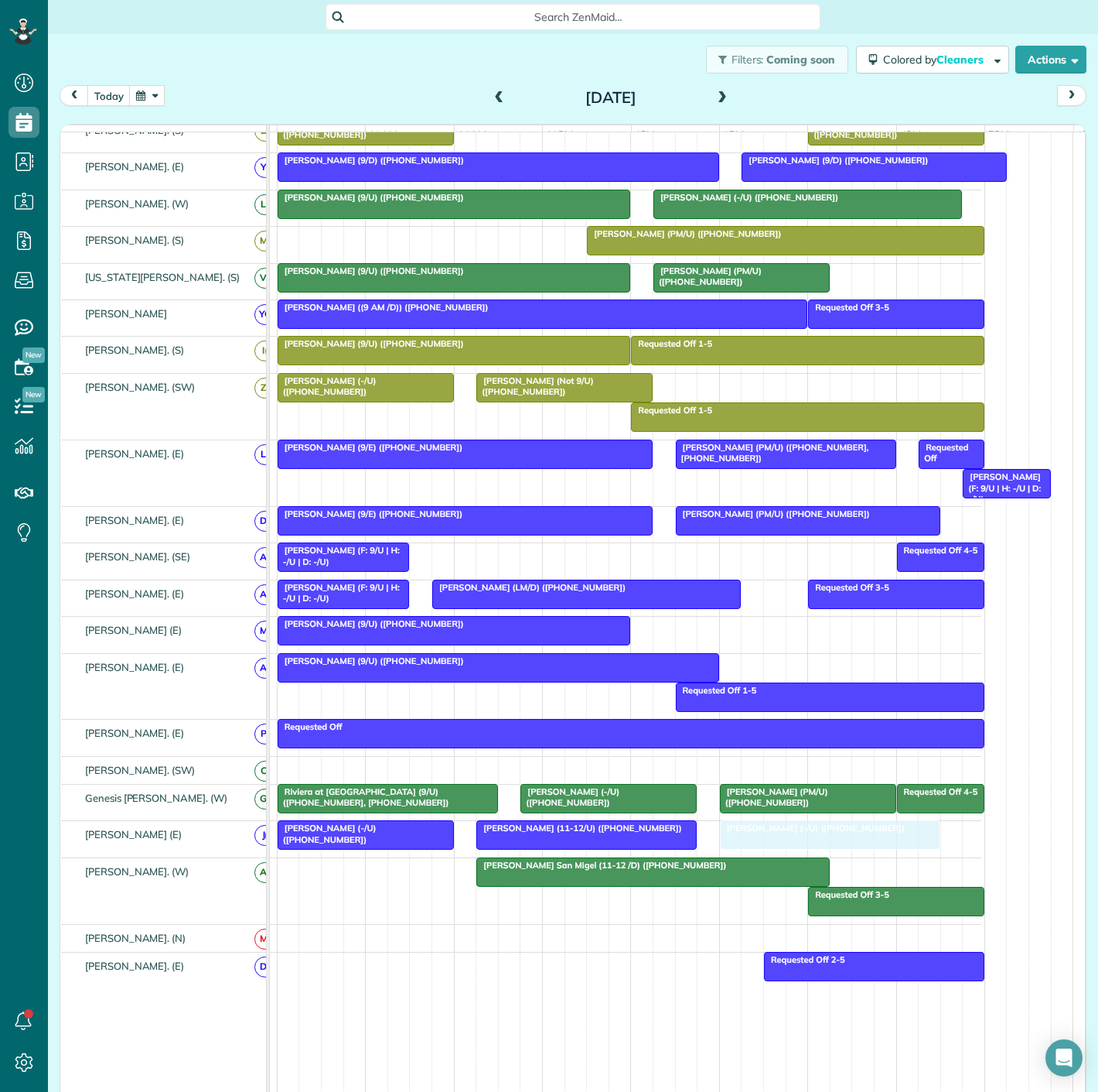
drag, startPoint x: 579, startPoint y: 246, endPoint x: 767, endPoint y: 844, distance: 626.9
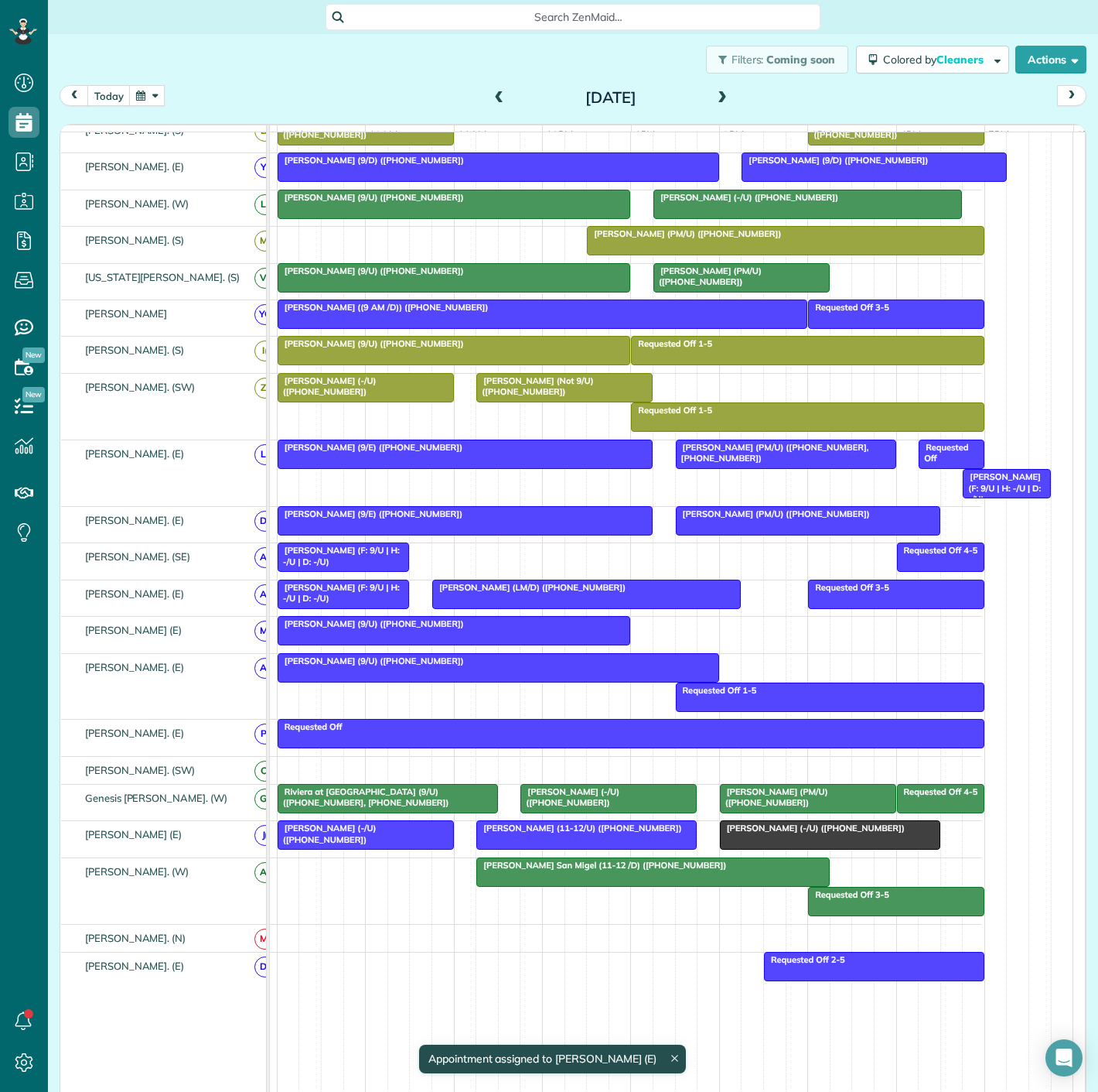
click at [435, 845] on div "[PERSON_NAME] (-/U) ([PHONE_NUMBER])" at bounding box center [366, 834] width 167 height 22
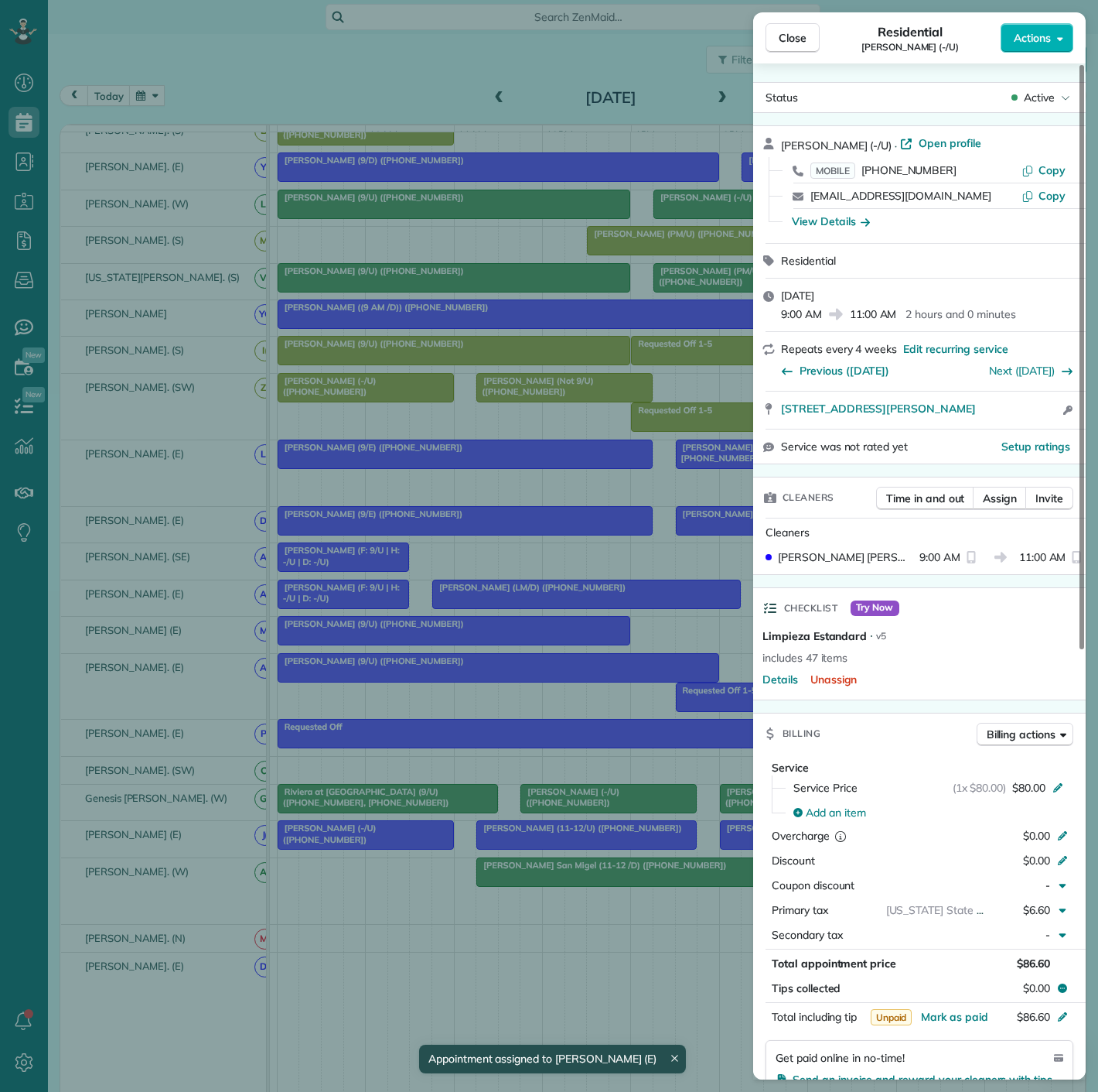
click at [435, 850] on div "Close Residential Anthony Andrews (-/U) Actions Status Active Anthony Andrews (…" at bounding box center [549, 546] width 1098 height 1092
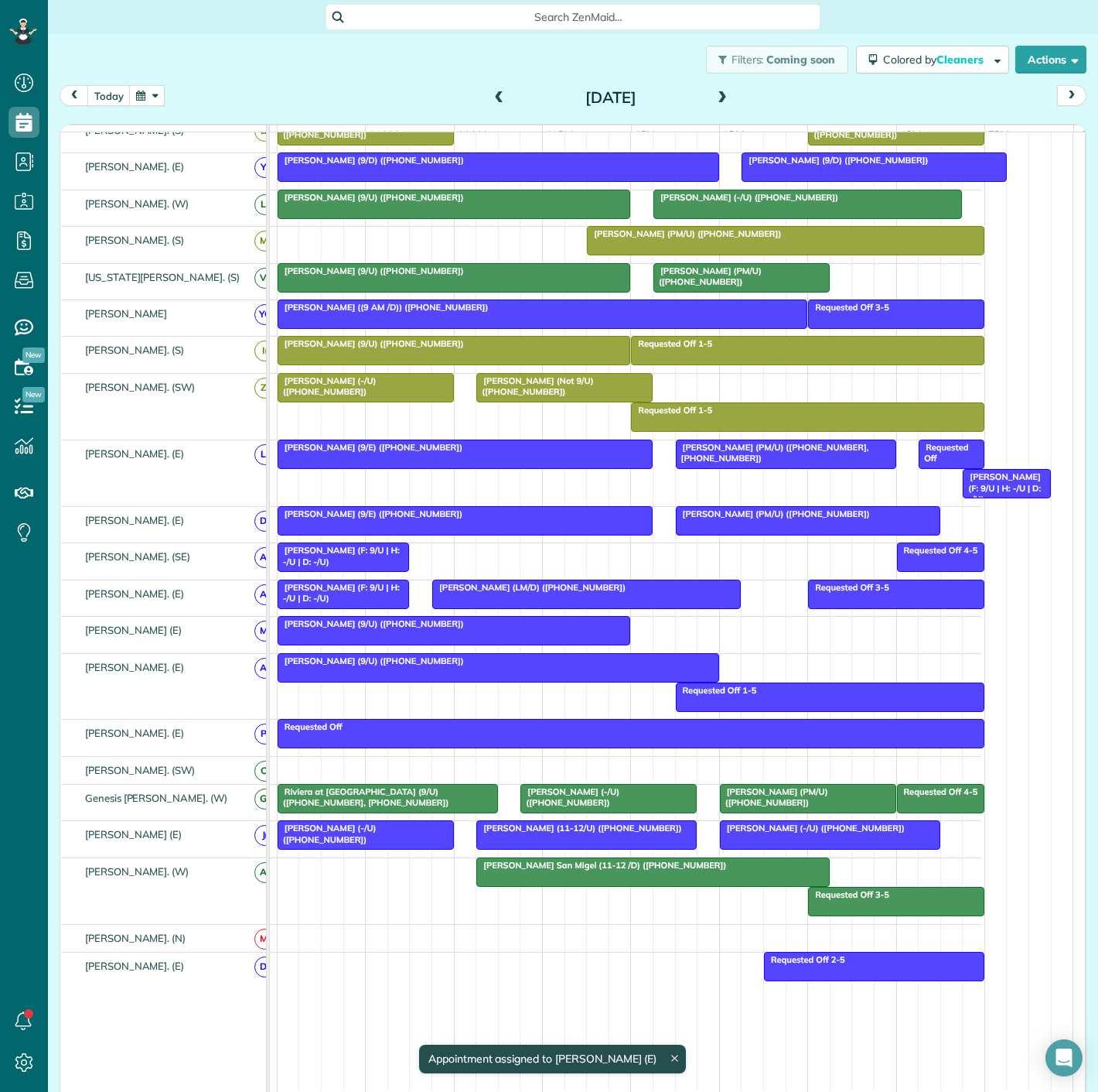
click at [435, 845] on div "[PERSON_NAME] (-/U) ([PHONE_NUMBER])" at bounding box center [366, 834] width 167 height 22
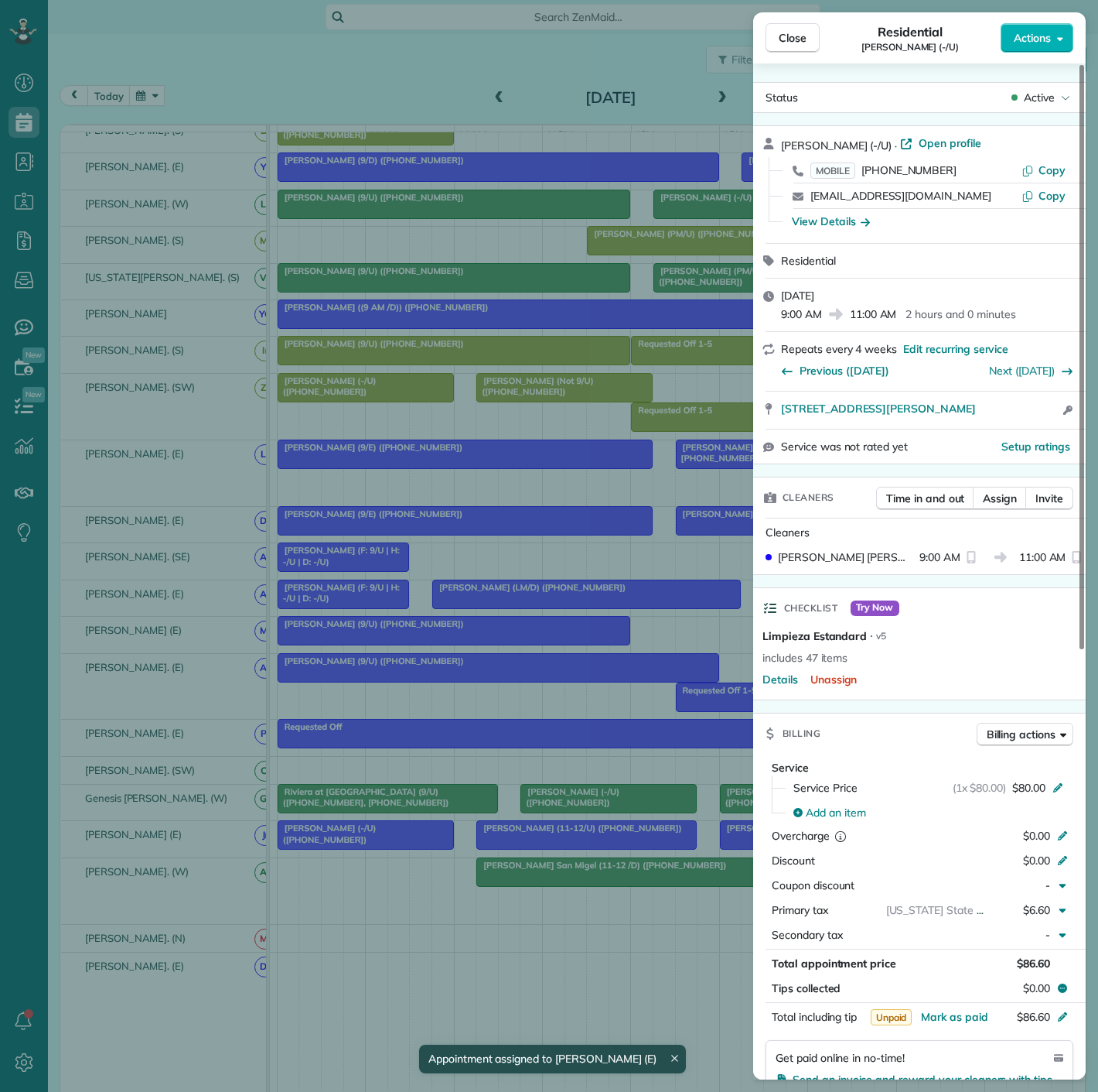
click at [435, 850] on div "Close Residential Anthony Andrews (-/U) Actions Status Active Anthony Andrews (…" at bounding box center [549, 546] width 1098 height 1092
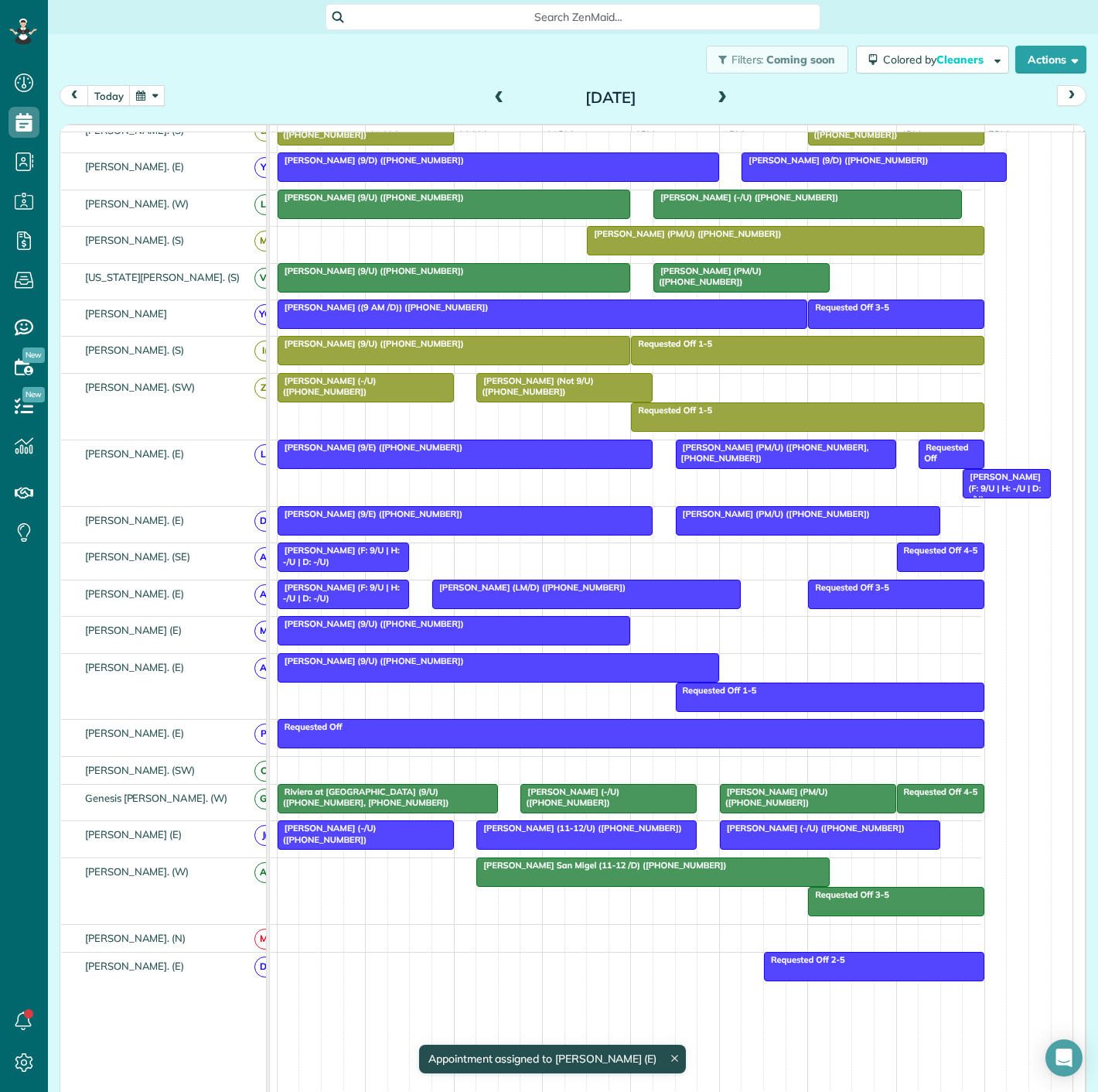
click at [504, 848] on div at bounding box center [587, 835] width 219 height 28
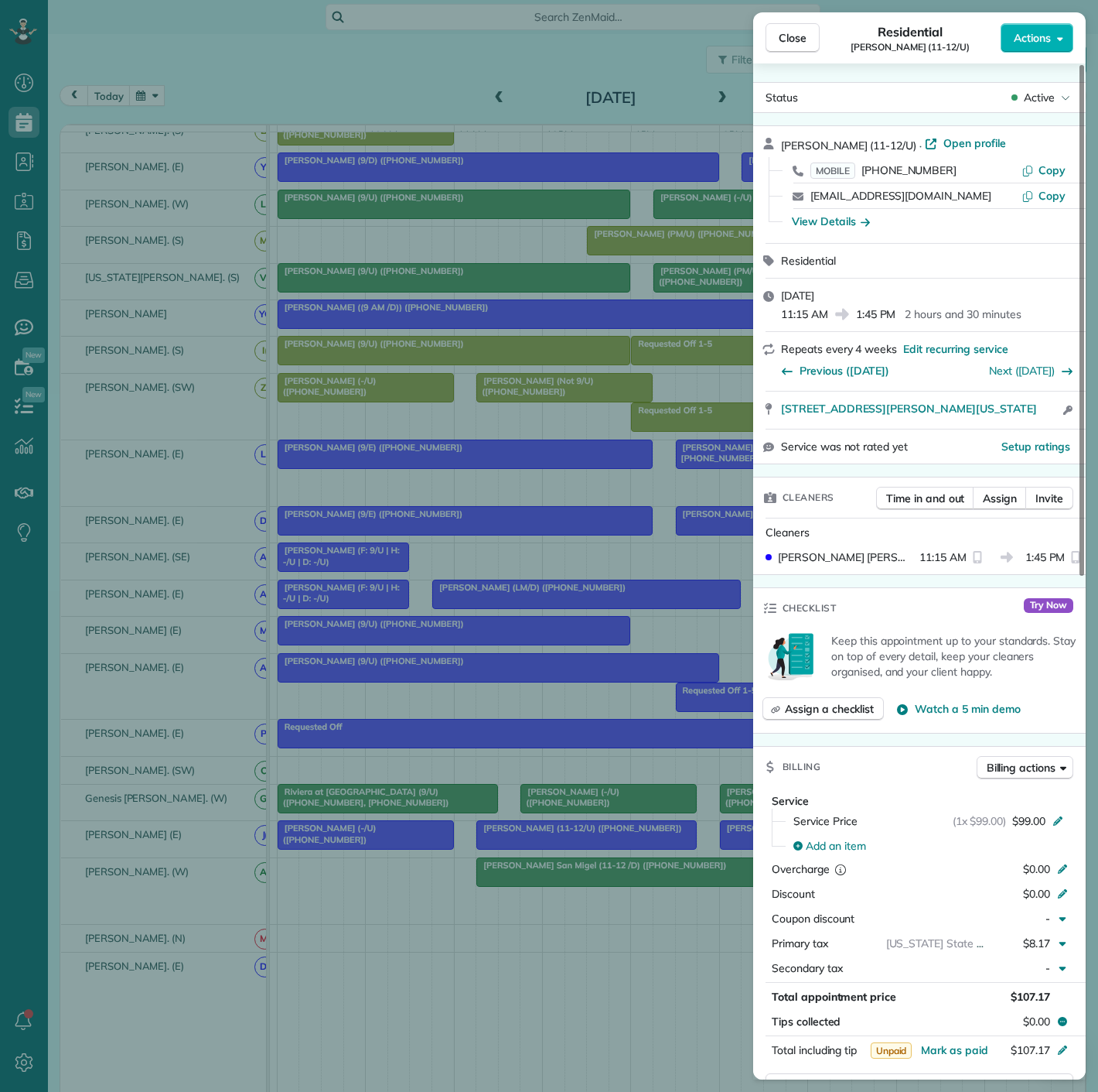
click at [504, 848] on div "Close Residential Meghan Stritof (11-12/U) Actions Status Active Meghan Stritof…" at bounding box center [549, 546] width 1098 height 1092
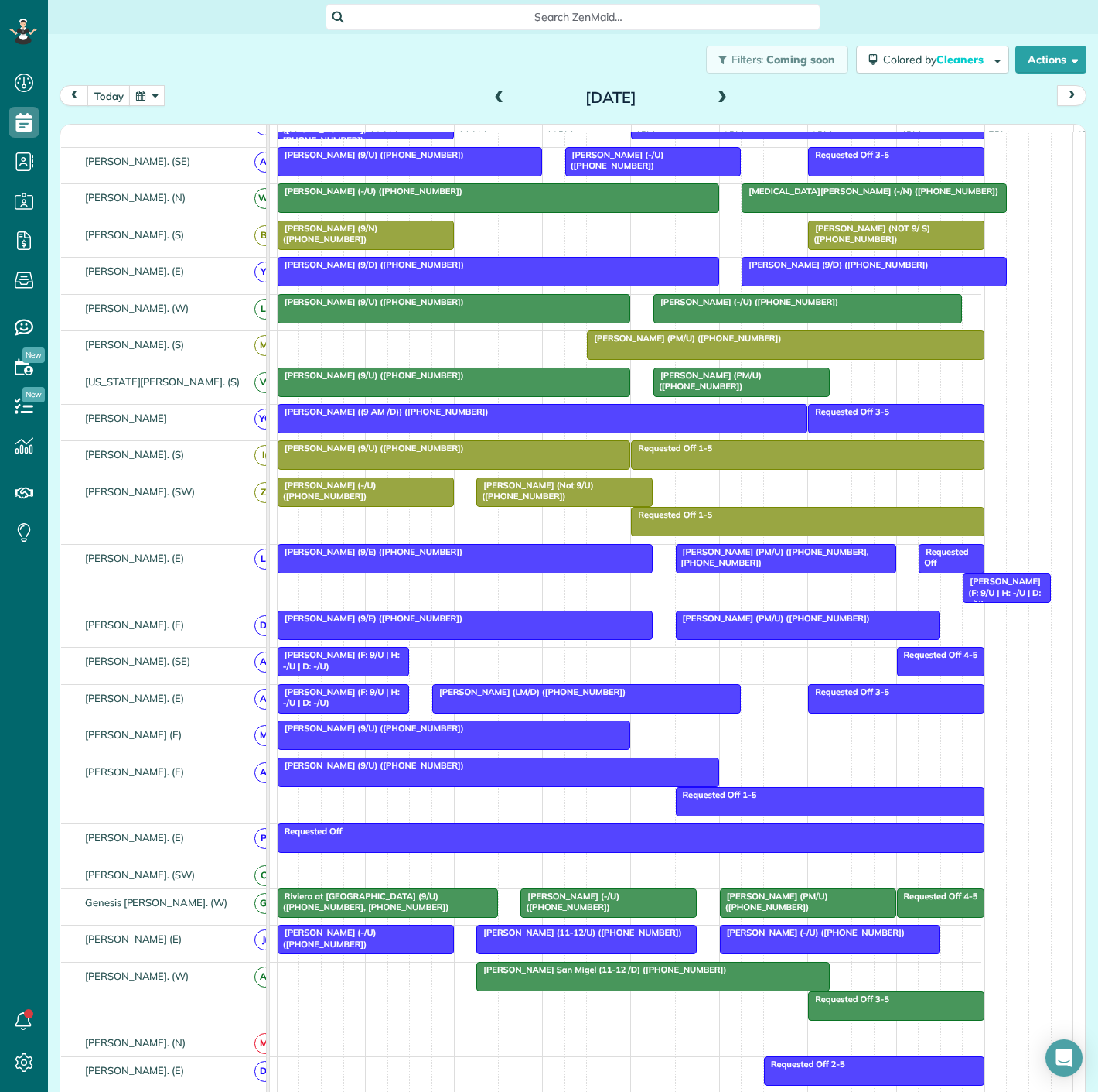
scroll to position [343, 0]
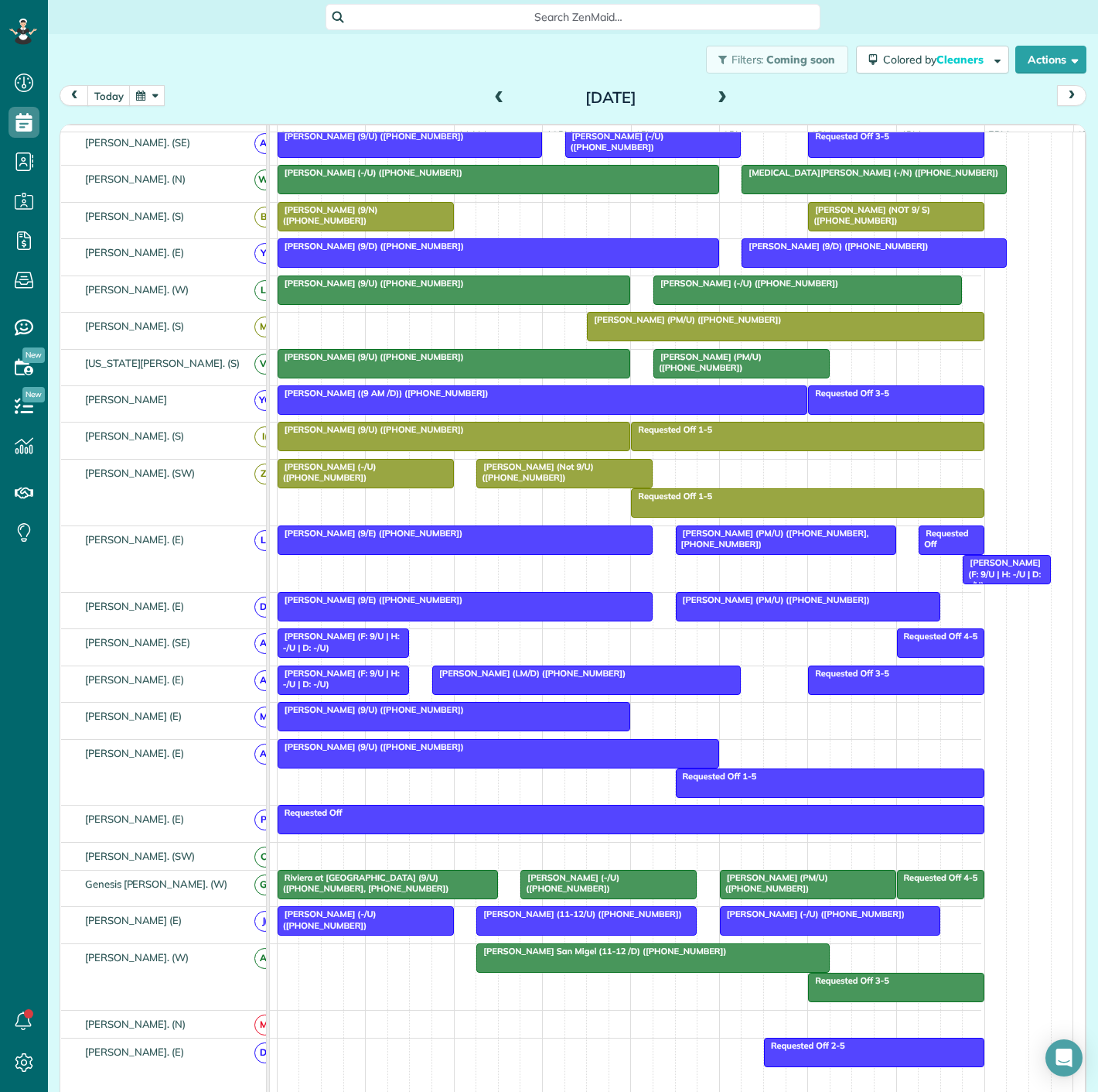
click at [356, 929] on div "[PERSON_NAME] (-/U) ([PHONE_NUMBER])" at bounding box center [366, 919] width 167 height 22
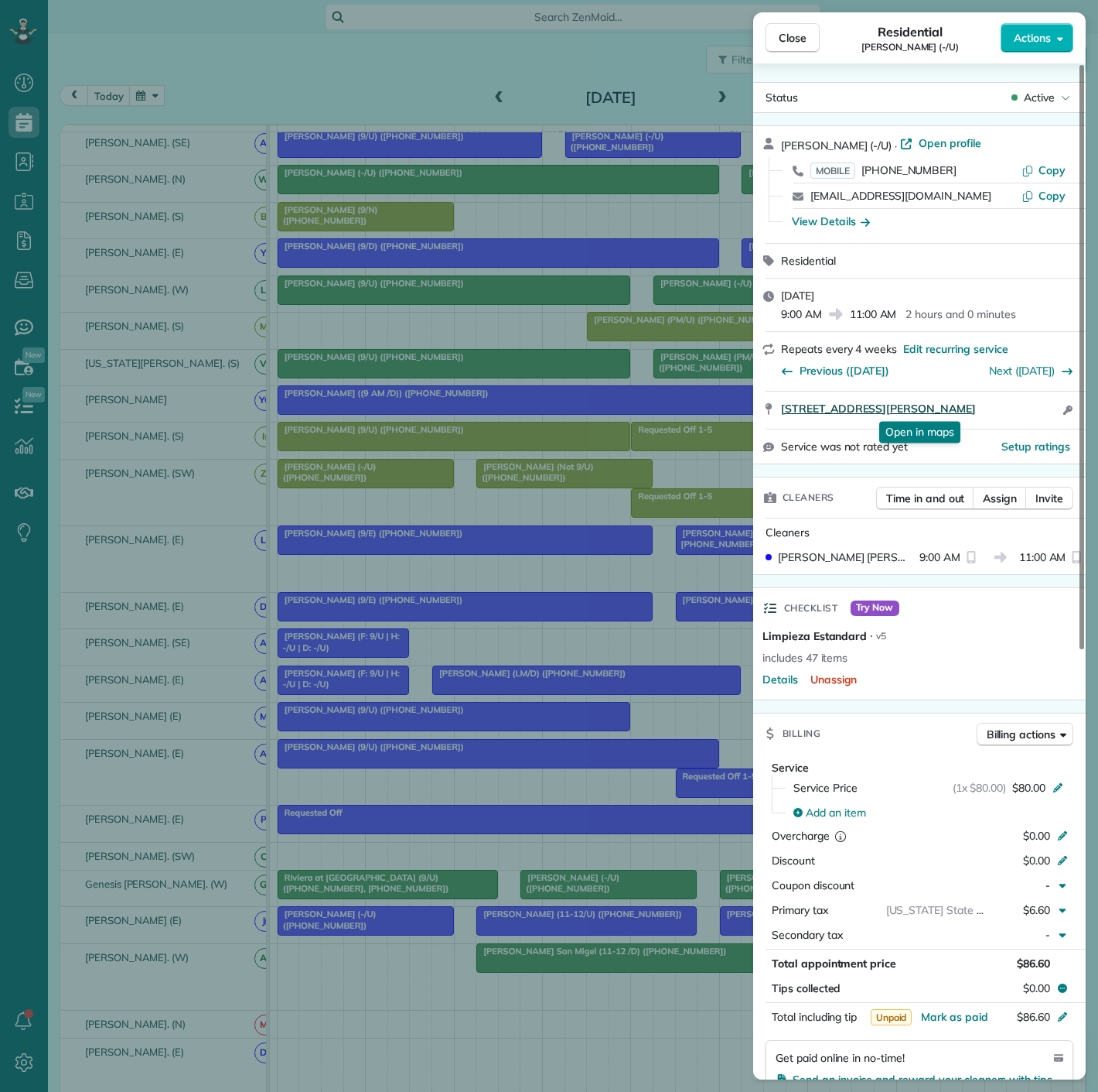
drag, startPoint x: 767, startPoint y: 414, endPoint x: 1011, endPoint y: 415, distance: 244.0
click at [1011, 415] on div "2355 Thomas Avenue 1106 Dallas TX 75201 Open in maps Open in maps Open access i…" at bounding box center [919, 410] width 332 height 37
drag, startPoint x: 204, startPoint y: 940, endPoint x: 199, endPoint y: 932, distance: 9.4
click at [204, 940] on div "Close Residential Anthony Andrews (-/U) Actions Status Active Anthony Andrews (…" at bounding box center [549, 546] width 1098 height 1092
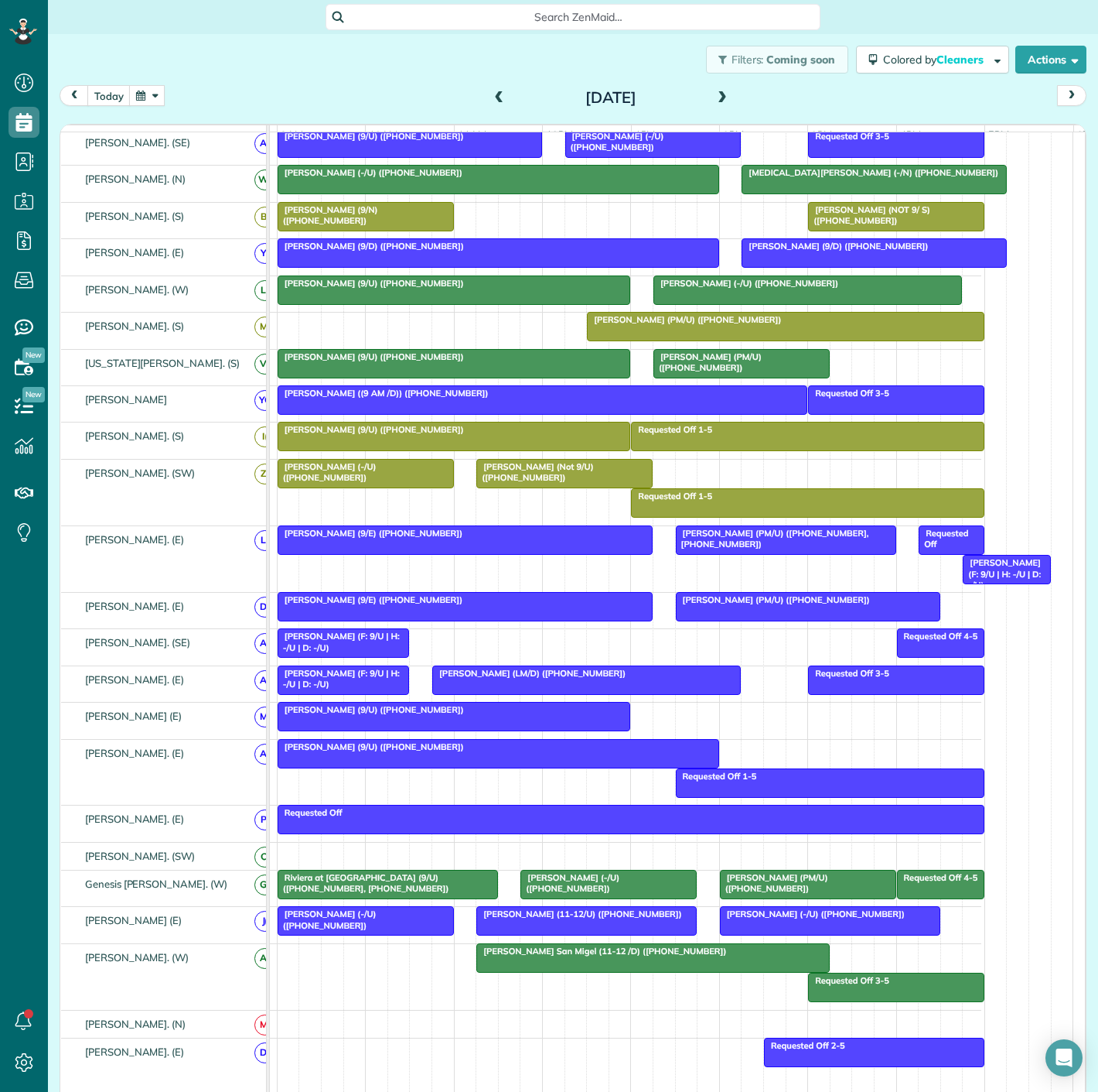
click at [340, 935] on div at bounding box center [366, 920] width 175 height 28
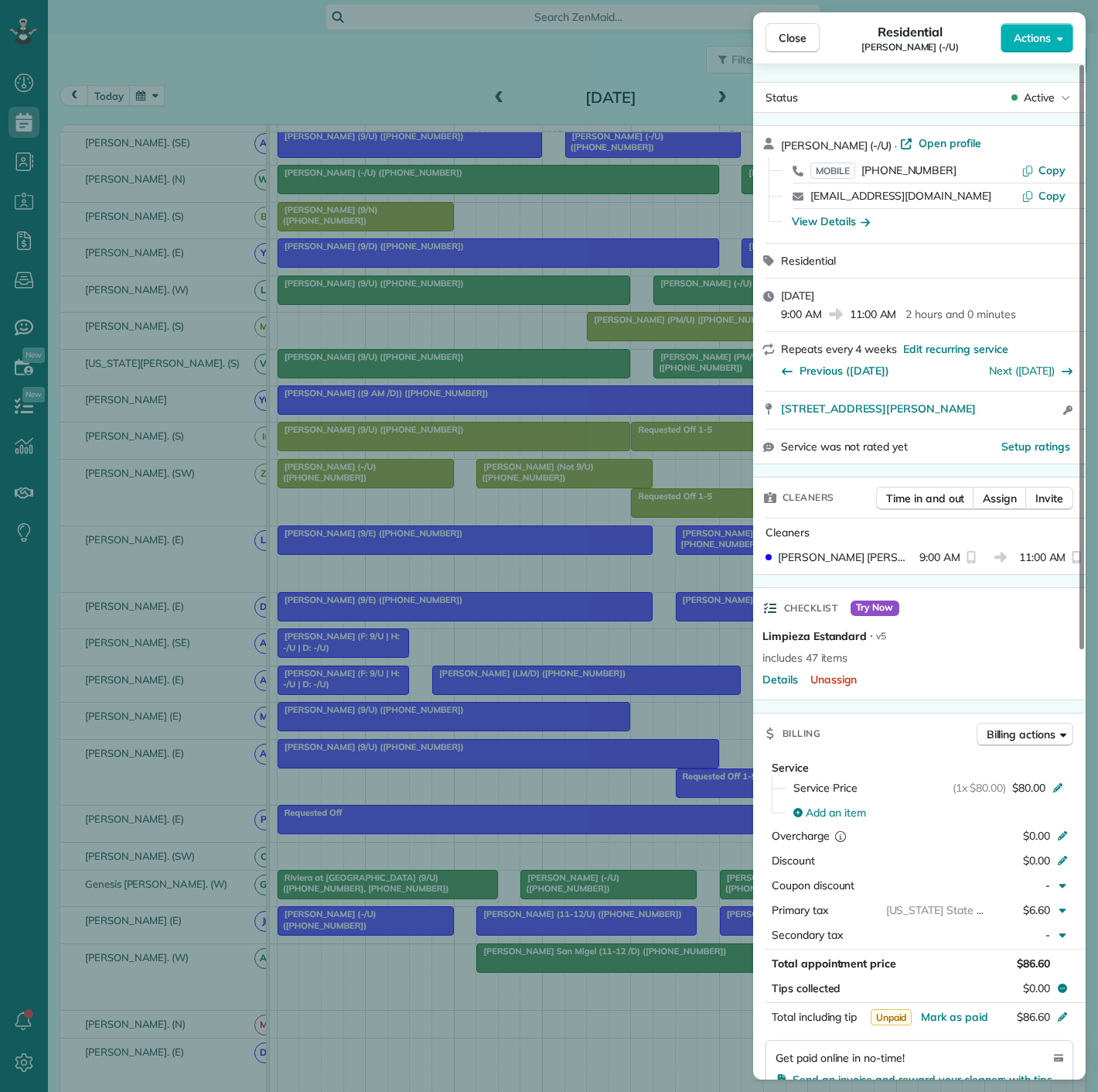
click at [335, 938] on div "Close Residential Anthony Andrews (-/U) Actions Status Active Anthony Andrews (…" at bounding box center [549, 546] width 1098 height 1092
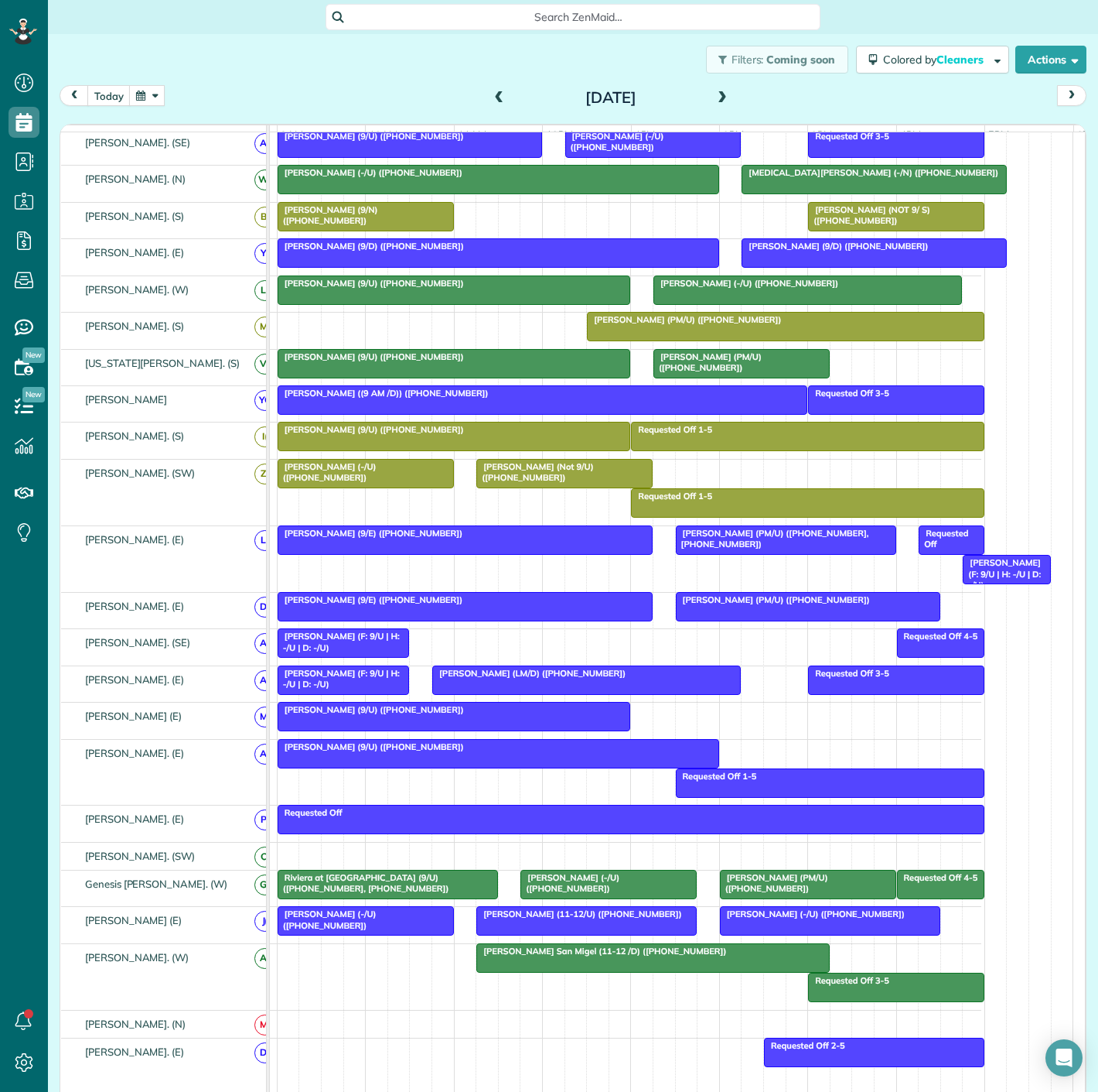
click at [343, 888] on span "Riviera at [GEOGRAPHIC_DATA] (9/U) ([PHONE_NUMBER], [PHONE_NUMBER])" at bounding box center [363, 882] width 173 height 22
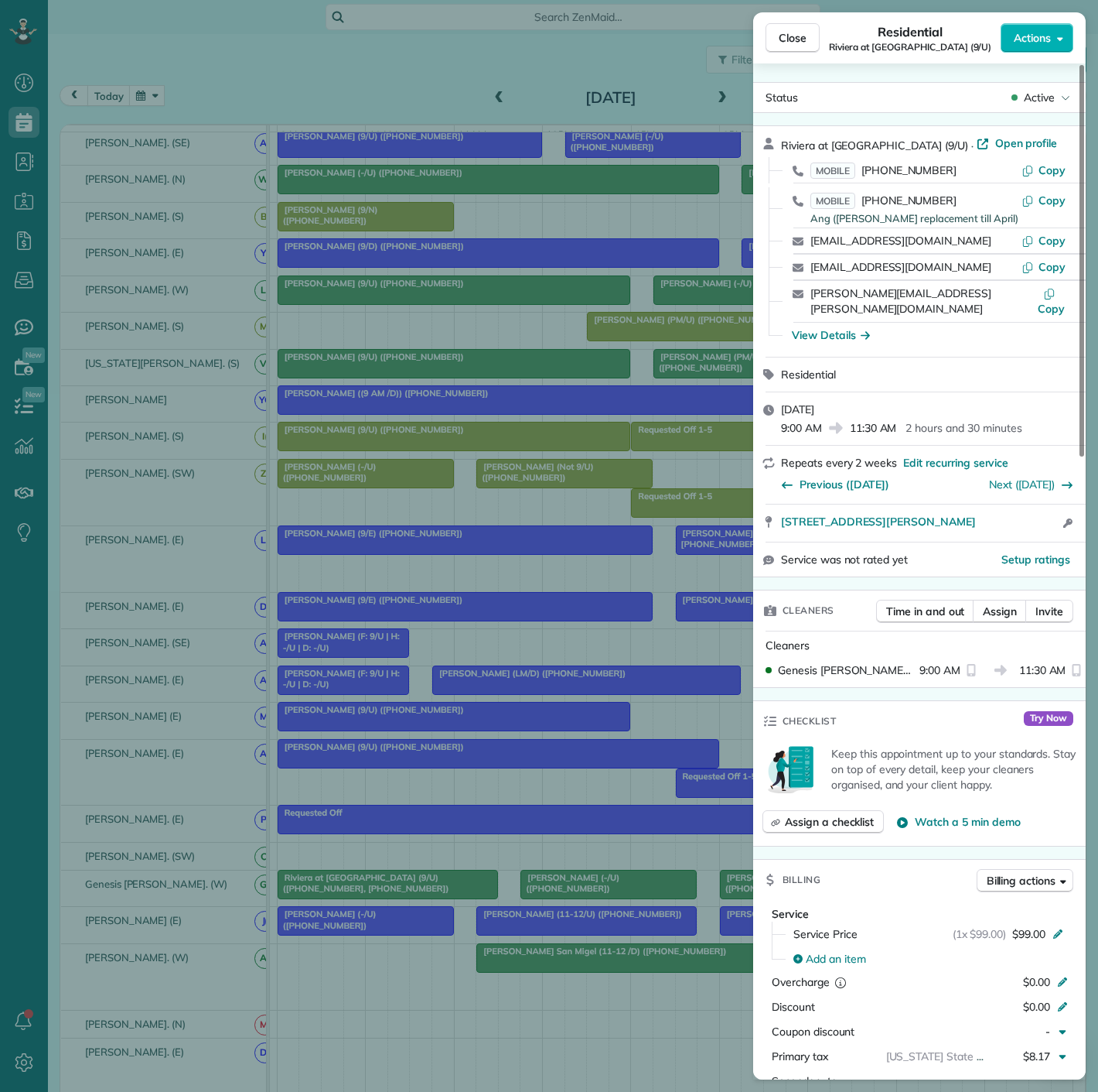
click at [343, 888] on div "Close Residential Riviera at West Village Apartments (9/U) Actions Status Activ…" at bounding box center [549, 546] width 1098 height 1092
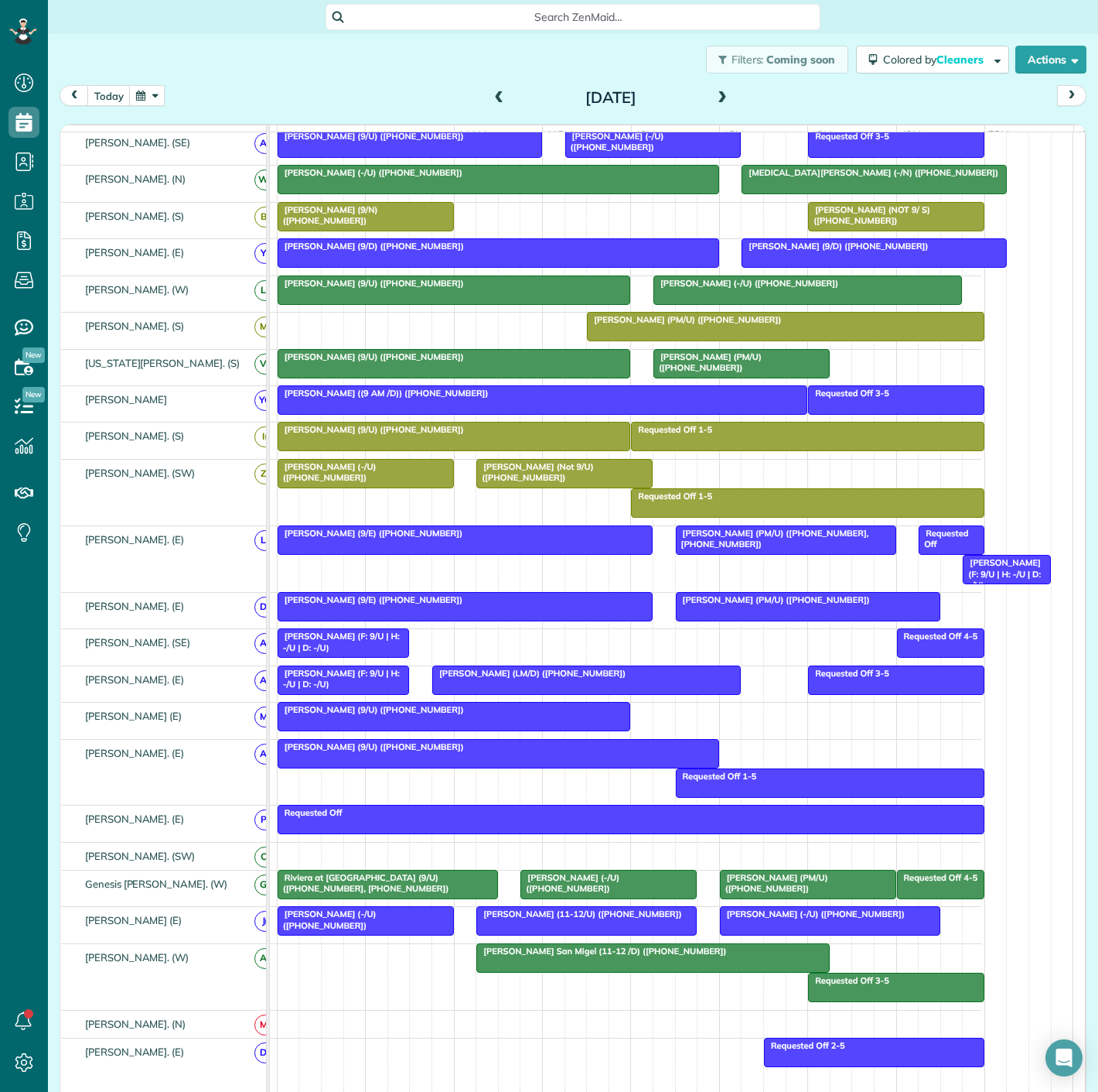
click at [364, 715] on span "[PERSON_NAME] (9/U) ([PHONE_NUMBER])" at bounding box center [371, 709] width 188 height 11
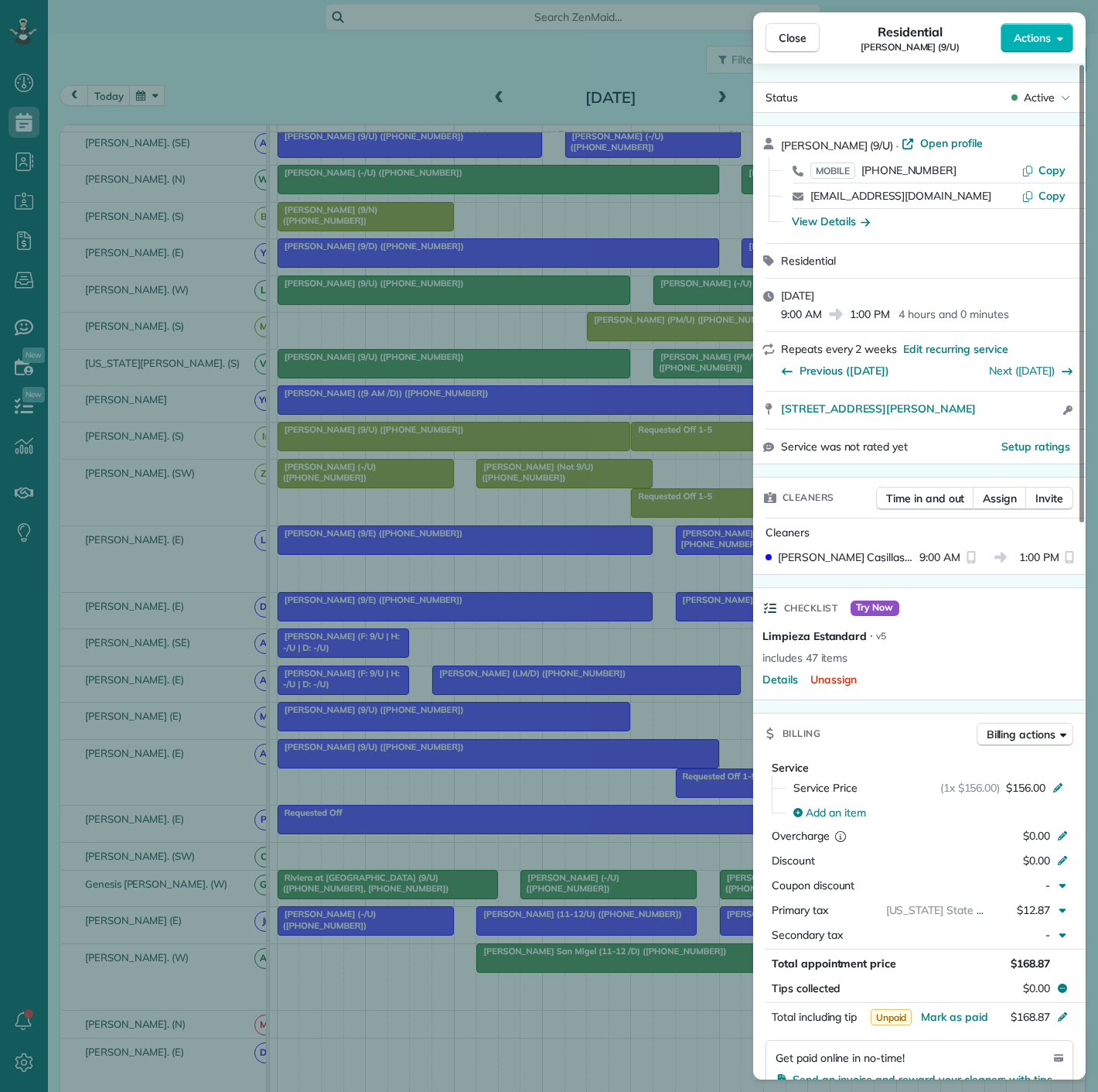
click at [364, 721] on div "Close Residential [PERSON_NAME] (9/U) Actions Status Active [PERSON_NAME] (9/U)…" at bounding box center [549, 546] width 1098 height 1092
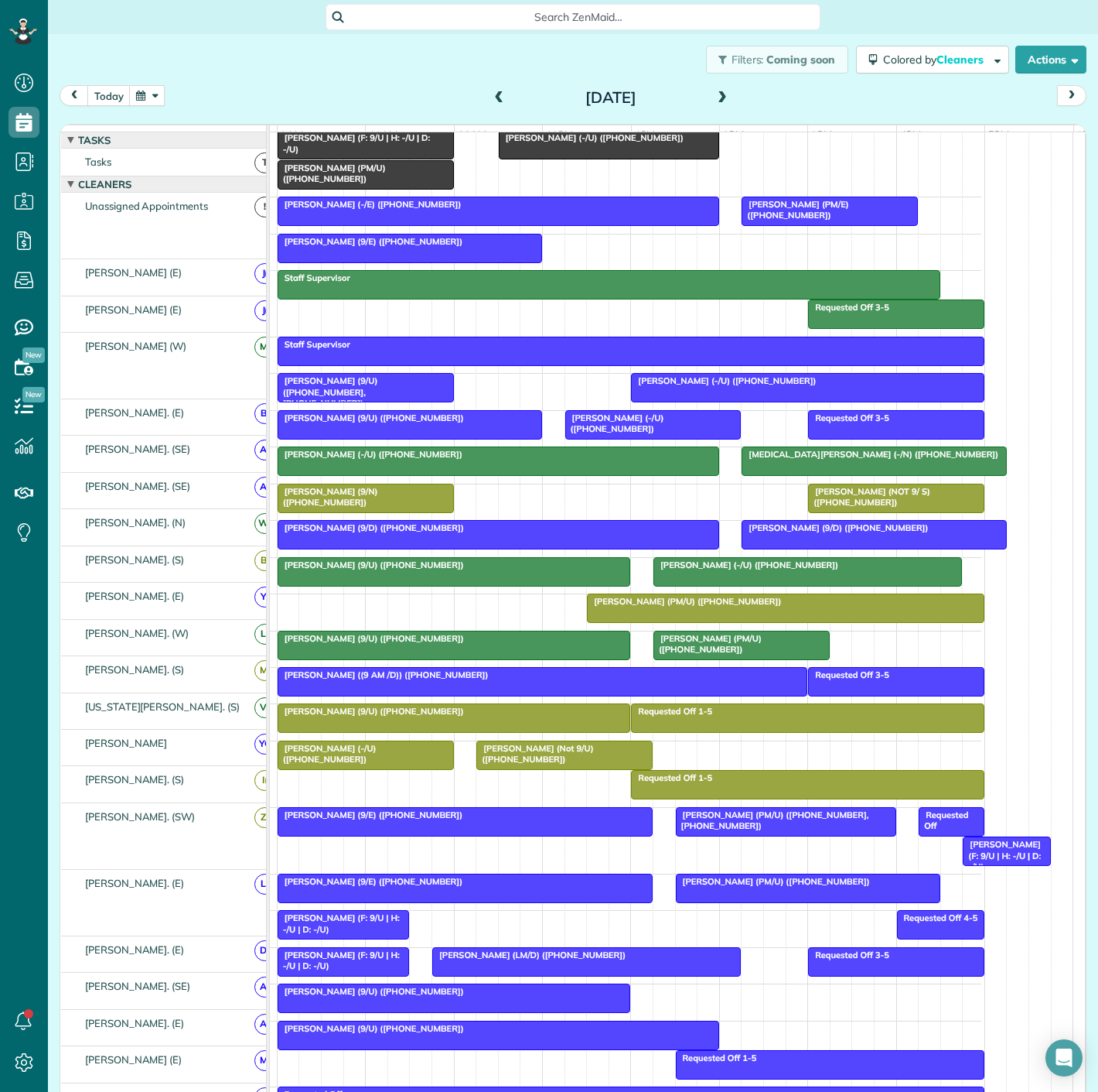
scroll to position [86, 0]
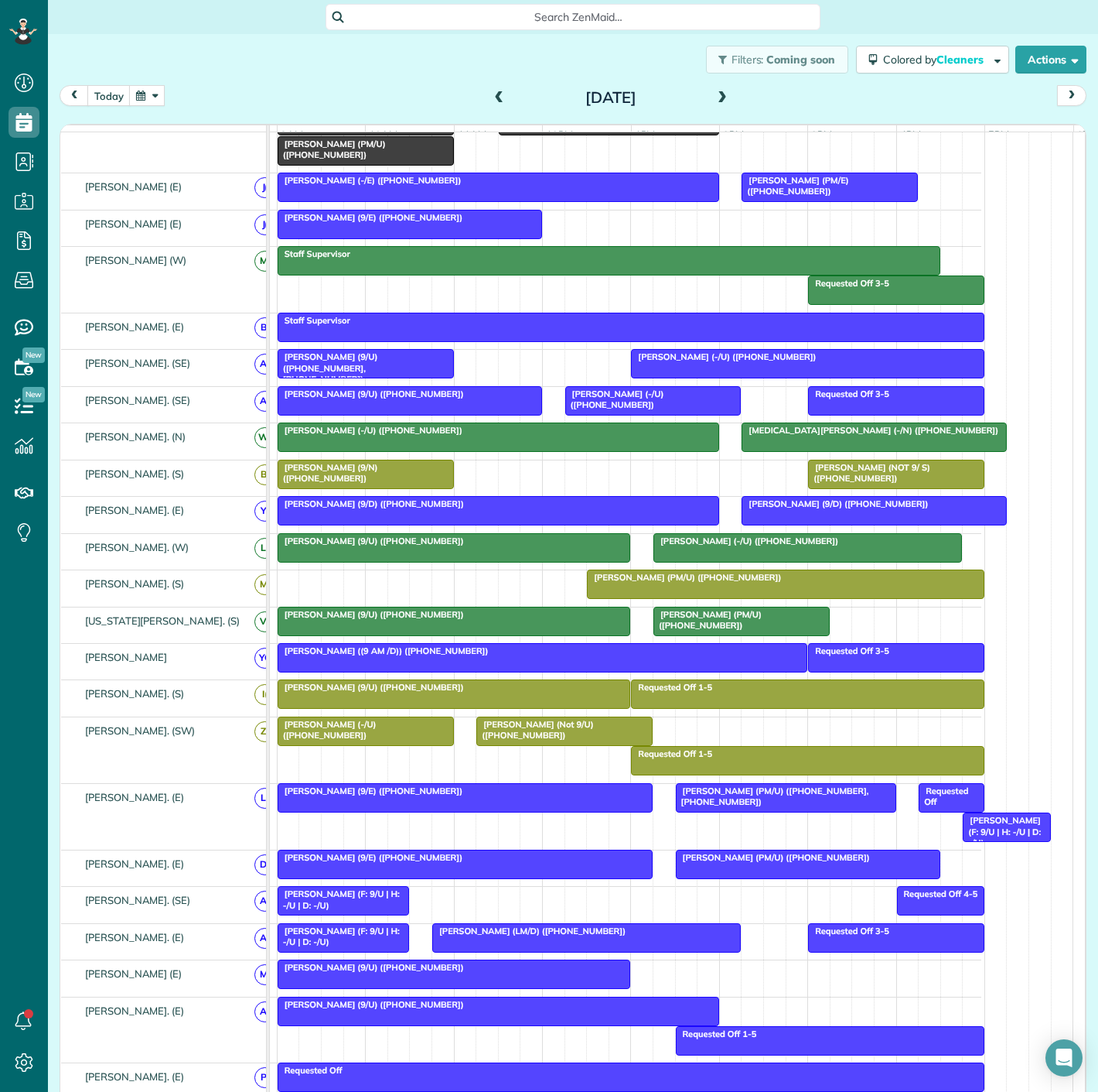
click at [328, 983] on div at bounding box center [454, 974] width 352 height 28
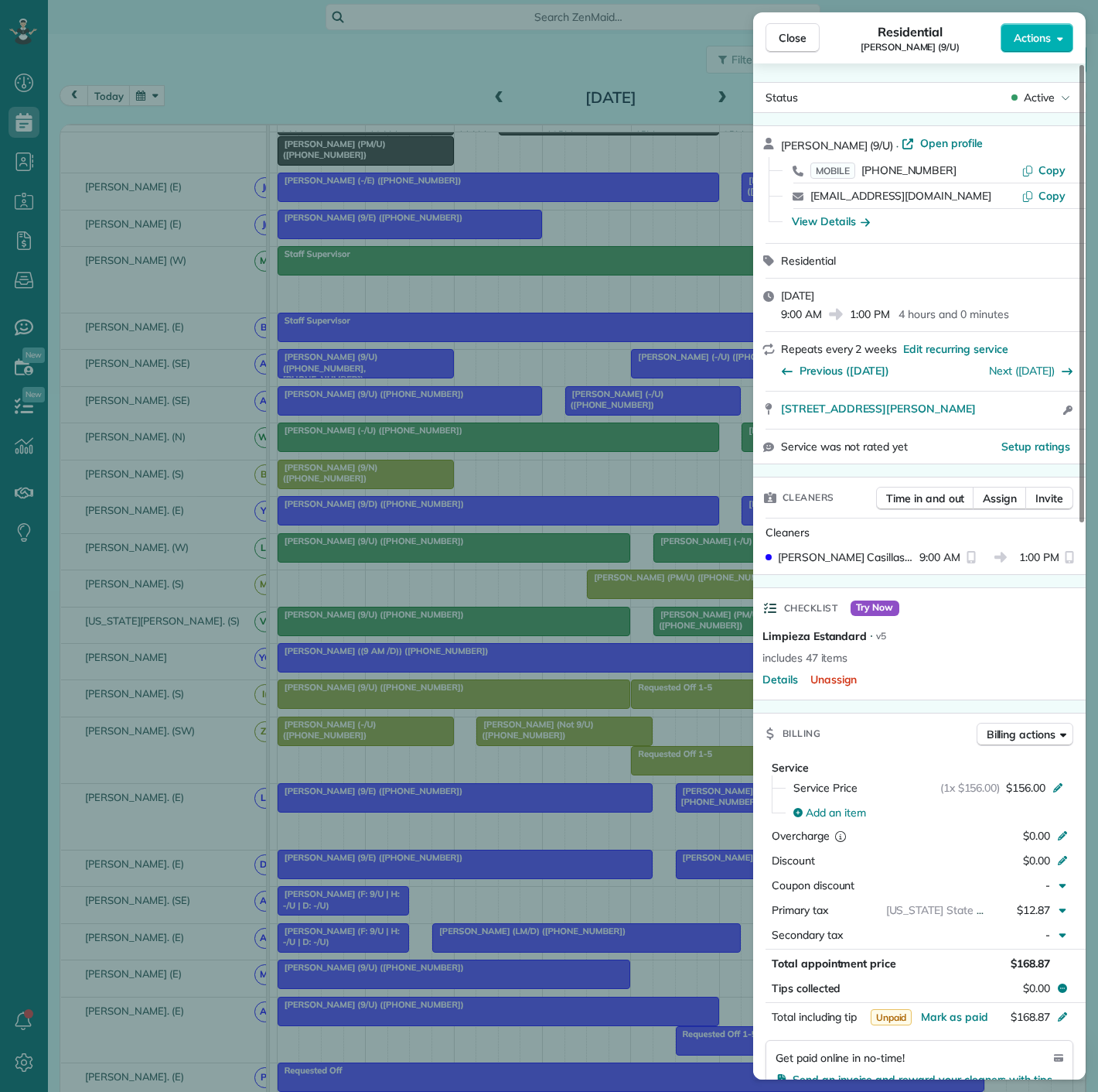
click at [328, 983] on div "Close Residential [PERSON_NAME] (9/U) Actions Status Active [PERSON_NAME] (9/U)…" at bounding box center [549, 546] width 1098 height 1092
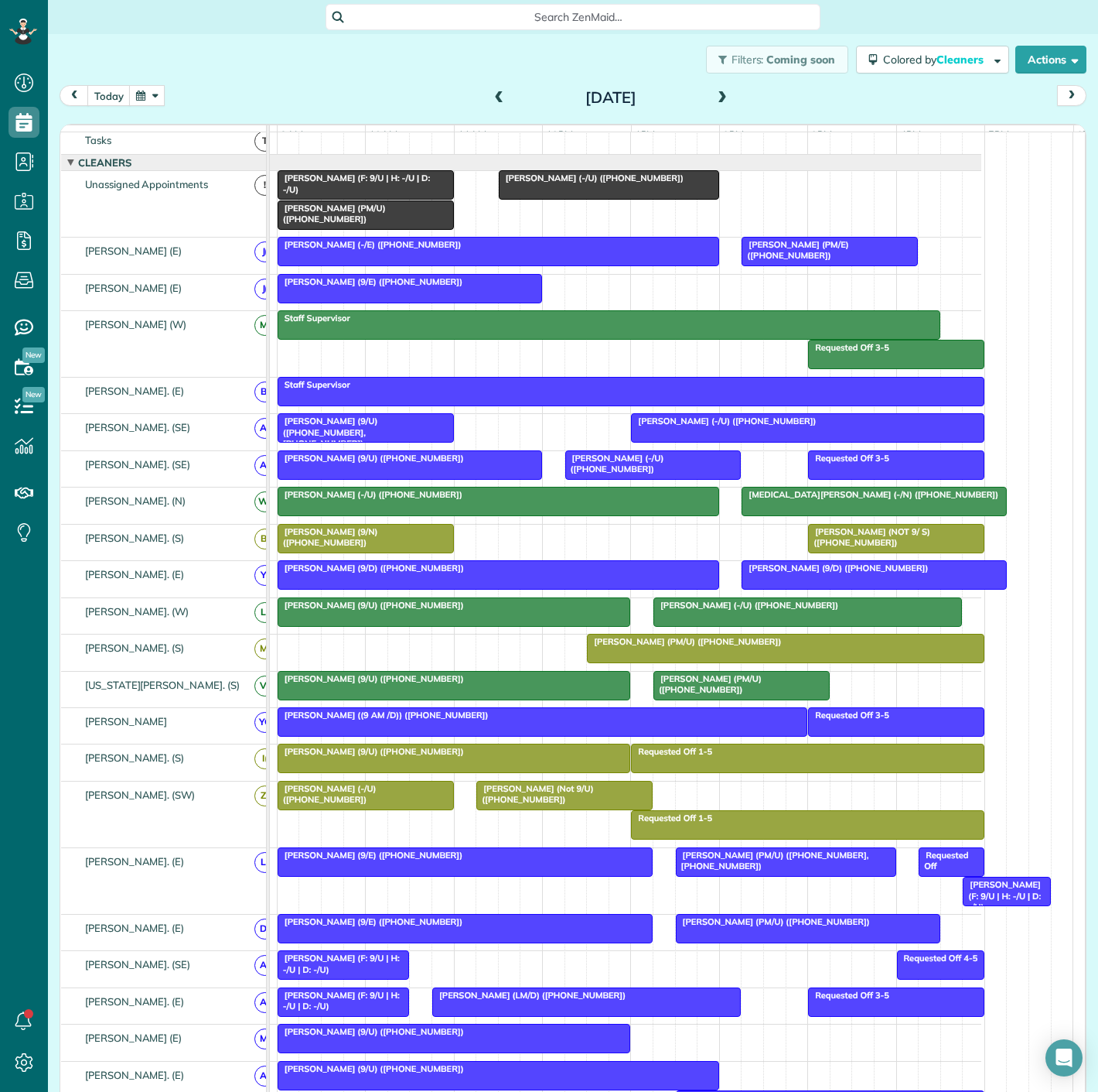
scroll to position [24, 0]
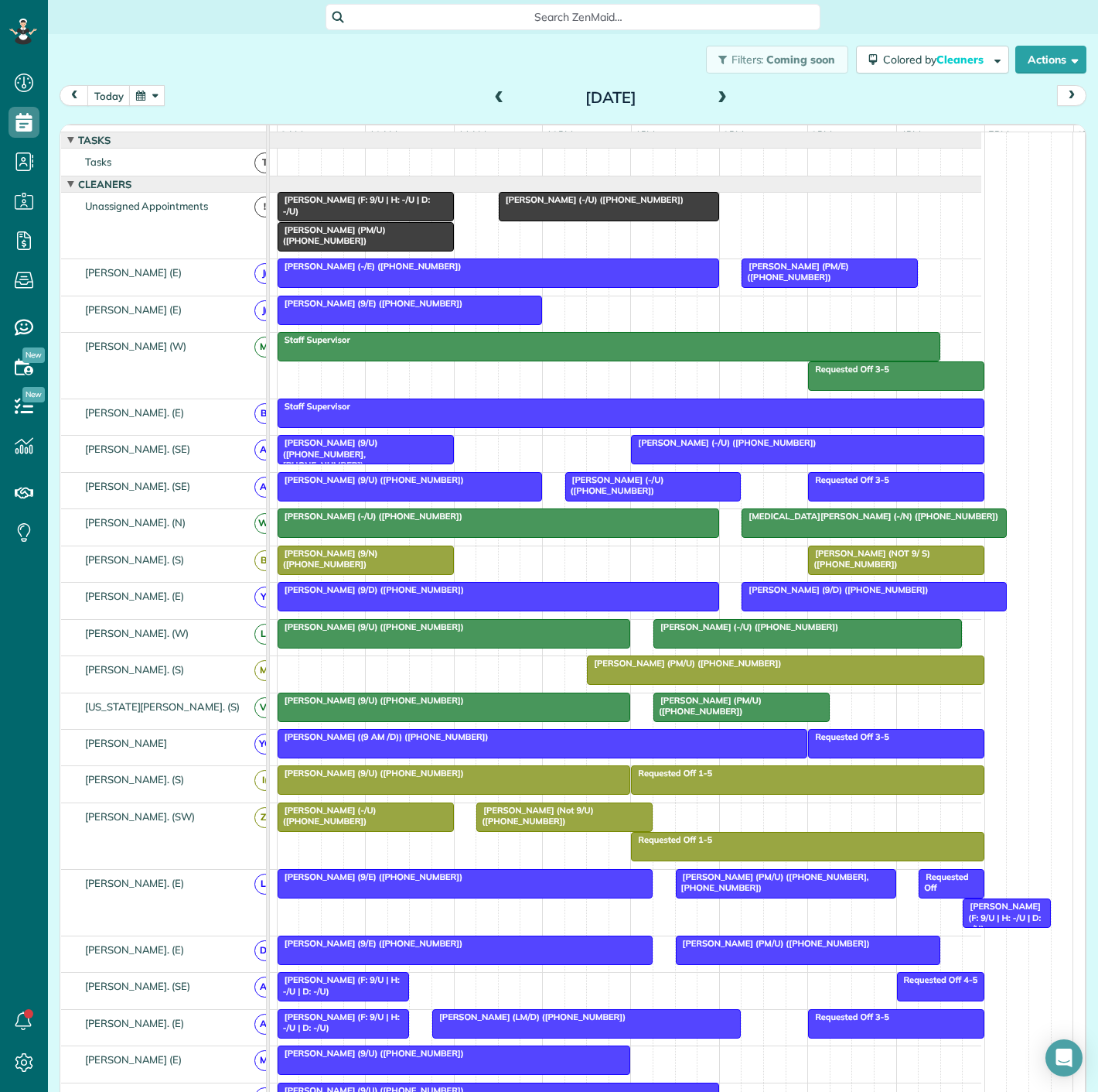
click at [405, 705] on span "[PERSON_NAME] (9/U) ([PHONE_NUMBER])" at bounding box center [371, 701] width 188 height 11
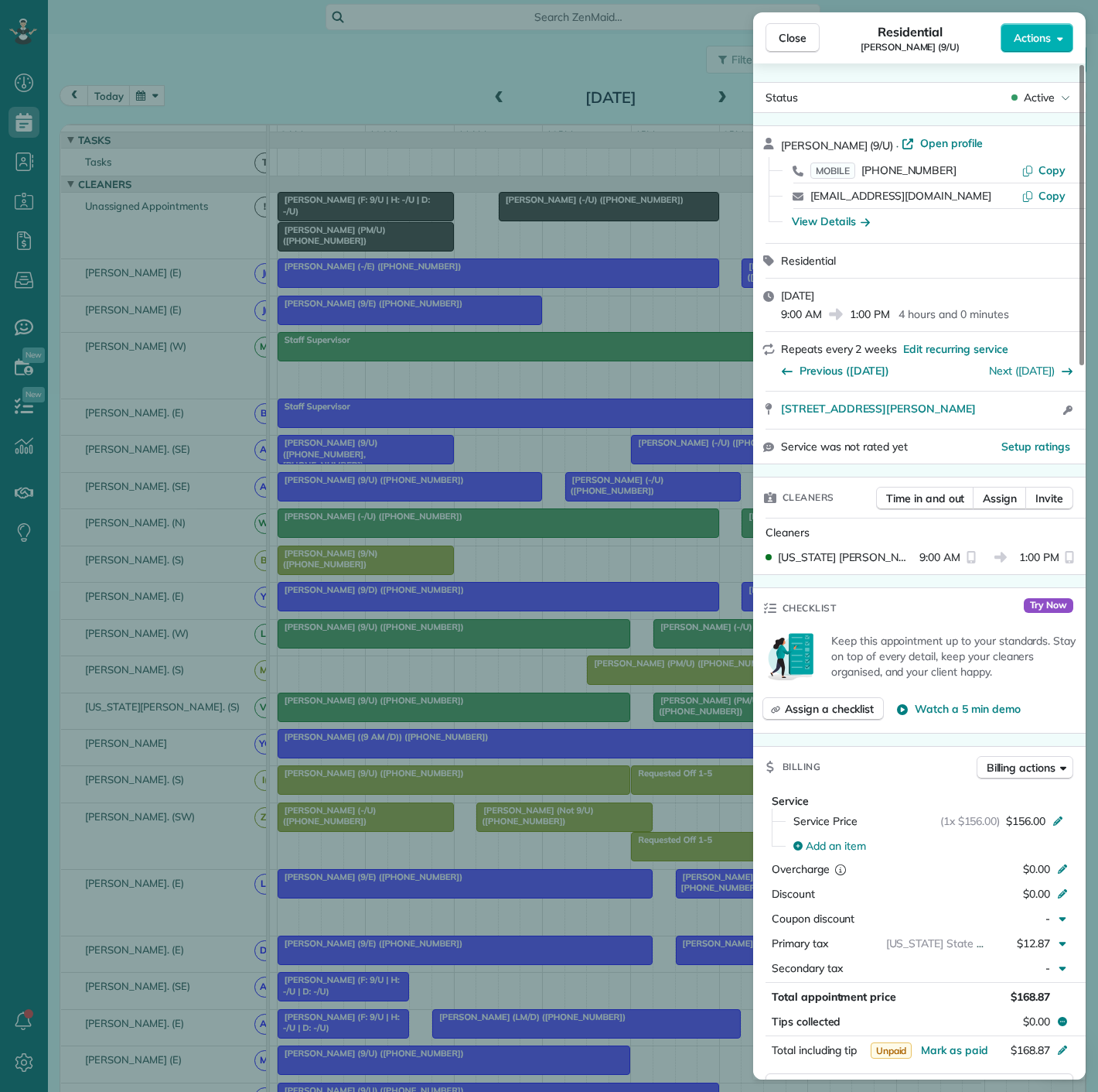
click at [405, 714] on div "Close Residential Mary Lessmann (9/U) Actions Status Active Mary Lessmann (9/U)…" at bounding box center [549, 546] width 1098 height 1092
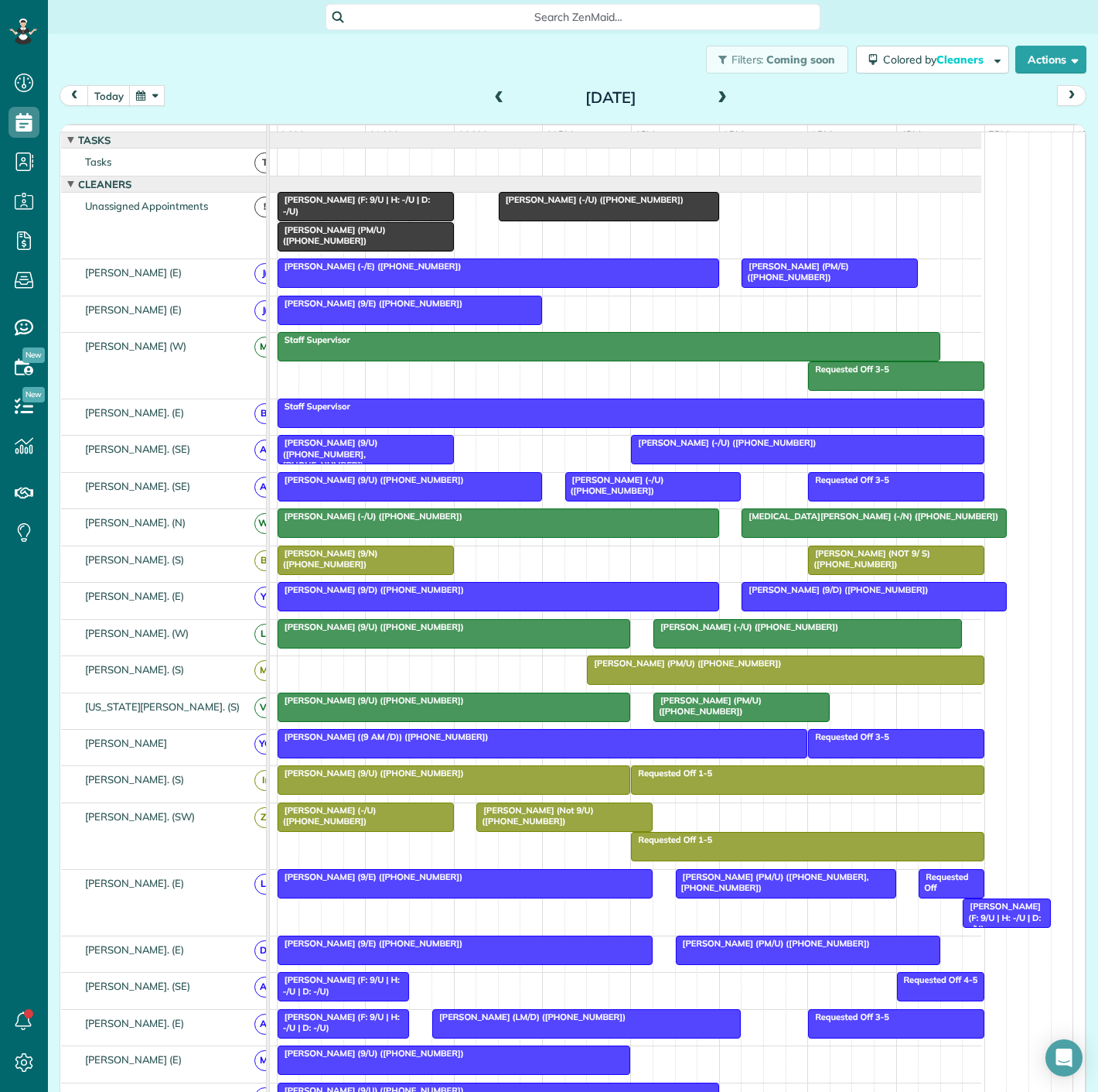
click at [672, 716] on div at bounding box center [741, 707] width 175 height 28
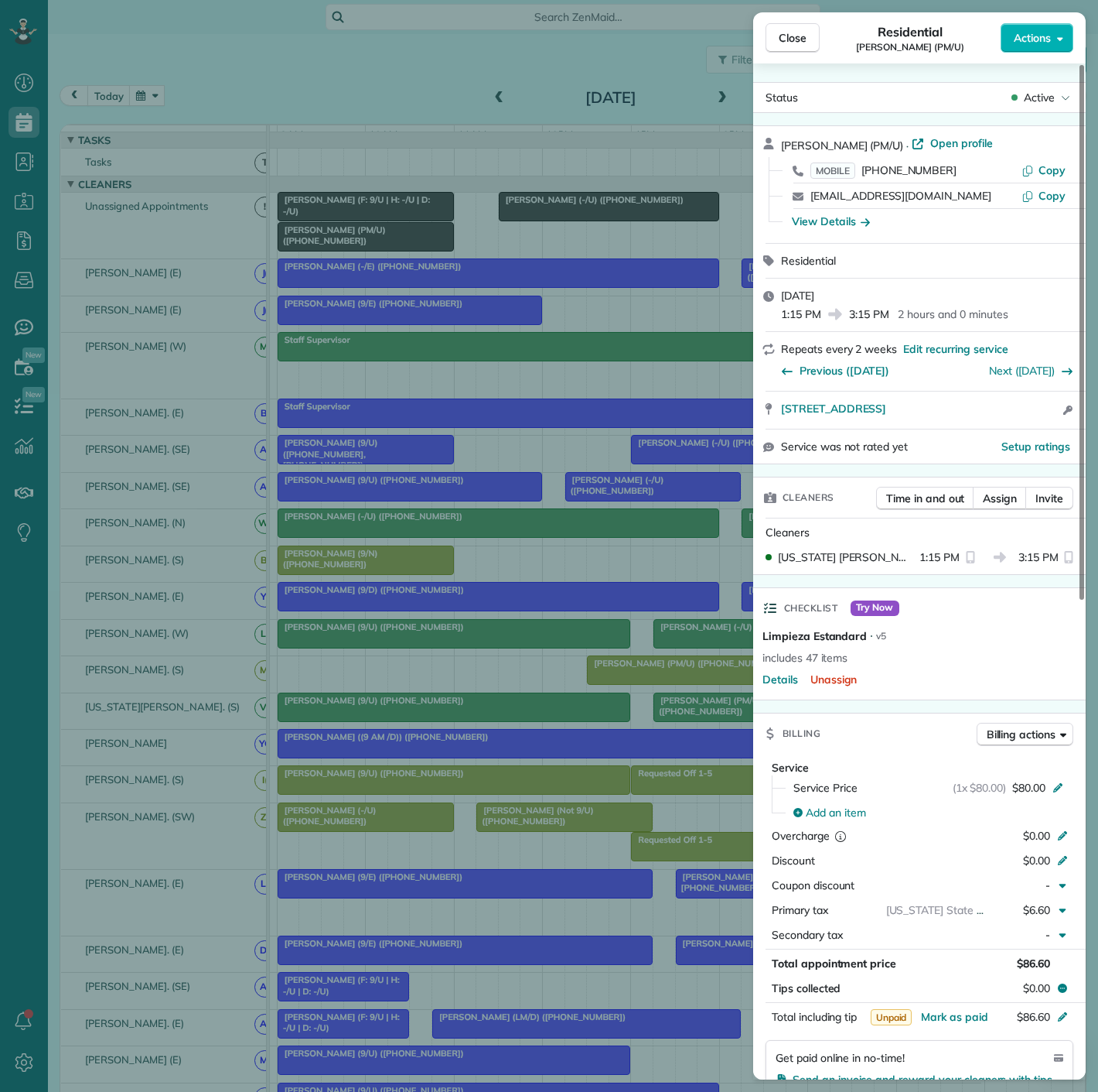
click at [672, 716] on div "Close Residential Mark Horn (PM/U) Actions Status Active Mark Horn (PM/U) · Ope…" at bounding box center [549, 546] width 1098 height 1092
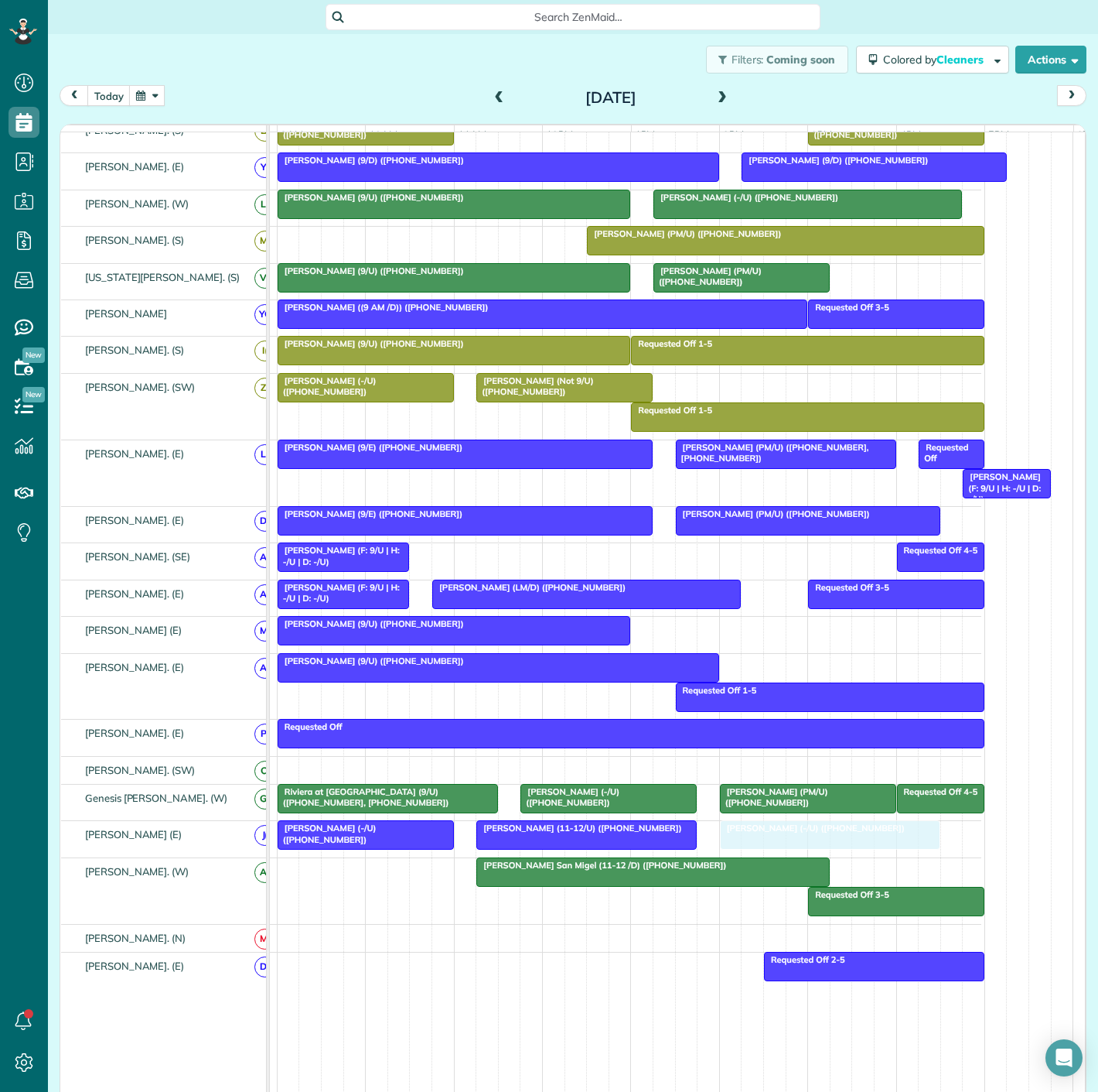
drag, startPoint x: 762, startPoint y: 844, endPoint x: 772, endPoint y: 838, distance: 11.7
click at [652, 833] on div "[PERSON_NAME] (11-12/U) ([PHONE_NUMBER])" at bounding box center [586, 828] width 211 height 11
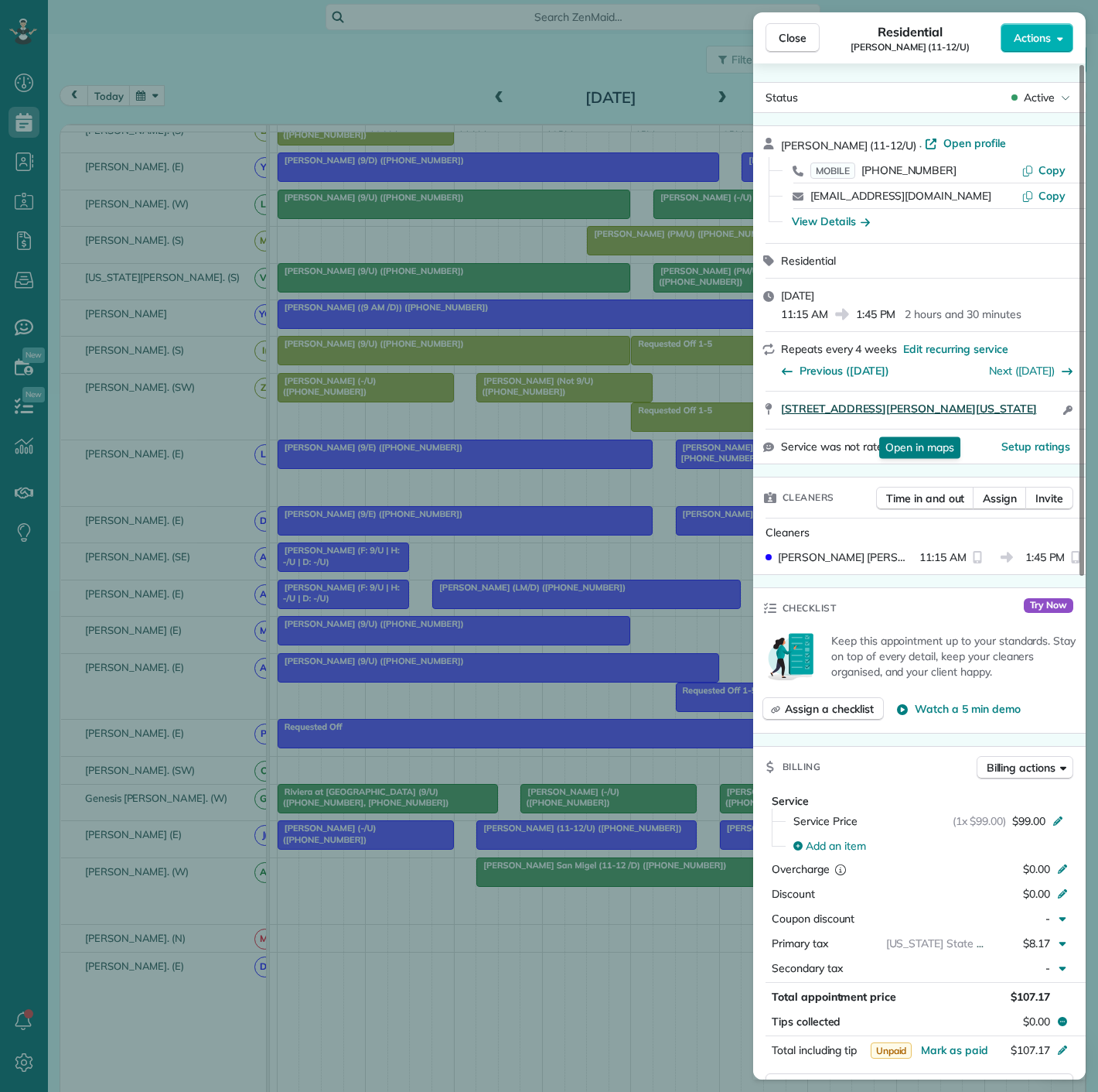
drag, startPoint x: 781, startPoint y: 415, endPoint x: 953, endPoint y: 425, distance: 172.3
click at [953, 425] on div "3333 Harry Hines Blvd APT14148 Dallas TEXAS 75201 Open in maps Open in maps Ope…" at bounding box center [919, 410] width 332 height 37
click at [327, 856] on div "Close Residential Meghan Stritof (11-12/U) Actions Status Active Meghan Stritof…" at bounding box center [549, 546] width 1098 height 1092
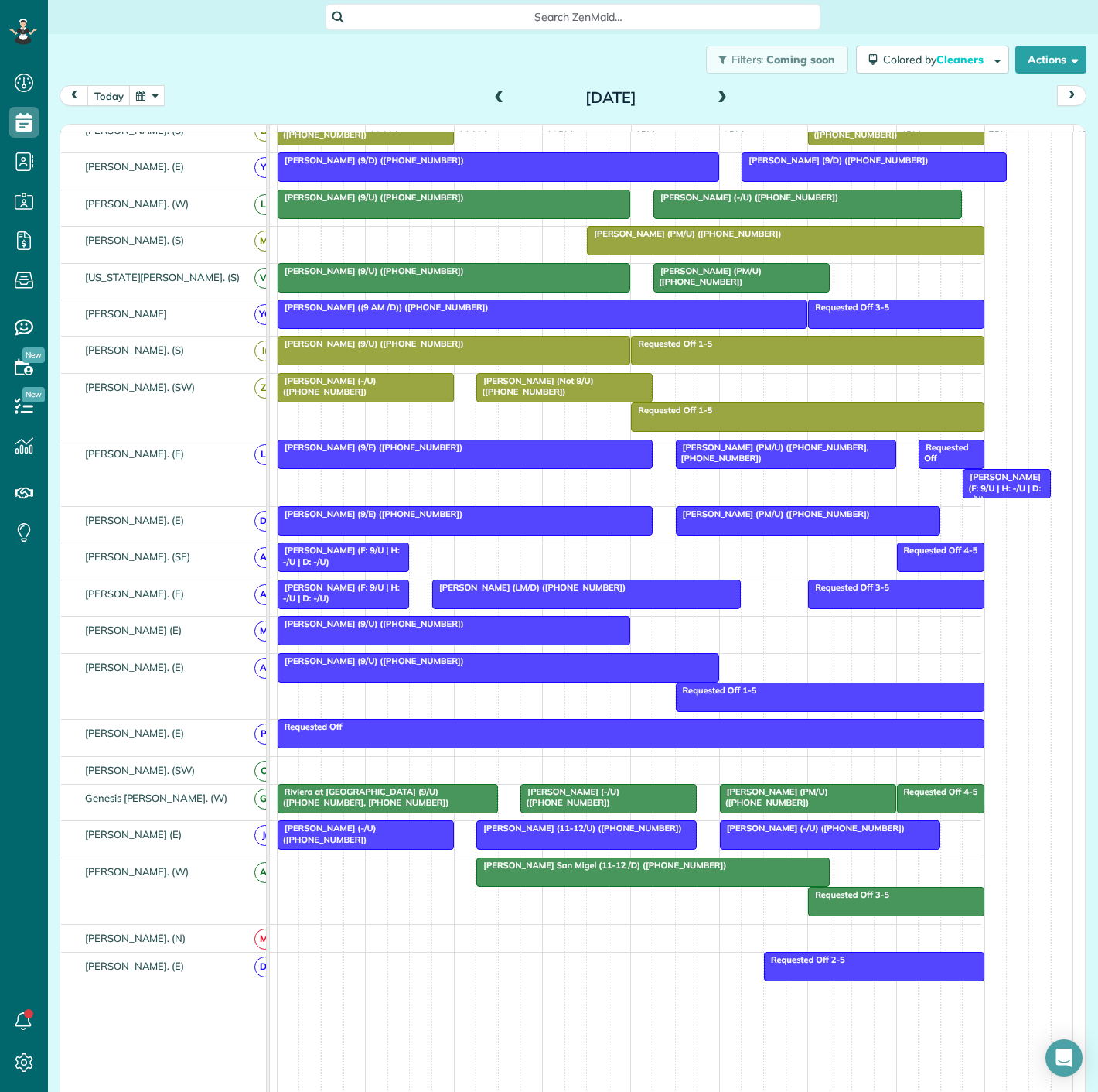
click at [328, 840] on span "[PERSON_NAME] (-/U) ([PHONE_NUMBER])" at bounding box center [327, 833] width 100 height 22
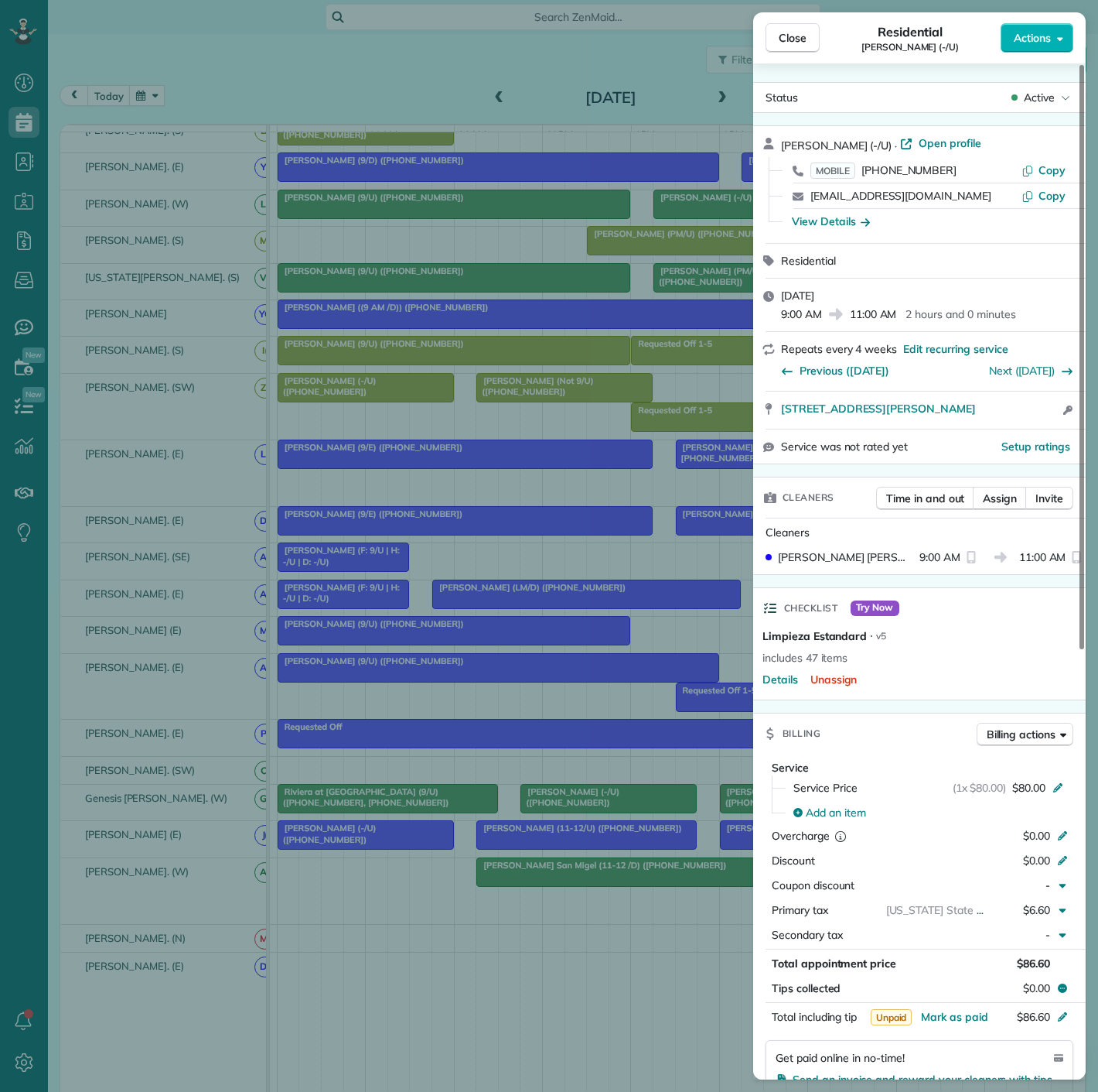
drag, startPoint x: 772, startPoint y: 415, endPoint x: 1005, endPoint y: 427, distance: 233.3
click at [1005, 427] on div "Anthony Andrews (-/U) · Open profile MOBILE (918) 510-1263 Copy andrewsanthony2…" at bounding box center [919, 295] width 332 height 339
drag, startPoint x: 501, startPoint y: 836, endPoint x: 826, endPoint y: 847, distance: 325.2
click at [501, 836] on div "Close Residential Anthony Andrews (-/U) Actions Status Active Anthony Andrews (…" at bounding box center [549, 546] width 1098 height 1092
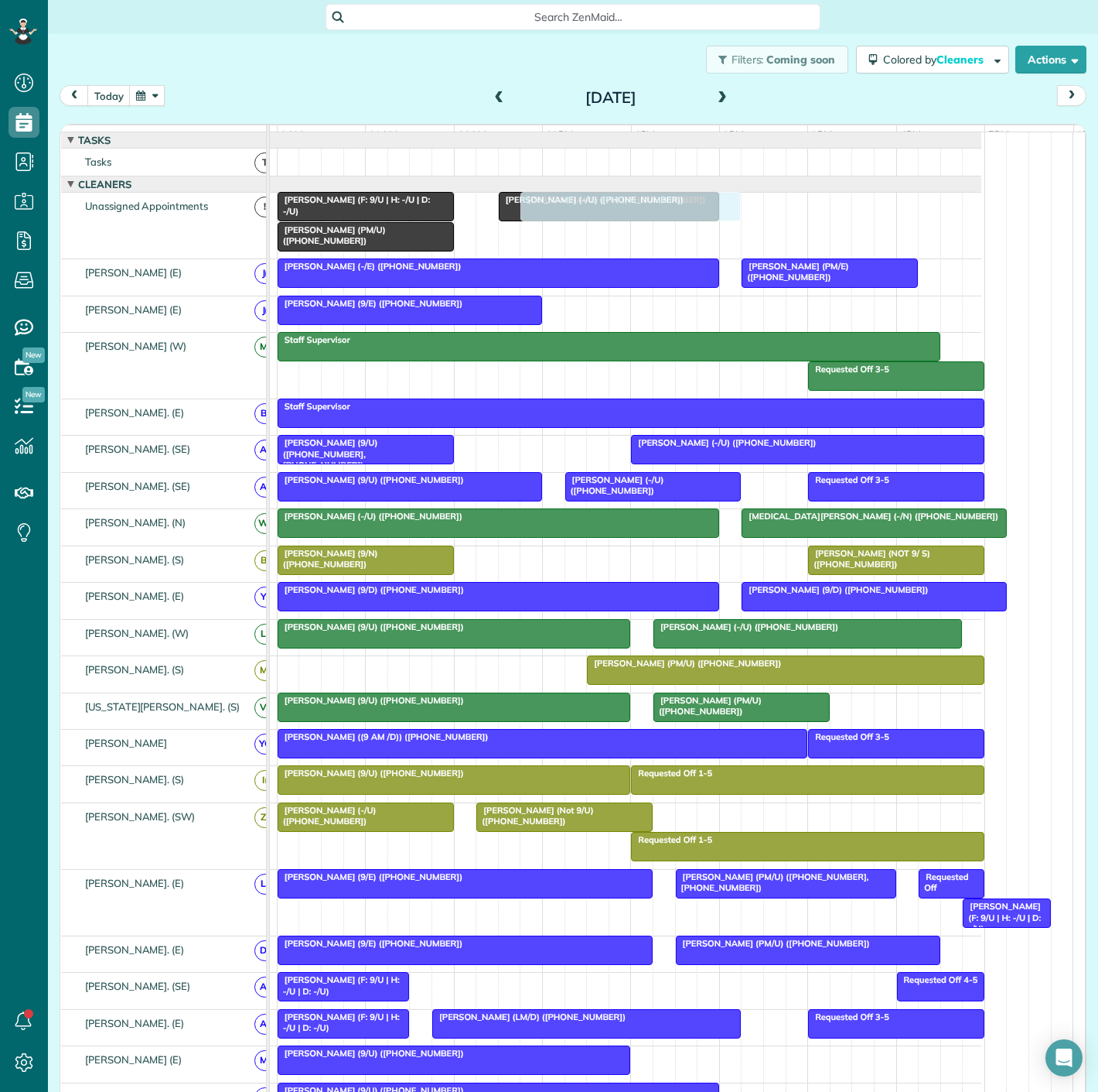
drag, startPoint x: 772, startPoint y: 843, endPoint x: 575, endPoint y: 228, distance: 645.8
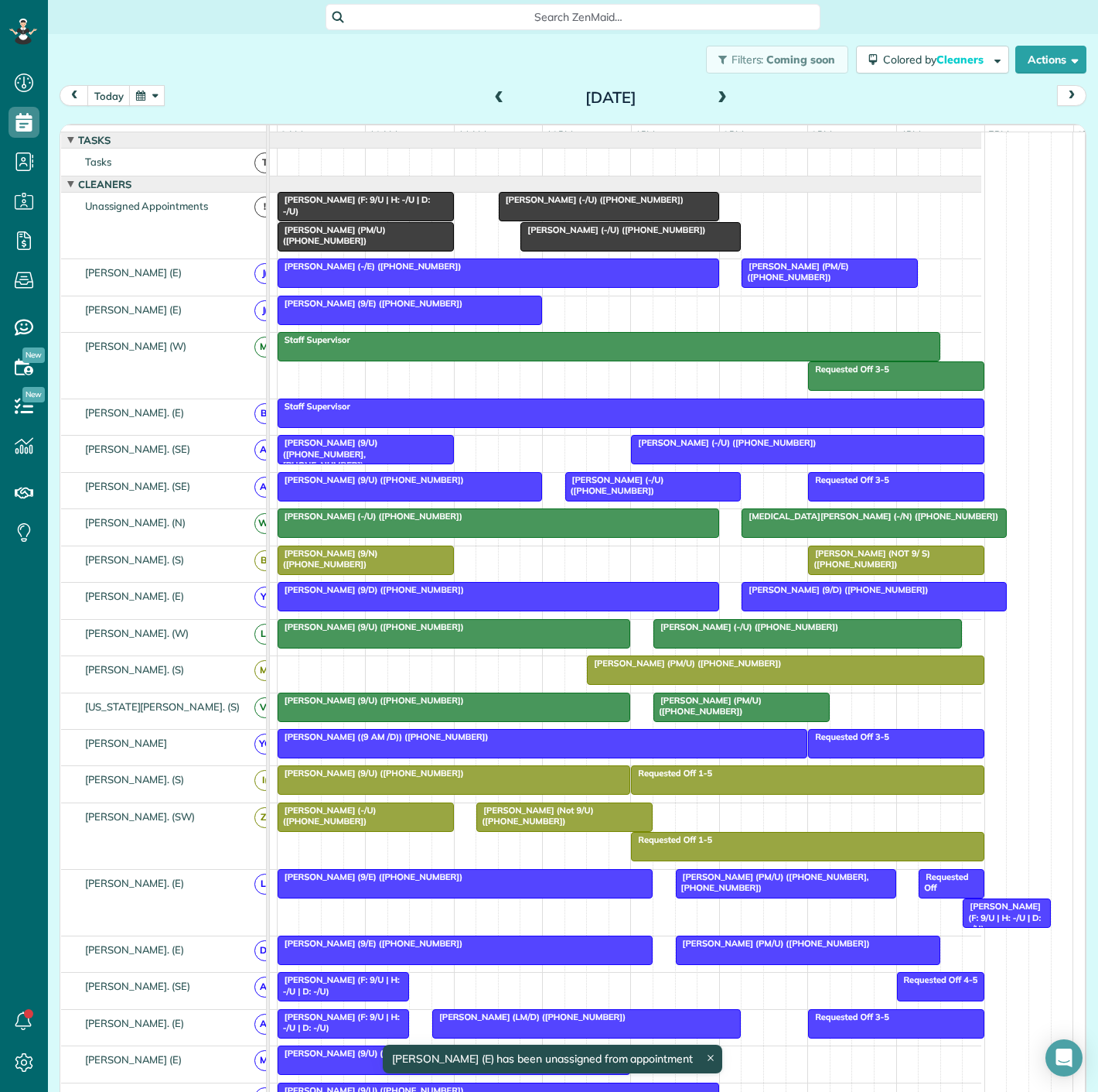
click at [347, 245] on span "[PERSON_NAME] (PM/U) ([PHONE_NUMBER])" at bounding box center [331, 235] width 109 height 22
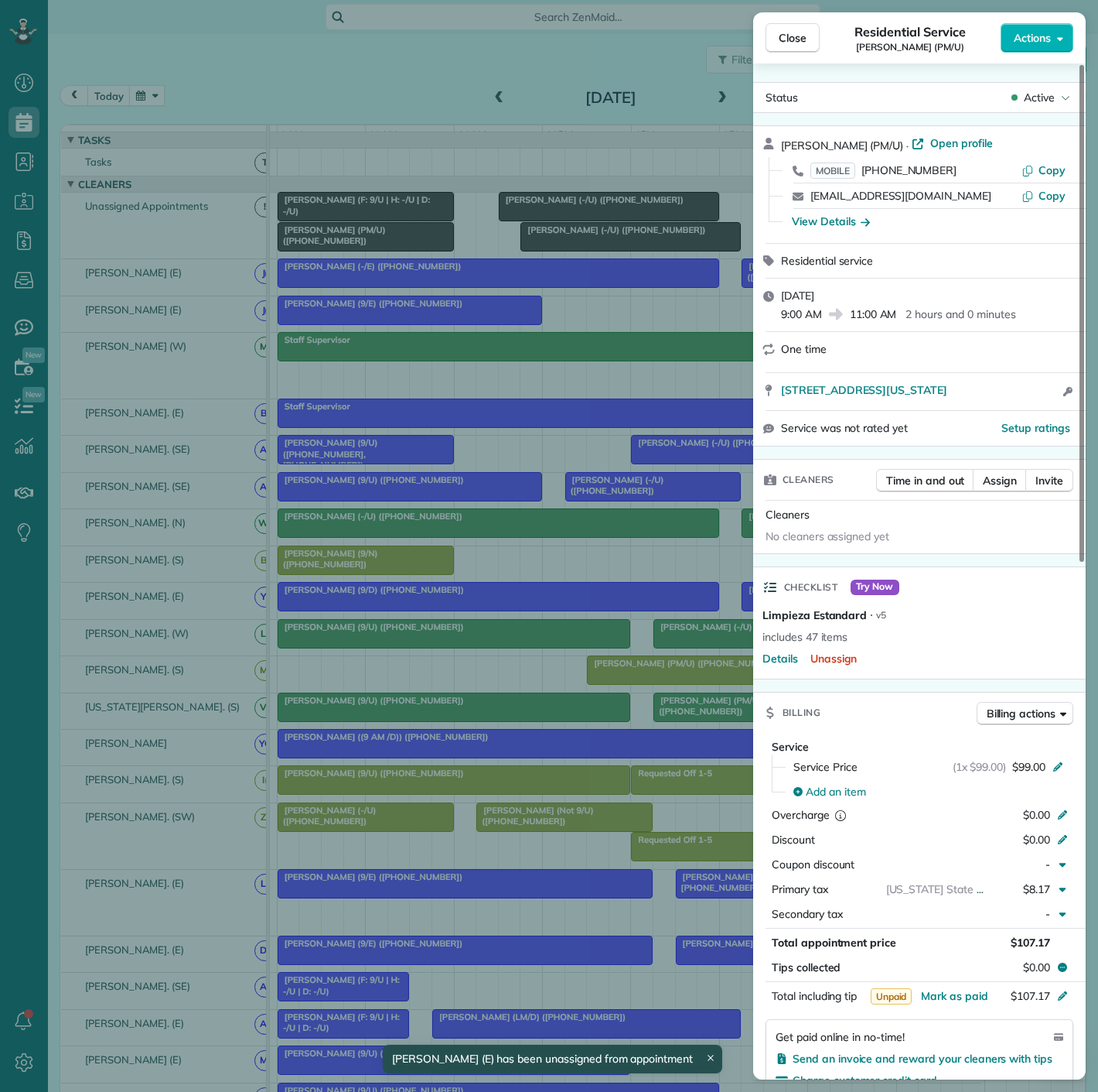
drag, startPoint x: 802, startPoint y: 405, endPoint x: 1021, endPoint y: 403, distance: 219.0
click at [1021, 403] on div "2509 Colby Street Apt 342 Dallas Texas 75201 Open access information" at bounding box center [919, 391] width 332 height 37
drag, startPoint x: 233, startPoint y: 352, endPoint x: 326, endPoint y: 272, distance: 122.7
click at [233, 352] on div "Close Residential Service Jimin Hwang (PM/U) Actions Status Active Jimin Hwang …" at bounding box center [549, 546] width 1098 height 1092
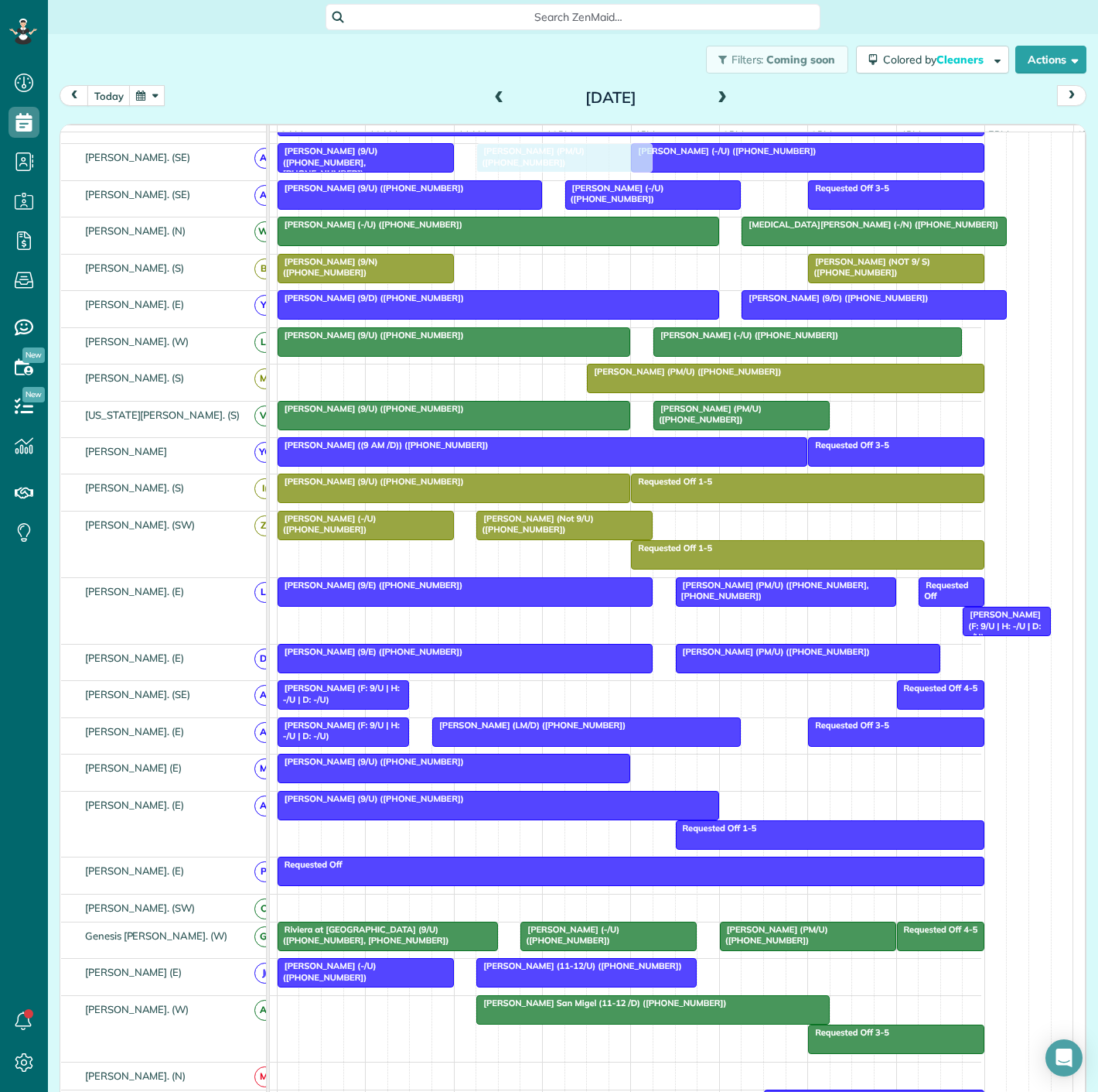
scroll to position [430, 0]
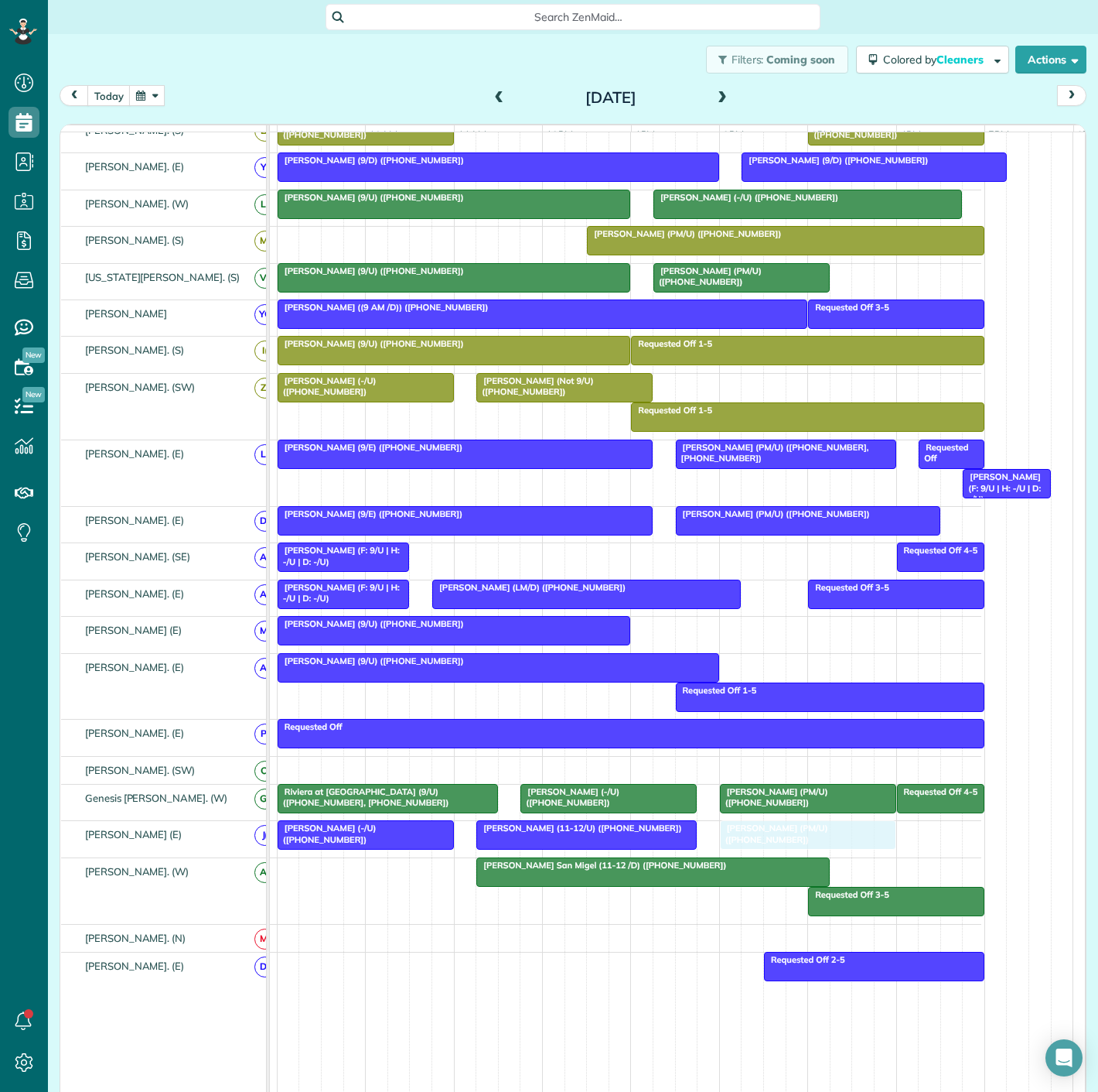
drag, startPoint x: 332, startPoint y: 251, endPoint x: 775, endPoint y: 846, distance: 741.8
drag, startPoint x: 779, startPoint y: 848, endPoint x: 787, endPoint y: 936, distance: 88.4
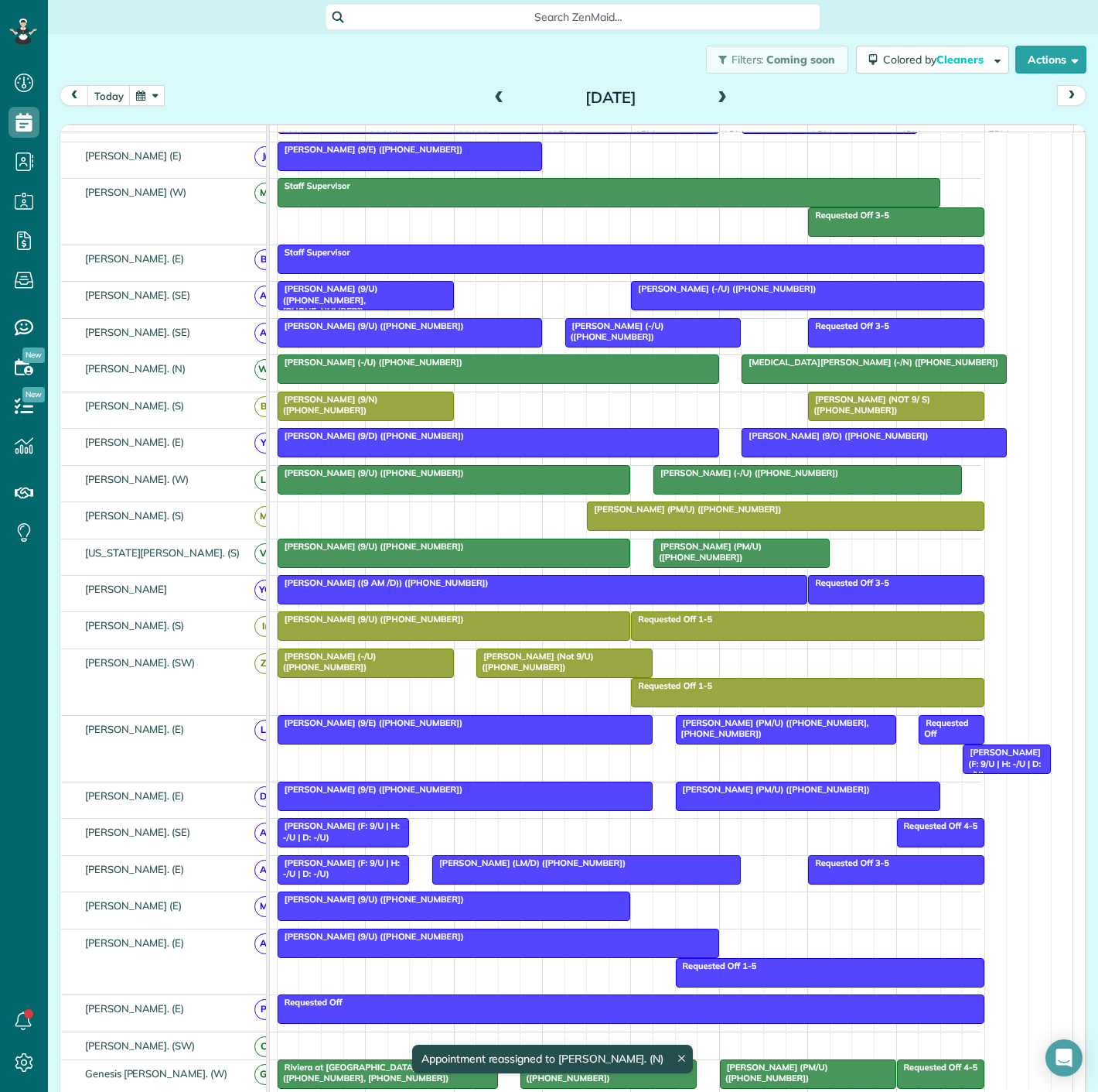
scroll to position [0, 0]
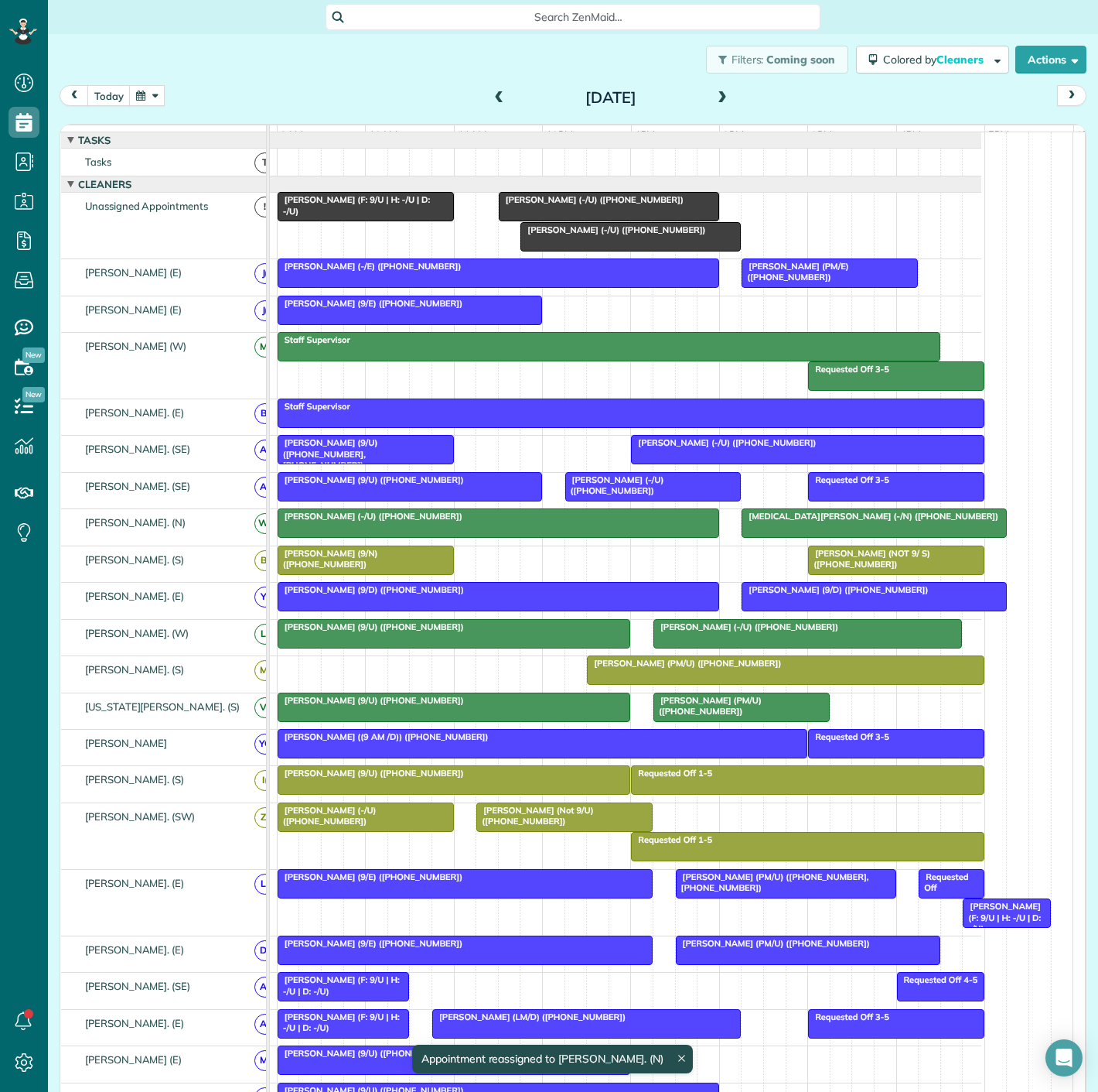
click at [521, 205] on span "[PERSON_NAME] (-/U) ([PHONE_NUMBER])" at bounding box center [591, 200] width 186 height 11
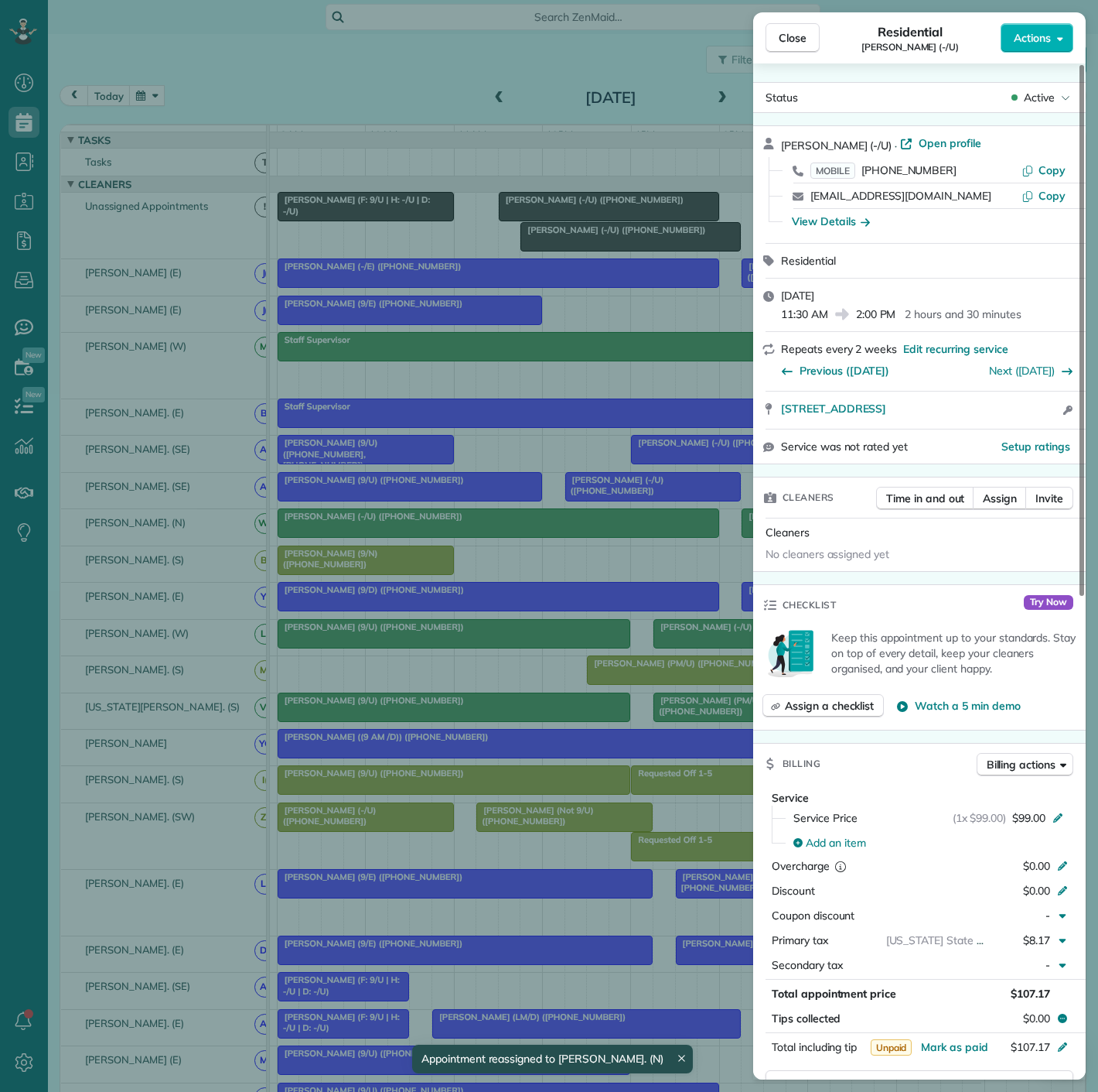
drag, startPoint x: 772, startPoint y: 420, endPoint x: 1068, endPoint y: 424, distance: 296.0
click at [1068, 424] on div "3604 Cedar Springs Road #337 Dallas TX 75219 Open access information" at bounding box center [919, 410] width 332 height 37
drag, startPoint x: 327, startPoint y: 346, endPoint x: 503, endPoint y: 226, distance: 213.0
click at [327, 346] on div "Close Residential Michael Winemiller (-/U) Actions Status Active Michael Winemi…" at bounding box center [549, 546] width 1098 height 1092
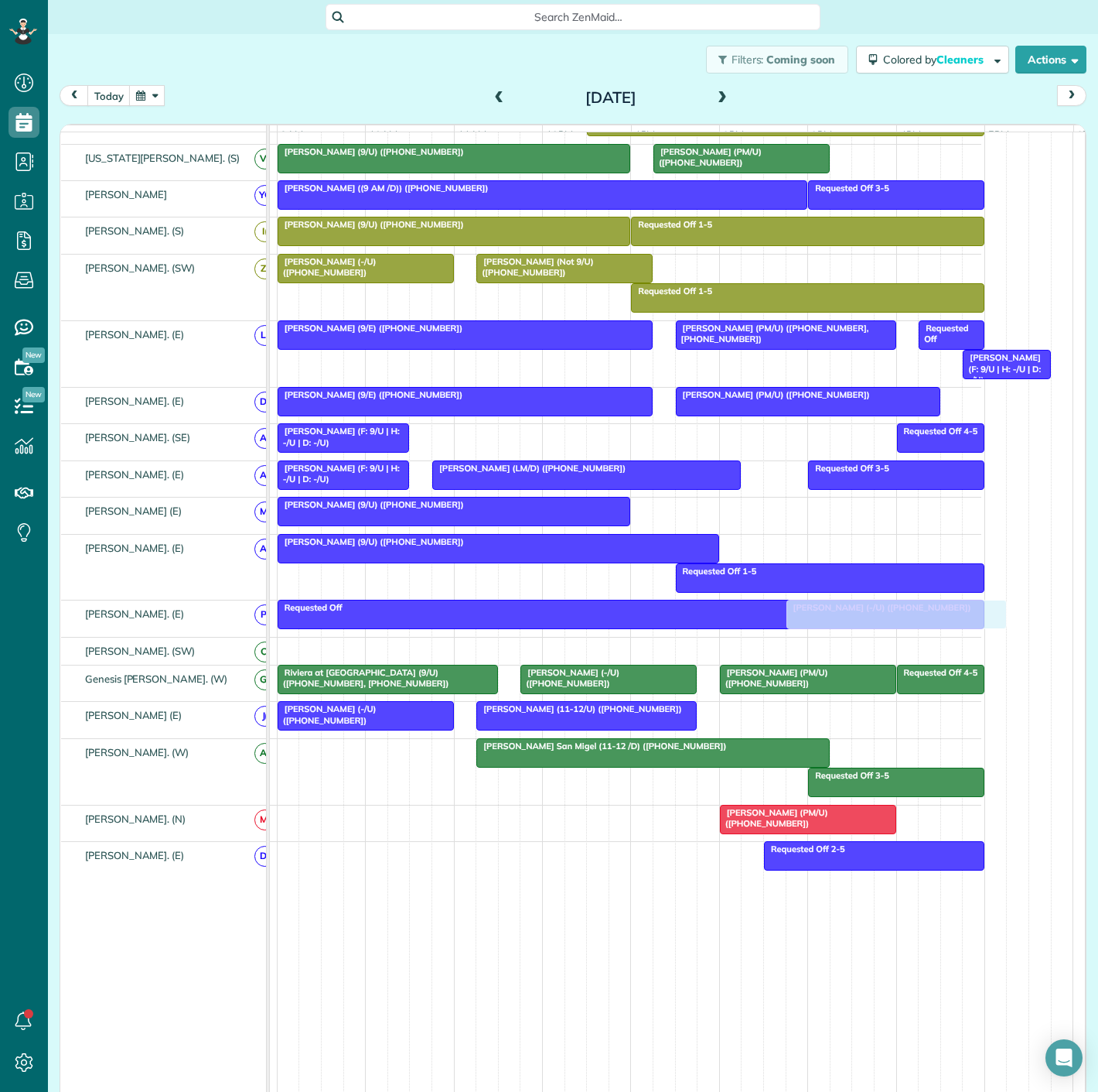
scroll to position [554, 0]
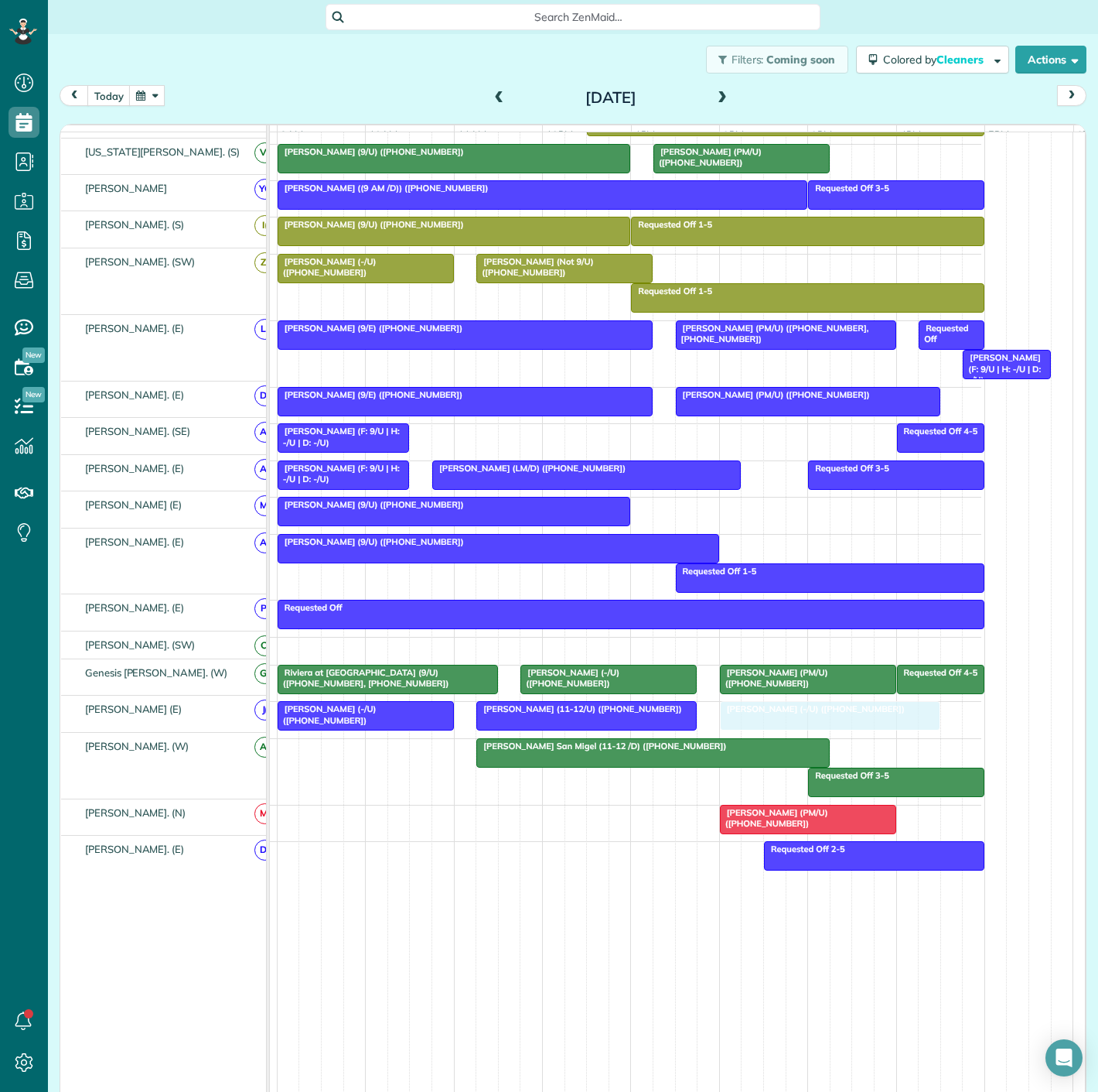
drag, startPoint x: 532, startPoint y: 210, endPoint x: 755, endPoint y: 718, distance: 554.8
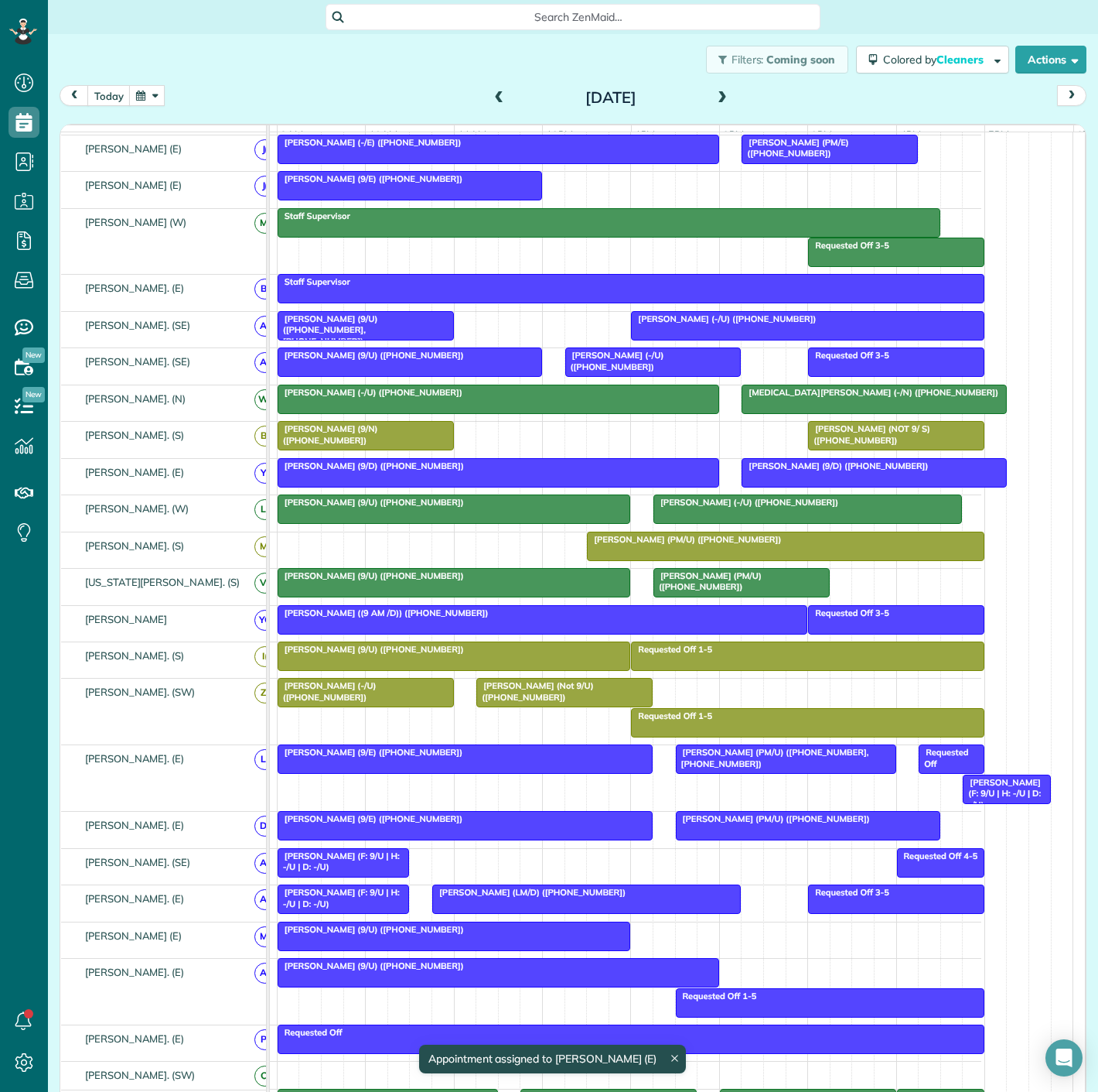
scroll to position [0, 0]
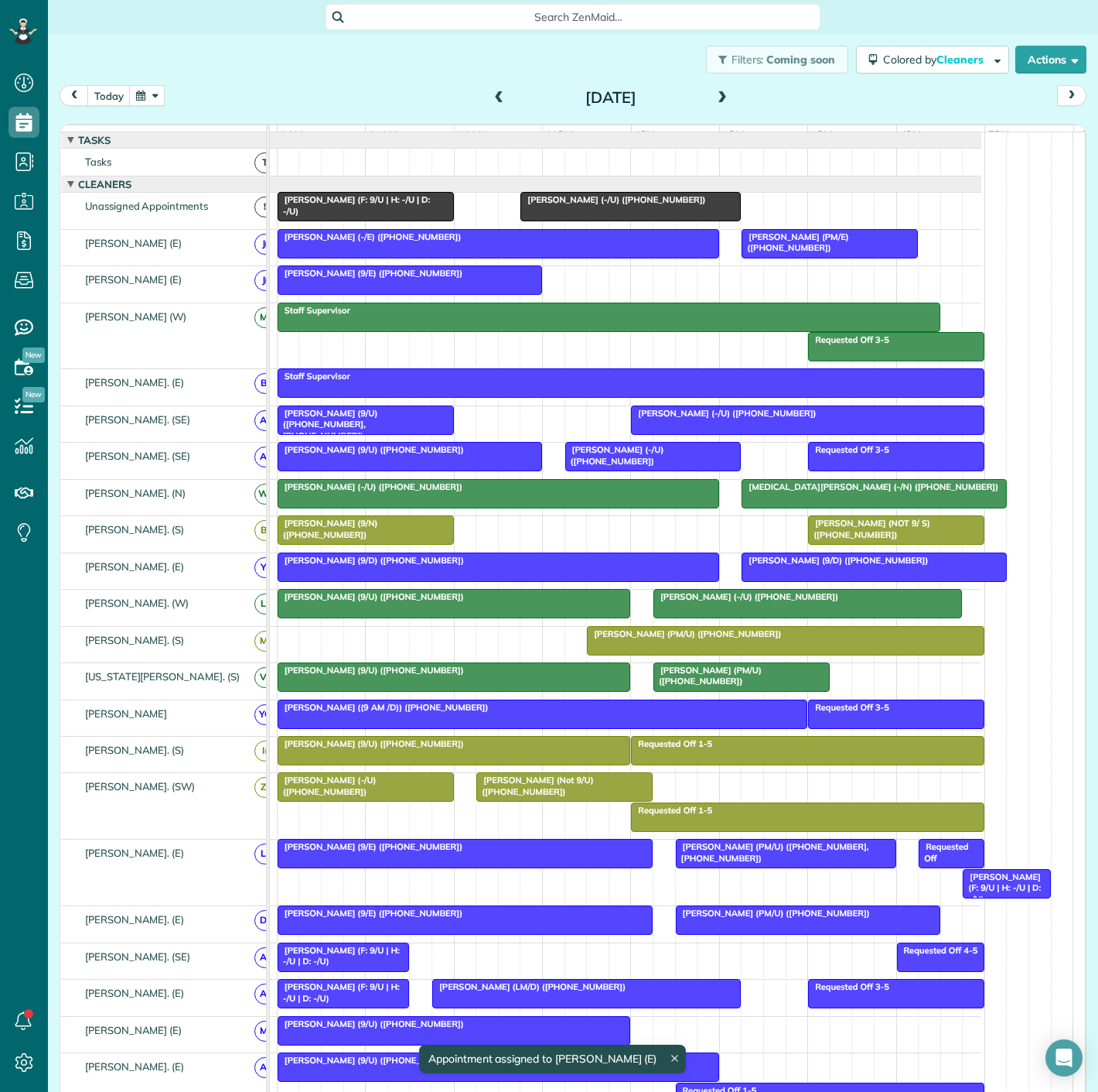
click at [570, 205] on span "[PERSON_NAME] (-/U) ([PHONE_NUMBER])" at bounding box center [612, 200] width 186 height 11
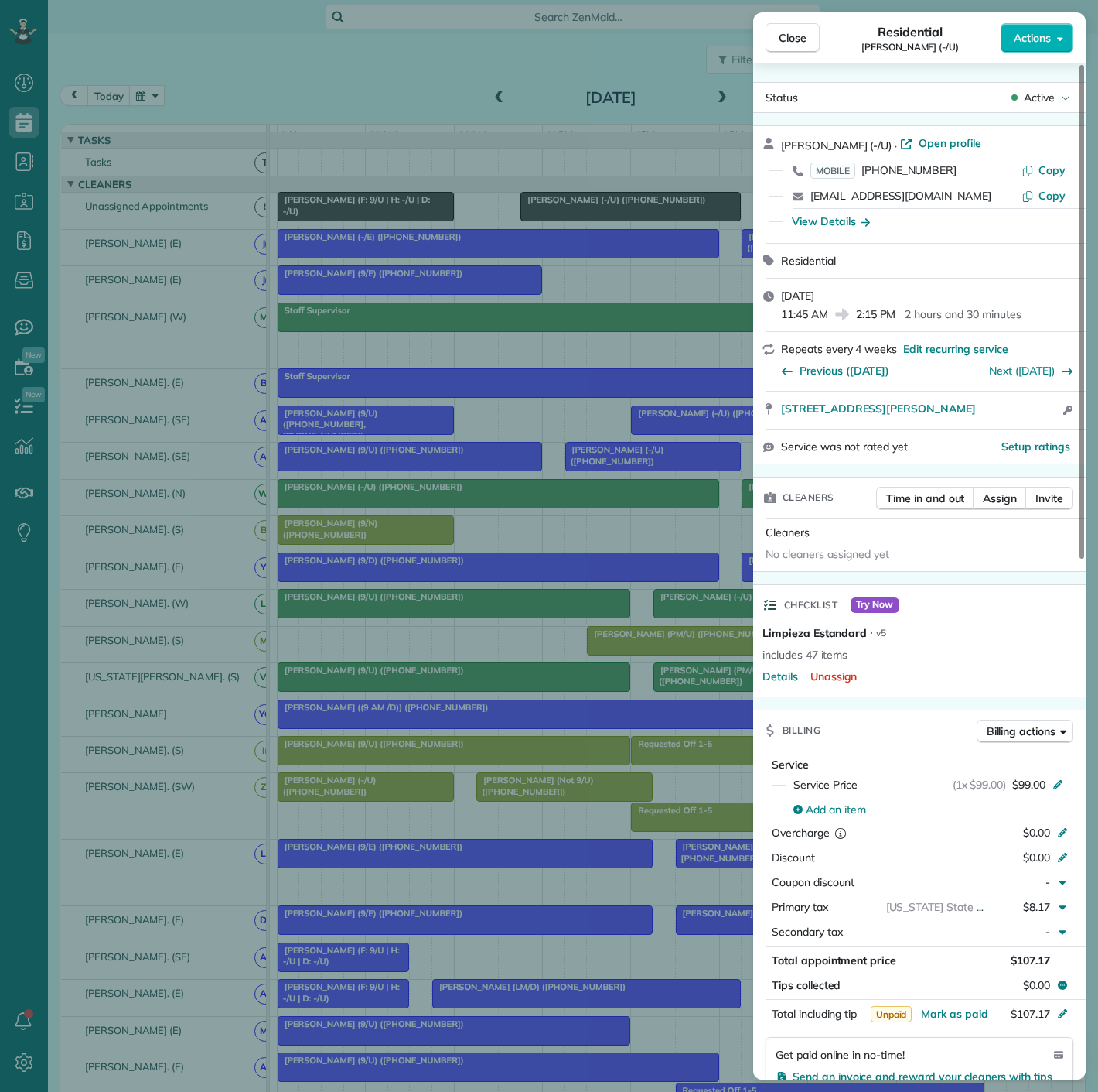
drag, startPoint x: 771, startPoint y: 416, endPoint x: 1022, endPoint y: 416, distance: 251.0
click at [1022, 416] on div "[STREET_ADDRESS][PERSON_NAME] Open access information" at bounding box center [919, 410] width 332 height 37
click at [218, 173] on div "Close Residential Gabriel DeJong (-/U) Actions Status Active Gabriel DeJong (-/…" at bounding box center [549, 546] width 1098 height 1092
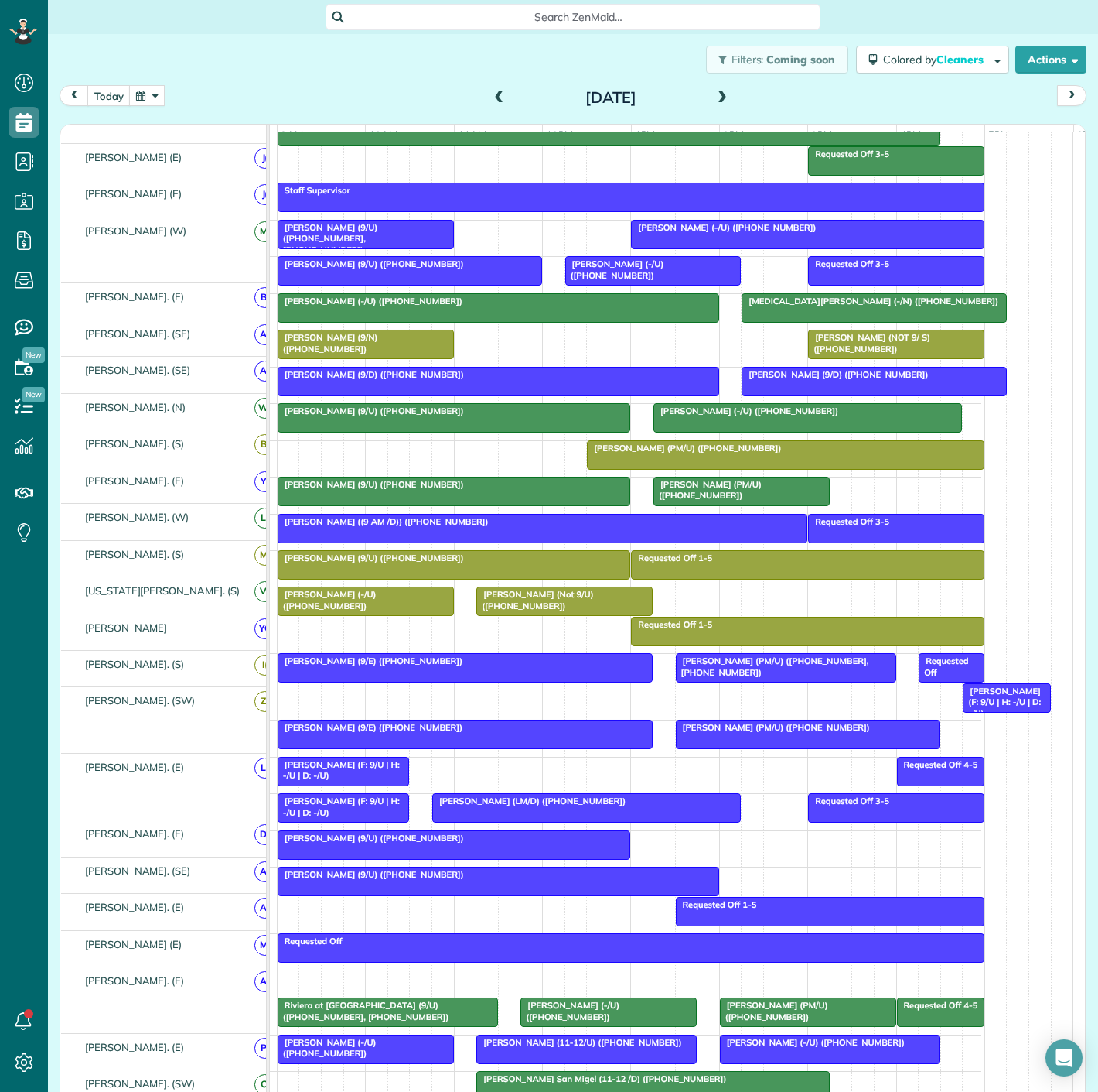
scroll to position [185, 0]
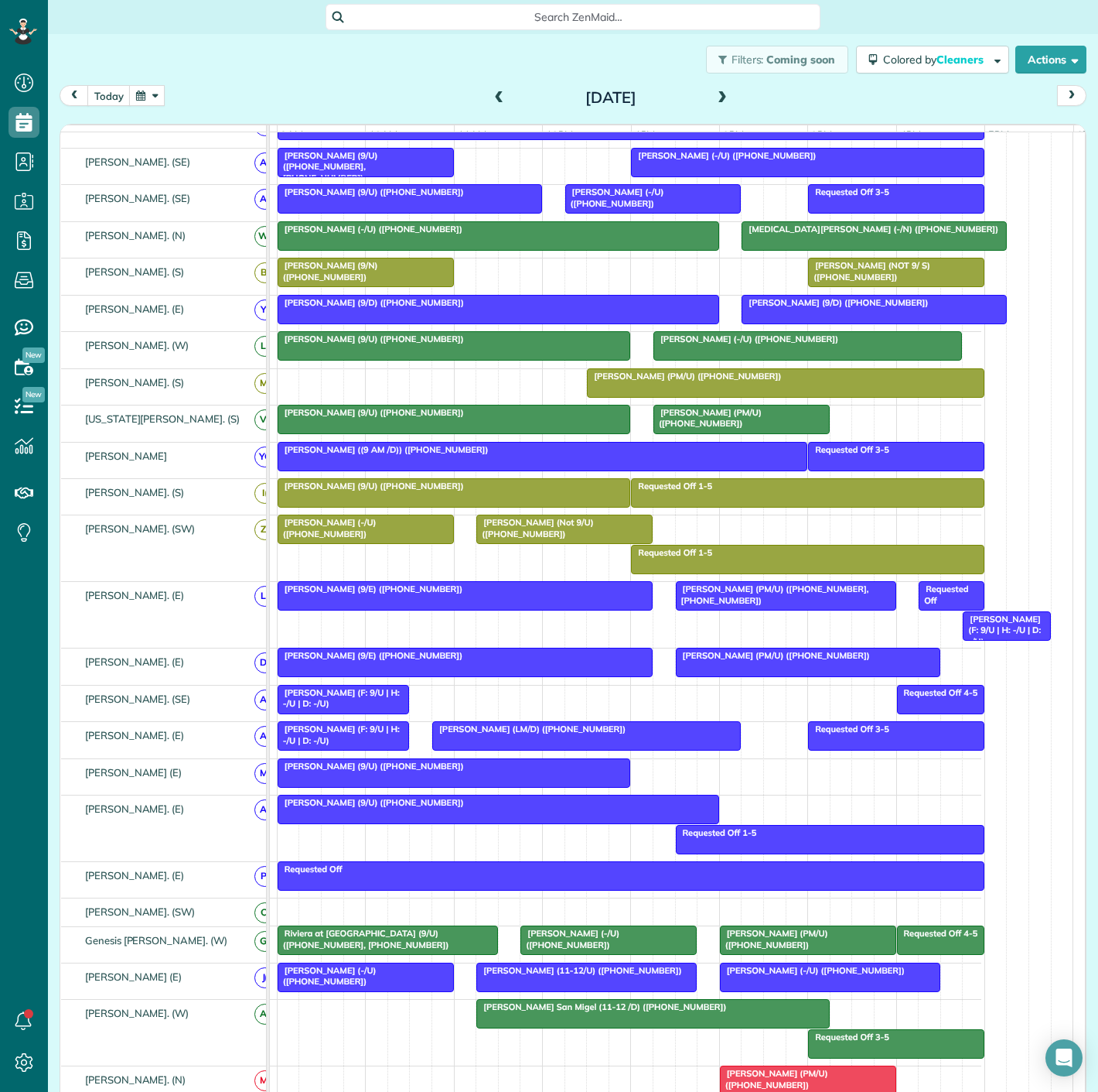
click at [447, 772] on div "[PERSON_NAME] (9/U) ([PHONE_NUMBER])" at bounding box center [454, 766] width 344 height 11
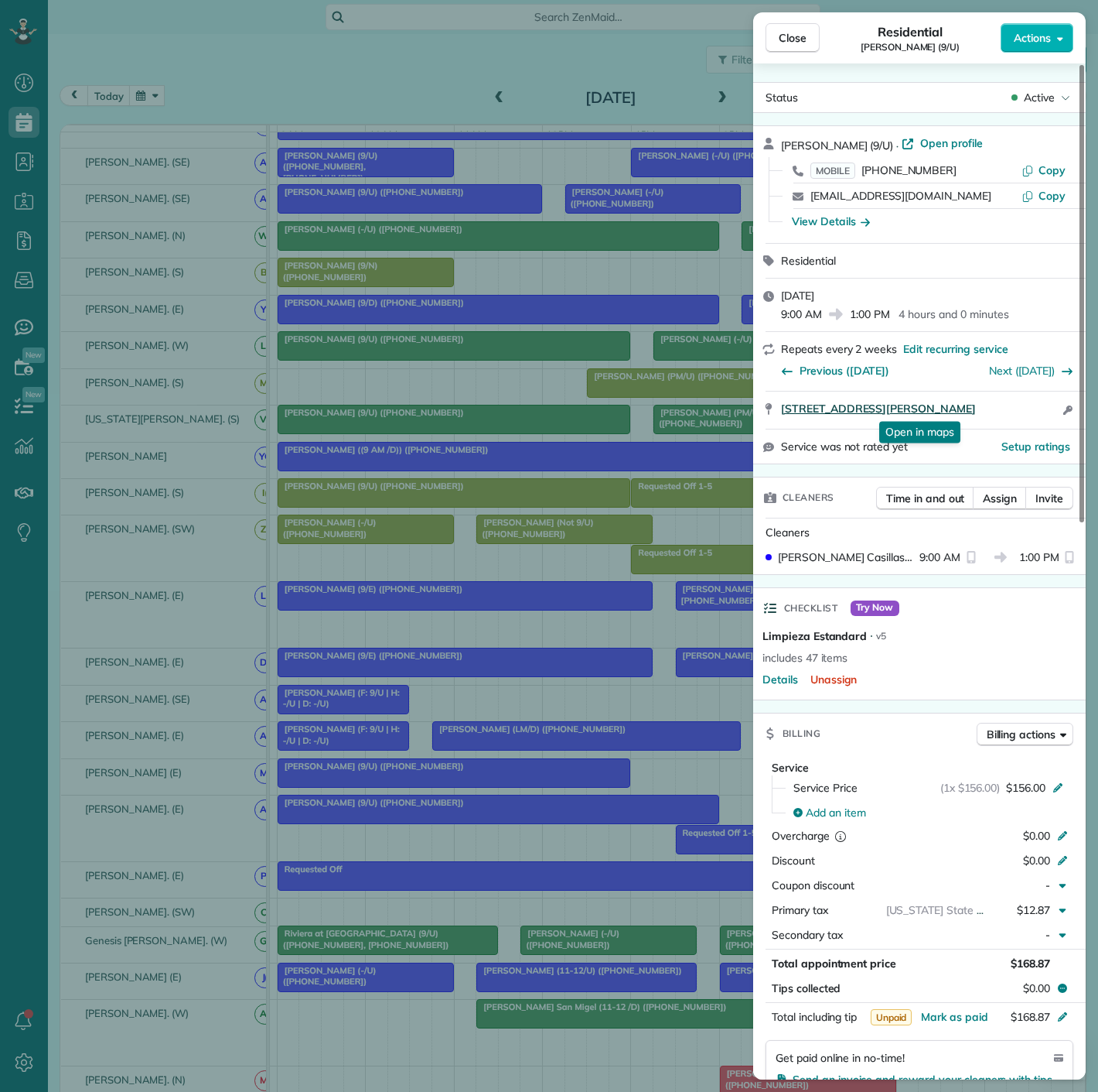
drag, startPoint x: 773, startPoint y: 423, endPoint x: 983, endPoint y: 407, distance: 210.6
click at [983, 407] on div "5807 Hudson St Unit 3 Dallas TX 75206 Open in maps Open in maps Open access inf…" at bounding box center [919, 410] width 332 height 37
drag, startPoint x: 216, startPoint y: 408, endPoint x: 514, endPoint y: 399, distance: 298.1
click at [216, 407] on div "Close Residential [PERSON_NAME] (9/U) Actions Status Active [PERSON_NAME] (9/U)…" at bounding box center [549, 546] width 1098 height 1092
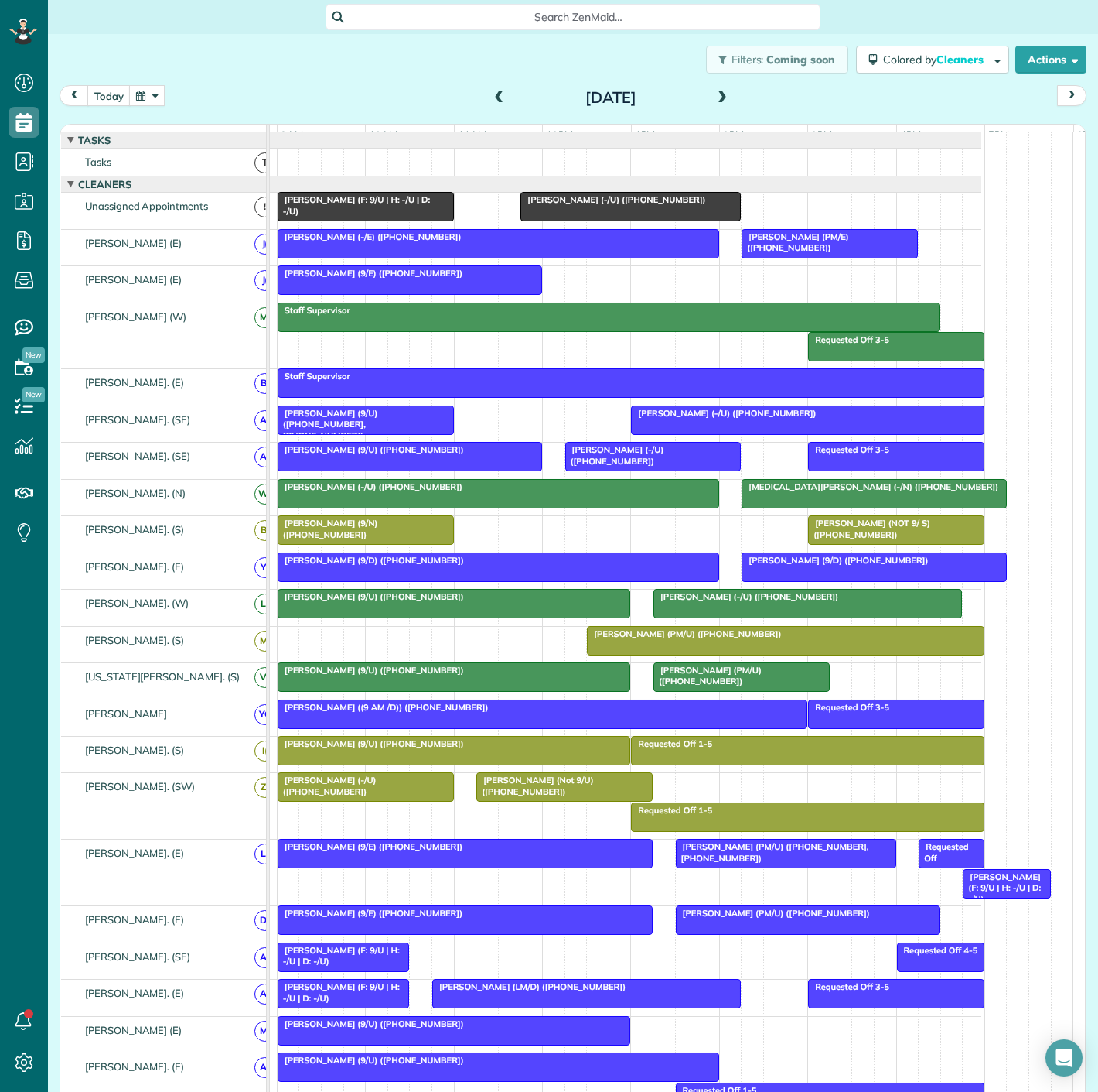
click at [558, 204] on link "[PERSON_NAME] (-/U) ([PHONE_NUMBER])" at bounding box center [631, 206] width 220 height 30
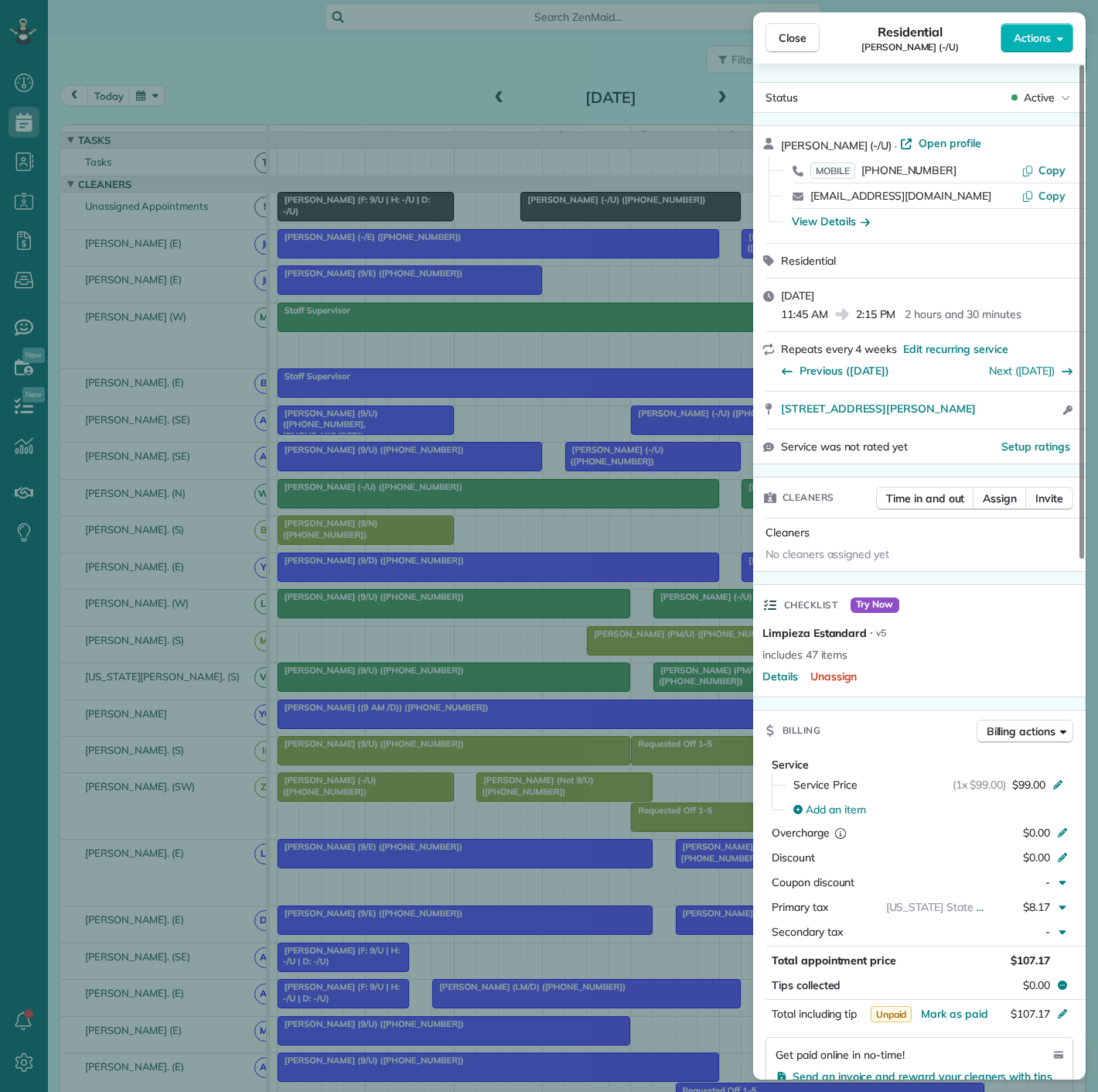
click at [145, 453] on div "Close Residential Gabriel DeJong (-/U) Actions Status Active Gabriel DeJong (-/…" at bounding box center [549, 546] width 1098 height 1092
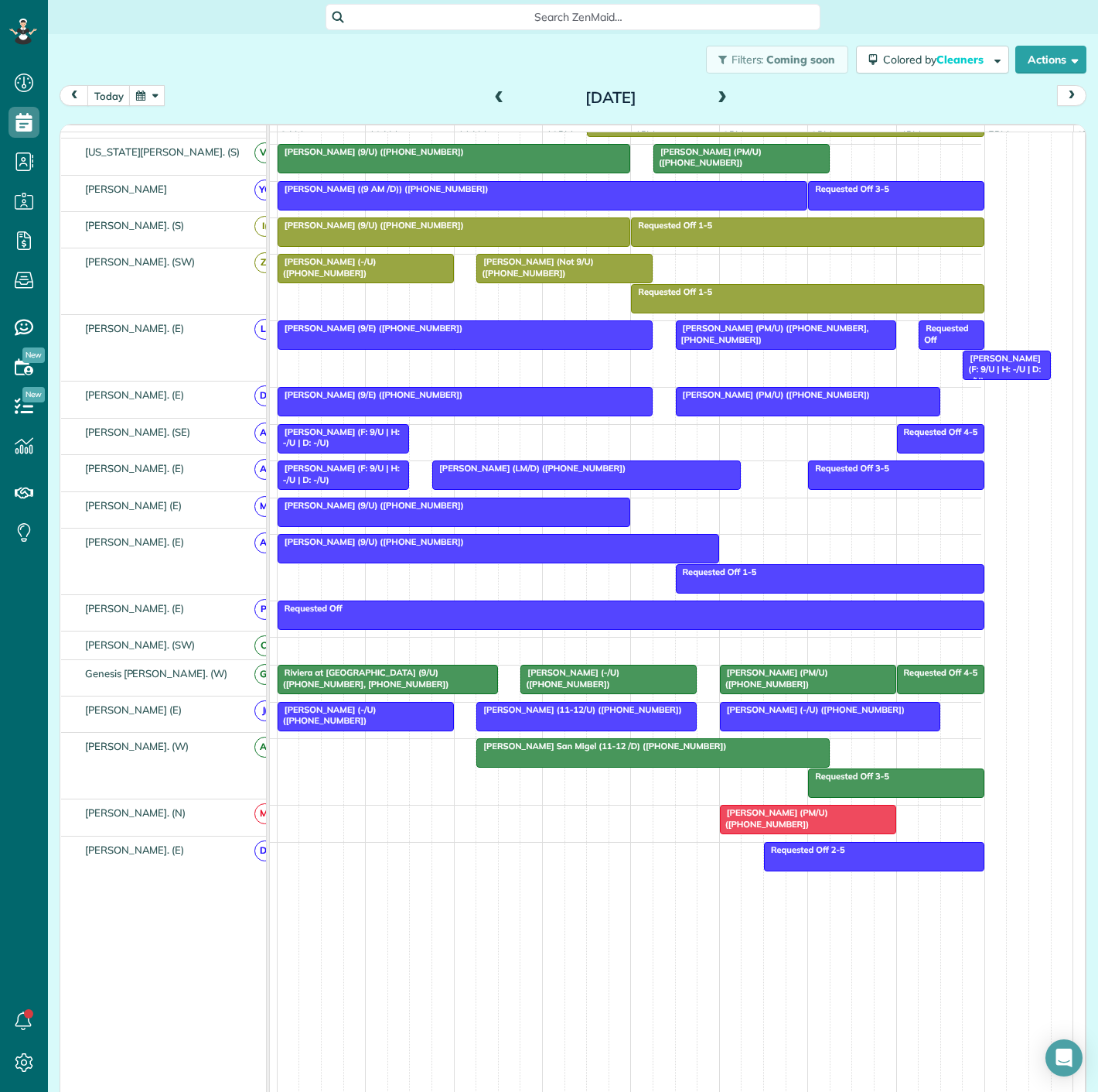
click at [767, 812] on span "[PERSON_NAME] (PM/U) ([PHONE_NUMBER])" at bounding box center [774, 817] width 109 height 22
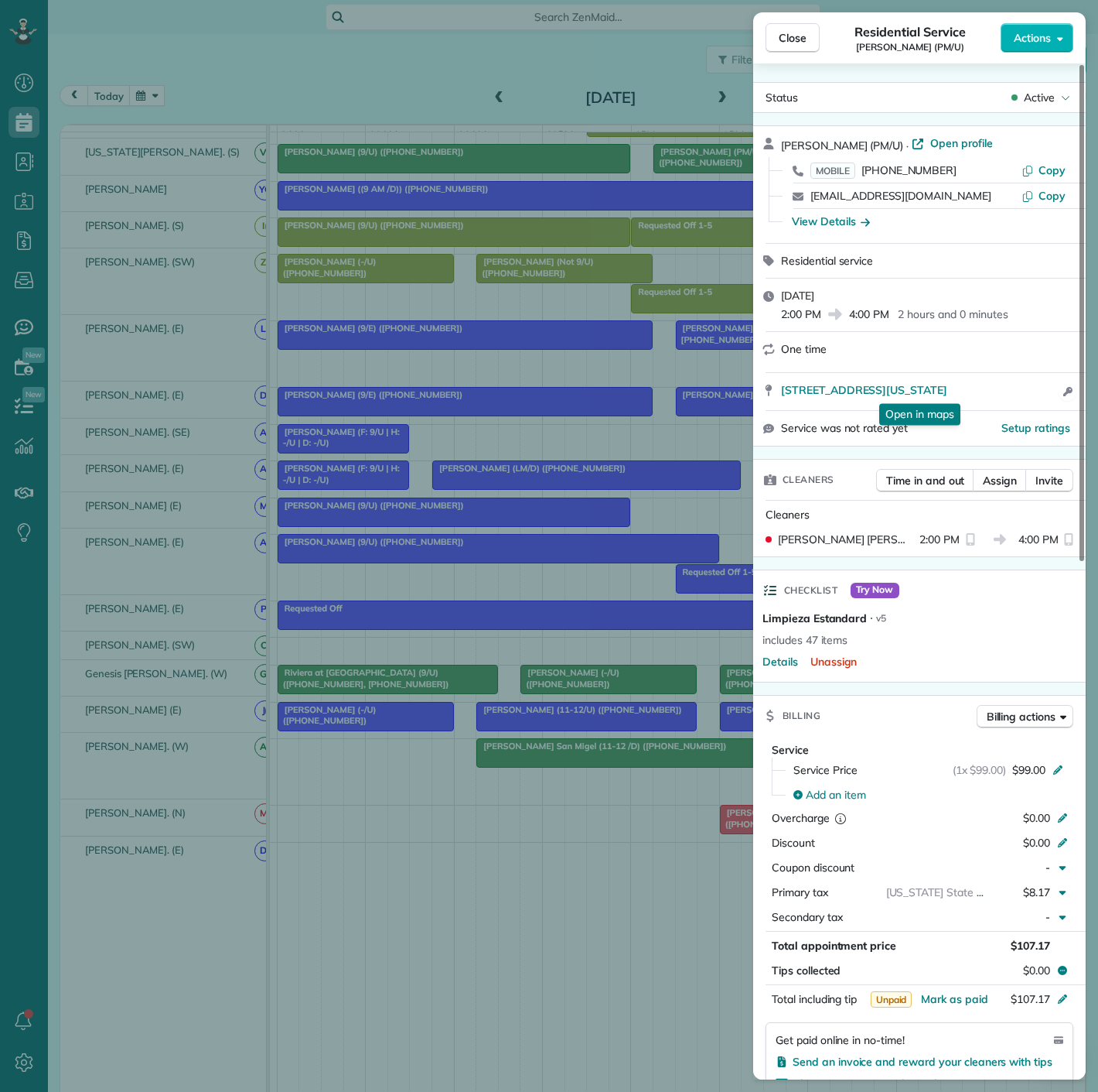
drag, startPoint x: 791, startPoint y: 400, endPoint x: 1059, endPoint y: 392, distance: 268.1
click at [1059, 392] on div "2509 Colby Street Apt 342 Dallas Texas 75201 Open in maps Open in maps Open acc…" at bounding box center [919, 391] width 332 height 37
click at [1056, 392] on link "[STREET_ADDRESS][US_STATE]" at bounding box center [920, 389] width 278 height 15
drag, startPoint x: 433, startPoint y: 803, endPoint x: 539, endPoint y: 766, distance: 112.3
click at [433, 803] on div "Close Residential Service [PERSON_NAME] (PM/U) Actions Status Active [PERSON_NA…" at bounding box center [549, 546] width 1098 height 1092
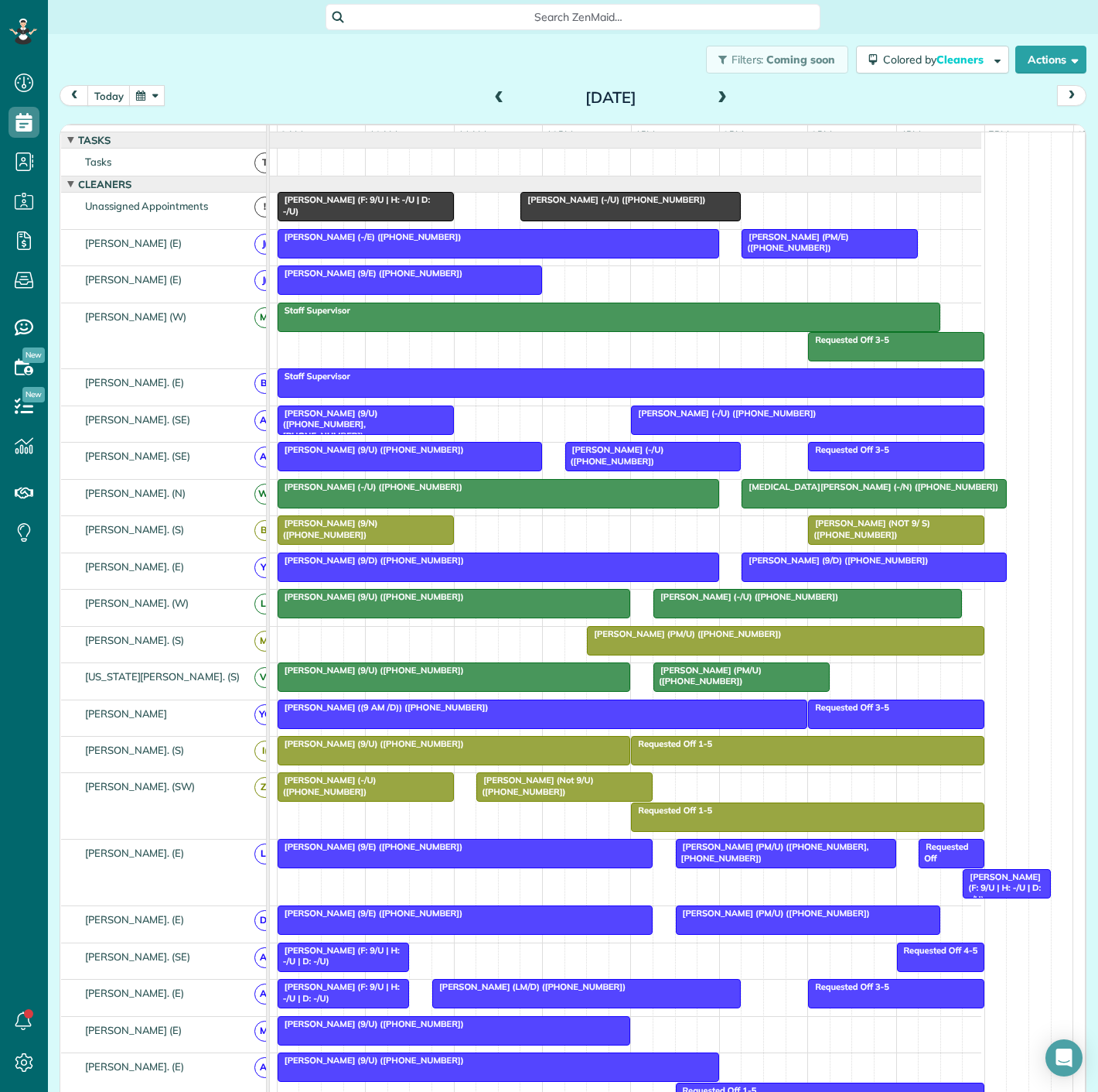
click at [351, 220] on div at bounding box center [366, 206] width 175 height 28
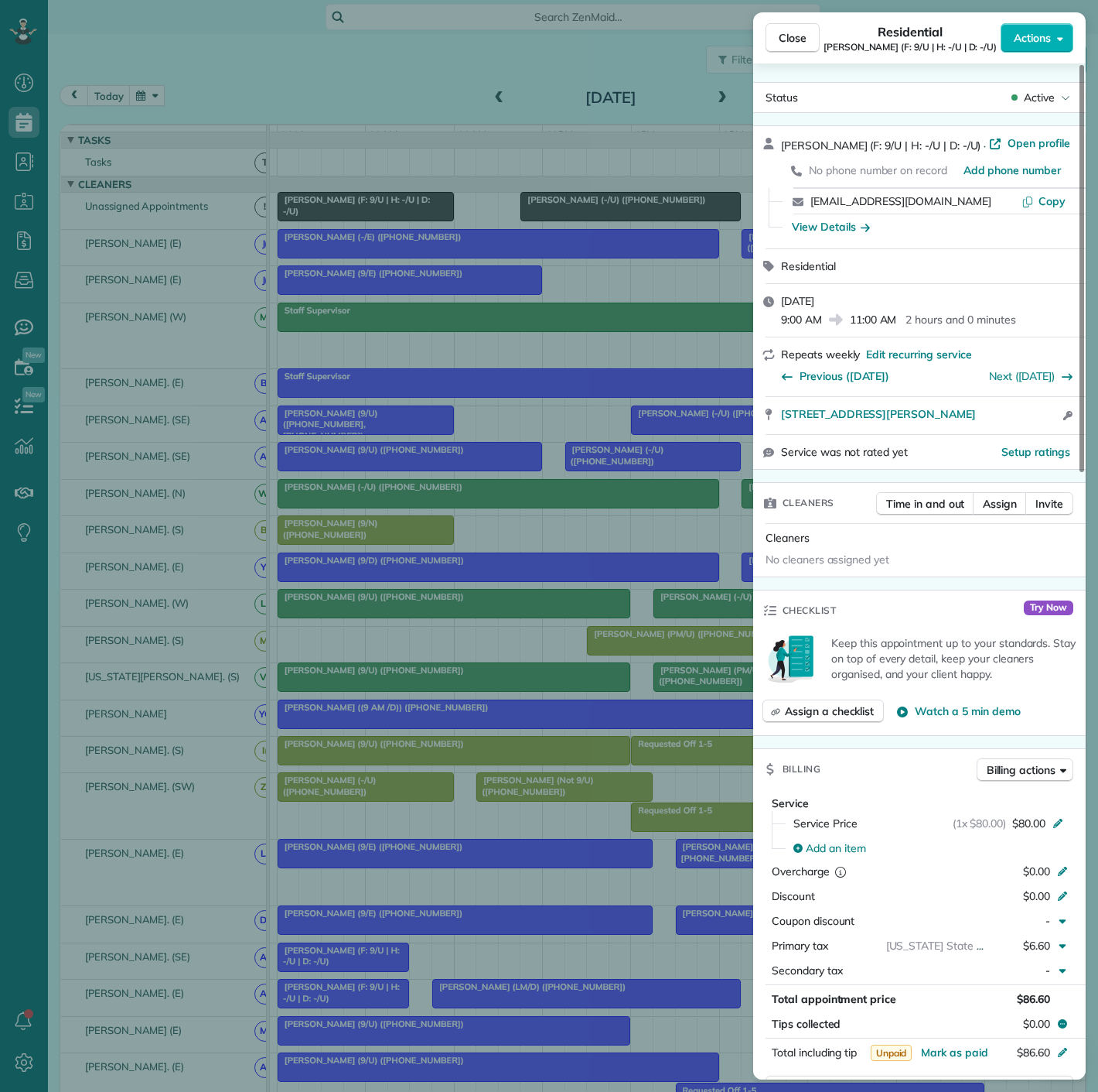
drag, startPoint x: 803, startPoint y: 426, endPoint x: 1005, endPoint y: 426, distance: 202.0
click at [1005, 426] on div "4107 Herschel Avenue Dallas TX 75219 Open access information" at bounding box center [919, 415] width 332 height 37
click at [1022, 420] on link "[STREET_ADDRESS][PERSON_NAME]" at bounding box center [920, 413] width 278 height 15
drag, startPoint x: 203, startPoint y: 375, endPoint x: 470, endPoint y: 336, distance: 269.8
click at [203, 375] on div "Close Residential [PERSON_NAME] (F: 9/U | H: -/U | D: -/U) Actions Status Activ…" at bounding box center [549, 546] width 1098 height 1092
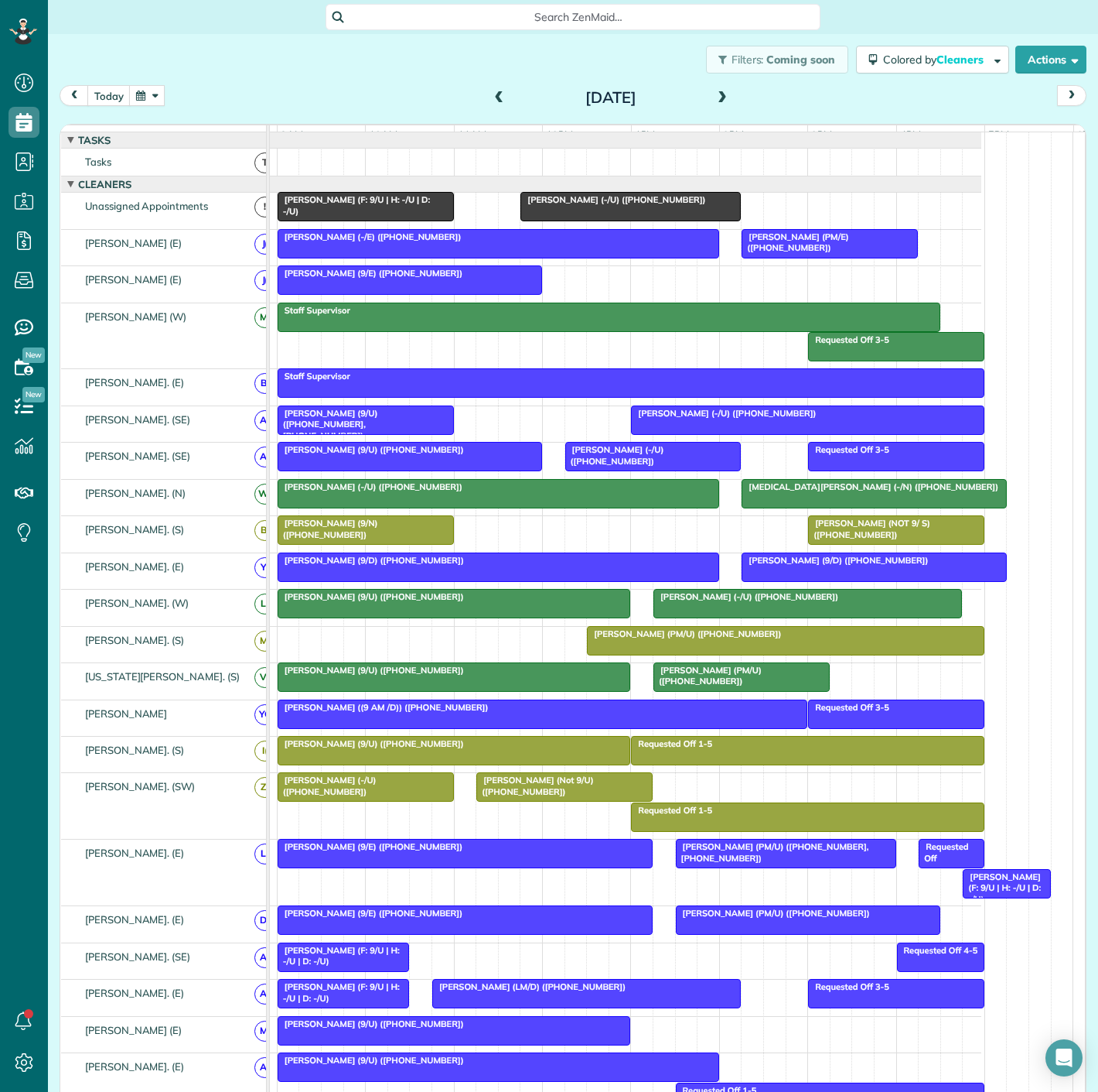
click at [426, 279] on span "[PERSON_NAME] (9/E) ([PHONE_NUMBER])" at bounding box center [370, 273] width 186 height 11
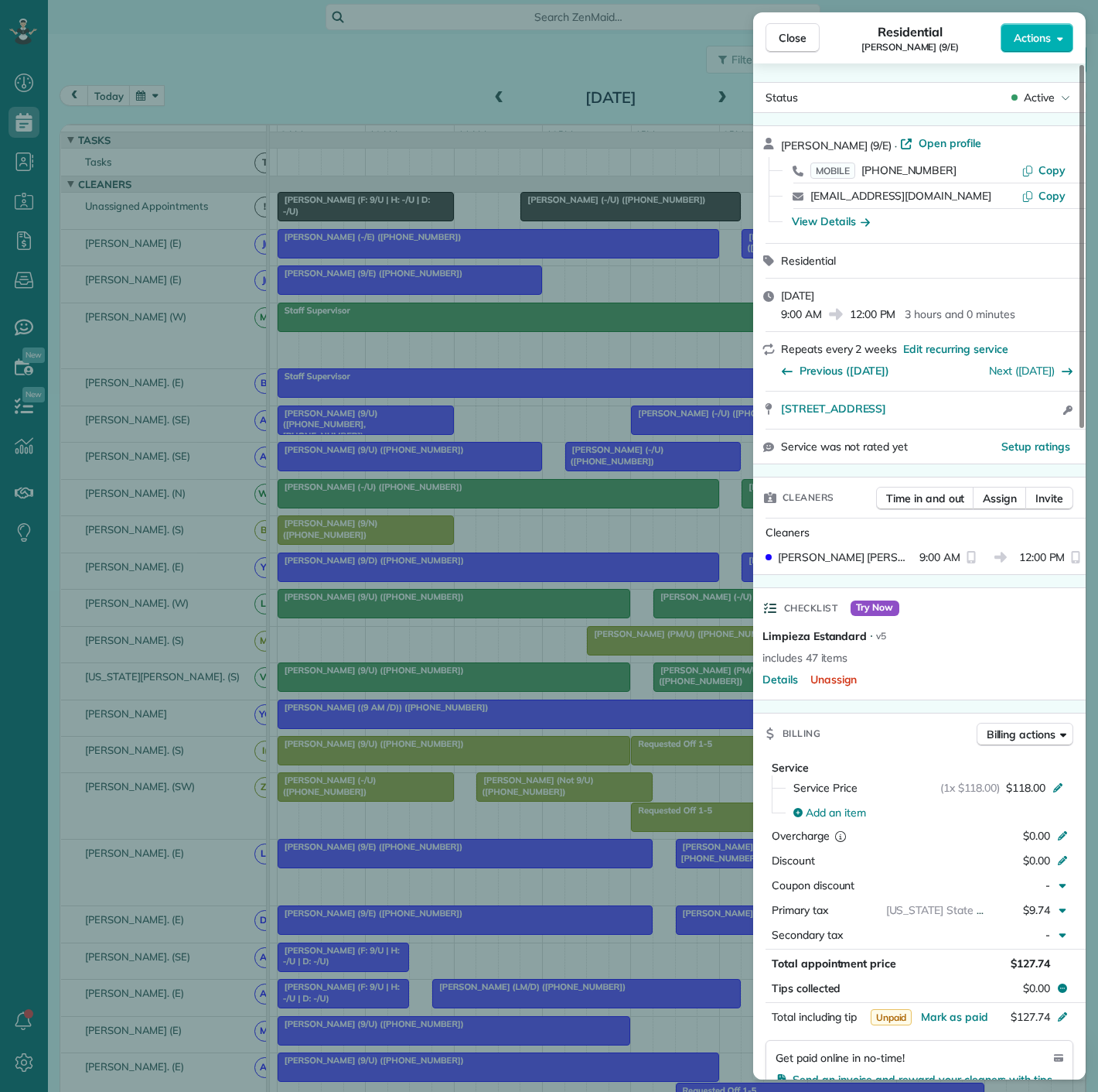
click at [426, 282] on div "Close Residential Julia Guimaraes (9/E) Actions Status Active Julia Guimaraes (…" at bounding box center [549, 546] width 1098 height 1092
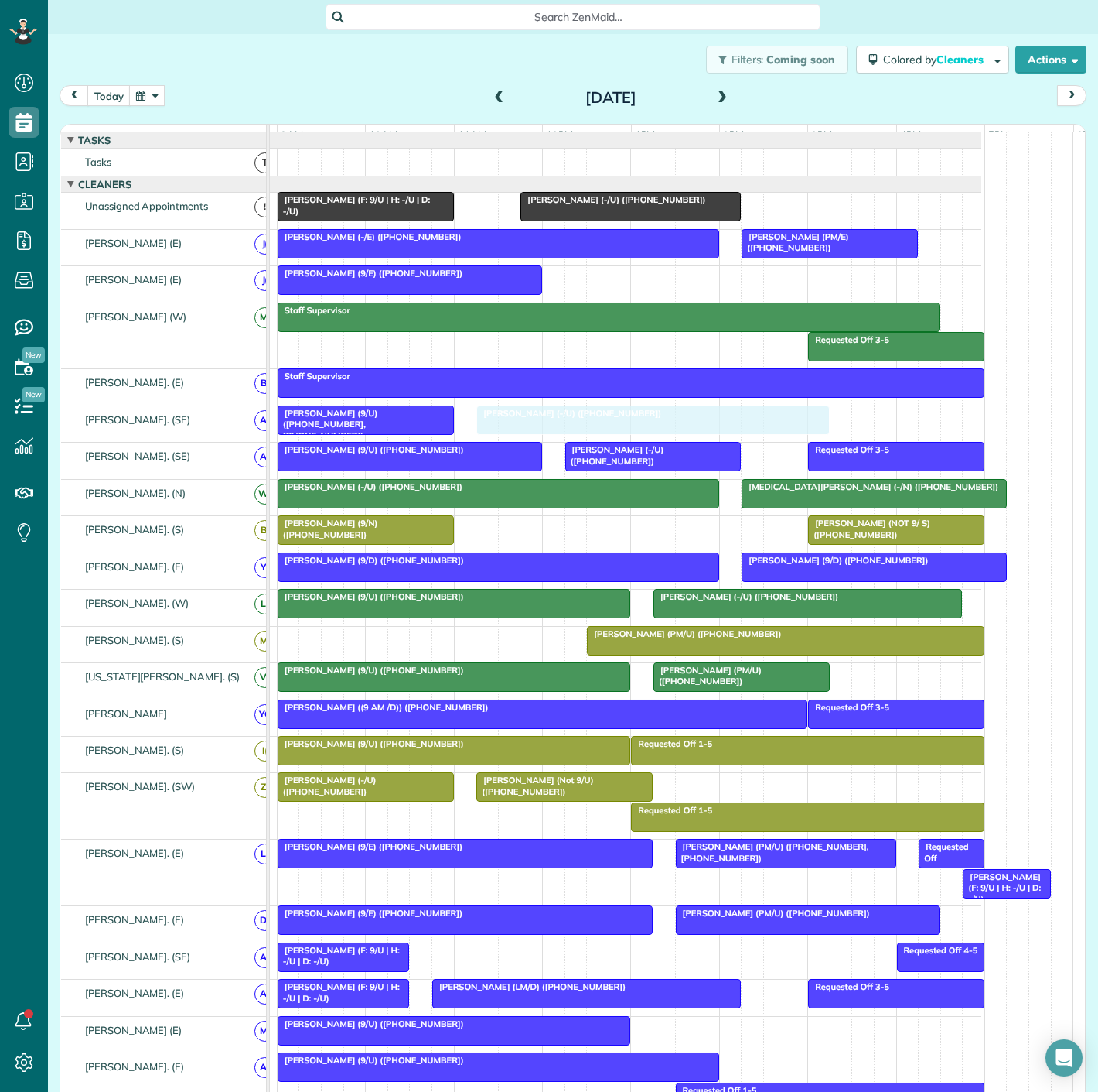
drag, startPoint x: 712, startPoint y: 431, endPoint x: 557, endPoint y: 430, distance: 155.0
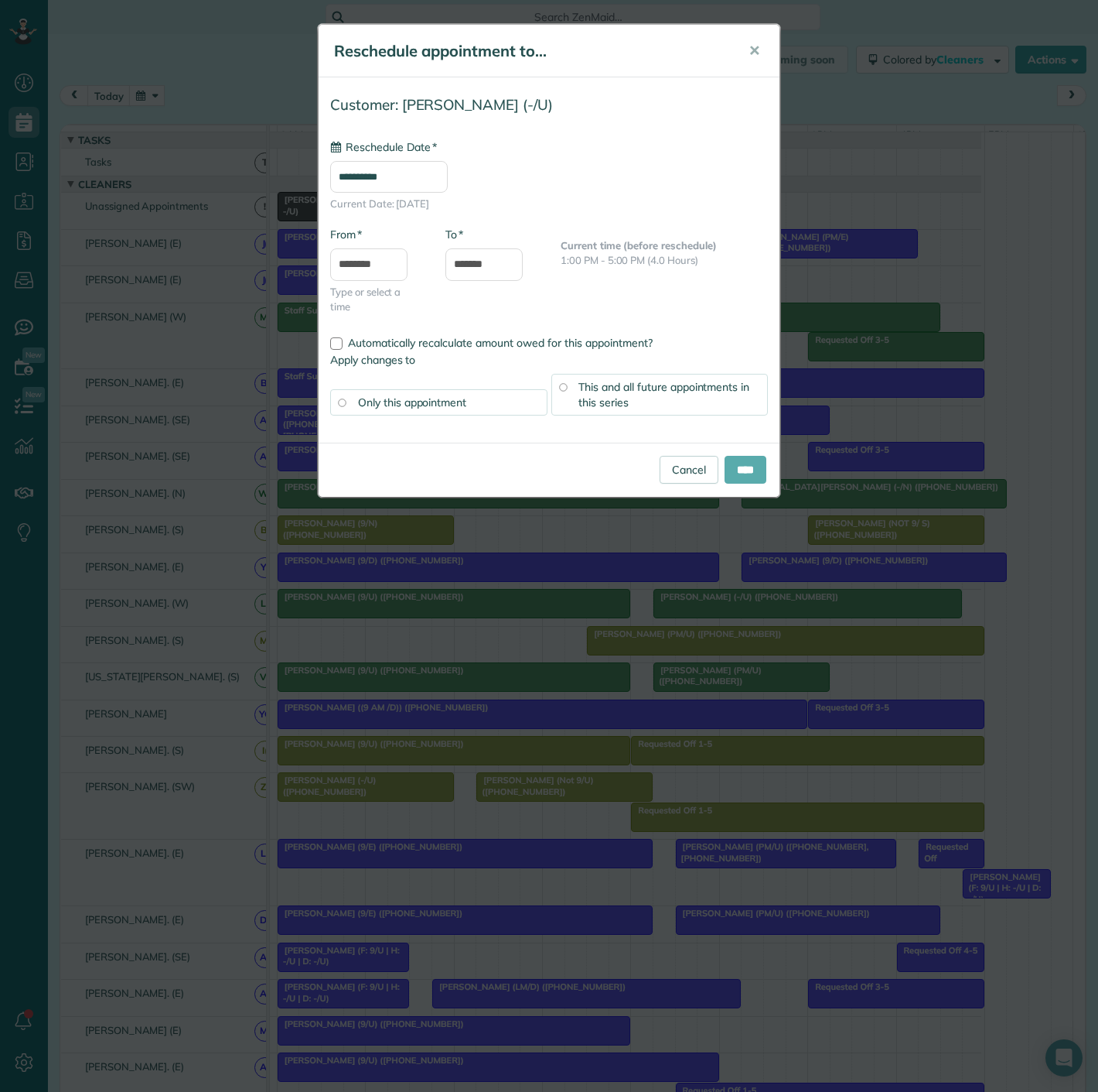
type input "**********"
click at [739, 476] on input "****" at bounding box center [745, 469] width 42 height 28
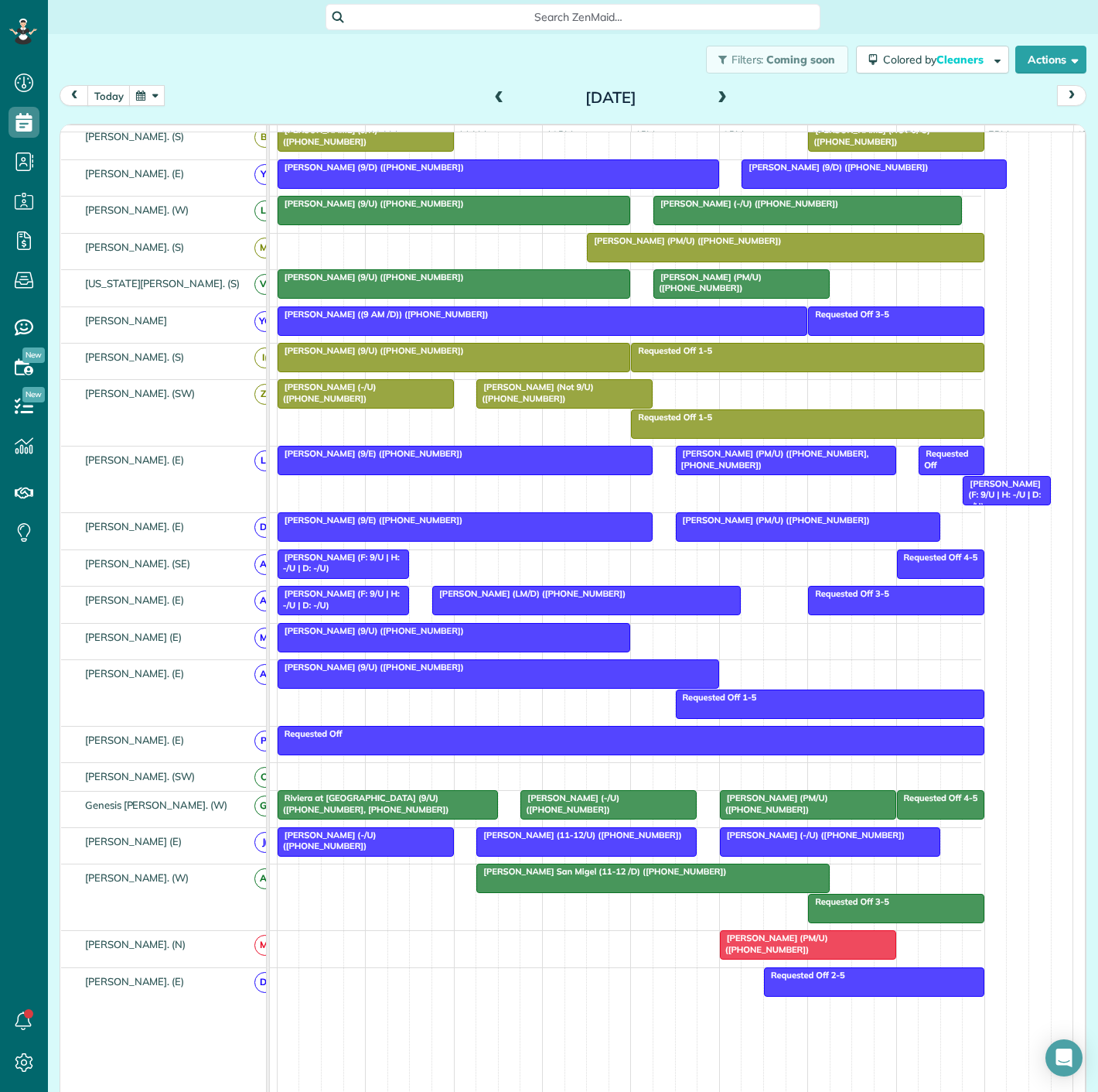
scroll to position [430, 0]
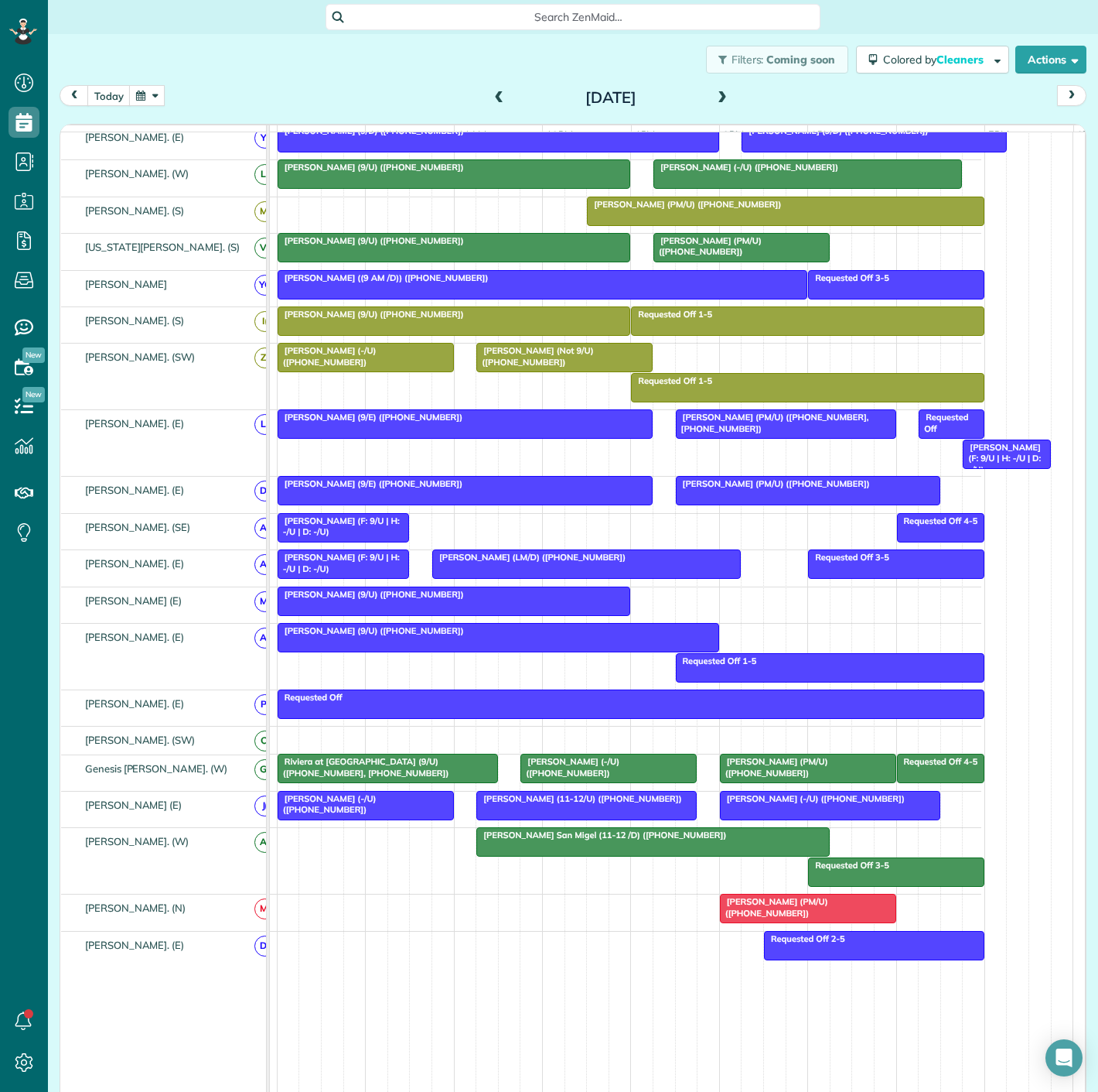
click at [537, 840] on span "[PERSON_NAME] San Migel (11-12 /D) ([PHONE_NUMBER])" at bounding box center [601, 835] width 252 height 11
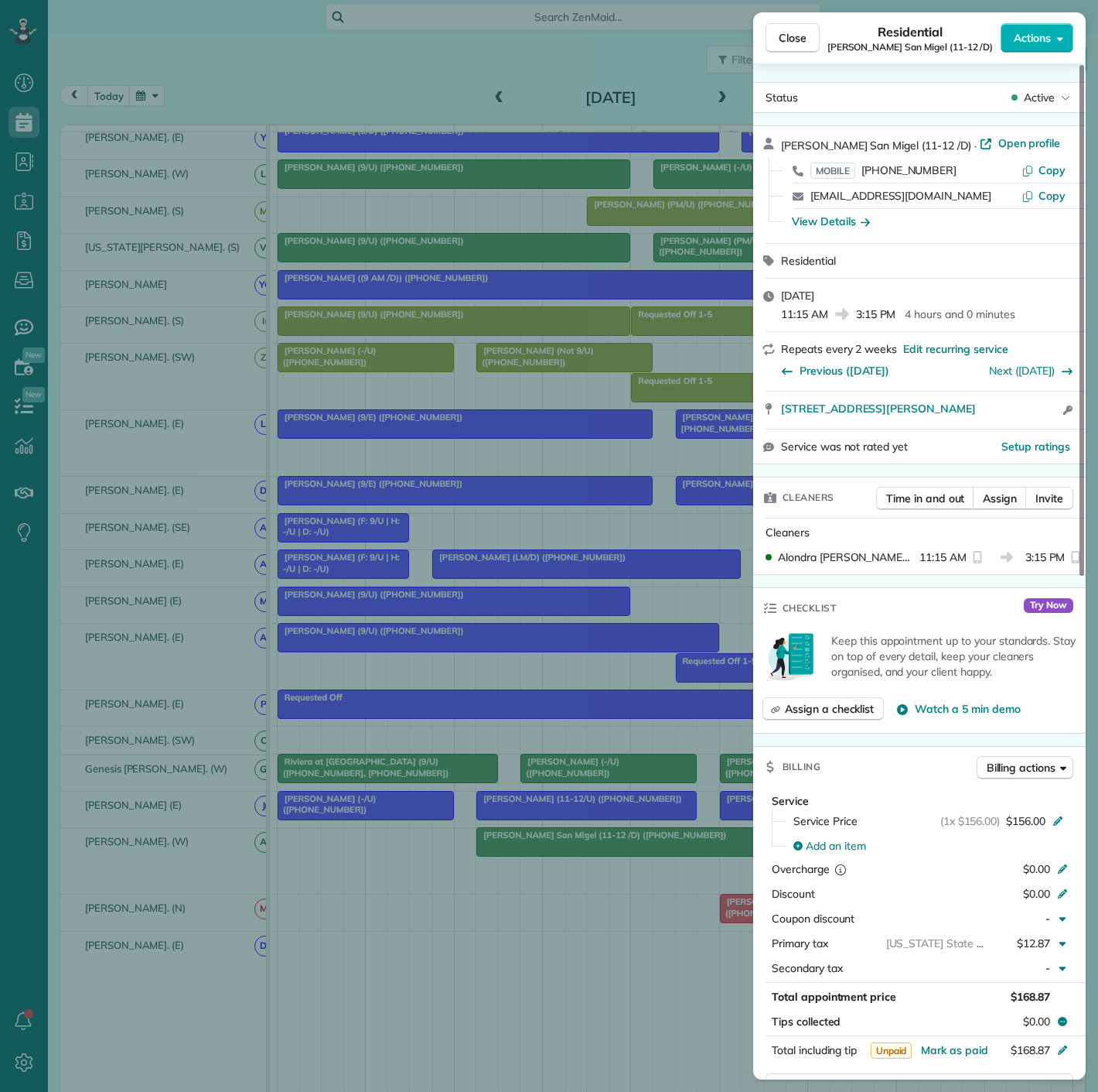
click at [537, 845] on div "Close Residential Tasha San Migel (11-12 /D) Actions Status Active Tasha San Mi…" at bounding box center [549, 546] width 1098 height 1092
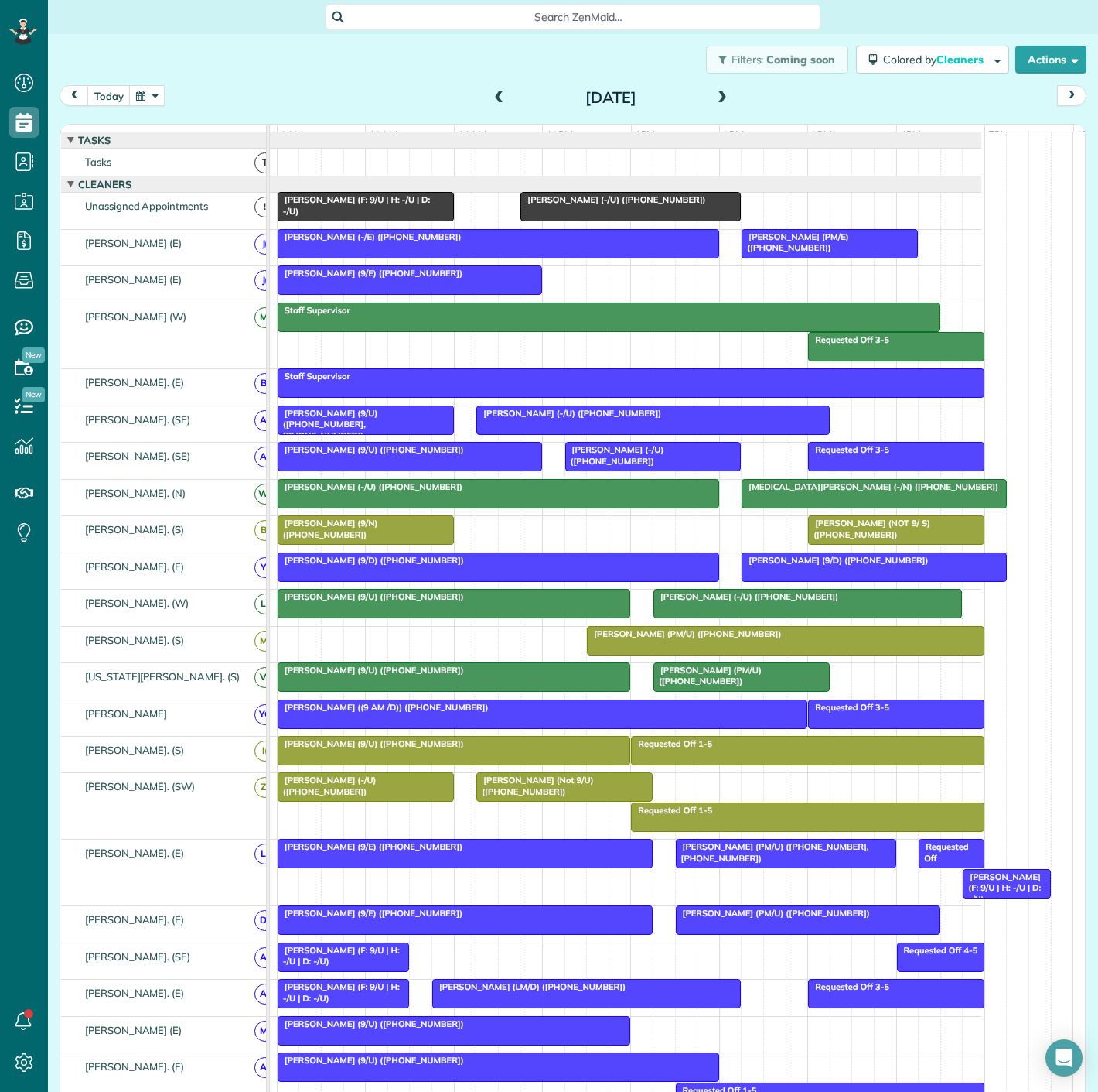
click at [358, 435] on div "[PERSON_NAME] (9/U) ([PHONE_NUMBER], [PHONE_NUMBER])" at bounding box center [366, 424] width 167 height 34
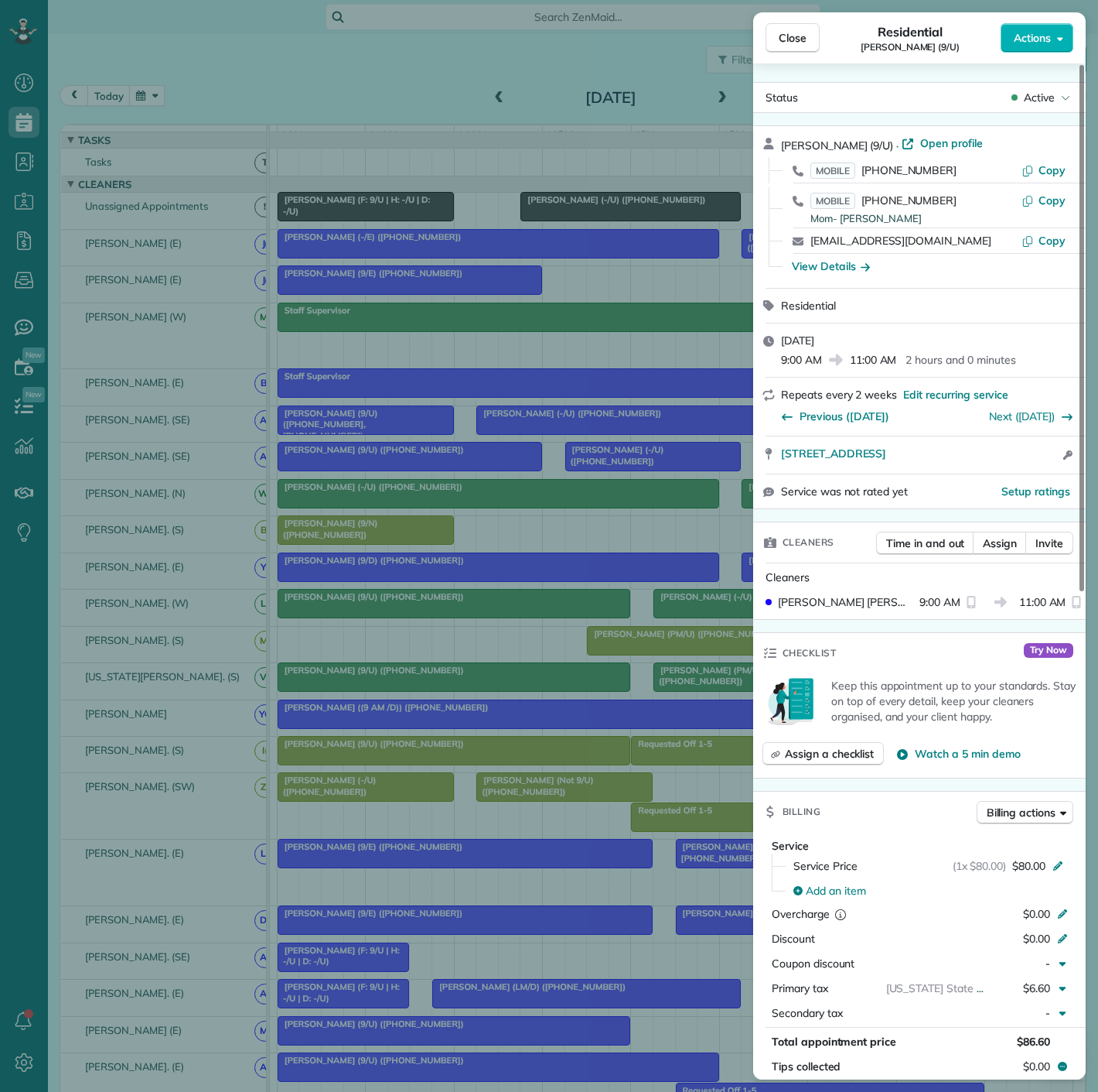
click at [367, 435] on div "Close Residential James Deleray (9/U) Actions Status Active James Deleray (9/U)…" at bounding box center [549, 546] width 1098 height 1092
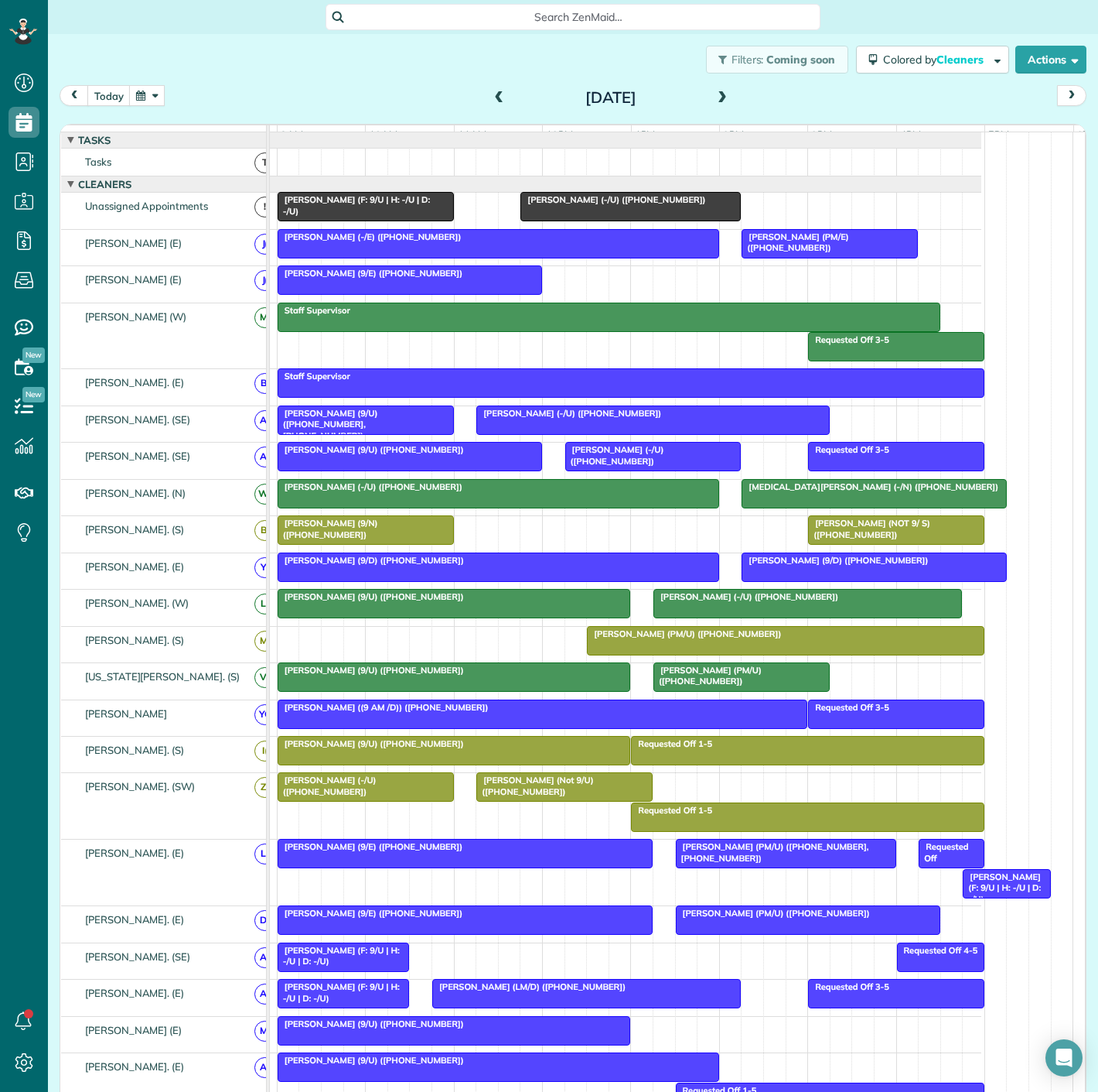
click at [380, 435] on div "[PERSON_NAME] (9/U) ([PHONE_NUMBER], [PHONE_NUMBER])" at bounding box center [366, 424] width 167 height 34
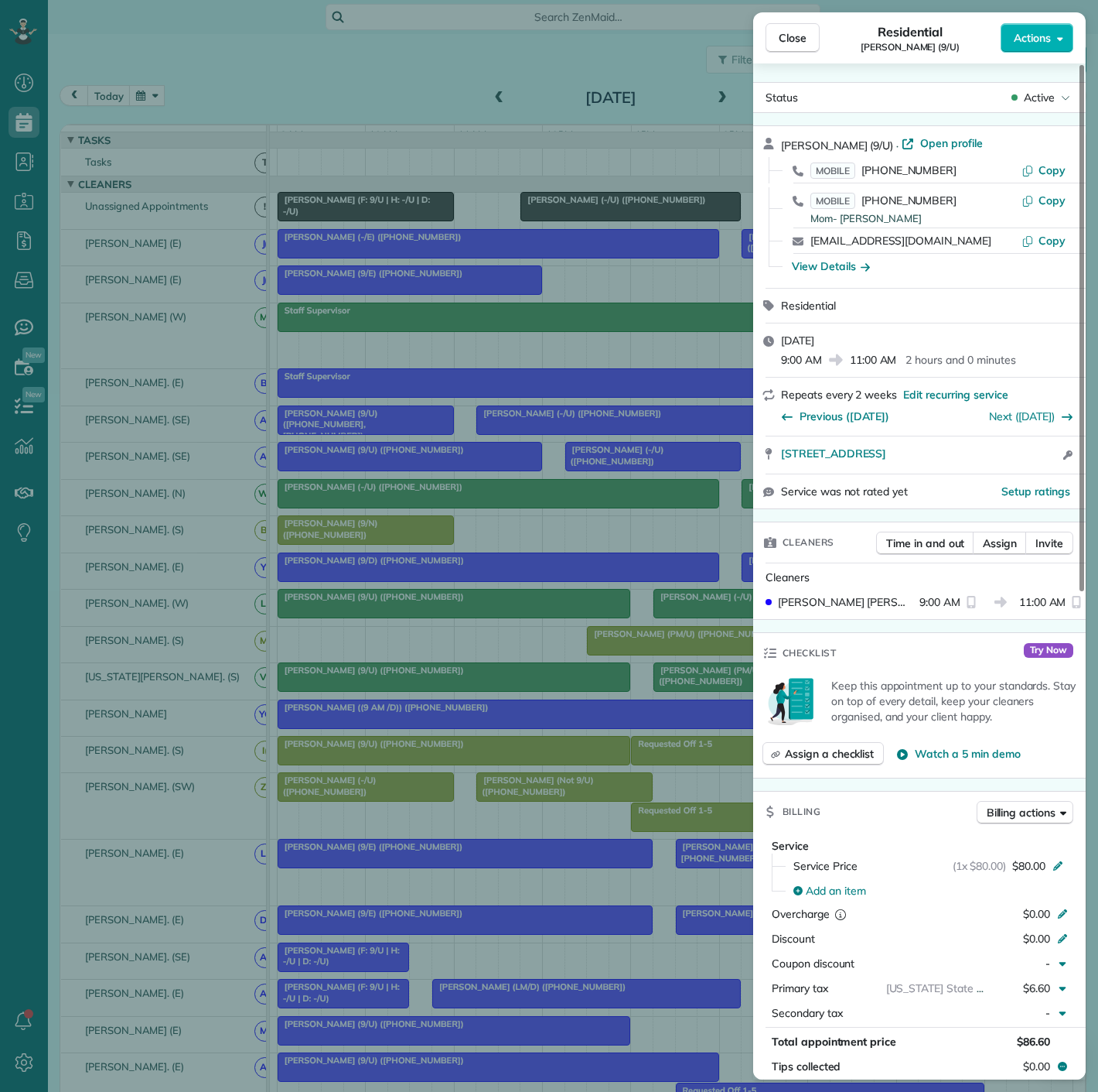
drag, startPoint x: 775, startPoint y: 463, endPoint x: 1019, endPoint y: 467, distance: 244.0
click at [1019, 467] on div "4926 Mission Avenue #2232 Dallas TX 75206 Open access information" at bounding box center [919, 455] width 332 height 37
click at [161, 529] on div "Close Residential James Deleray (9/U) Actions Status Active James Deleray (9/U)…" at bounding box center [549, 546] width 1098 height 1092
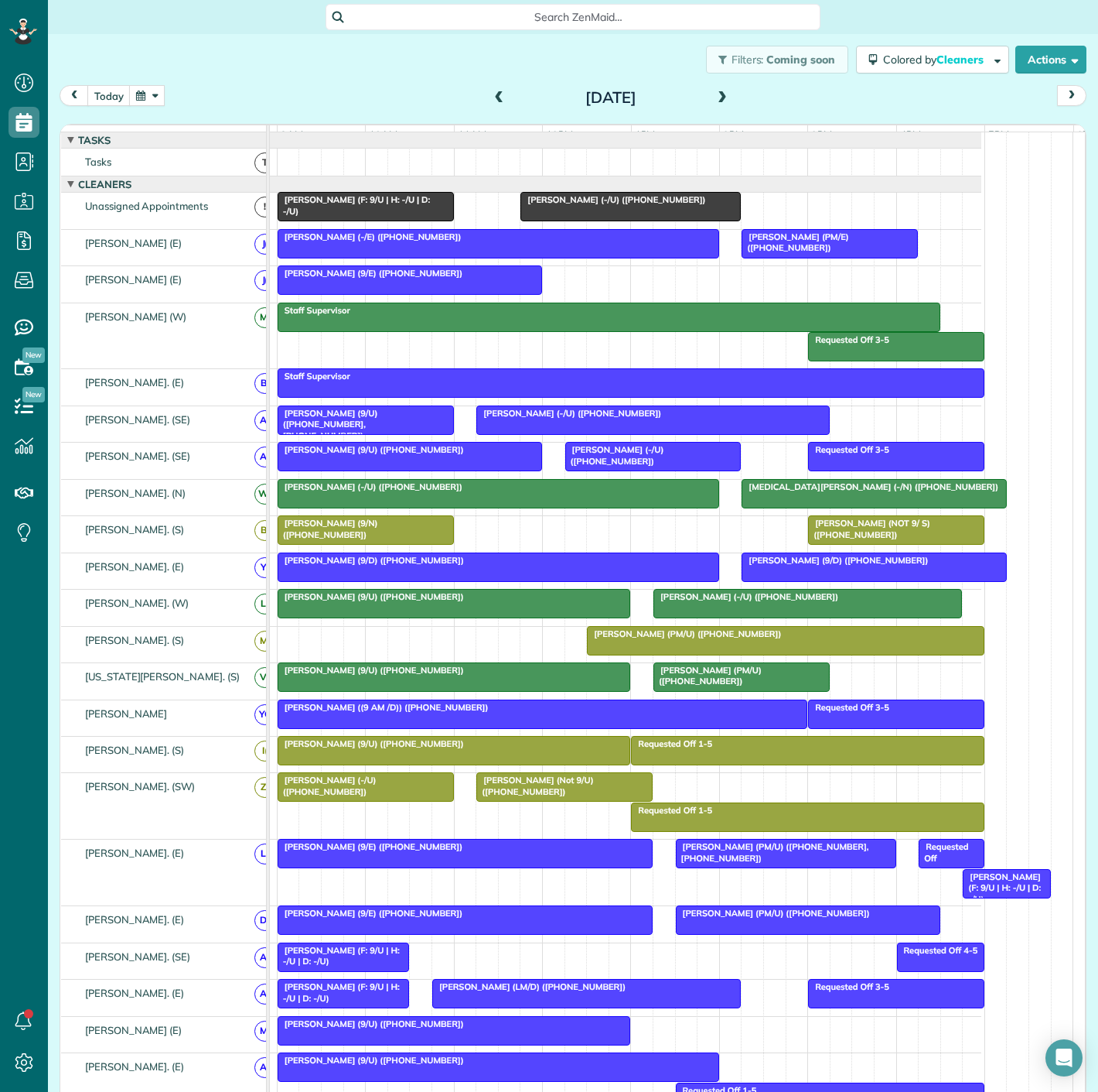
scroll to position [525, 0]
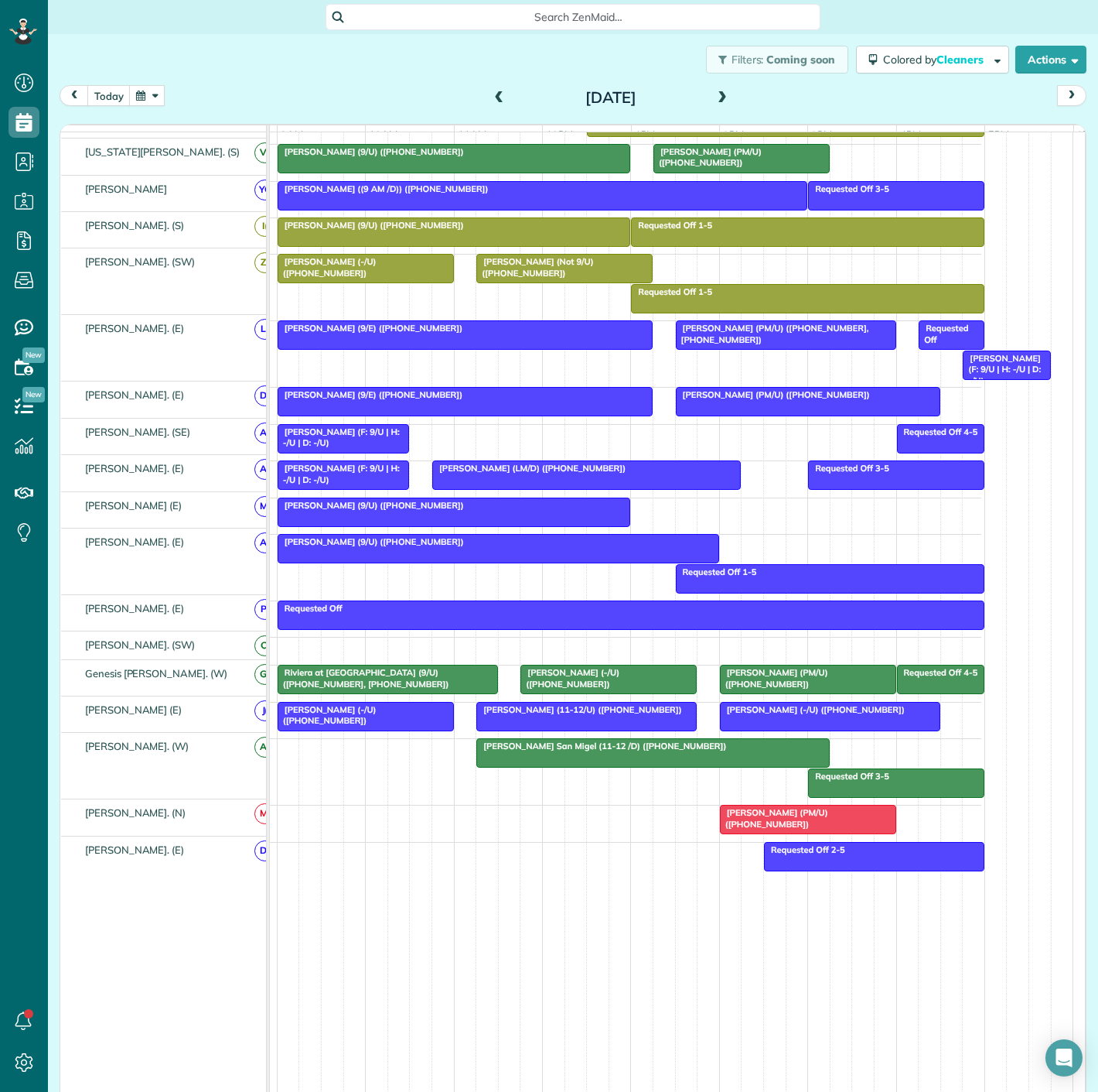
click at [510, 764] on div at bounding box center [653, 752] width 352 height 28
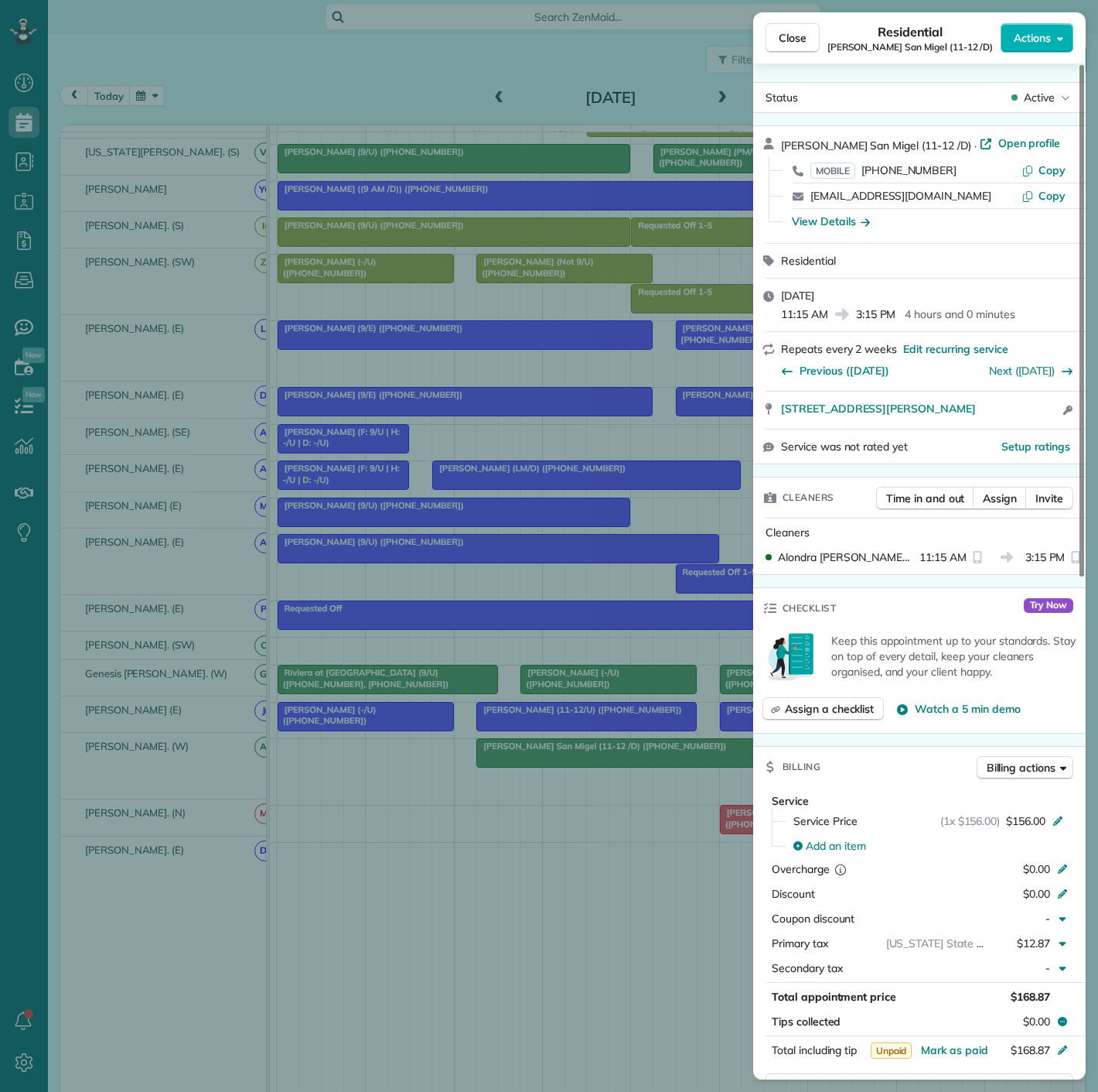
drag, startPoint x: 779, startPoint y: 423, endPoint x: 1001, endPoint y: 416, distance: 222.1
click at [1001, 416] on div "222 Browder St 1903 Dallas TX 75201 Open access information" at bounding box center [919, 410] width 332 height 37
drag, startPoint x: 133, startPoint y: 639, endPoint x: 119, endPoint y: 633, distance: 15.2
click at [133, 639] on div "Close Residential Tasha San Migel (11-12 /D) Actions Status Active Tasha San Mi…" at bounding box center [549, 546] width 1098 height 1092
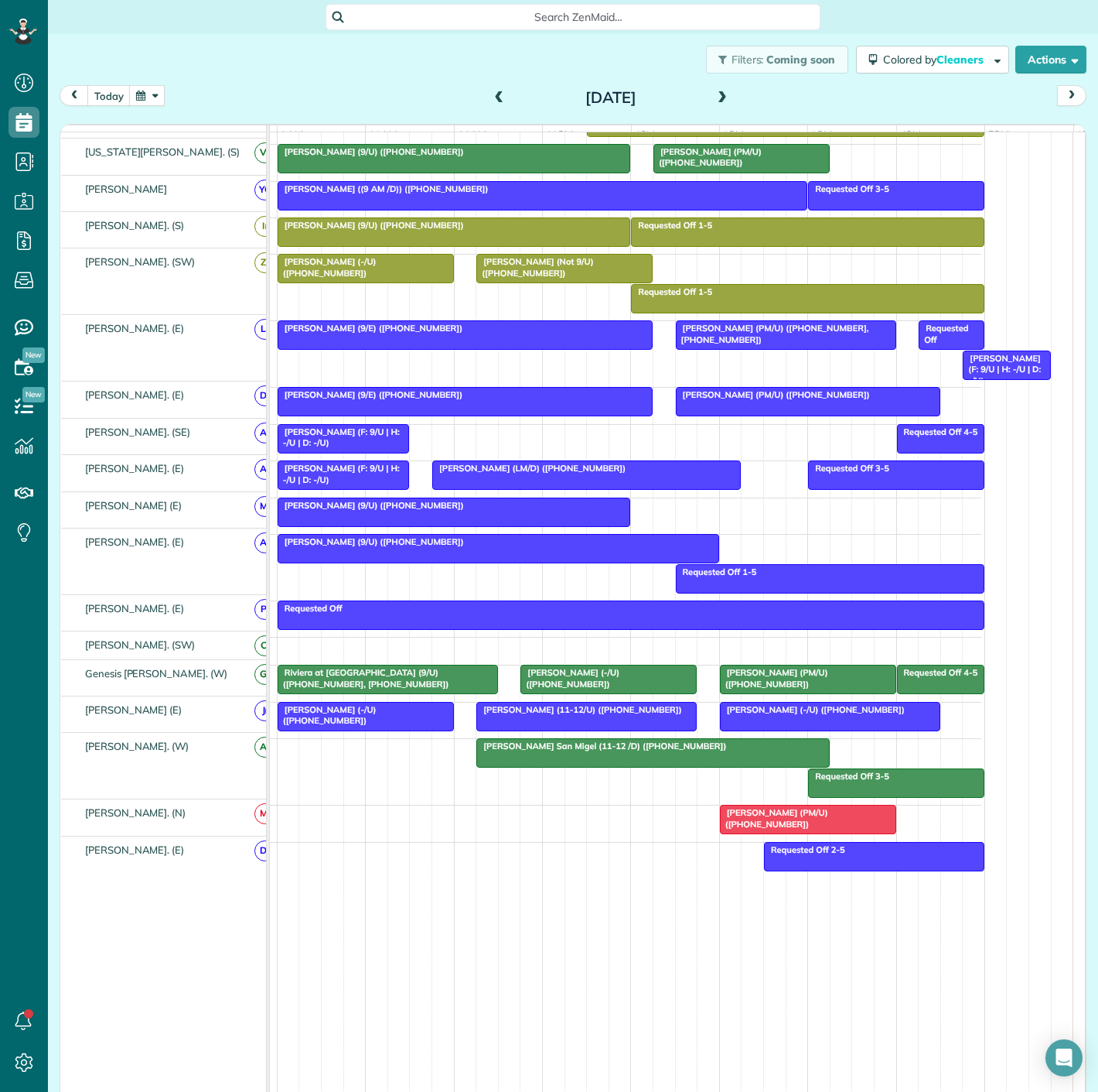
scroll to position [191, 0]
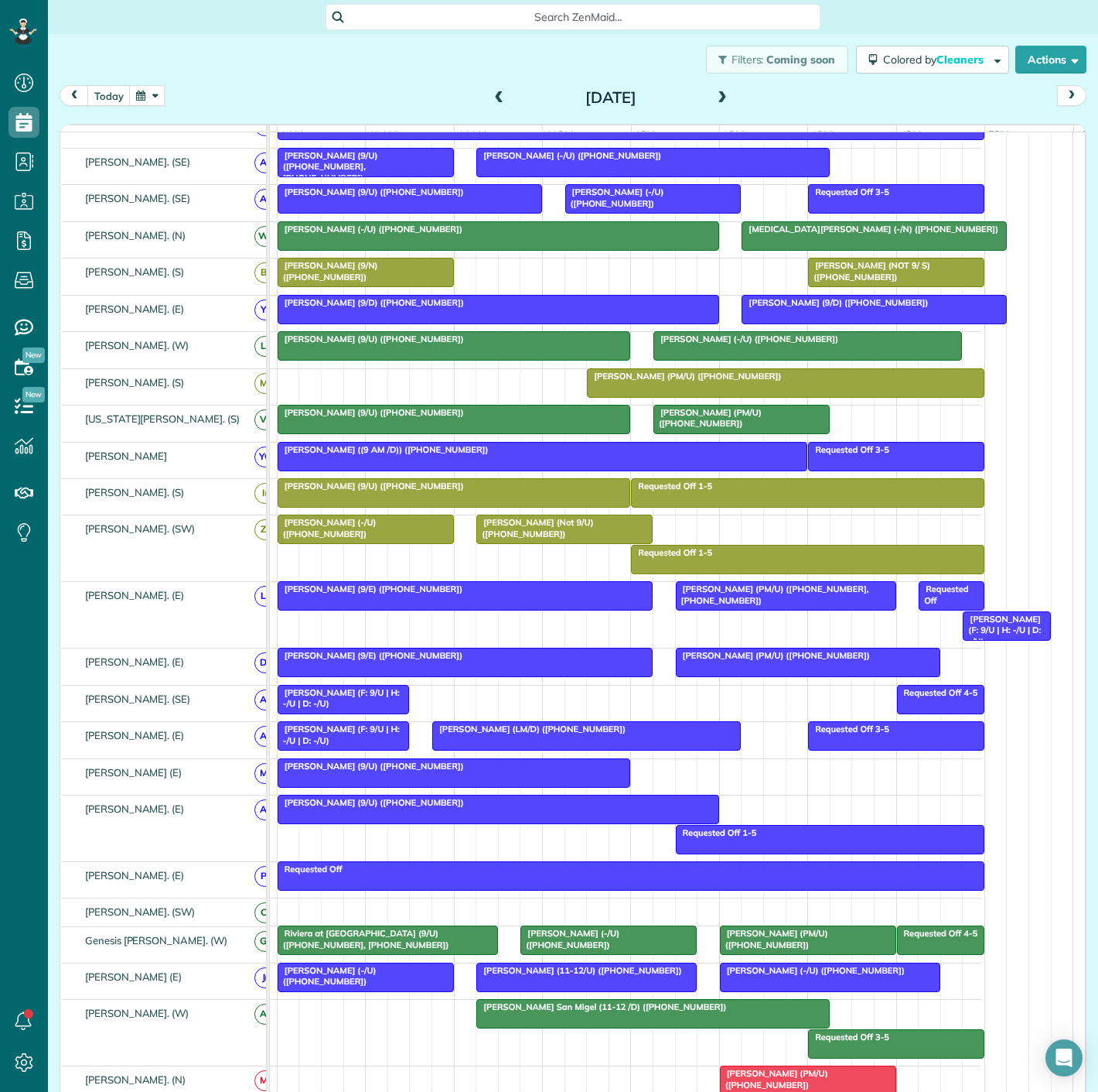
click at [359, 709] on div "[PERSON_NAME] (F: 9/U | H: -/U | D: -/U)" at bounding box center [344, 698] width 123 height 22
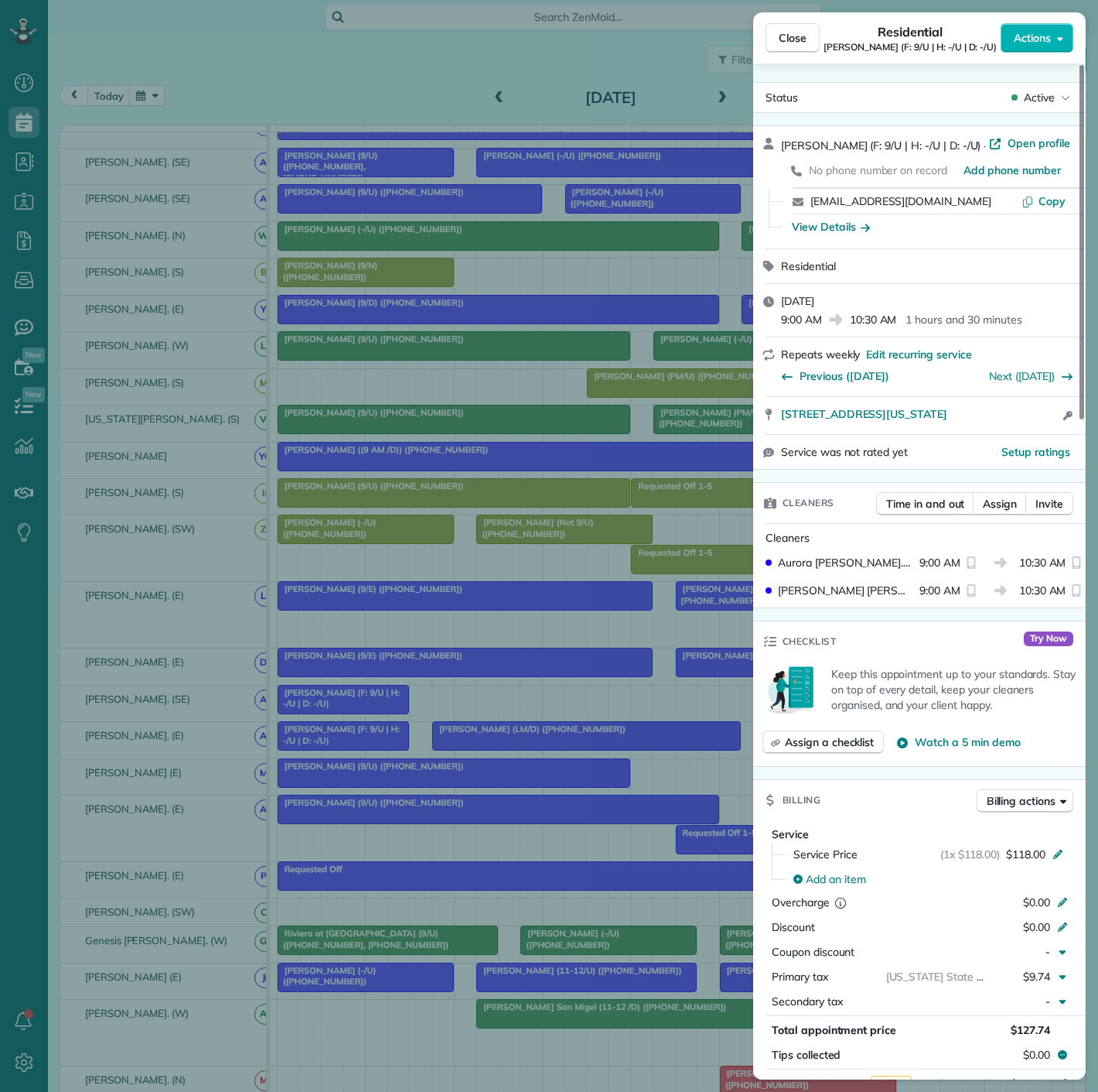
click at [359, 711] on div "Close Residential [PERSON_NAME] (F: 9/U | H: -/U | D: -/U) Actions Status Activ…" at bounding box center [549, 546] width 1098 height 1092
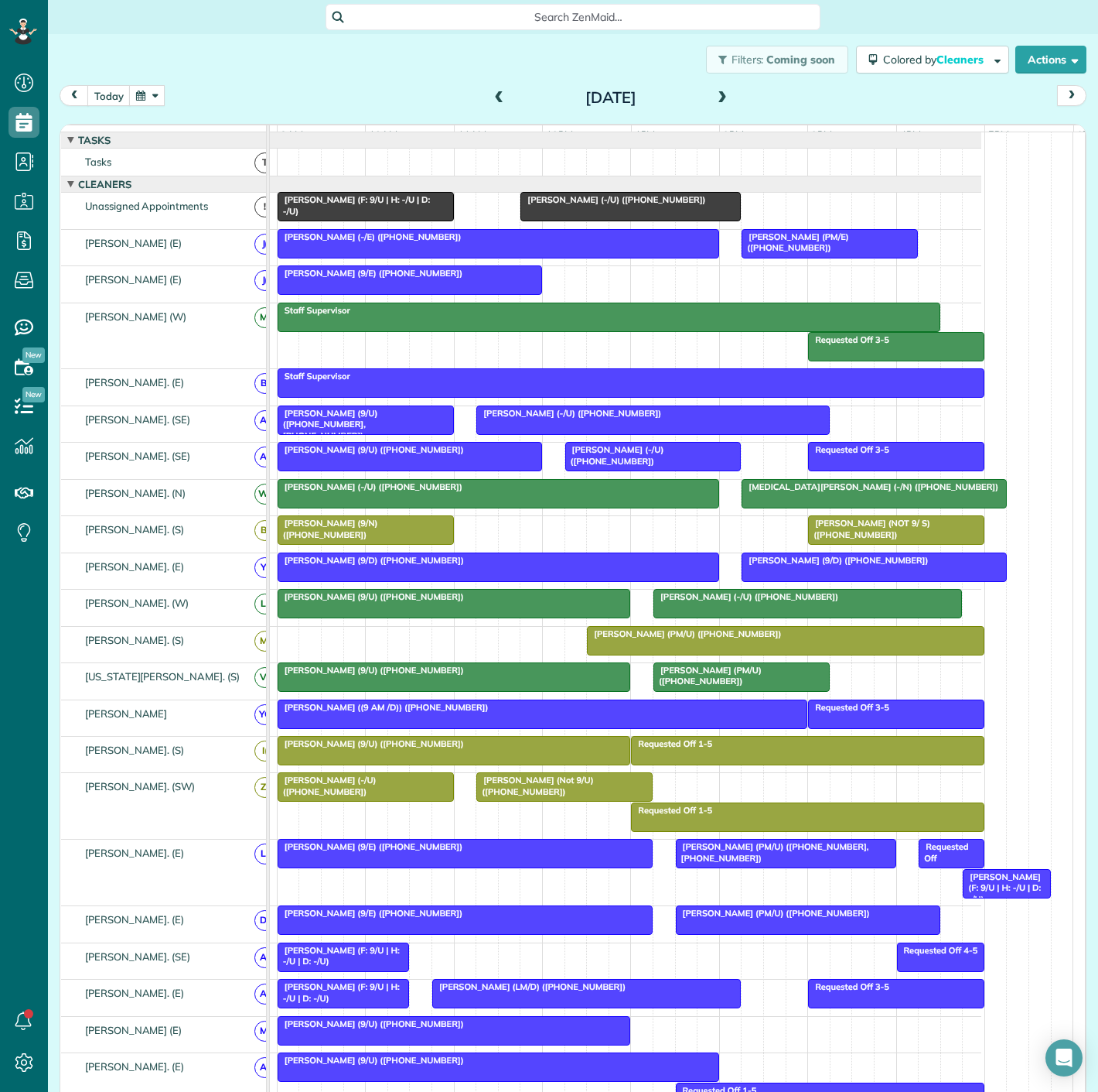
click at [325, 423] on span "[PERSON_NAME] (9/U) ([PHONE_NUMBER], [PHONE_NUMBER])" at bounding box center [327, 424] width 101 height 34
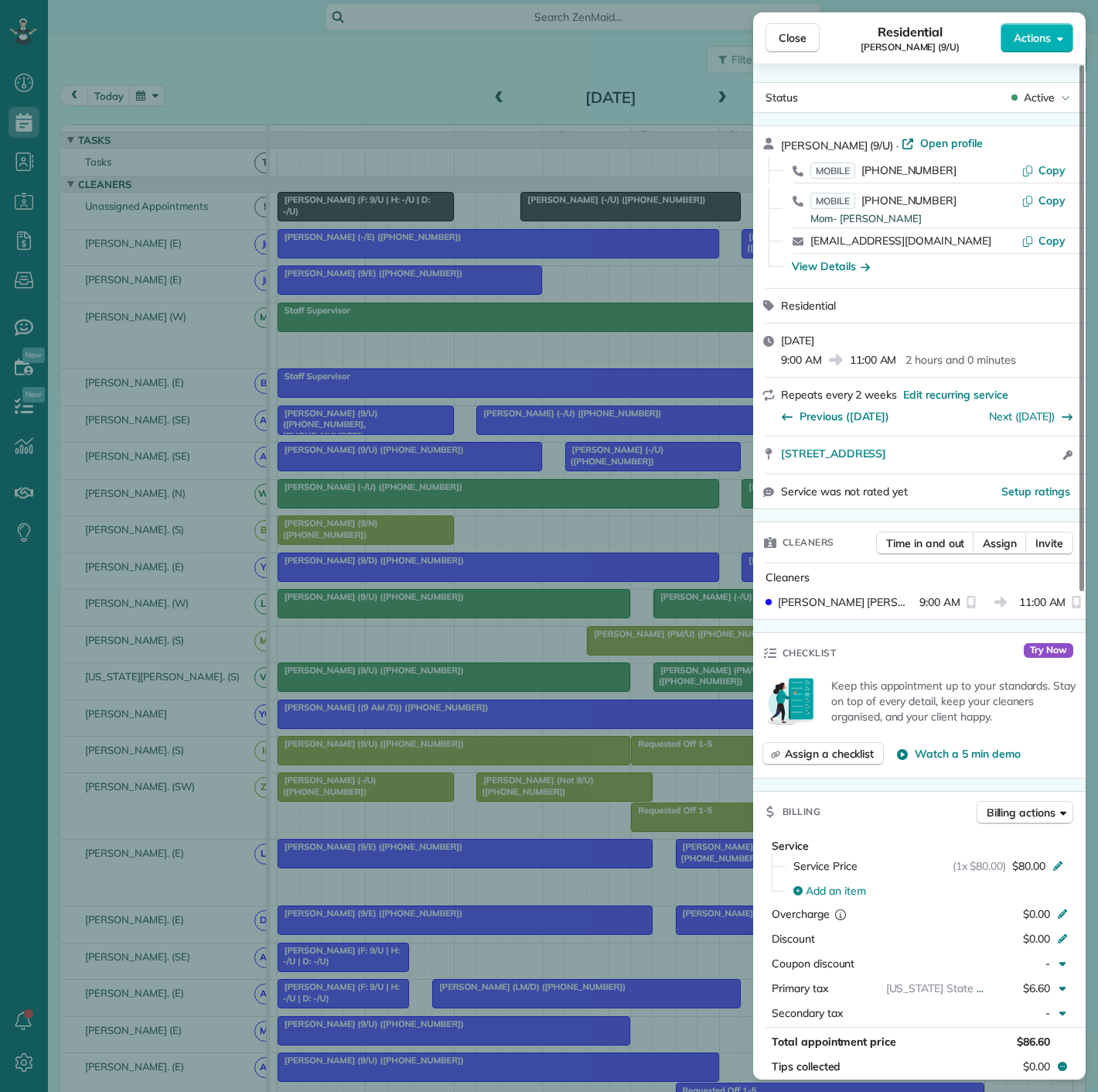
click at [325, 423] on div "Close Residential James Deleray (9/U) Actions Status Active James Deleray (9/U)…" at bounding box center [549, 546] width 1098 height 1092
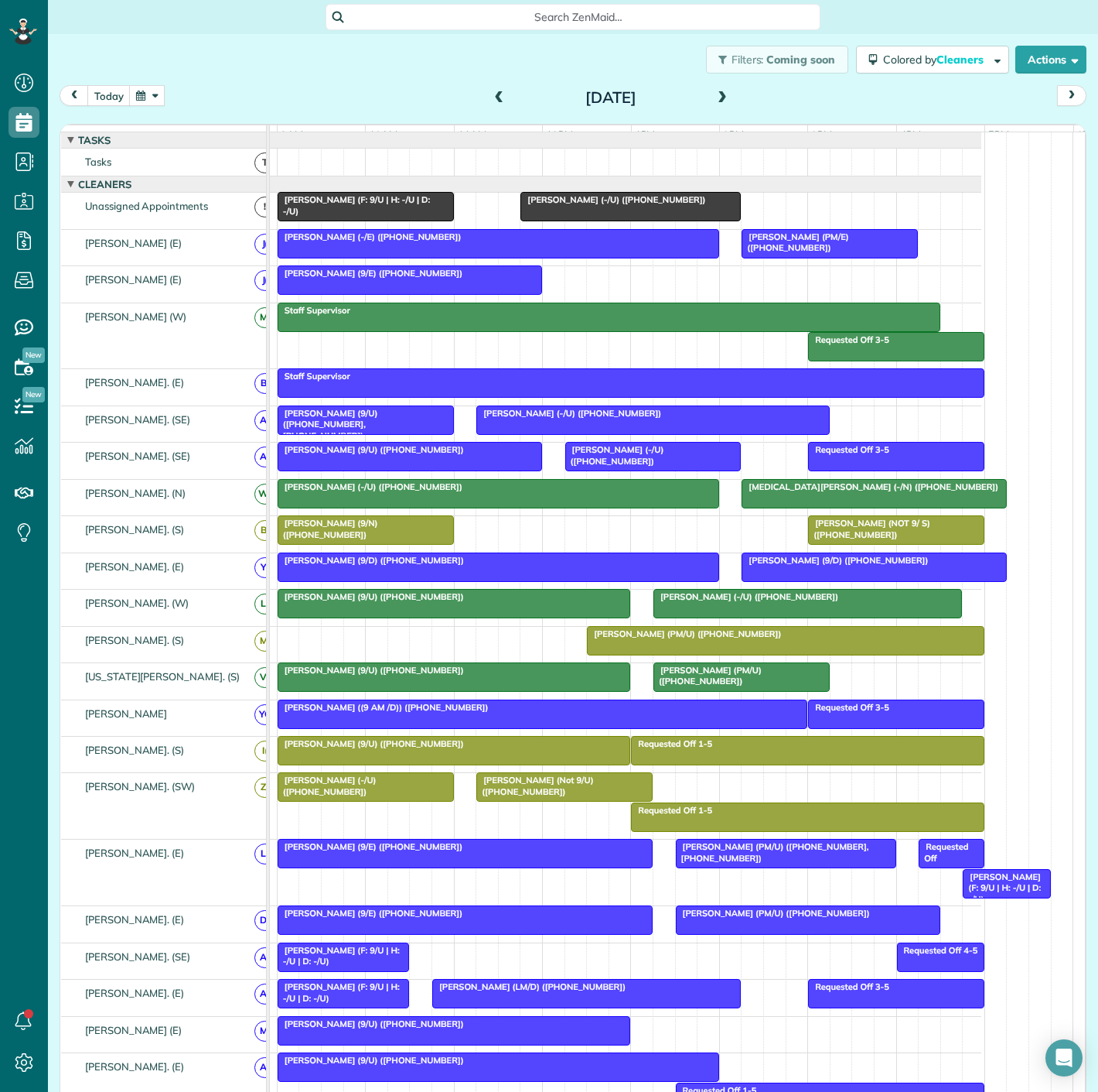
click at [575, 419] on span "[PERSON_NAME] (-/U) ([PHONE_NUMBER])" at bounding box center [569, 413] width 186 height 11
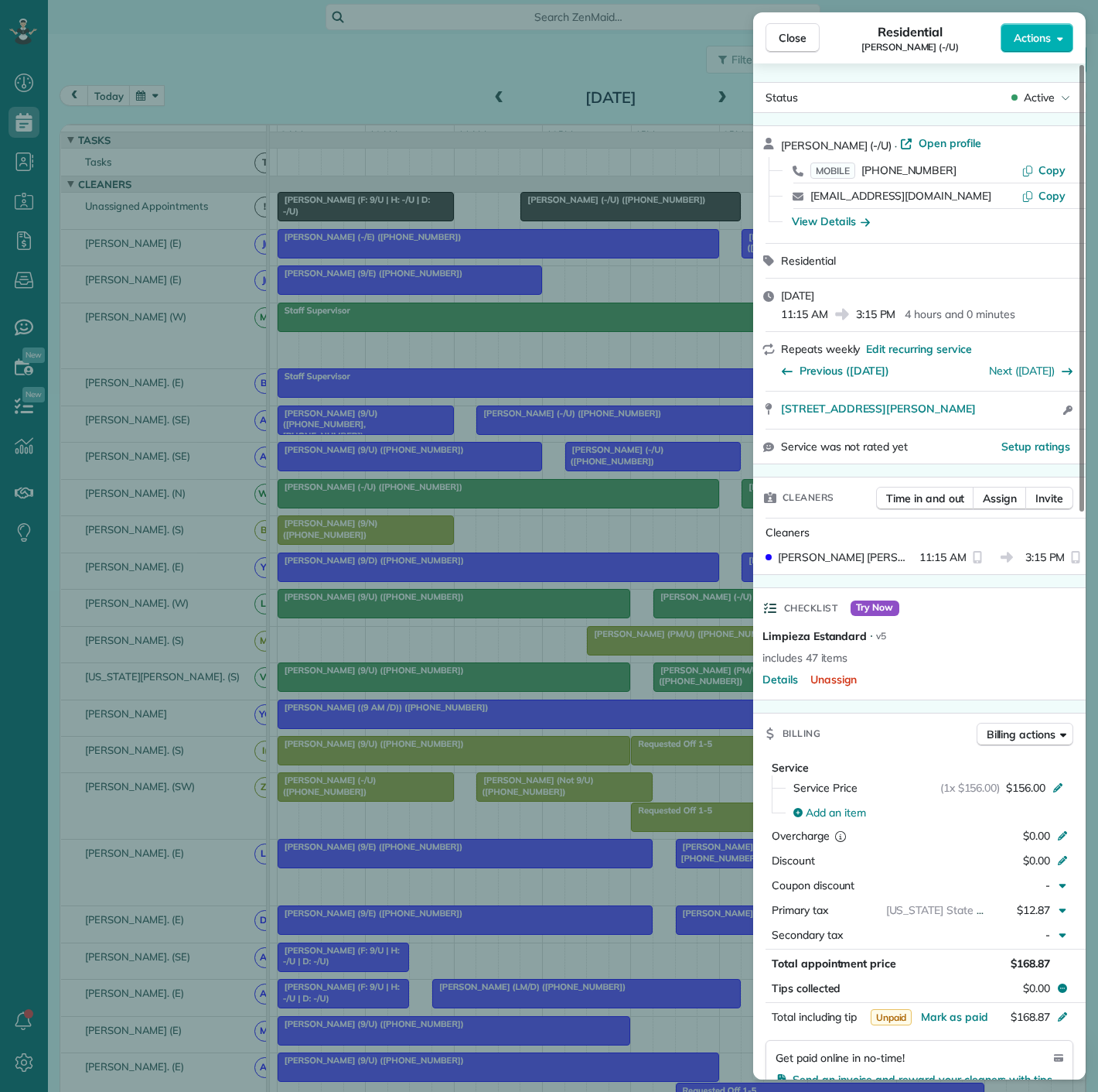
click at [369, 414] on div "Close Residential [PERSON_NAME] (-/U) Actions Status Active [PERSON_NAME] (-/U)…" at bounding box center [549, 546] width 1098 height 1092
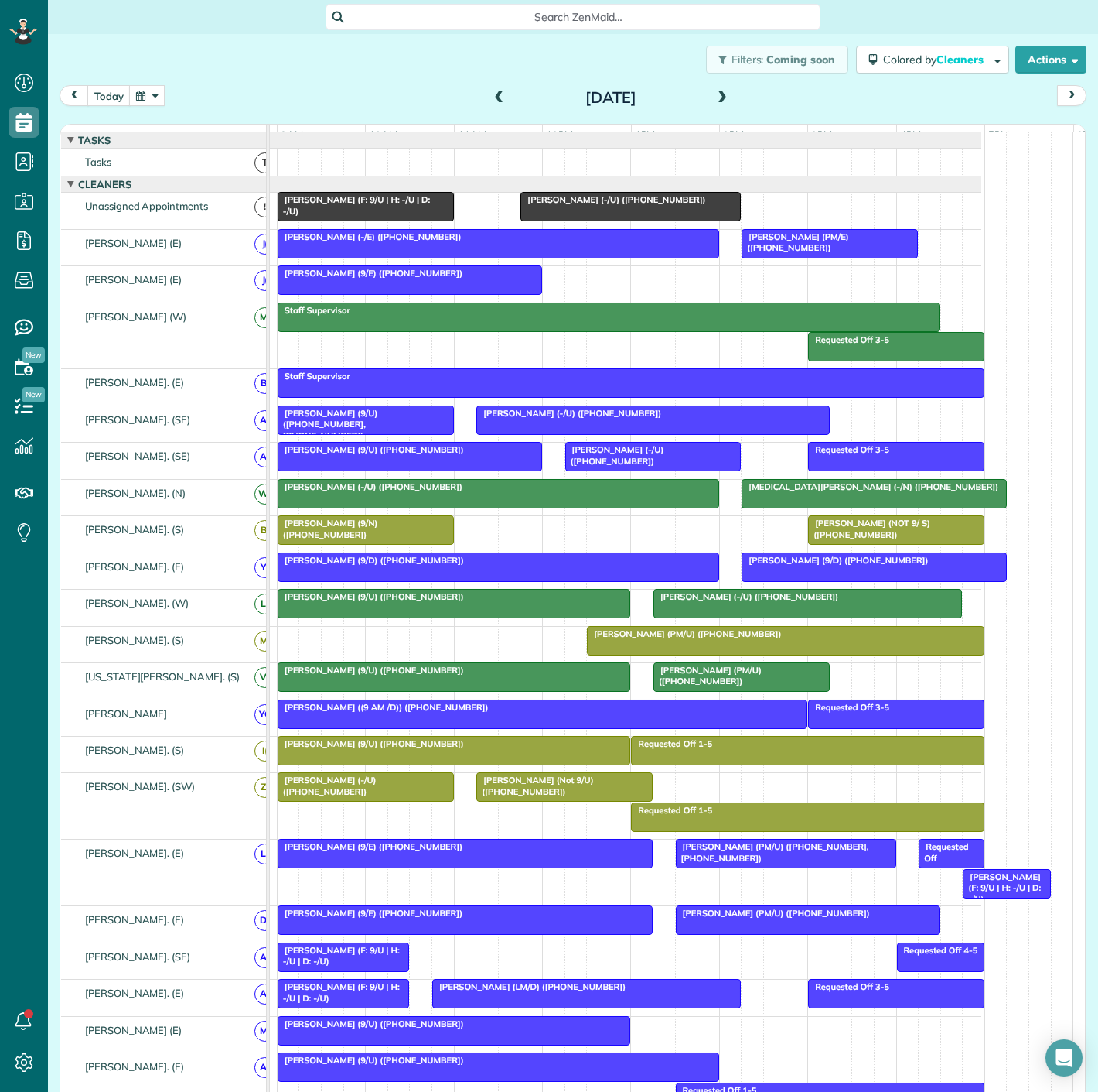
click at [364, 424] on span "[PERSON_NAME] (9/U) ([PHONE_NUMBER], [PHONE_NUMBER])" at bounding box center [327, 424] width 101 height 34
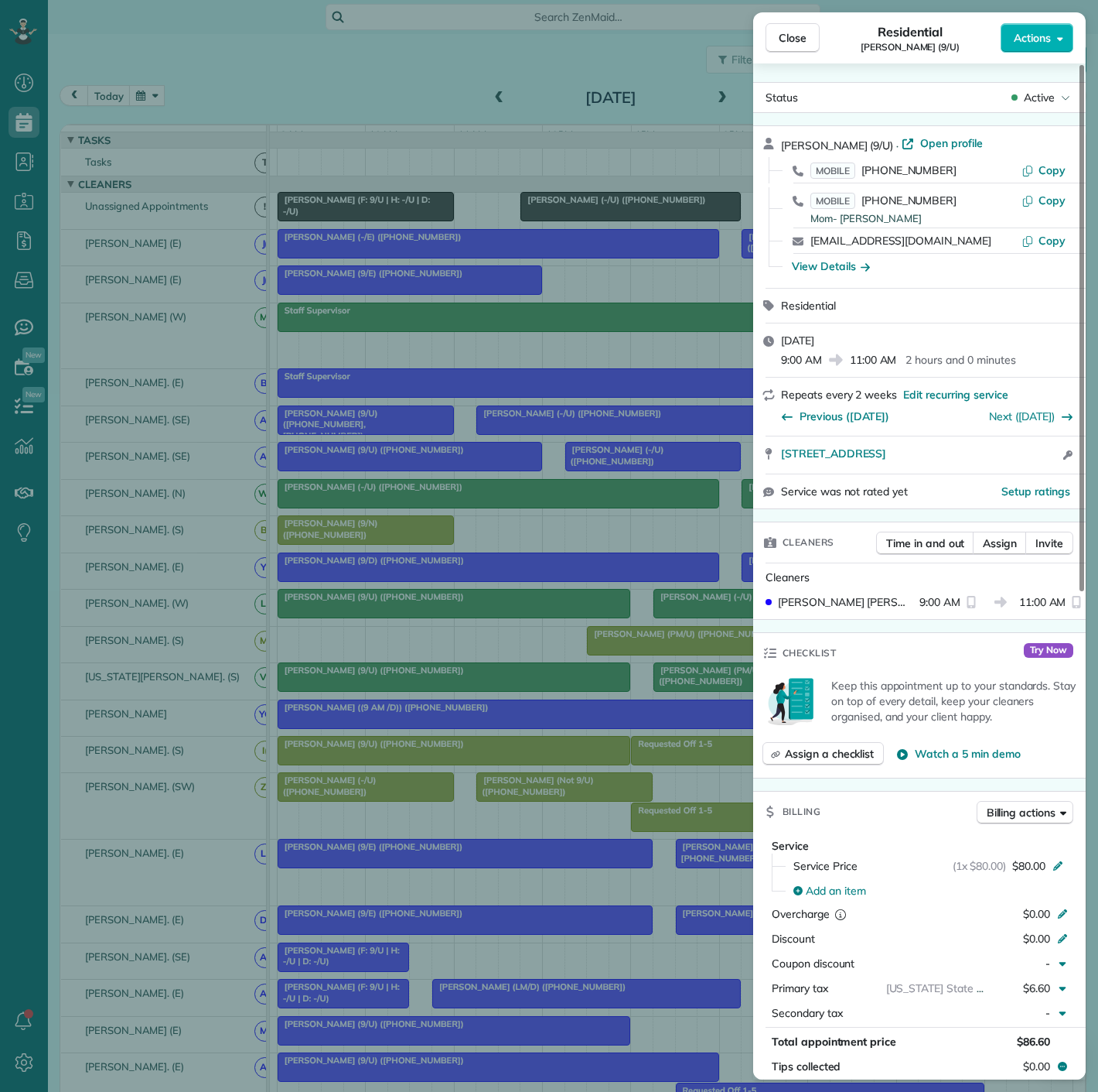
click at [592, 430] on div "Close Residential James Deleray (9/U) Actions Status Active James Deleray (9/U)…" at bounding box center [549, 546] width 1098 height 1092
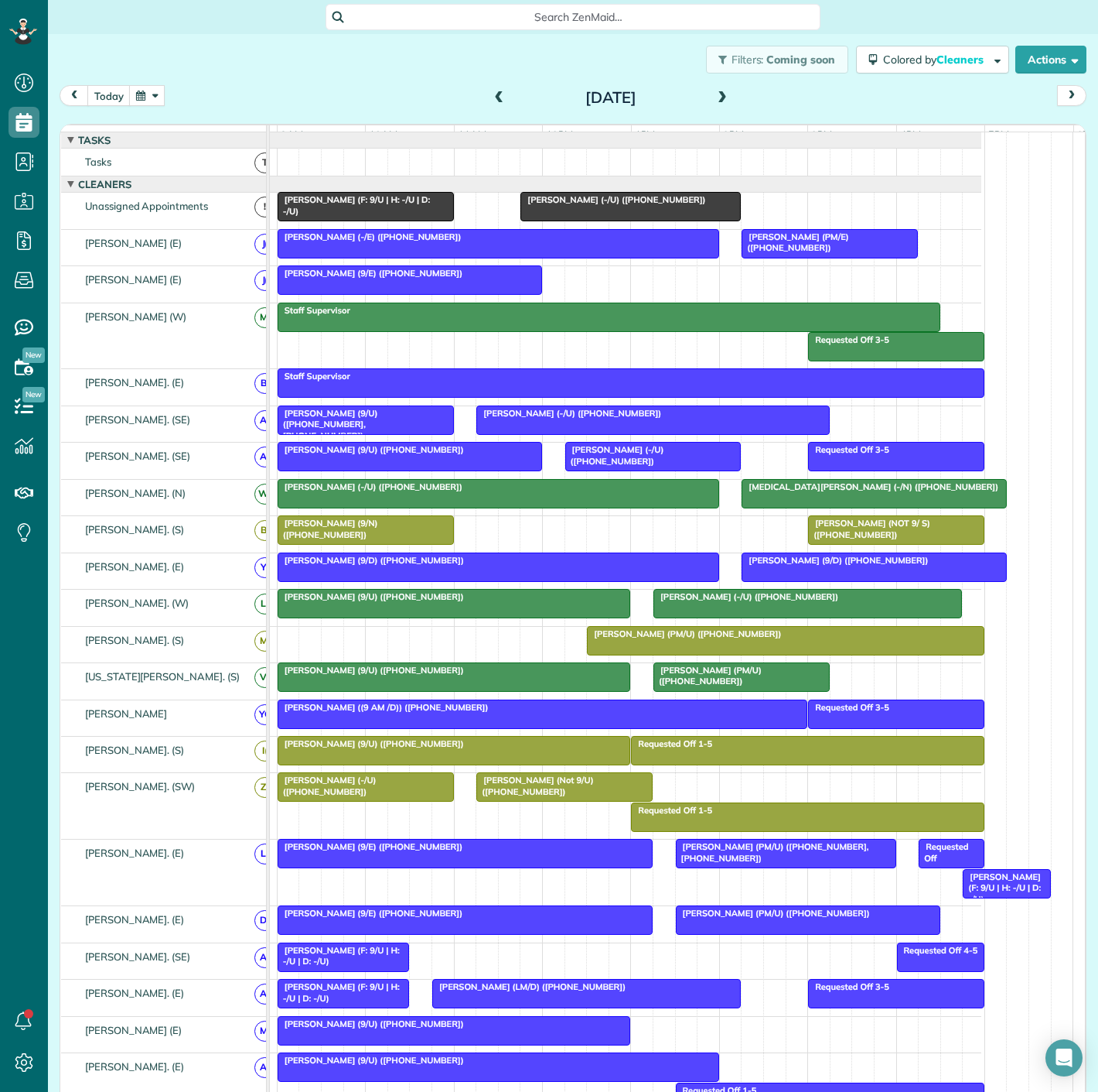
click at [592, 430] on div at bounding box center [653, 419] width 352 height 28
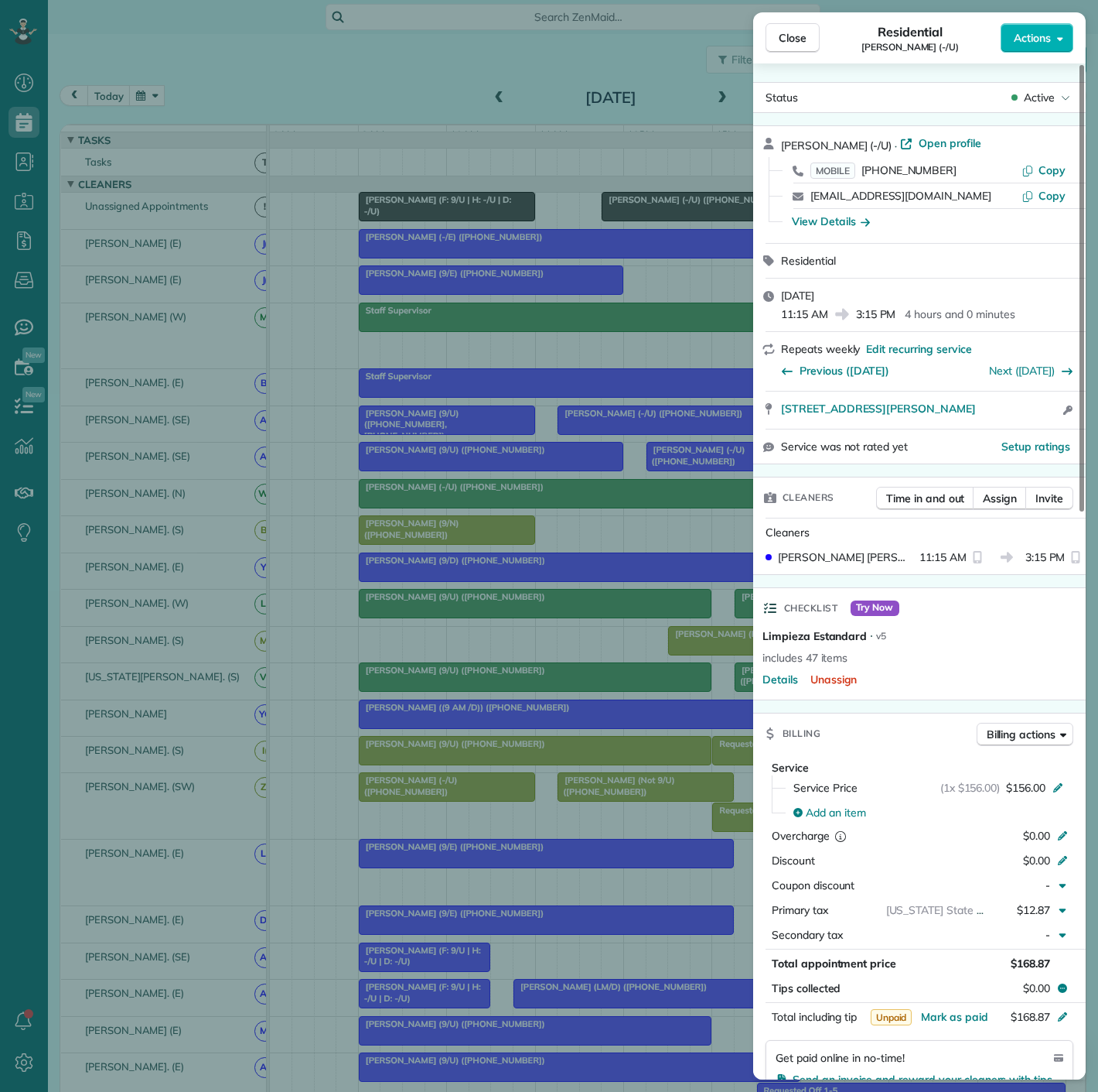
scroll to position [0, 81]
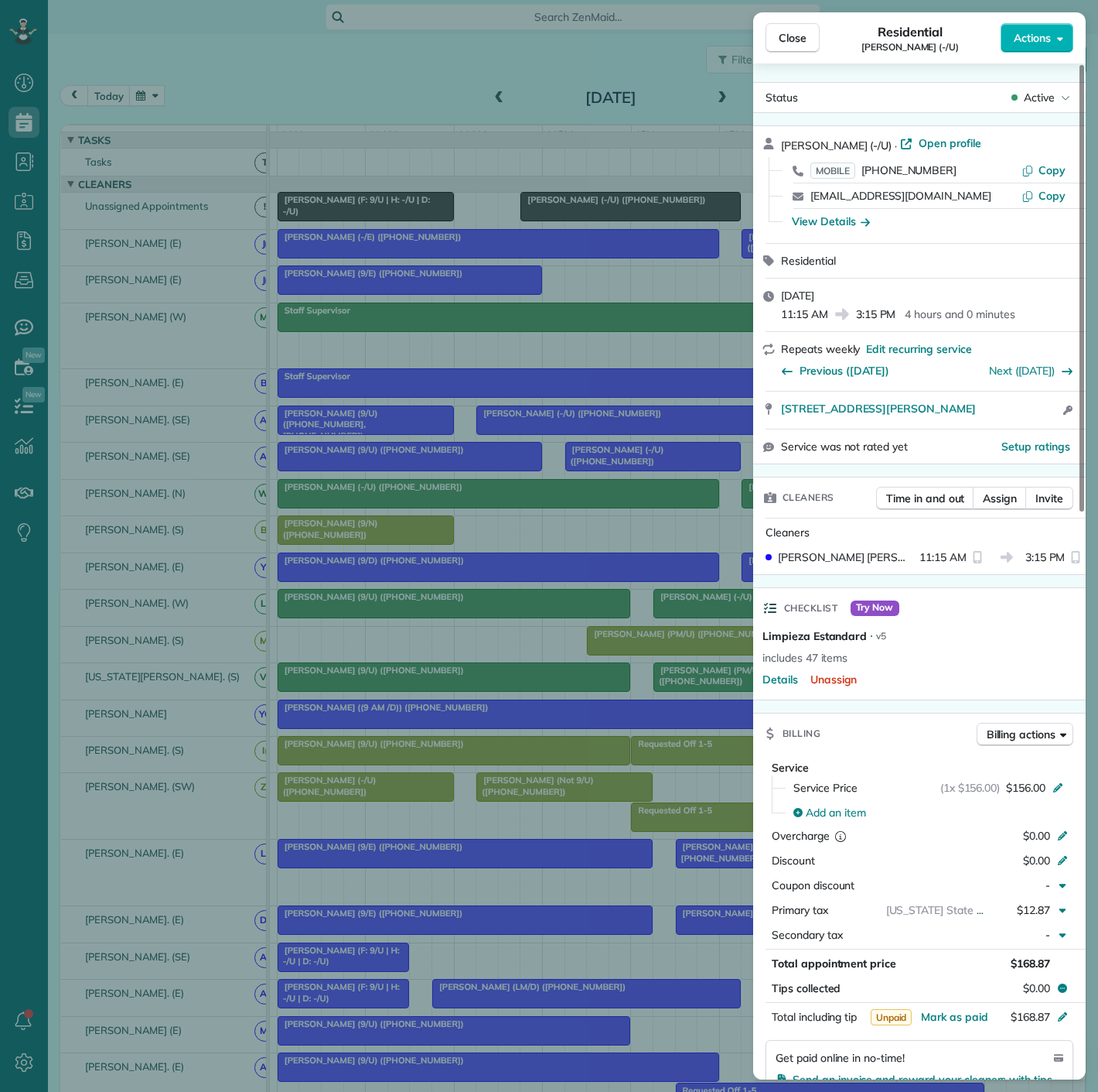
drag, startPoint x: 165, startPoint y: 494, endPoint x: 302, endPoint y: 454, distance: 142.7
click at [165, 494] on div "Close Residential [PERSON_NAME] (-/U) Actions Status Active [PERSON_NAME] (-/U)…" at bounding box center [549, 546] width 1098 height 1092
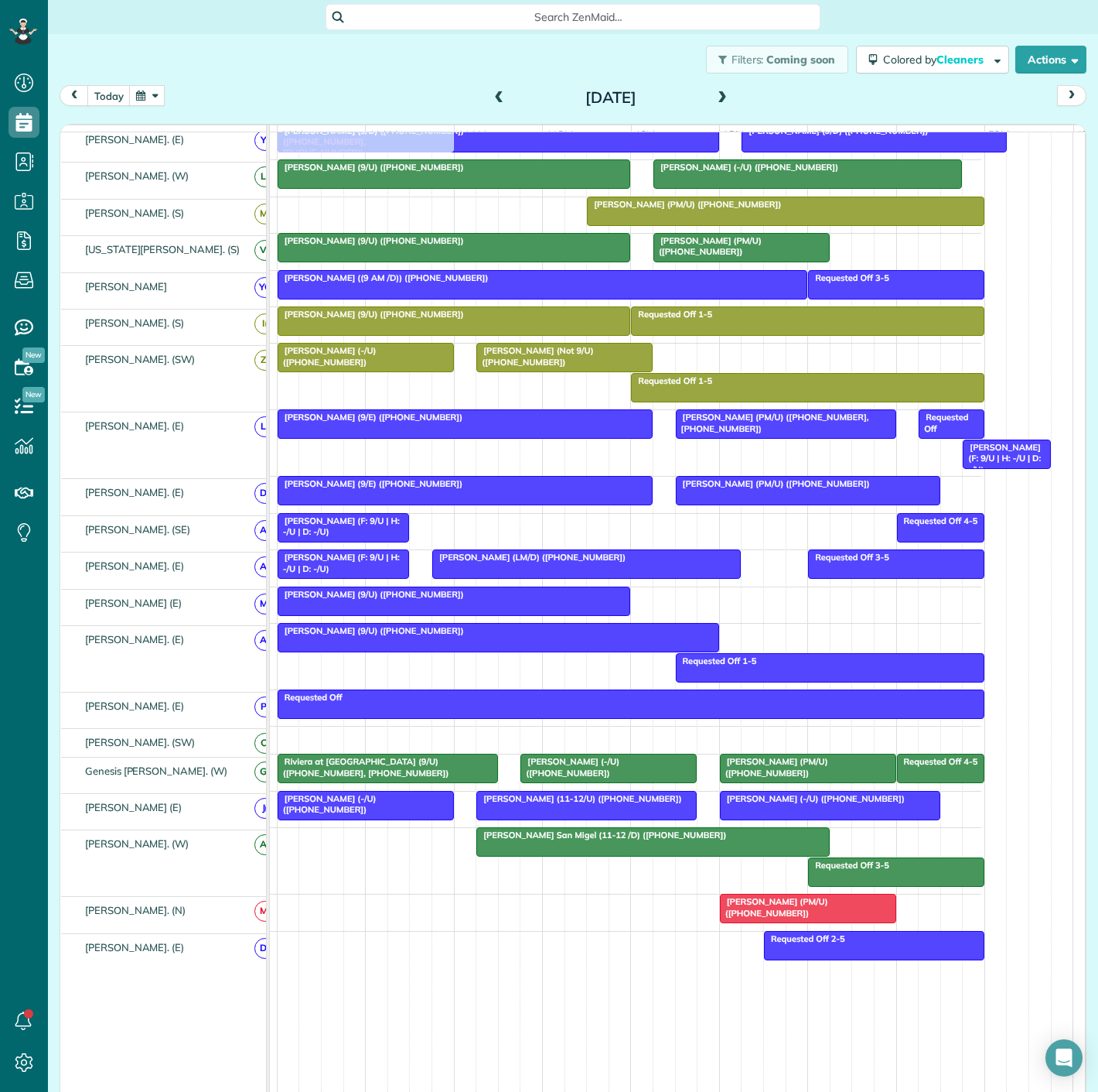
scroll to position [430, 0]
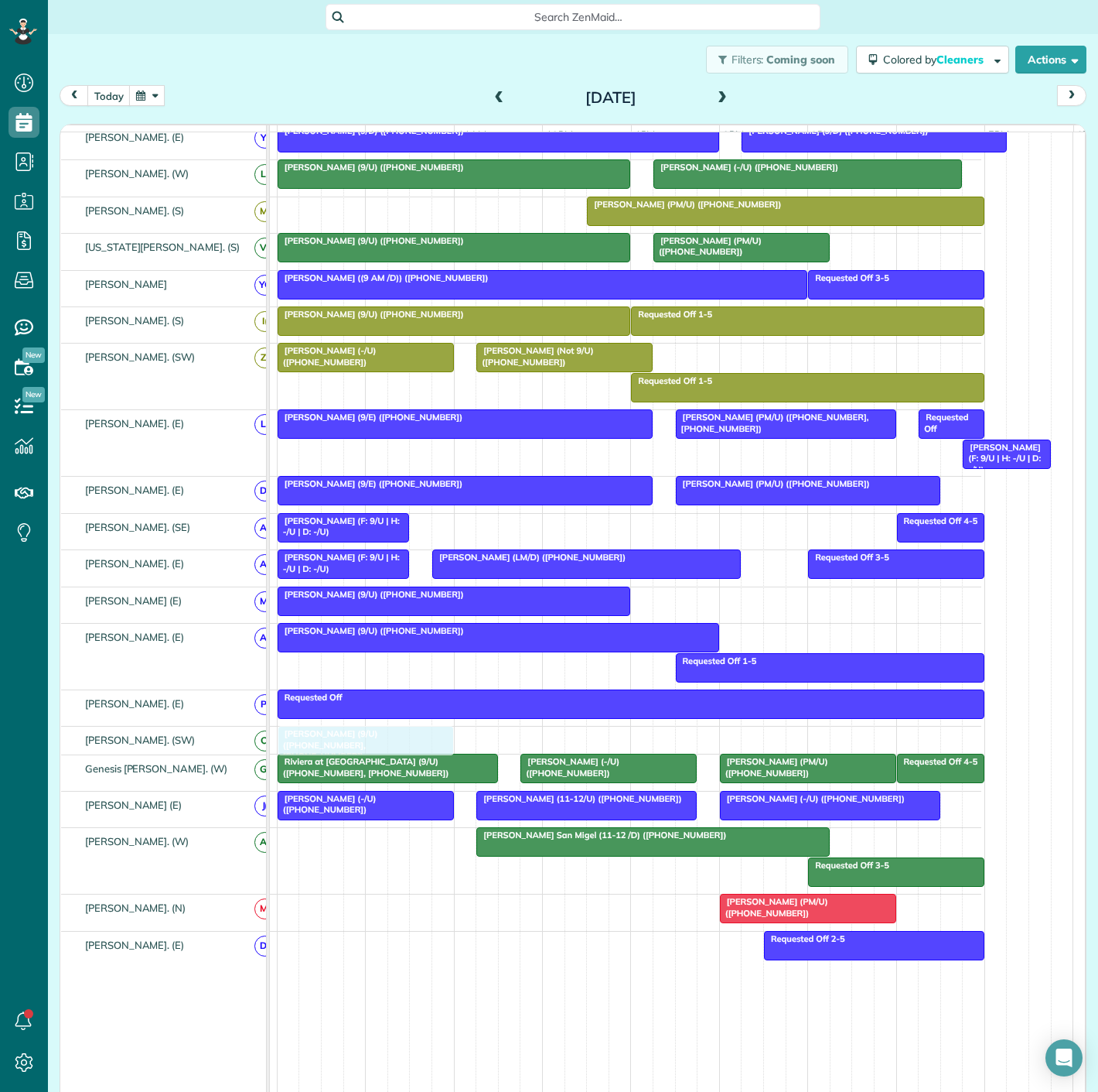
drag, startPoint x: 370, startPoint y: 435, endPoint x: 365, endPoint y: 744, distance: 309.0
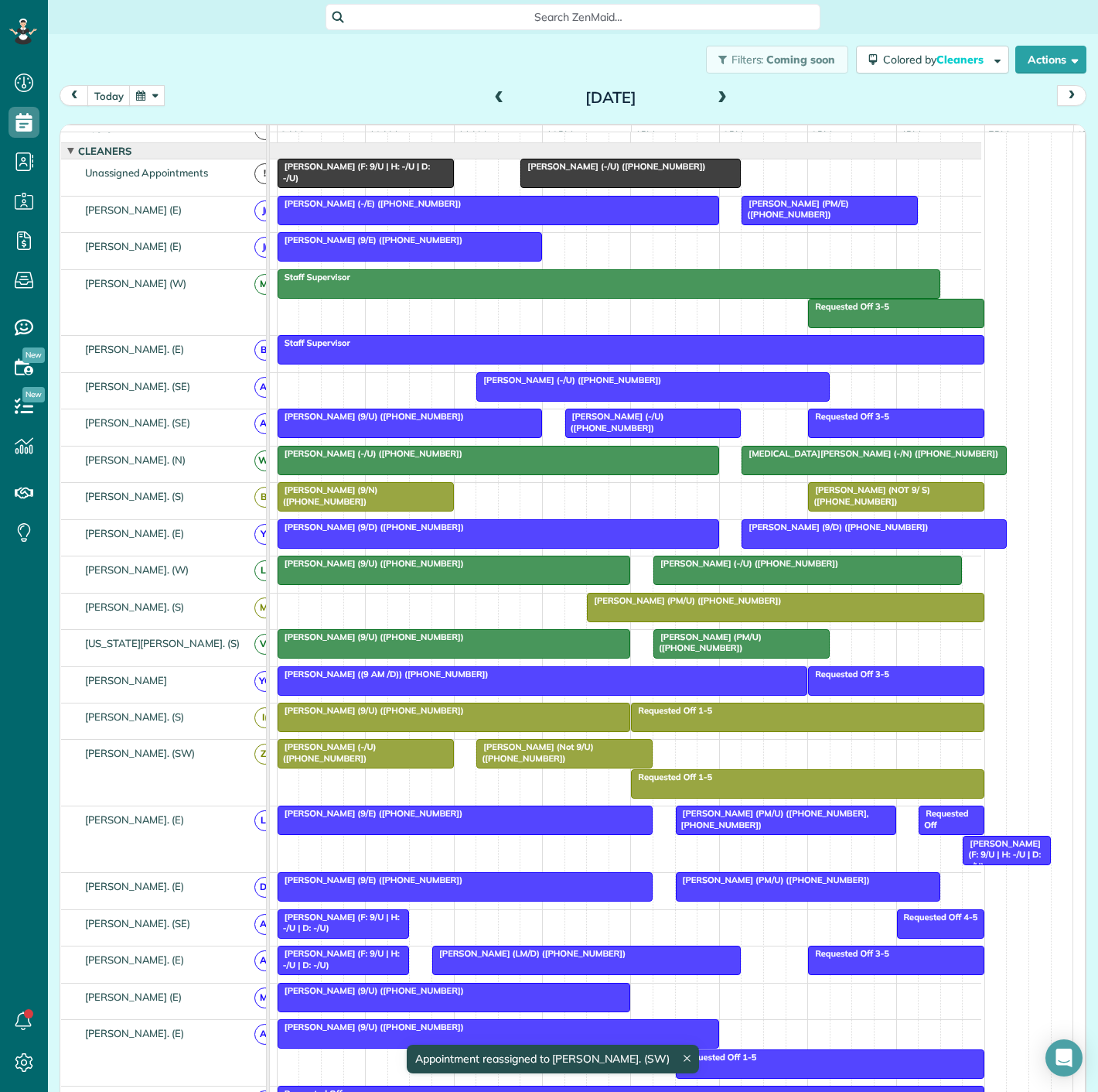
scroll to position [0, 0]
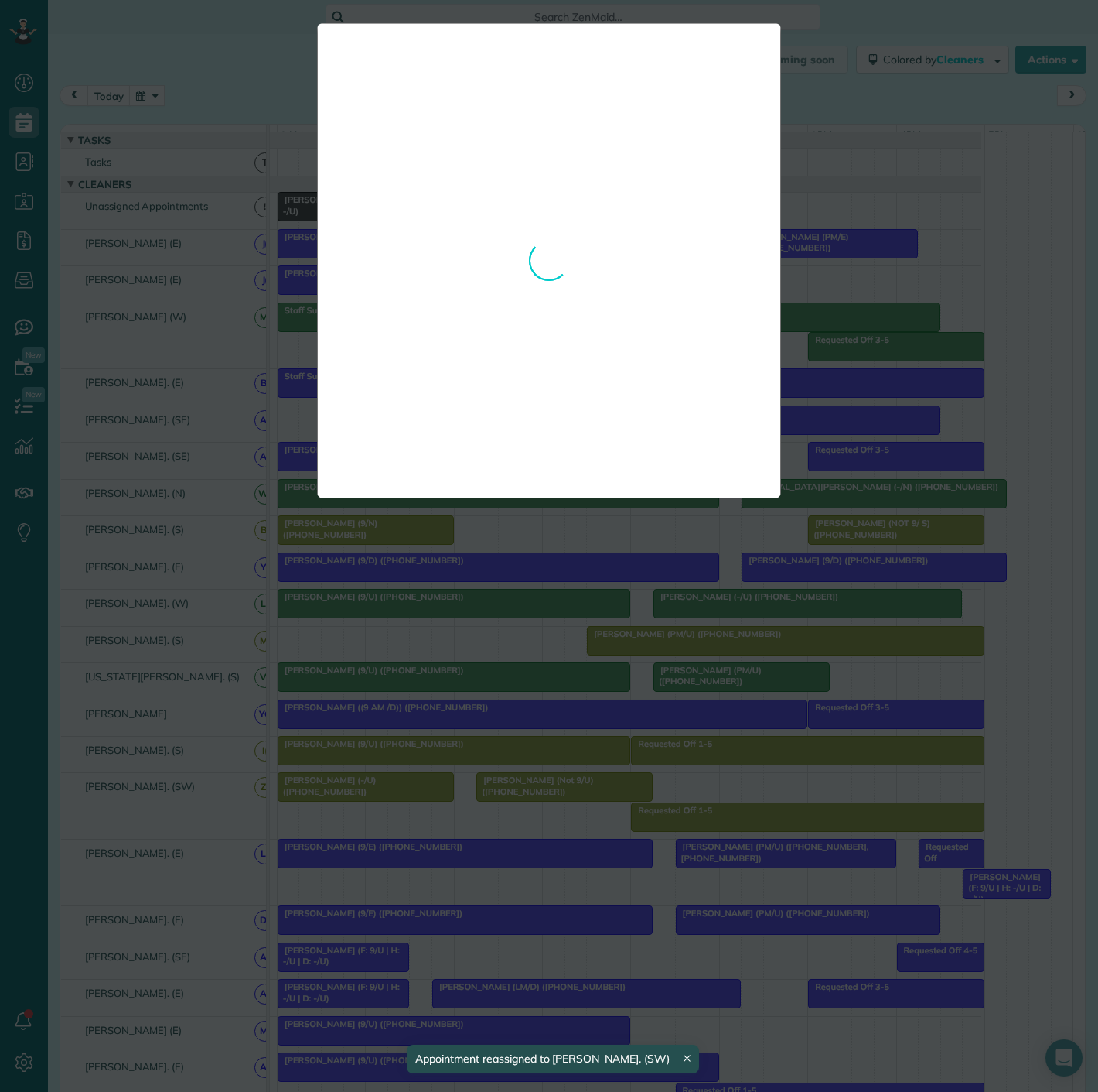
drag, startPoint x: 523, startPoint y: 429, endPoint x: 668, endPoint y: 426, distance: 145.0
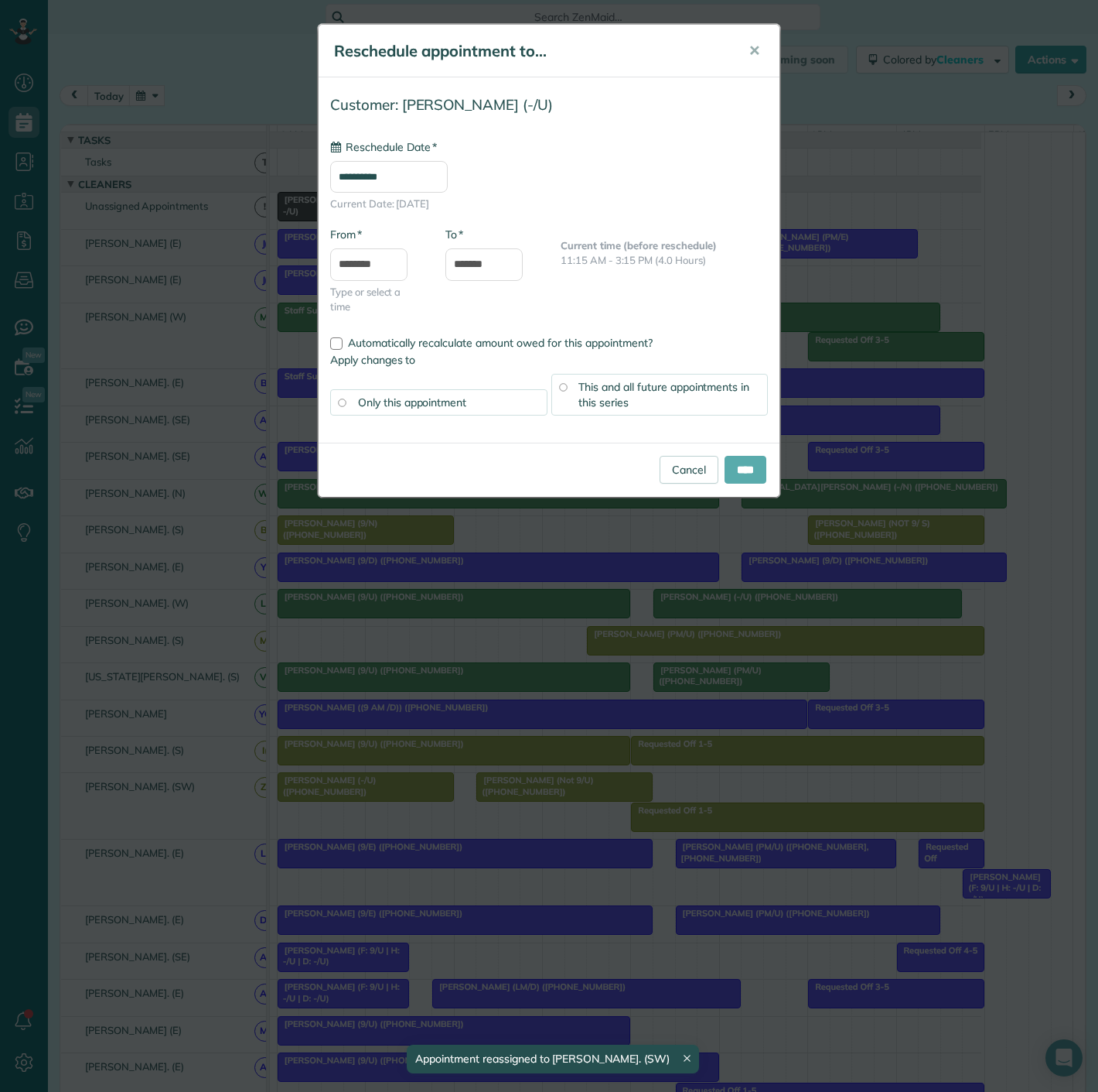
type input "**********"
click at [733, 476] on input "****" at bounding box center [745, 469] width 42 height 28
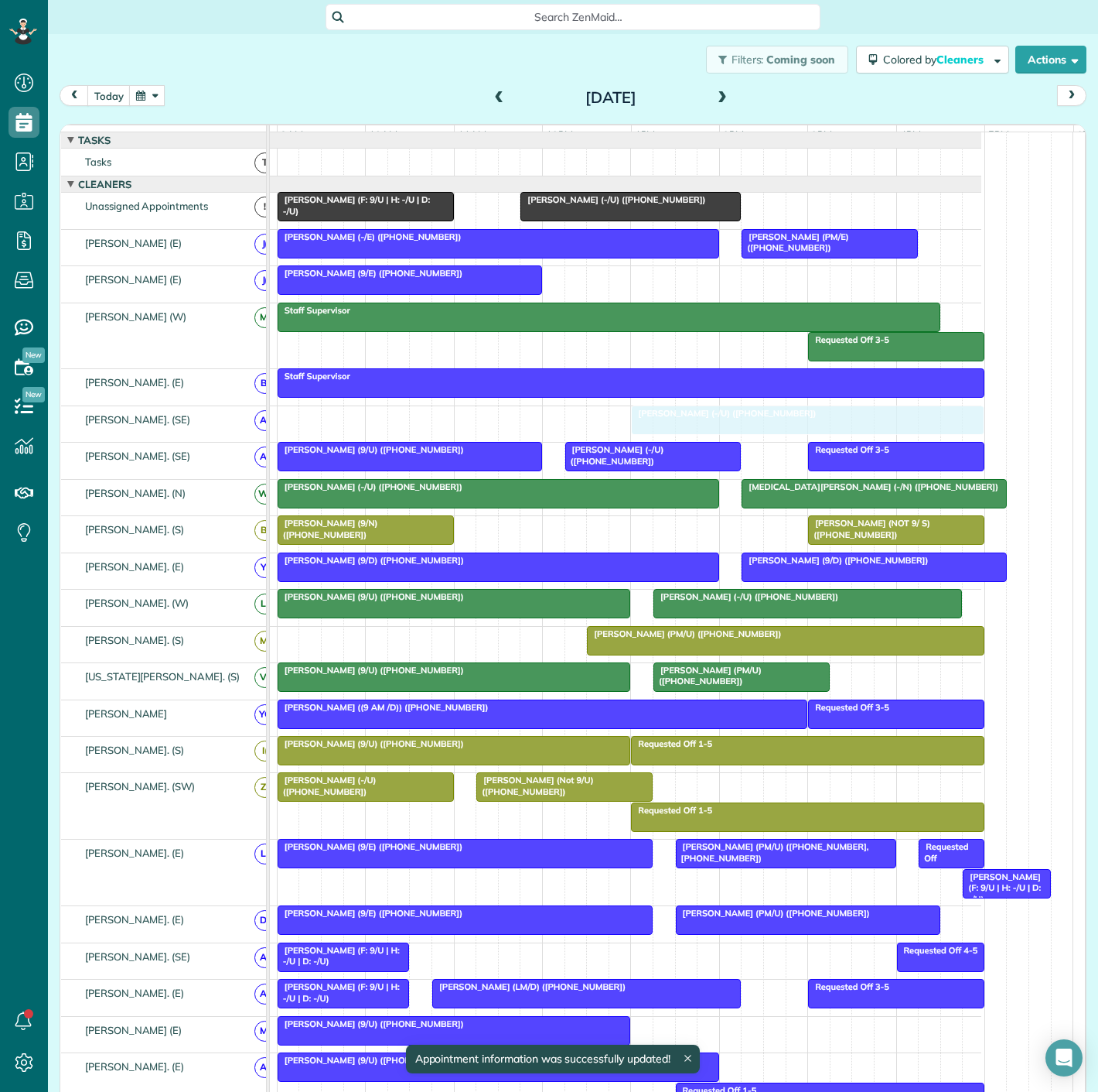
drag, startPoint x: 629, startPoint y: 431, endPoint x: 660, endPoint y: 431, distance: 31.0
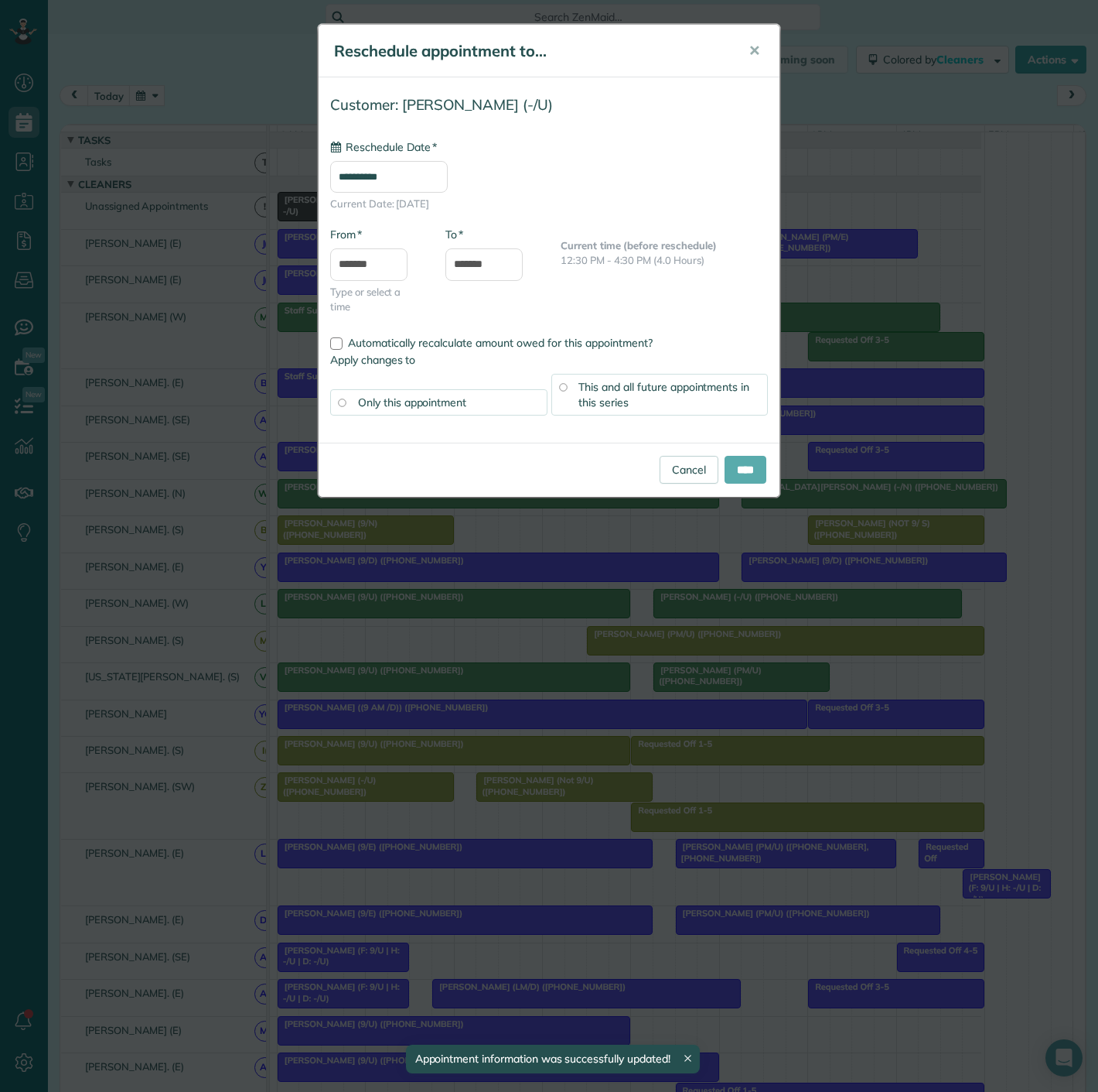
type input "**********"
click at [743, 458] on input "****" at bounding box center [745, 469] width 42 height 28
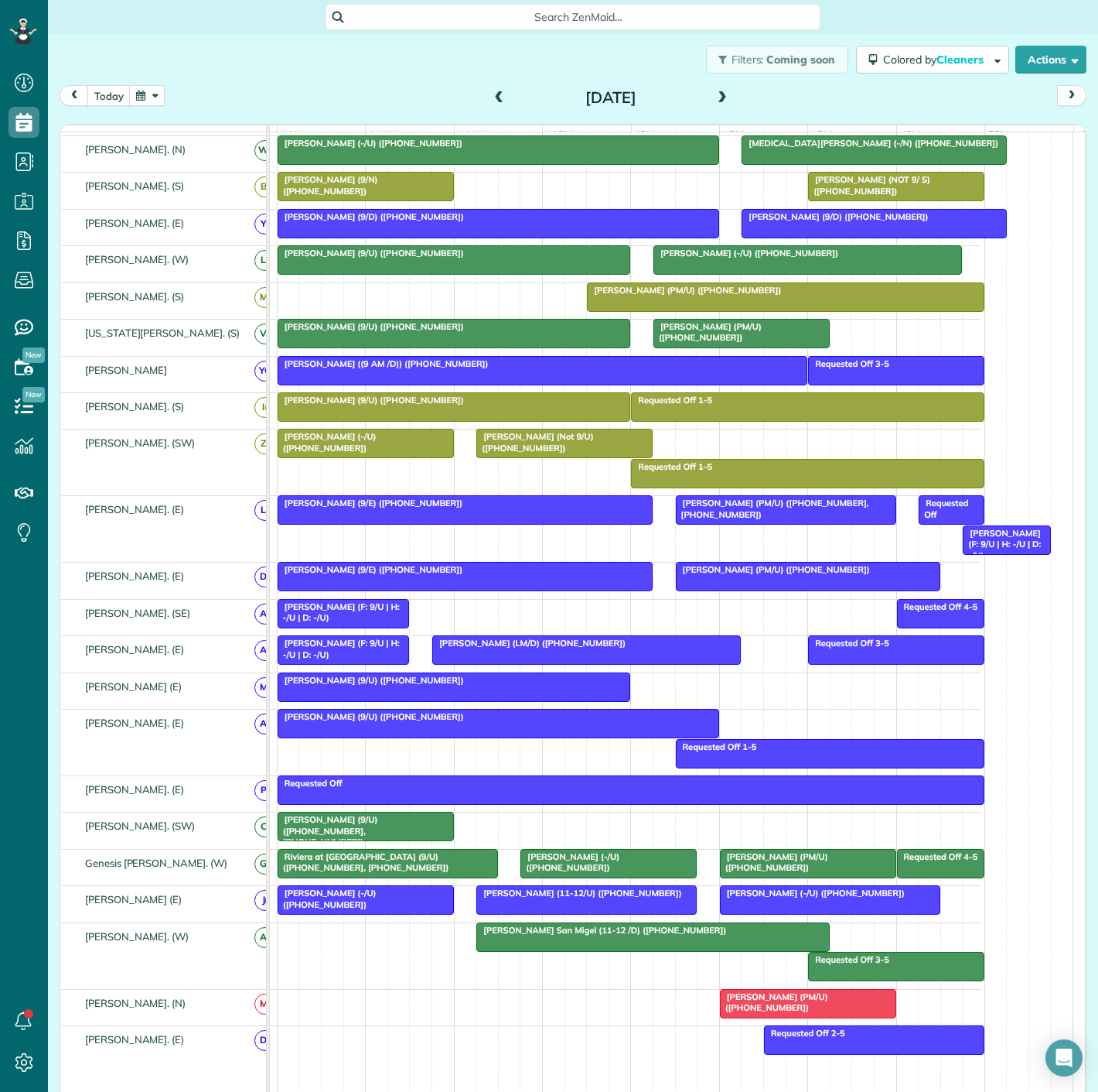
click at [543, 694] on div at bounding box center [454, 687] width 352 height 28
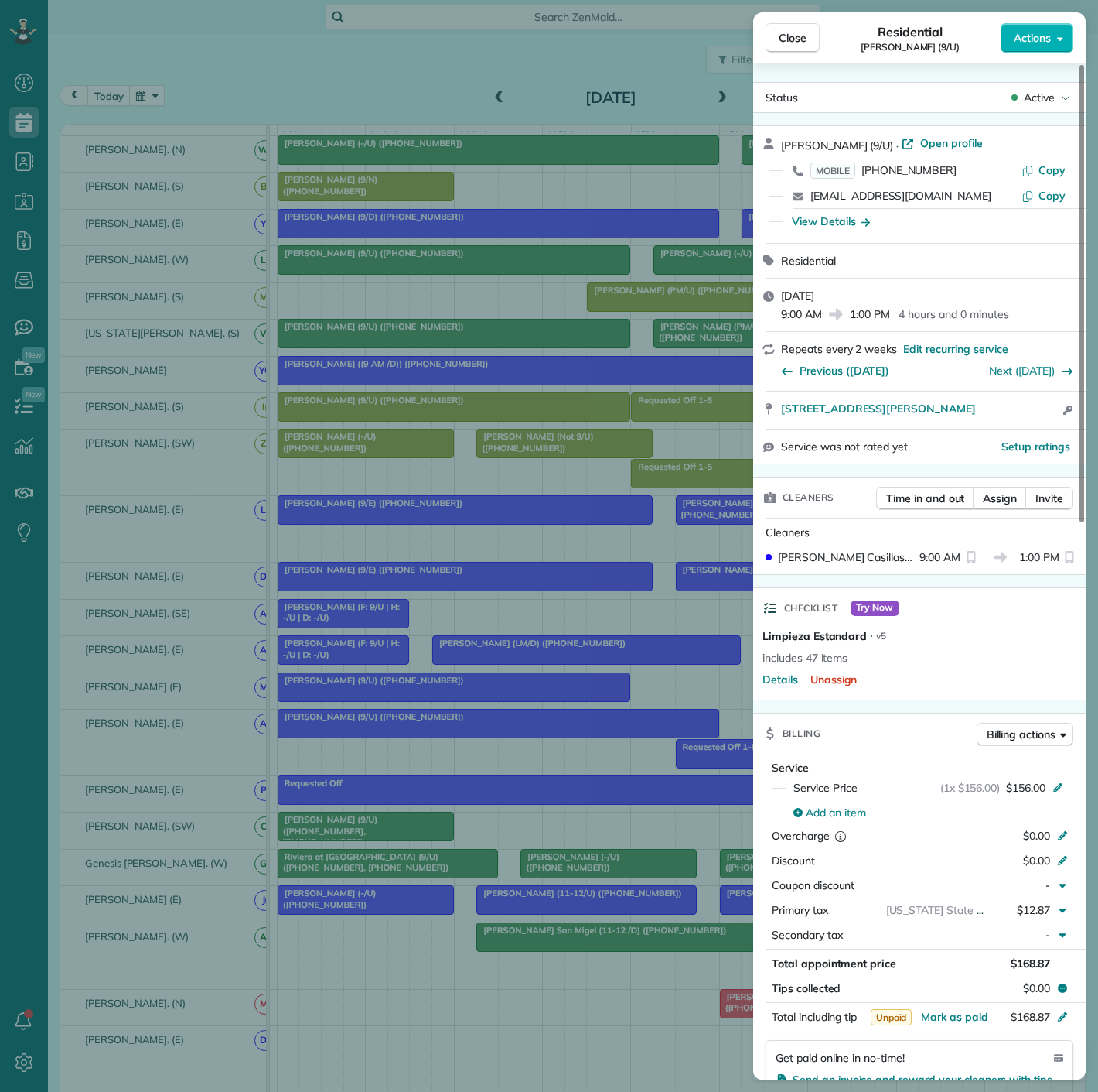
click at [591, 463] on div "Close Residential [PERSON_NAME] (9/U) Actions Status Active [PERSON_NAME] (9/U)…" at bounding box center [549, 546] width 1098 height 1092
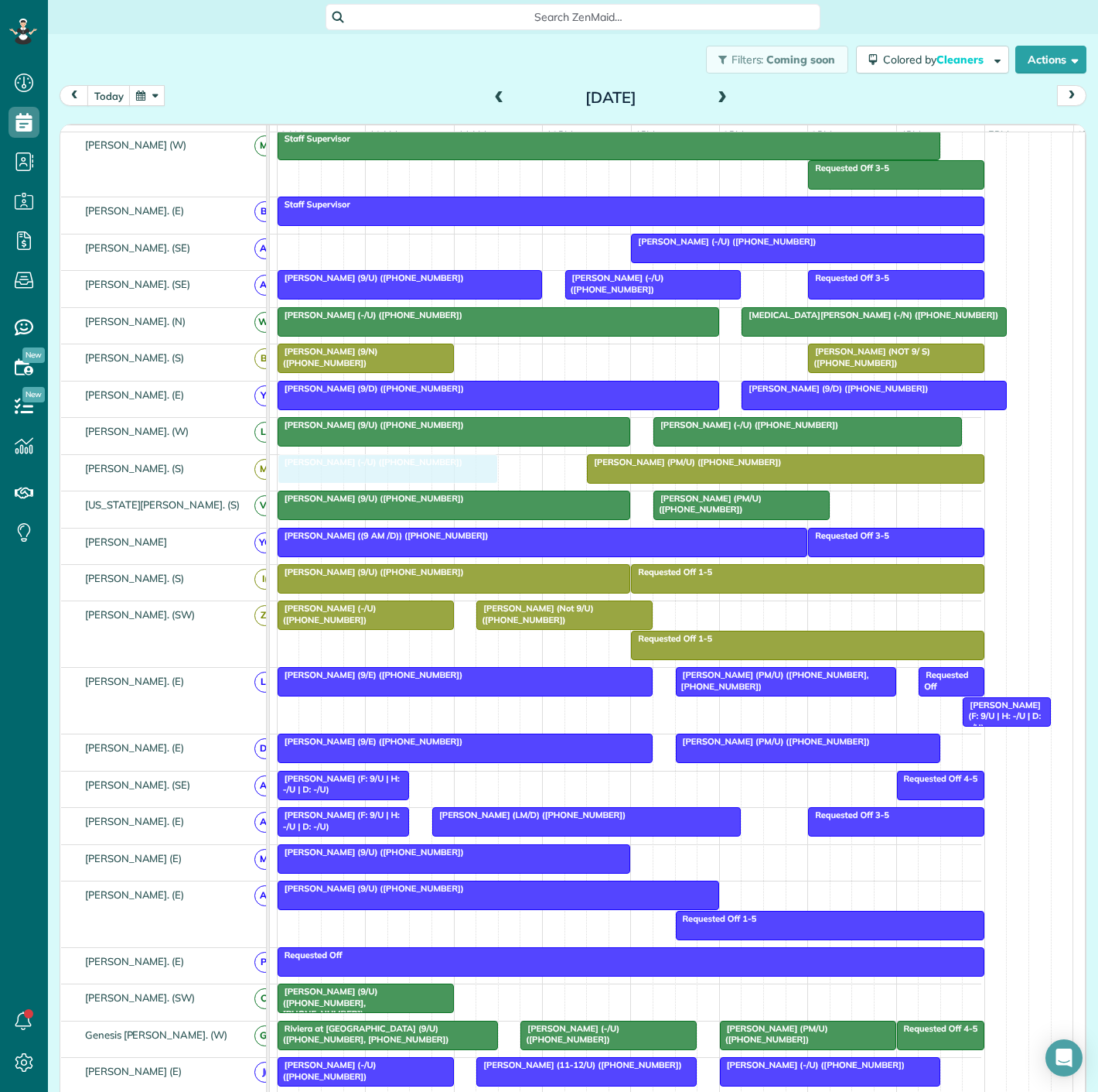
drag, startPoint x: 637, startPoint y: 221, endPoint x: 386, endPoint y: 500, distance: 375.3
click at [386, 476] on div at bounding box center [388, 468] width 219 height 28
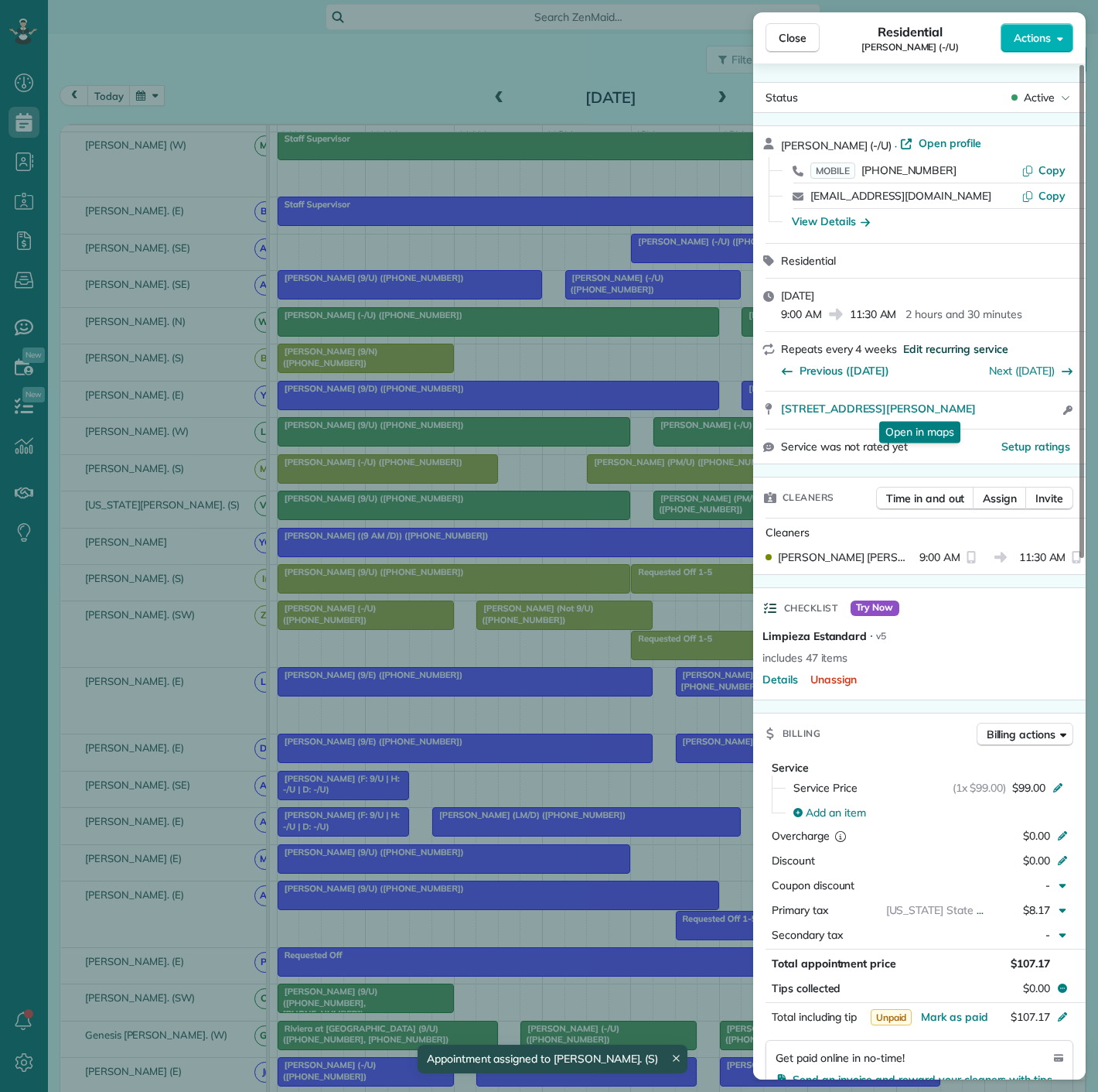
drag, startPoint x: 771, startPoint y: 420, endPoint x: 907, endPoint y: 355, distance: 150.7
click at [1027, 407] on div "[STREET_ADDRESS][PERSON_NAME] Open in maps Open in maps Open access information" at bounding box center [919, 410] width 332 height 37
click at [282, 510] on div "Close Residential [PERSON_NAME] (-/U) Actions Status Active [PERSON_NAME] (-/U)…" at bounding box center [549, 546] width 1098 height 1092
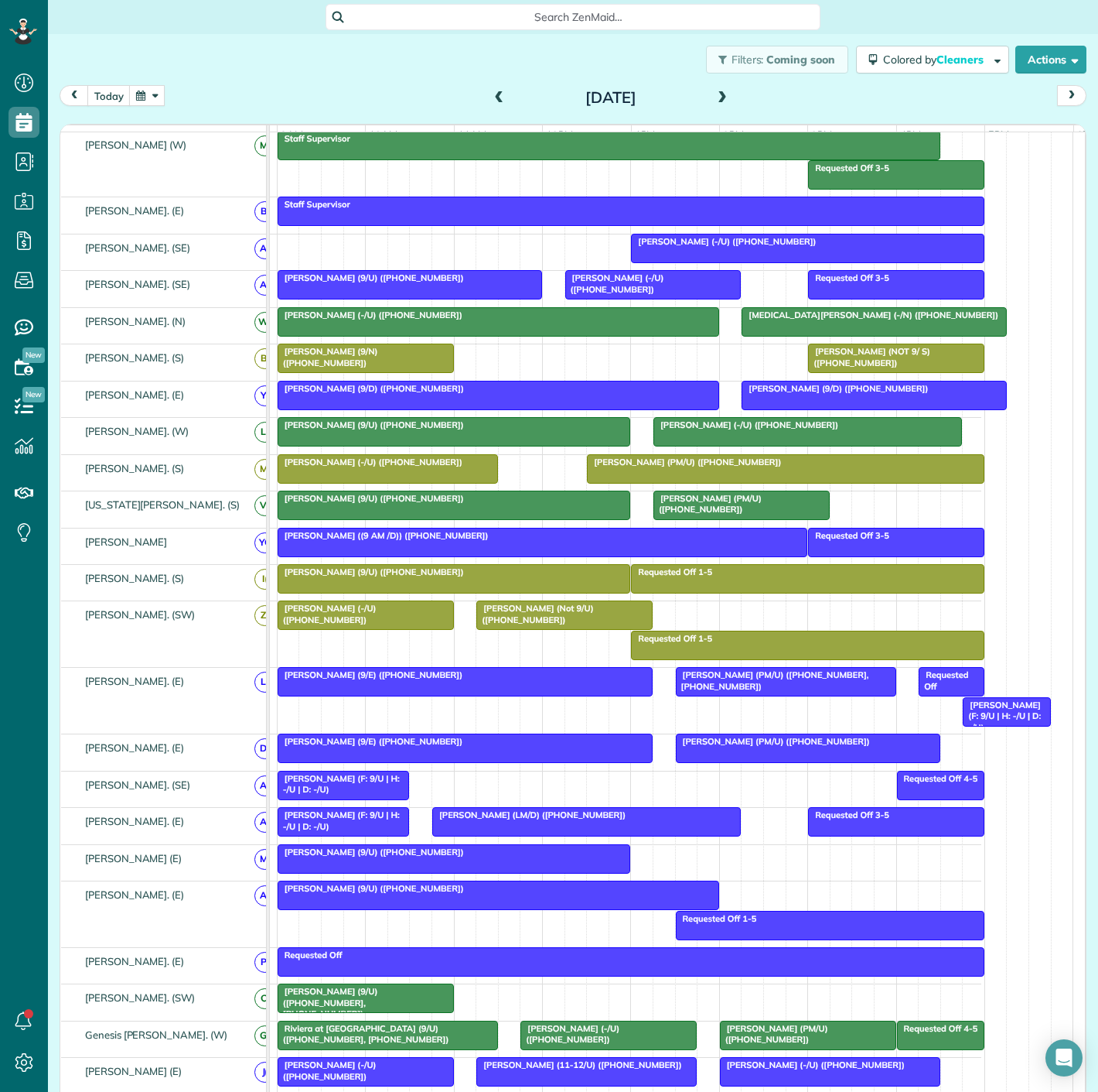
click at [598, 476] on div at bounding box center [786, 468] width 396 height 28
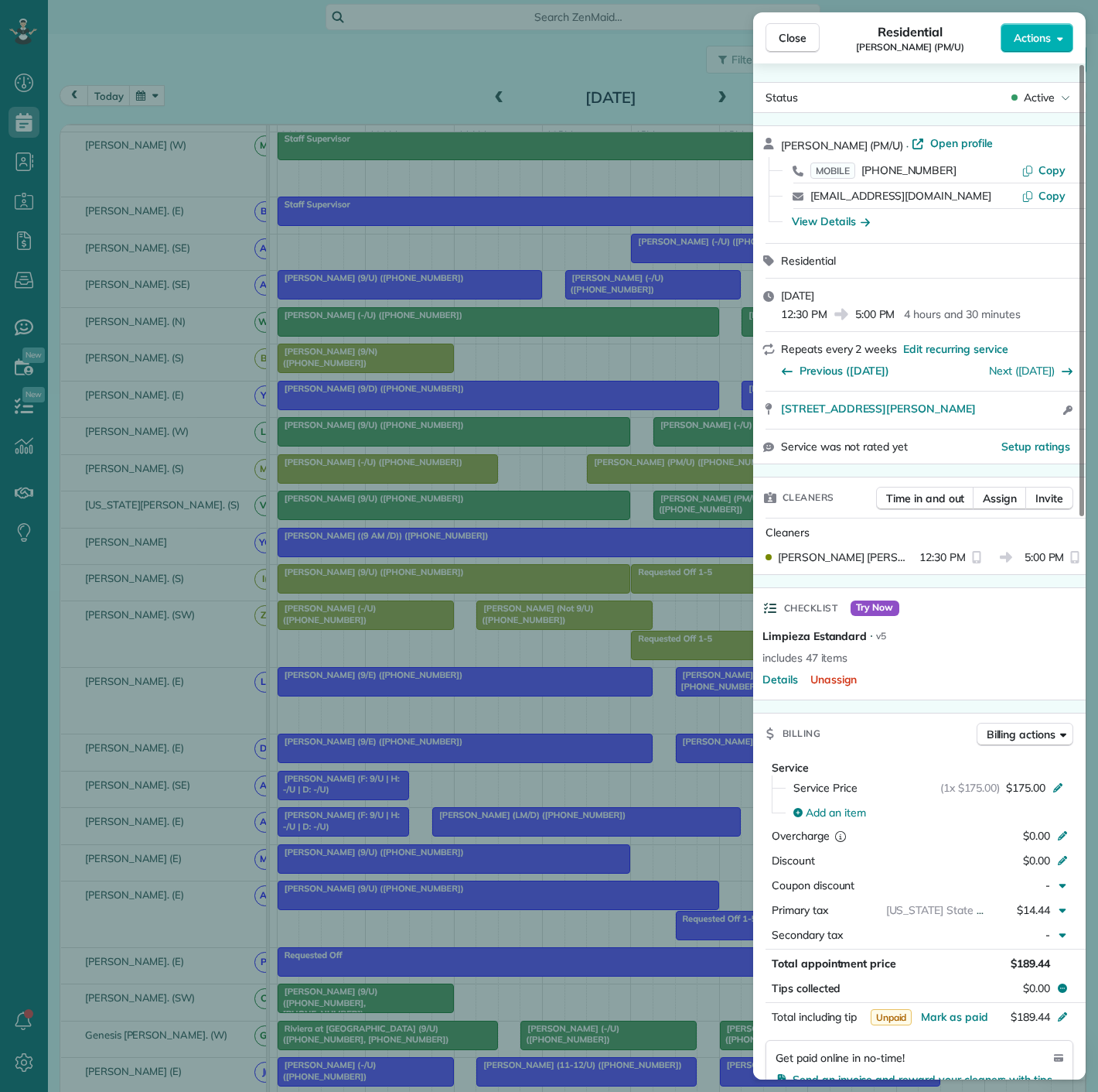
drag, startPoint x: 779, startPoint y: 421, endPoint x: 1011, endPoint y: 423, distance: 232.0
click at [1011, 423] on div "[STREET_ADDRESS][PERSON_NAME] Open access information" at bounding box center [919, 410] width 332 height 37
drag, startPoint x: 418, startPoint y: 558, endPoint x: 442, endPoint y: 480, distance: 81.6
click at [418, 558] on div "Close Residential [PERSON_NAME] (PM/U) Actions Status Active [PERSON_NAME] (PM/…" at bounding box center [549, 546] width 1098 height 1092
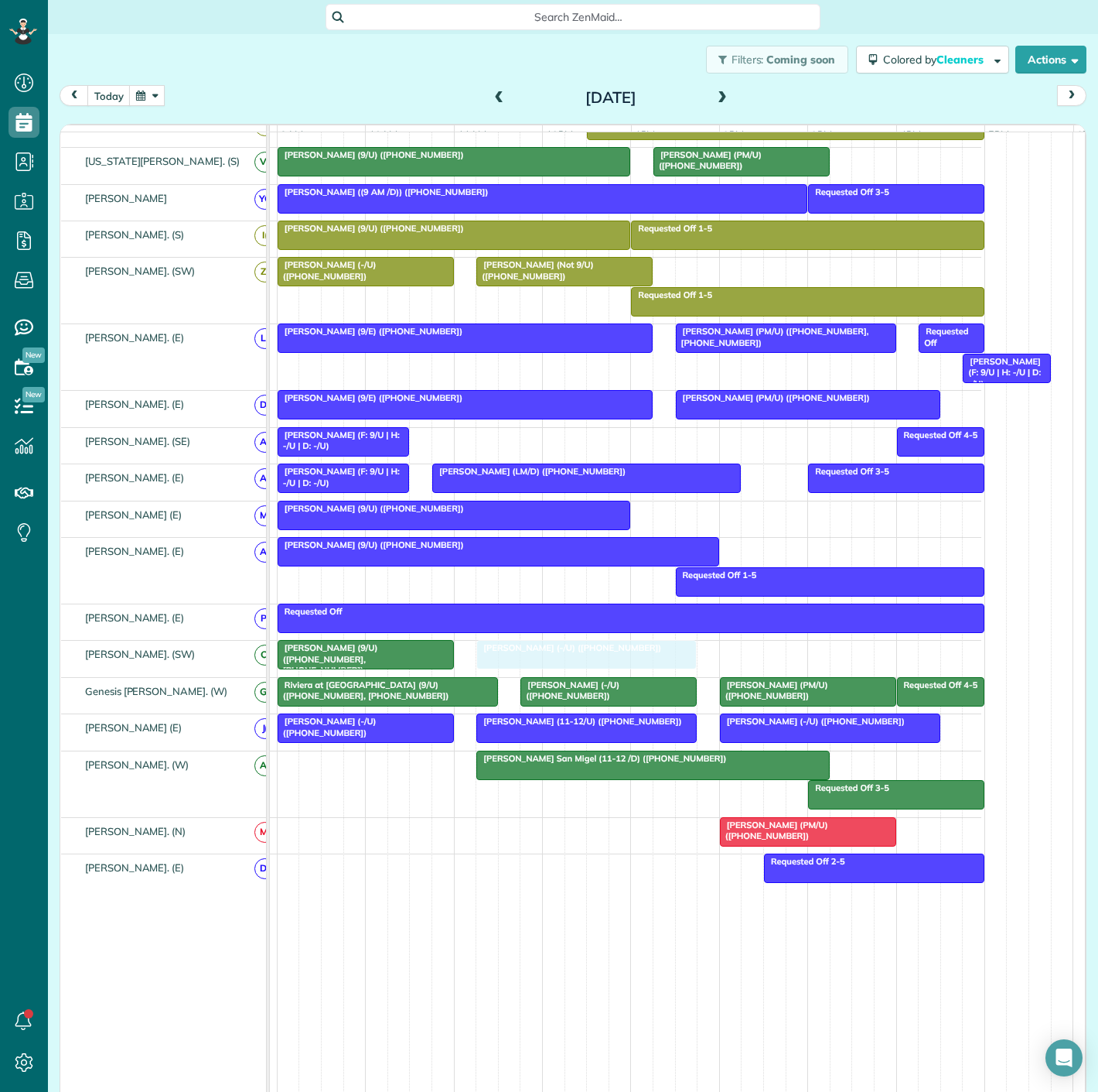
drag, startPoint x: 424, startPoint y: 478, endPoint x: 616, endPoint y: 657, distance: 262.5
click at [379, 653] on span "[PERSON_NAME] (9/U) ([PHONE_NUMBER], [PHONE_NUMBER])" at bounding box center [327, 659] width 101 height 34
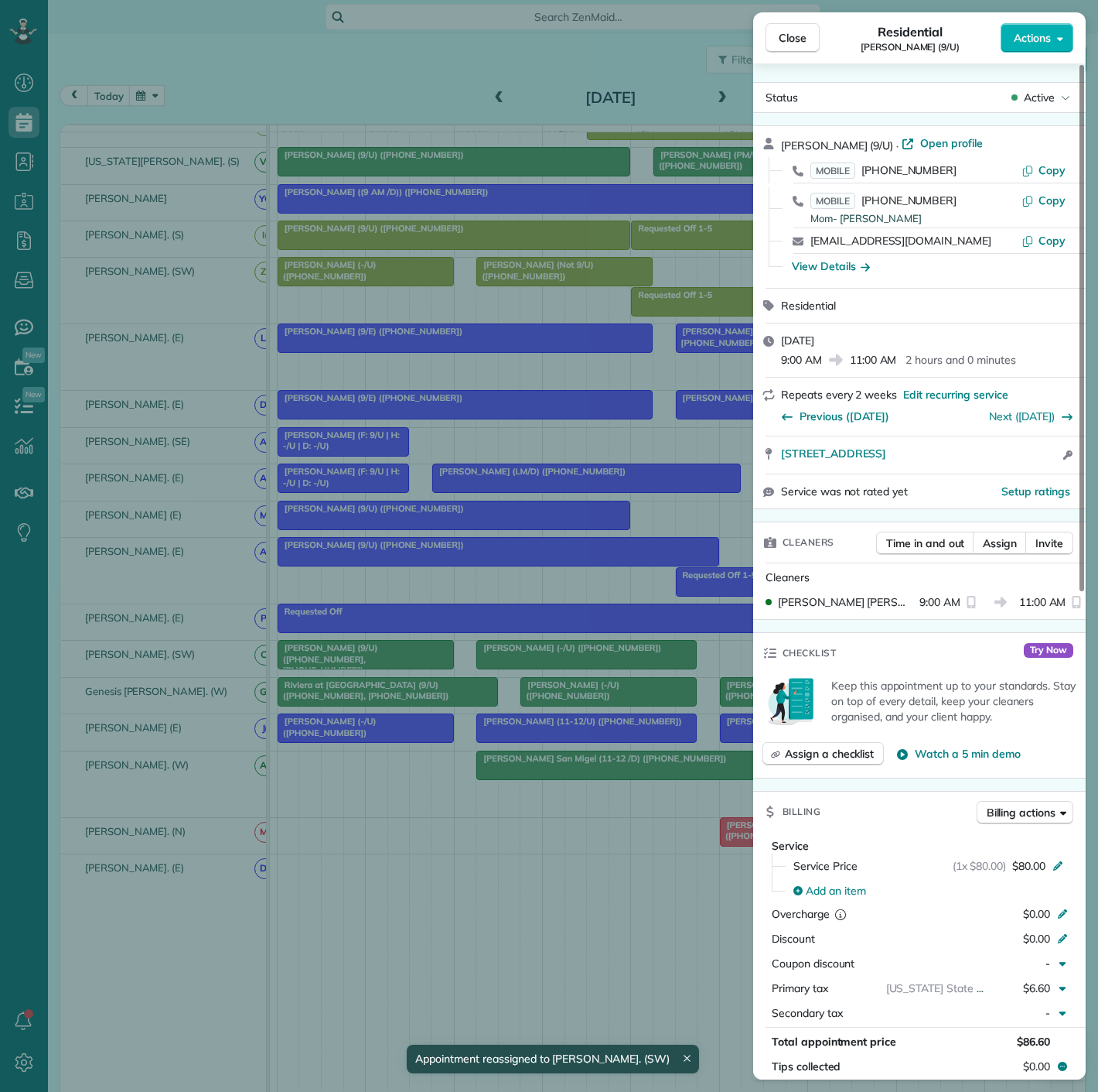
click at [412, 653] on div "Close Residential [PERSON_NAME] (9/U) Actions Status Active [PERSON_NAME] (9/U)…" at bounding box center [549, 546] width 1098 height 1092
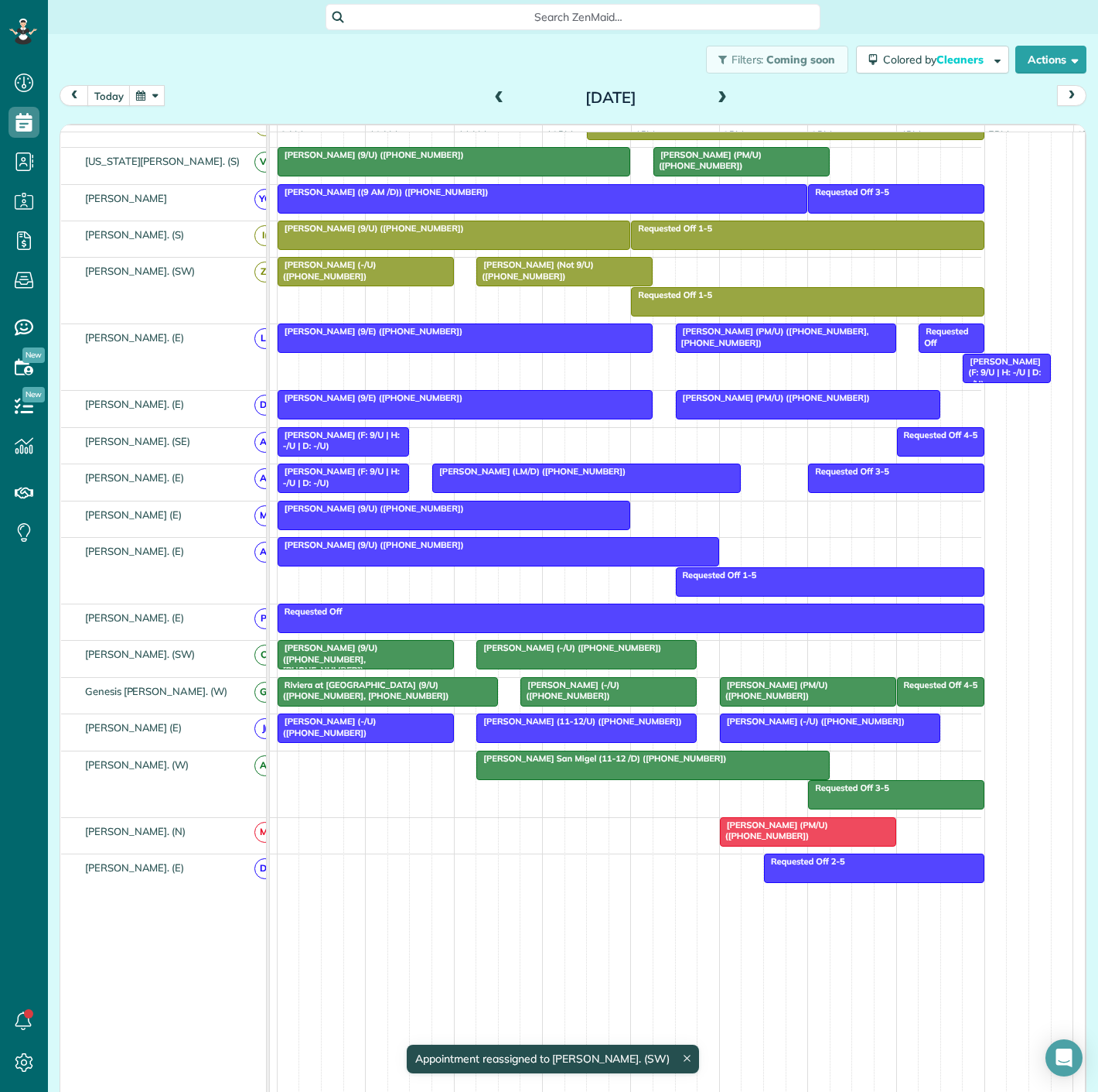
click at [499, 652] on span "[PERSON_NAME] (-/U) ([PHONE_NUMBER])" at bounding box center [569, 648] width 186 height 11
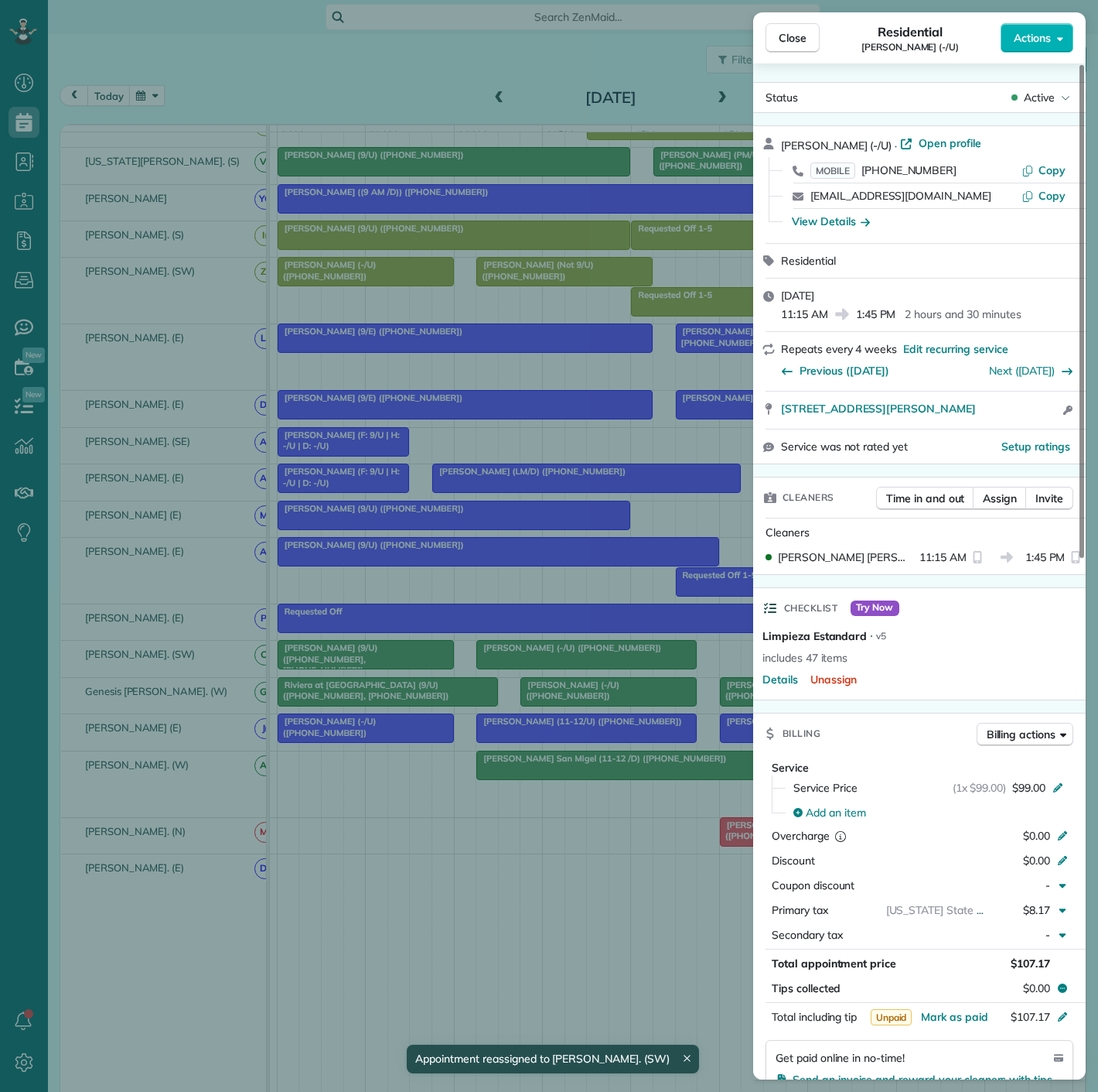
drag, startPoint x: 1022, startPoint y: 422, endPoint x: 765, endPoint y: 414, distance: 257.1
click at [765, 414] on div "[STREET_ADDRESS][PERSON_NAME] Open access information" at bounding box center [919, 410] width 332 height 37
click at [376, 715] on div "Close Residential [PERSON_NAME] (-/U) Actions Status Active [PERSON_NAME] (-/U)…" at bounding box center [549, 546] width 1098 height 1092
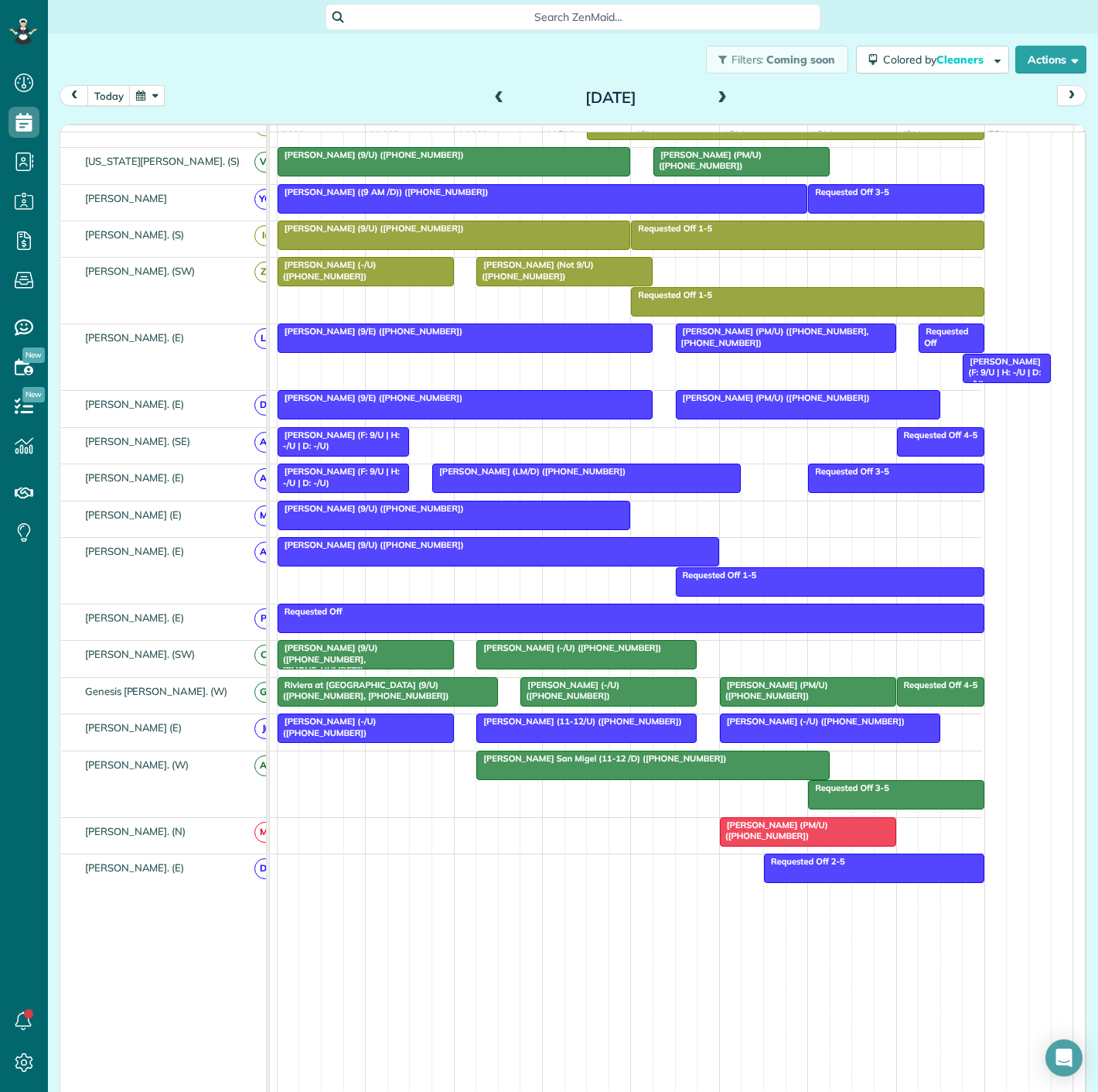
click at [378, 653] on span "[PERSON_NAME] (9/U) ([PHONE_NUMBER], [PHONE_NUMBER])" at bounding box center [327, 659] width 101 height 34
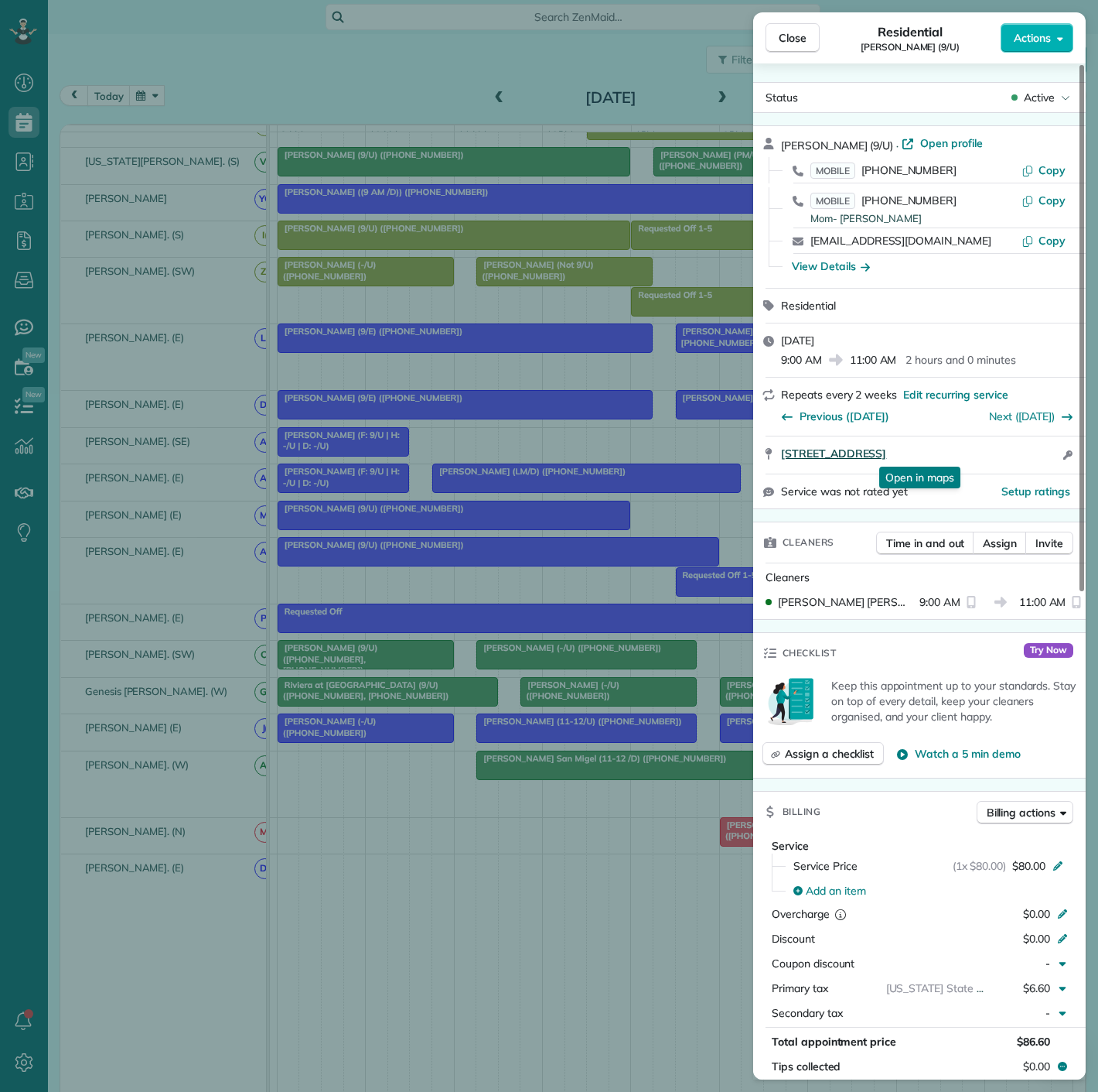
drag, startPoint x: 1029, startPoint y: 462, endPoint x: 782, endPoint y: 455, distance: 247.1
click at [782, 455] on div "[STREET_ADDRESS] Open in maps Open in maps Open access information" at bounding box center [929, 455] width 295 height 18
drag, startPoint x: 430, startPoint y: 713, endPoint x: 466, endPoint y: 684, distance: 46.2
click at [431, 713] on div "Close Residential [PERSON_NAME] (9/U) Actions Status Active [PERSON_NAME] (9/U)…" at bounding box center [549, 546] width 1098 height 1092
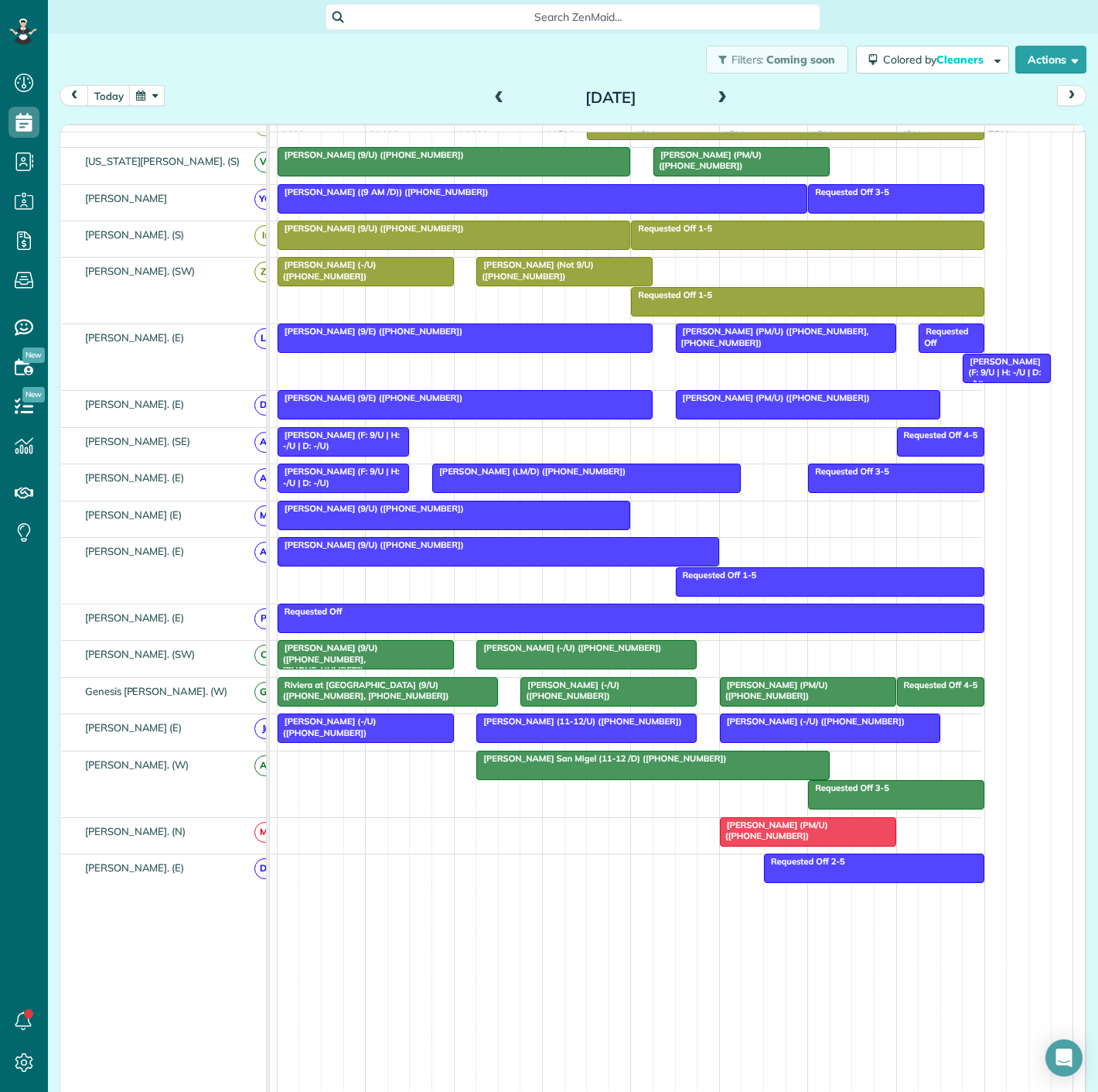
click at [623, 651] on span "[PERSON_NAME] (-/U) ([PHONE_NUMBER])" at bounding box center [569, 648] width 186 height 11
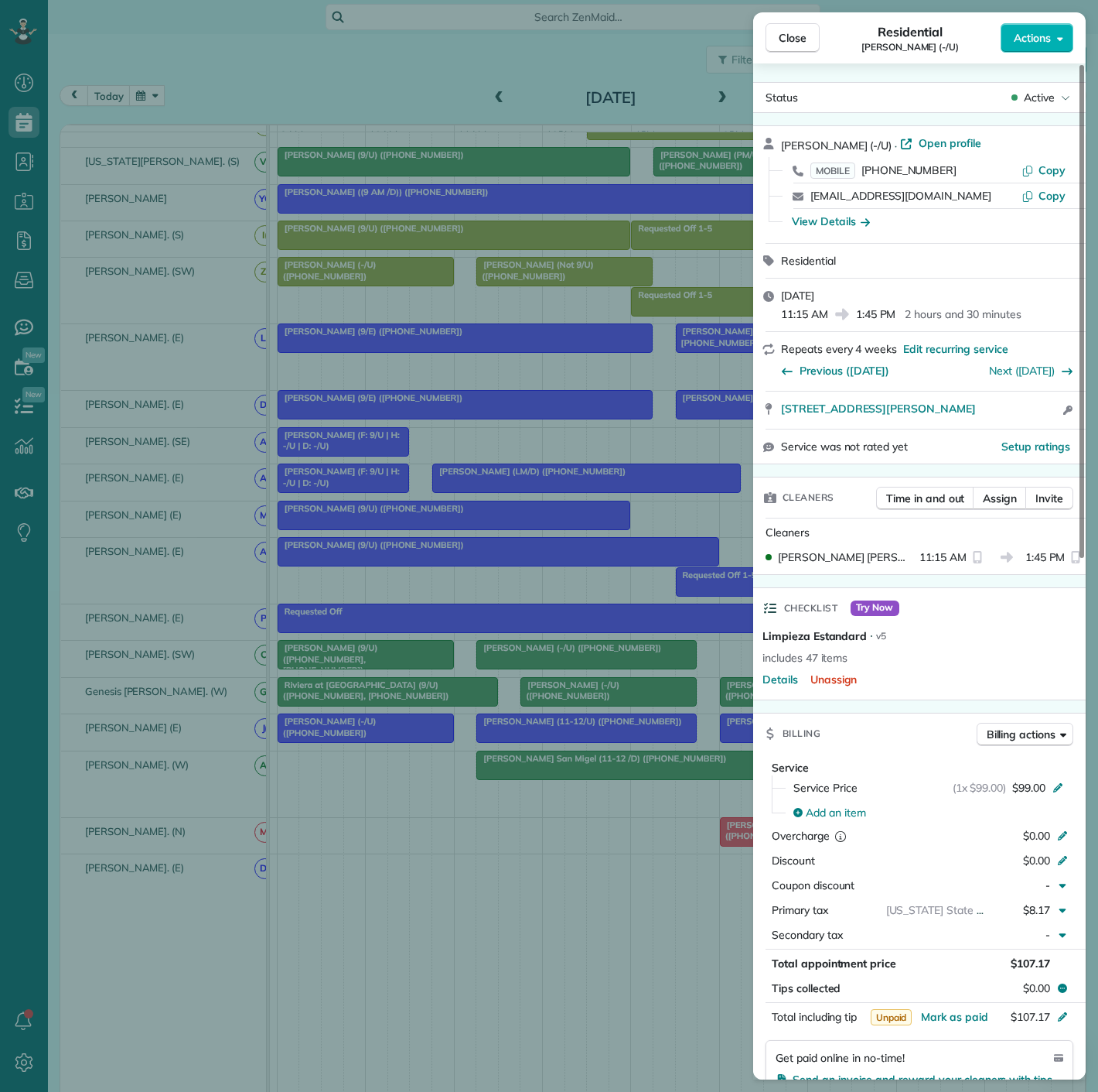
click at [623, 651] on div "Close Residential [PERSON_NAME] (-/U) Actions Status Active [PERSON_NAME] (-/U)…" at bounding box center [549, 546] width 1098 height 1092
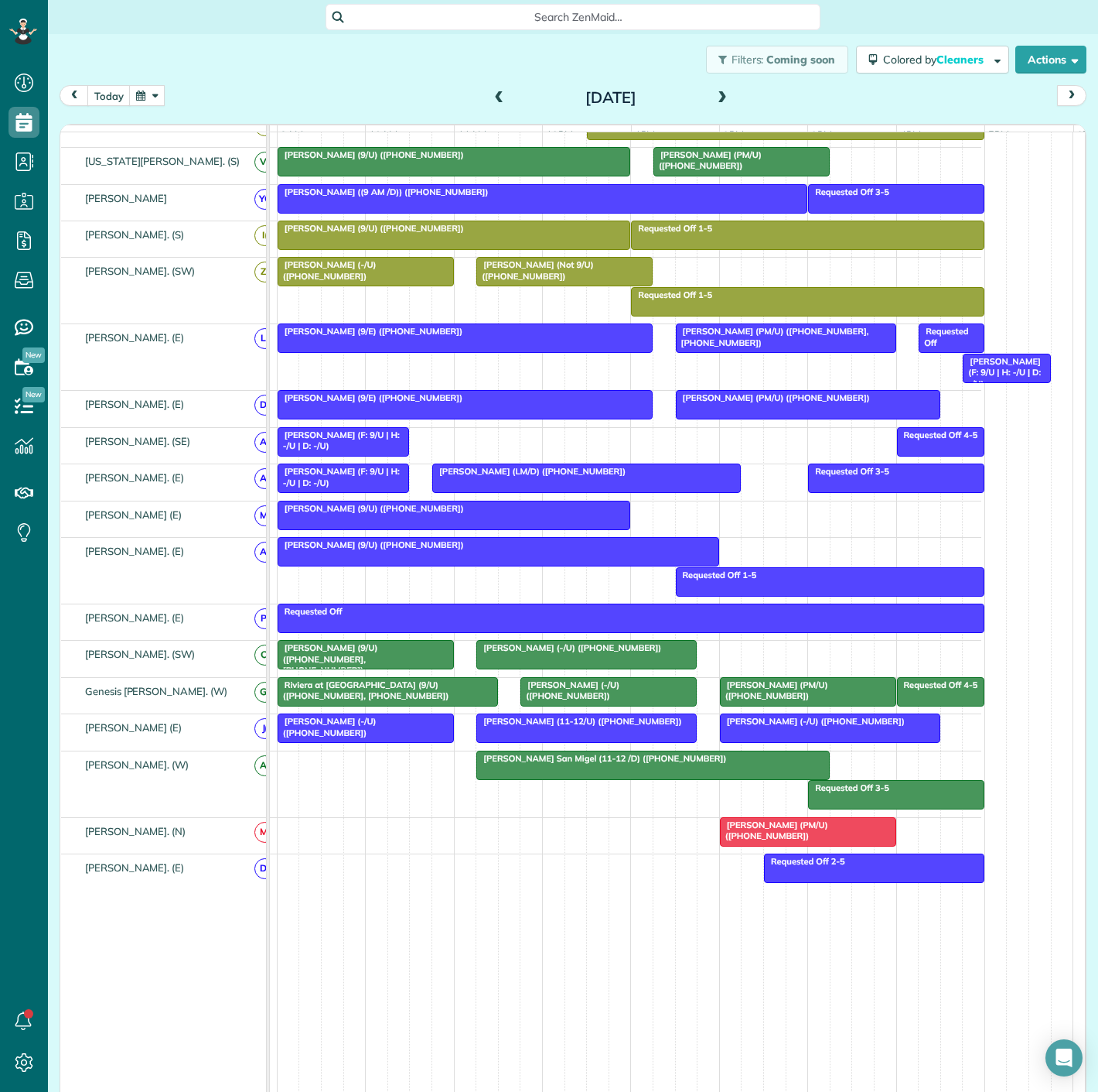
click at [749, 839] on div at bounding box center [808, 832] width 175 height 28
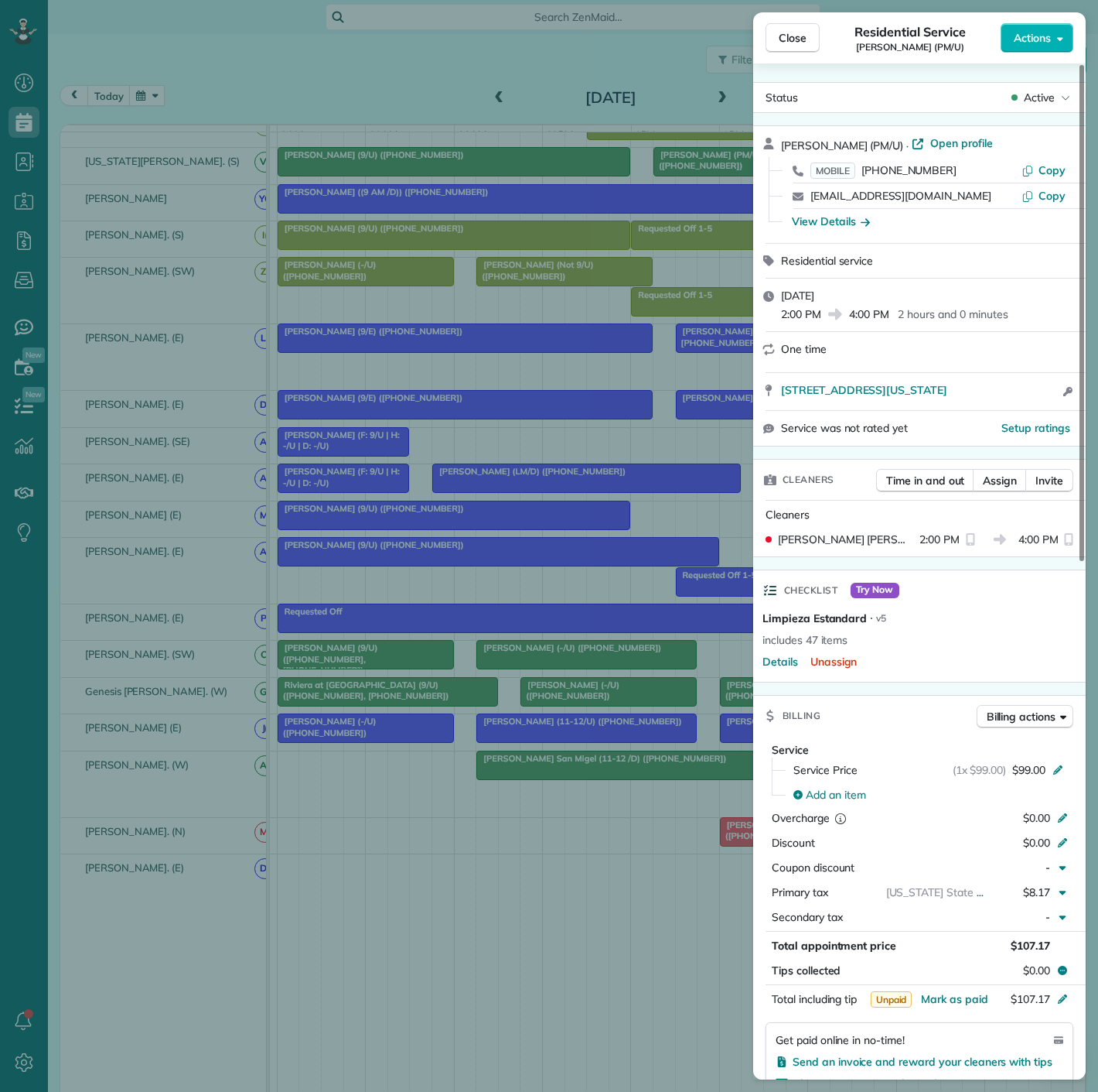
click at [557, 808] on div "Close Residential Service [PERSON_NAME] (PM/U) Actions Status Active [PERSON_NA…" at bounding box center [549, 546] width 1098 height 1092
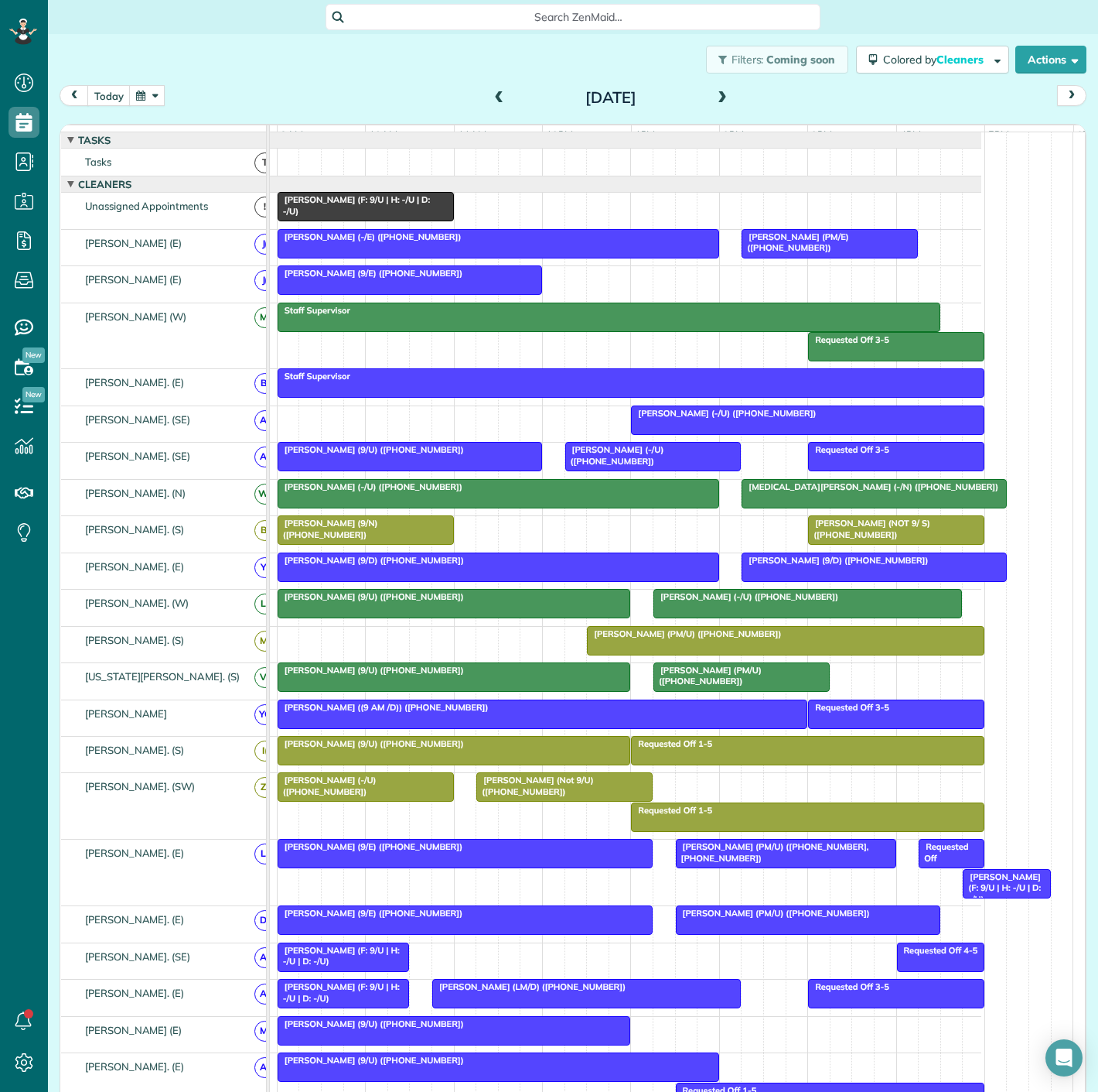
click at [323, 220] on div at bounding box center [366, 206] width 175 height 28
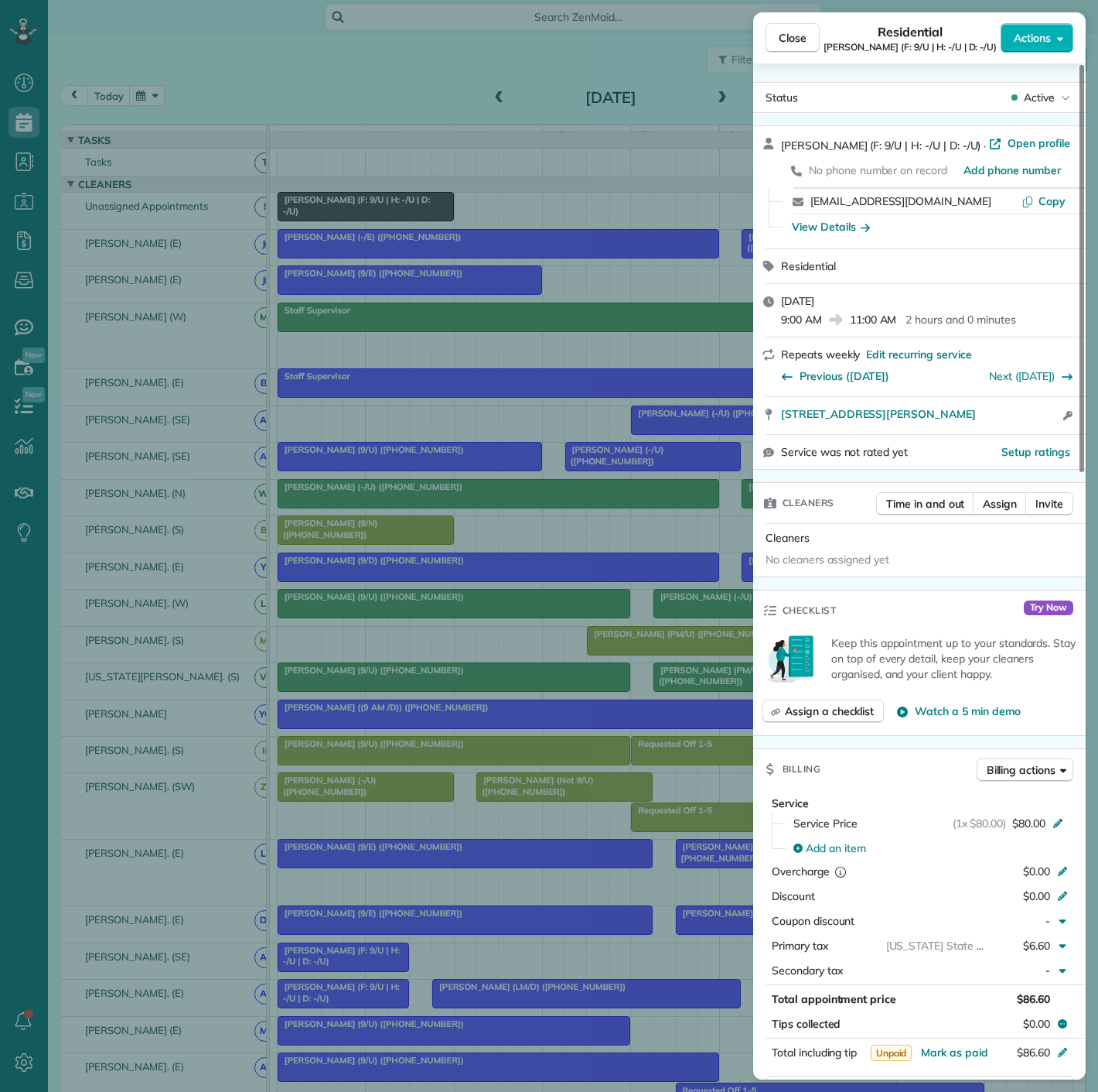
click at [323, 223] on div "Close Residential [PERSON_NAME] (F: 9/U | H: -/U | D: -/U) Actions Status Activ…" at bounding box center [549, 546] width 1098 height 1092
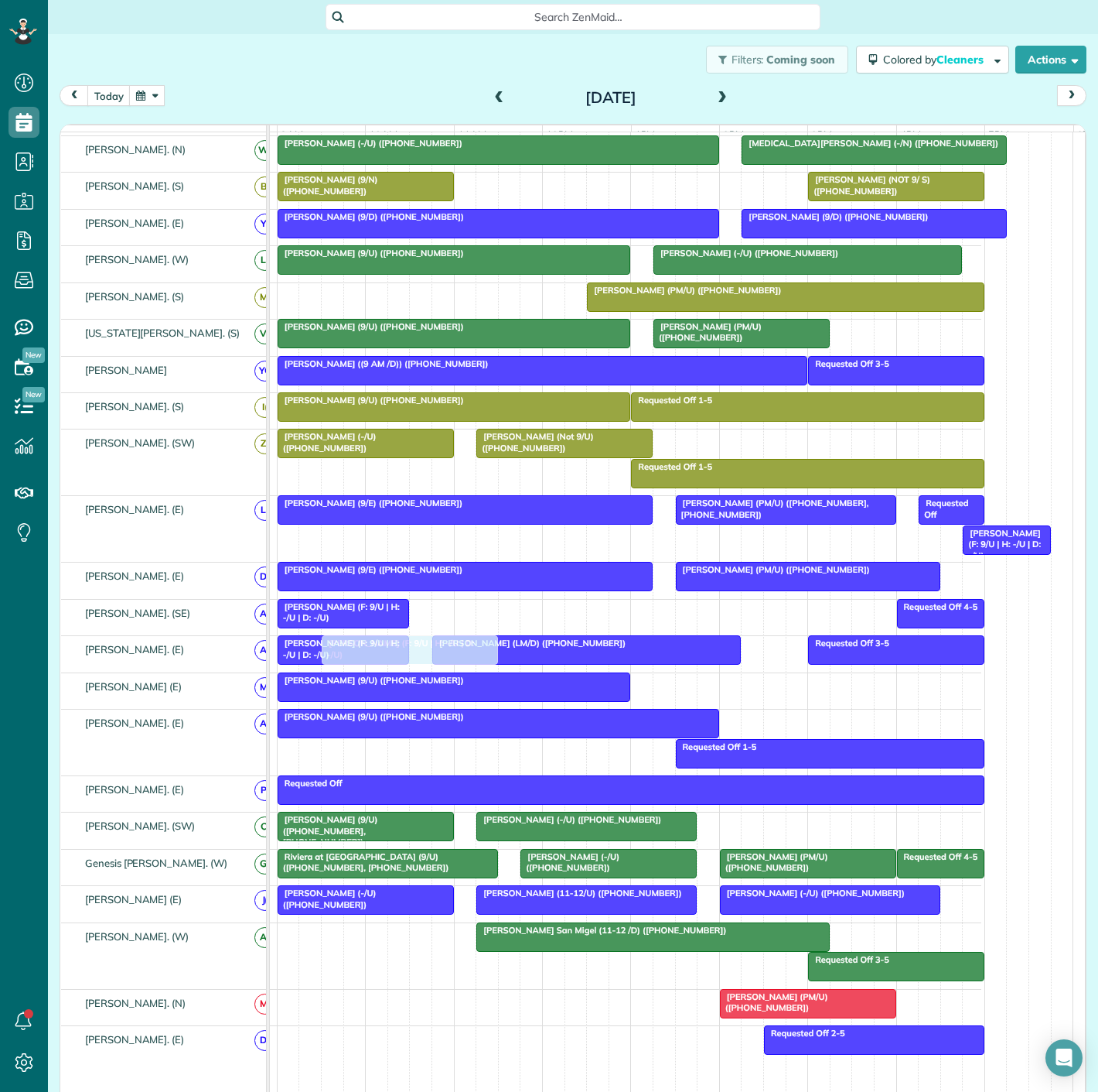
scroll to position [430, 0]
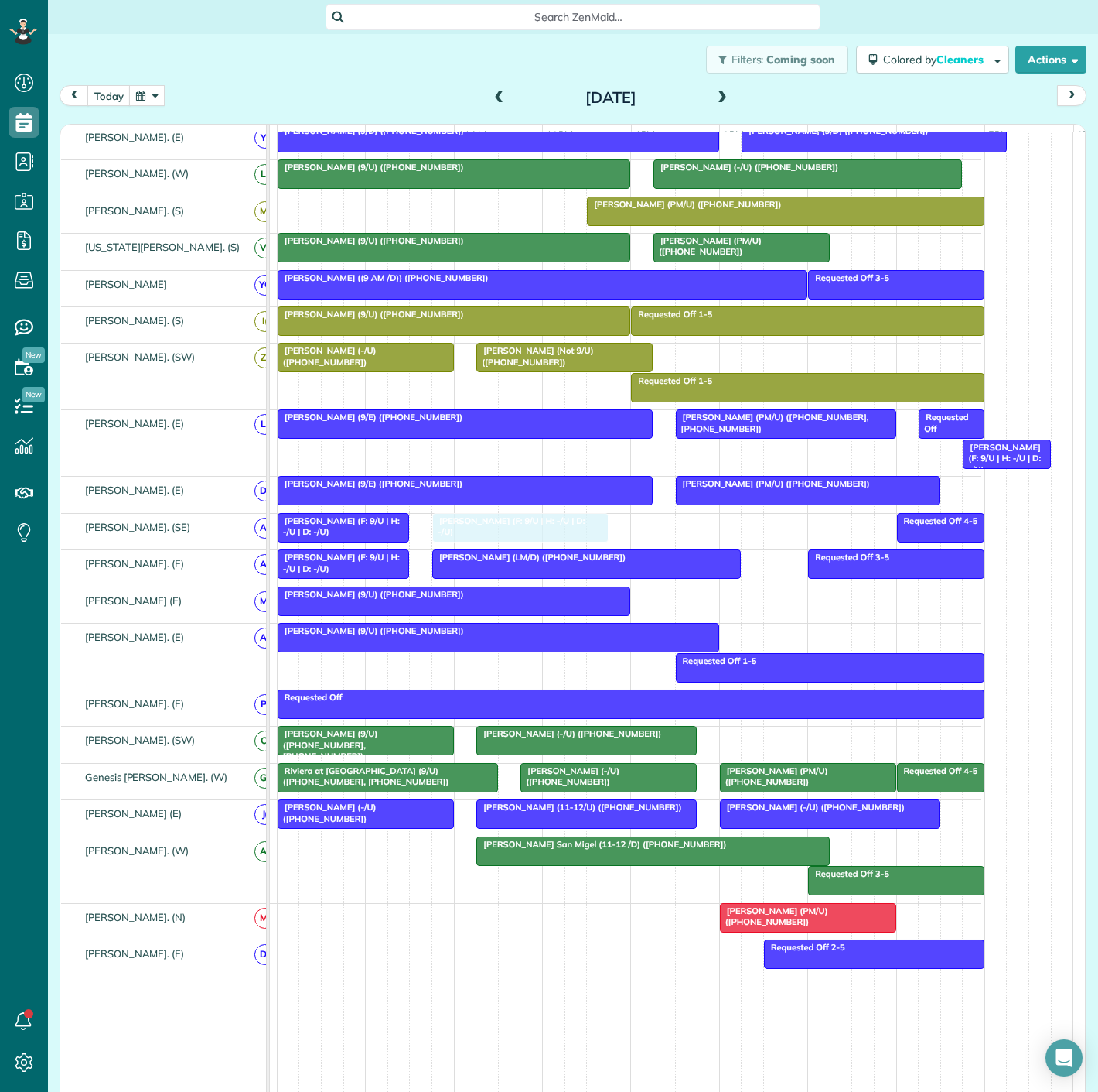
drag, startPoint x: 344, startPoint y: 224, endPoint x: 507, endPoint y: 535, distance: 351.1
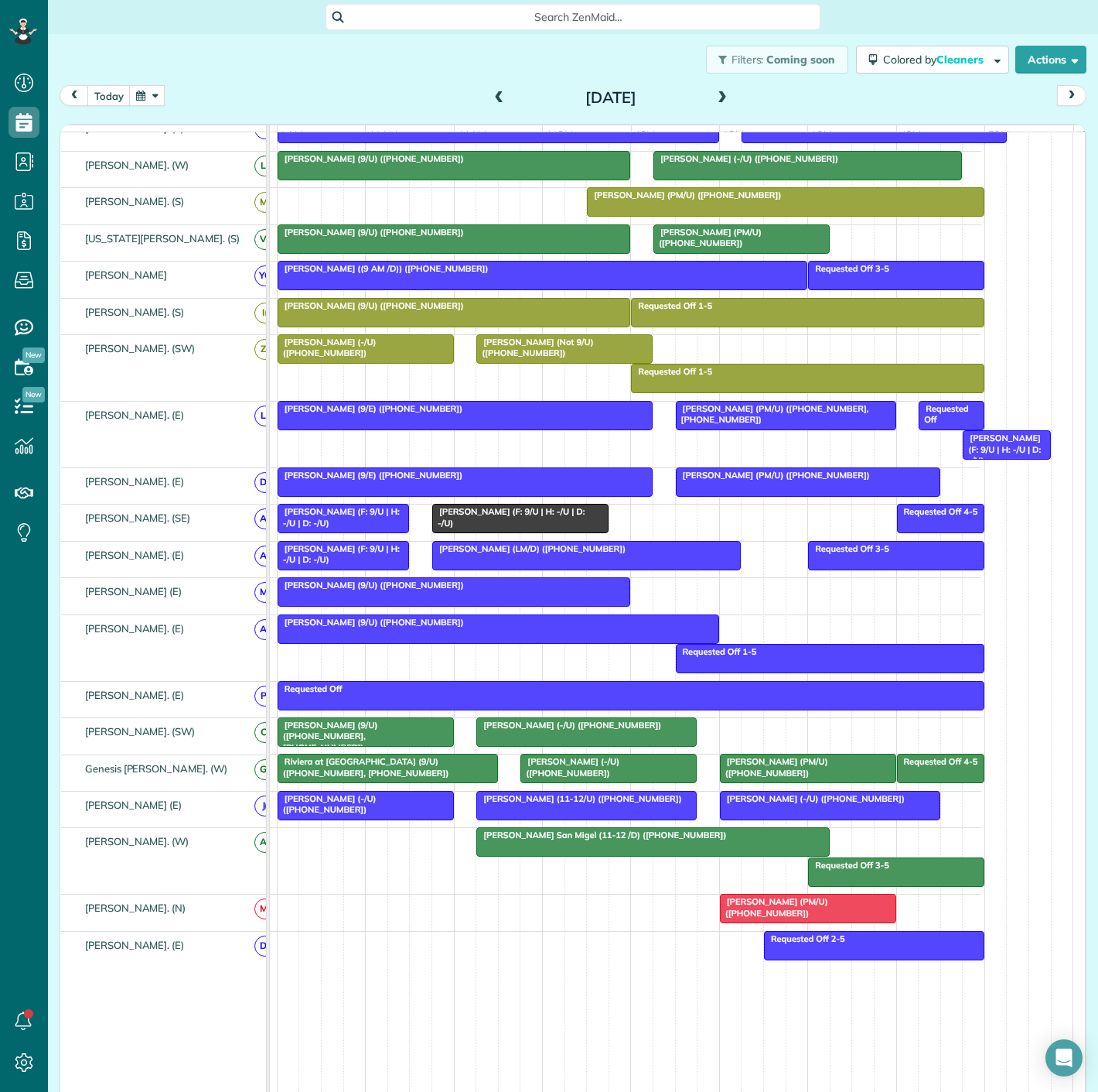
scroll to position [421, 0]
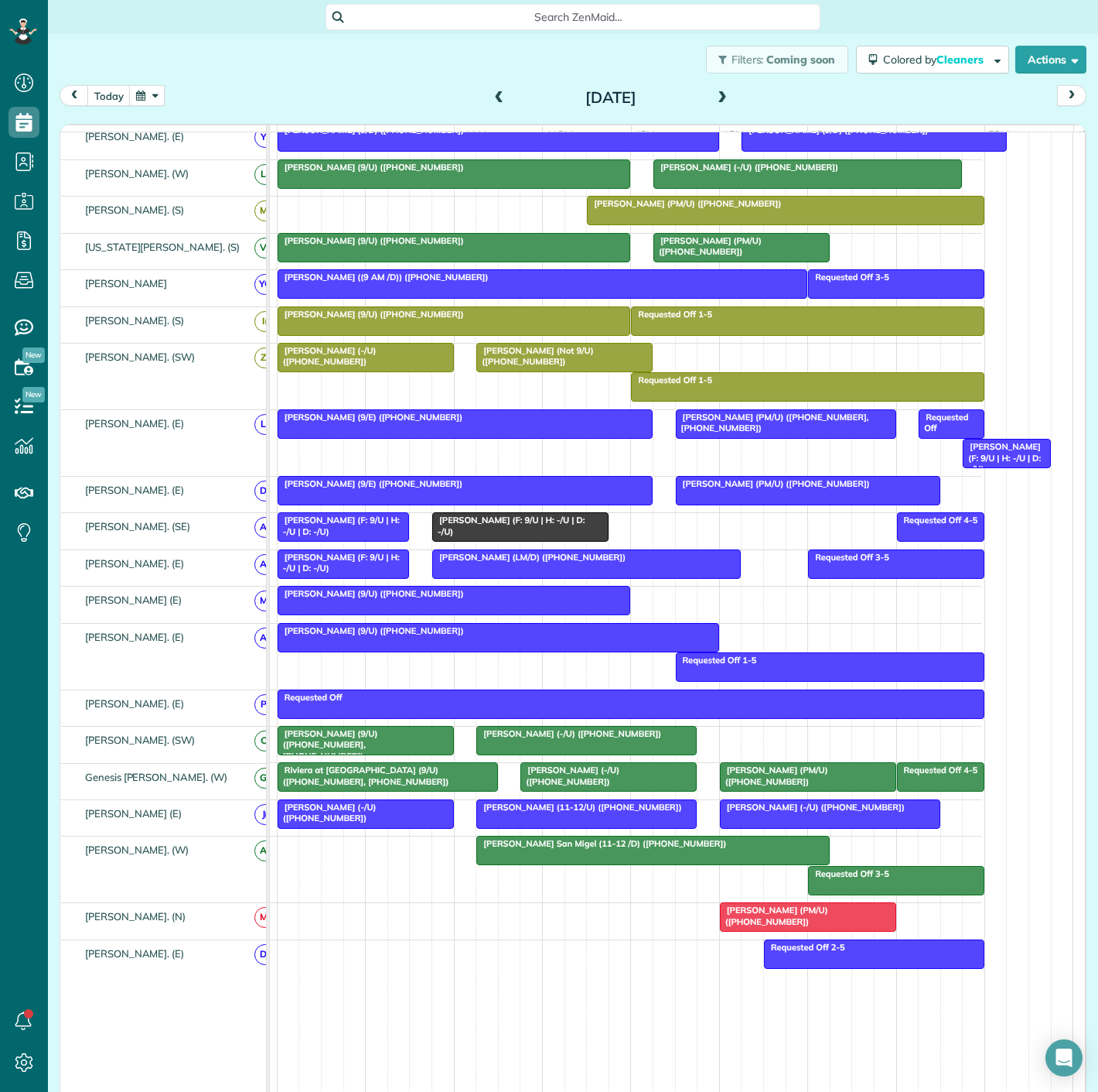
click at [379, 533] on span "[PERSON_NAME] (F: 9/U | H: -/U | D: -/U)" at bounding box center [339, 525] width 123 height 22
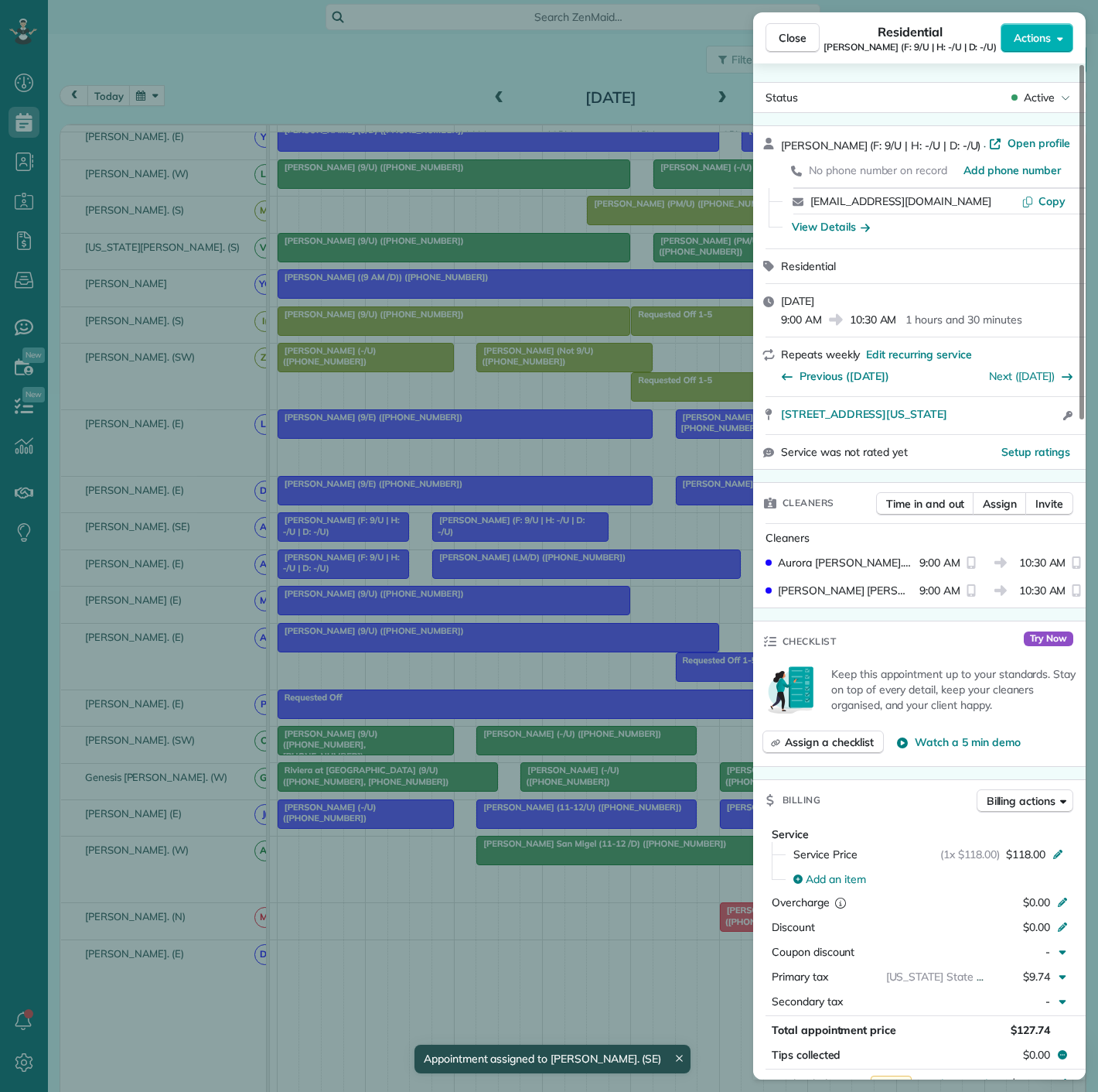
click at [379, 533] on div "Close Residential [PERSON_NAME] (F: 9/U | H: -/U | D: -/U) Actions Status Activ…" at bounding box center [549, 546] width 1098 height 1092
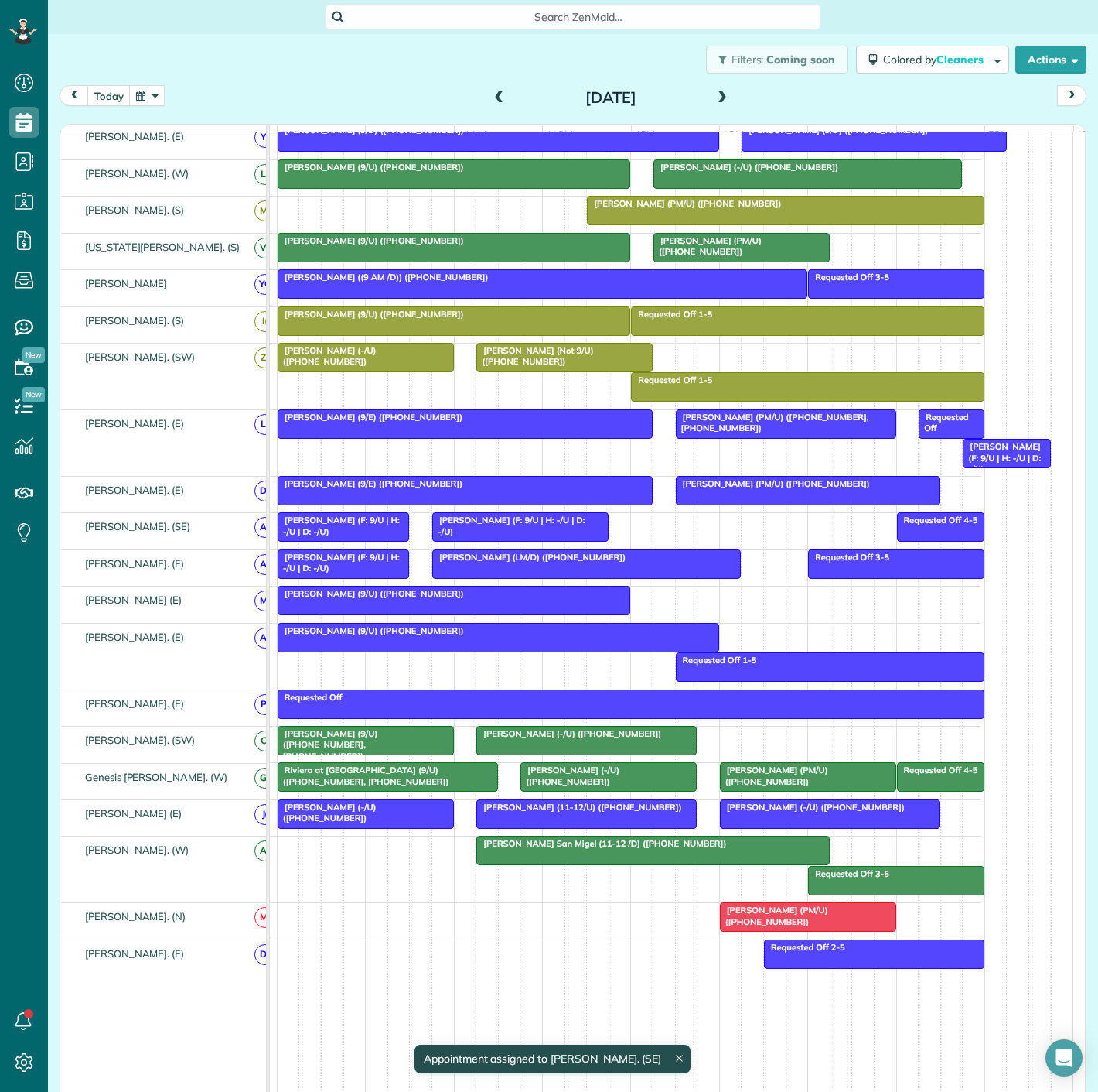
click at [462, 530] on span "[PERSON_NAME] (F: 9/U | H: -/U | D: -/U)" at bounding box center [508, 525] width 153 height 22
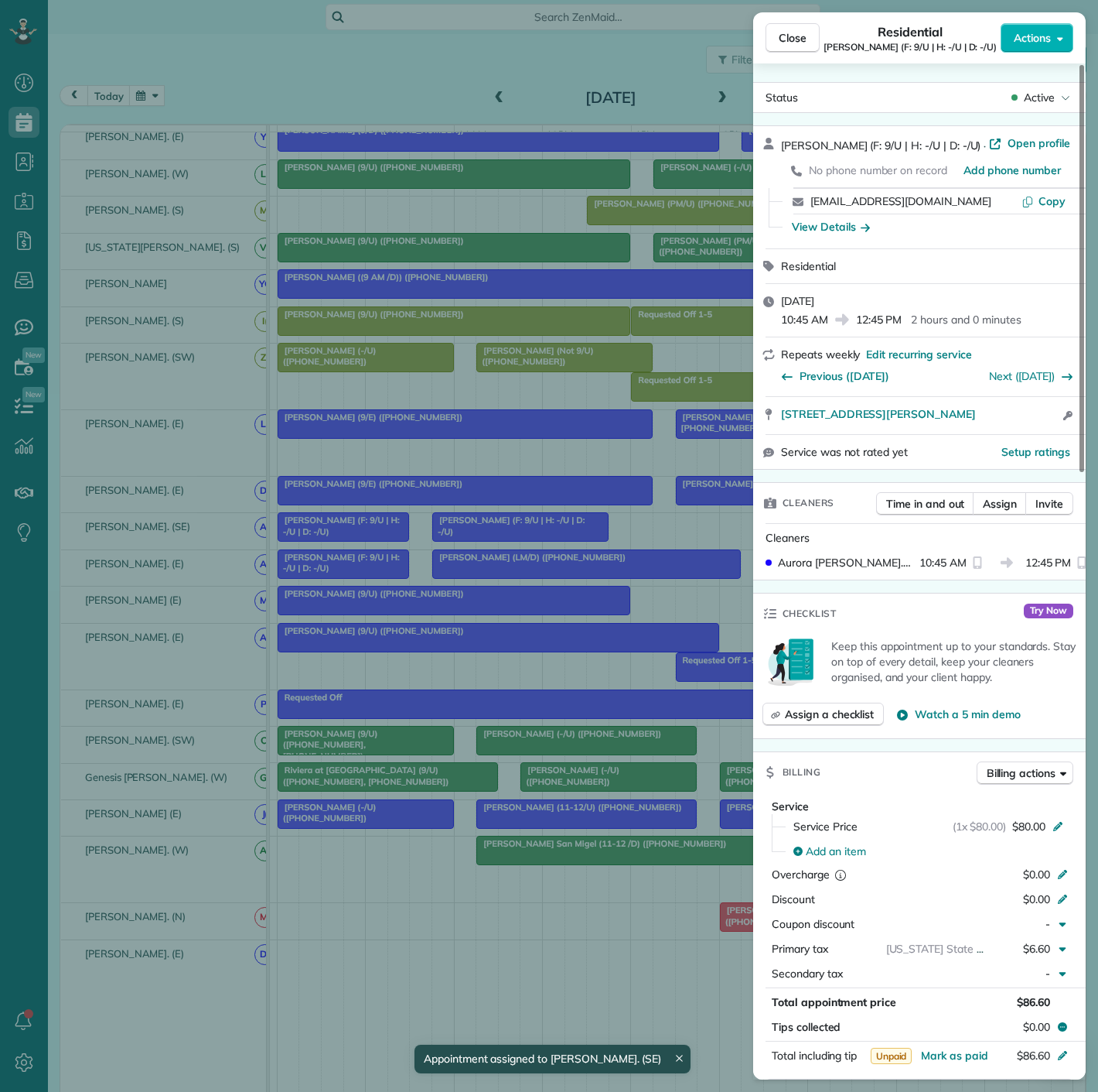
click at [462, 530] on div "Close Residential [PERSON_NAME] (F: 9/U | H: -/U | D: -/U) Actions Status Activ…" at bounding box center [549, 546] width 1098 height 1092
